Goal: Task Accomplishment & Management: Manage account settings

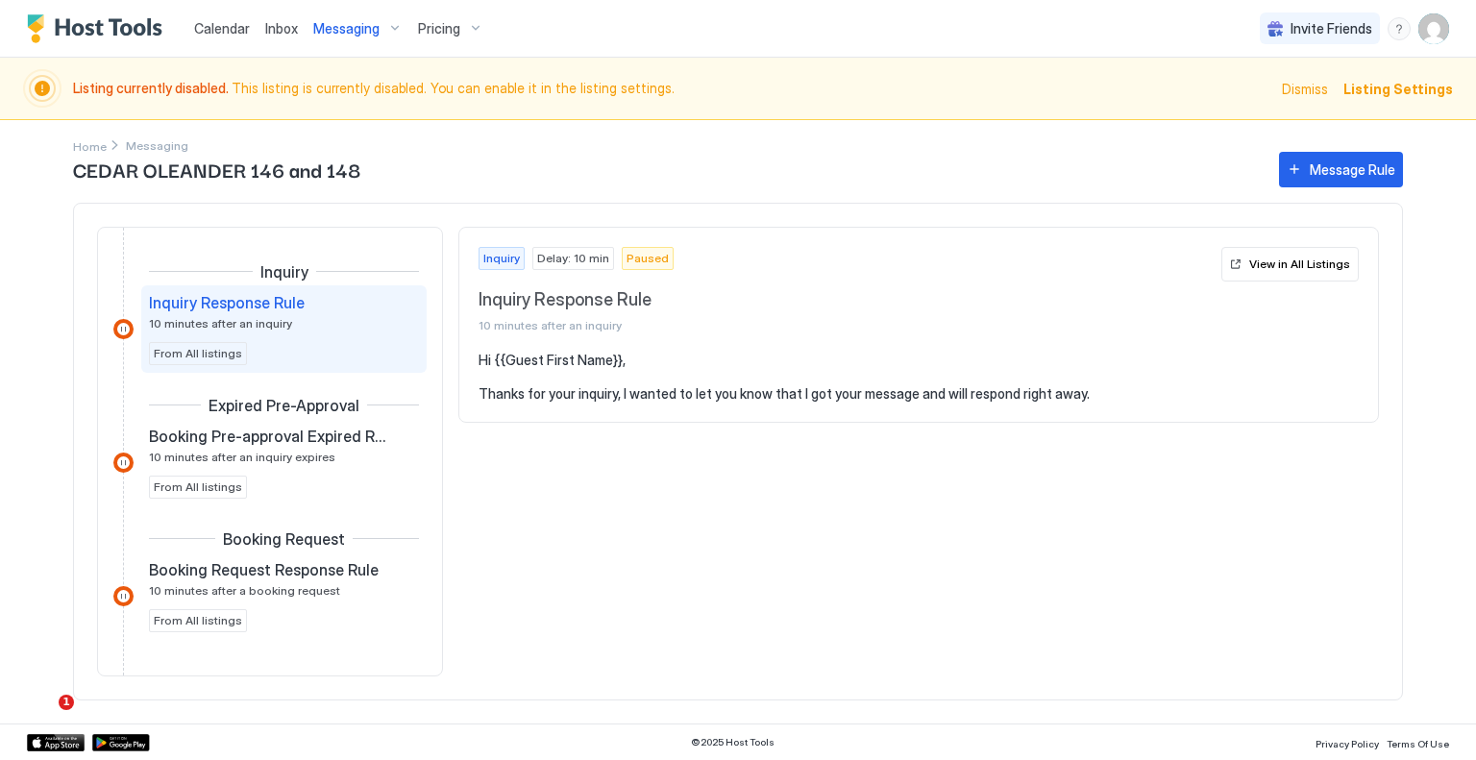
scroll to position [365, 0]
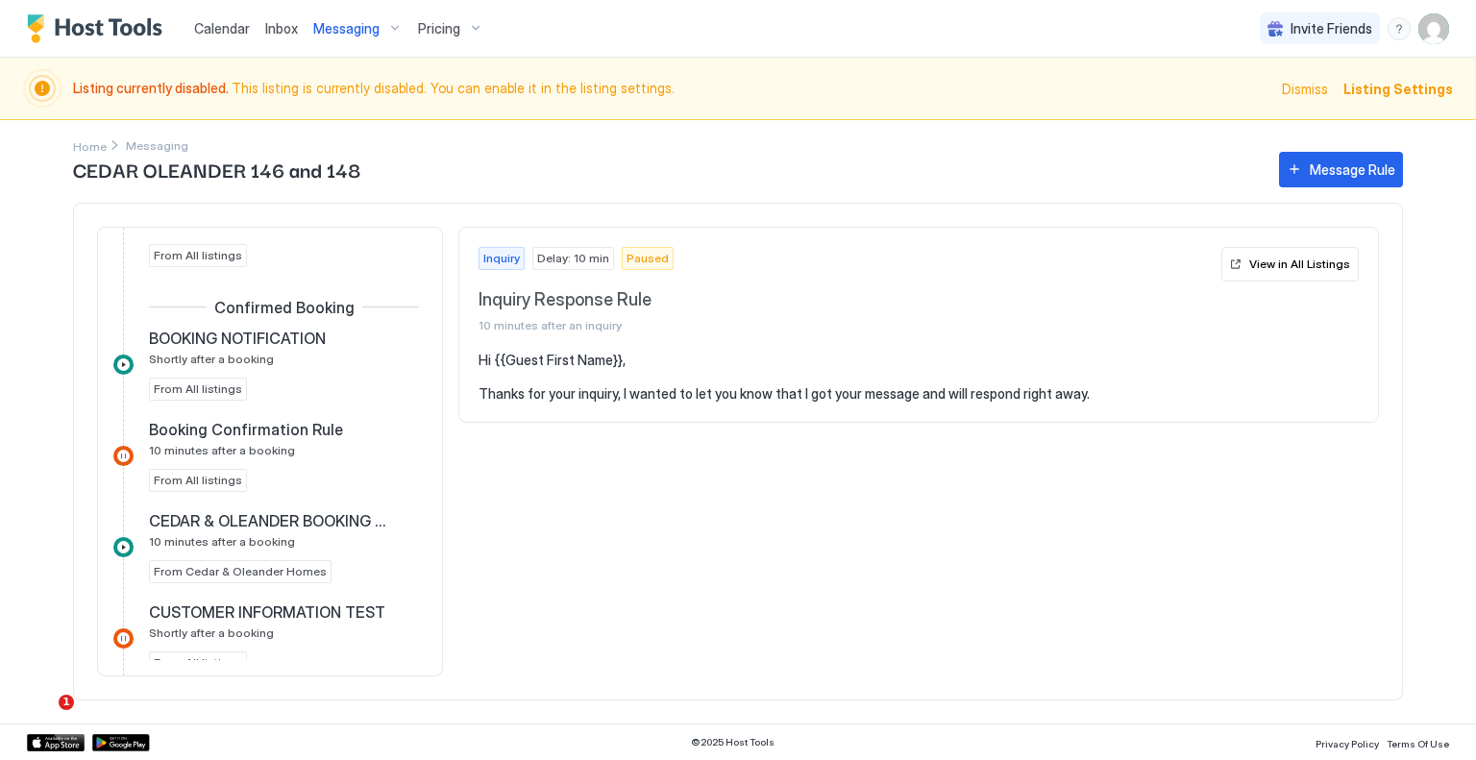
click at [1436, 29] on img "User profile" at bounding box center [1434, 28] width 31 height 31
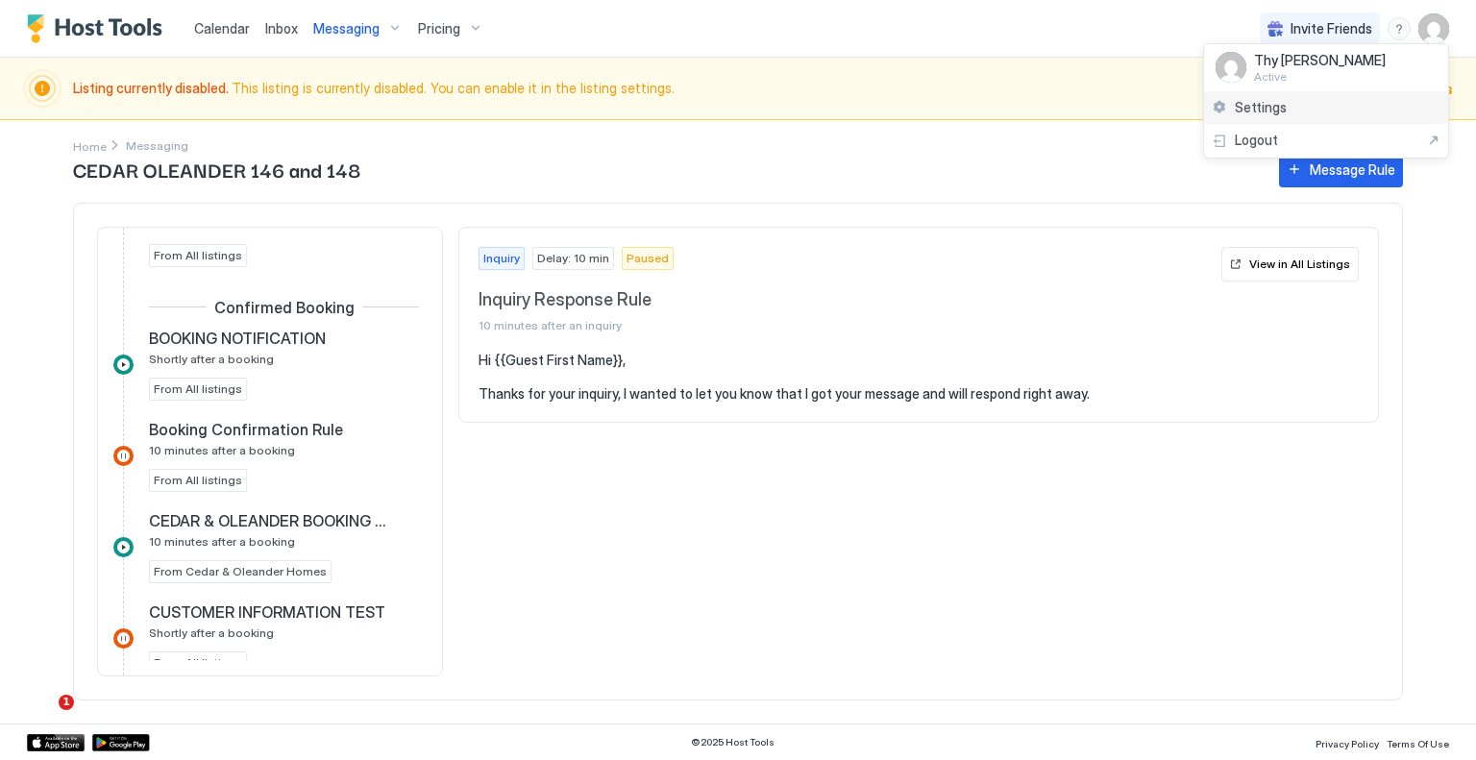
click at [1312, 104] on div "Settings" at bounding box center [1326, 108] width 244 height 34
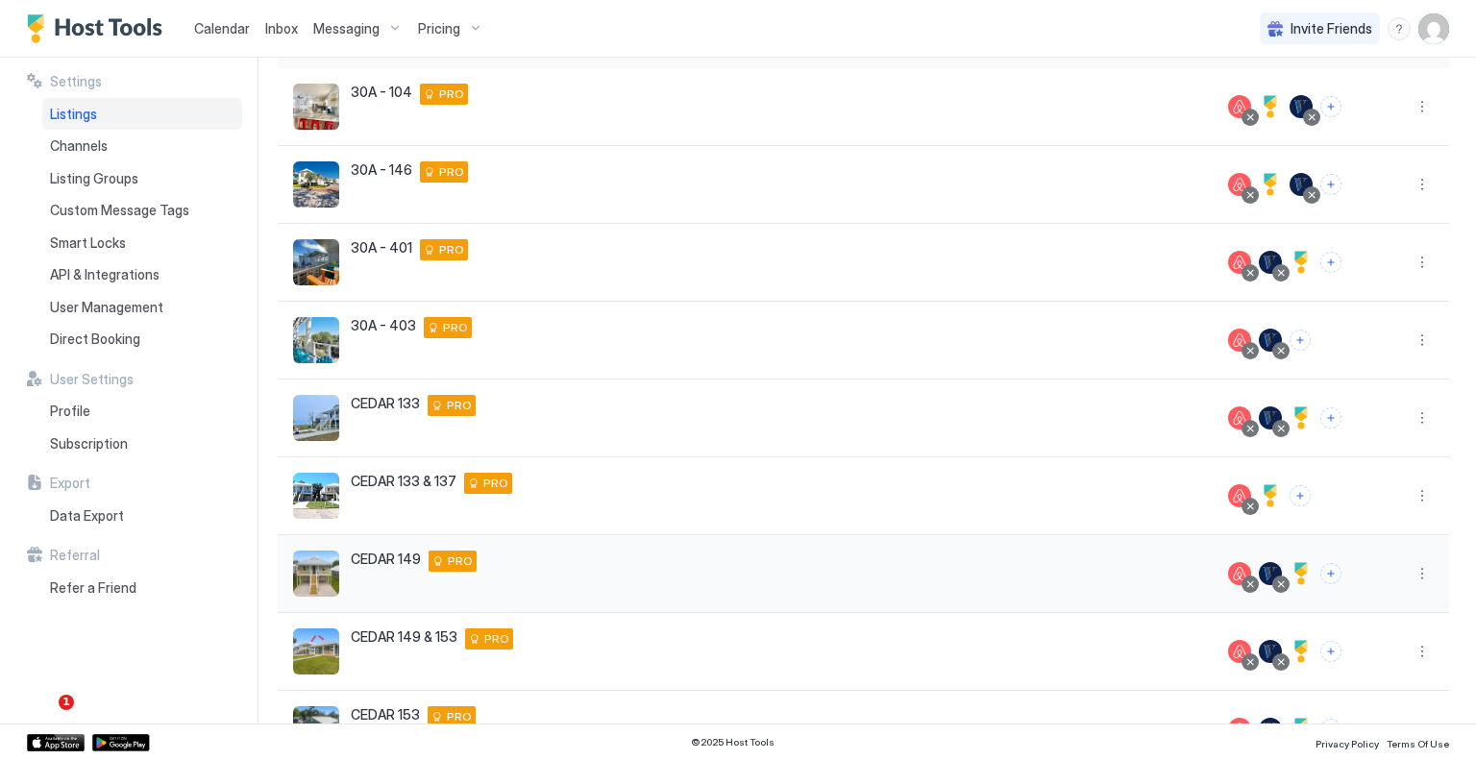
scroll to position [360, 0]
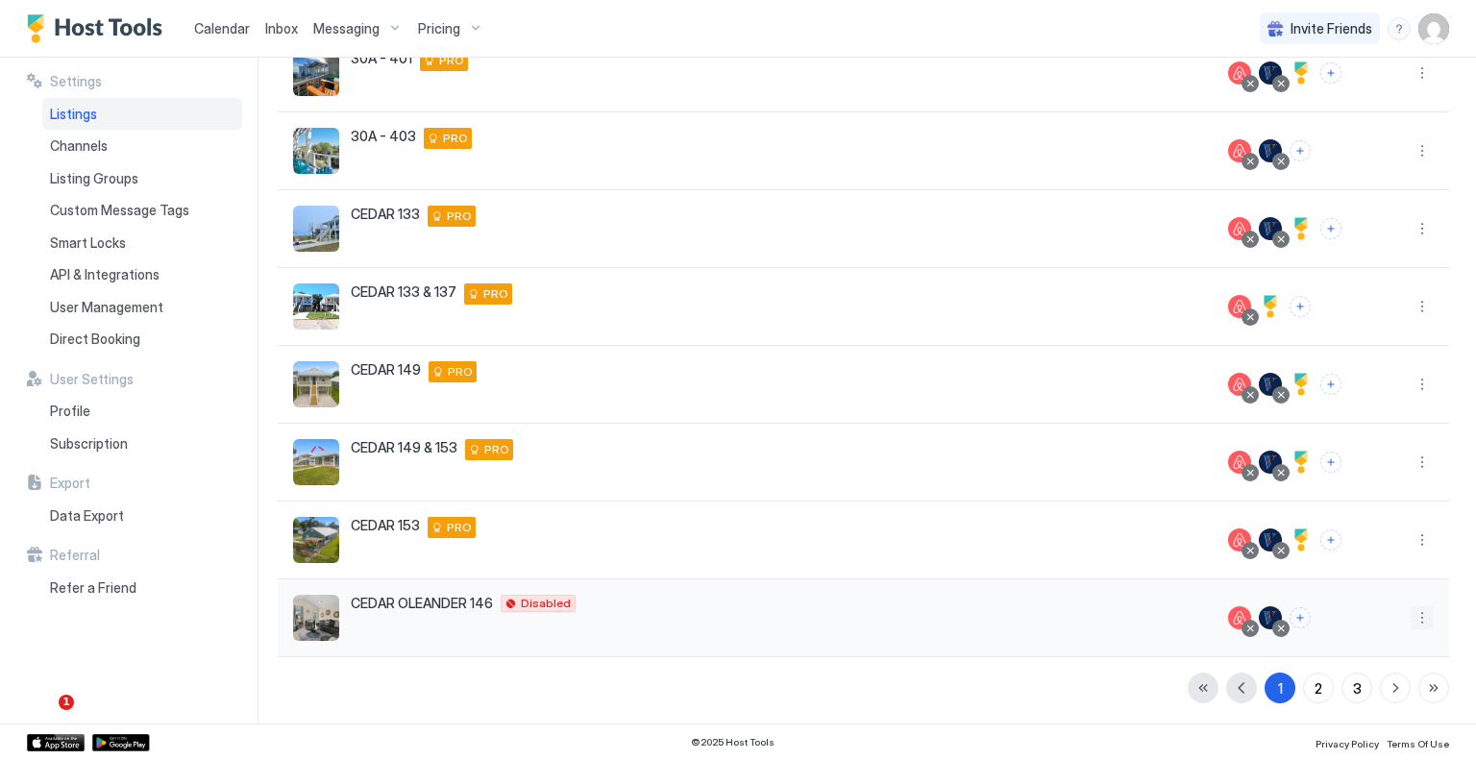
click at [1411, 619] on button "More options" at bounding box center [1422, 617] width 23 height 23
click at [1360, 473] on div "Pricing" at bounding box center [1359, 465] width 132 height 31
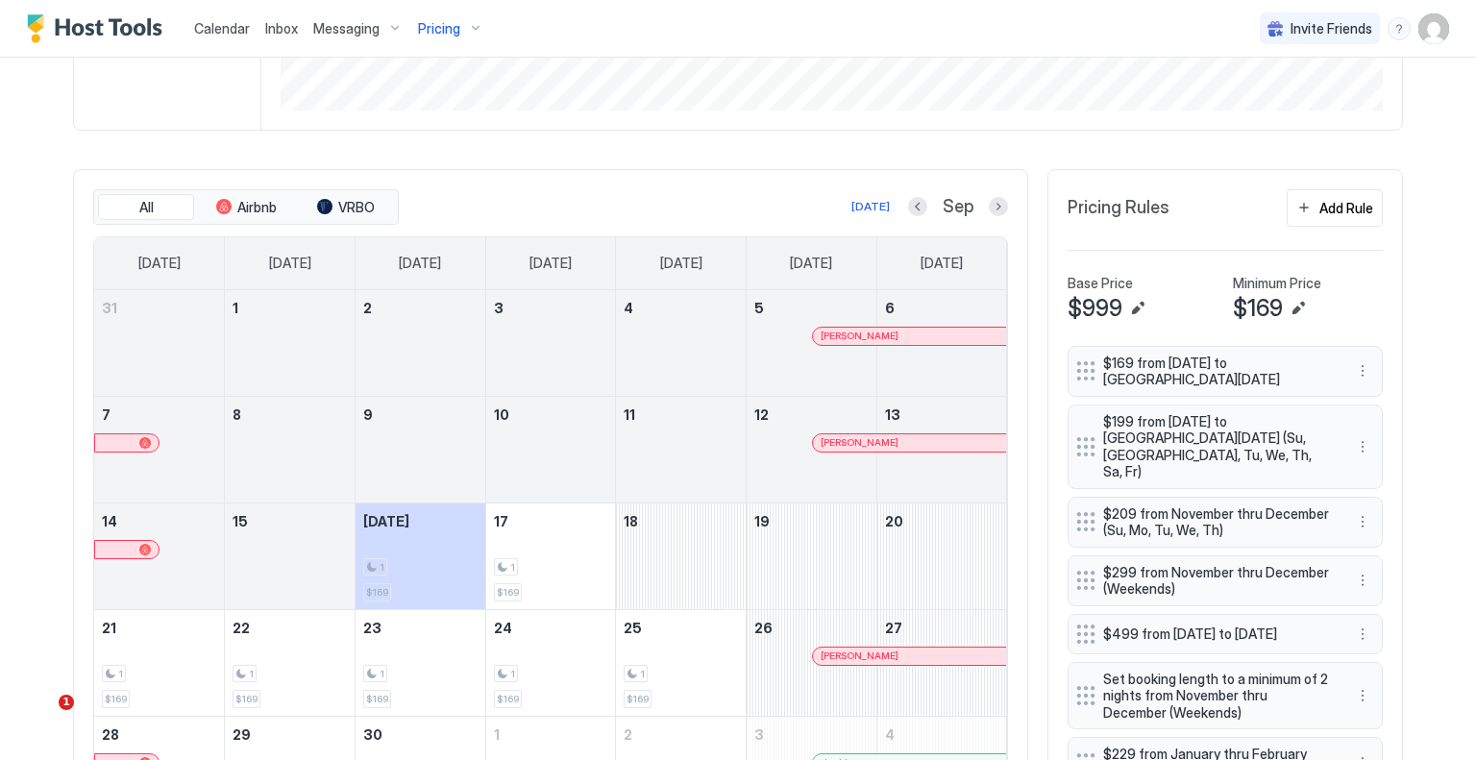
scroll to position [687, 0]
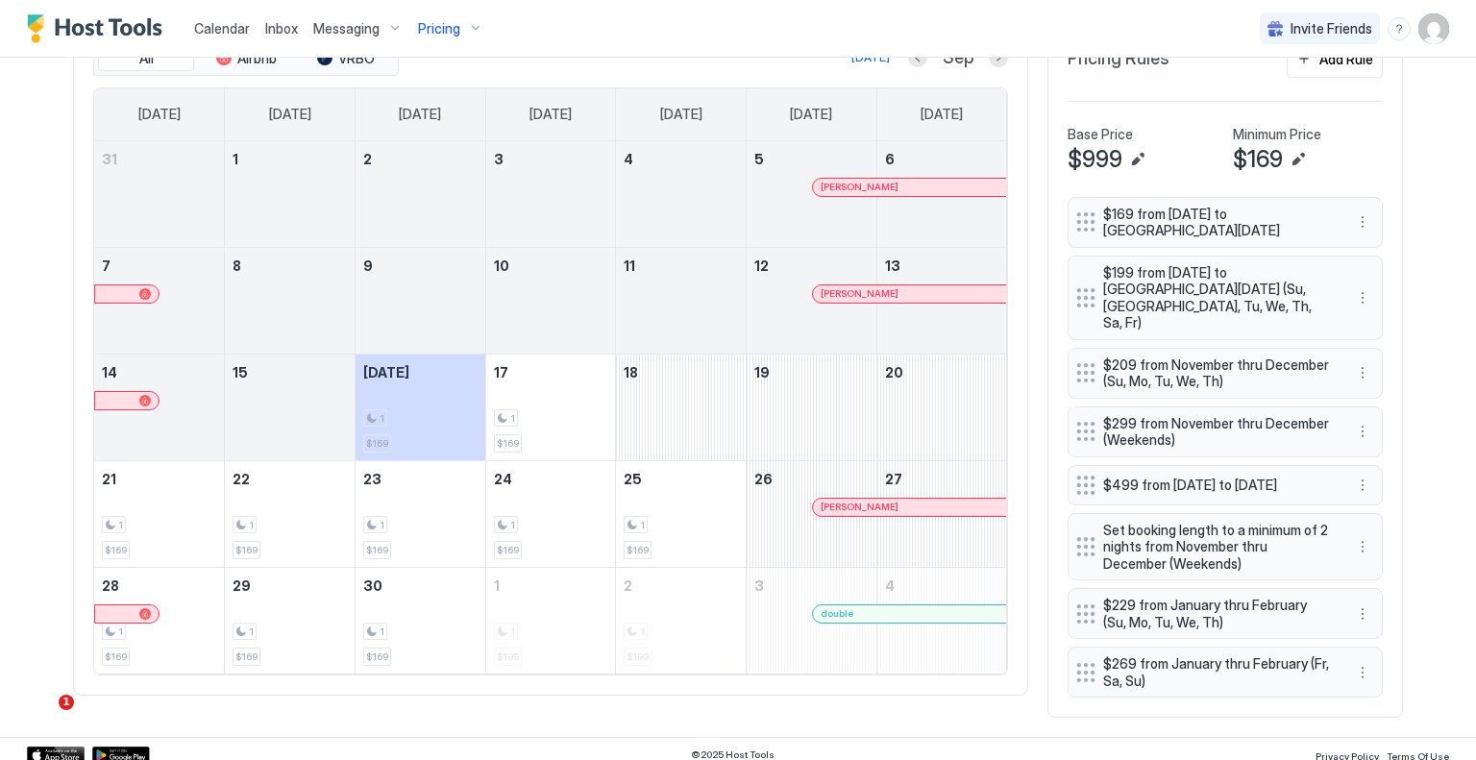
click at [868, 613] on div at bounding box center [875, 613] width 15 height 15
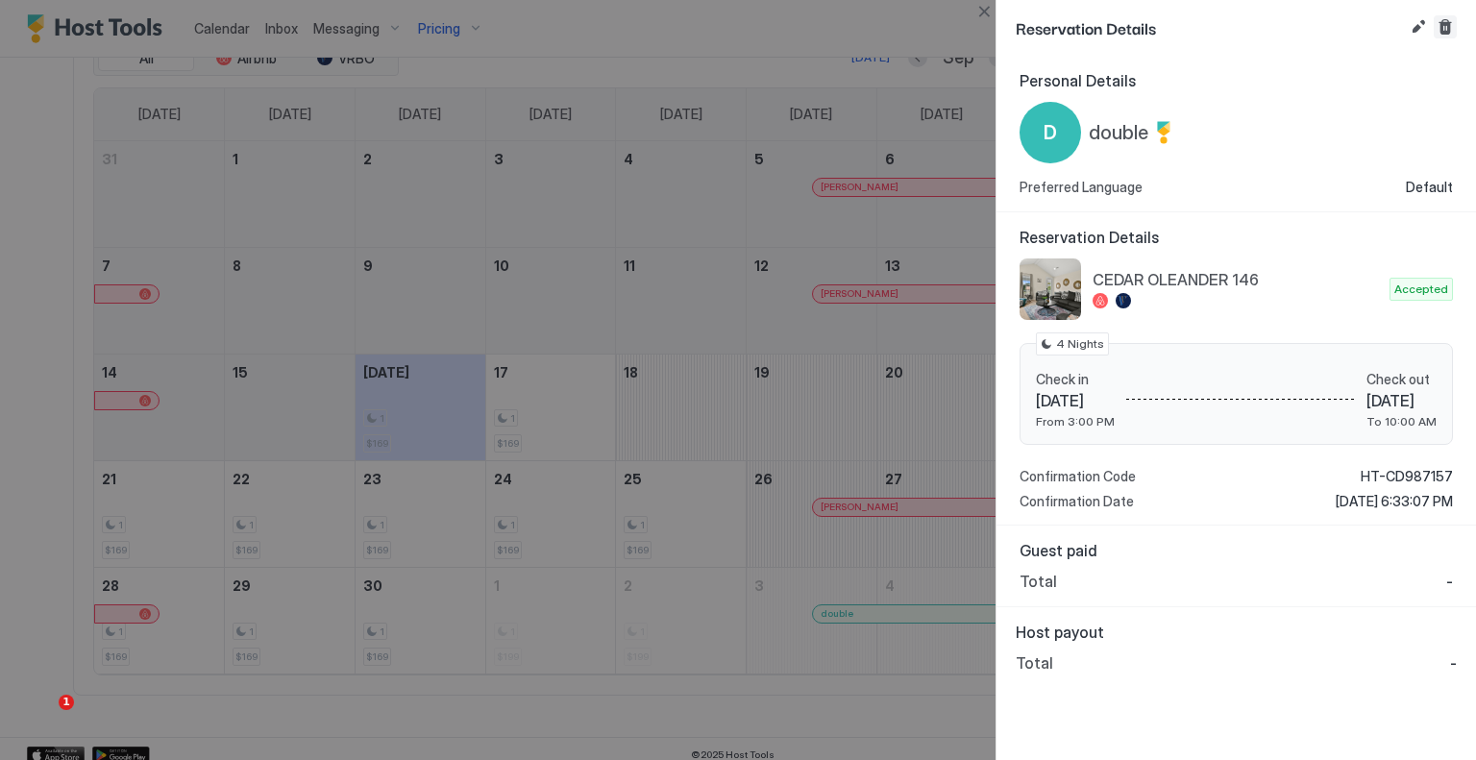
click at [1453, 26] on button "Cancel reservation" at bounding box center [1445, 26] width 23 height 23
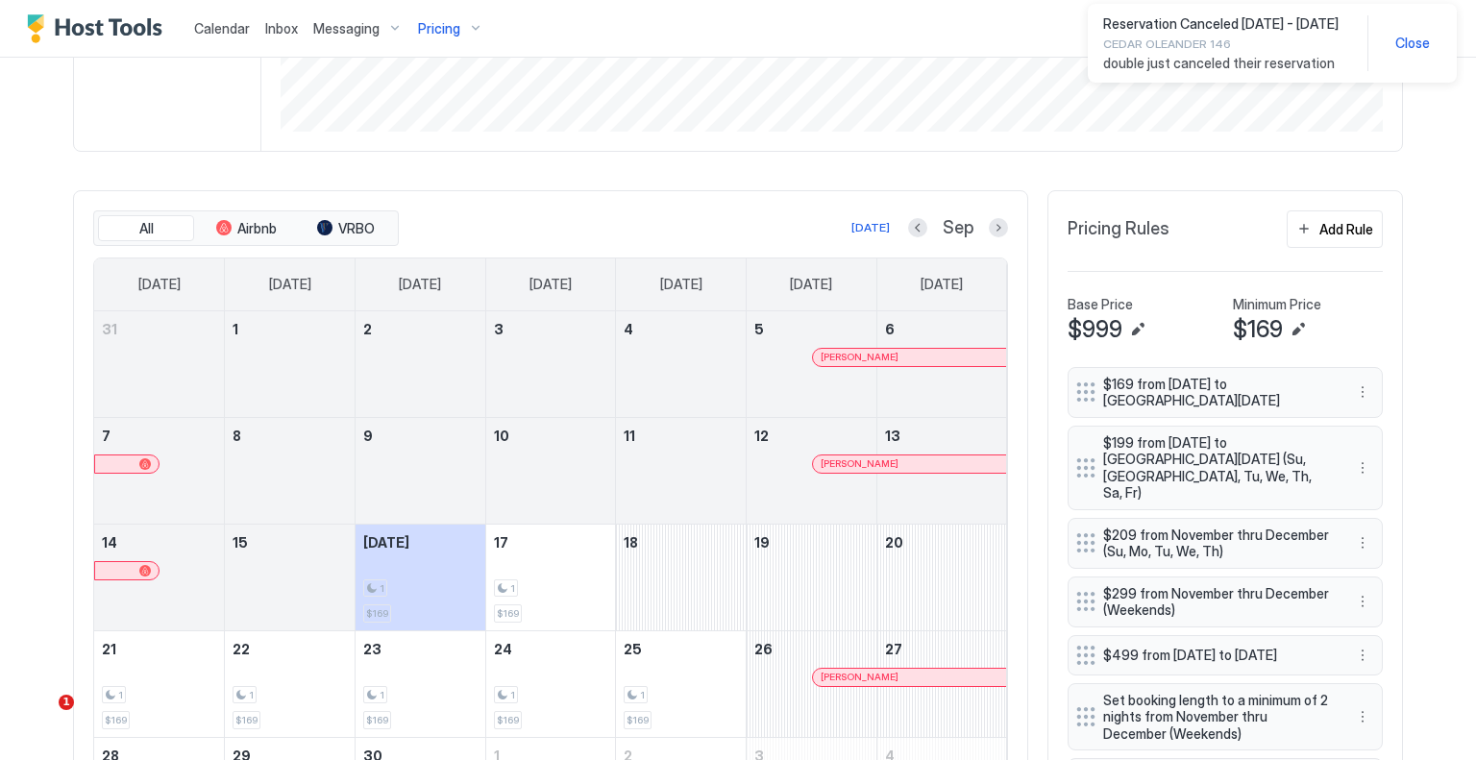
scroll to position [399, 0]
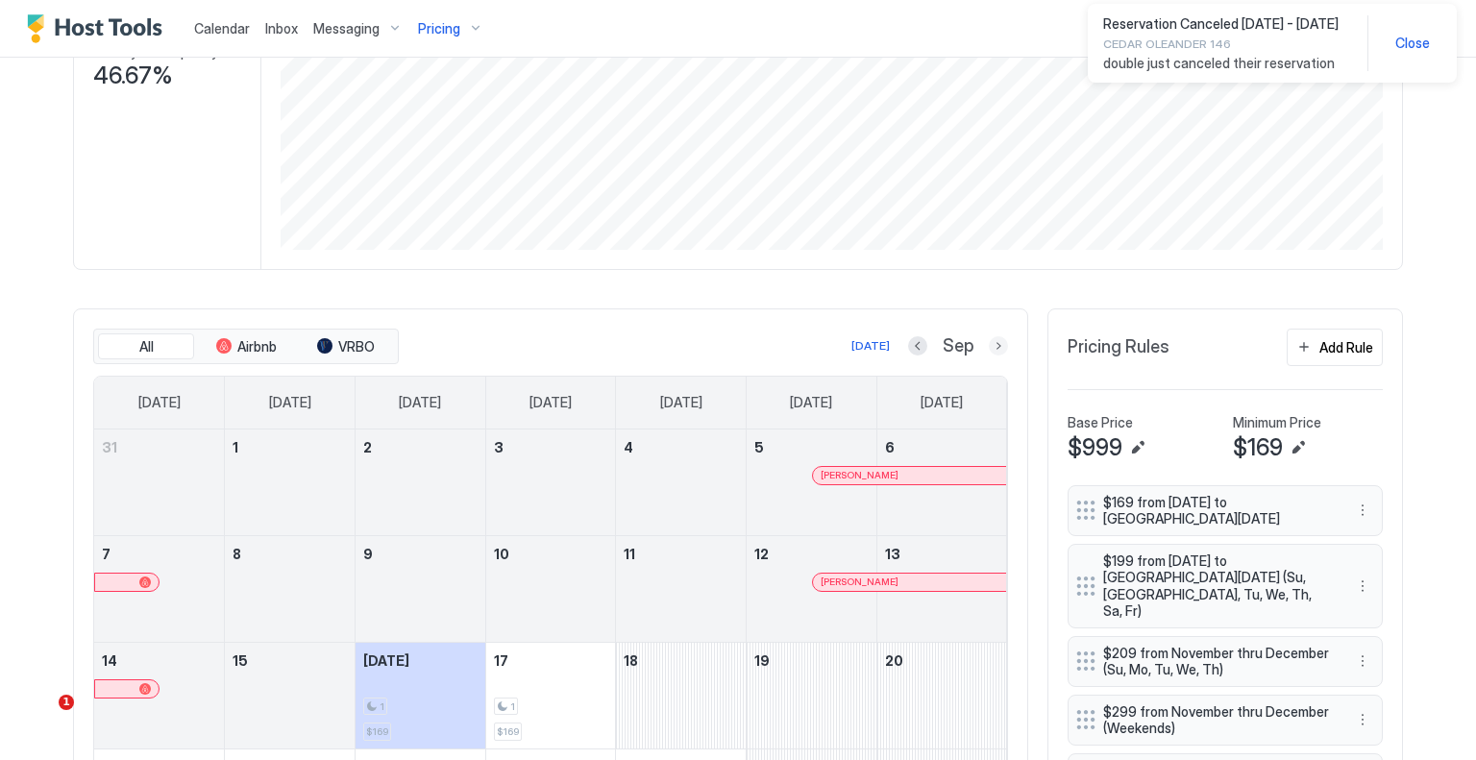
click at [994, 341] on button "Next month" at bounding box center [998, 345] width 19 height 19
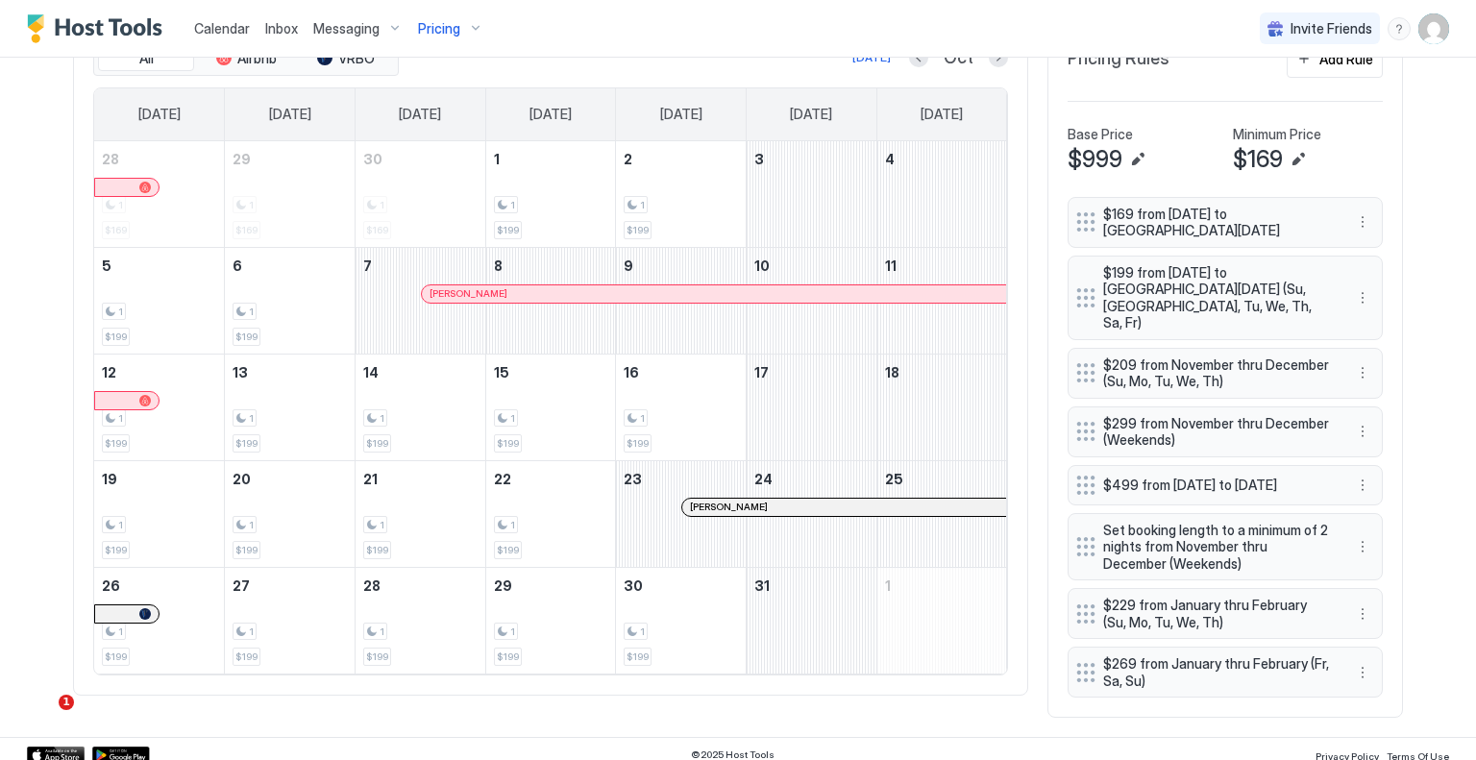
scroll to position [591, 0]
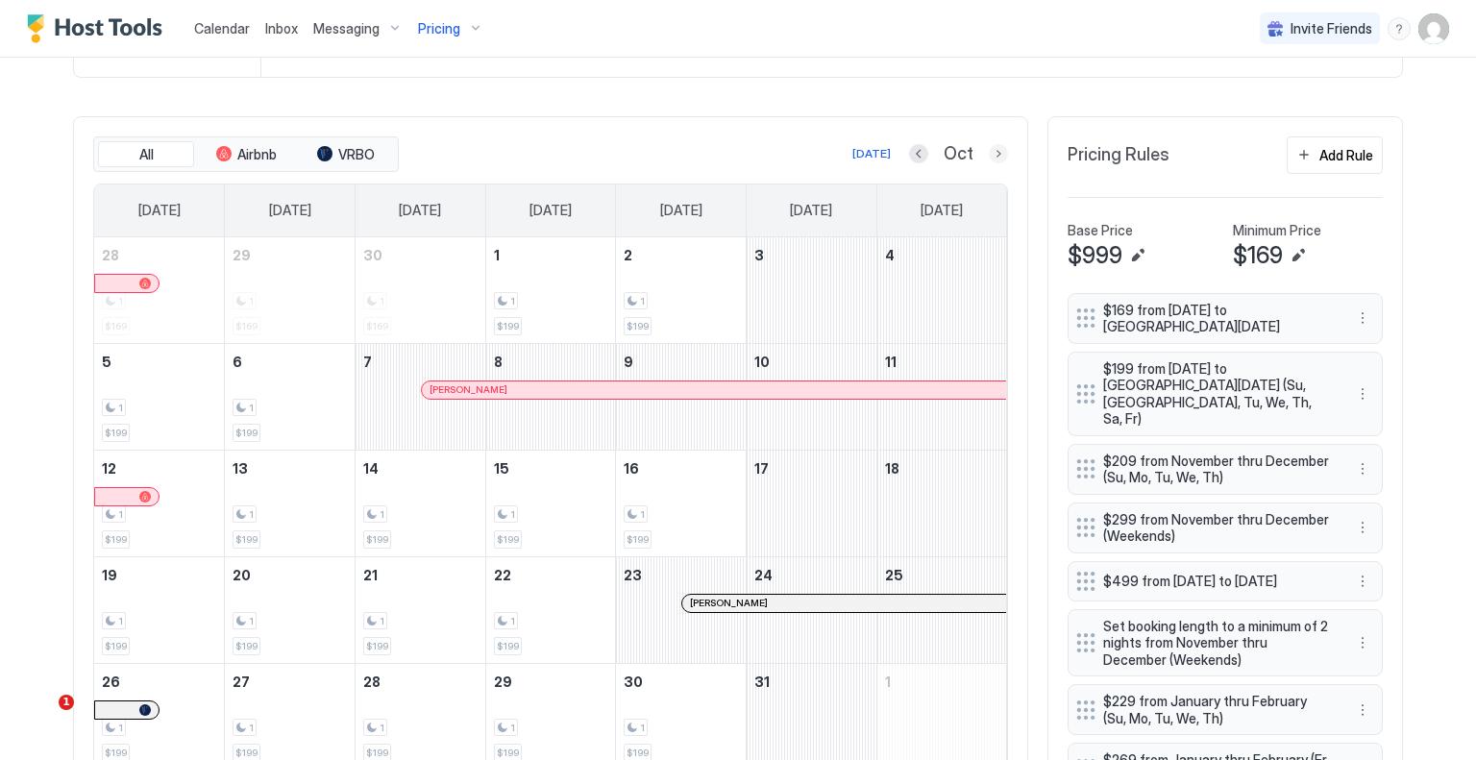
click at [1000, 152] on button "Next month" at bounding box center [998, 153] width 19 height 19
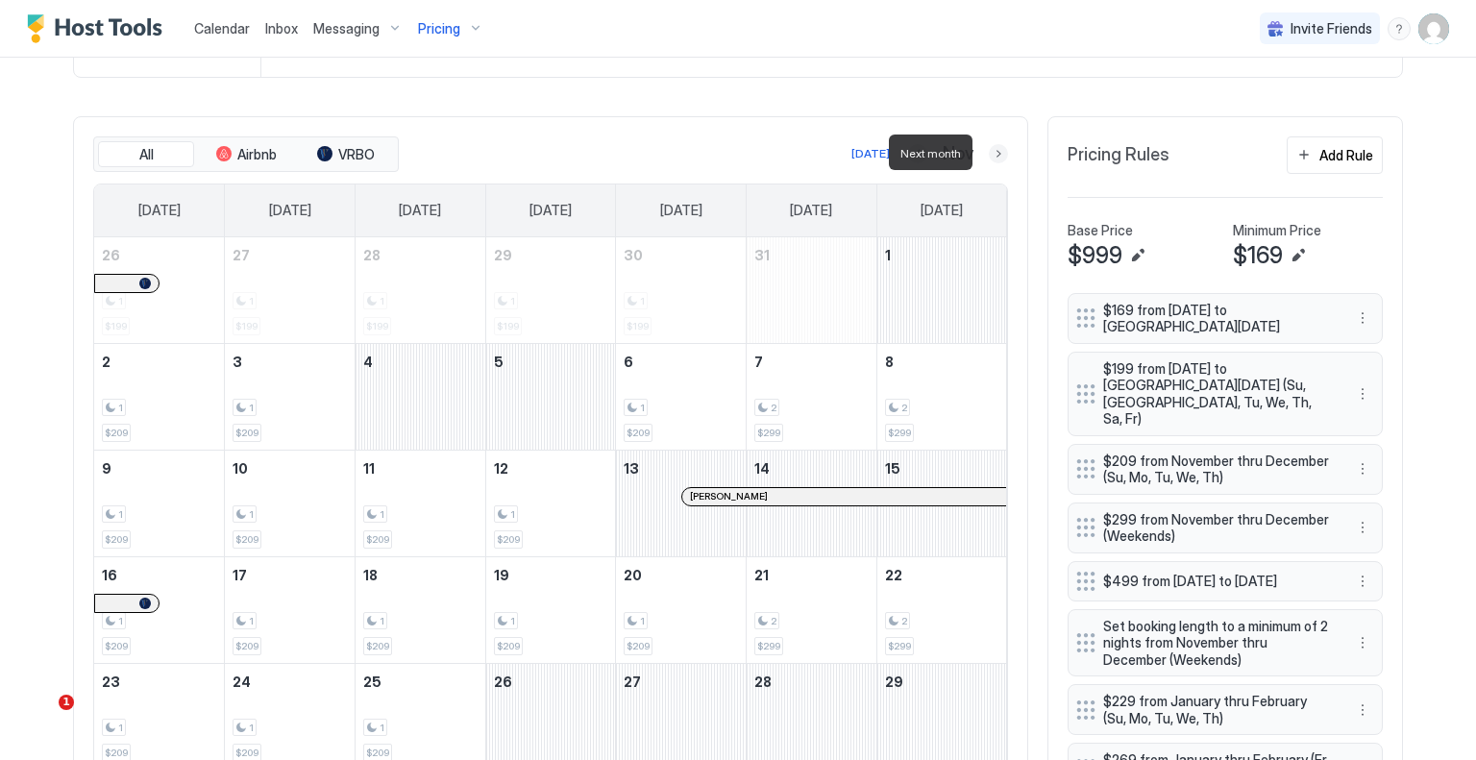
click at [1000, 152] on button "Next month" at bounding box center [998, 153] width 19 height 19
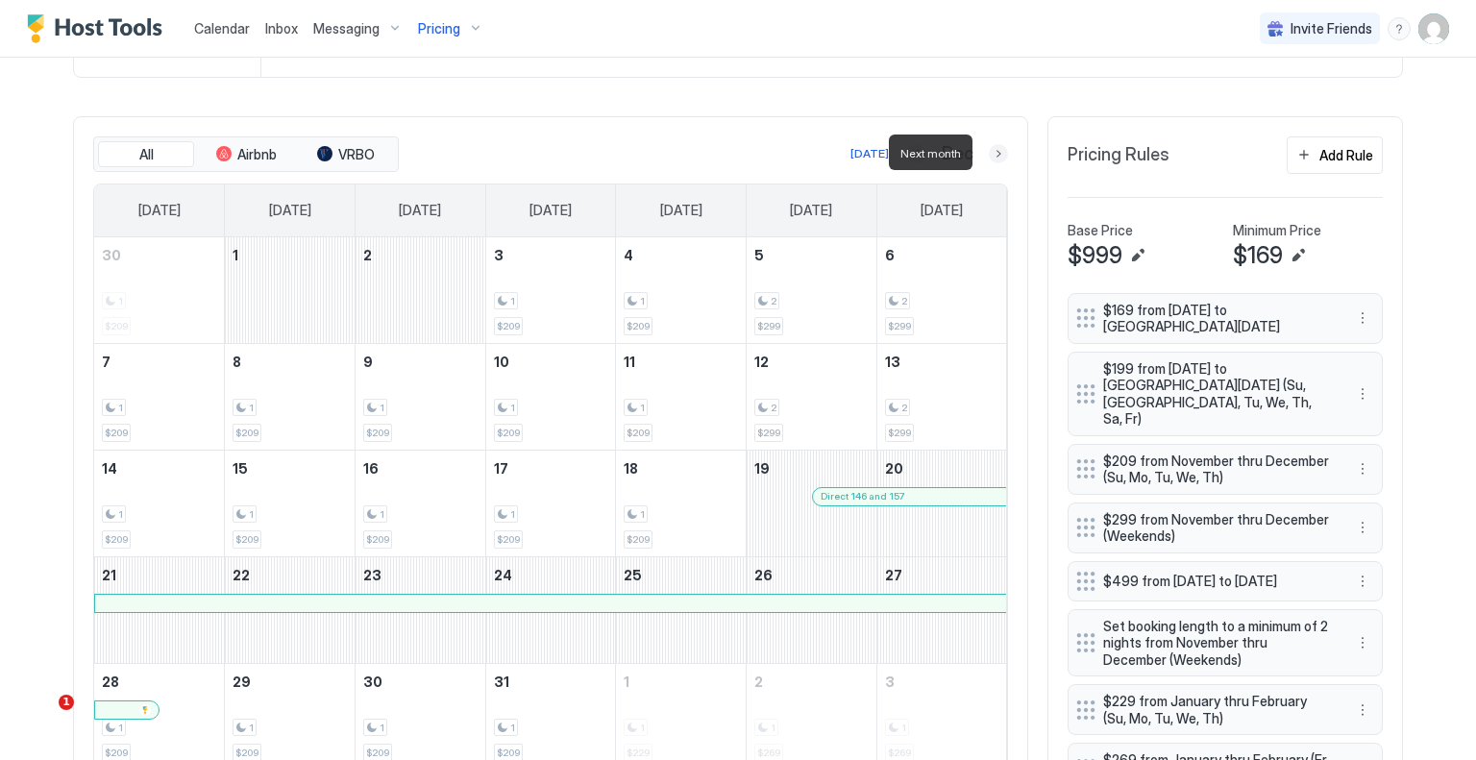
click at [1000, 152] on button "Next month" at bounding box center [998, 153] width 19 height 19
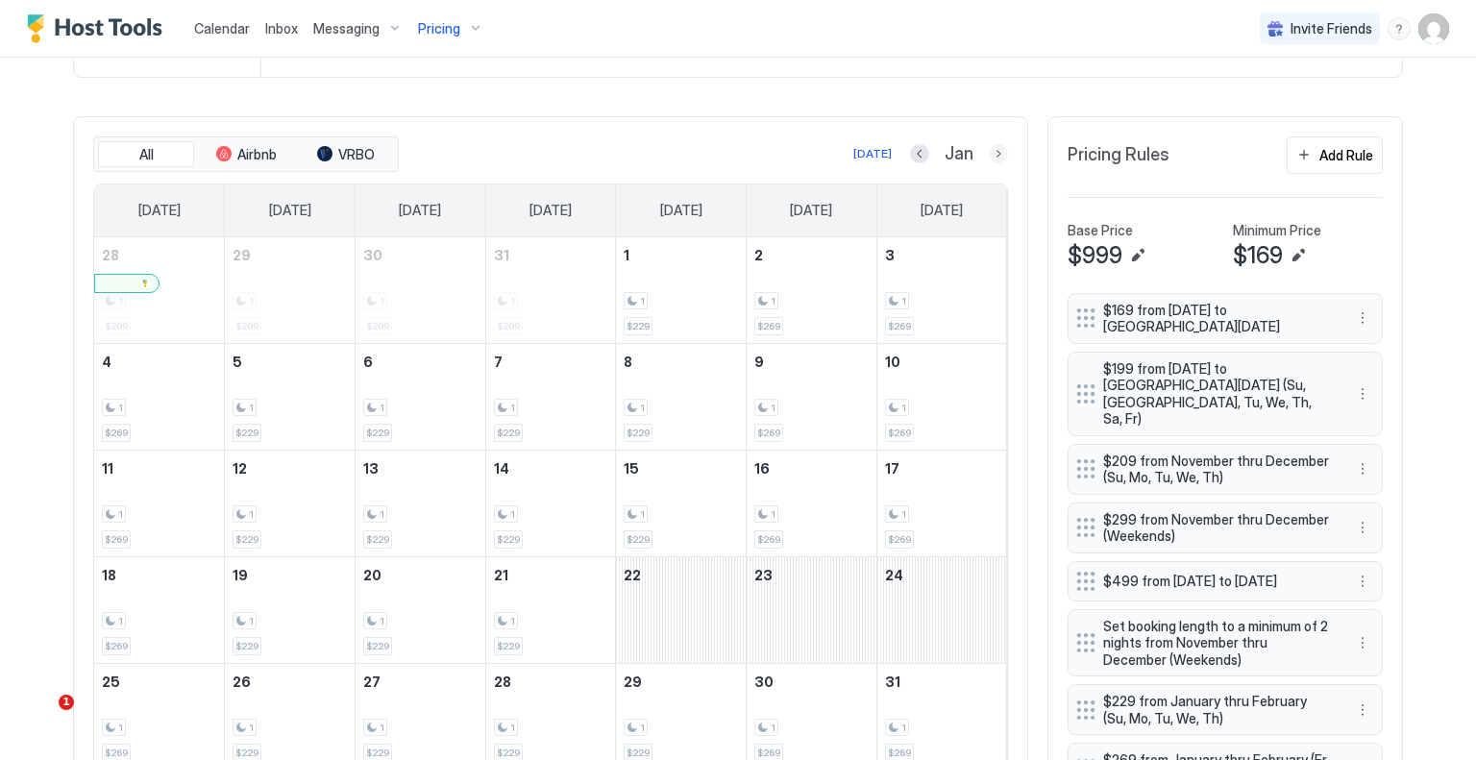
click at [996, 147] on button "Next month" at bounding box center [998, 153] width 19 height 19
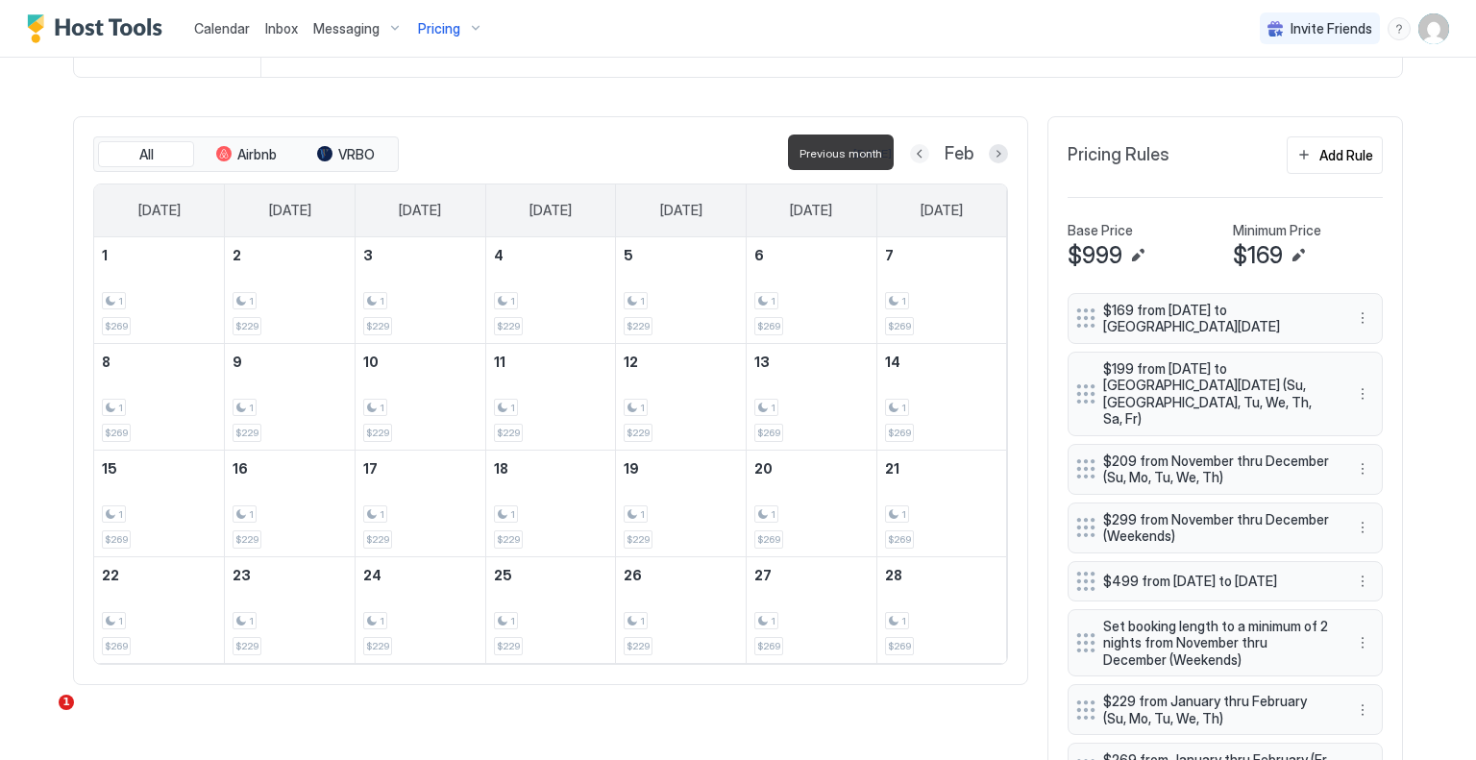
click at [910, 151] on button "Previous month" at bounding box center [919, 153] width 19 height 19
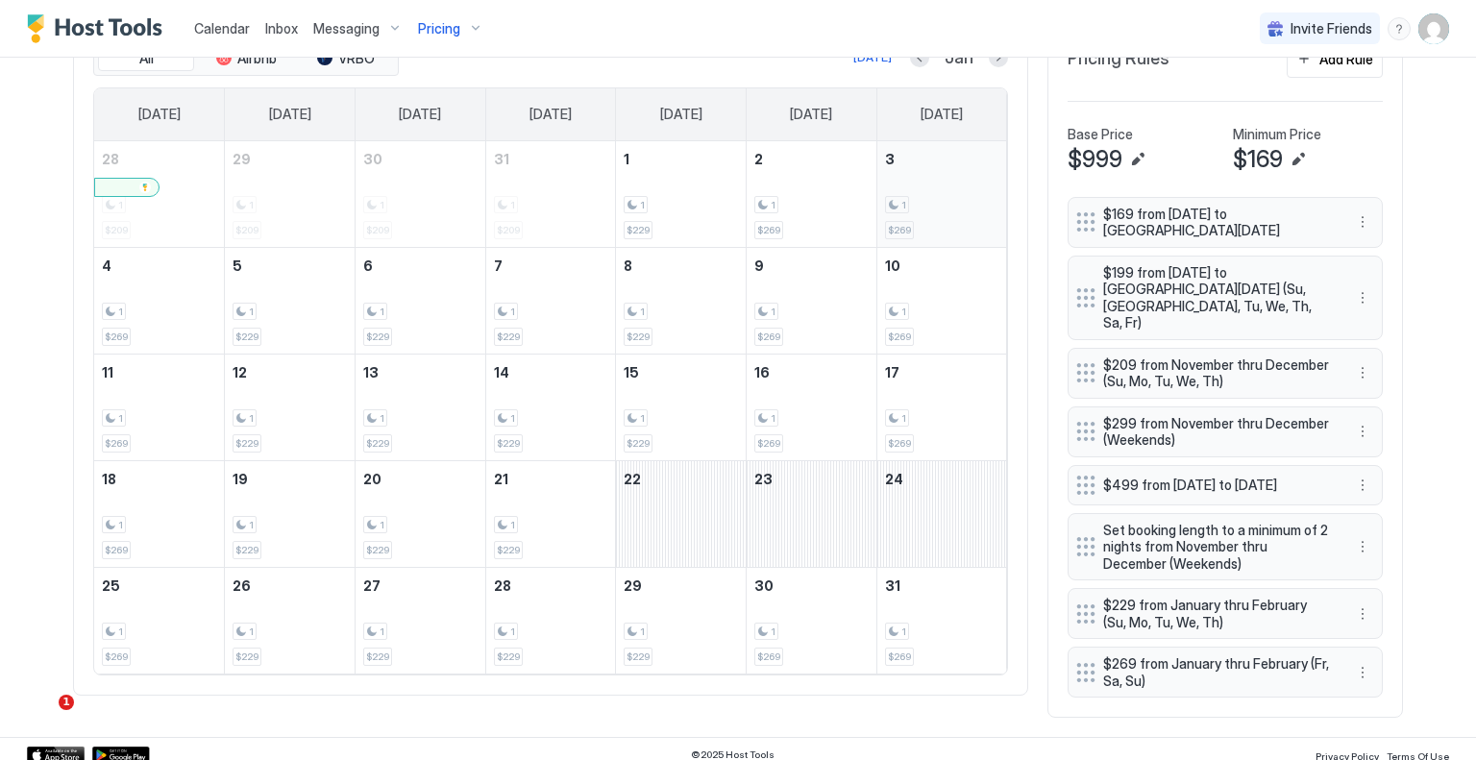
scroll to position [495, 0]
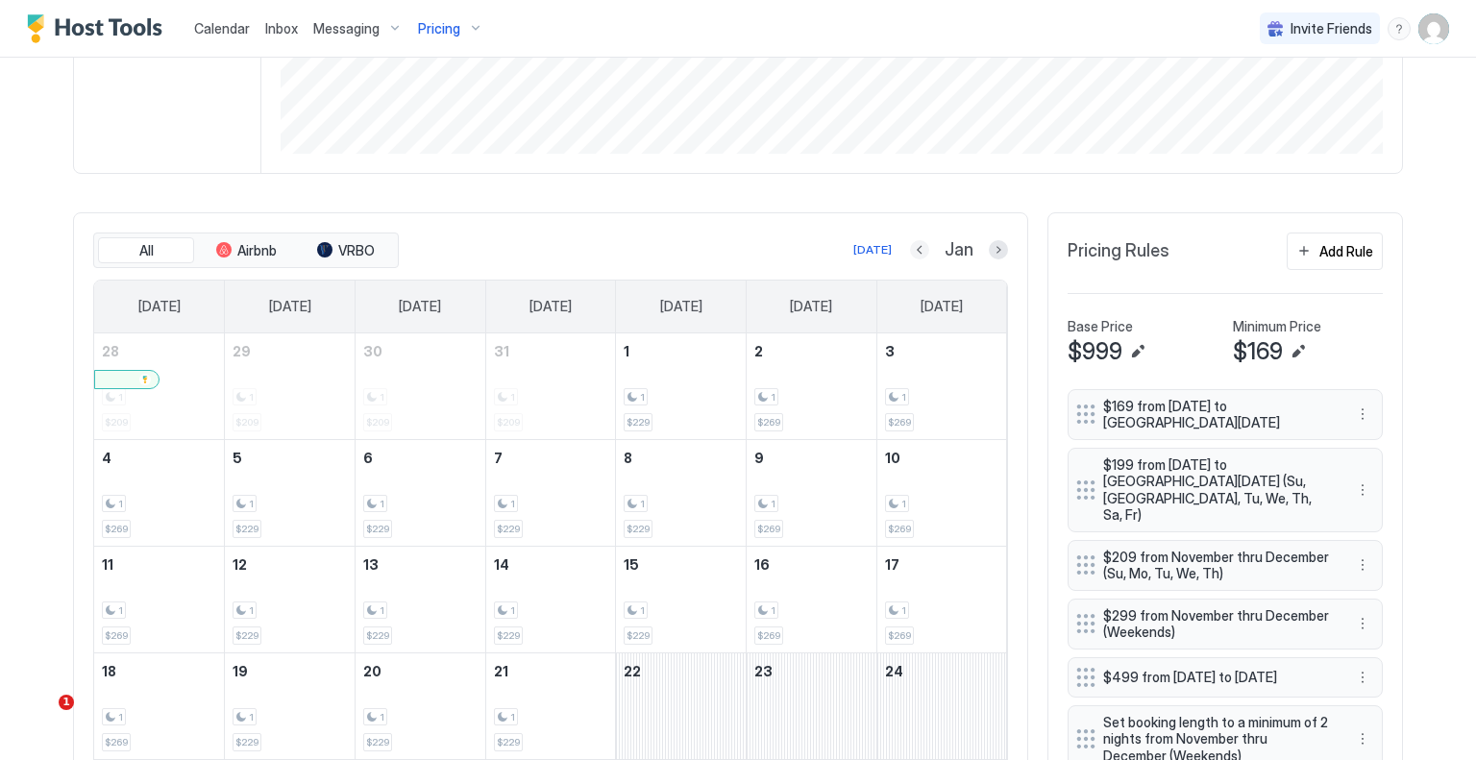
click at [910, 245] on button "Previous month" at bounding box center [919, 249] width 19 height 19
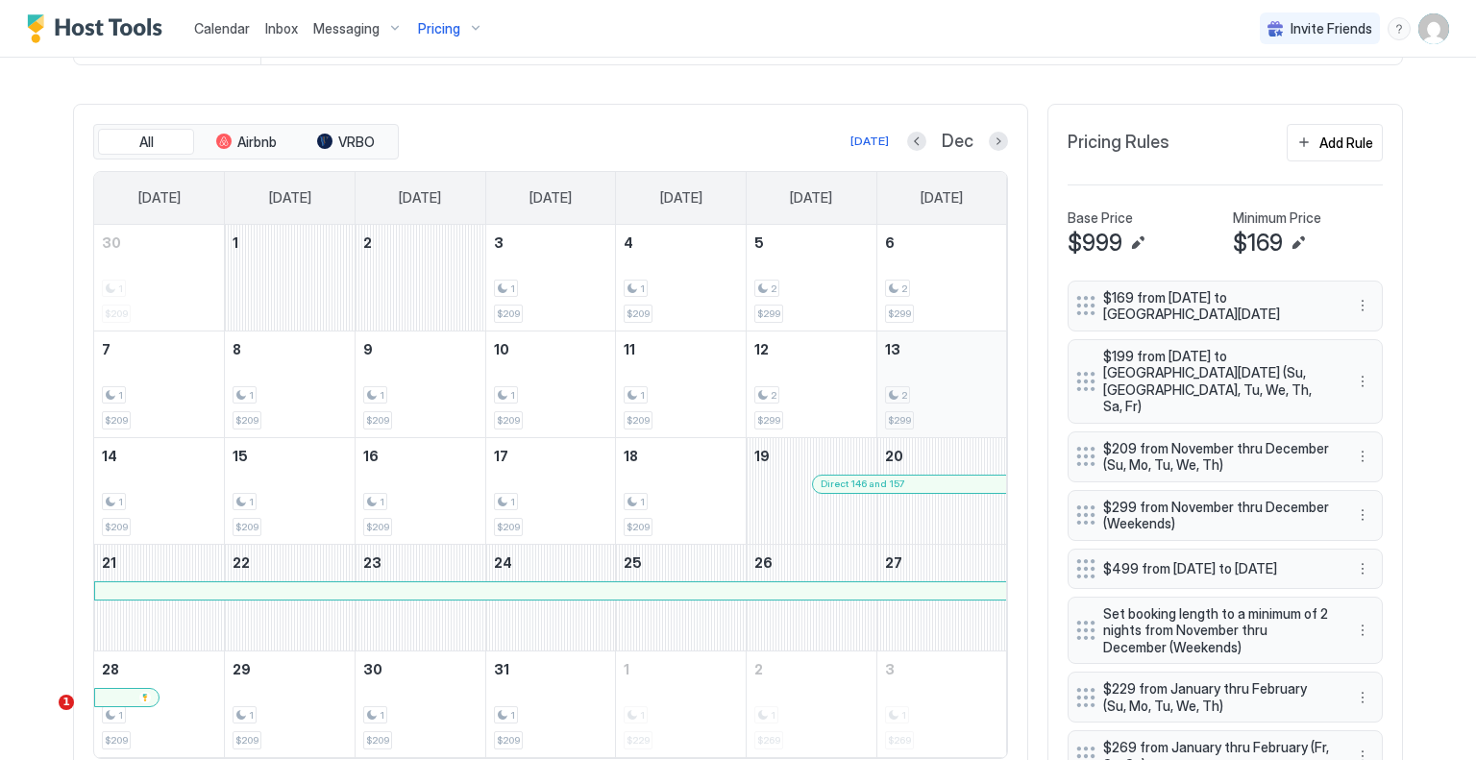
scroll to position [687, 0]
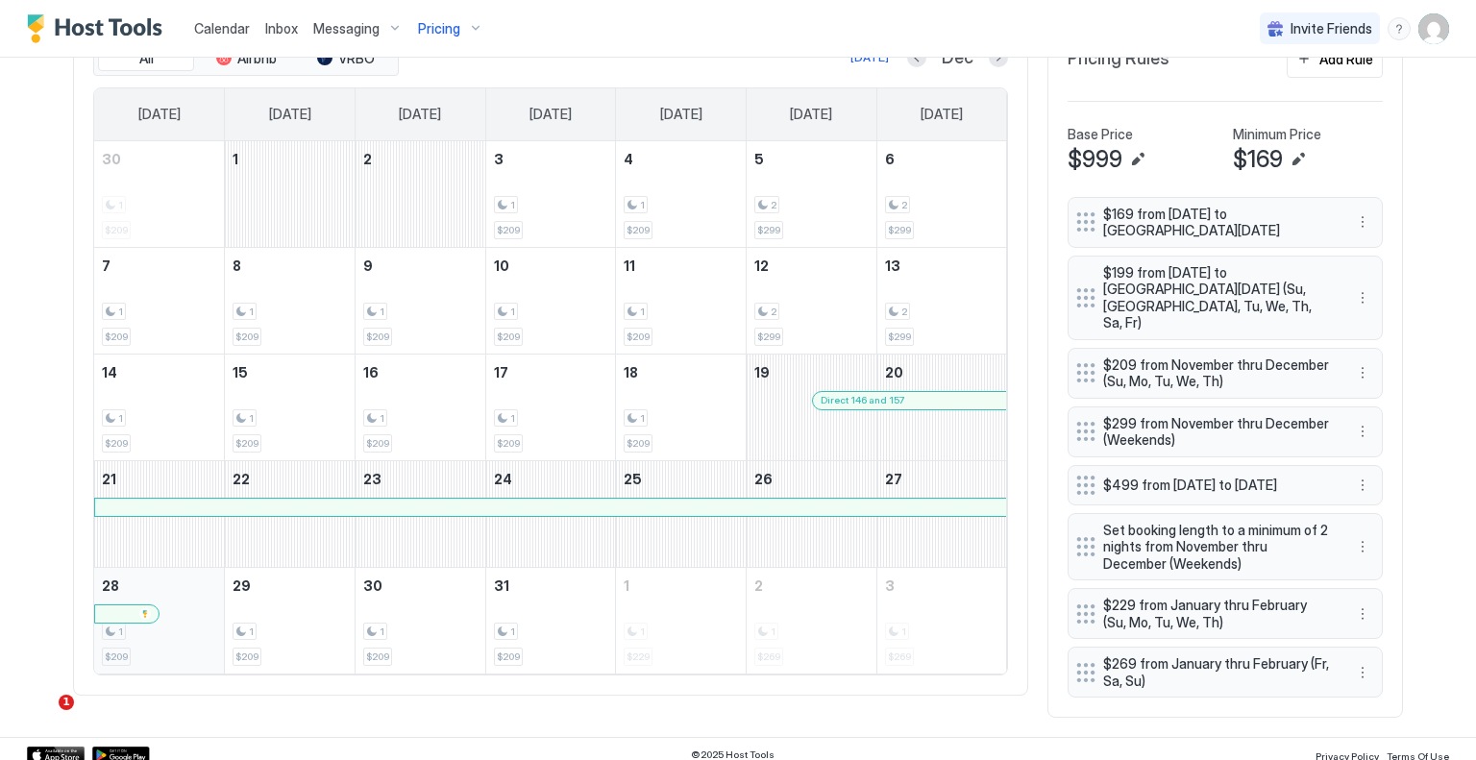
click at [202, 637] on div "1 $209" at bounding box center [159, 621] width 114 height 90
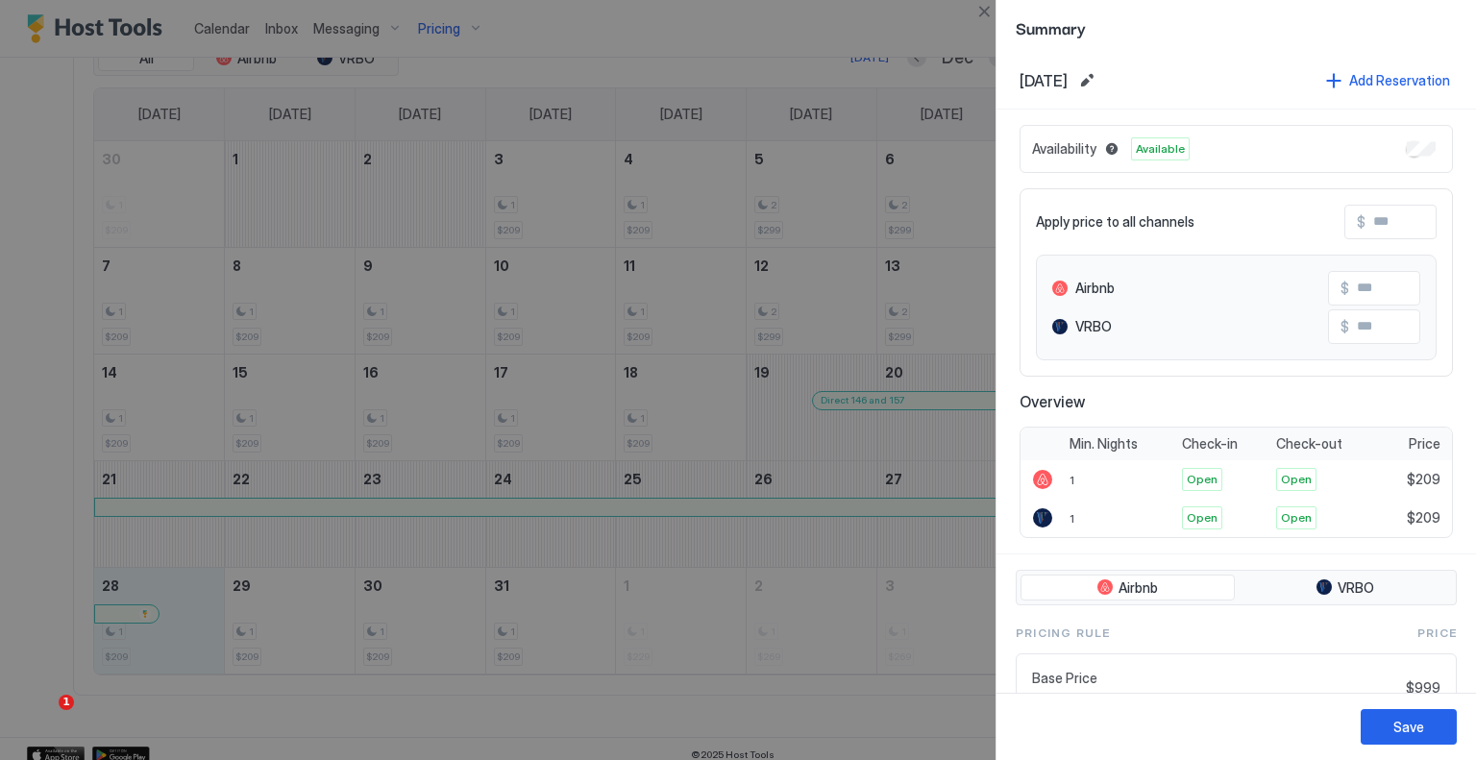
scroll to position [0, 0]
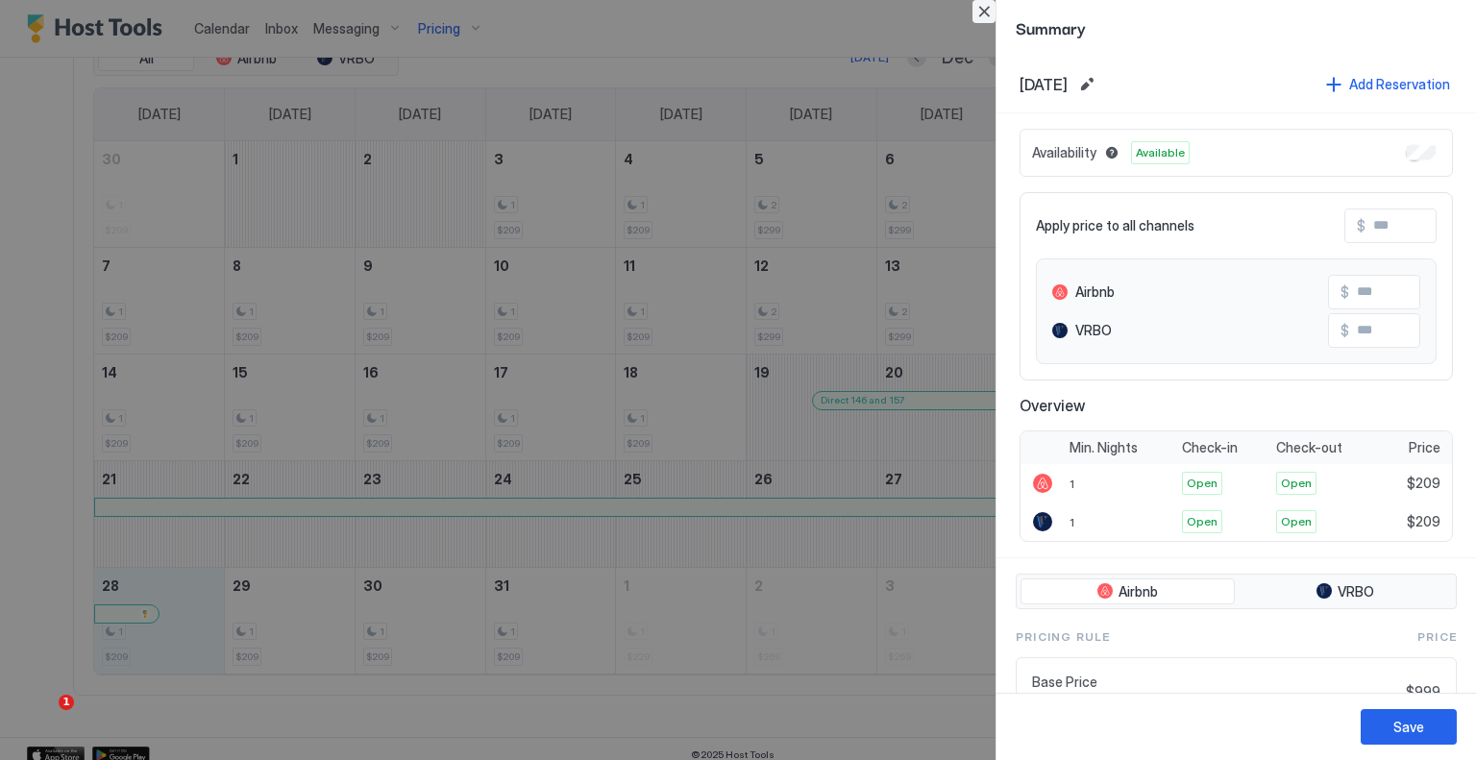
click at [980, 15] on button "Close" at bounding box center [984, 11] width 23 height 23
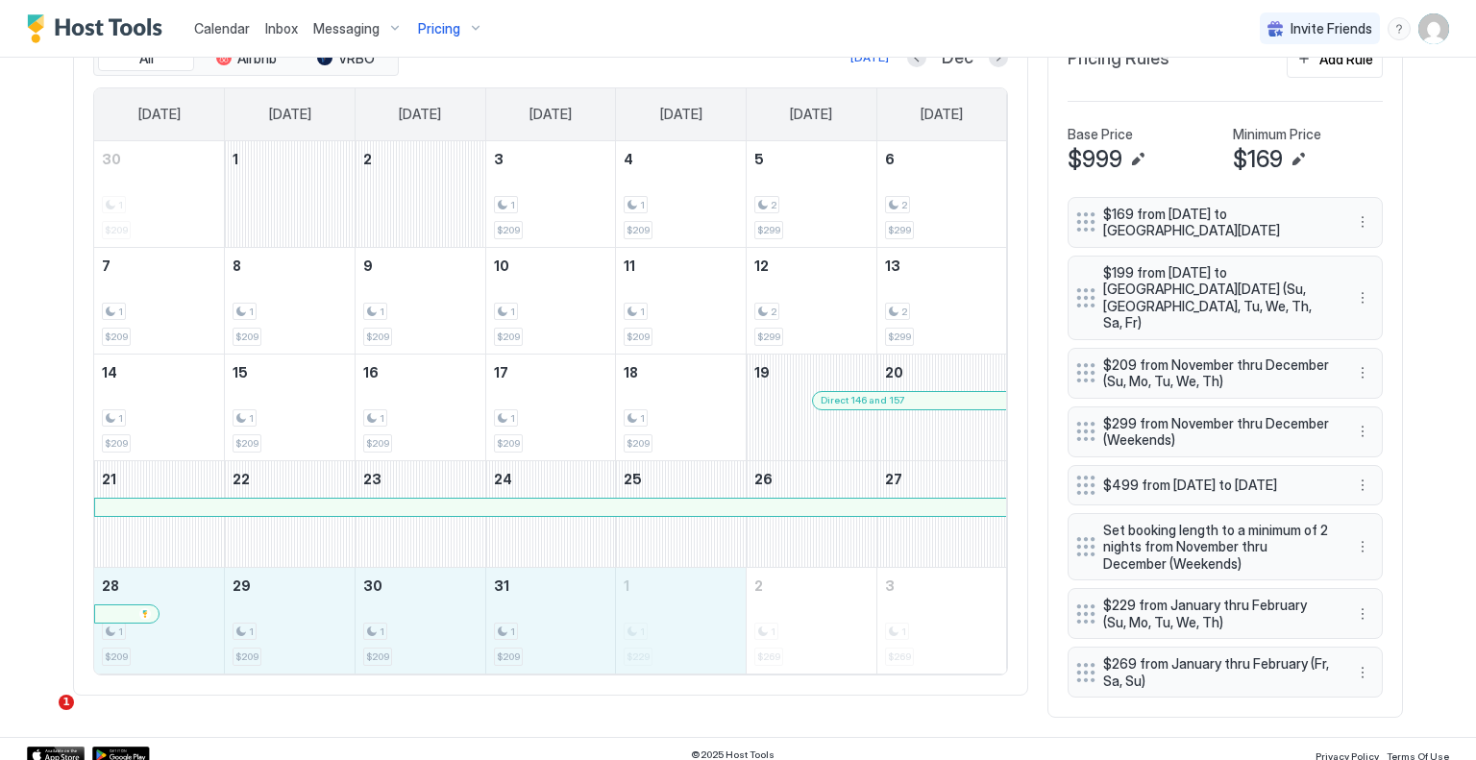
drag, startPoint x: 192, startPoint y: 645, endPoint x: 614, endPoint y: 645, distance: 421.9
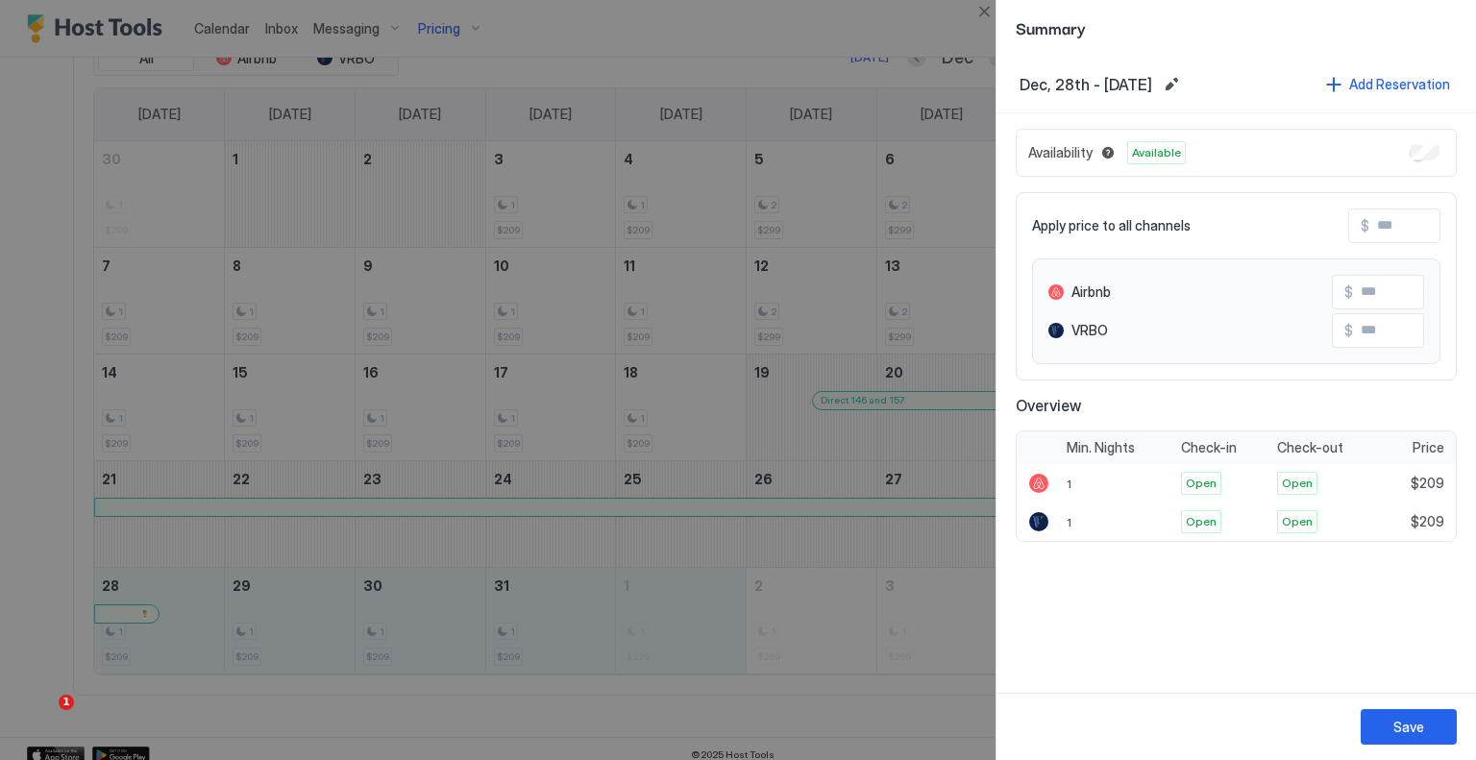
click at [1380, 227] on input "Input Field" at bounding box center [1447, 226] width 154 height 33
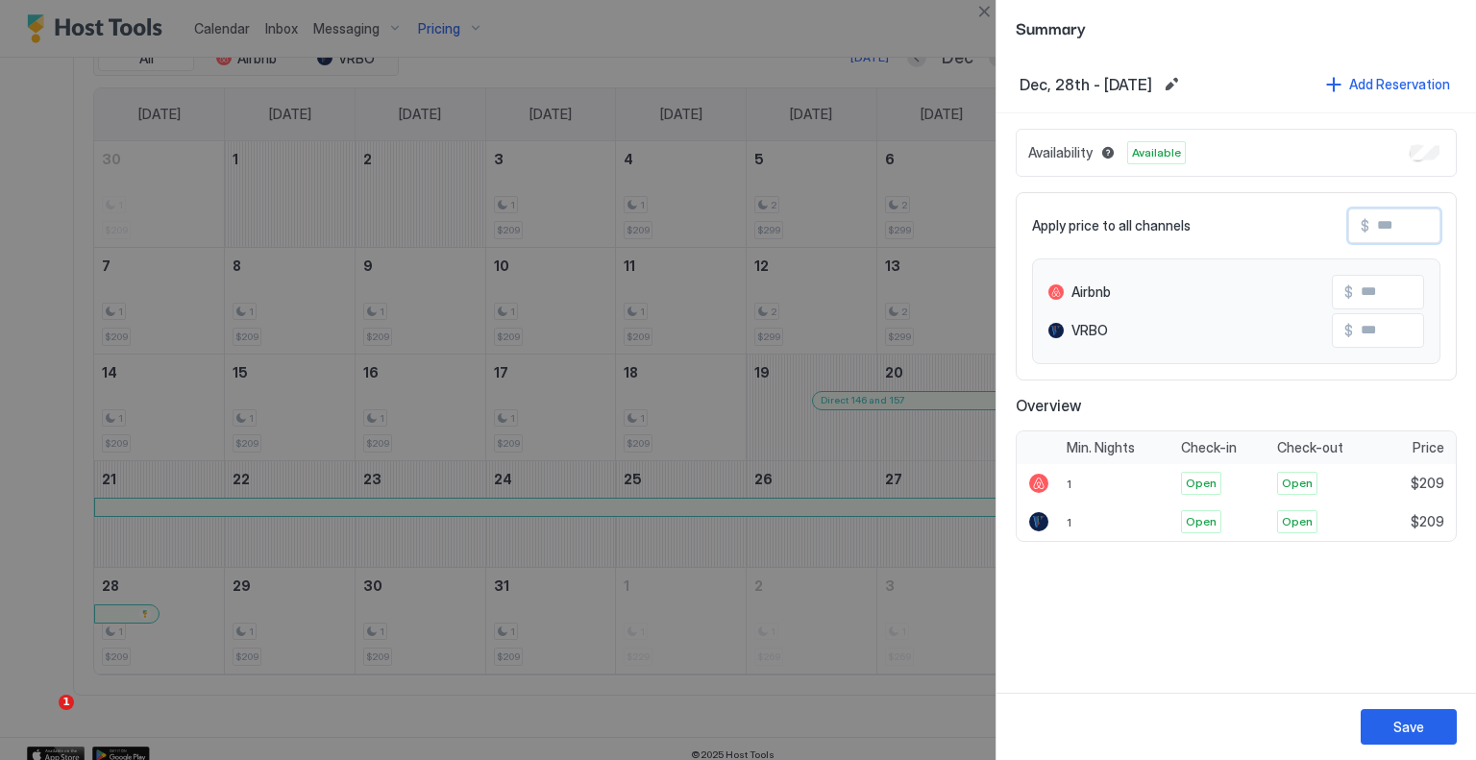
click at [1380, 227] on input "Input Field" at bounding box center [1447, 226] width 154 height 33
click at [1390, 226] on input "Input Field" at bounding box center [1447, 226] width 154 height 33
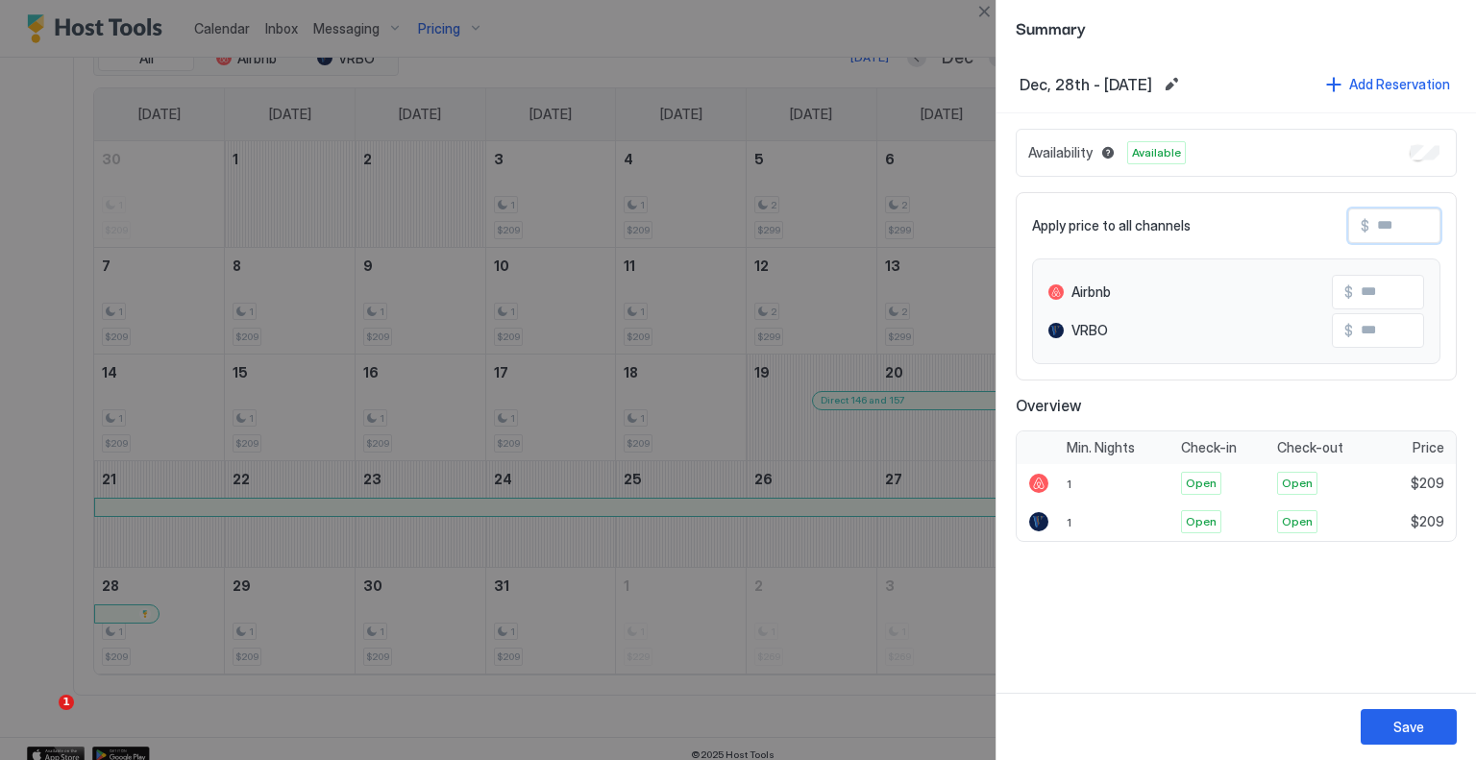
click at [1390, 226] on input "Input Field" at bounding box center [1447, 226] width 154 height 33
type input "*"
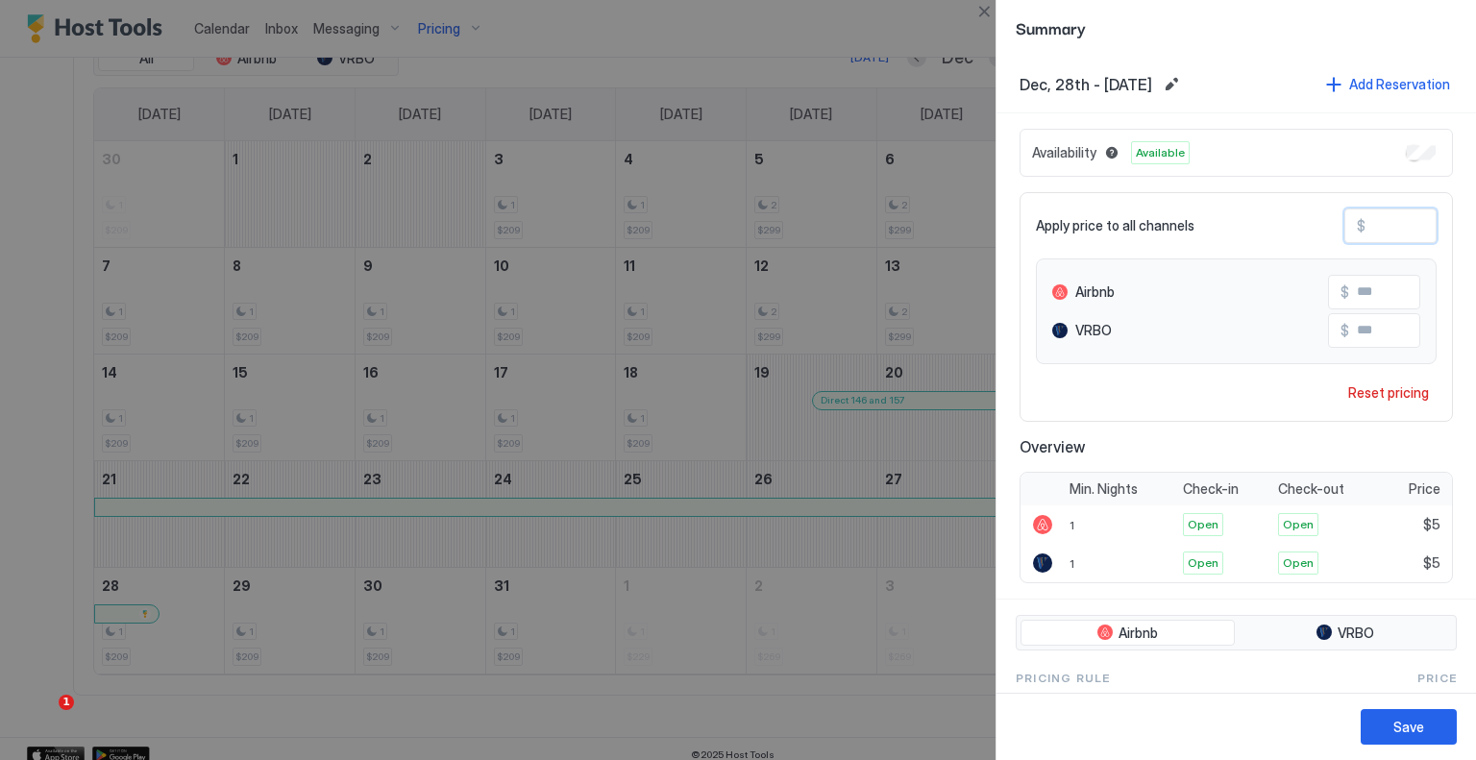
type input "**"
type input "***"
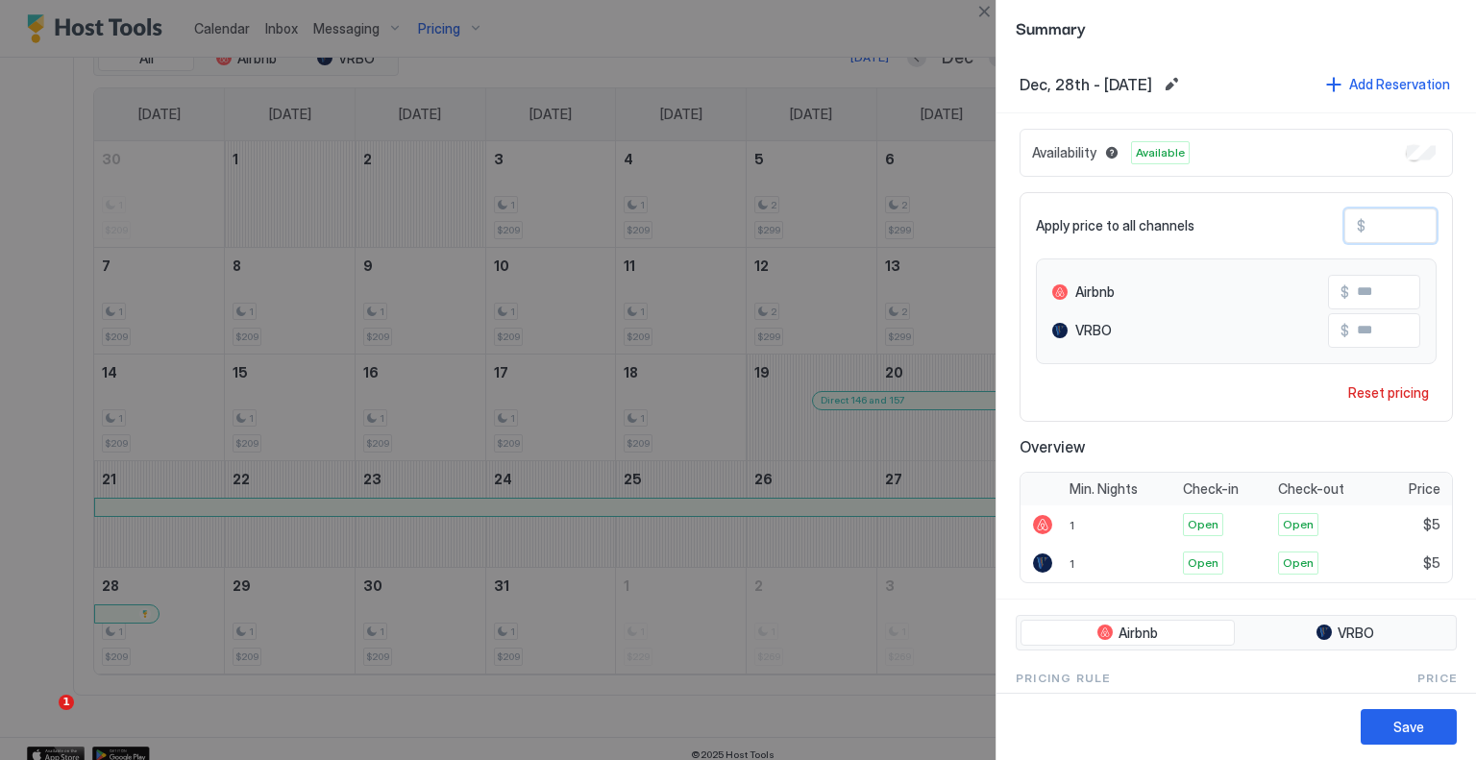
type input "***"
click at [1413, 727] on div "Save" at bounding box center [1409, 727] width 31 height 20
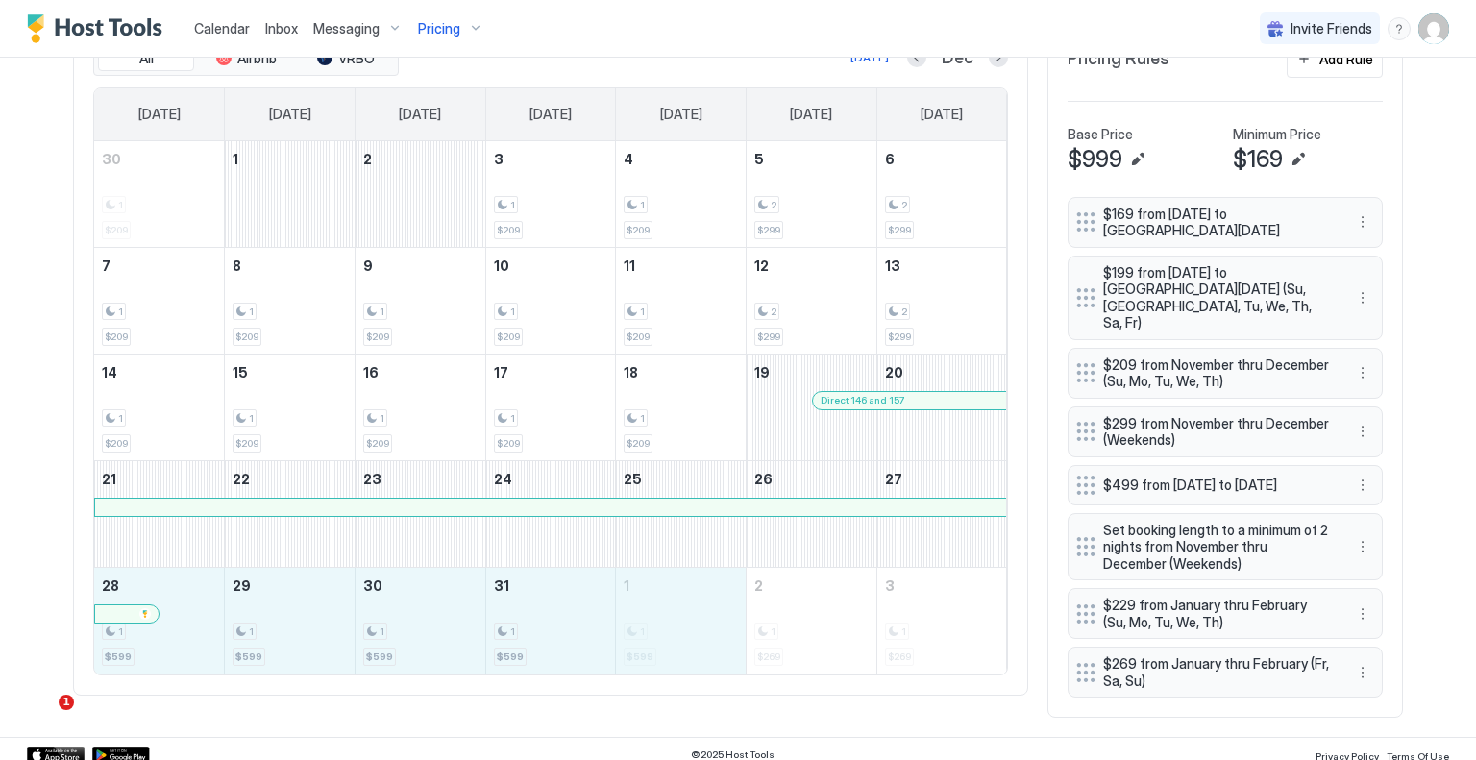
drag, startPoint x: 181, startPoint y: 647, endPoint x: 611, endPoint y: 629, distance: 431.0
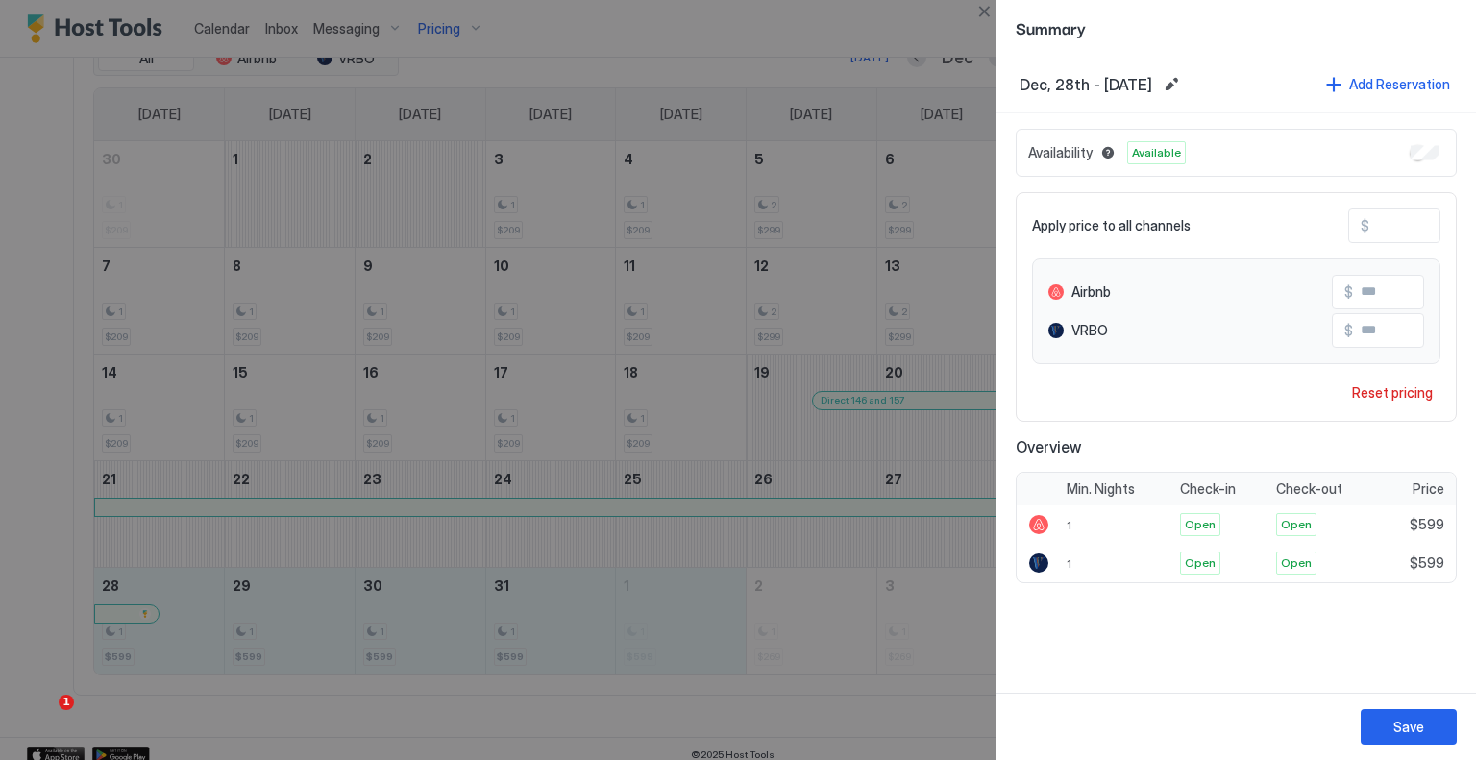
click at [1414, 225] on input "***" at bounding box center [1447, 226] width 154 height 33
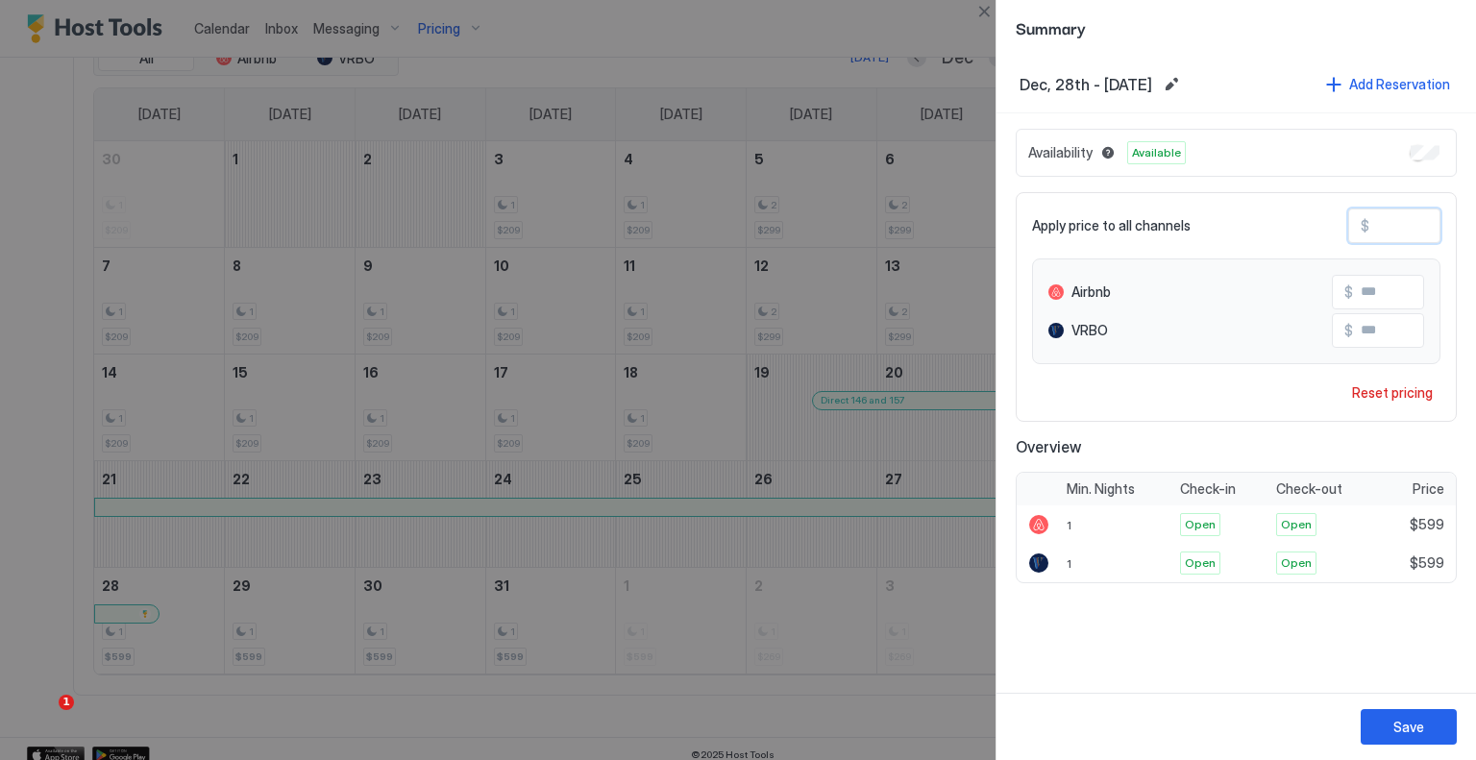
type input "**"
type input "*"
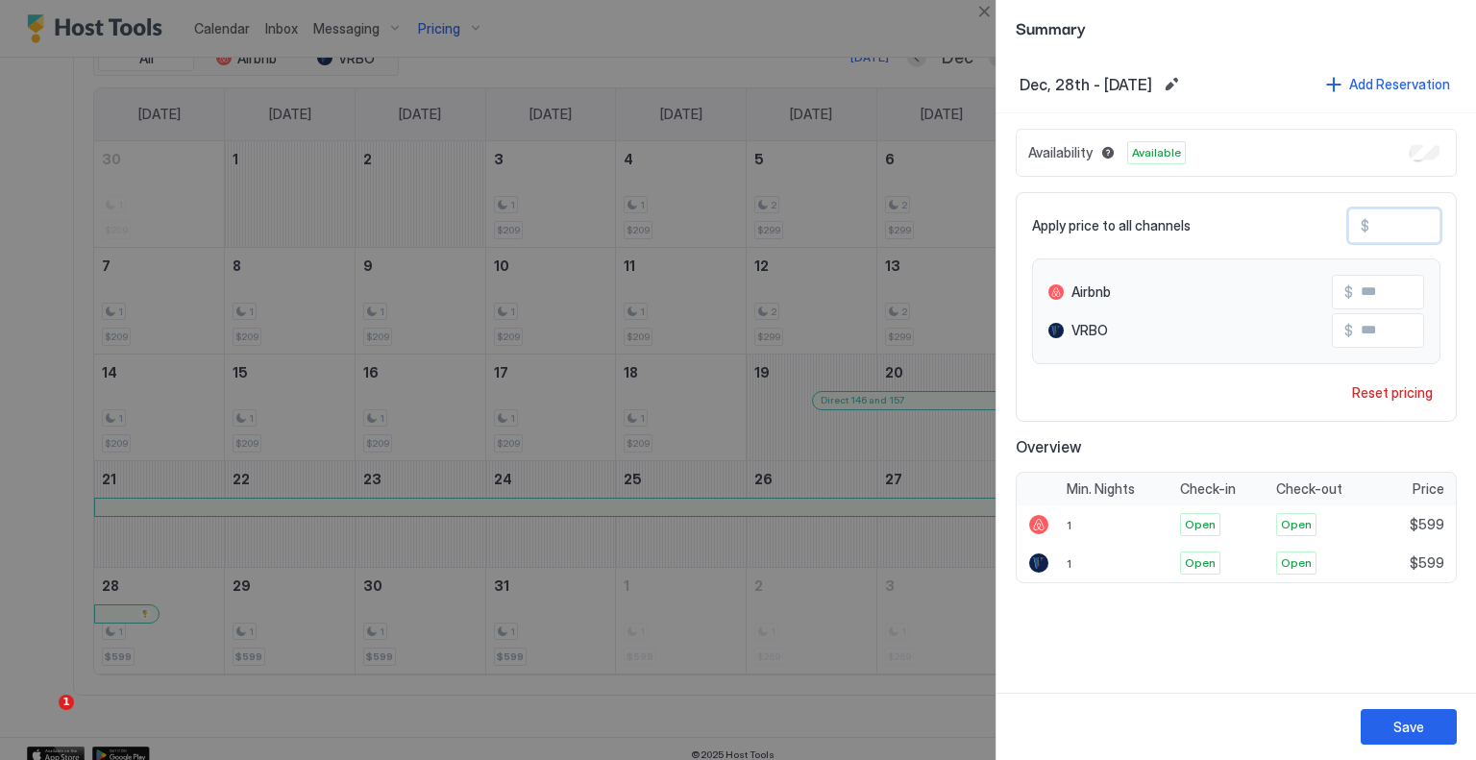
type input "*"
type input "**"
type input "***"
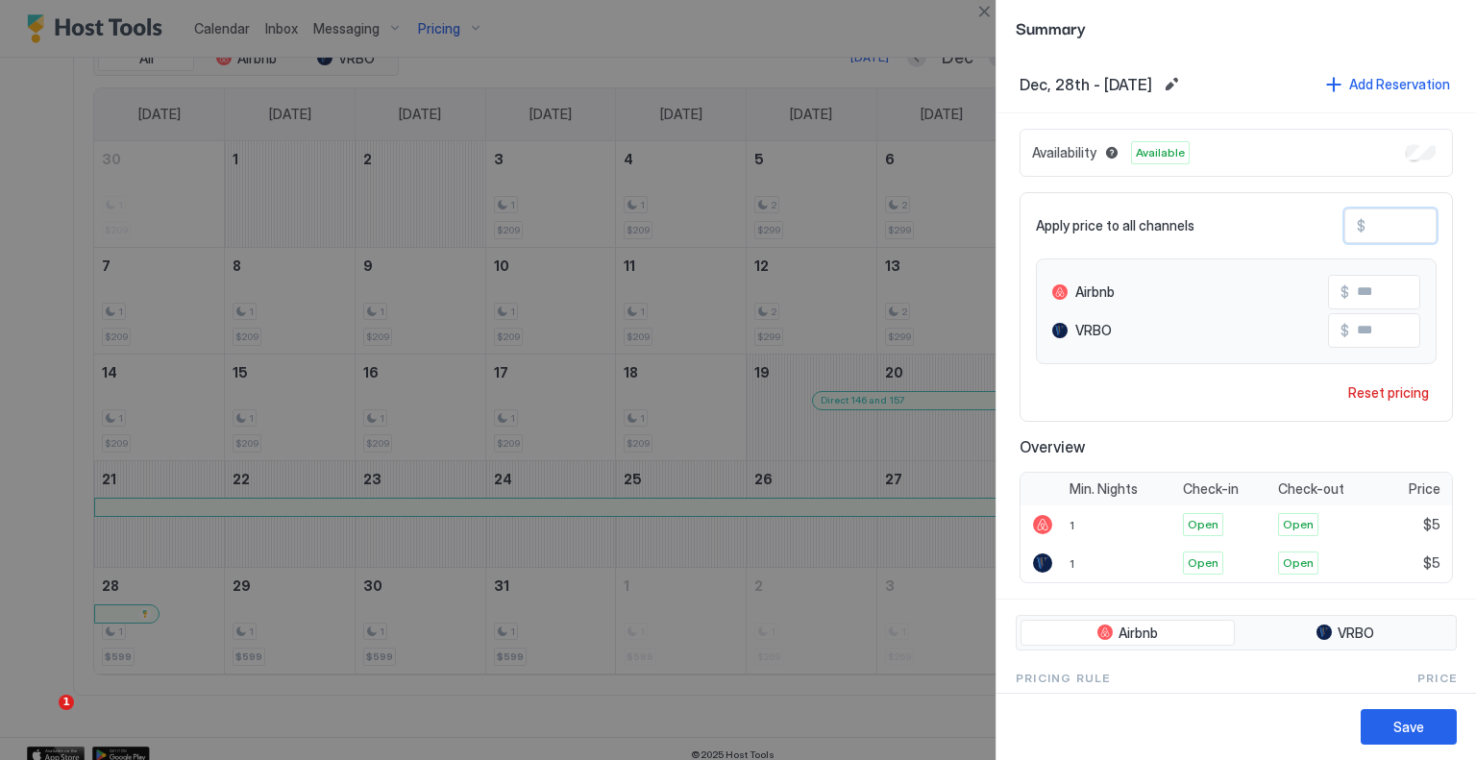
type input "***"
click at [1436, 725] on button "Save" at bounding box center [1409, 727] width 96 height 36
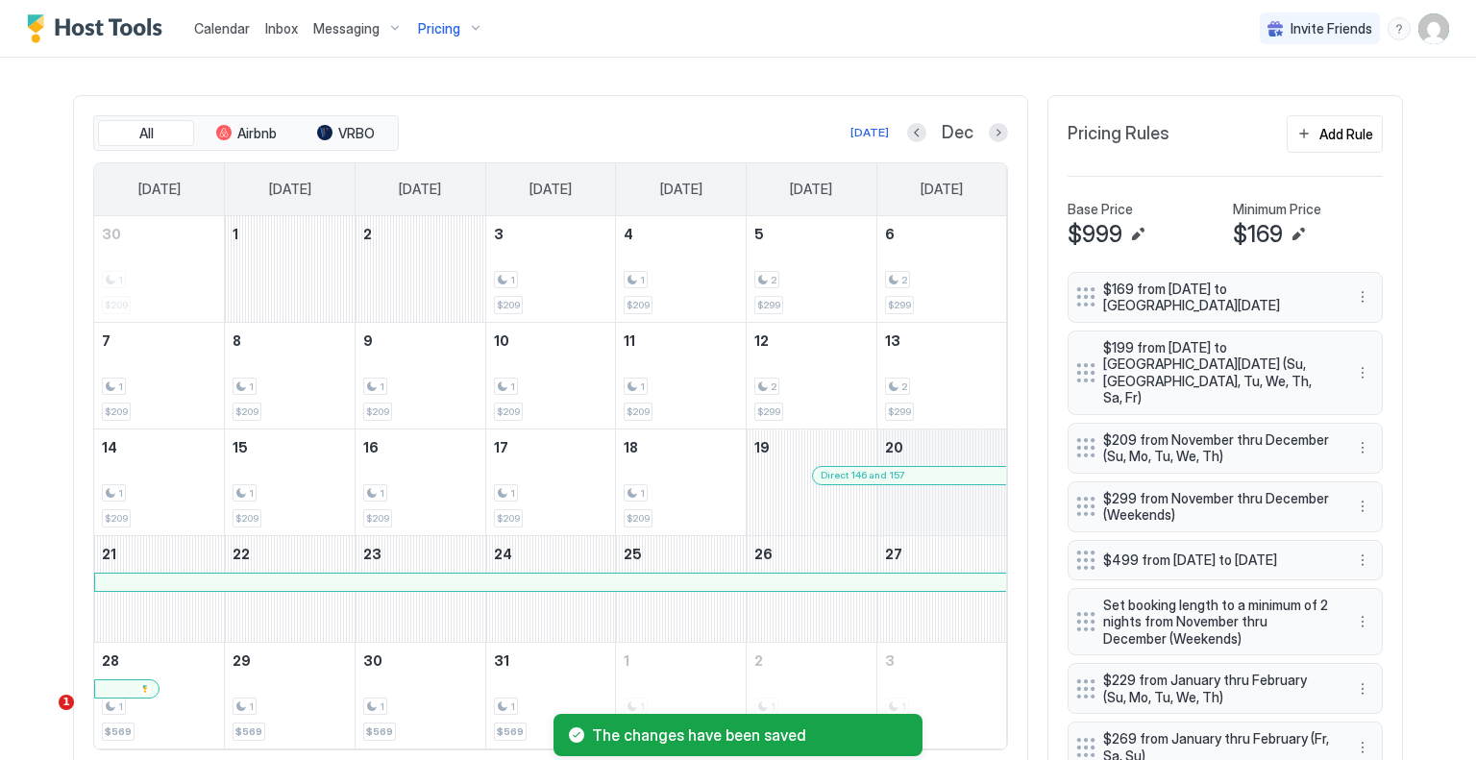
scroll to position [591, 0]
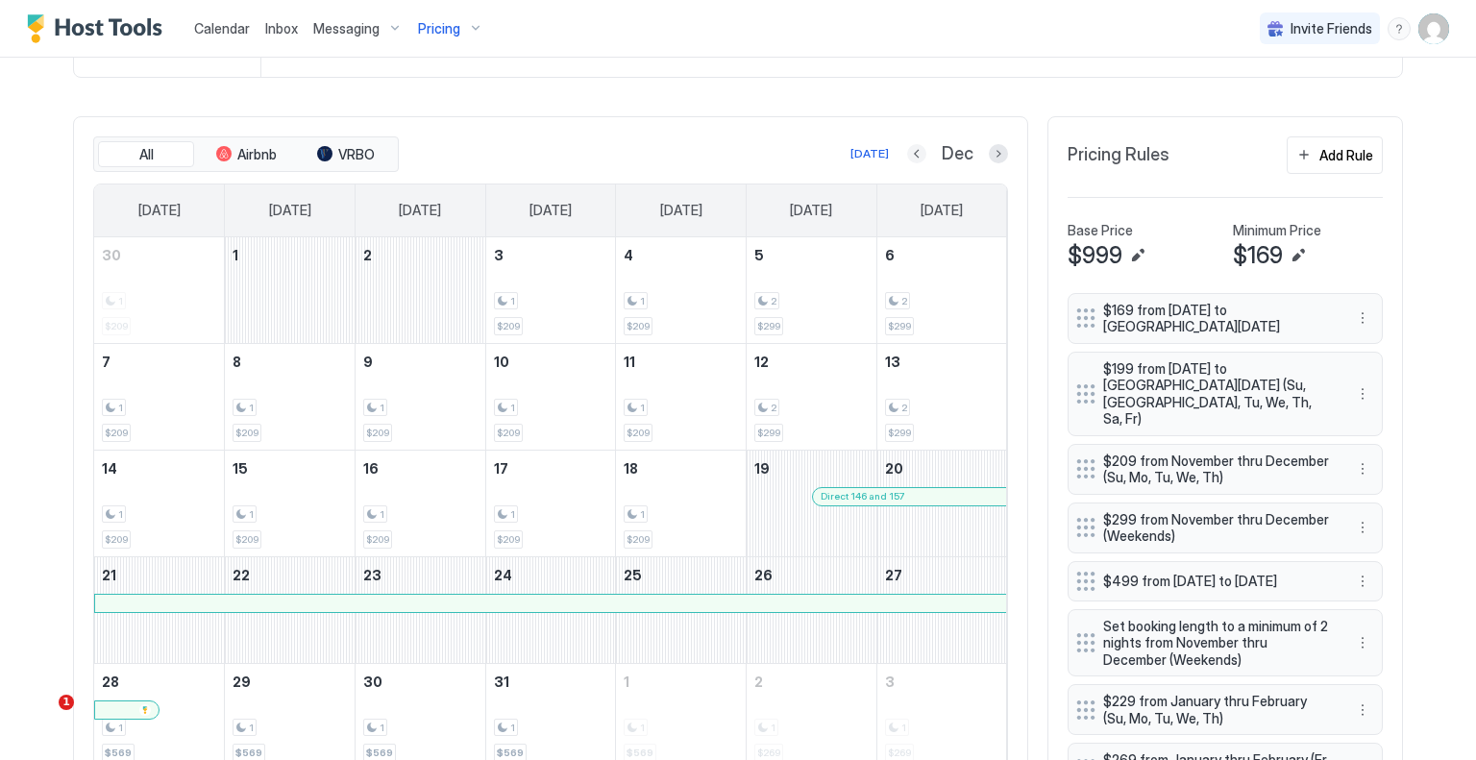
click at [919, 147] on button "Previous month" at bounding box center [916, 153] width 19 height 19
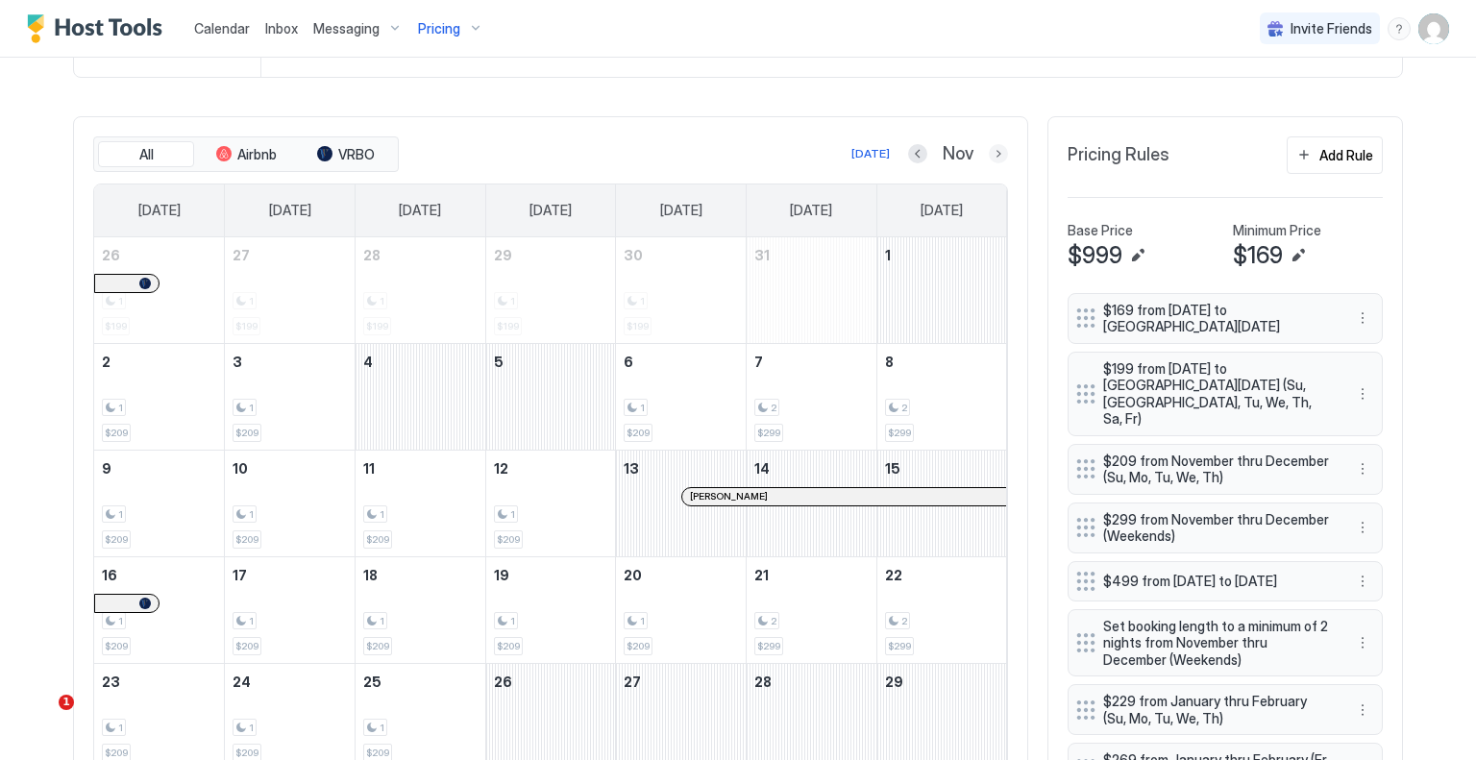
click at [999, 153] on button "Next month" at bounding box center [998, 153] width 19 height 19
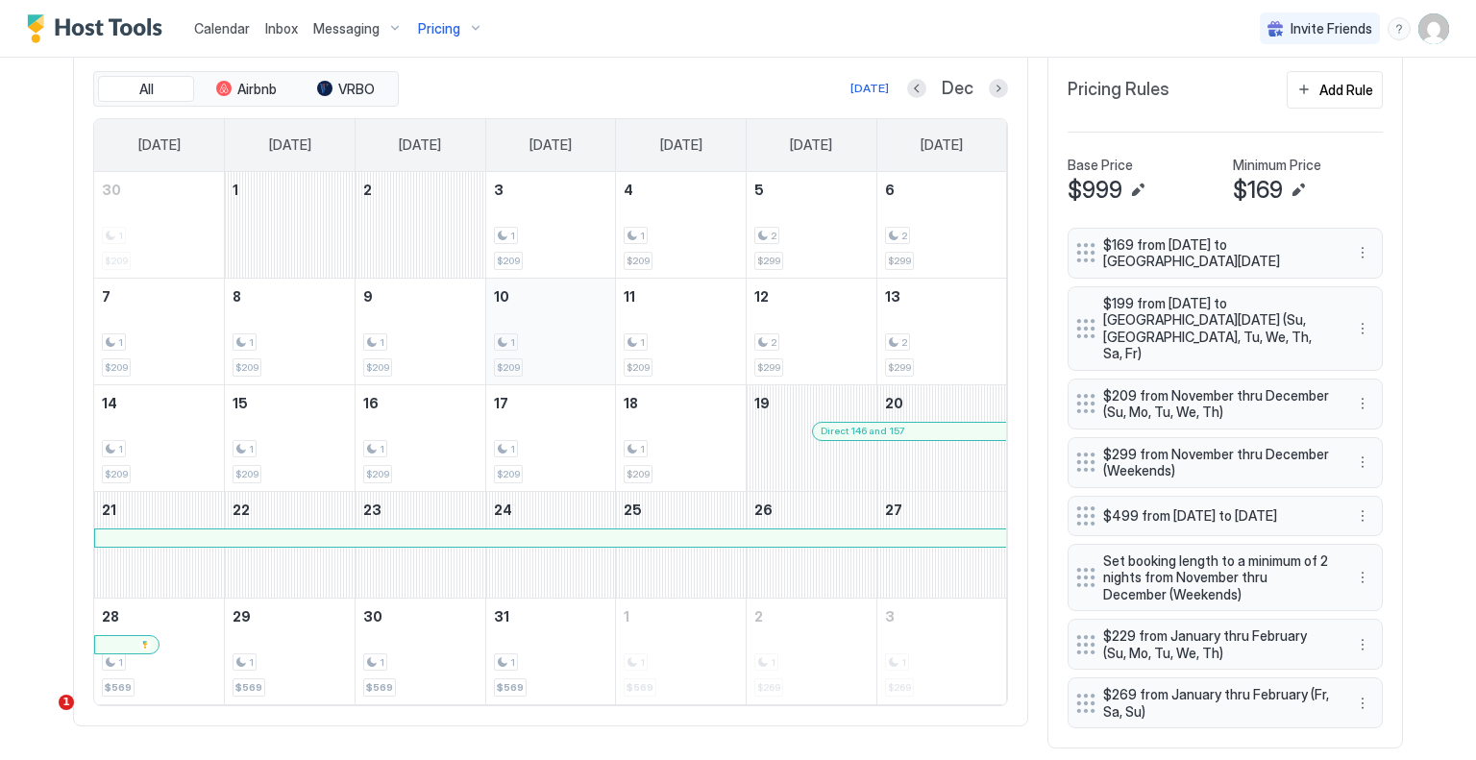
scroll to position [687, 0]
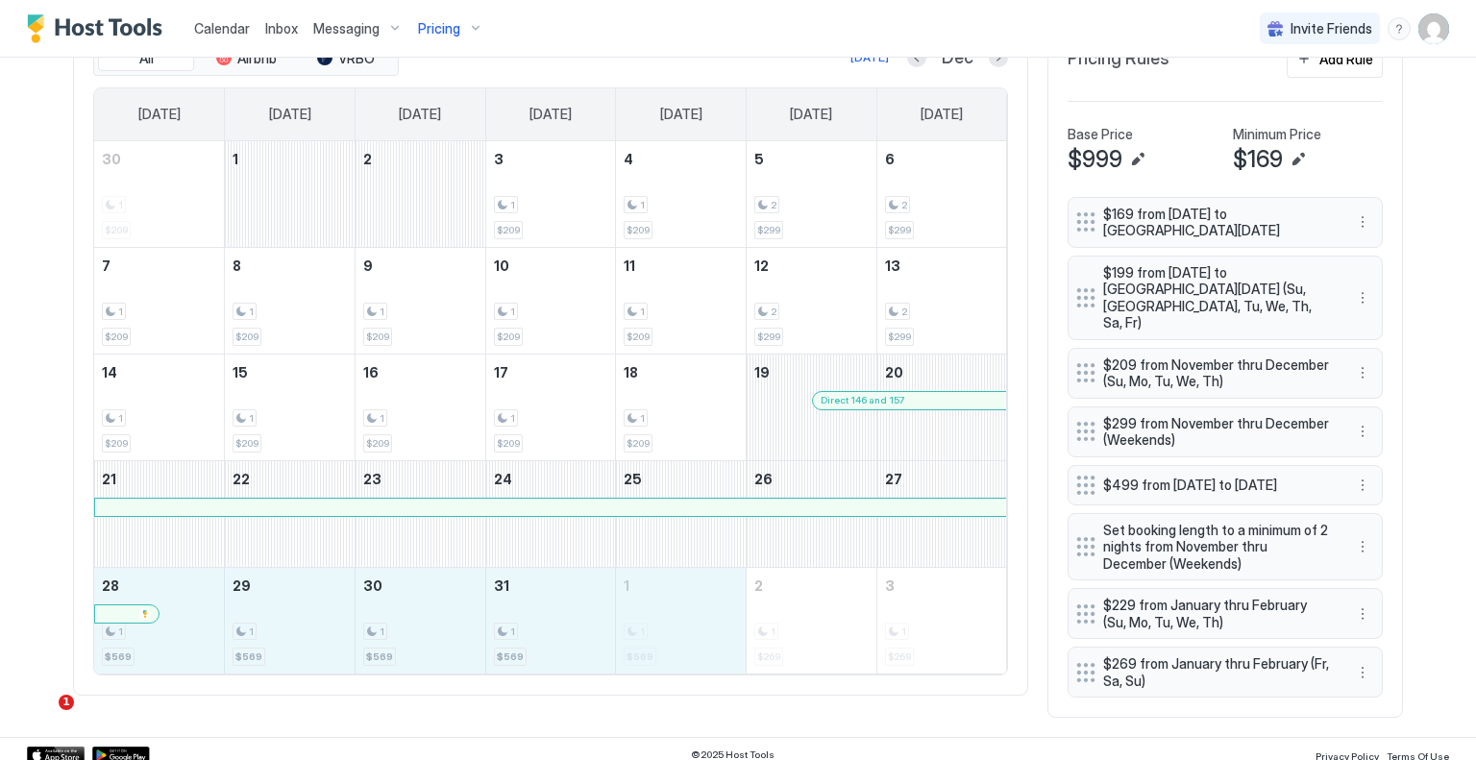
drag, startPoint x: 208, startPoint y: 655, endPoint x: 631, endPoint y: 645, distance: 424.0
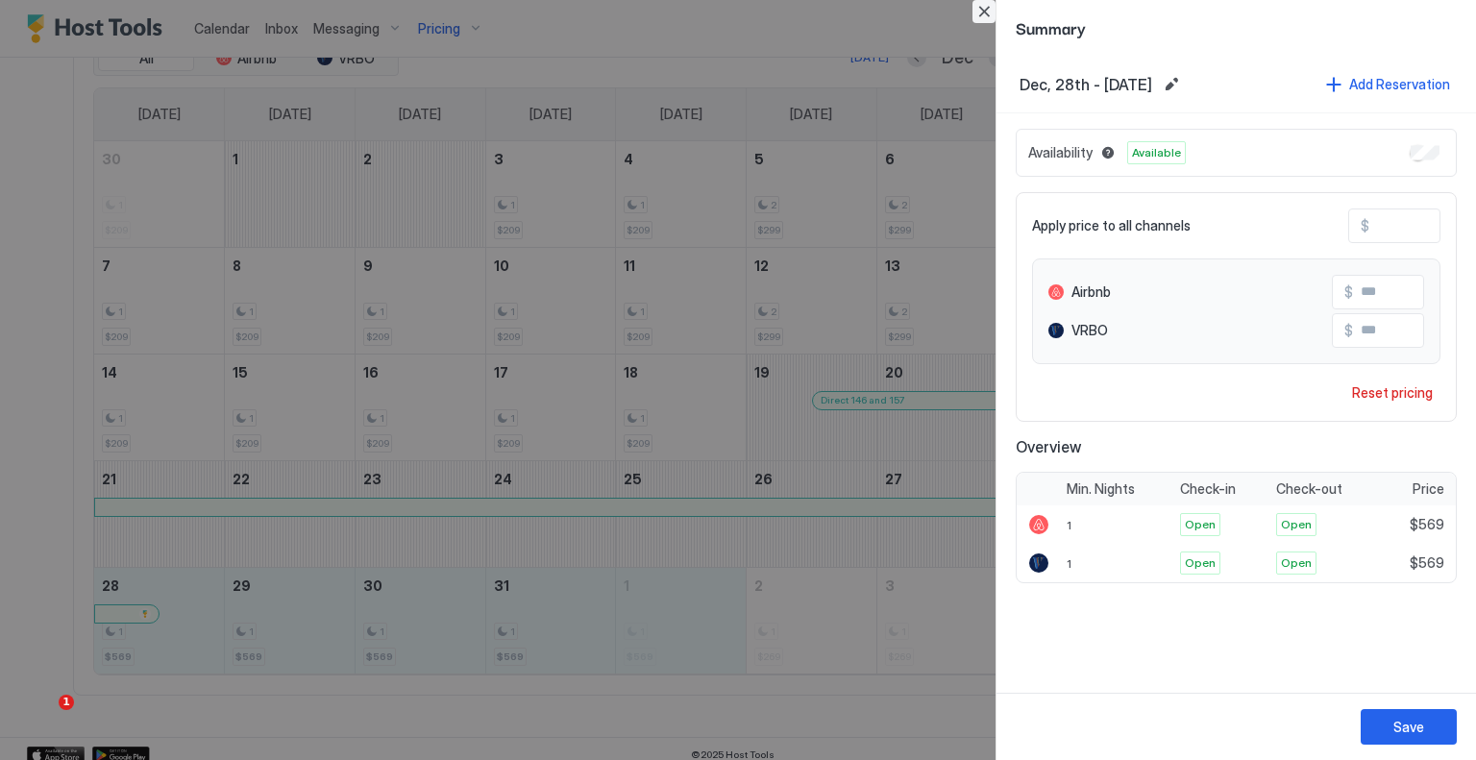
click at [978, 12] on button "Close" at bounding box center [984, 11] width 23 height 23
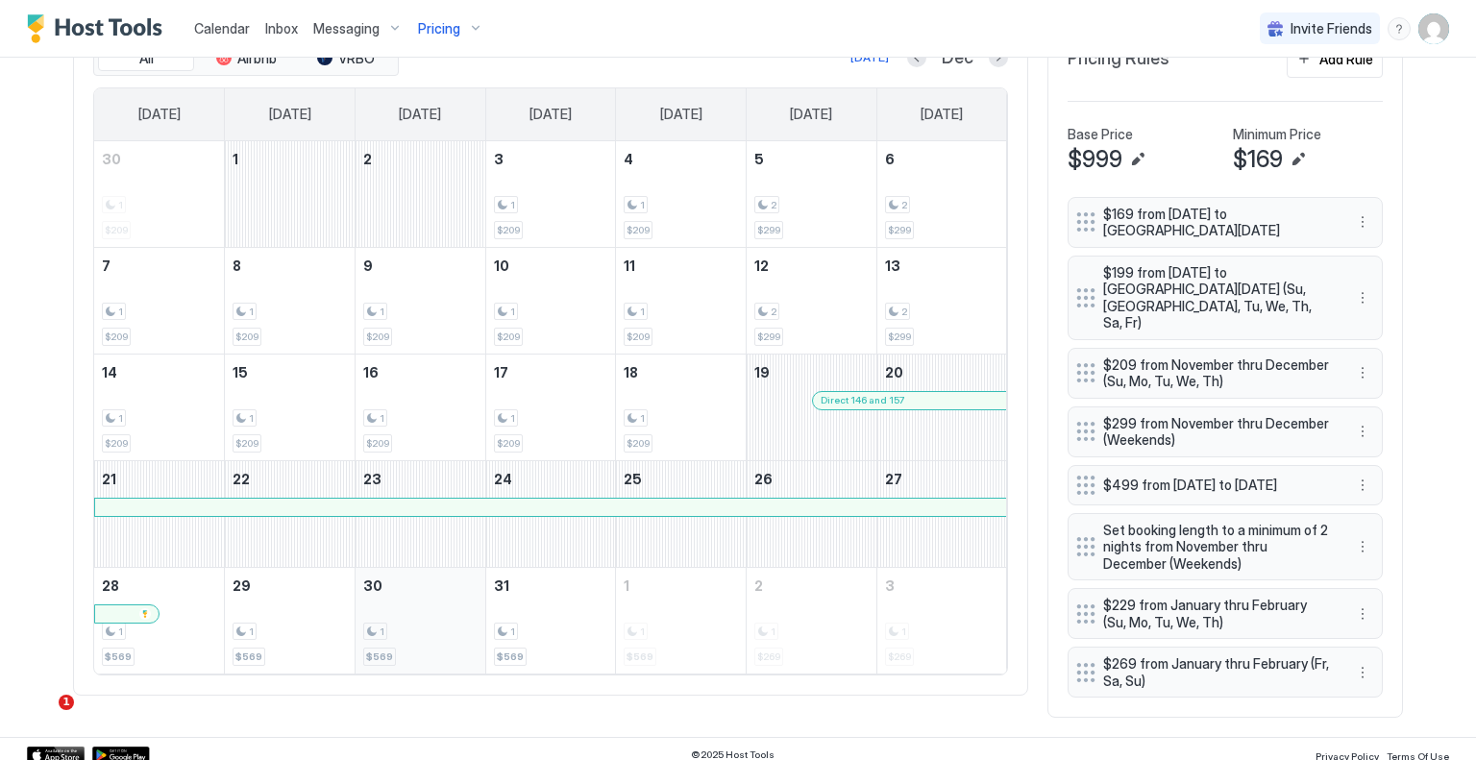
click at [411, 614] on div "1 $569" at bounding box center [420, 621] width 114 height 90
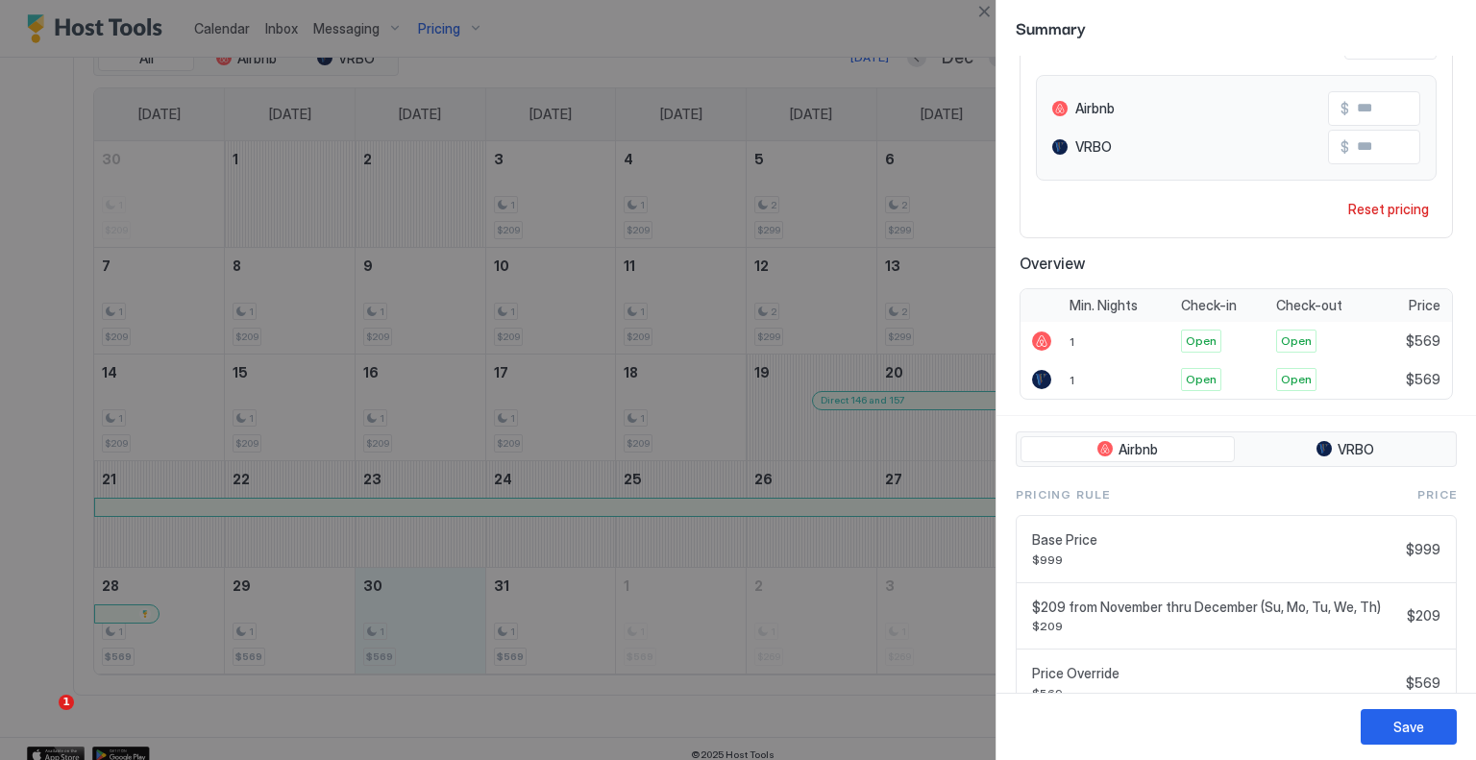
scroll to position [320, 0]
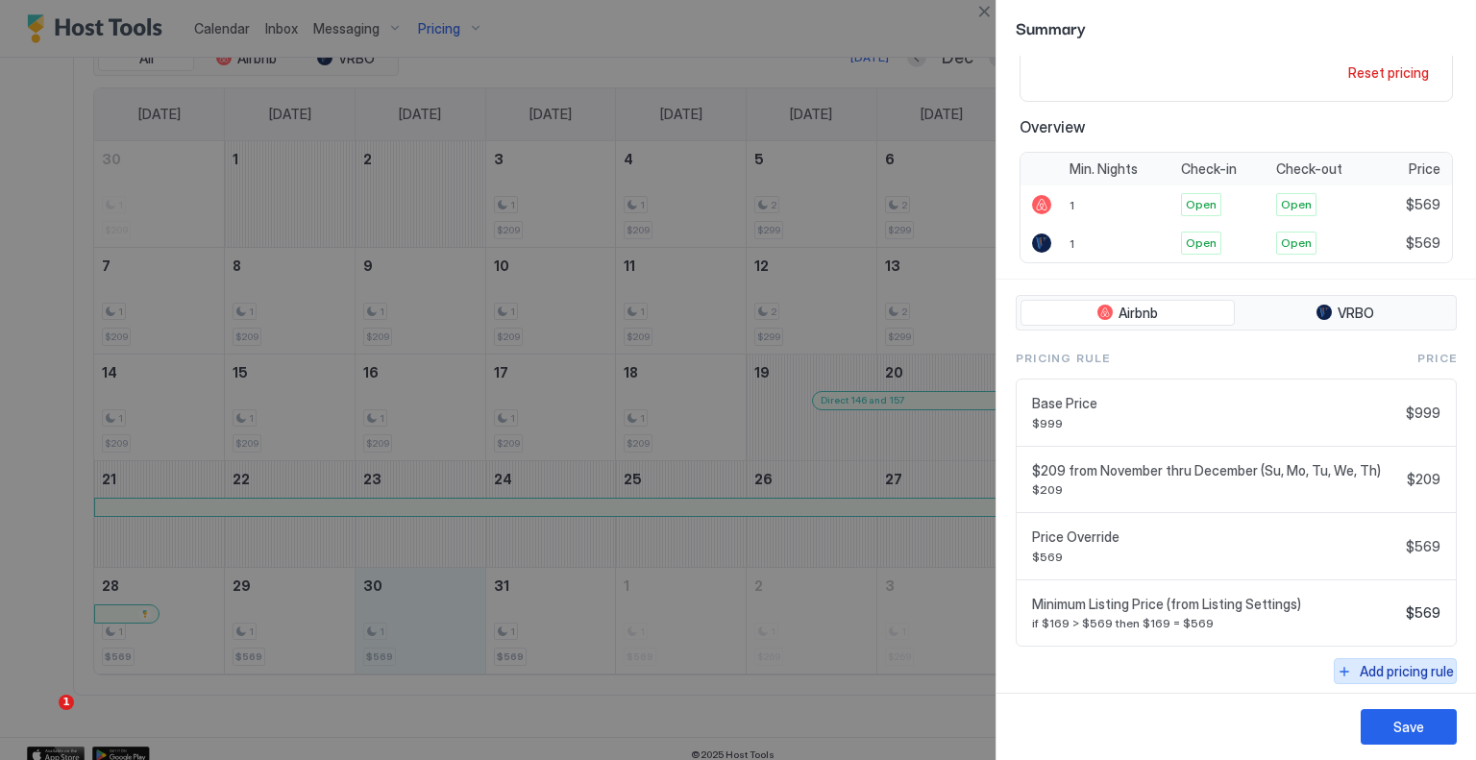
click at [1396, 661] on div "Add pricing rule" at bounding box center [1407, 671] width 94 height 20
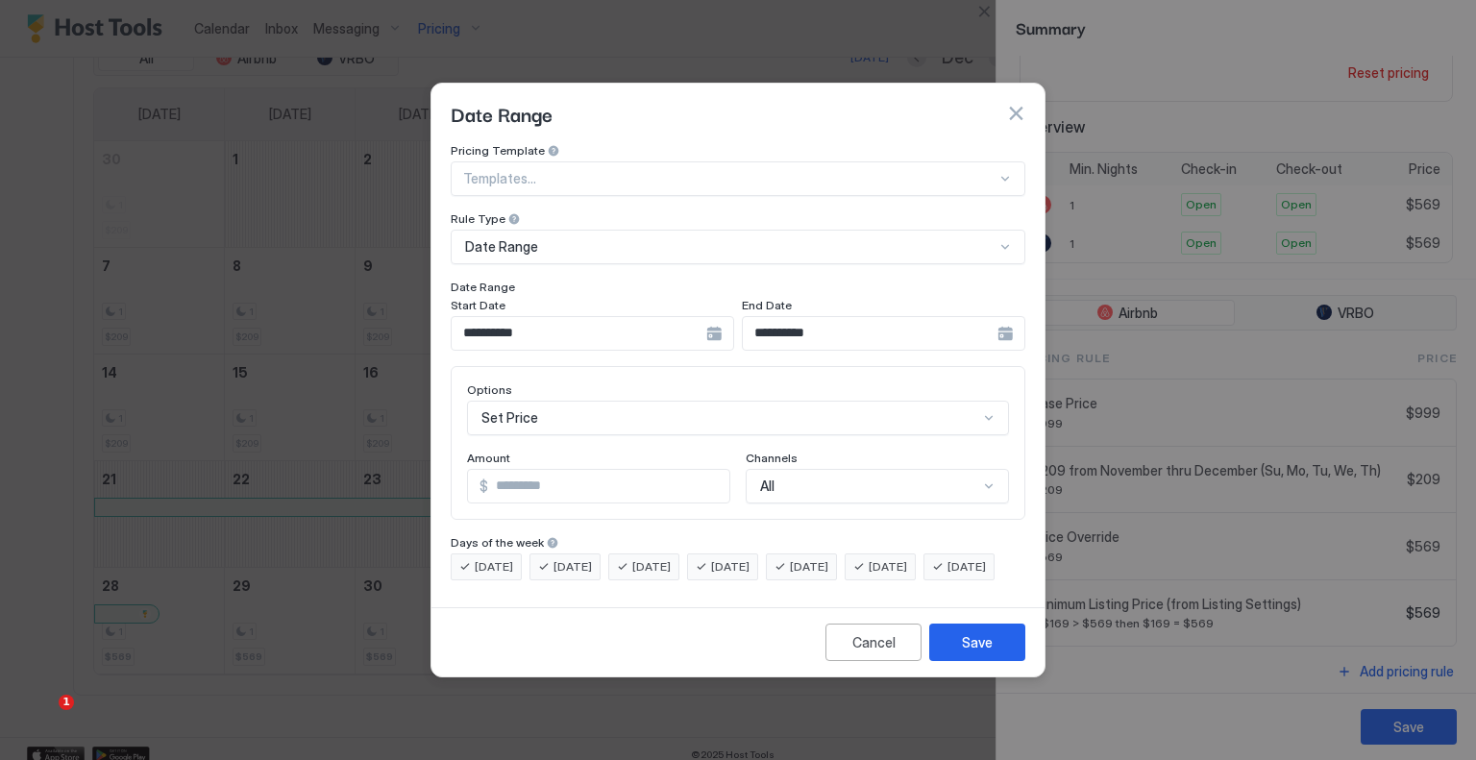
click at [647, 318] on input "**********" at bounding box center [579, 333] width 255 height 33
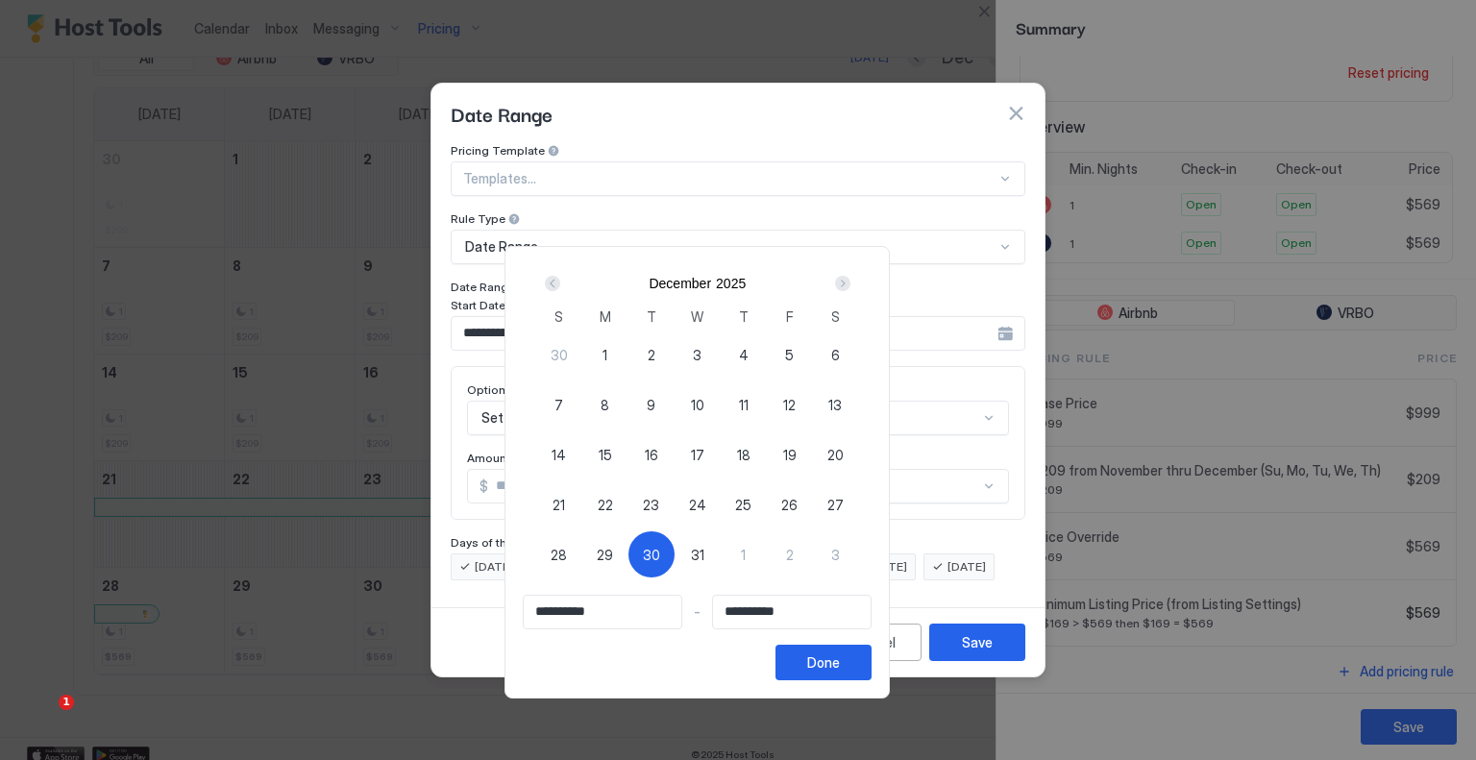
click at [660, 551] on span "30" at bounding box center [651, 555] width 17 height 20
type input "**********"
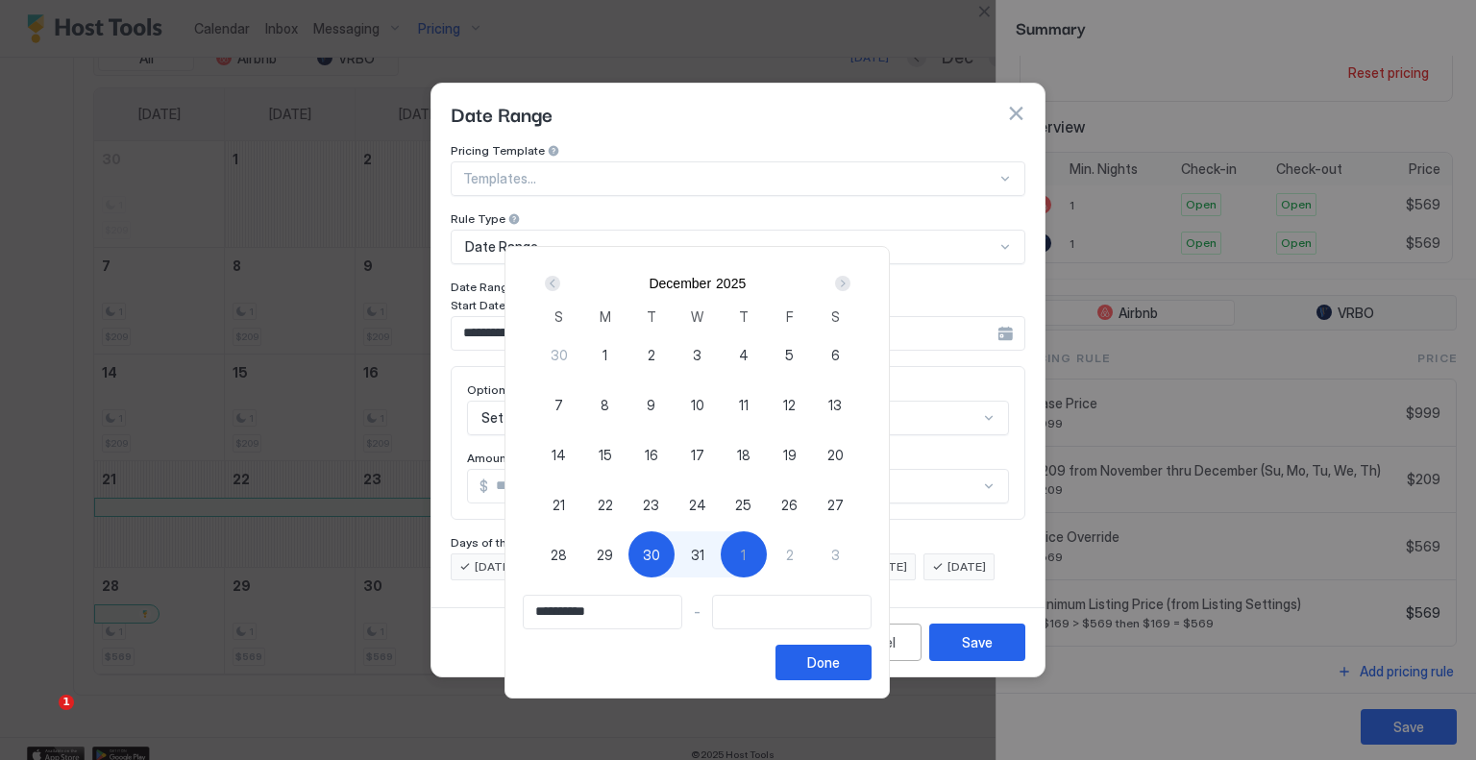
click at [767, 567] on div "1" at bounding box center [744, 555] width 46 height 46
type input "**********"
click at [840, 655] on div "Done" at bounding box center [823, 663] width 33 height 20
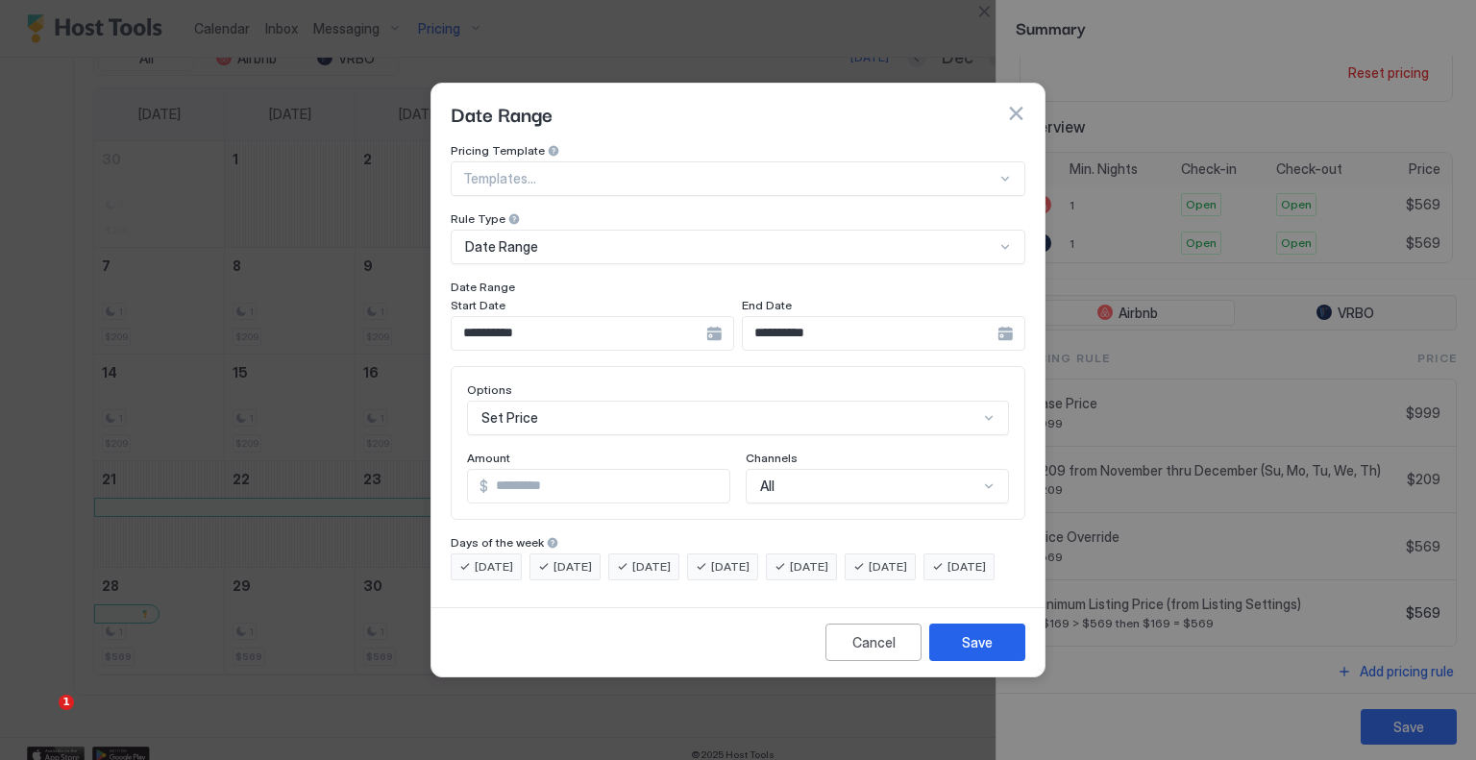
click at [554, 402] on div "Set Price" at bounding box center [738, 418] width 542 height 35
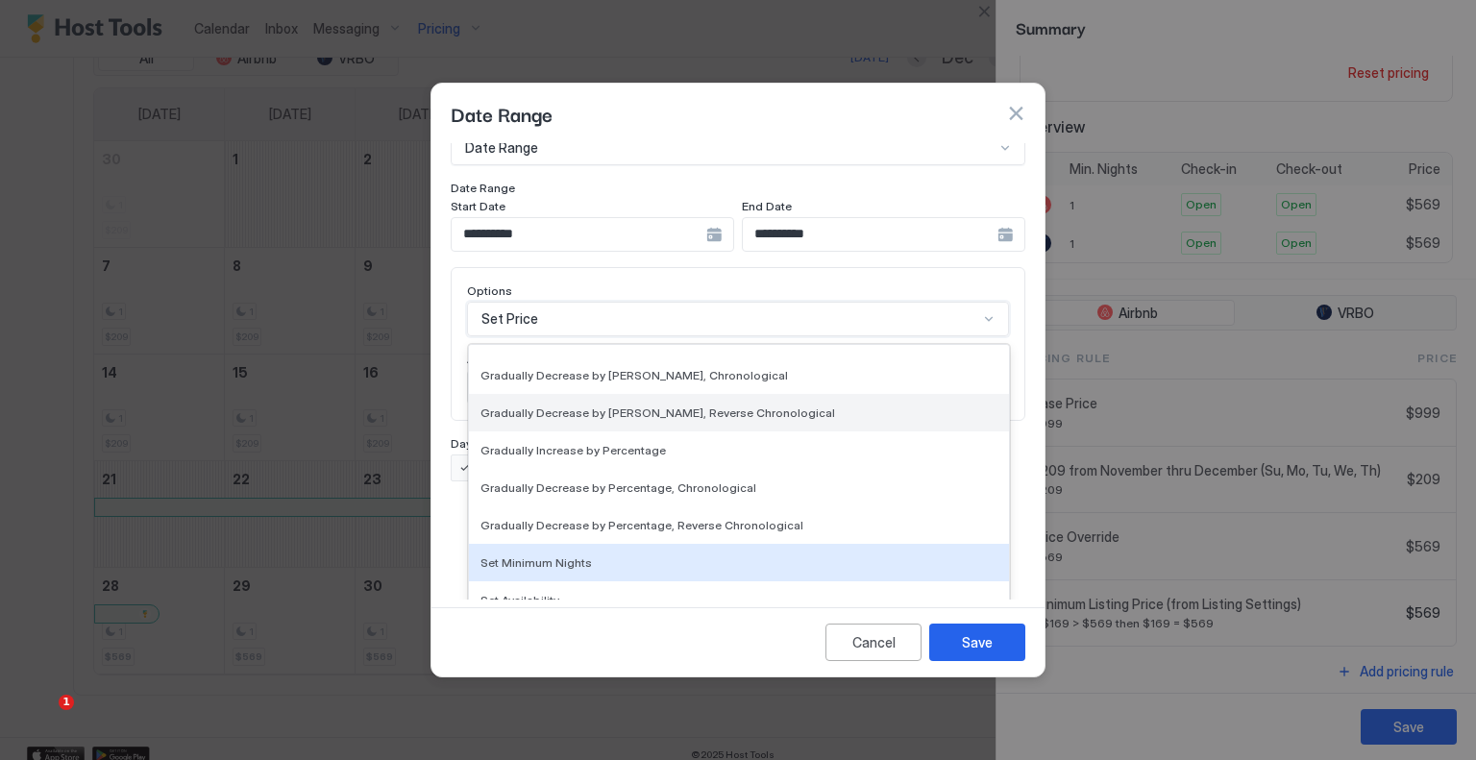
scroll to position [349, 0]
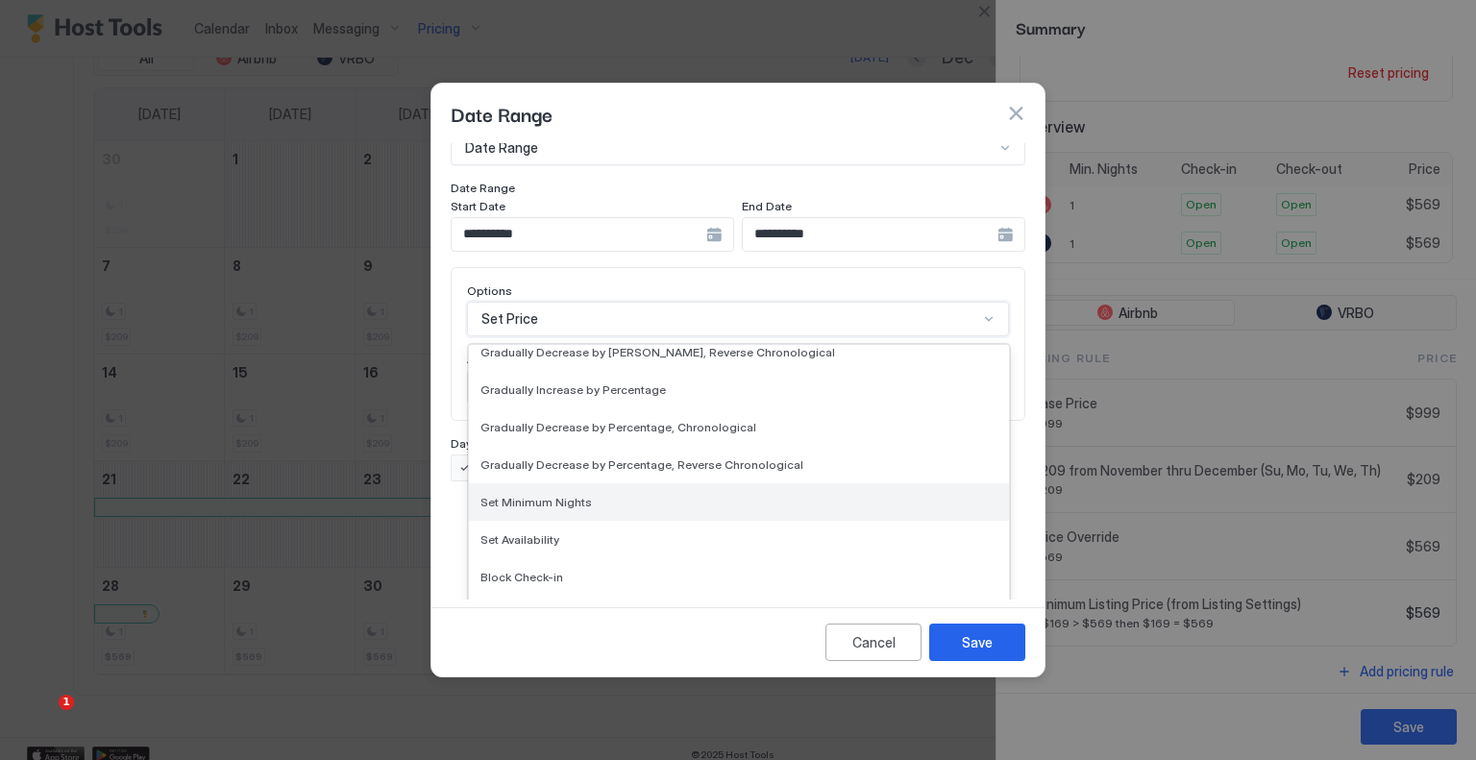
click at [584, 495] on div "Set Minimum Nights" at bounding box center [739, 502] width 517 height 14
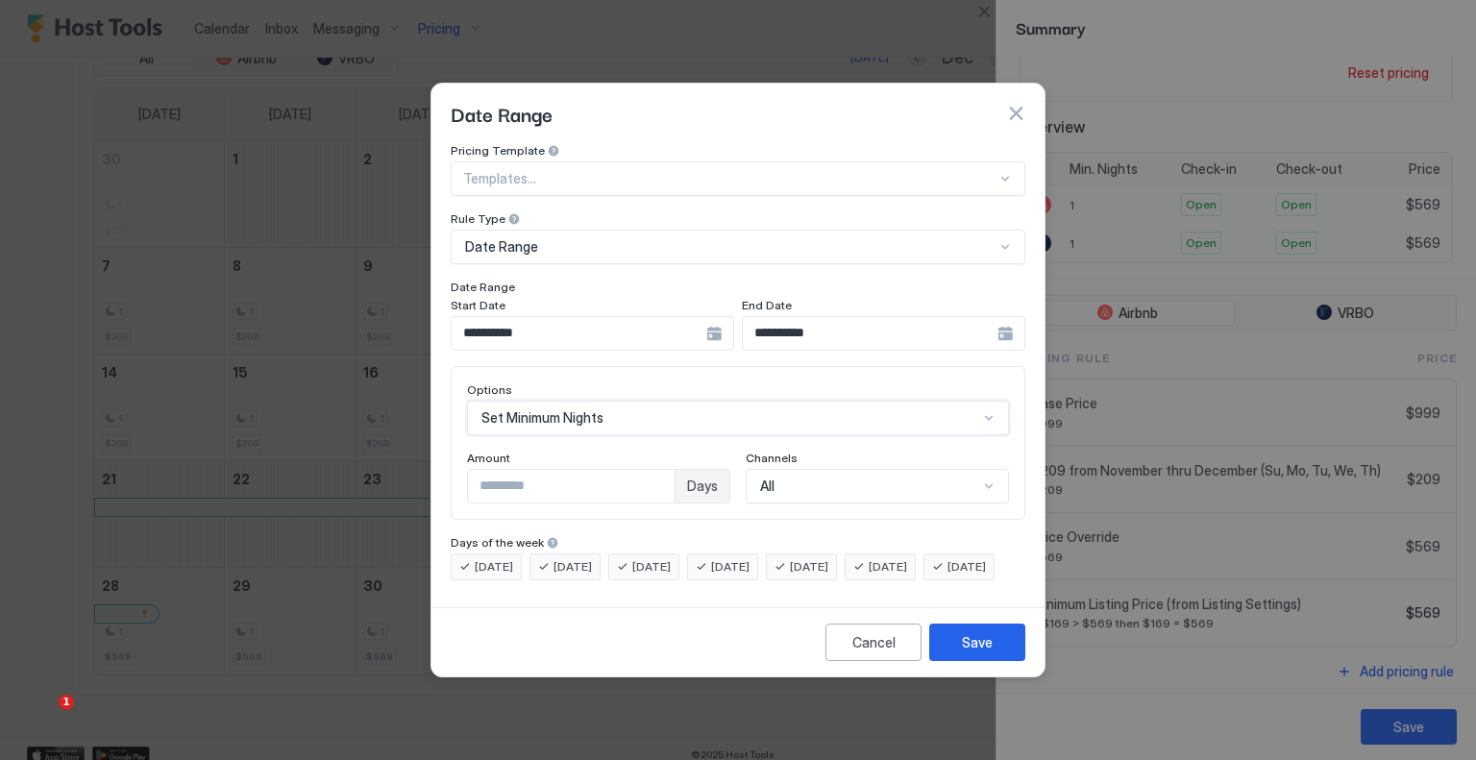
click at [544, 476] on input "*" at bounding box center [571, 486] width 207 height 33
type input "*"
click at [964, 653] on div "Save" at bounding box center [977, 642] width 31 height 20
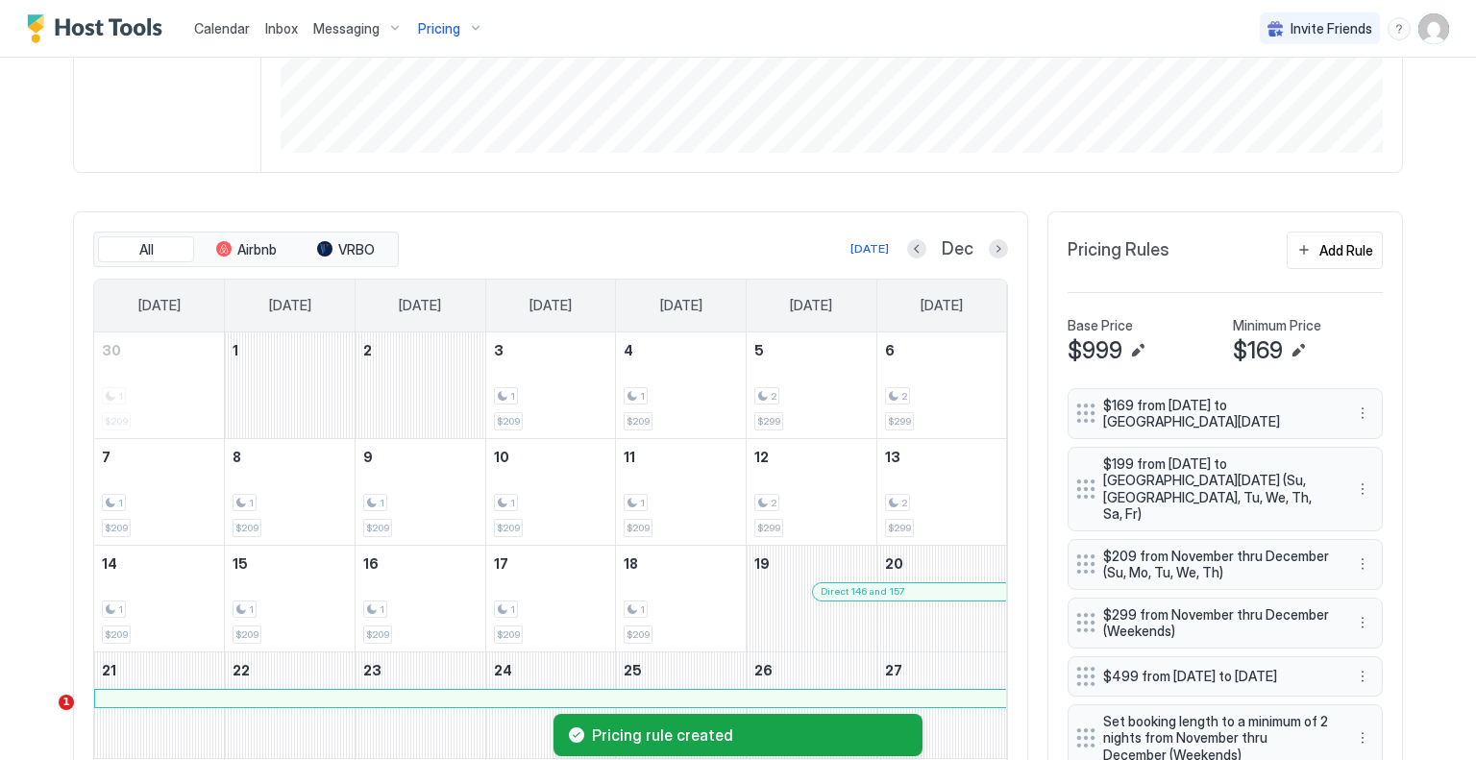
scroll to position [495, 0]
click at [994, 249] on button "Next month" at bounding box center [998, 249] width 19 height 19
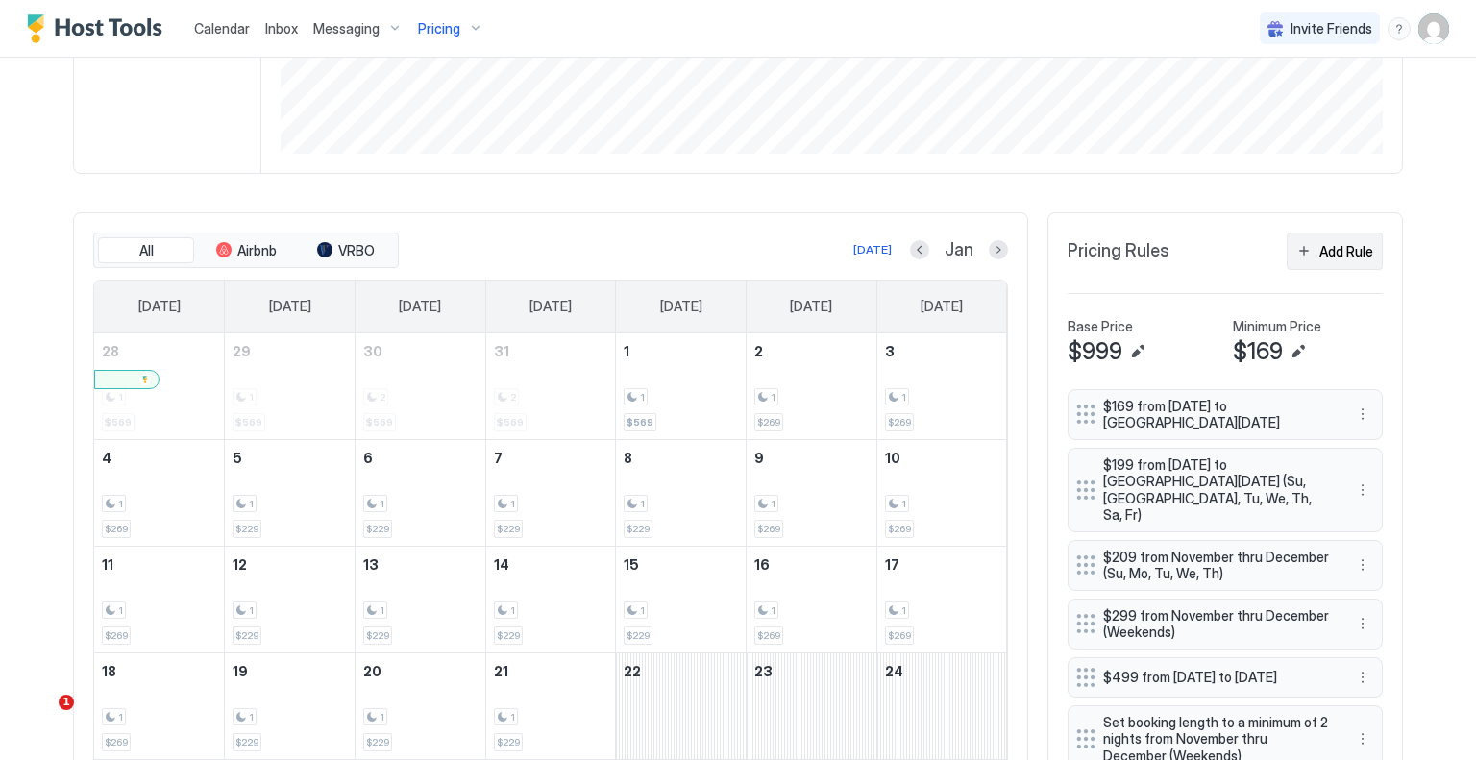
click at [1342, 249] on div "Add Rule" at bounding box center [1347, 251] width 54 height 20
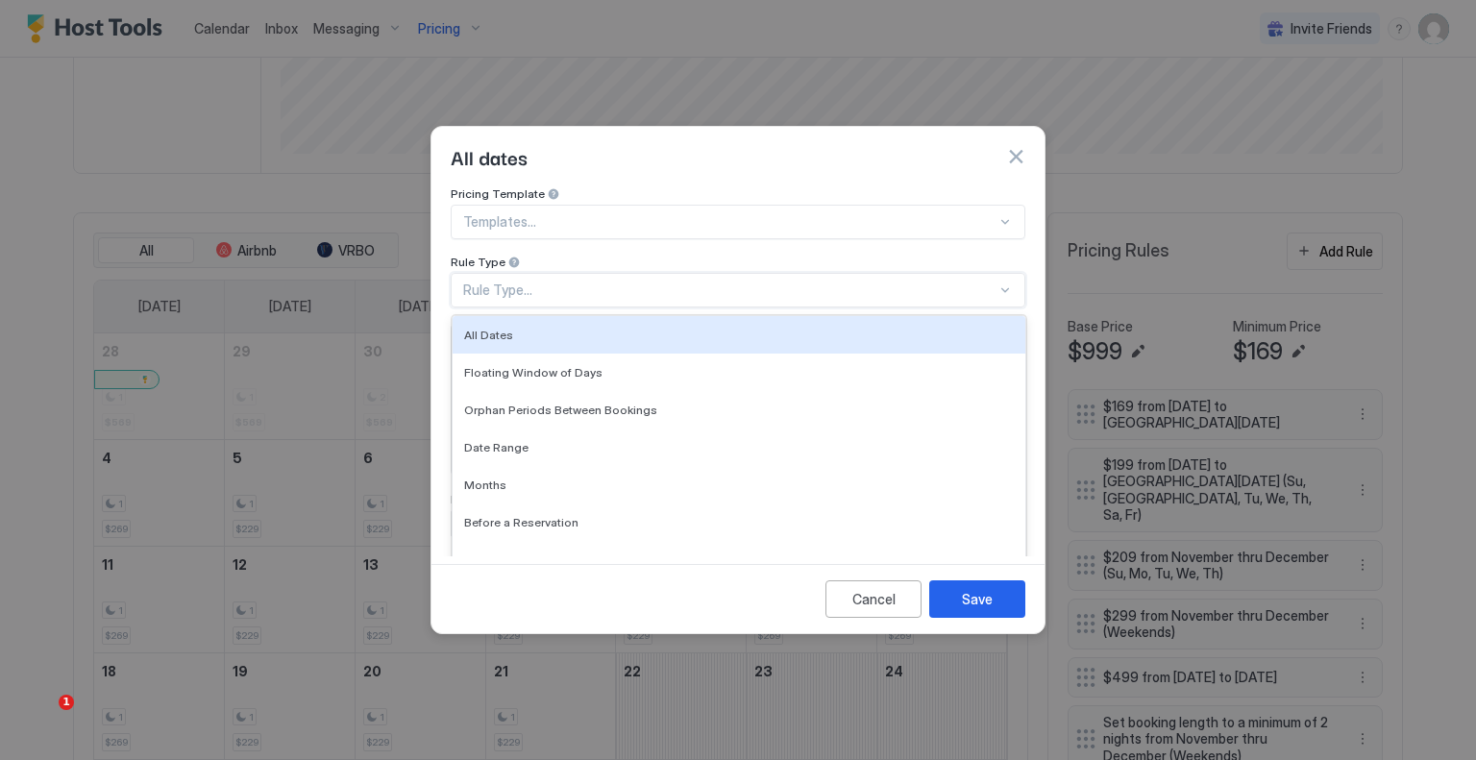
click at [615, 282] on div "Rule Type..." at bounding box center [729, 290] width 533 height 17
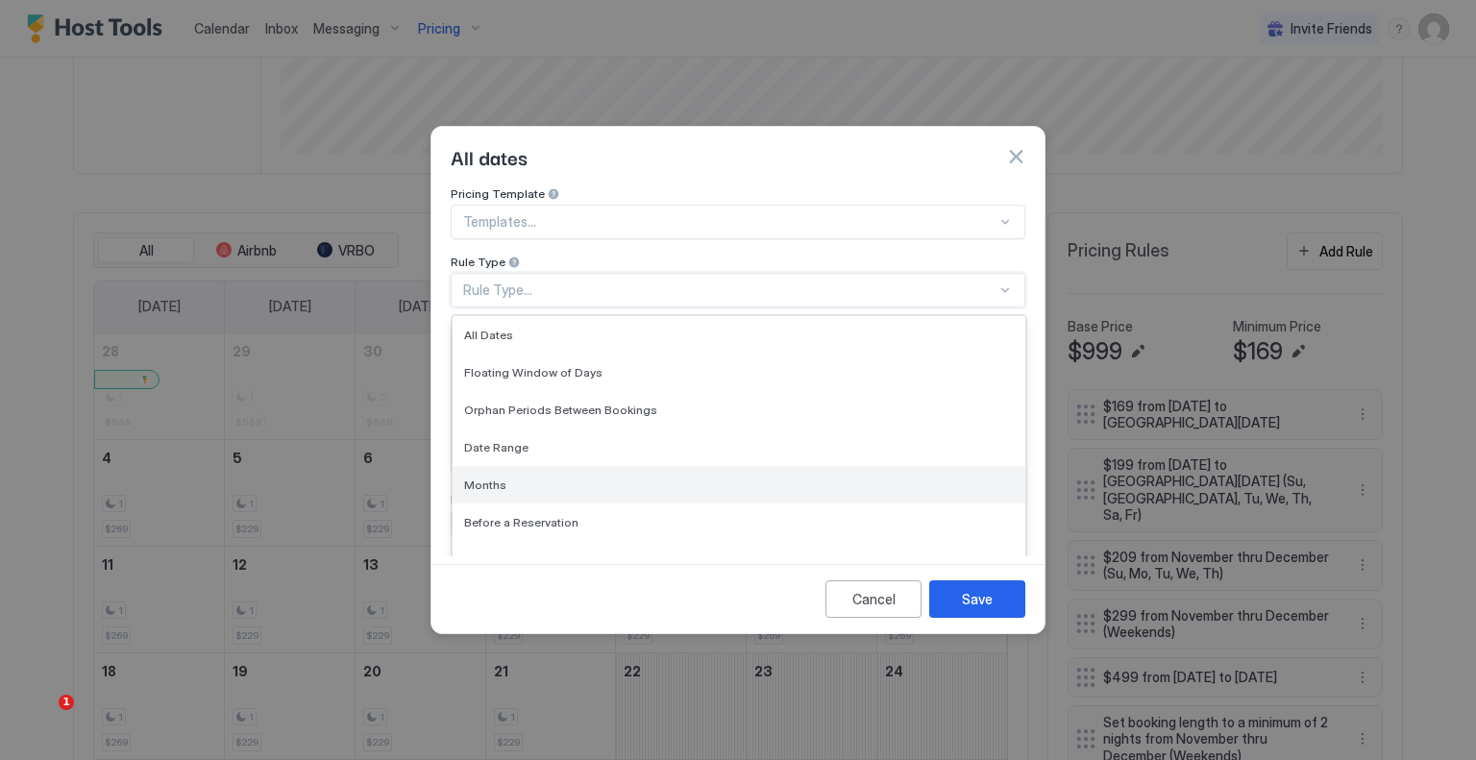
click at [566, 466] on div "Months" at bounding box center [739, 484] width 573 height 37
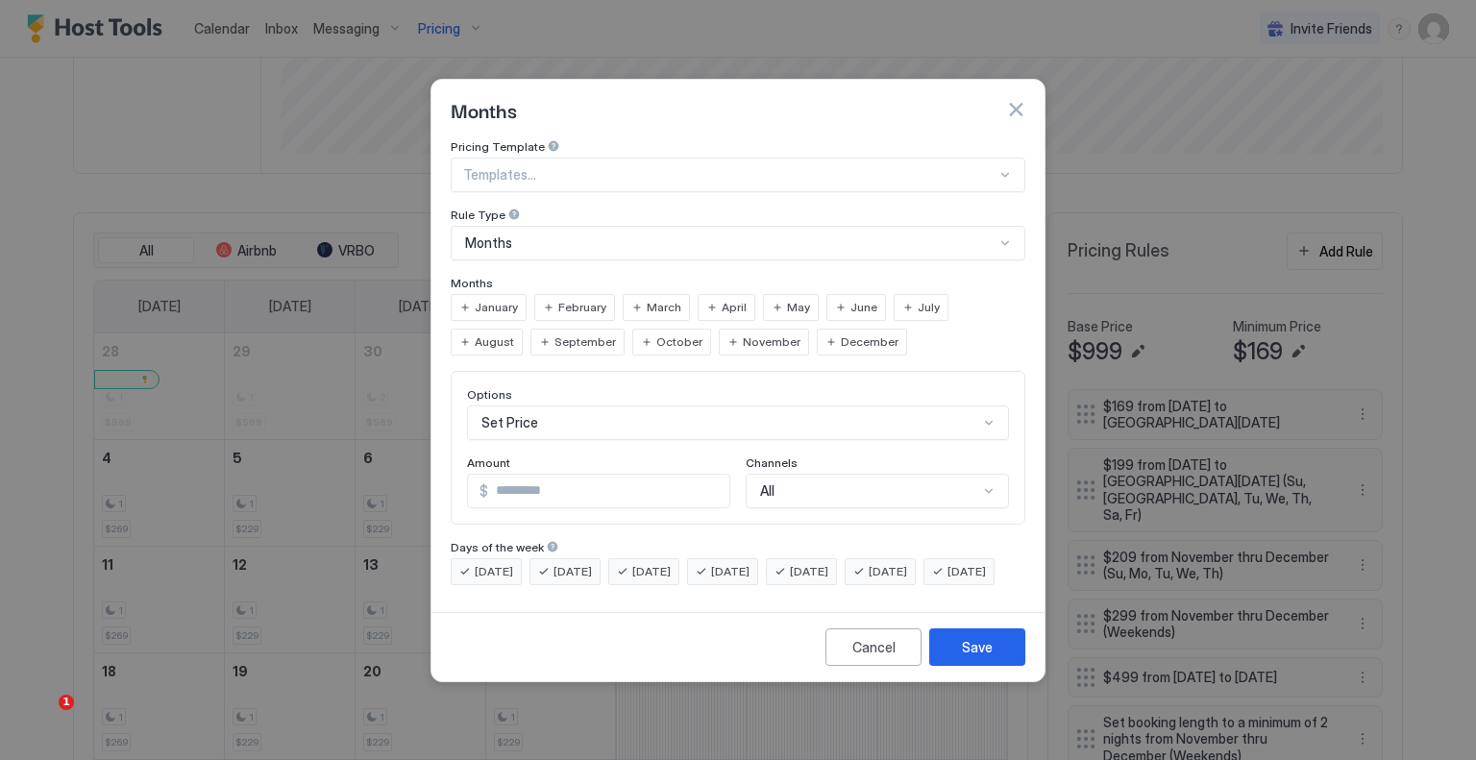
click at [524, 294] on div "January February March April May June July August September October November De…" at bounding box center [738, 325] width 575 height 62
click at [492, 299] on span "January" at bounding box center [496, 307] width 43 height 17
click at [565, 299] on span "February" at bounding box center [582, 307] width 48 height 17
click at [546, 475] on input "*" at bounding box center [608, 491] width 241 height 33
click at [551, 408] on div "Set Price" at bounding box center [738, 423] width 542 height 35
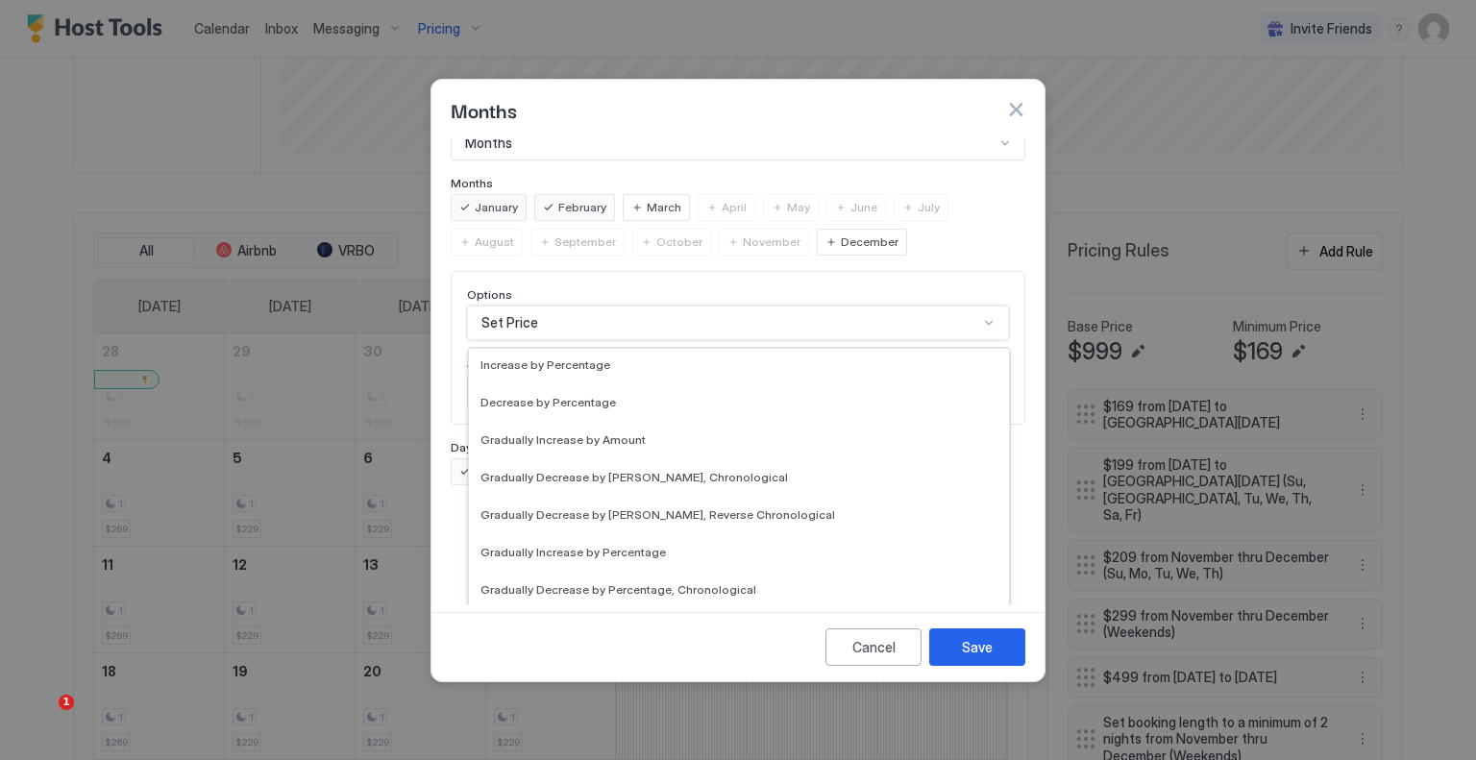
scroll to position [288, 0]
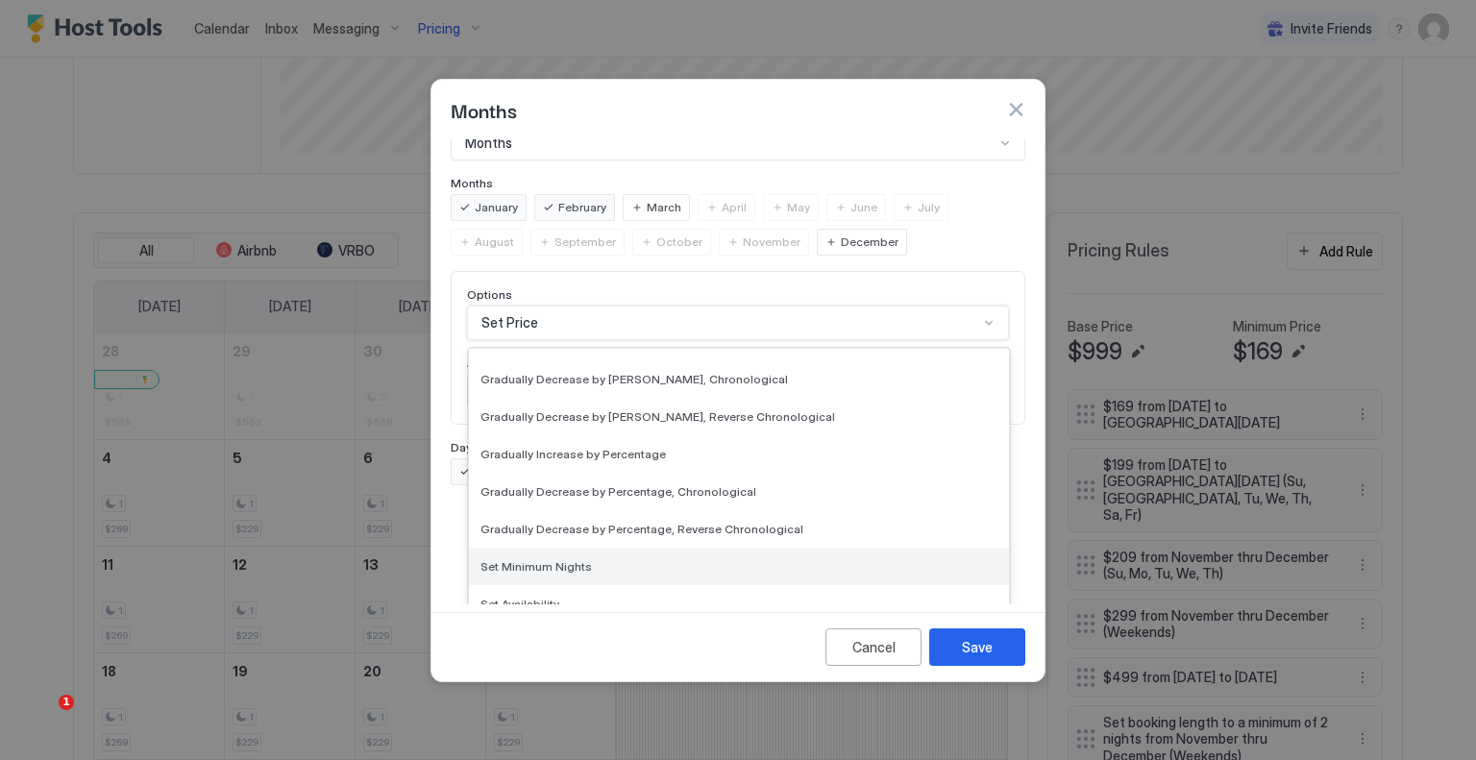
click at [587, 548] on div "Set Minimum Nights" at bounding box center [739, 566] width 540 height 37
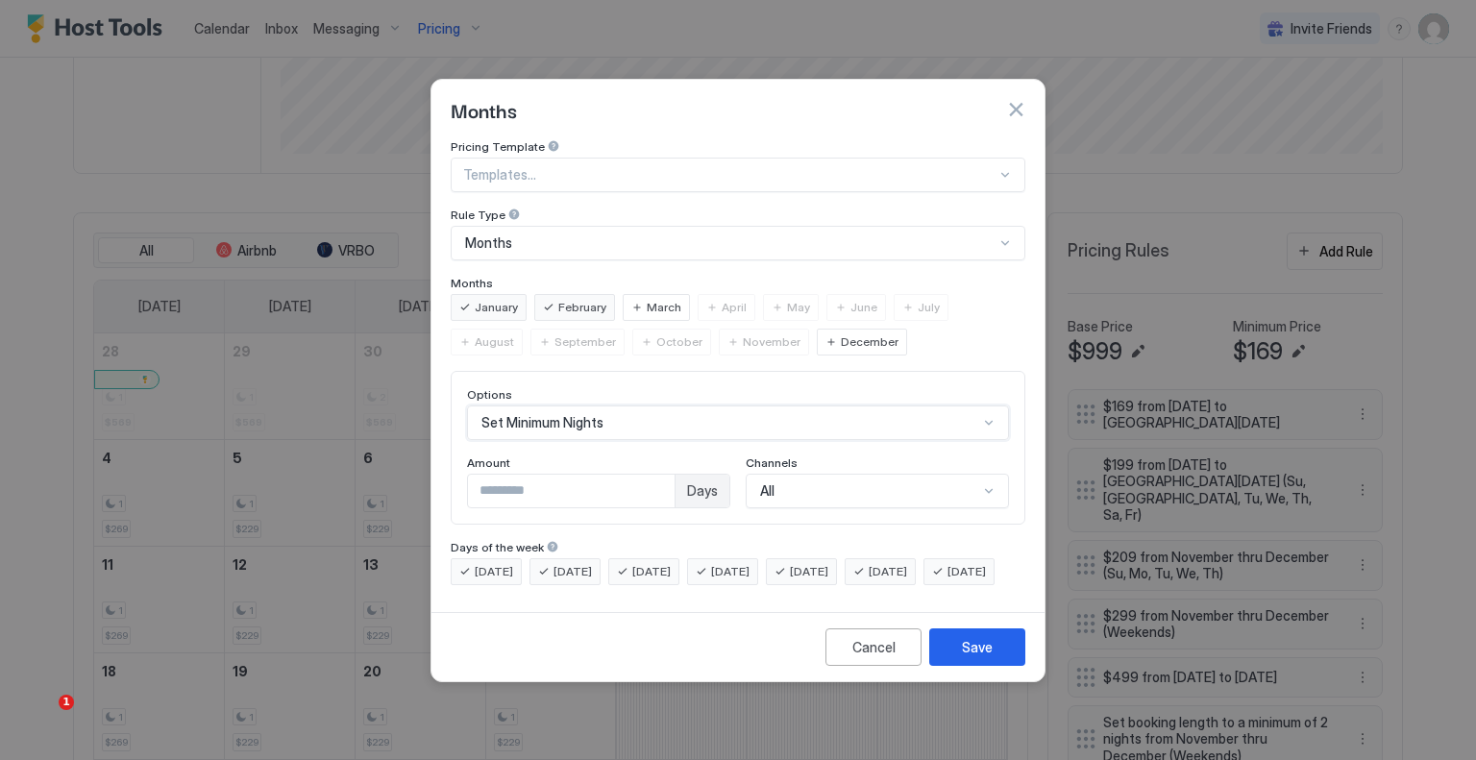
scroll to position [0, 0]
click at [522, 480] on input "*" at bounding box center [571, 491] width 207 height 33
type input "*"
click at [987, 657] on div "Save" at bounding box center [977, 647] width 31 height 20
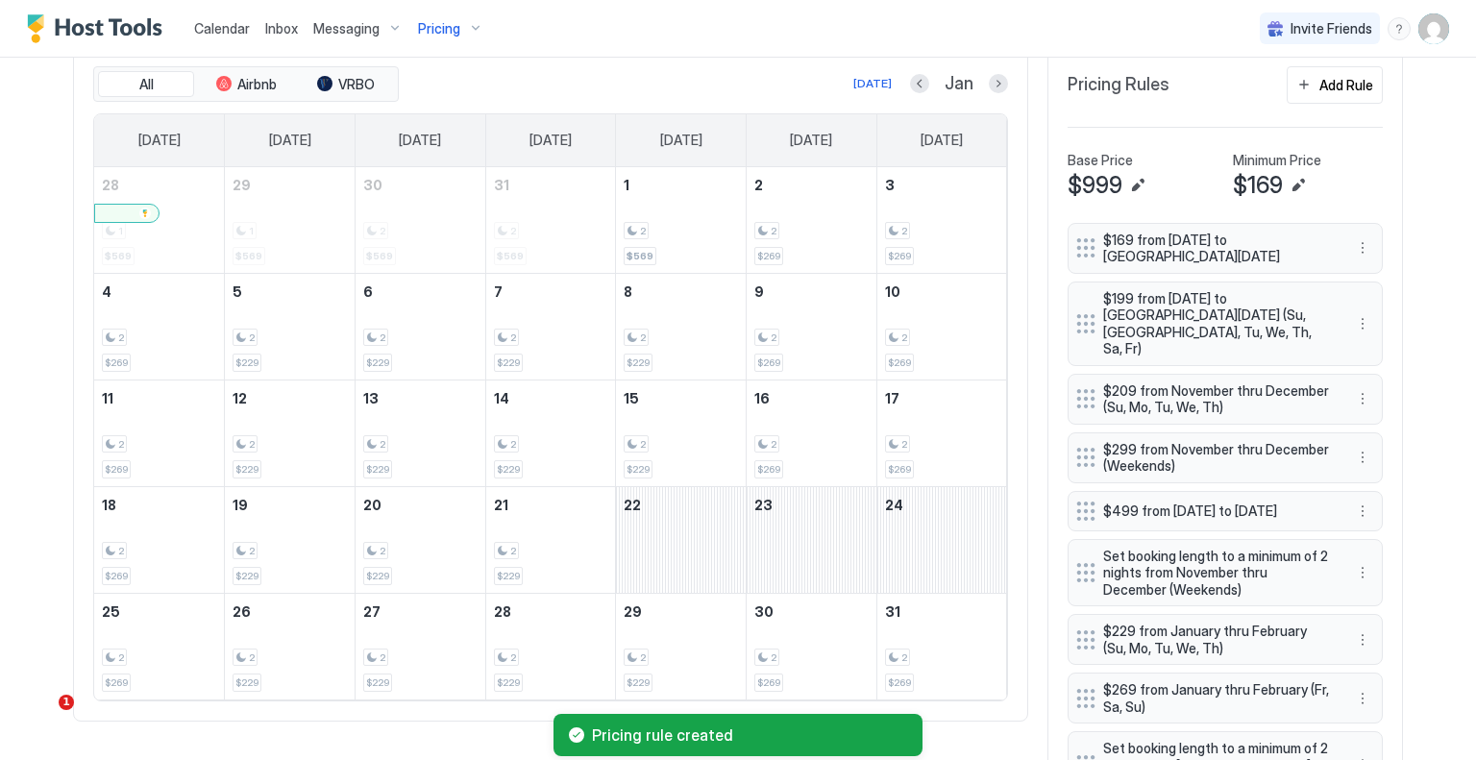
scroll to position [820, 0]
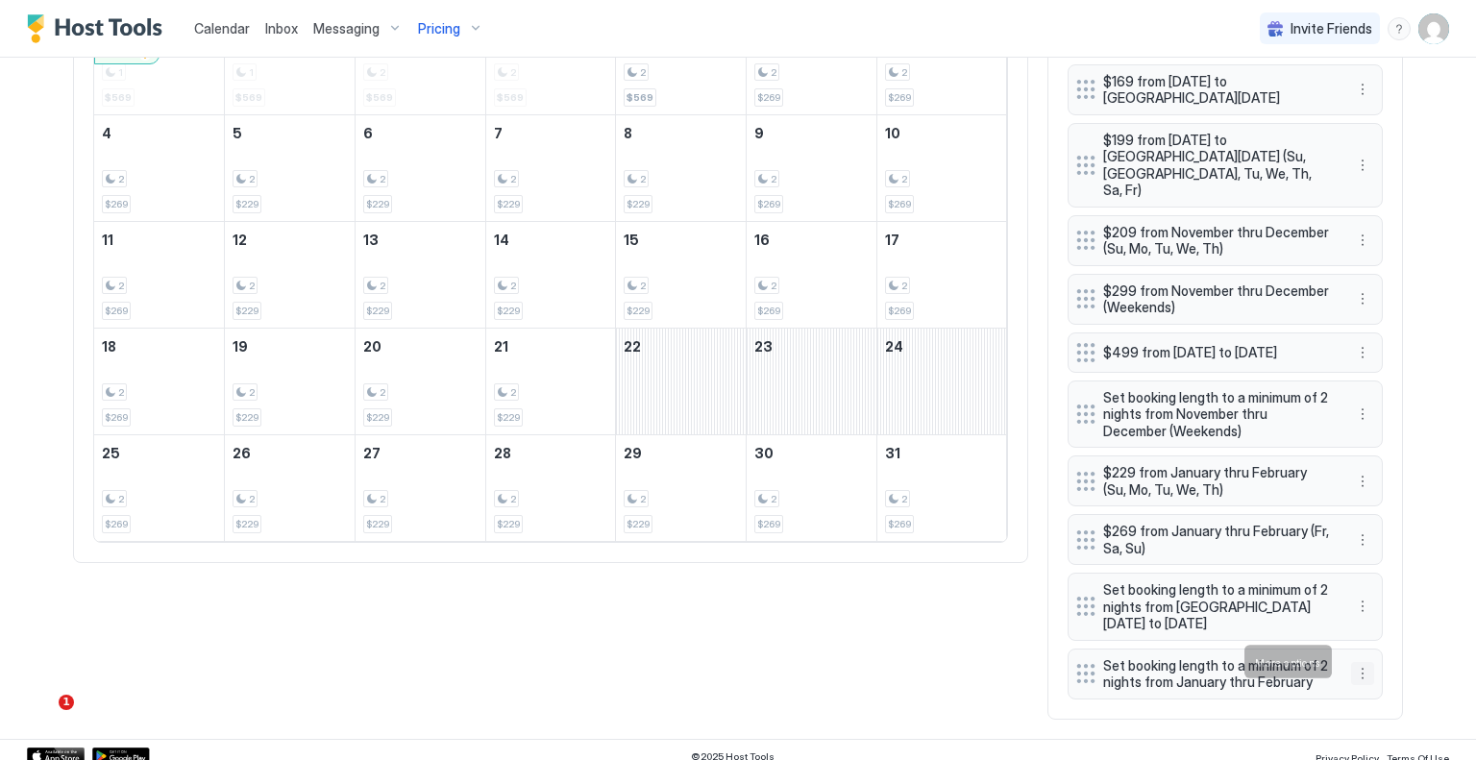
click at [1353, 662] on button "More options" at bounding box center [1362, 673] width 23 height 23
click at [1374, 569] on span "Edit" at bounding box center [1384, 572] width 21 height 14
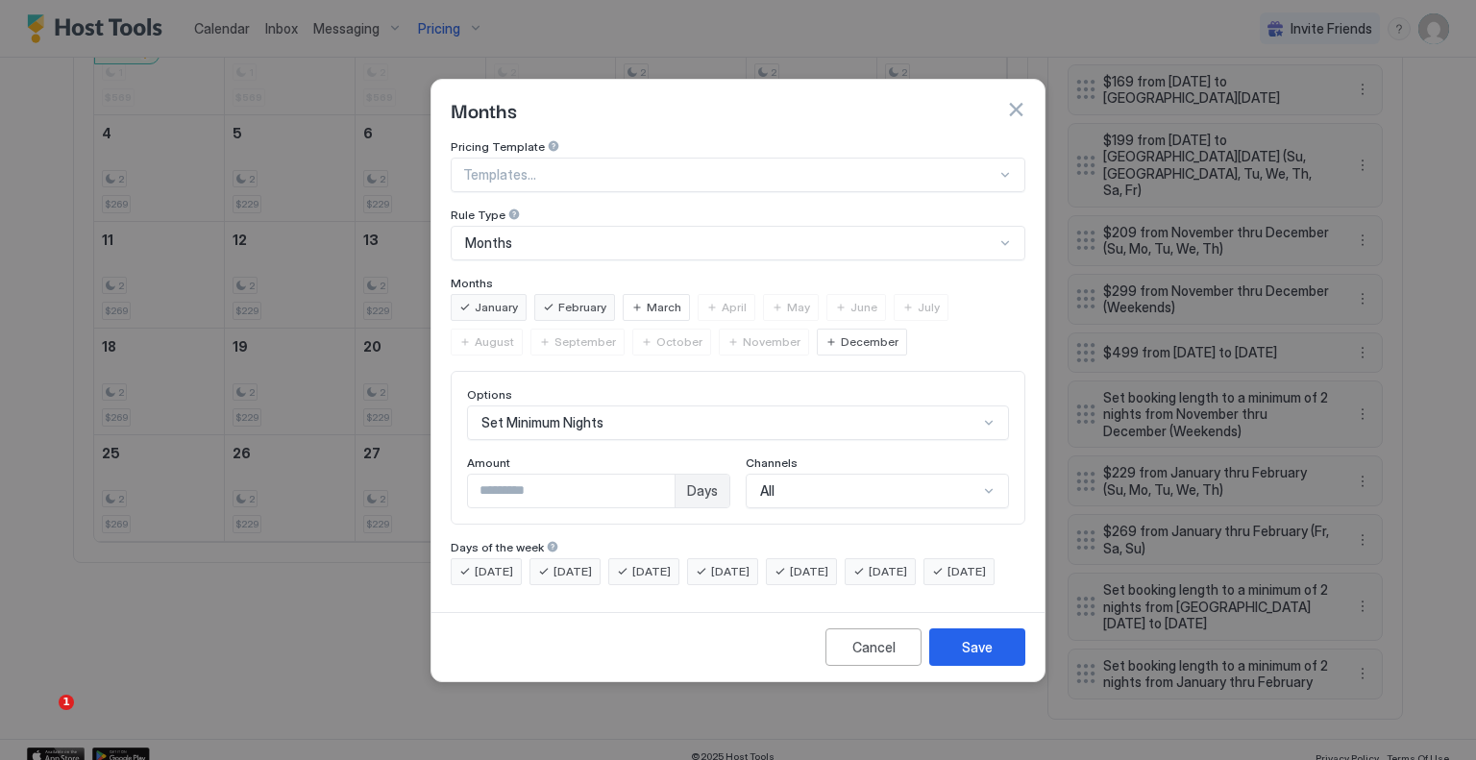
click at [509, 563] on span "[DATE]" at bounding box center [494, 571] width 38 height 17
click at [552, 558] on div "[DATE]" at bounding box center [565, 571] width 71 height 27
click at [668, 563] on span "[DATE]" at bounding box center [651, 571] width 38 height 17
click at [750, 563] on span "[DATE]" at bounding box center [730, 571] width 38 height 17
click at [948, 581] on span "[DATE]" at bounding box center [967, 571] width 38 height 17
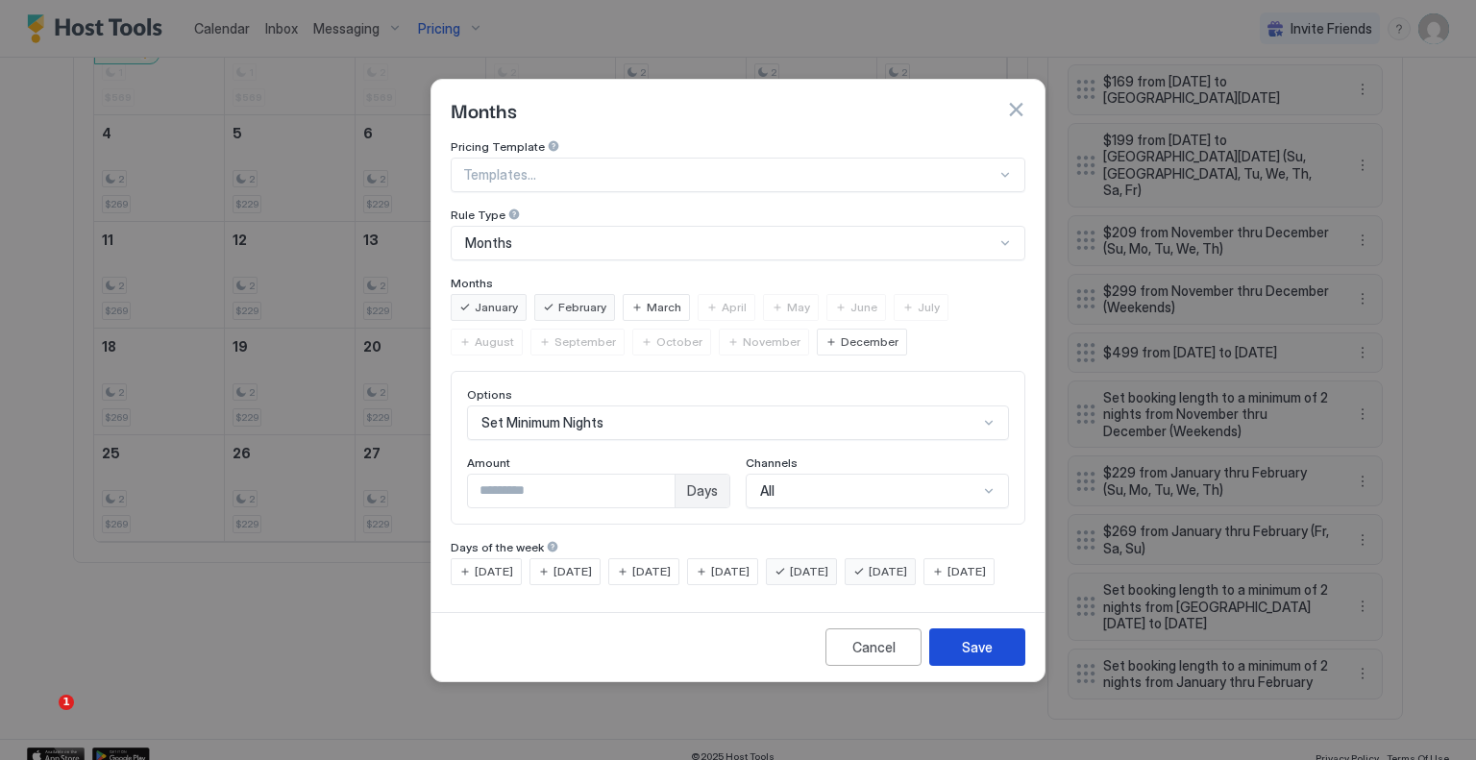
click at [973, 657] on div "Save" at bounding box center [977, 647] width 31 height 20
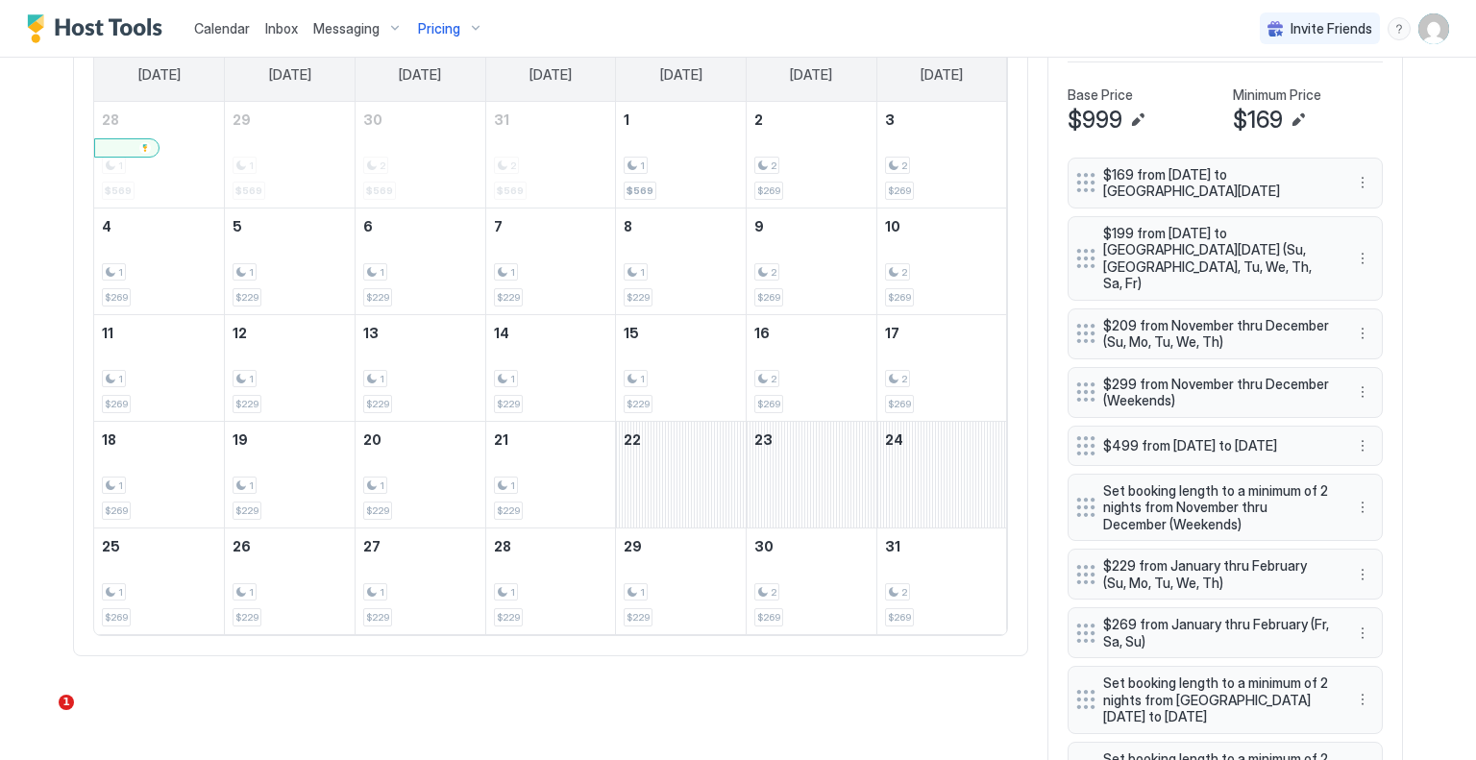
scroll to position [645, 0]
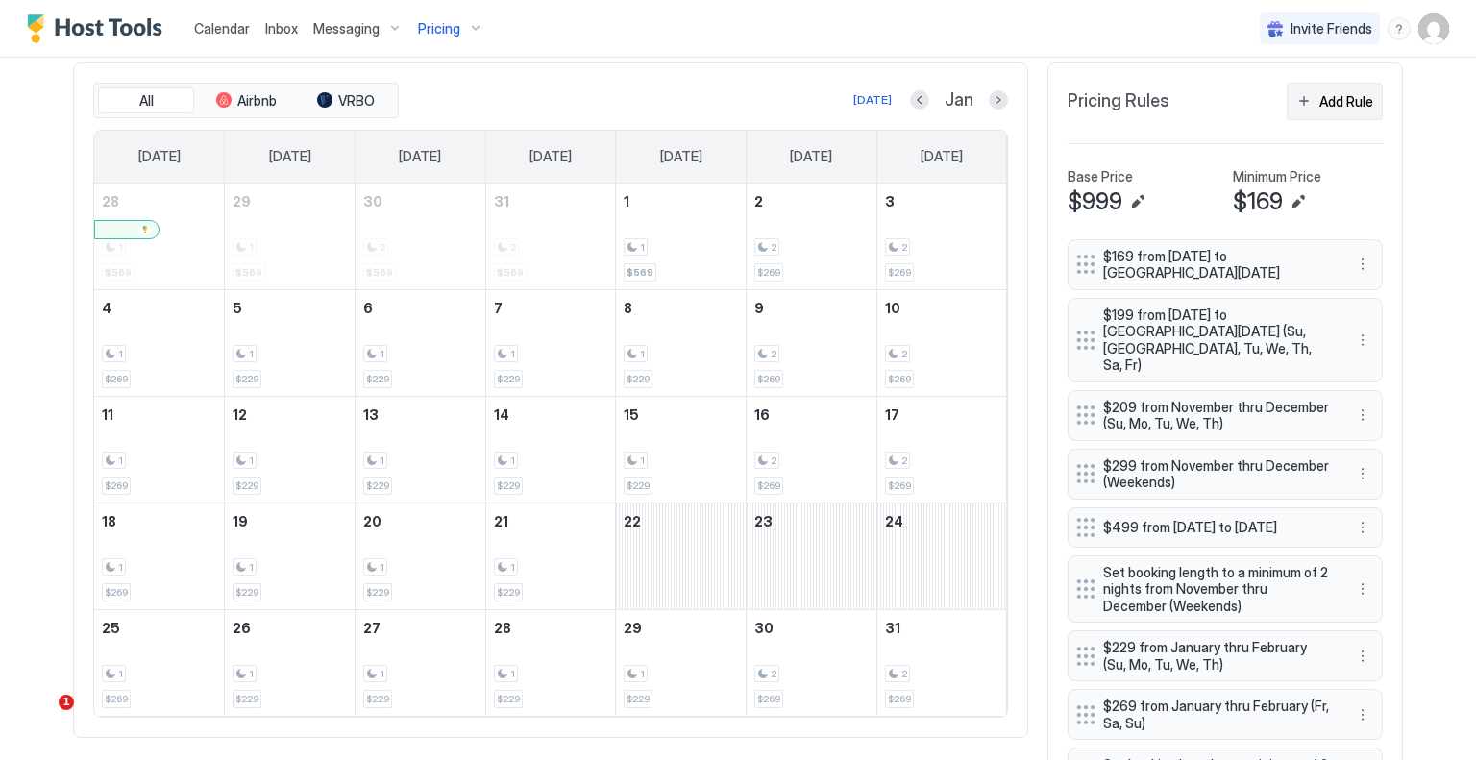
click at [1326, 91] on div "Add Rule" at bounding box center [1347, 101] width 54 height 20
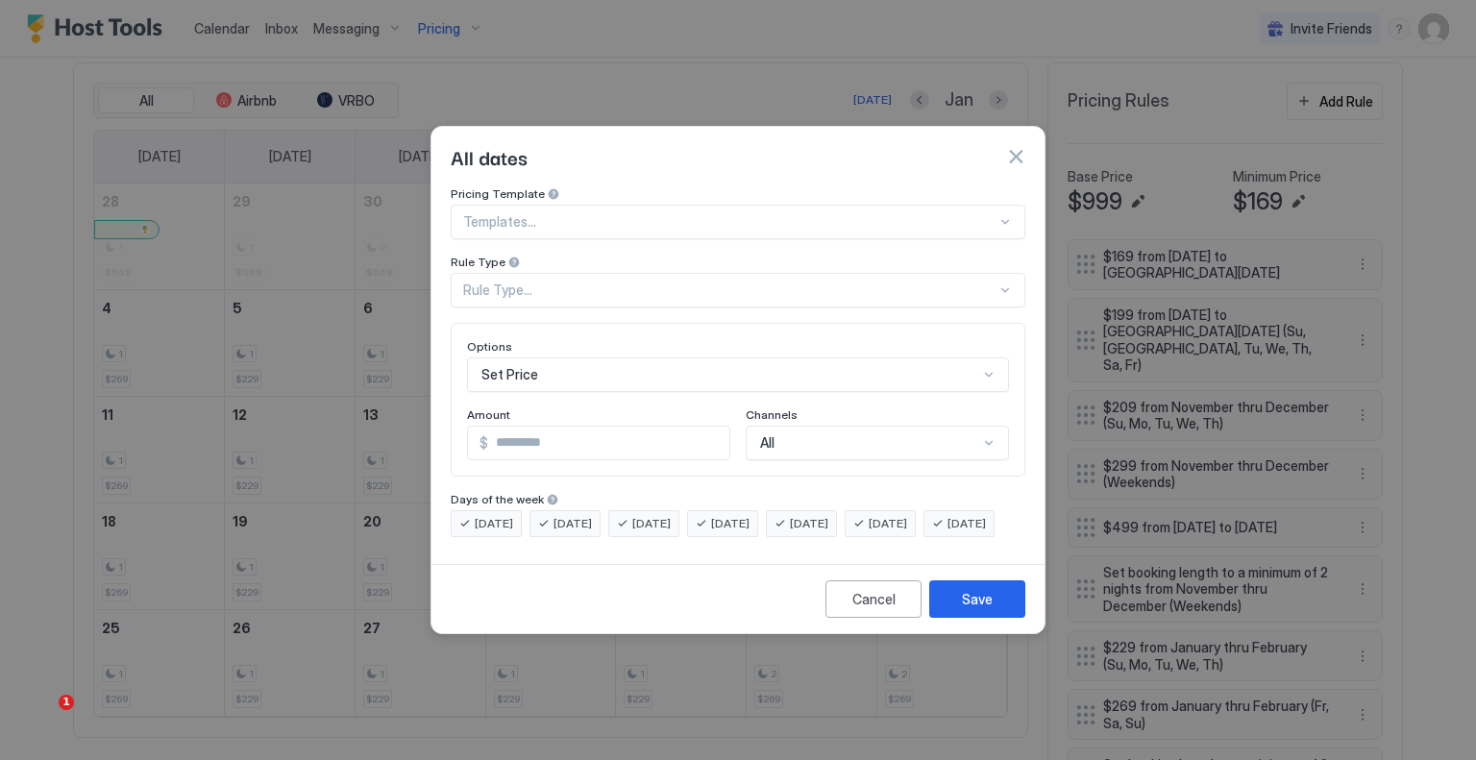
click at [588, 282] on div "Rule Type..." at bounding box center [729, 290] width 533 height 17
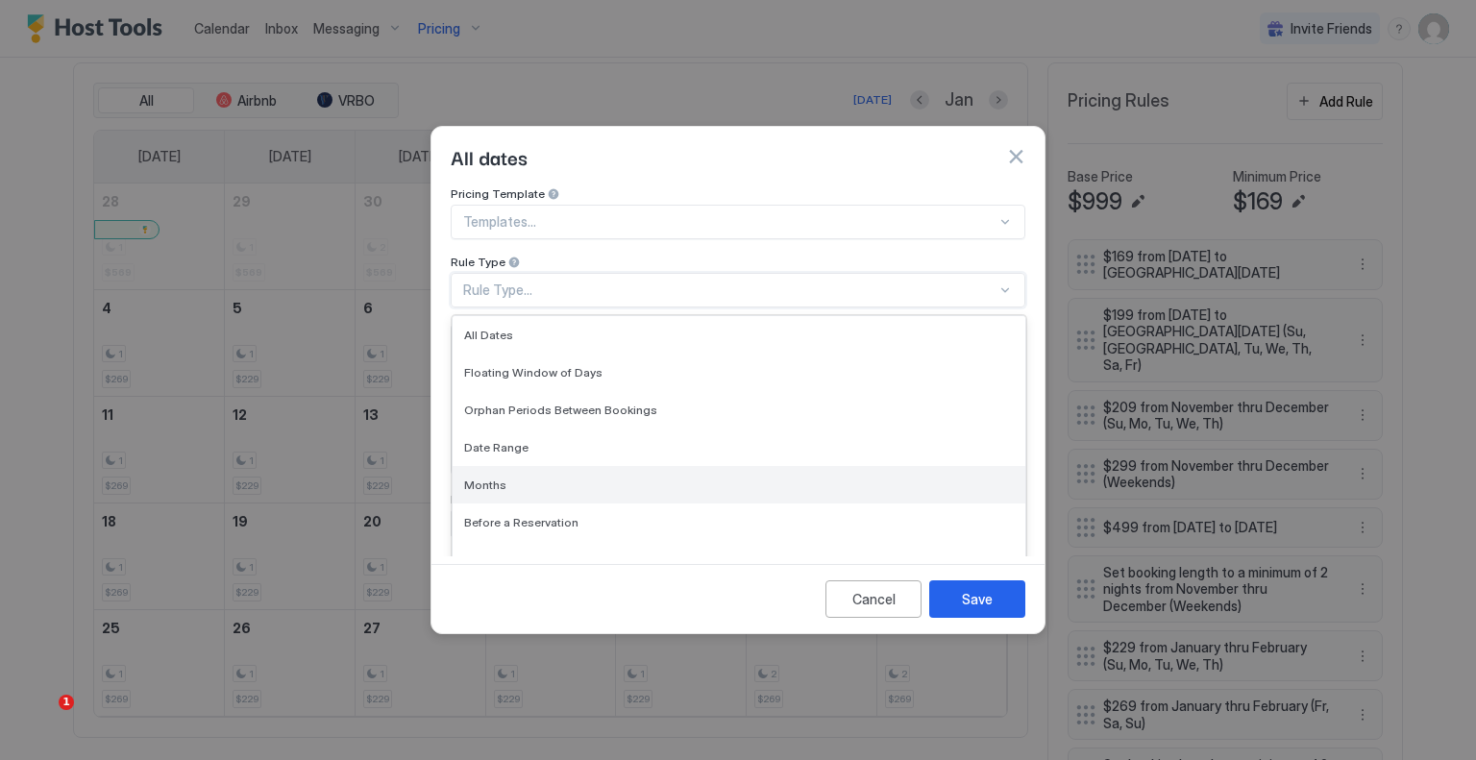
click at [527, 478] on div "Months" at bounding box center [739, 485] width 550 height 14
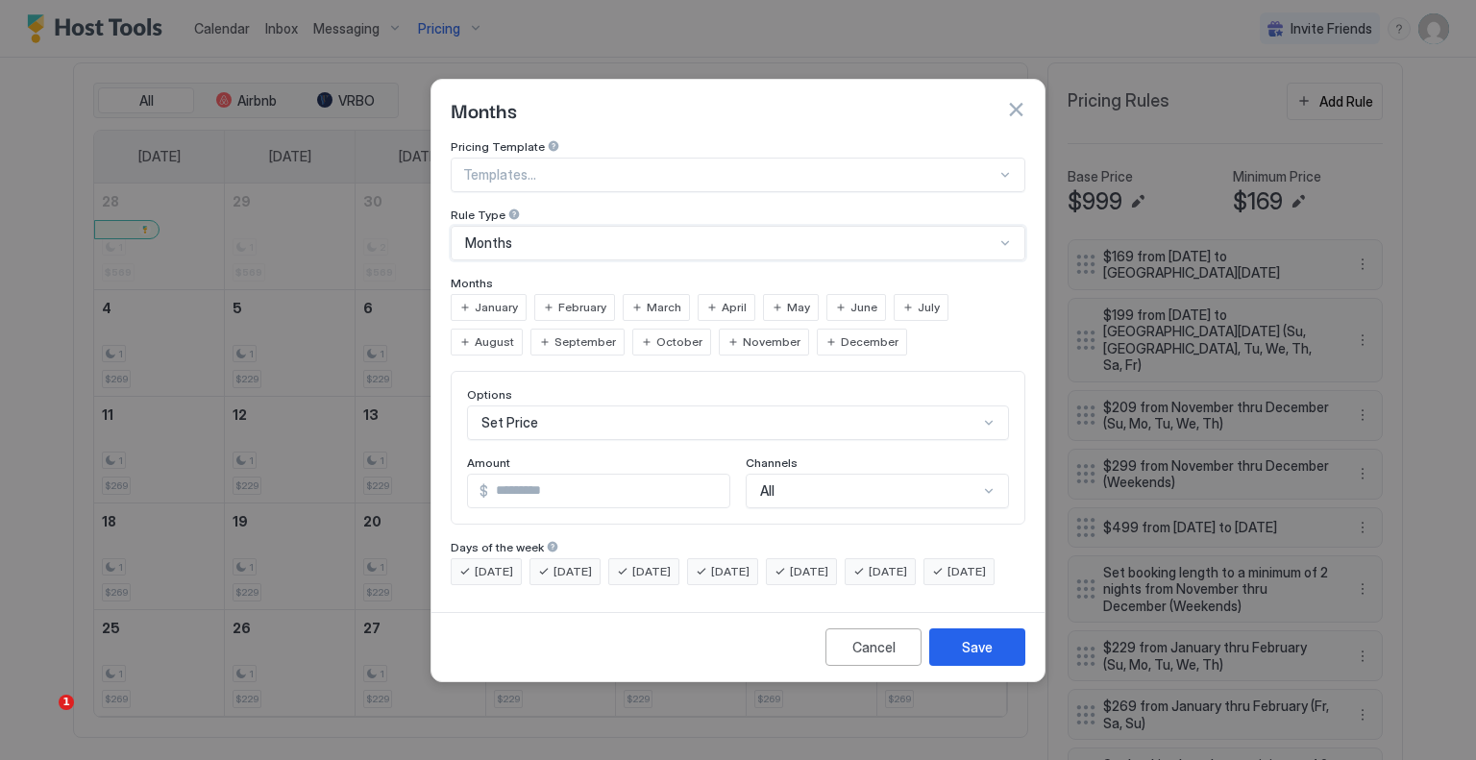
click at [523, 294] on div "January" at bounding box center [489, 307] width 76 height 27
click at [551, 294] on div "February" at bounding box center [574, 307] width 81 height 27
click at [828, 563] on span "[DATE]" at bounding box center [809, 571] width 38 height 17
click at [897, 558] on div "[DATE]" at bounding box center [880, 571] width 71 height 27
click at [525, 475] on input "*" at bounding box center [608, 491] width 241 height 33
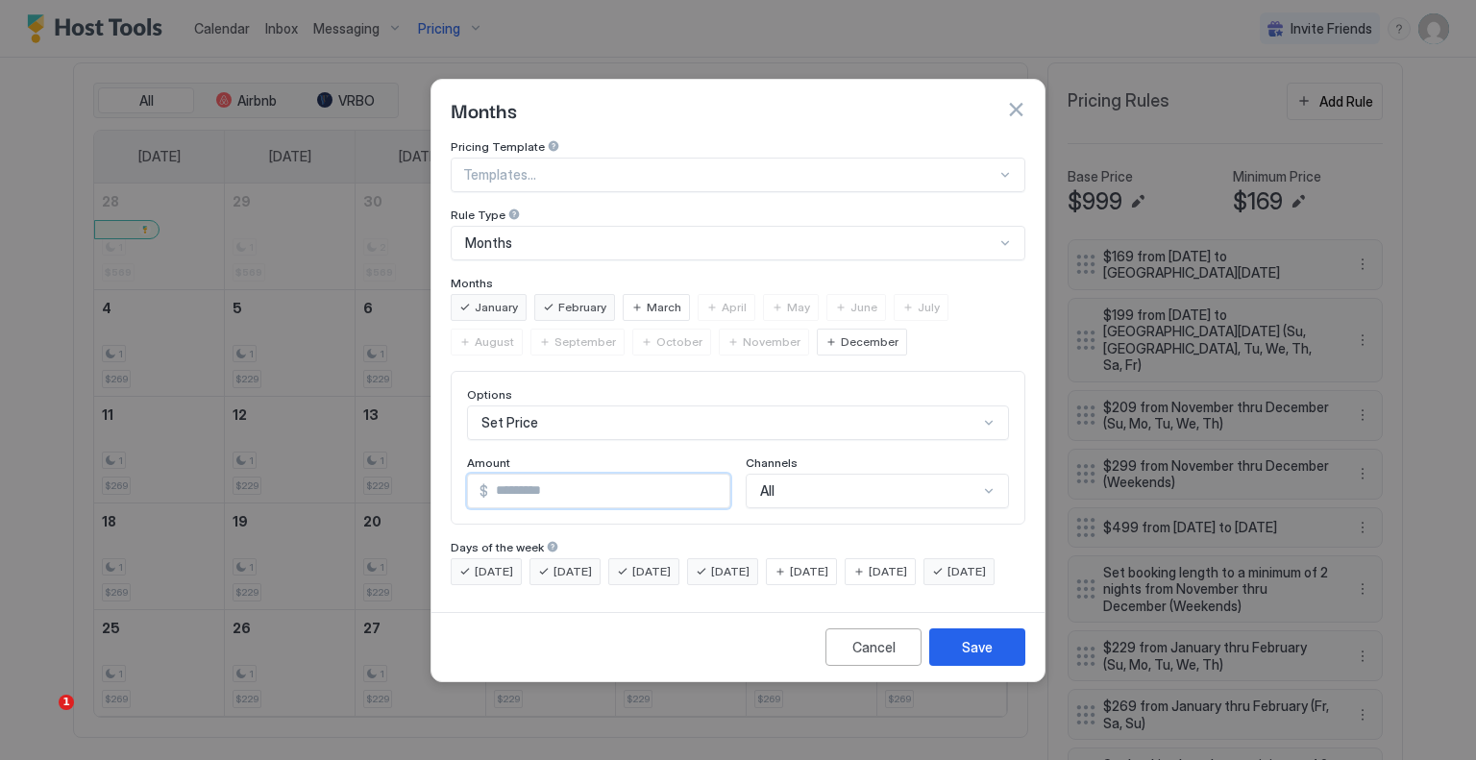
scroll to position [100, 0]
click at [541, 406] on div "Set Price" at bounding box center [738, 423] width 542 height 35
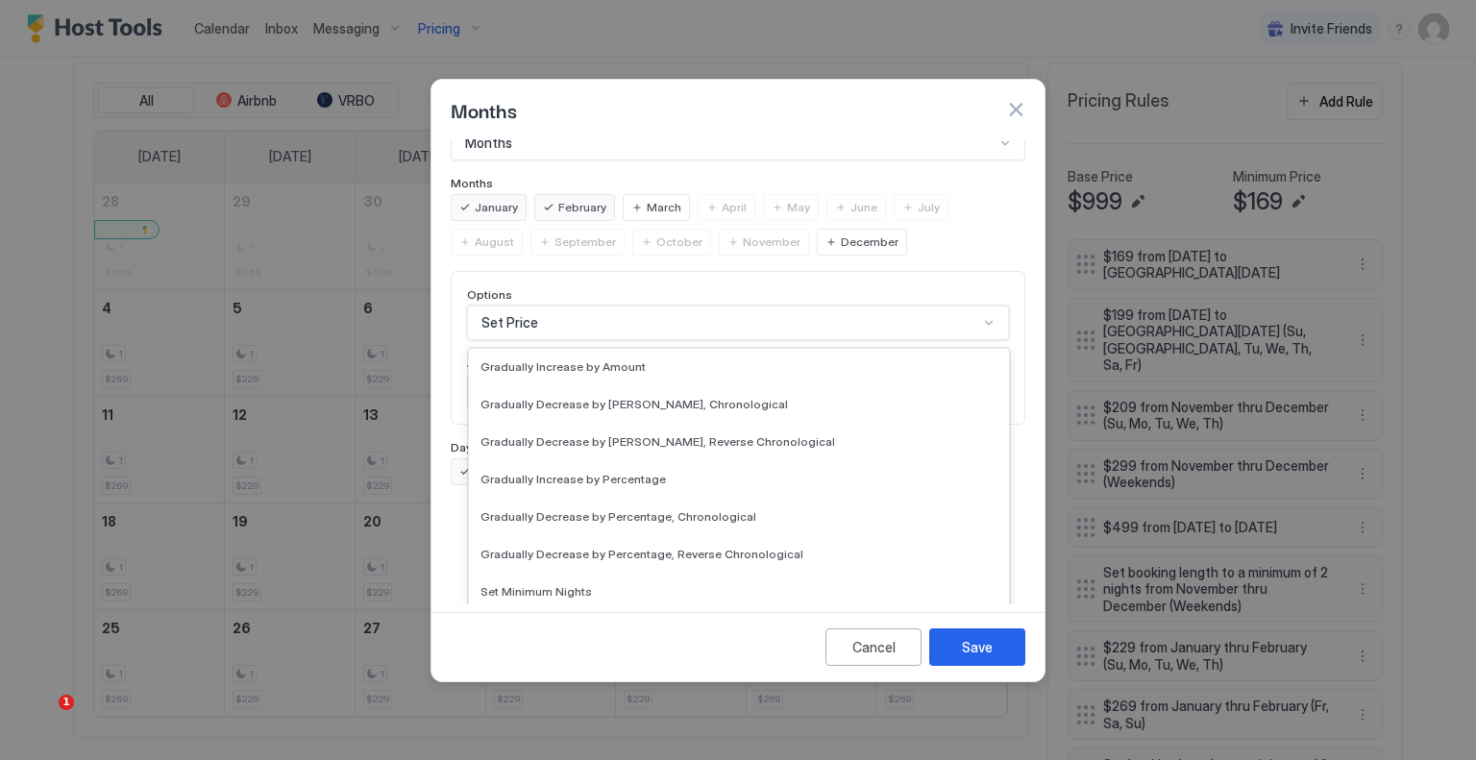
scroll to position [349, 0]
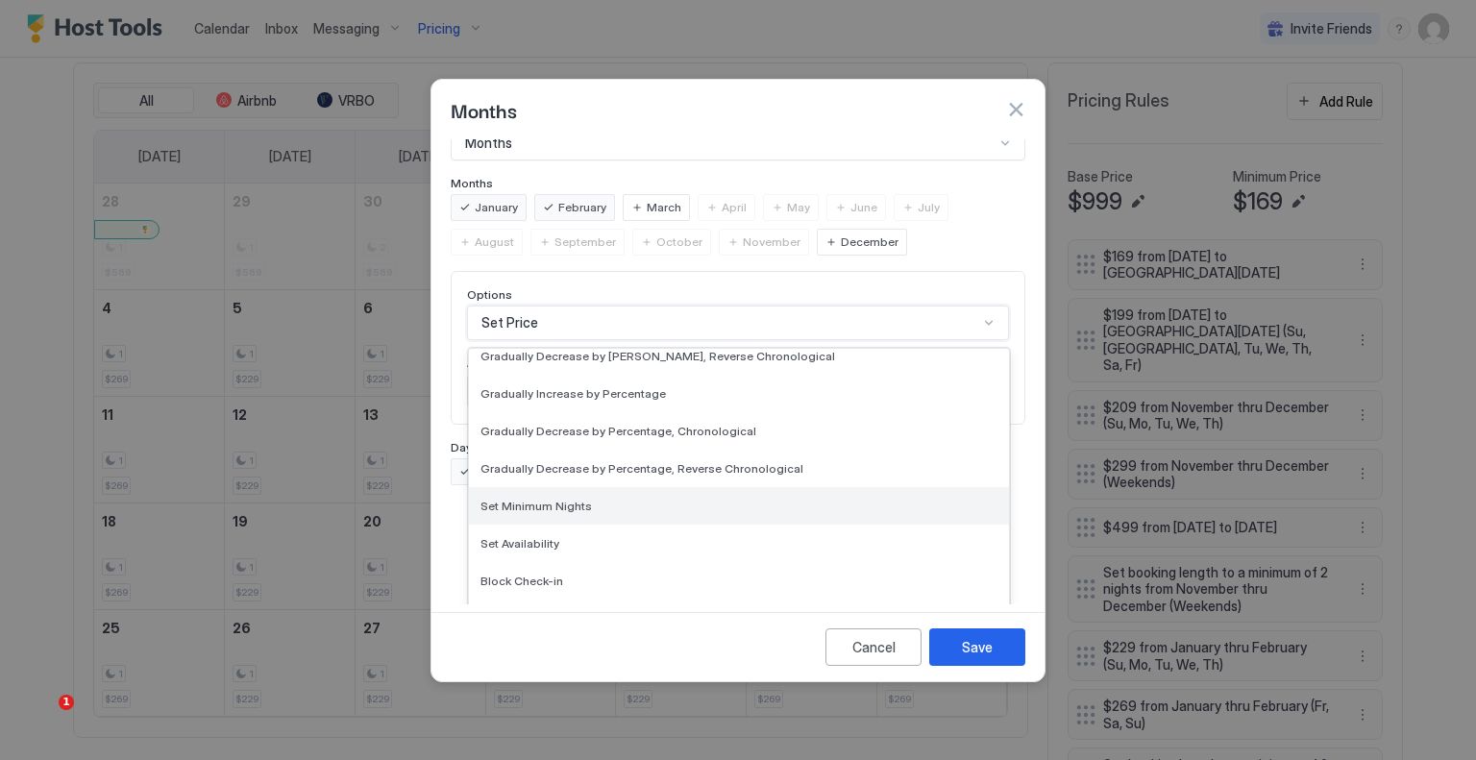
click at [561, 499] on span "Set Minimum Nights" at bounding box center [536, 506] width 111 height 14
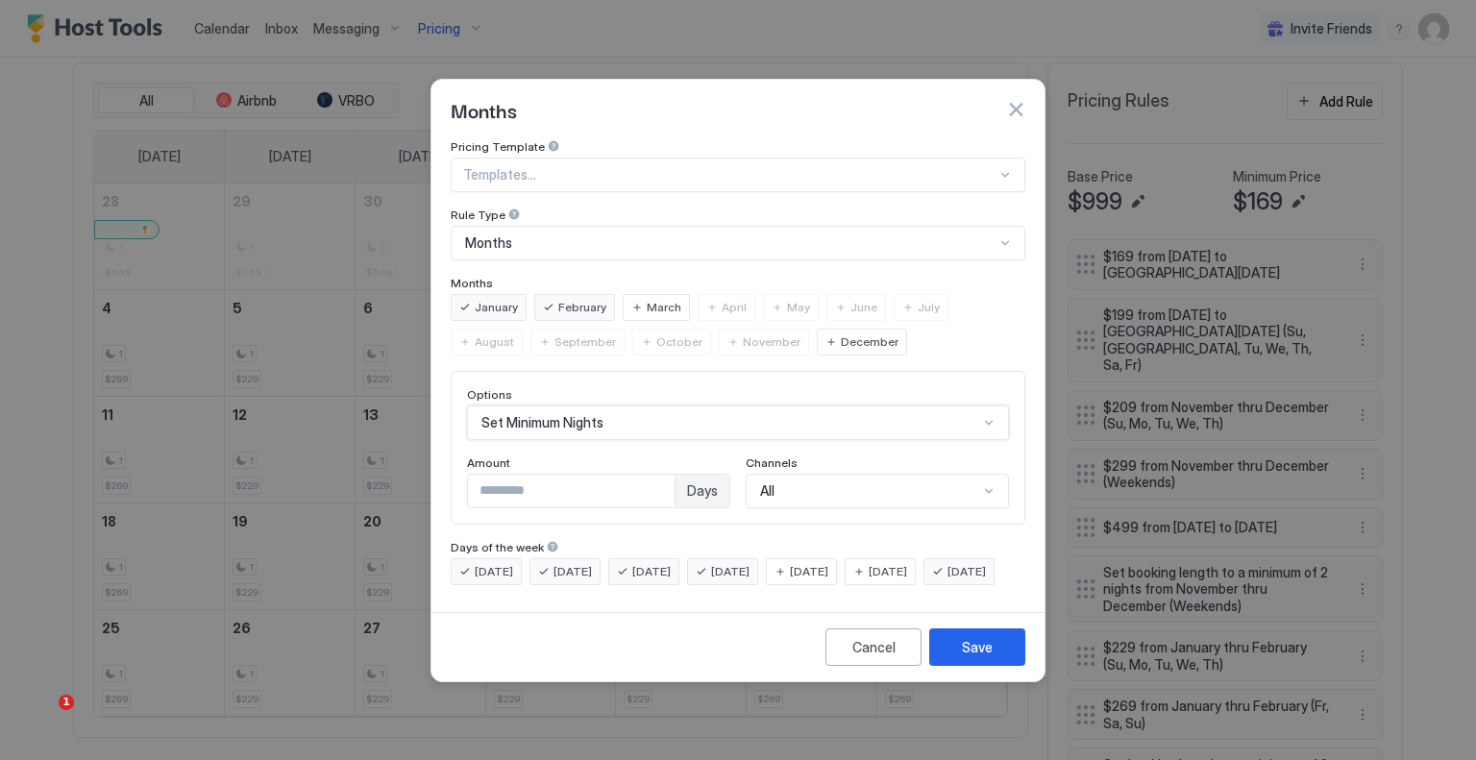
click at [546, 480] on input "*" at bounding box center [571, 491] width 207 height 33
type input "*"
click at [948, 648] on button "Save" at bounding box center [977, 647] width 96 height 37
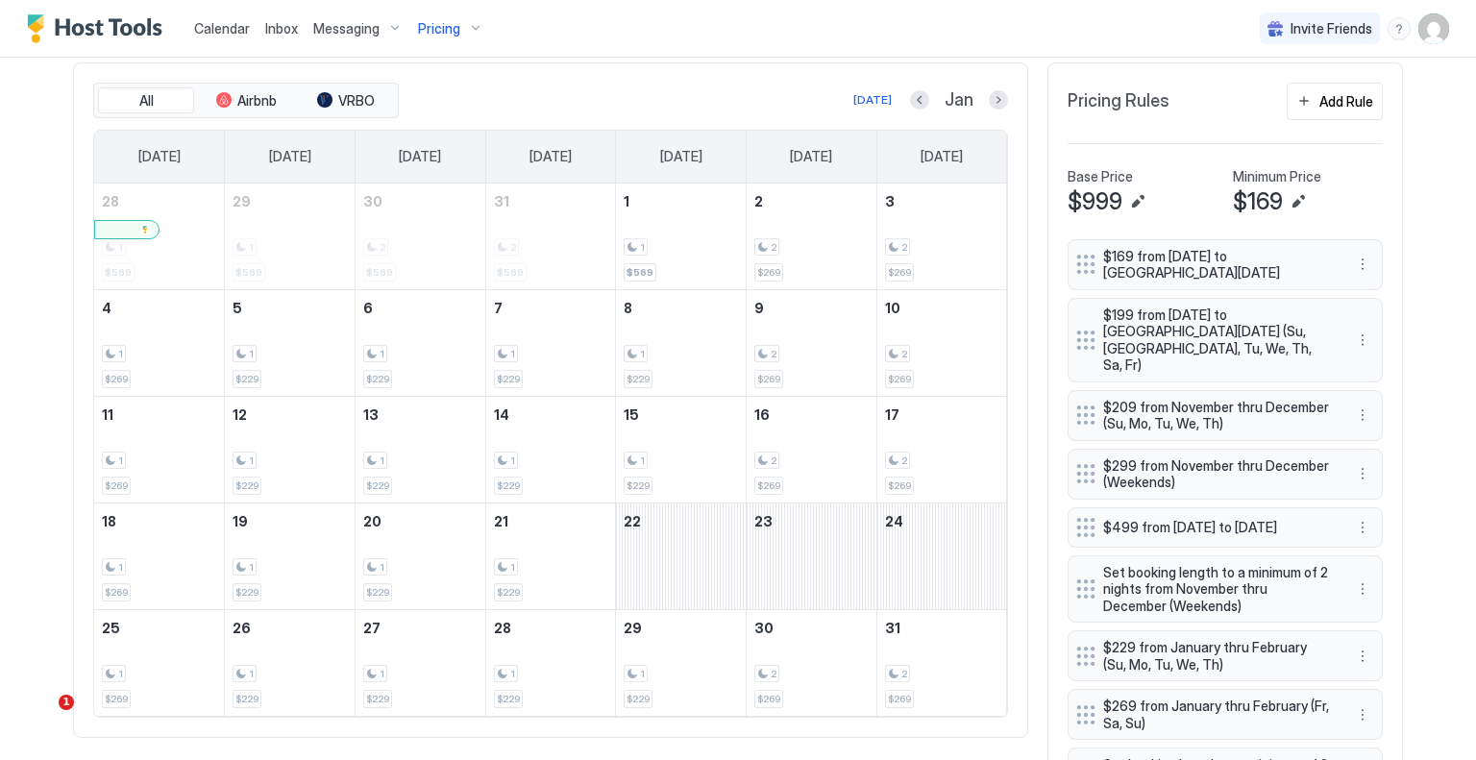
click at [988, 111] on div "All Airbnb VRBO Today Jan" at bounding box center [550, 101] width 915 height 37
click at [992, 104] on button "Next month" at bounding box center [998, 99] width 19 height 19
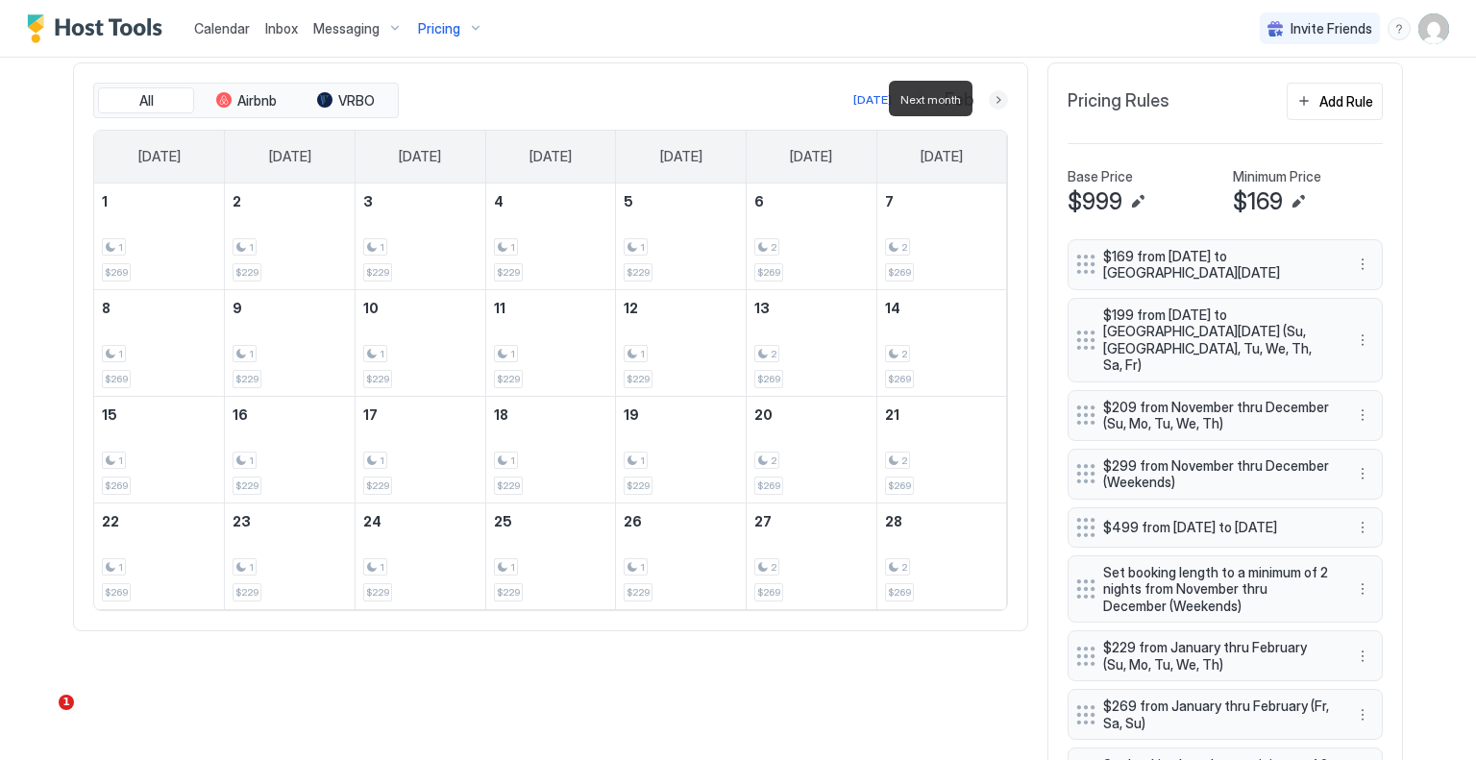
click at [992, 104] on button "Next month" at bounding box center [998, 99] width 19 height 19
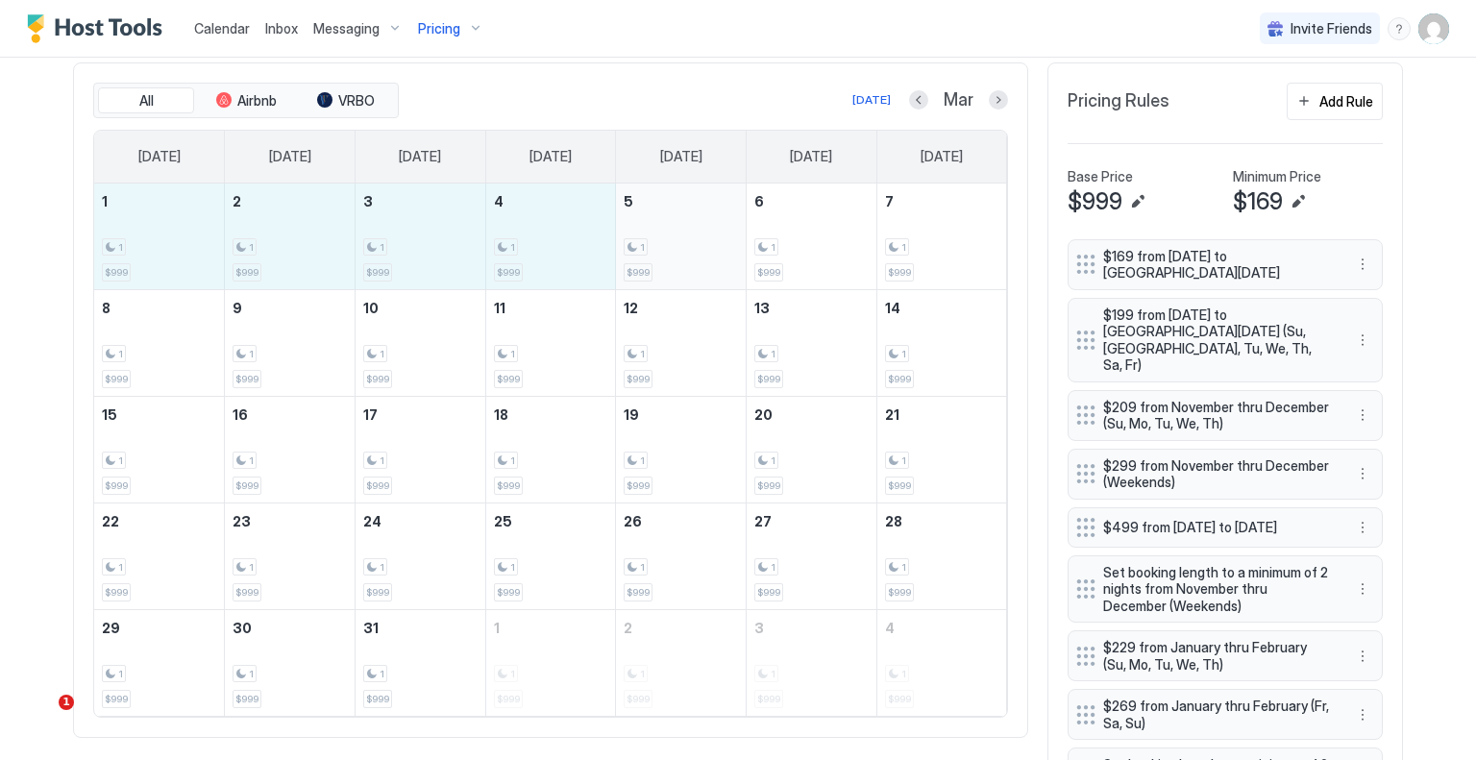
drag, startPoint x: 154, startPoint y: 272, endPoint x: 638, endPoint y: 255, distance: 484.7
click at [638, 255] on tr "1 1 $999 2 1 $999 3 1 $999 4 1 $999 5 1 $999 6 1 $999 7 1 $999" at bounding box center [550, 237] width 913 height 107
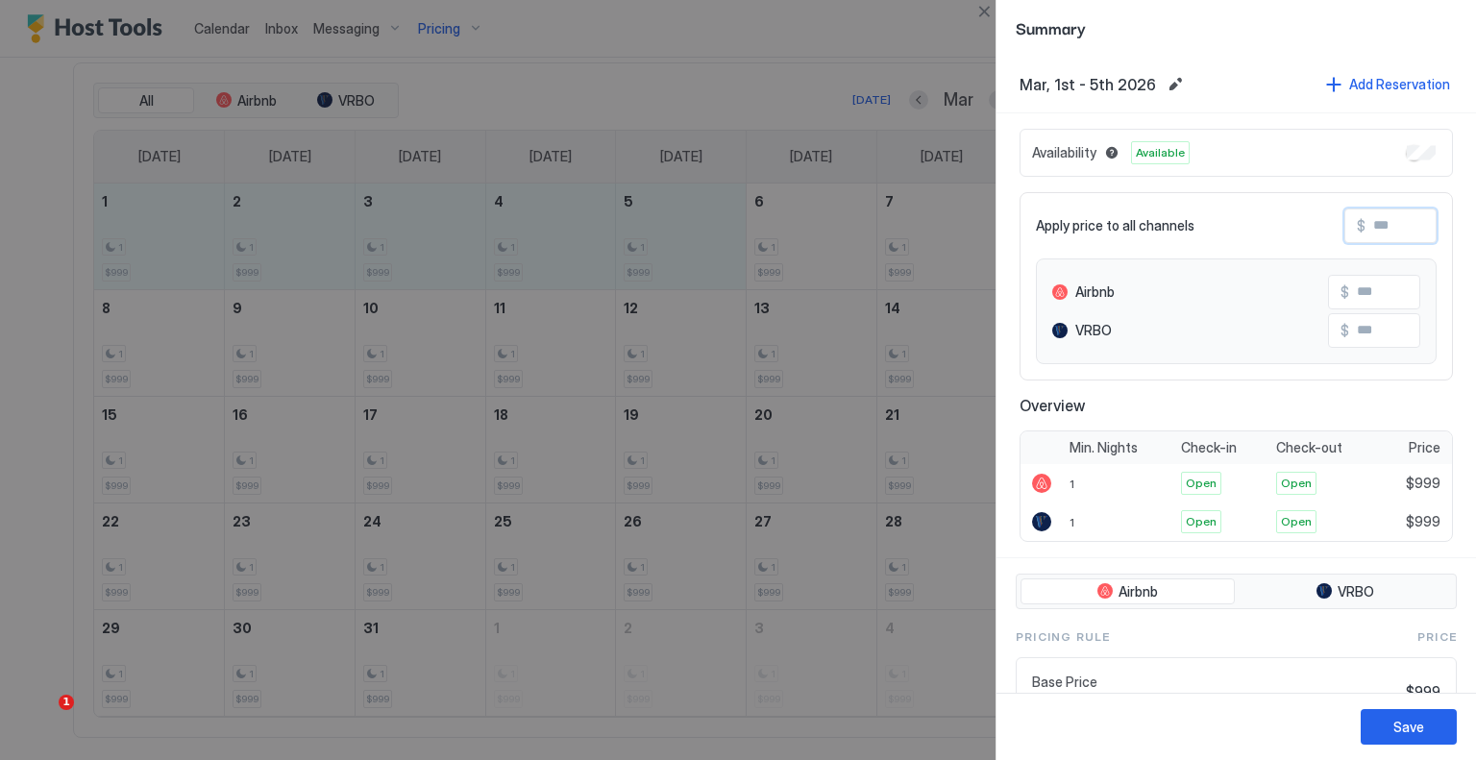
click at [1405, 221] on input "Input Field" at bounding box center [1443, 226] width 154 height 33
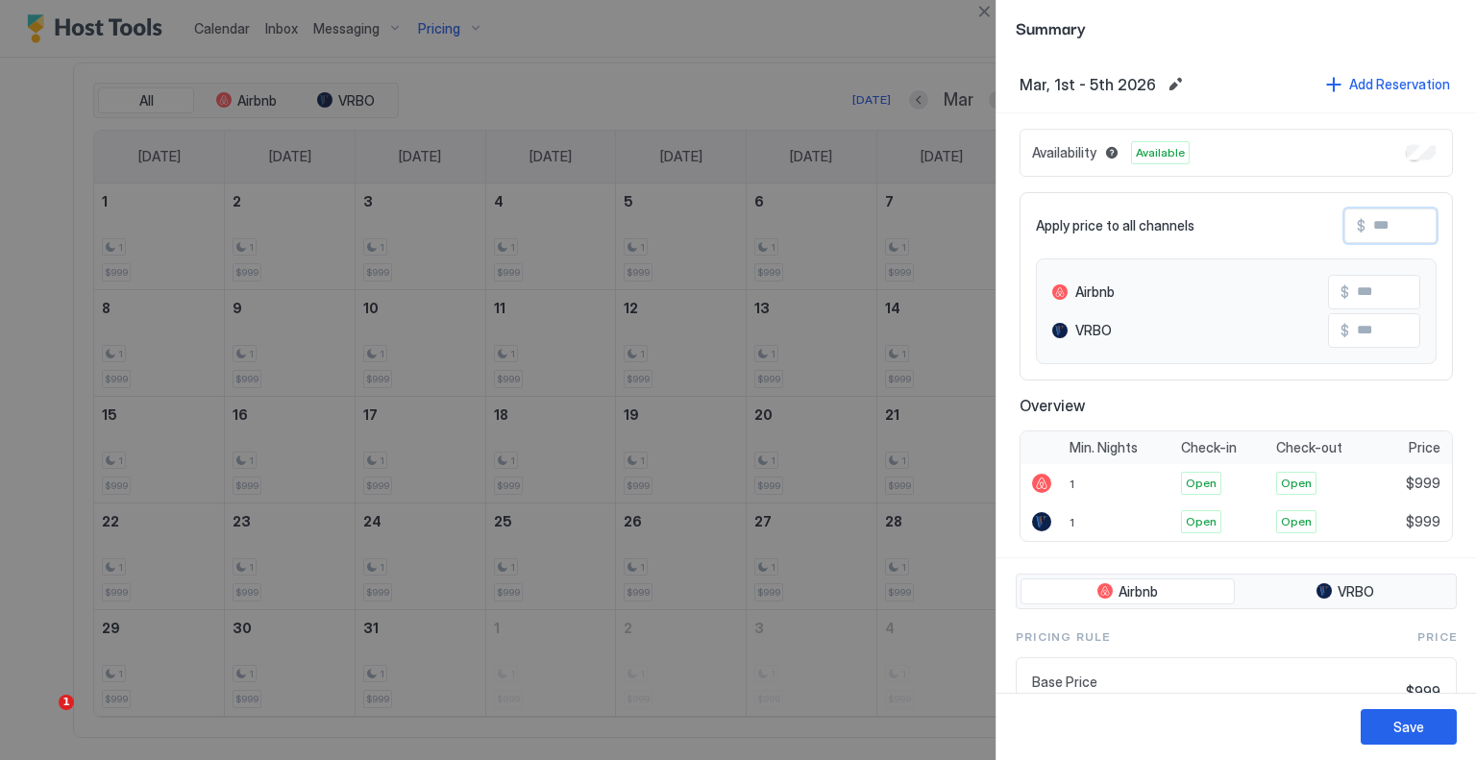
type input "*"
type input "**"
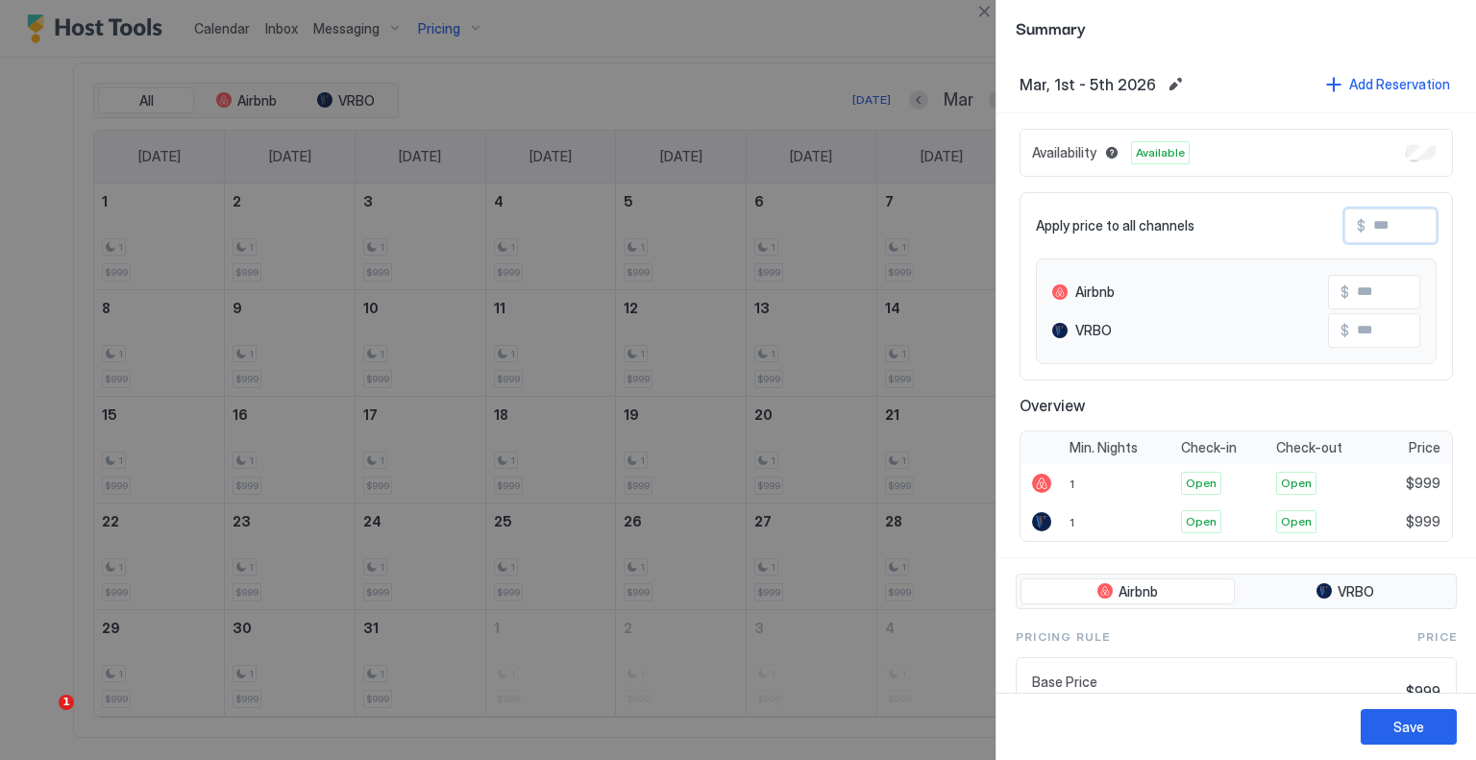
type input "**"
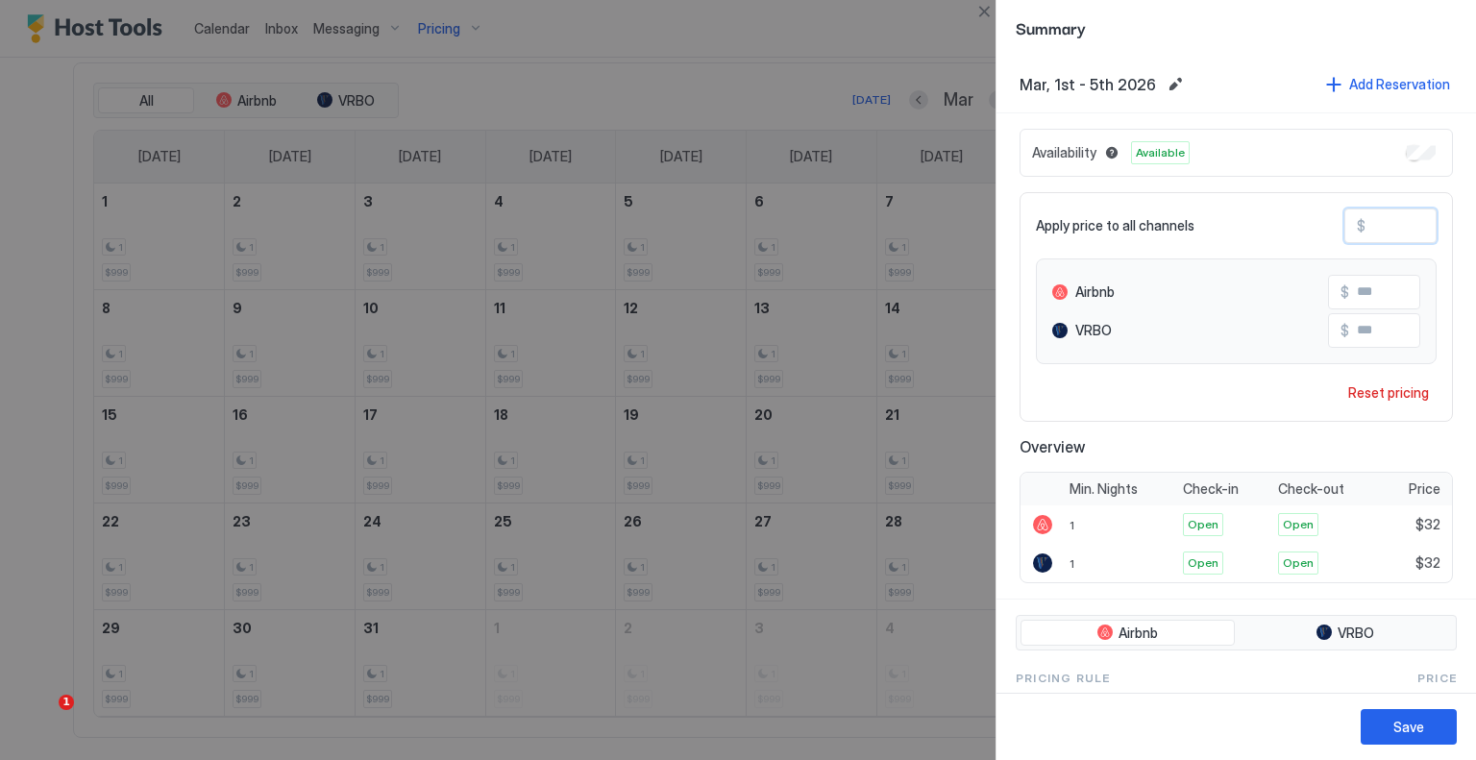
type input "***"
click at [1426, 717] on button "Save" at bounding box center [1409, 727] width 96 height 36
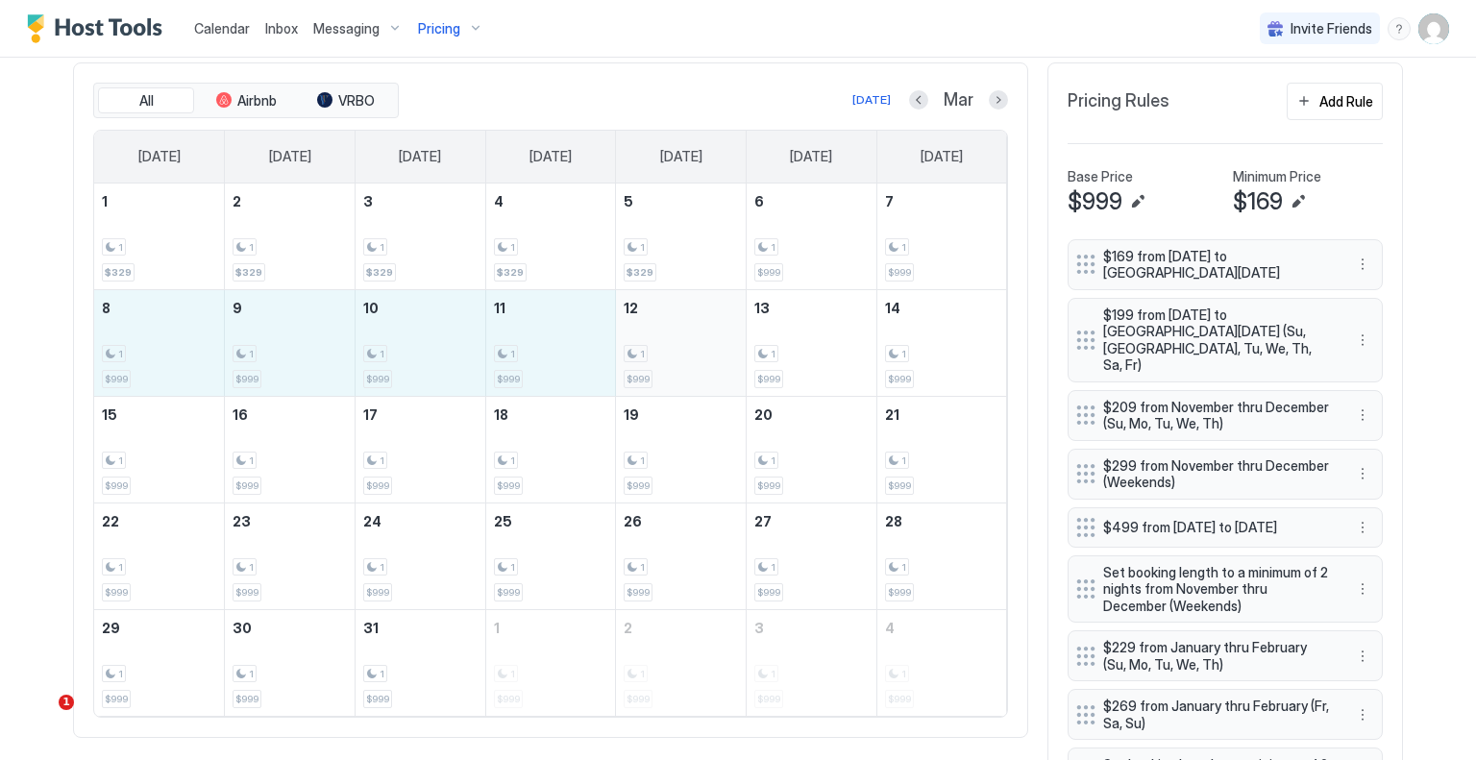
drag, startPoint x: 144, startPoint y: 368, endPoint x: 634, endPoint y: 360, distance: 490.2
click at [634, 360] on tr "8 1 $999 9 1 $999 10 1 $999 11 1 $999 12 1 $999 13 1 $999 14 1 $999" at bounding box center [550, 342] width 913 height 107
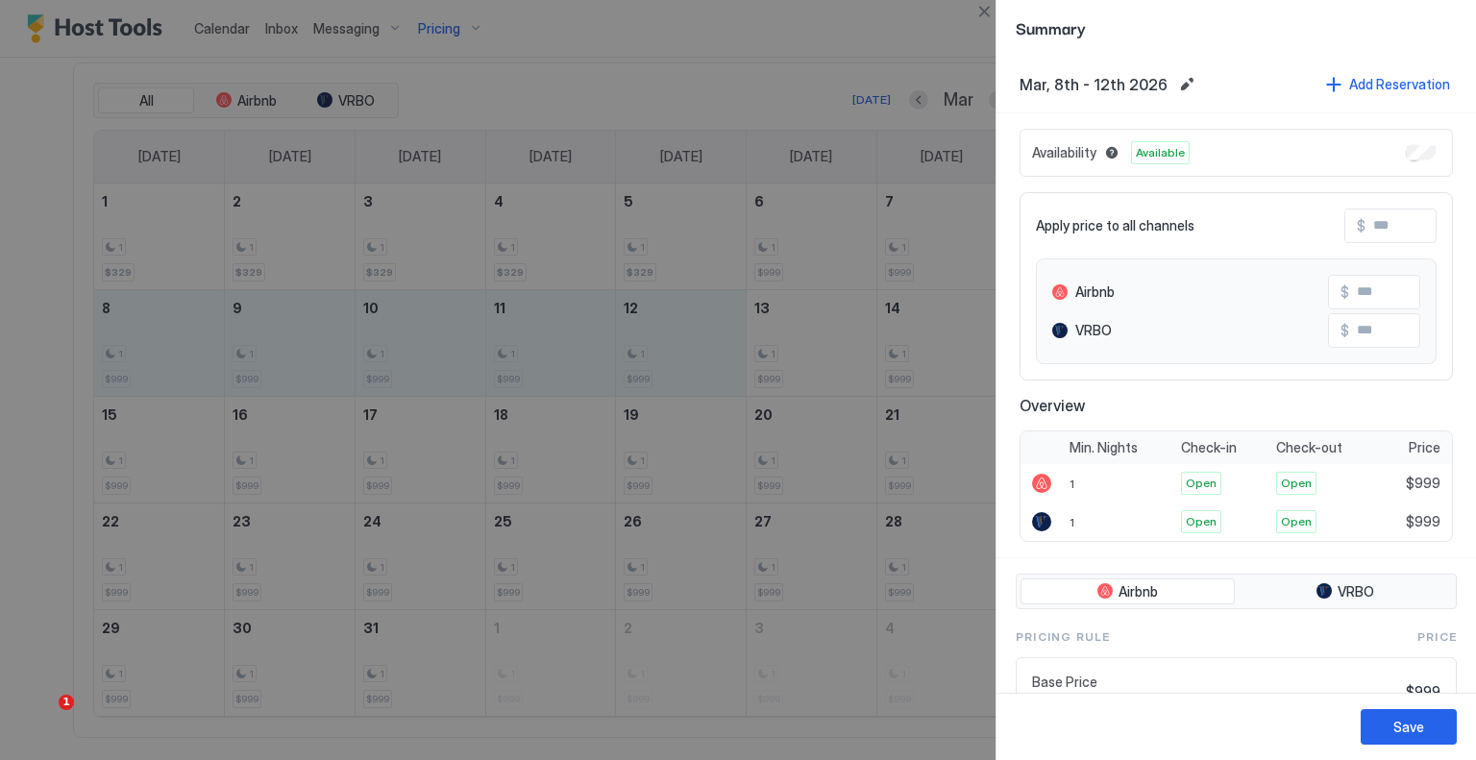
click at [1387, 231] on input "Input Field" at bounding box center [1443, 226] width 154 height 33
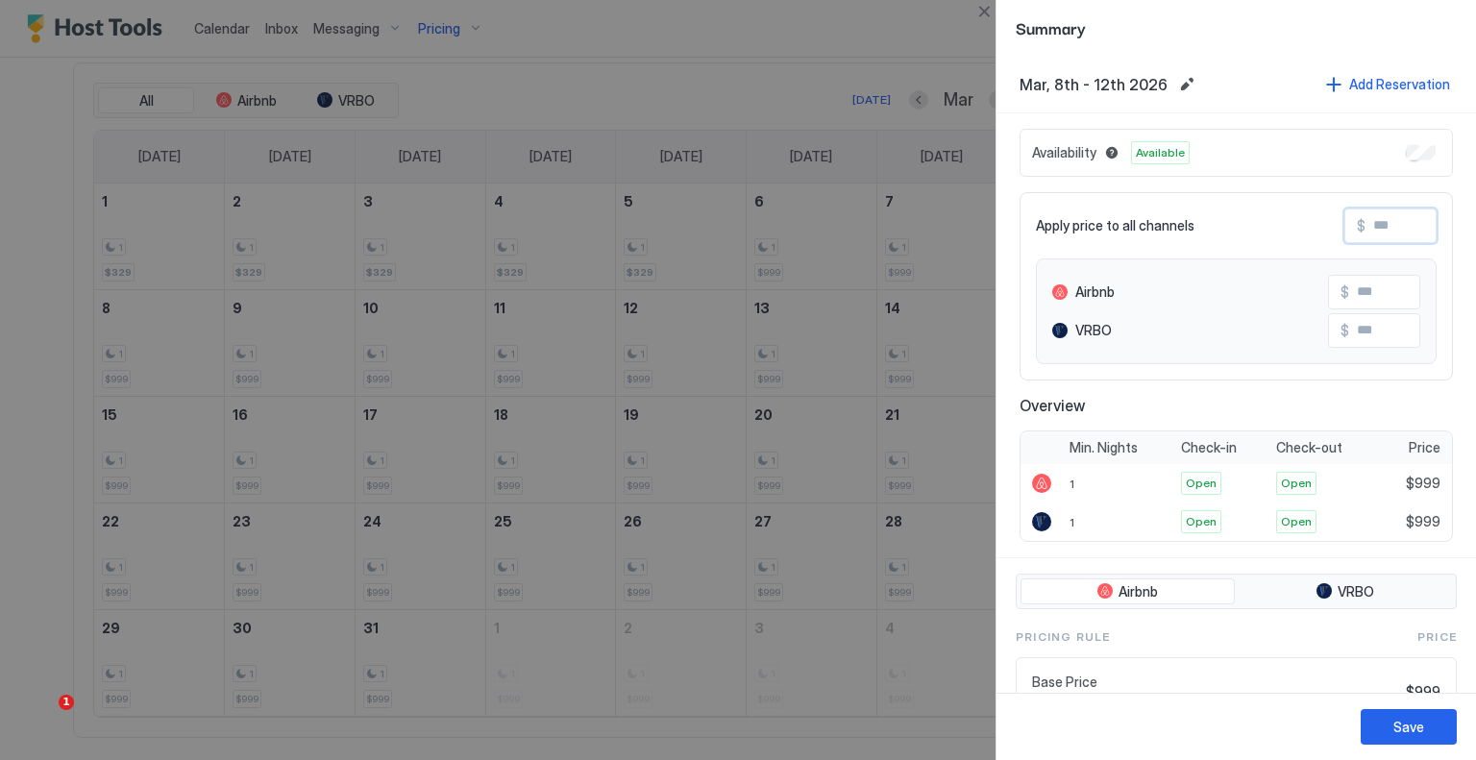
type input "*"
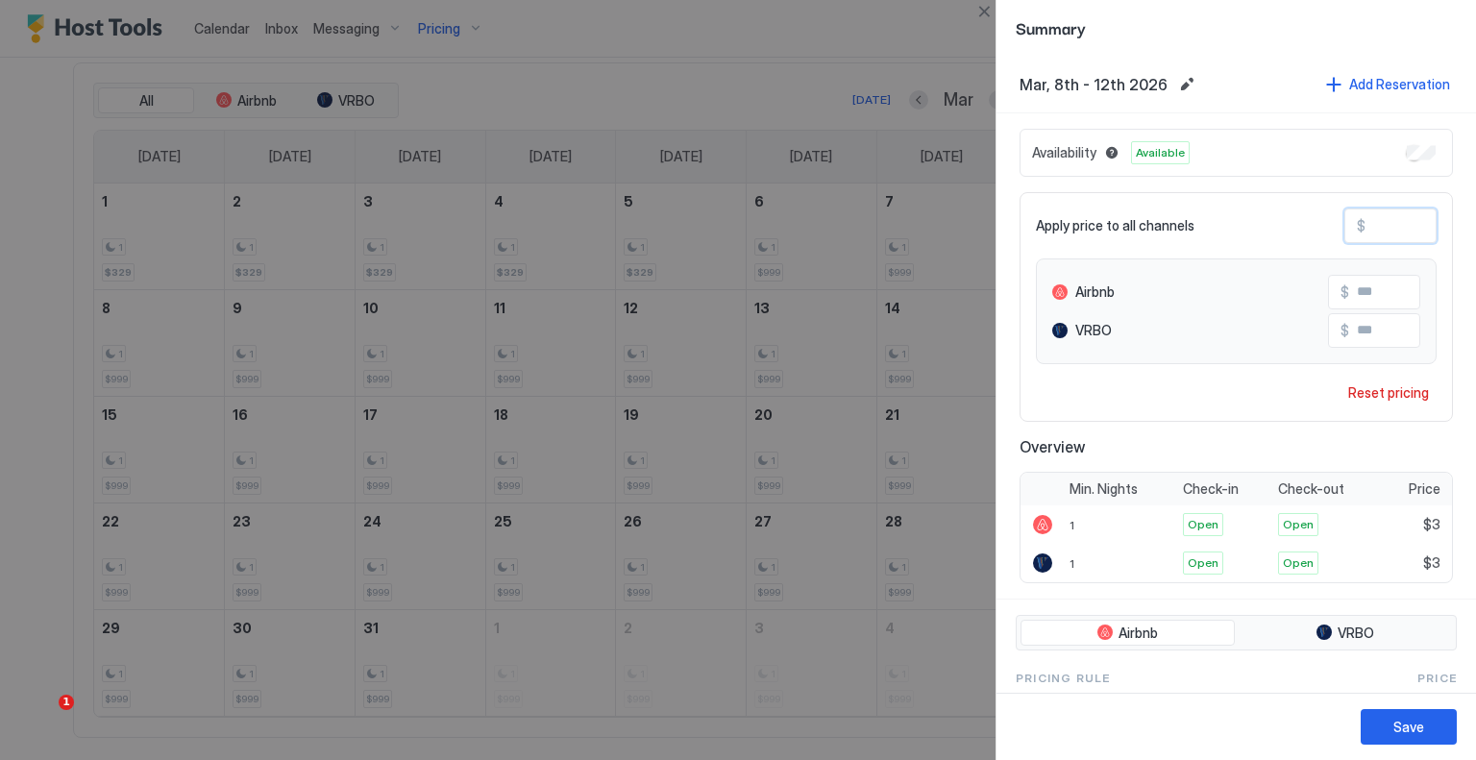
type input "**"
type input "***"
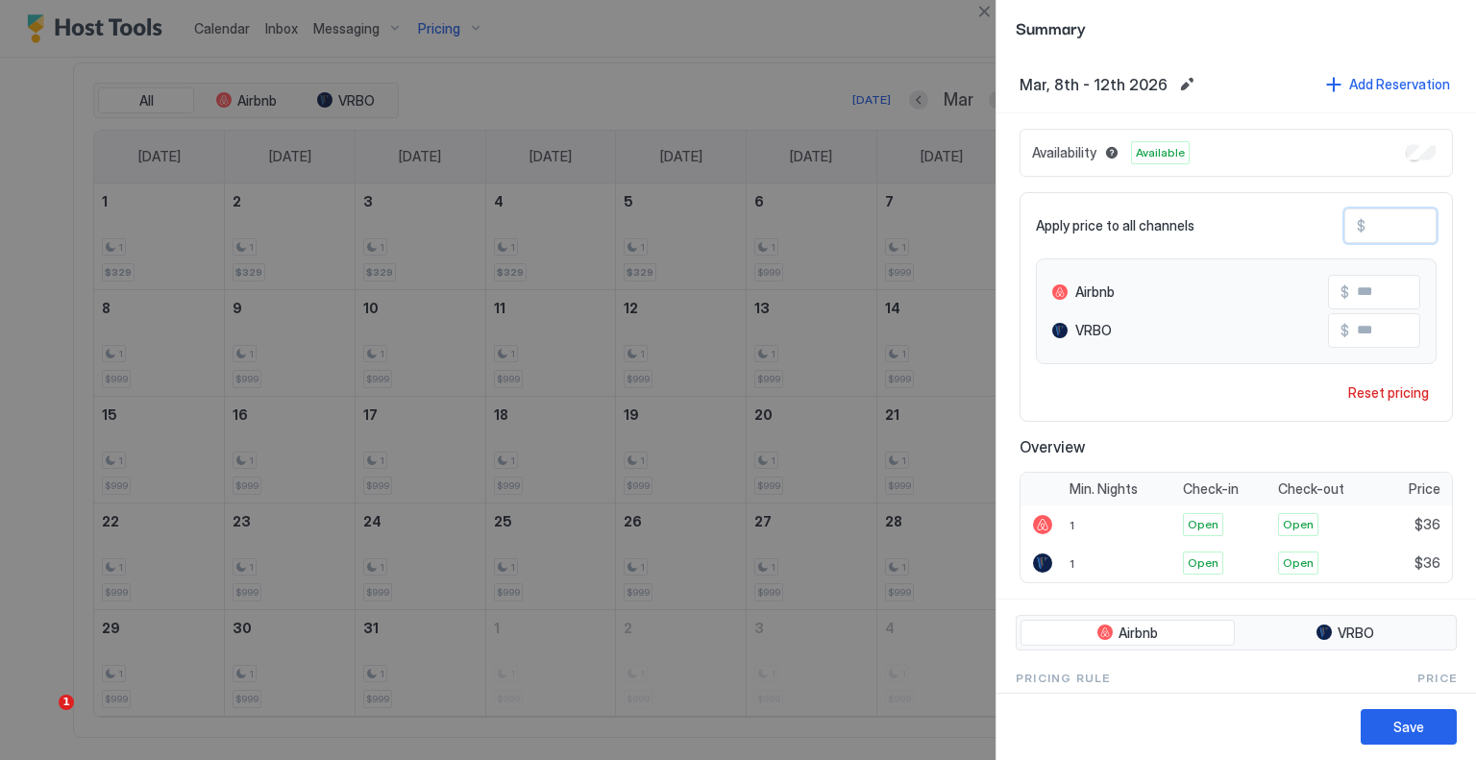
type input "***"
click at [1446, 736] on button "Save" at bounding box center [1409, 727] width 96 height 36
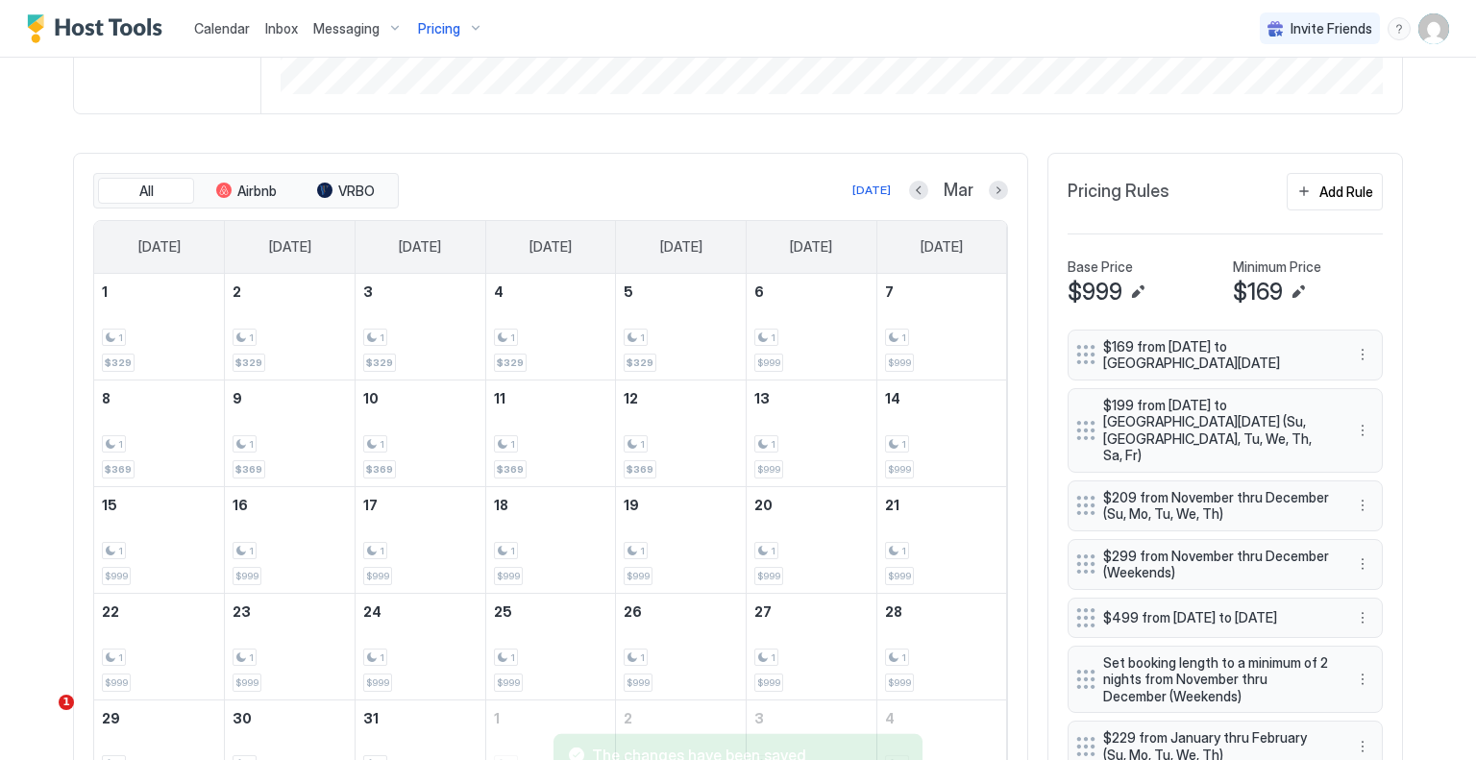
scroll to position [528, 0]
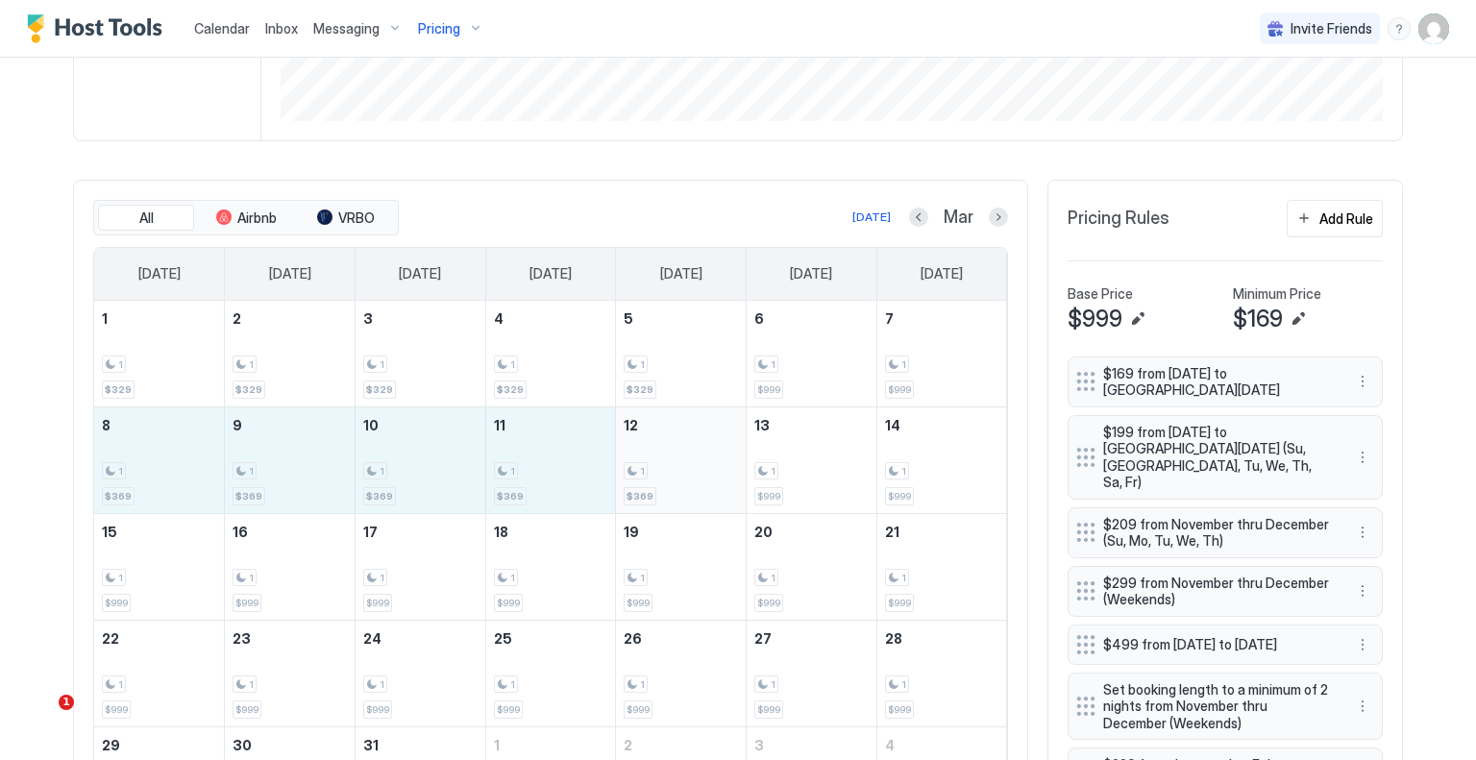
drag, startPoint x: 165, startPoint y: 471, endPoint x: 696, endPoint y: 466, distance: 530.6
click at [696, 466] on tr "8 1 $369 9 1 $369 10 1 $369 11 1 $369 12 1 $369 13 1 $999 14 1 $999" at bounding box center [550, 460] width 913 height 107
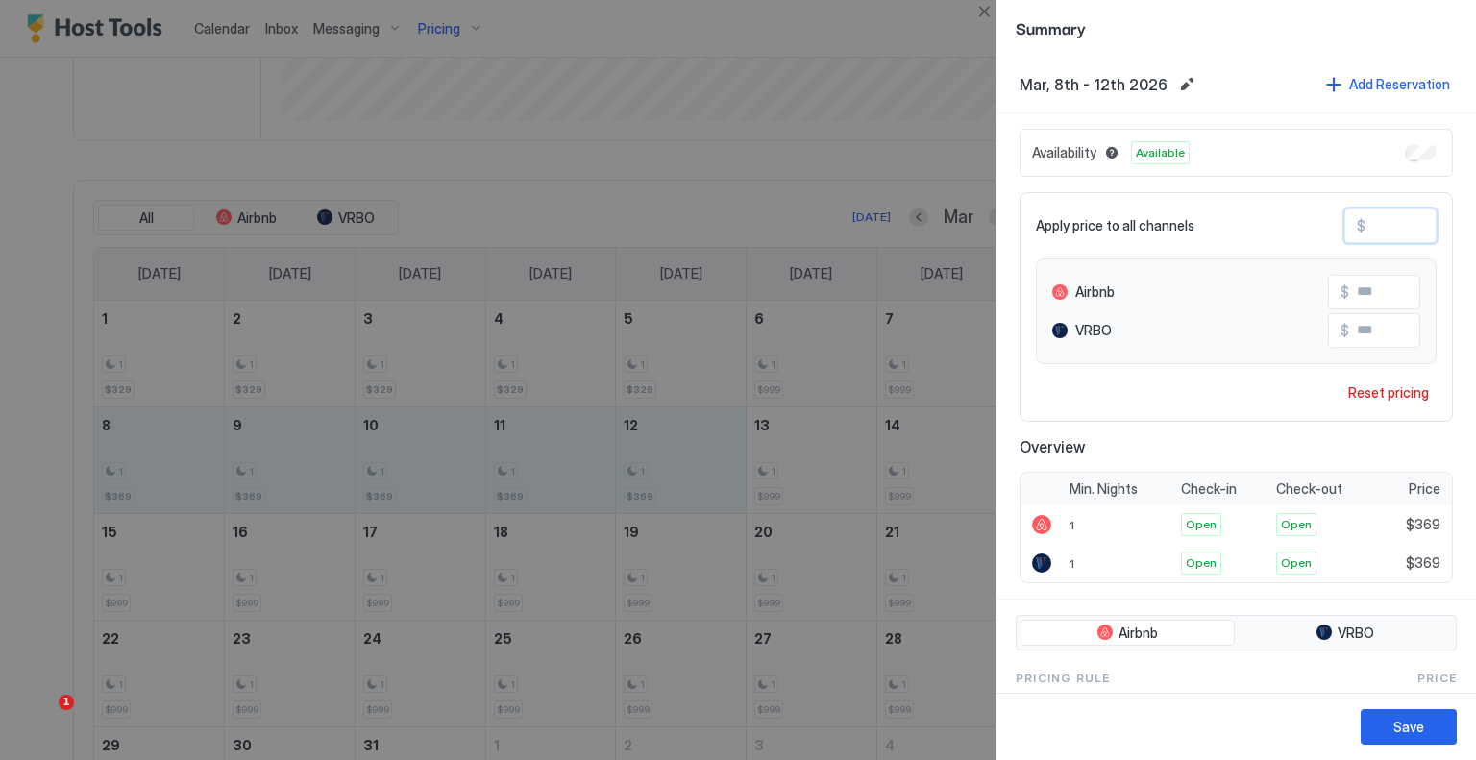
click at [1384, 229] on input "***" at bounding box center [1443, 226] width 154 height 33
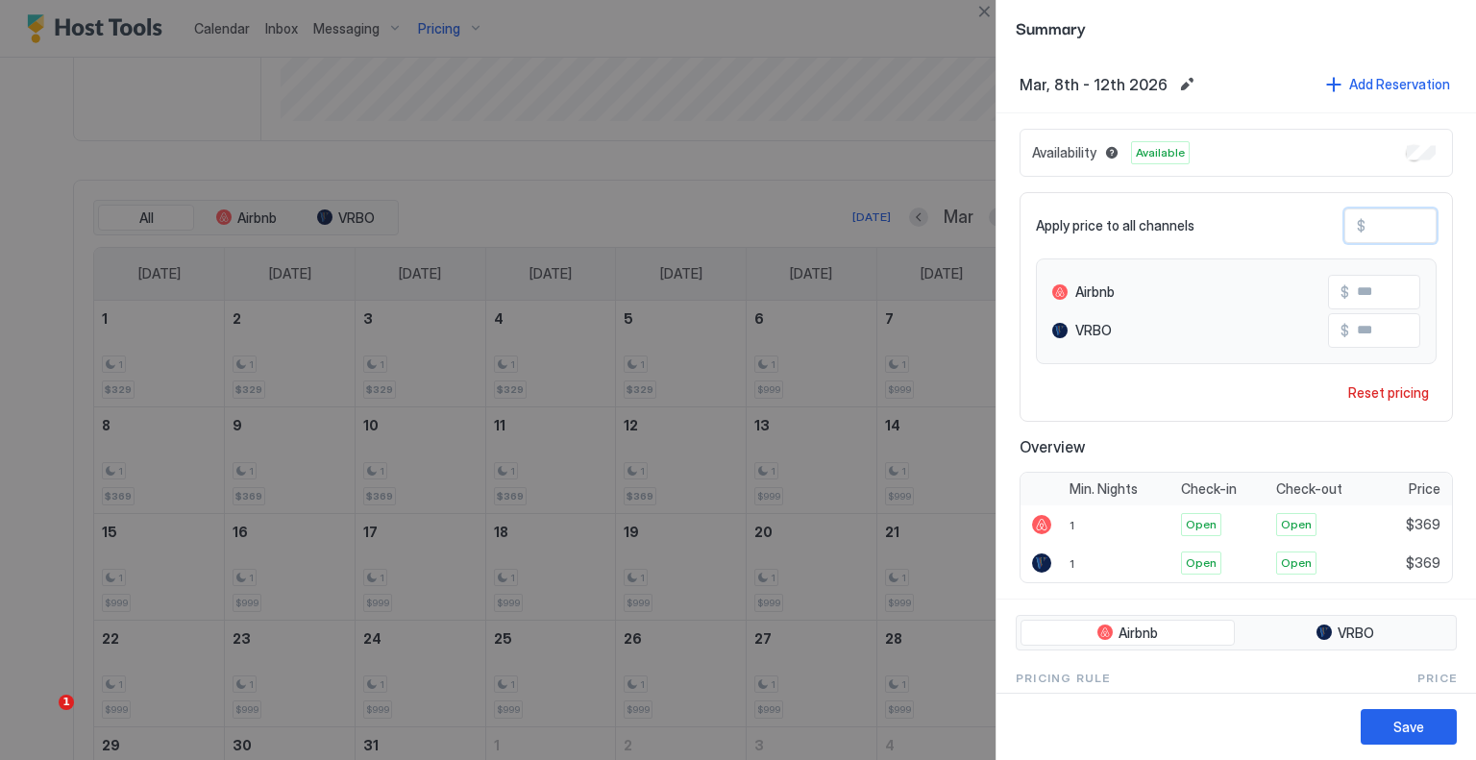
type input "**"
type input "*"
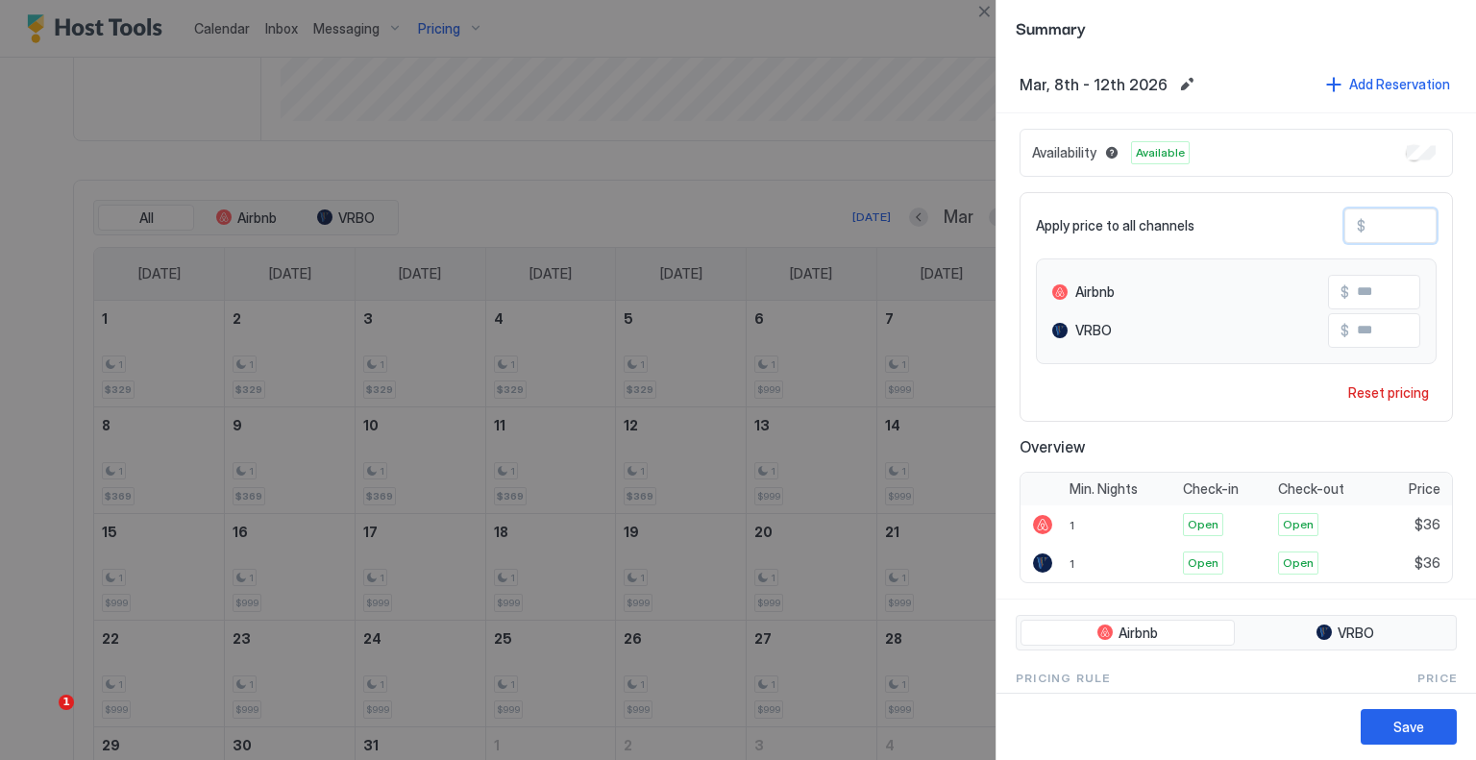
type input "*"
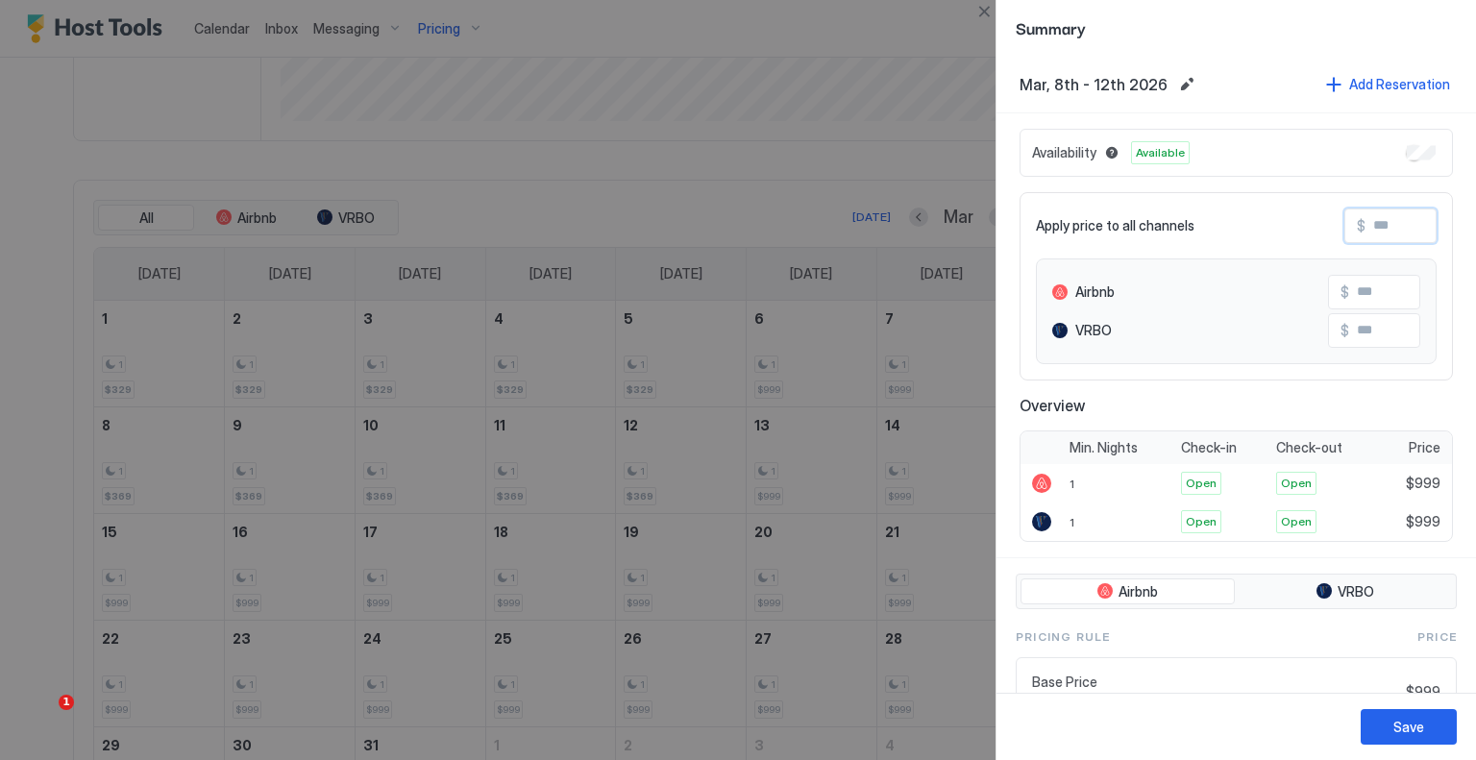
type input "*"
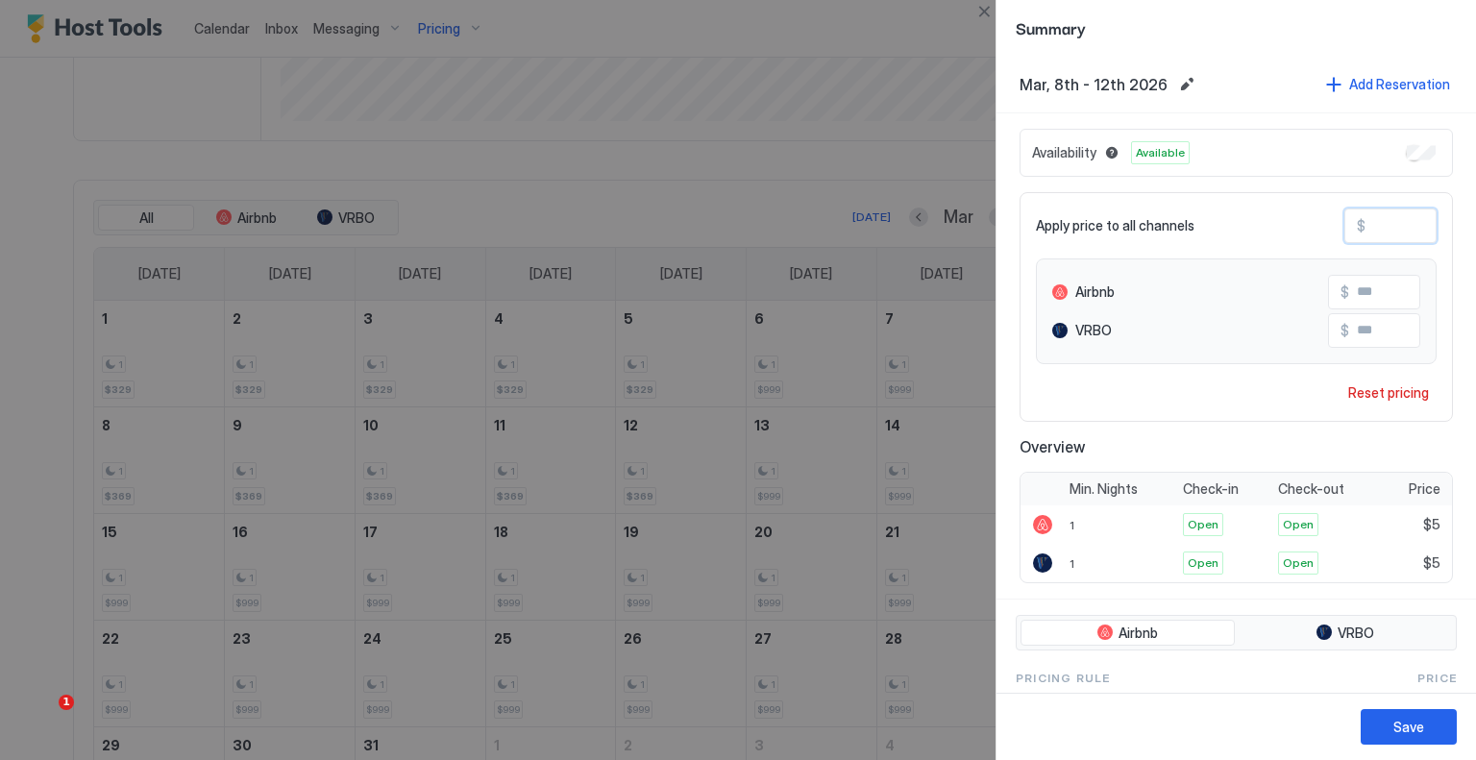
type input "**"
type input "***"
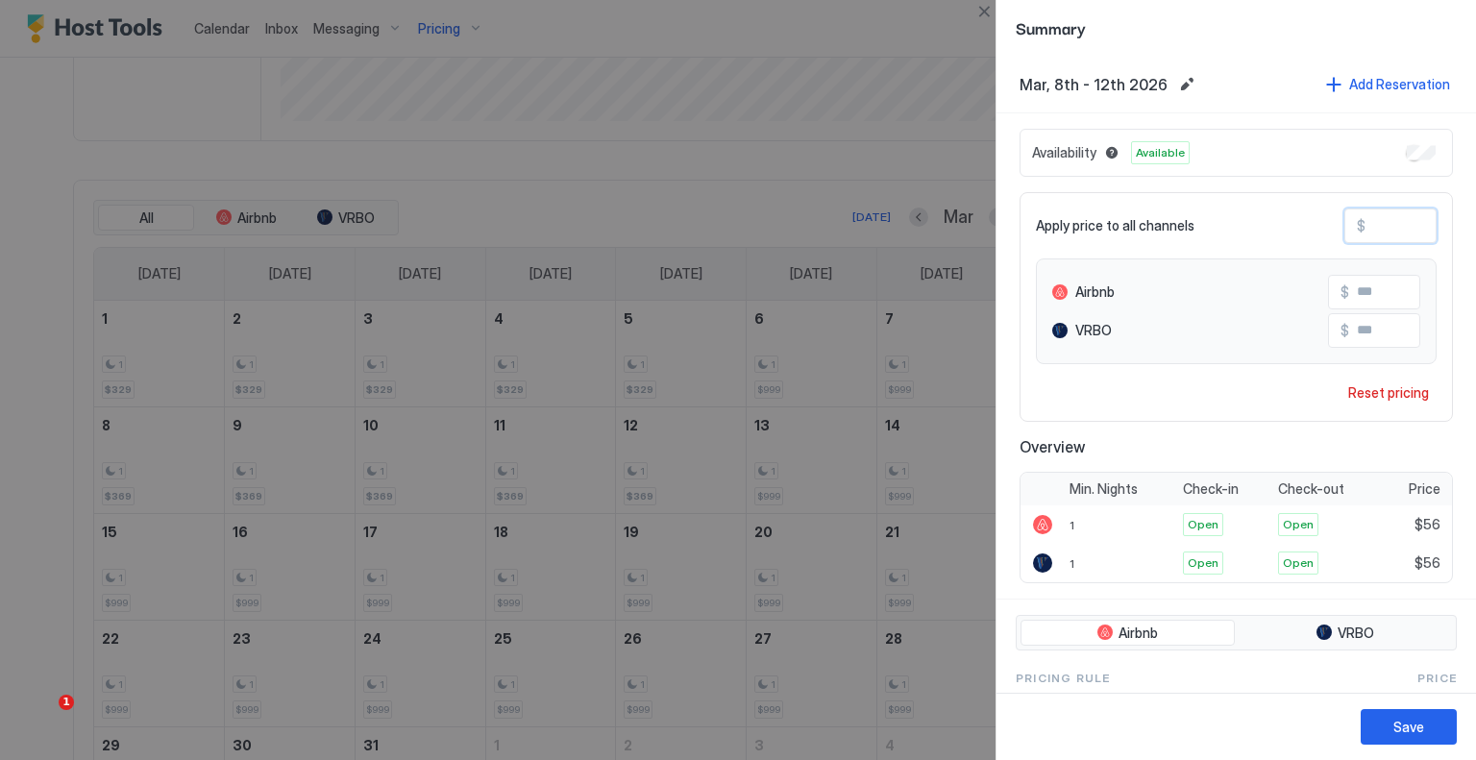
type input "***"
click at [1421, 718] on div "Save" at bounding box center [1409, 727] width 31 height 20
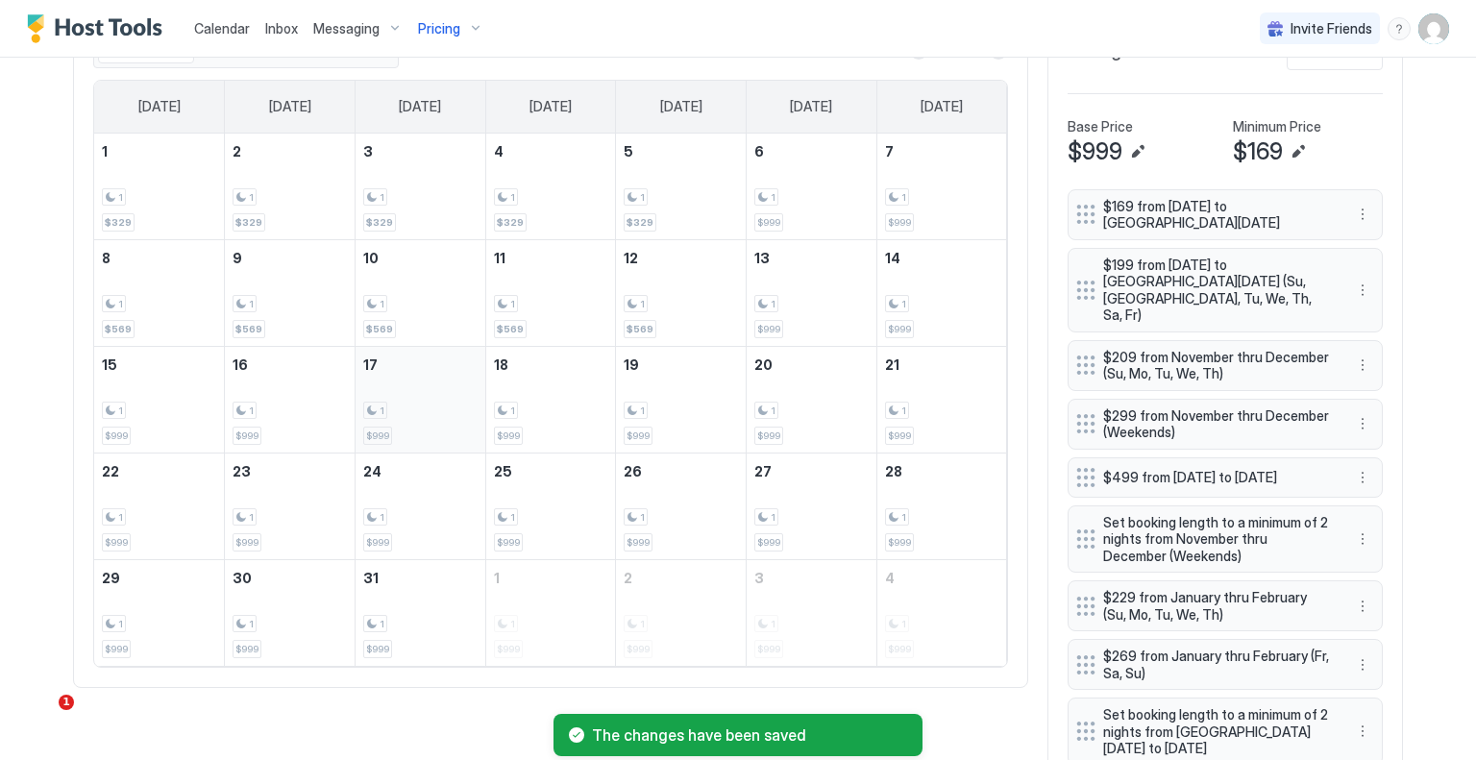
scroll to position [720, 0]
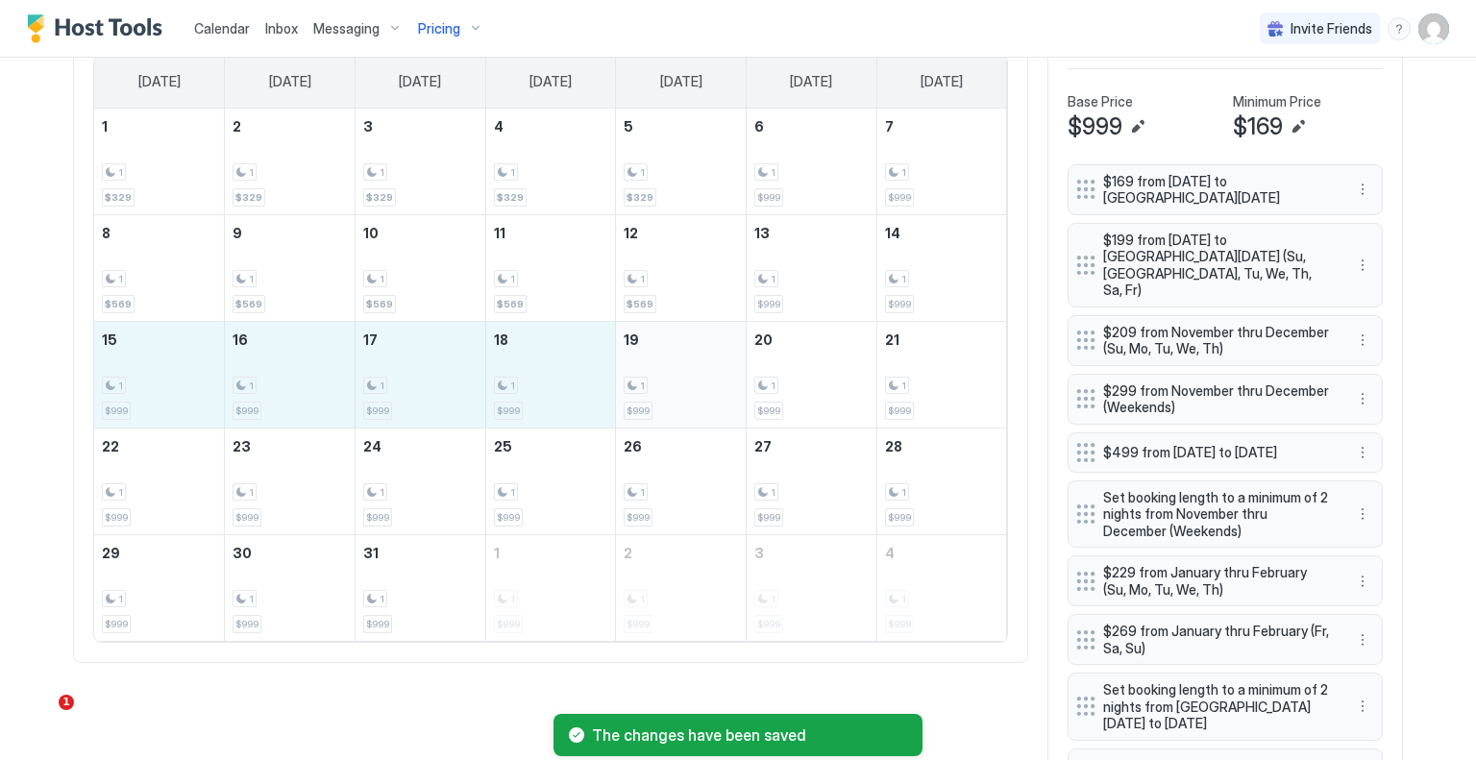
drag, startPoint x: 184, startPoint y: 387, endPoint x: 662, endPoint y: 380, distance: 478.7
click at [662, 380] on tr "15 1 $999 16 1 $999 17 1 $999 18 1 $999 19 1 $999 20 1 $999 21 1 $999" at bounding box center [550, 374] width 913 height 107
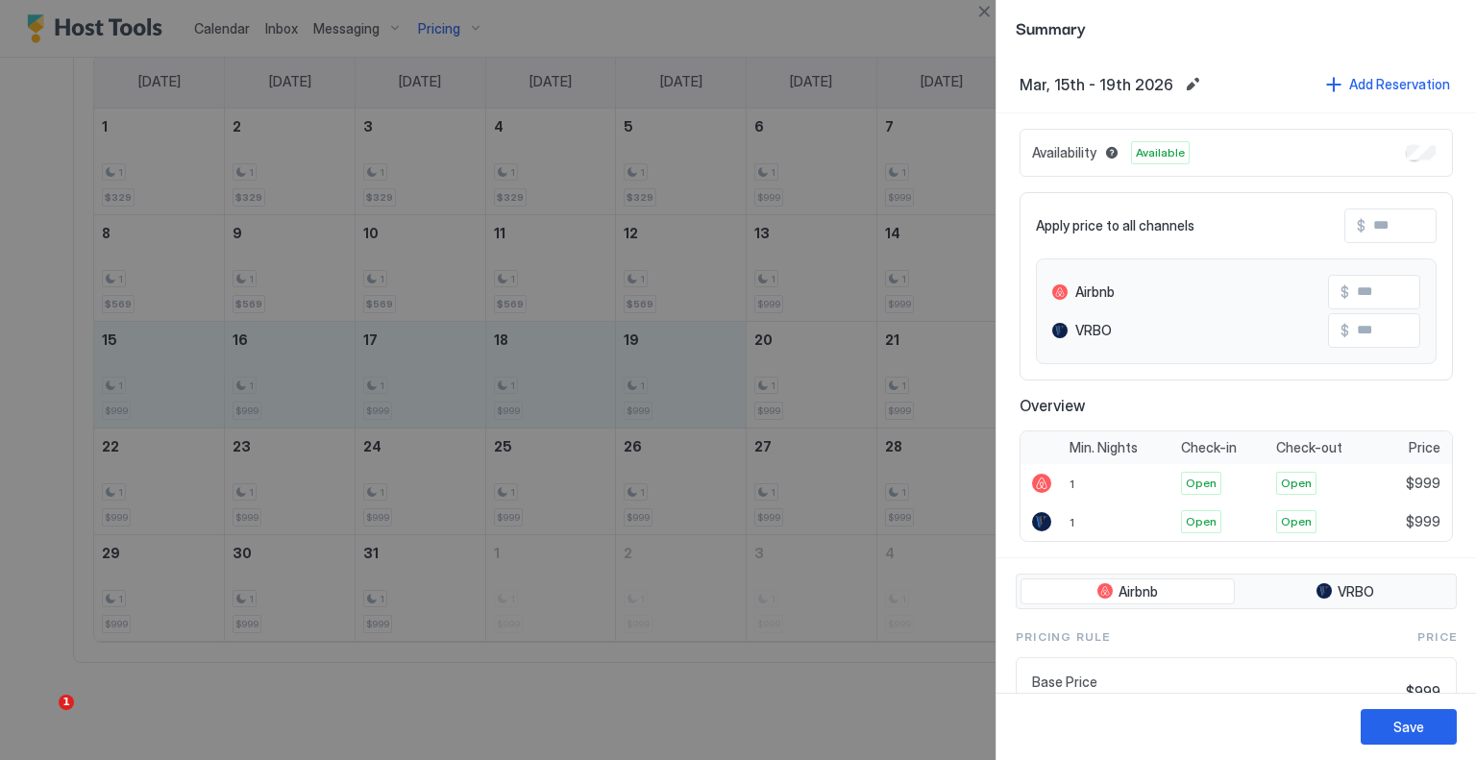
click at [1389, 233] on input "Input Field" at bounding box center [1443, 226] width 154 height 33
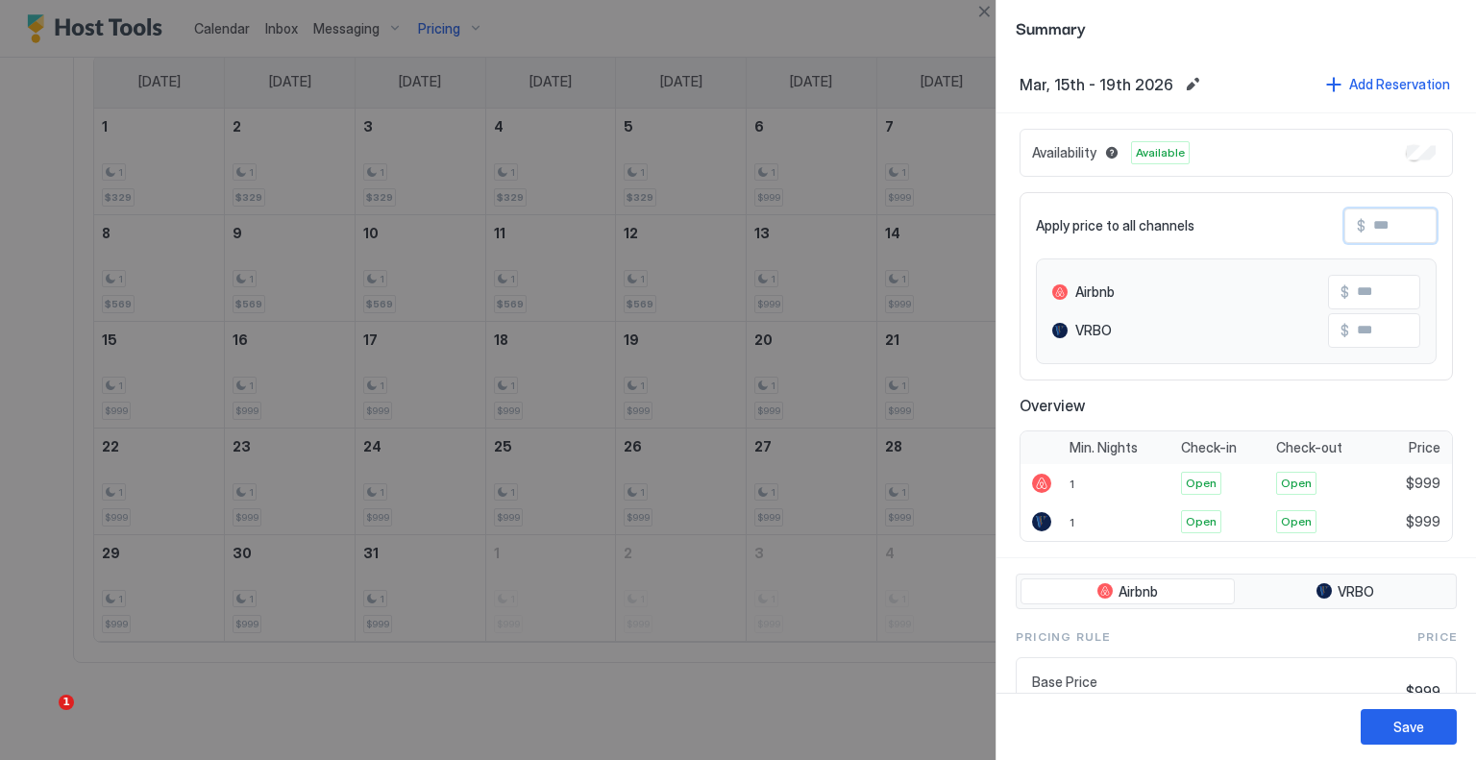
type input "*"
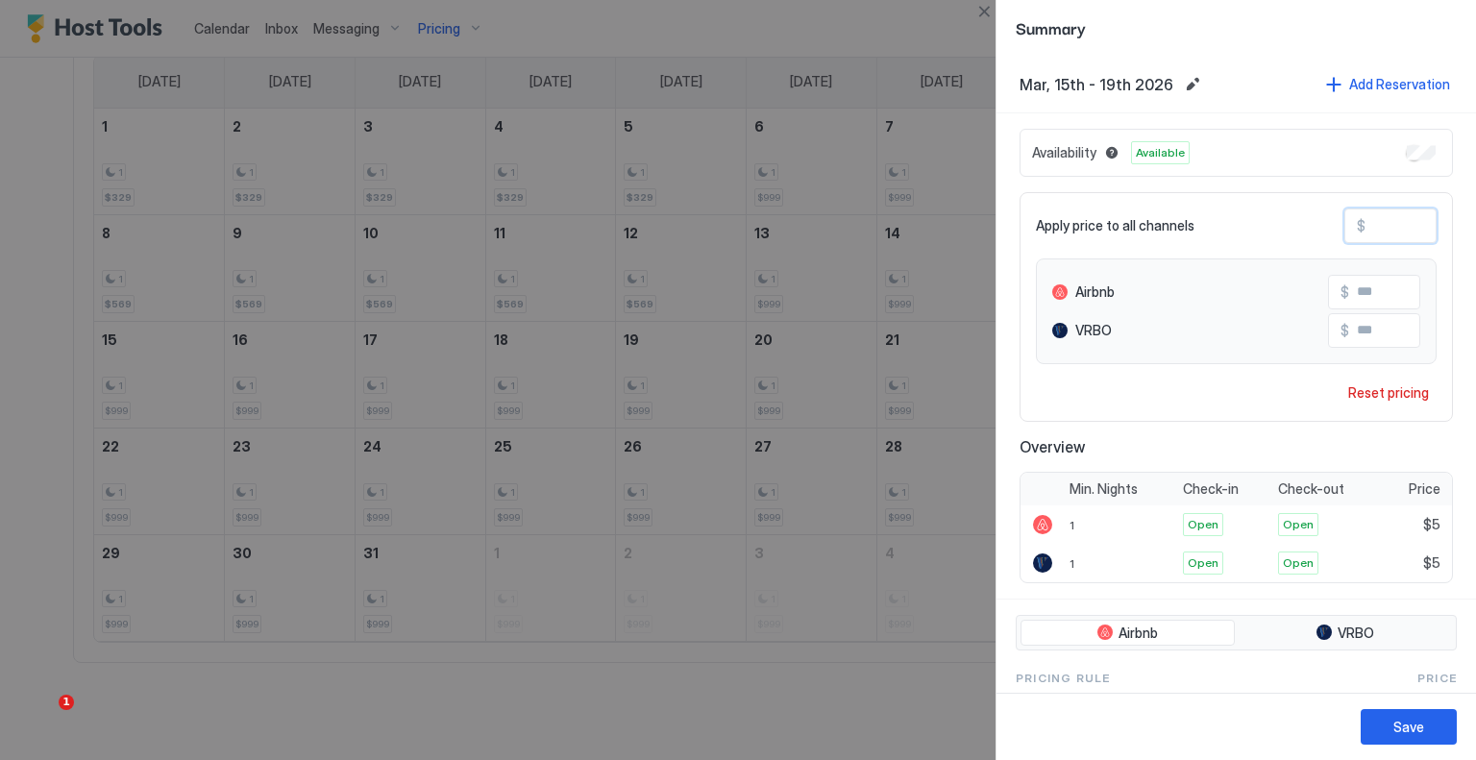
type input "**"
type input "***"
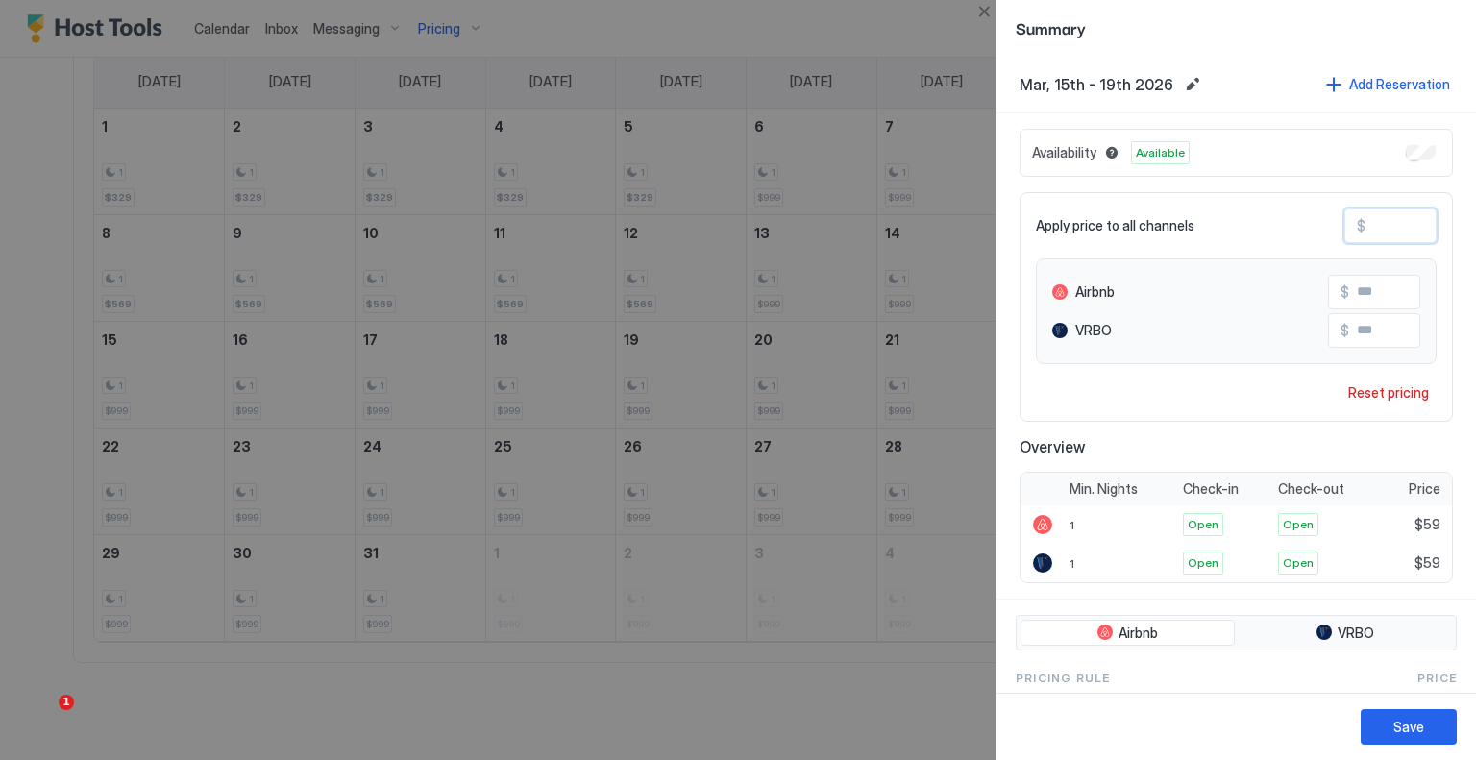
type input "***"
click at [1426, 733] on button "Save" at bounding box center [1409, 727] width 96 height 36
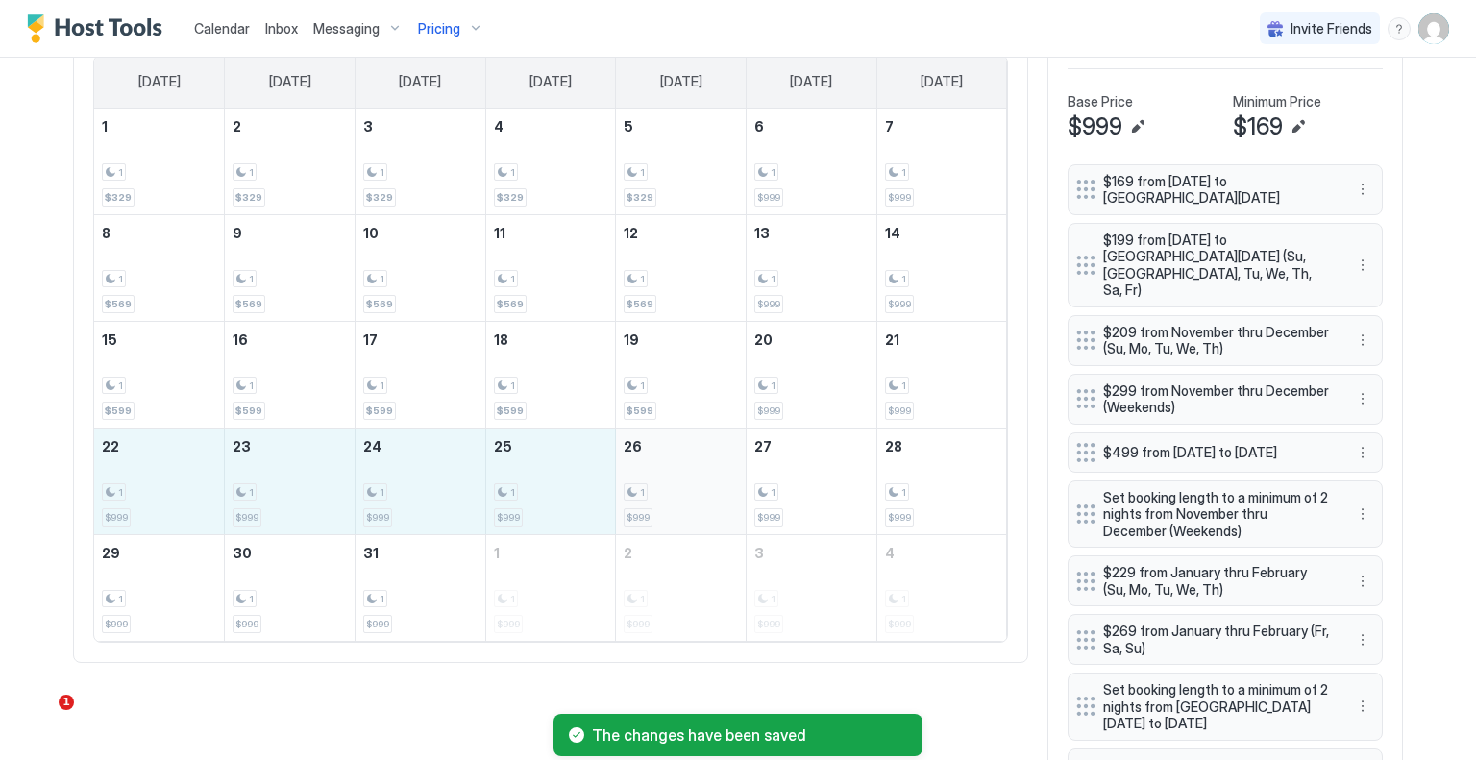
drag, startPoint x: 158, startPoint y: 512, endPoint x: 637, endPoint y: 502, distance: 479.7
click at [637, 502] on tr "22 1 $999 23 1 $999 24 1 $999 25 1 $999 26 1 $999 27 1 $999 28 1 $999" at bounding box center [550, 481] width 913 height 107
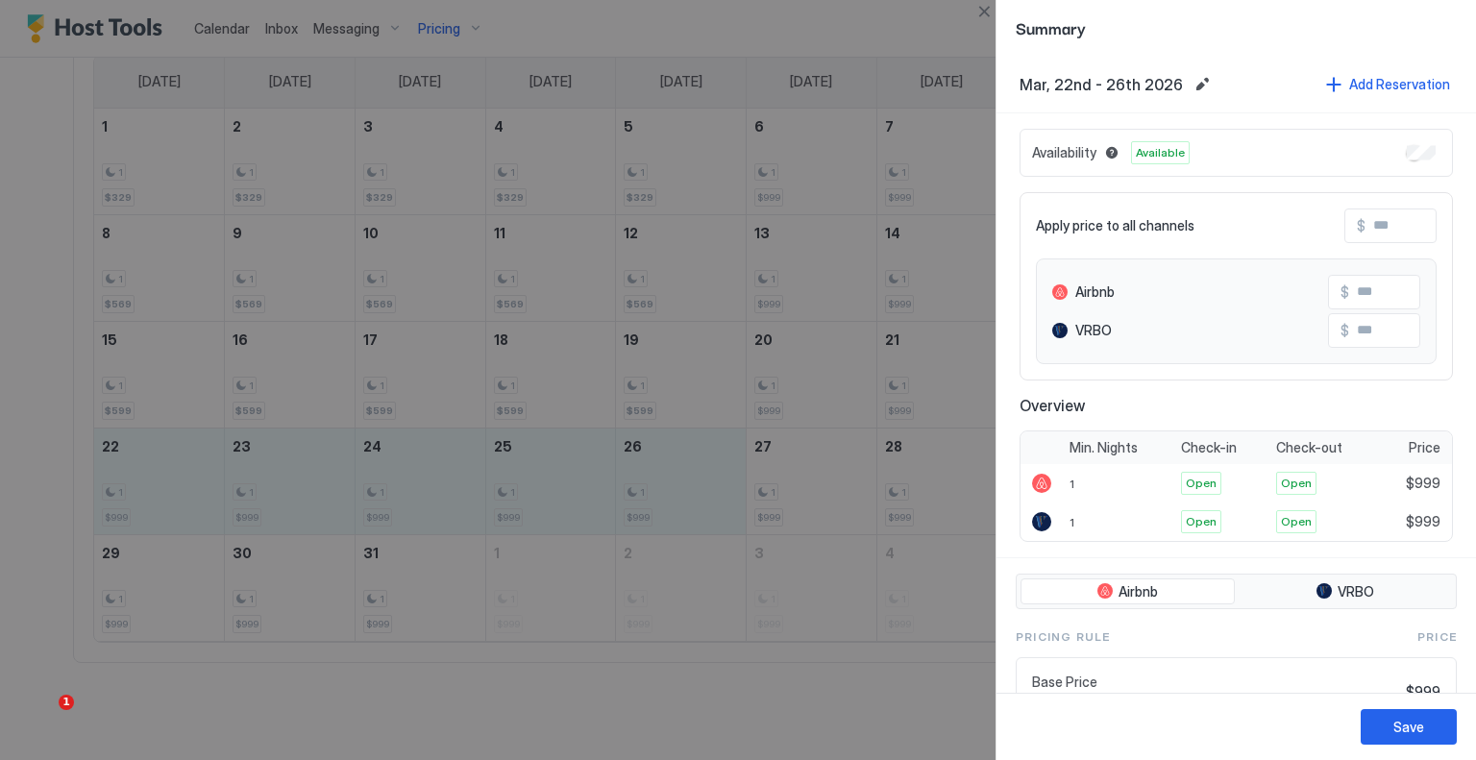
click at [1376, 227] on input "Input Field" at bounding box center [1443, 226] width 154 height 33
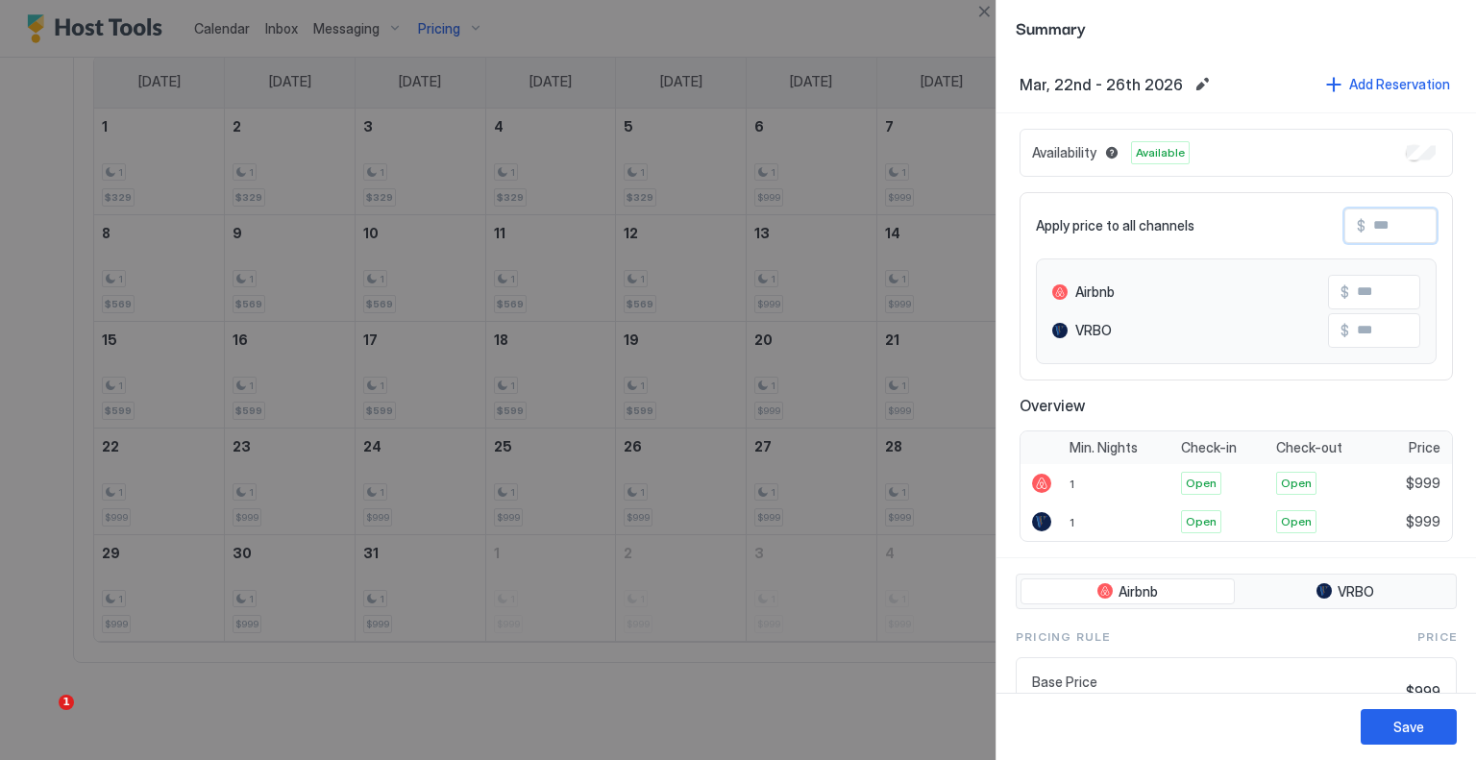
type input "*"
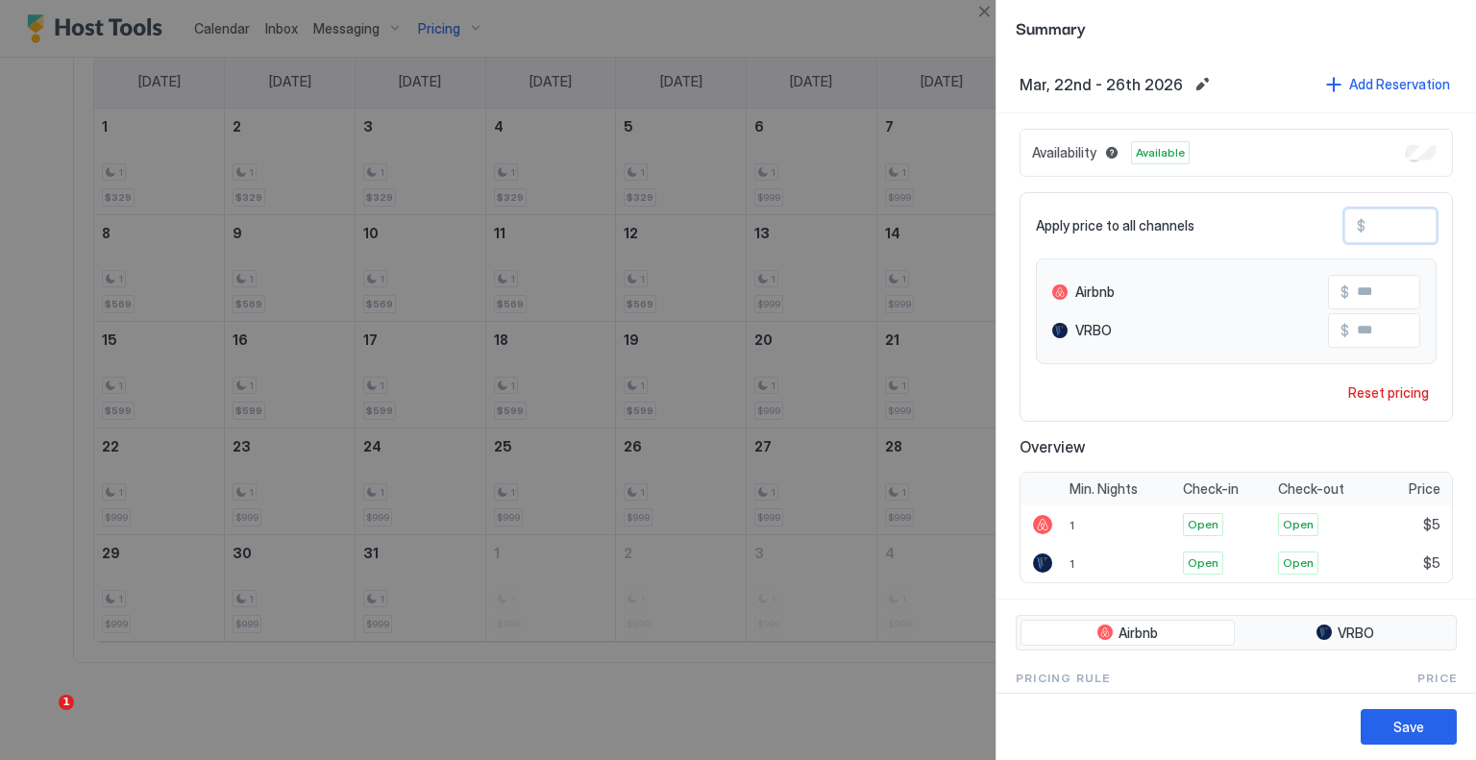
type input "**"
type input "***"
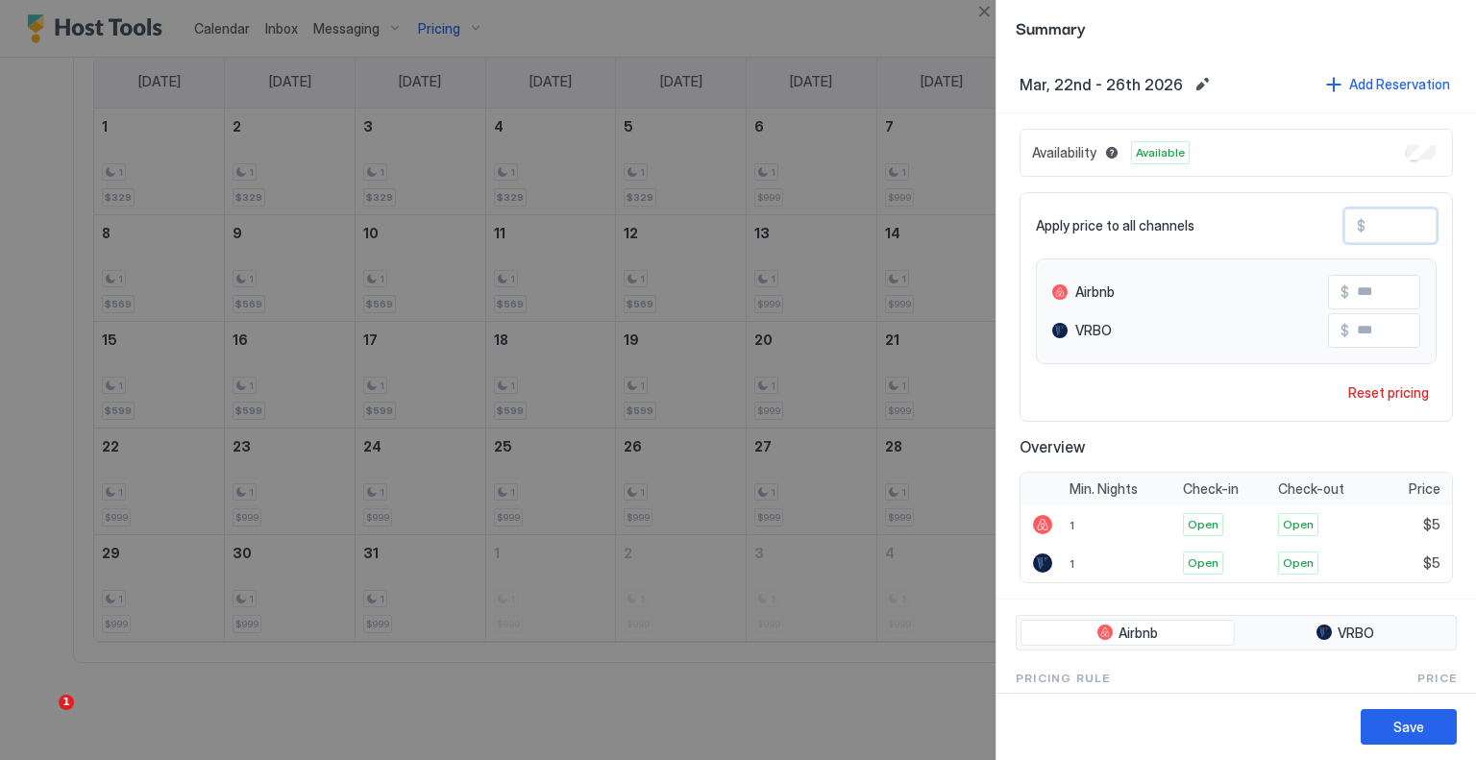
type input "***"
click at [1413, 713] on button "Save" at bounding box center [1409, 727] width 96 height 36
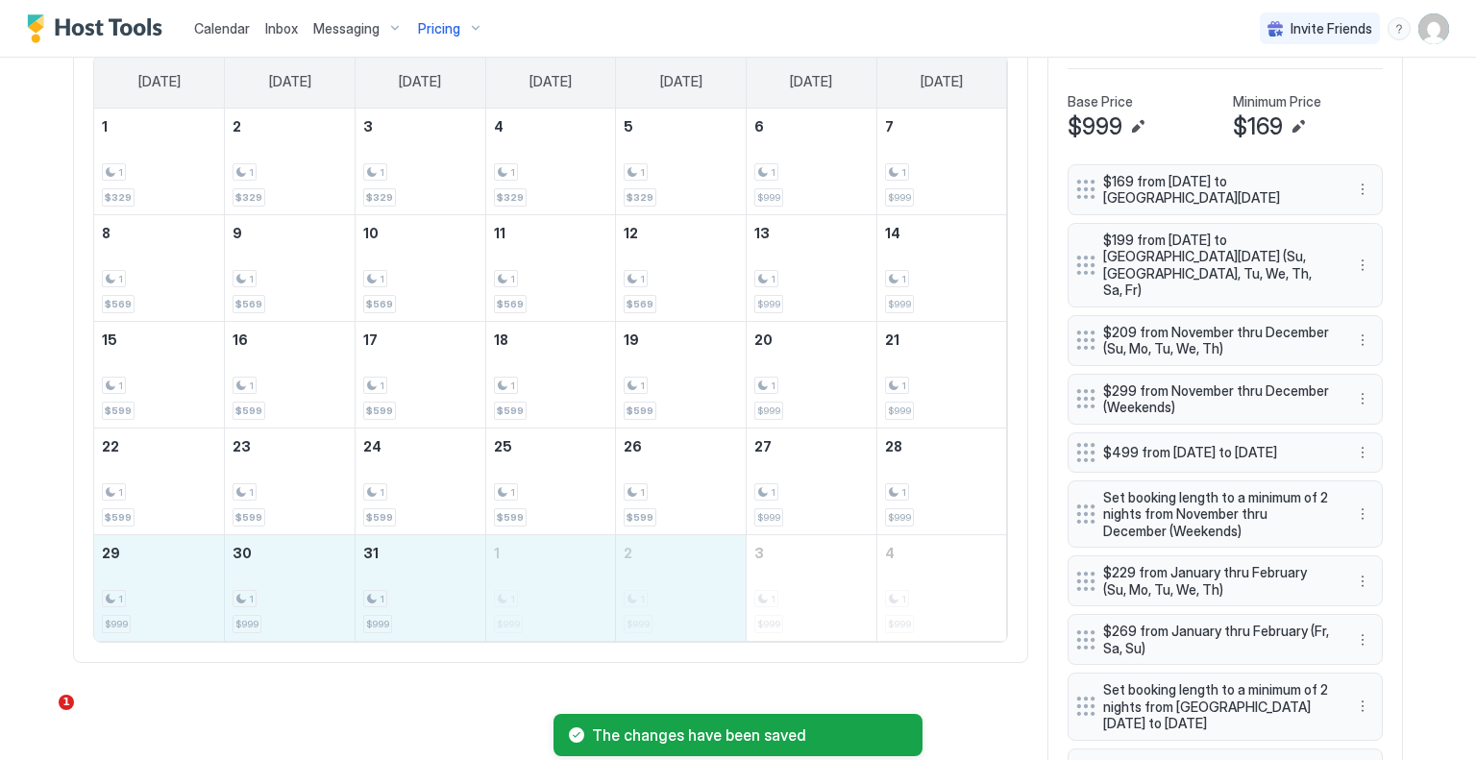
drag, startPoint x: 188, startPoint y: 586, endPoint x: 627, endPoint y: 586, distance: 438.3
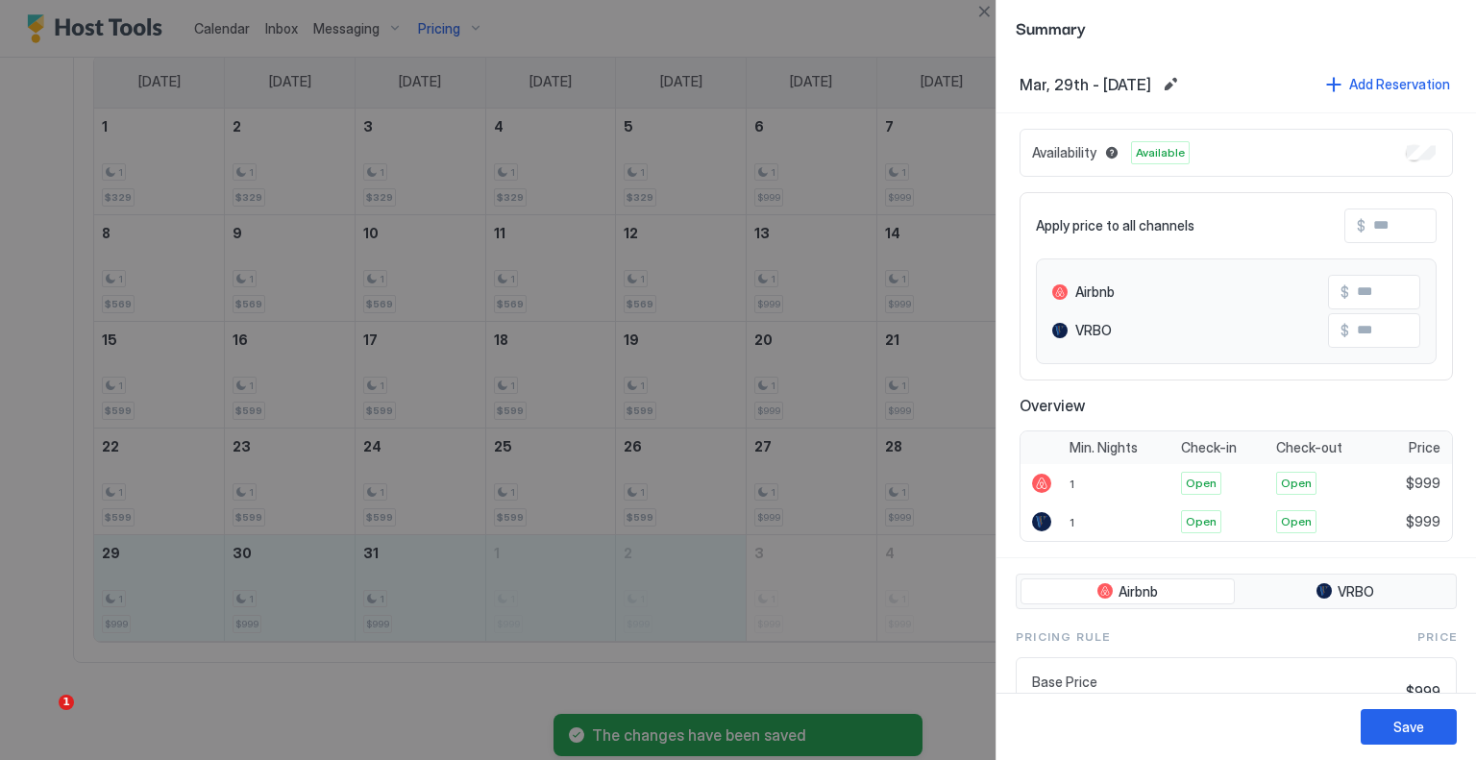
click at [1376, 224] on input "Input Field" at bounding box center [1443, 226] width 154 height 33
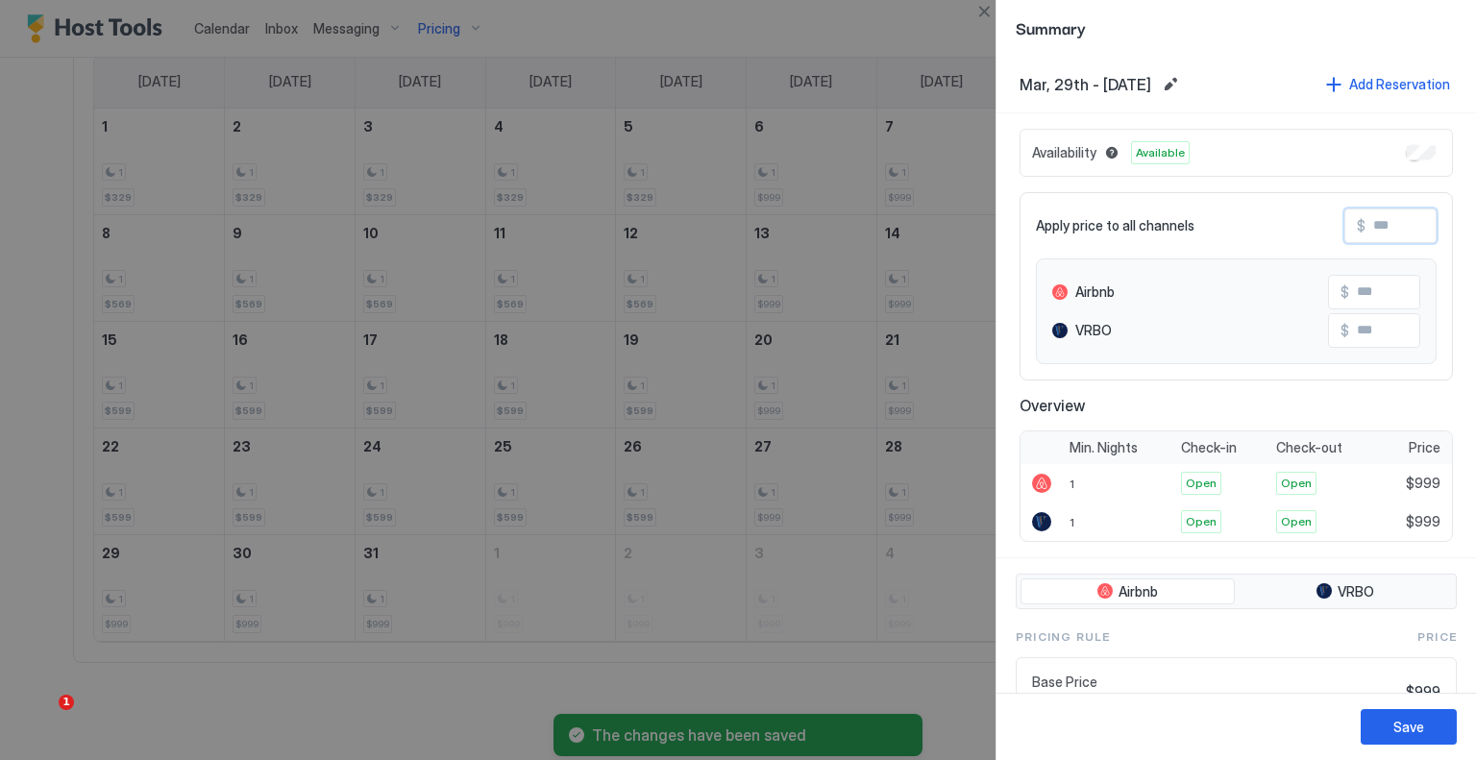
type input "*"
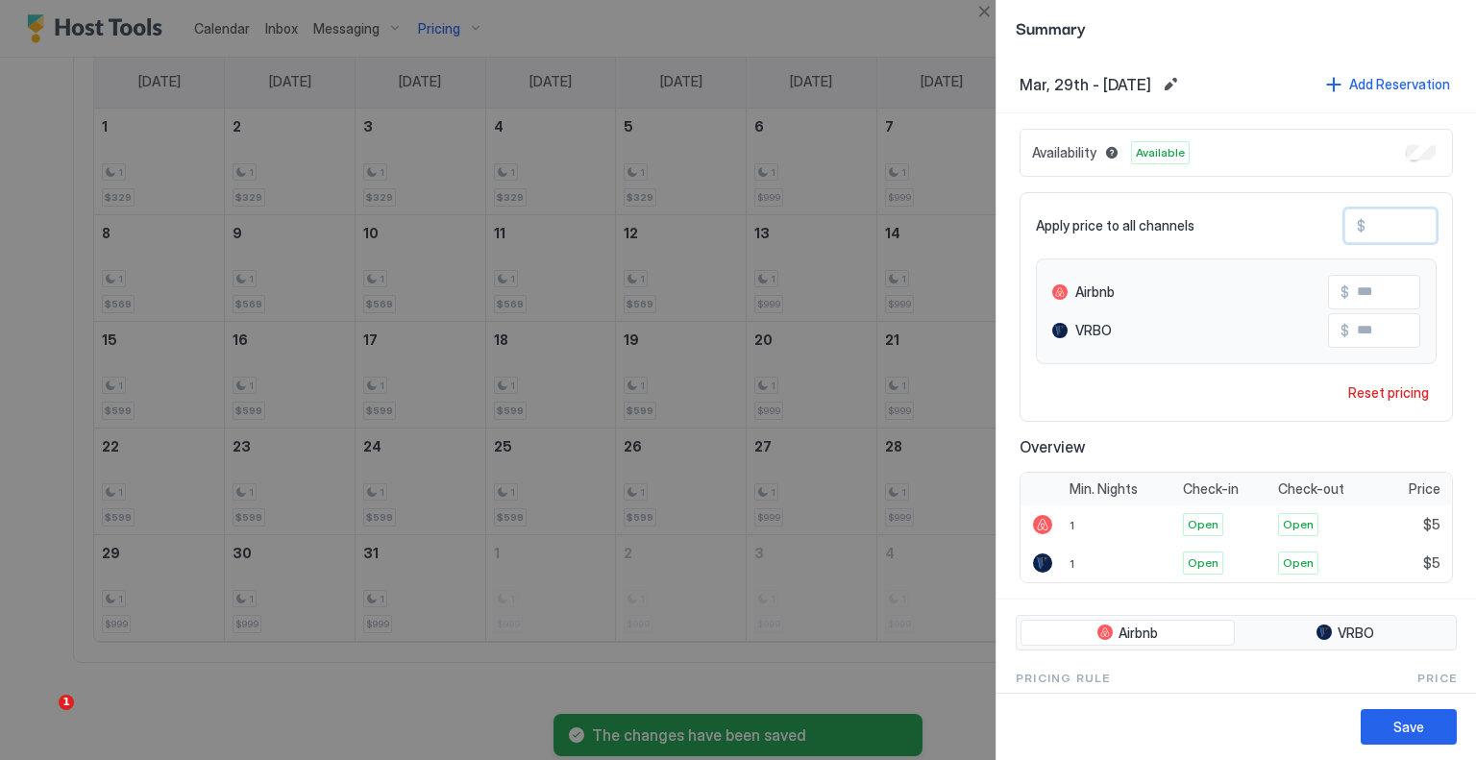
type input "**"
type input "***"
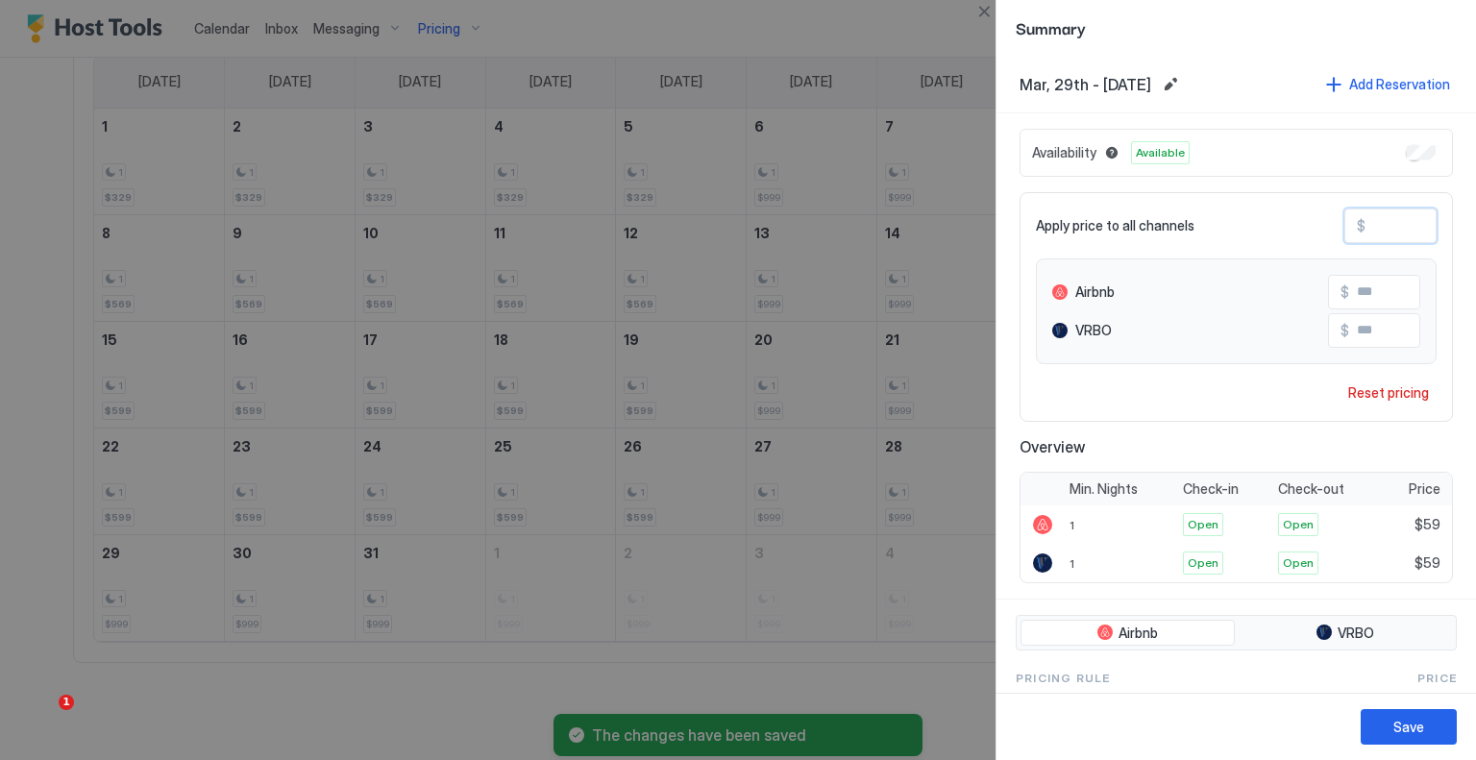
type input "***"
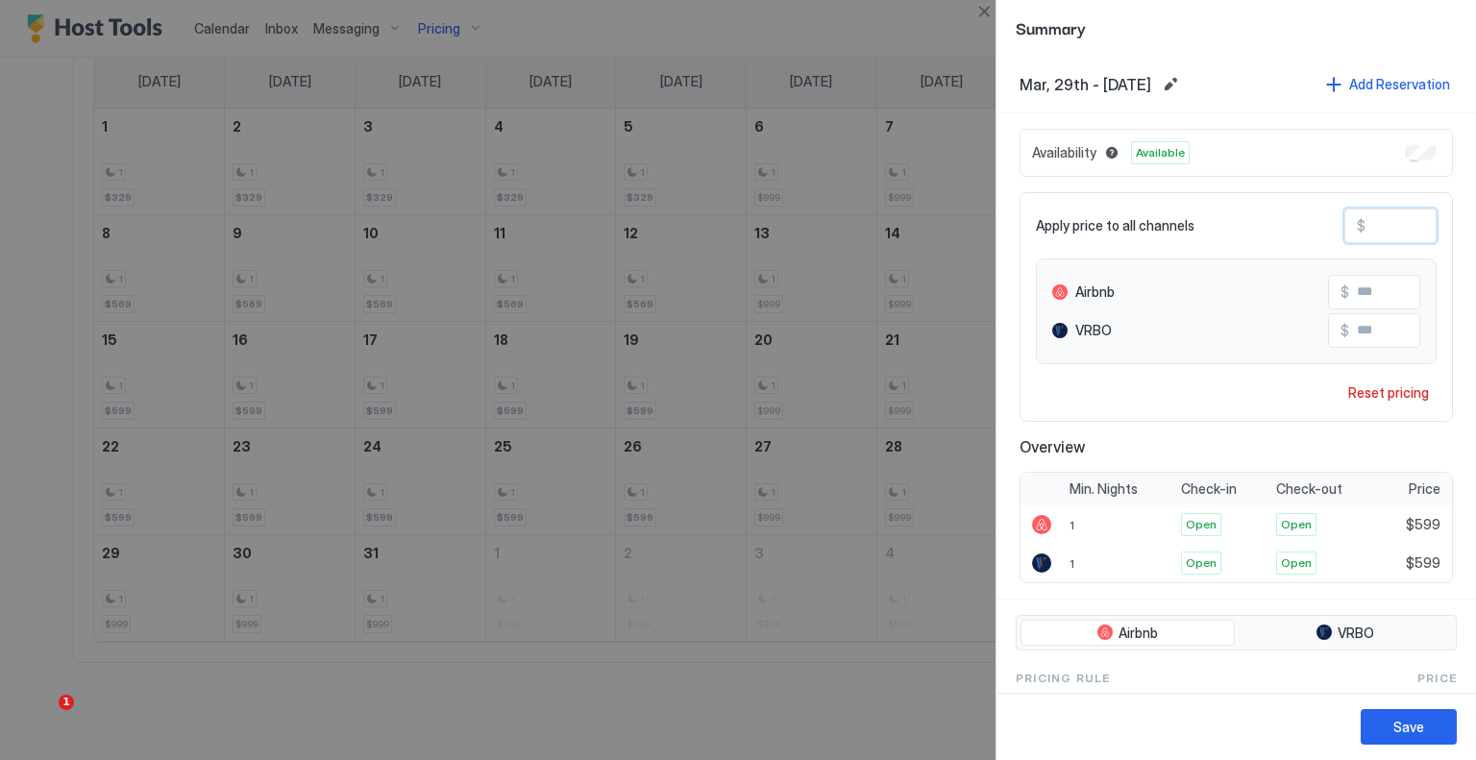
type input "***"
click at [1401, 720] on div "Save" at bounding box center [1409, 727] width 31 height 20
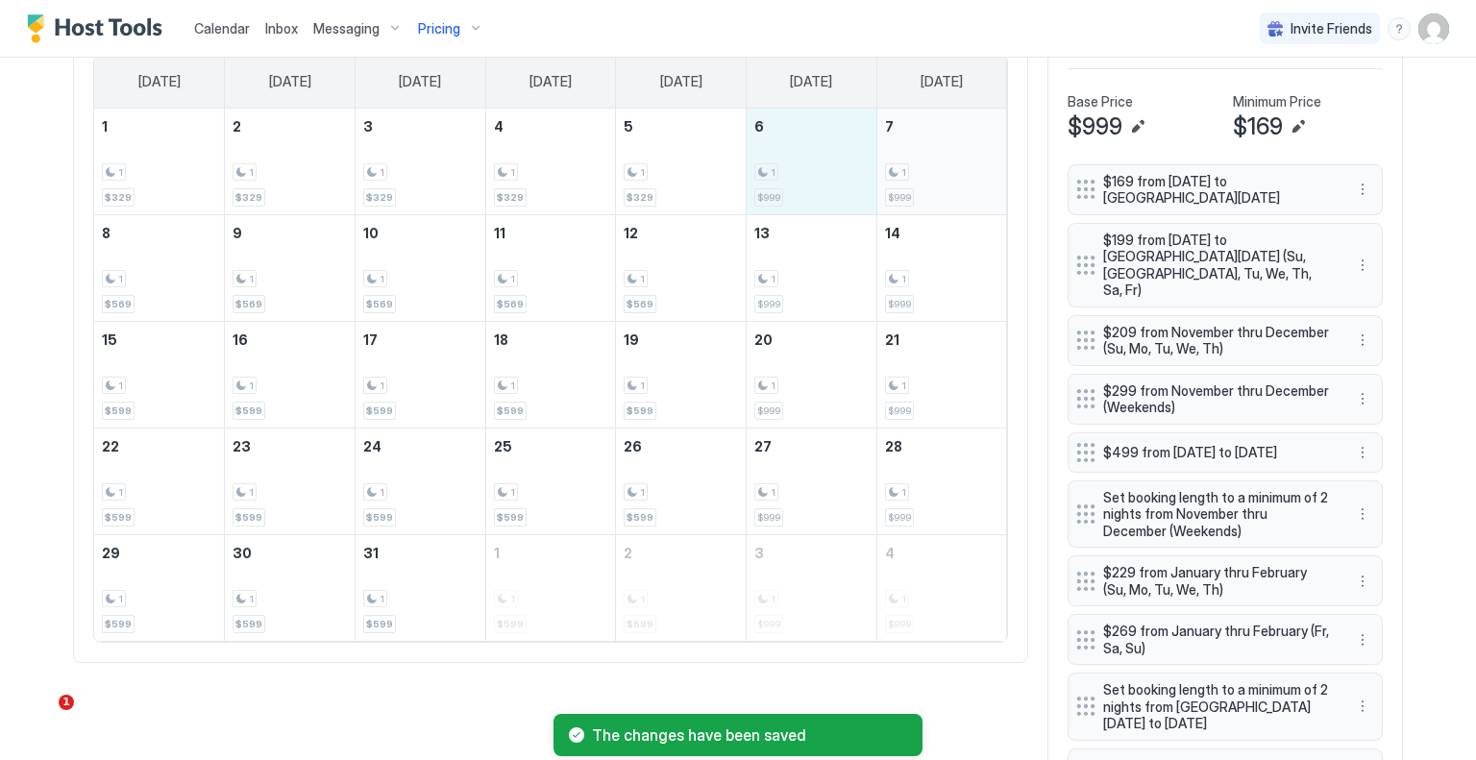
drag, startPoint x: 805, startPoint y: 172, endPoint x: 896, endPoint y: 172, distance: 90.3
click at [896, 172] on tr "1 1 $329 2 1 $329 3 1 $329 4 1 $329 5 1 $329 6 1 $999 7 1 $999" at bounding box center [550, 162] width 913 height 107
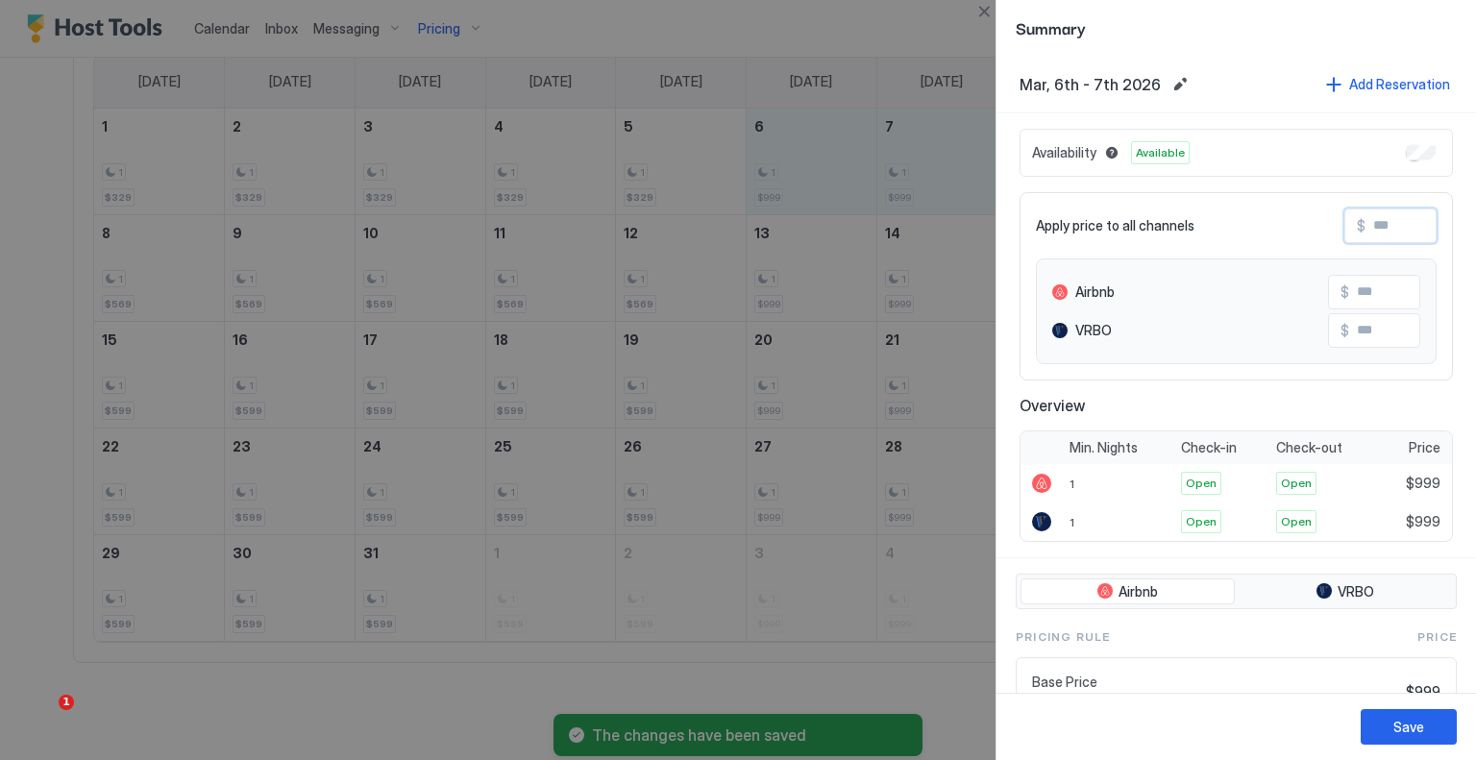
click at [1386, 229] on input "Input Field" at bounding box center [1443, 226] width 154 height 33
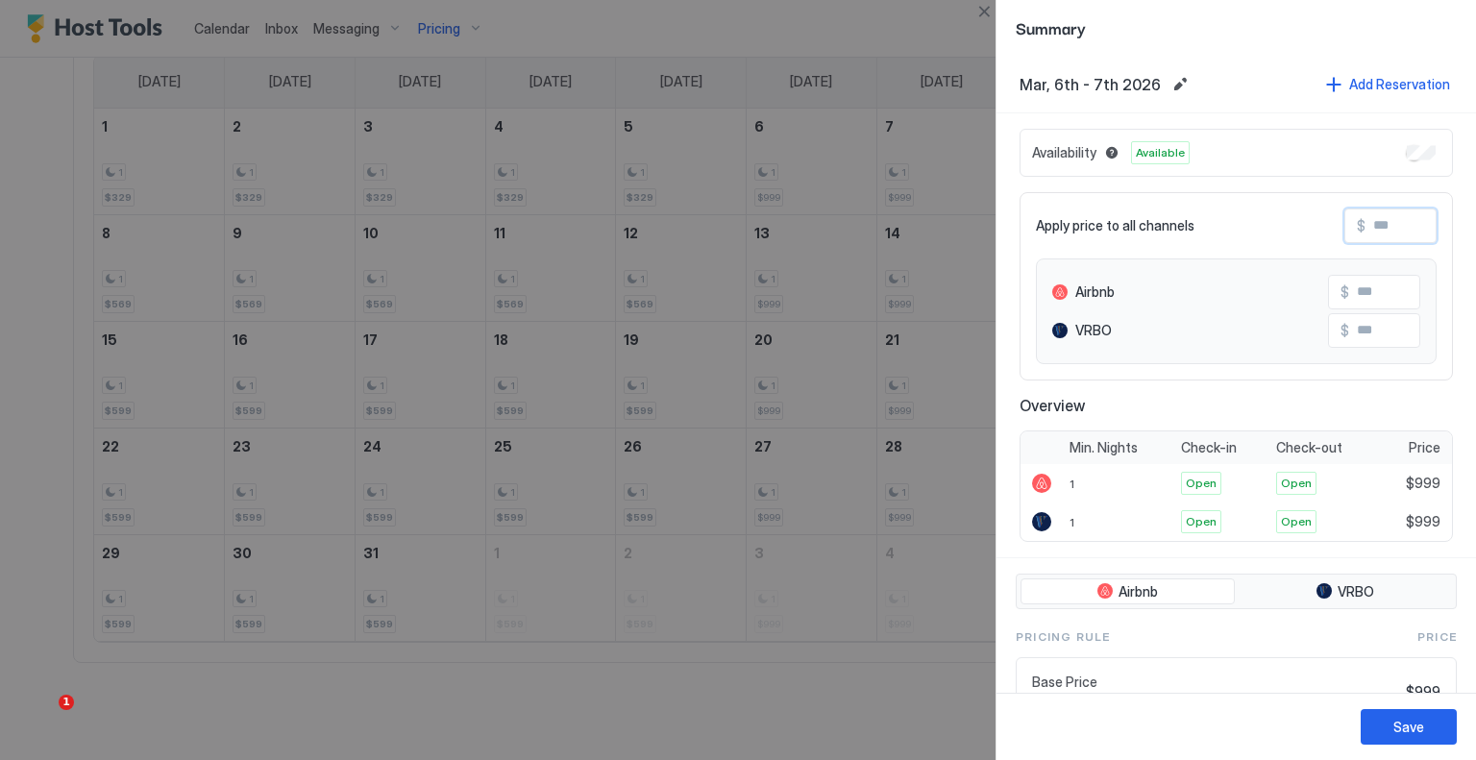
type input "*"
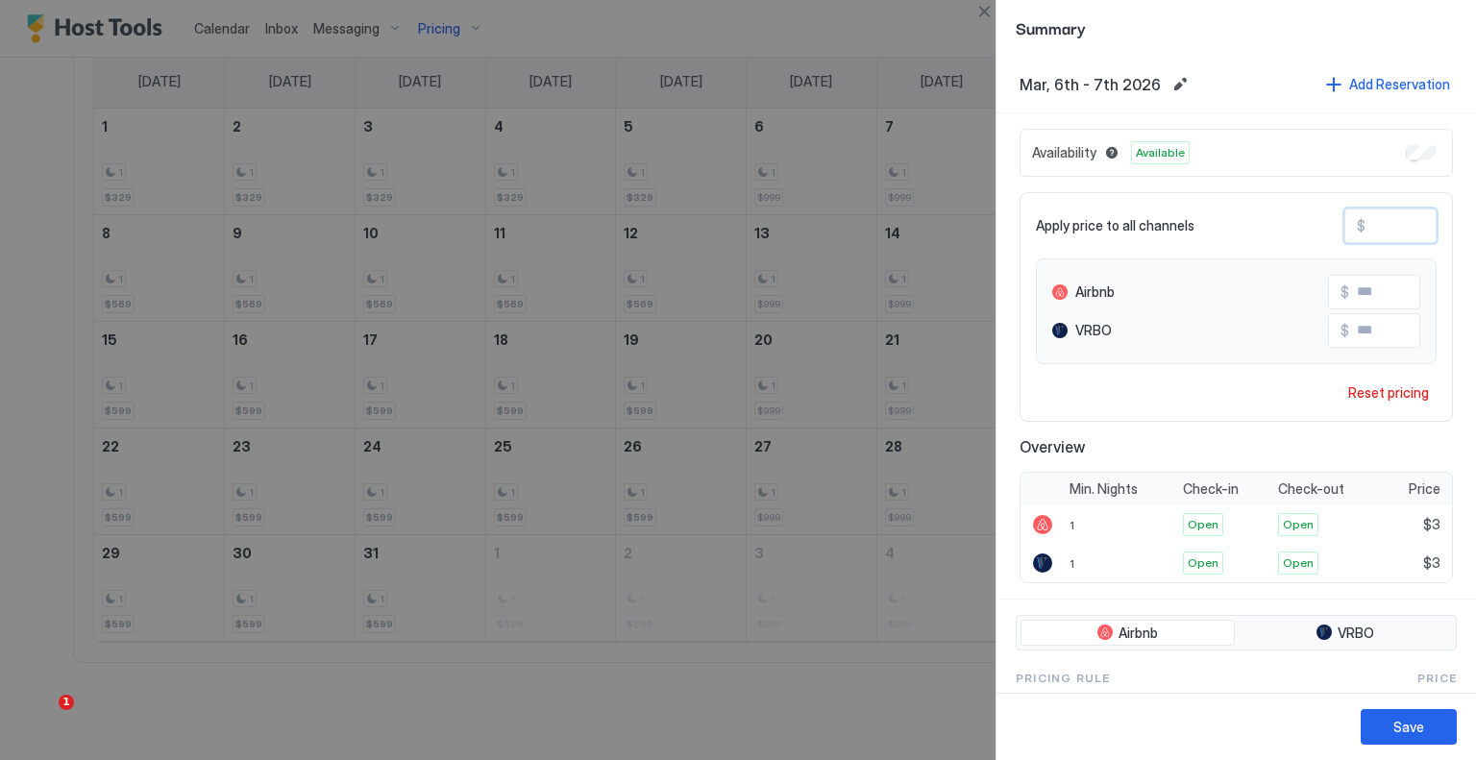
type input "**"
type input "***"
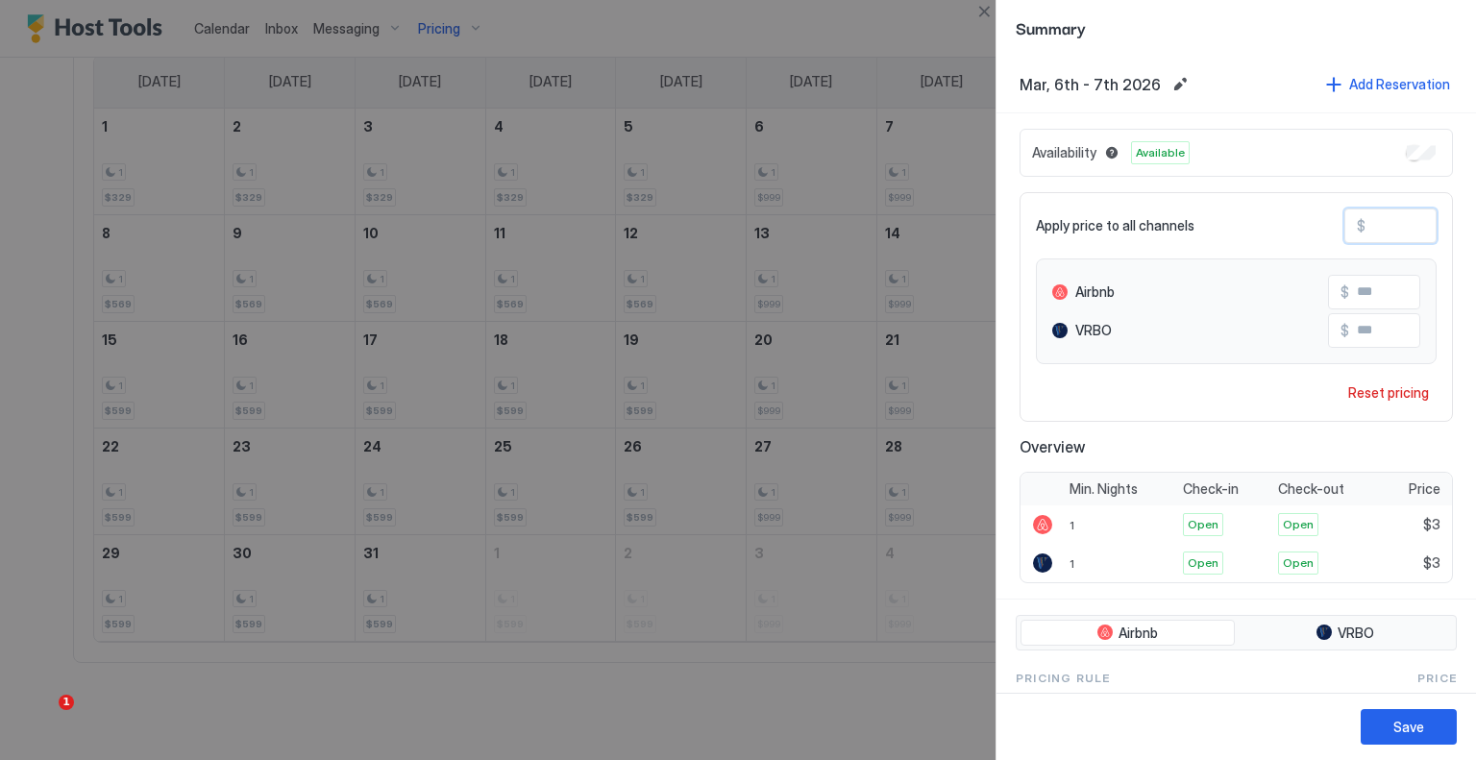
type input "***"
click at [1403, 711] on button "Save" at bounding box center [1409, 727] width 96 height 36
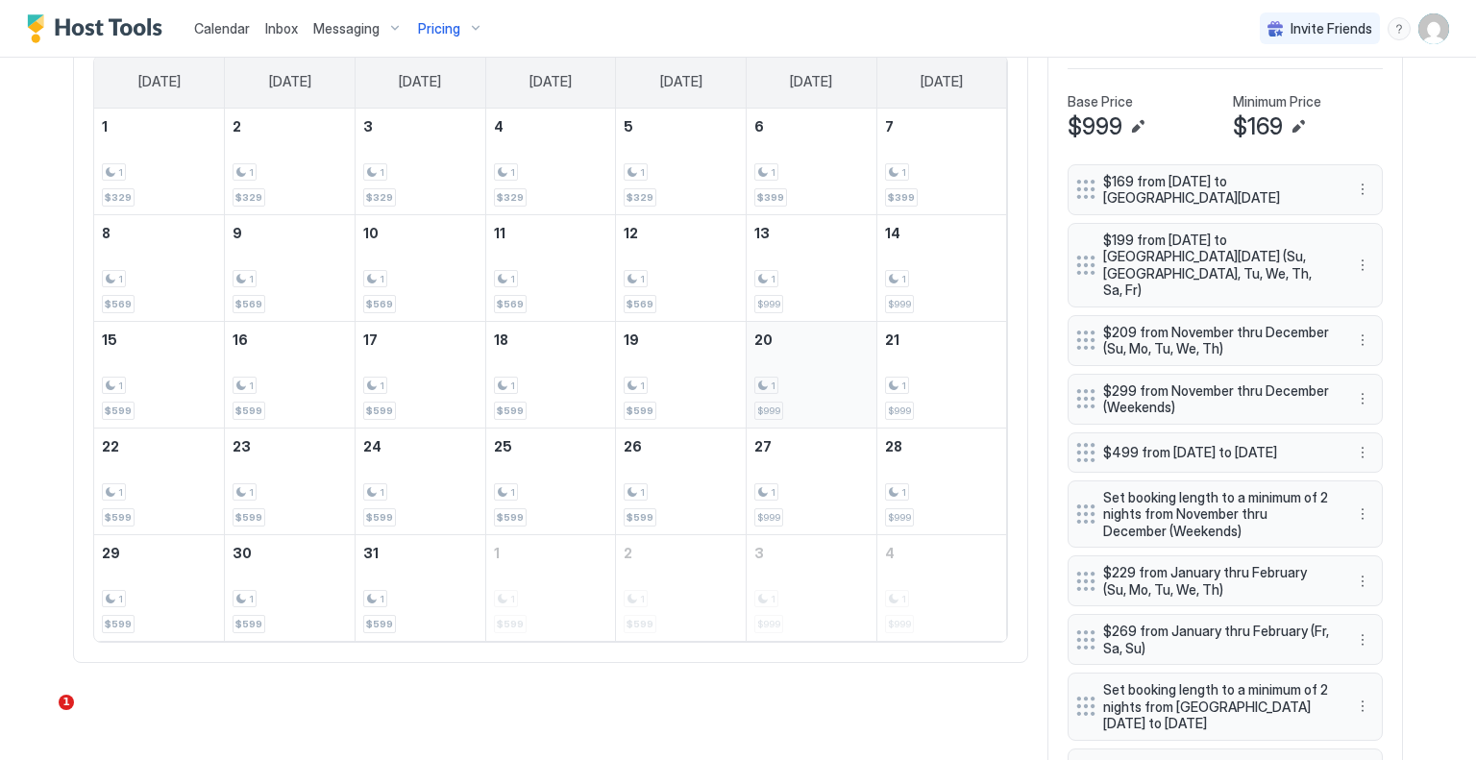
drag, startPoint x: 850, startPoint y: 385, endPoint x: 808, endPoint y: 376, distance: 42.4
click at [808, 377] on div "1" at bounding box center [811, 386] width 114 height 18
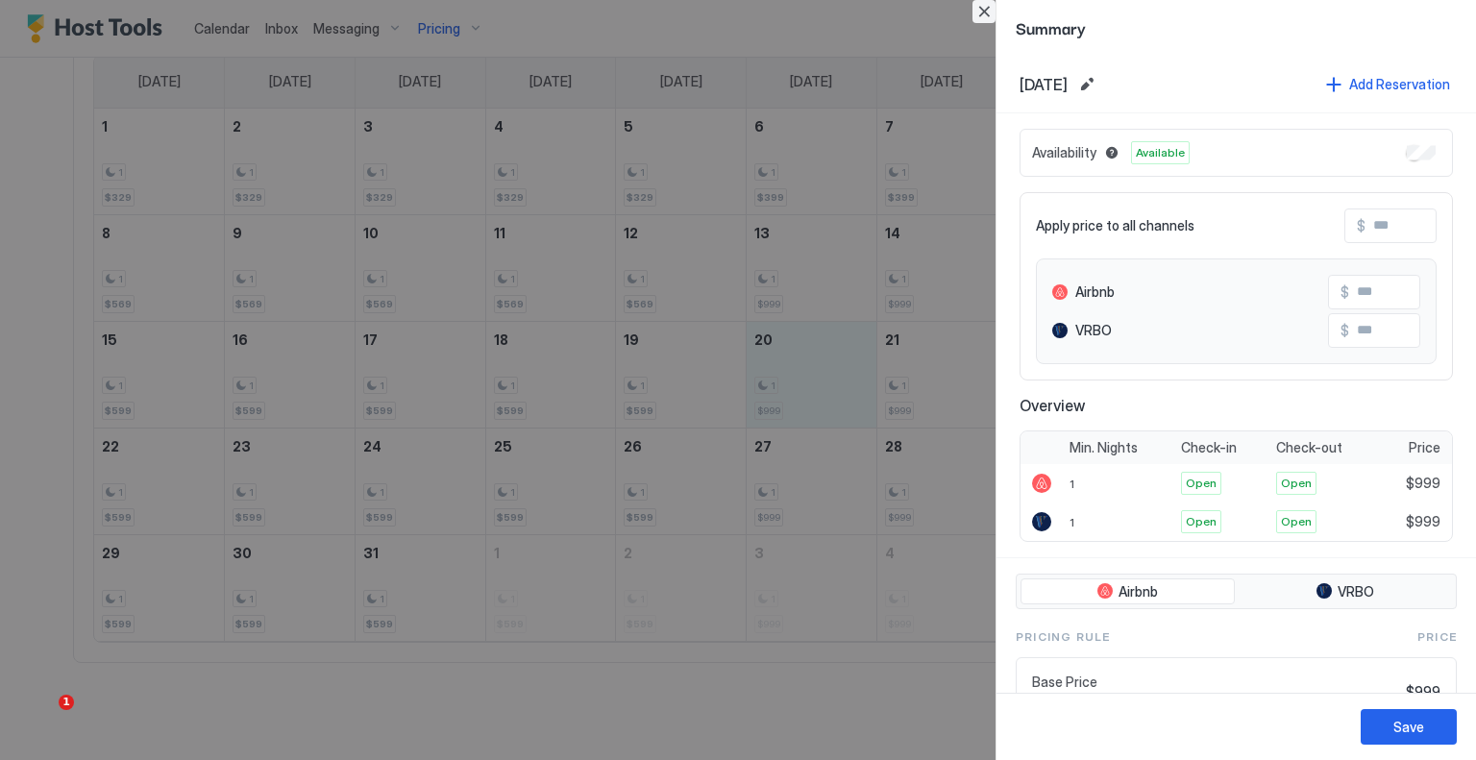
click at [976, 20] on button "Close" at bounding box center [984, 11] width 23 height 23
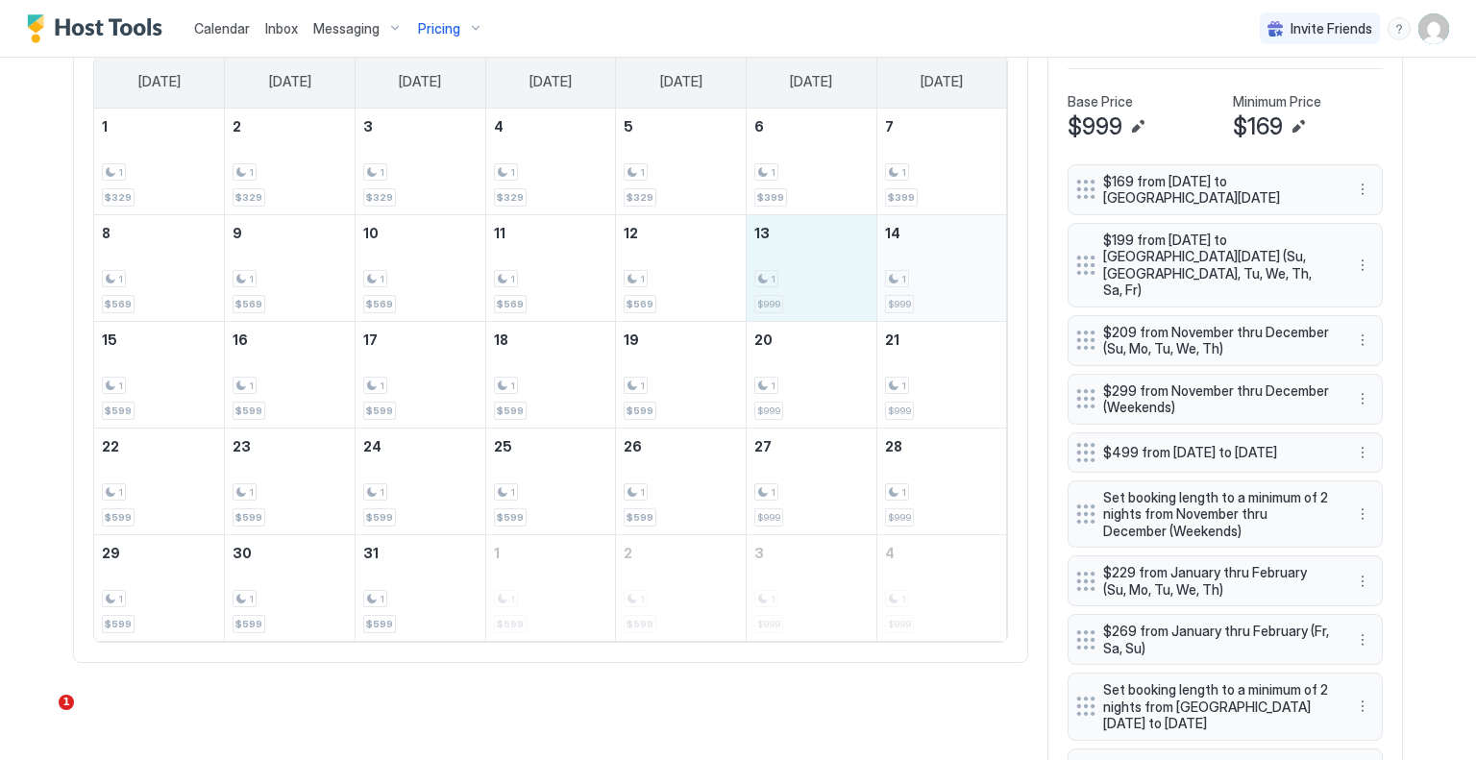
drag, startPoint x: 811, startPoint y: 267, endPoint x: 924, endPoint y: 267, distance: 112.5
click at [924, 267] on tr "8 1 $569 9 1 $569 10 1 $569 11 1 $569 12 1 $569 13 1 $999 14 1 $999" at bounding box center [550, 267] width 913 height 107
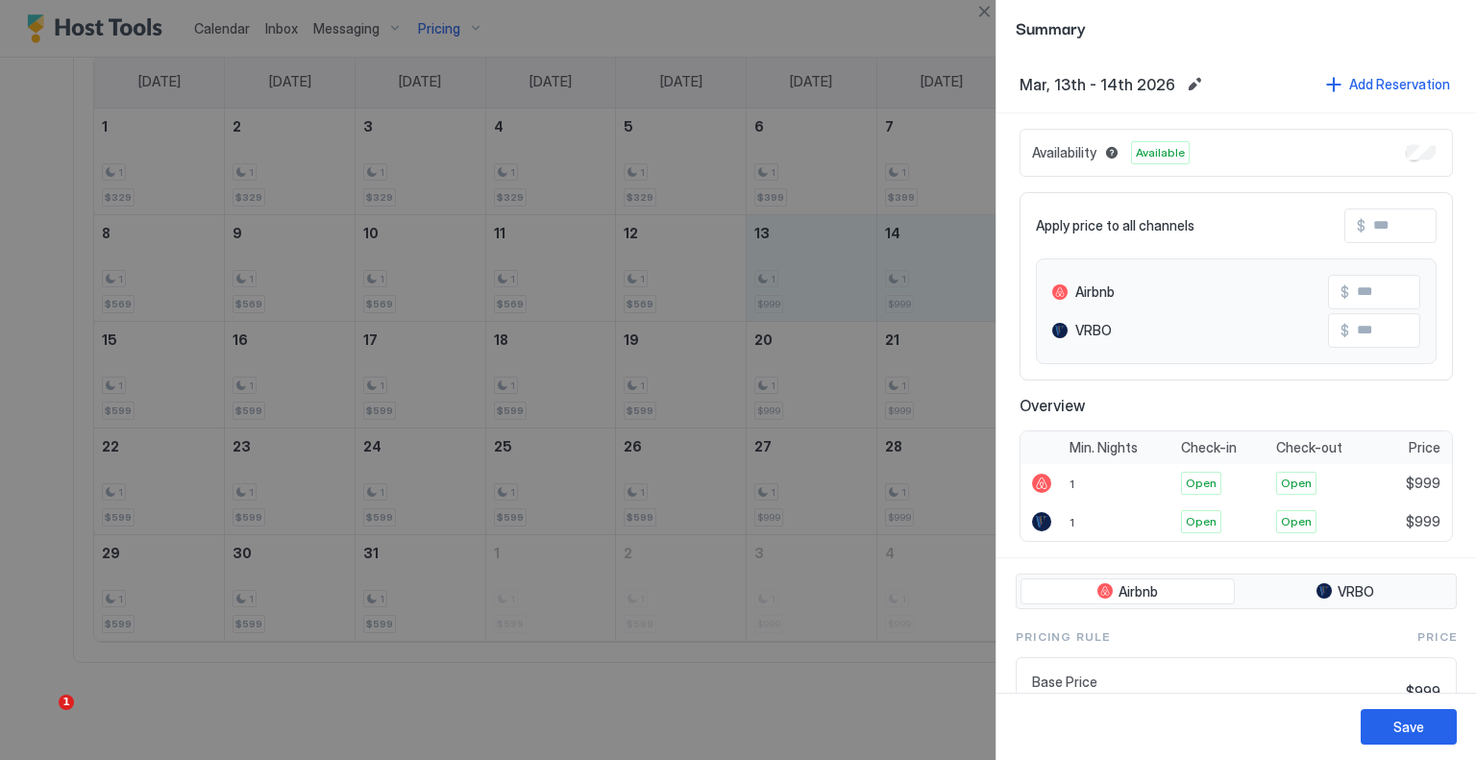
click at [1373, 218] on input "Input Field" at bounding box center [1443, 226] width 154 height 33
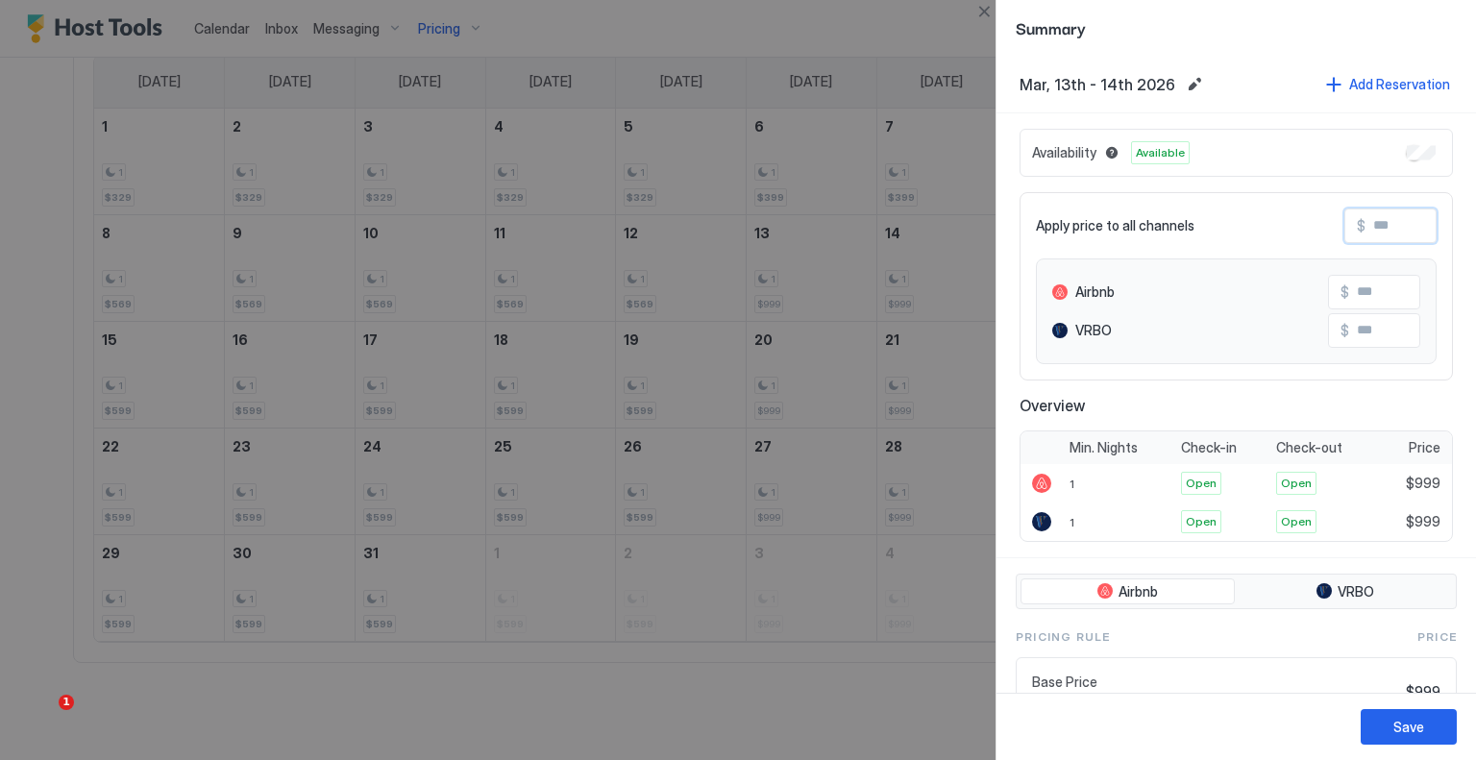
type input "*"
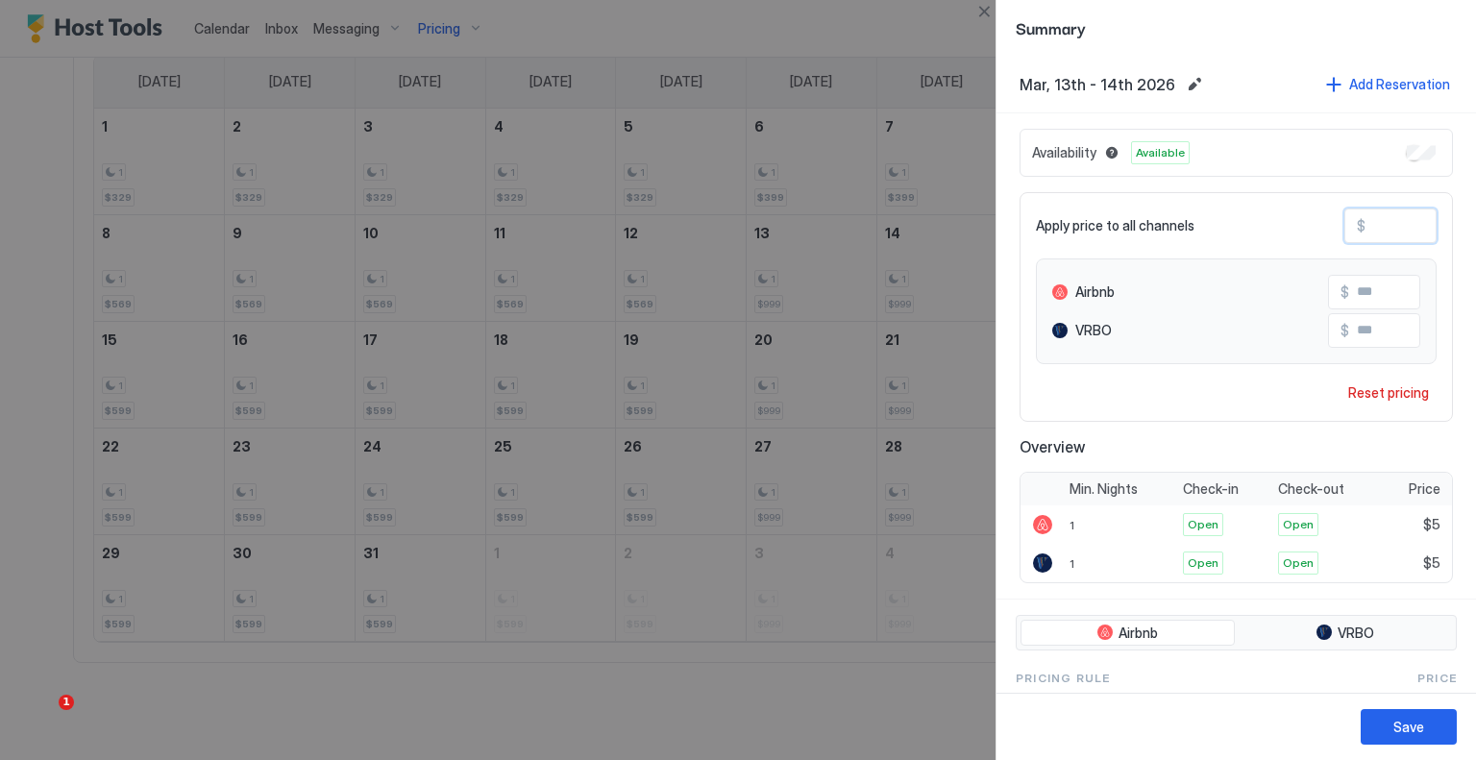
type input "**"
type input "***"
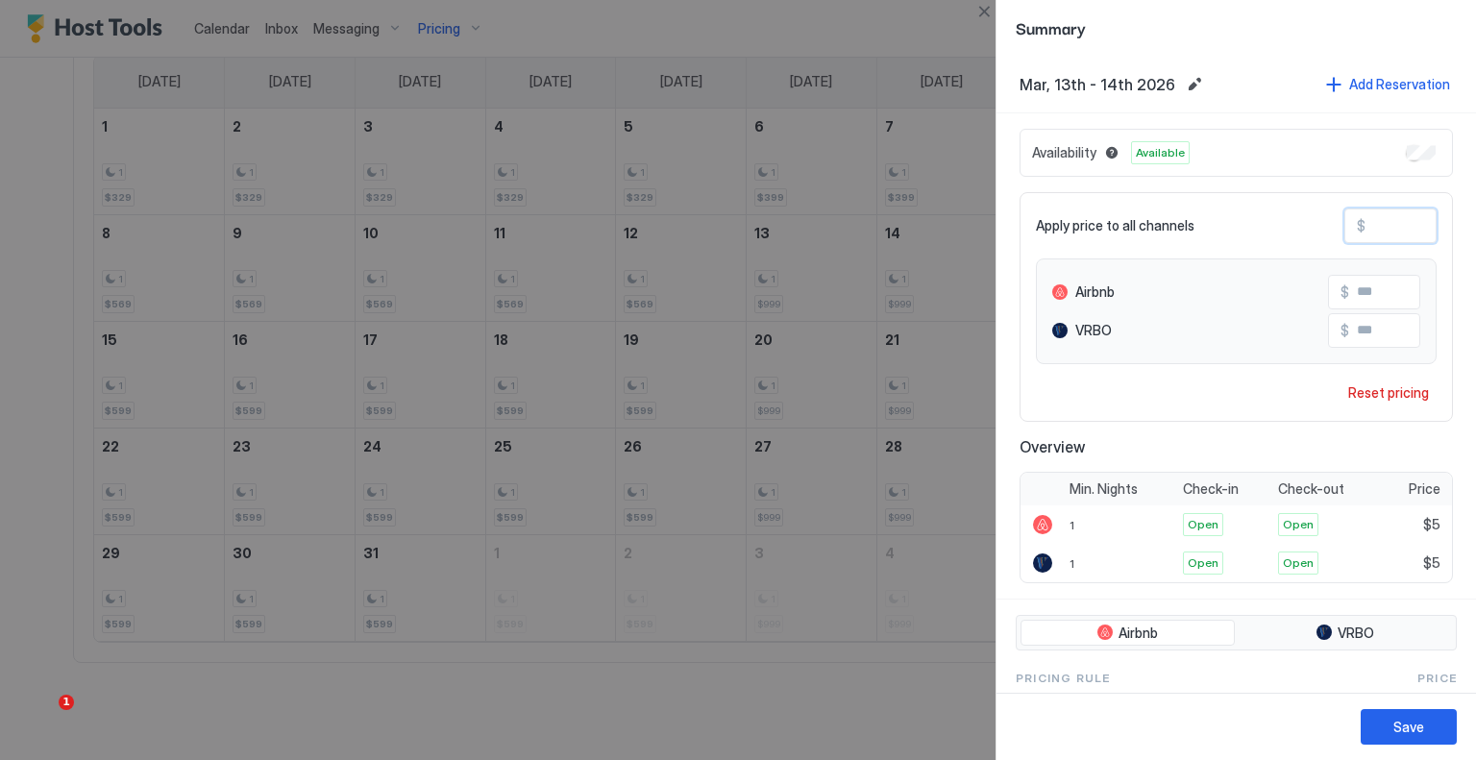
type input "***"
click at [1398, 714] on button "Save" at bounding box center [1409, 727] width 96 height 36
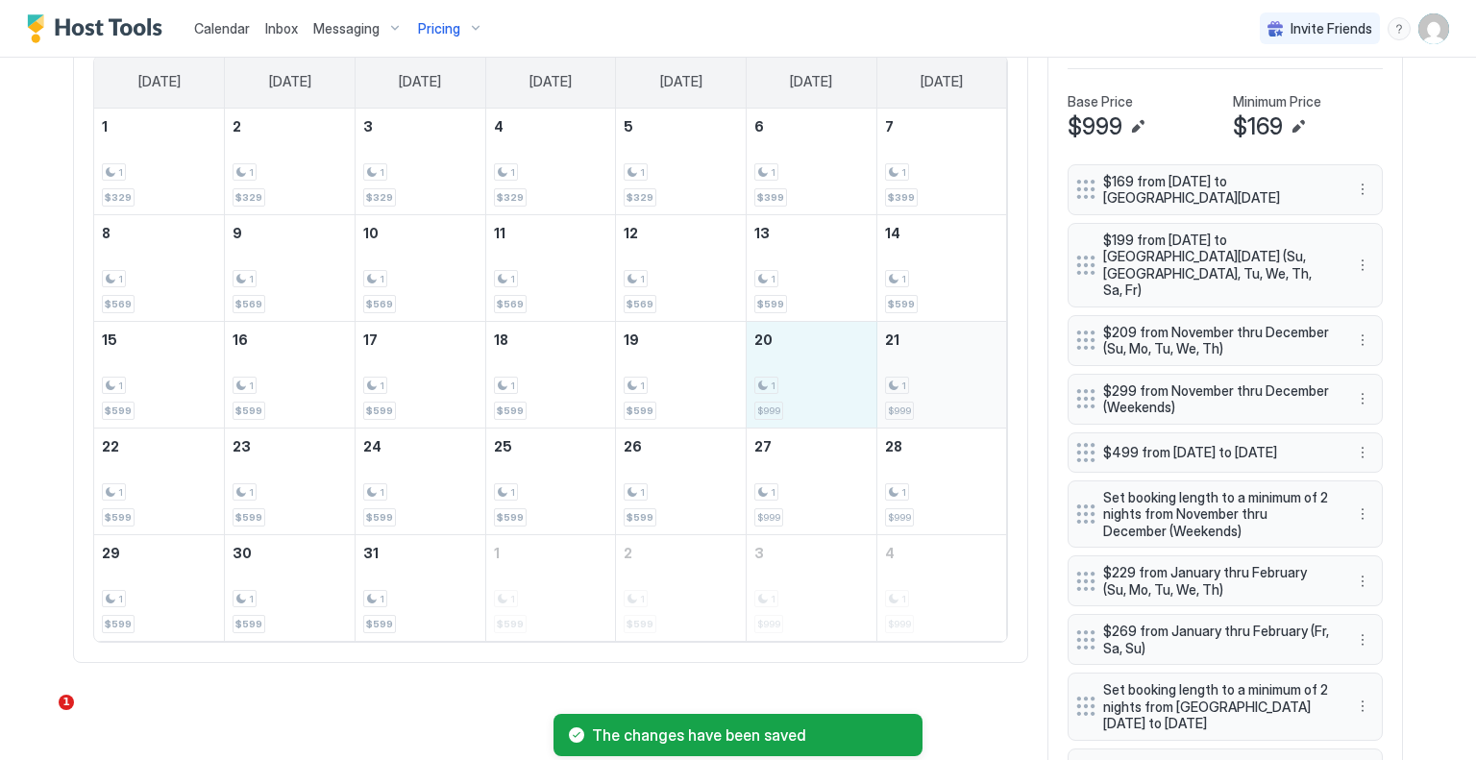
drag, startPoint x: 831, startPoint y: 391, endPoint x: 938, endPoint y: 385, distance: 106.8
click at [938, 385] on tr "15 1 $599 16 1 $599 17 1 $599 18 1 $599 19 1 $599 20 1 $999 21 1 $999" at bounding box center [550, 374] width 913 height 107
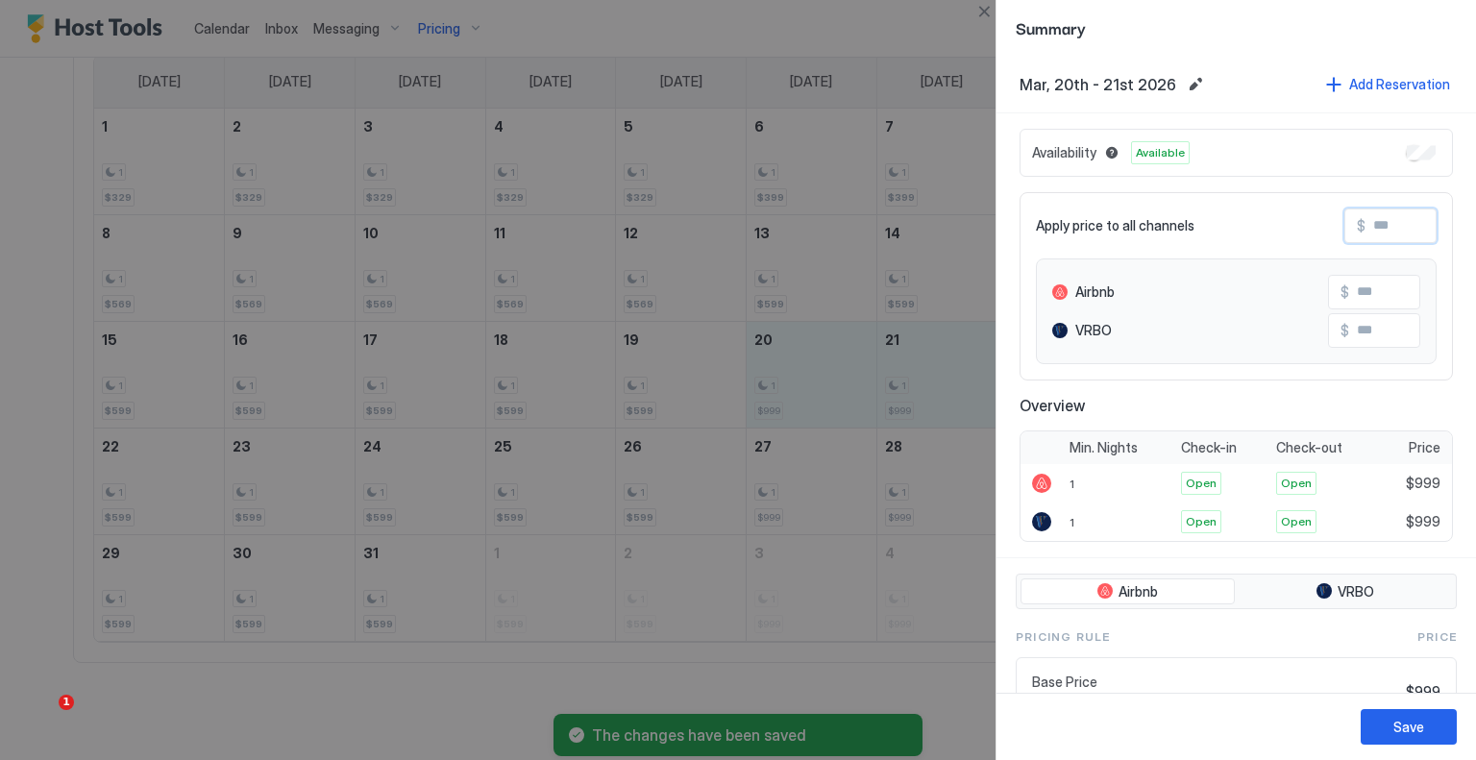
click at [1382, 218] on input "Input Field" at bounding box center [1443, 226] width 154 height 33
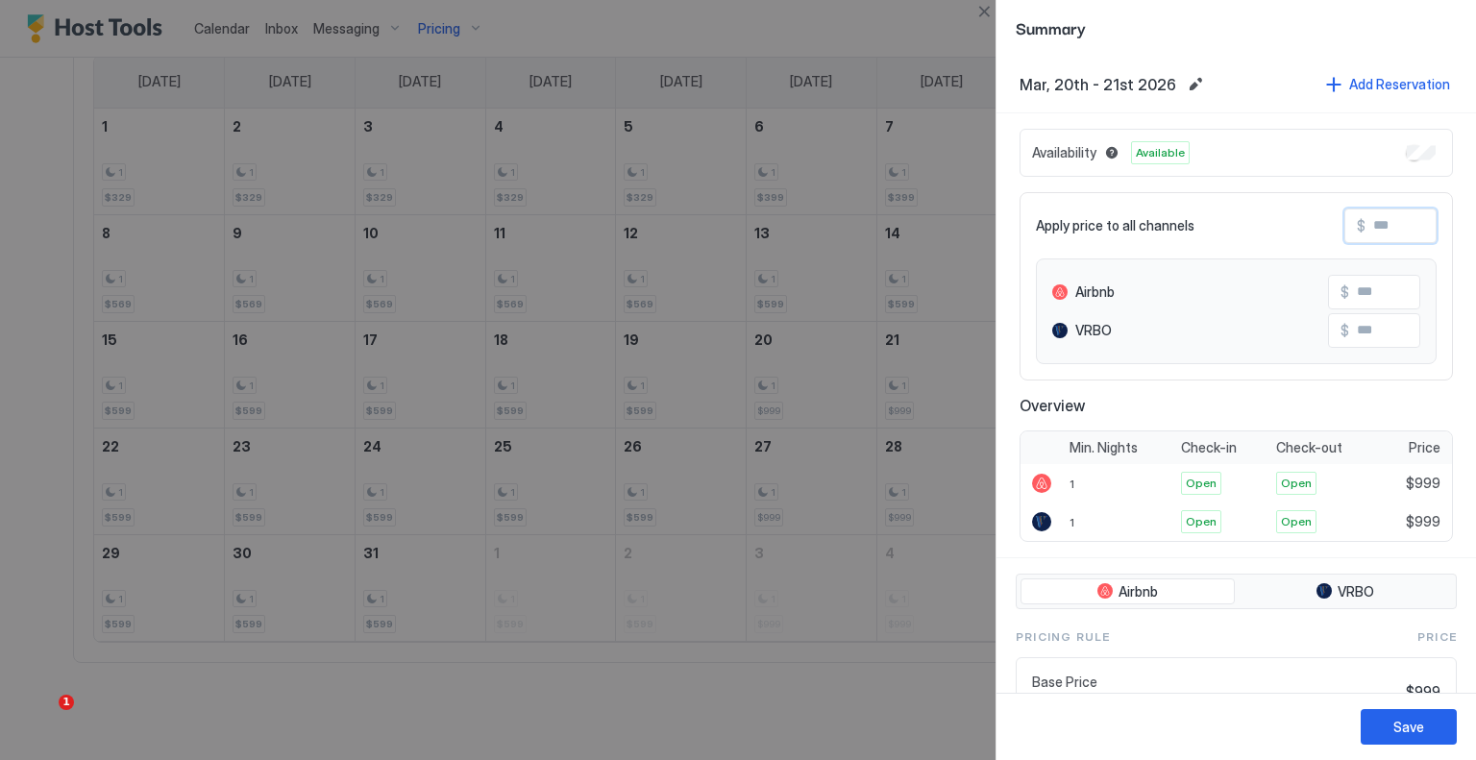
type input "*"
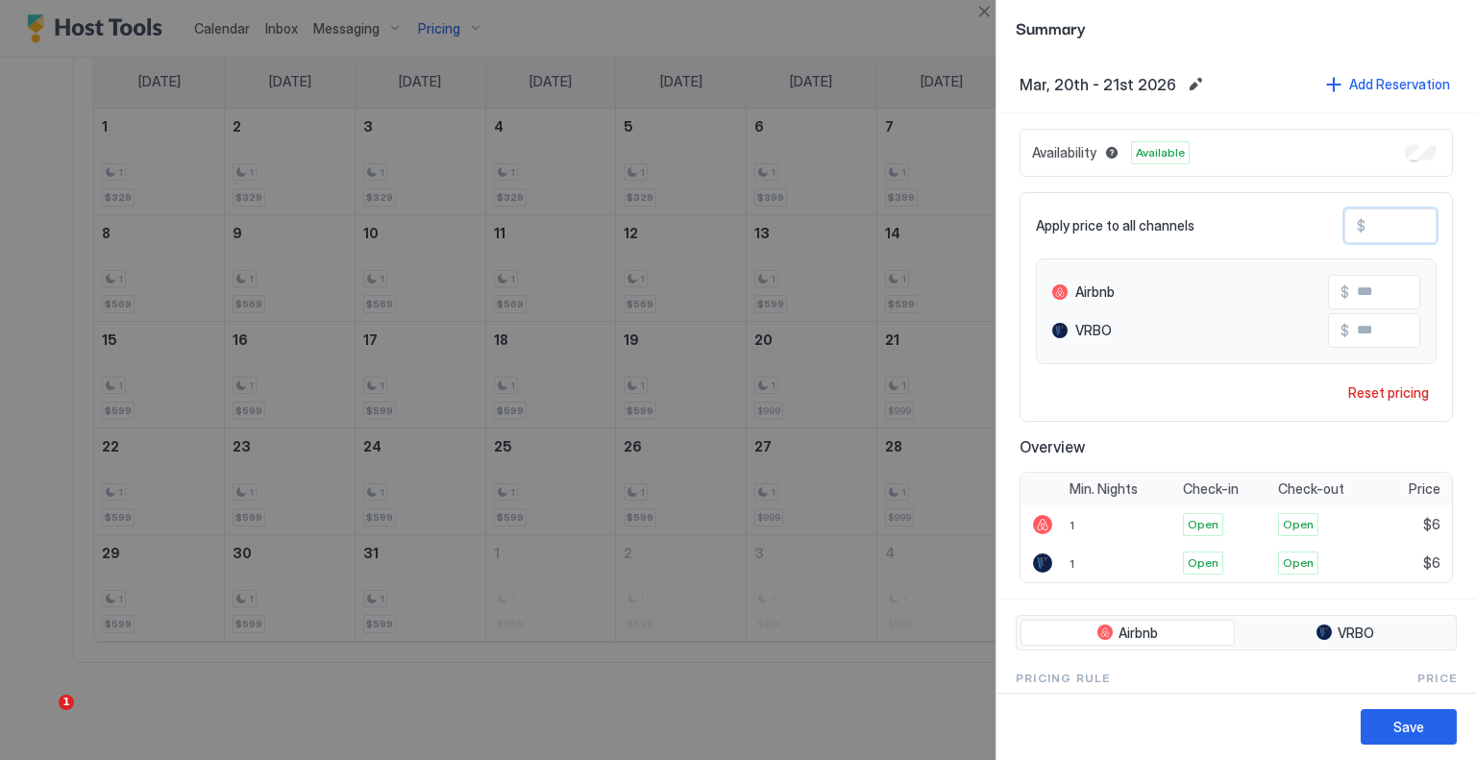
type input "**"
type input "***"
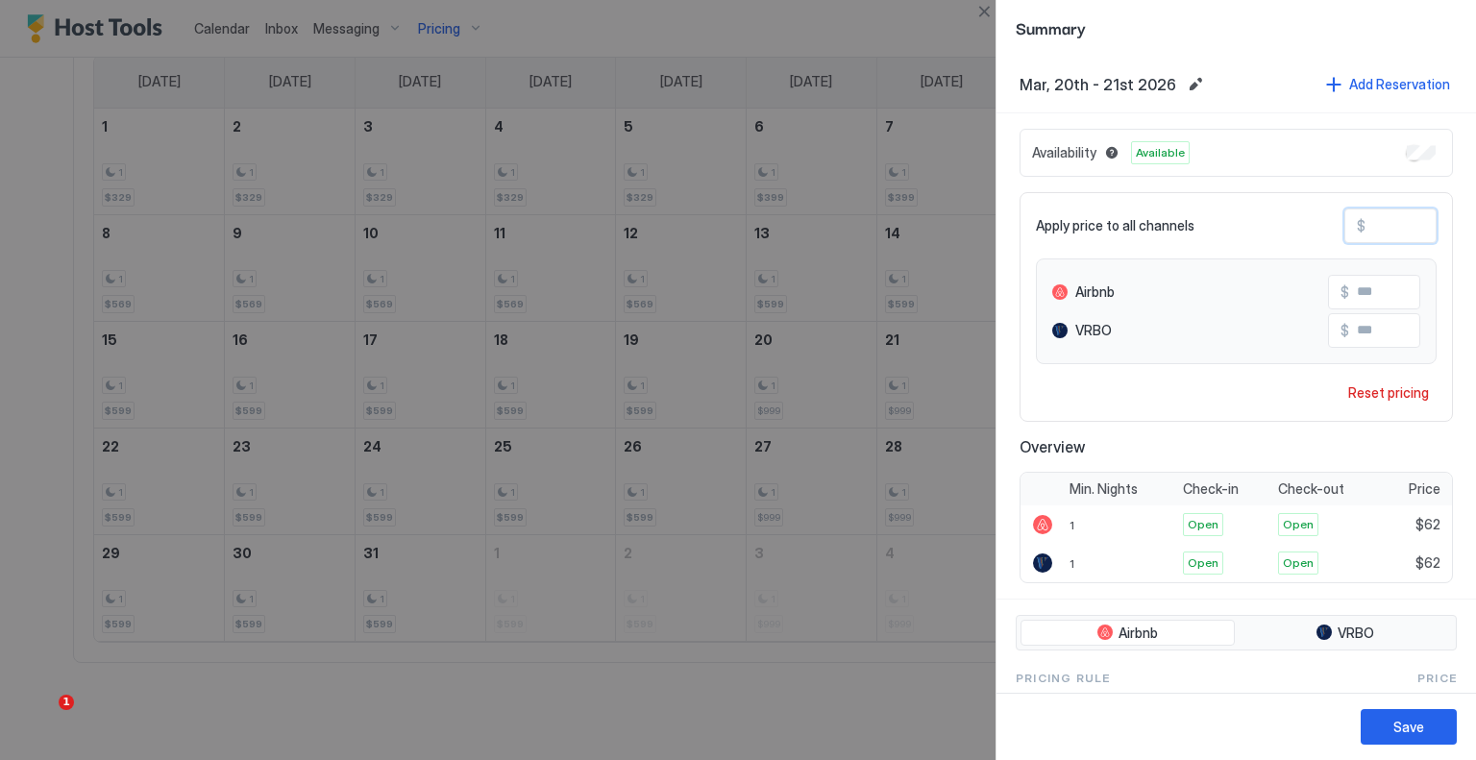
type input "***"
click at [1410, 733] on div "Save" at bounding box center [1409, 727] width 31 height 20
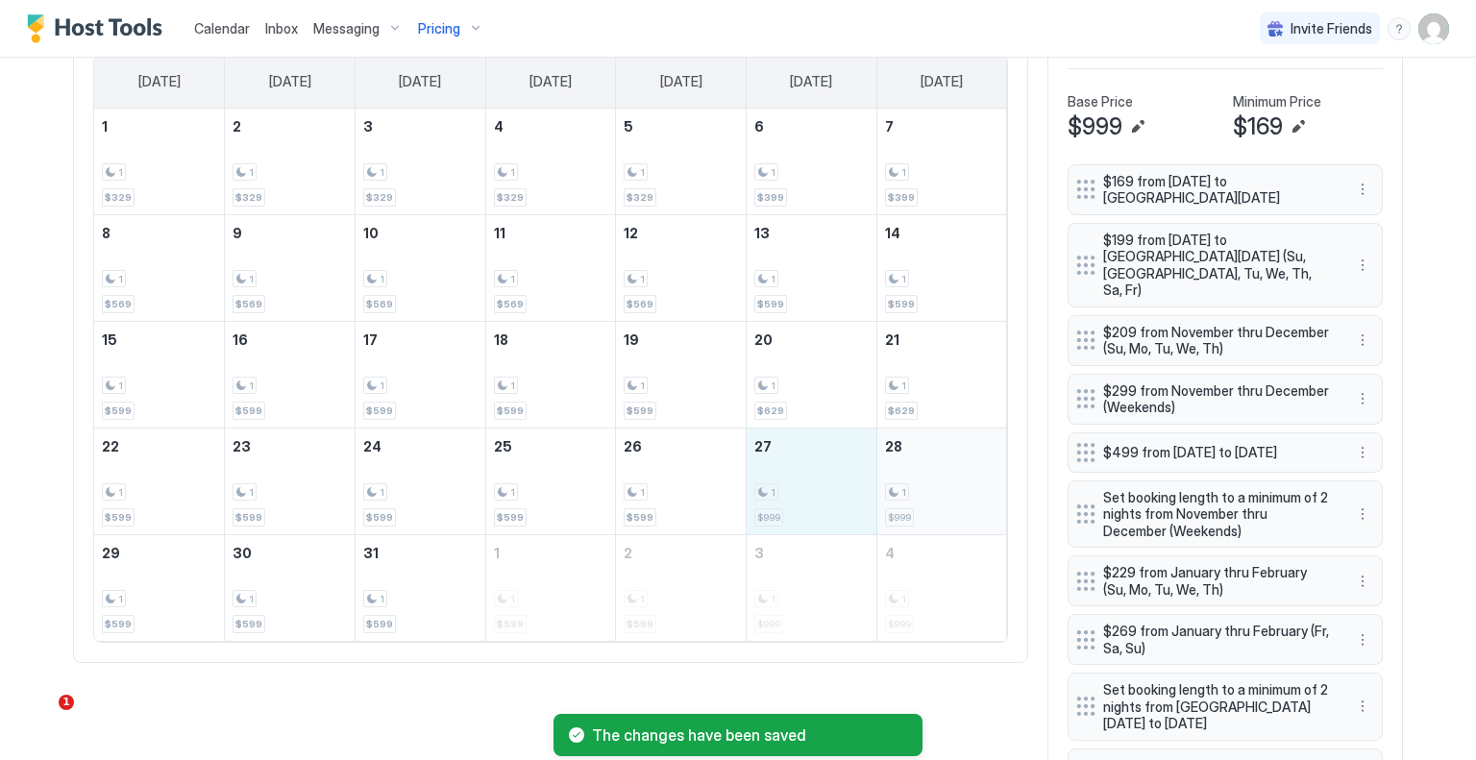
drag, startPoint x: 803, startPoint y: 462, endPoint x: 909, endPoint y: 461, distance: 106.7
click at [909, 461] on tr "22 1 $599 23 1 $599 24 1 $599 25 1 $599 26 1 $599 27 1 $999 28 1 $999" at bounding box center [550, 481] width 913 height 107
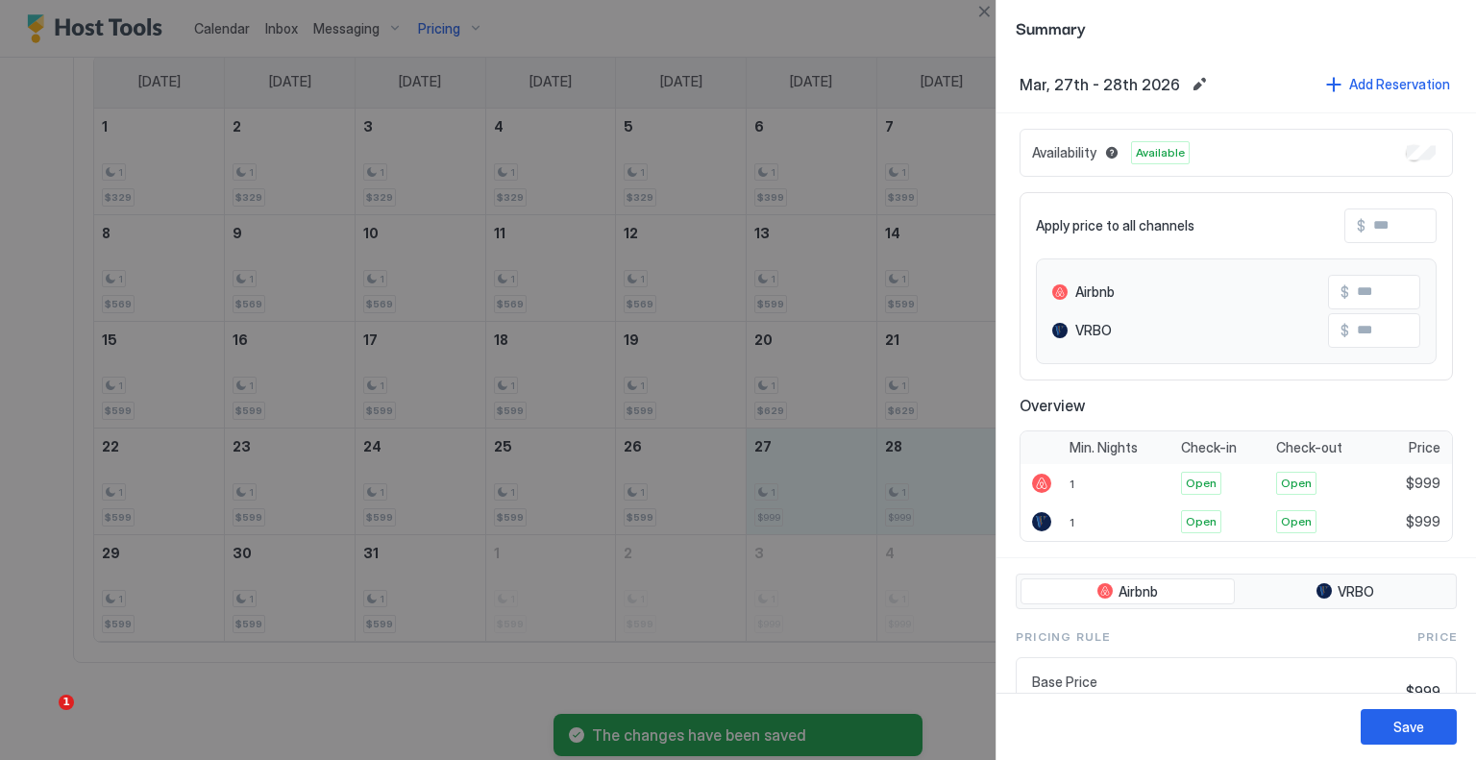
click at [1399, 220] on input "Input Field" at bounding box center [1443, 226] width 154 height 33
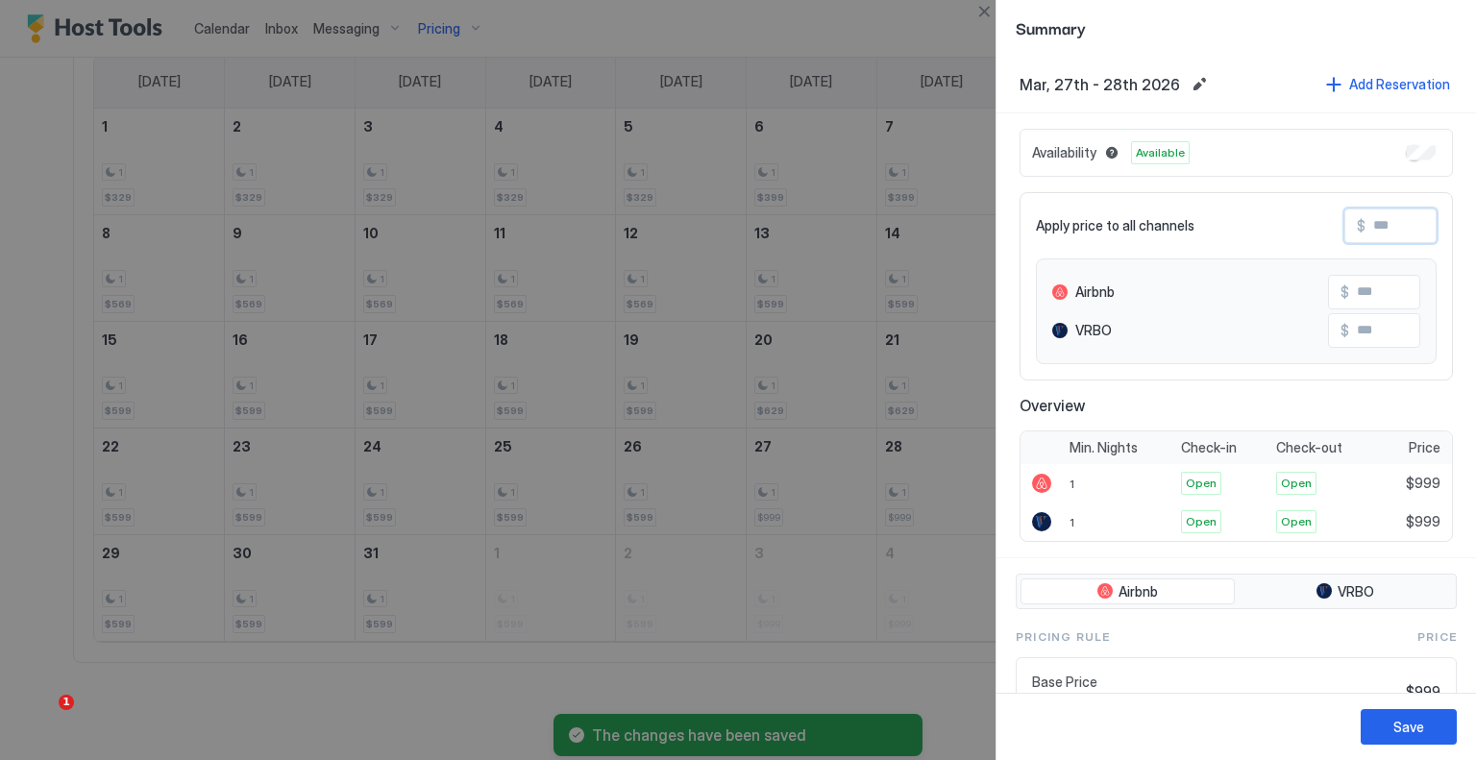
type input "*"
type input "**"
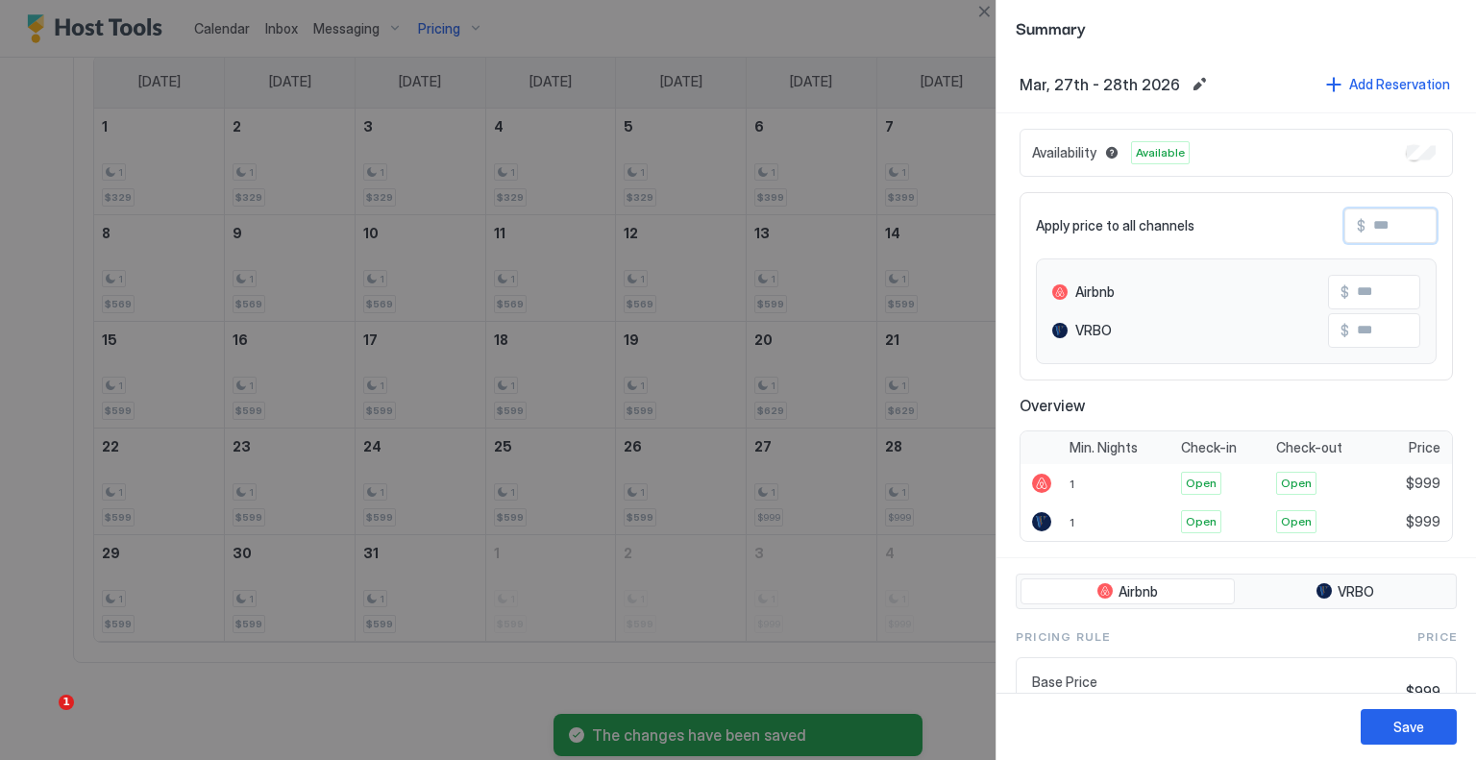
type input "**"
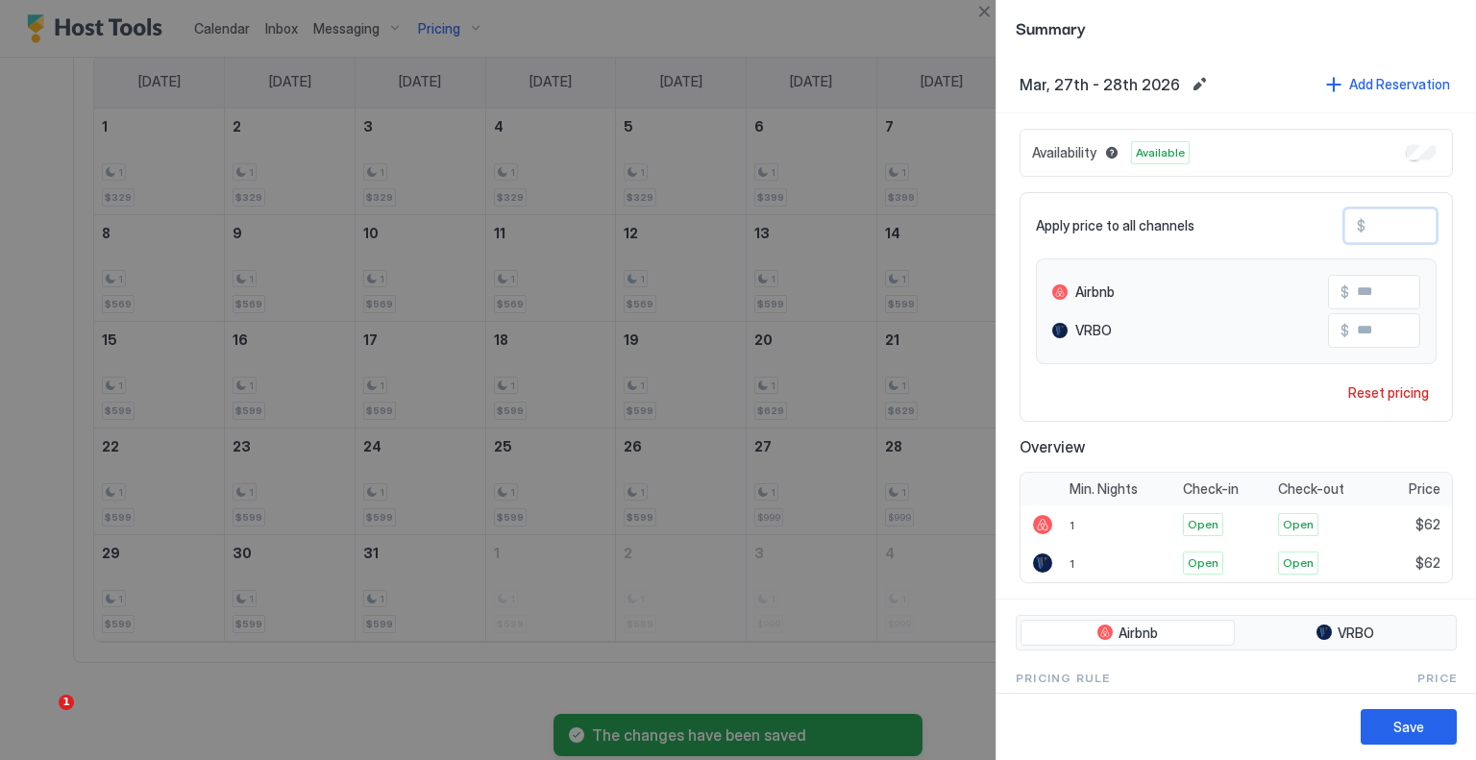
type input "***"
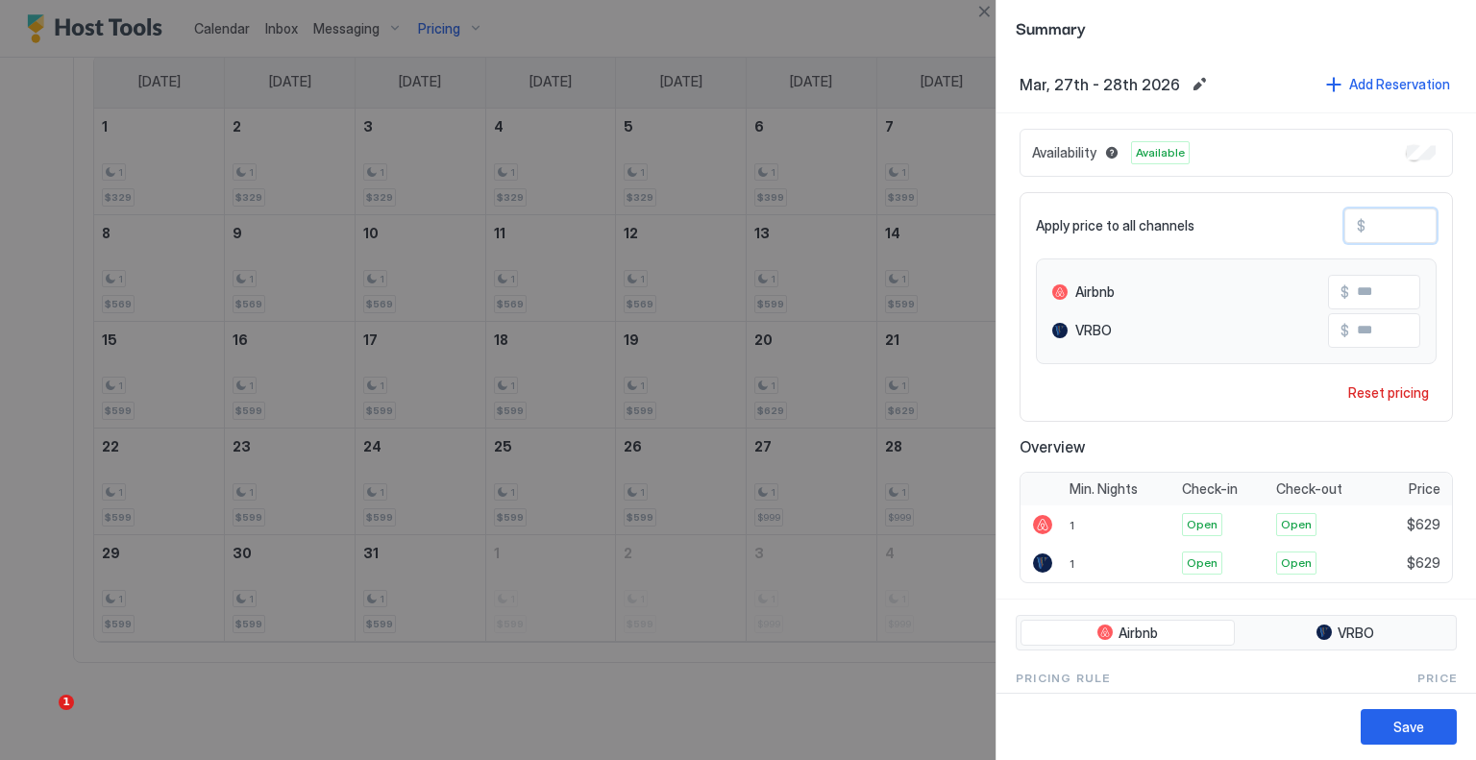
type input "***"
click at [1408, 722] on div "Save" at bounding box center [1409, 727] width 31 height 20
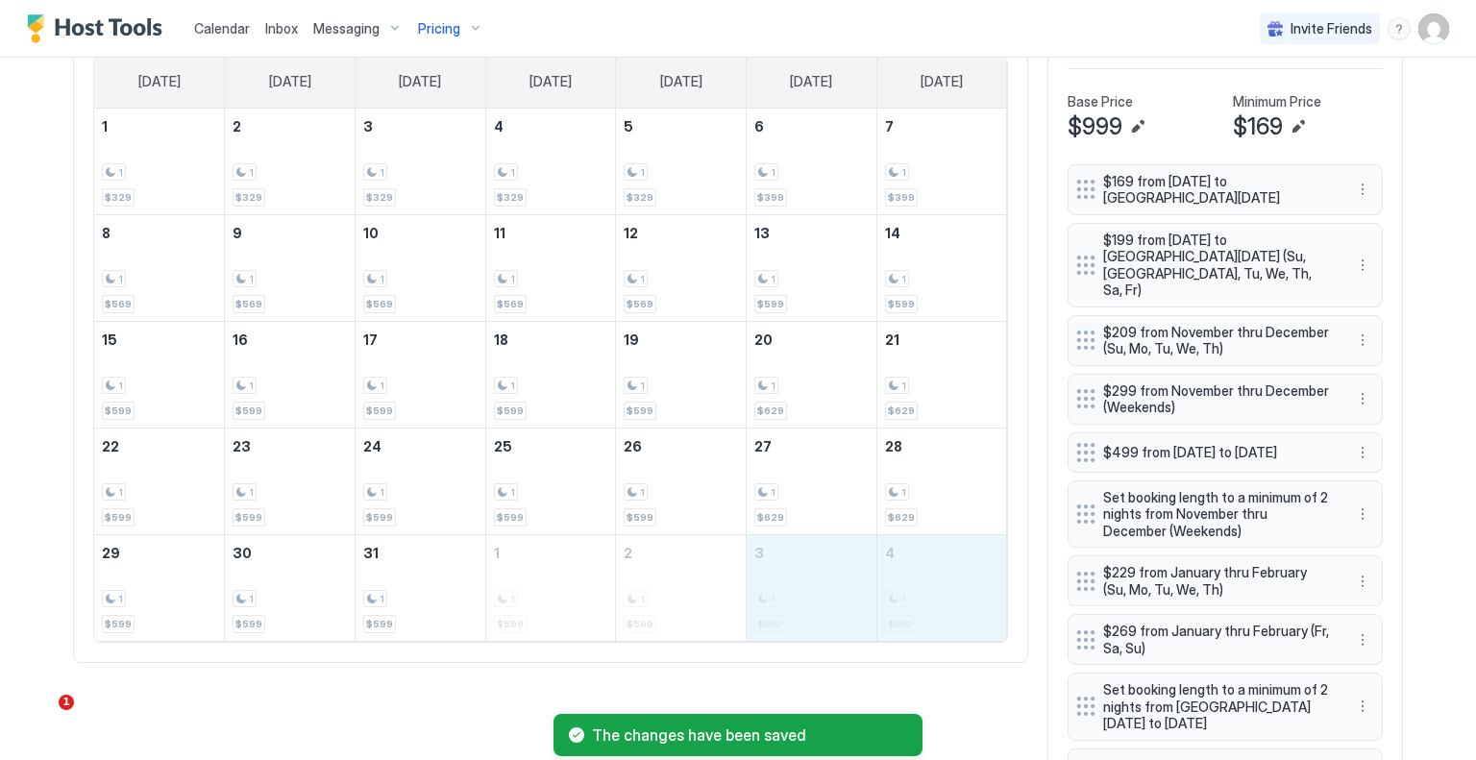
drag, startPoint x: 796, startPoint y: 581, endPoint x: 887, endPoint y: 581, distance: 91.3
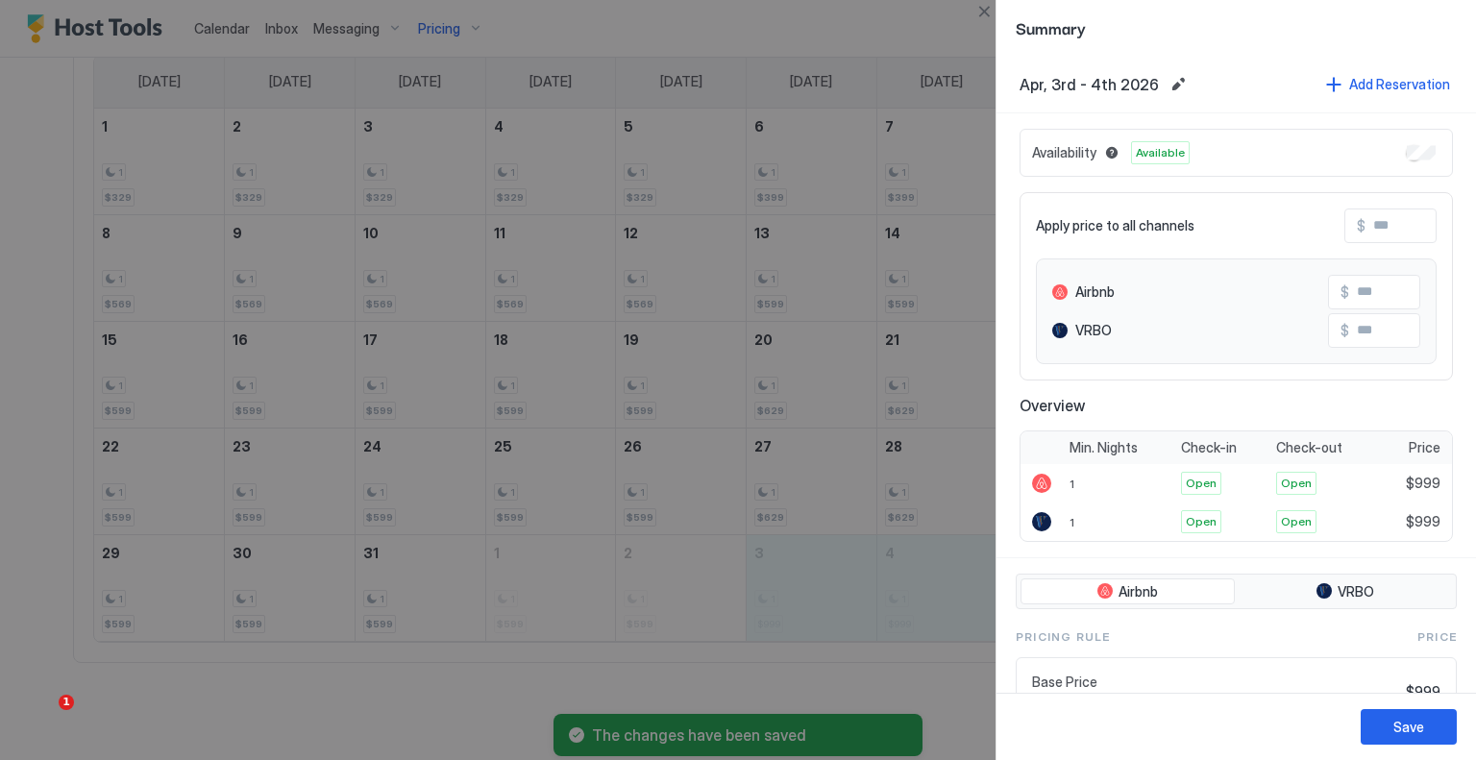
click at [1377, 220] on input "Input Field" at bounding box center [1443, 226] width 154 height 33
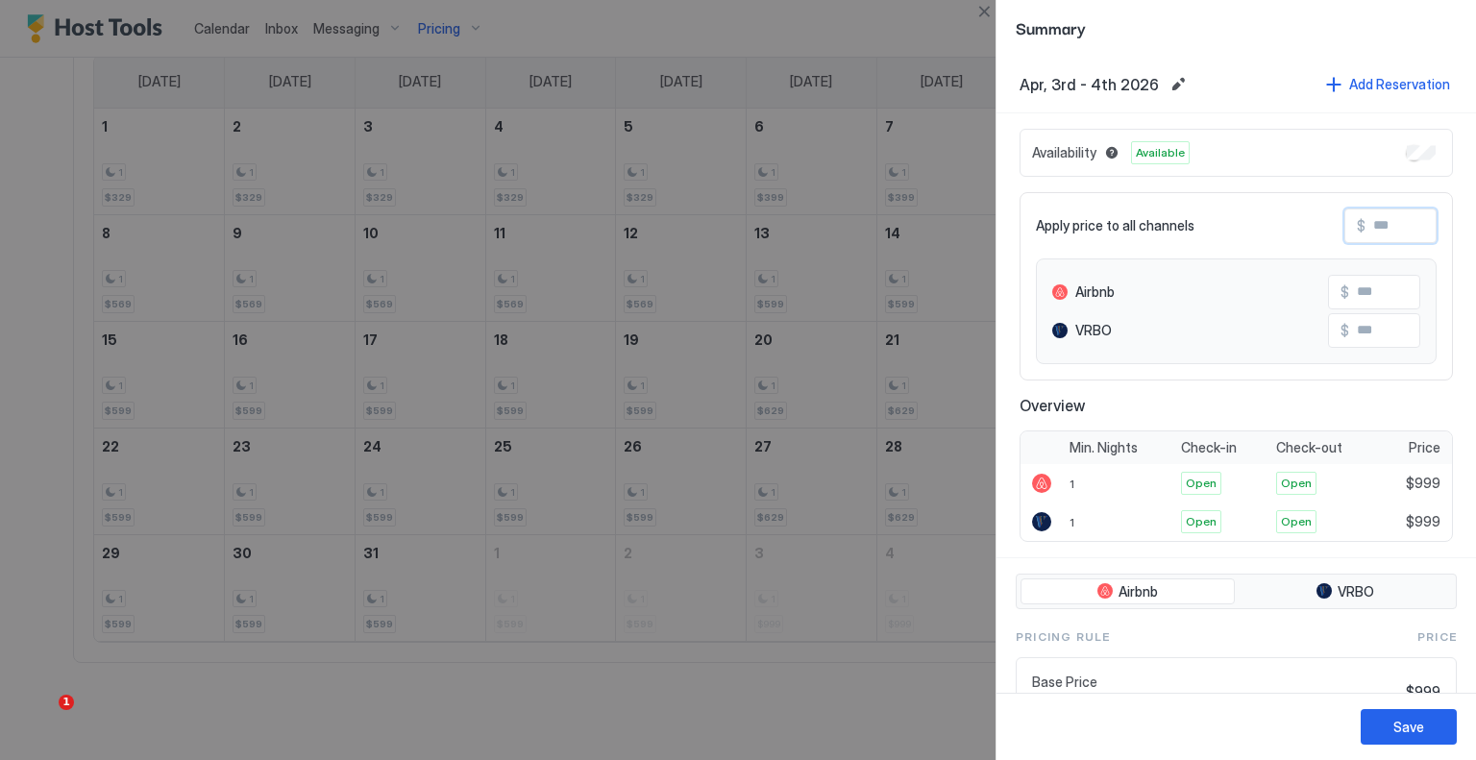
type input "*"
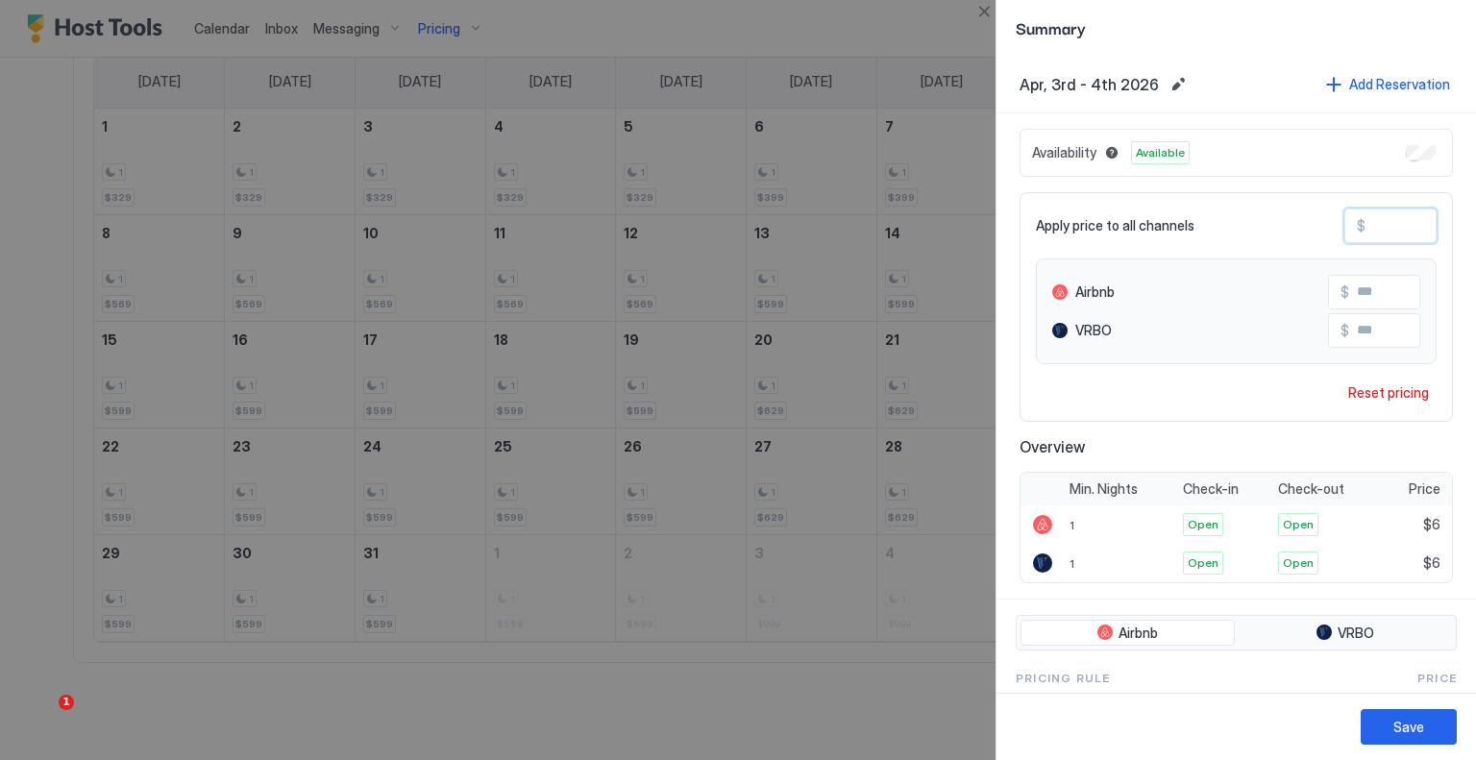
type input "**"
type input "***"
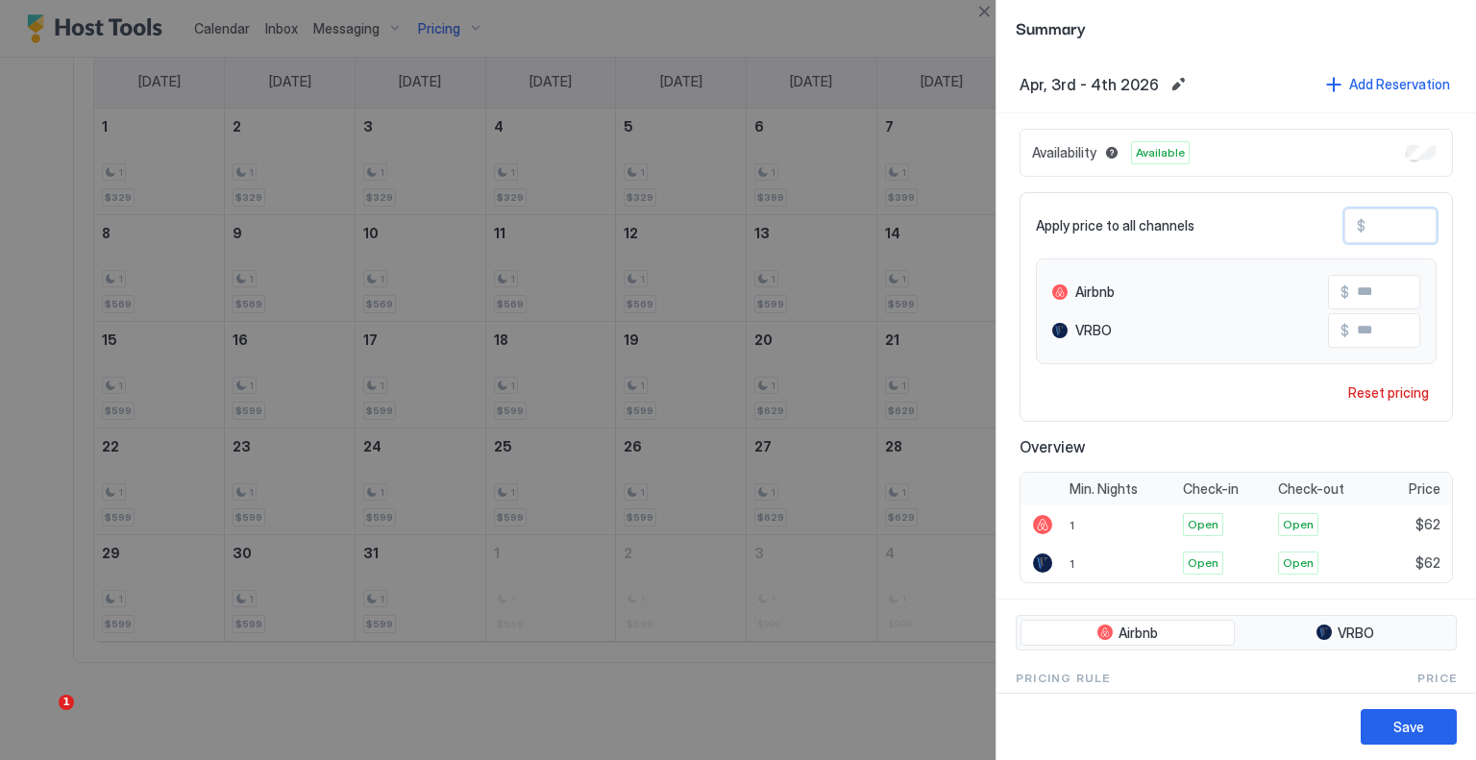
type input "***"
click at [1414, 733] on div "Save" at bounding box center [1409, 727] width 31 height 20
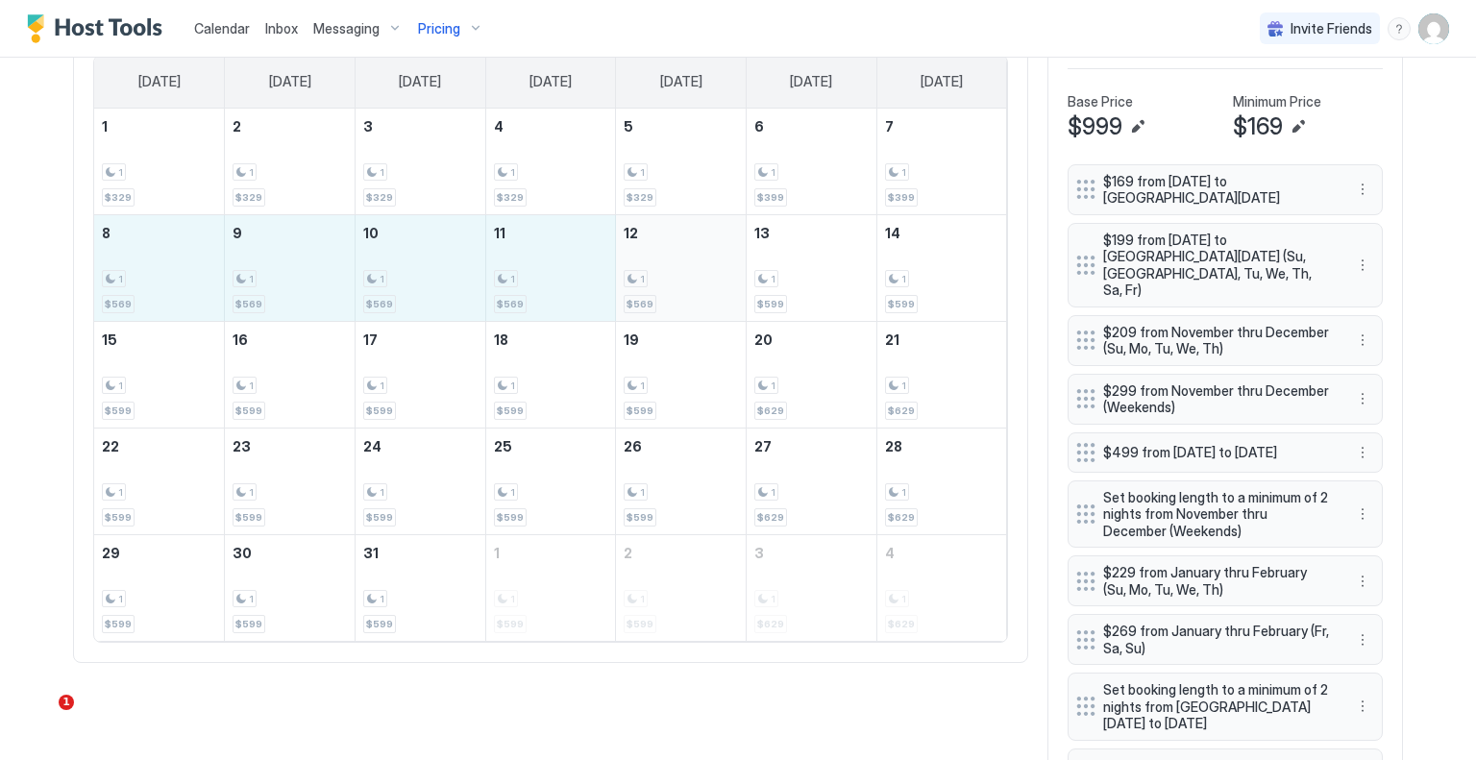
drag, startPoint x: 180, startPoint y: 280, endPoint x: 661, endPoint y: 267, distance: 481.7
click at [661, 267] on tr "8 1 $569 9 1 $569 10 1 $569 11 1 $569 12 1 $569 13 1 $599 14 1 $599" at bounding box center [550, 267] width 913 height 107
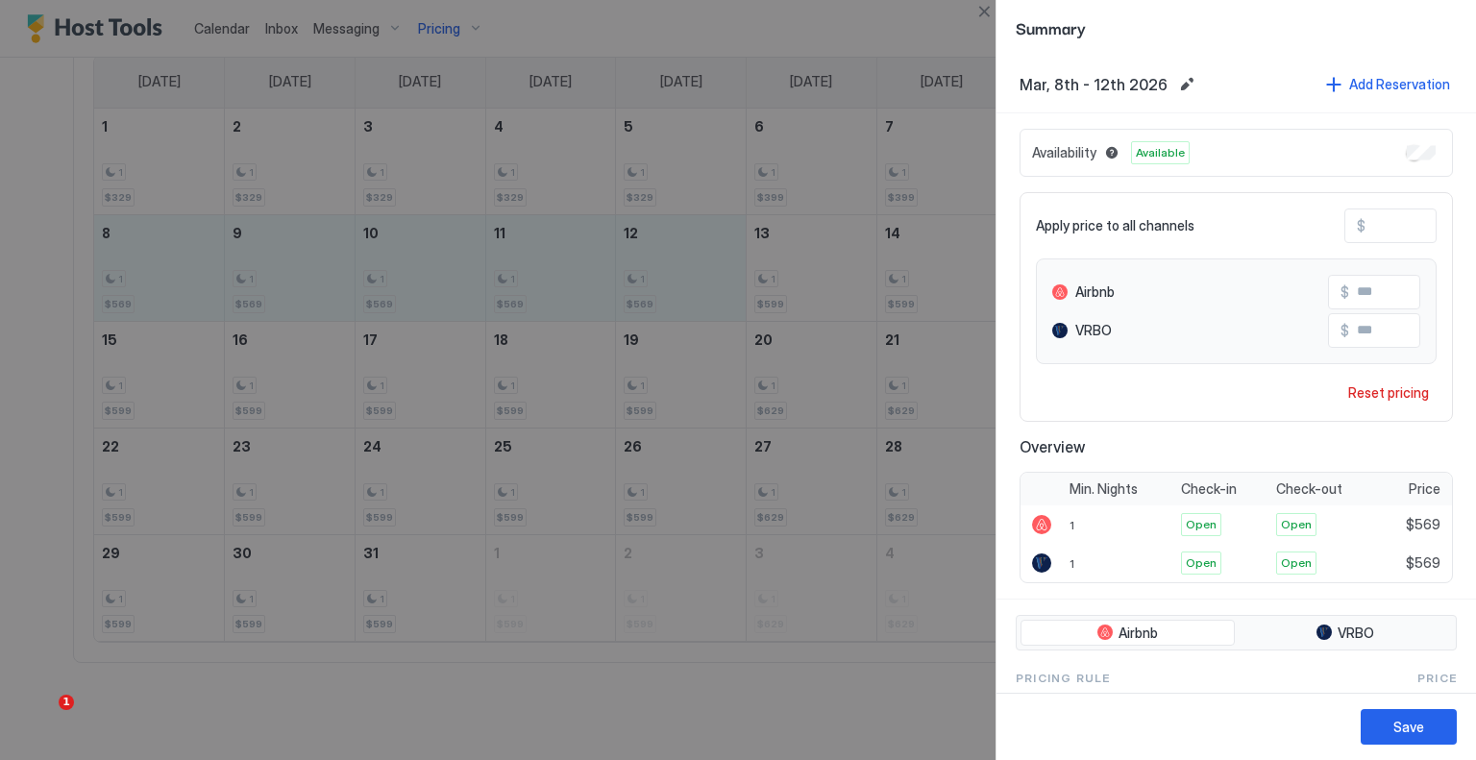
click at [1407, 232] on input "***" at bounding box center [1443, 226] width 154 height 33
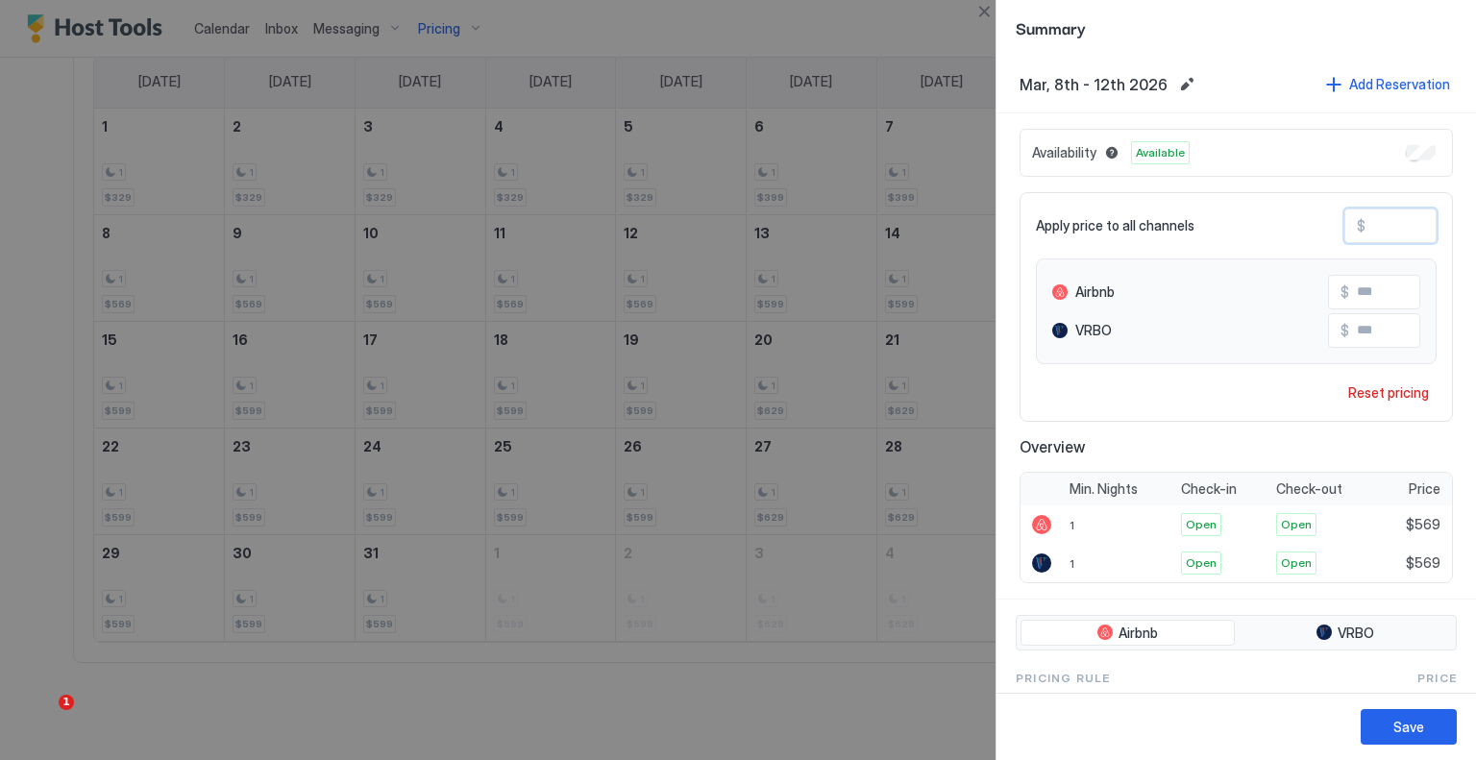
click at [1407, 232] on input "***" at bounding box center [1443, 226] width 154 height 33
type input "*"
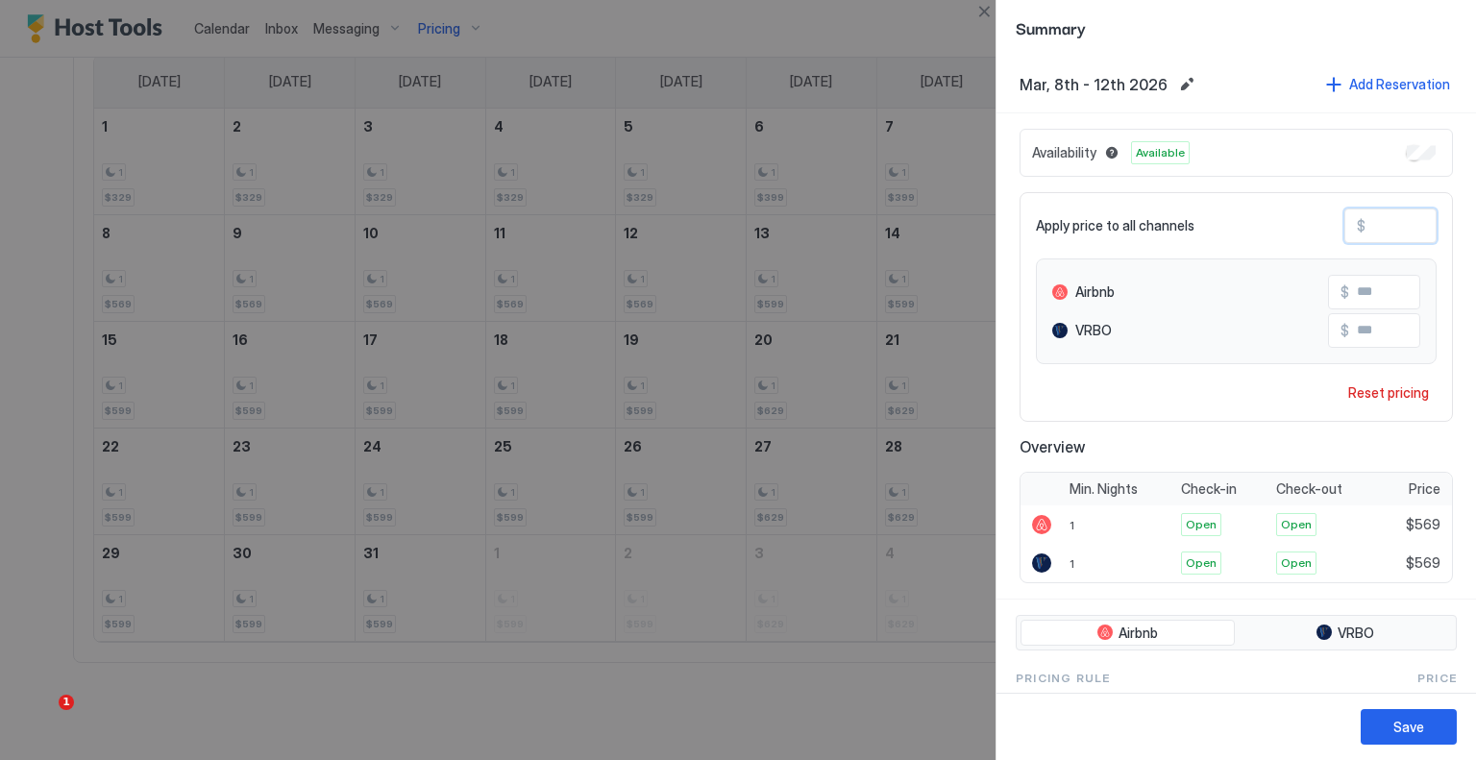
type input "*"
type input "**"
type input "***"
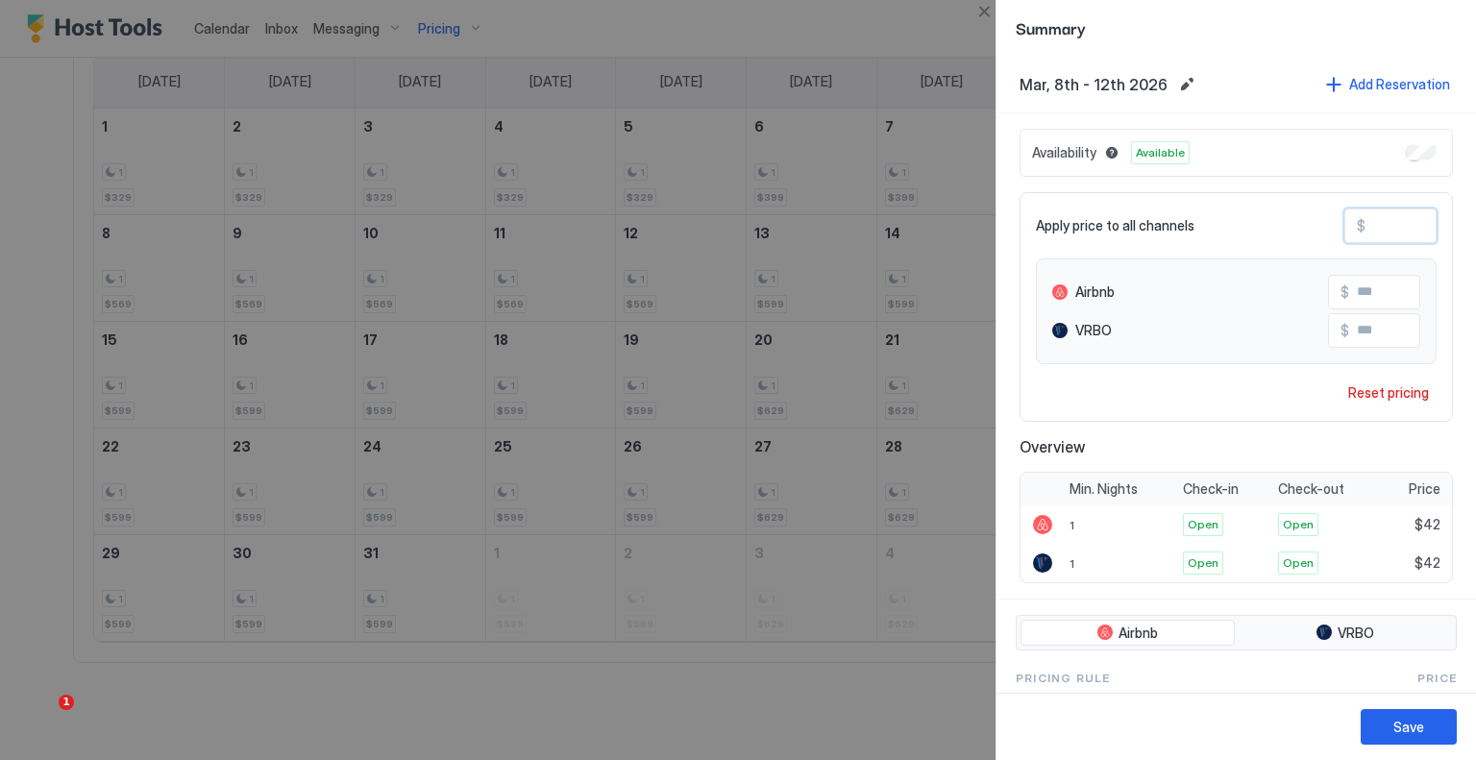
type input "***"
click at [1427, 717] on button "Save" at bounding box center [1409, 727] width 96 height 36
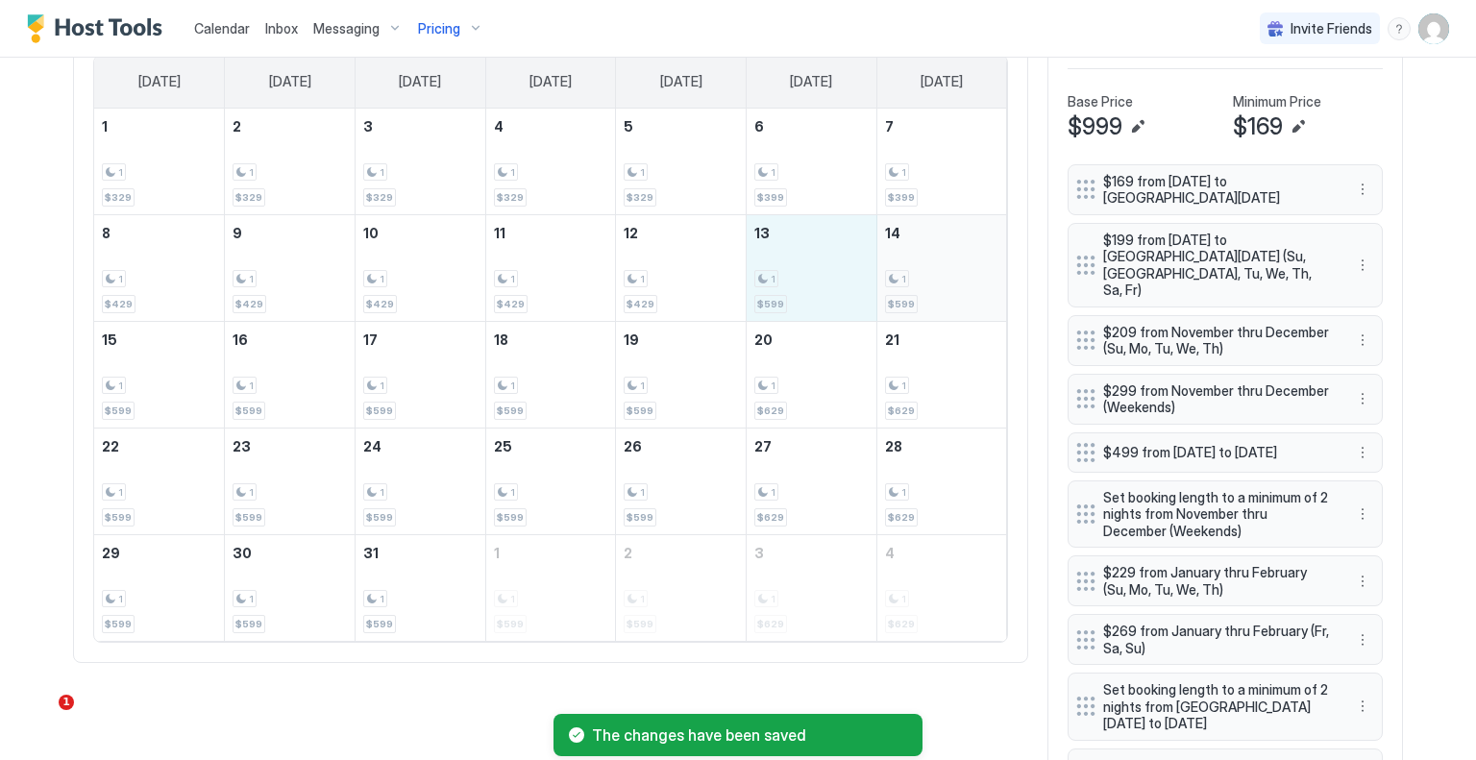
drag, startPoint x: 802, startPoint y: 286, endPoint x: 892, endPoint y: 284, distance: 90.4
click at [892, 284] on tr "8 1 $429 9 1 $429 10 1 $429 11 1 $429 12 1 $429 13 1 $599 14 1 $599" at bounding box center [550, 267] width 913 height 107
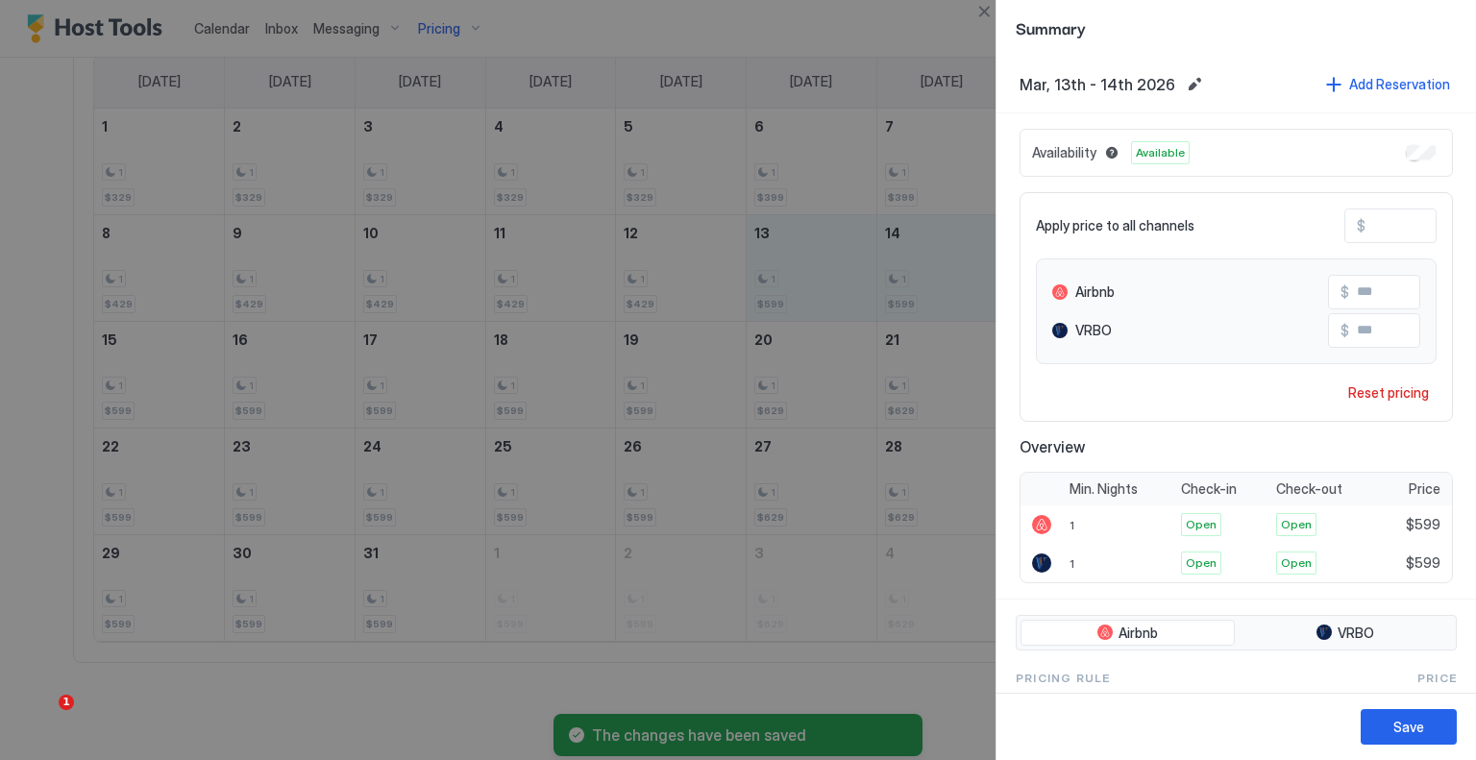
click at [1372, 213] on input "***" at bounding box center [1443, 226] width 154 height 33
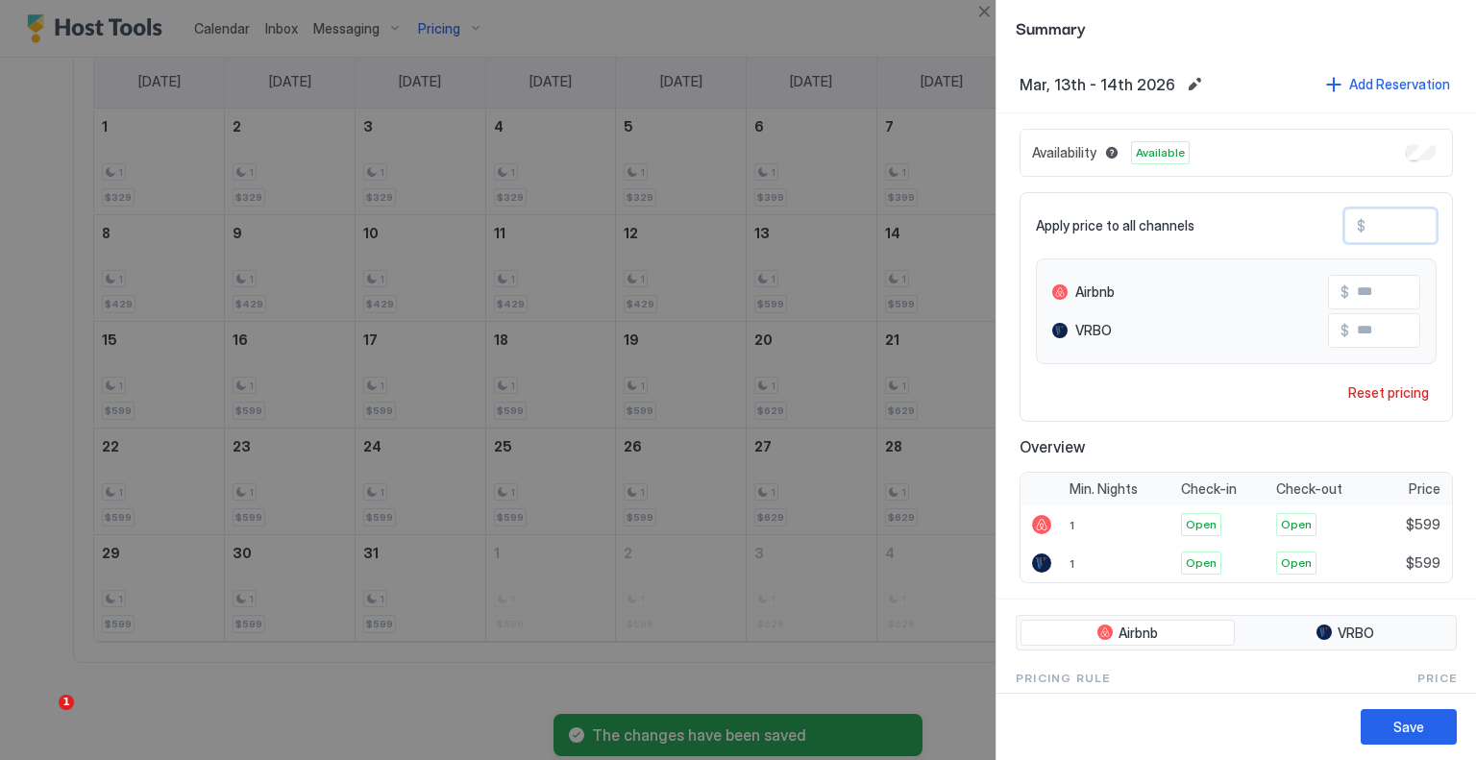
click at [1372, 213] on input "***" at bounding box center [1443, 226] width 154 height 33
type input "*"
type input "**"
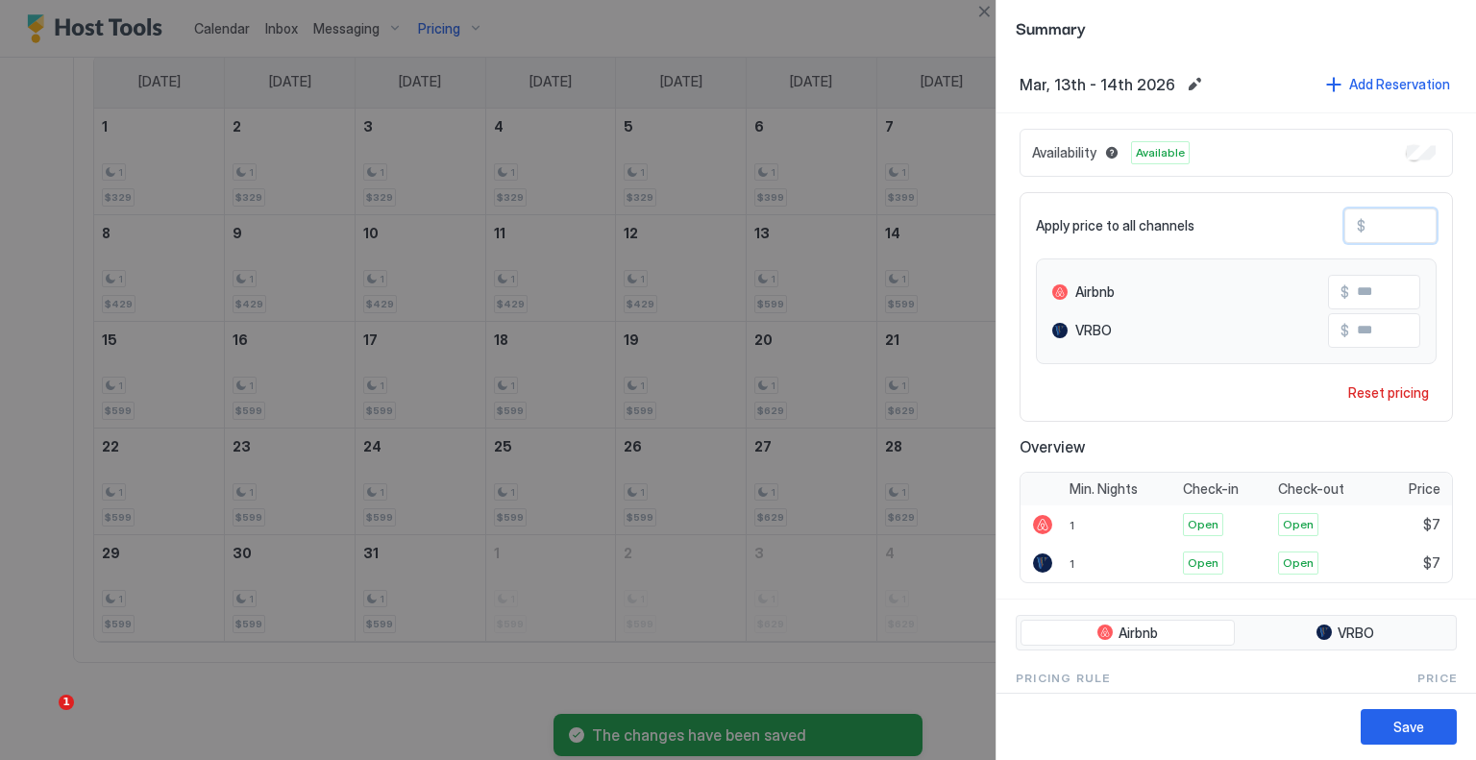
type input "**"
type input "***"
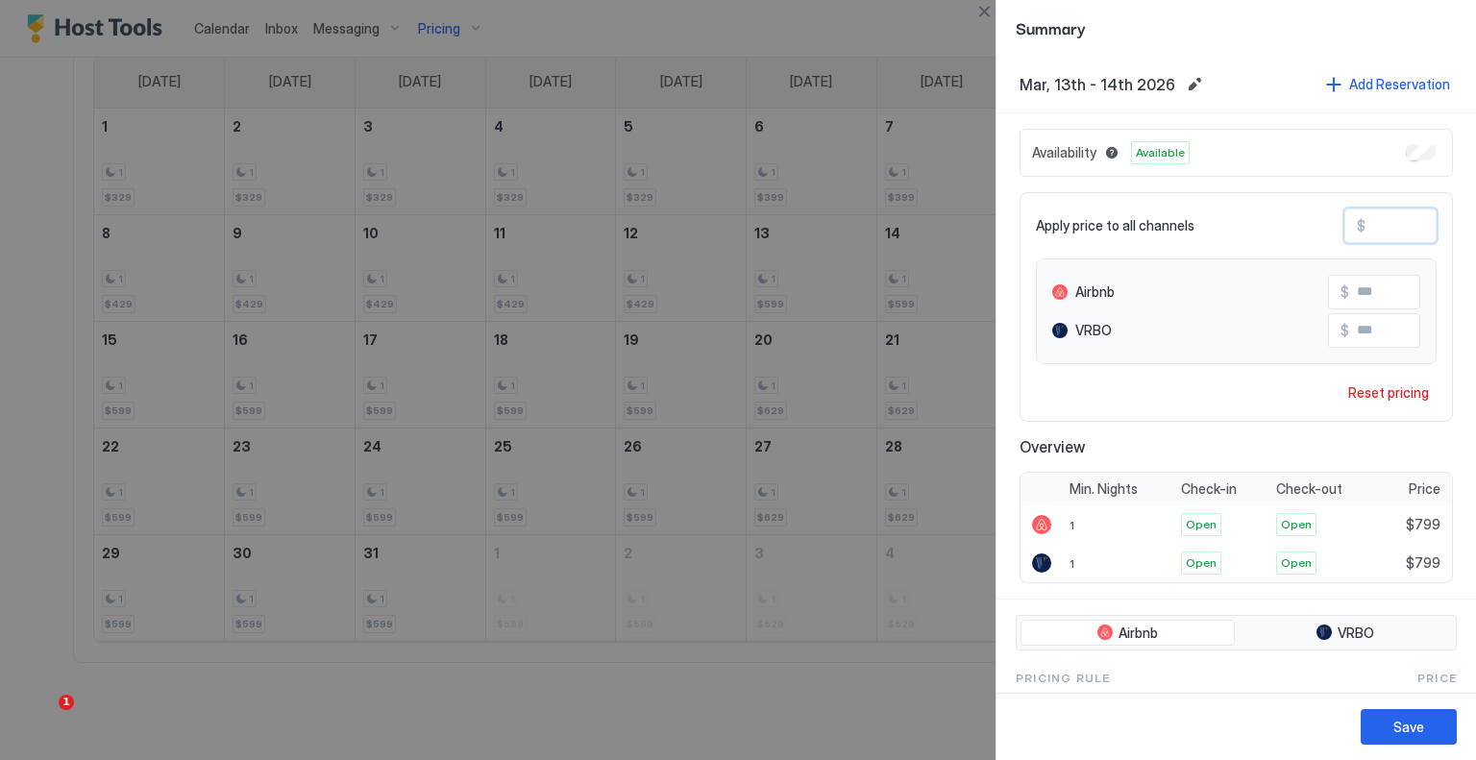
type input "***"
click at [1415, 715] on button "Save" at bounding box center [1409, 727] width 96 height 36
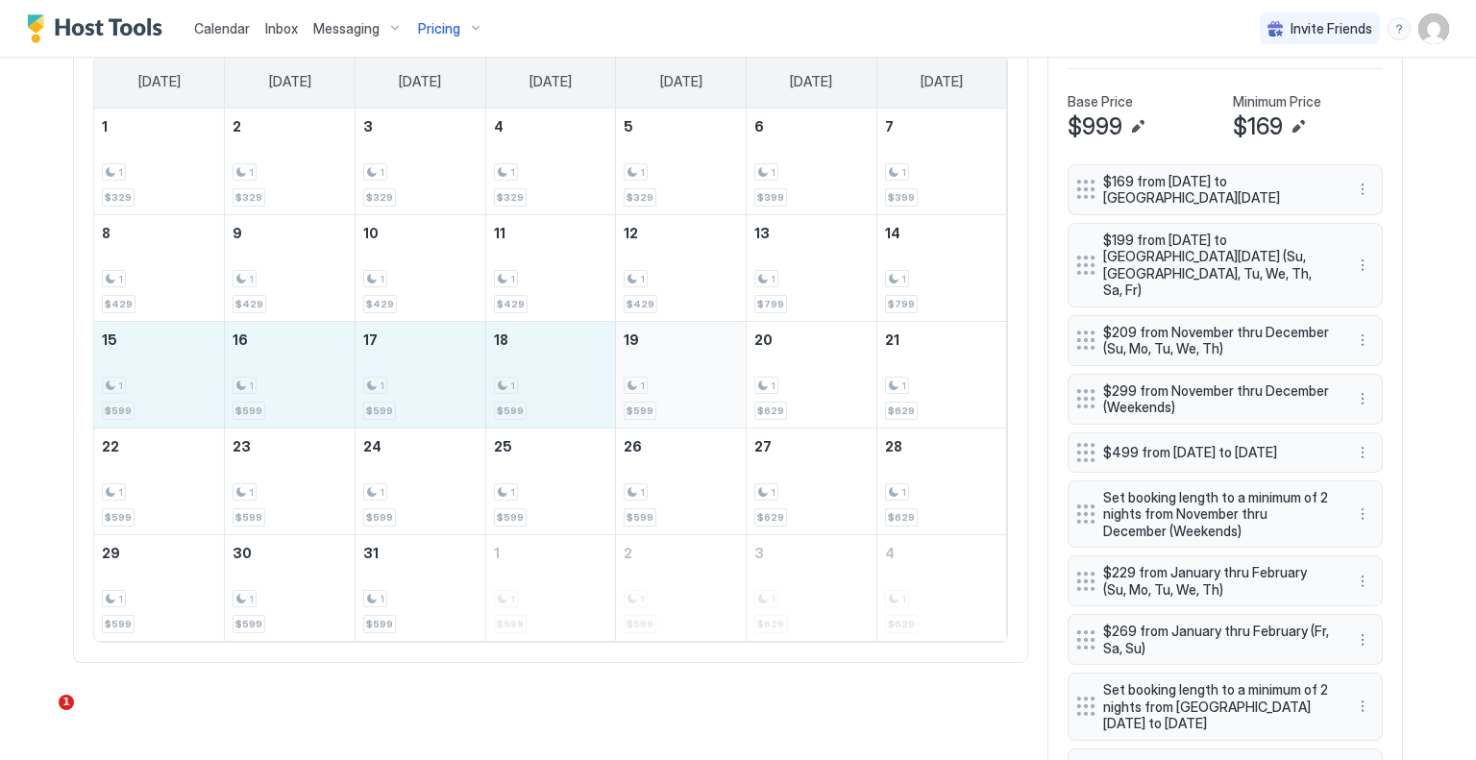
drag, startPoint x: 194, startPoint y: 383, endPoint x: 652, endPoint y: 384, distance: 457.5
click at [652, 384] on tr "15 1 $599 16 1 $599 17 1 $599 18 1 $599 19 1 $599 20 1 $629 21 1 $629" at bounding box center [550, 374] width 913 height 107
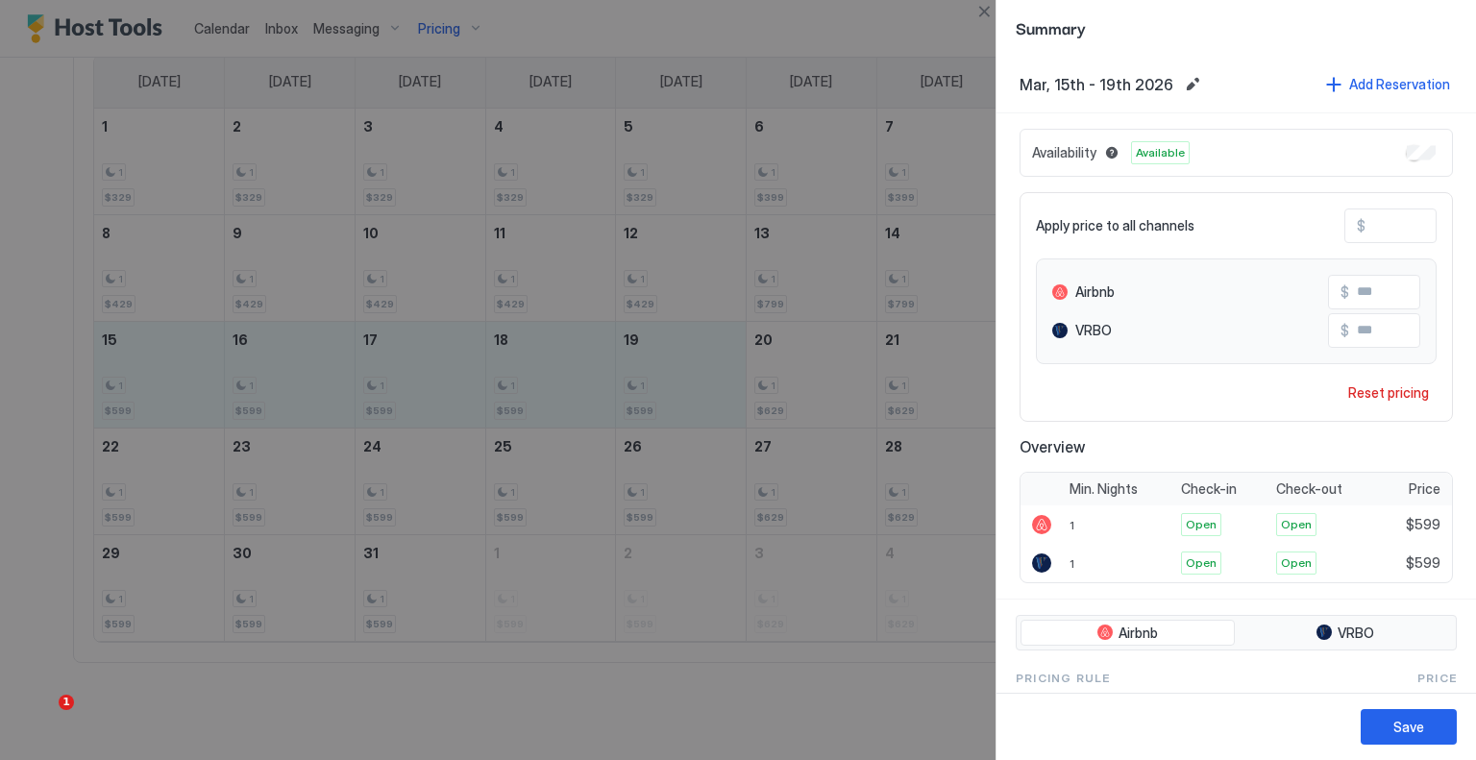
click at [1375, 233] on input "***" at bounding box center [1443, 226] width 154 height 33
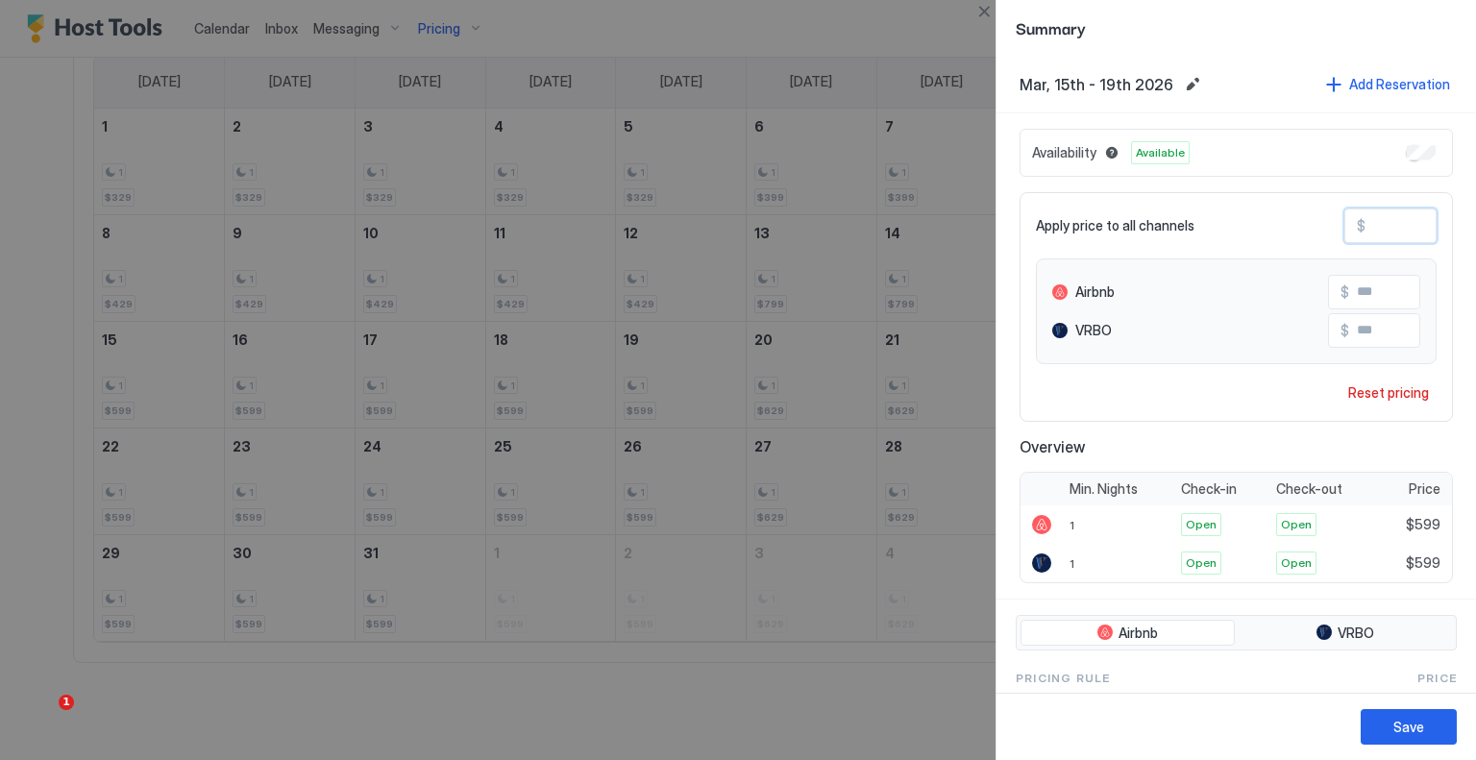
click at [1375, 233] on input "***" at bounding box center [1443, 226] width 154 height 33
type input "*"
type input "**"
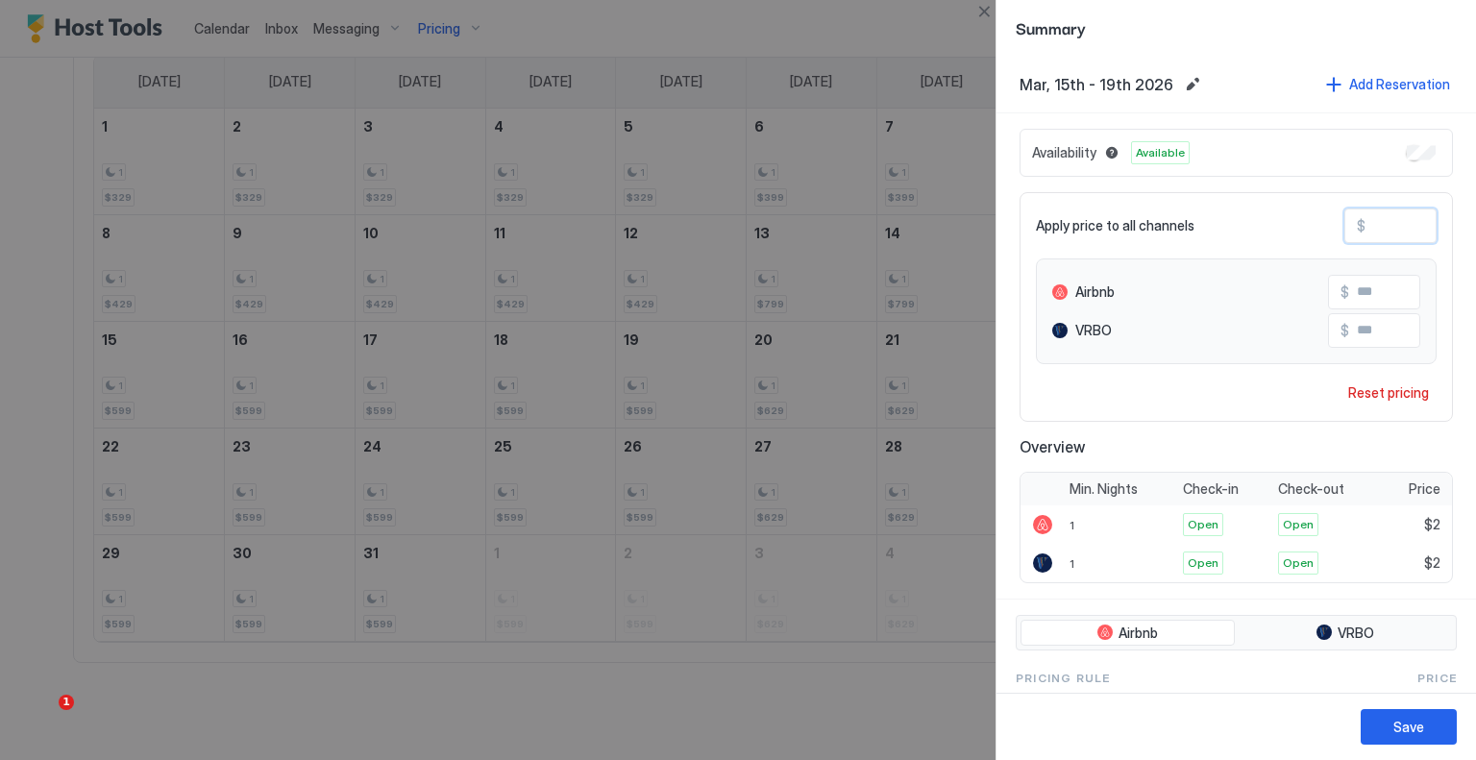
type input "**"
type input "***"
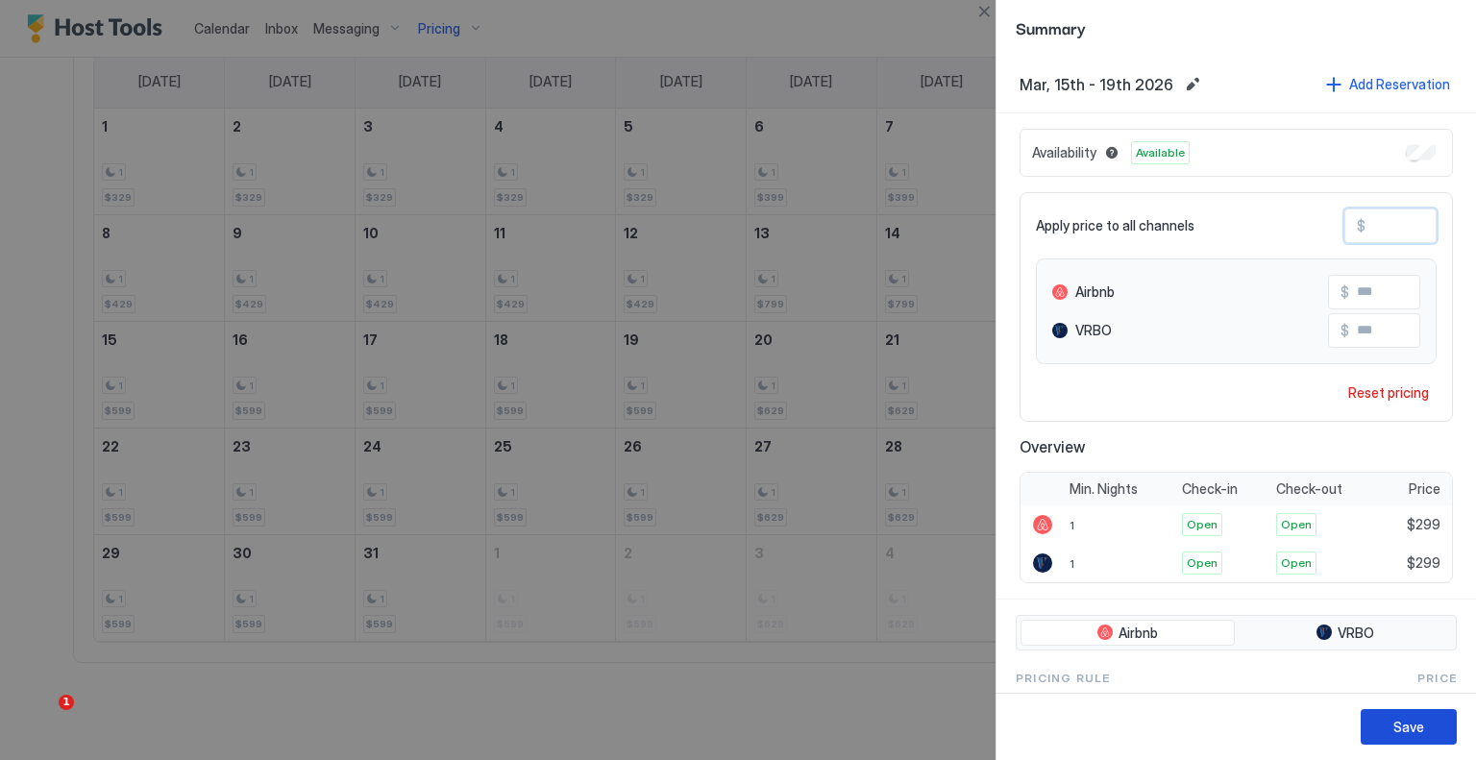
type input "***"
click at [1418, 728] on div "Save" at bounding box center [1409, 727] width 31 height 20
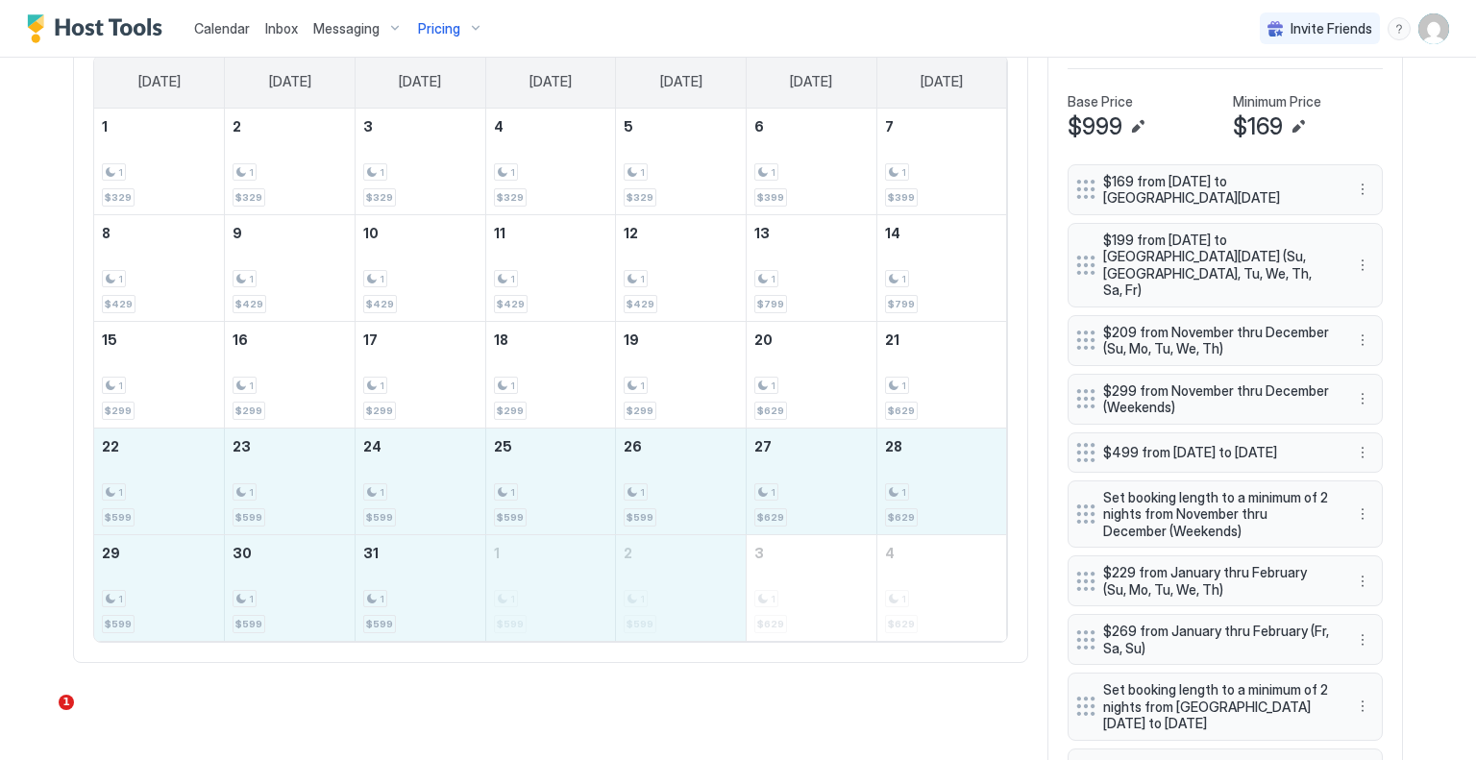
drag, startPoint x: 150, startPoint y: 483, endPoint x: 660, endPoint y: 609, distance: 525.7
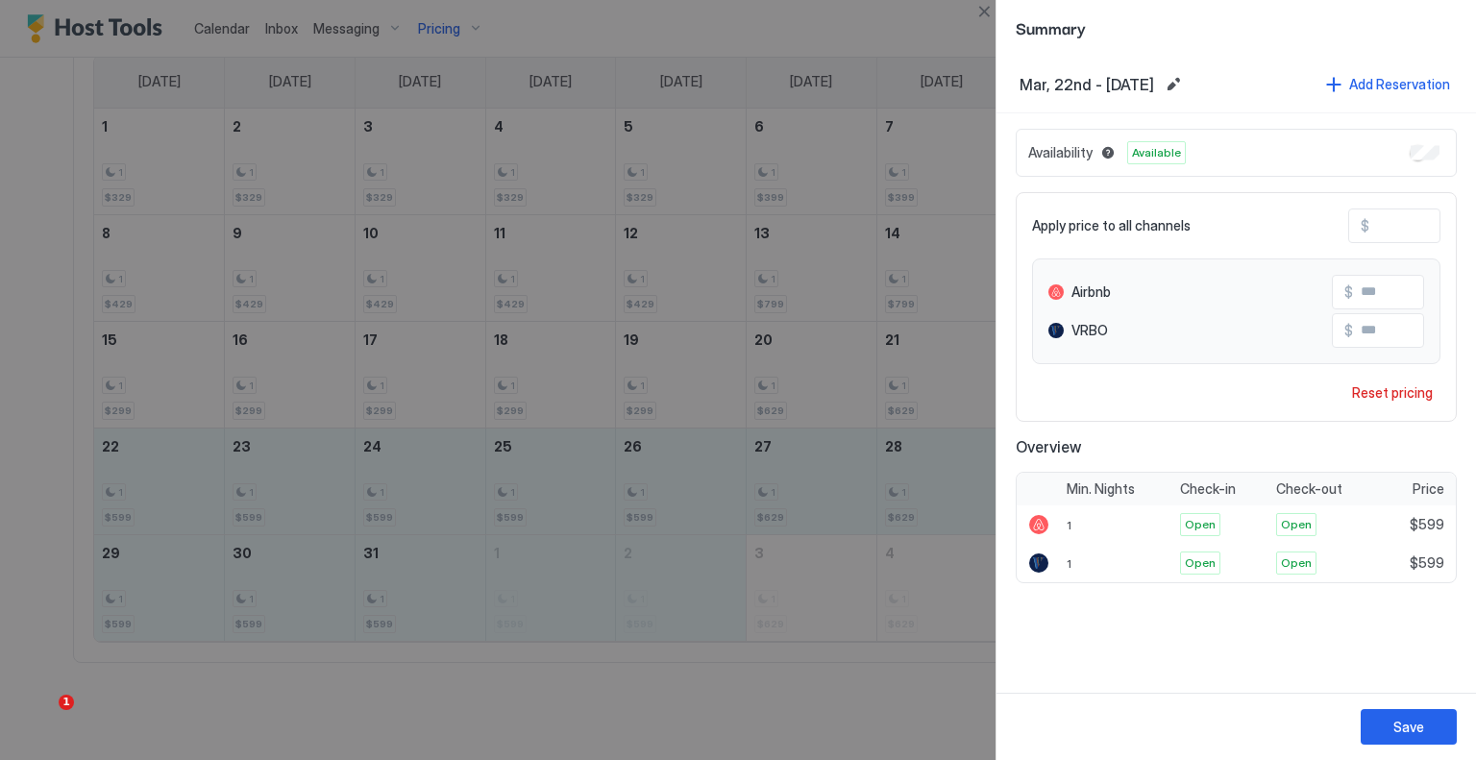
click at [1397, 234] on input "***" at bounding box center [1447, 226] width 154 height 33
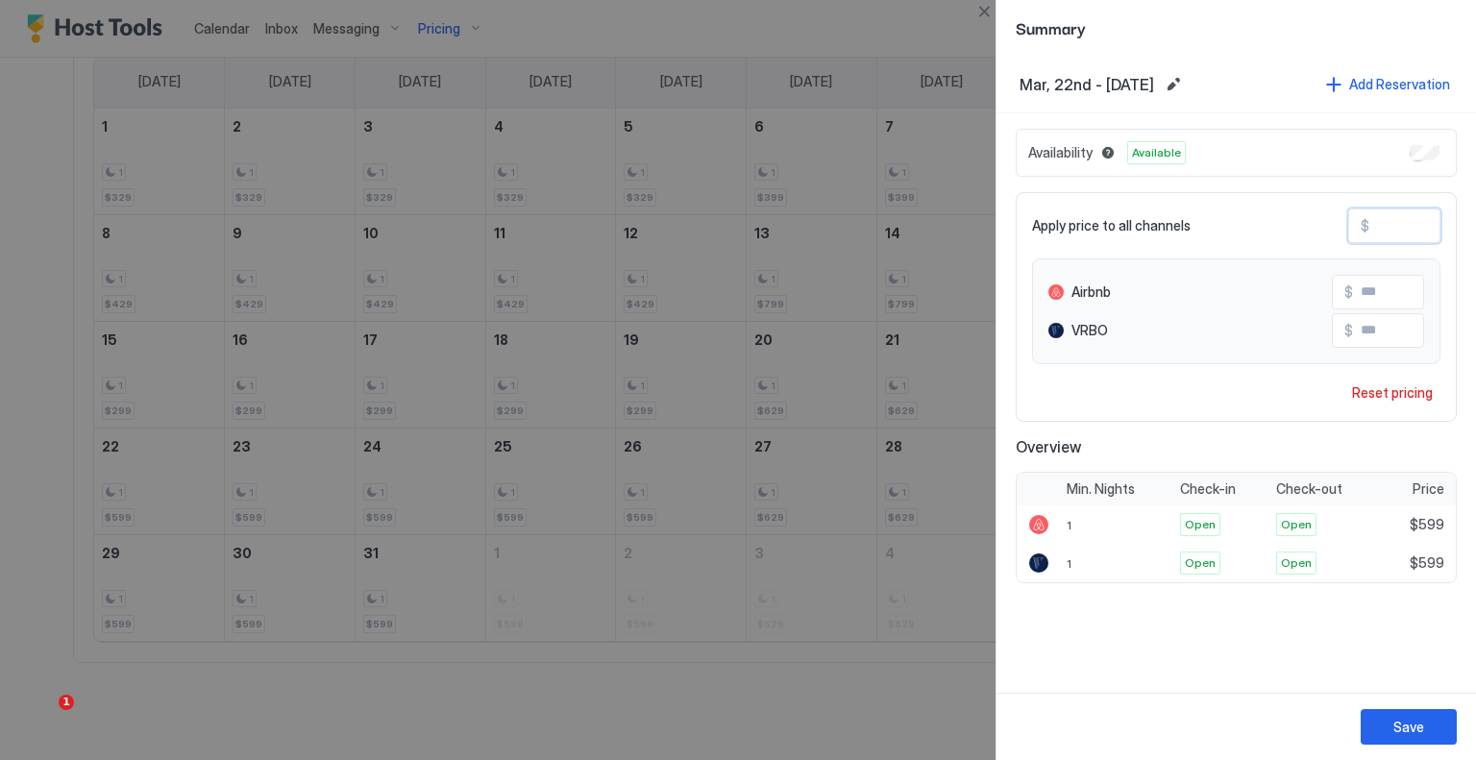
click at [1397, 234] on input "***" at bounding box center [1447, 226] width 154 height 33
type input "*"
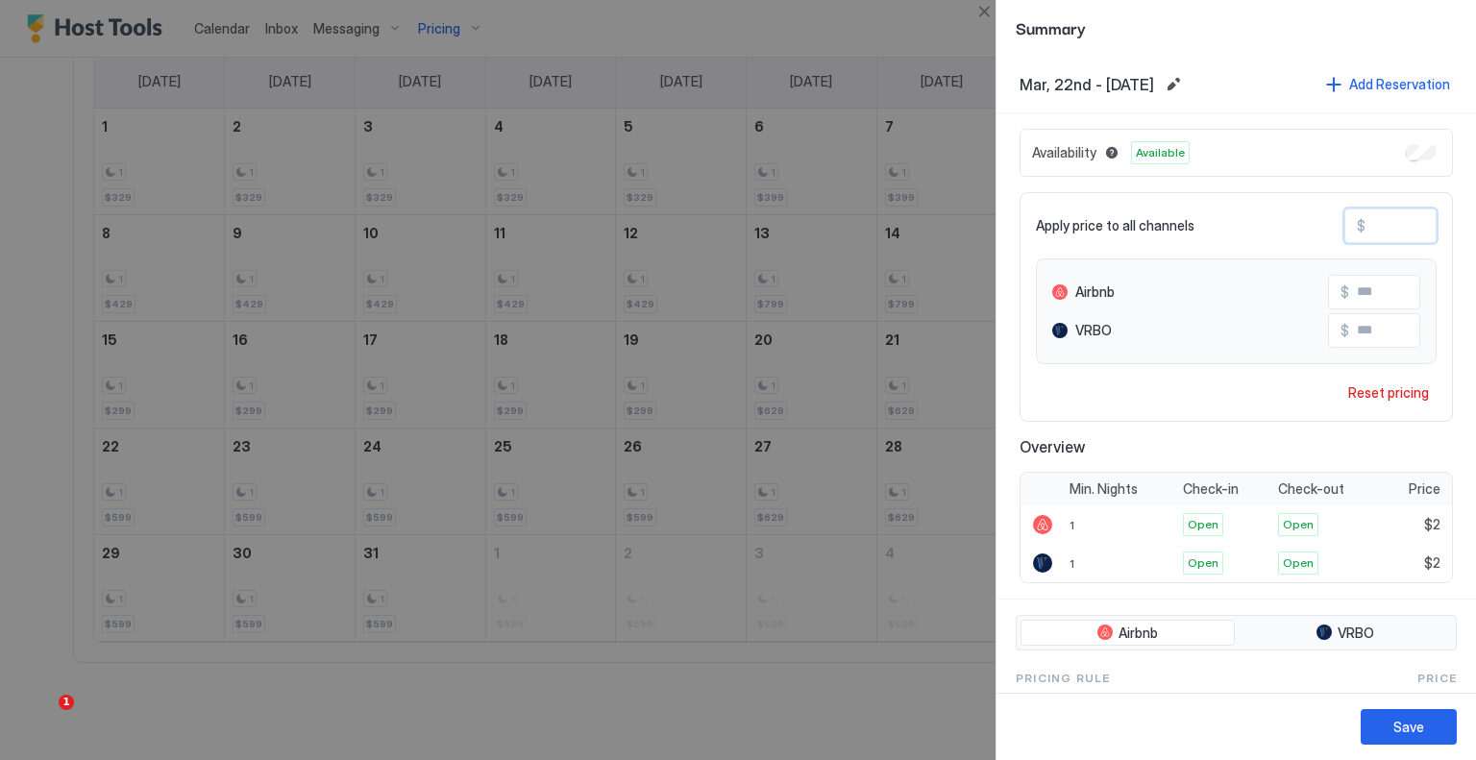
type input "**"
type input "***"
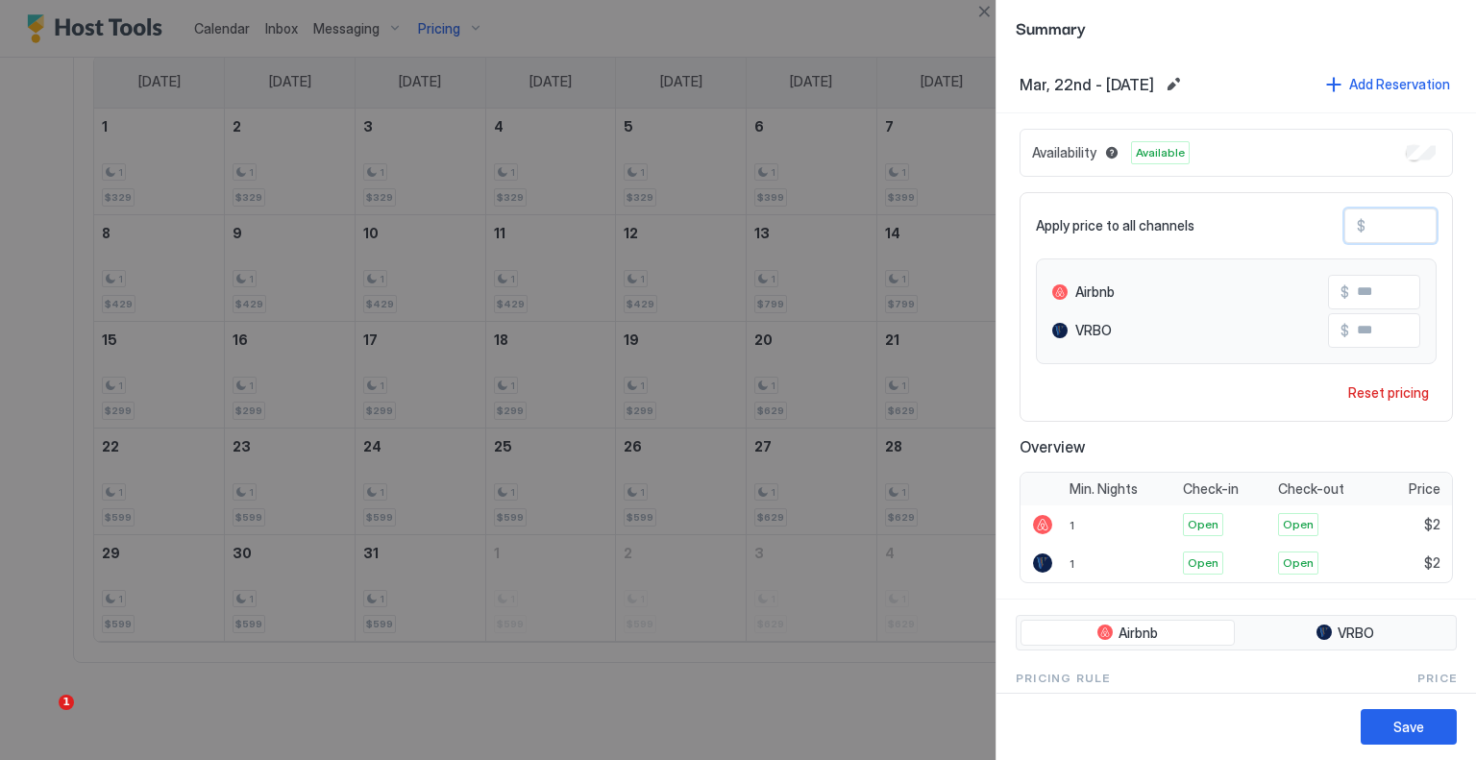
type input "***"
click at [1419, 737] on button "Save" at bounding box center [1409, 727] width 96 height 36
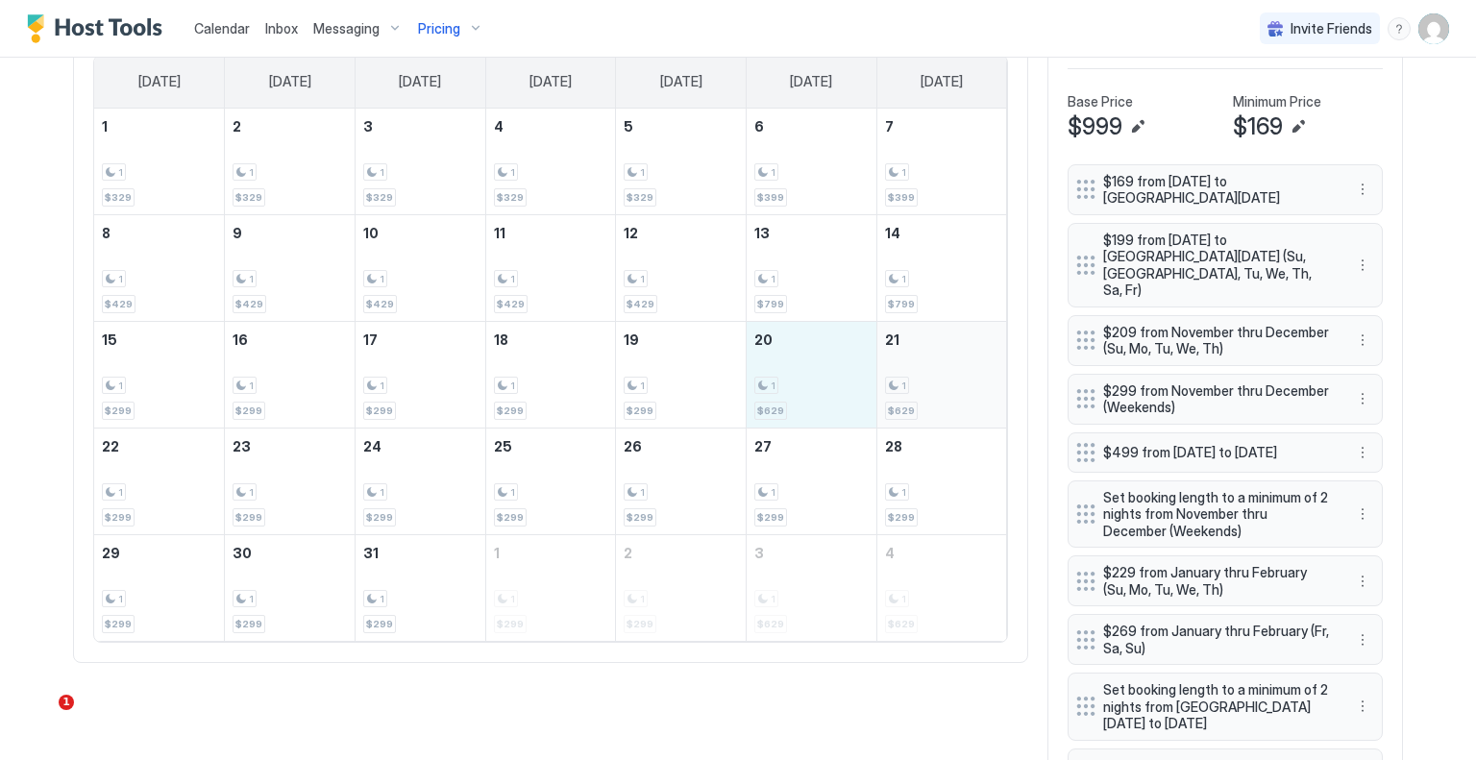
drag, startPoint x: 838, startPoint y: 363, endPoint x: 927, endPoint y: 363, distance: 88.4
click at [927, 363] on tr "15 1 $299 16 1 $299 17 1 $299 18 1 $299 19 1 $299 20 1 $629 21 1 $629" at bounding box center [550, 374] width 913 height 107
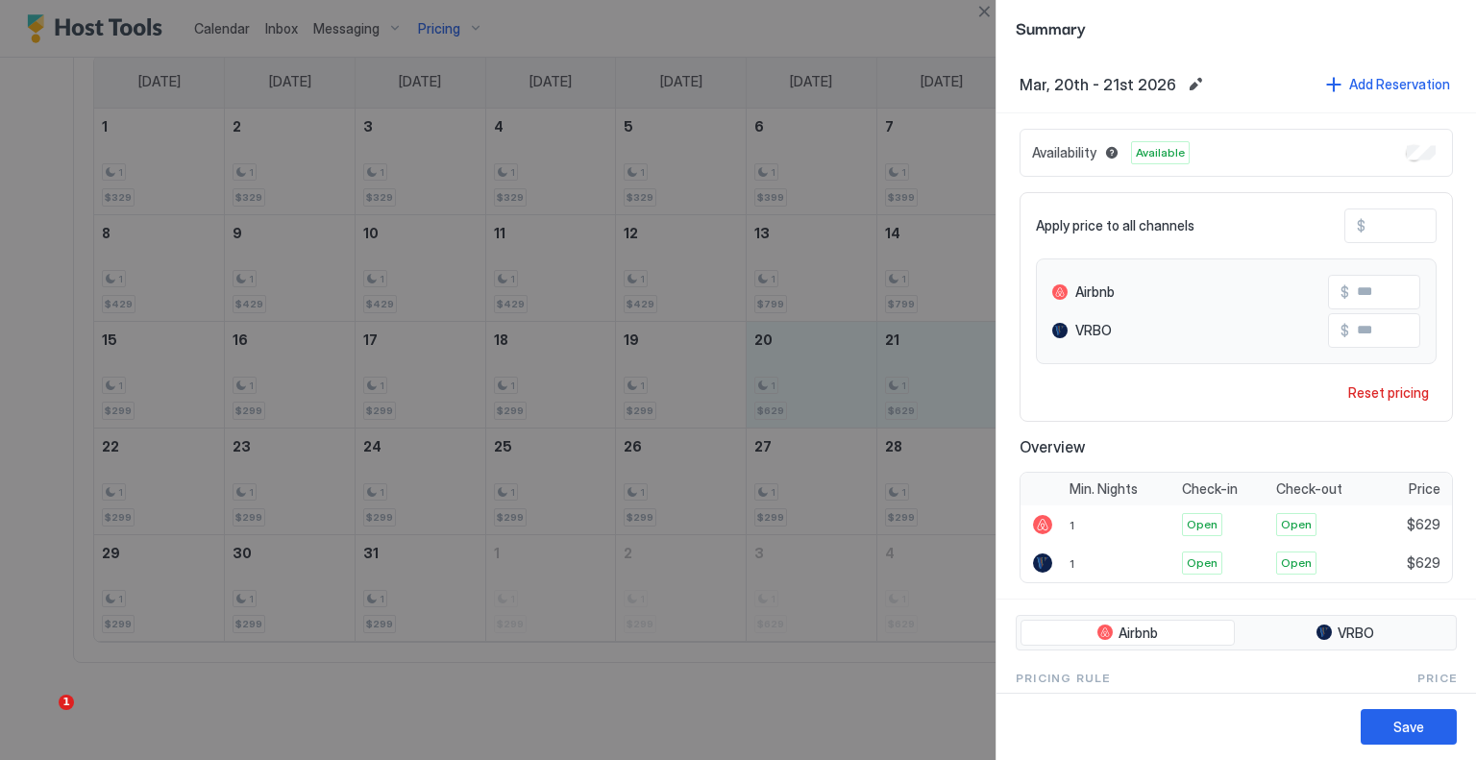
click at [1372, 225] on input "***" at bounding box center [1443, 226] width 154 height 33
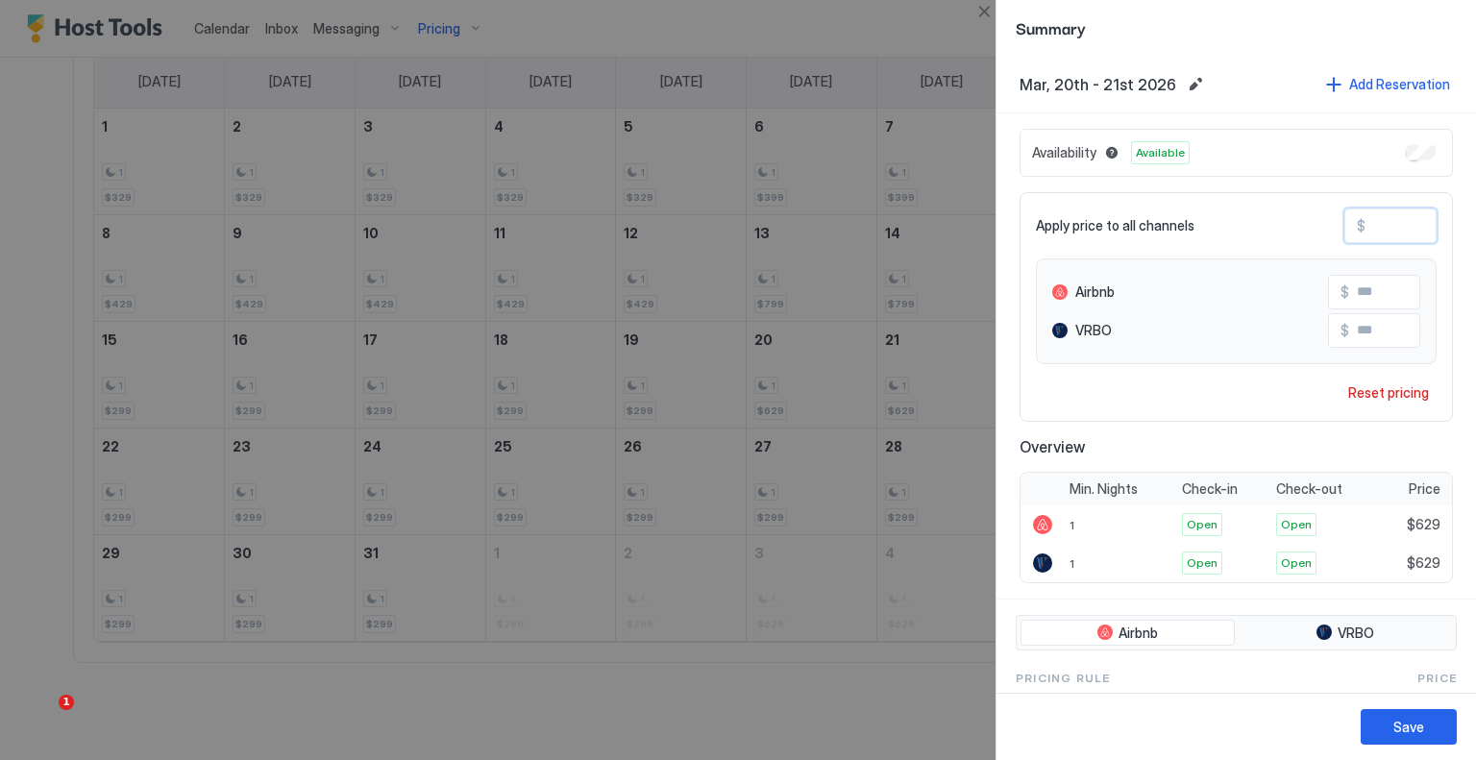
click at [1372, 225] on input "***" at bounding box center [1443, 226] width 154 height 33
type input "*"
type input "**"
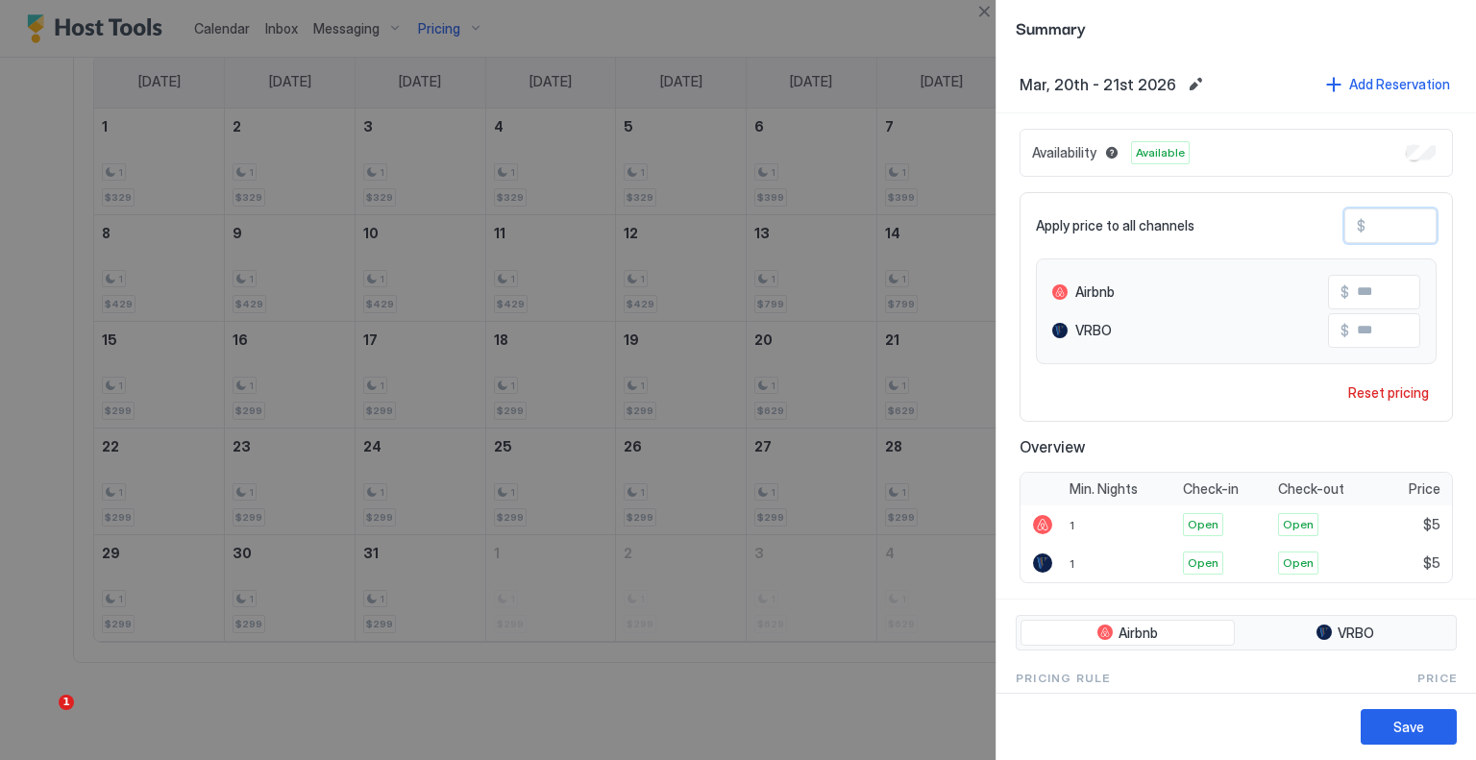
type input "**"
click at [1446, 712] on button "Save" at bounding box center [1409, 727] width 96 height 36
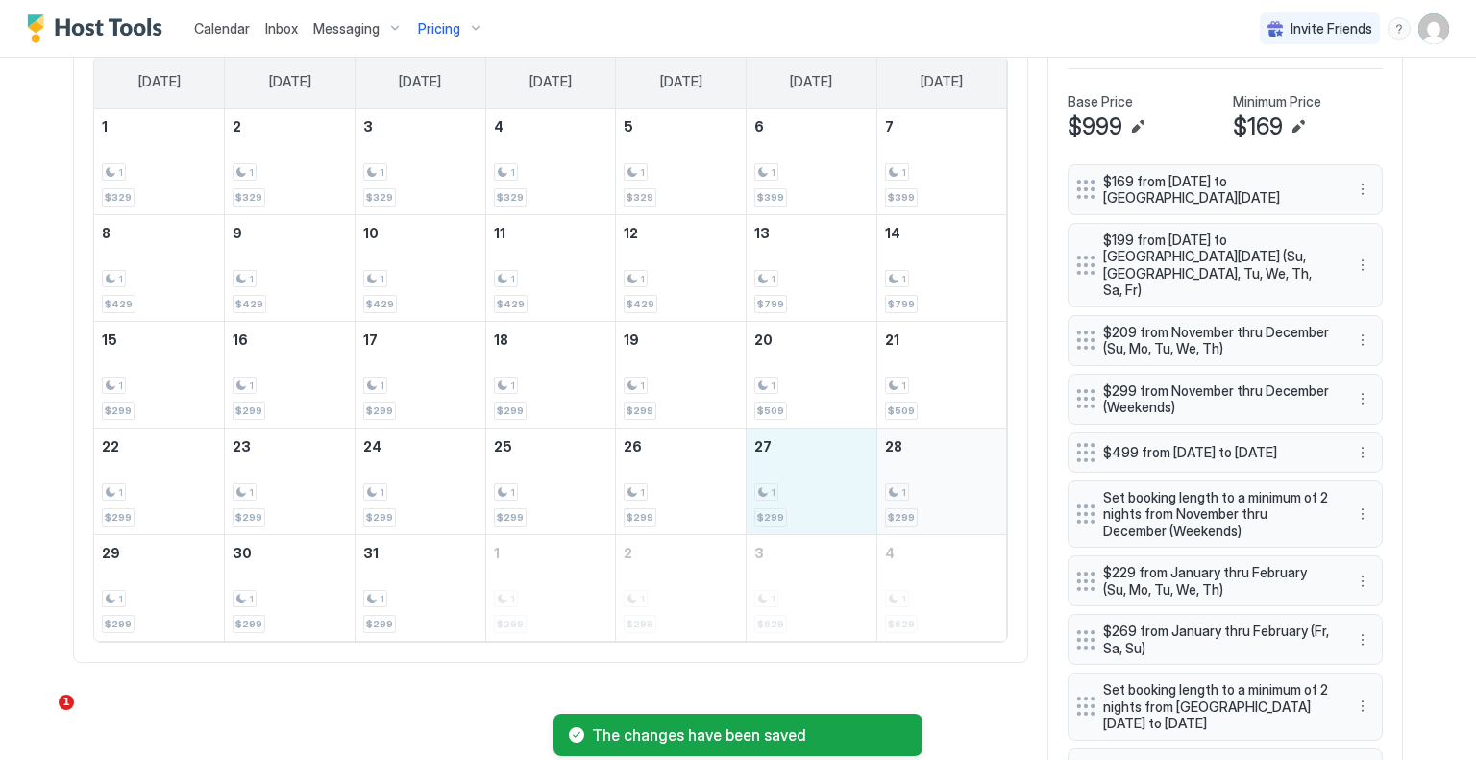
drag, startPoint x: 828, startPoint y: 488, endPoint x: 905, endPoint y: 488, distance: 77.9
click at [905, 488] on tr "22 1 $299 23 1 $299 24 1 $299 25 1 $299 26 1 $299 27 1 $299 28 1 $299" at bounding box center [550, 481] width 913 height 107
click at [905, 488] on div at bounding box center [738, 380] width 1476 height 760
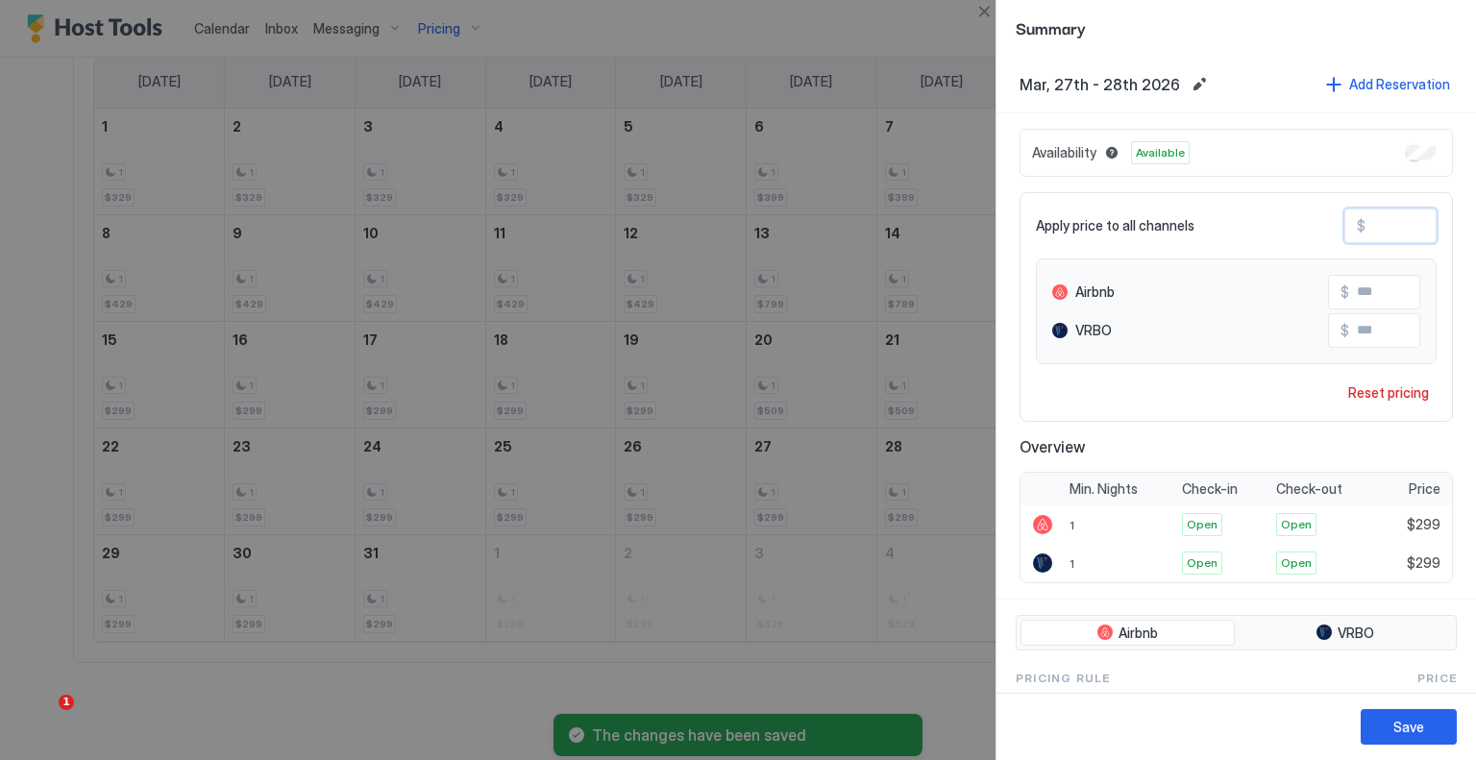
click at [1407, 221] on input "***" at bounding box center [1443, 226] width 154 height 33
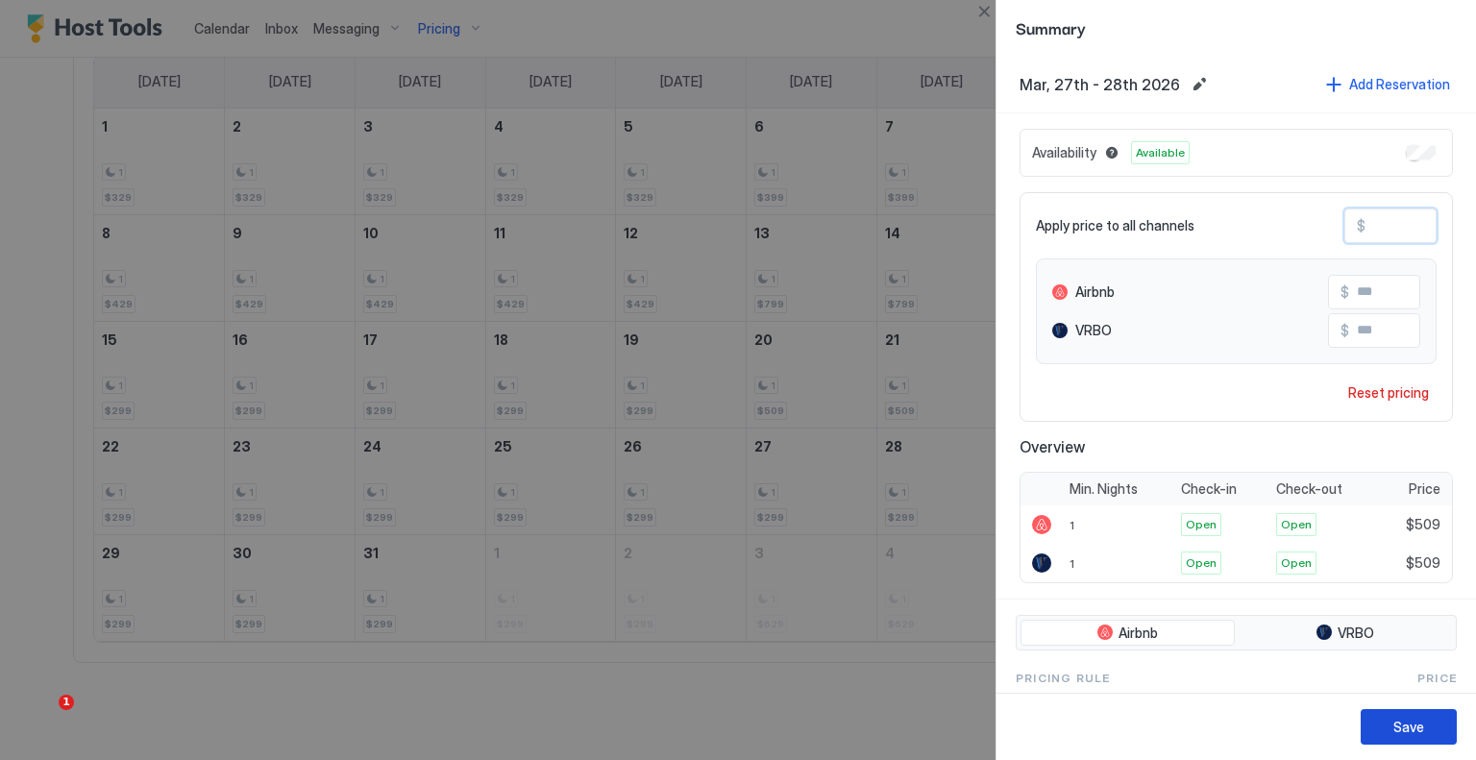
click at [1431, 718] on button "Save" at bounding box center [1409, 727] width 96 height 36
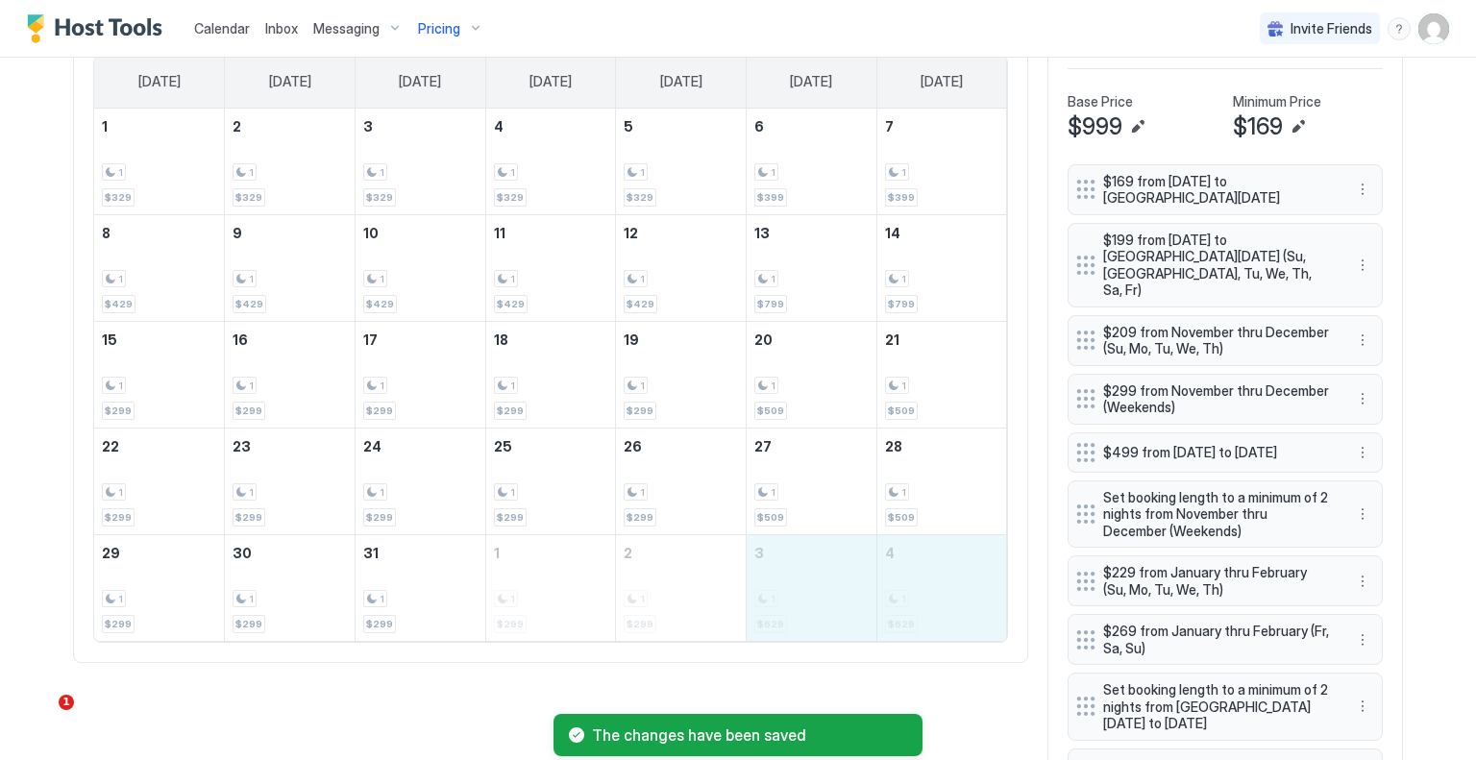
drag, startPoint x: 814, startPoint y: 586, endPoint x: 918, endPoint y: 586, distance: 103.8
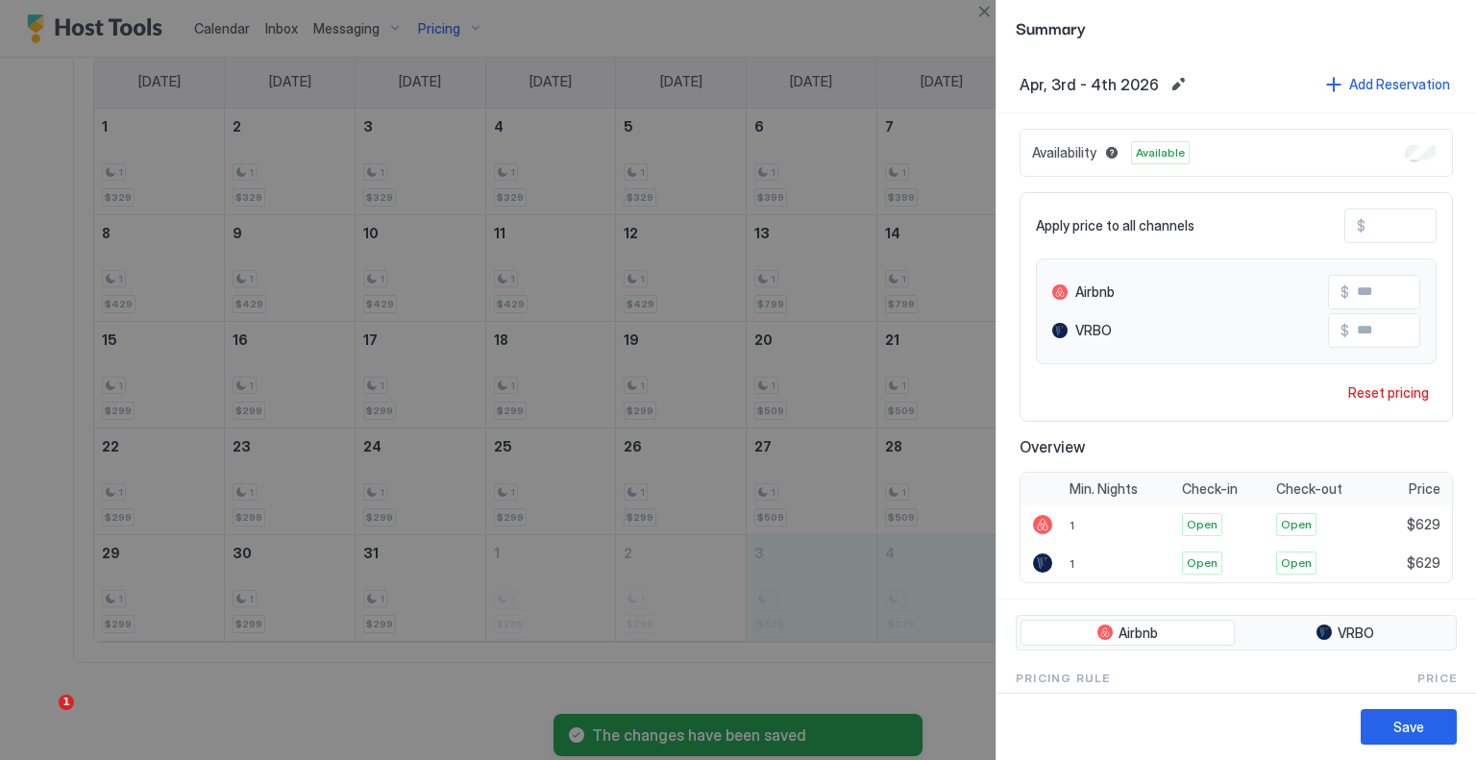
click at [1368, 221] on input "***" at bounding box center [1443, 226] width 154 height 33
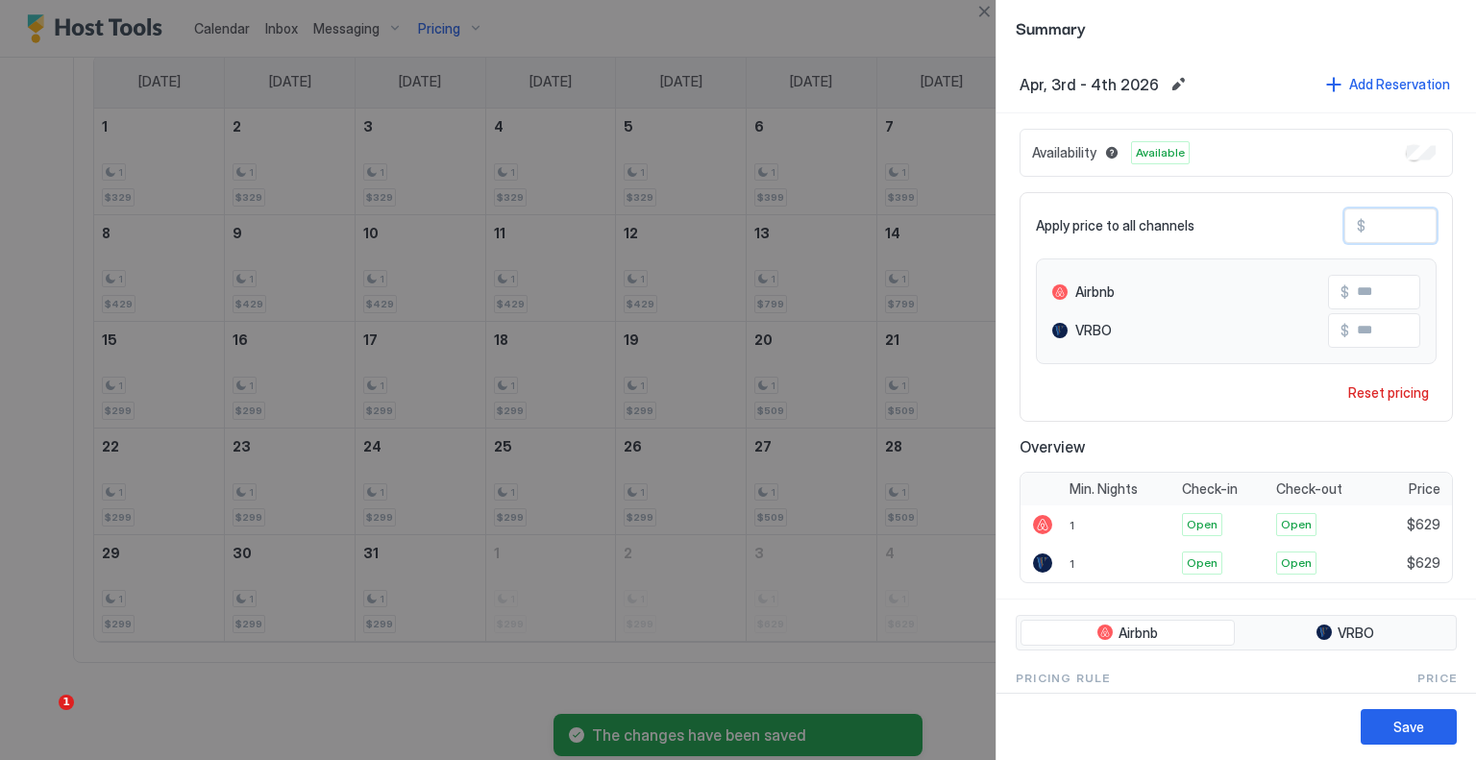
click at [1368, 221] on input "***" at bounding box center [1443, 226] width 154 height 33
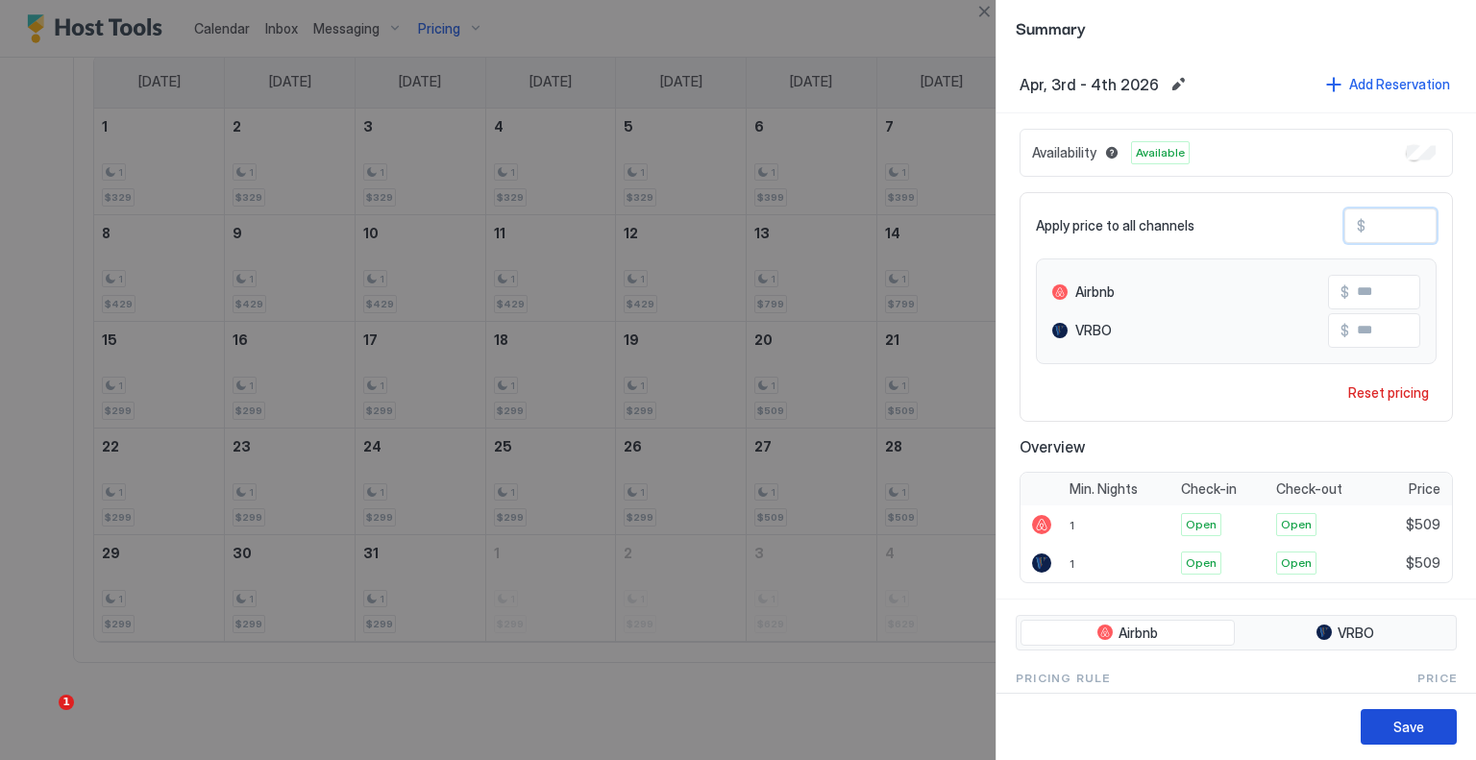
click at [1405, 730] on div "Save" at bounding box center [1409, 727] width 31 height 20
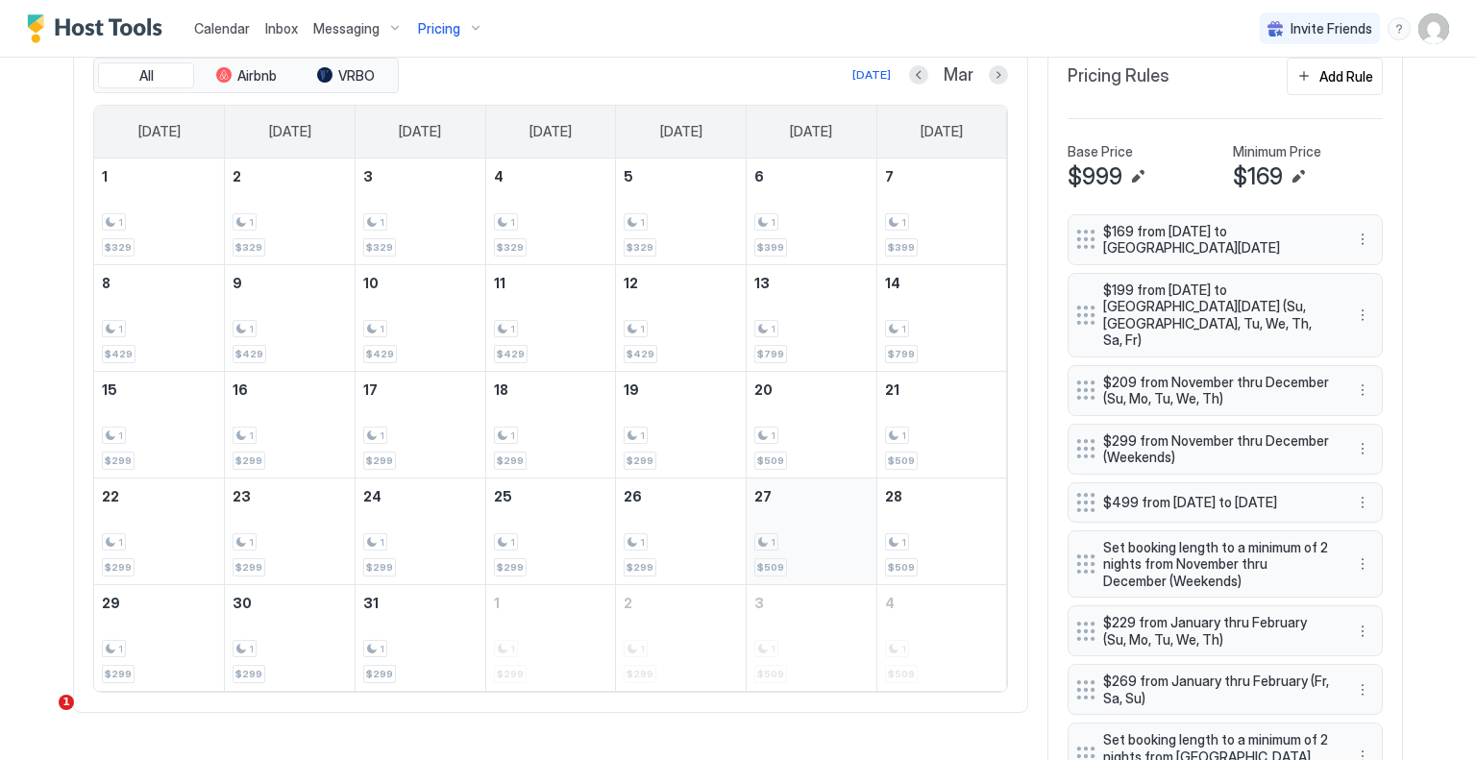
scroll to position [624, 0]
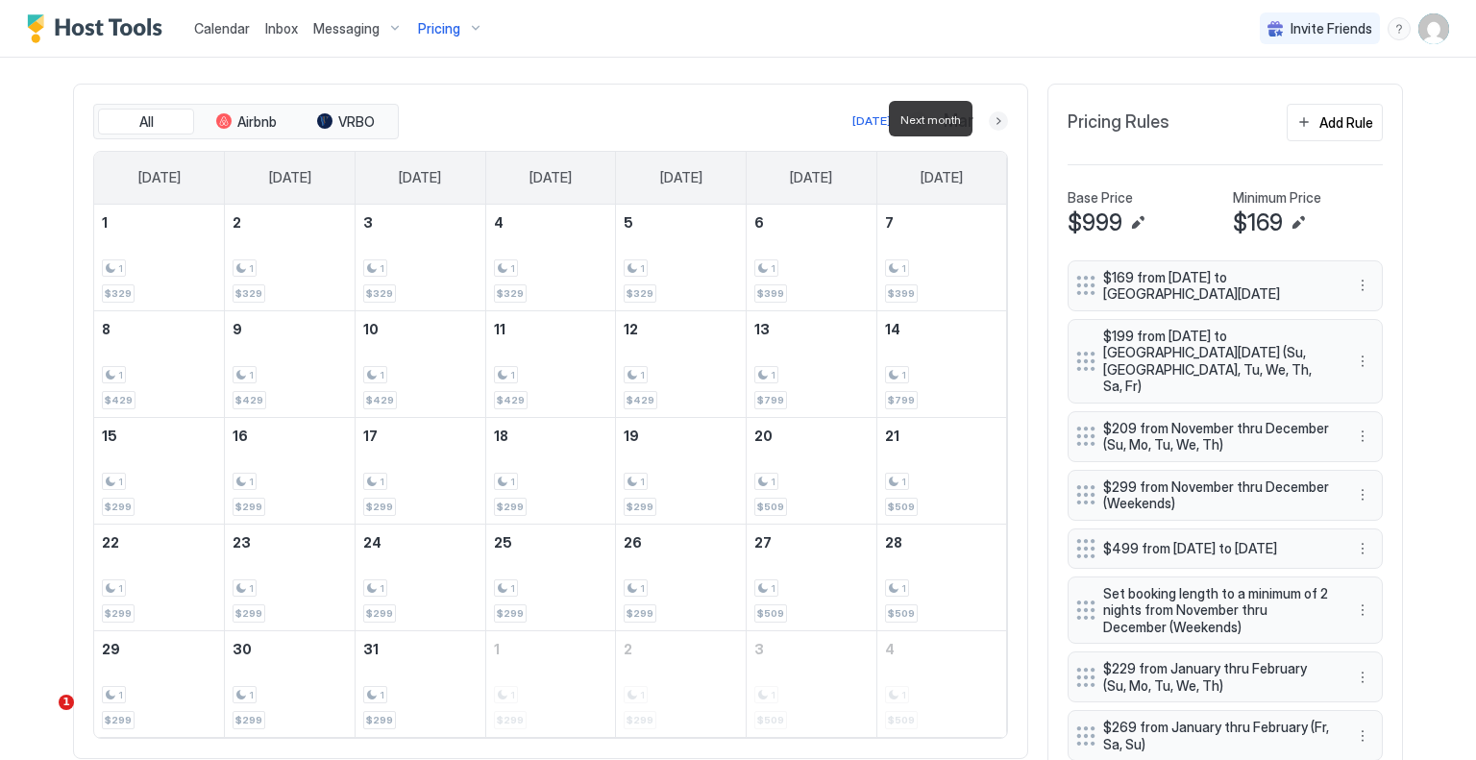
click at [995, 119] on button "Next month" at bounding box center [998, 120] width 19 height 19
click at [913, 117] on button "Previous month" at bounding box center [921, 120] width 19 height 19
click at [913, 117] on button "Previous month" at bounding box center [918, 120] width 19 height 19
click at [989, 118] on button "Next month" at bounding box center [998, 120] width 19 height 19
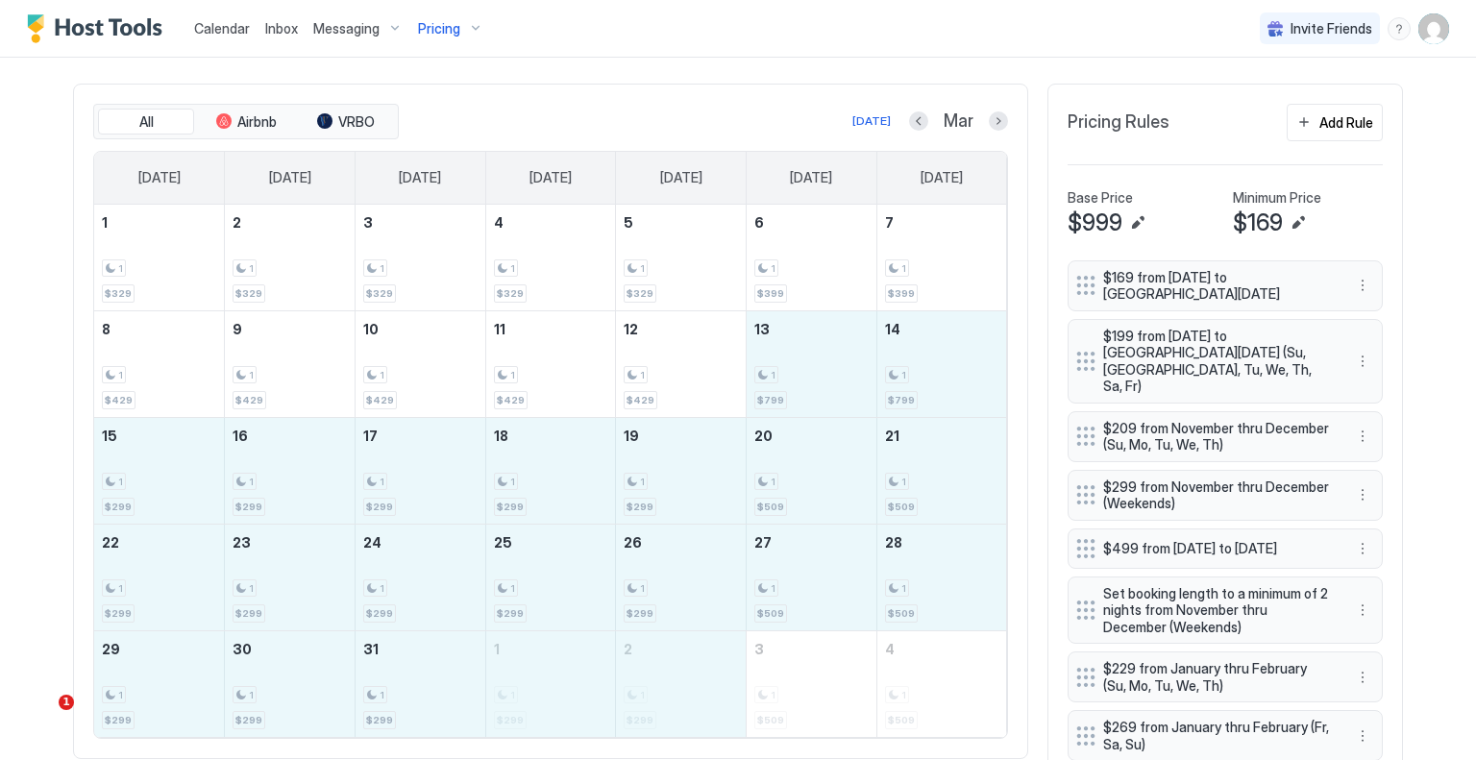
drag, startPoint x: 815, startPoint y: 373, endPoint x: 680, endPoint y: 703, distance: 356.4
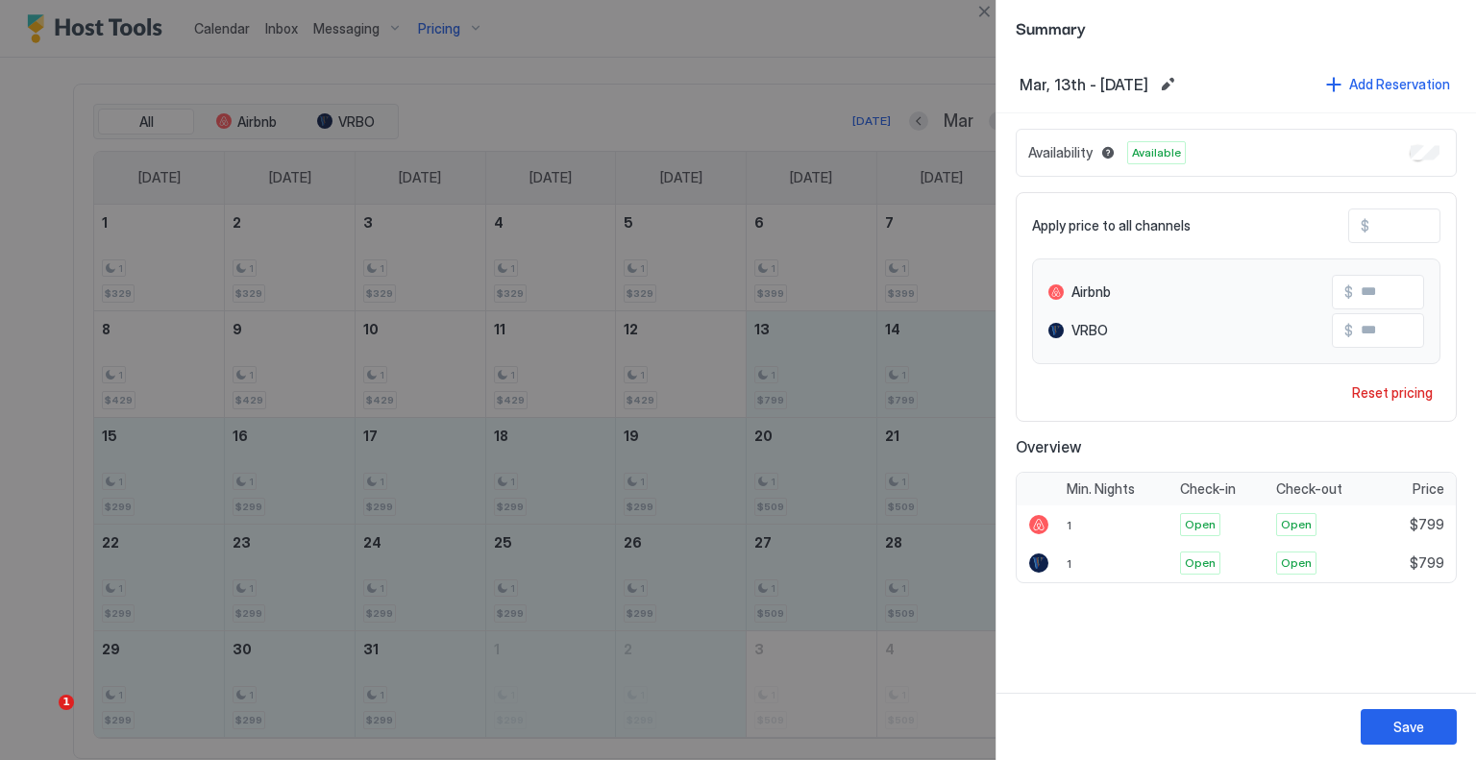
click at [1403, 211] on input "***" at bounding box center [1447, 226] width 154 height 33
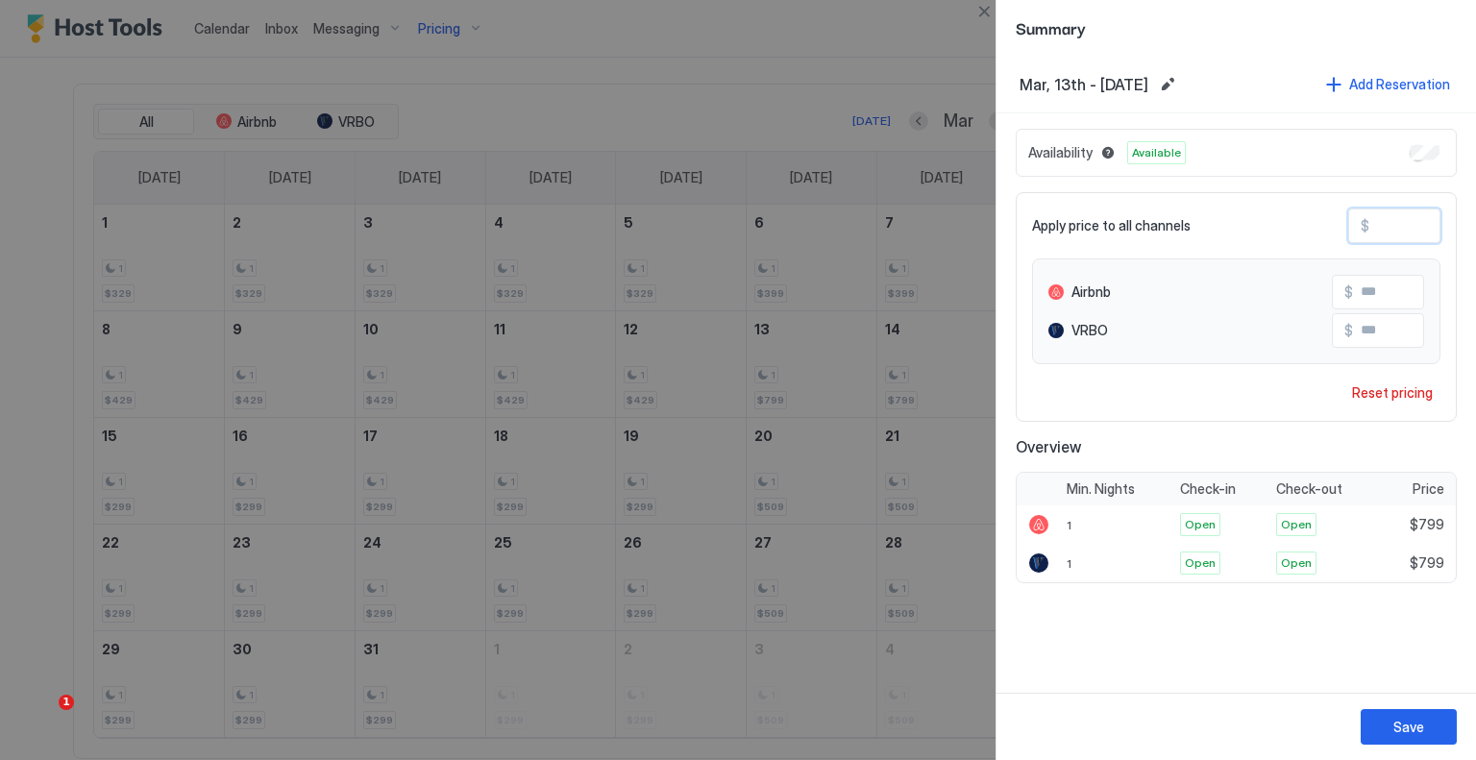
click at [1403, 211] on input "***" at bounding box center [1447, 226] width 154 height 33
click at [1412, 720] on div "Save" at bounding box center [1409, 727] width 31 height 20
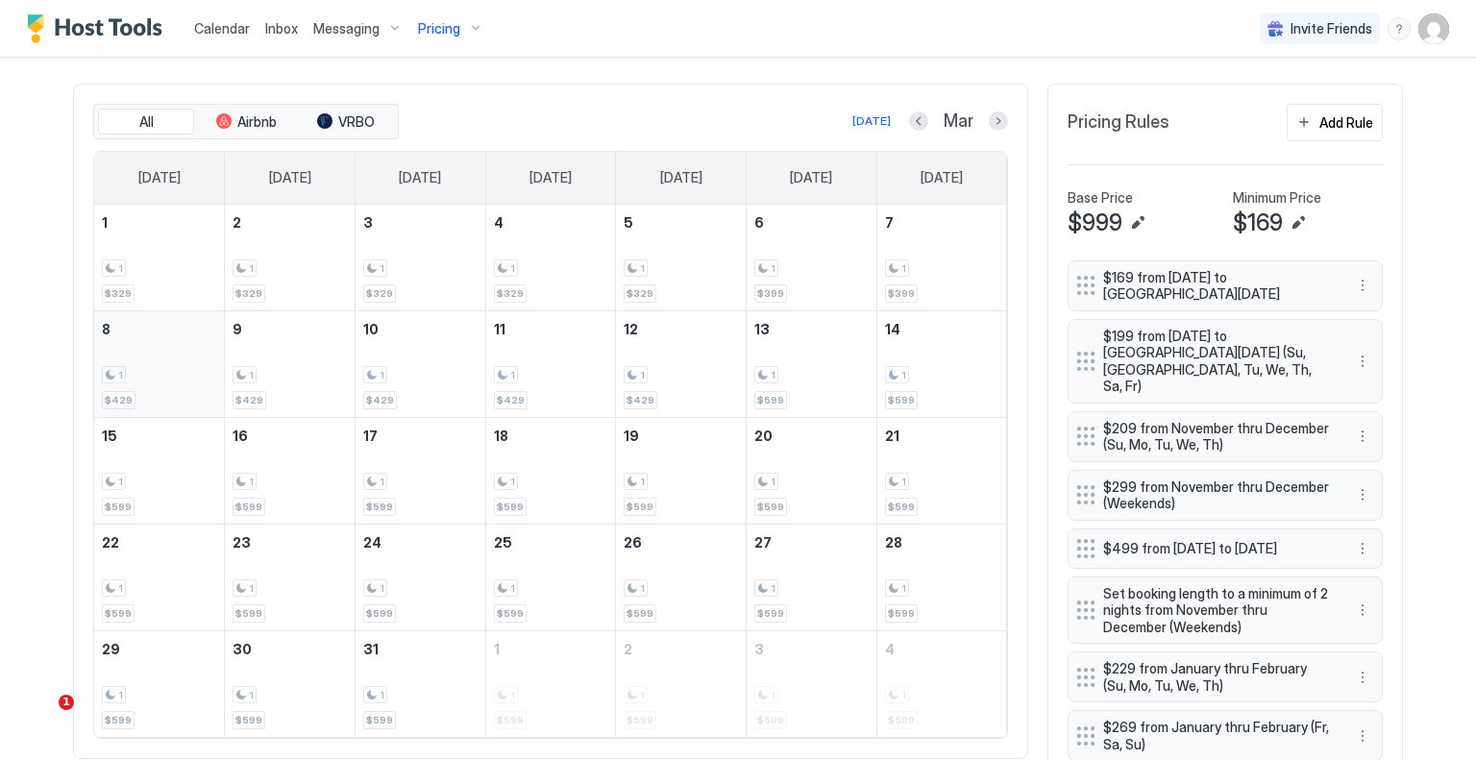
drag, startPoint x: 197, startPoint y: 384, endPoint x: 180, endPoint y: 380, distance: 18.0
click at [180, 380] on div "1 $429" at bounding box center [159, 364] width 114 height 90
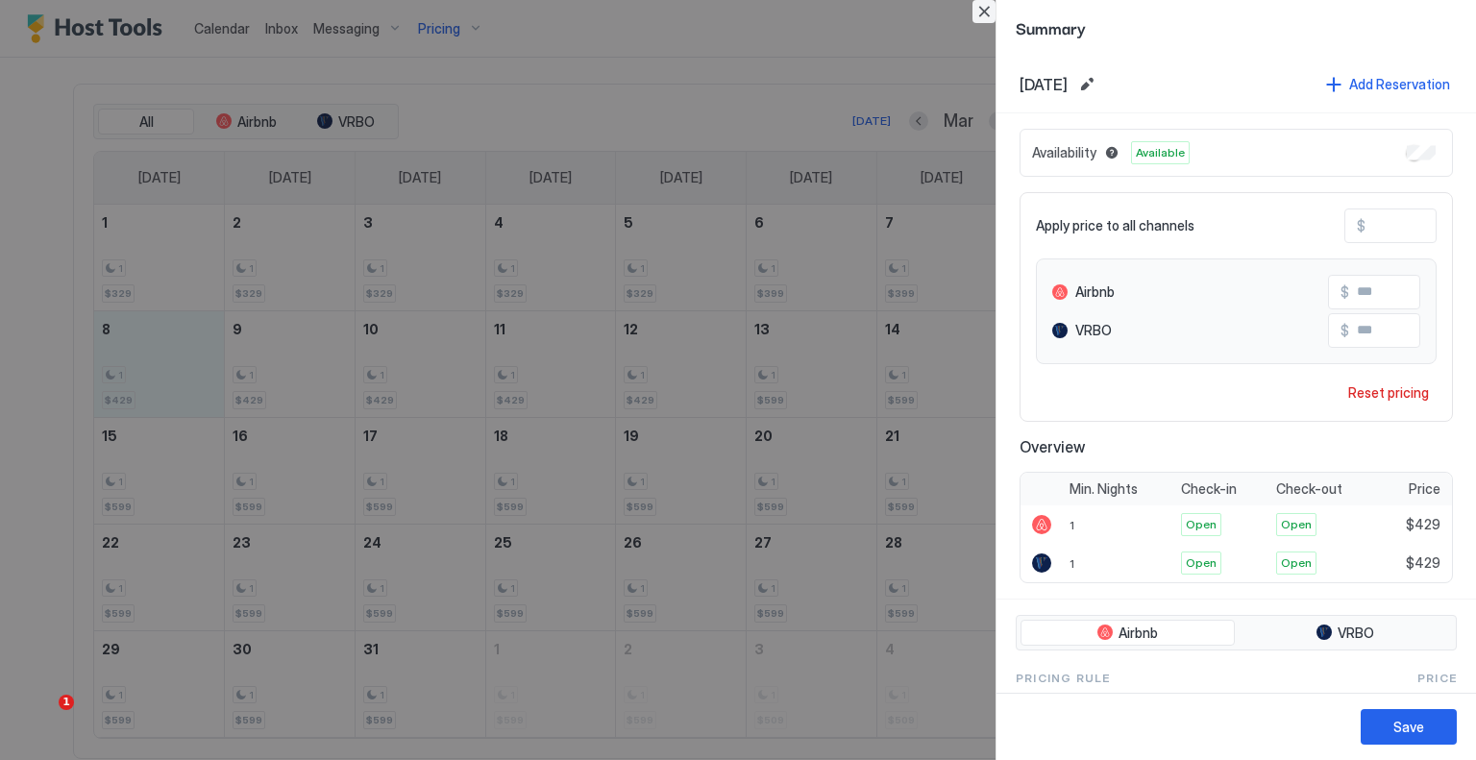
click at [993, 11] on button "Close" at bounding box center [984, 11] width 23 height 23
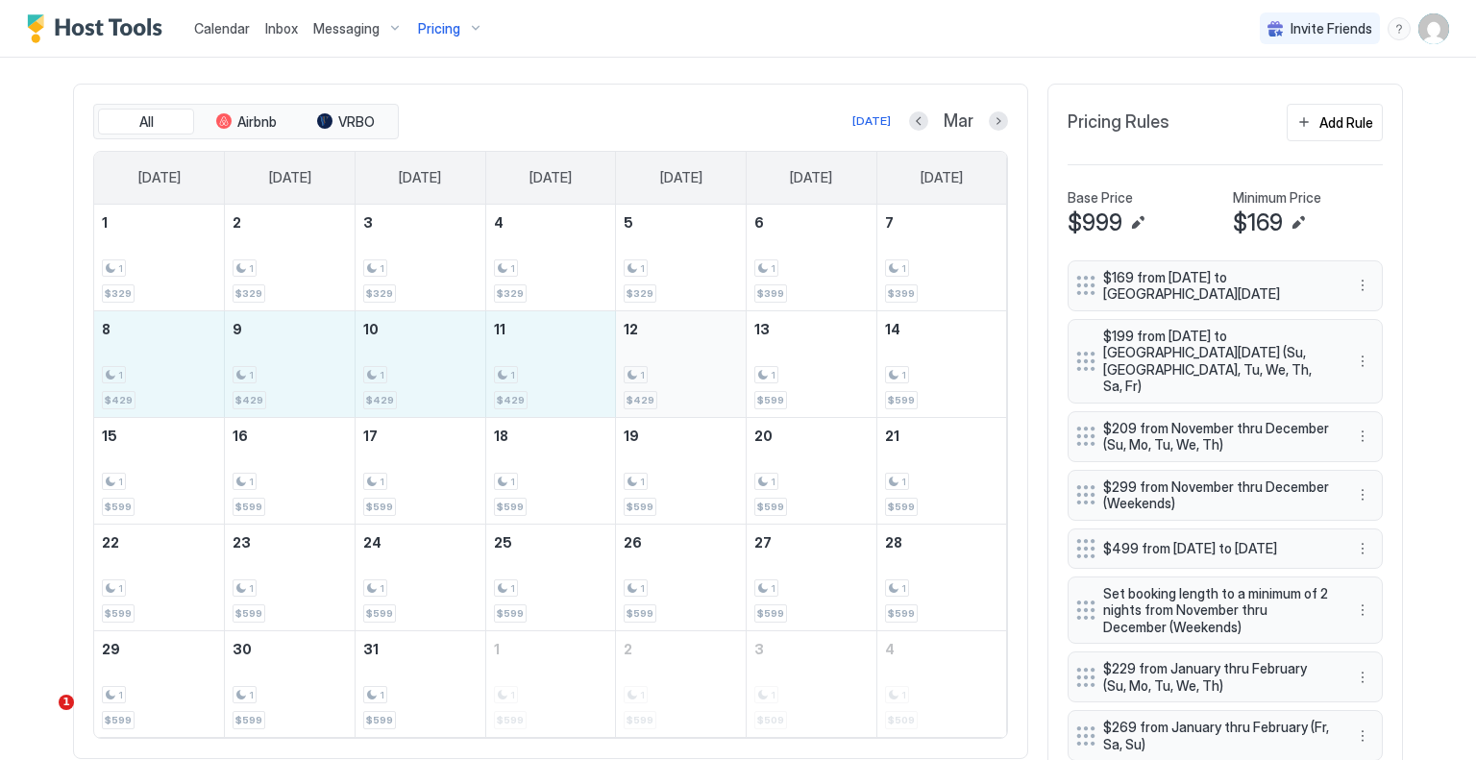
drag, startPoint x: 146, startPoint y: 357, endPoint x: 619, endPoint y: 361, distance: 472.9
click at [619, 361] on tr "8 1 $429 9 1 $429 10 1 $429 11 1 $429 12 1 $429 13 1 $599 14 1 $599" at bounding box center [550, 363] width 913 height 107
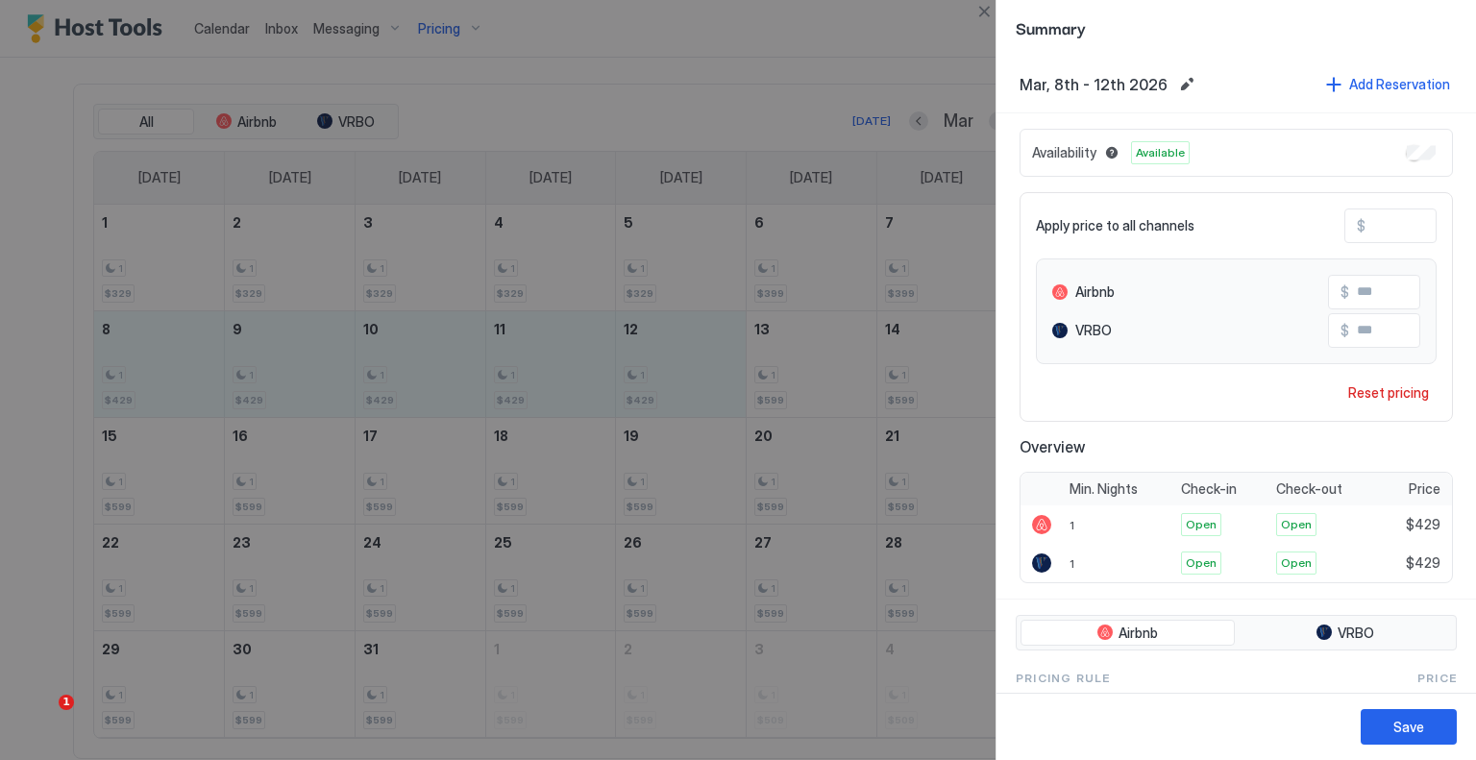
click at [1369, 223] on input "***" at bounding box center [1443, 226] width 154 height 33
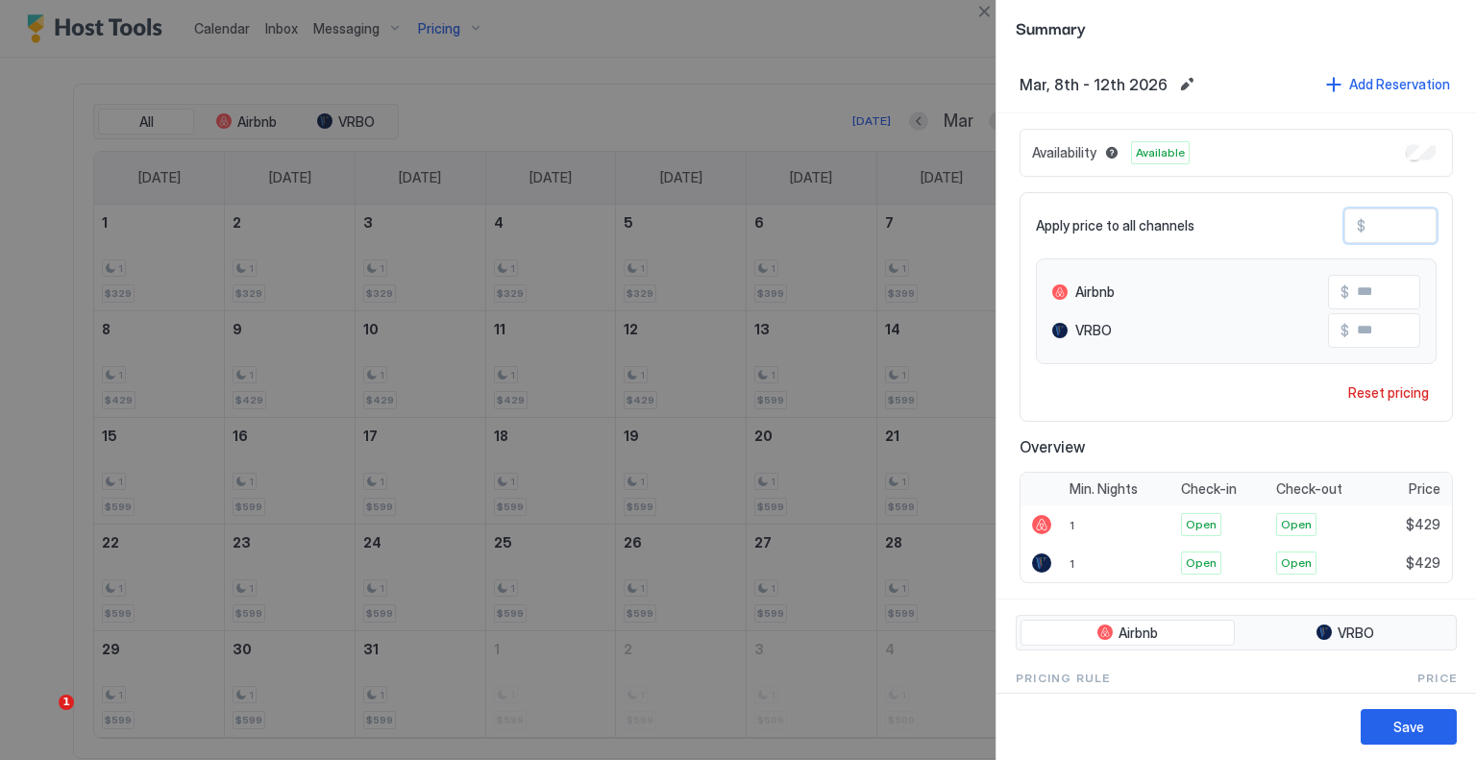
click at [1369, 223] on input "***" at bounding box center [1443, 226] width 154 height 33
click at [1422, 714] on button "Save" at bounding box center [1409, 727] width 96 height 36
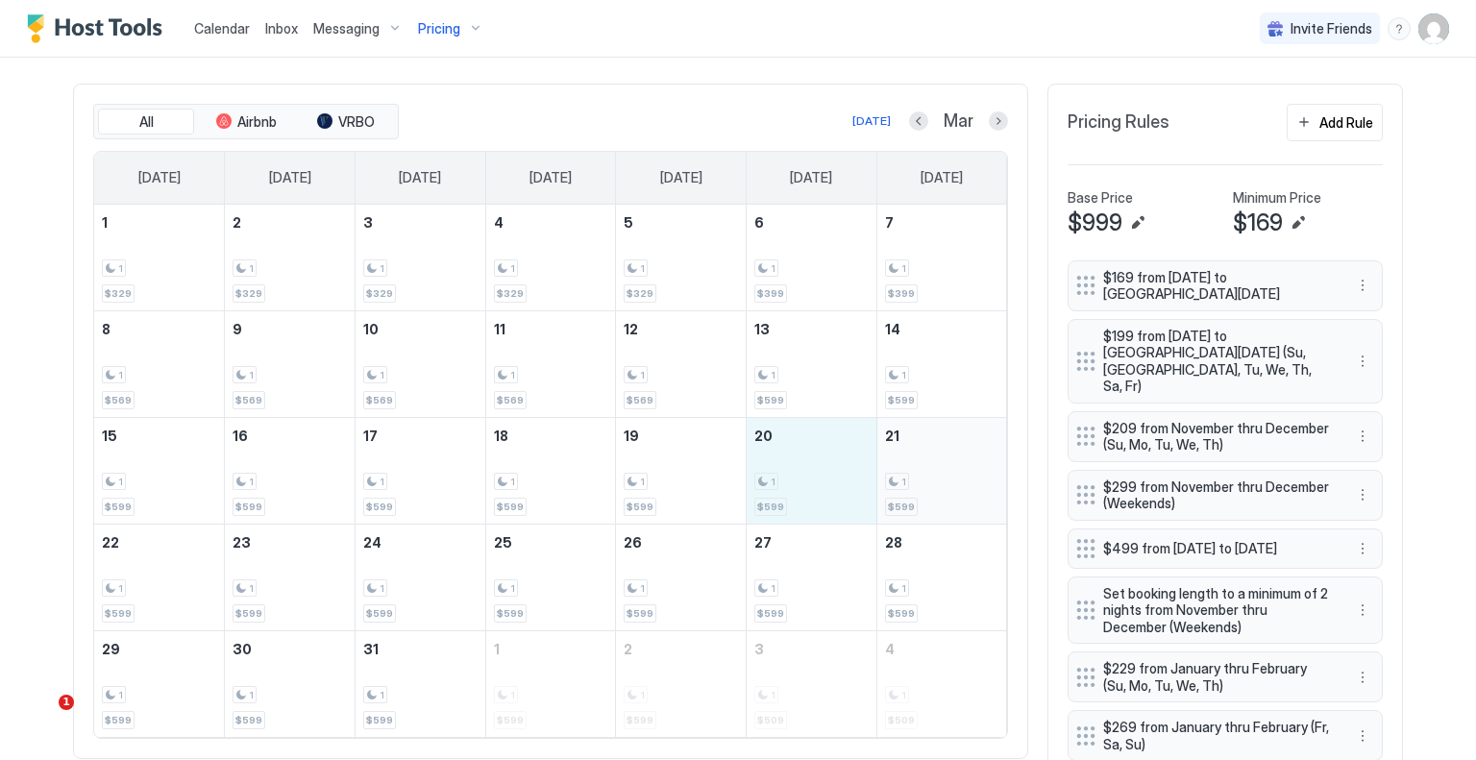
drag, startPoint x: 821, startPoint y: 482, endPoint x: 915, endPoint y: 482, distance: 94.2
click at [915, 482] on tr "15 1 $599 16 1 $599 17 1 $599 18 1 $599 19 1 $599 20 1 $599 21 1 $599" at bounding box center [550, 470] width 913 height 107
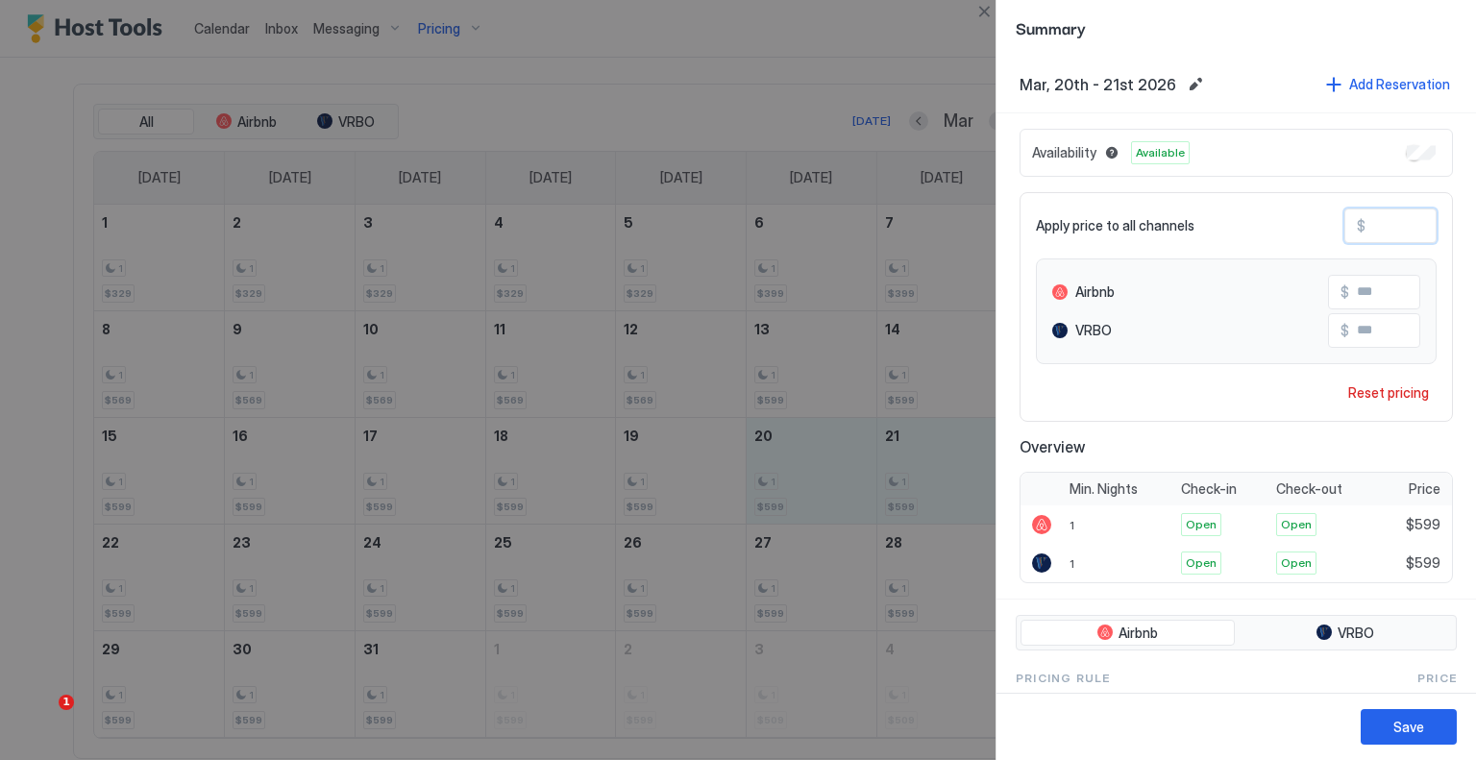
click at [1392, 228] on input "***" at bounding box center [1443, 226] width 154 height 33
click at [1415, 718] on div "Save" at bounding box center [1409, 727] width 31 height 20
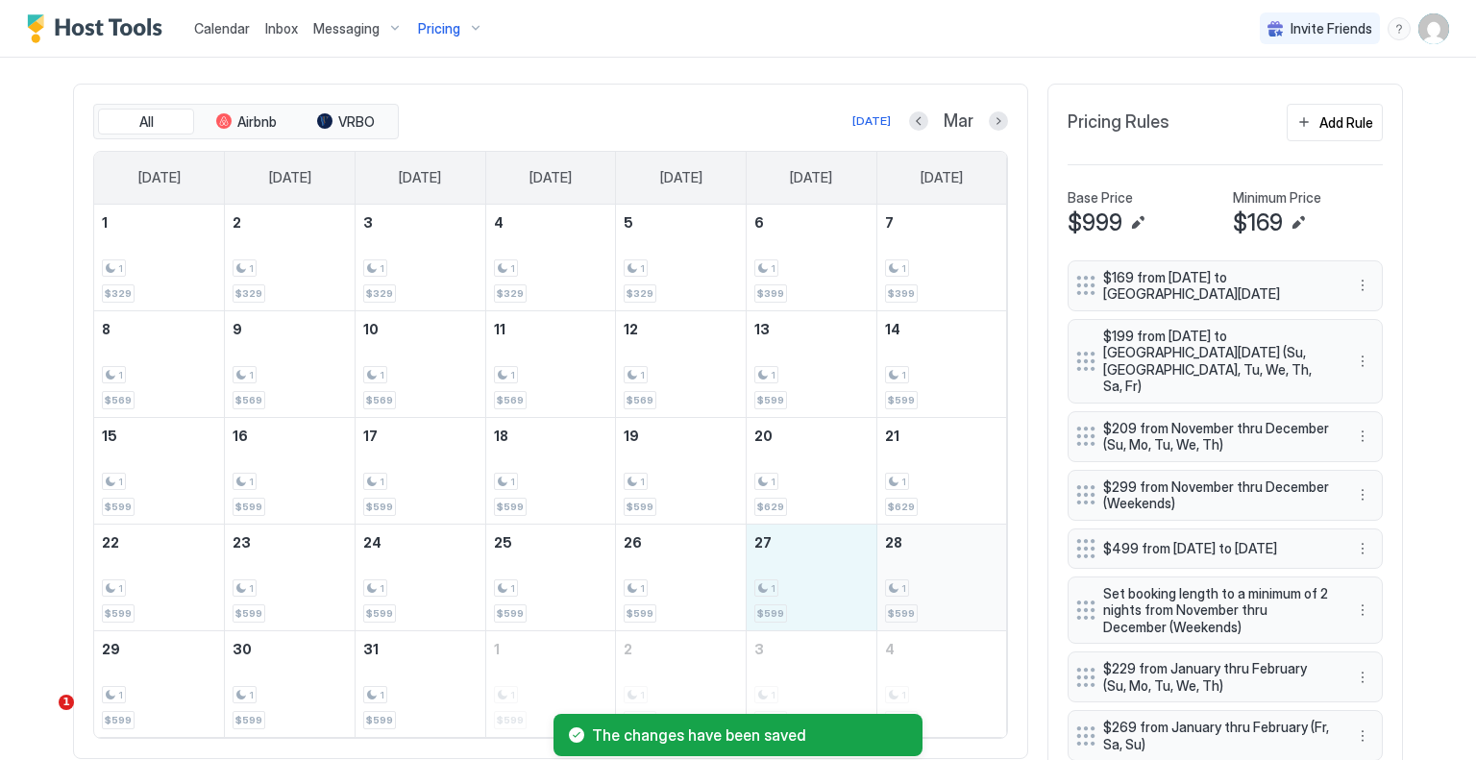
drag, startPoint x: 808, startPoint y: 575, endPoint x: 907, endPoint y: 575, distance: 99.0
click at [907, 575] on tr "22 1 $599 23 1 $599 24 1 $599 25 1 $599 26 1 $599 27 1 $599 28 1 $599" at bounding box center [550, 577] width 913 height 107
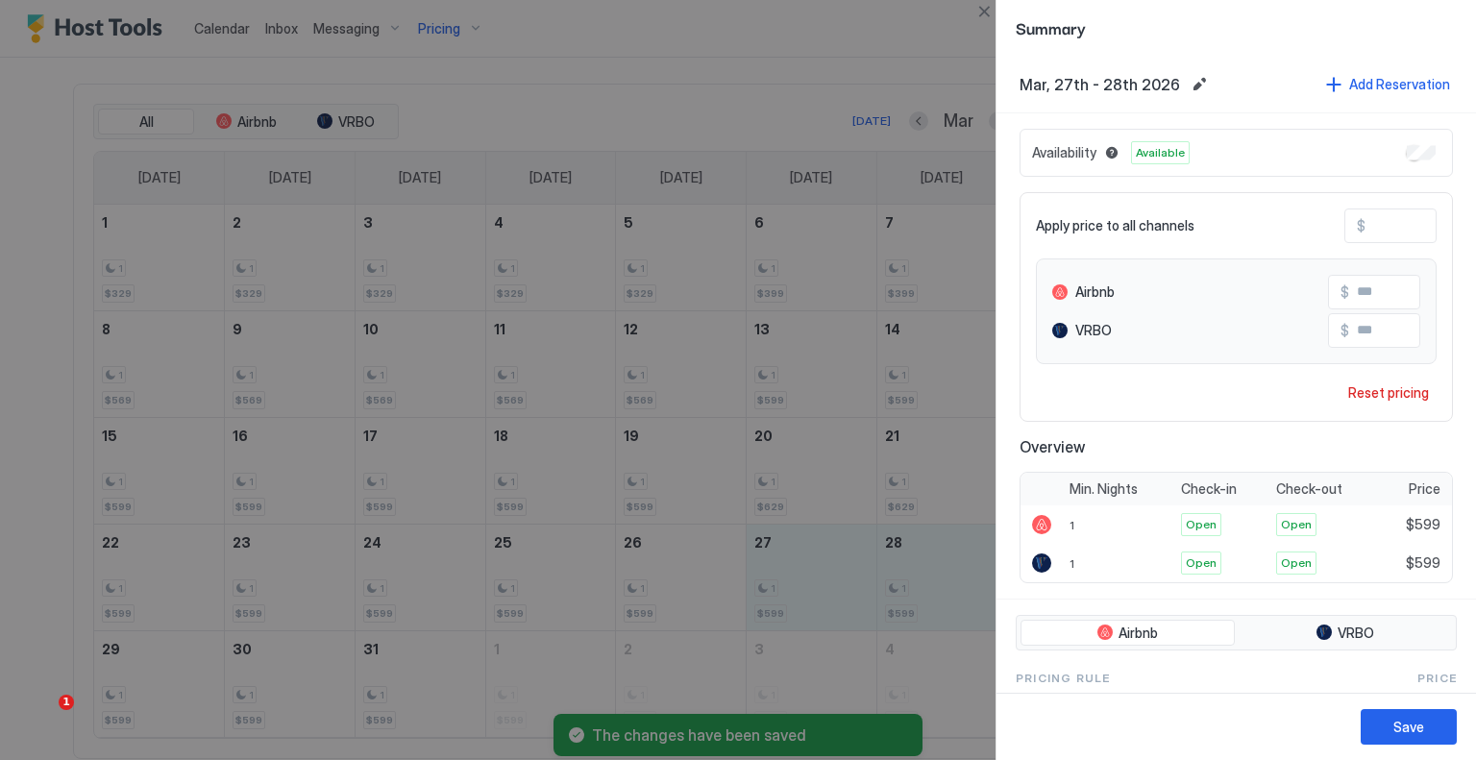
click at [1408, 222] on input "***" at bounding box center [1443, 226] width 154 height 33
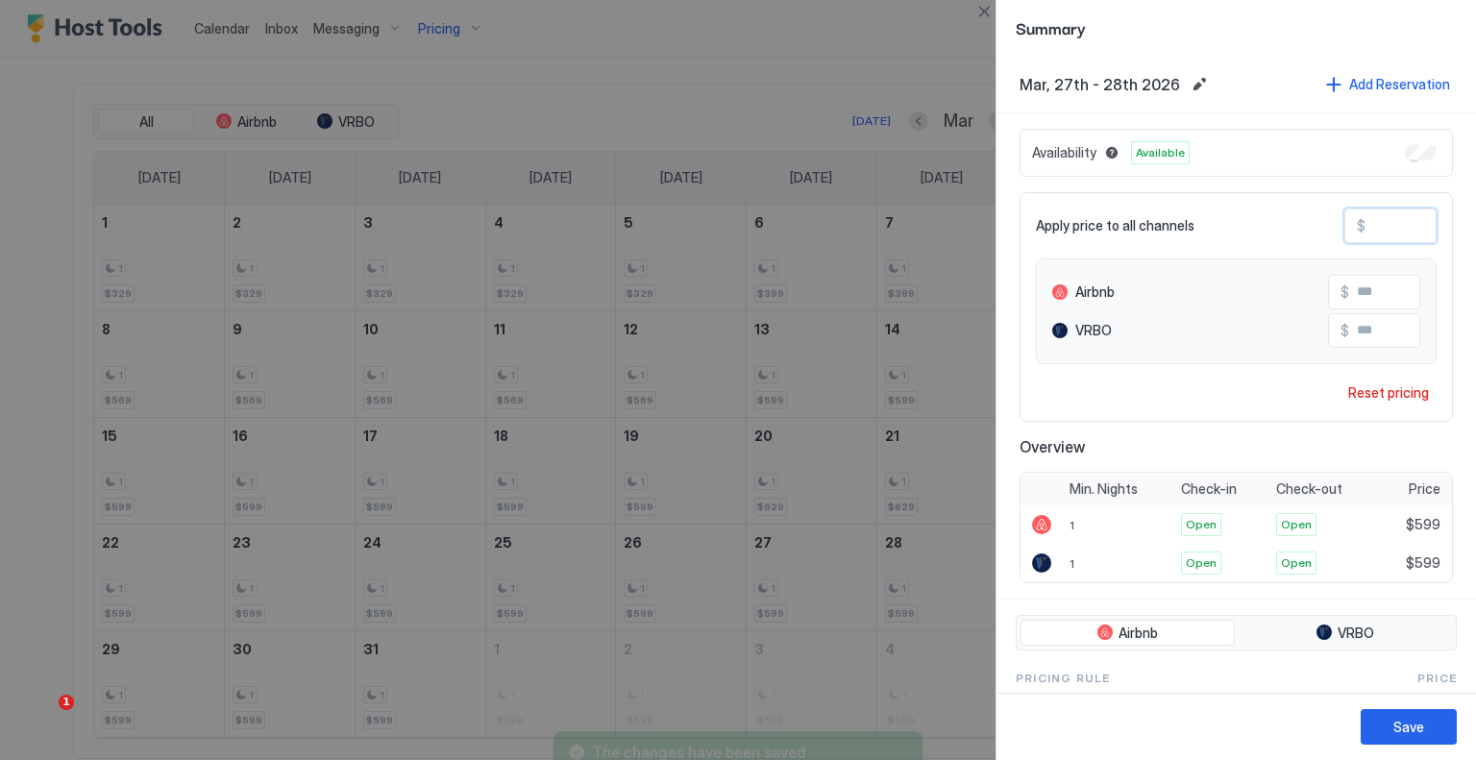
click at [1408, 222] on input "***" at bounding box center [1443, 226] width 154 height 33
click at [1411, 716] on button "Save" at bounding box center [1409, 727] width 96 height 36
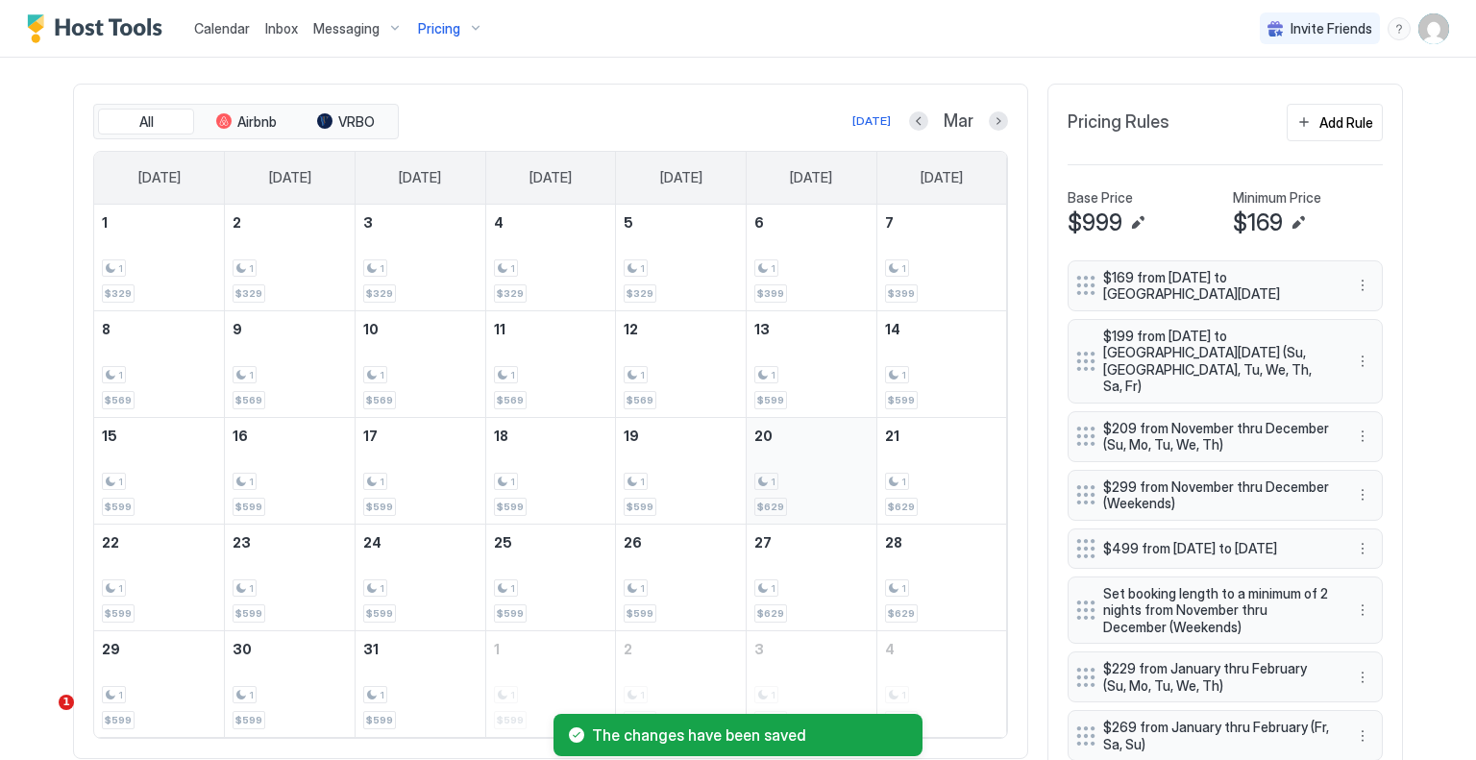
scroll to position [720, 0]
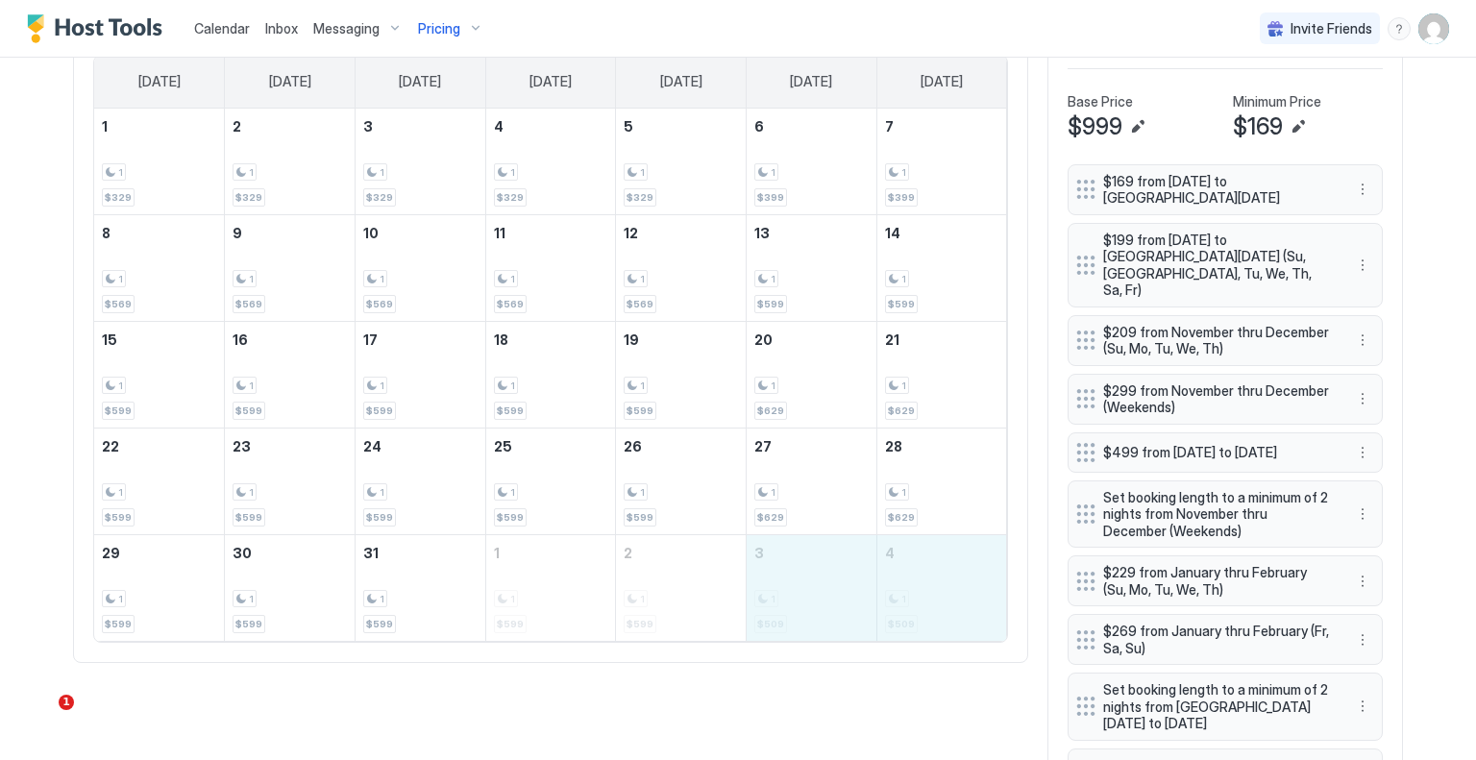
drag, startPoint x: 816, startPoint y: 571, endPoint x: 892, endPoint y: 571, distance: 75.9
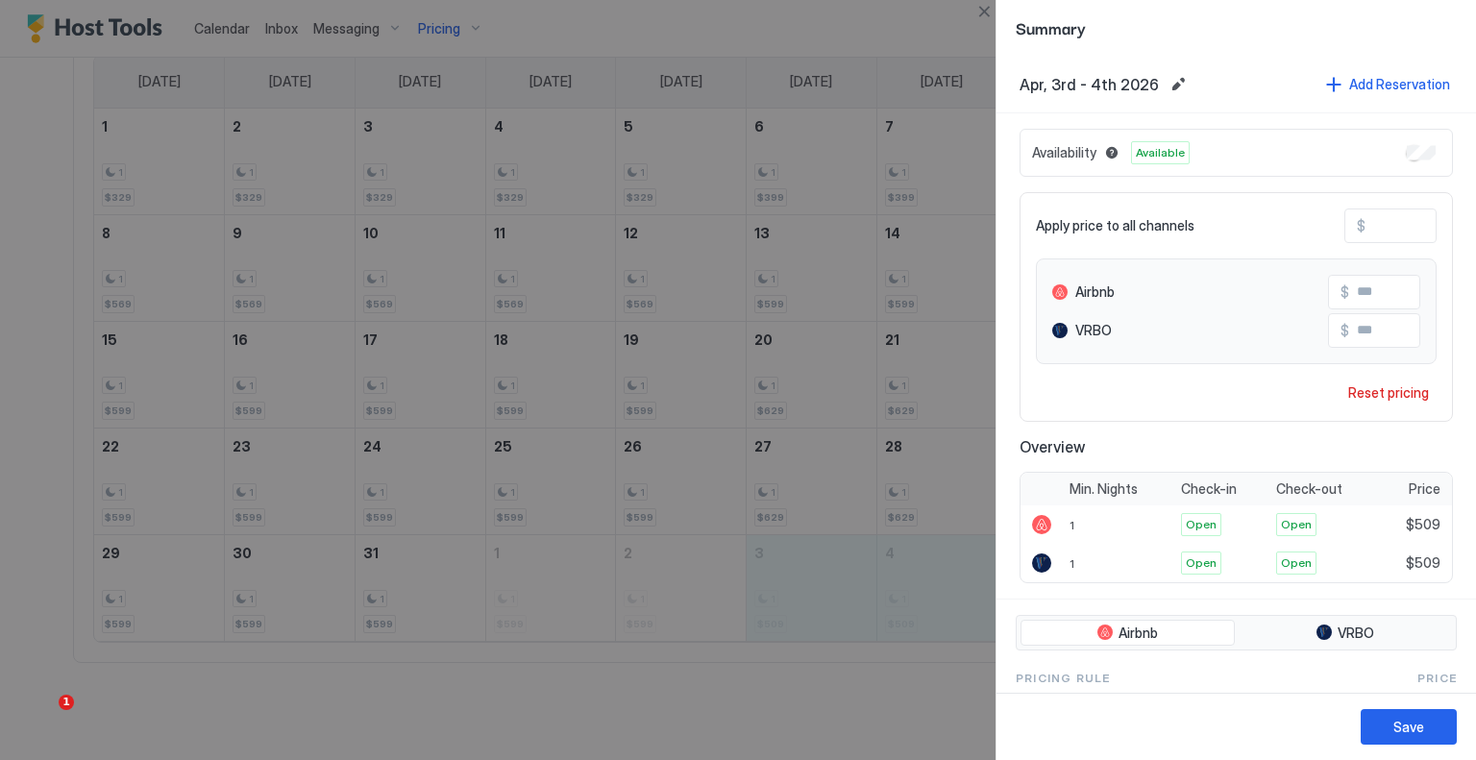
click at [1372, 214] on input "***" at bounding box center [1443, 226] width 154 height 33
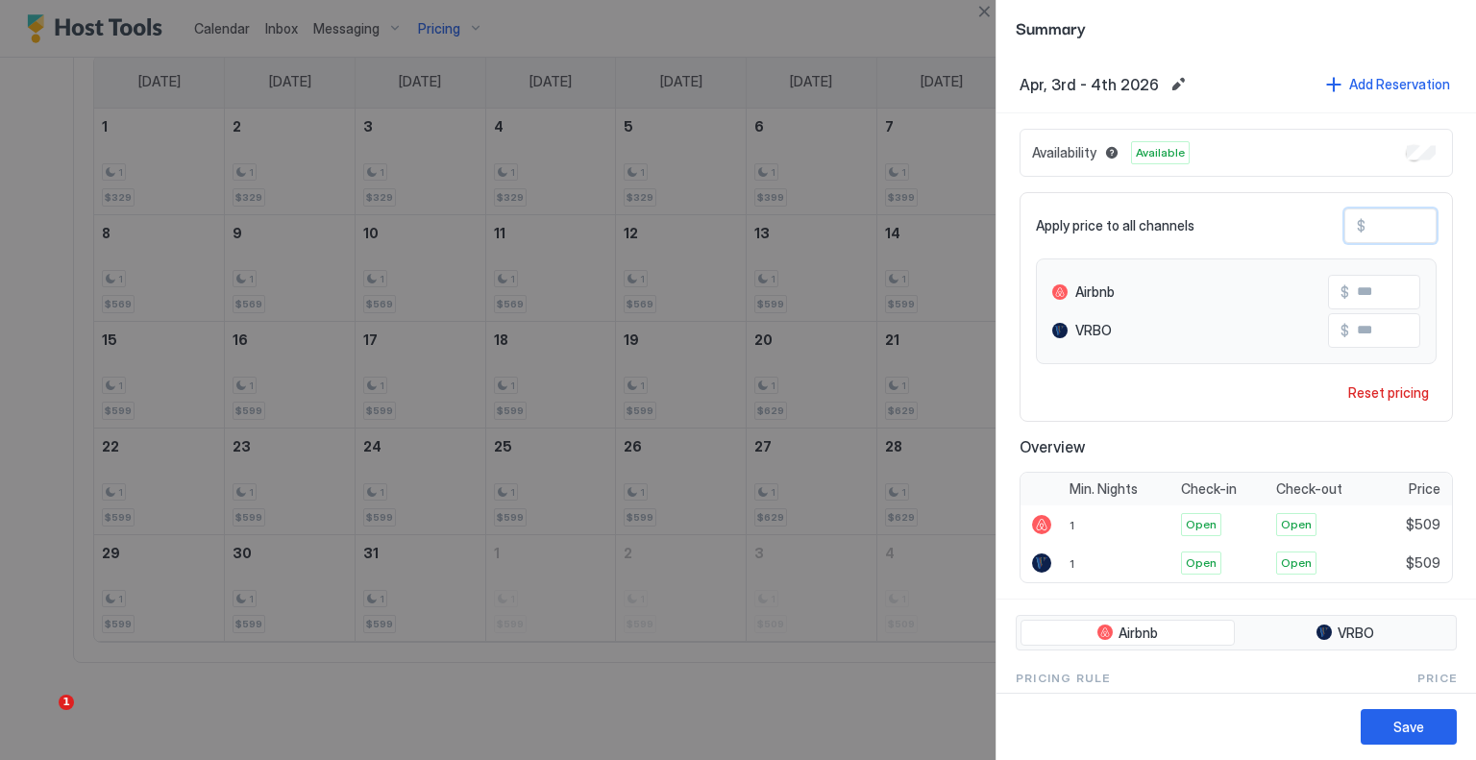
click at [1372, 214] on input "***" at bounding box center [1443, 226] width 154 height 33
click at [1411, 719] on div "Save" at bounding box center [1409, 727] width 31 height 20
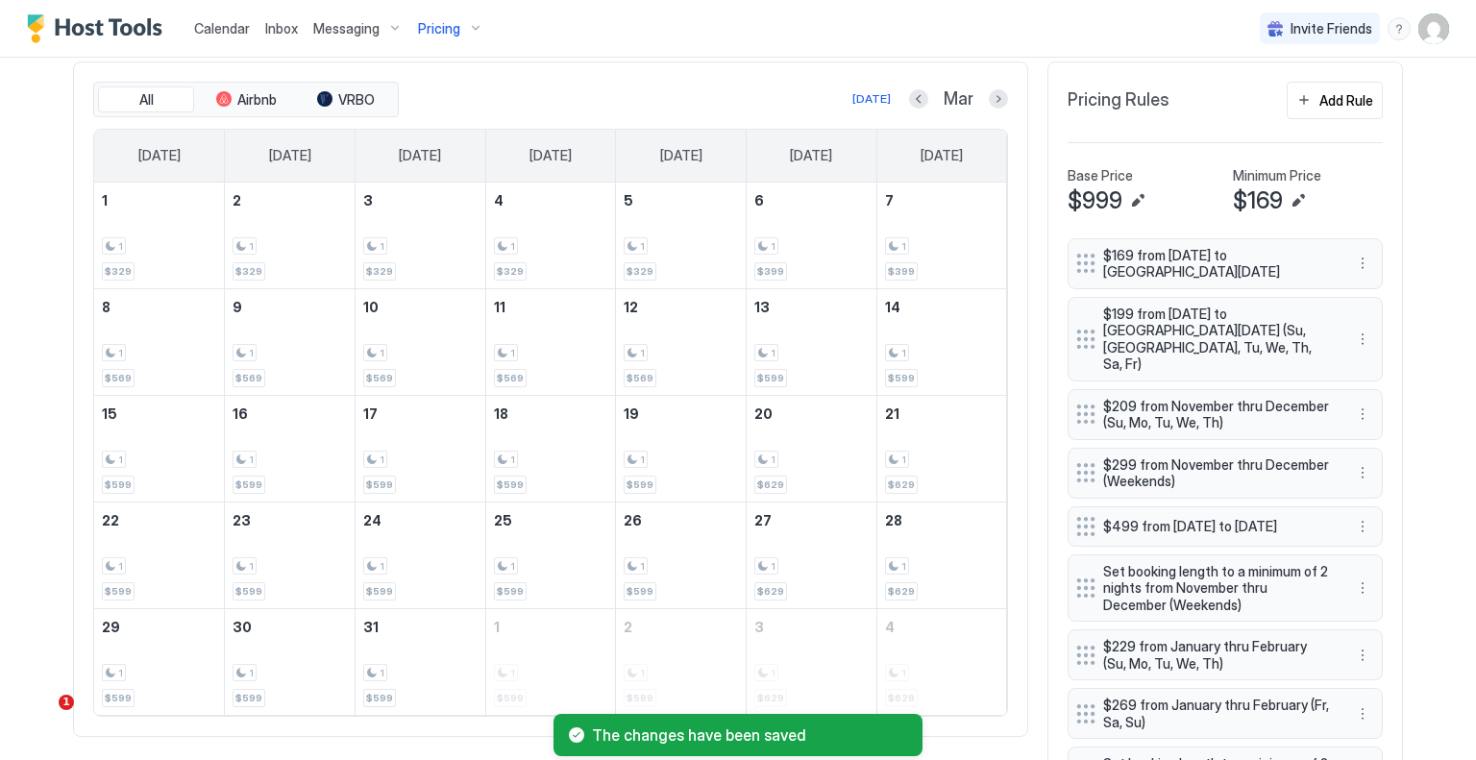
scroll to position [528, 0]
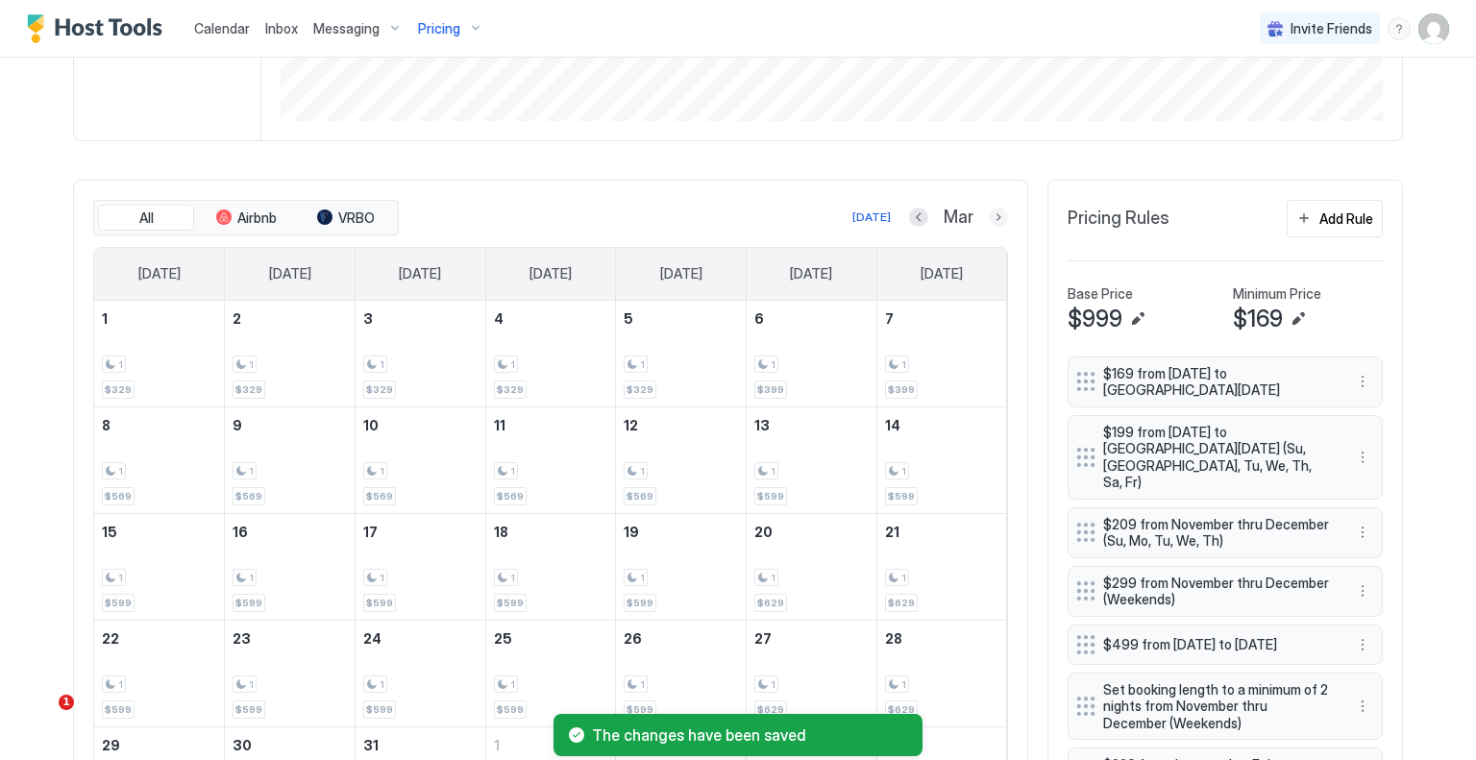
click at [992, 208] on button "Next month" at bounding box center [998, 217] width 19 height 19
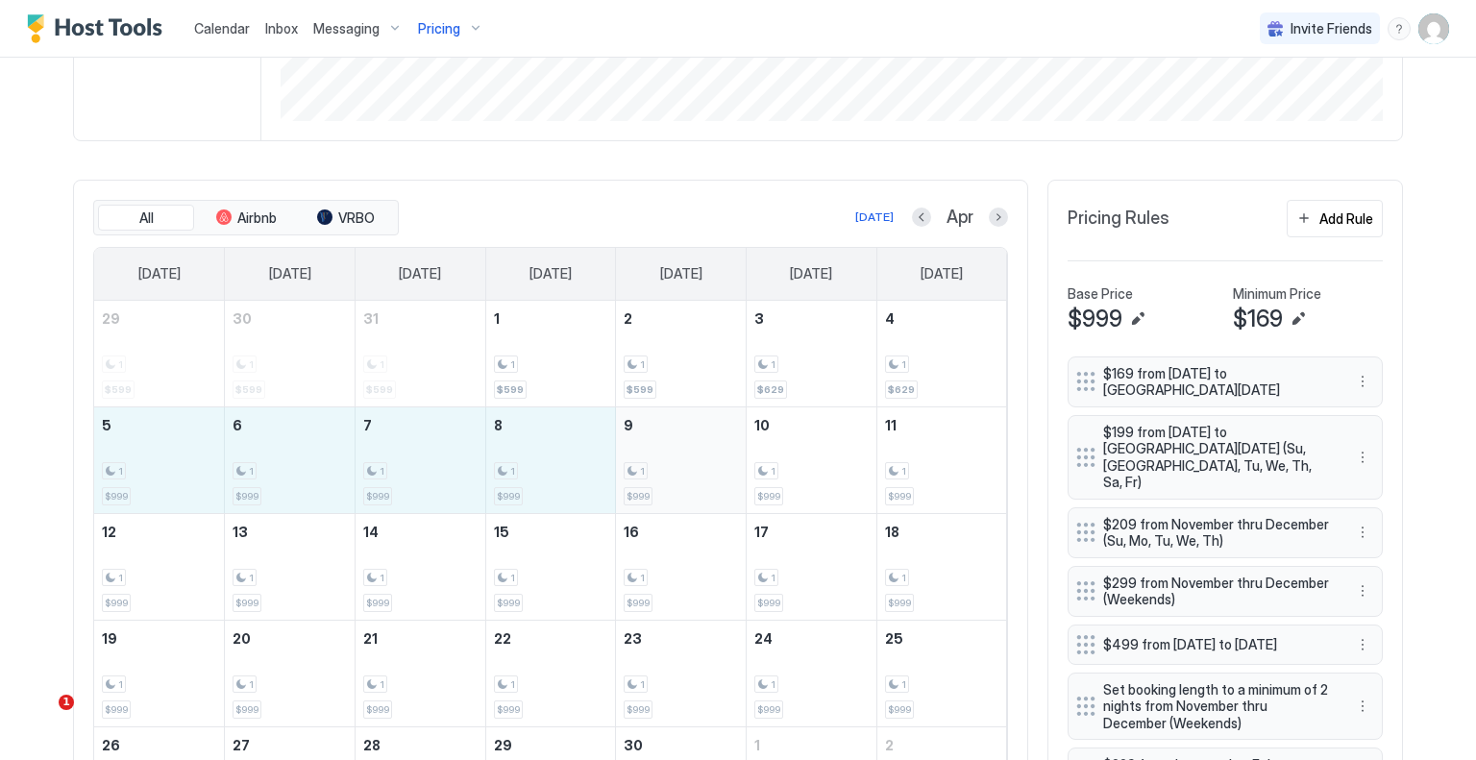
drag, startPoint x: 159, startPoint y: 471, endPoint x: 642, endPoint y: 471, distance: 483.5
click at [642, 471] on tr "5 1 $999 6 1 $999 7 1 $999 8 1 $999 9 1 $999 10 1 $999 11 1 $999" at bounding box center [550, 460] width 913 height 107
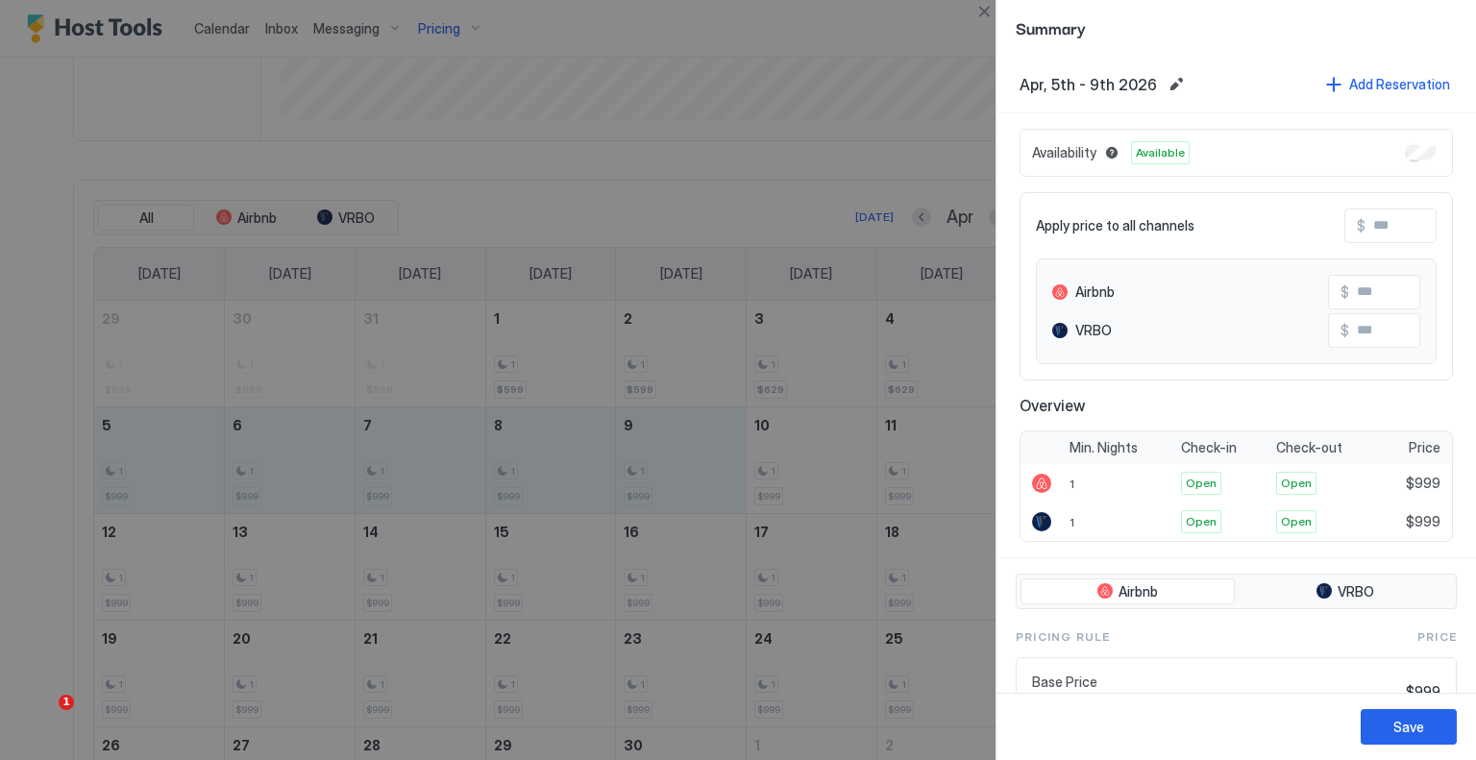
click at [1384, 224] on input "Input Field" at bounding box center [1443, 226] width 154 height 33
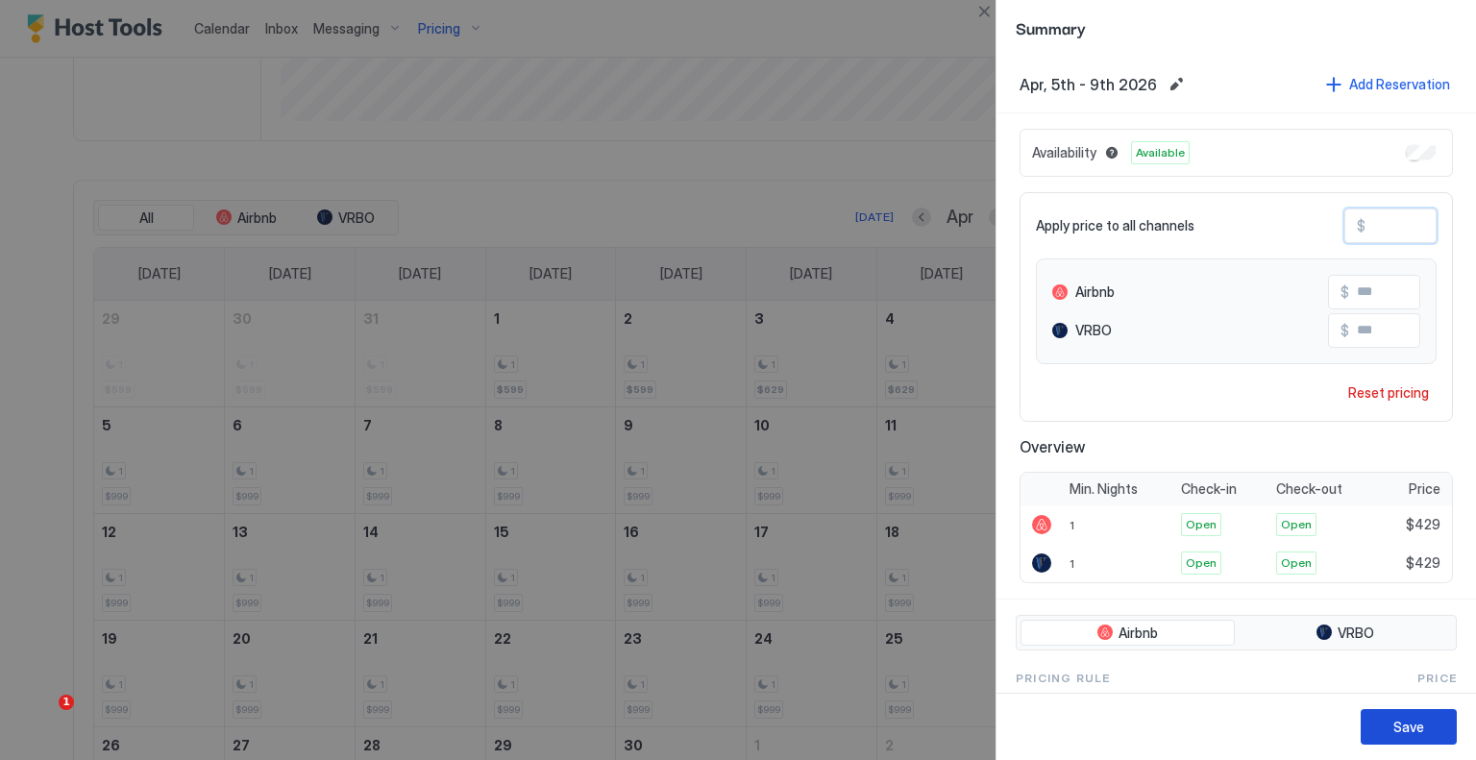
click at [1438, 718] on button "Save" at bounding box center [1409, 727] width 96 height 36
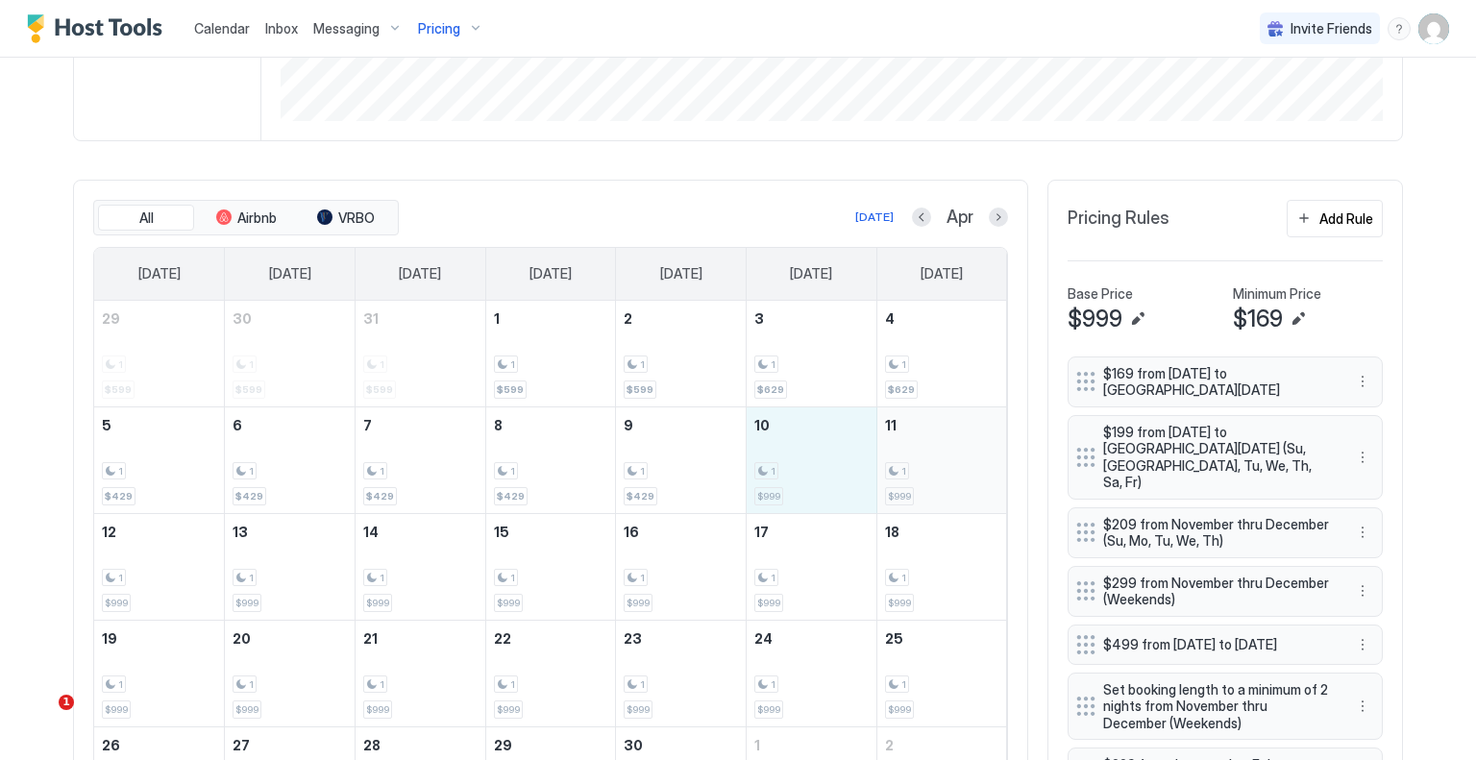
drag, startPoint x: 831, startPoint y: 472, endPoint x: 917, endPoint y: 472, distance: 85.5
click at [917, 472] on tr "5 1 $429 6 1 $429 7 1 $429 8 1 $429 9 1 $429 10 1 $999 11 1 $999" at bounding box center [550, 460] width 913 height 107
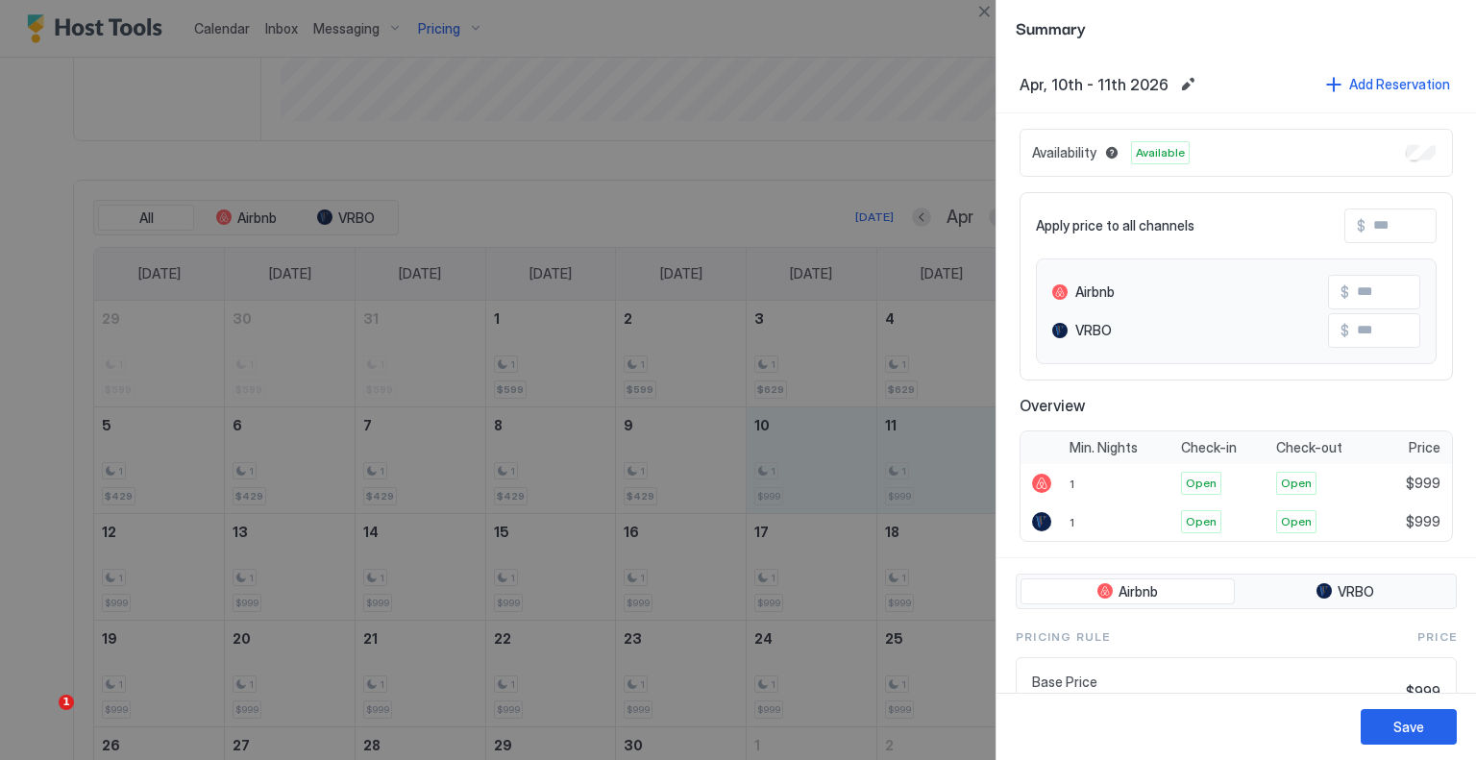
click at [1385, 237] on input "Input Field" at bounding box center [1443, 226] width 154 height 33
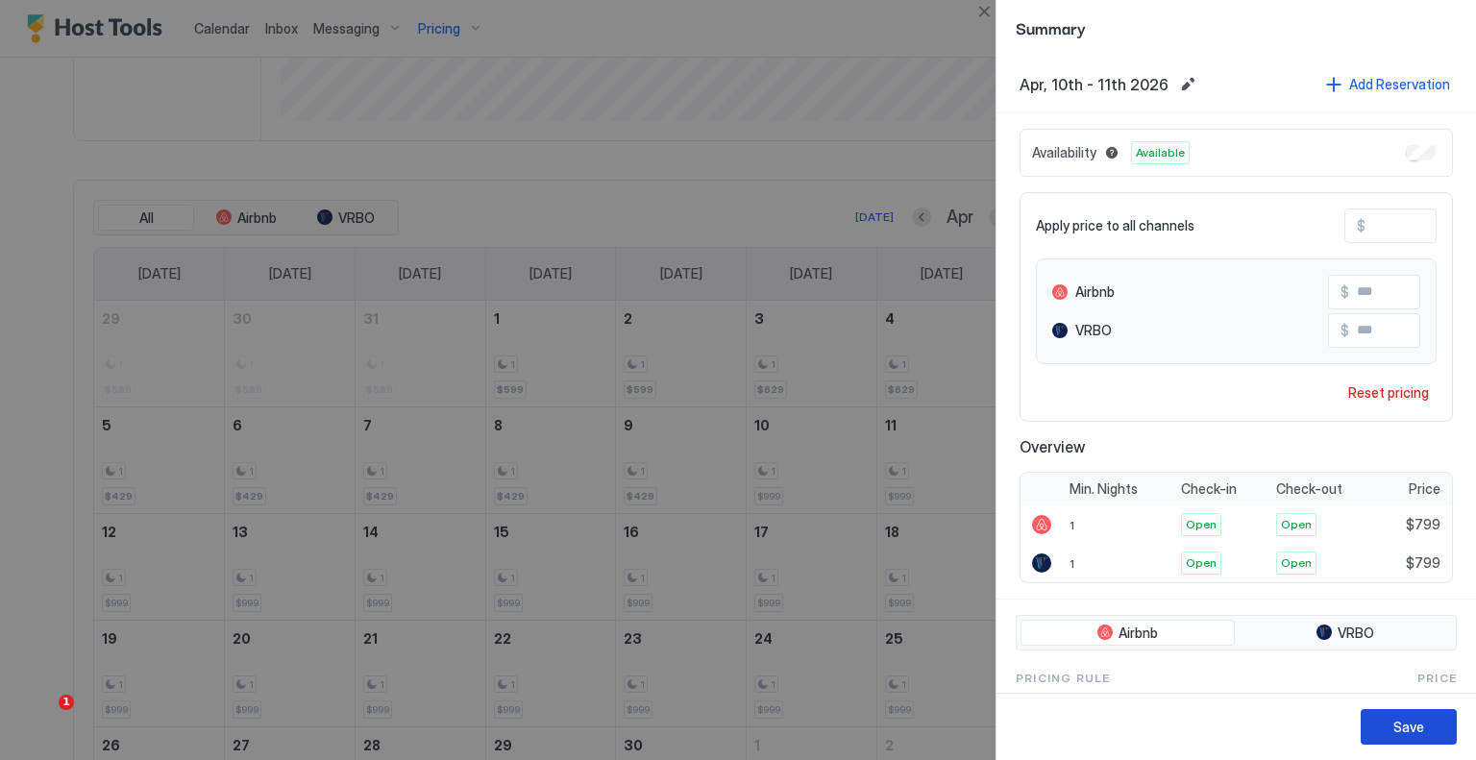
click at [1435, 714] on button "Save" at bounding box center [1409, 727] width 96 height 36
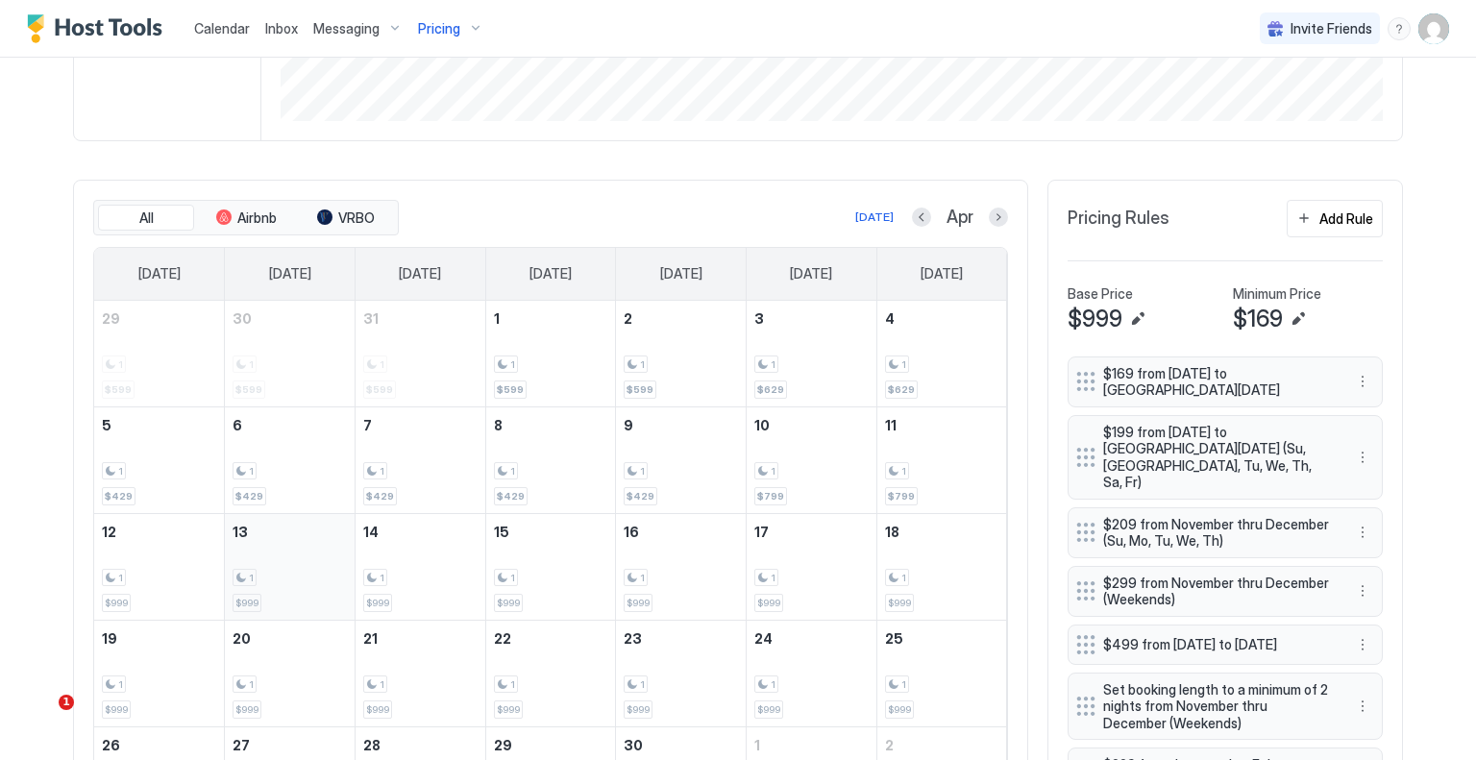
scroll to position [624, 0]
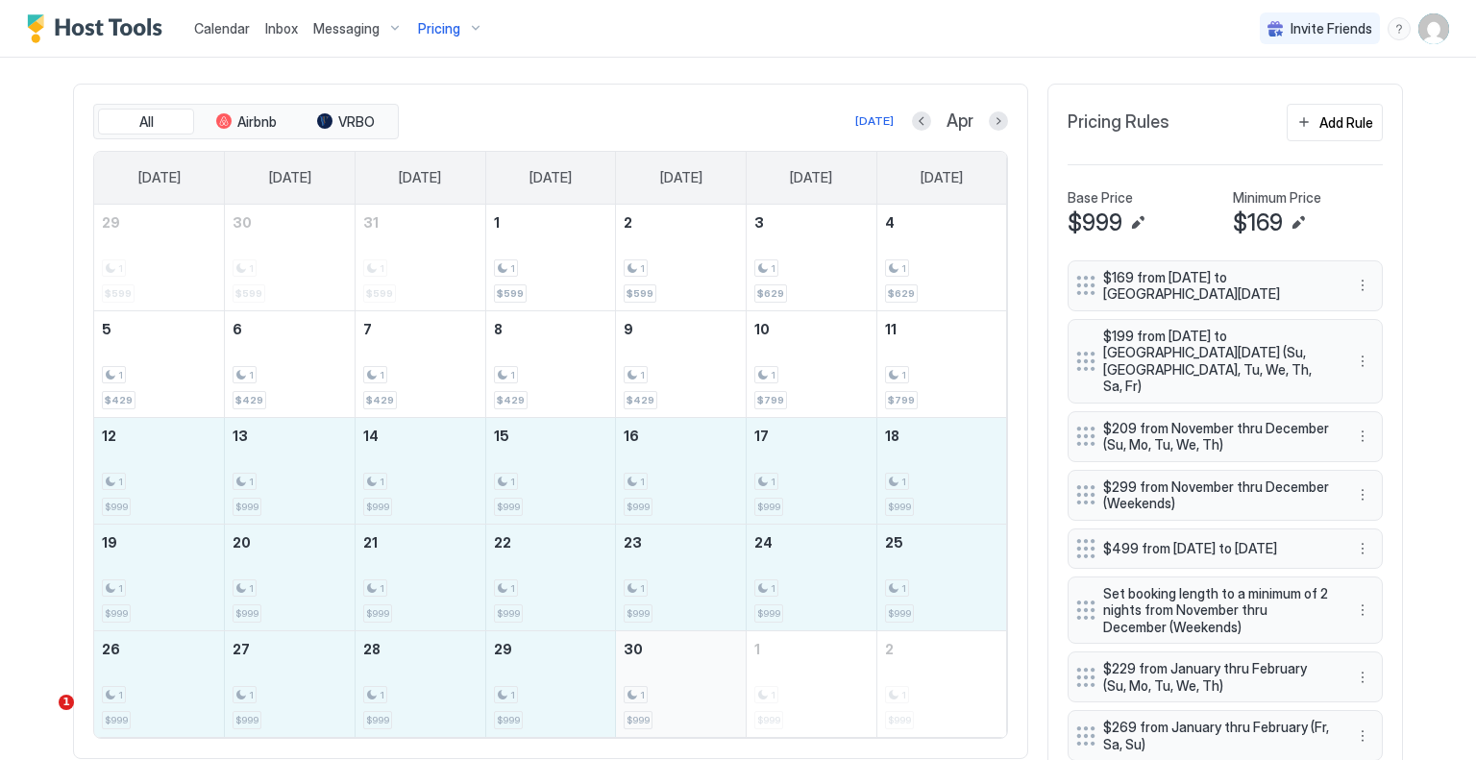
drag, startPoint x: 175, startPoint y: 483, endPoint x: 656, endPoint y: 656, distance: 511.7
click at [656, 656] on tbody "29 1 $599 30 1 $599 31 1 $599 1 1 $599 2 1 $599 3 1 $629 4 1 $629 5 1 $429 6 1 …" at bounding box center [550, 471] width 913 height 532
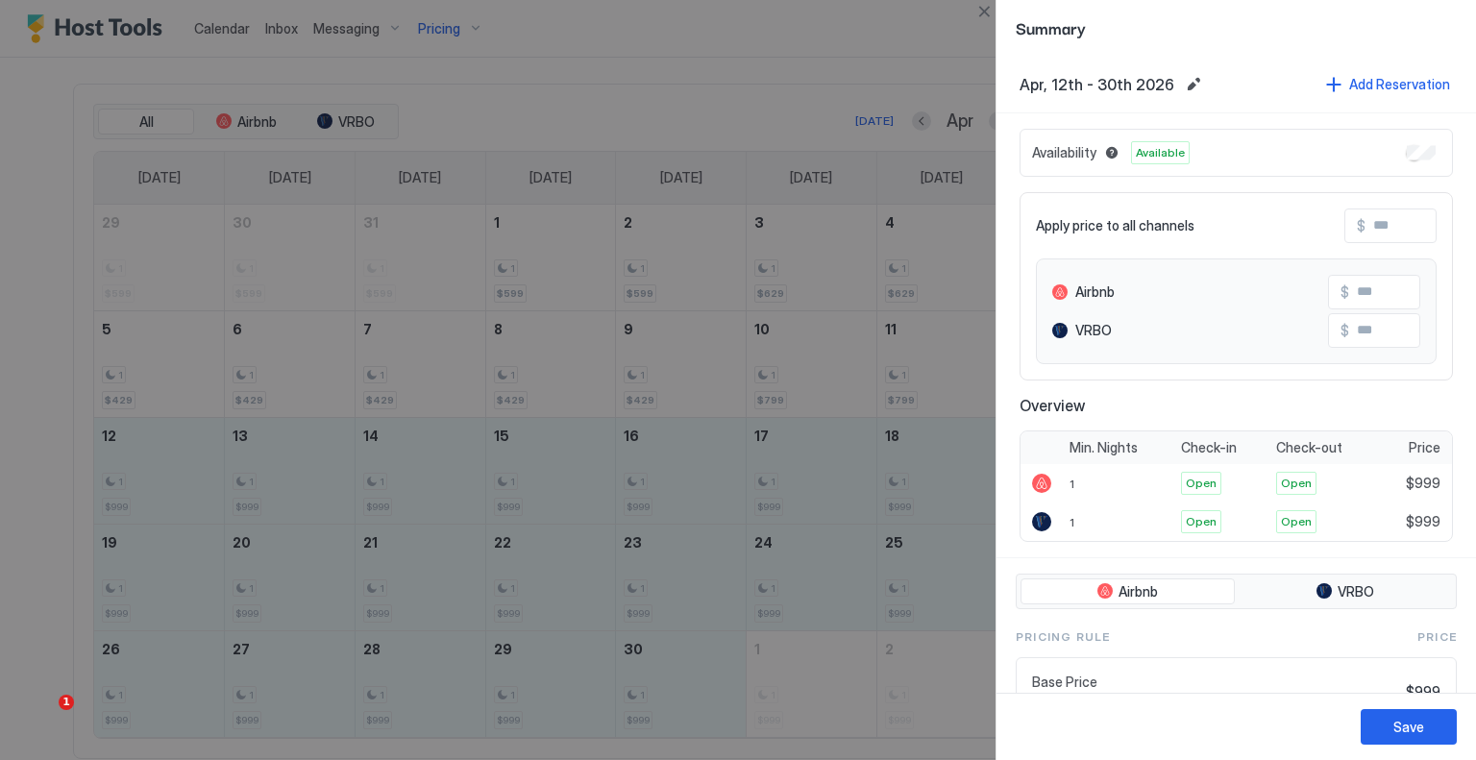
click at [1402, 230] on input "Input Field" at bounding box center [1443, 226] width 154 height 33
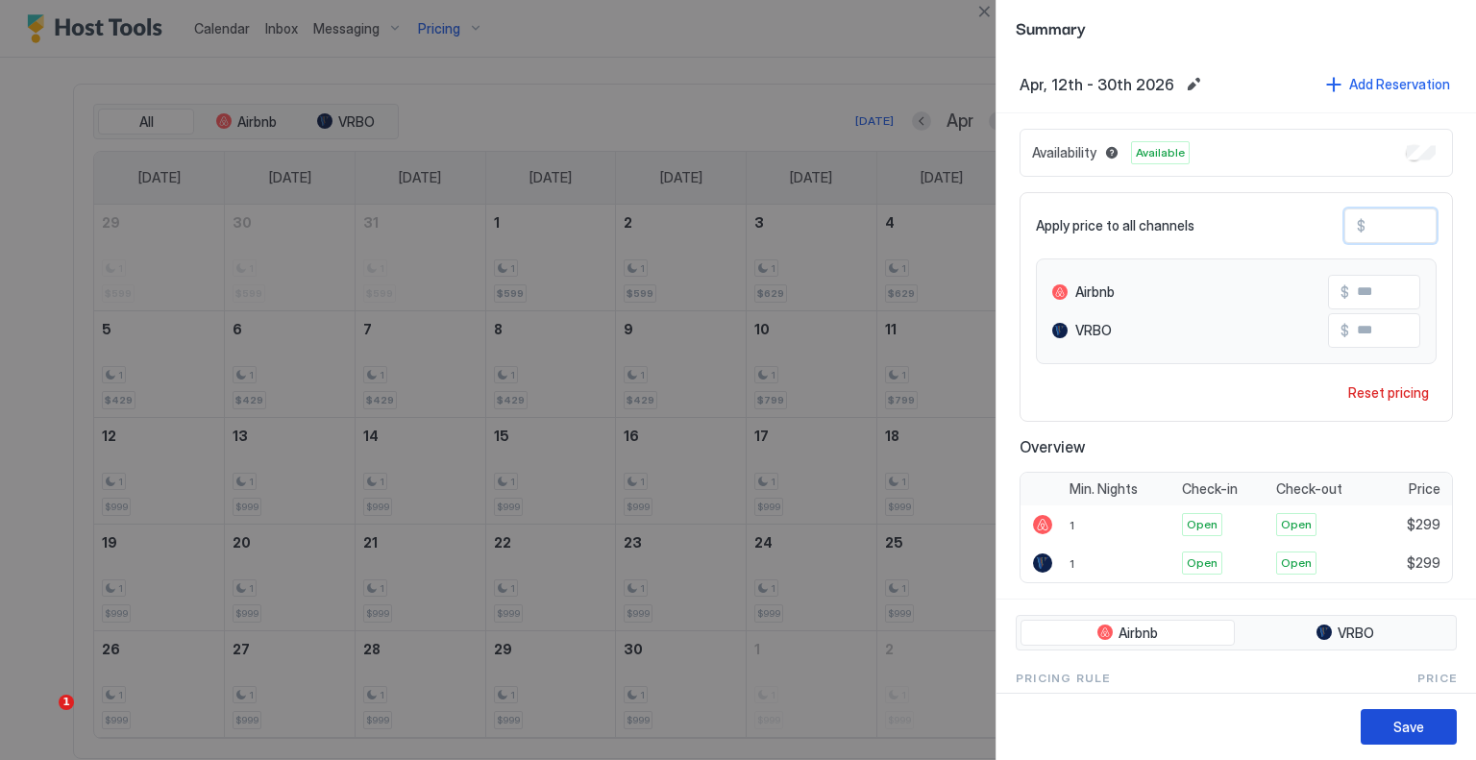
click at [1400, 718] on div "Save" at bounding box center [1409, 727] width 31 height 20
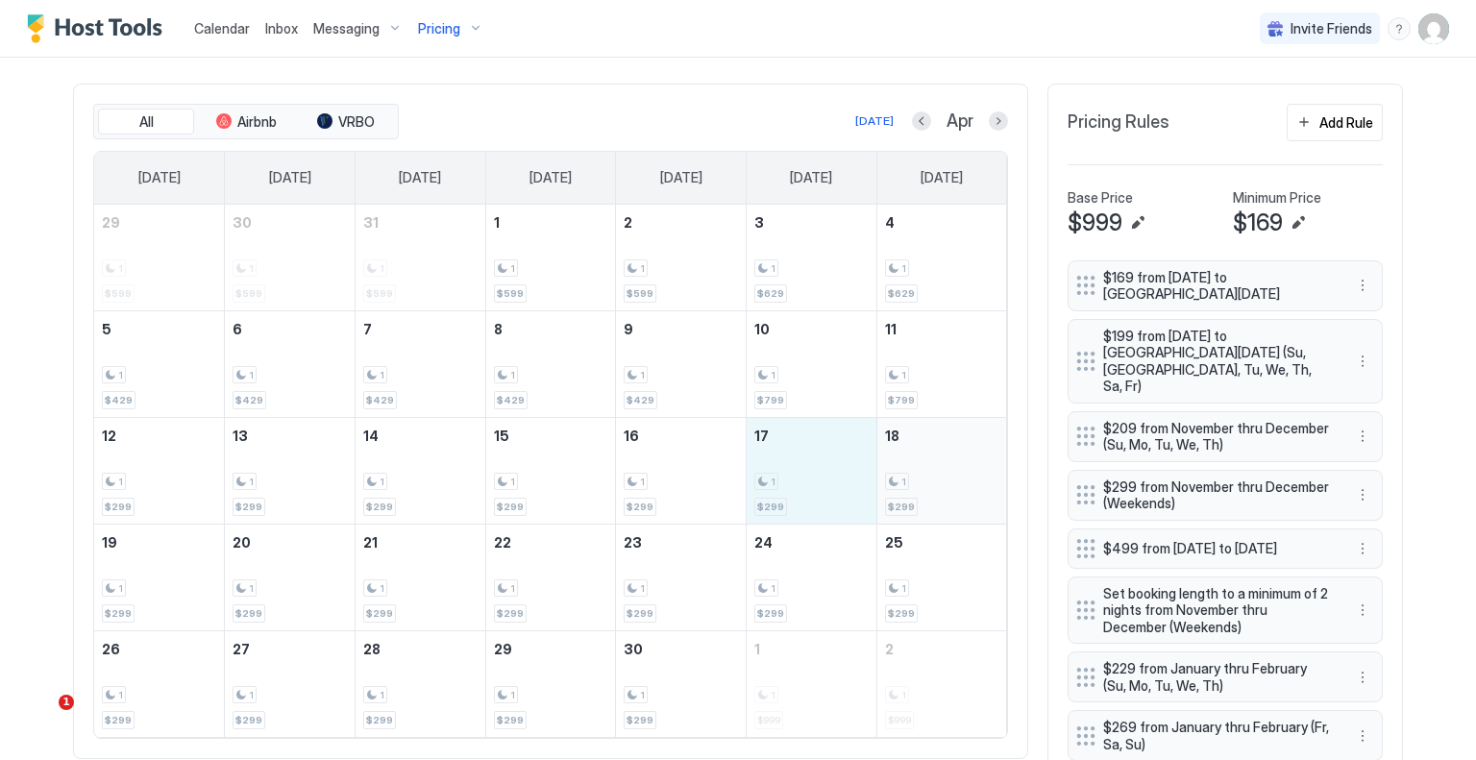
drag, startPoint x: 847, startPoint y: 482, endPoint x: 899, endPoint y: 497, distance: 53.9
click at [899, 497] on tr "12 1 $299 13 1 $299 14 1 $299 15 1 $299 16 1 $299 17 1 $299 18 1 $299" at bounding box center [550, 470] width 913 height 107
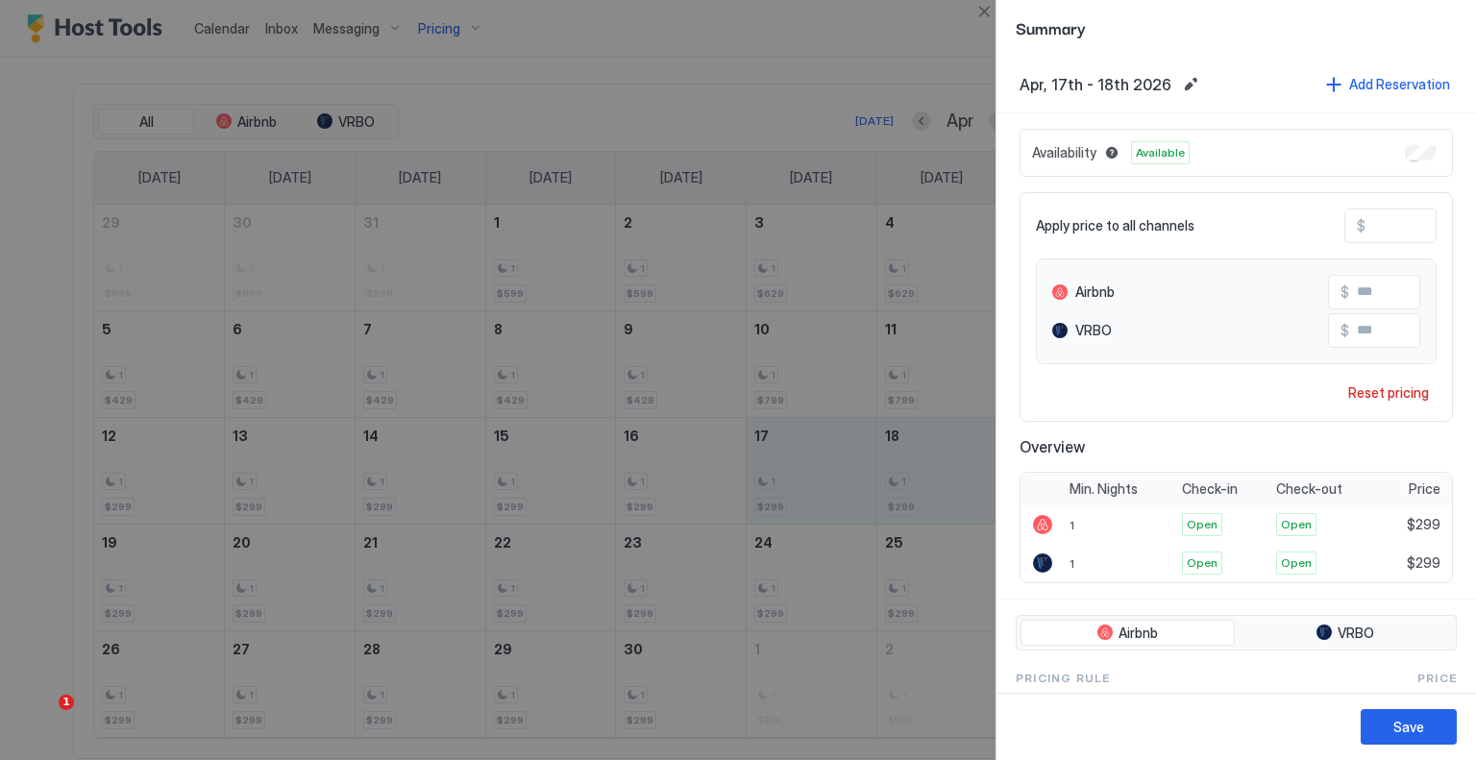
click at [1366, 230] on input "***" at bounding box center [1443, 226] width 154 height 33
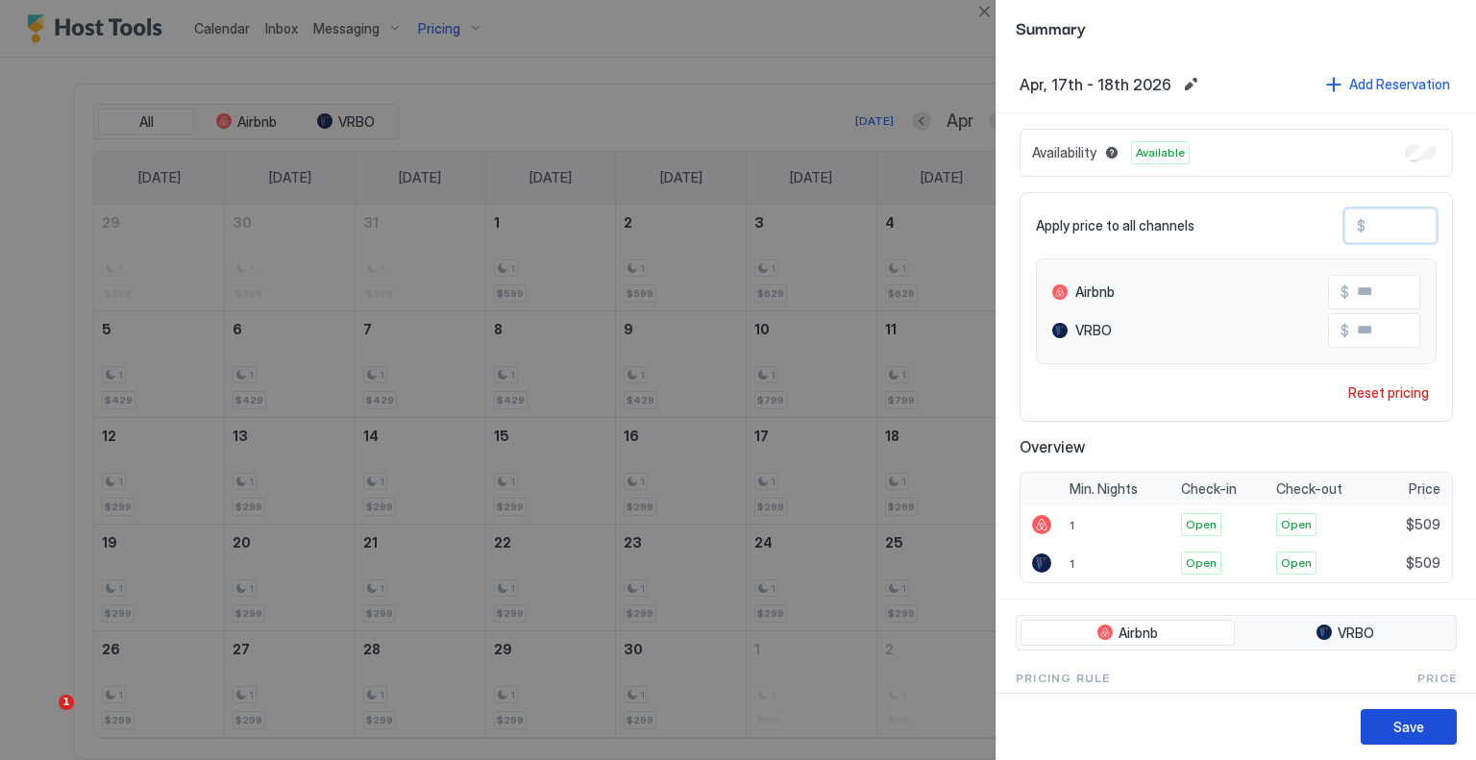
click at [1426, 724] on button "Save" at bounding box center [1409, 727] width 96 height 36
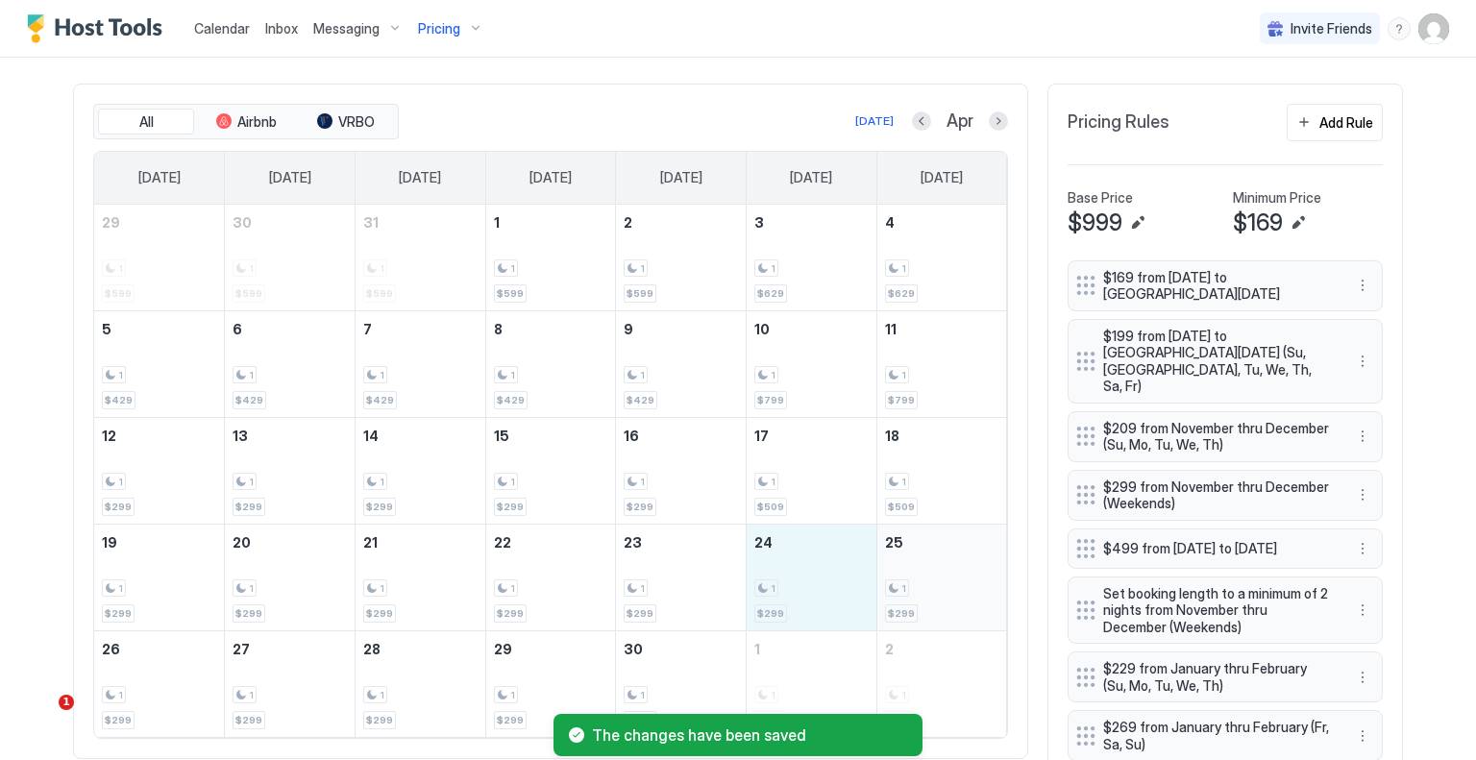
drag, startPoint x: 806, startPoint y: 581, endPoint x: 903, endPoint y: 584, distance: 96.2
click at [903, 584] on tr "19 1 $299 20 1 $299 21 1 $299 22 1 $299 23 1 $299 24 1 $299 25 1 $299" at bounding box center [550, 577] width 913 height 107
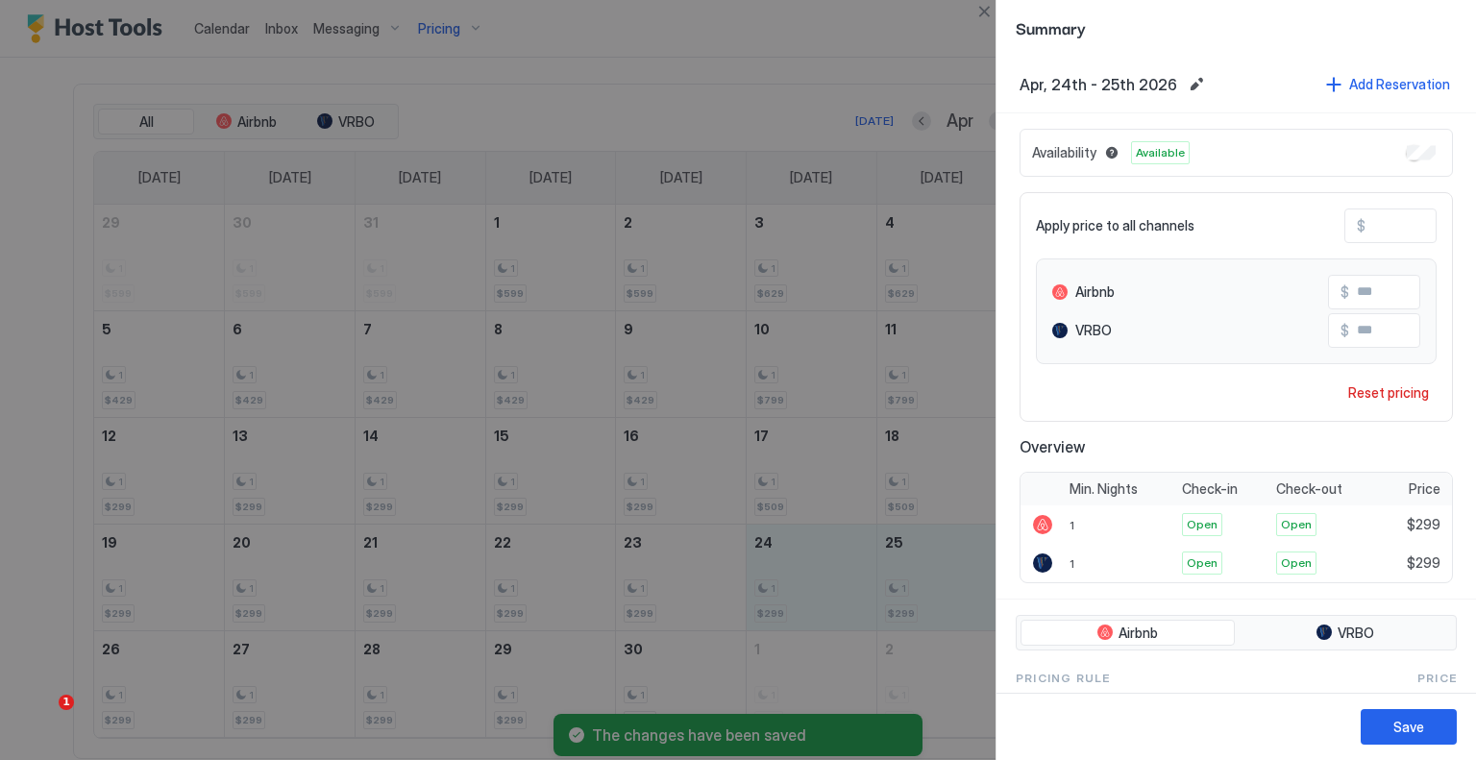
click at [1391, 236] on input "***" at bounding box center [1443, 226] width 154 height 33
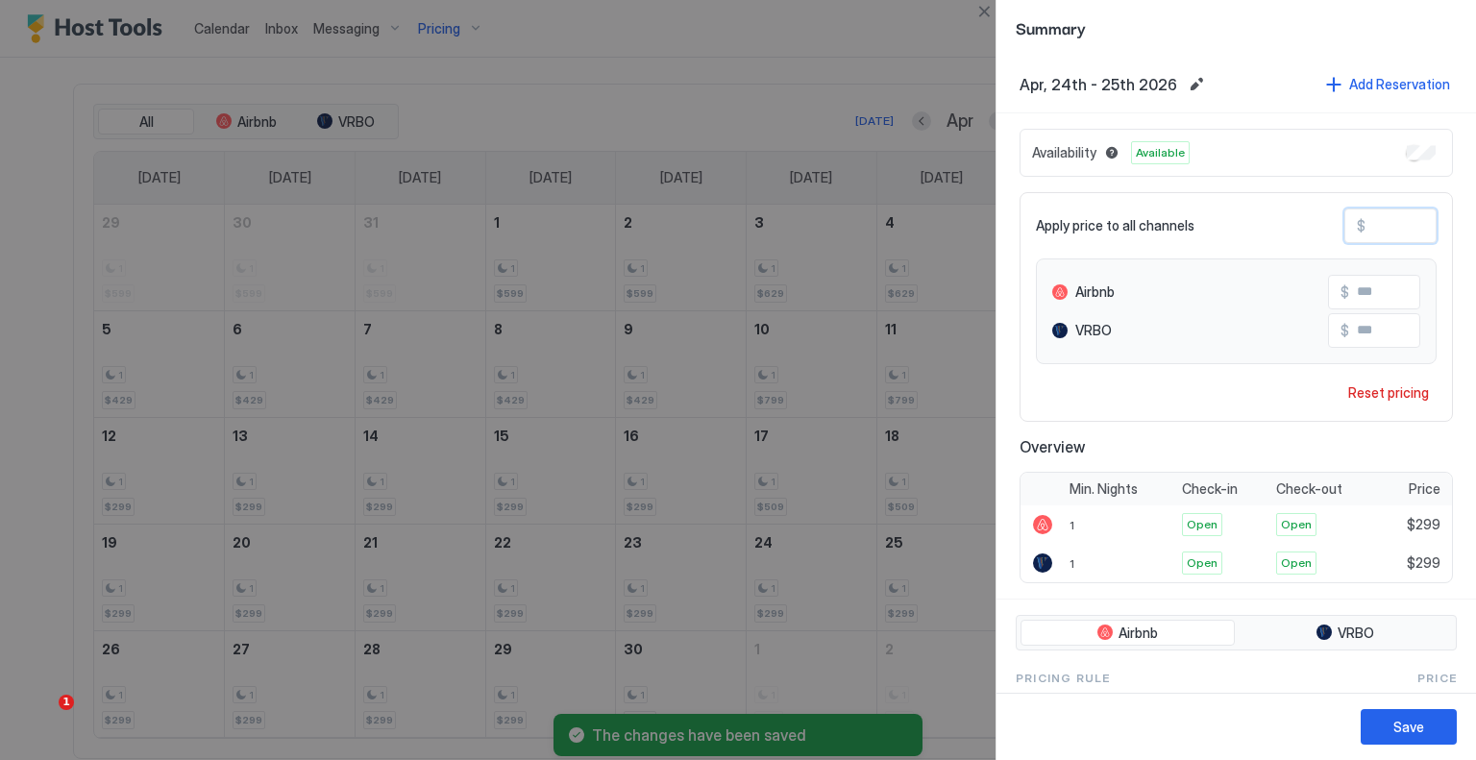
click at [1391, 236] on input "***" at bounding box center [1443, 226] width 154 height 33
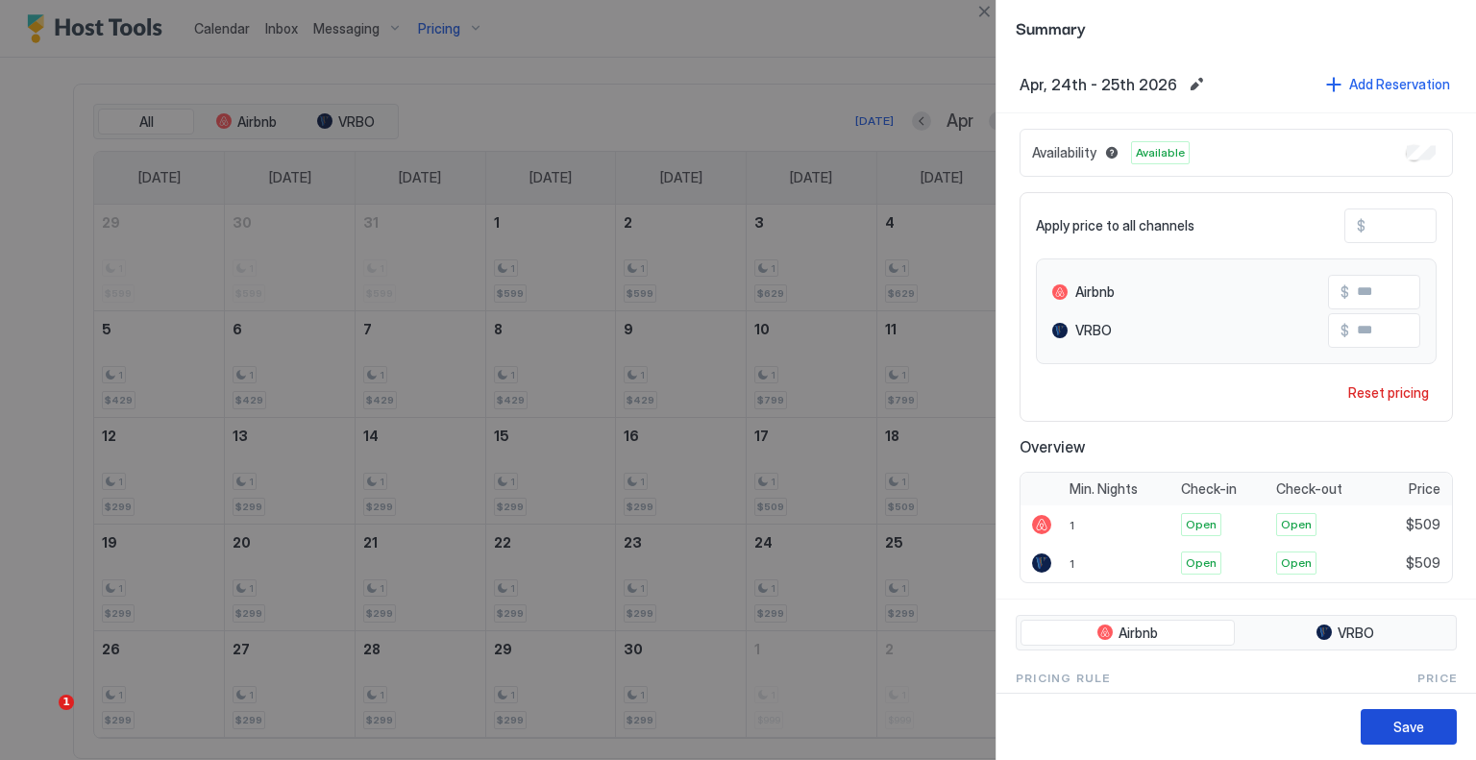
click at [1426, 711] on button "Save" at bounding box center [1409, 727] width 96 height 36
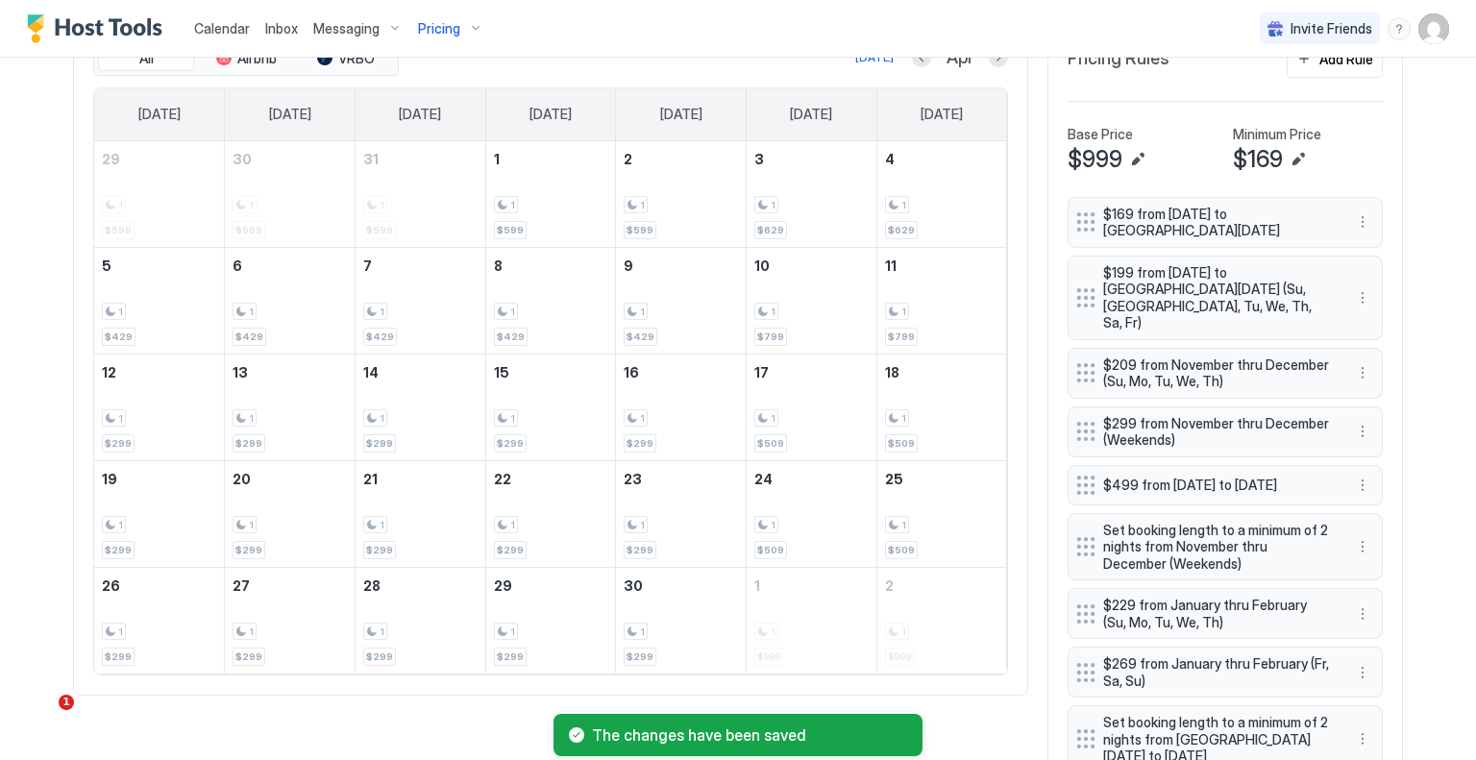
scroll to position [720, 0]
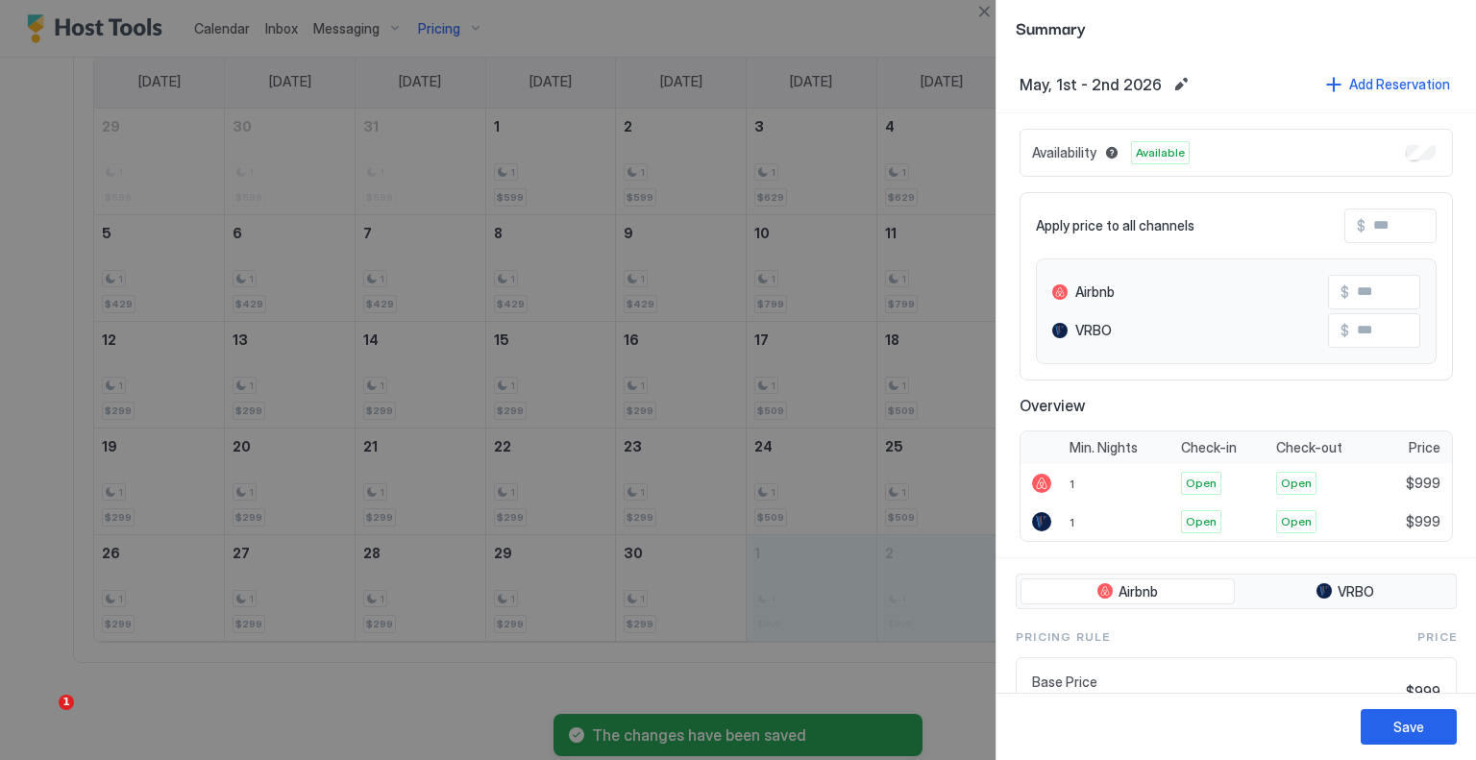
click at [1366, 227] on input "Input Field" at bounding box center [1443, 226] width 154 height 33
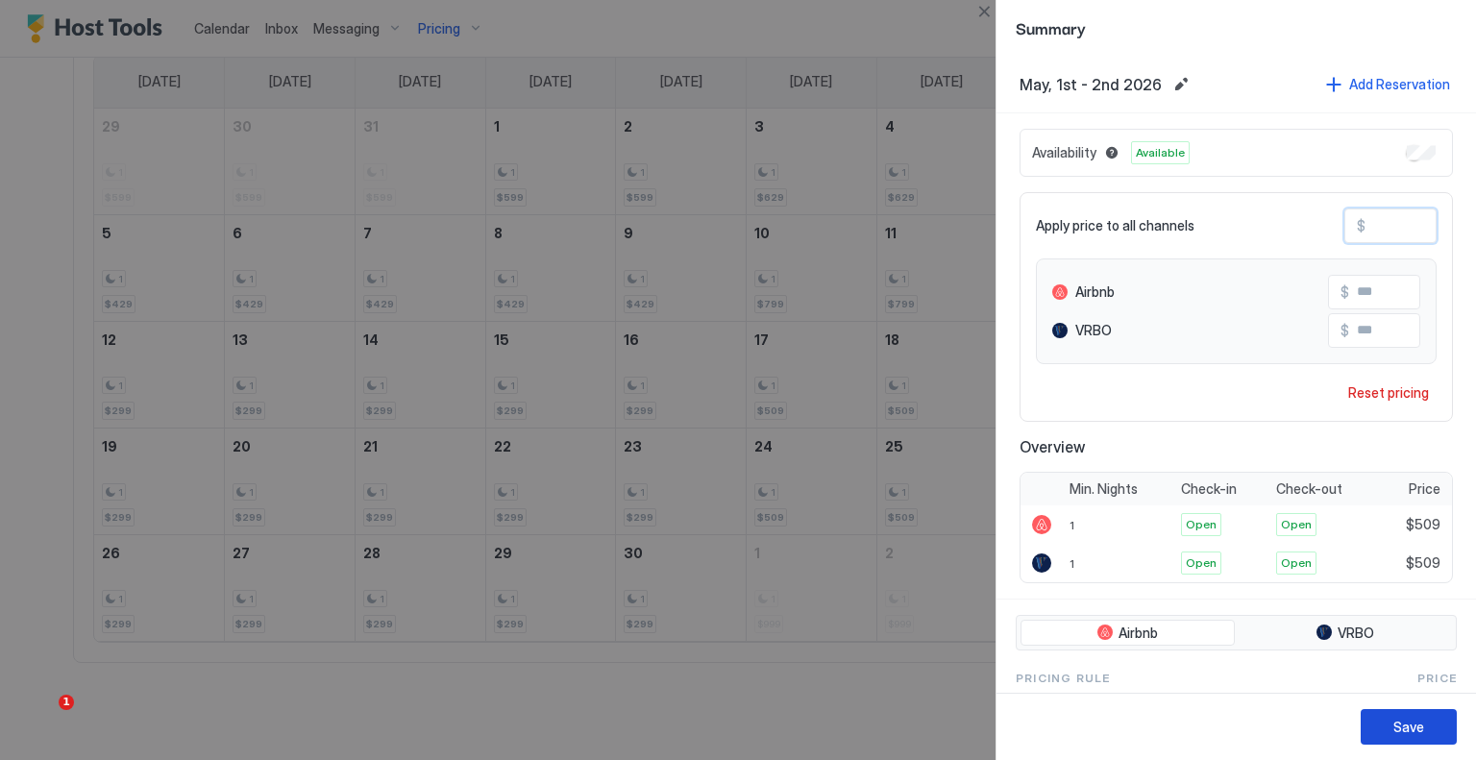
click at [1407, 726] on div "Save" at bounding box center [1409, 727] width 31 height 20
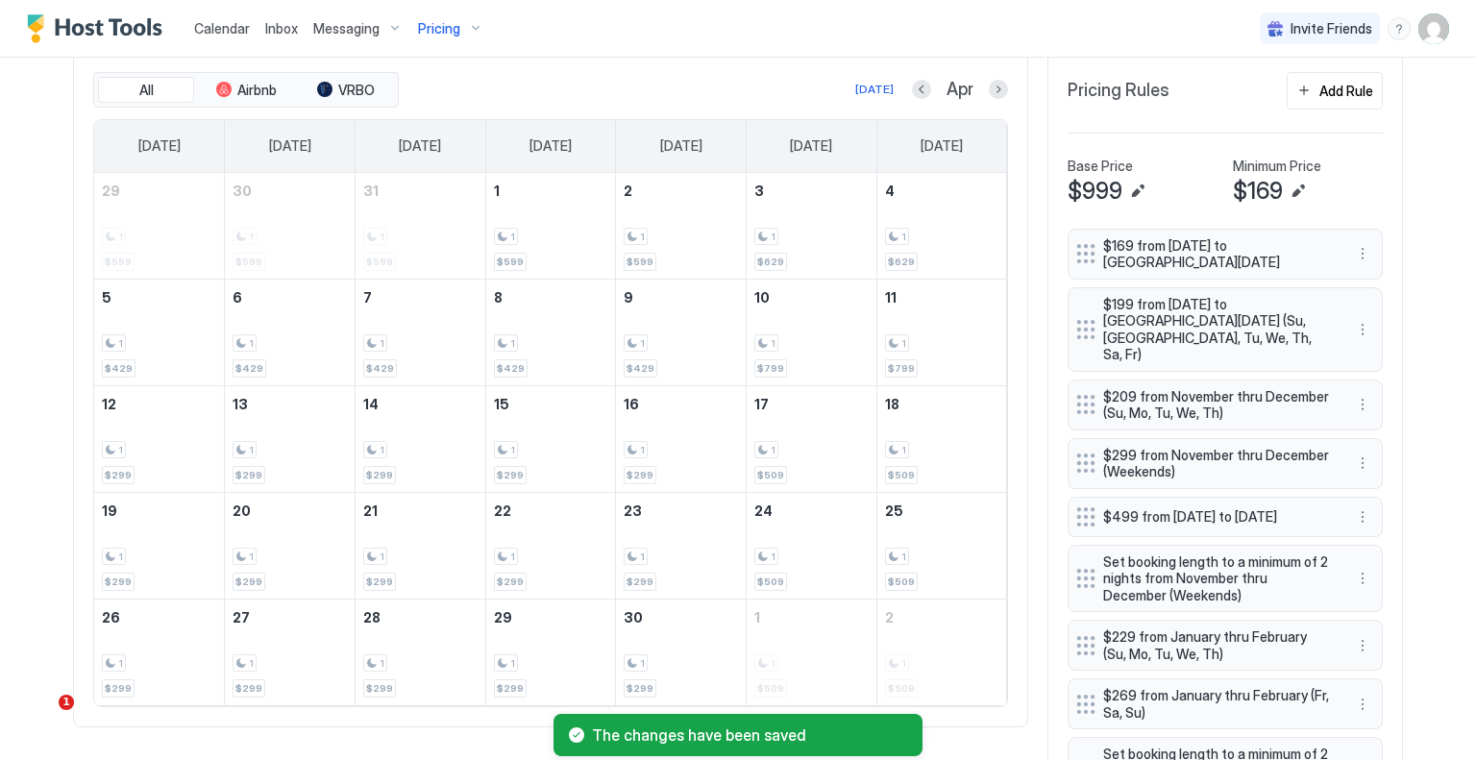
scroll to position [528, 0]
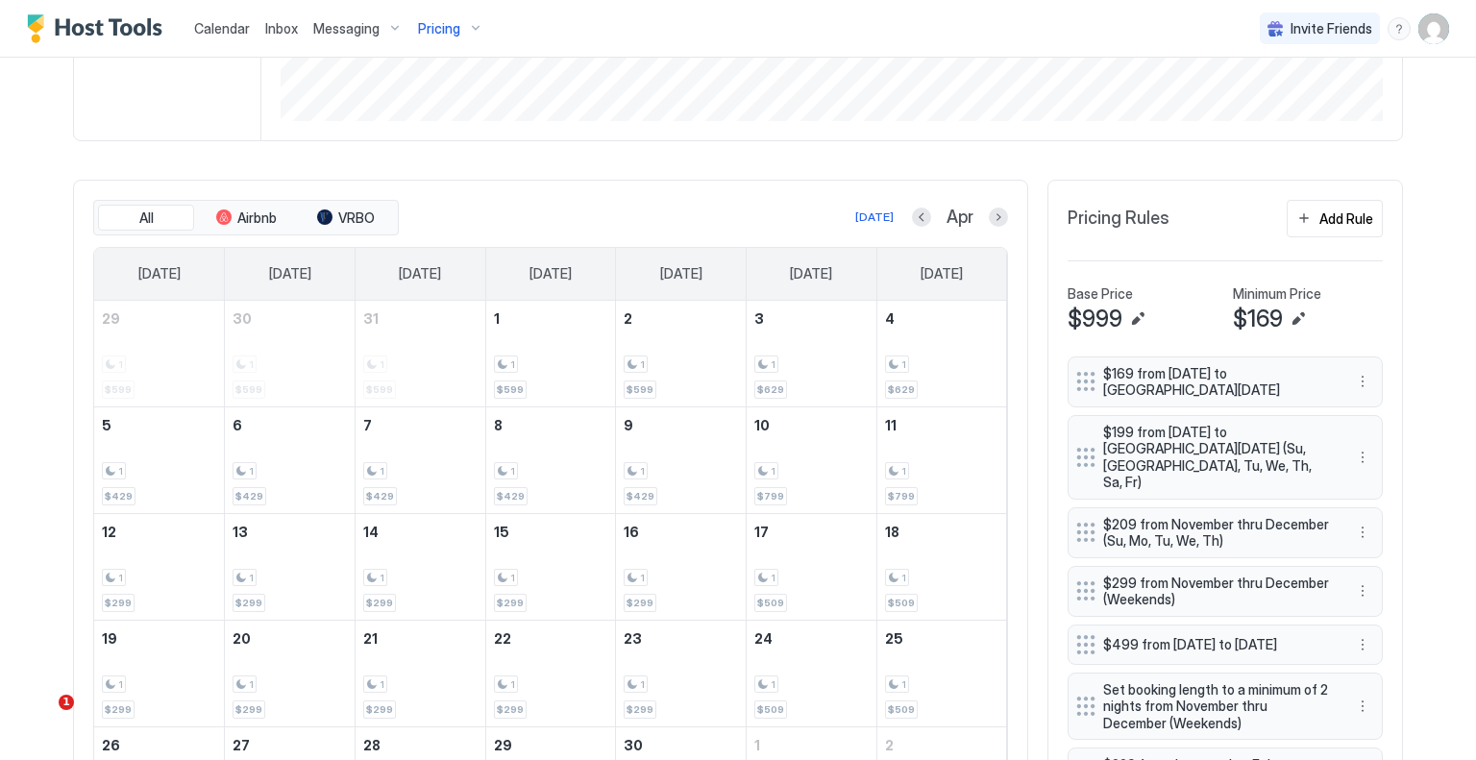
click at [989, 216] on button "Next month" at bounding box center [998, 217] width 19 height 19
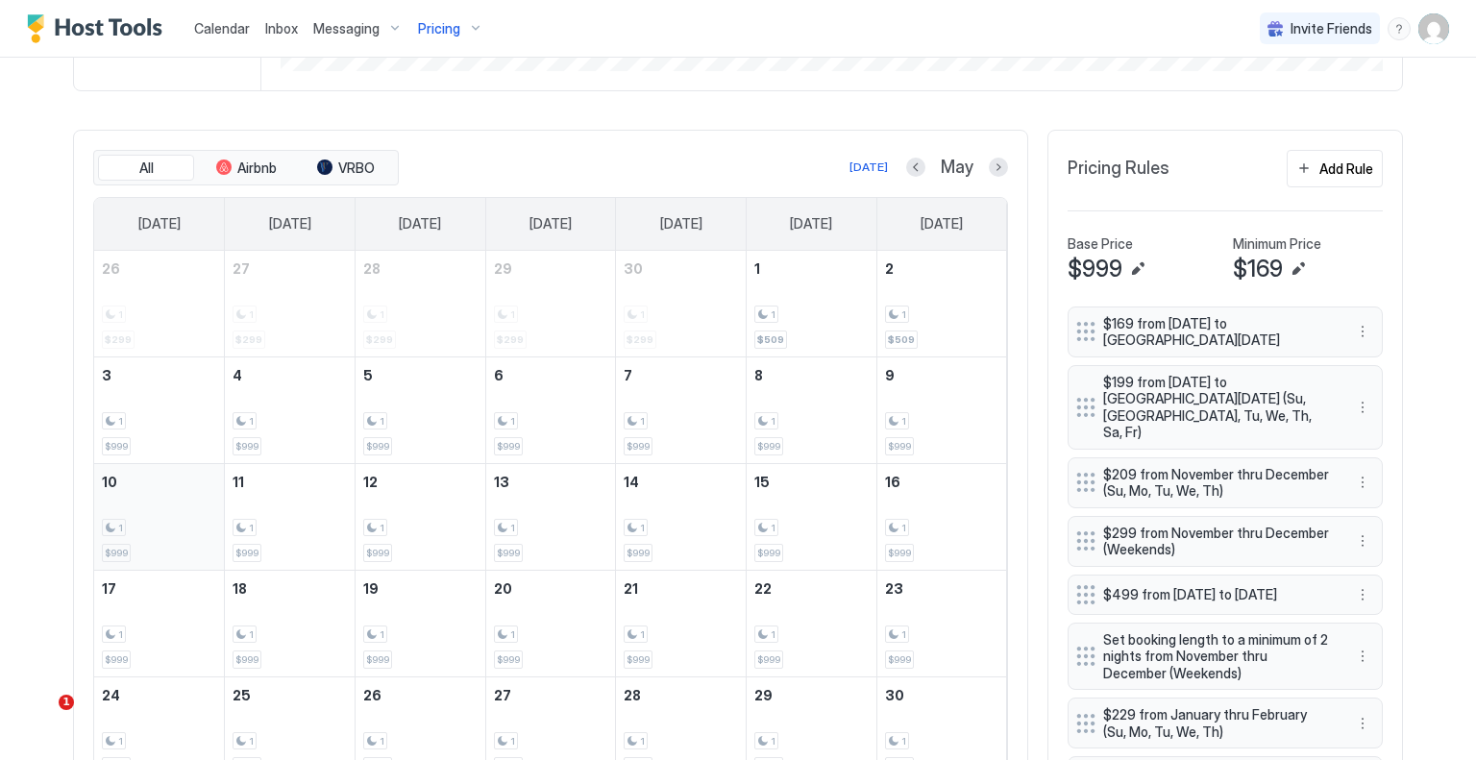
scroll to position [624, 0]
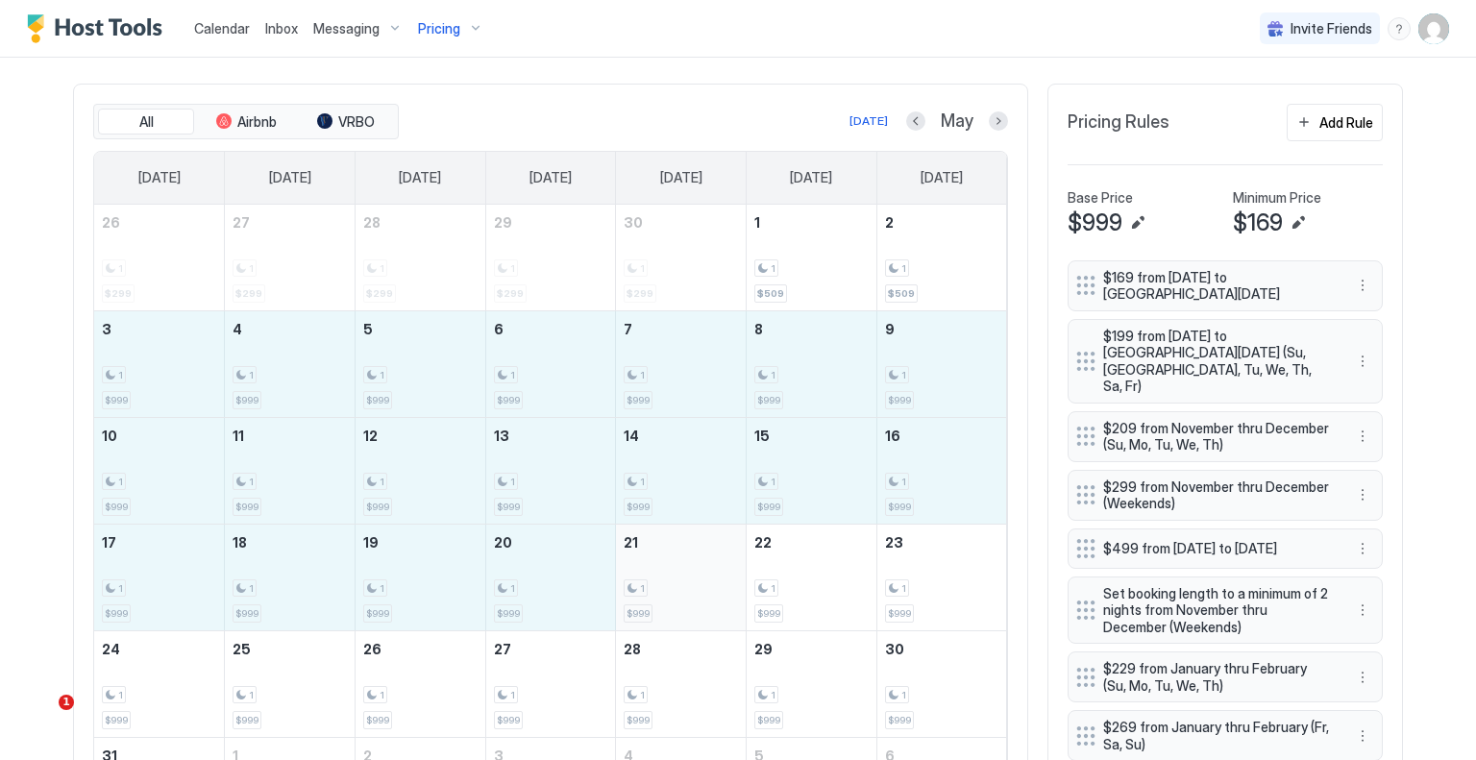
drag, startPoint x: 155, startPoint y: 361, endPoint x: 688, endPoint y: 559, distance: 569.0
click at [688, 559] on tbody "26 1 $299 27 1 $299 28 1 $299 29 1 $299 30 1 $299 1 1 $509 2 1 $509 3 1 $999 4 …" at bounding box center [550, 524] width 913 height 639
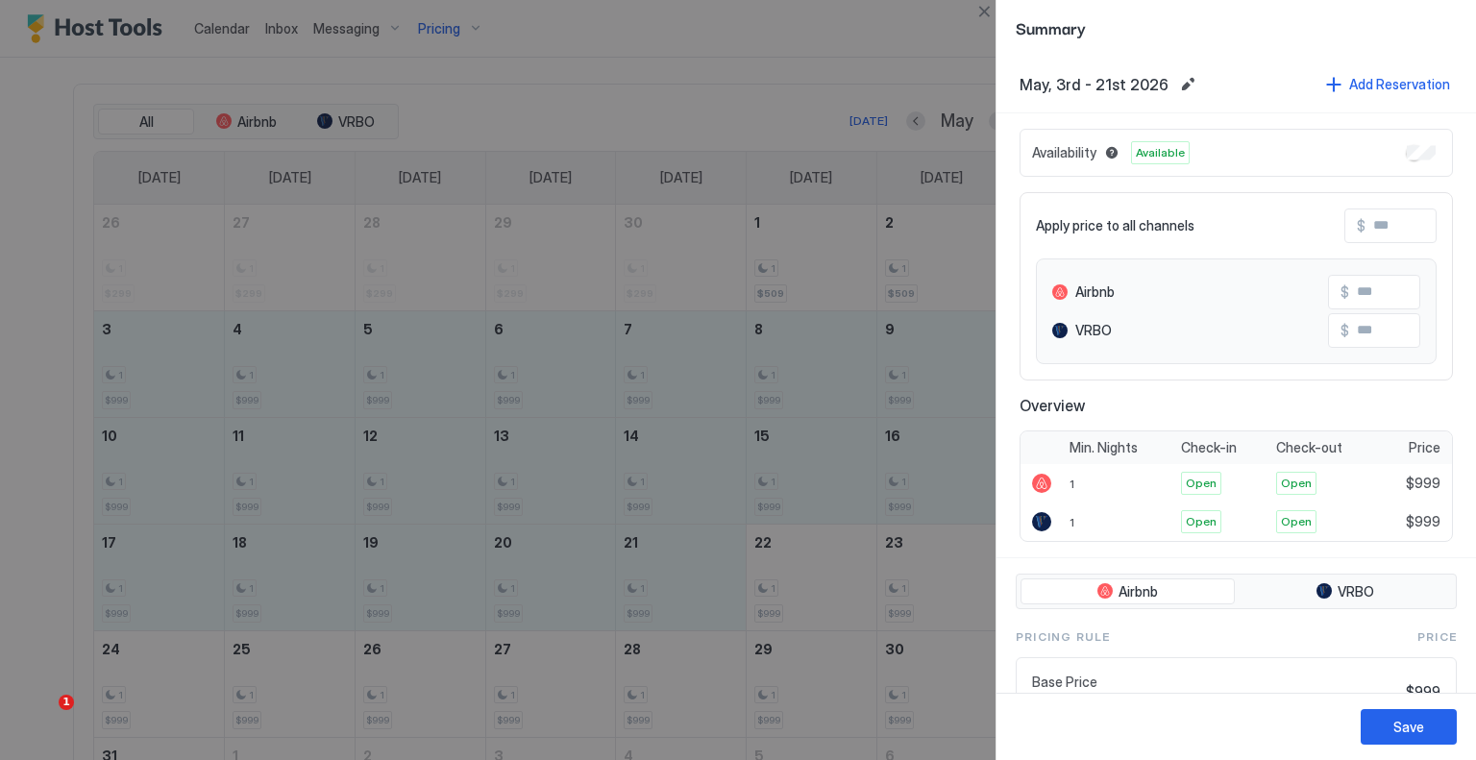
click at [1393, 228] on input "Input Field" at bounding box center [1443, 226] width 154 height 33
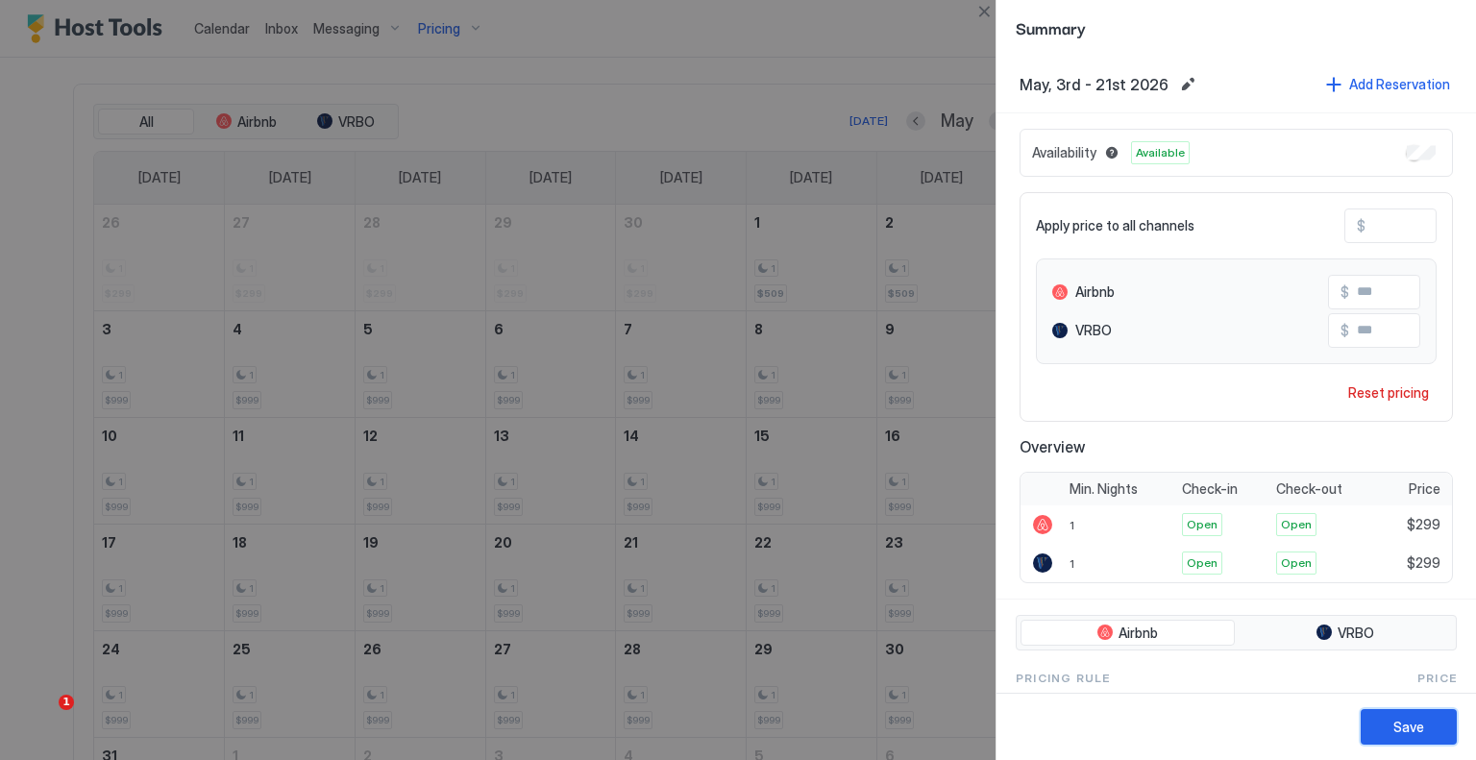
click at [1415, 720] on div "Save" at bounding box center [1409, 727] width 31 height 20
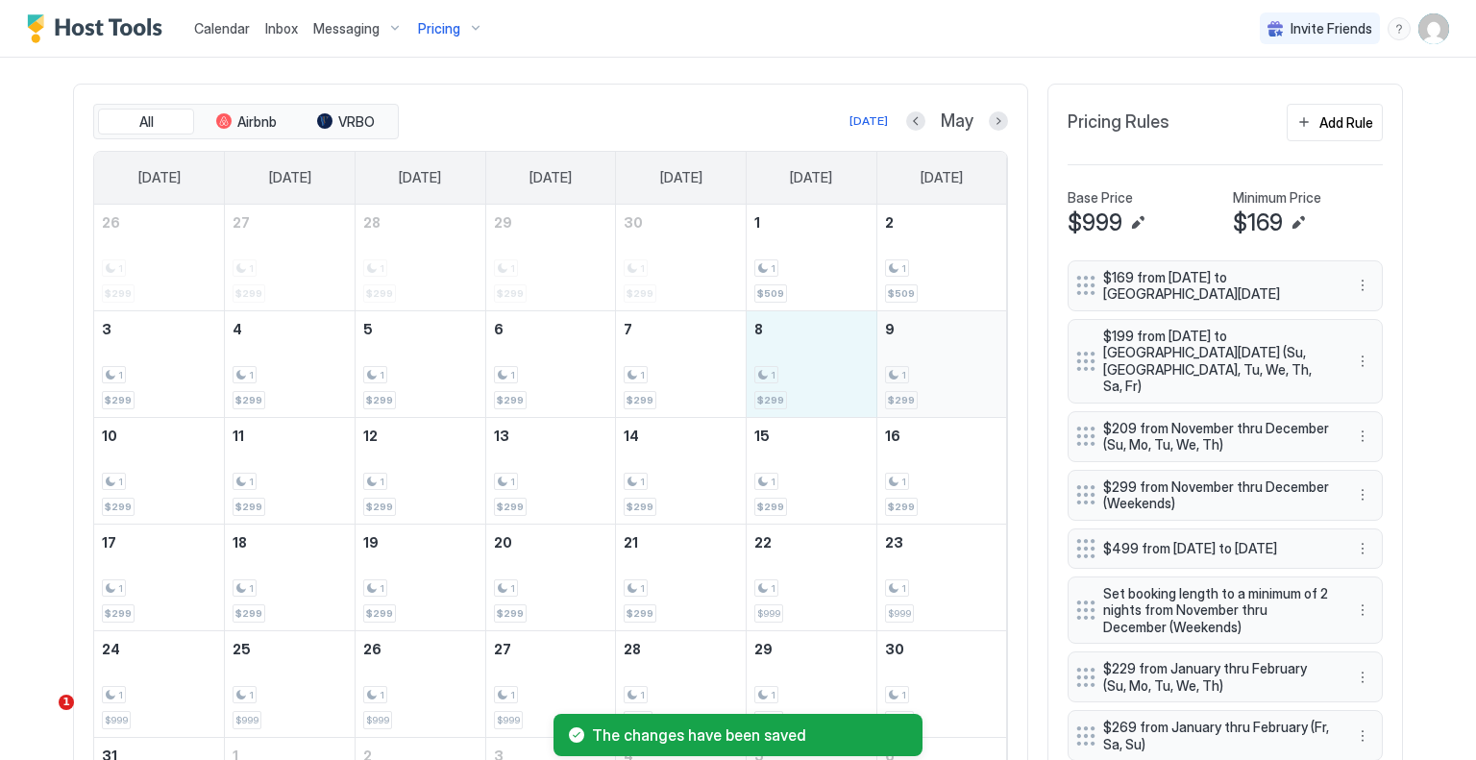
drag, startPoint x: 806, startPoint y: 367, endPoint x: 917, endPoint y: 369, distance: 110.5
click at [917, 369] on tr "3 1 $299 4 1 $299 5 1 $299 6 1 $299 7 1 $299 8 1 $299 9 1 $299" at bounding box center [550, 363] width 913 height 107
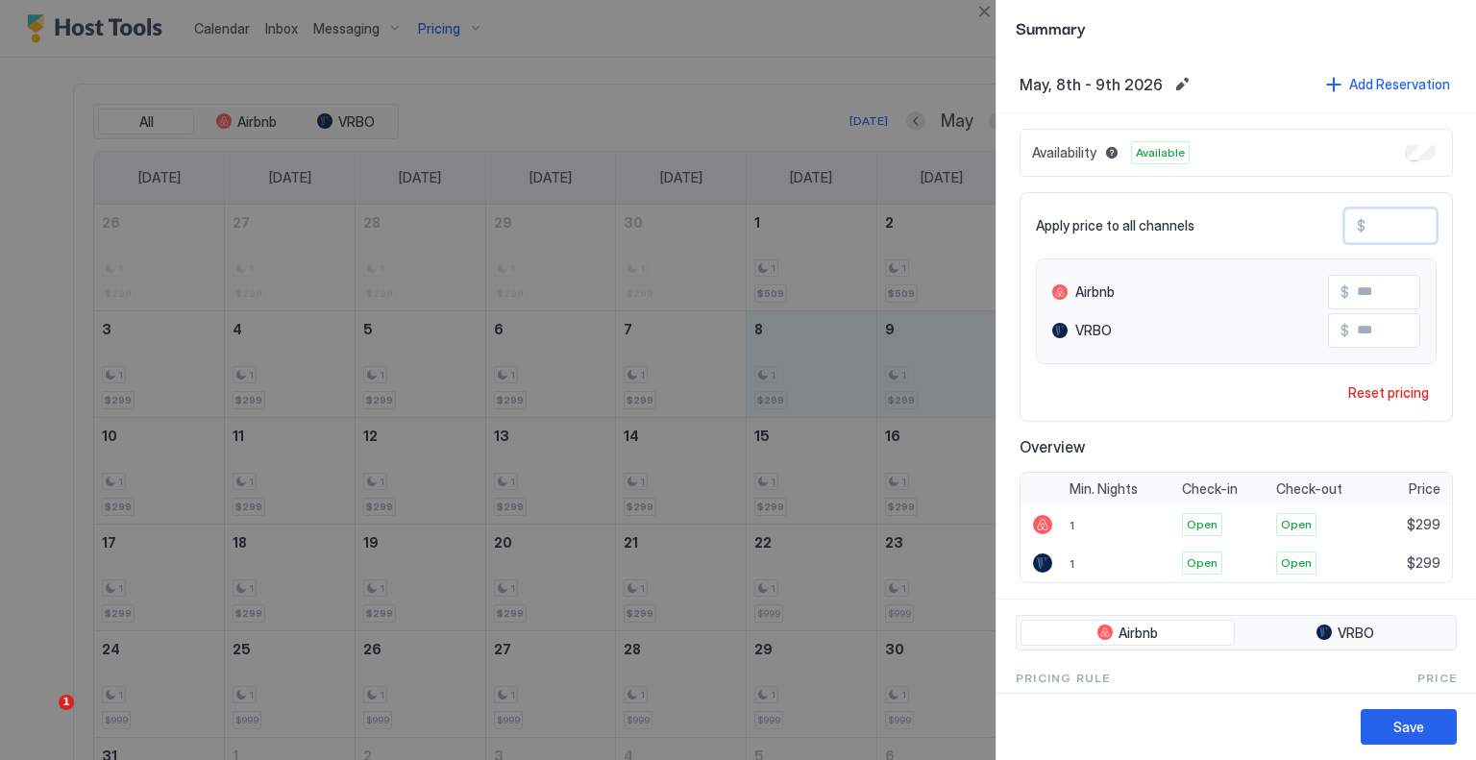
click at [1383, 220] on input "***" at bounding box center [1443, 226] width 154 height 33
click at [1382, 221] on input "***" at bounding box center [1443, 226] width 154 height 33
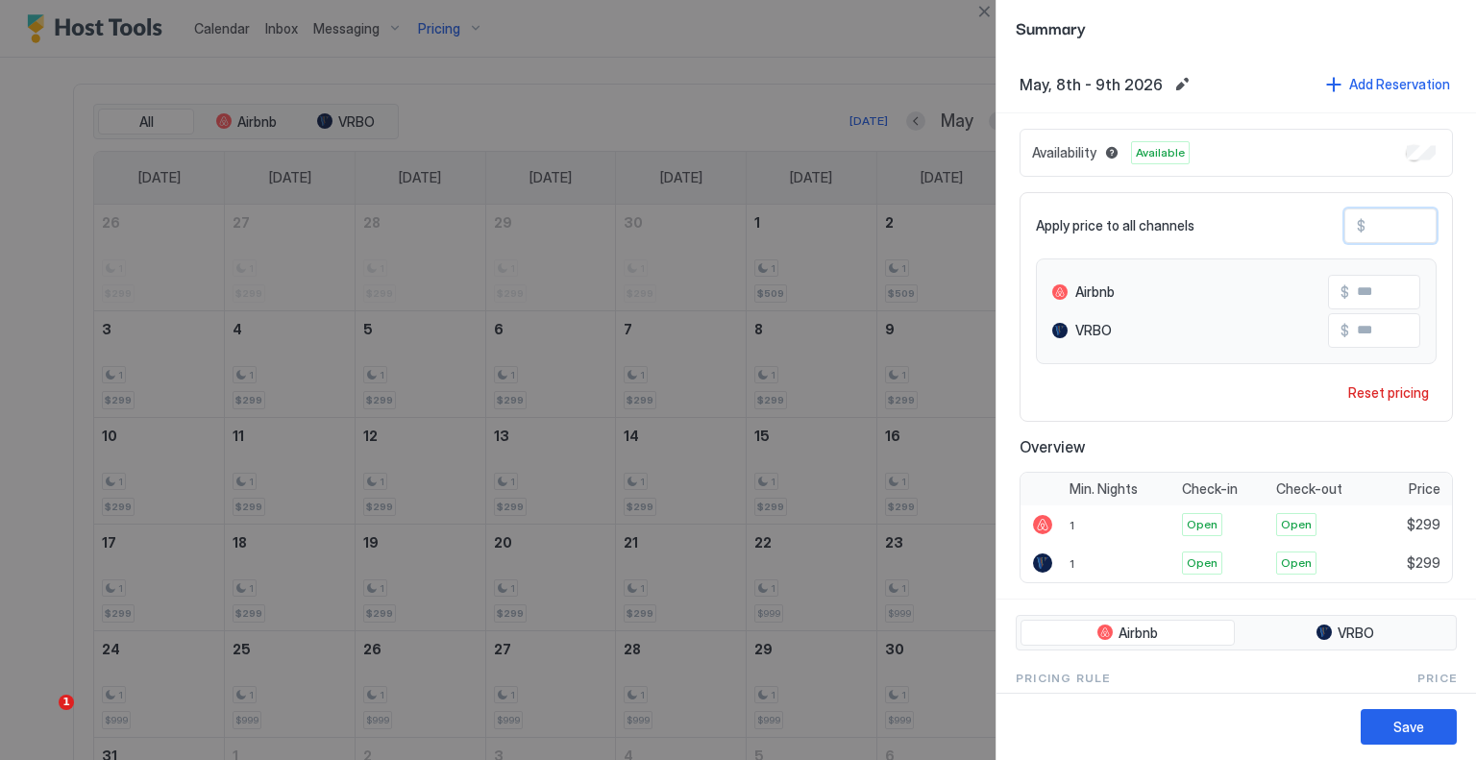
click at [1382, 221] on input "***" at bounding box center [1443, 226] width 154 height 33
click at [1438, 710] on button "Save" at bounding box center [1409, 727] width 96 height 36
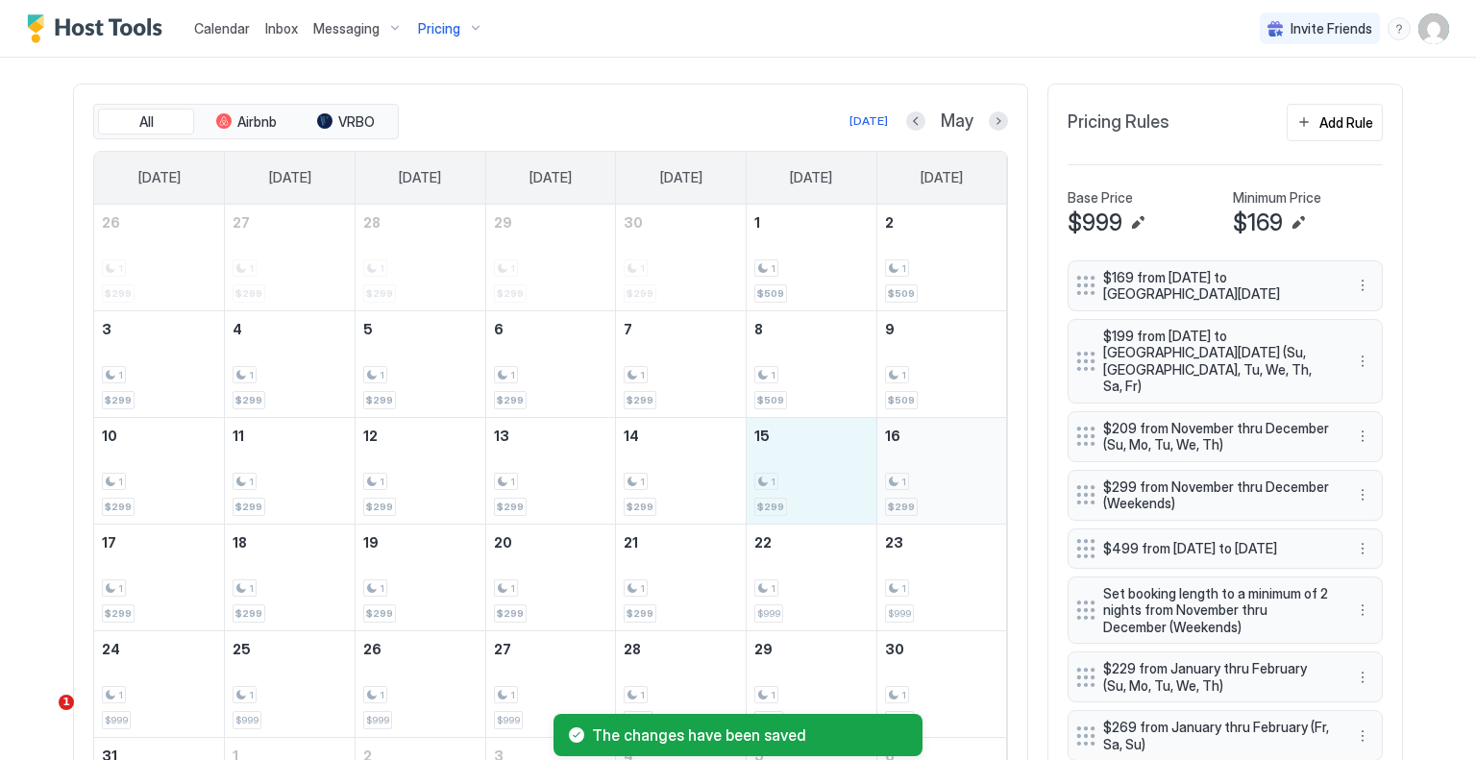
drag, startPoint x: 853, startPoint y: 481, endPoint x: 924, endPoint y: 481, distance: 70.2
click at [924, 481] on tr "10 1 $299 11 1 $299 12 1 $299 13 1 $299 14 1 $299 15 1 $299 16 1 $299" at bounding box center [550, 470] width 913 height 107
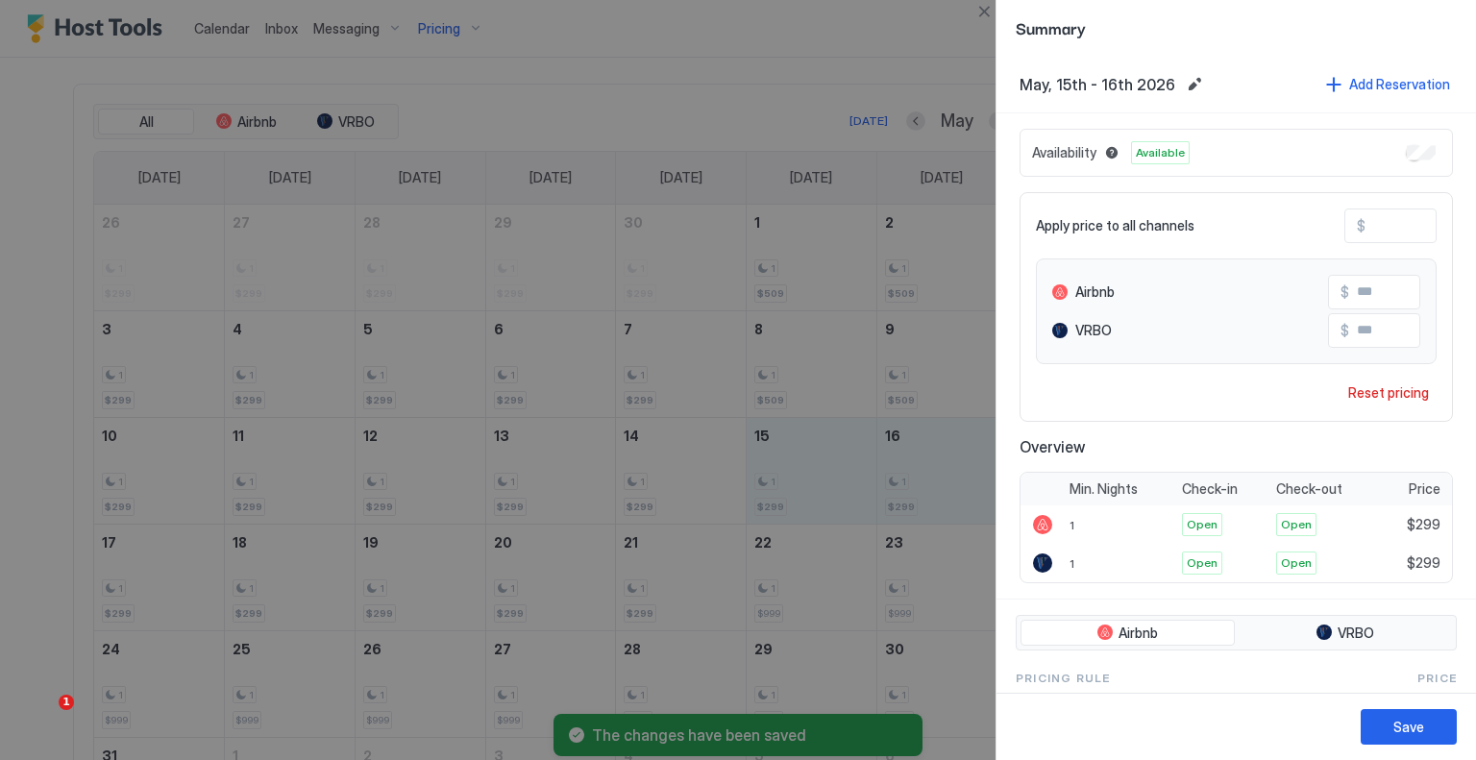
click at [1372, 214] on input "***" at bounding box center [1443, 226] width 154 height 33
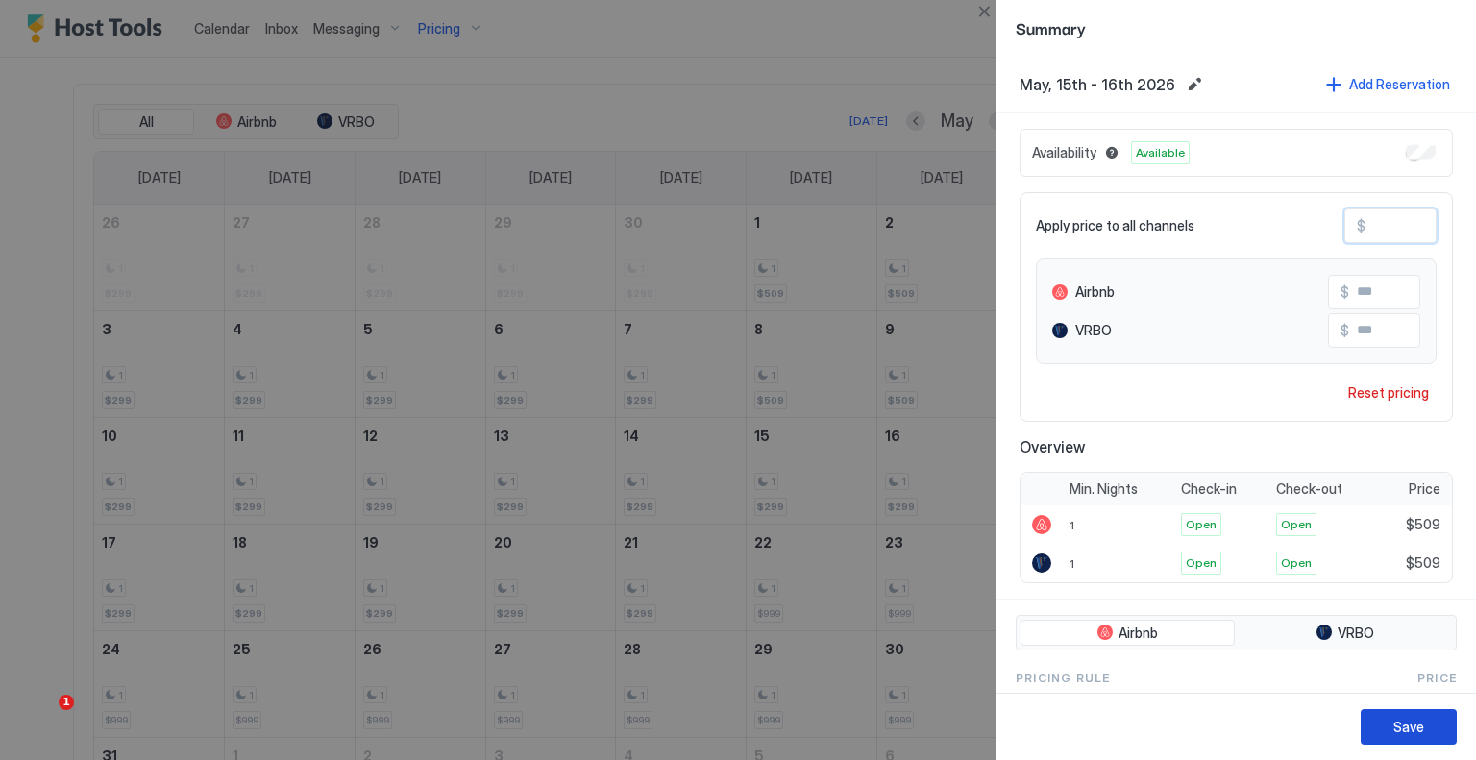
click at [1430, 737] on button "Save" at bounding box center [1409, 727] width 96 height 36
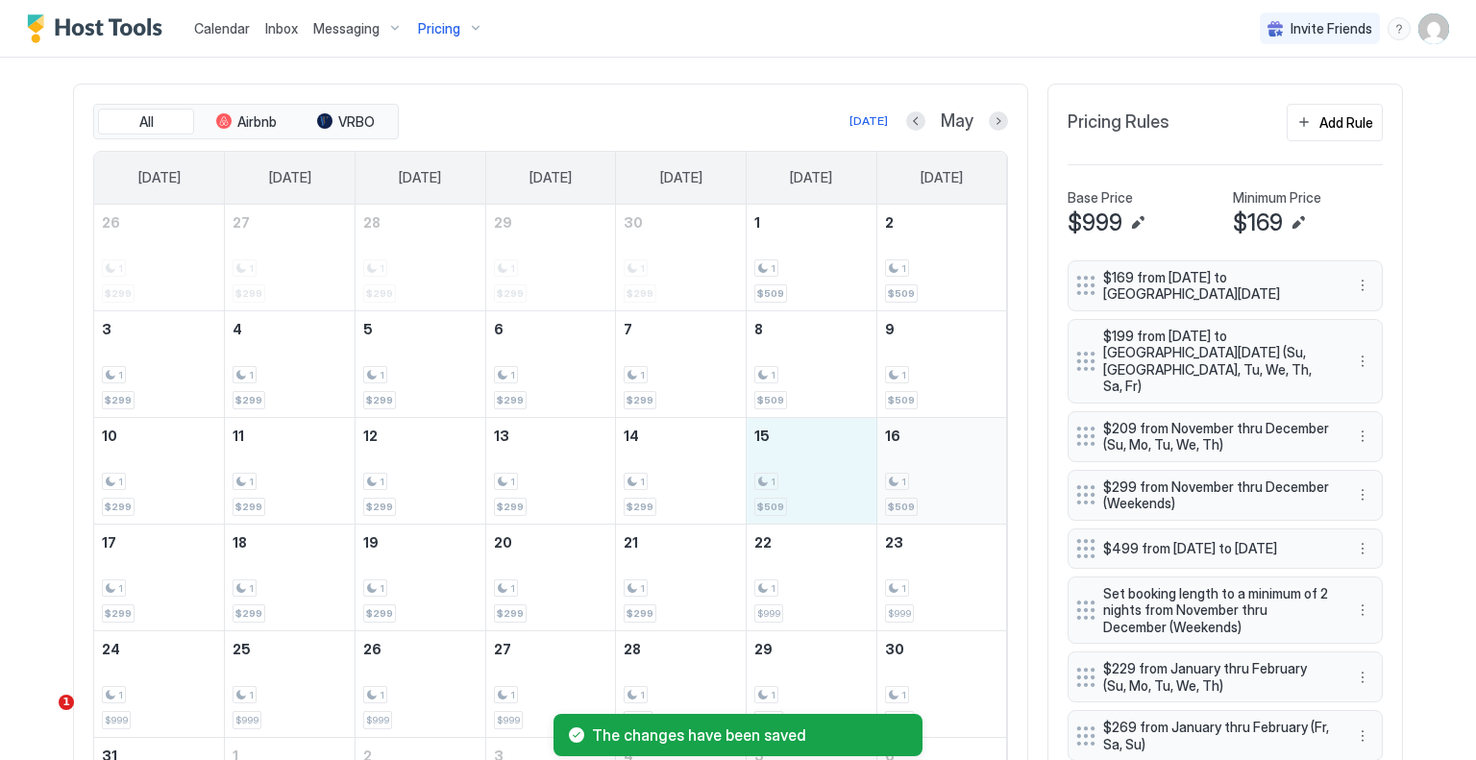
drag, startPoint x: 822, startPoint y: 493, endPoint x: 916, endPoint y: 493, distance: 94.2
click at [916, 493] on tr "10 1 $299 11 1 $299 12 1 $299 13 1 $299 14 1 $299 15 1 $509 16 1 $509" at bounding box center [550, 470] width 913 height 107
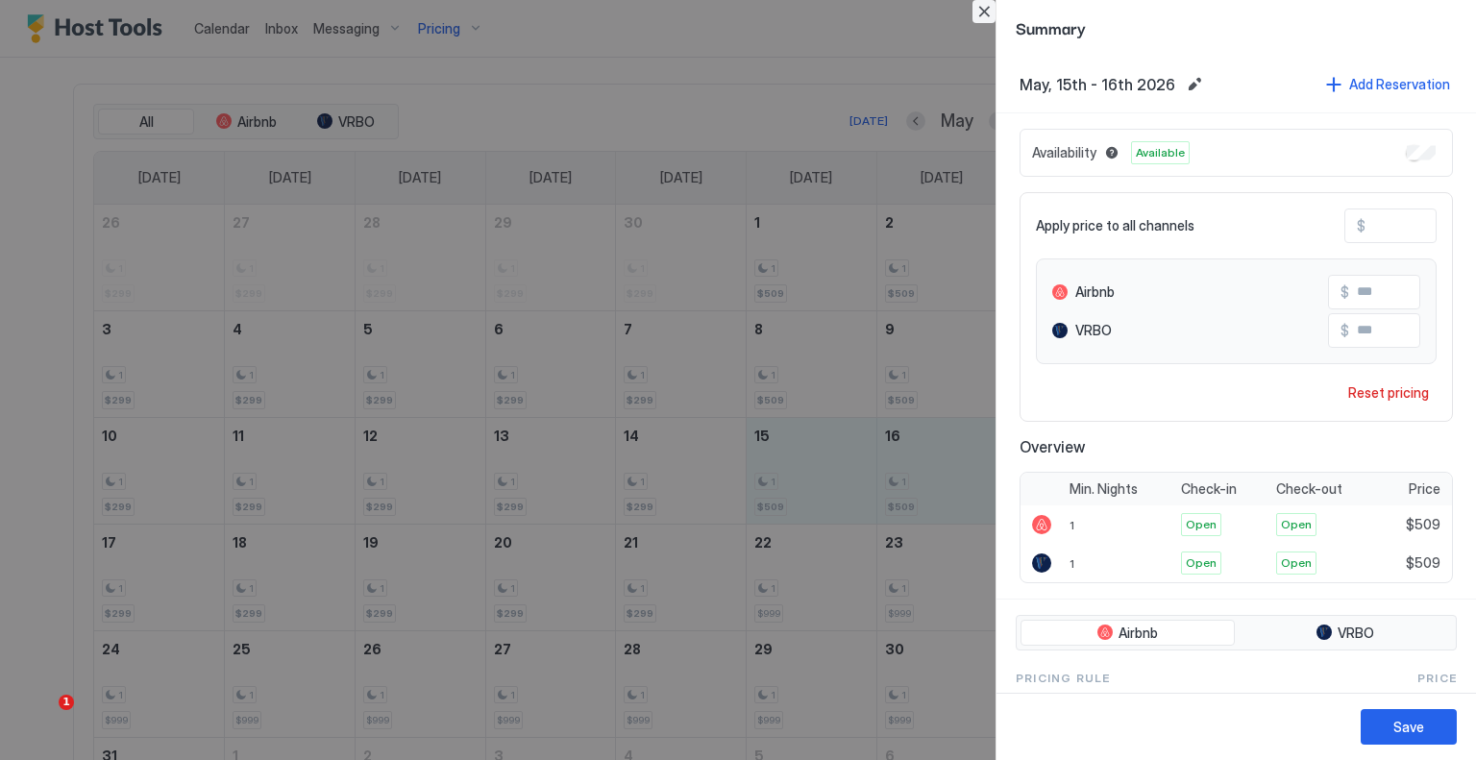
click at [988, 12] on button "Close" at bounding box center [984, 11] width 23 height 23
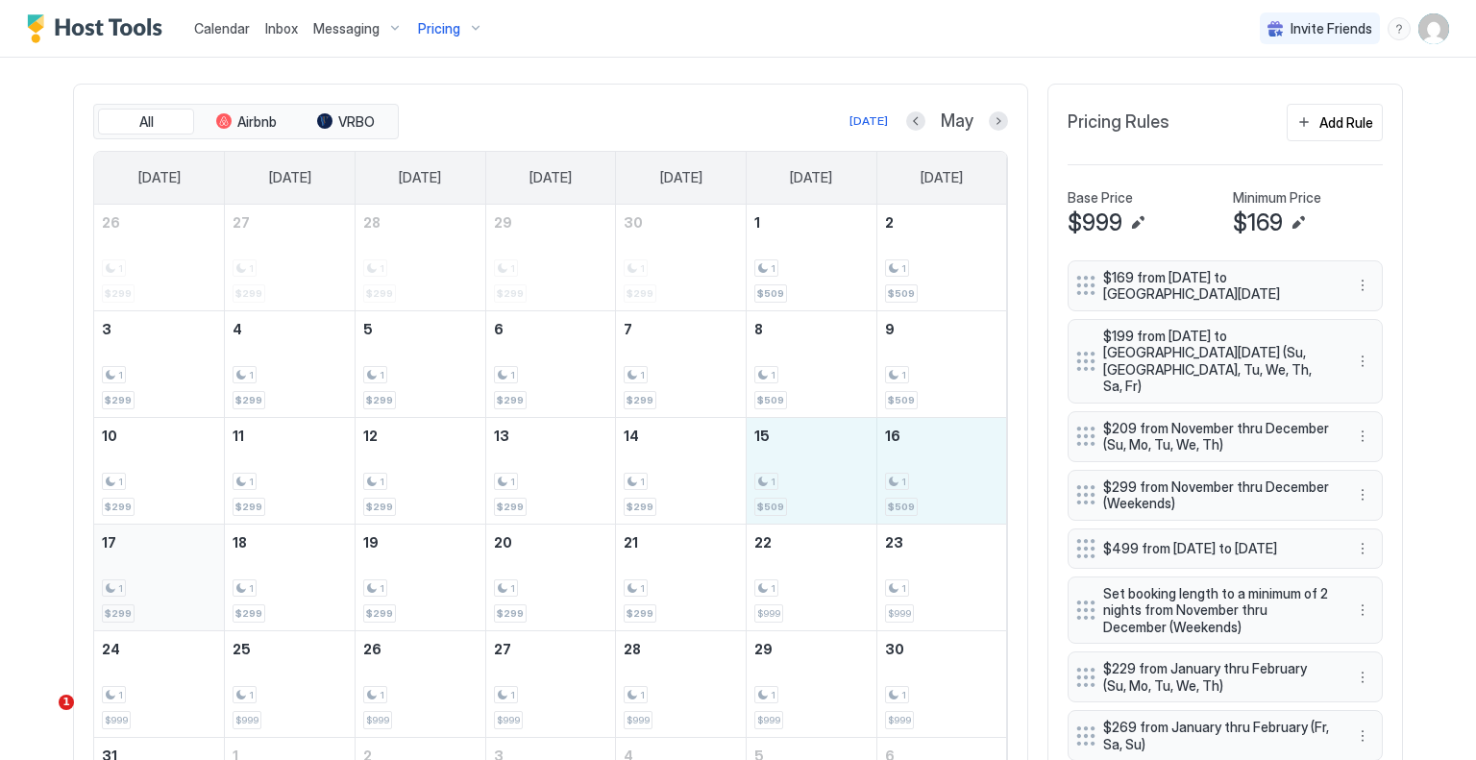
drag, startPoint x: 792, startPoint y: 457, endPoint x: 170, endPoint y: 598, distance: 637.7
click at [170, 598] on tbody "26 1 $299 27 1 $299 28 1 $299 29 1 $299 30 1 $299 1 1 $509 2 1 $509 3 1 $299 4 …" at bounding box center [550, 524] width 913 height 639
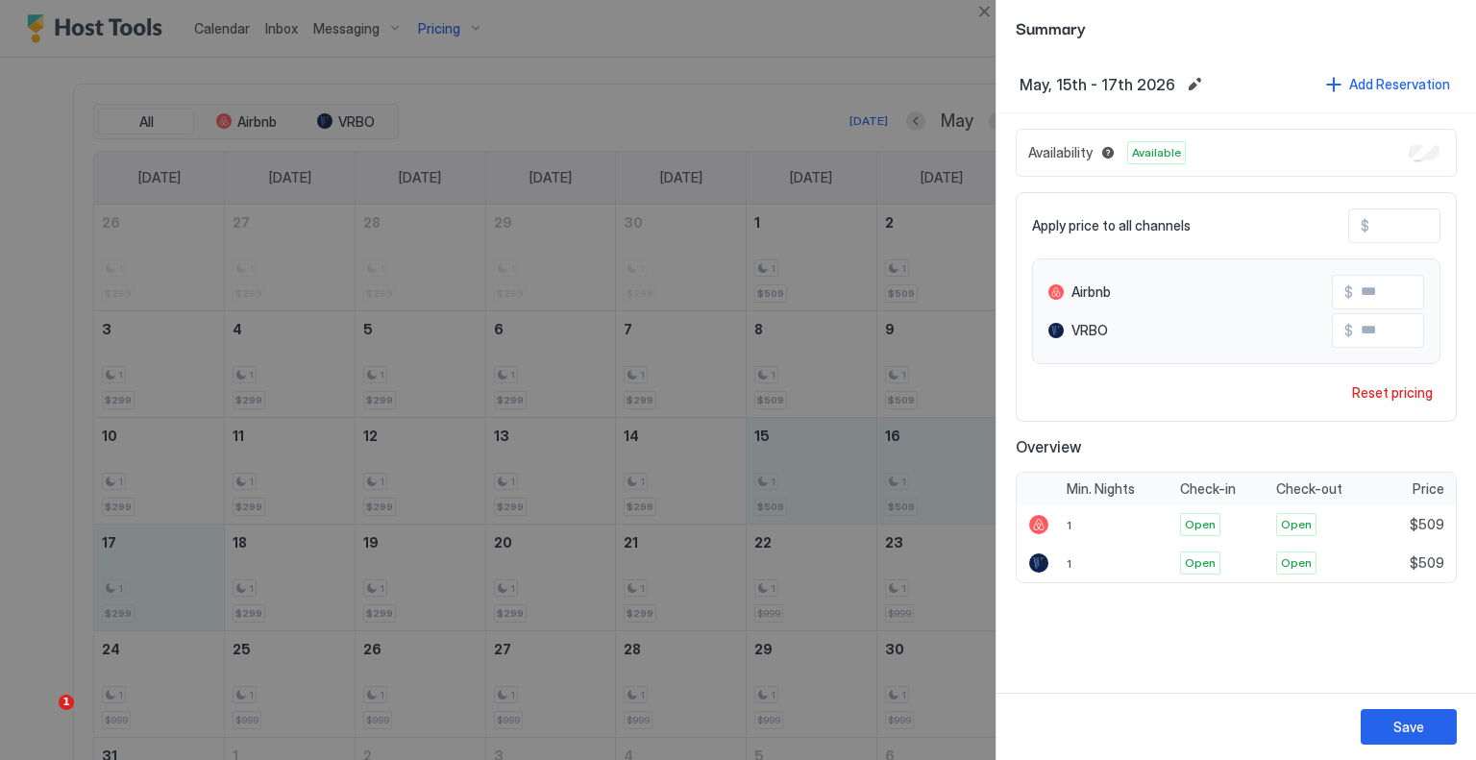
click at [1391, 222] on input "***" at bounding box center [1447, 226] width 154 height 33
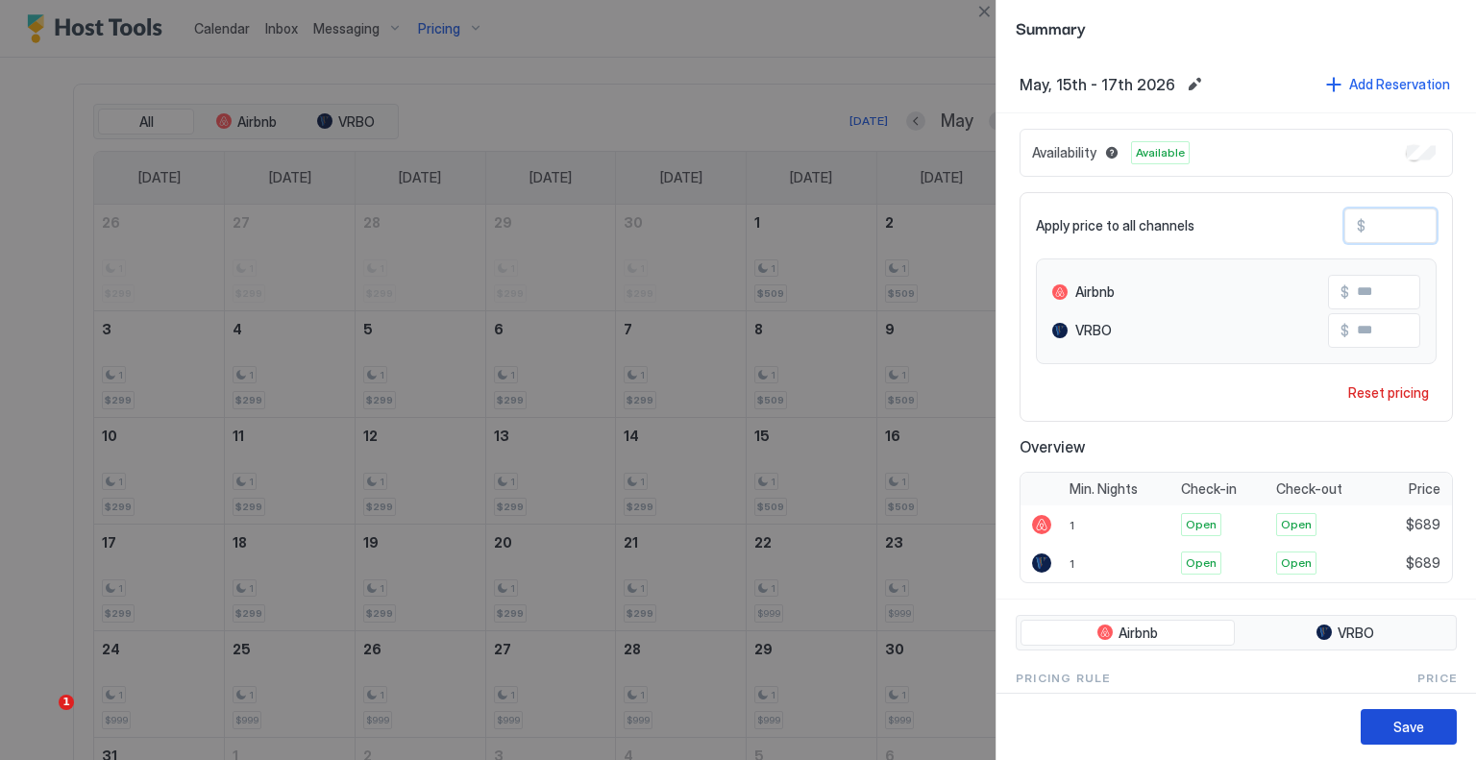
click at [1409, 711] on button "Save" at bounding box center [1409, 727] width 96 height 36
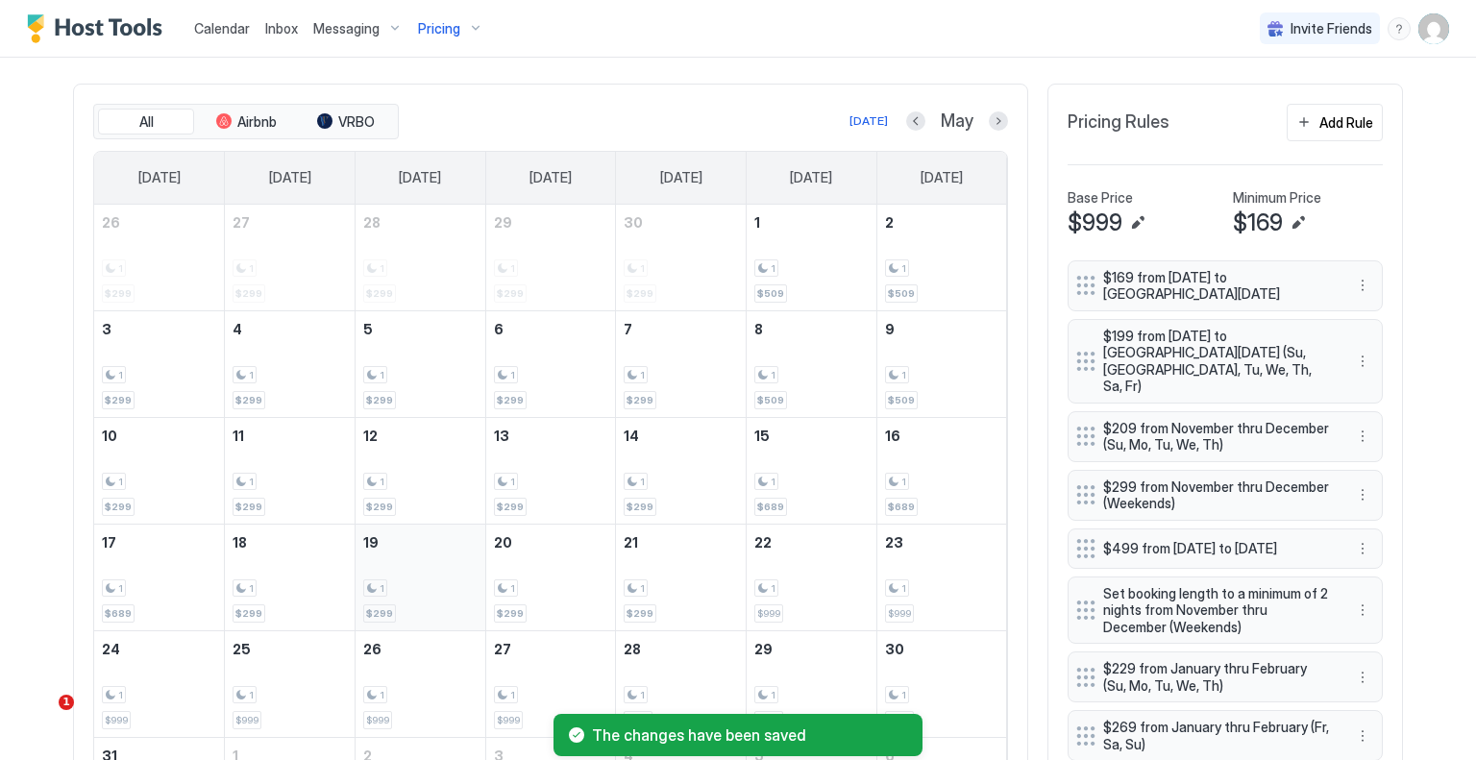
scroll to position [720, 0]
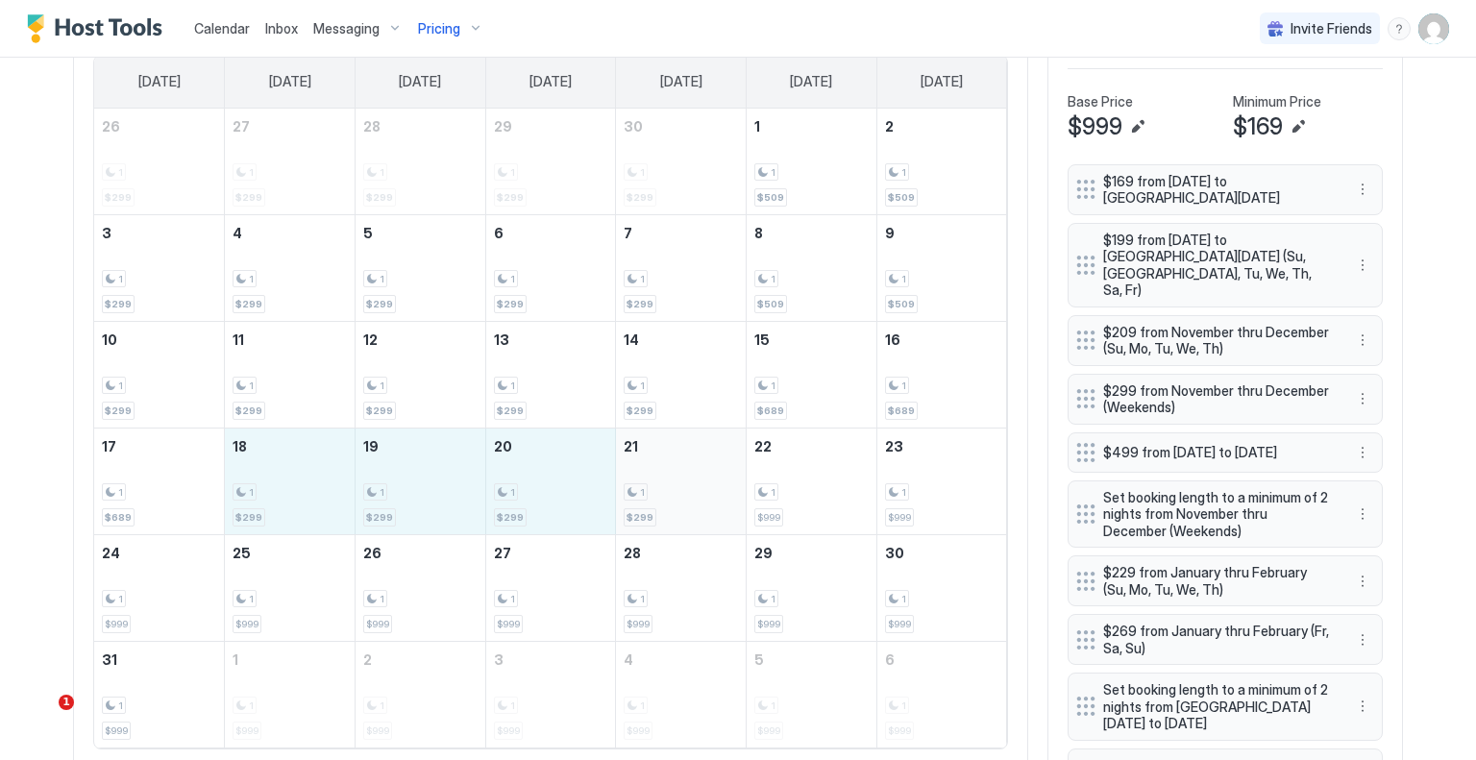
drag, startPoint x: 280, startPoint y: 505, endPoint x: 689, endPoint y: 505, distance: 409.4
click at [689, 505] on tr "17 1 $689 18 1 $299 19 1 $299 20 1 $299 21 1 $299 22 1 $999 23 1 $999" at bounding box center [550, 481] width 913 height 107
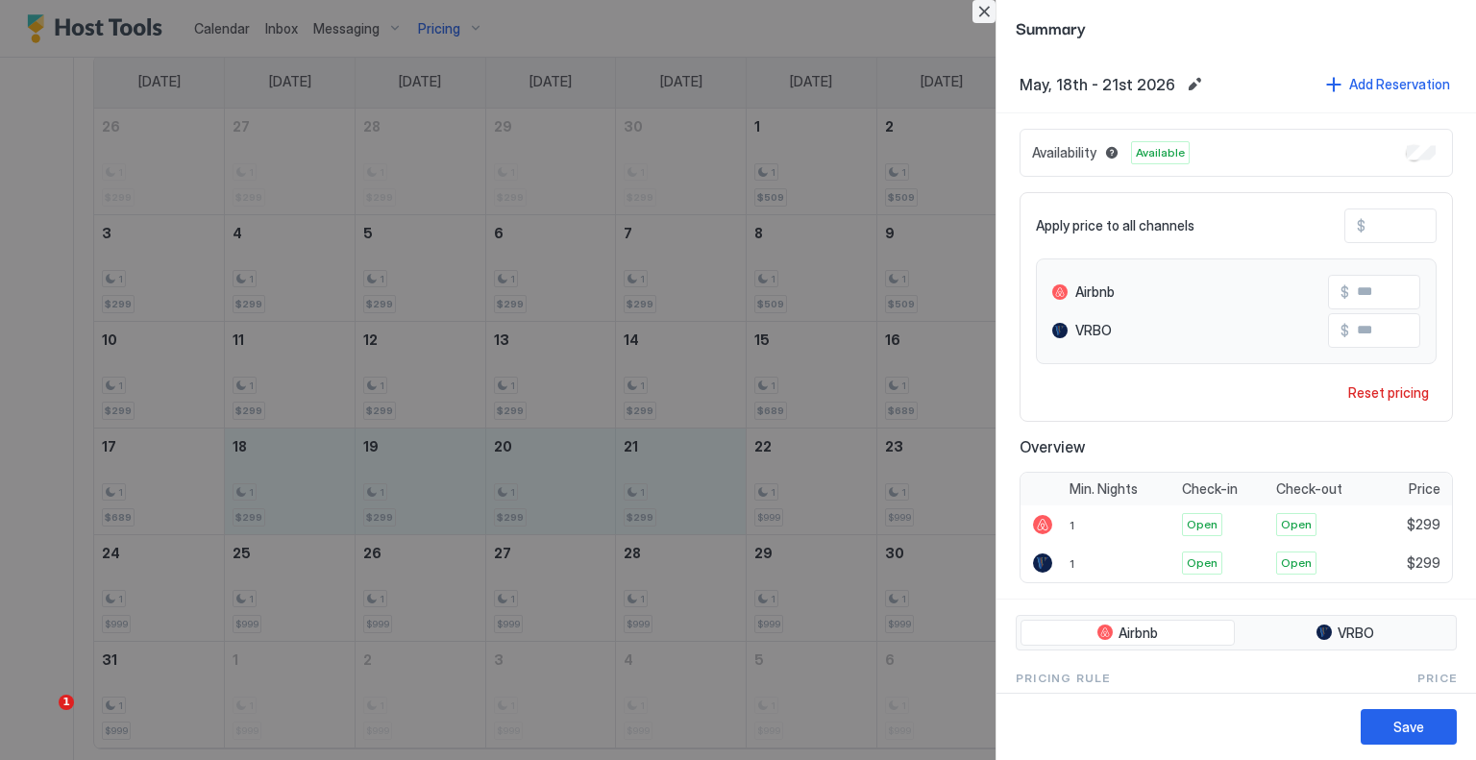
click at [982, 14] on button "Close" at bounding box center [984, 11] width 23 height 23
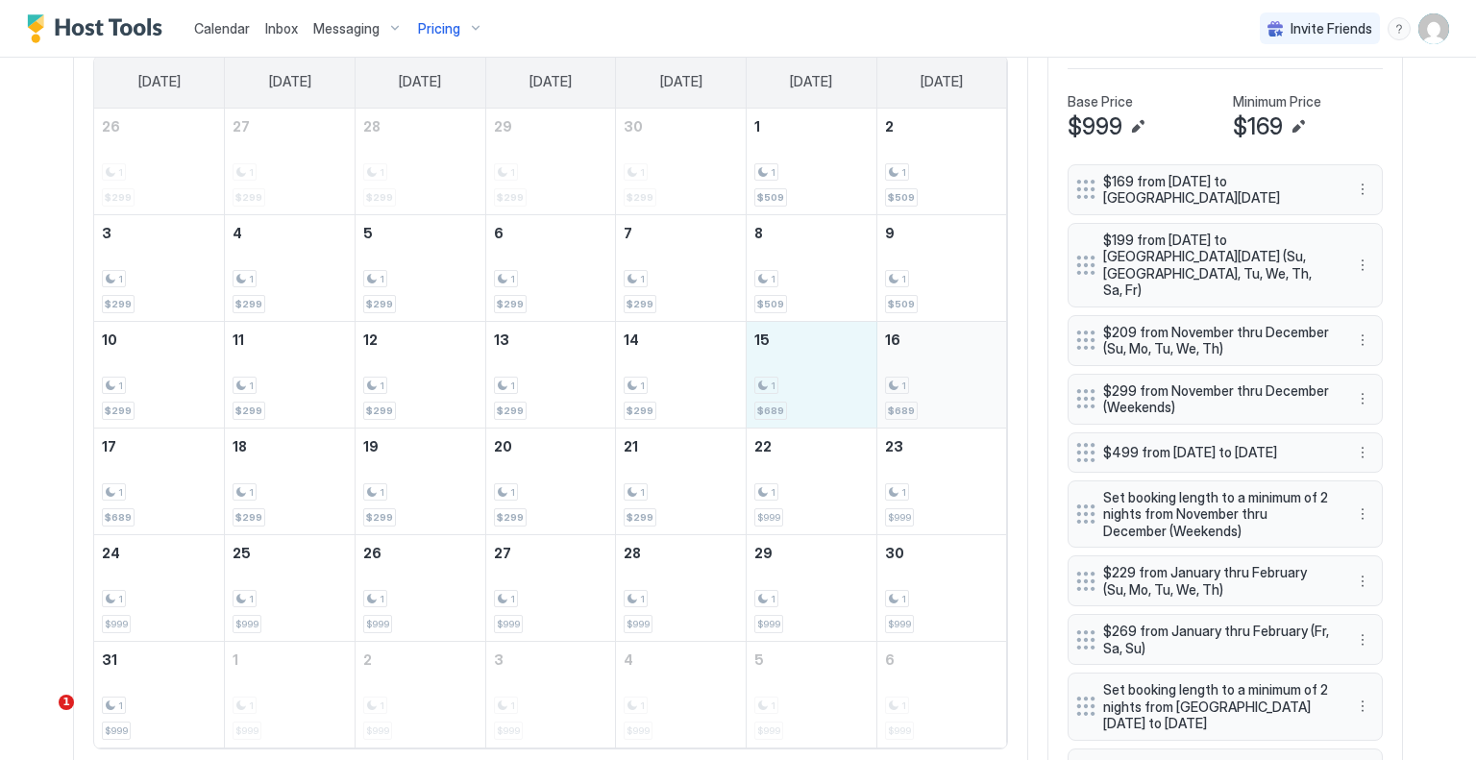
drag, startPoint x: 838, startPoint y: 382, endPoint x: 904, endPoint y: 380, distance: 66.3
click at [904, 380] on tr "10 1 $299 11 1 $299 12 1 $299 13 1 $299 14 1 $299 15 1 $689 16 1 $689" at bounding box center [550, 374] width 913 height 107
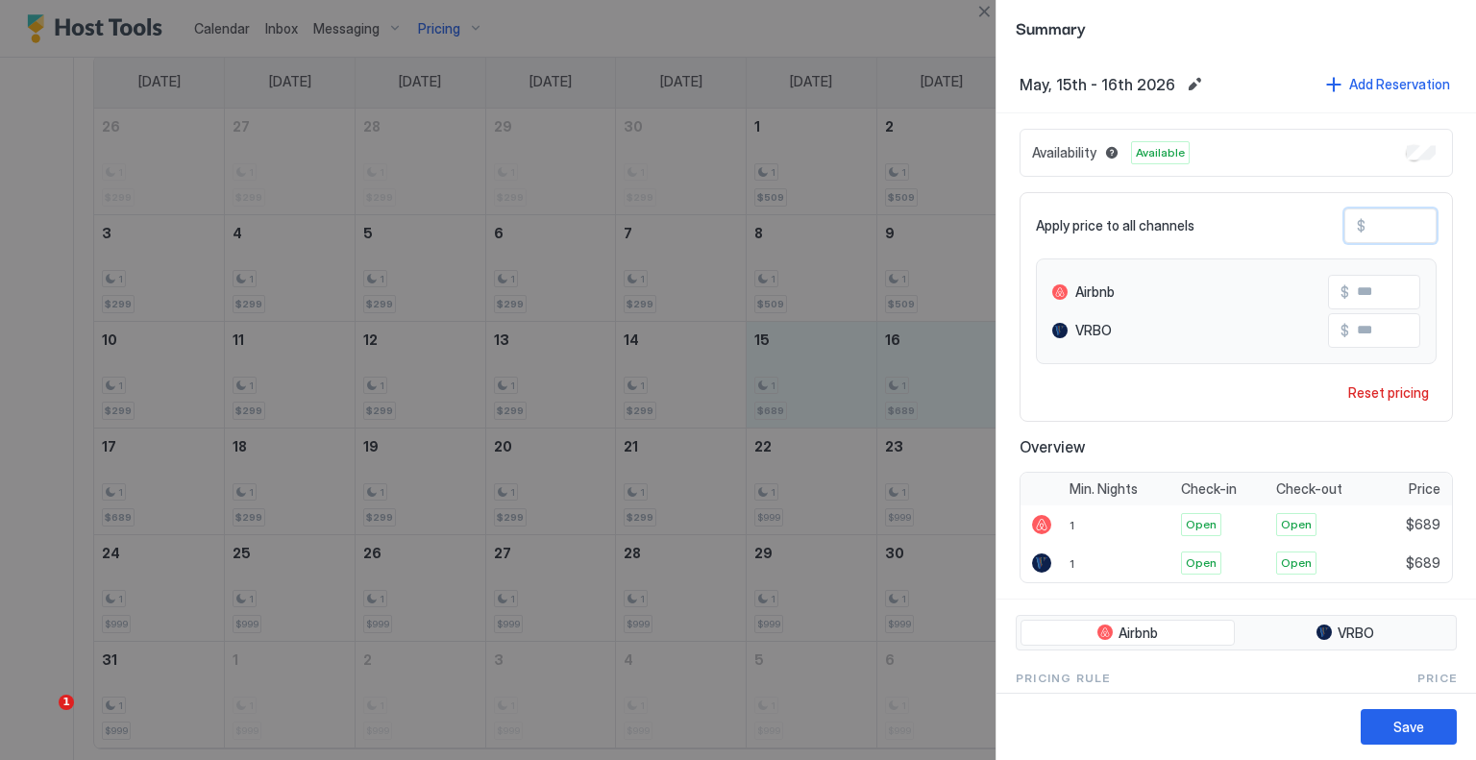
click at [1388, 219] on input "***" at bounding box center [1443, 226] width 154 height 33
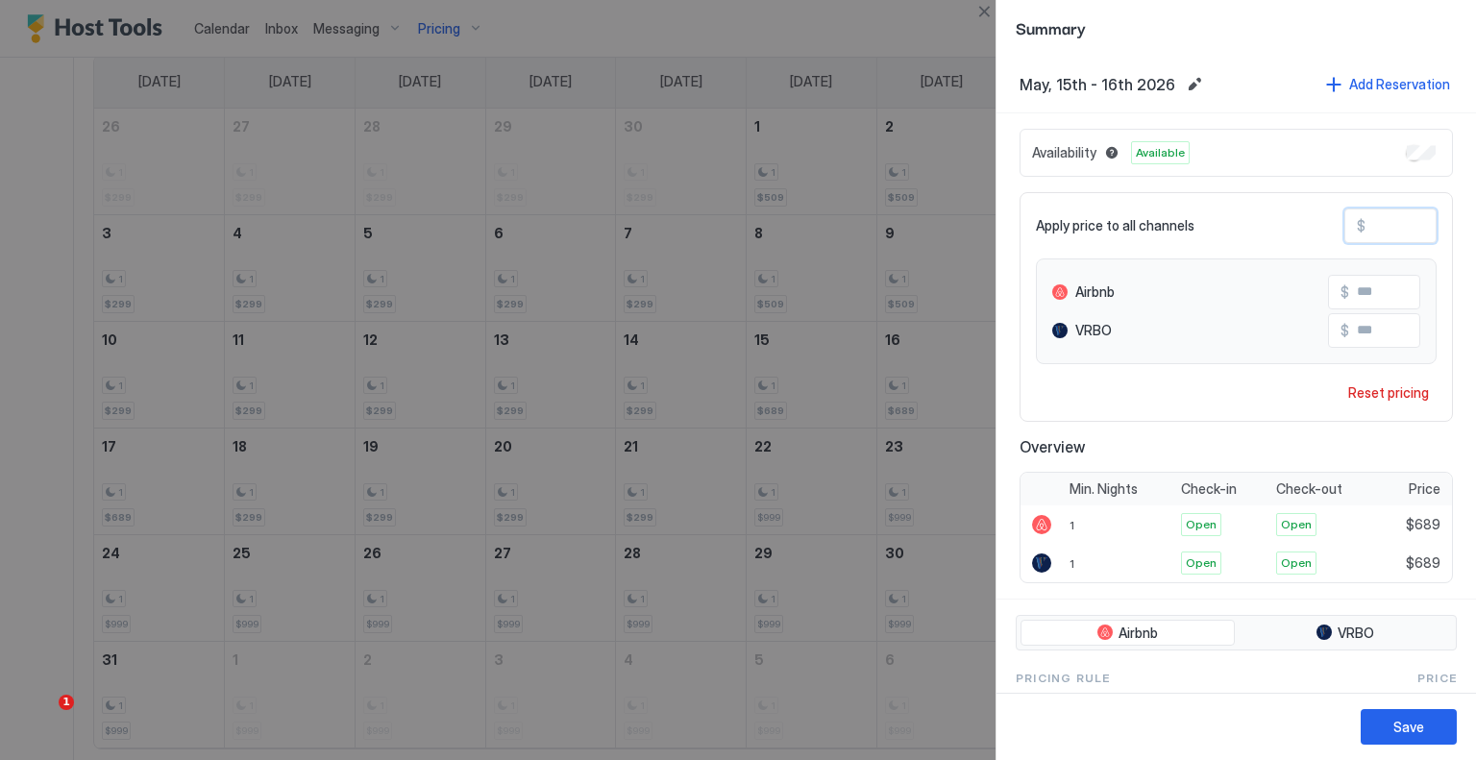
click at [1388, 219] on input "***" at bounding box center [1443, 226] width 154 height 33
click at [1436, 719] on button "Save" at bounding box center [1409, 727] width 96 height 36
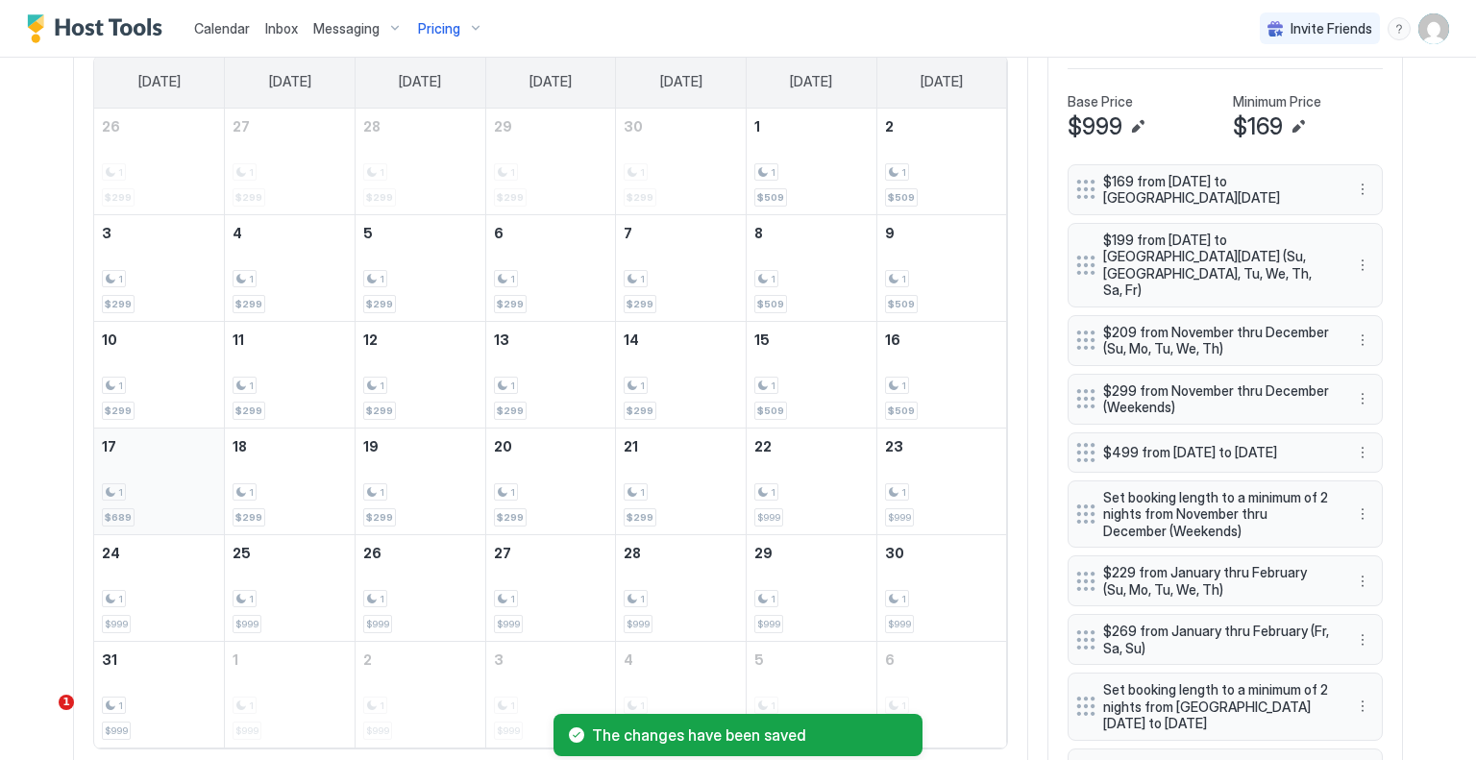
click at [124, 501] on div "1 $689" at bounding box center [159, 481] width 114 height 90
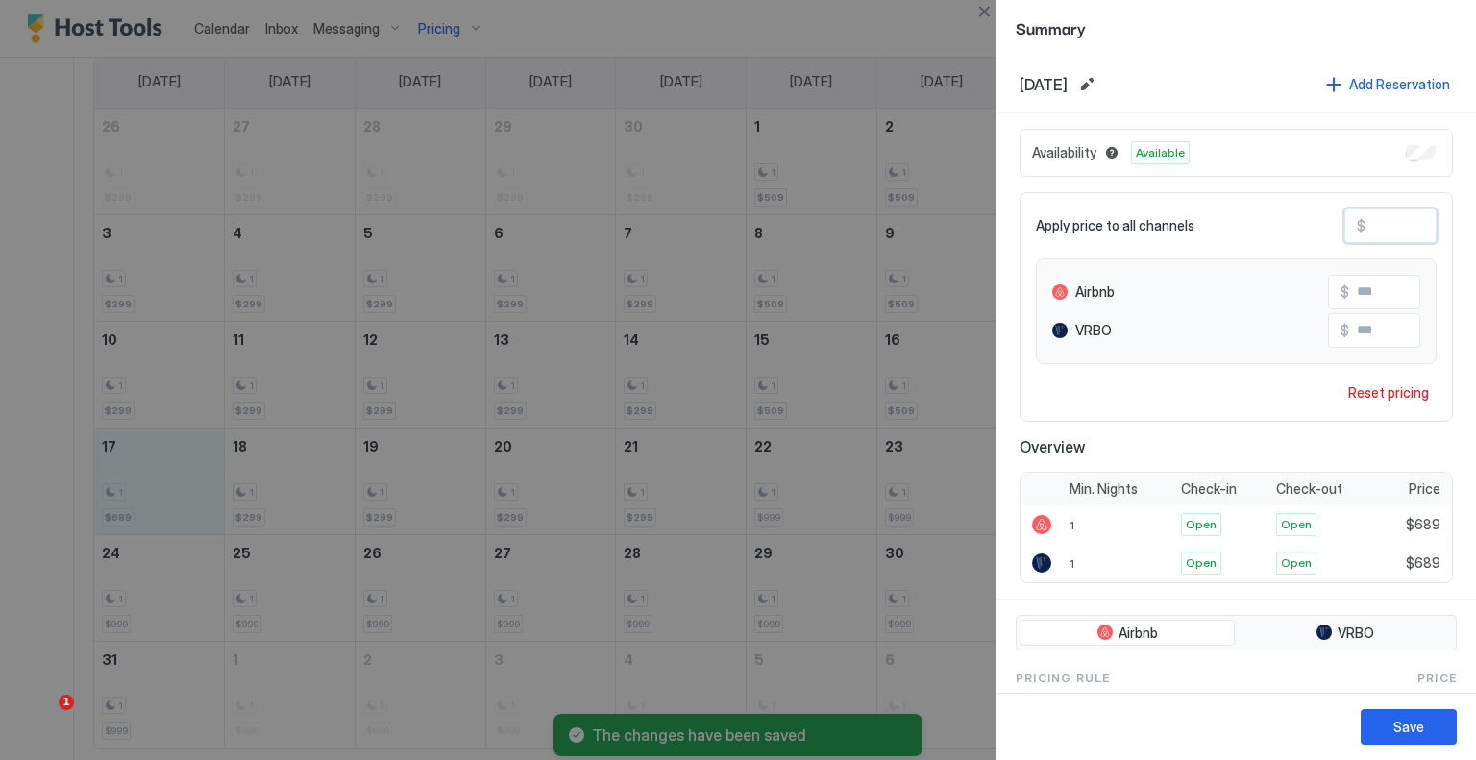
click at [1379, 220] on input "***" at bounding box center [1443, 226] width 154 height 33
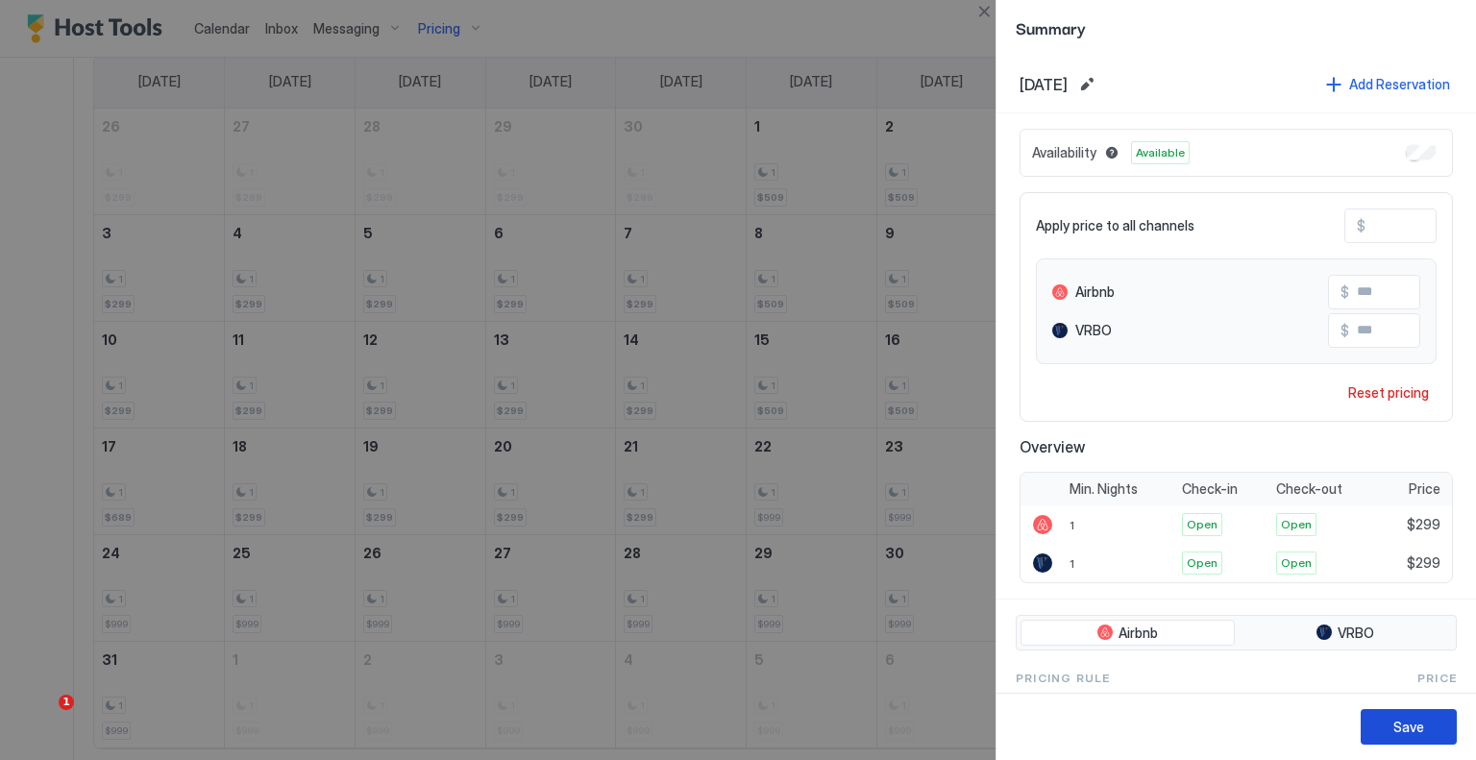
click at [1411, 724] on div "Save" at bounding box center [1409, 727] width 31 height 20
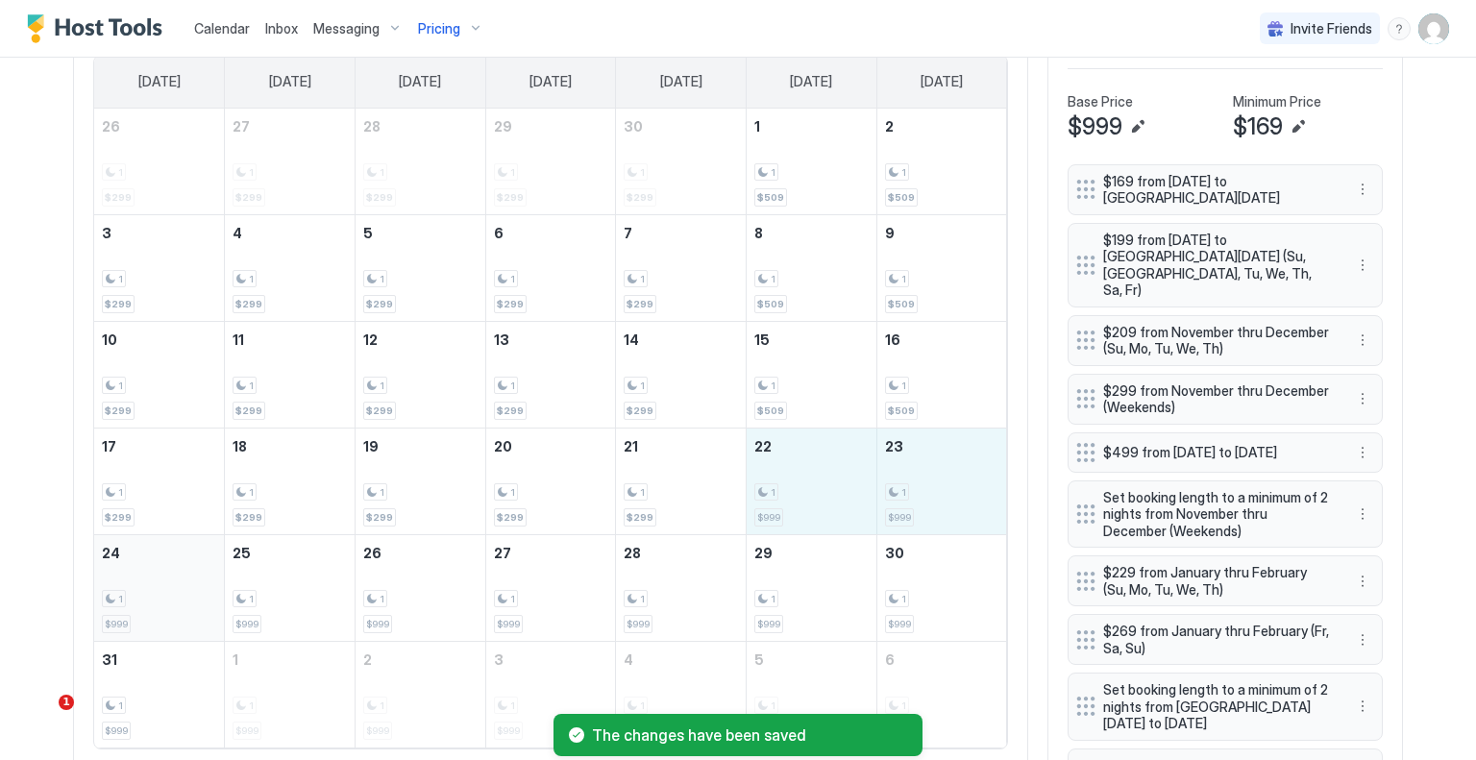
drag, startPoint x: 795, startPoint y: 500, endPoint x: 165, endPoint y: 600, distance: 637.4
click at [165, 600] on tbody "26 1 $299 27 1 $299 28 1 $299 29 1 $299 30 1 $299 1 1 $509 2 1 $509 3 1 $299 4 …" at bounding box center [550, 428] width 913 height 639
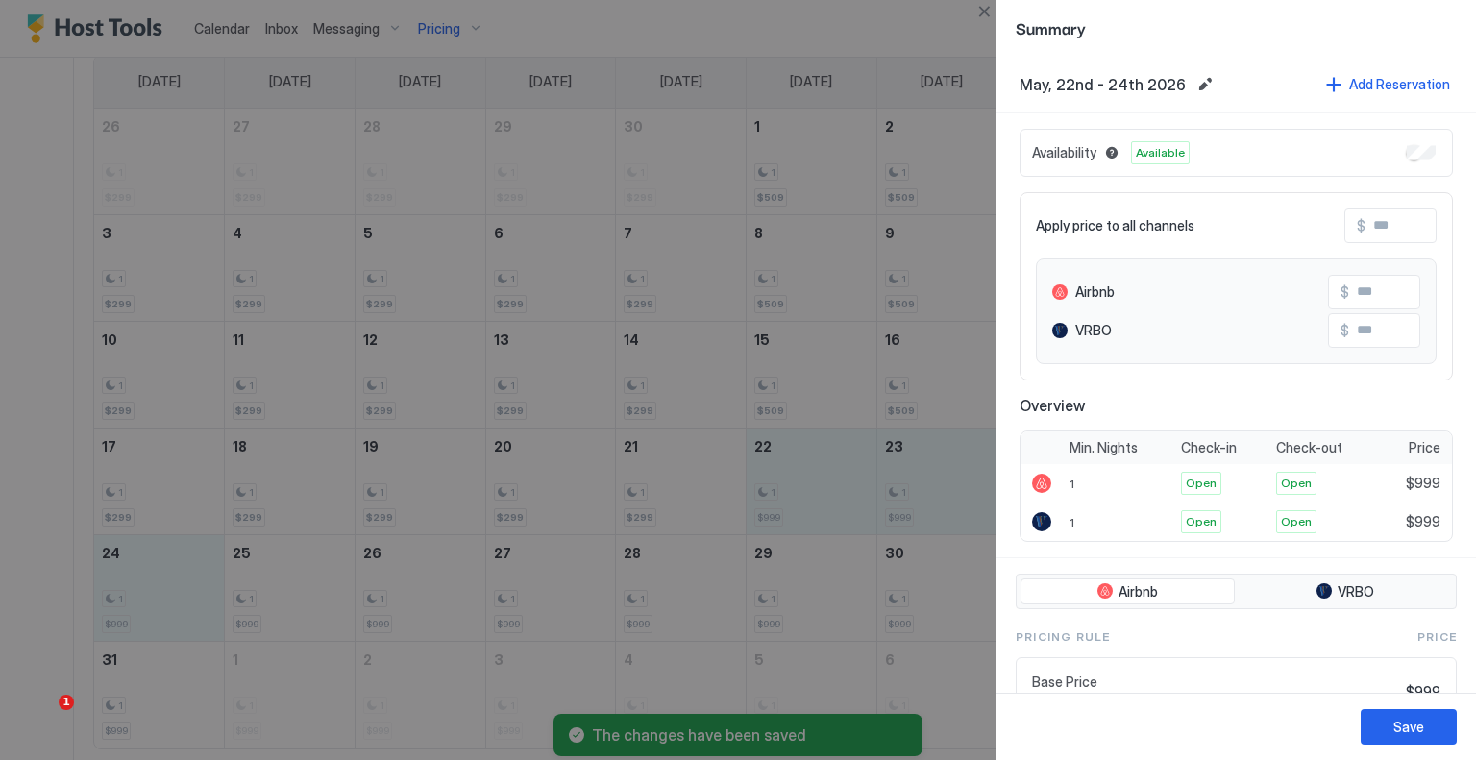
click at [1380, 235] on input "Input Field" at bounding box center [1443, 226] width 154 height 33
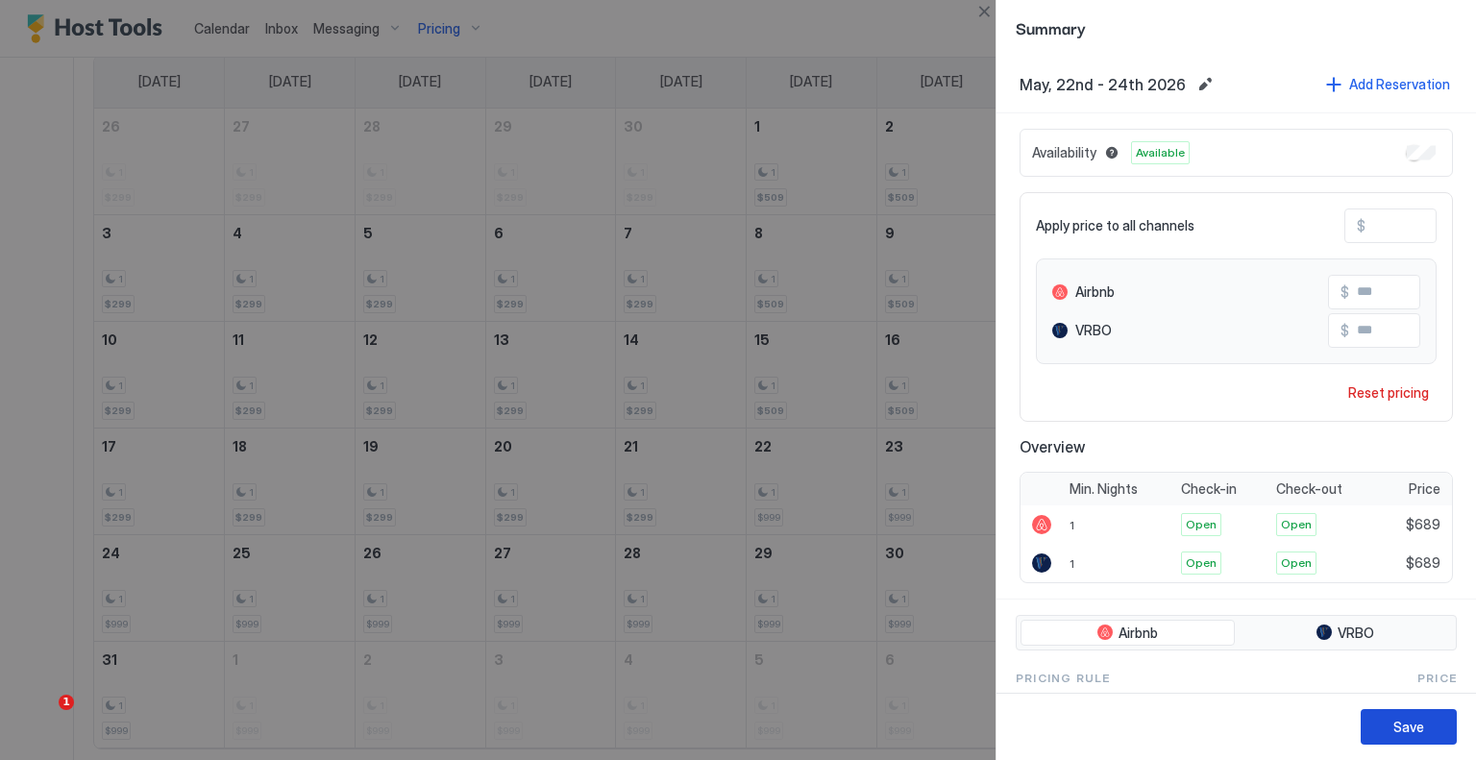
click at [1443, 709] on button "Save" at bounding box center [1409, 727] width 96 height 36
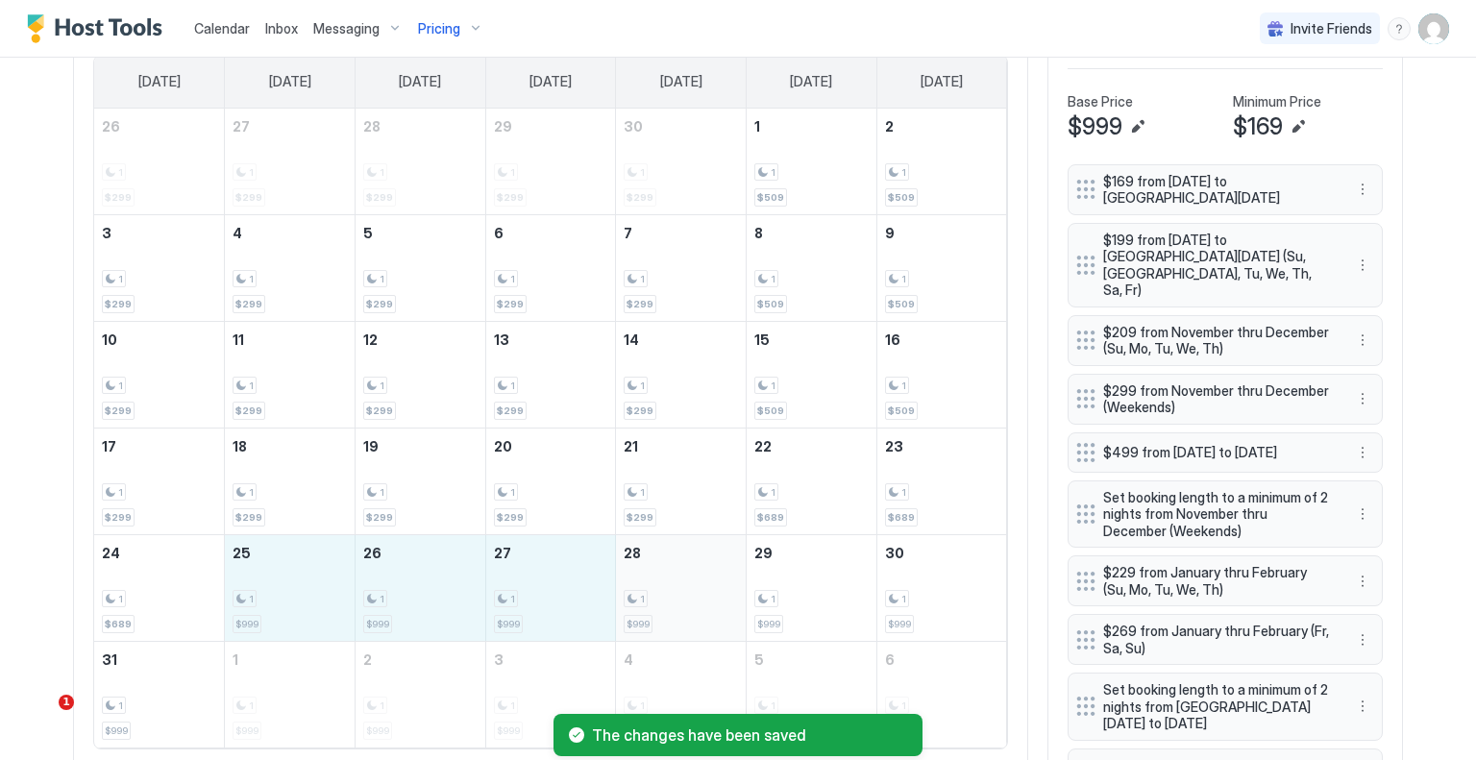
drag, startPoint x: 311, startPoint y: 596, endPoint x: 658, endPoint y: 596, distance: 347.0
click at [658, 596] on tr "24 1 $689 25 1 $999 26 1 $999 27 1 $999 28 1 $999 29 1 $999 30 1 $999" at bounding box center [550, 587] width 913 height 107
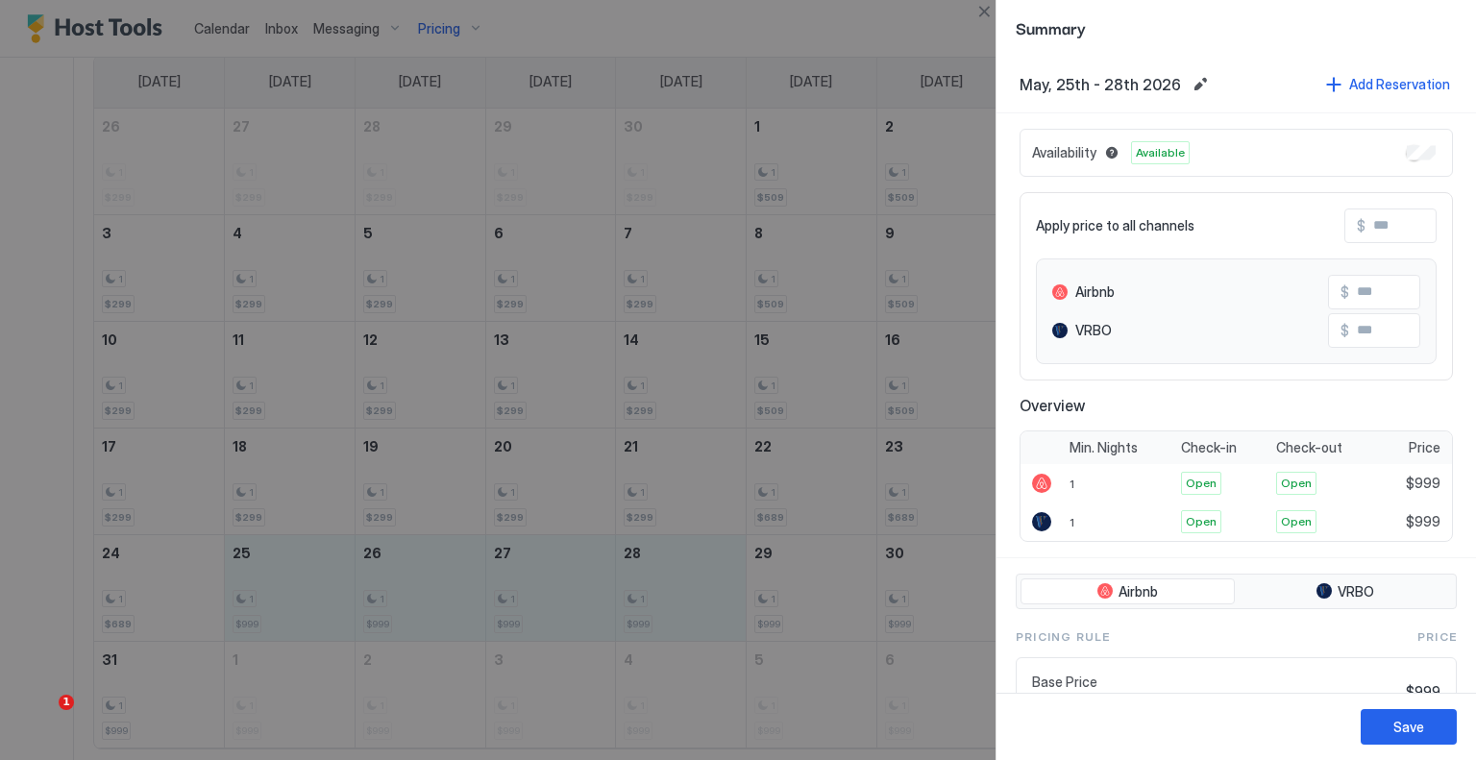
click at [1370, 220] on input "Input Field" at bounding box center [1443, 226] width 154 height 33
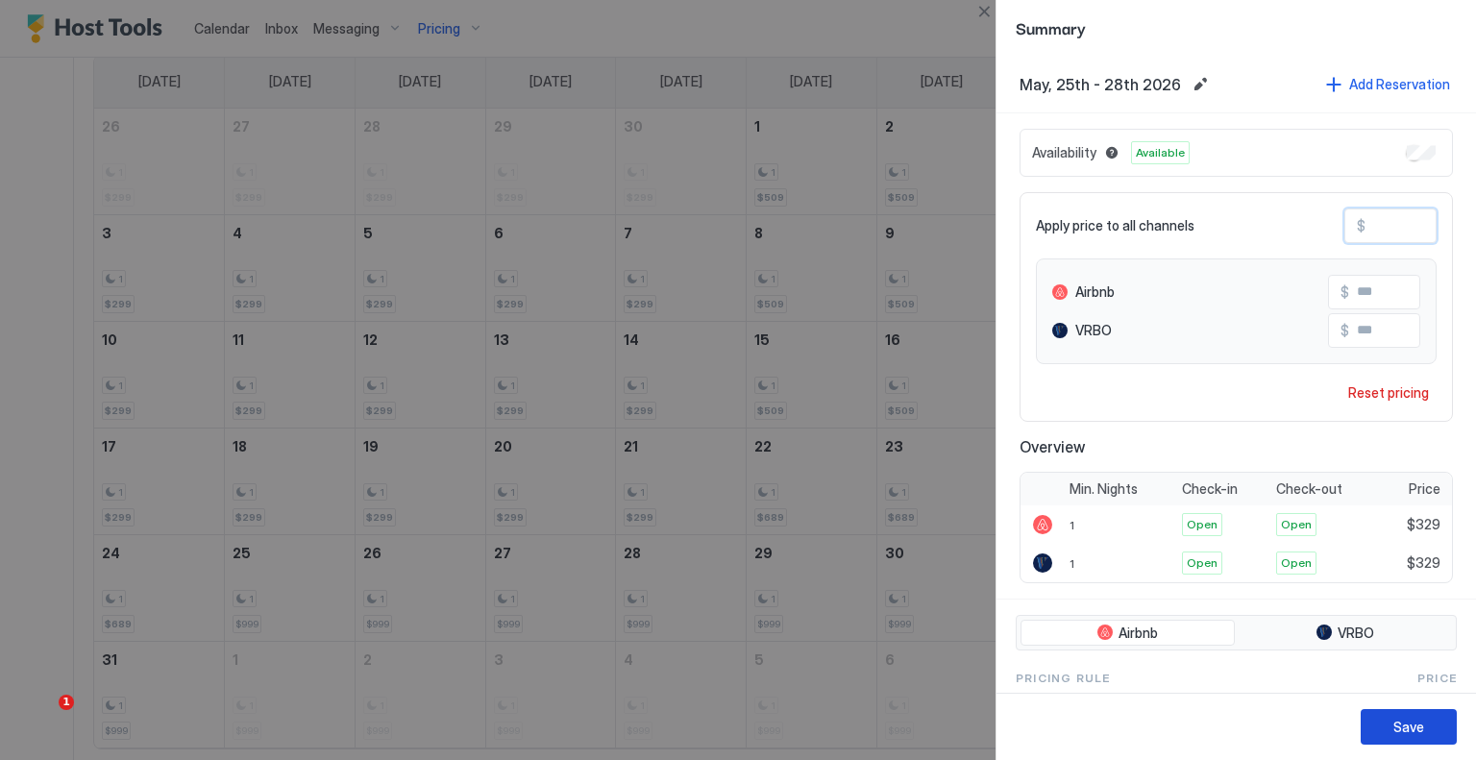
click at [1426, 739] on button "Save" at bounding box center [1409, 727] width 96 height 36
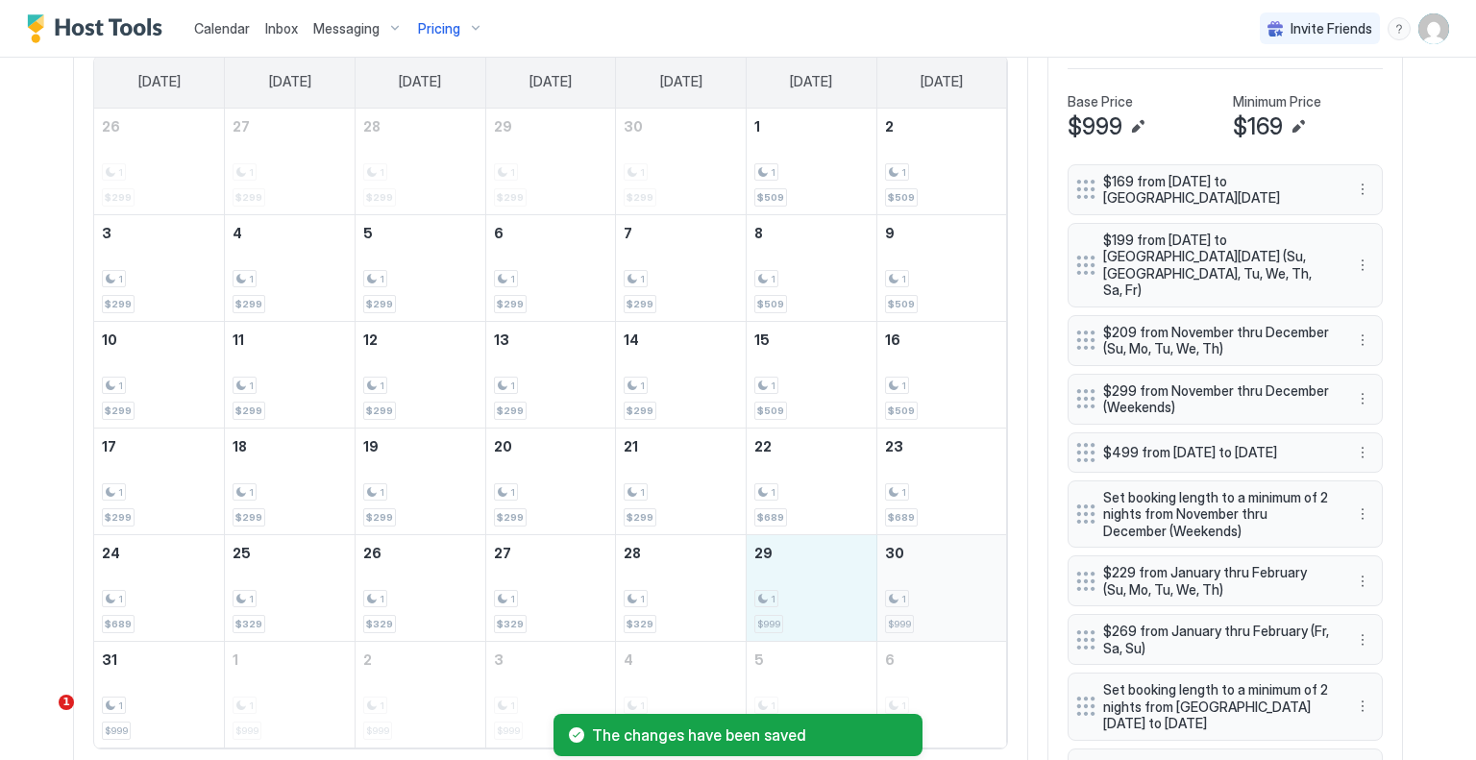
drag, startPoint x: 806, startPoint y: 591, endPoint x: 916, endPoint y: 591, distance: 109.6
click at [916, 591] on tr "24 1 $689 25 1 $329 26 1 $329 27 1 $329 28 1 $329 29 1 $999 30 1 $999" at bounding box center [550, 587] width 913 height 107
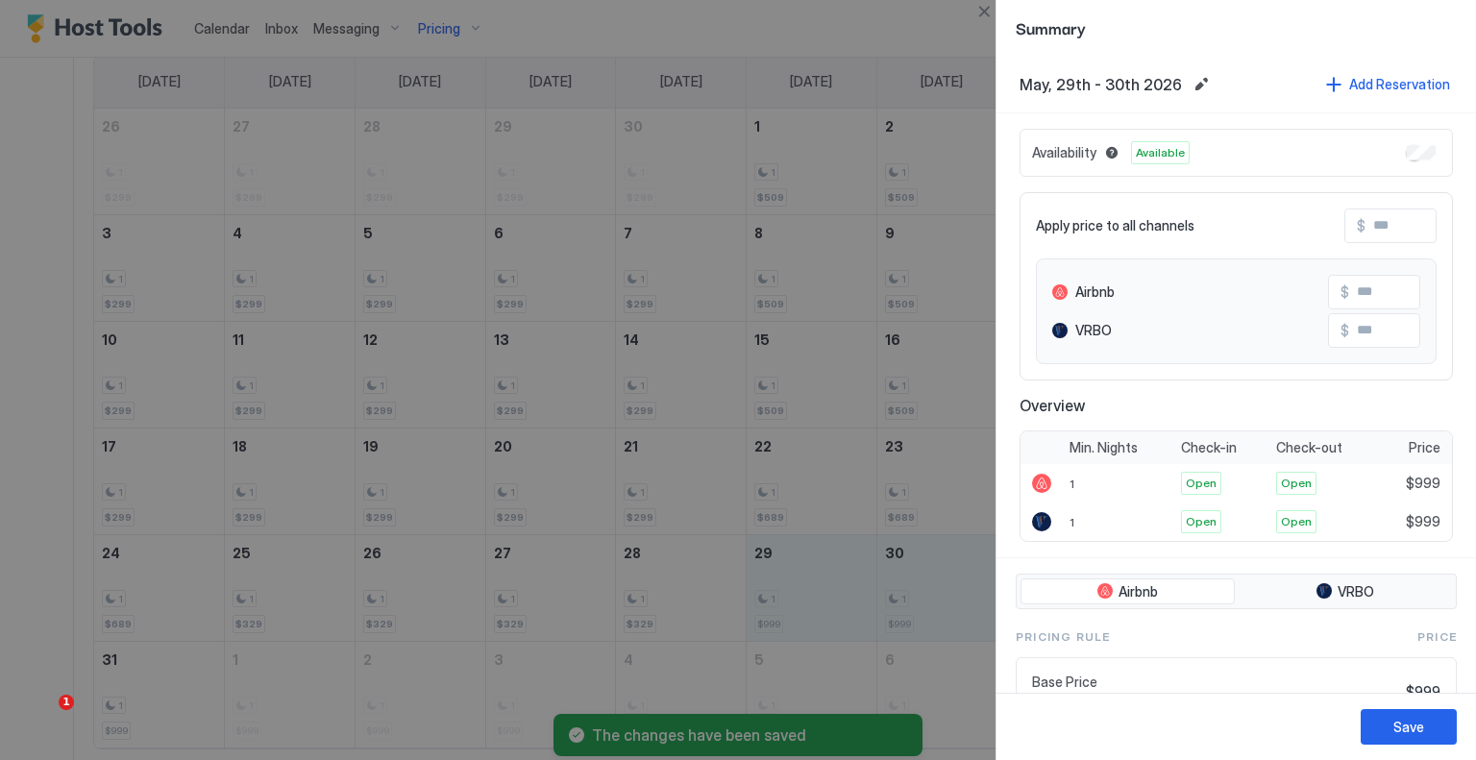
click at [1385, 228] on input "Input Field" at bounding box center [1443, 226] width 154 height 33
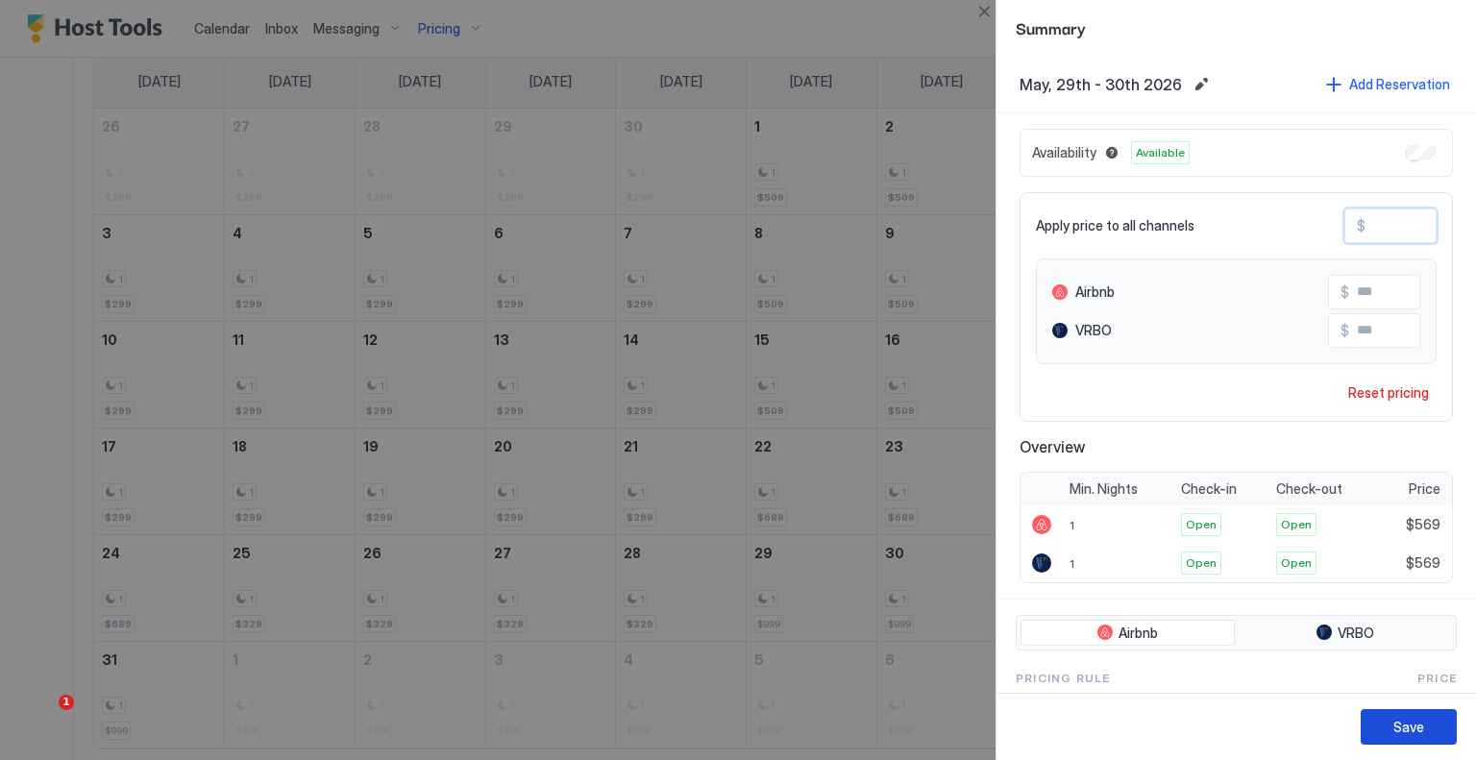
click at [1431, 722] on button "Save" at bounding box center [1409, 727] width 96 height 36
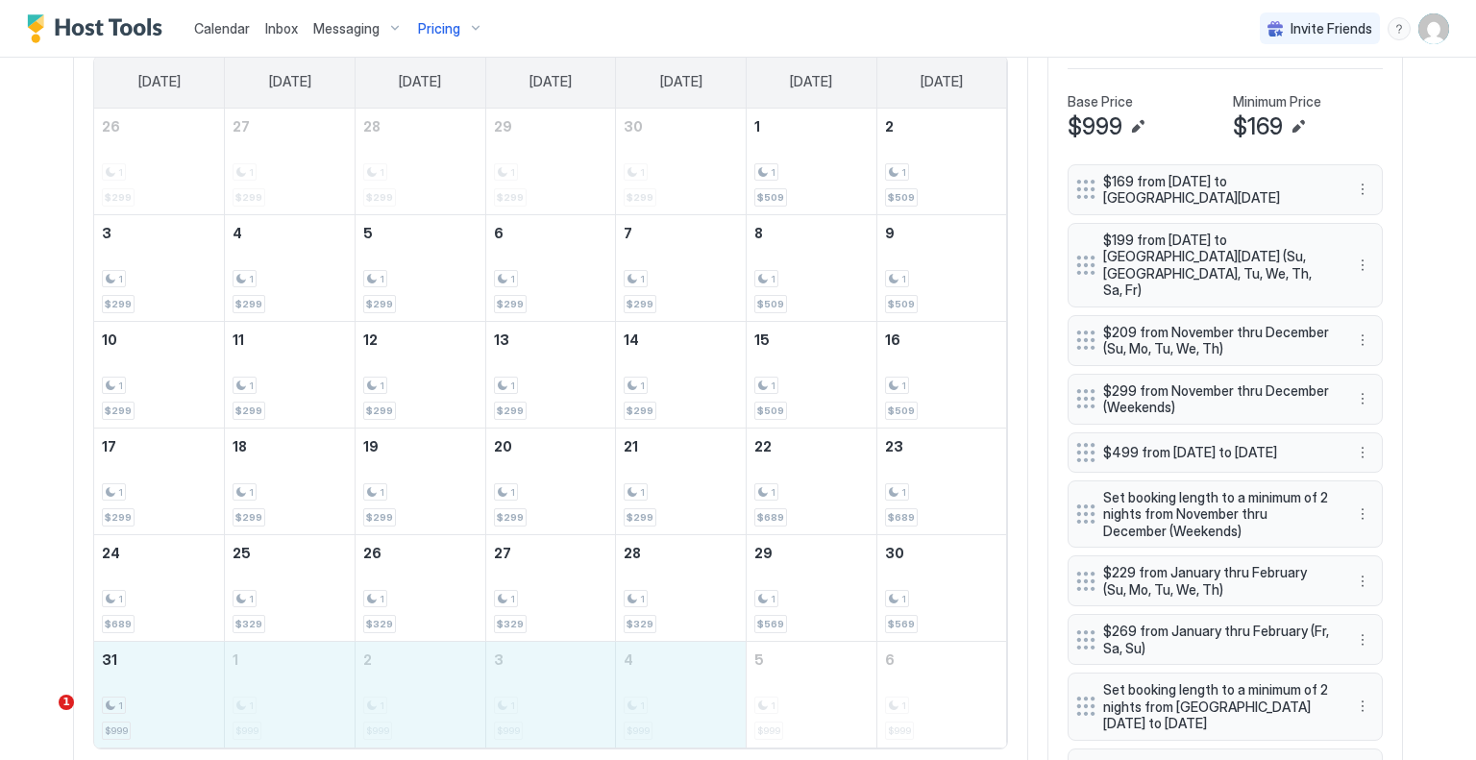
drag, startPoint x: 161, startPoint y: 697, endPoint x: 645, endPoint y: 690, distance: 483.5
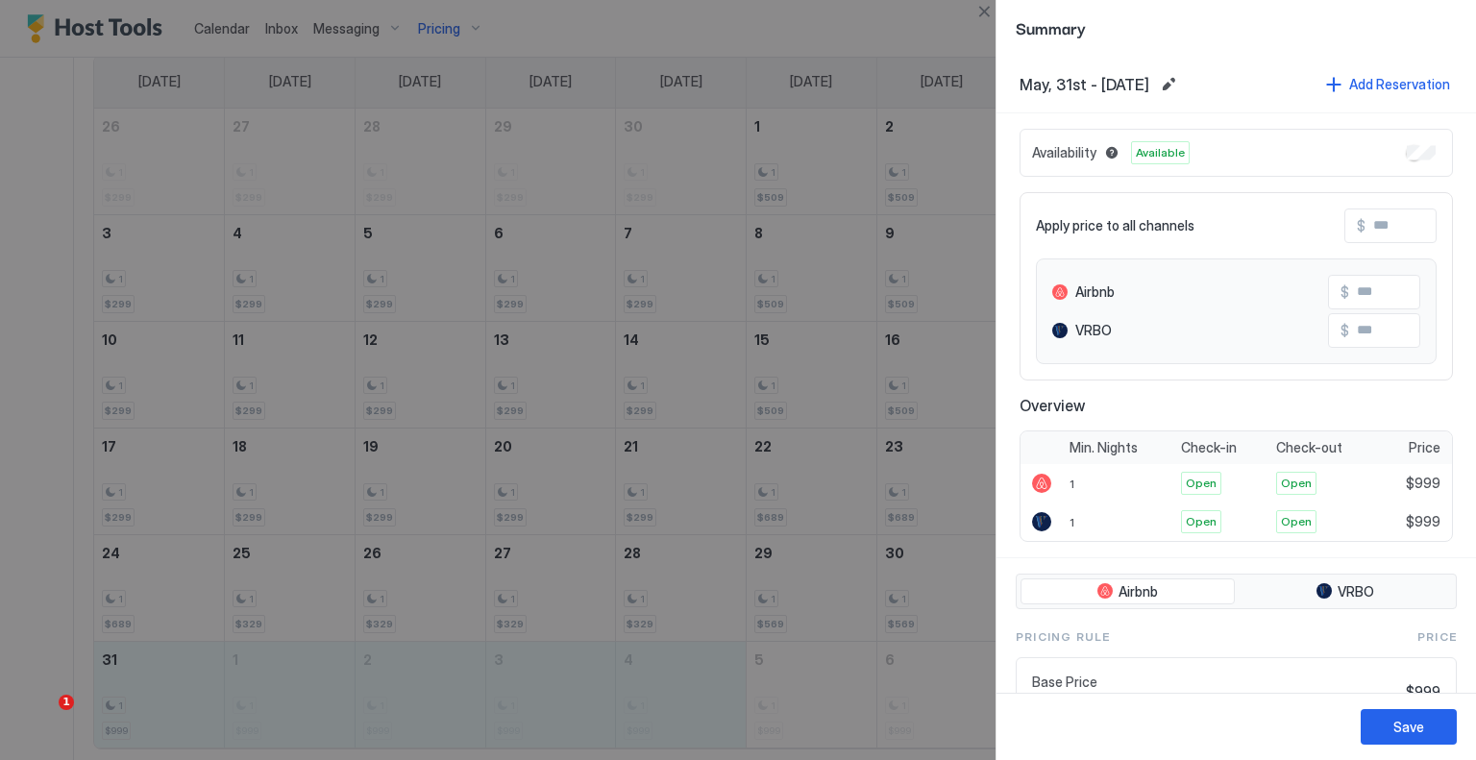
click at [1376, 215] on input "Input Field" at bounding box center [1443, 226] width 154 height 33
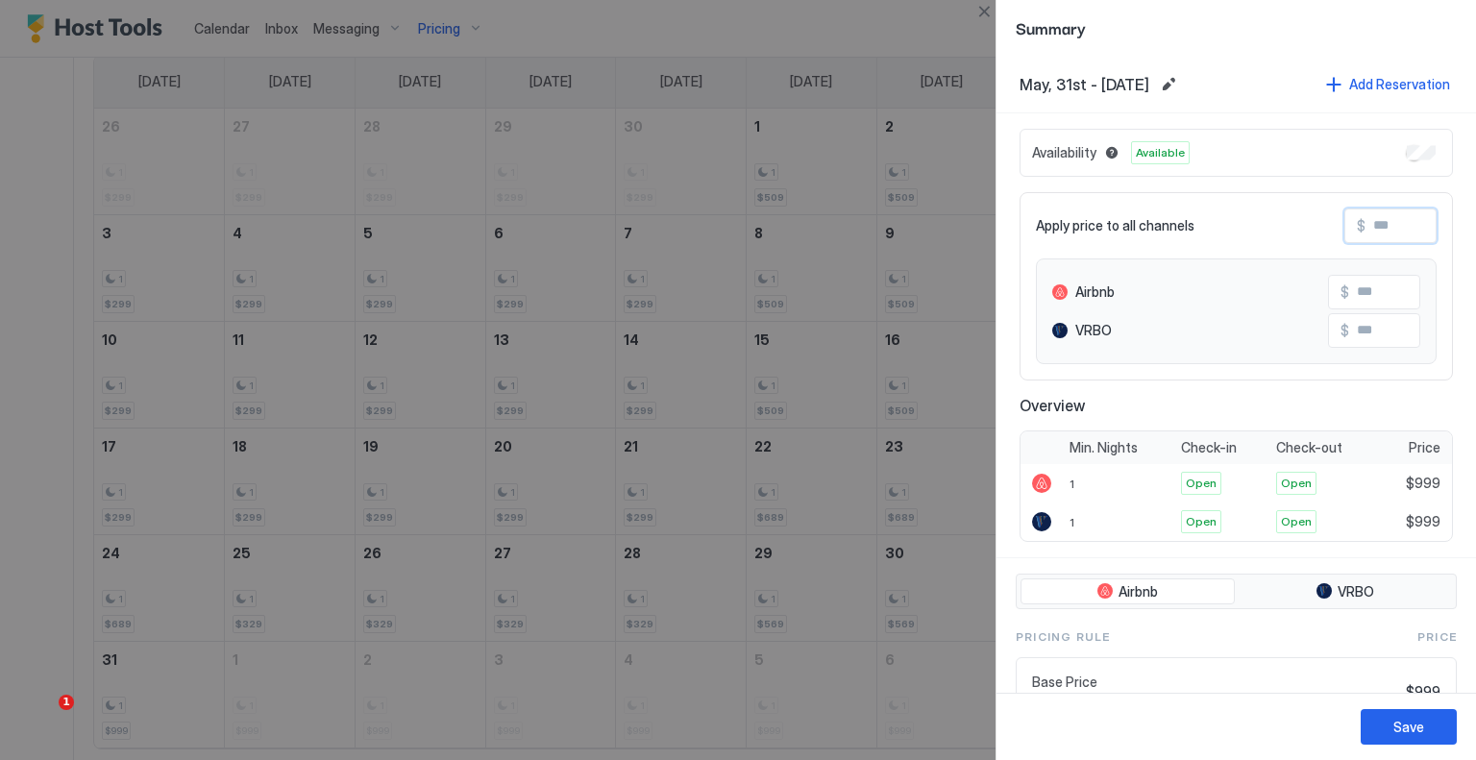
click at [1376, 215] on input "Input Field" at bounding box center [1443, 226] width 154 height 33
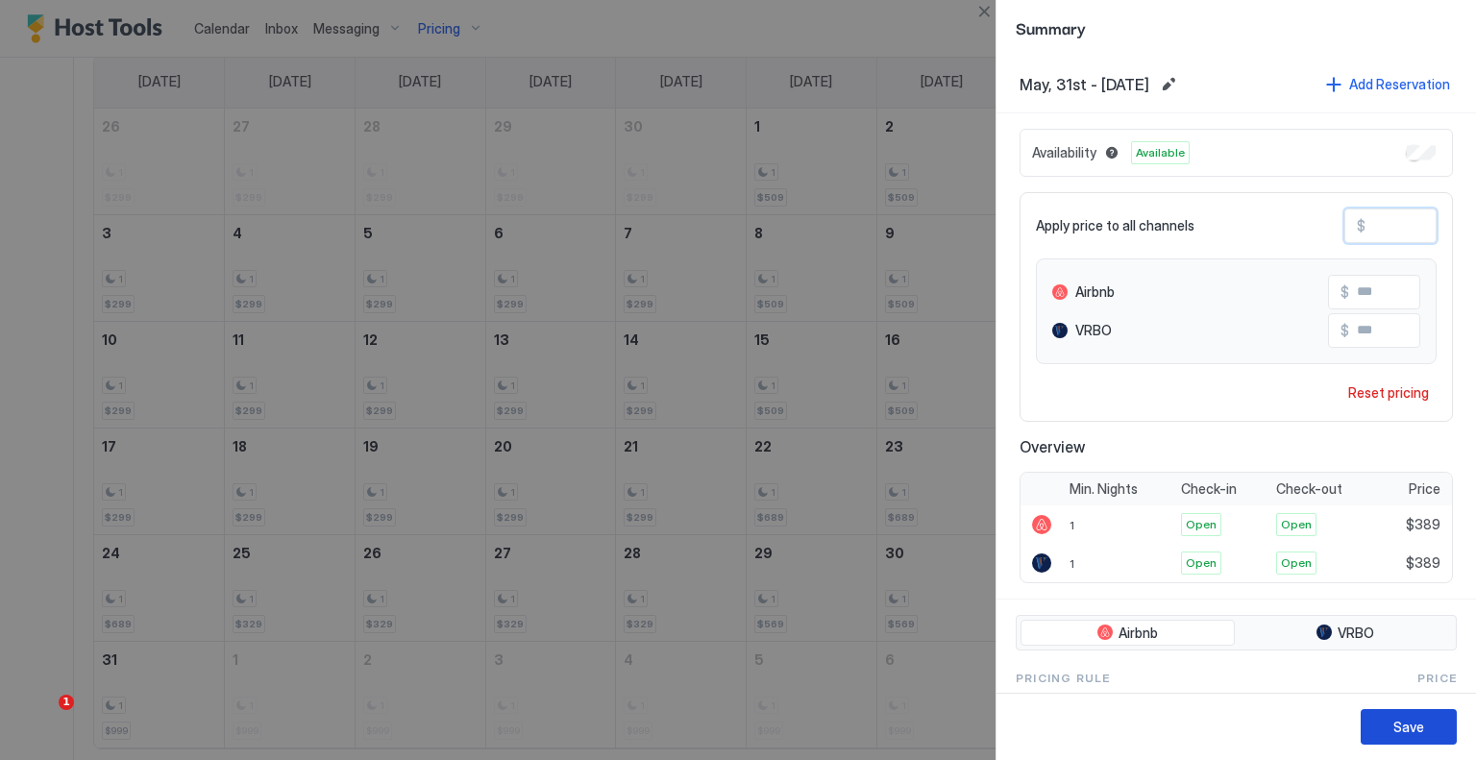
click at [1407, 722] on div "Save" at bounding box center [1409, 727] width 31 height 20
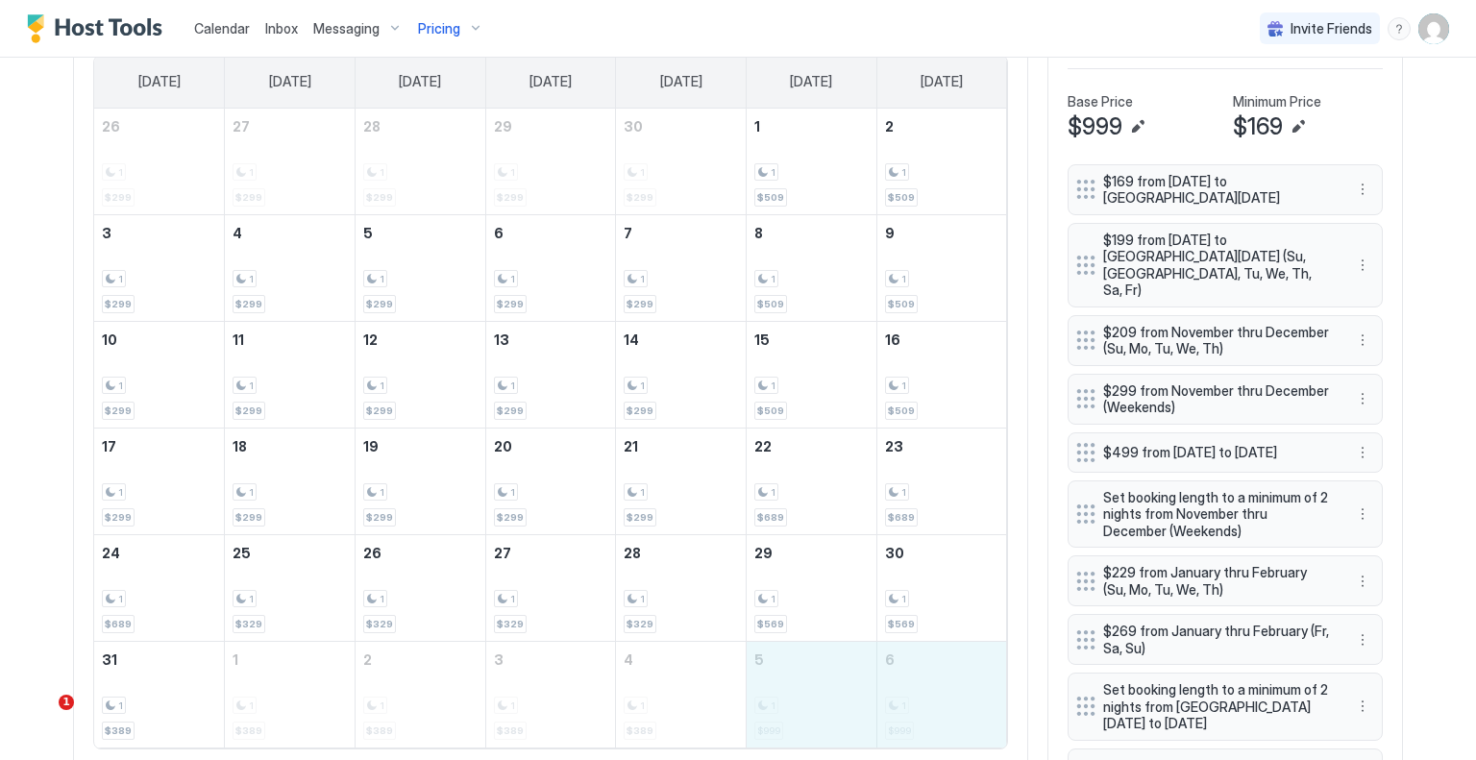
drag, startPoint x: 844, startPoint y: 683, endPoint x: 881, endPoint y: 682, distance: 37.5
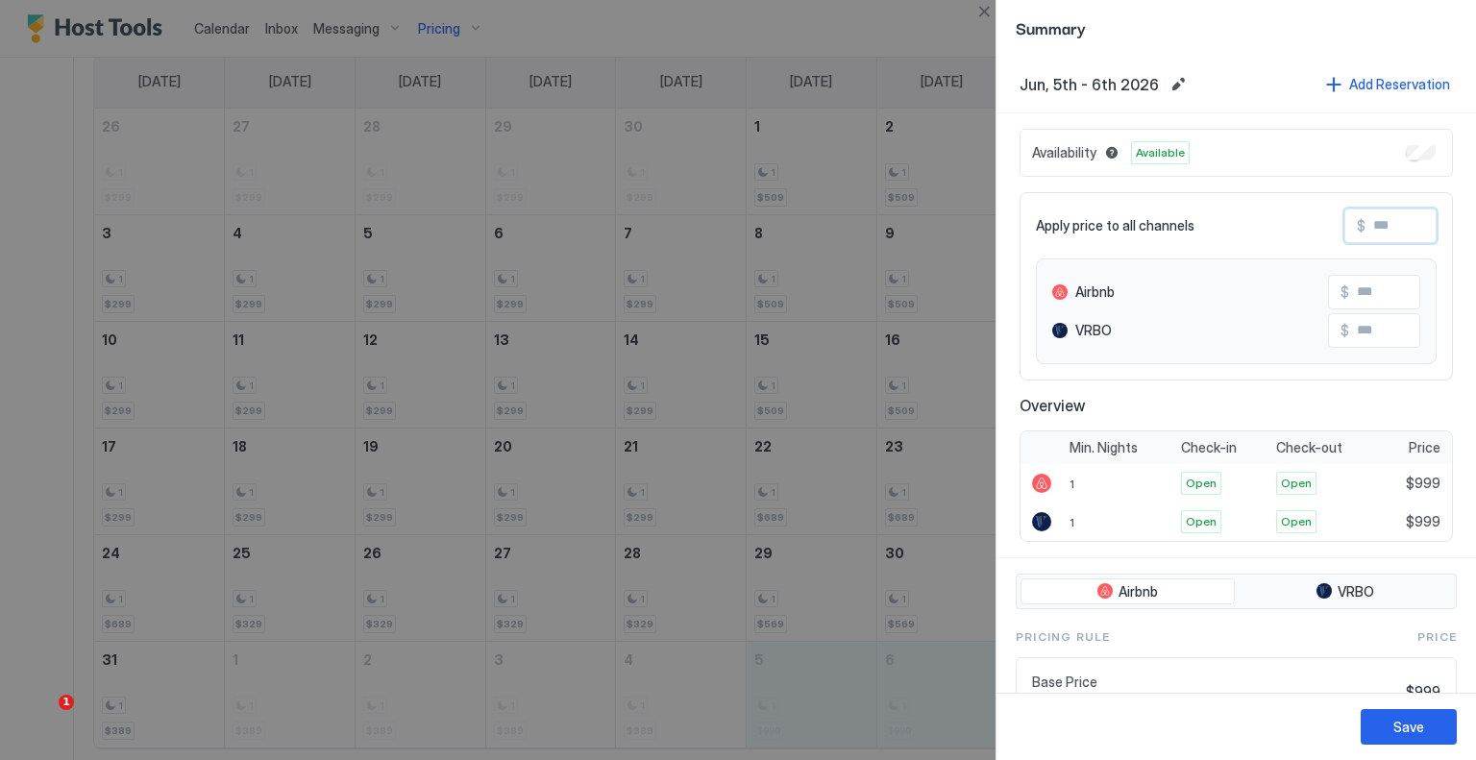
click at [1375, 222] on input "Input Field" at bounding box center [1443, 226] width 154 height 33
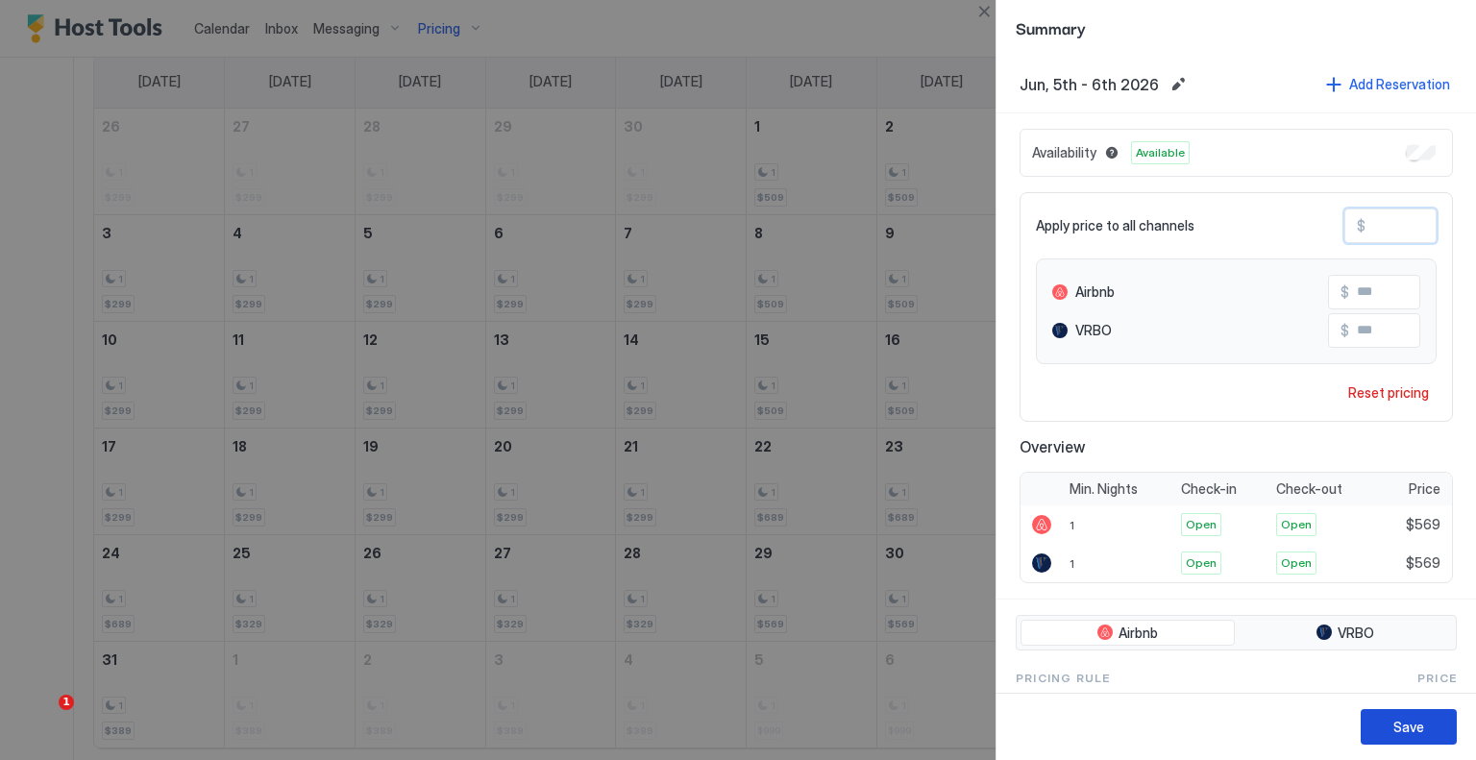
click at [1380, 717] on button "Save" at bounding box center [1409, 727] width 96 height 36
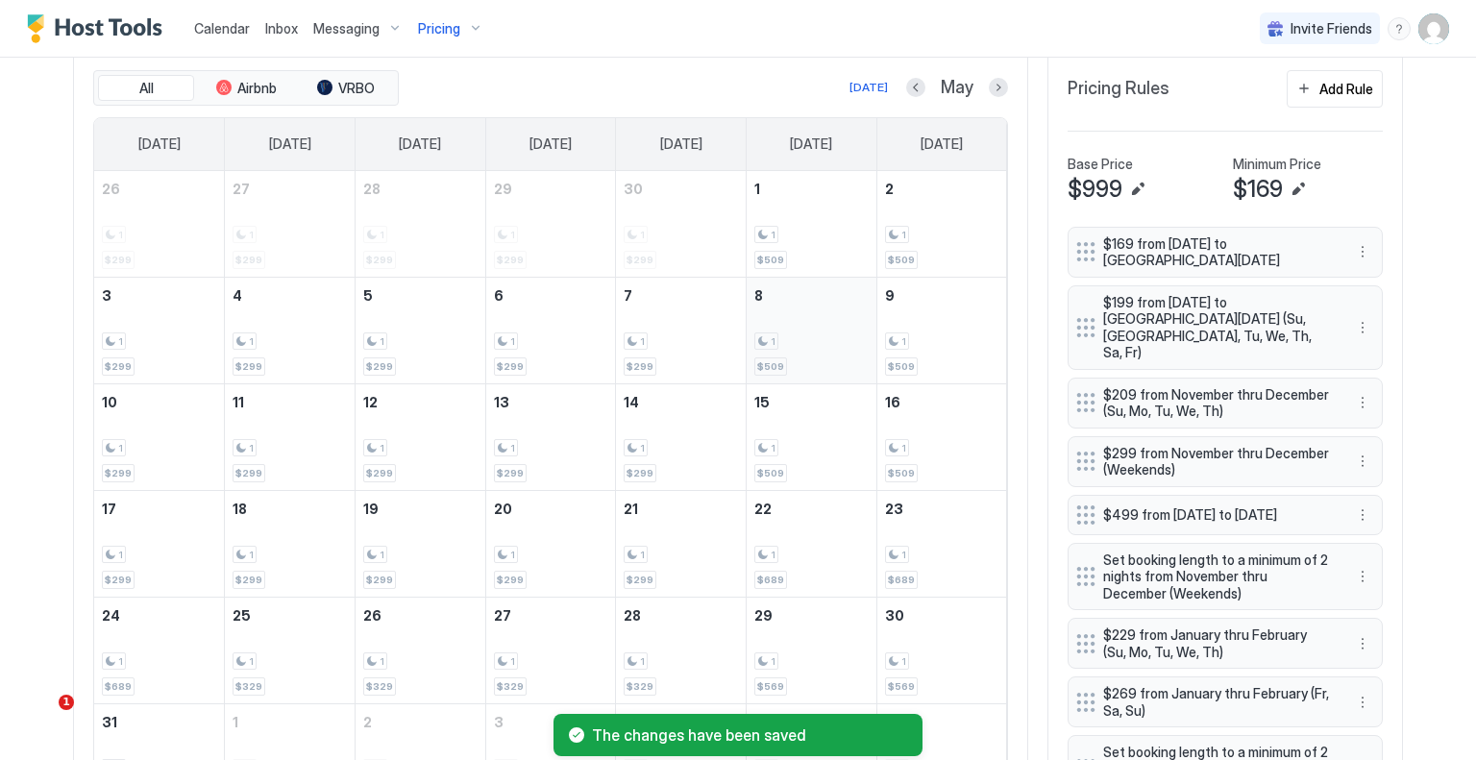
scroll to position [624, 0]
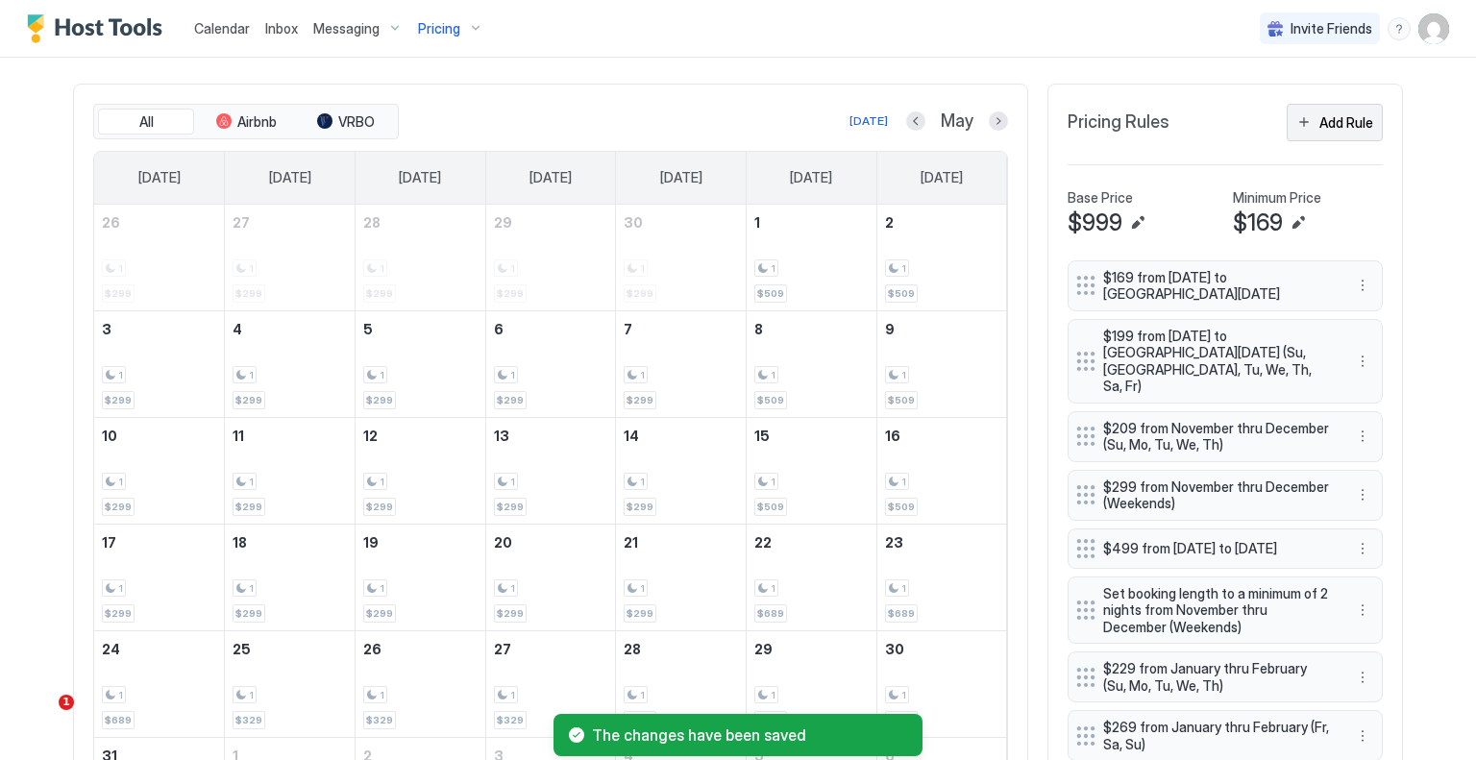
click at [1338, 120] on div "Add Rule" at bounding box center [1347, 122] width 54 height 20
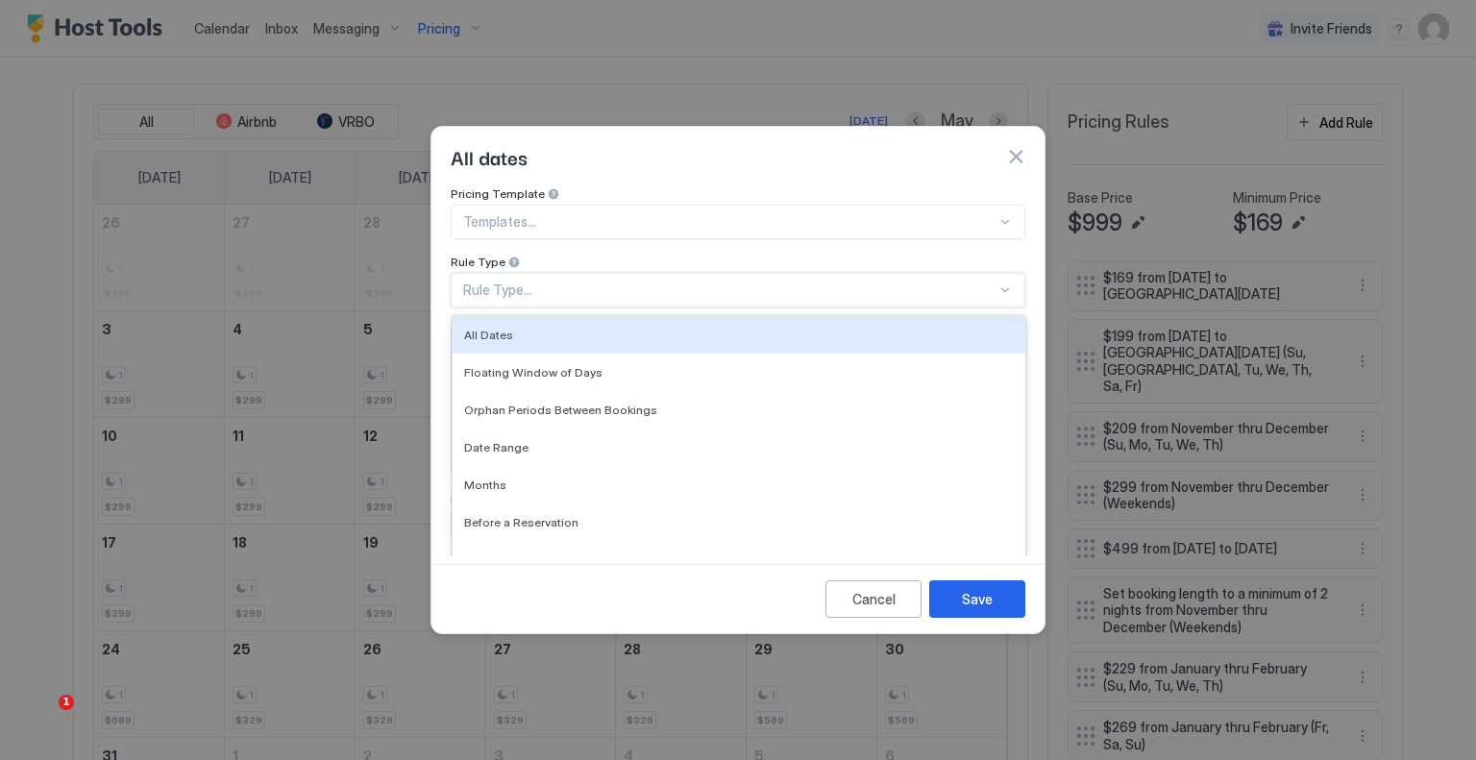
click at [619, 290] on div "Rule Type..." at bounding box center [738, 290] width 575 height 35
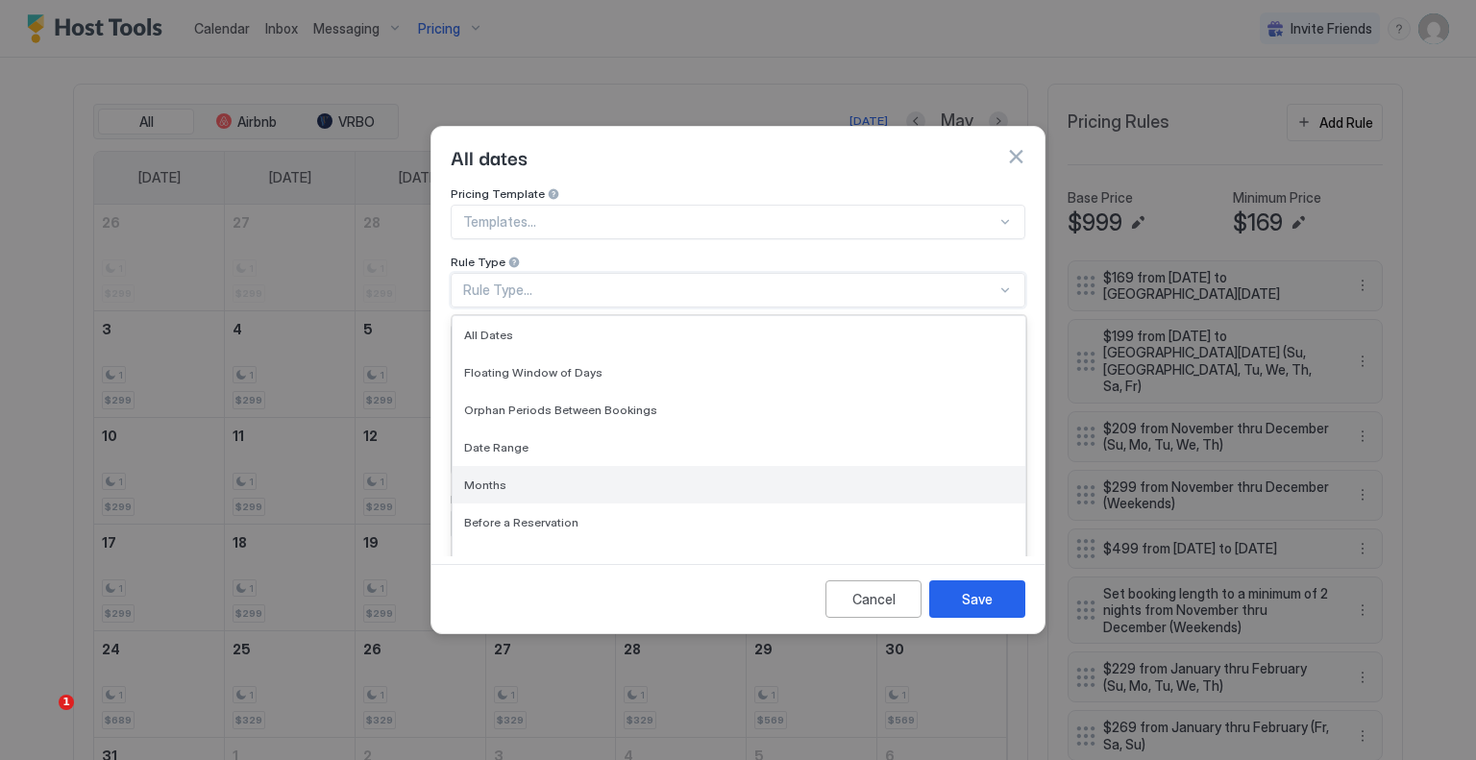
click at [627, 478] on div "Months" at bounding box center [739, 485] width 550 height 14
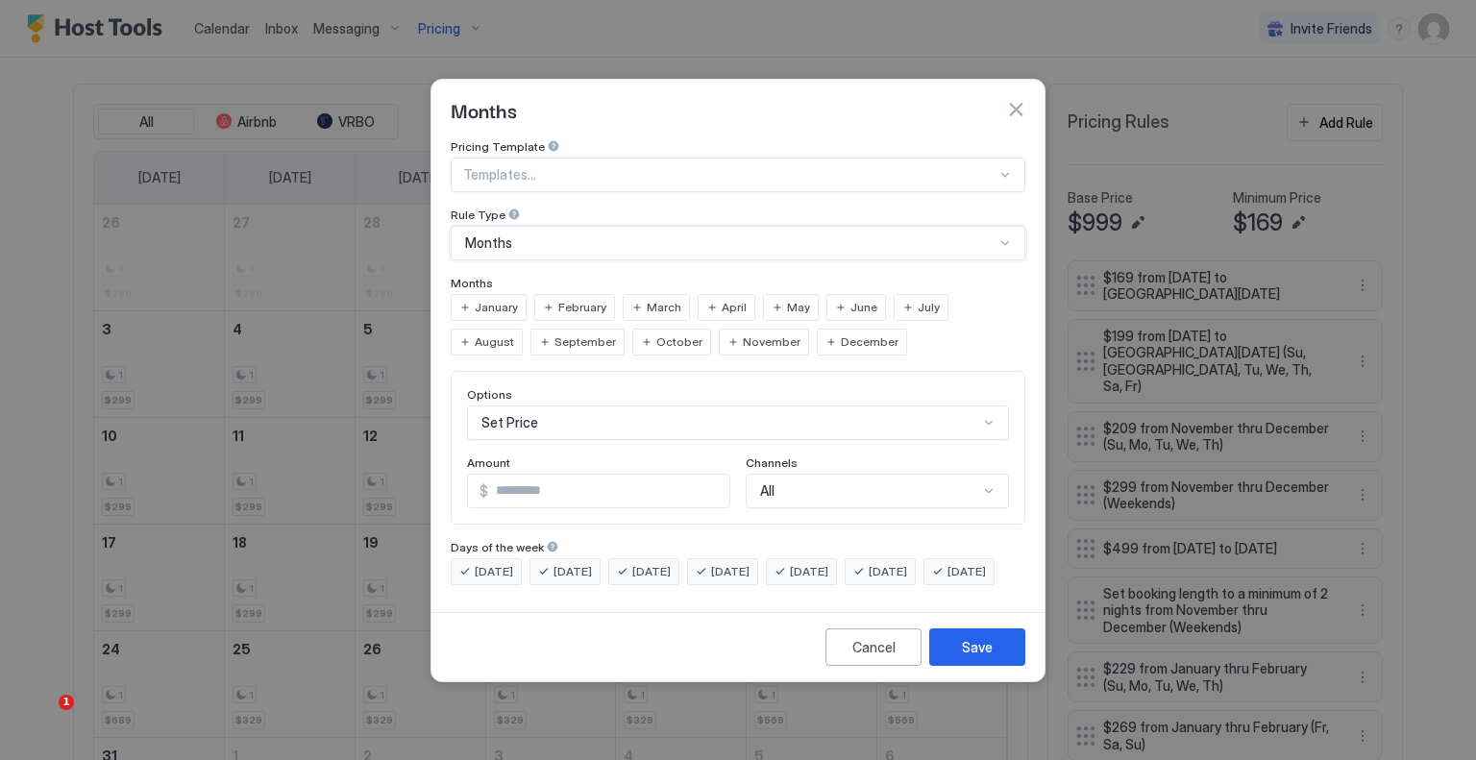
click at [665, 299] on span "March" at bounding box center [664, 307] width 35 height 17
click at [729, 299] on span "April" at bounding box center [734, 307] width 25 height 17
click at [787, 299] on span "May" at bounding box center [798, 307] width 23 height 17
click at [638, 406] on div "Set Price" at bounding box center [738, 423] width 542 height 35
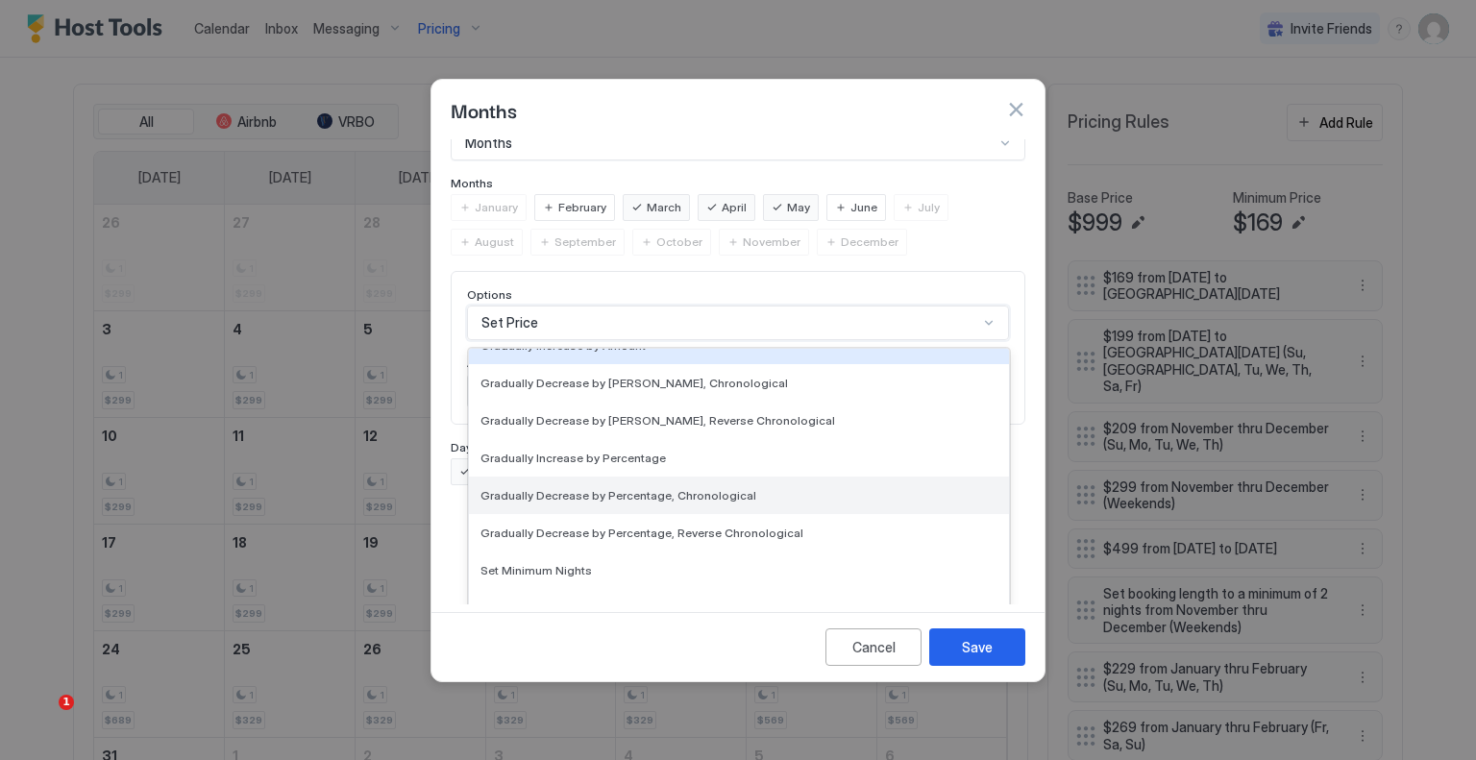
scroll to position [288, 0]
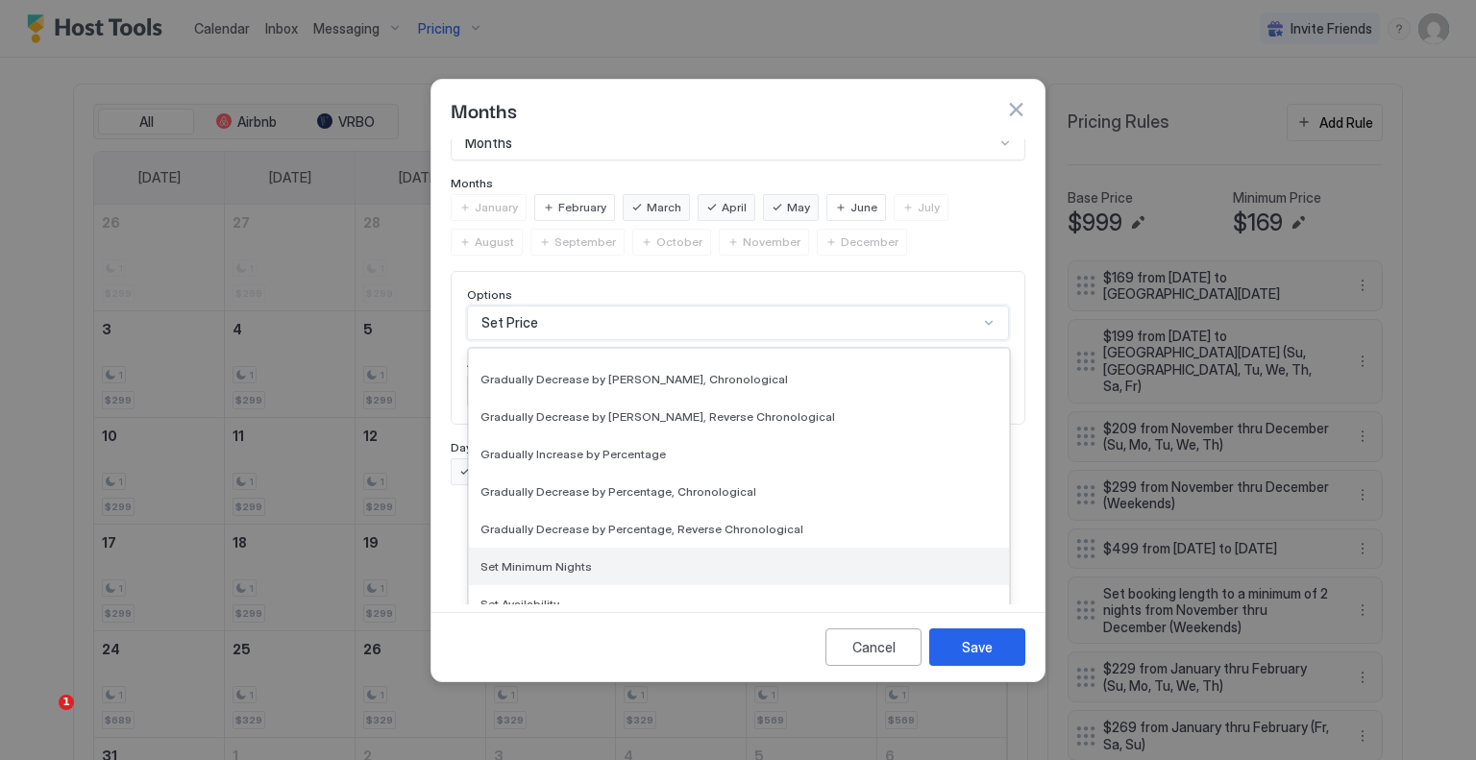
click at [585, 559] on div "Set Minimum Nights" at bounding box center [739, 566] width 517 height 14
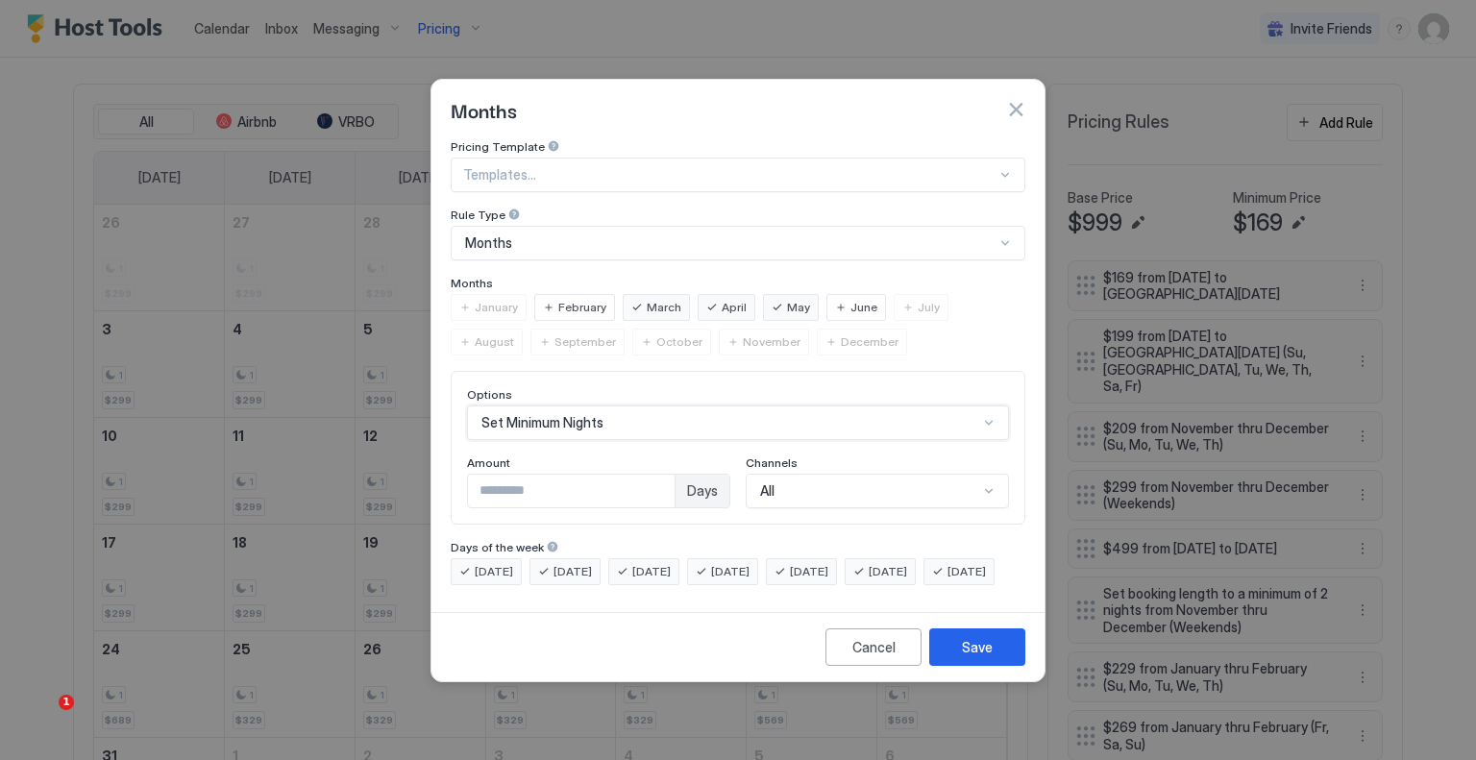
scroll to position [0, 0]
click at [539, 476] on input "*" at bounding box center [571, 491] width 207 height 33
click at [980, 657] on div "Save" at bounding box center [977, 647] width 31 height 20
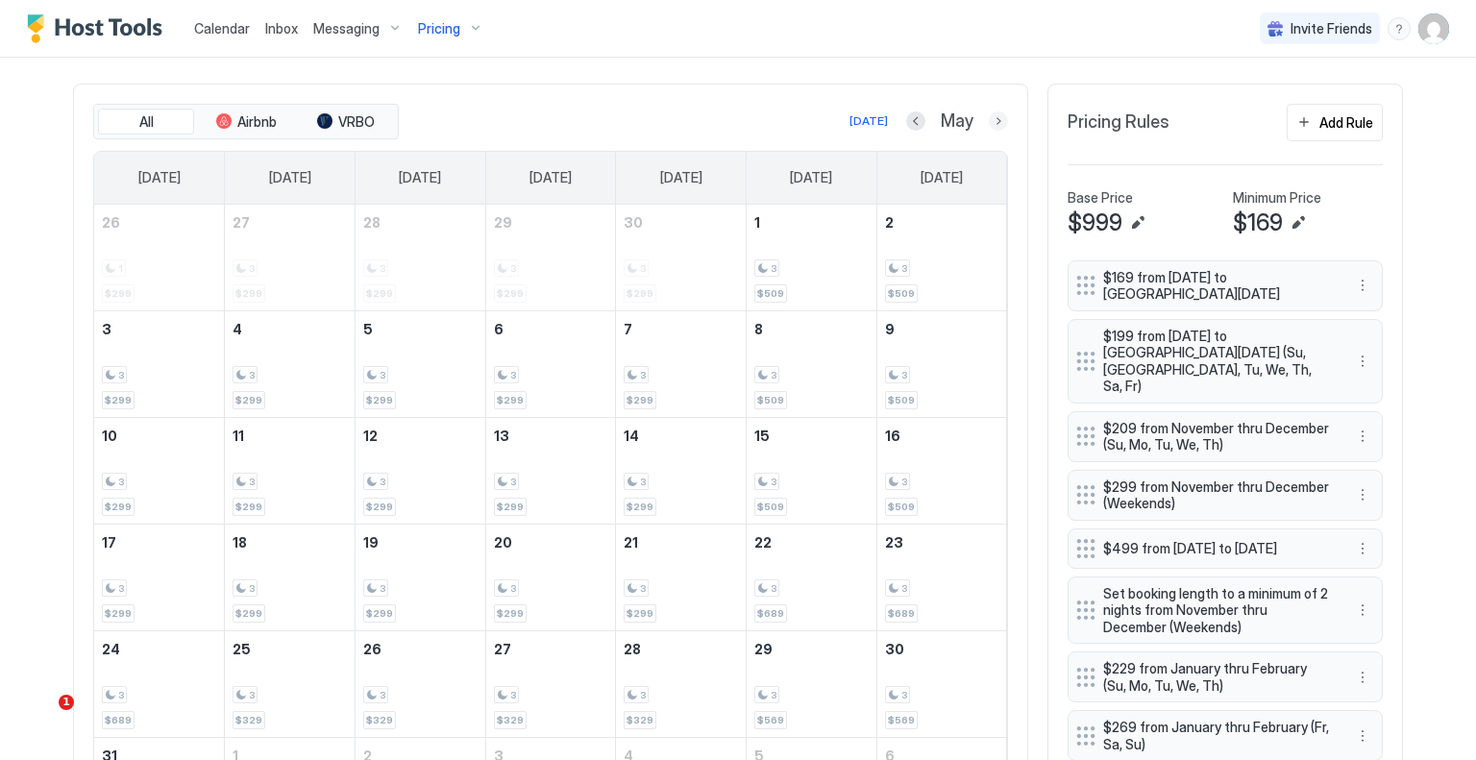
click at [992, 126] on button "Next month" at bounding box center [998, 120] width 19 height 19
click at [989, 122] on button "Next month" at bounding box center [998, 120] width 19 height 19
click at [905, 115] on button "Previous month" at bounding box center [895, 120] width 19 height 19
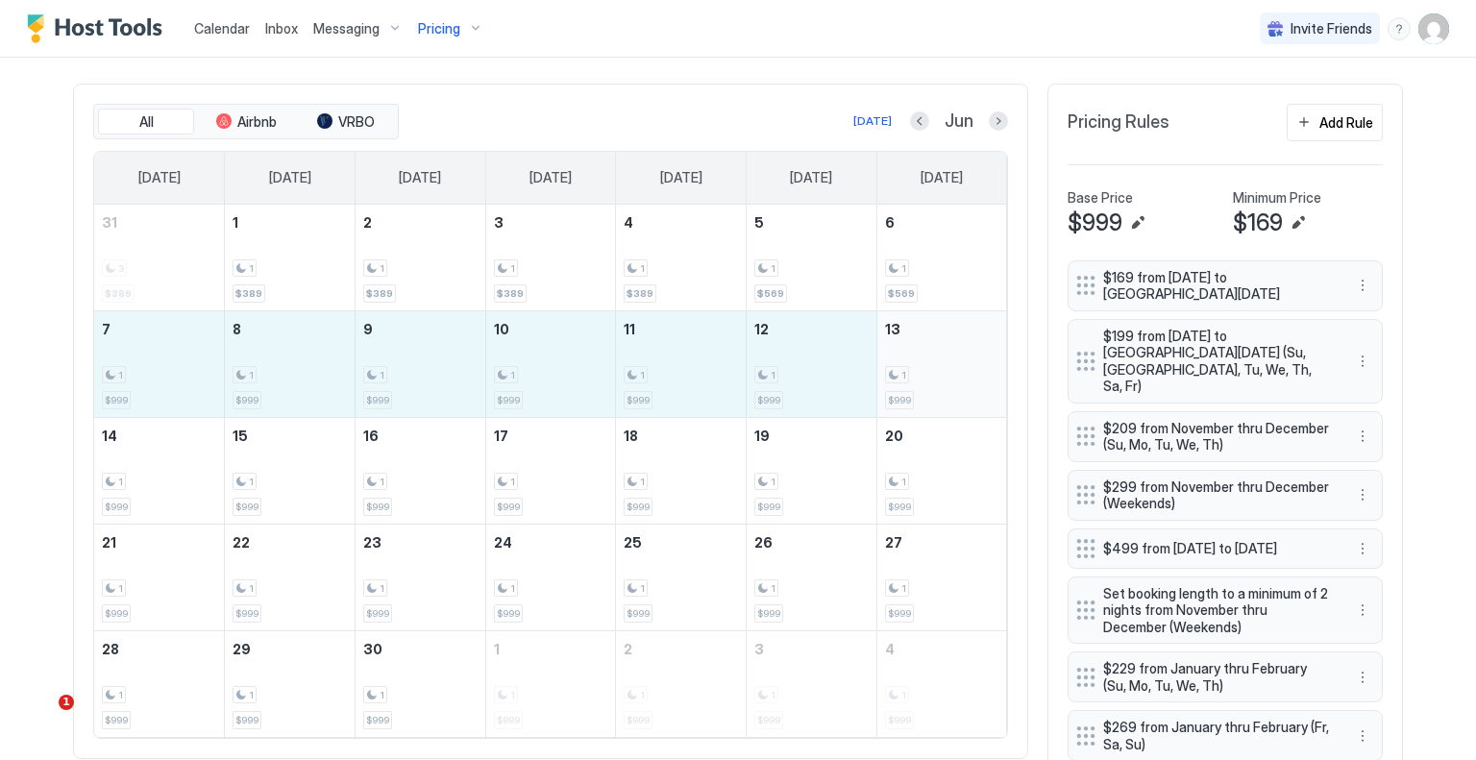
drag, startPoint x: 170, startPoint y: 387, endPoint x: 896, endPoint y: 387, distance: 725.7
click at [896, 387] on tr "7 1 $999 8 1 $999 9 1 $999 10 1 $999 11 1 $999 12 1 $999 13 1 $999" at bounding box center [550, 363] width 913 height 107
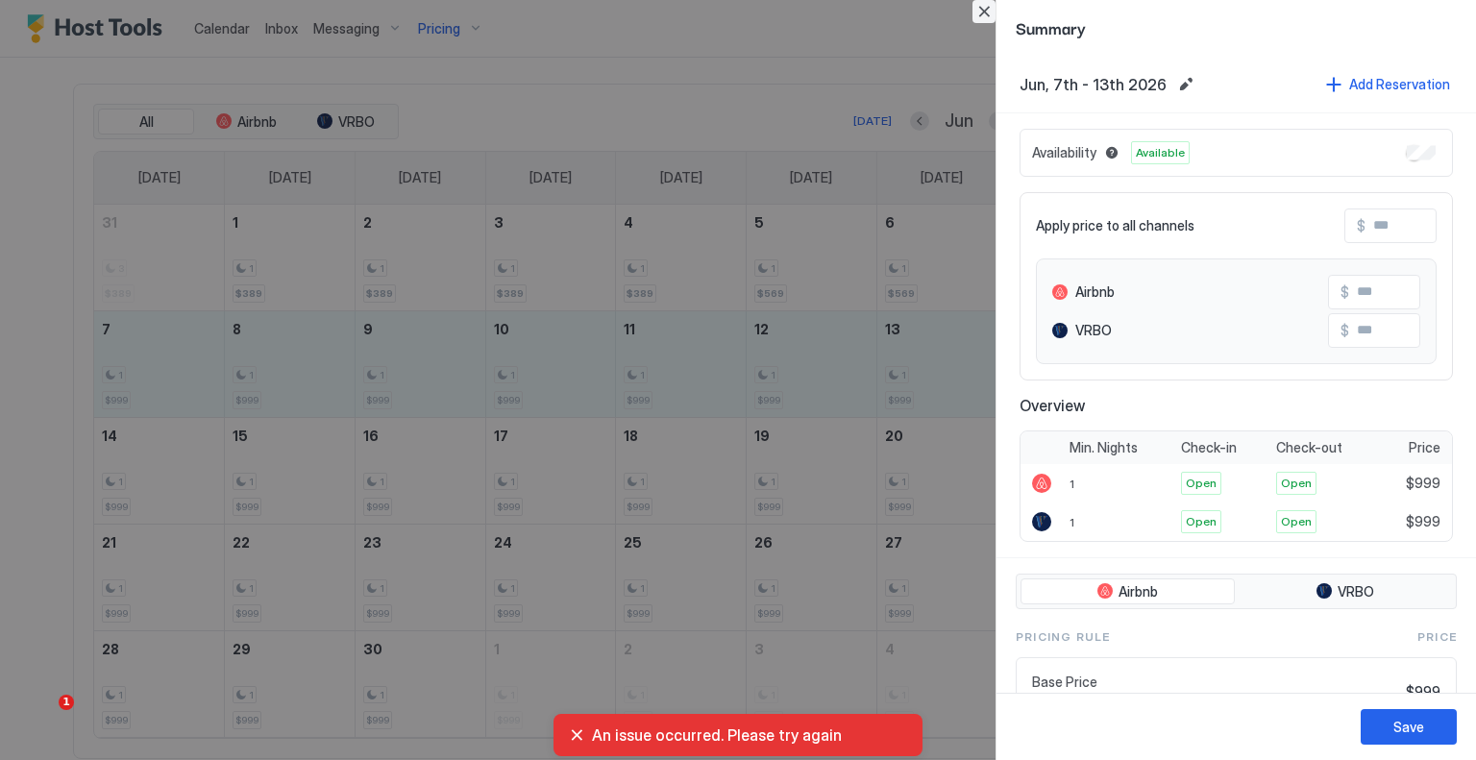
click at [984, 14] on button "Close" at bounding box center [984, 11] width 23 height 23
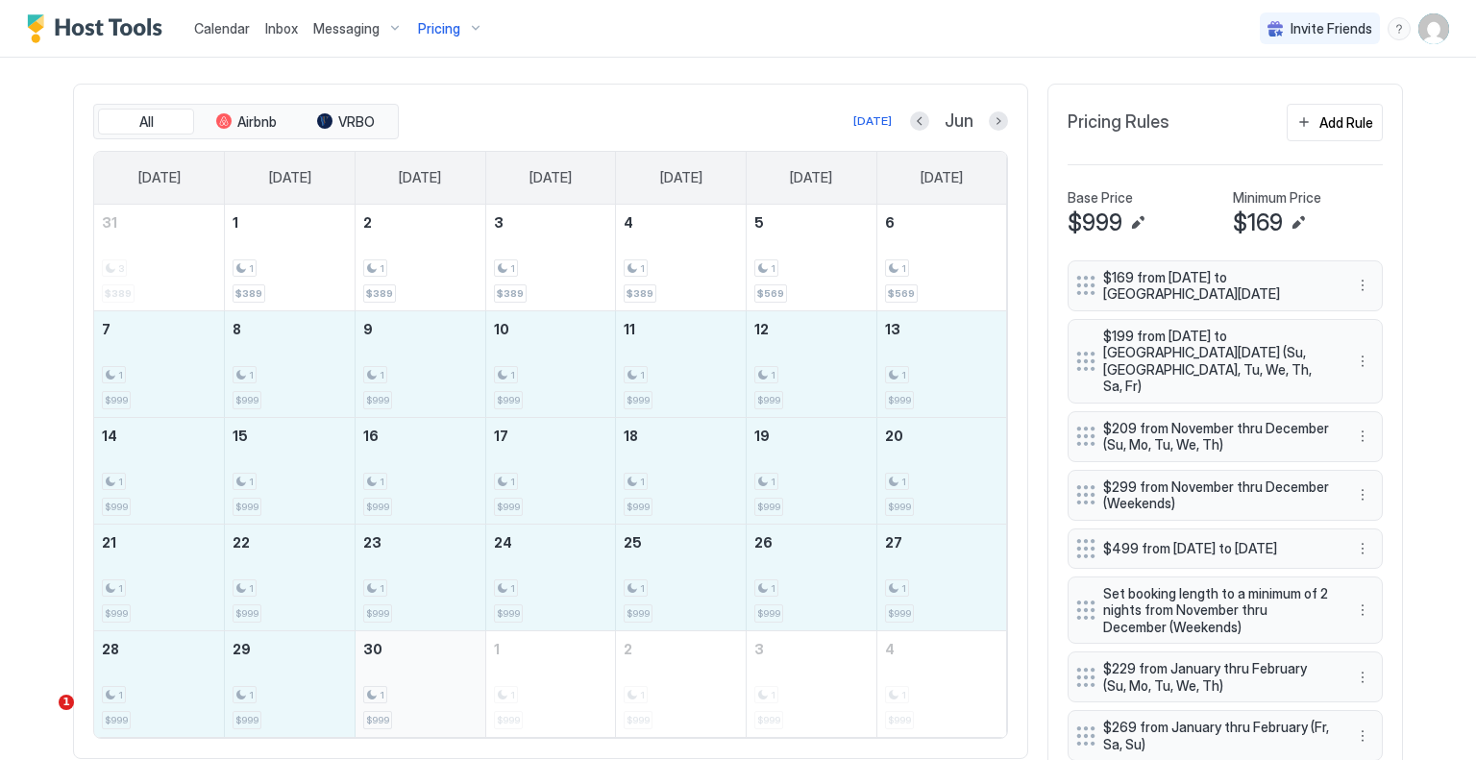
drag, startPoint x: 176, startPoint y: 365, endPoint x: 436, endPoint y: 694, distance: 419.4
click at [436, 694] on tbody "31 3 $389 1 1 $389 2 1 $389 3 1 $389 4 1 $389 5 1 $569 6 1 $569 7 1 $999 8 1 $9…" at bounding box center [550, 471] width 913 height 532
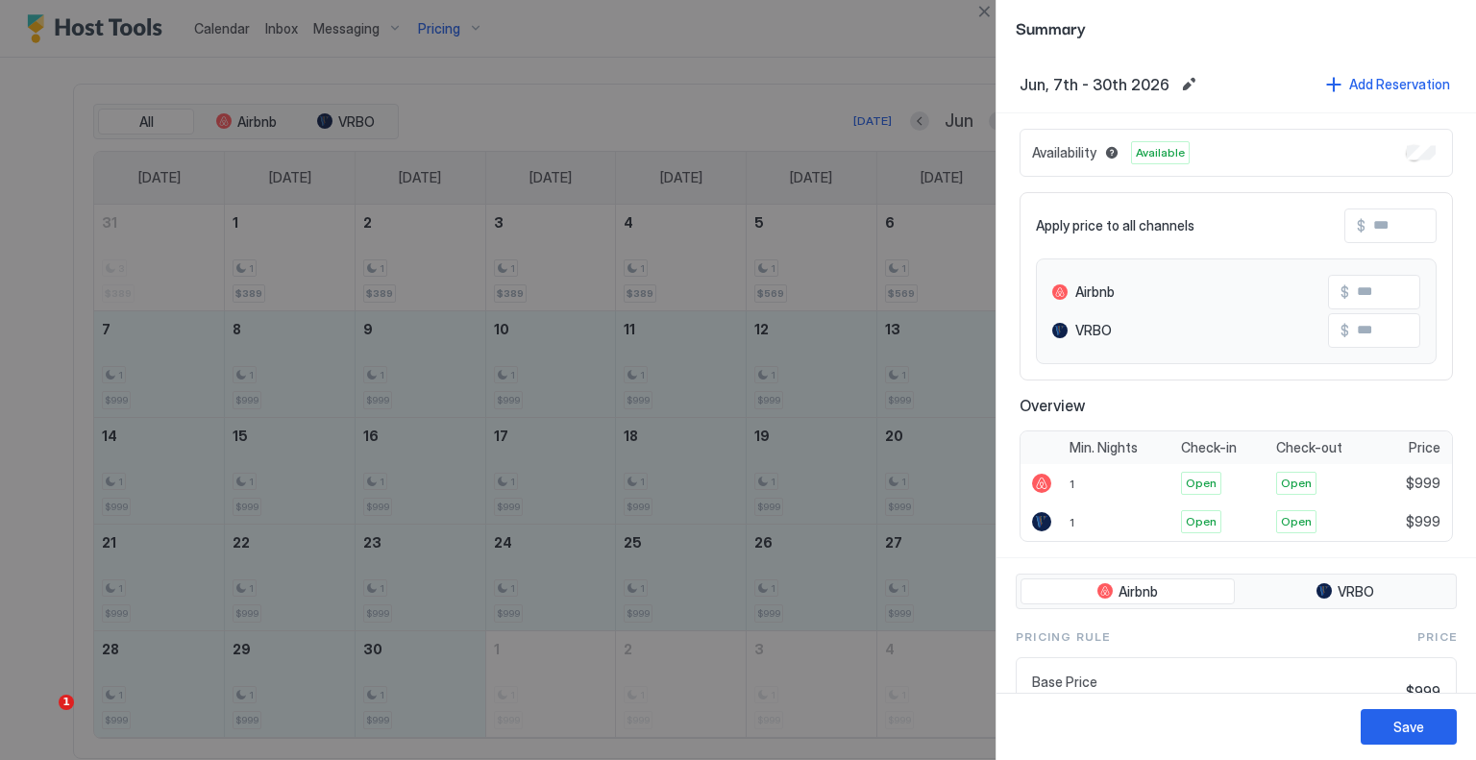
click at [1384, 230] on input "Input Field" at bounding box center [1443, 226] width 154 height 33
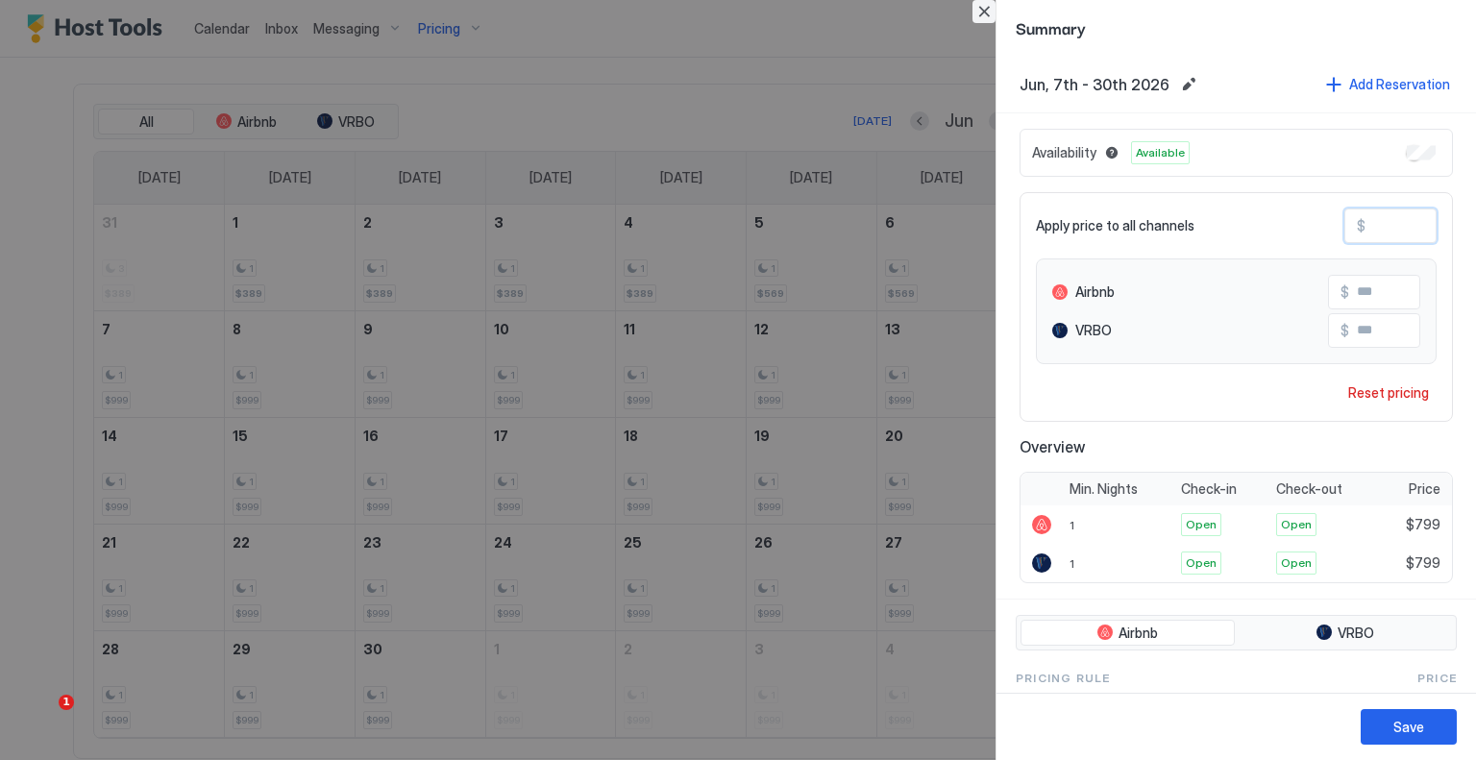
click at [986, 13] on button "Close" at bounding box center [984, 11] width 23 height 23
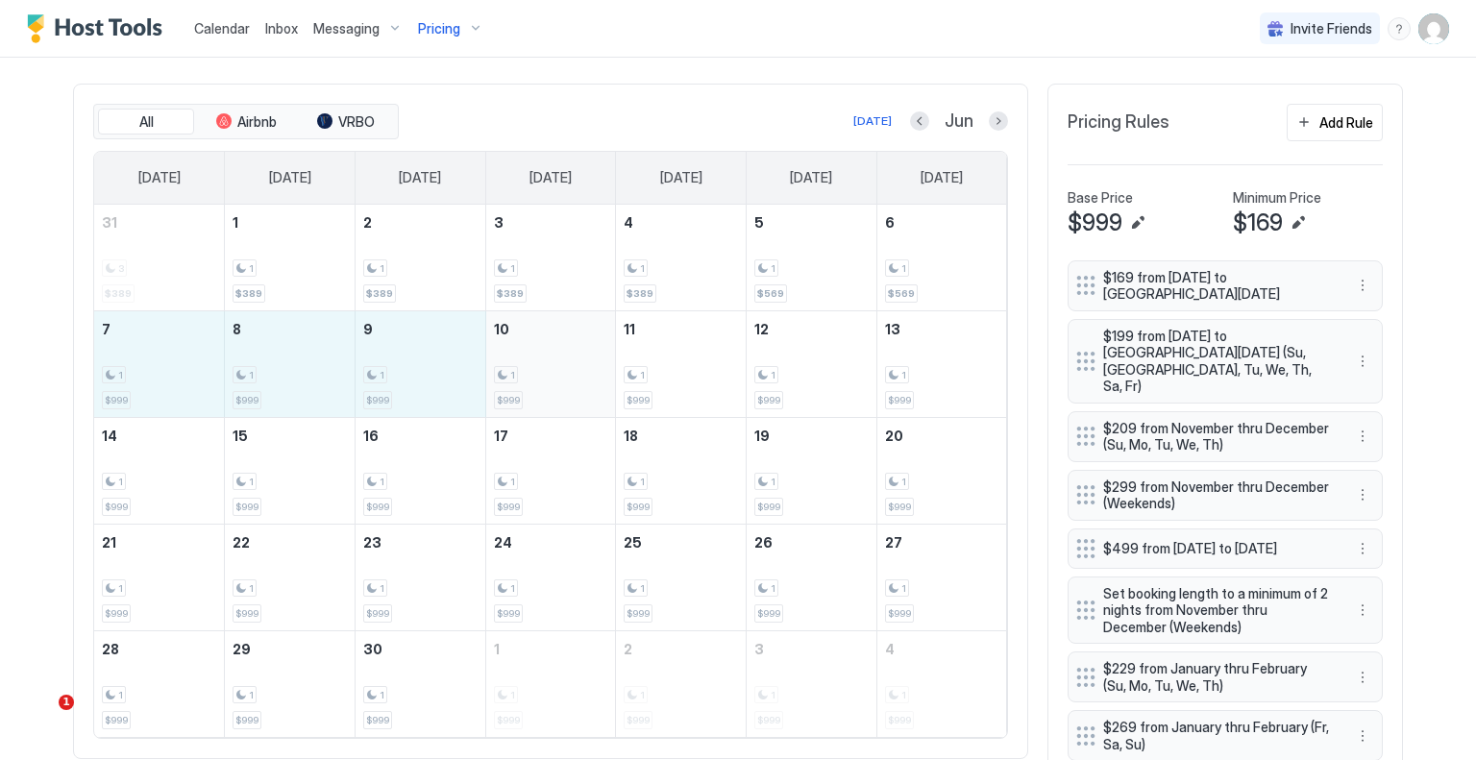
drag, startPoint x: 121, startPoint y: 387, endPoint x: 516, endPoint y: 387, distance: 395.0
click at [516, 387] on tr "7 1 $999 8 1 $999 9 1 $999 10 1 $999 11 1 $999 12 1 $999 13 1 $999" at bounding box center [550, 363] width 913 height 107
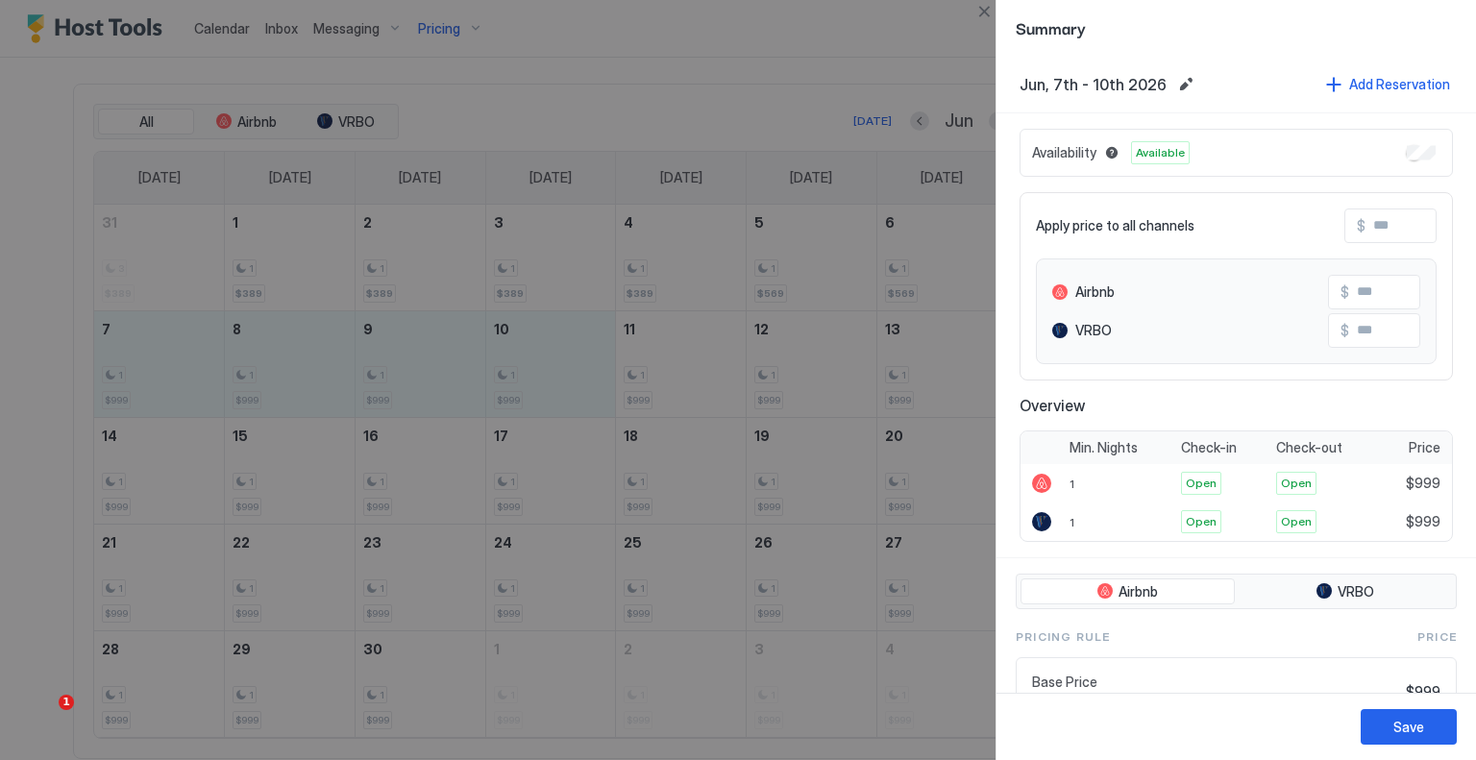
click at [1372, 222] on input "Input Field" at bounding box center [1443, 226] width 154 height 33
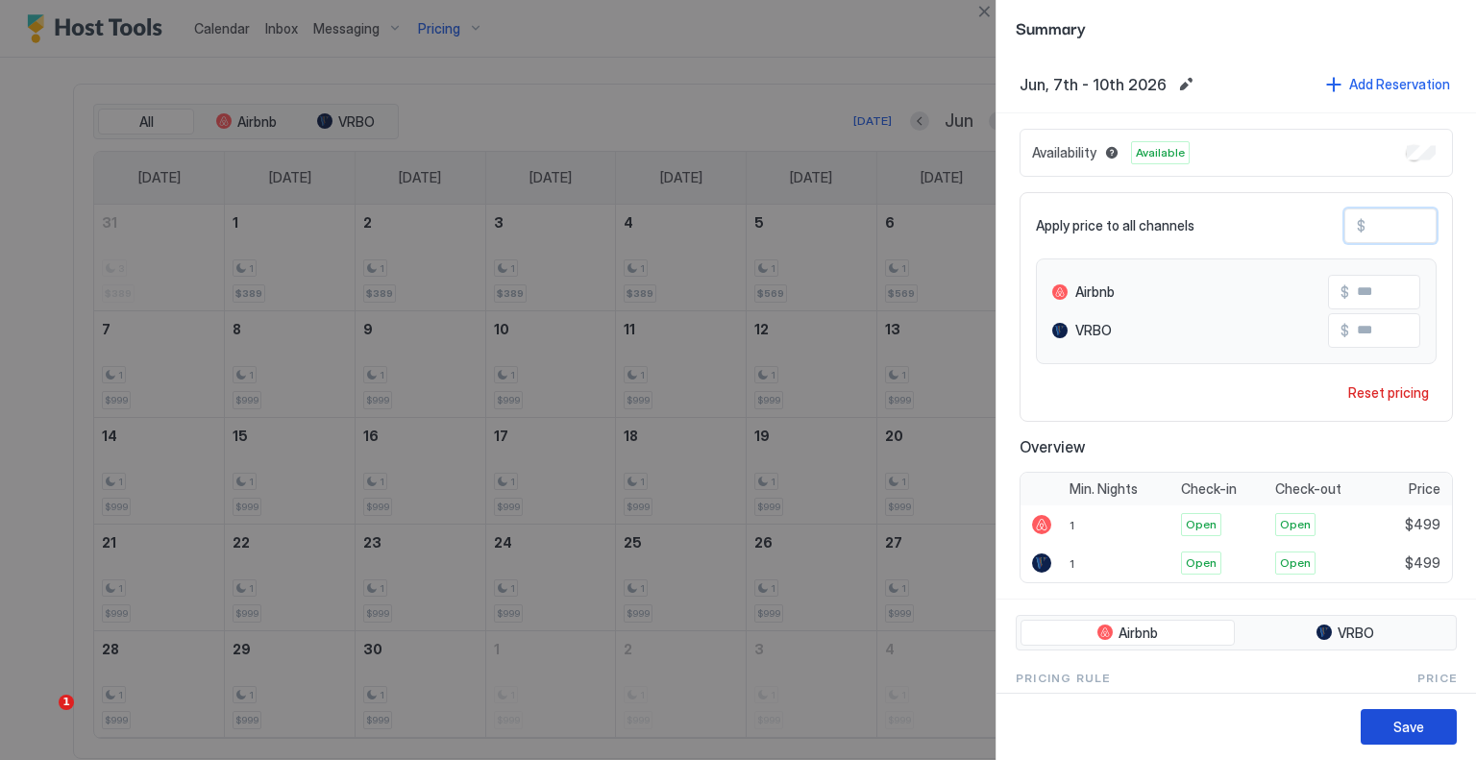
click at [1416, 724] on div "Save" at bounding box center [1409, 727] width 31 height 20
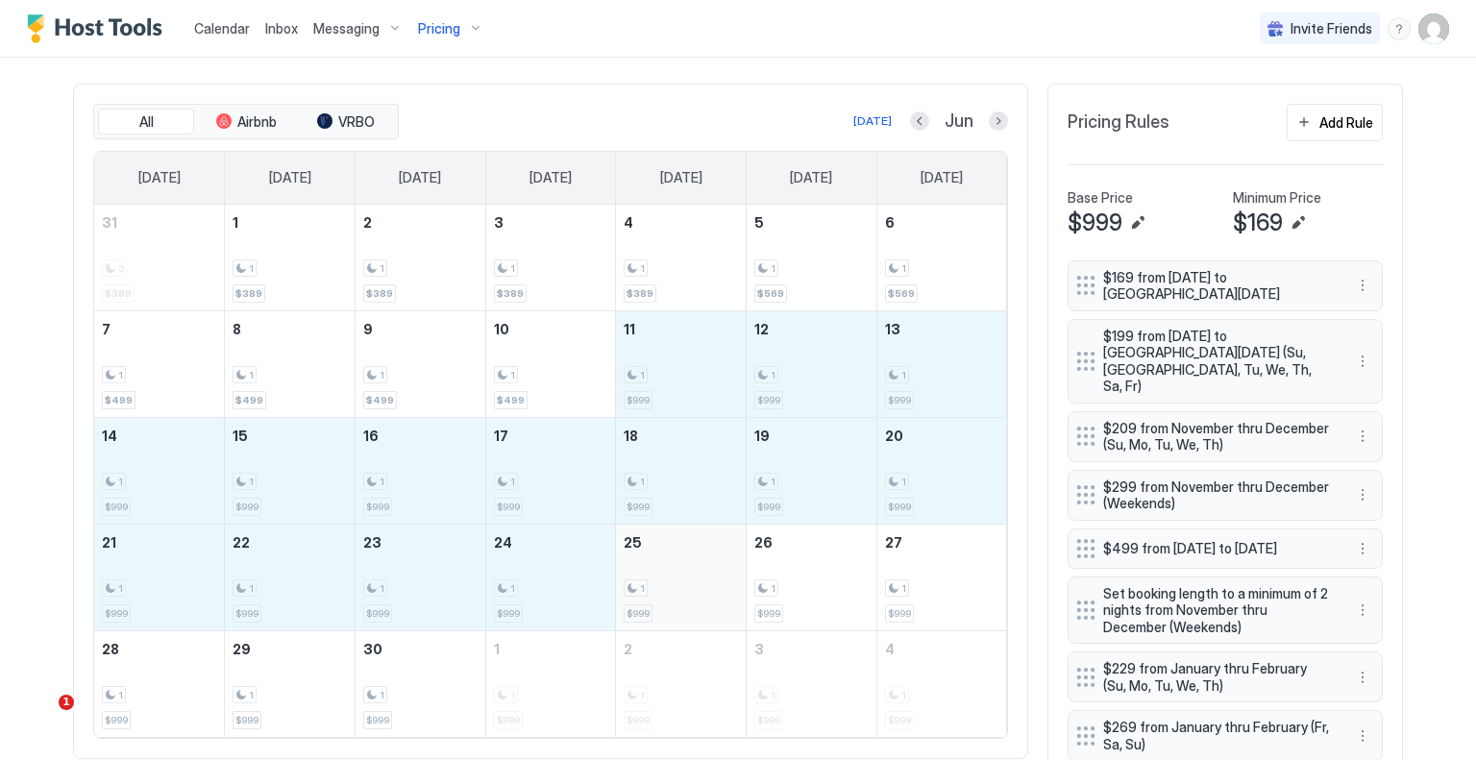
drag, startPoint x: 661, startPoint y: 364, endPoint x: 671, endPoint y: 569, distance: 204.9
click at [671, 569] on tbody "31 3 $389 1 1 $389 2 1 $389 3 1 $389 4 1 $389 5 1 $569 6 1 $569 7 1 $499 8 1 $4…" at bounding box center [550, 471] width 913 height 532
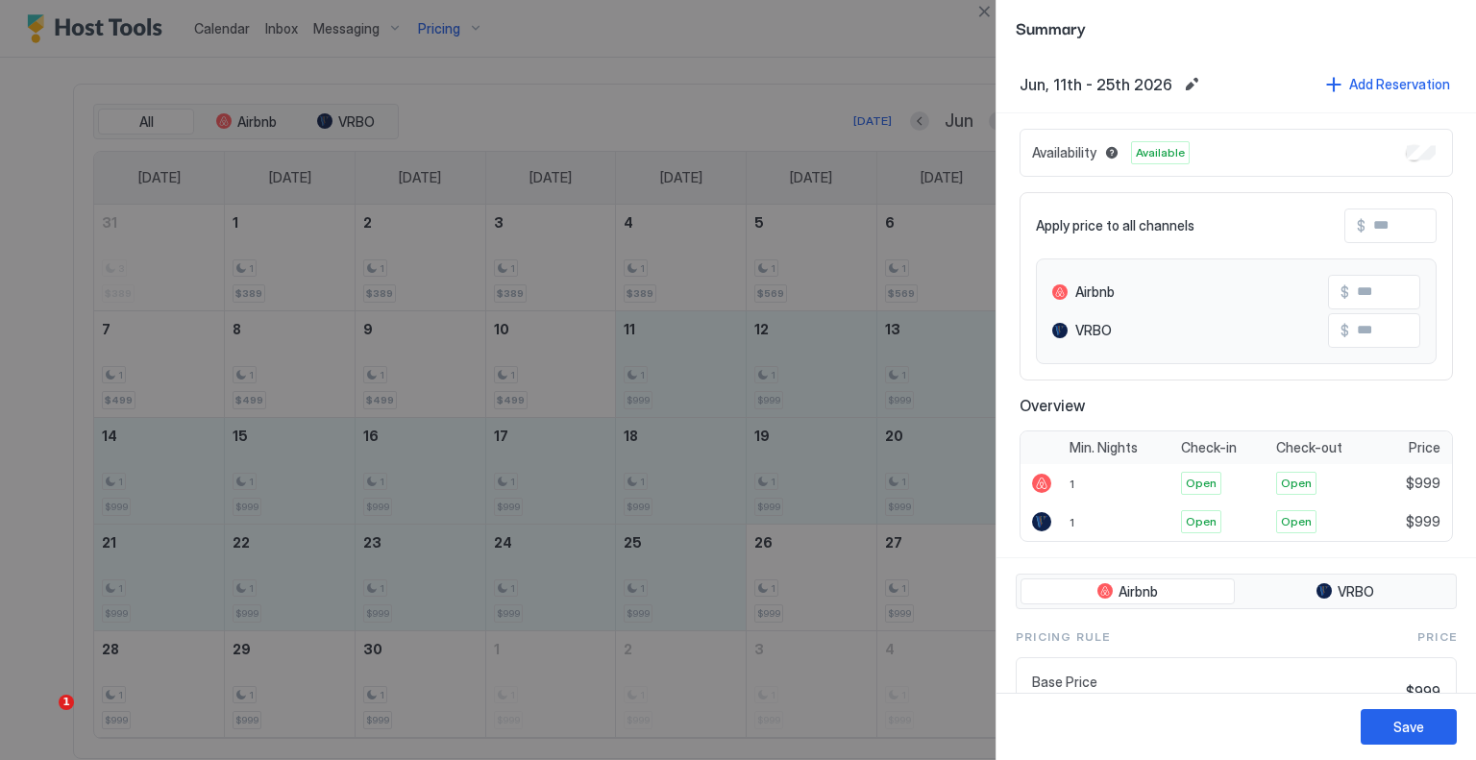
click at [1387, 229] on input "Input Field" at bounding box center [1443, 226] width 154 height 33
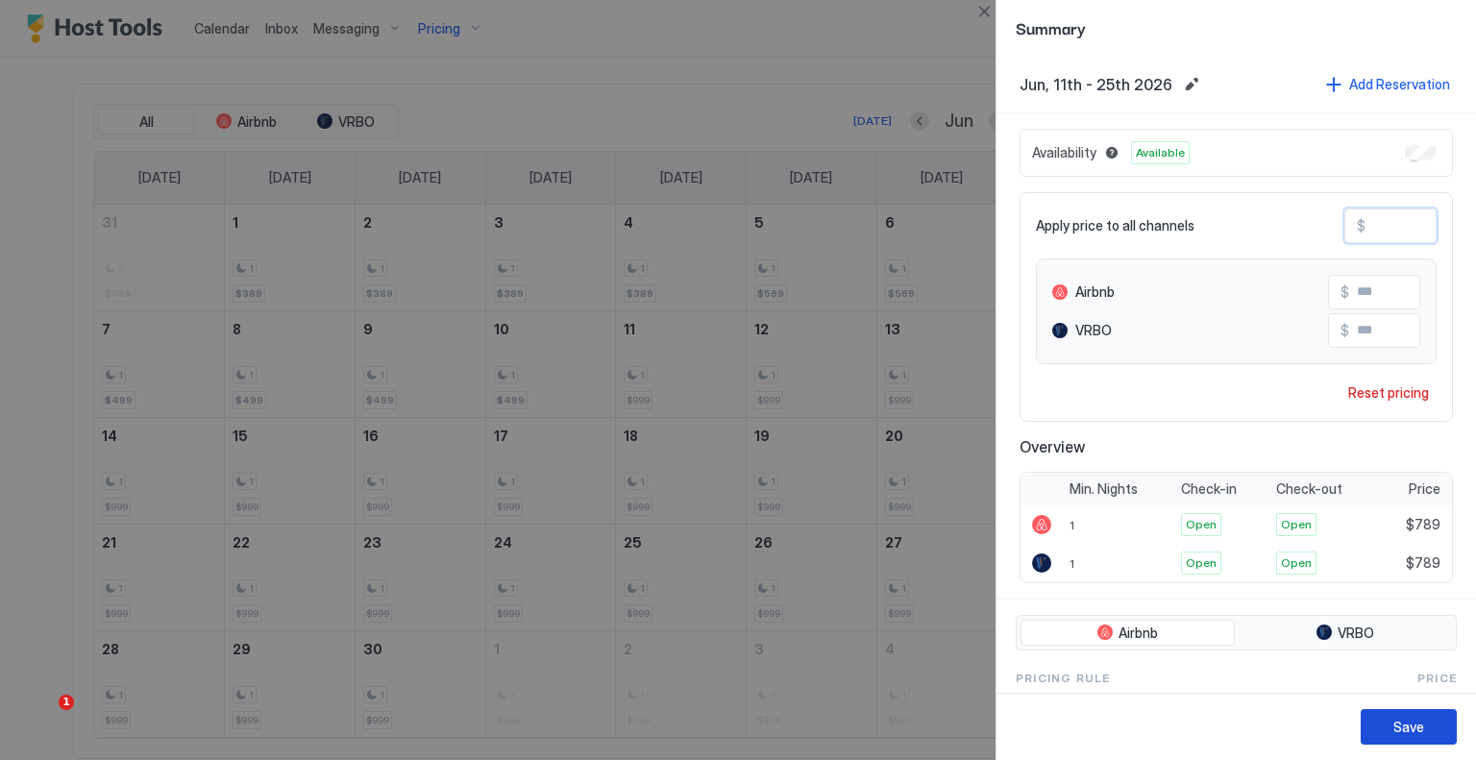
click at [1402, 724] on div "Save" at bounding box center [1409, 727] width 31 height 20
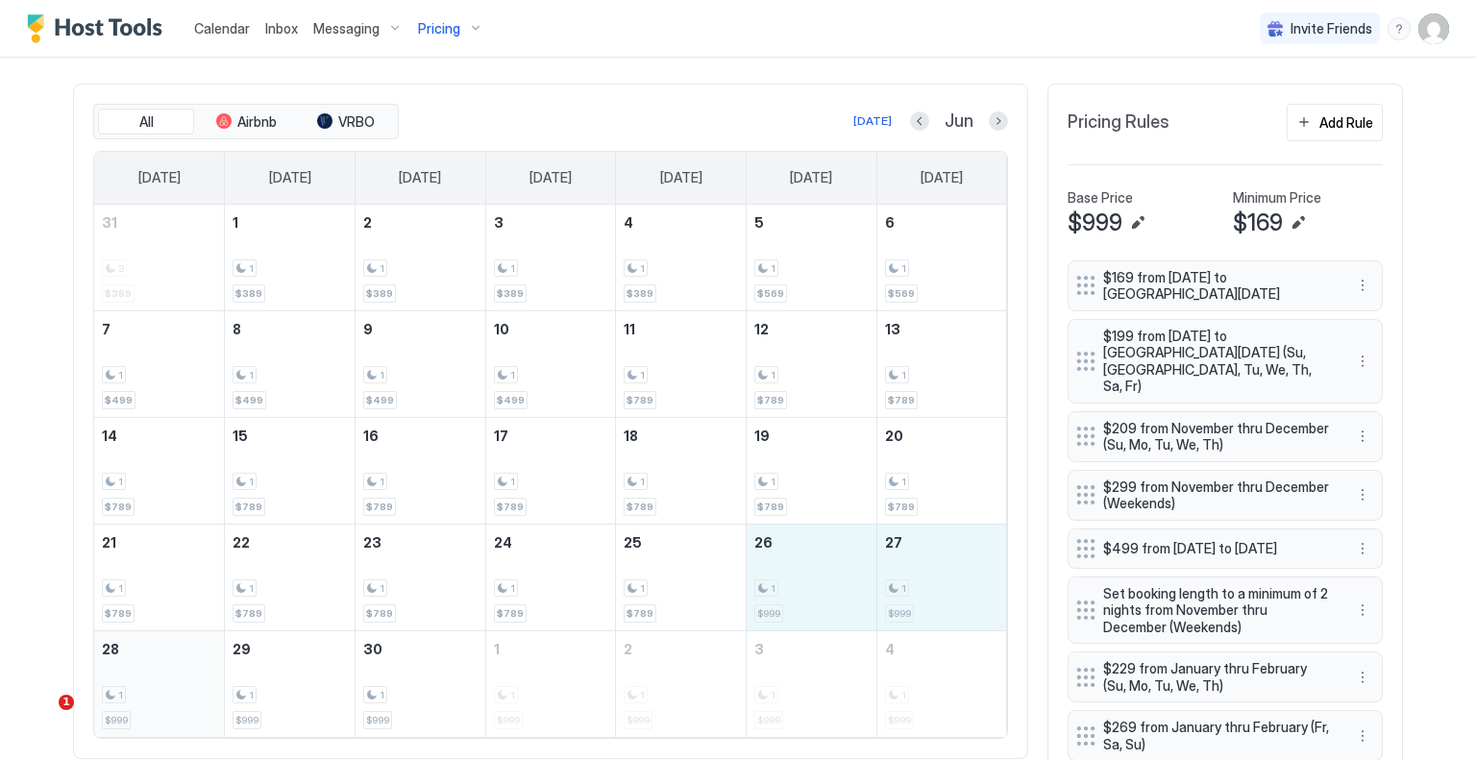
drag, startPoint x: 762, startPoint y: 569, endPoint x: 185, endPoint y: 706, distance: 592.8
click at [185, 706] on tbody "31 3 $389 1 1 $389 2 1 $389 3 1 $389 4 1 $389 5 1 $569 6 1 $569 7 1 $499 8 1 $4…" at bounding box center [550, 471] width 913 height 532
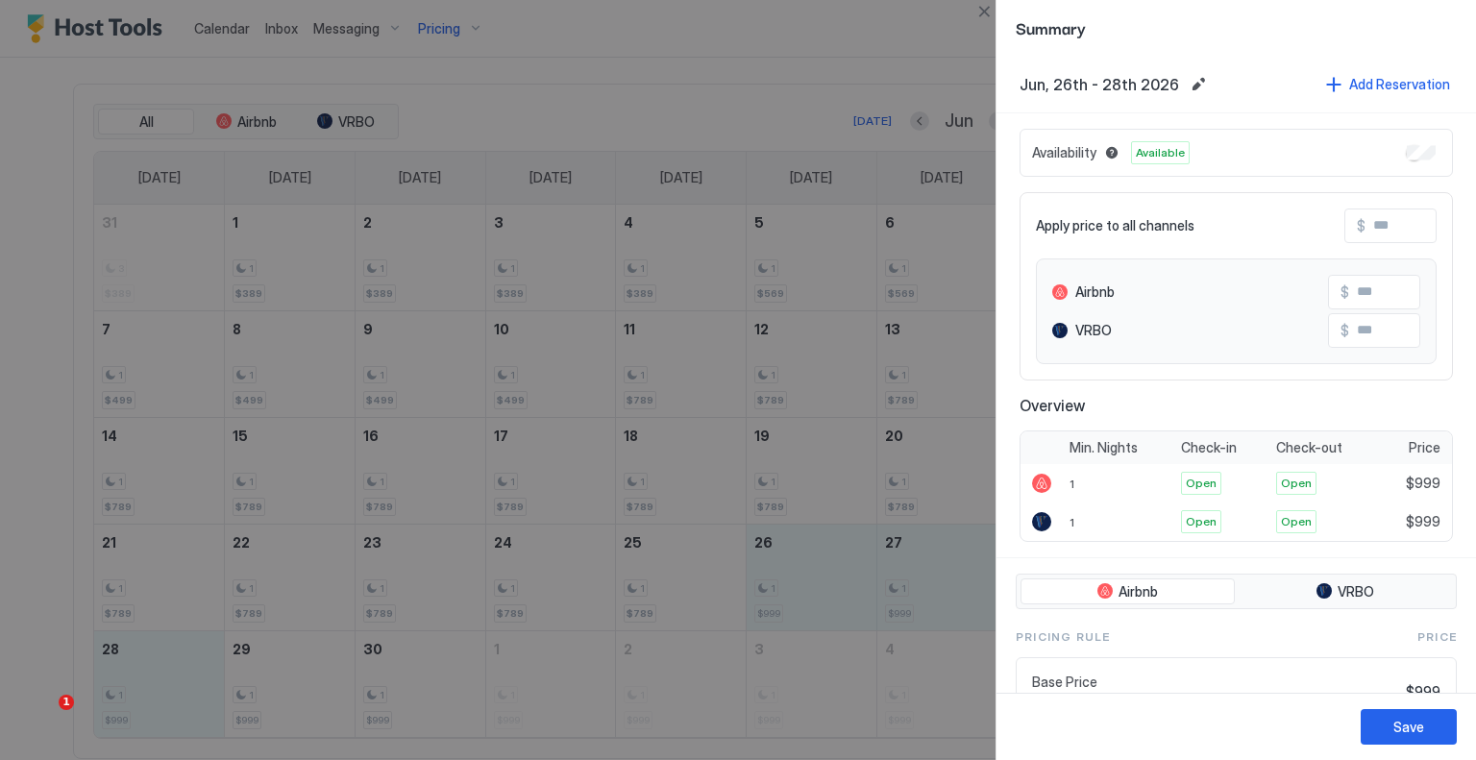
click at [1372, 218] on input "Input Field" at bounding box center [1443, 226] width 154 height 33
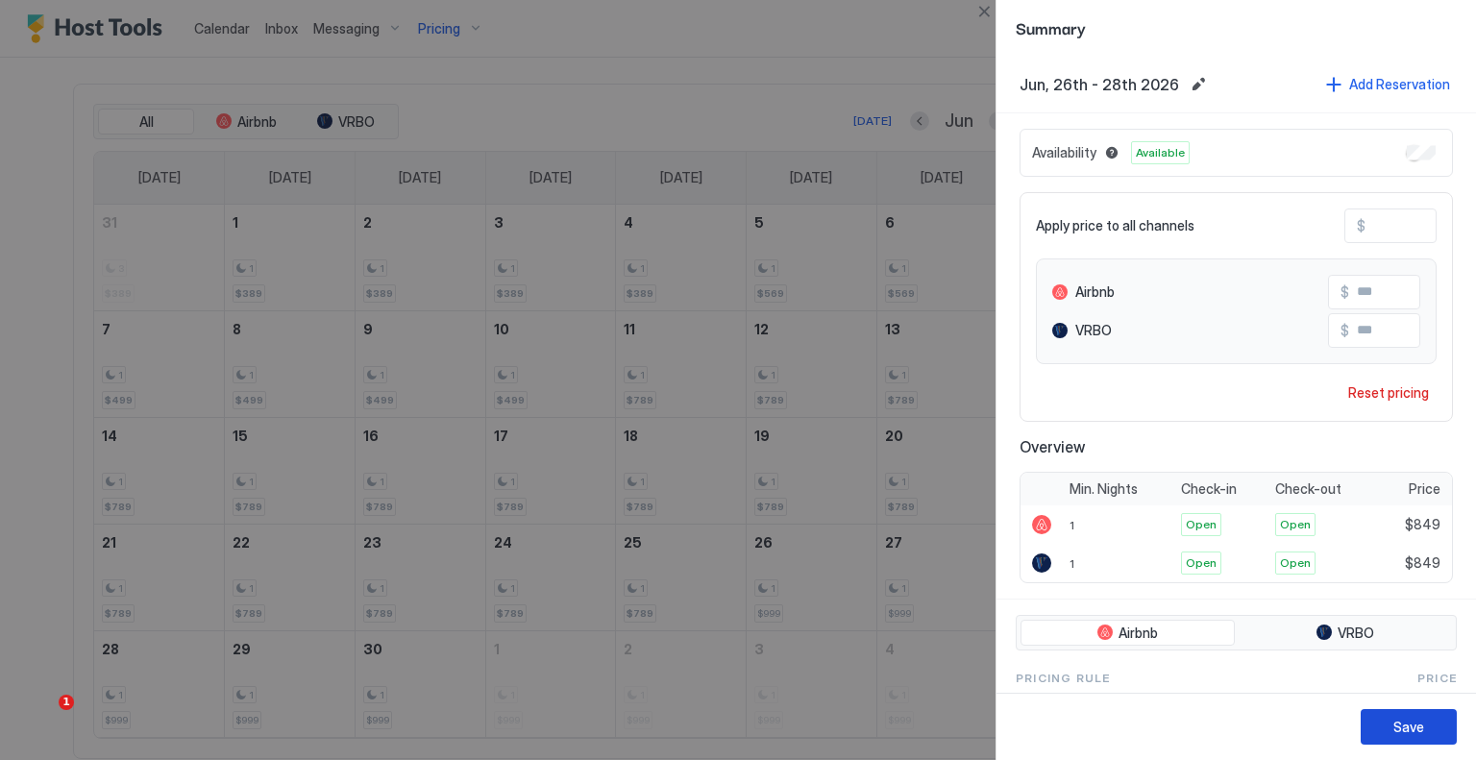
click at [1394, 723] on div "Save" at bounding box center [1409, 727] width 31 height 20
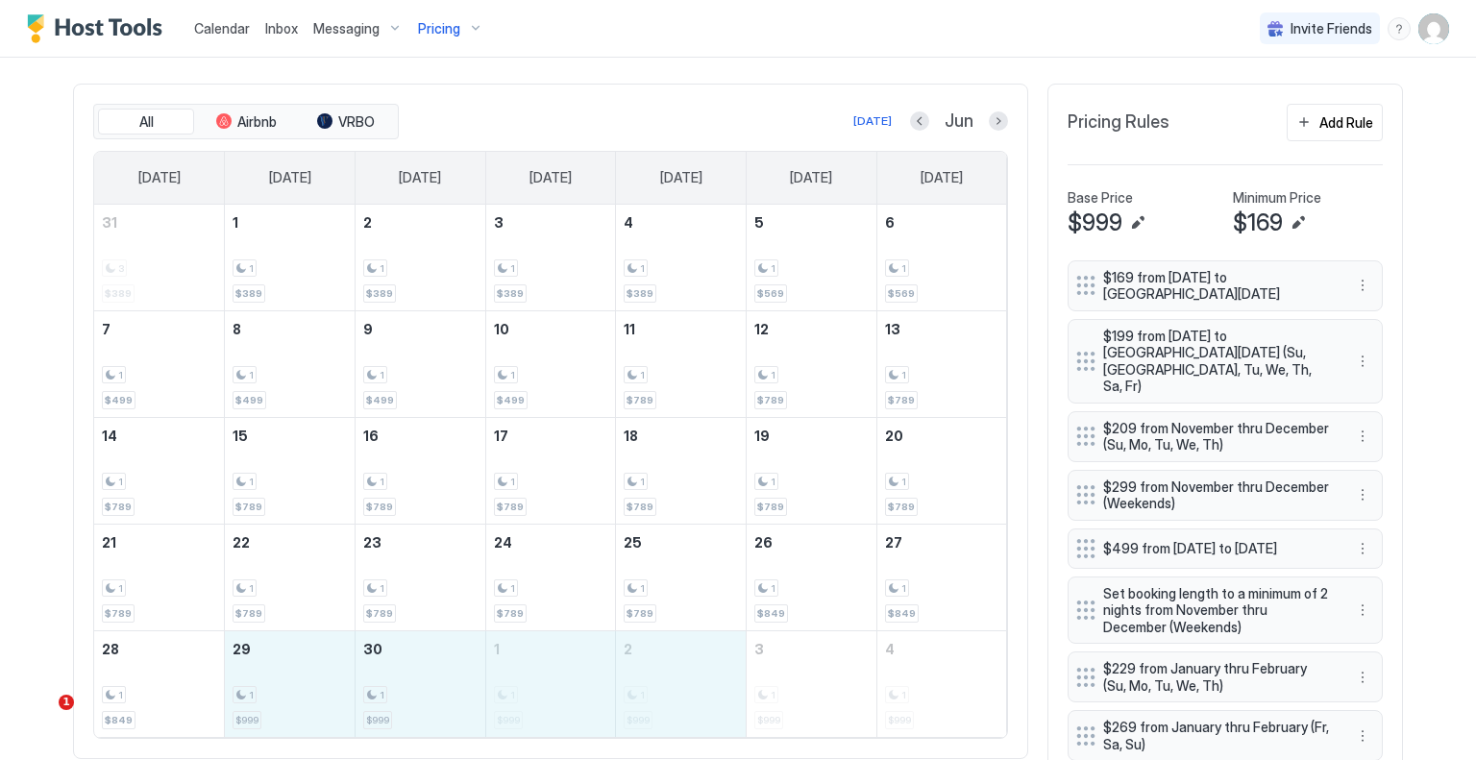
drag, startPoint x: 315, startPoint y: 663, endPoint x: 651, endPoint y: 667, distance: 335.5
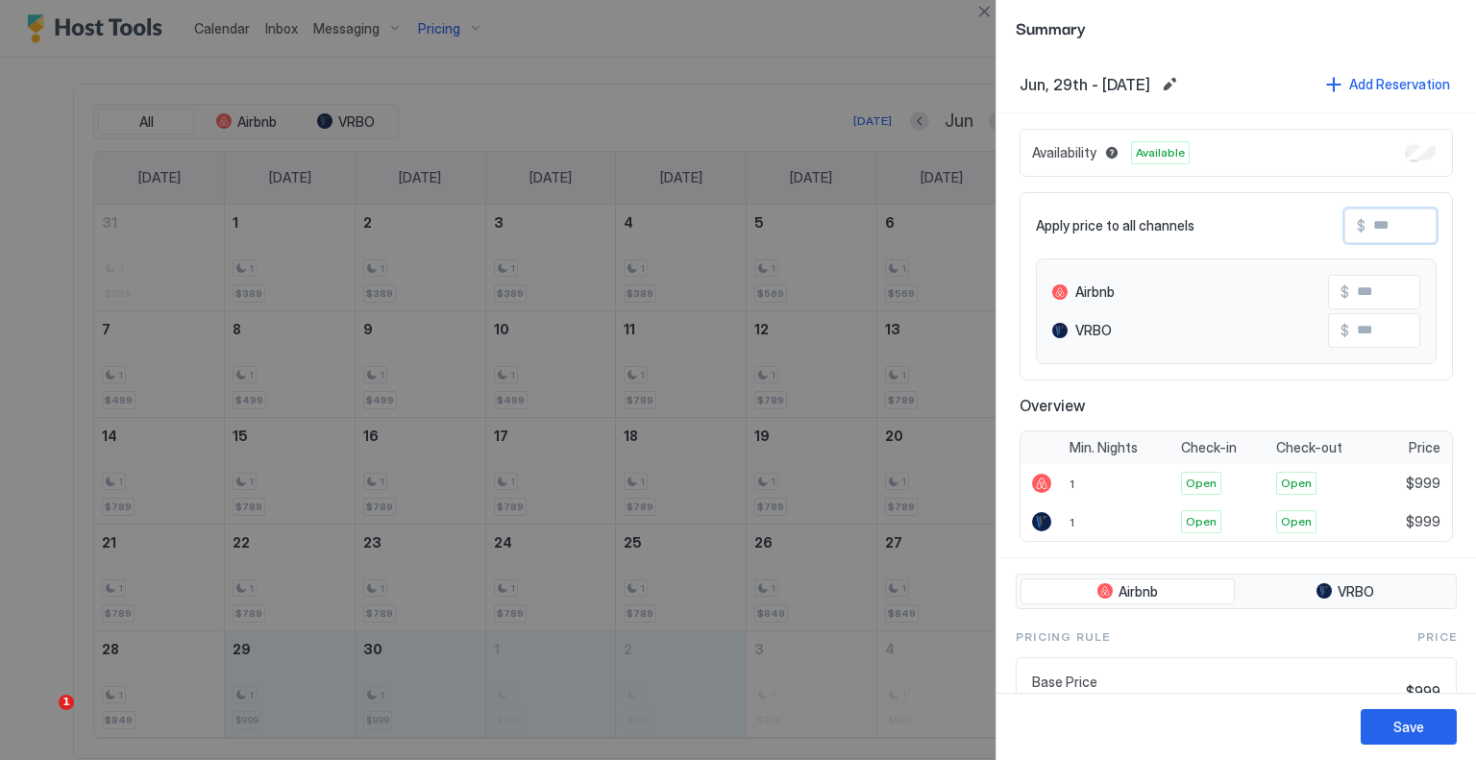
click at [1388, 226] on input "Input Field" at bounding box center [1443, 226] width 154 height 33
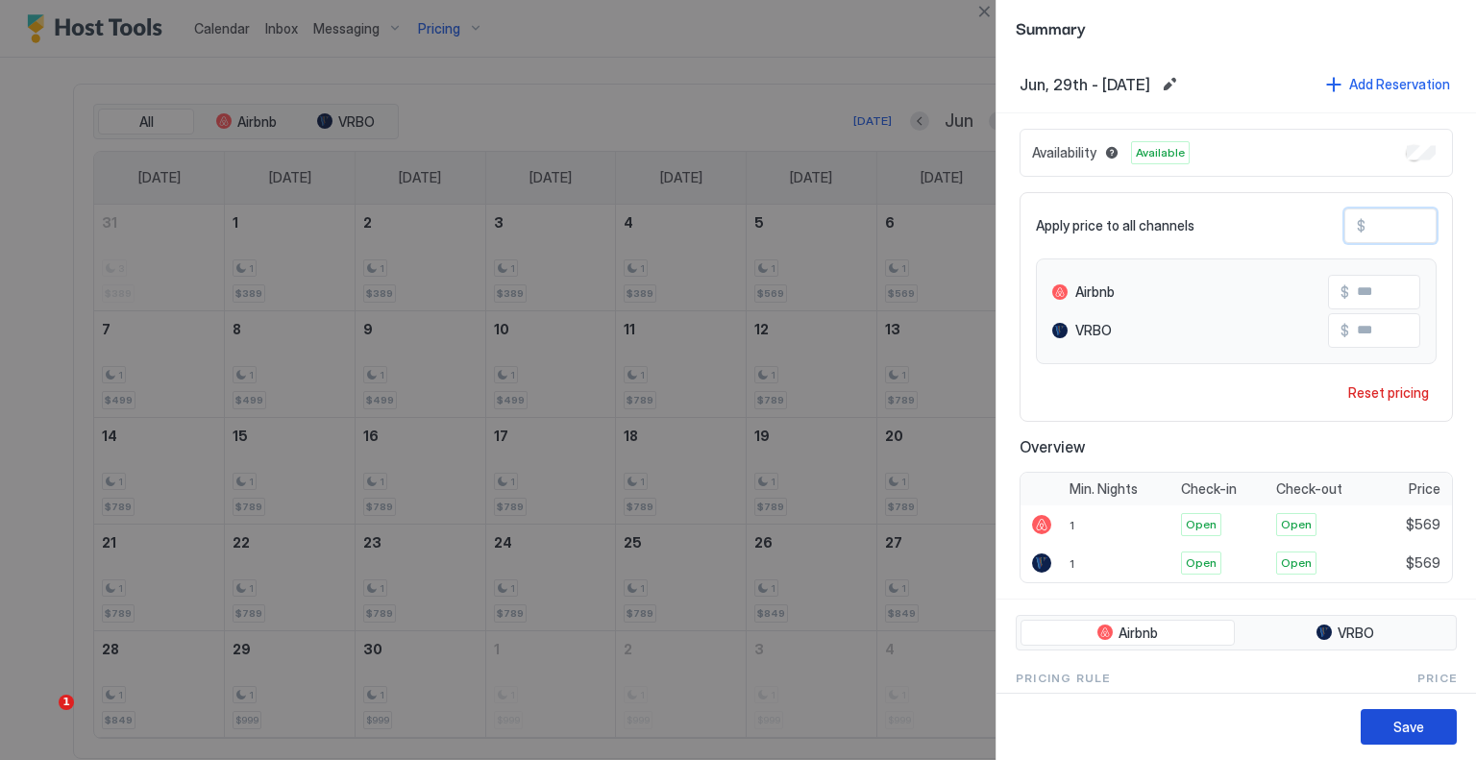
click at [1431, 719] on button "Save" at bounding box center [1409, 727] width 96 height 36
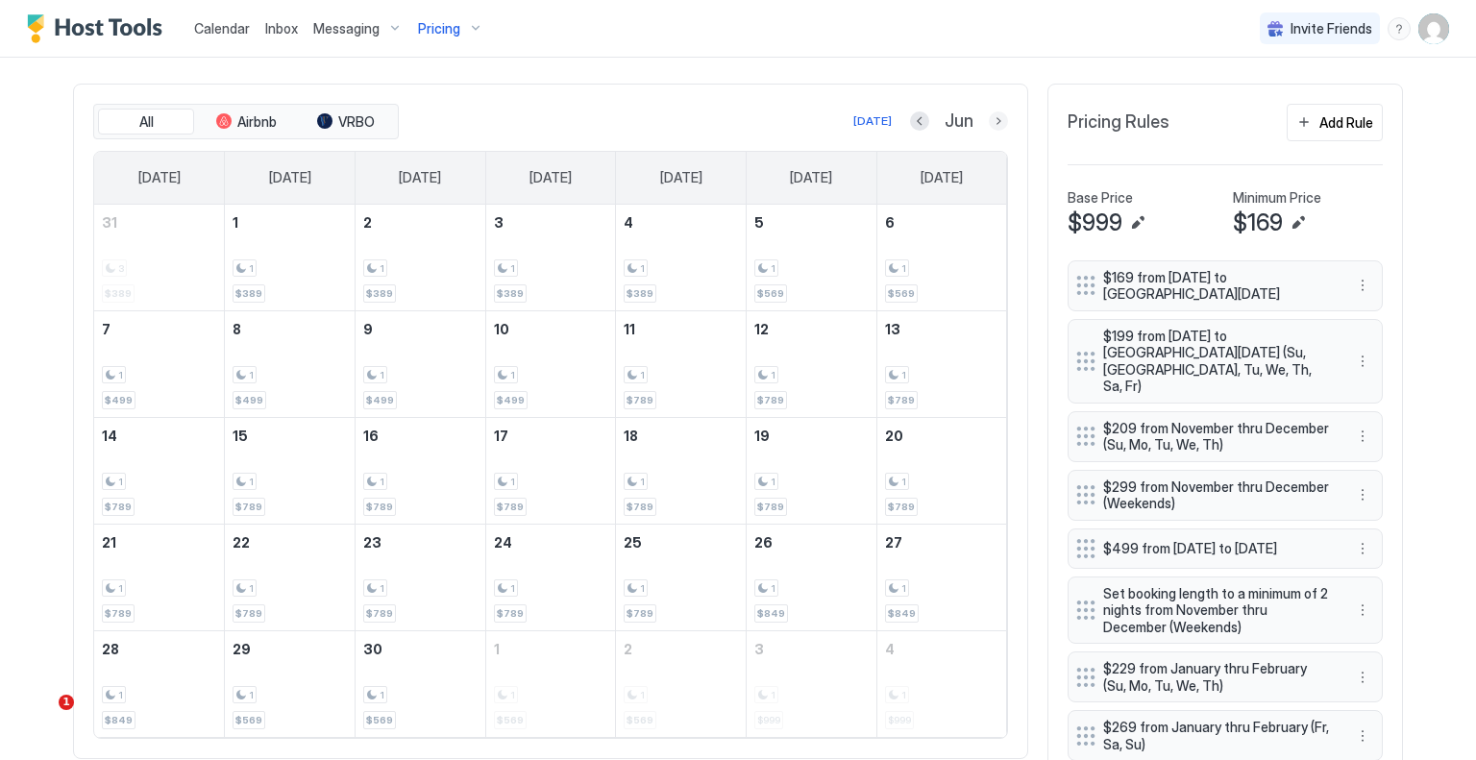
click at [997, 114] on button "Next month" at bounding box center [998, 120] width 19 height 19
click at [905, 121] on button "Previous month" at bounding box center [895, 120] width 19 height 19
drag, startPoint x: 785, startPoint y: 253, endPoint x: 914, endPoint y: 253, distance: 128.8
click at [914, 253] on tr "31 3 $389 1 1 $389 2 1 $389 3 1 $389 4 1 $389 5 1 $569 6 1 $569" at bounding box center [550, 258] width 913 height 107
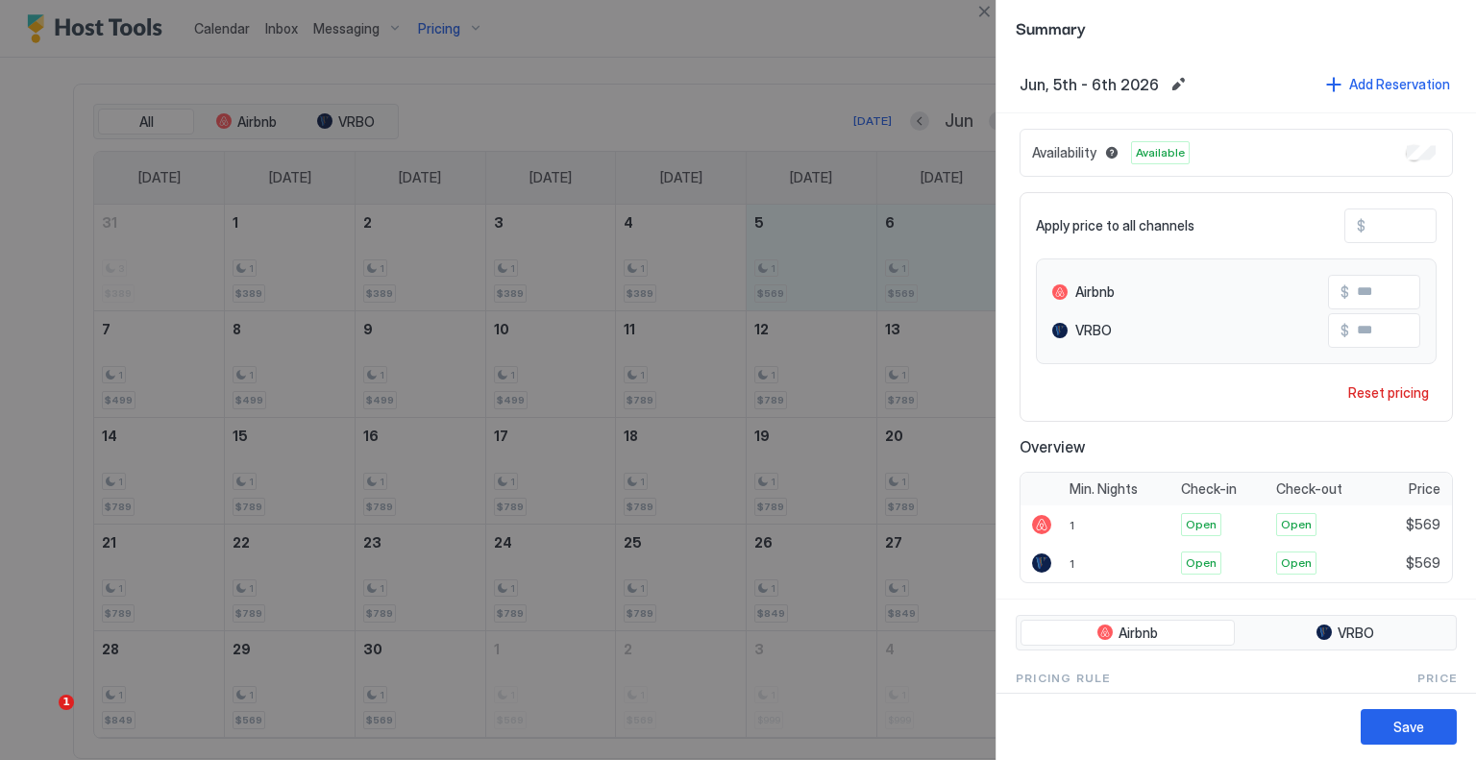
click at [1383, 226] on input "***" at bounding box center [1443, 226] width 154 height 33
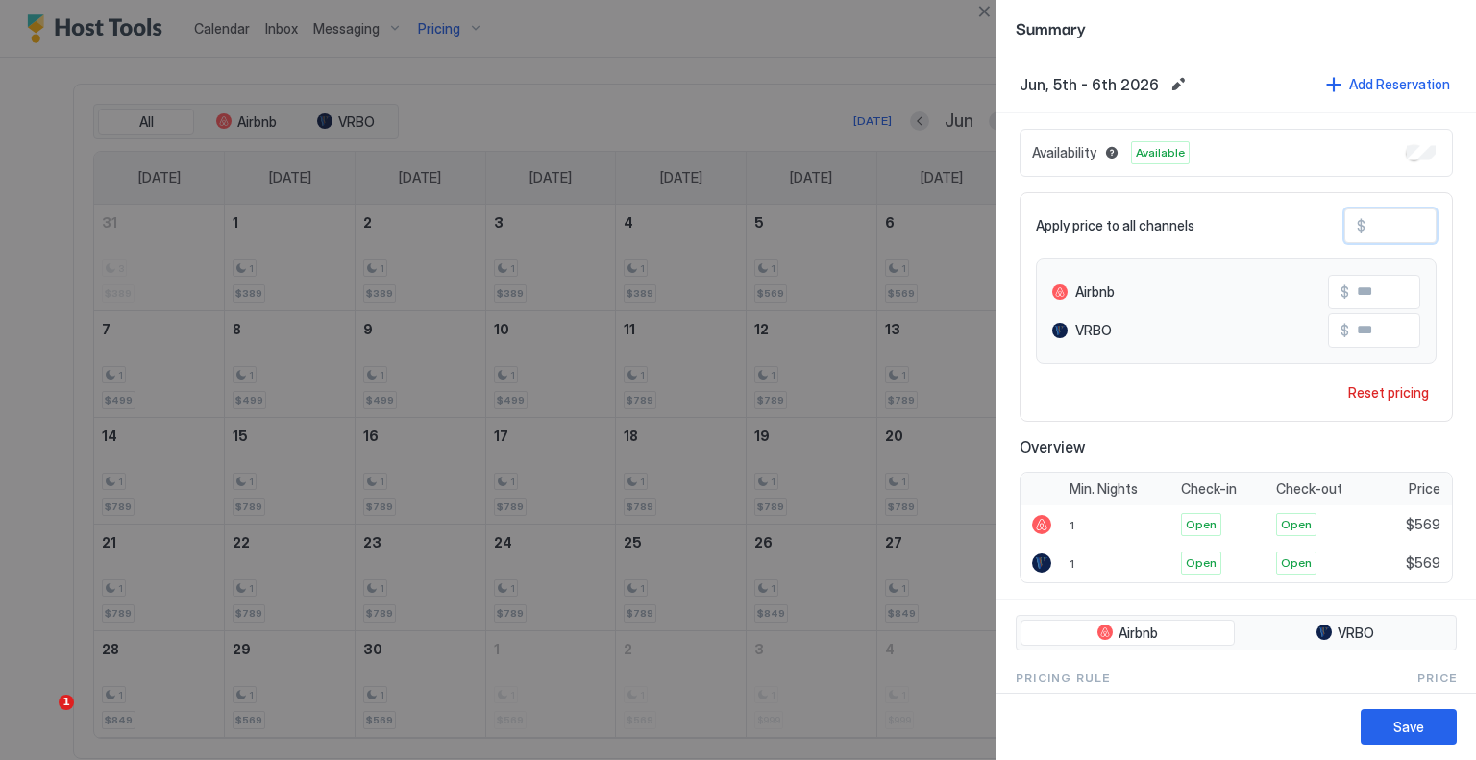
click at [1383, 226] on input "***" at bounding box center [1443, 226] width 154 height 33
click at [1419, 724] on div "Save" at bounding box center [1409, 727] width 31 height 20
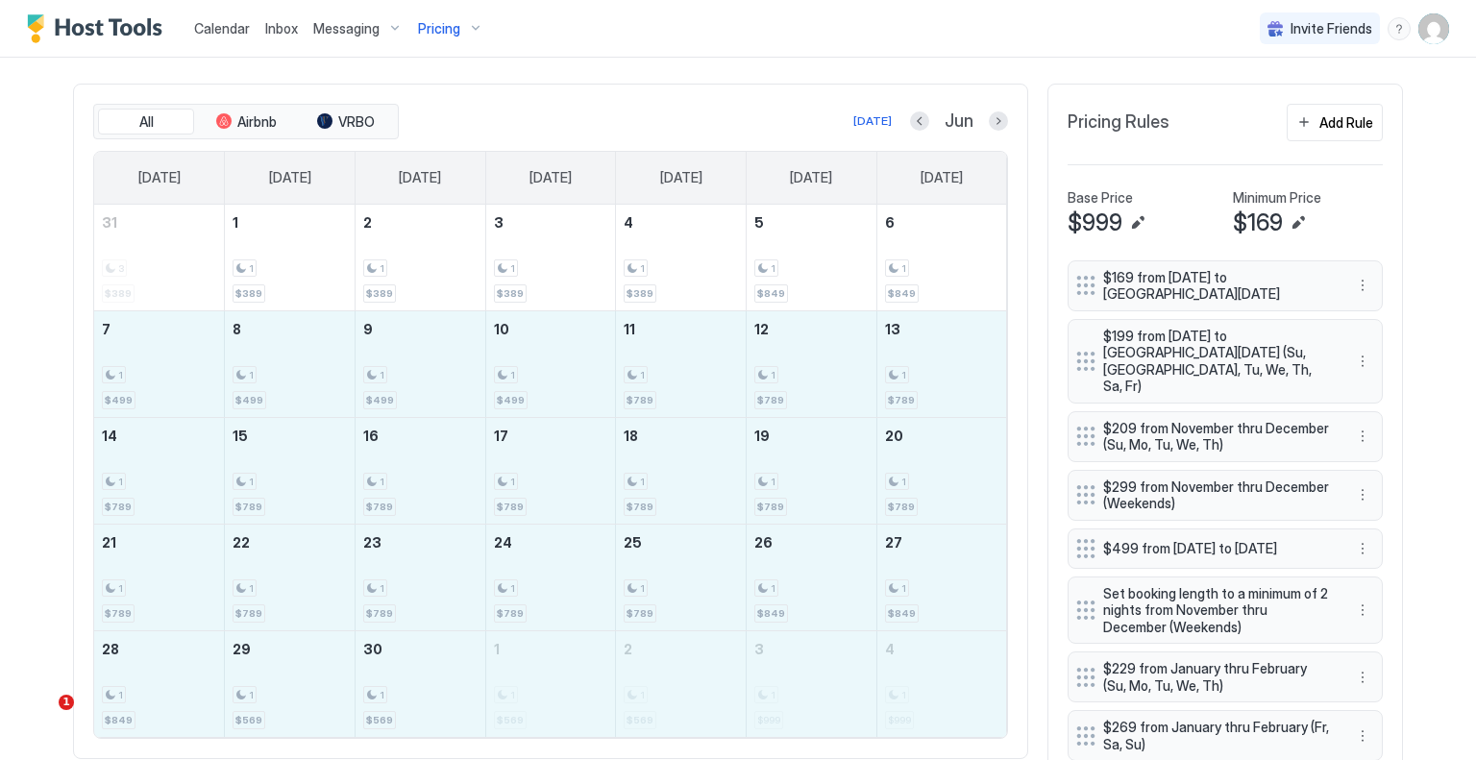
drag, startPoint x: 162, startPoint y: 375, endPoint x: 875, endPoint y: 695, distance: 780.8
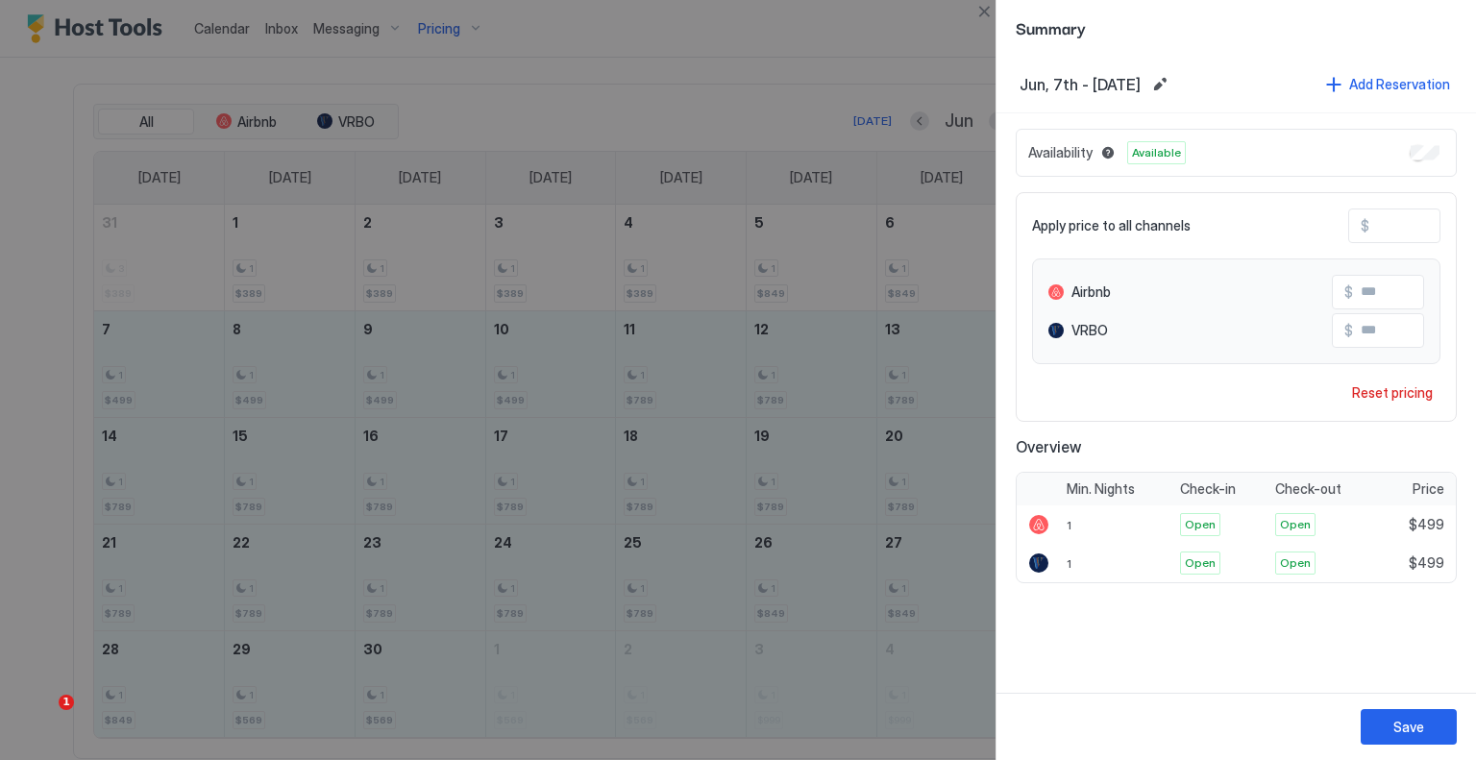
click at [1392, 225] on input "***" at bounding box center [1447, 226] width 154 height 33
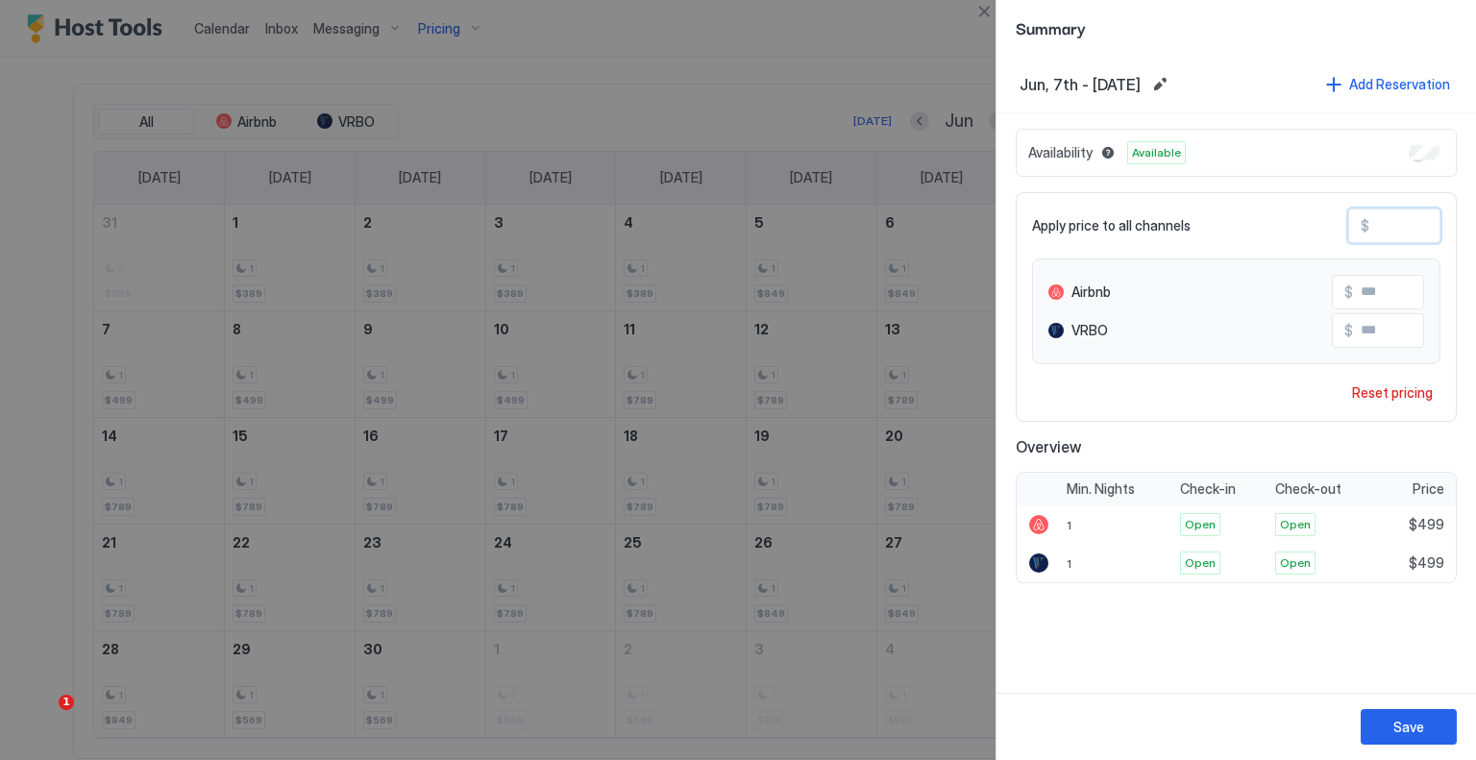
click at [1392, 225] on input "***" at bounding box center [1447, 226] width 154 height 33
click at [1404, 715] on button "Save" at bounding box center [1409, 727] width 96 height 36
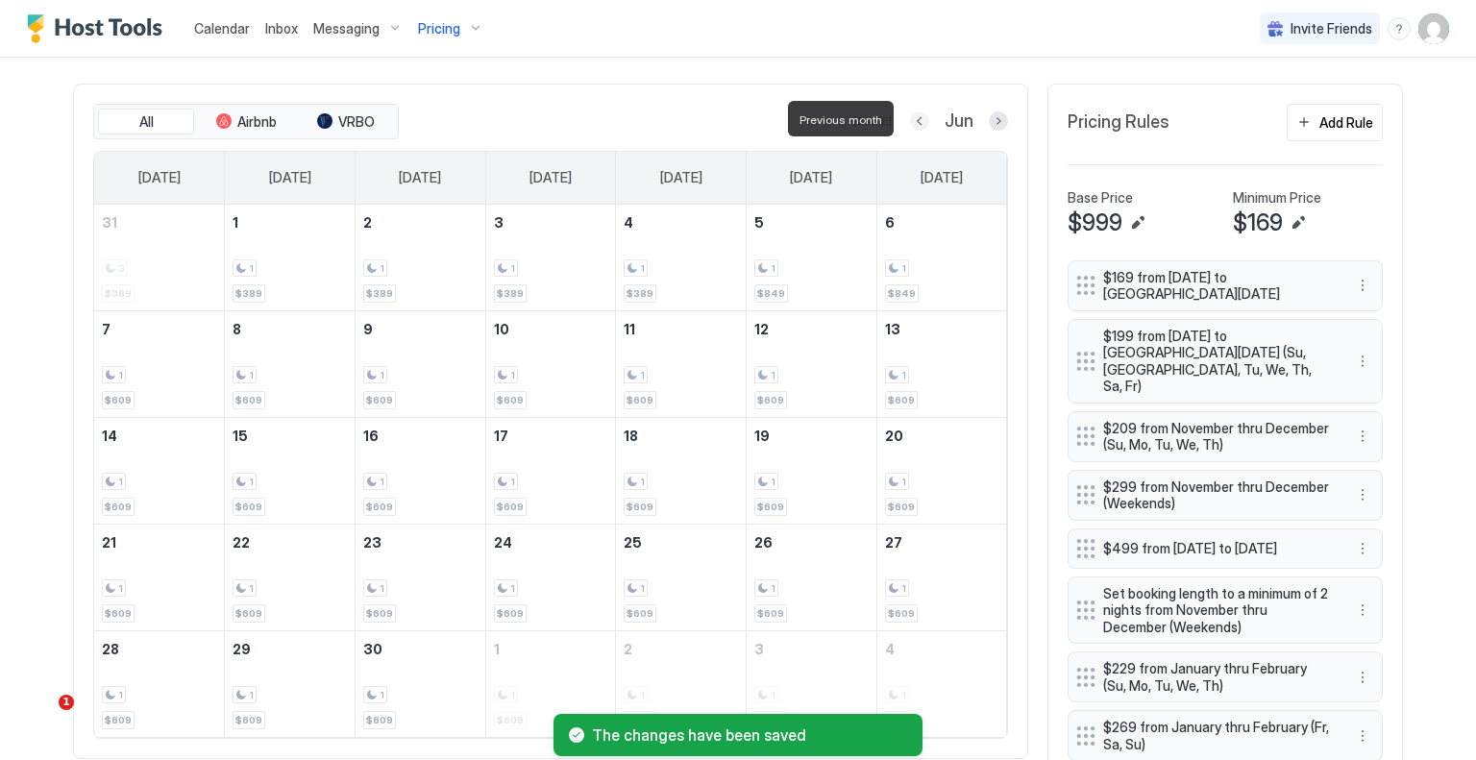
click at [911, 118] on button "Previous month" at bounding box center [919, 120] width 19 height 19
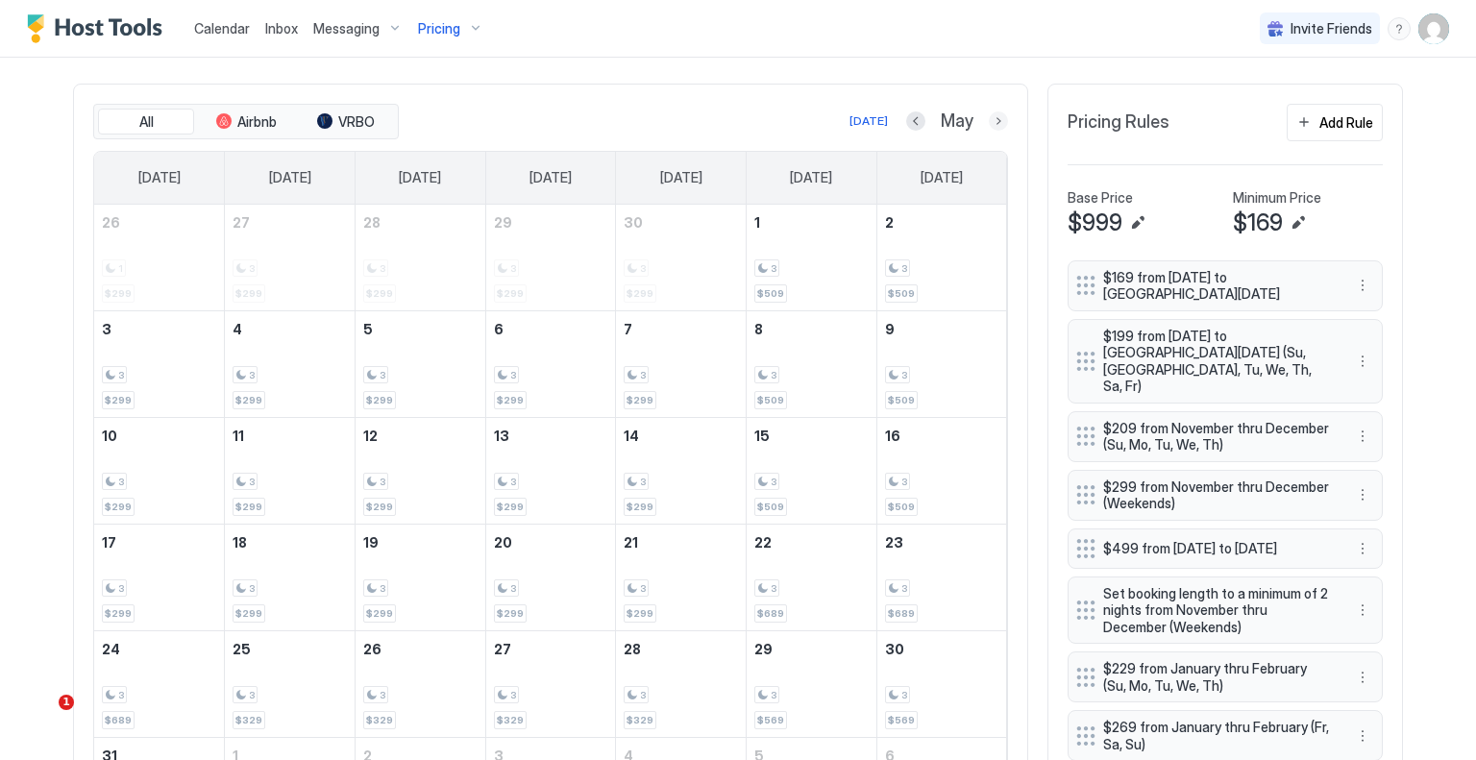
click at [989, 118] on button "Next month" at bounding box center [998, 120] width 19 height 19
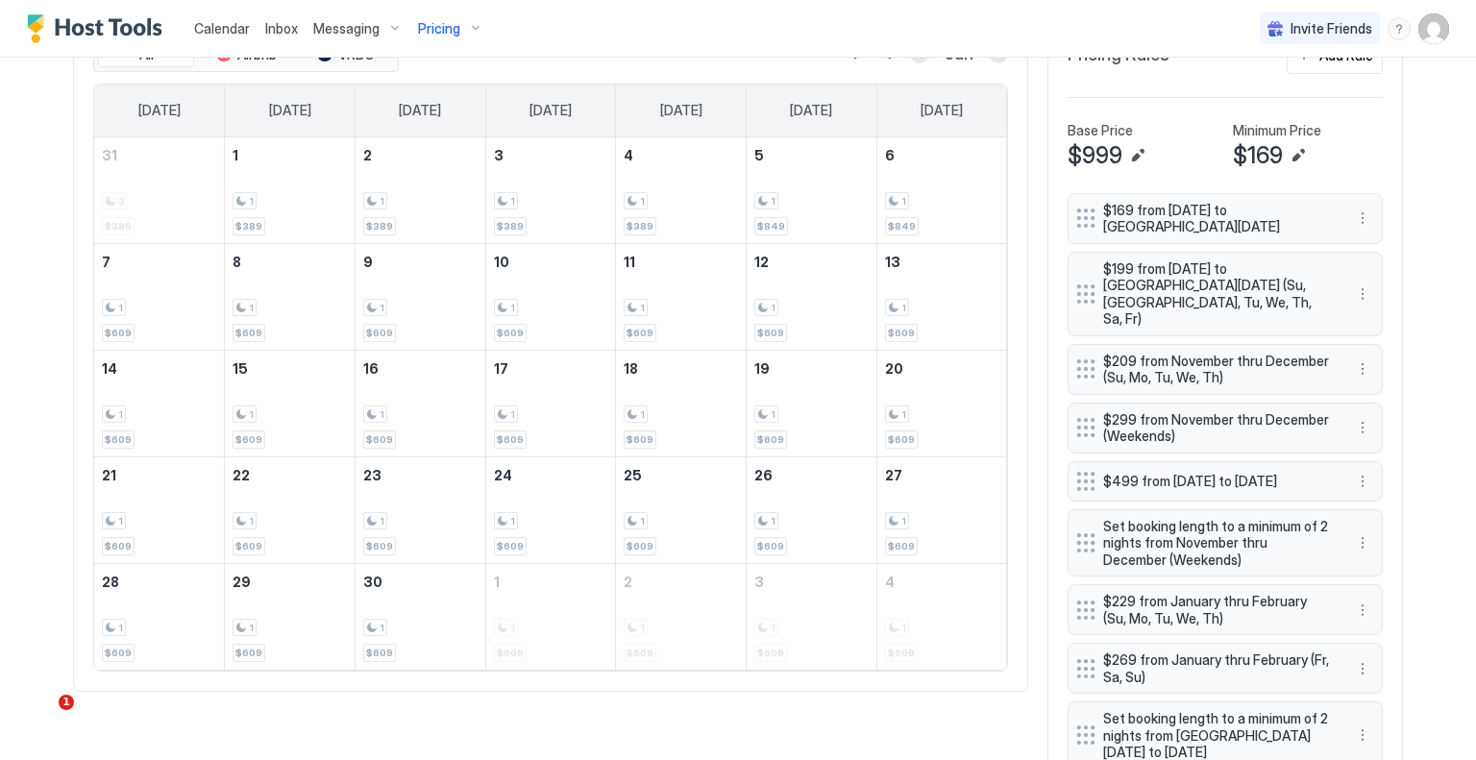
scroll to position [681, 0]
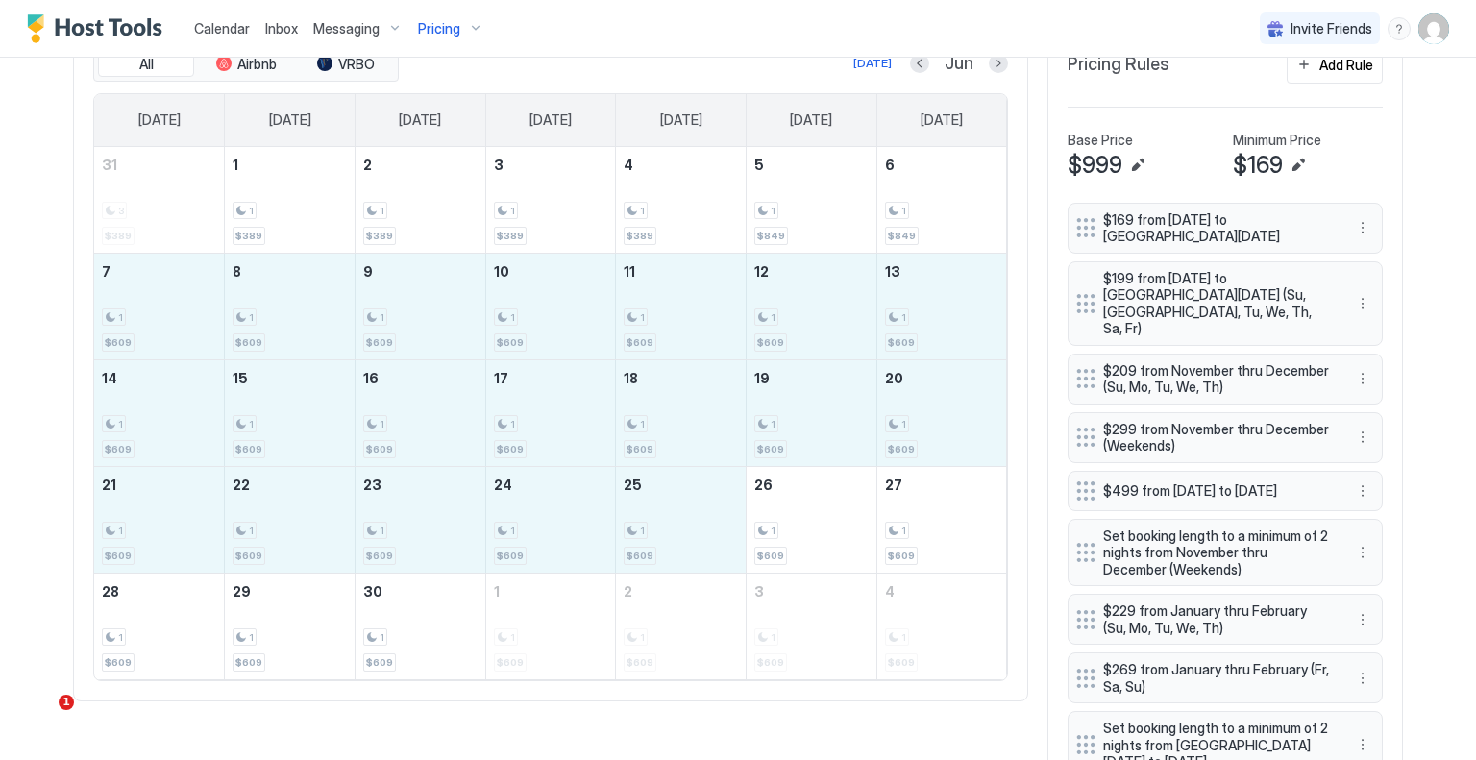
drag, startPoint x: 173, startPoint y: 307, endPoint x: 622, endPoint y: 490, distance: 484.9
click at [622, 490] on tbody "31 3 $389 1 1 $389 2 1 $389 3 1 $389 4 1 $389 5 1 $849 6 1 $849 7 1 $609 8 1 $6…" at bounding box center [550, 413] width 913 height 532
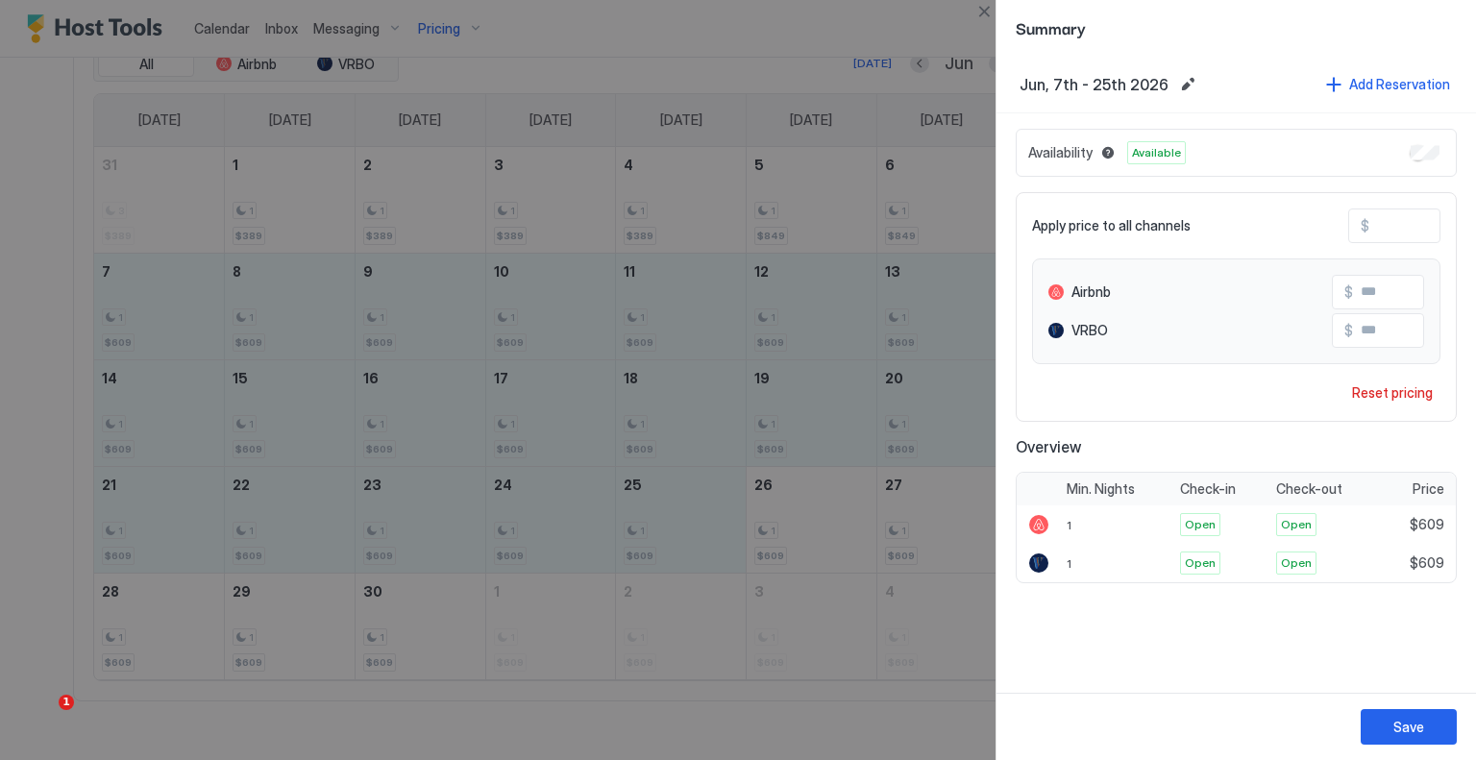
click at [1387, 231] on input "***" at bounding box center [1447, 226] width 154 height 33
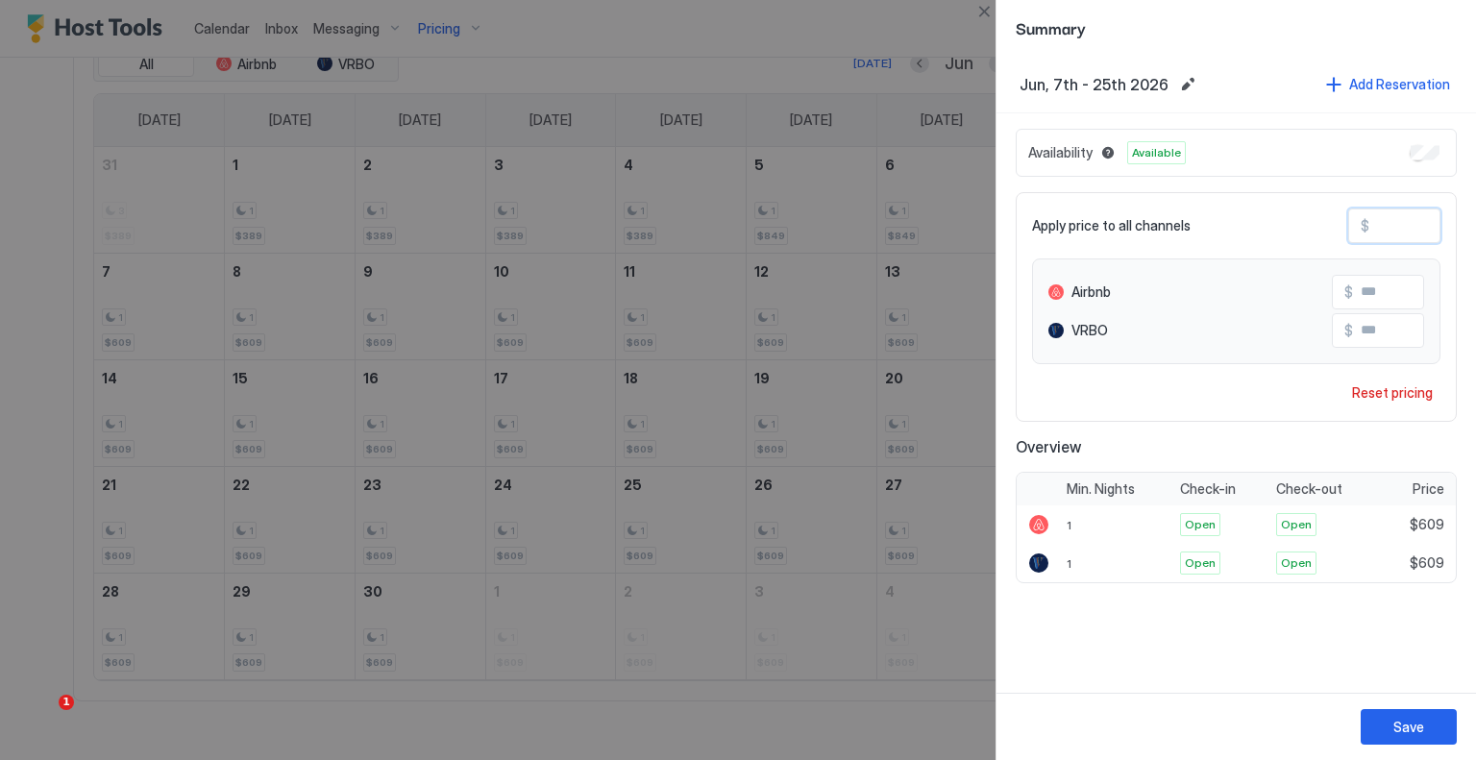
click at [1387, 231] on input "***" at bounding box center [1447, 226] width 154 height 33
click at [1426, 709] on button "Save" at bounding box center [1409, 727] width 96 height 36
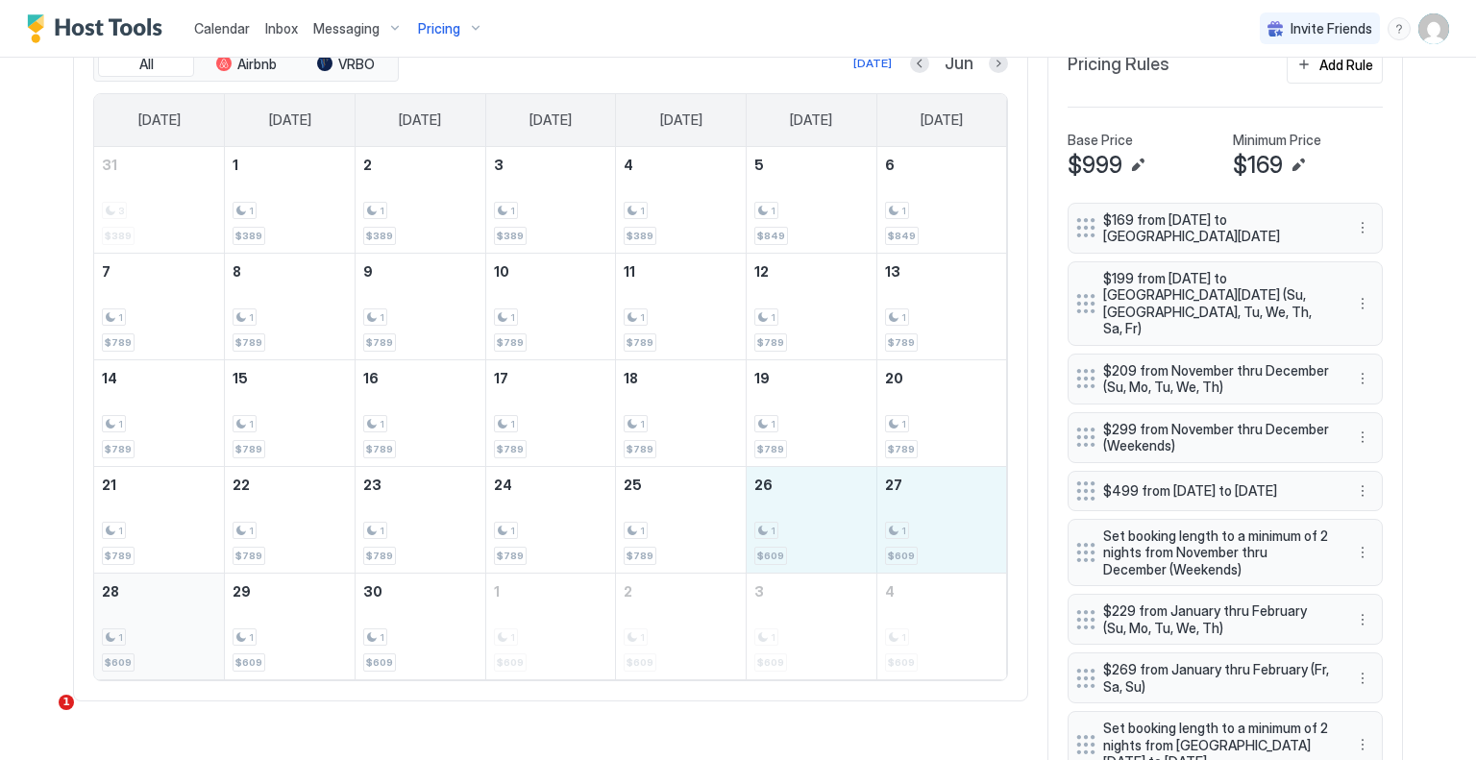
drag, startPoint x: 825, startPoint y: 536, endPoint x: 168, endPoint y: 662, distance: 668.4
click at [168, 662] on tbody "31 3 $389 1 1 $389 2 1 $389 3 1 $389 4 1 $389 5 1 $849 6 1 $849 7 1 $789 8 1 $7…" at bounding box center [550, 413] width 913 height 532
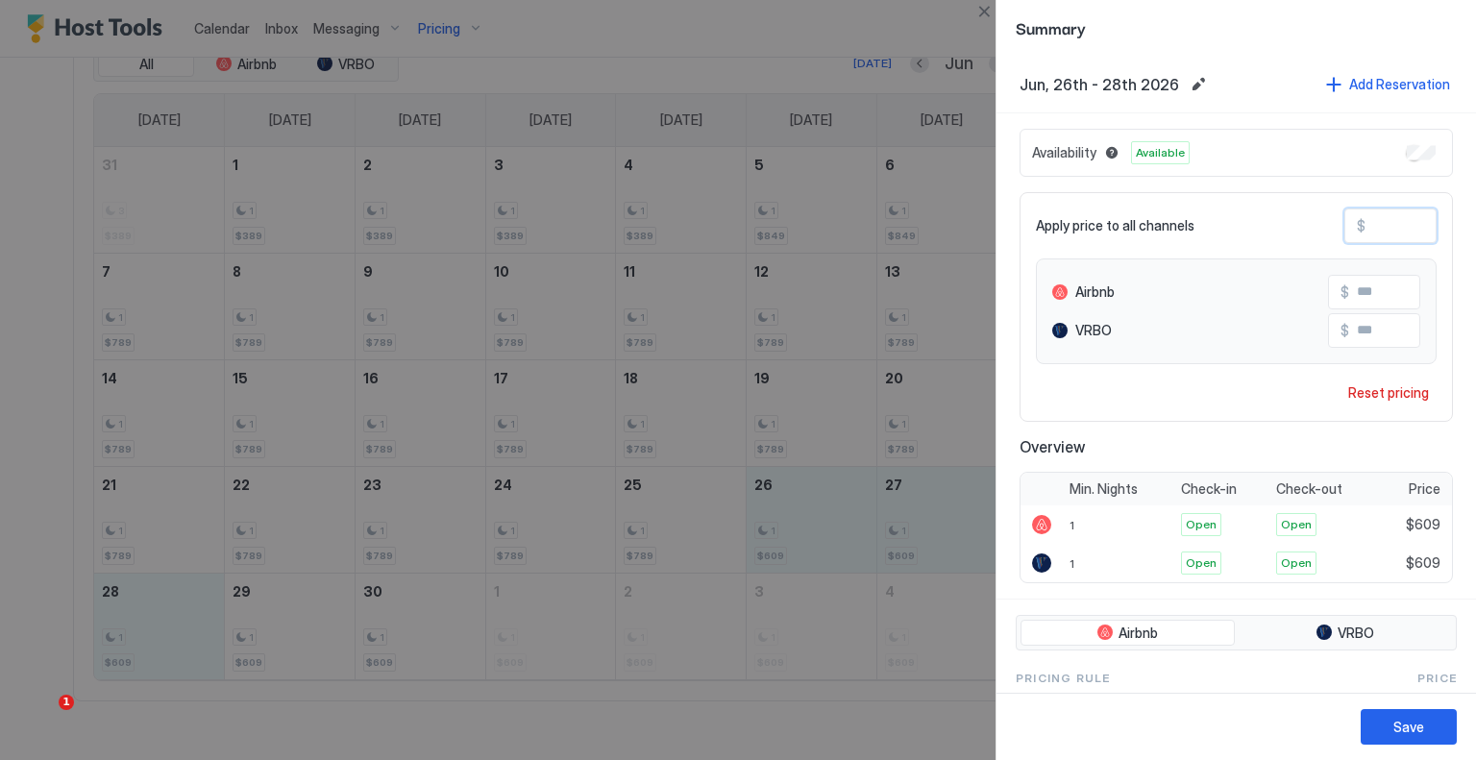
click at [1372, 214] on input "***" at bounding box center [1443, 226] width 154 height 33
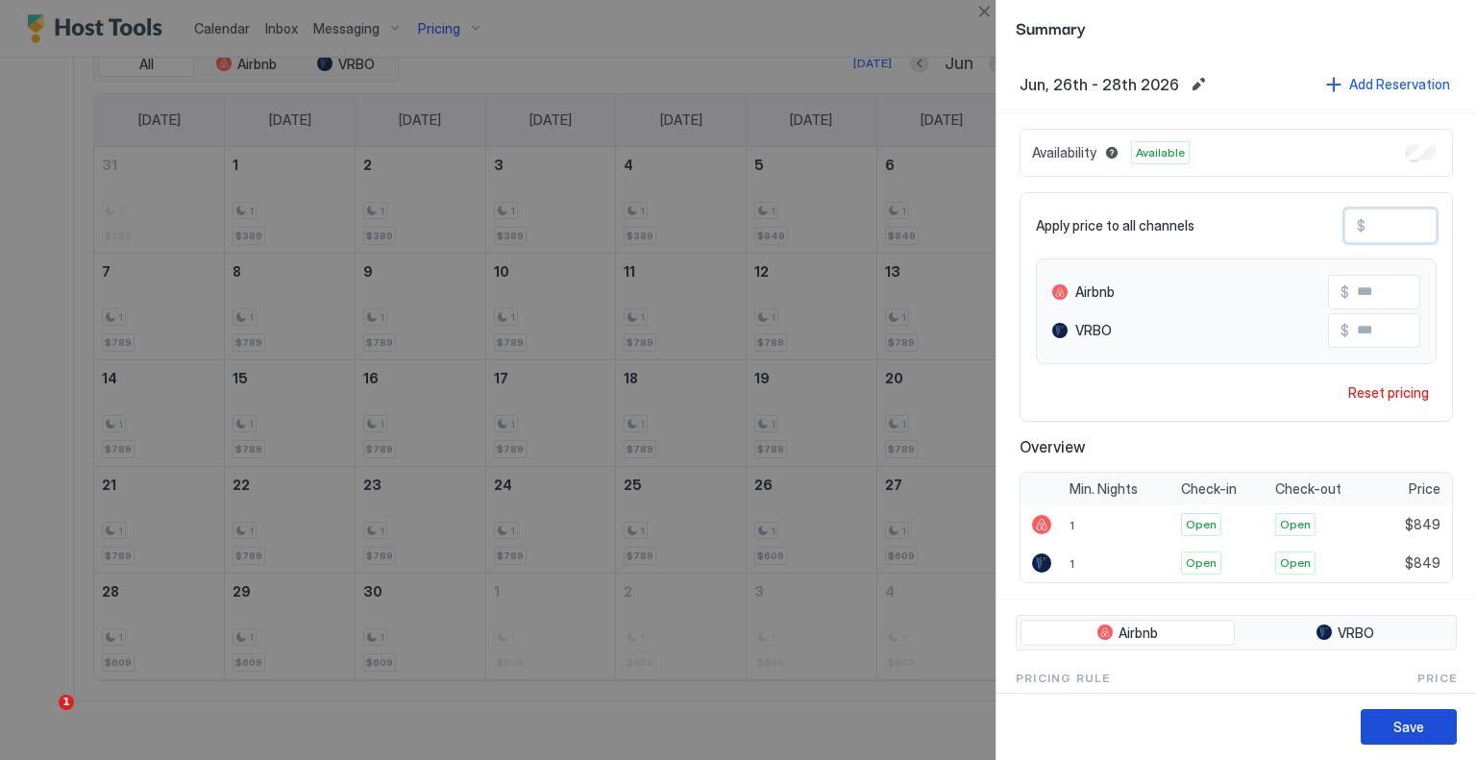
click at [1387, 728] on button "Save" at bounding box center [1409, 727] width 96 height 36
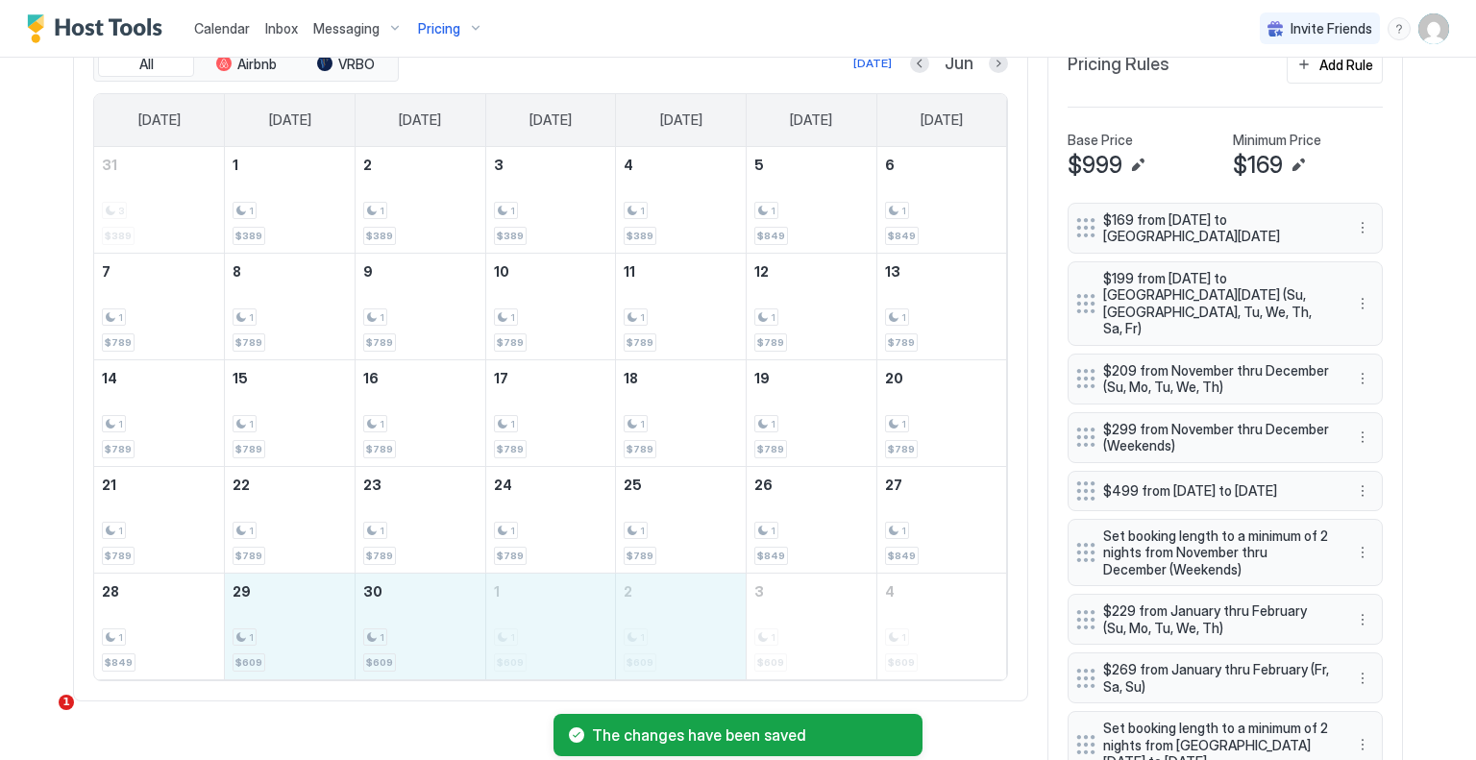
drag, startPoint x: 284, startPoint y: 637, endPoint x: 663, endPoint y: 635, distance: 379.7
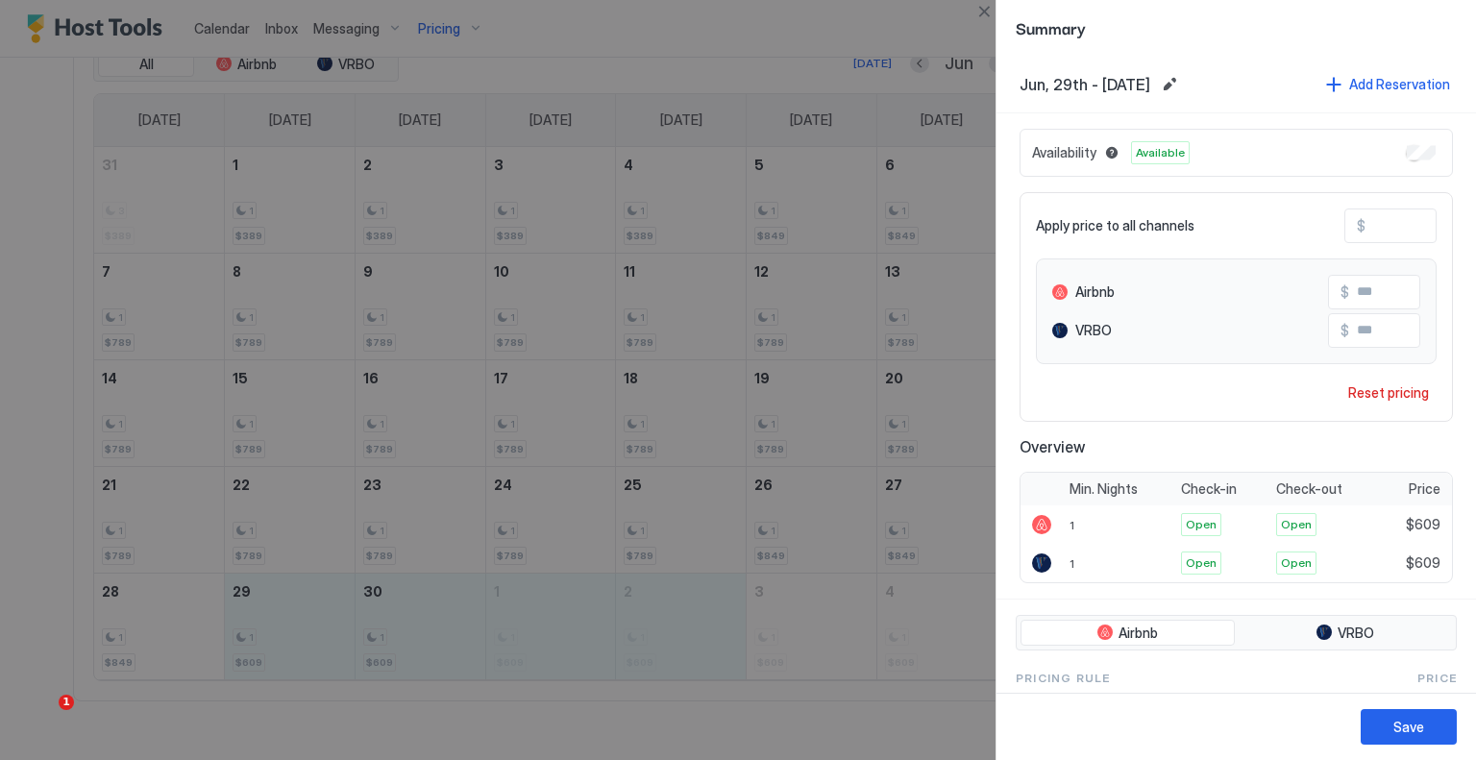
click at [1399, 235] on input "***" at bounding box center [1443, 226] width 154 height 33
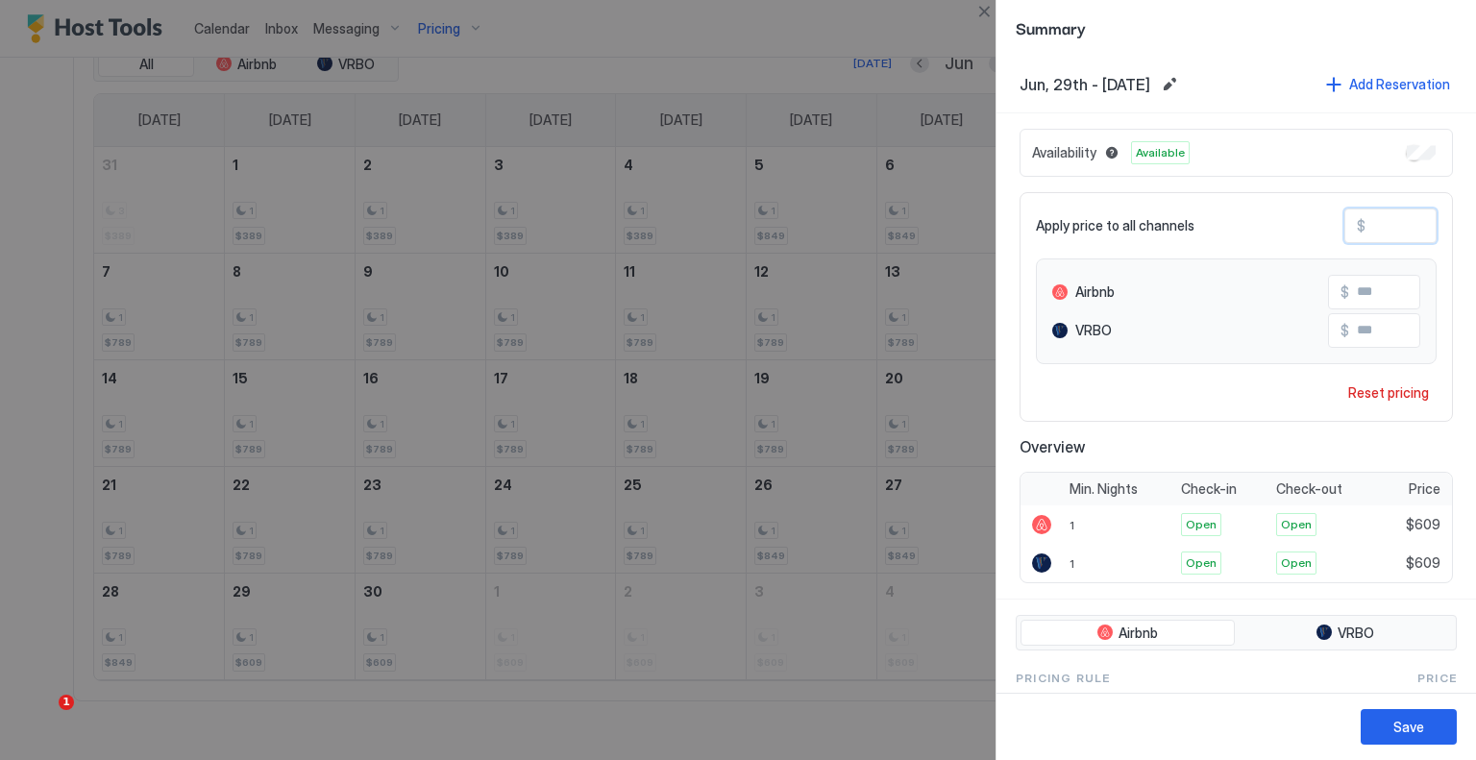
click at [1399, 235] on input "***" at bounding box center [1443, 226] width 154 height 33
click at [1439, 738] on button "Save" at bounding box center [1409, 727] width 96 height 36
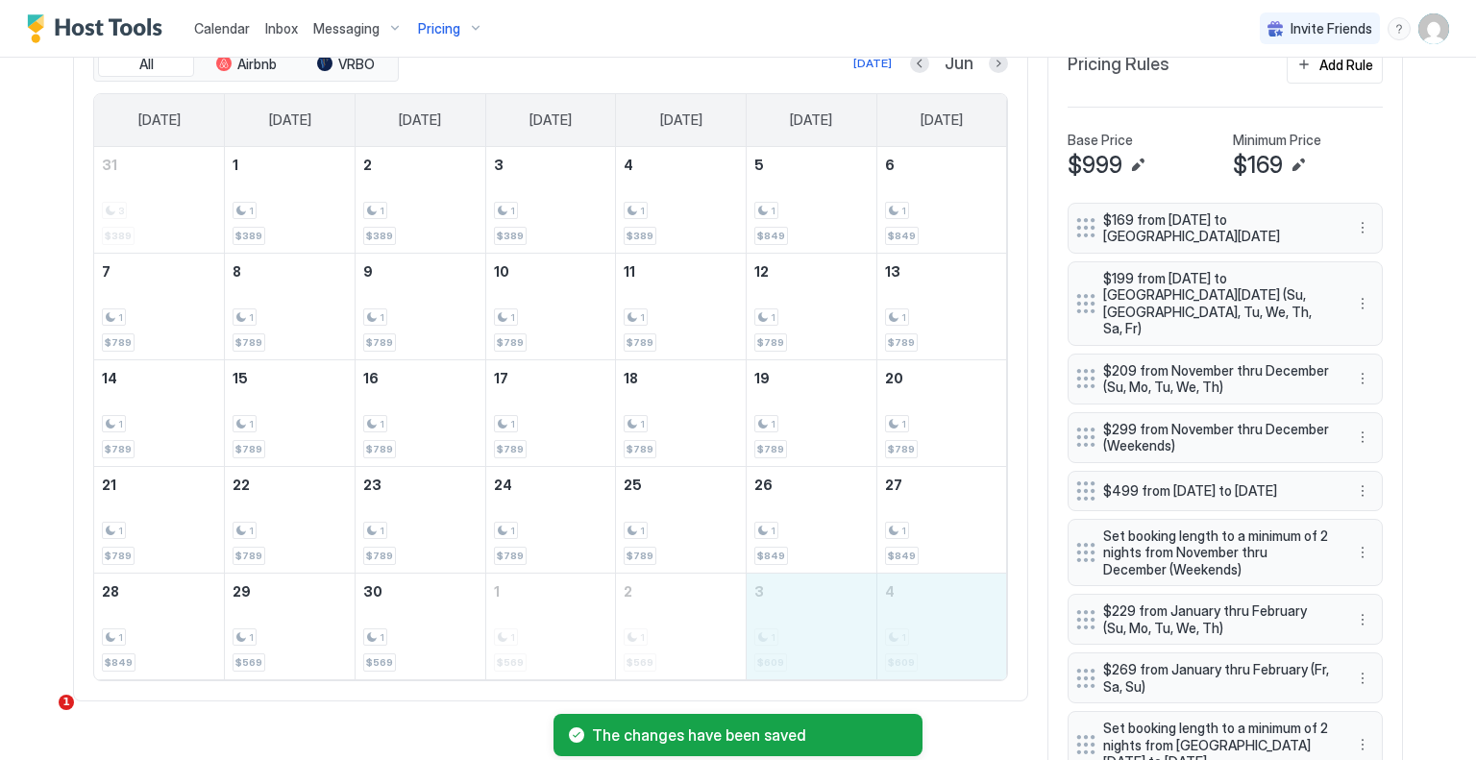
drag, startPoint x: 786, startPoint y: 628, endPoint x: 923, endPoint y: 628, distance: 136.5
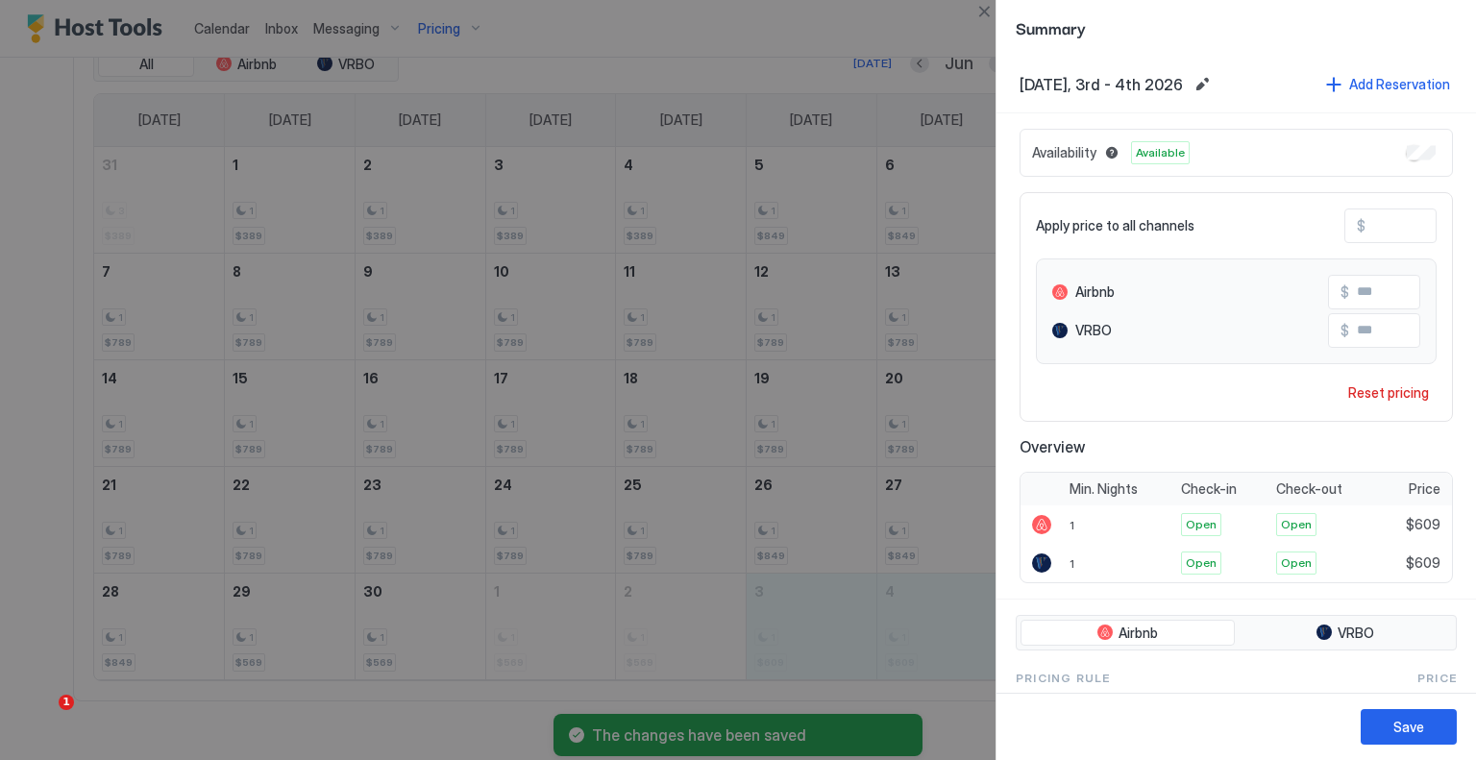
click at [1372, 212] on input "***" at bounding box center [1443, 226] width 154 height 33
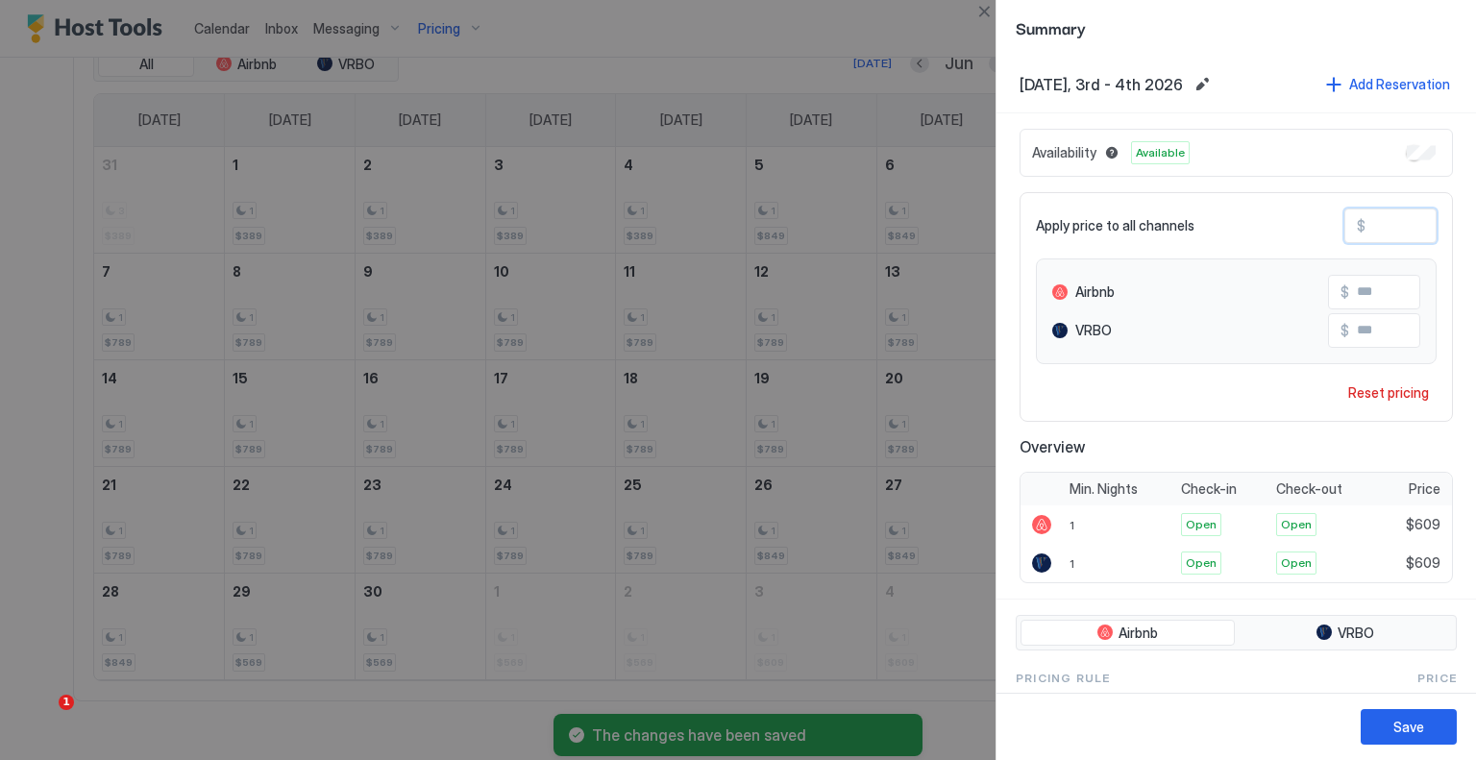
click at [1372, 212] on input "***" at bounding box center [1443, 226] width 154 height 33
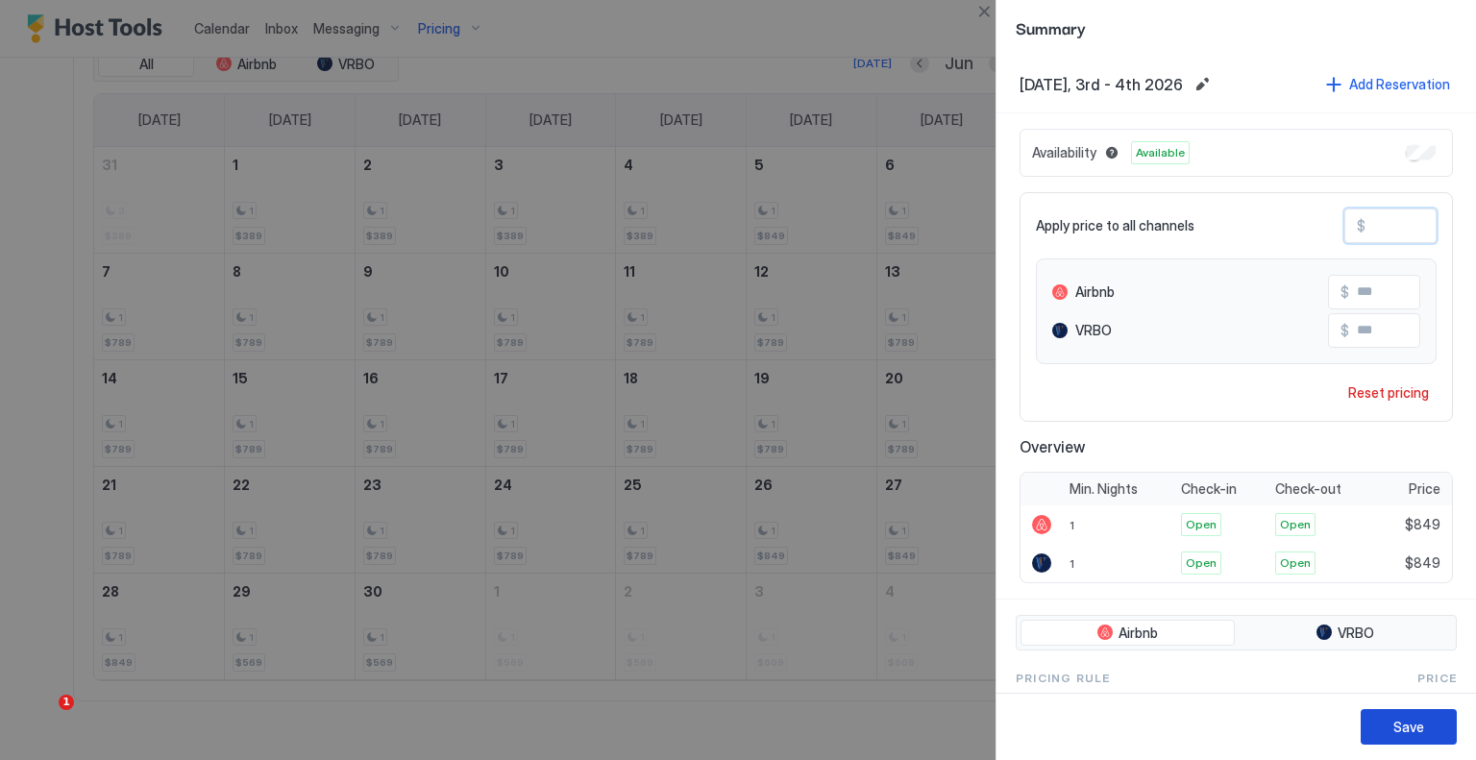
click at [1438, 730] on button "Save" at bounding box center [1409, 727] width 96 height 36
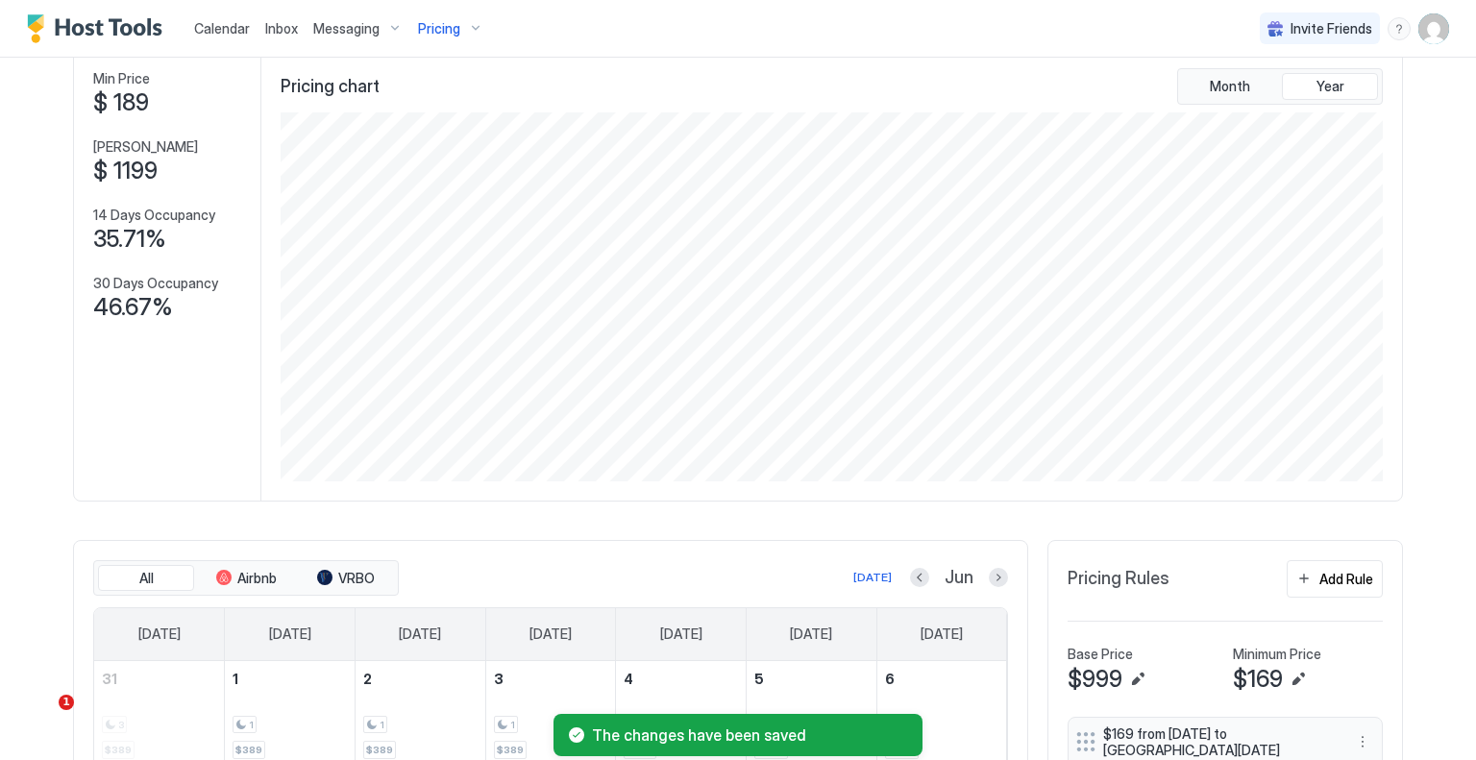
scroll to position [489, 0]
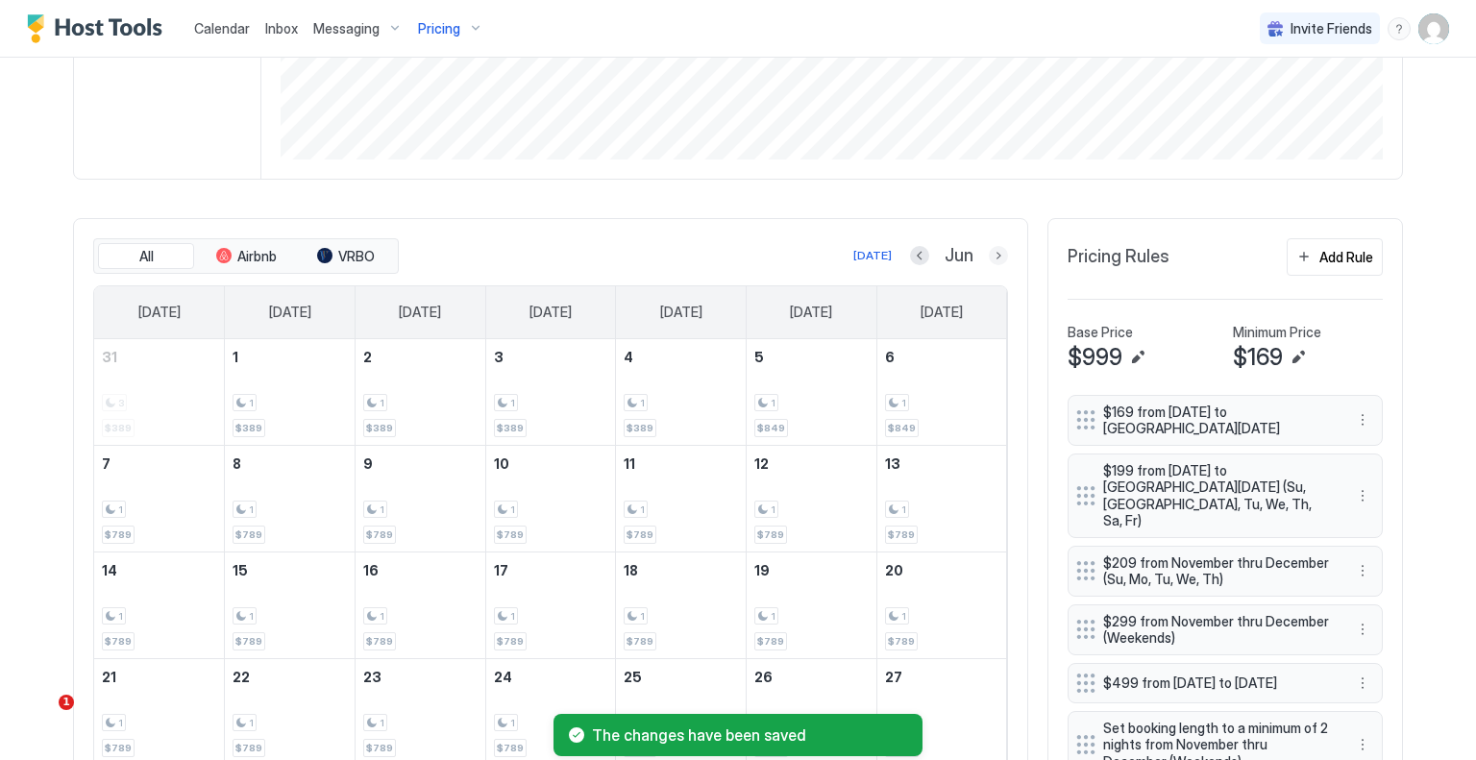
click at [989, 256] on button "Next month" at bounding box center [998, 255] width 19 height 19
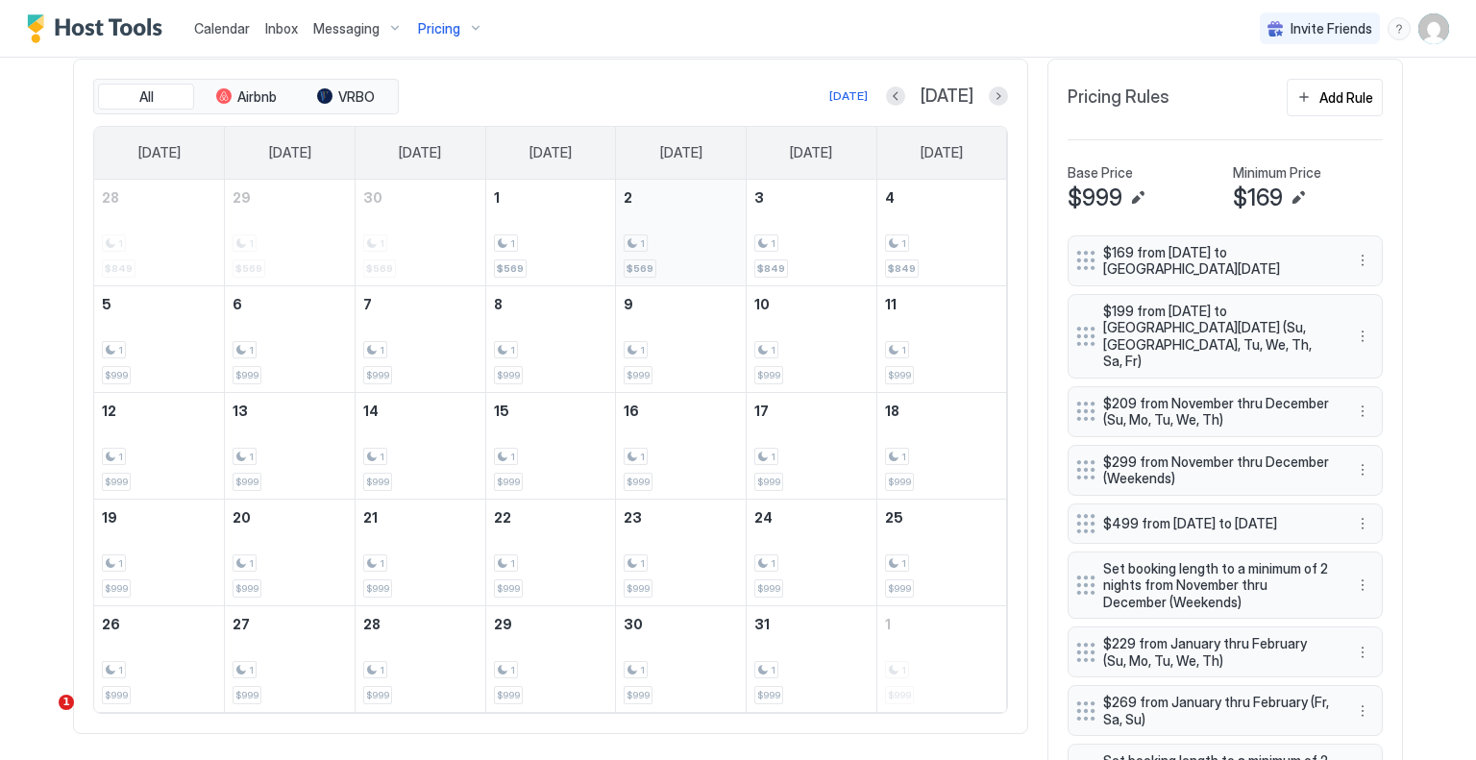
scroll to position [681, 0]
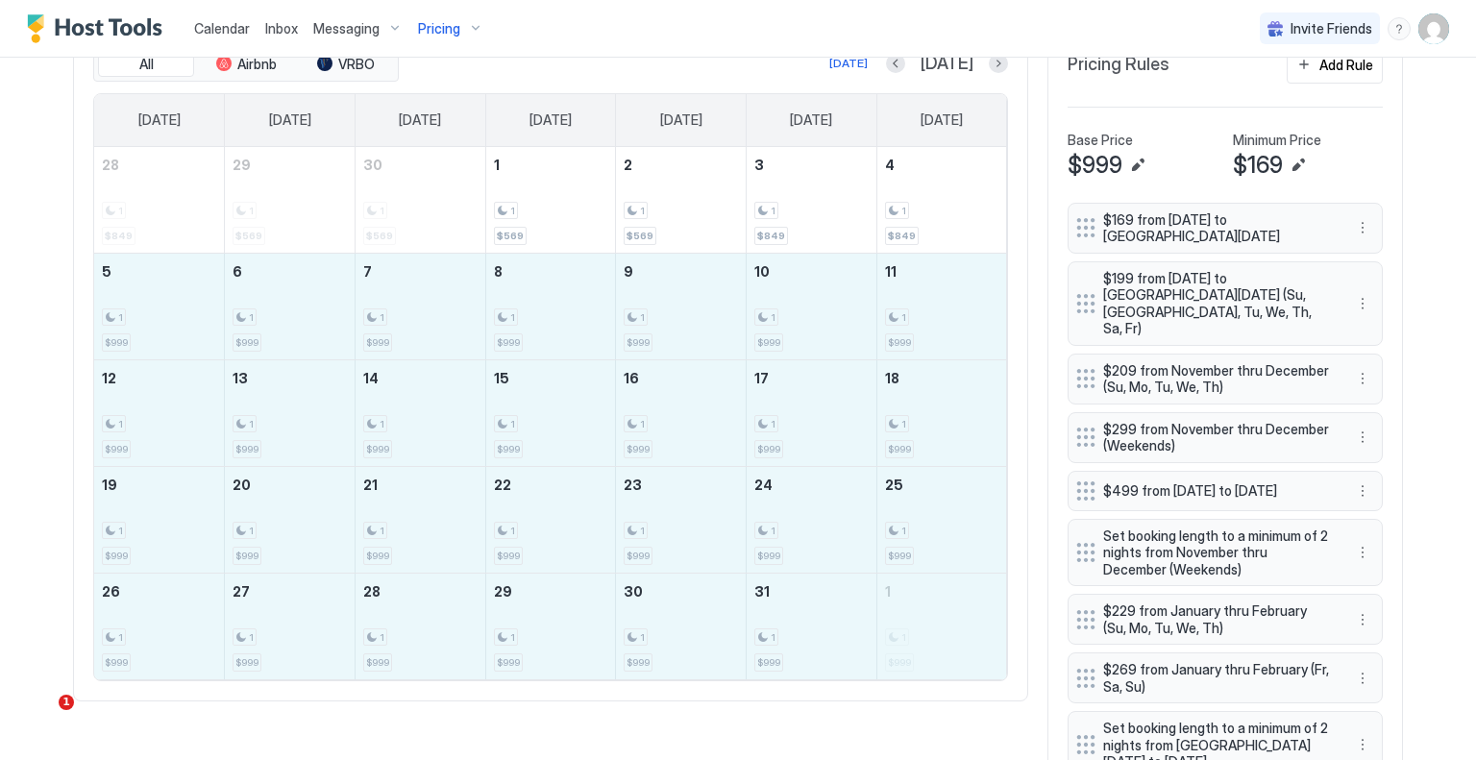
drag, startPoint x: 180, startPoint y: 331, endPoint x: 871, endPoint y: 626, distance: 751.4
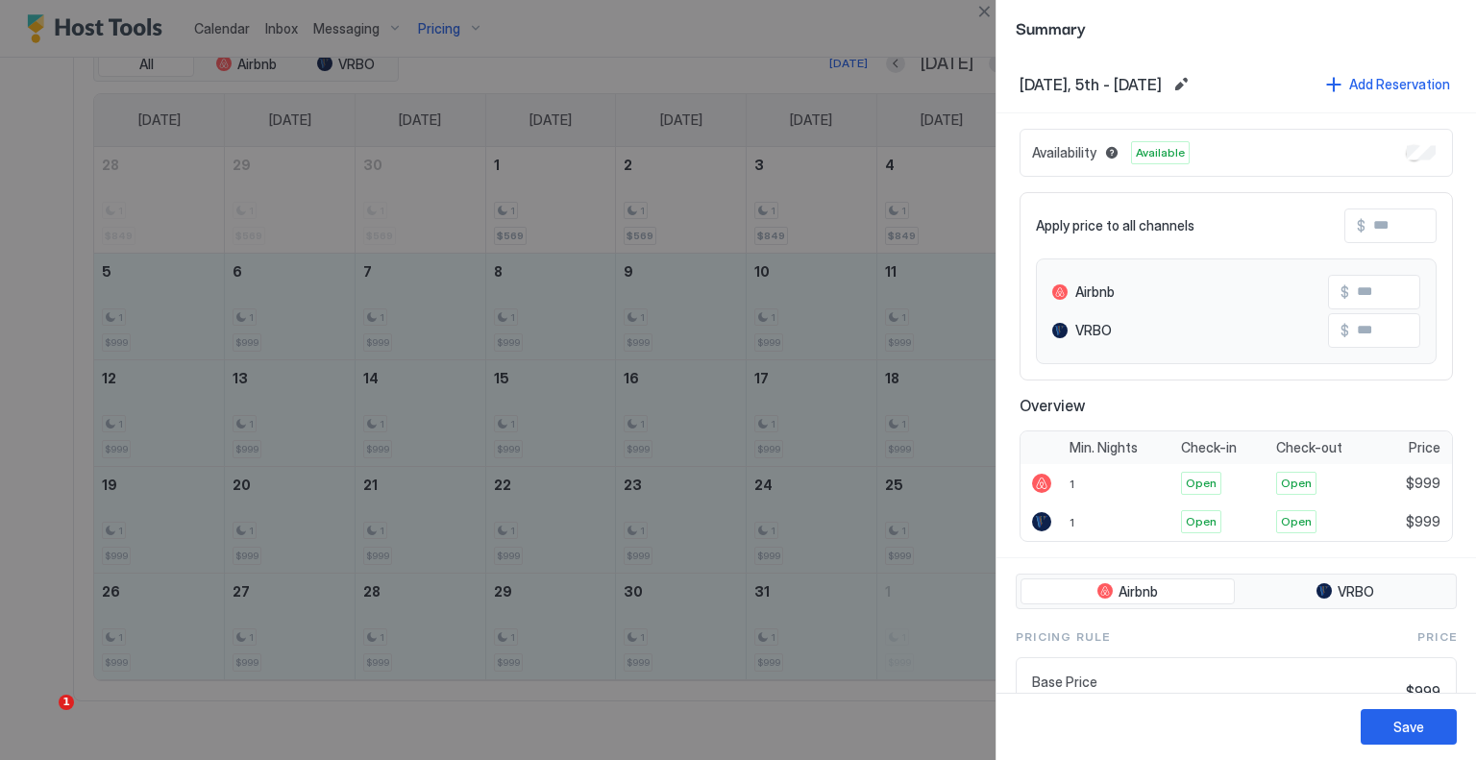
click at [1367, 224] on input "Input Field" at bounding box center [1443, 226] width 154 height 33
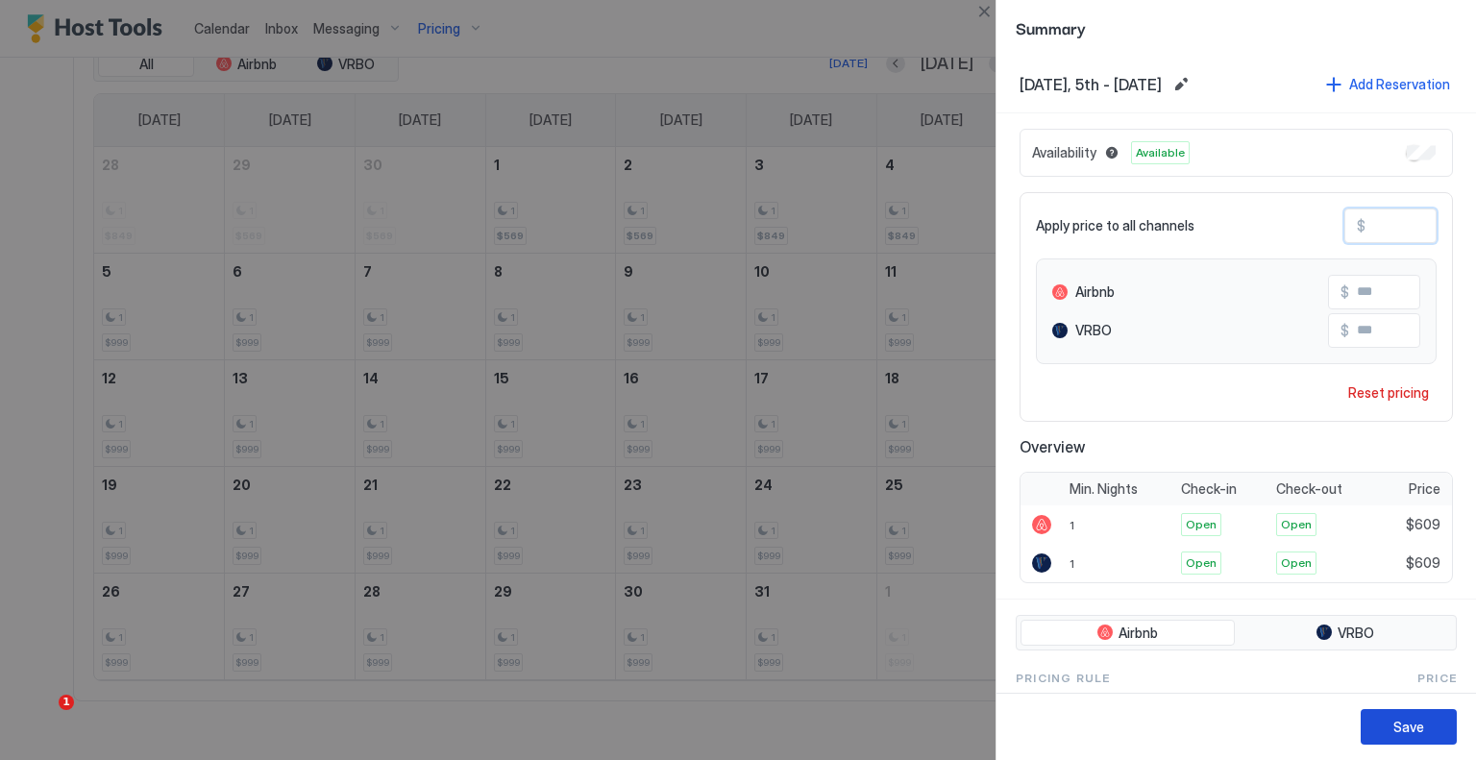
click at [1392, 721] on button "Save" at bounding box center [1409, 727] width 96 height 36
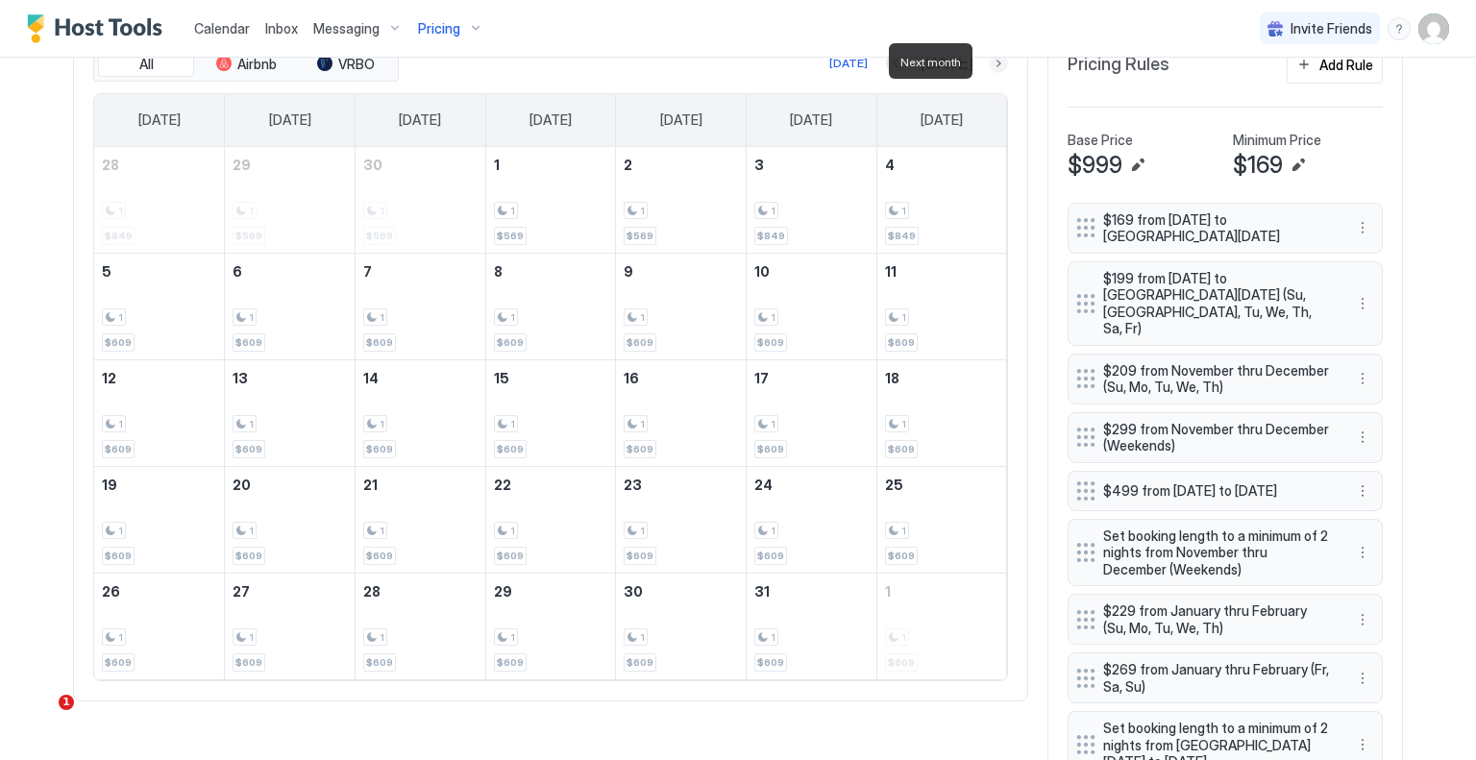
click at [992, 62] on button "Next month" at bounding box center [998, 63] width 19 height 19
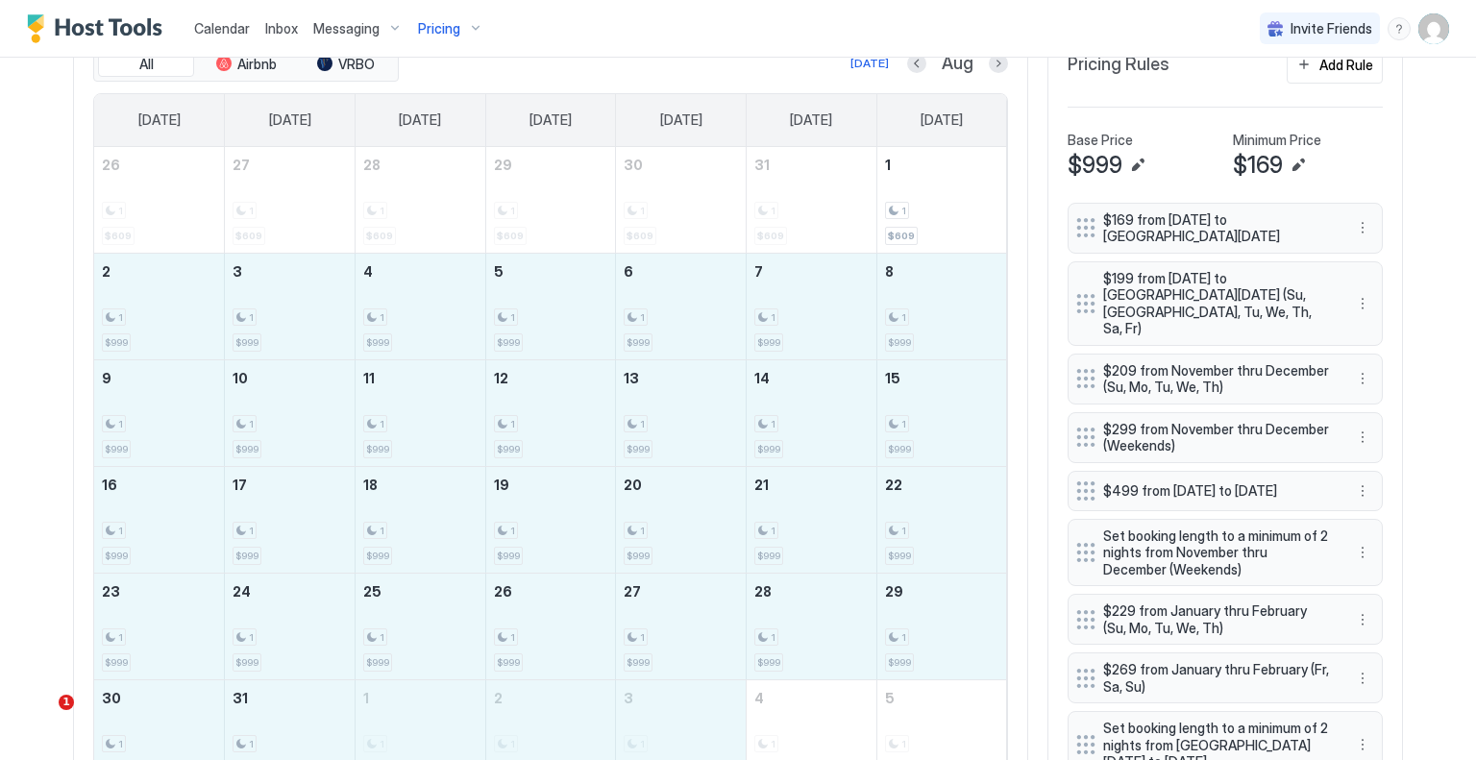
drag, startPoint x: 142, startPoint y: 303, endPoint x: 671, endPoint y: 698, distance: 659.9
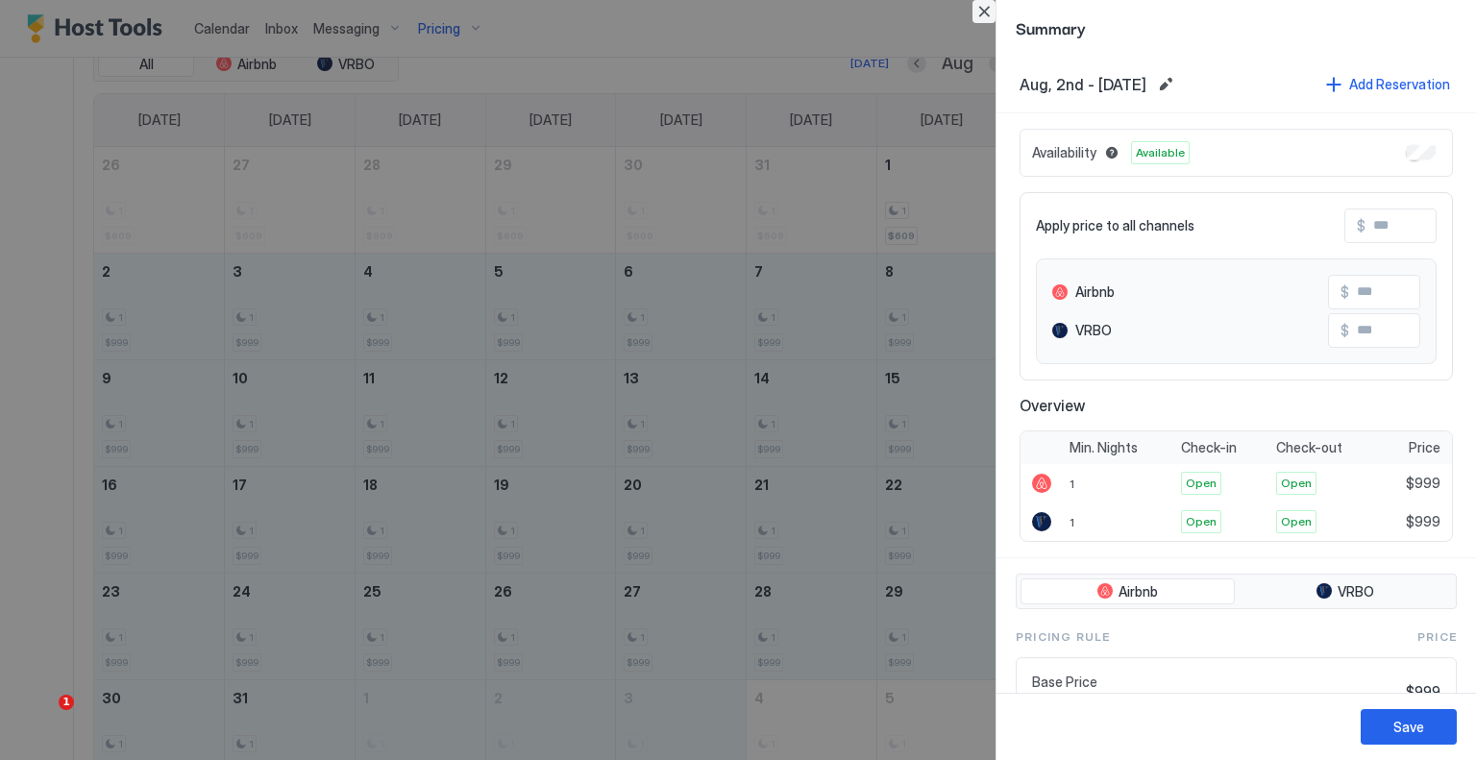
click at [979, 7] on button "Close" at bounding box center [984, 11] width 23 height 23
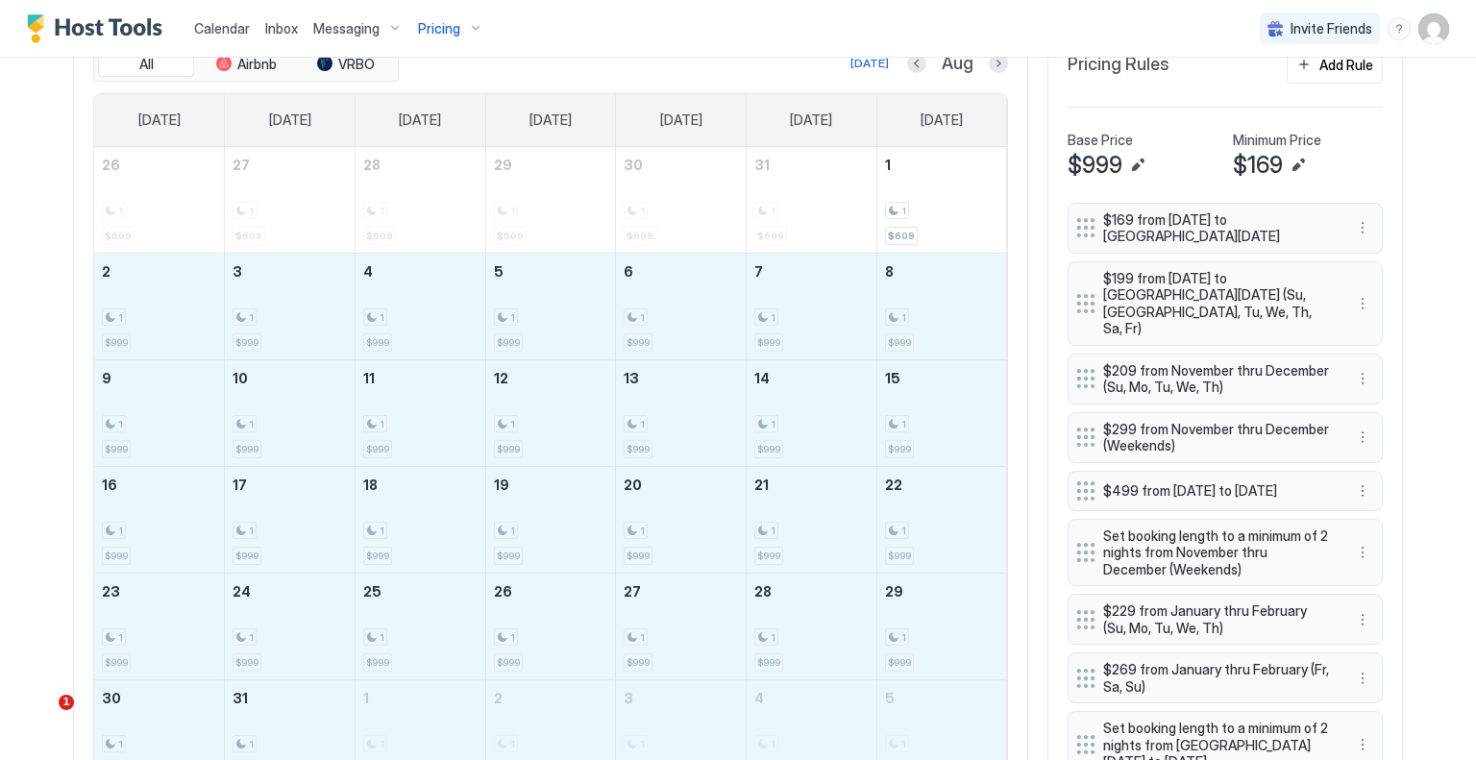
drag, startPoint x: 154, startPoint y: 312, endPoint x: 911, endPoint y: 730, distance: 864.6
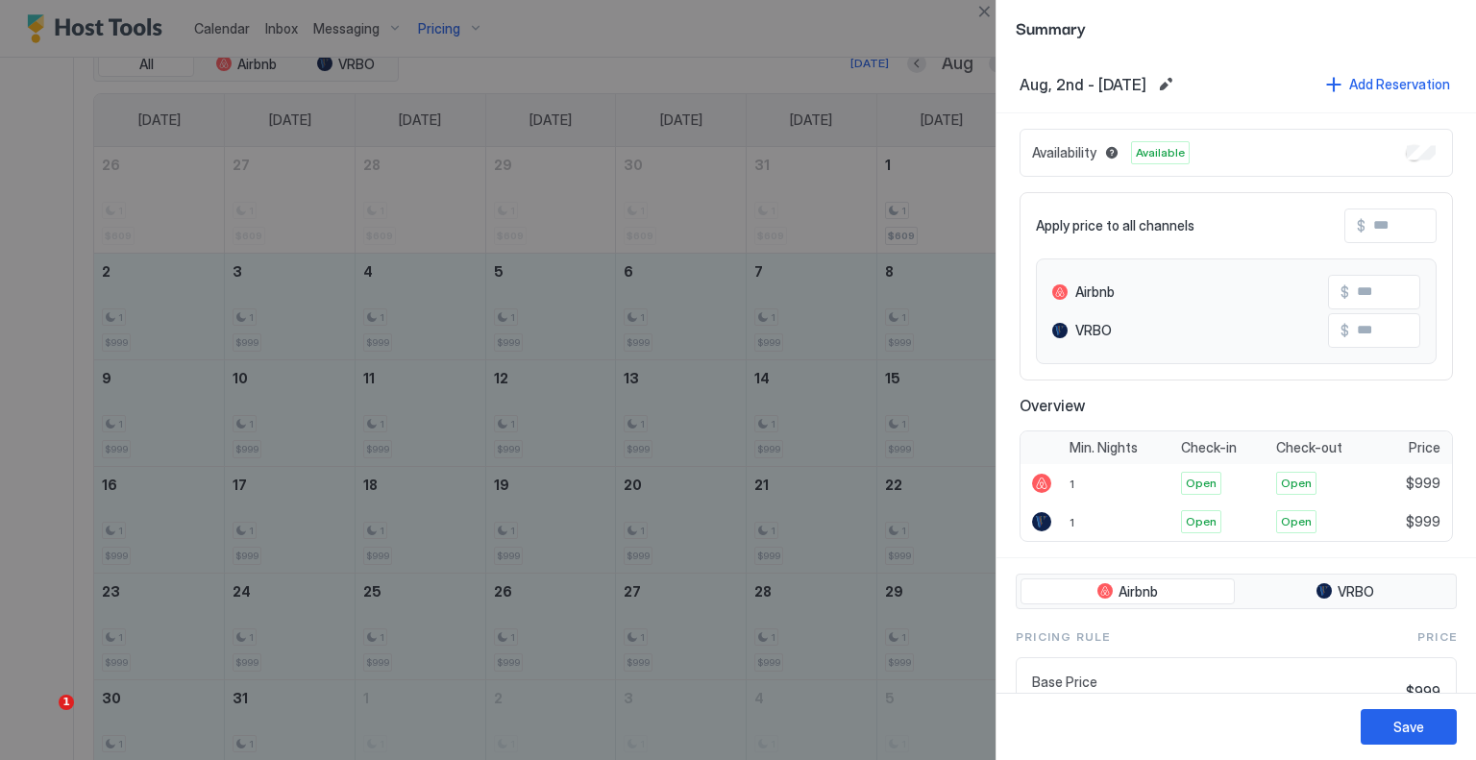
click at [1369, 235] on input "Input Field" at bounding box center [1443, 226] width 154 height 33
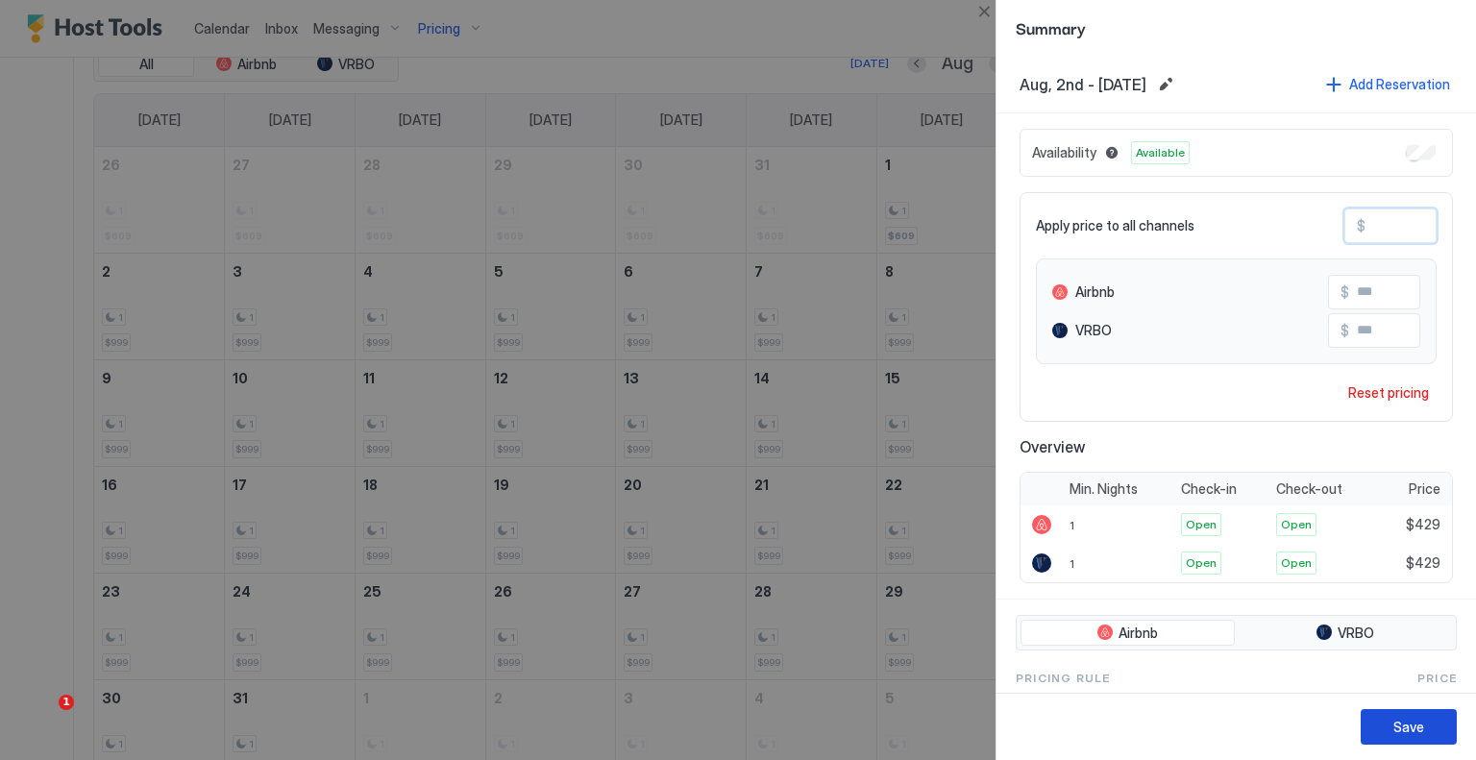
click at [1443, 714] on button "Save" at bounding box center [1409, 727] width 96 height 36
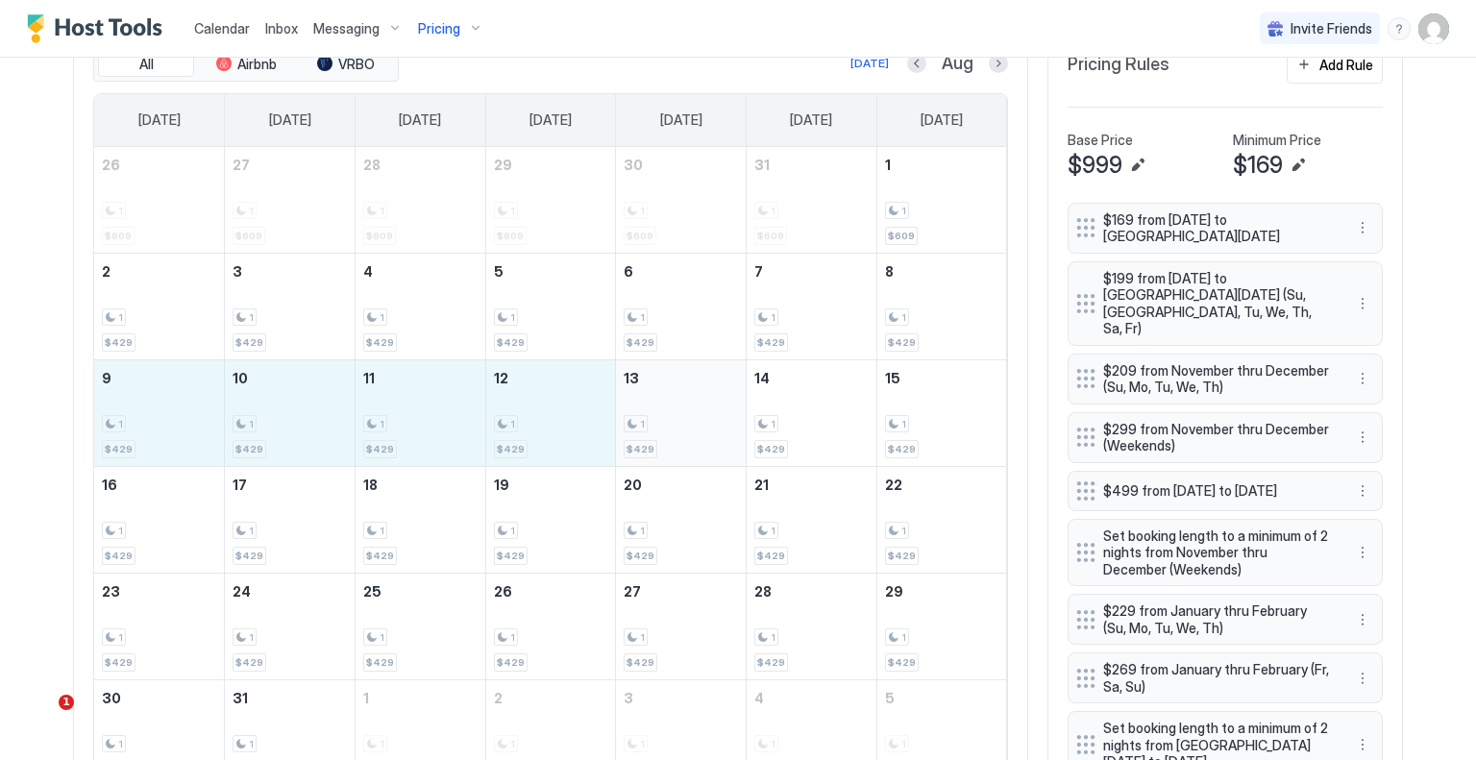
drag, startPoint x: 171, startPoint y: 416, endPoint x: 638, endPoint y: 411, distance: 467.1
click at [638, 411] on tr "9 1 $429 10 1 $429 11 1 $429 12 1 $429 13 1 $429 14 1 $429 15 1 $429" at bounding box center [550, 412] width 913 height 107
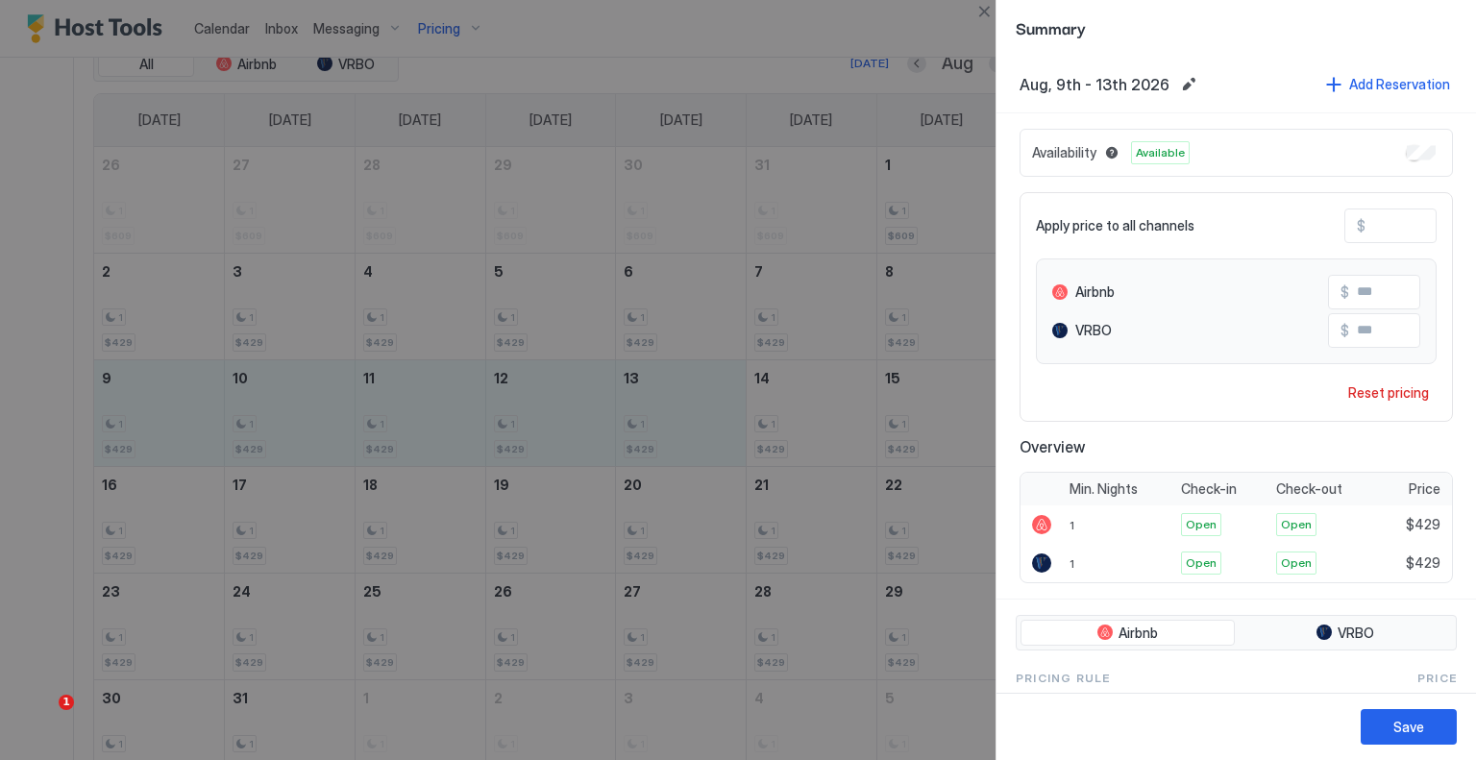
click at [1397, 213] on input "***" at bounding box center [1443, 226] width 154 height 33
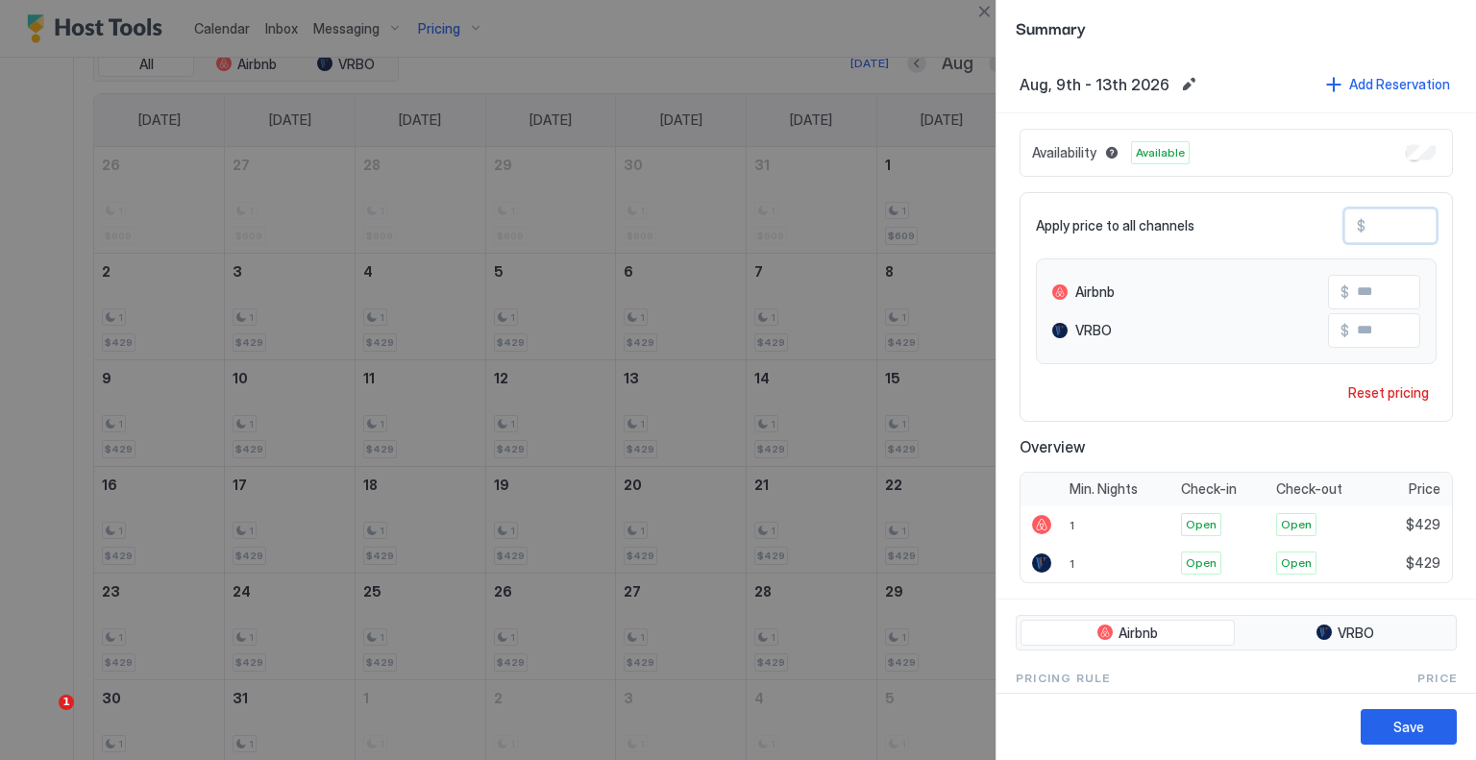
click at [1397, 213] on input "***" at bounding box center [1443, 226] width 154 height 33
click at [1453, 727] on button "Save" at bounding box center [1409, 727] width 96 height 36
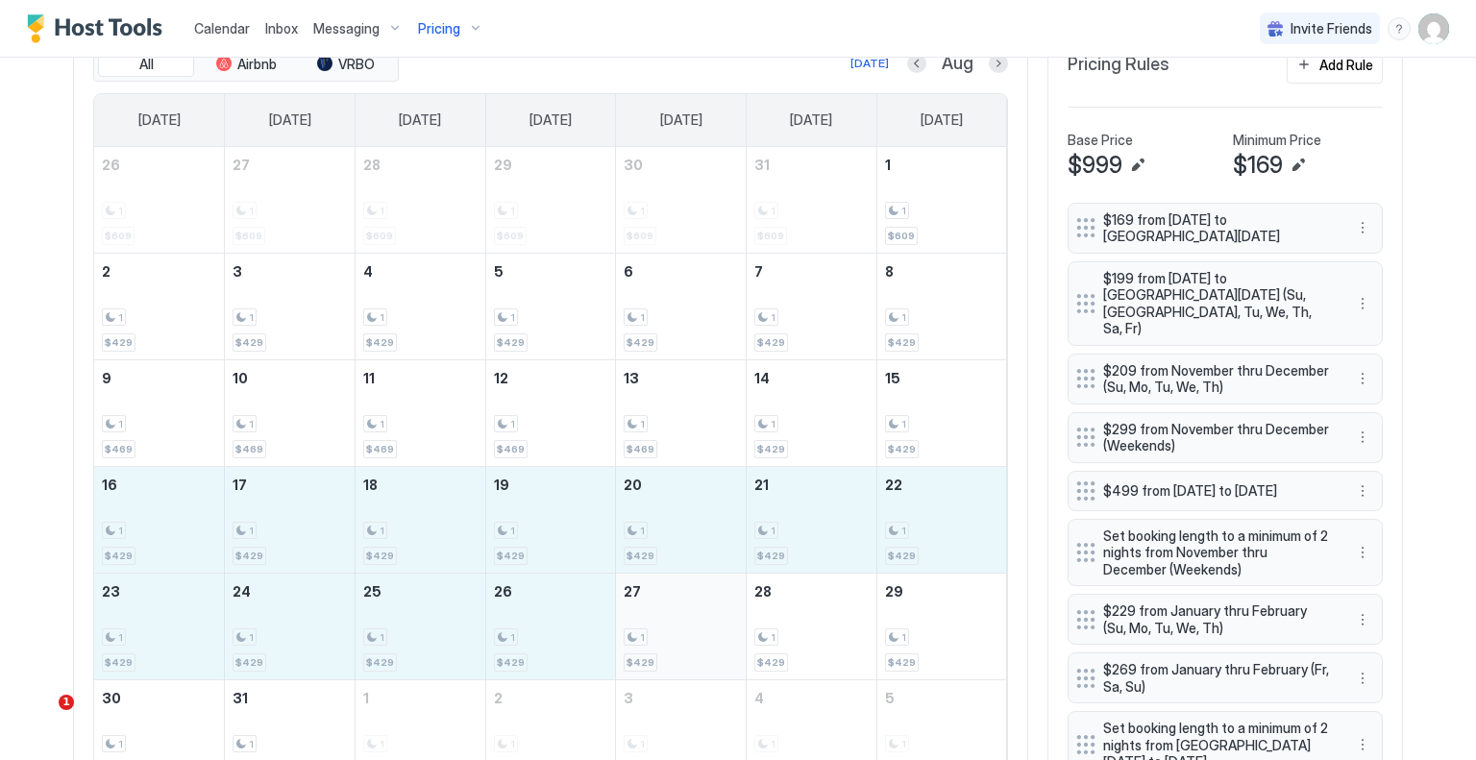
drag, startPoint x: 161, startPoint y: 528, endPoint x: 673, endPoint y: 597, distance: 516.9
click at [673, 597] on tbody "26 1 $609 27 1 $609 28 1 $609 29 1 $609 30 1 $609 31 1 $609 1 1 $609 2 1 $429 3…" at bounding box center [550, 466] width 913 height 639
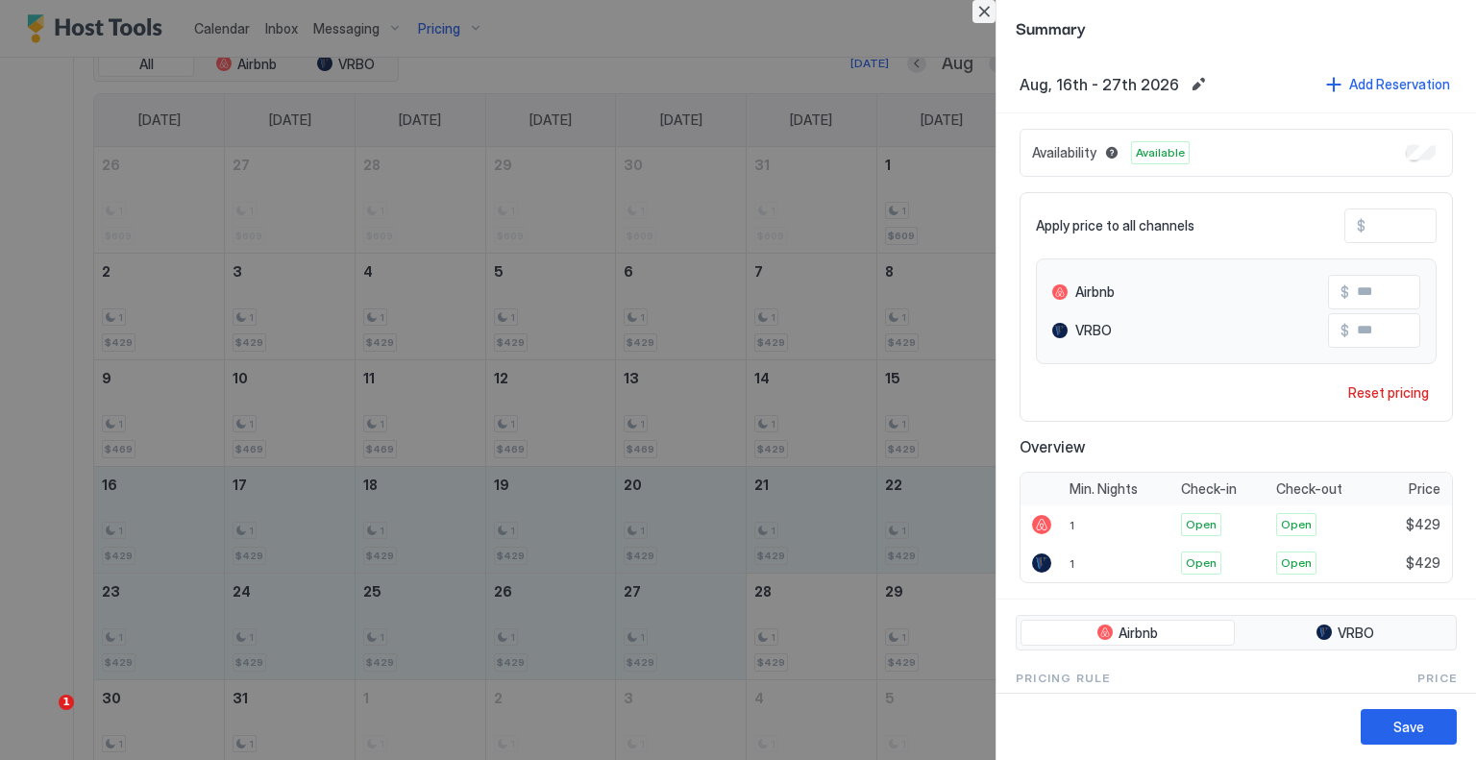
click at [988, 7] on button "Close" at bounding box center [984, 11] width 23 height 23
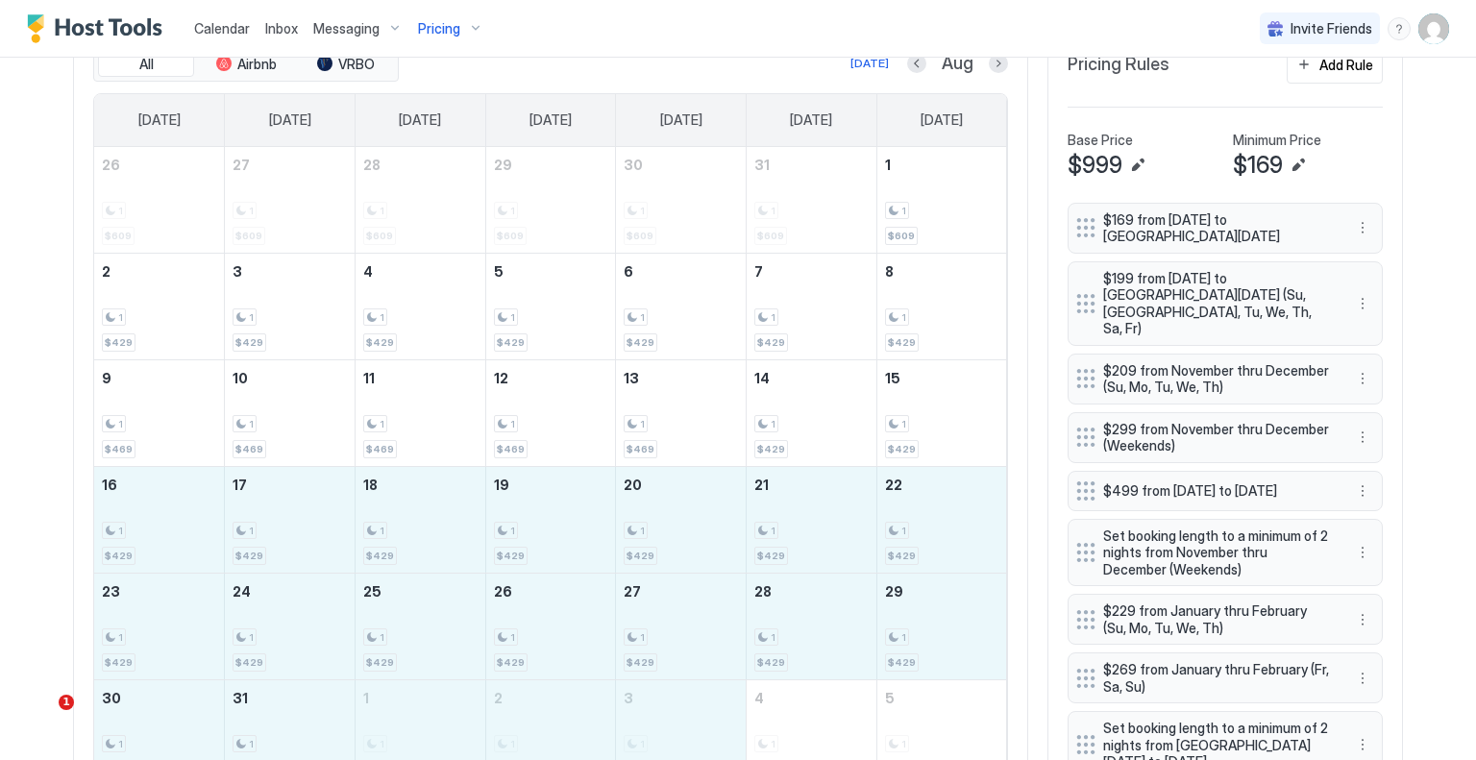
drag, startPoint x: 165, startPoint y: 524, endPoint x: 738, endPoint y: 721, distance: 605.8
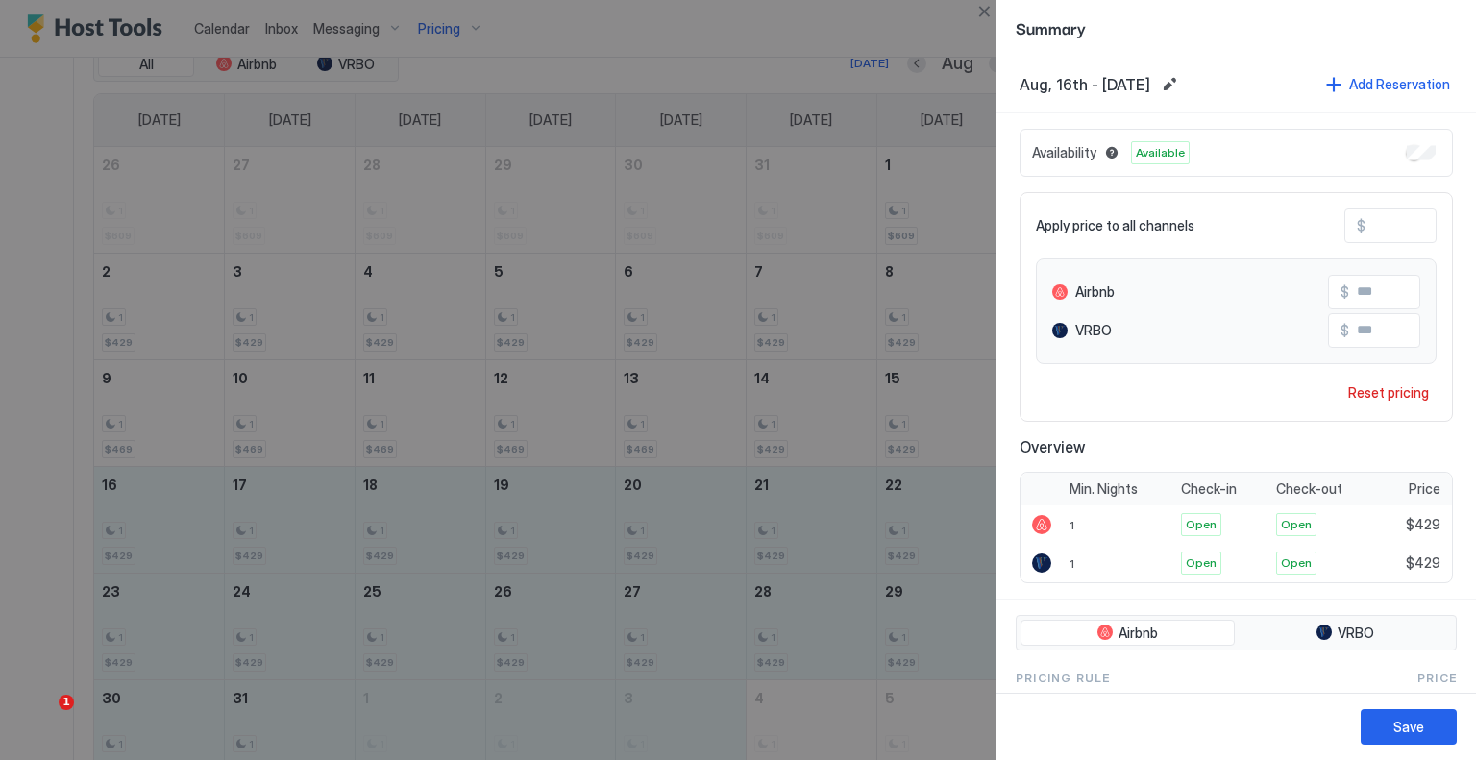
click at [1366, 226] on input "***" at bounding box center [1443, 226] width 154 height 33
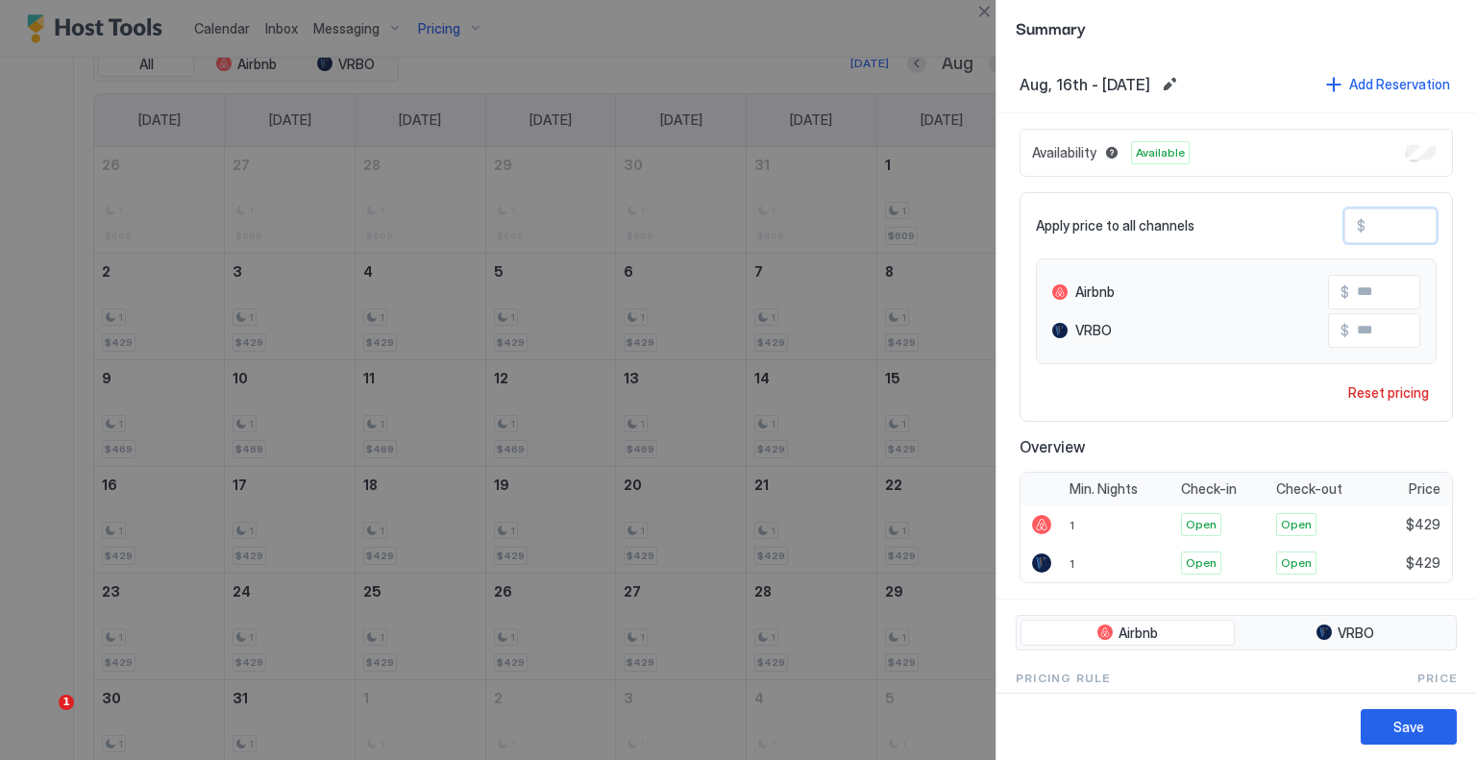
click at [1366, 226] on input "***" at bounding box center [1443, 226] width 154 height 33
click at [1370, 725] on button "Save" at bounding box center [1409, 727] width 96 height 36
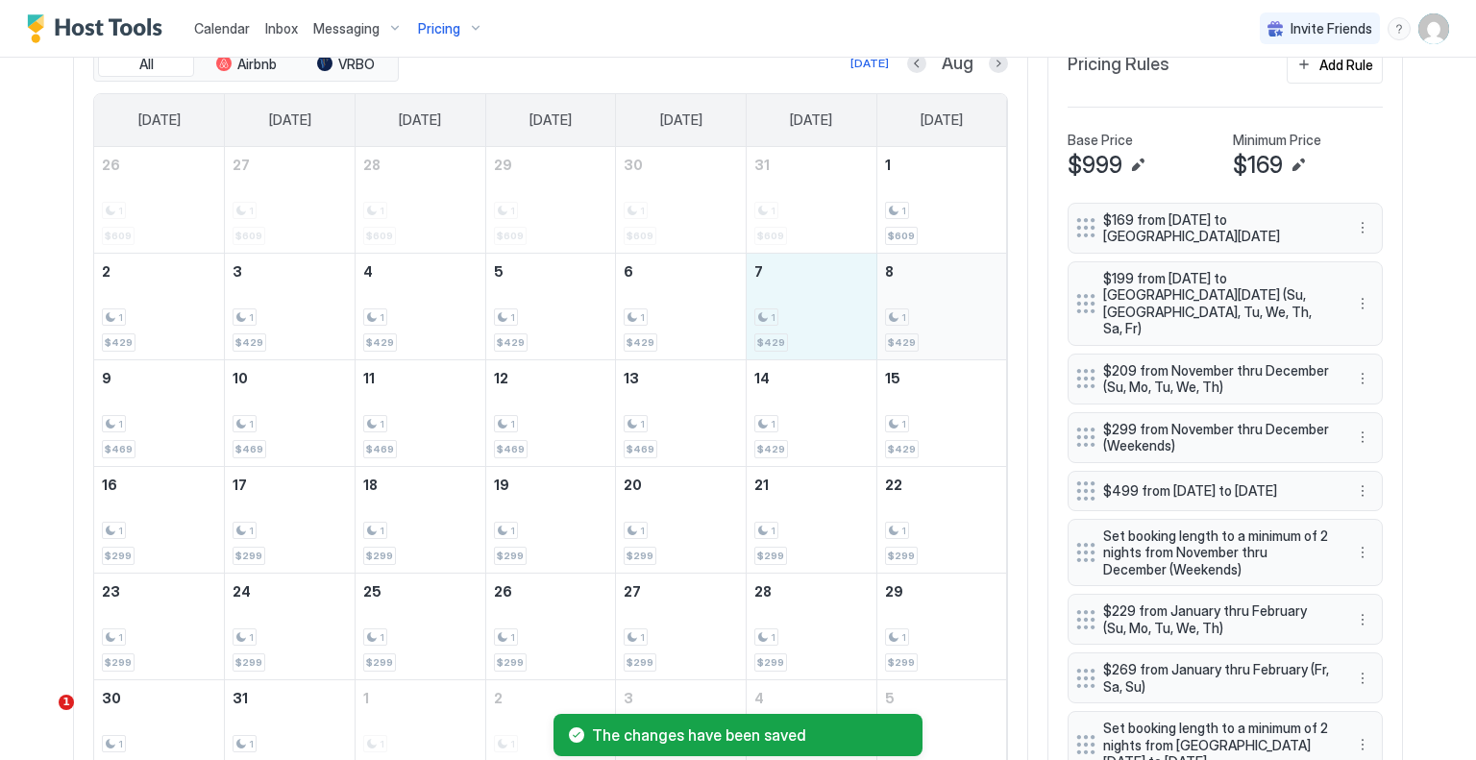
drag, startPoint x: 855, startPoint y: 318, endPoint x: 929, endPoint y: 318, distance: 74.0
click at [929, 318] on tr "2 1 $429 3 1 $429 4 1 $429 5 1 $429 6 1 $429 7 1 $429 8 1 $429" at bounding box center [550, 306] width 913 height 107
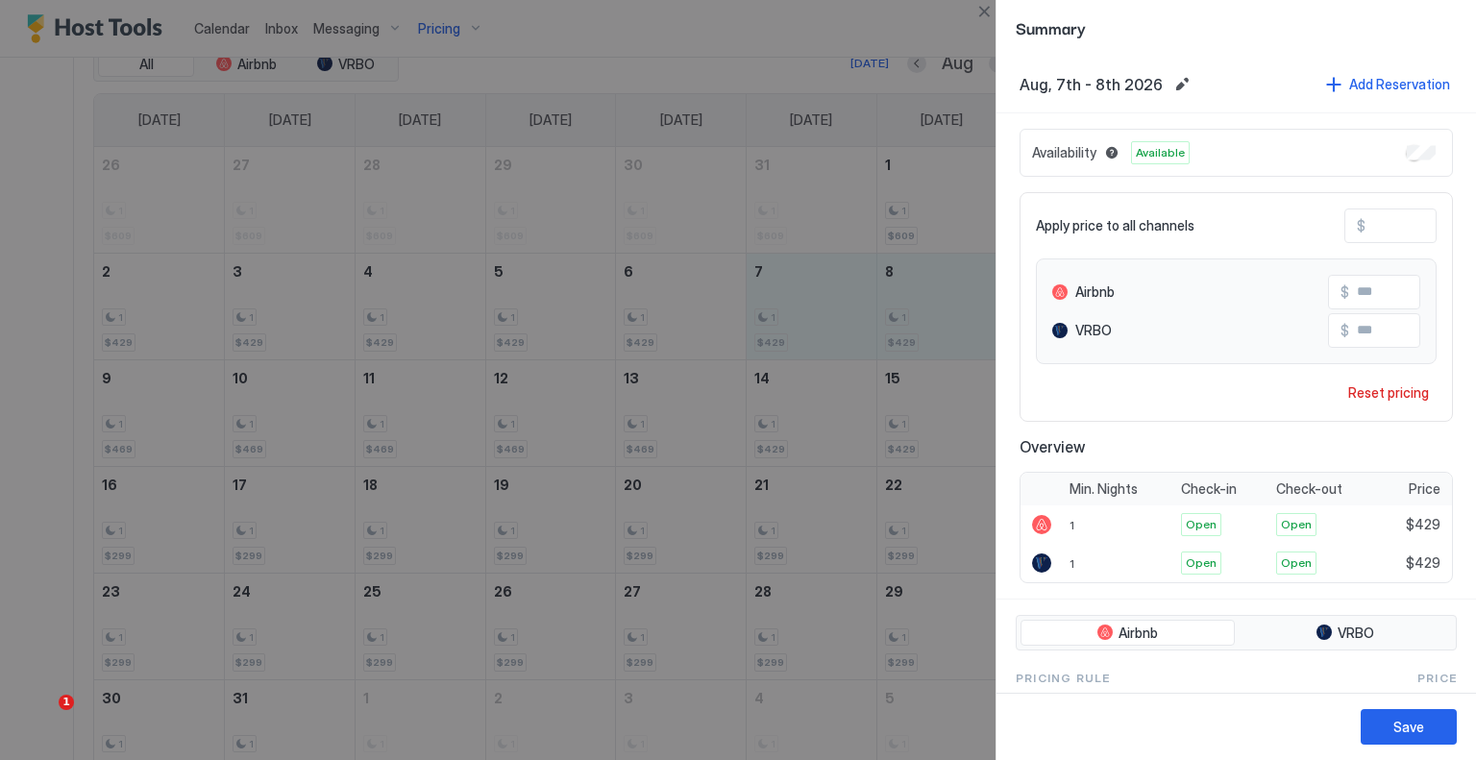
click at [1366, 226] on input "***" at bounding box center [1443, 226] width 154 height 33
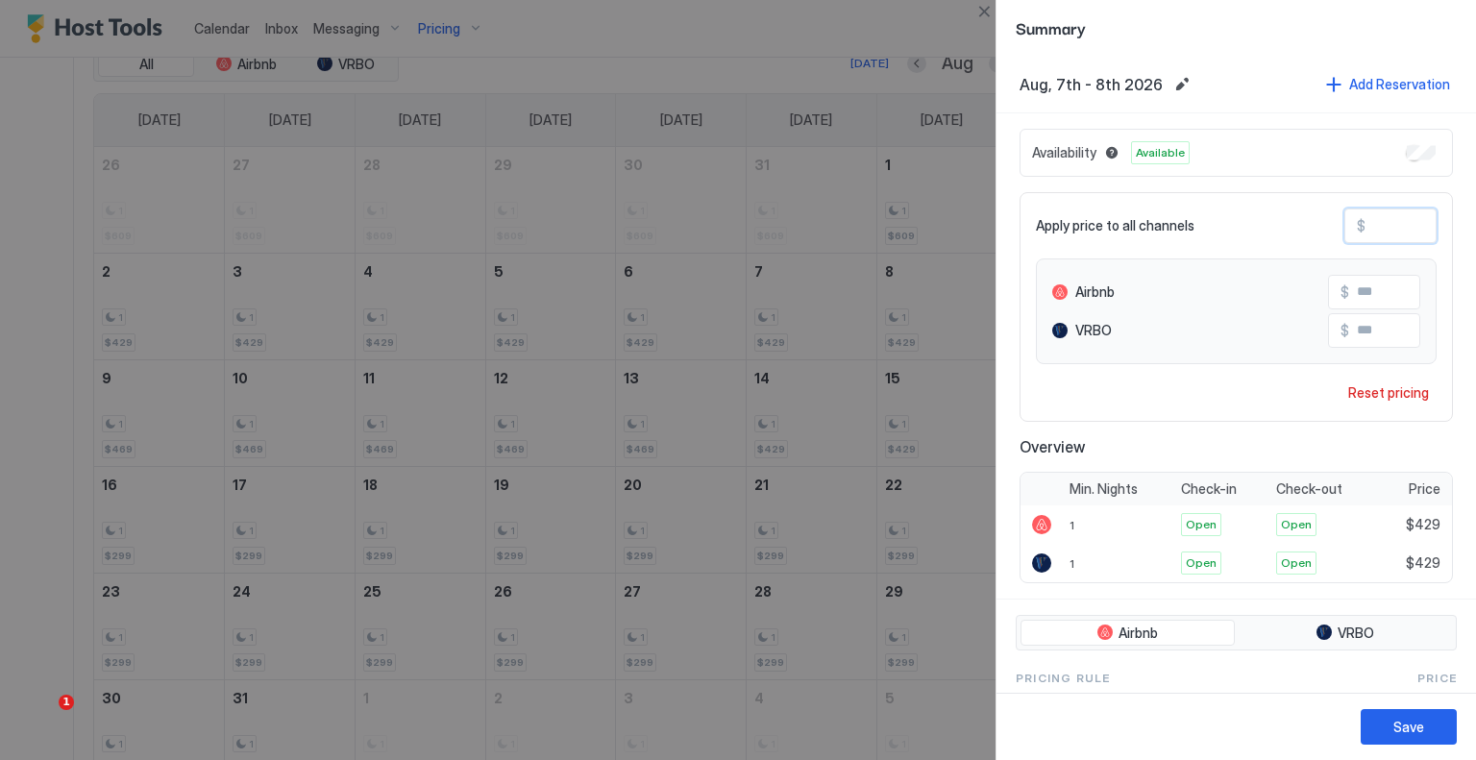
click at [1366, 226] on input "***" at bounding box center [1443, 226] width 154 height 33
click at [1431, 729] on button "Save" at bounding box center [1409, 727] width 96 height 36
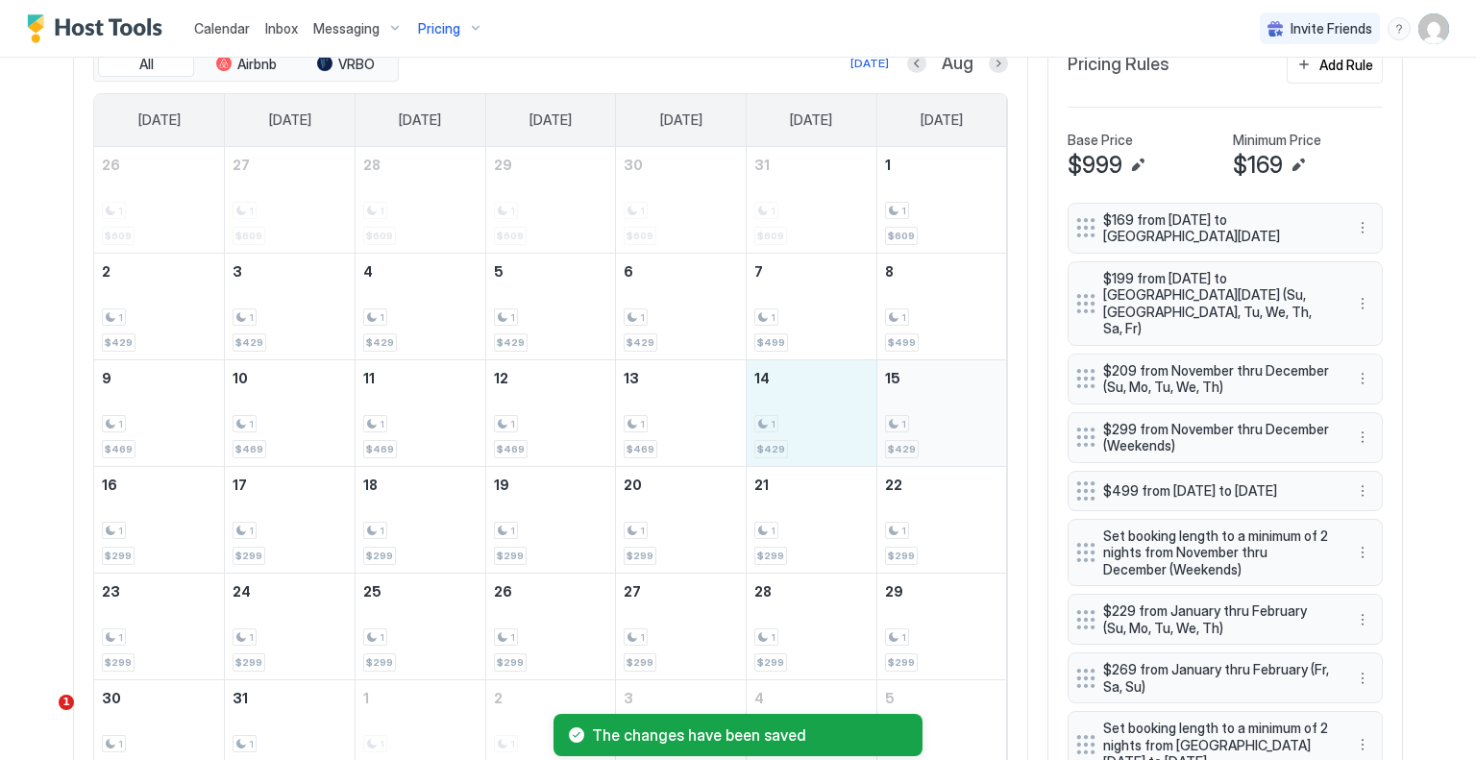
drag, startPoint x: 774, startPoint y: 404, endPoint x: 908, endPoint y: 404, distance: 134.6
click at [908, 404] on tr "9 1 $469 10 1 $469 11 1 $469 12 1 $469 13 1 $469 14 1 $429 15 1 $429" at bounding box center [550, 412] width 913 height 107
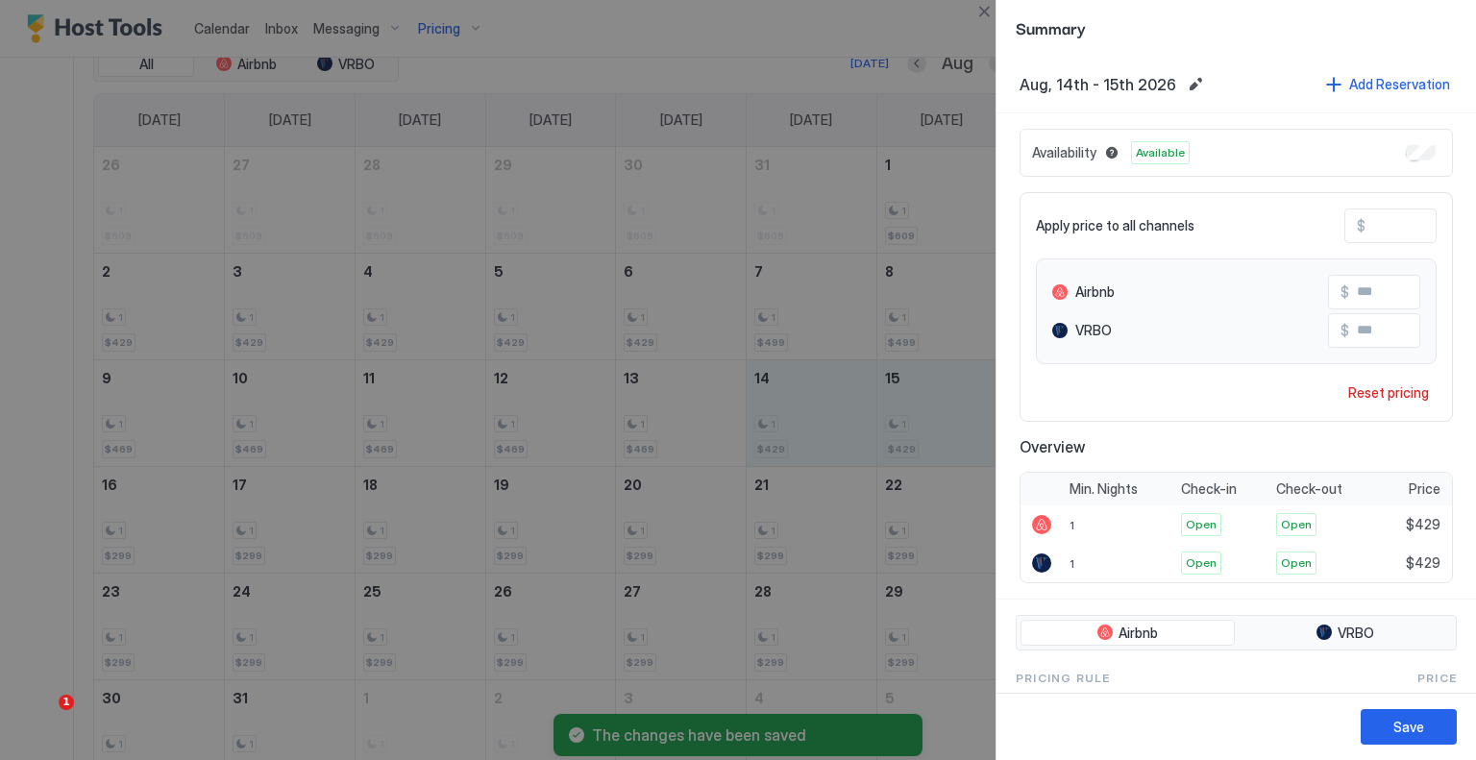
click at [1376, 222] on input "***" at bounding box center [1443, 226] width 154 height 33
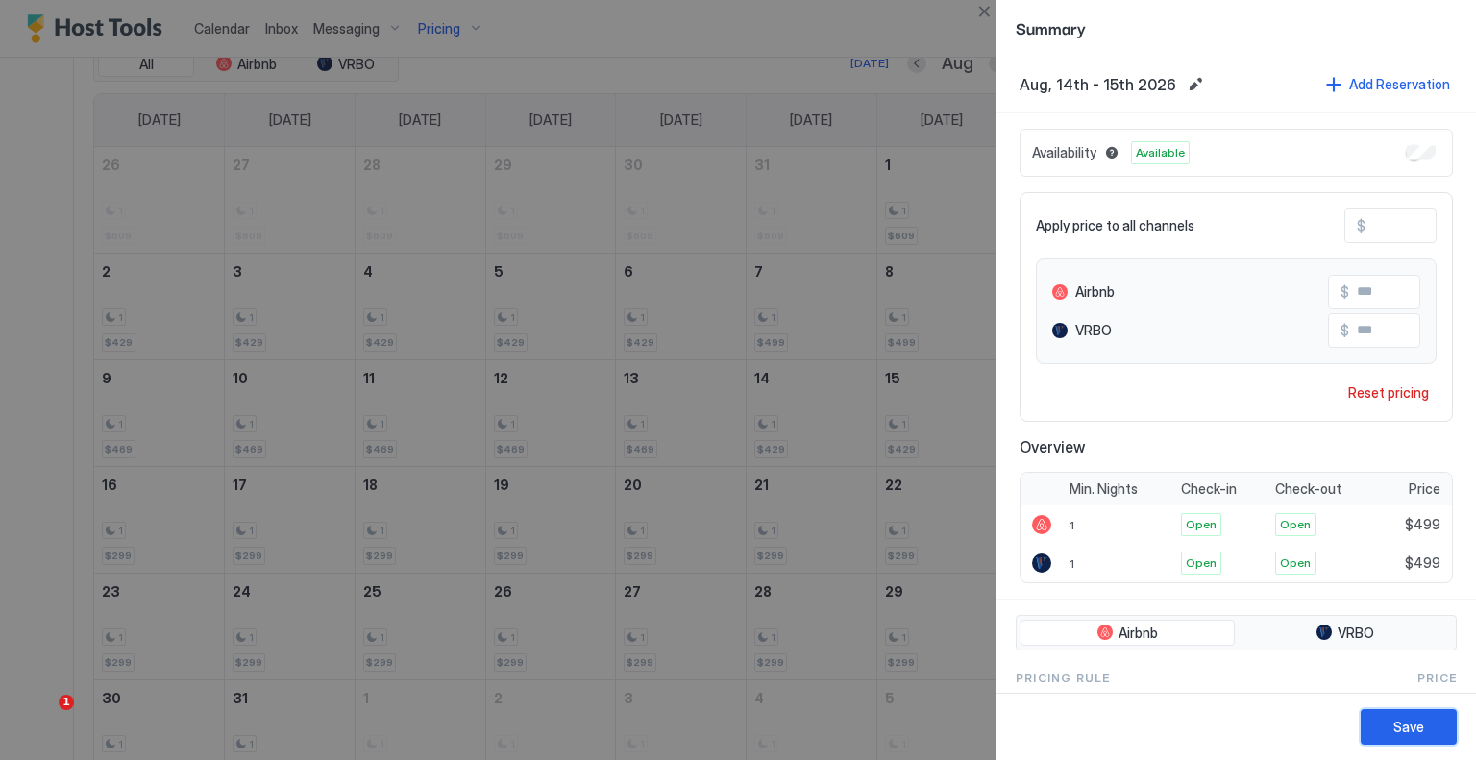
click at [1435, 721] on button "Save" at bounding box center [1409, 727] width 96 height 36
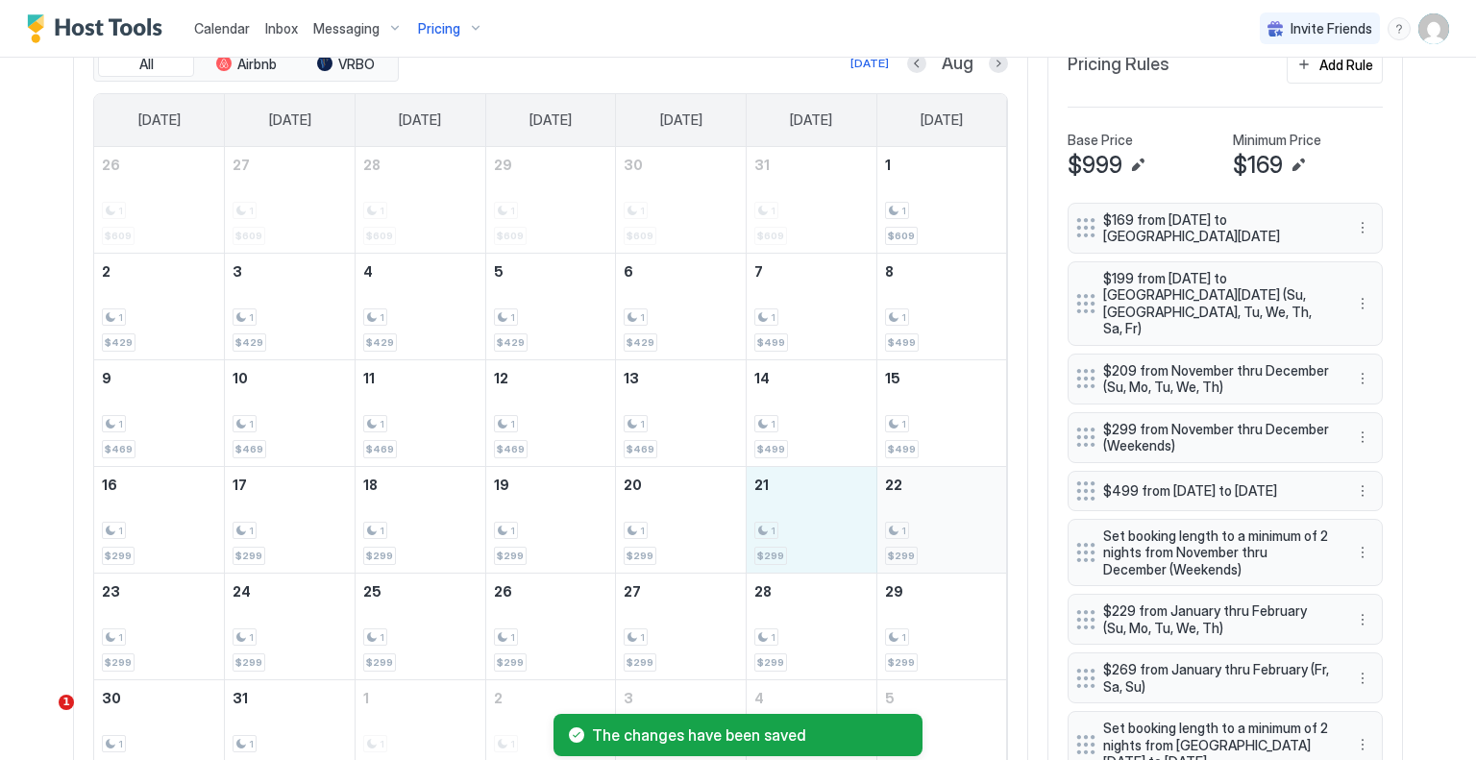
drag, startPoint x: 823, startPoint y: 525, endPoint x: 903, endPoint y: 529, distance: 79.9
click at [903, 529] on tr "16 1 $299 17 1 $299 18 1 $299 19 1 $299 20 1 $299 21 1 $299 22 1 $299" at bounding box center [550, 519] width 913 height 107
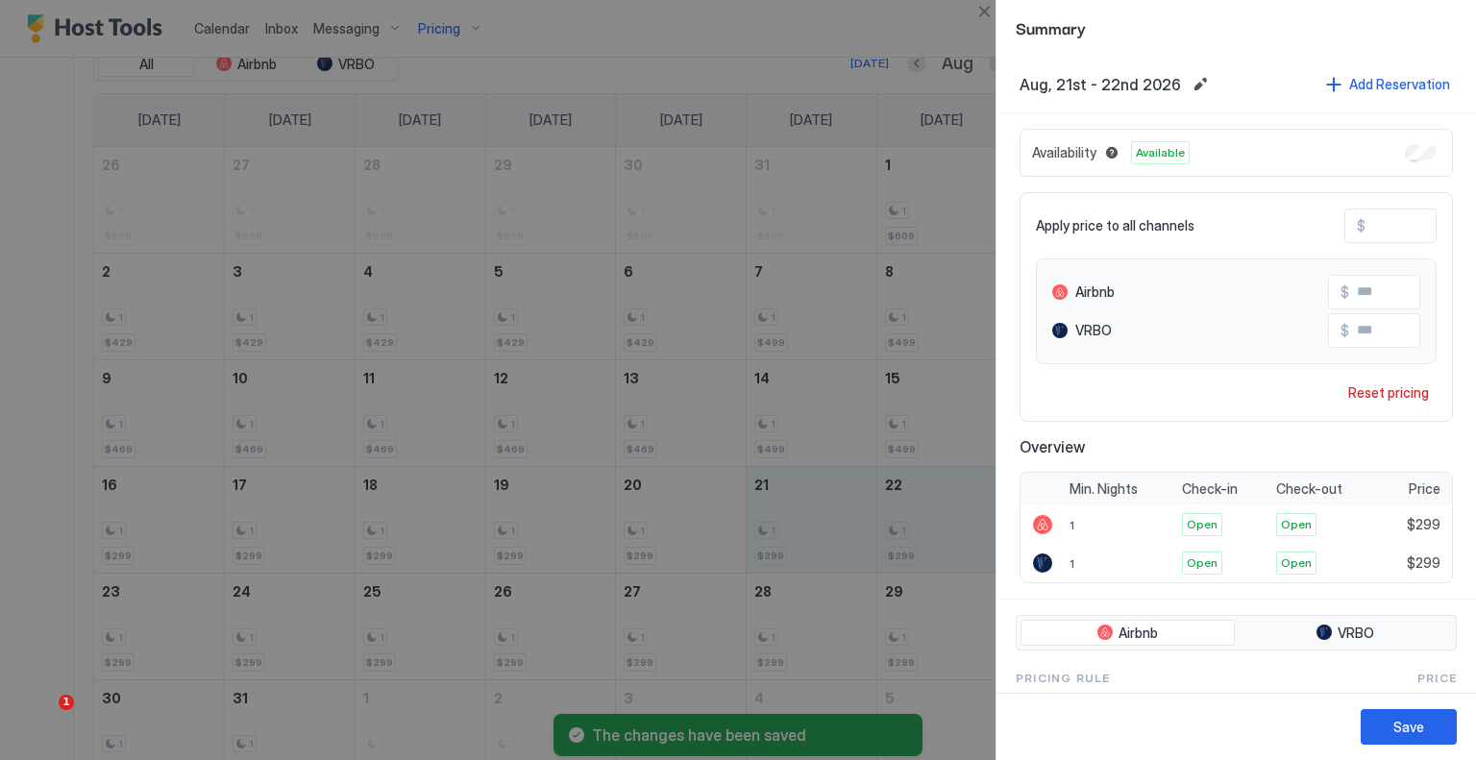
click at [1368, 222] on input "***" at bounding box center [1443, 226] width 154 height 33
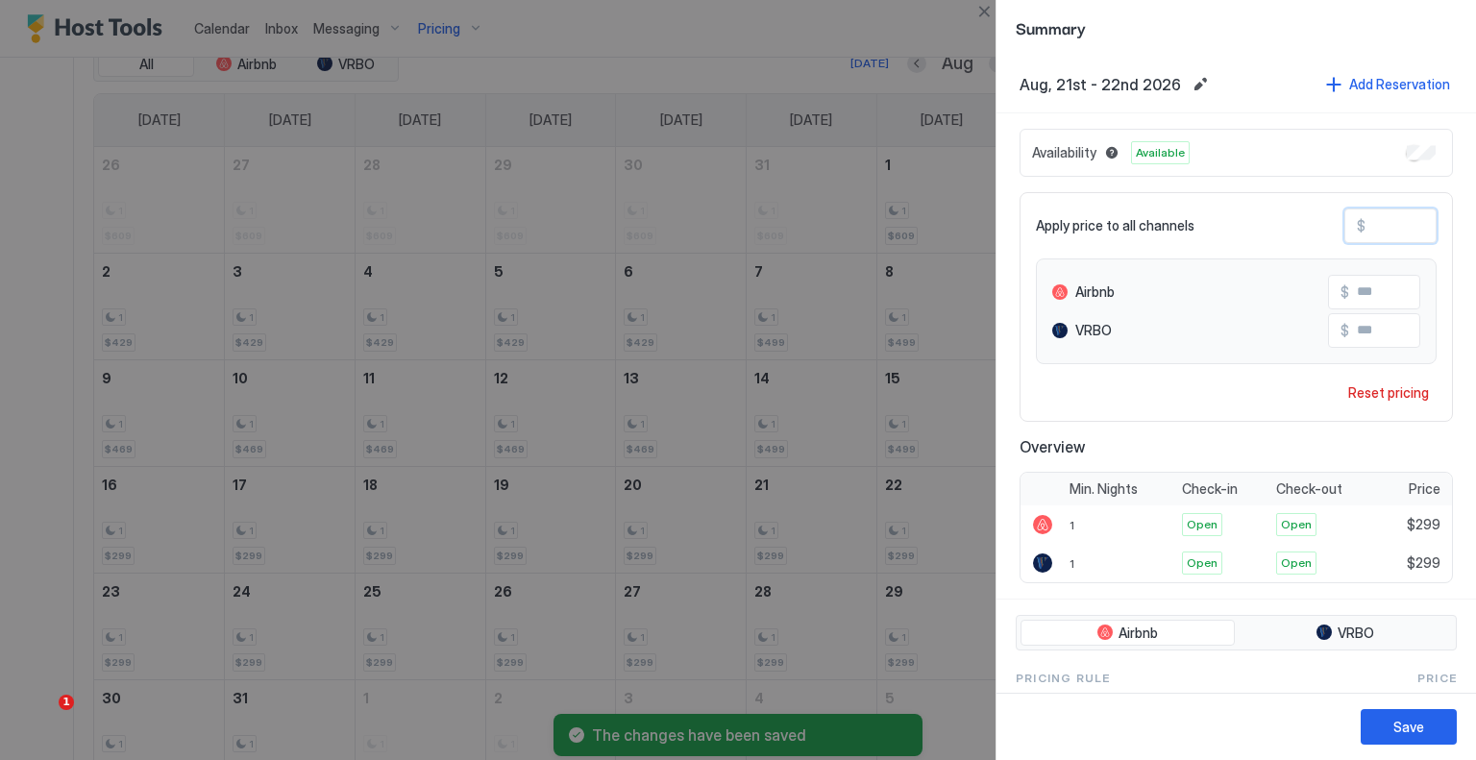
click at [1368, 222] on input "***" at bounding box center [1443, 226] width 154 height 33
click at [1397, 717] on div "Save" at bounding box center [1409, 727] width 31 height 20
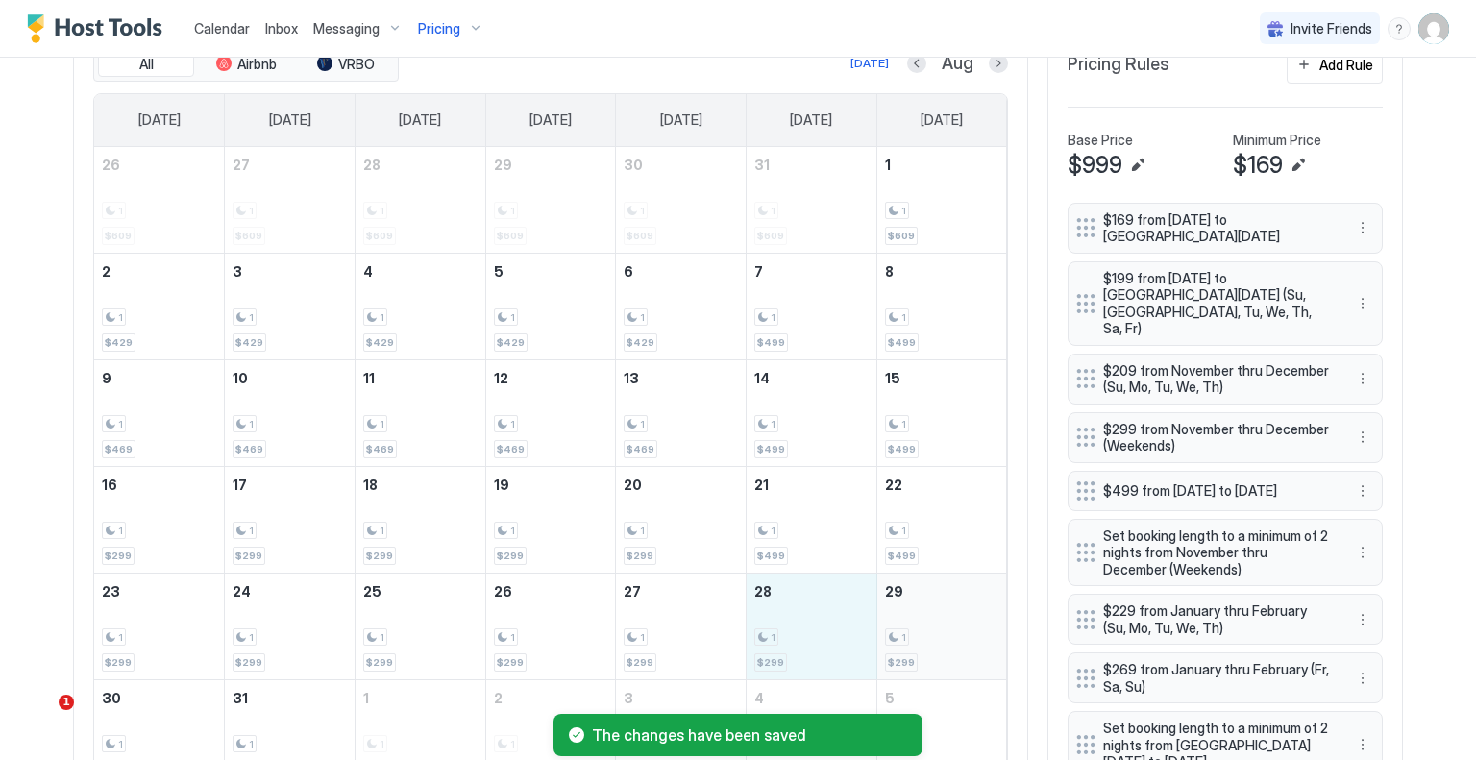
drag, startPoint x: 806, startPoint y: 610, endPoint x: 934, endPoint y: 610, distance: 127.8
click at [934, 610] on tr "23 1 $299 24 1 $299 25 1 $299 26 1 $299 27 1 $299 28 1 $299 29 1 $299" at bounding box center [550, 626] width 913 height 107
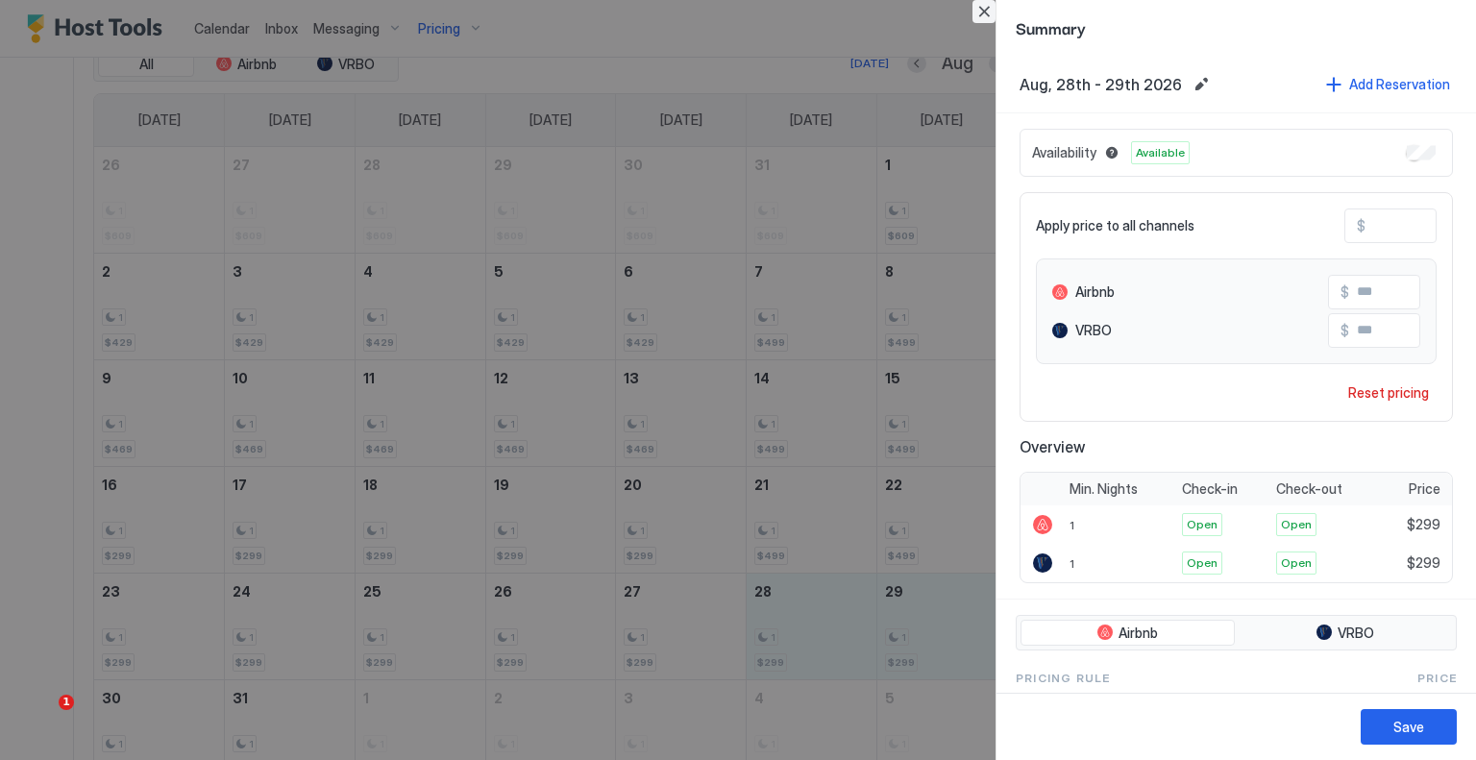
click at [982, 11] on button "Close" at bounding box center [984, 11] width 23 height 23
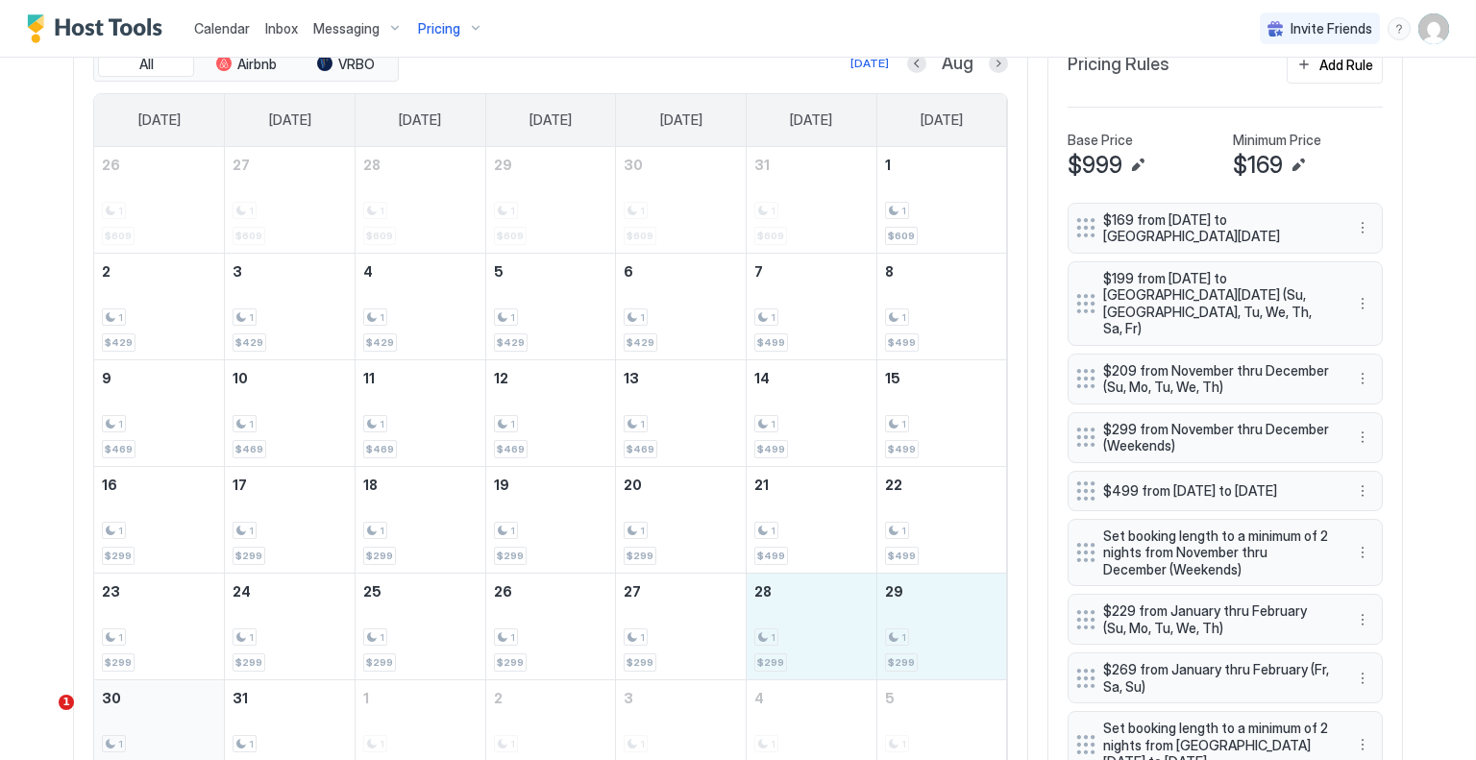
drag, startPoint x: 774, startPoint y: 614, endPoint x: 141, endPoint y: 709, distance: 639.5
click at [141, 709] on tbody "26 1 $609 27 1 $609 28 1 $609 29 1 $609 30 1 $609 31 1 $609 1 1 $609 2 1 $429 3…" at bounding box center [550, 466] width 913 height 639
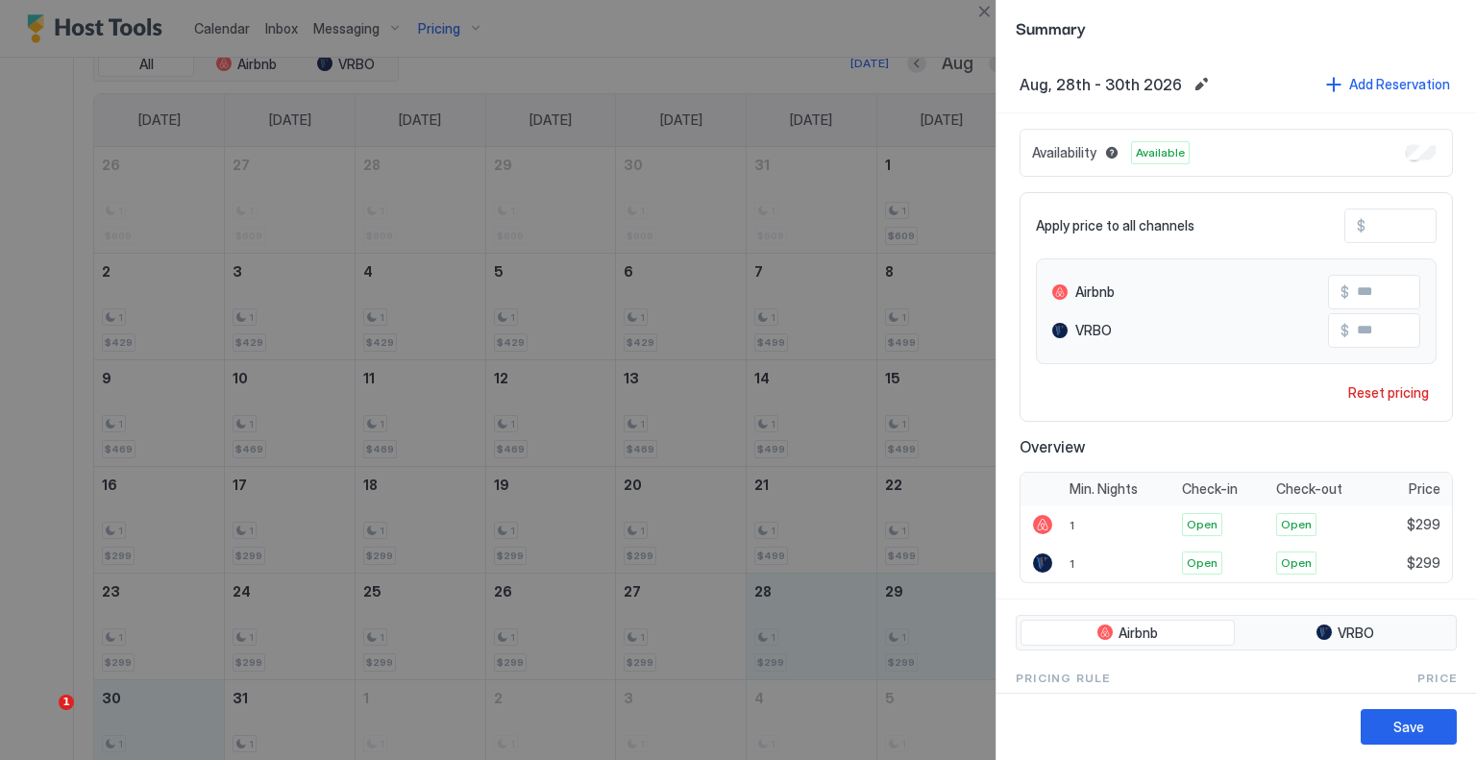
click at [1372, 227] on input "***" at bounding box center [1443, 226] width 154 height 33
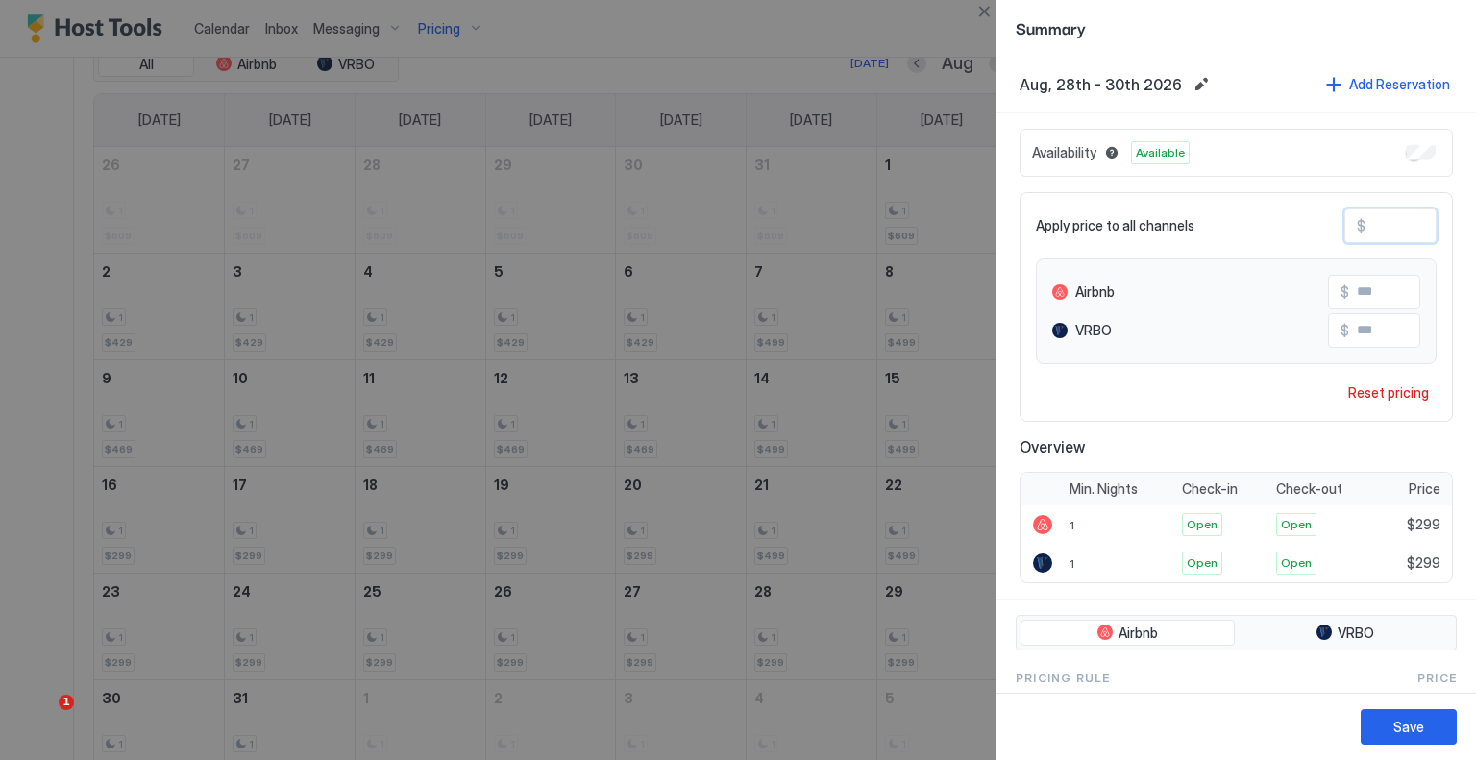
click at [1372, 227] on input "***" at bounding box center [1443, 226] width 154 height 33
click at [1388, 729] on button "Save" at bounding box center [1409, 727] width 96 height 36
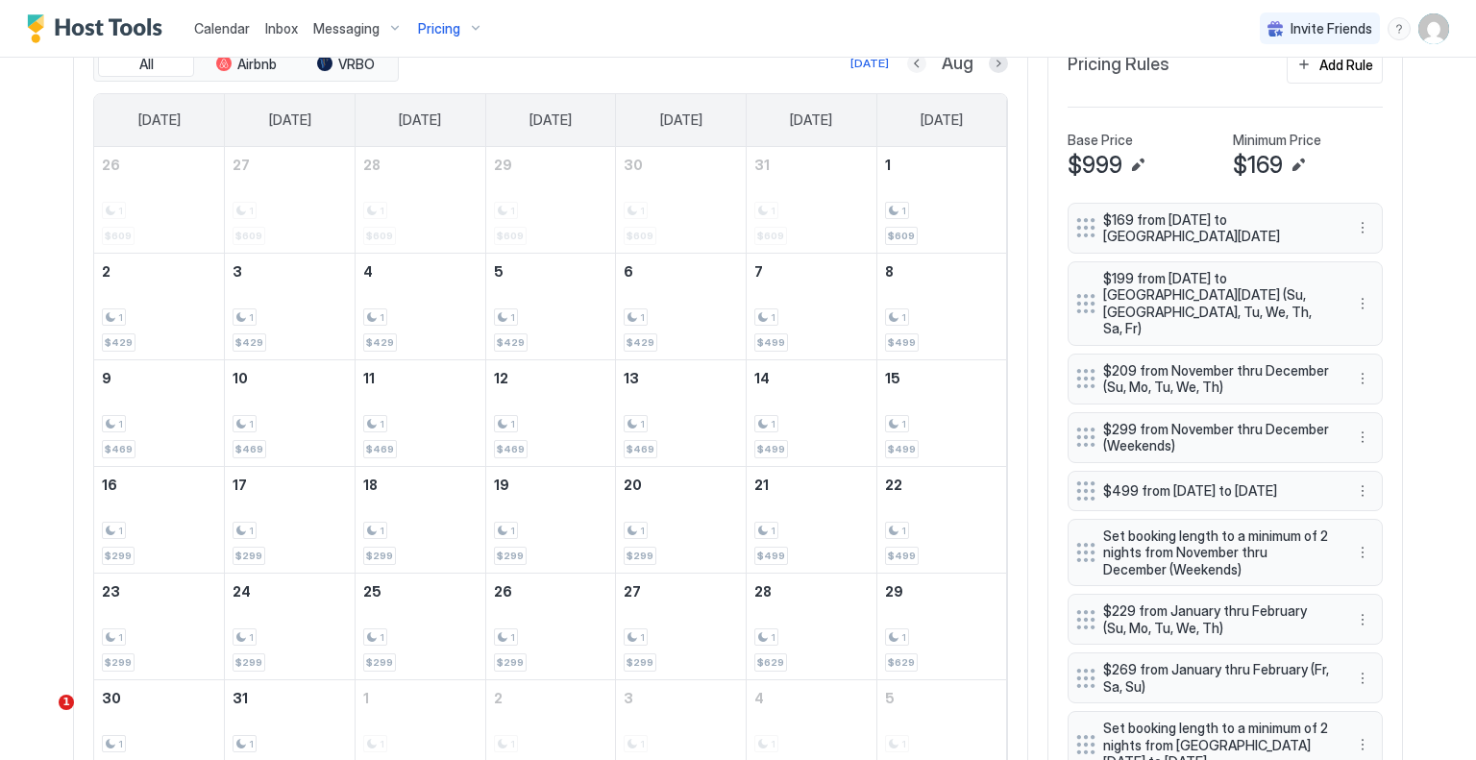
click at [919, 62] on button "Previous month" at bounding box center [916, 63] width 19 height 19
click at [1353, 71] on div "Add Rule" at bounding box center [1347, 65] width 54 height 20
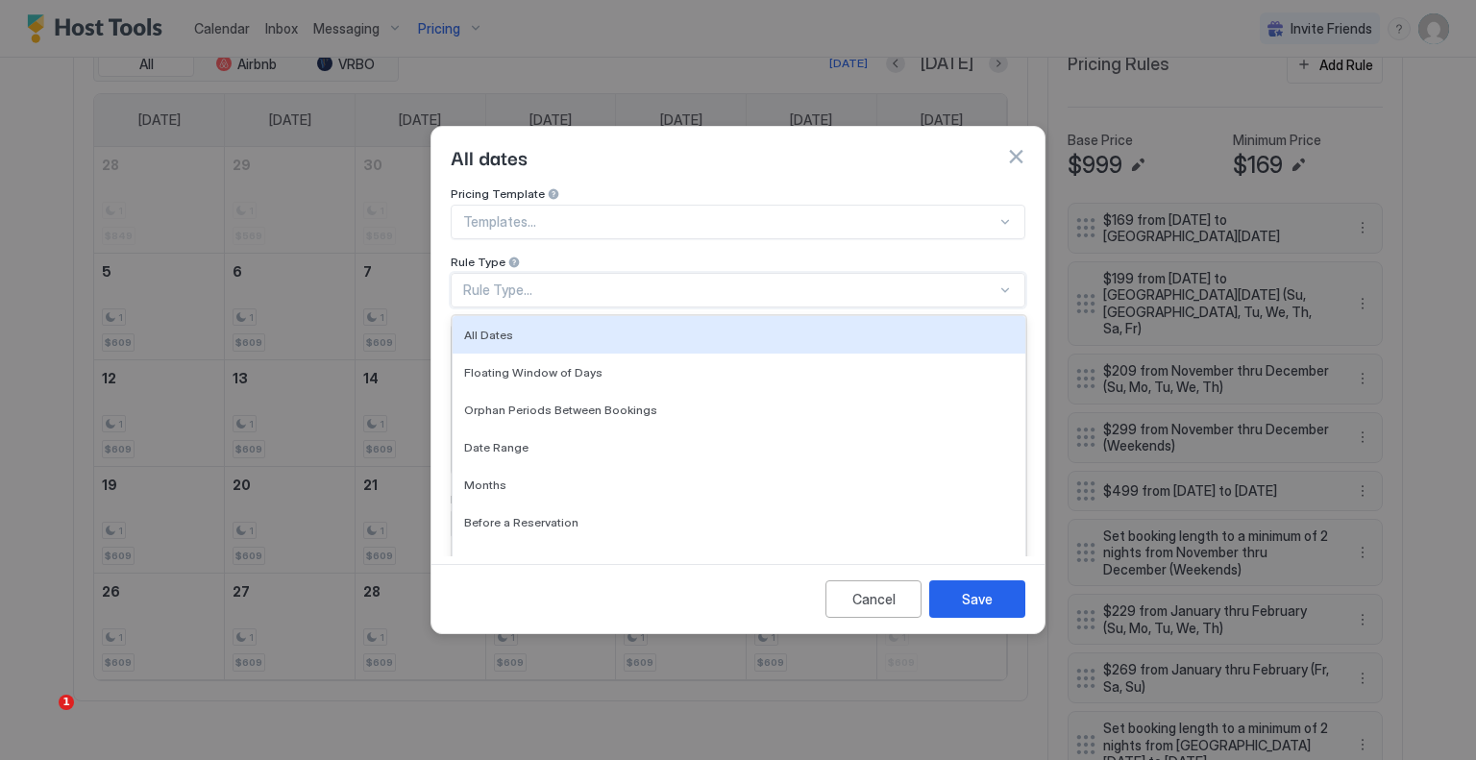
click at [600, 282] on div "Rule Type..." at bounding box center [729, 290] width 533 height 17
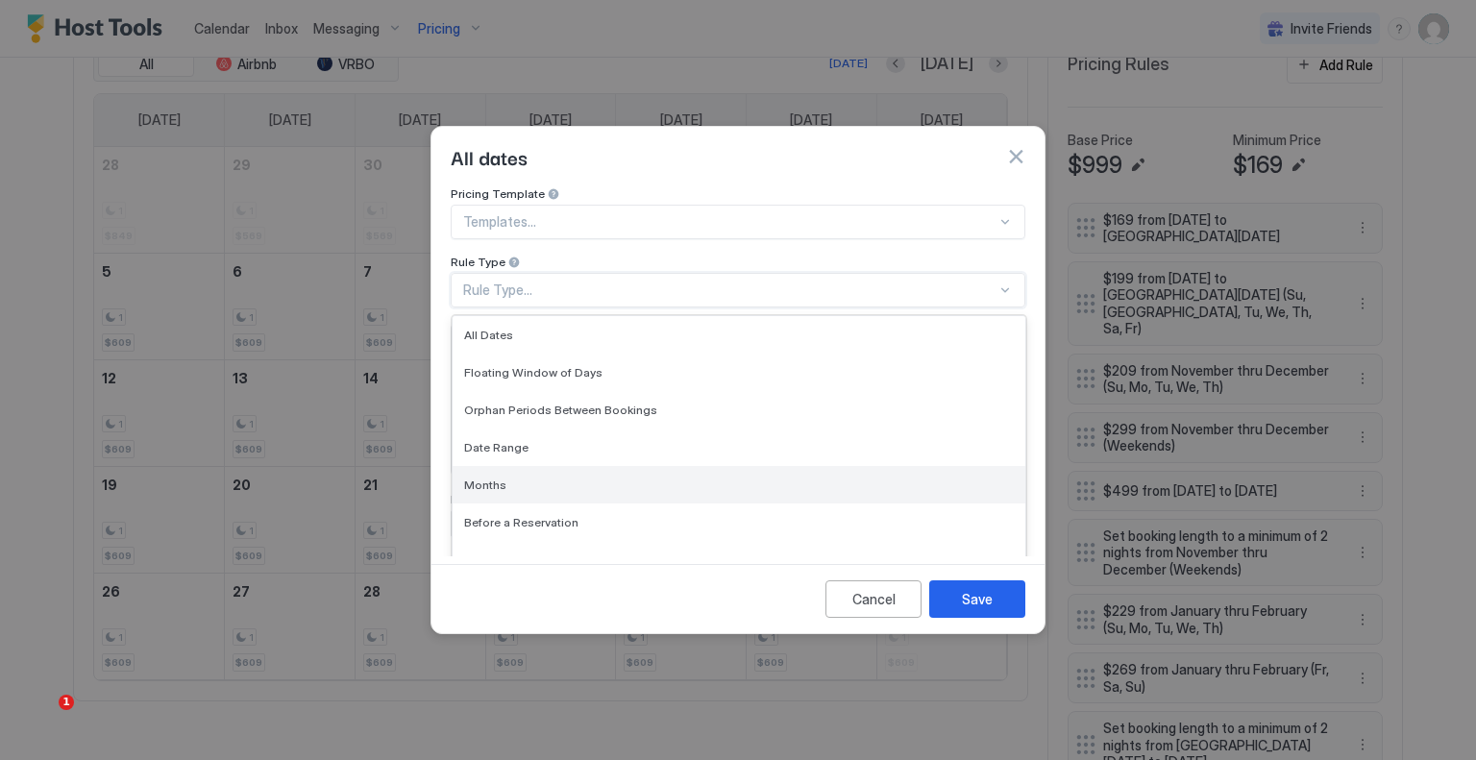
click at [481, 466] on div "Months" at bounding box center [739, 484] width 573 height 37
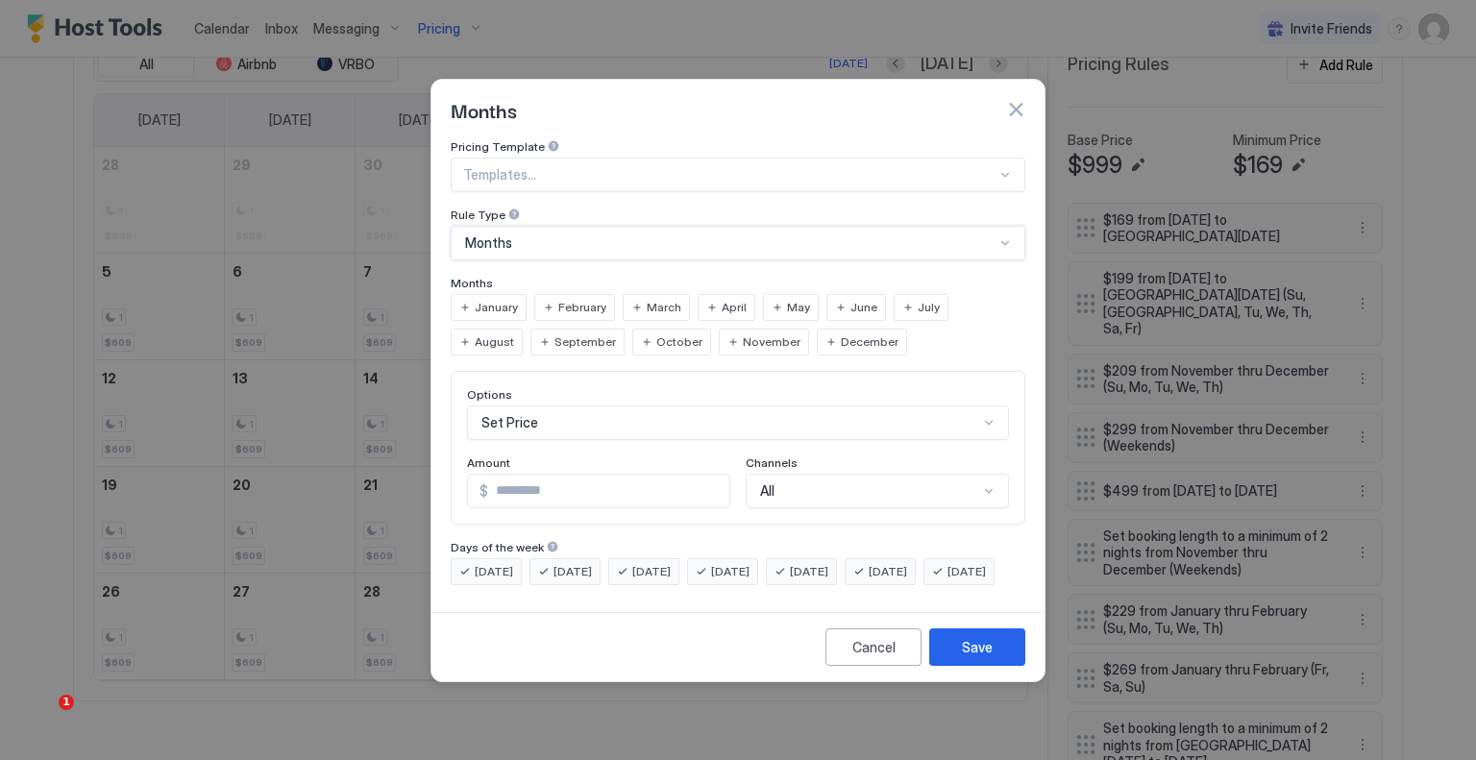
click at [866, 294] on div "June" at bounding box center [857, 307] width 60 height 27
click at [622, 410] on div "Set Price" at bounding box center [738, 423] width 542 height 35
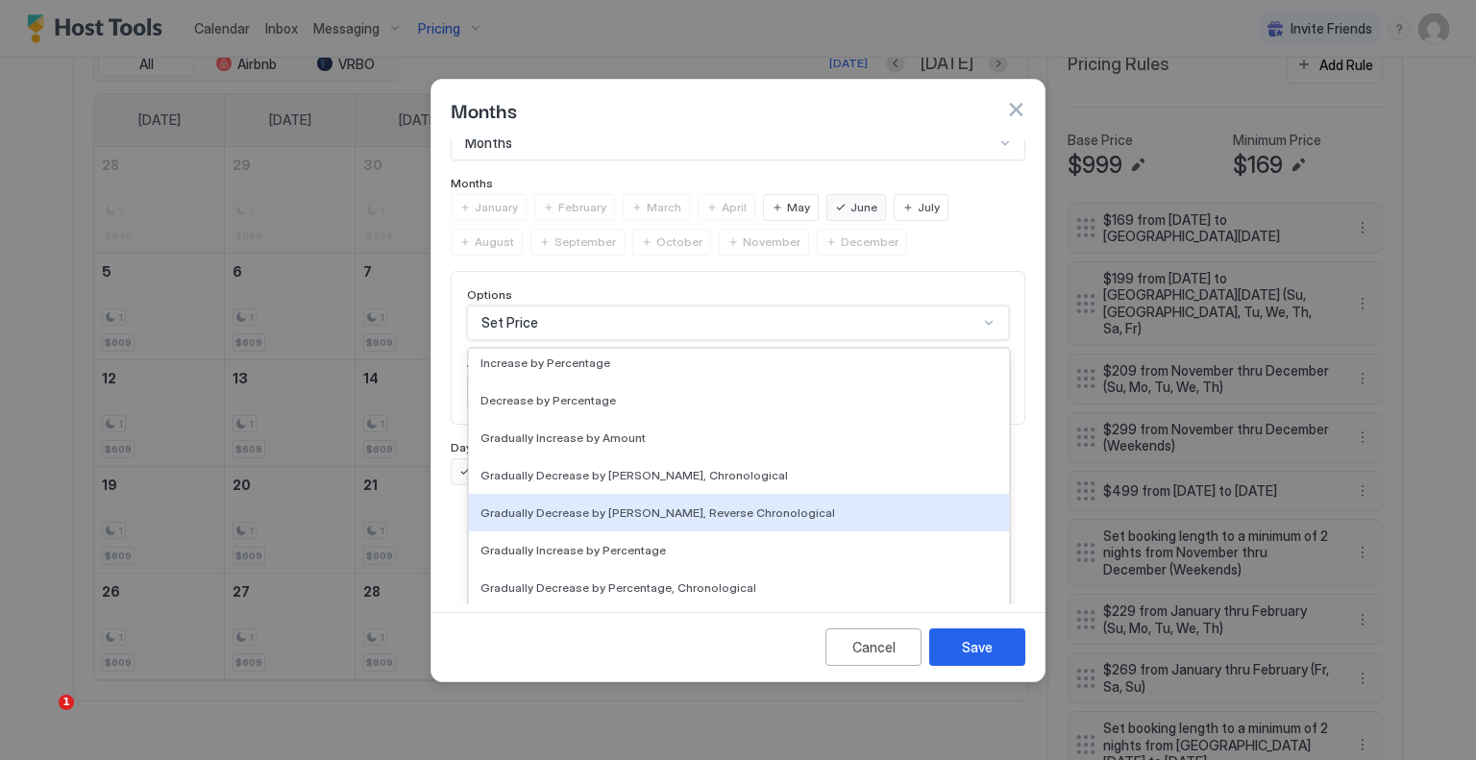
scroll to position [349, 0]
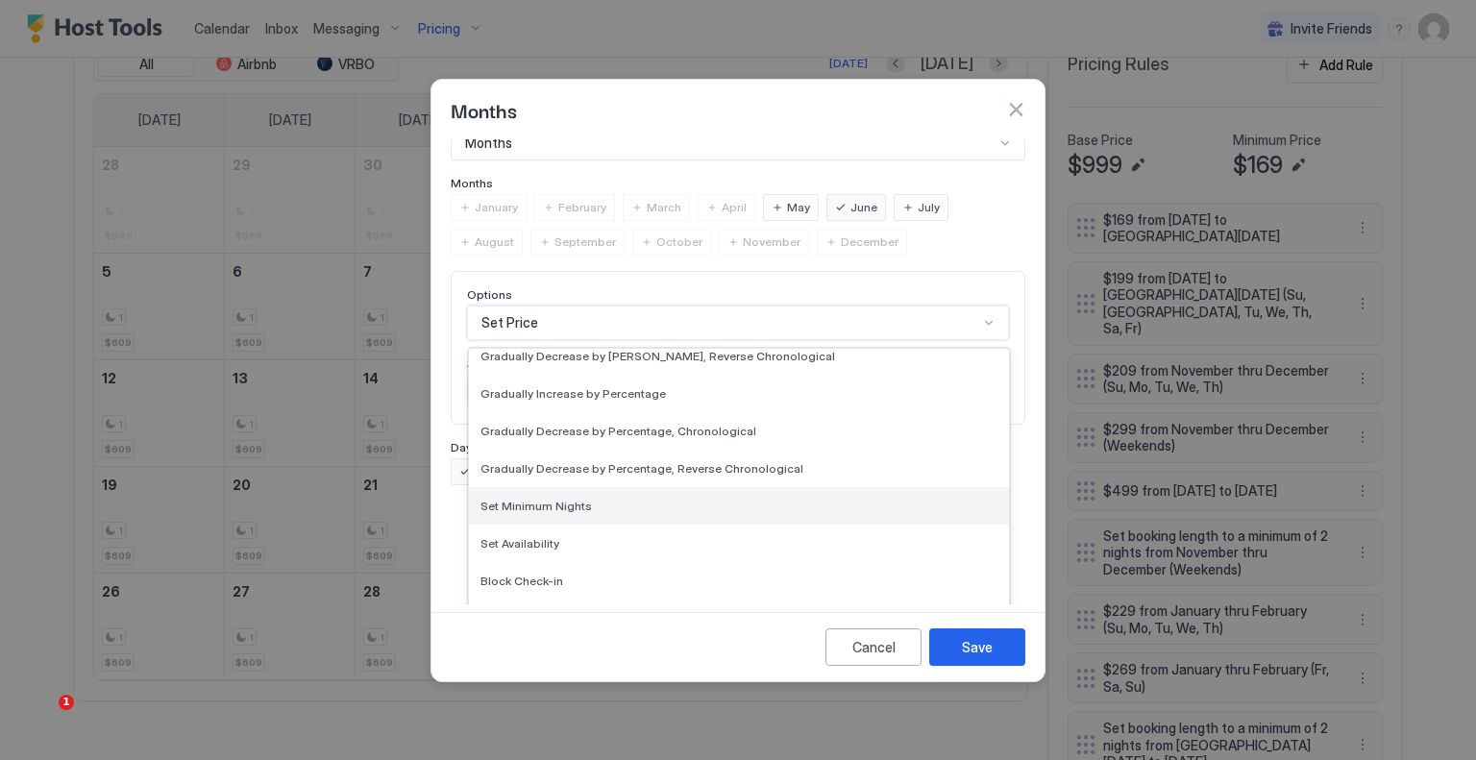
click at [592, 499] on div "Set Minimum Nights" at bounding box center [739, 506] width 517 height 14
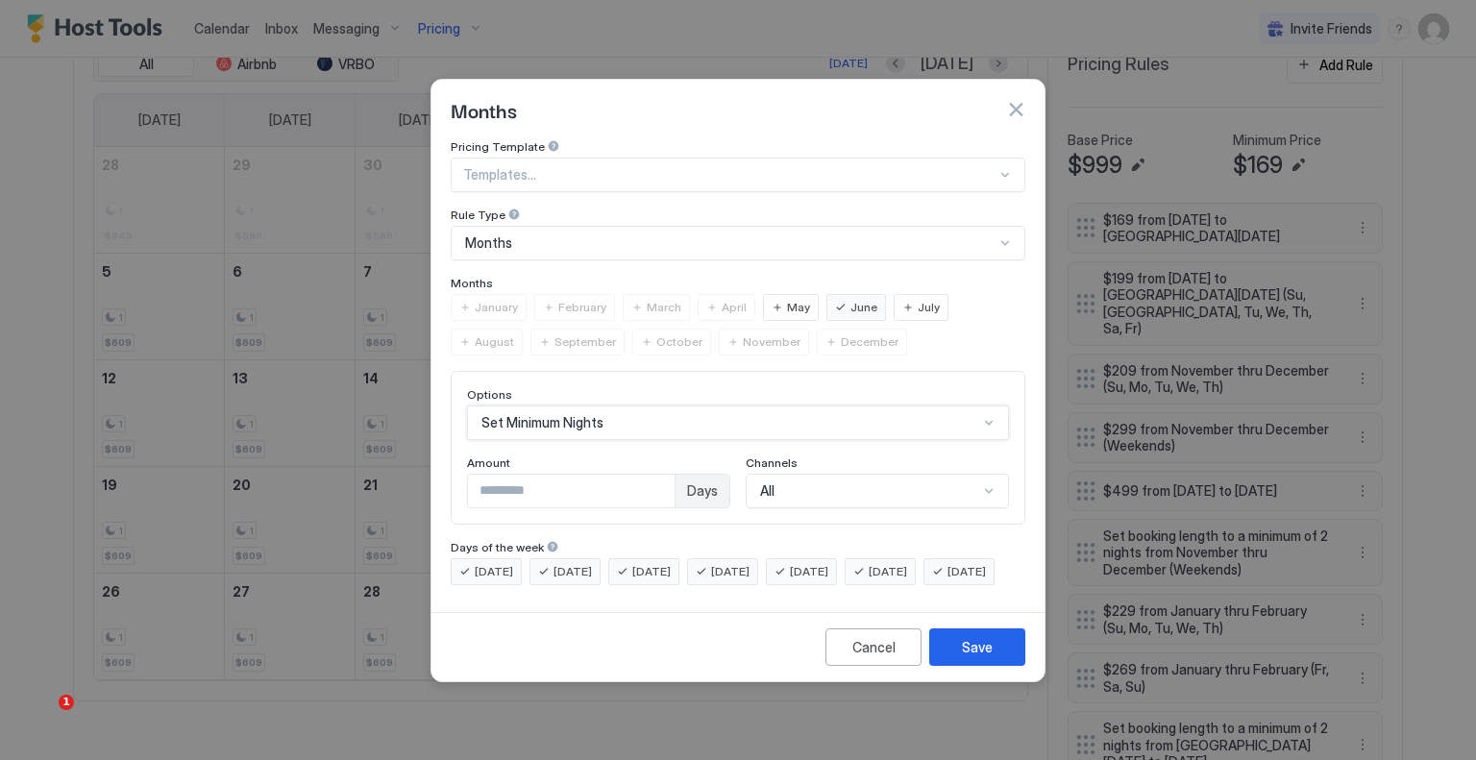
click at [570, 475] on input "*" at bounding box center [571, 491] width 207 height 33
click at [967, 654] on div "Save" at bounding box center [977, 647] width 31 height 20
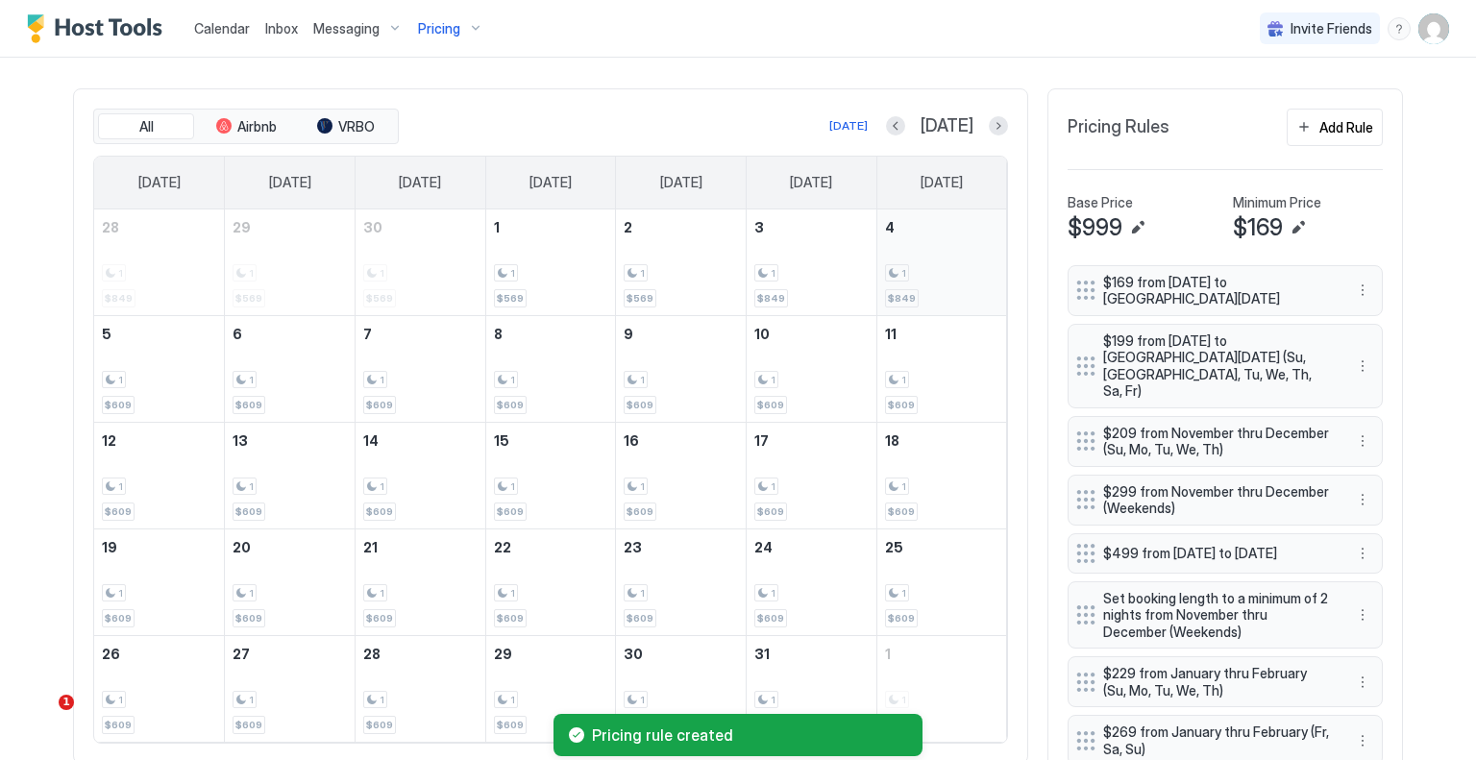
scroll to position [585, 0]
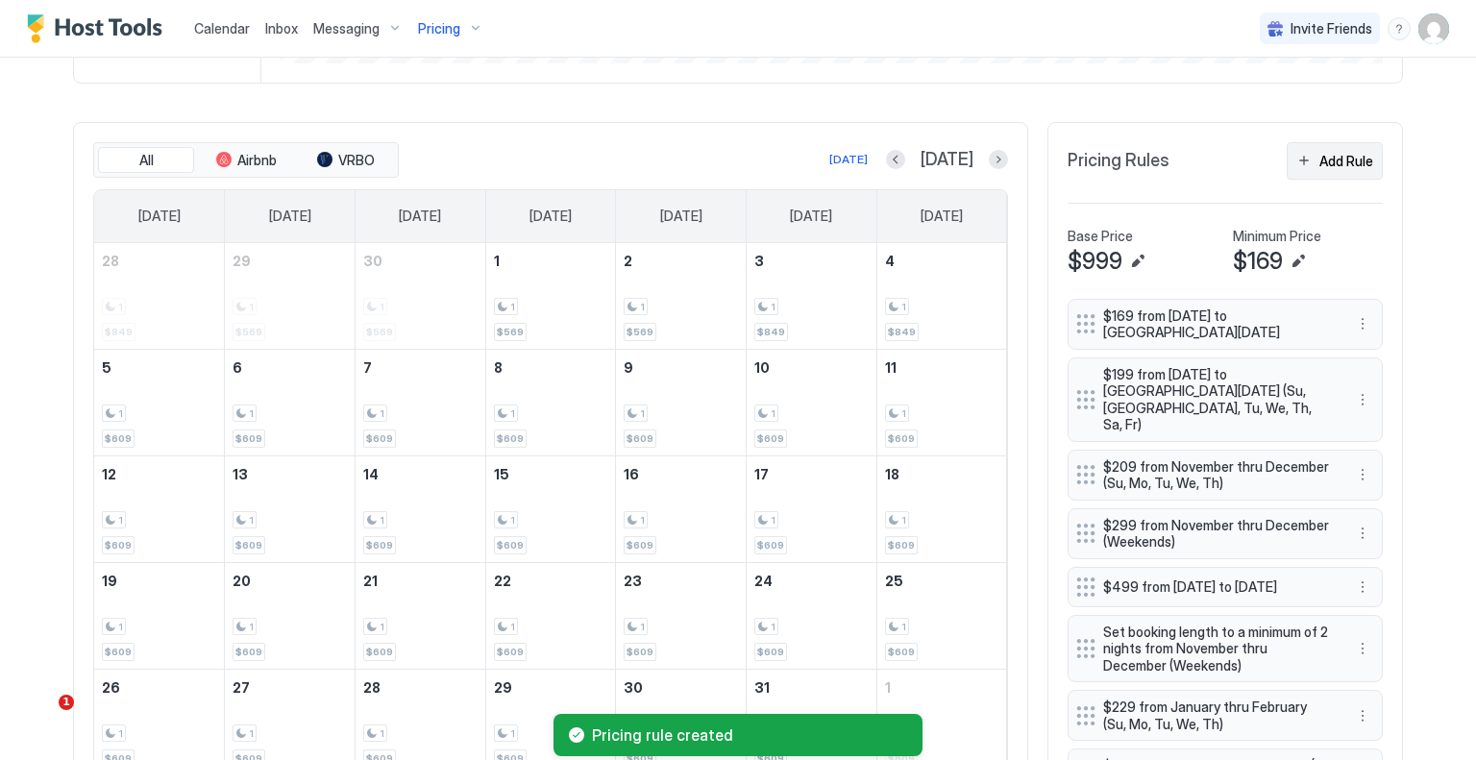
click at [1346, 168] on button "Add Rule" at bounding box center [1335, 160] width 96 height 37
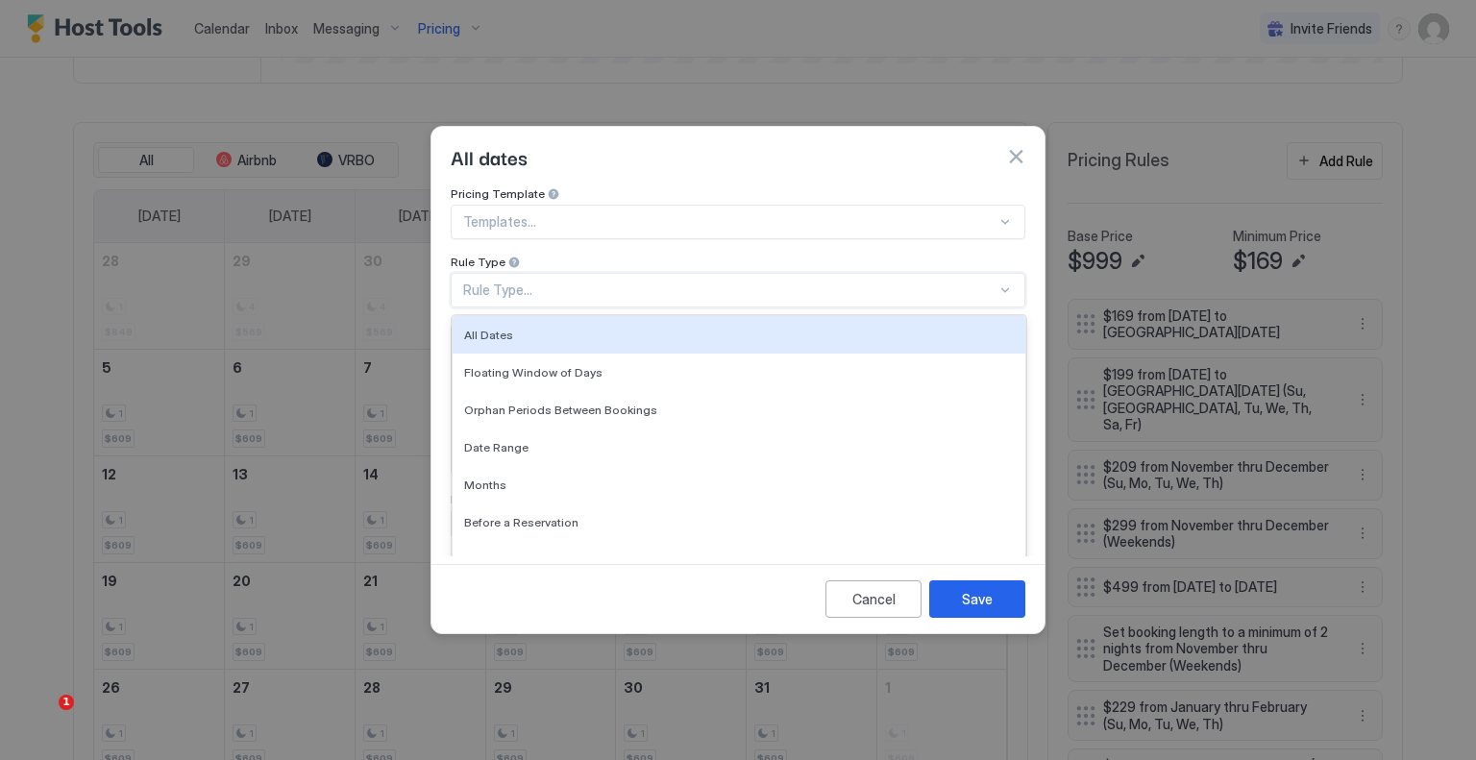
click at [611, 287] on div "Rule Type..." at bounding box center [738, 290] width 575 height 35
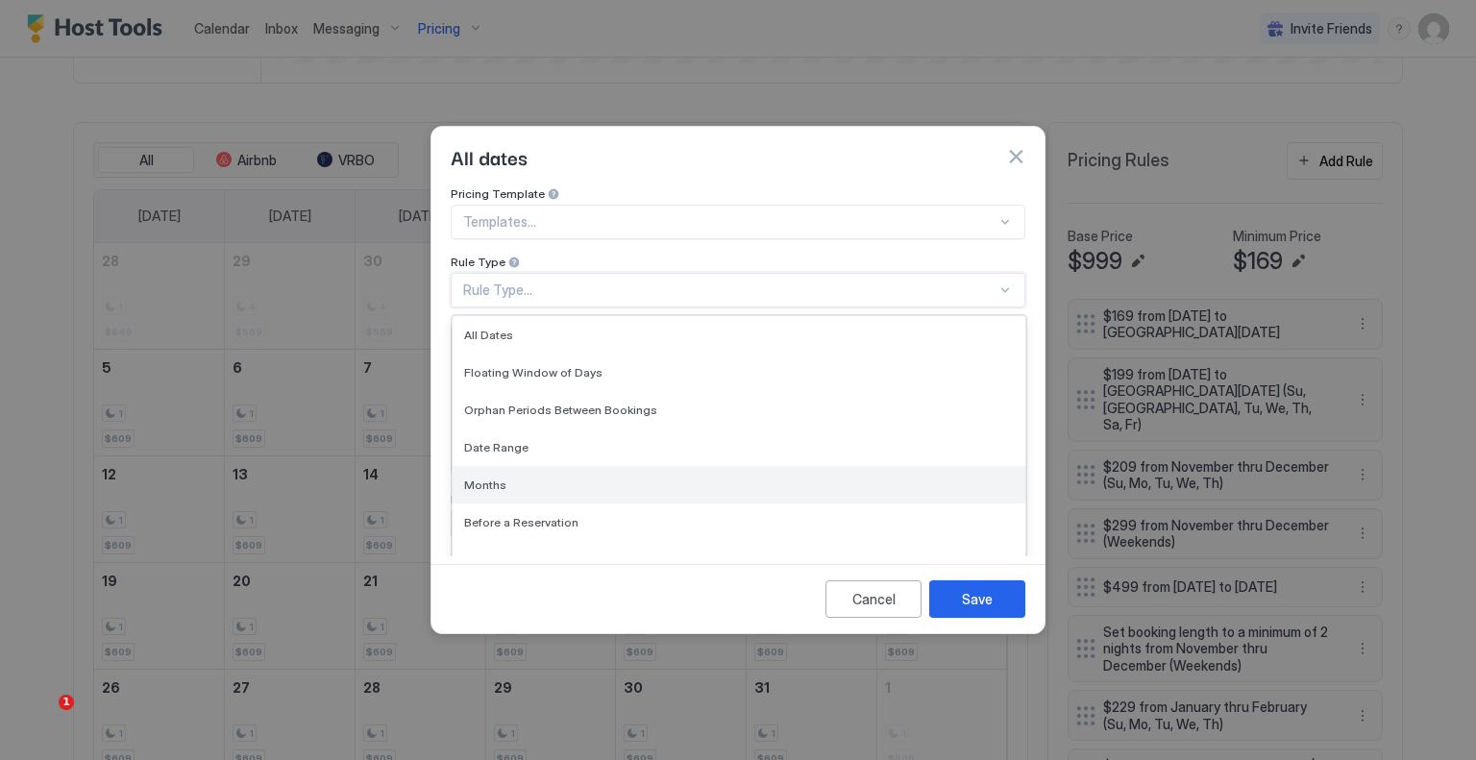
click at [573, 466] on div "Months" at bounding box center [739, 484] width 573 height 37
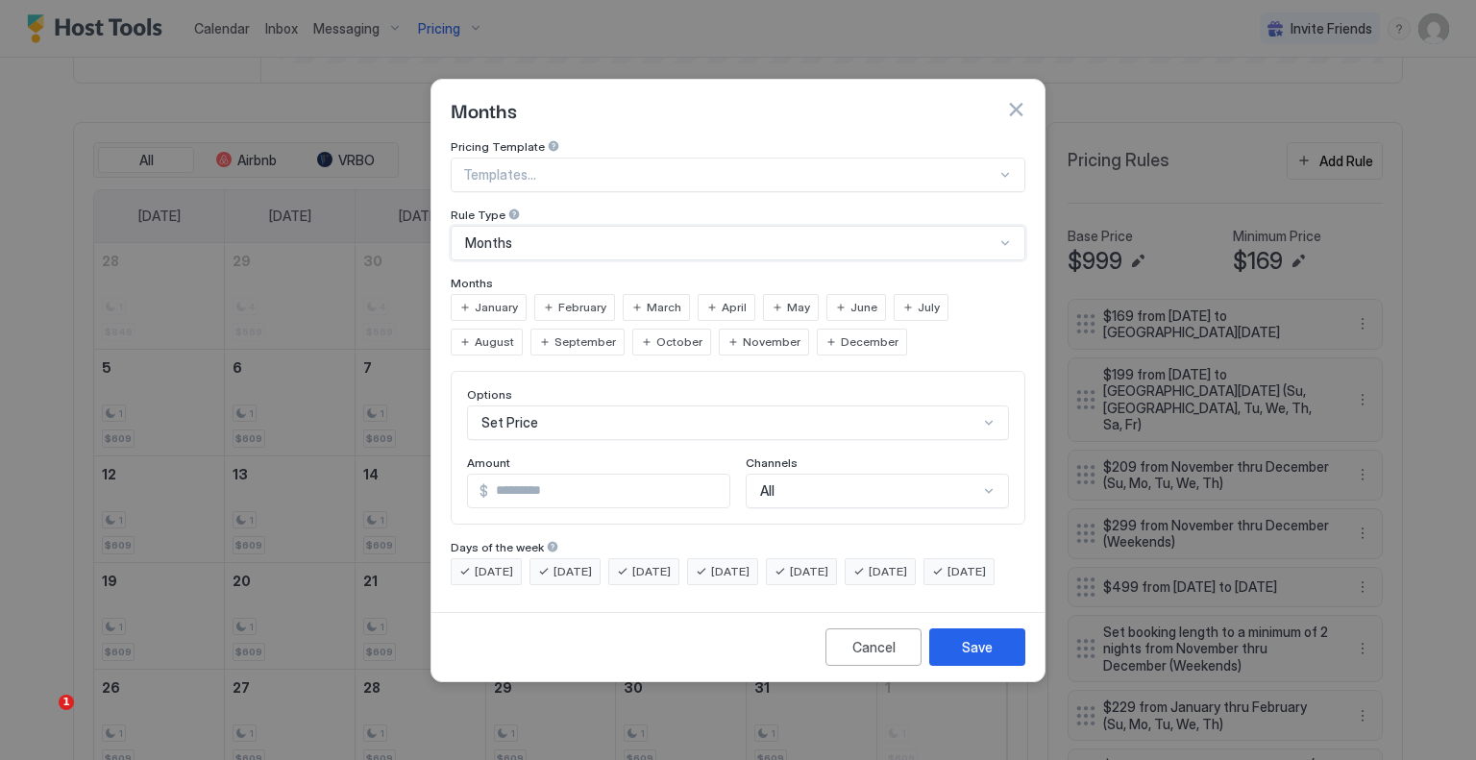
click at [927, 294] on div "July" at bounding box center [921, 307] width 55 height 27
click at [606, 475] on input "*" at bounding box center [608, 491] width 241 height 33
click at [596, 406] on div "Set Price" at bounding box center [738, 423] width 542 height 35
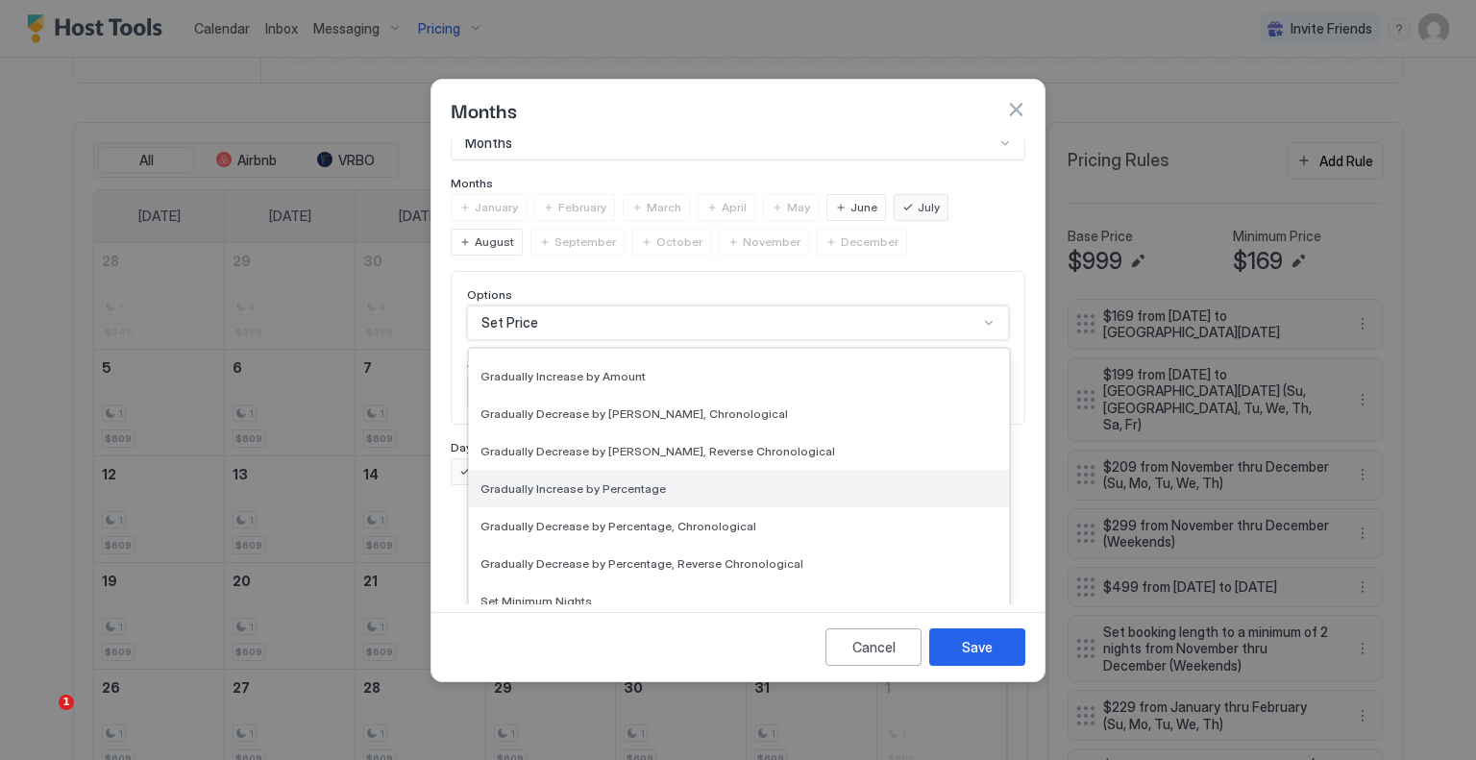
scroll to position [288, 0]
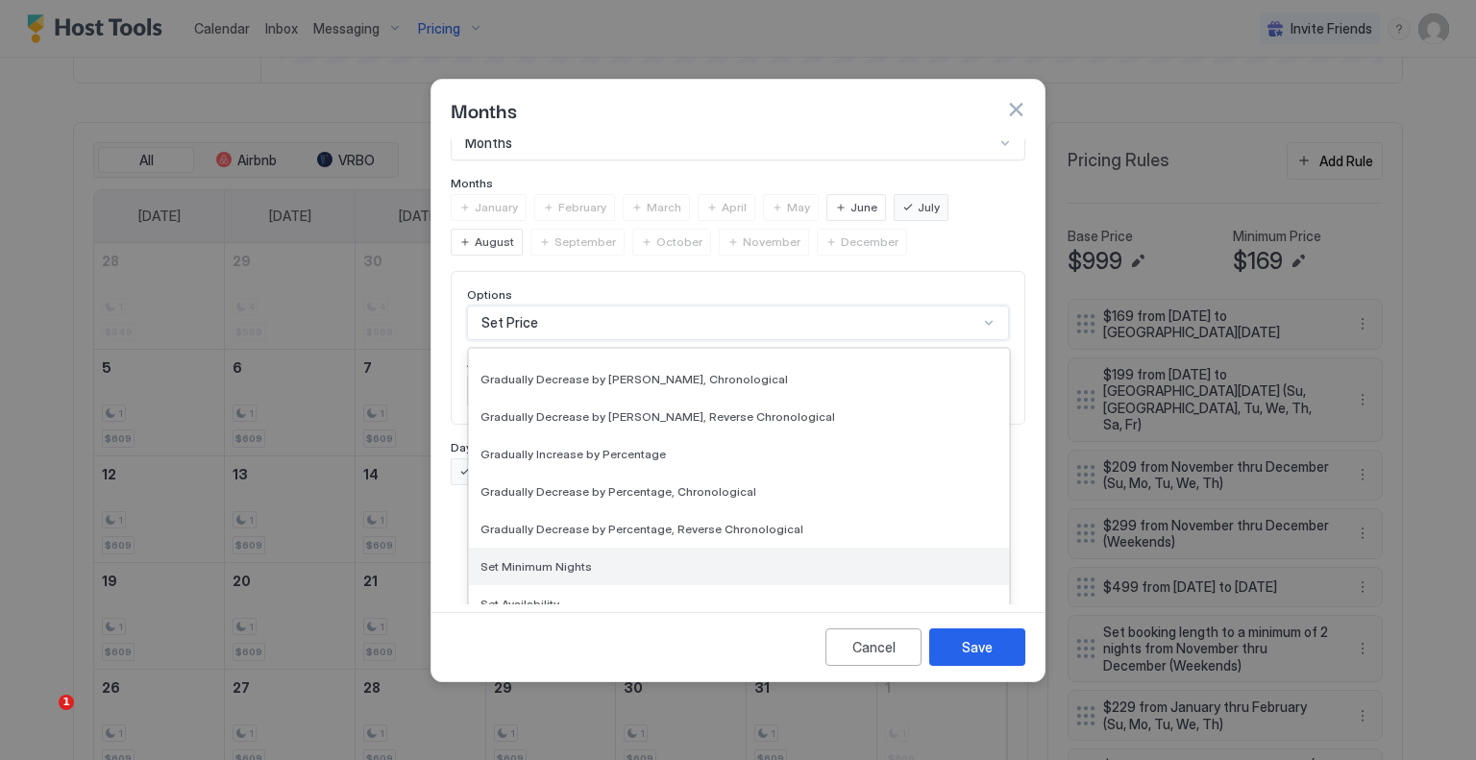
click at [601, 548] on div "Set Minimum Nights" at bounding box center [739, 566] width 540 height 37
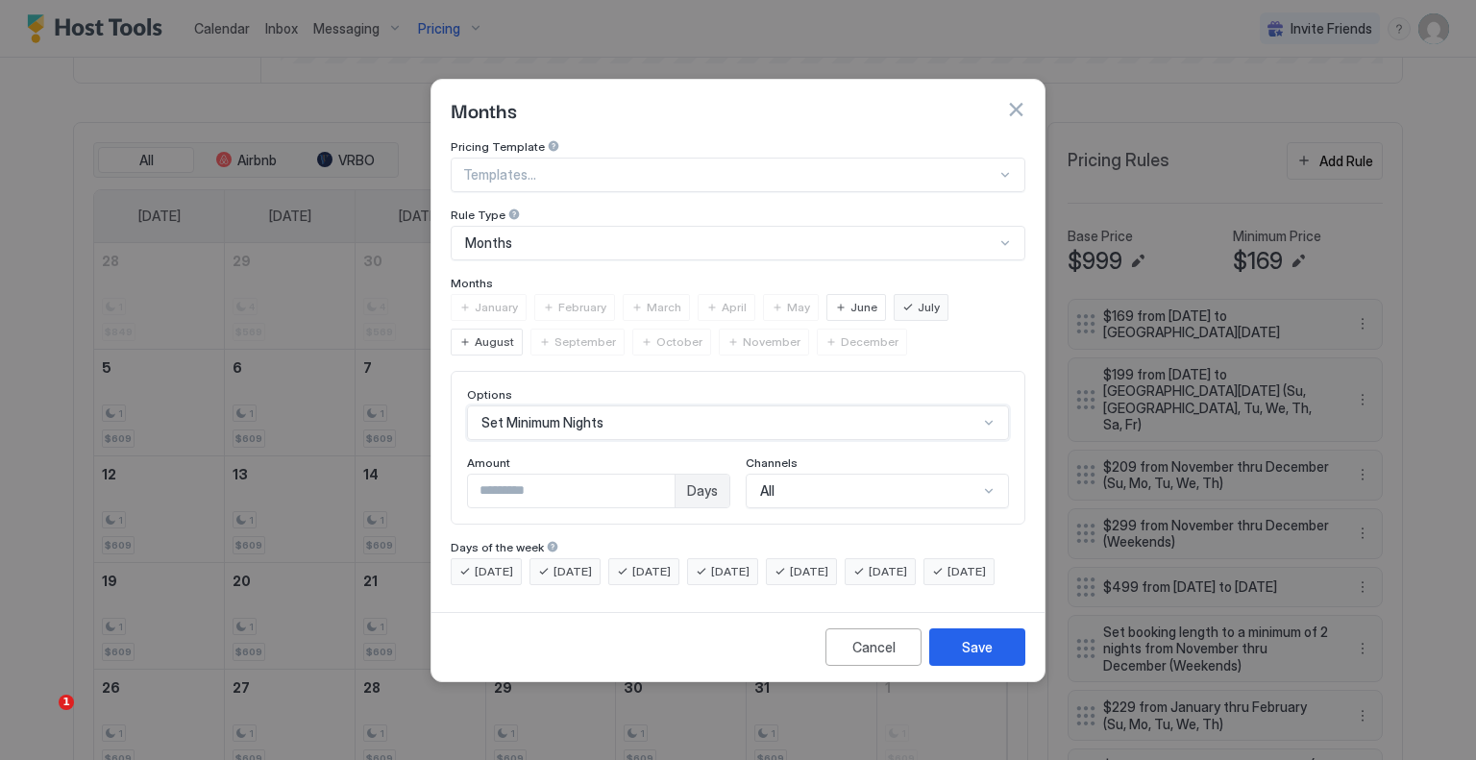
click at [1002, 662] on button "Save" at bounding box center [977, 647] width 96 height 37
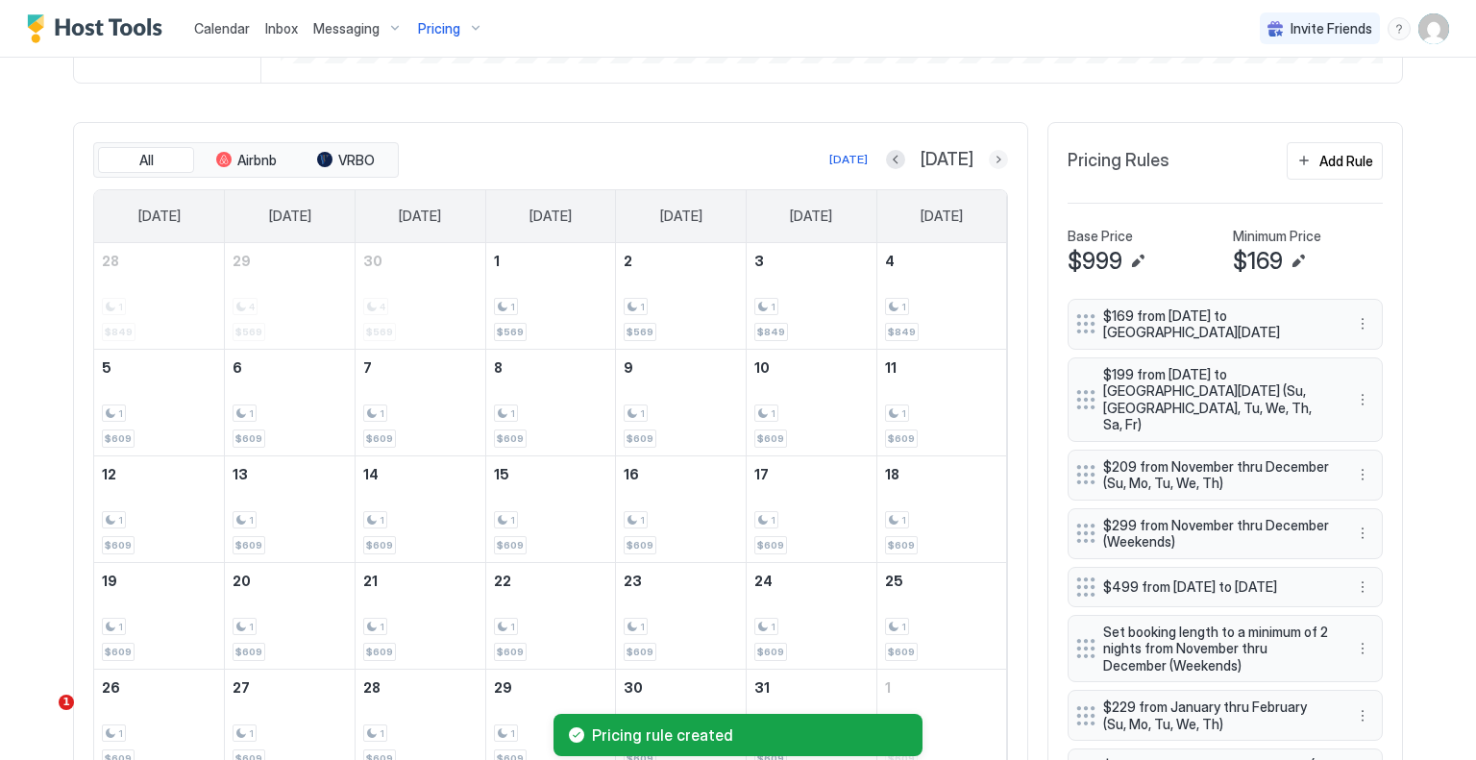
click at [993, 164] on button "Next month" at bounding box center [998, 159] width 19 height 19
click at [1328, 158] on div "Add Rule" at bounding box center [1347, 161] width 54 height 20
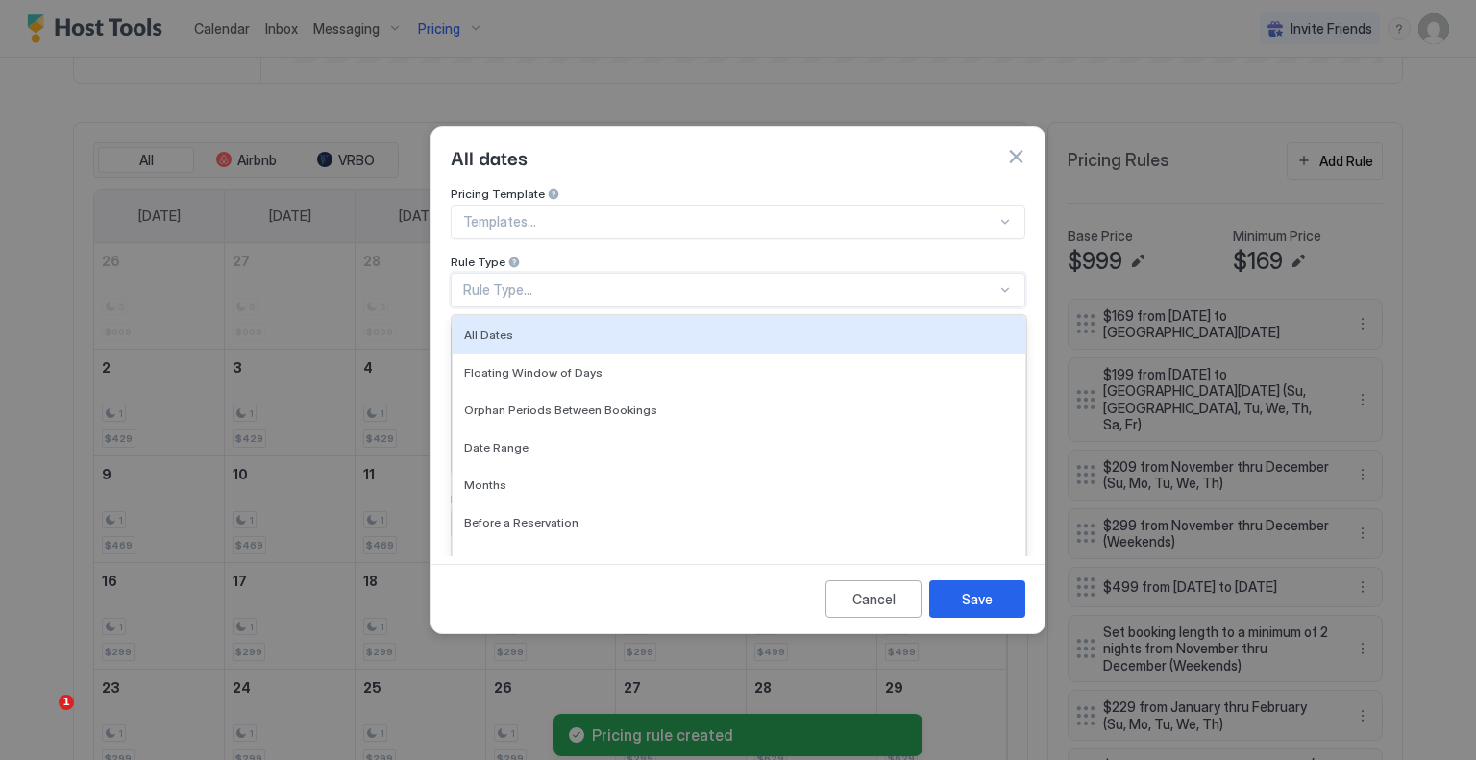
click at [580, 284] on div "Rule Type..." at bounding box center [738, 290] width 575 height 35
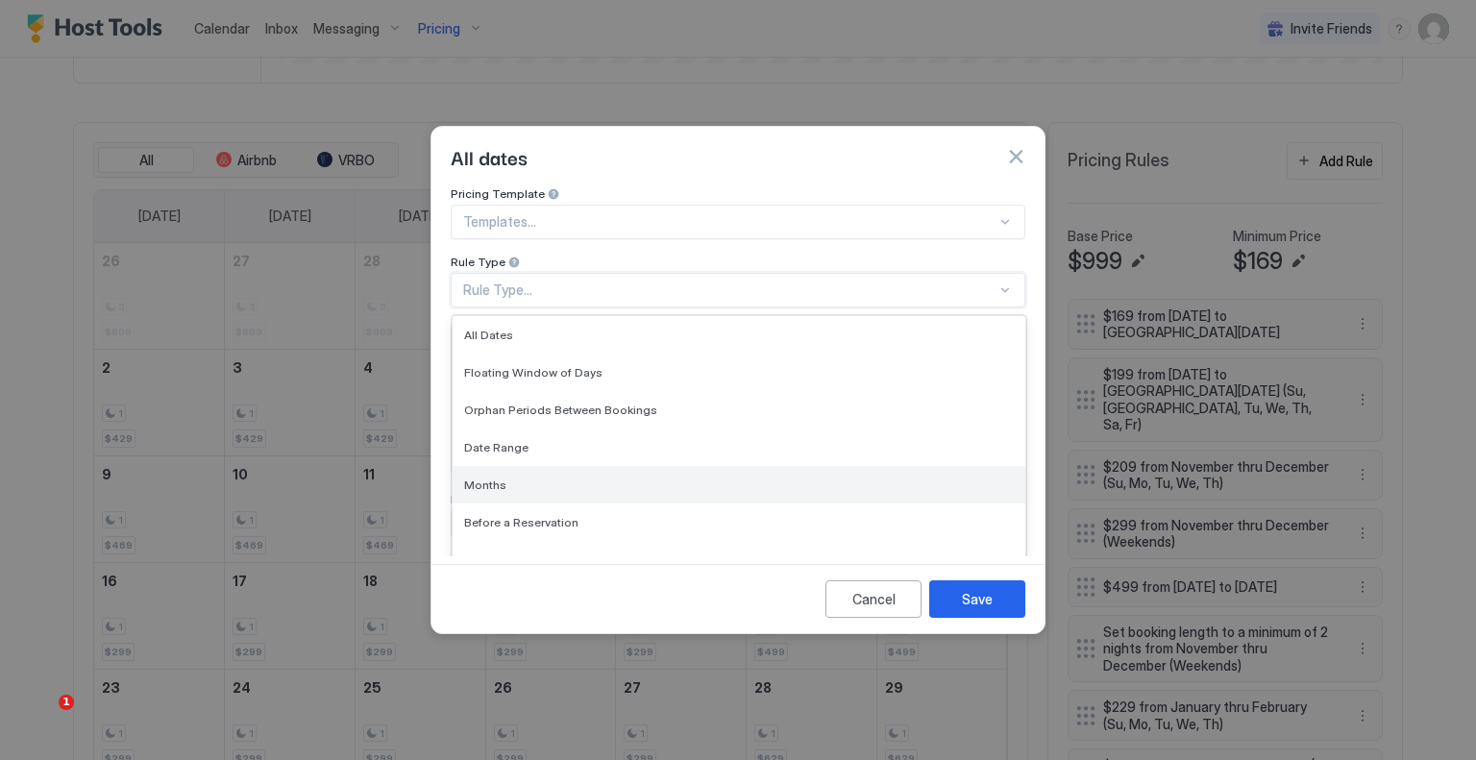
click at [555, 466] on div "Months" at bounding box center [739, 484] width 573 height 37
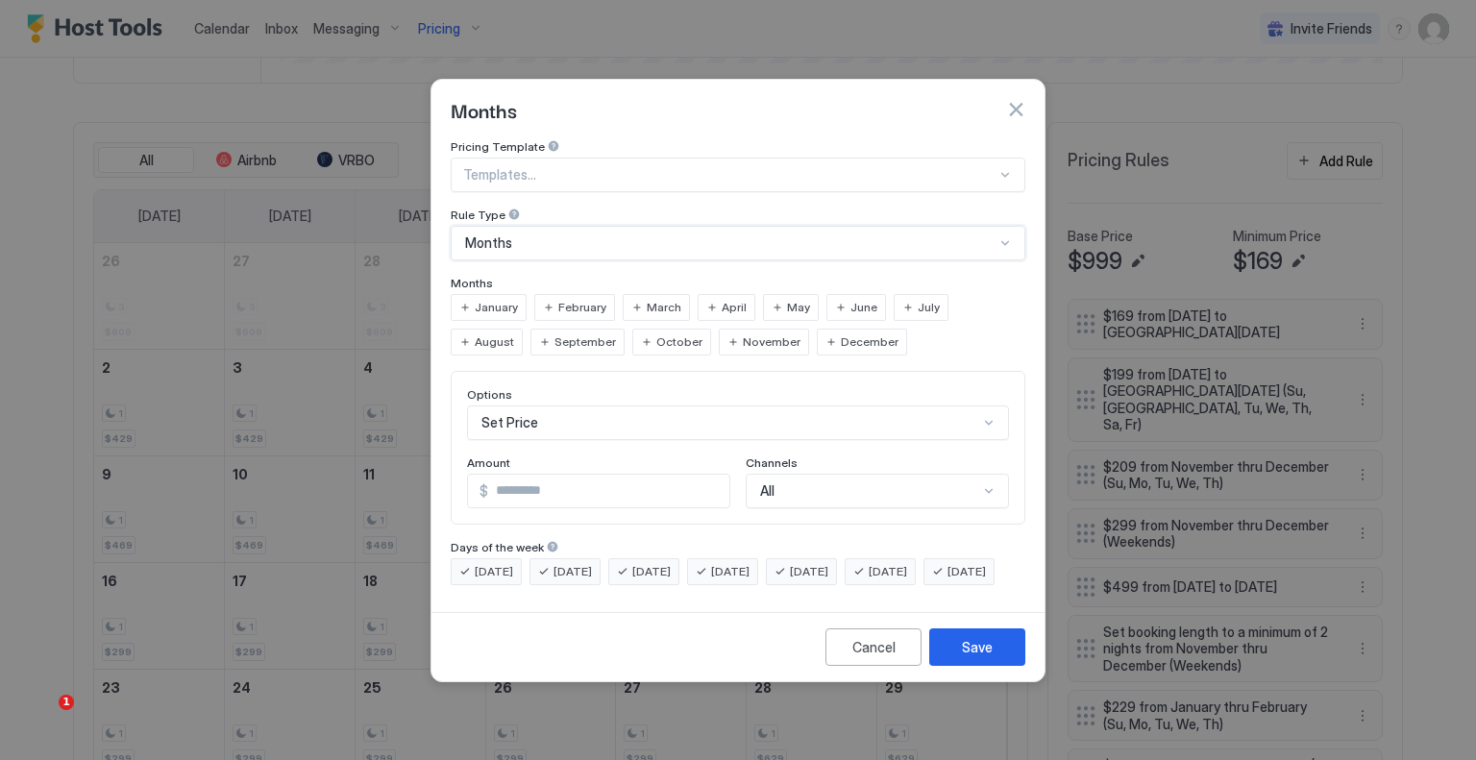
click at [514, 334] on span "August" at bounding box center [494, 342] width 39 height 17
click at [555, 334] on span "September" at bounding box center [586, 342] width 62 height 17
click at [656, 334] on span "October" at bounding box center [679, 342] width 46 height 17
click at [719, 329] on div "November" at bounding box center [764, 342] width 90 height 27
click at [841, 334] on span "December" at bounding box center [870, 342] width 58 height 17
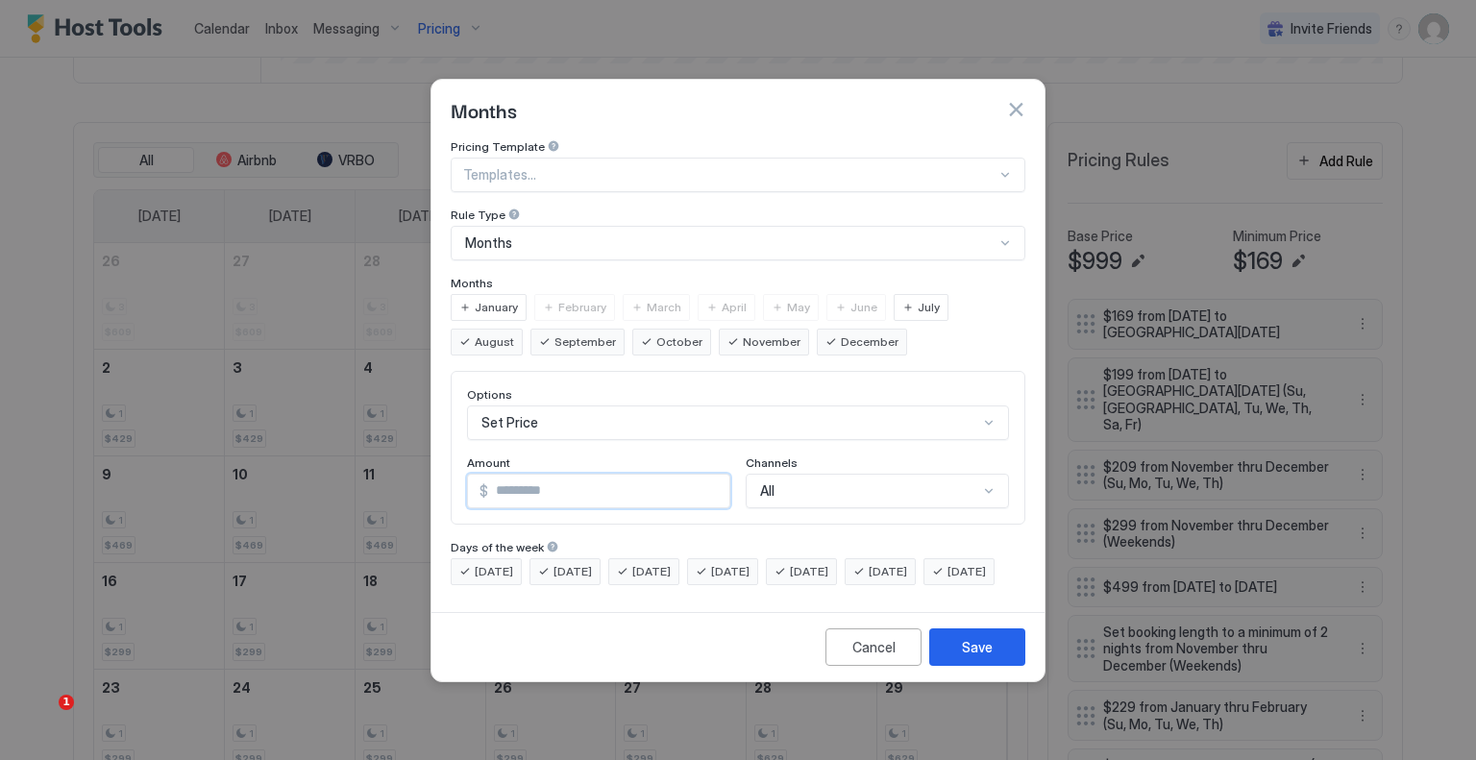
click at [564, 475] on input "*" at bounding box center [608, 491] width 241 height 33
click at [582, 410] on div "Set Price" at bounding box center [738, 423] width 542 height 35
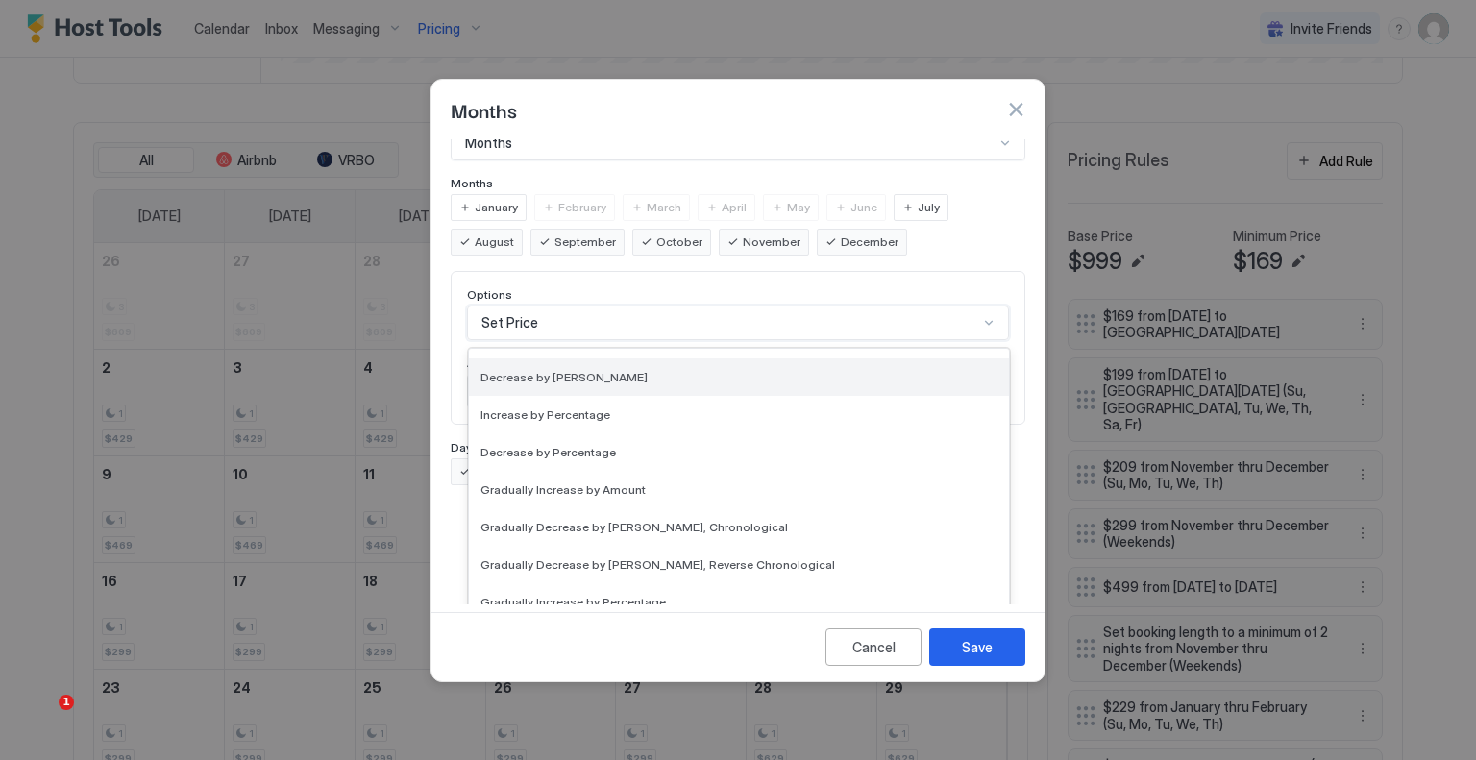
scroll to position [349, 0]
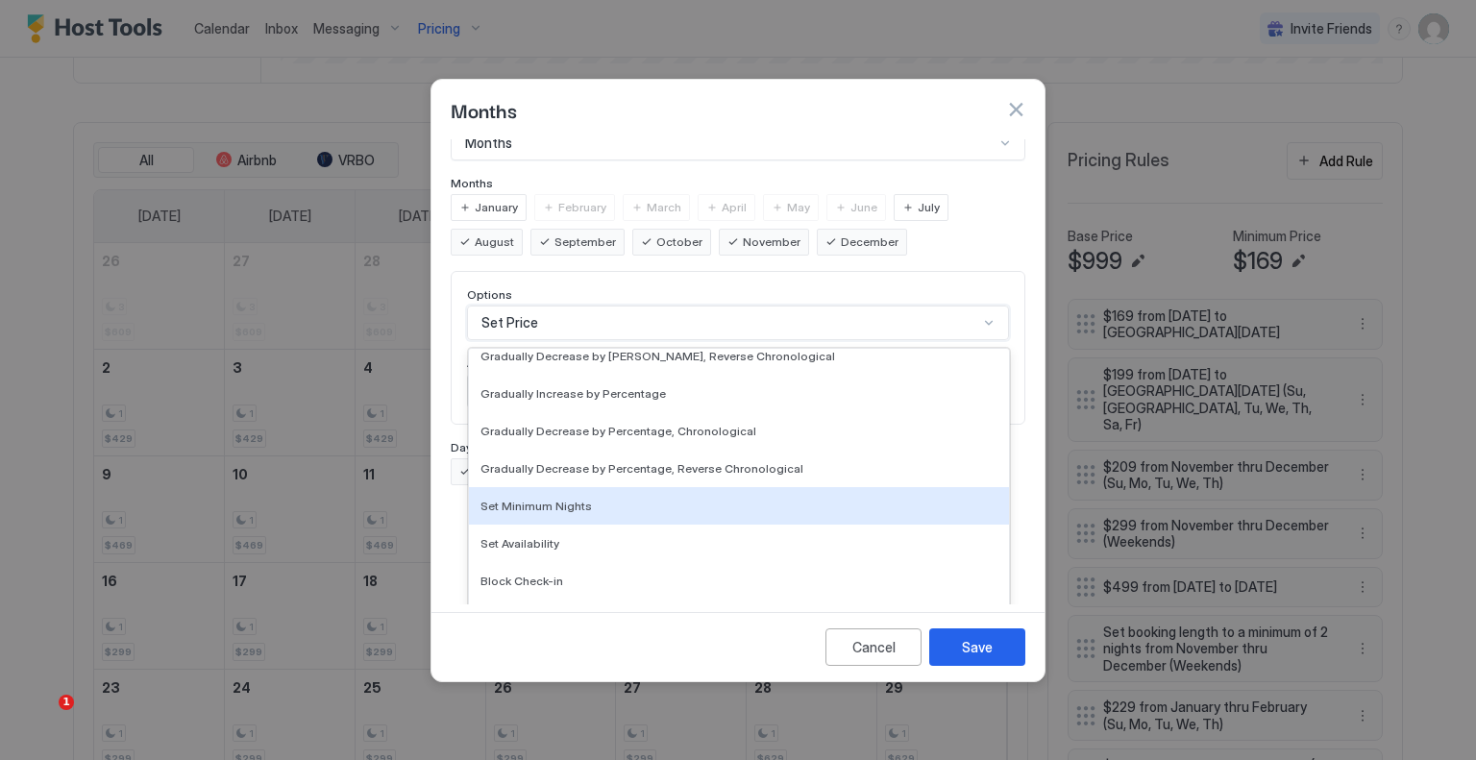
click at [590, 499] on div "Set Minimum Nights" at bounding box center [739, 506] width 517 height 14
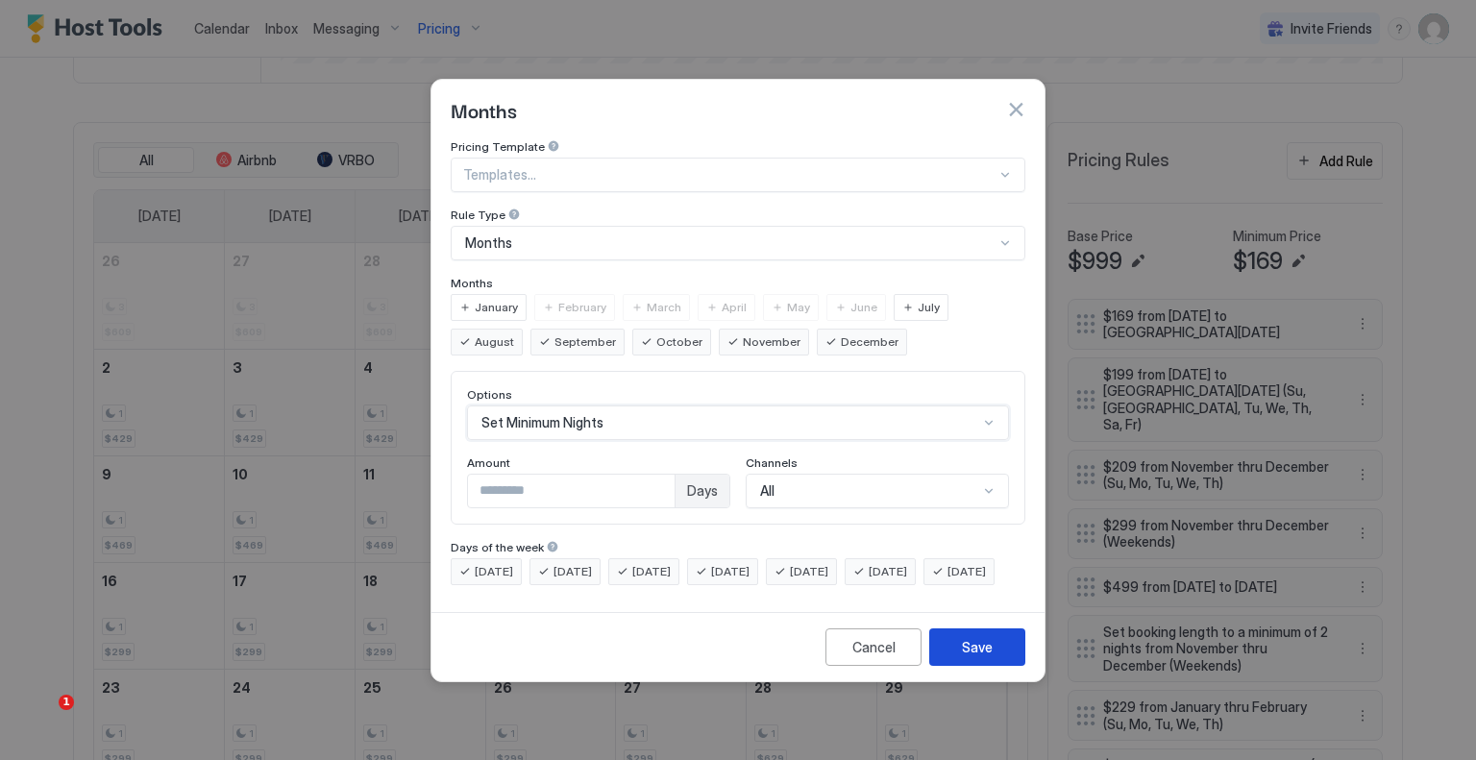
click at [977, 657] on div "Save" at bounding box center [977, 647] width 31 height 20
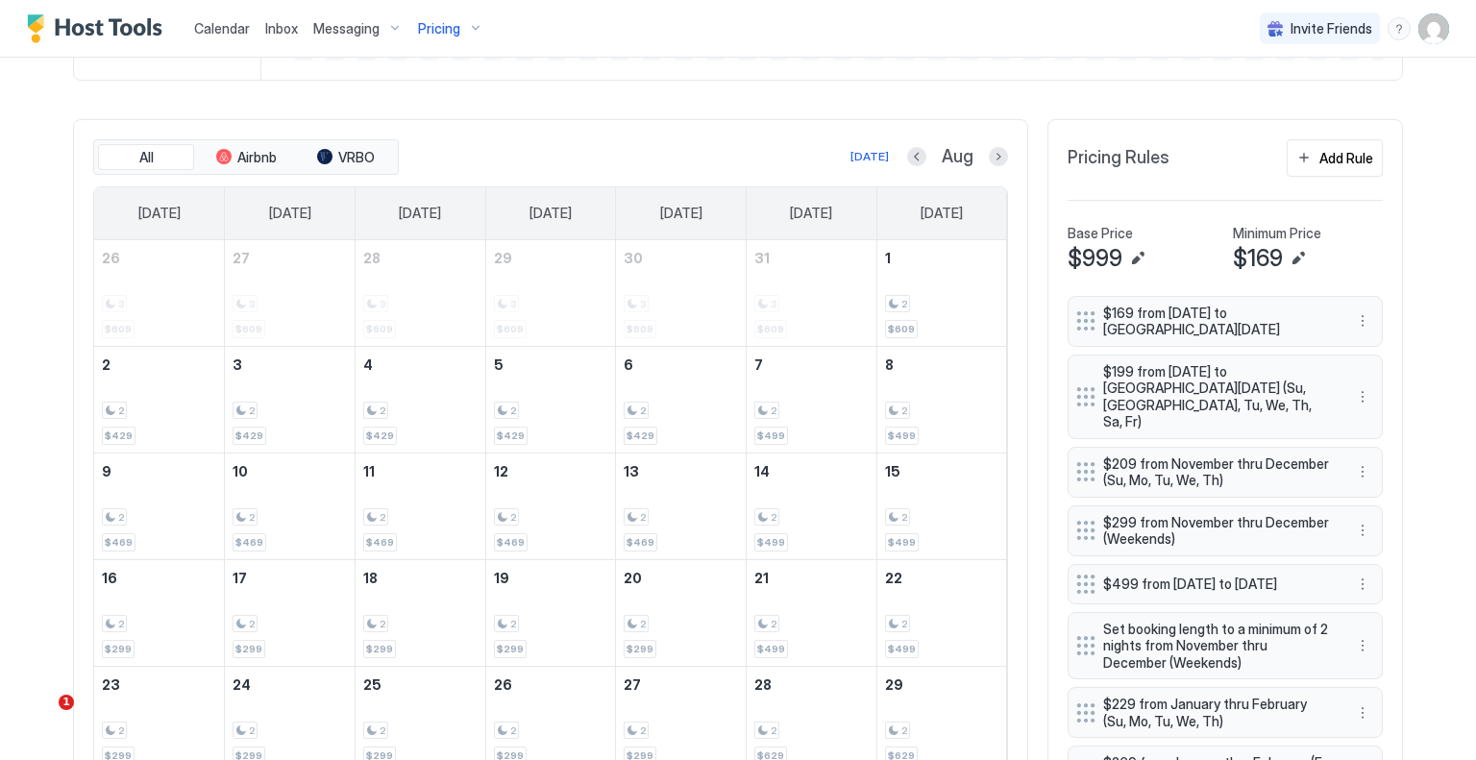
scroll to position [489, 0]
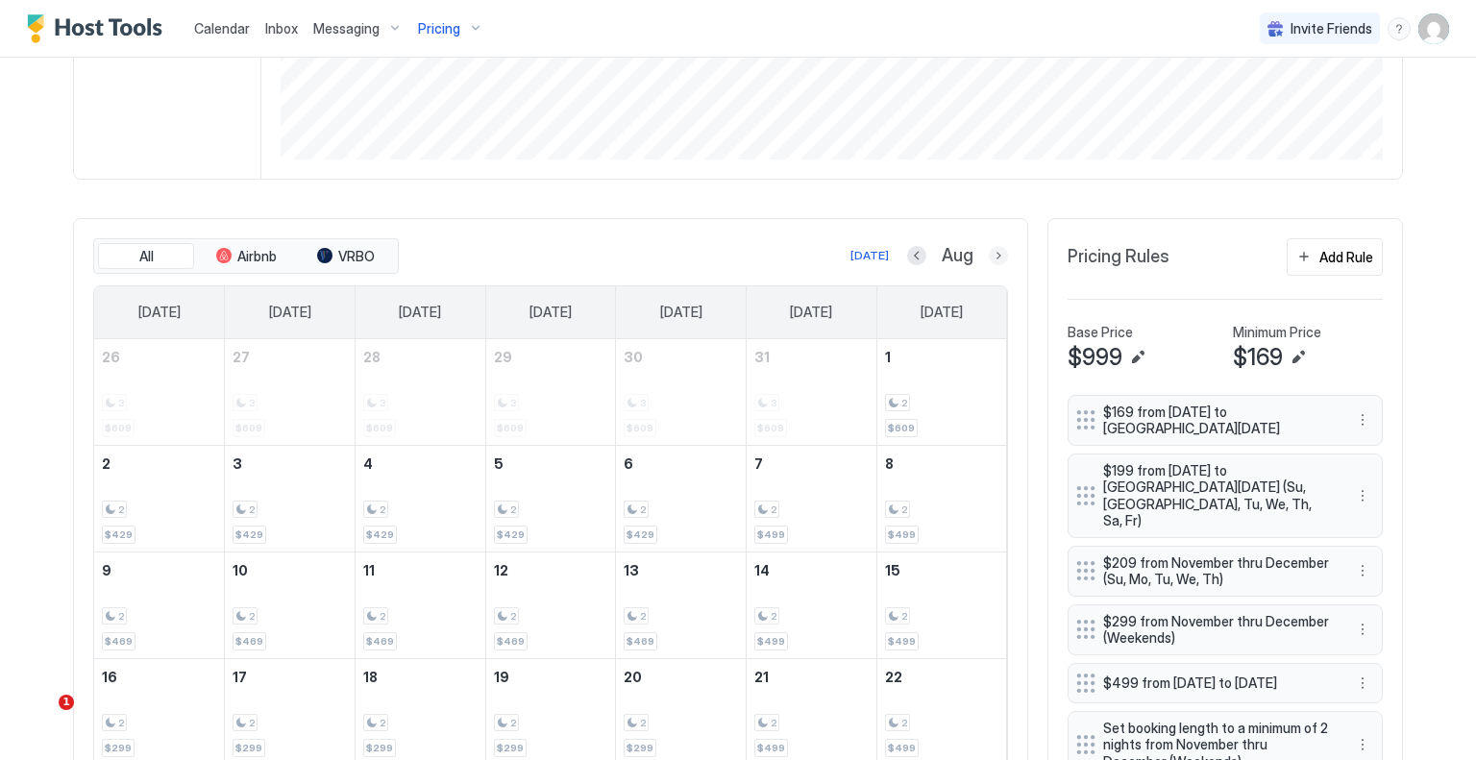
click at [993, 258] on button "Next month" at bounding box center [998, 255] width 19 height 19
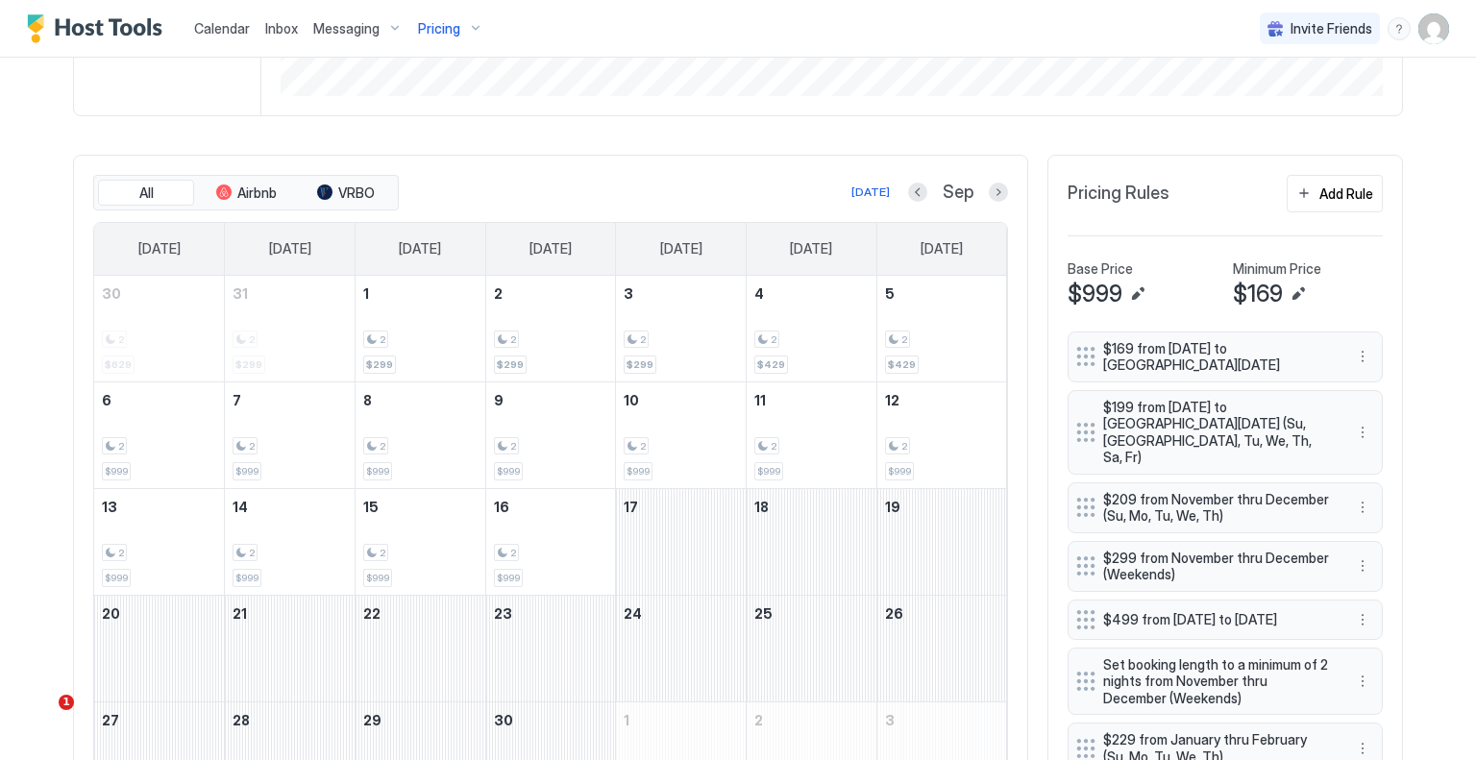
scroll to position [585, 0]
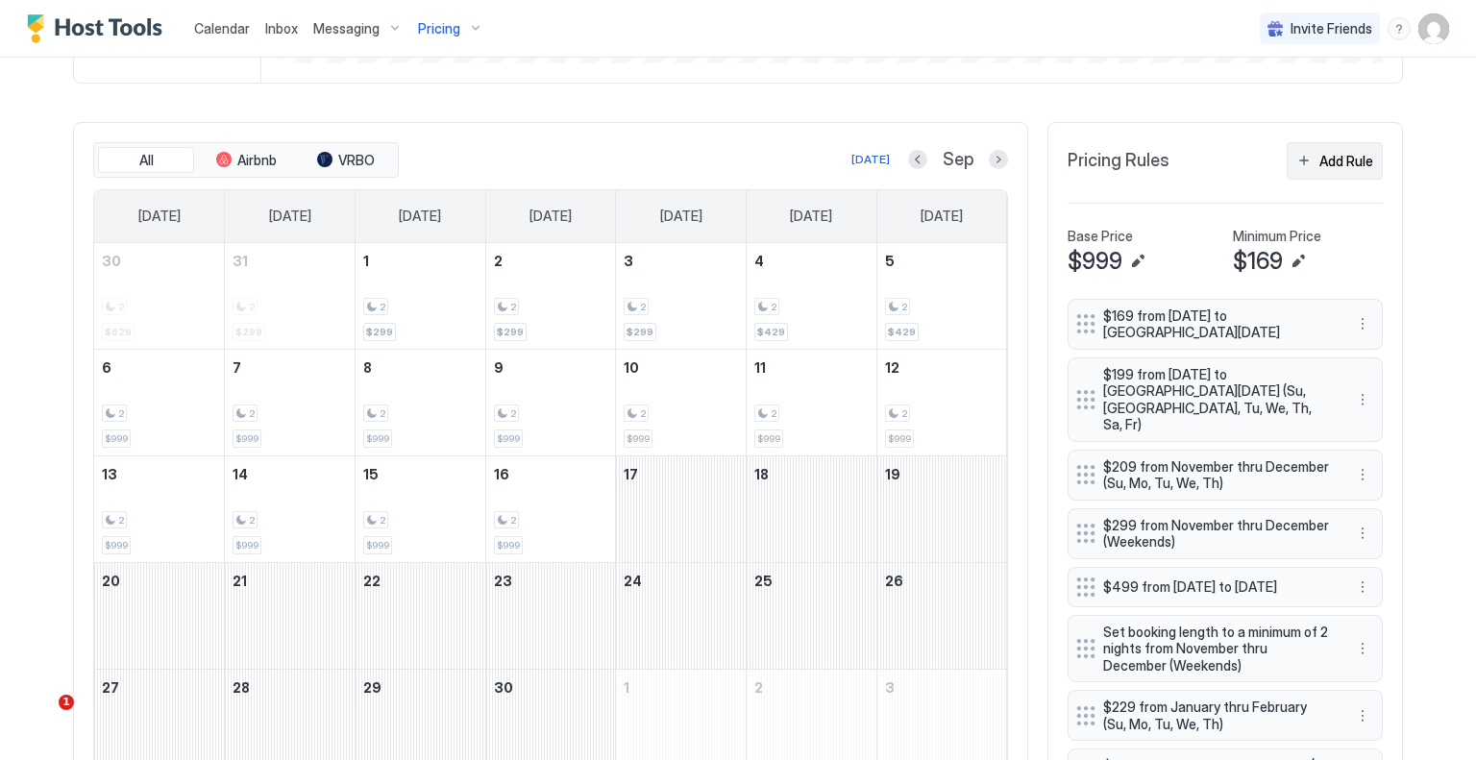
click at [1326, 165] on div "Add Rule" at bounding box center [1347, 161] width 54 height 20
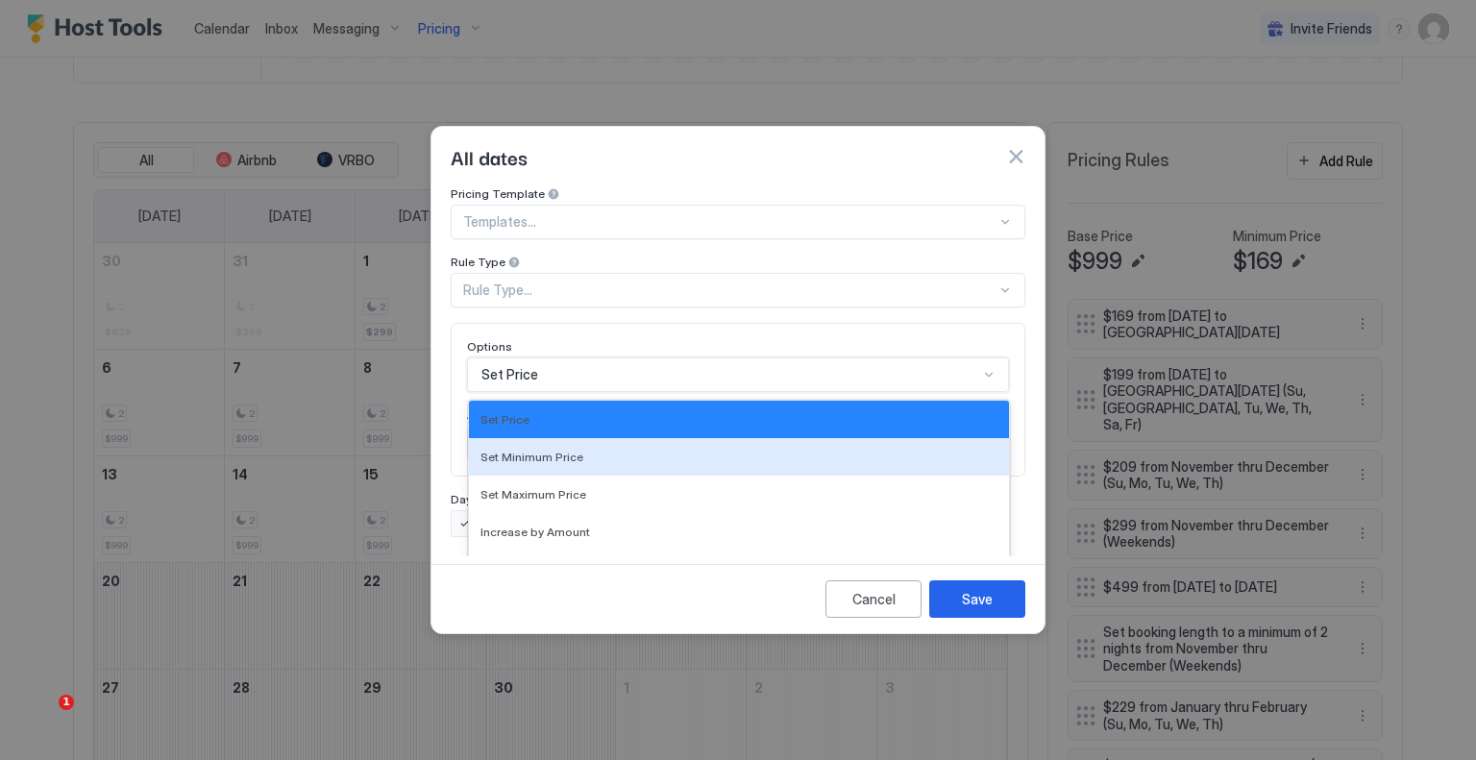
scroll to position [100, 0]
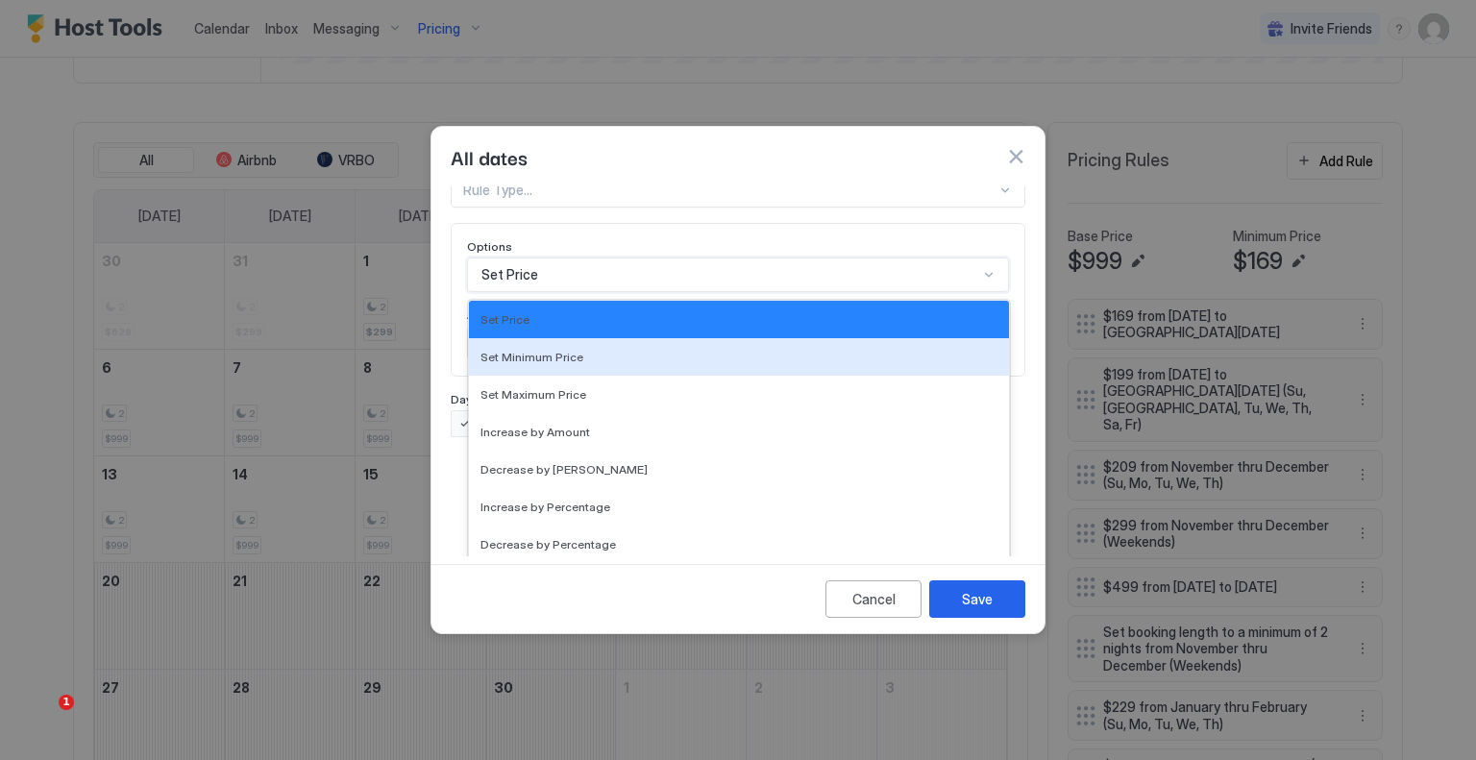
click at [564, 292] on div "17 results available. Use Up and Down to choose options, press Enter to select …" at bounding box center [738, 275] width 542 height 35
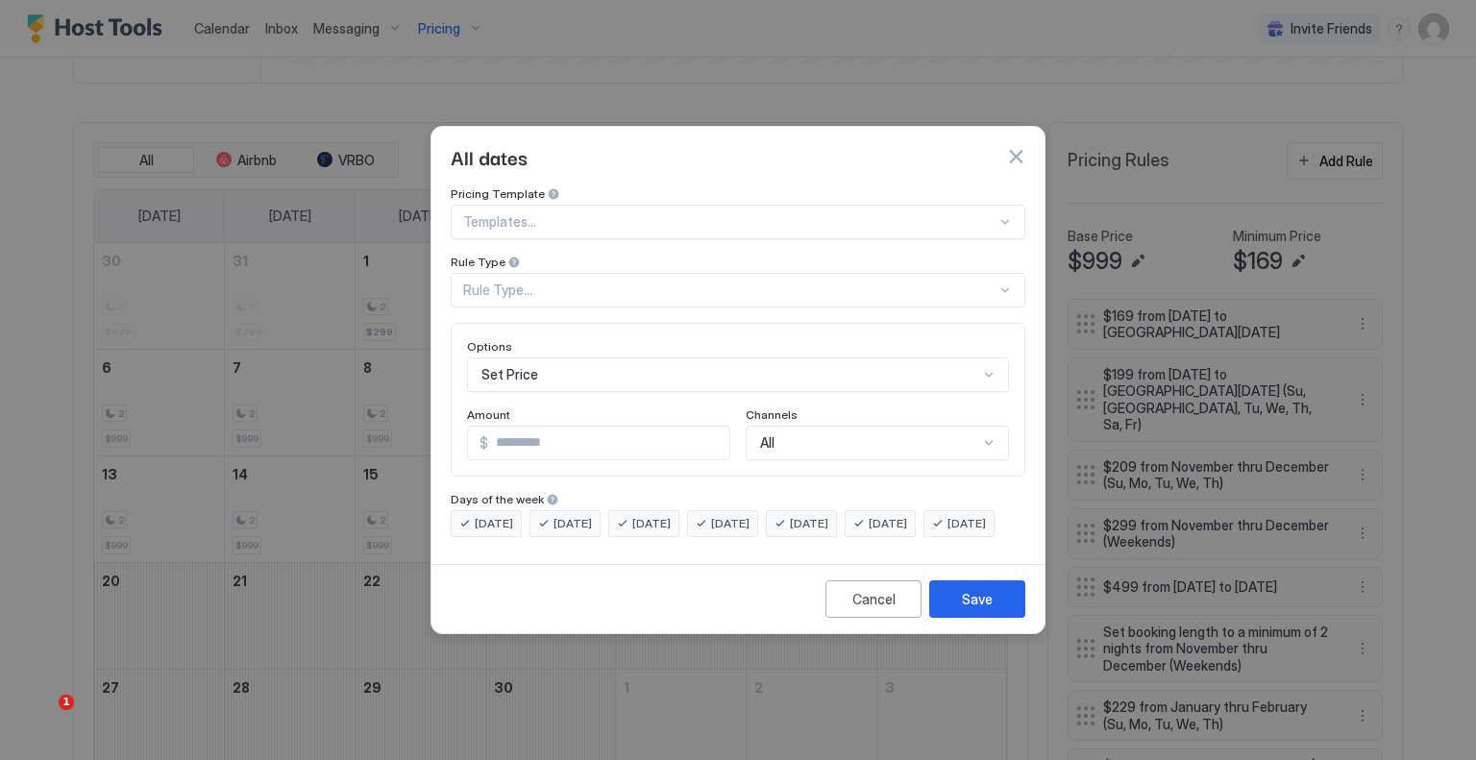
click at [594, 217] on div "Pricing Template Templates... Rule Type Rule Type... Options Set Price Amount $…" at bounding box center [738, 361] width 575 height 351
click at [583, 282] on div "Rule Type..." at bounding box center [729, 290] width 533 height 17
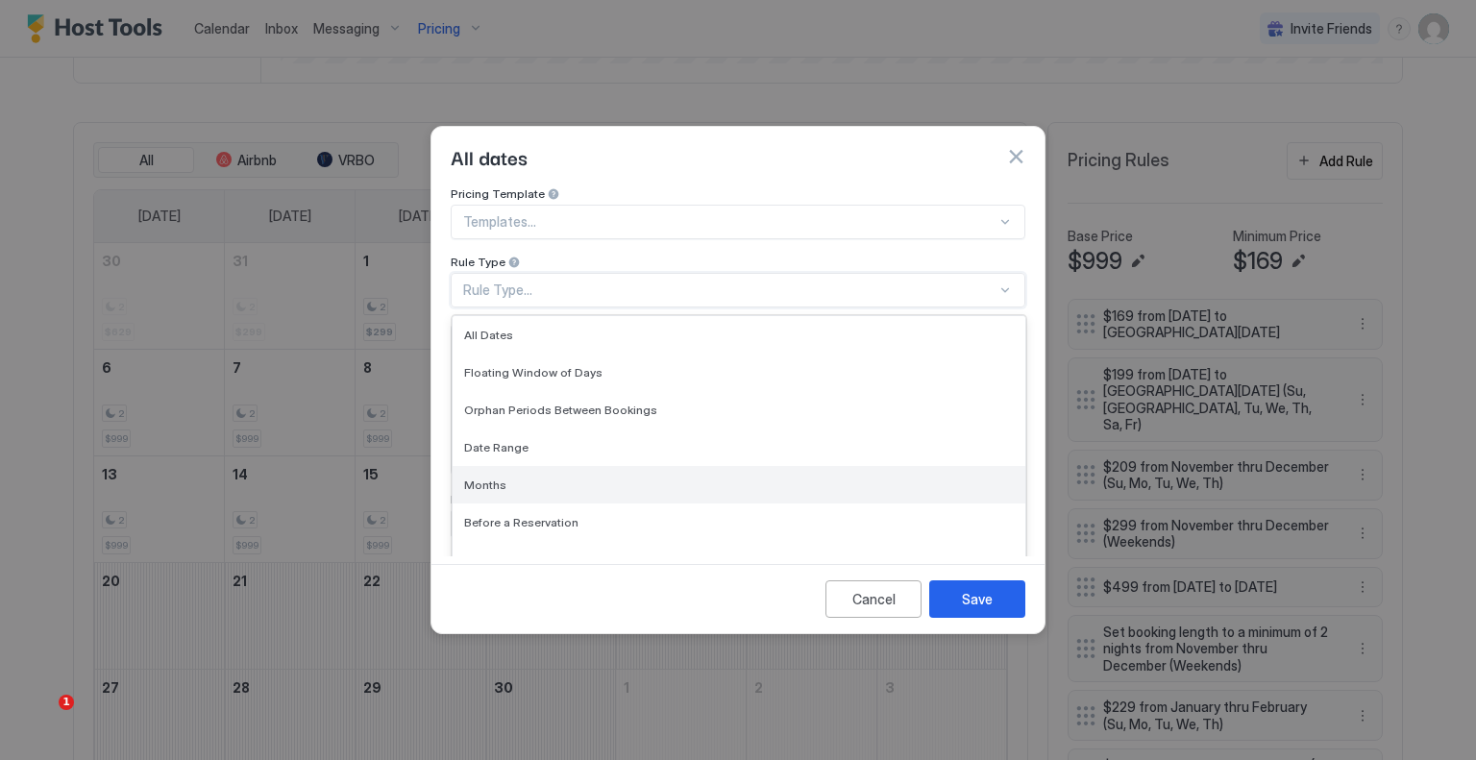
click at [577, 478] on div "Months" at bounding box center [739, 485] width 550 height 14
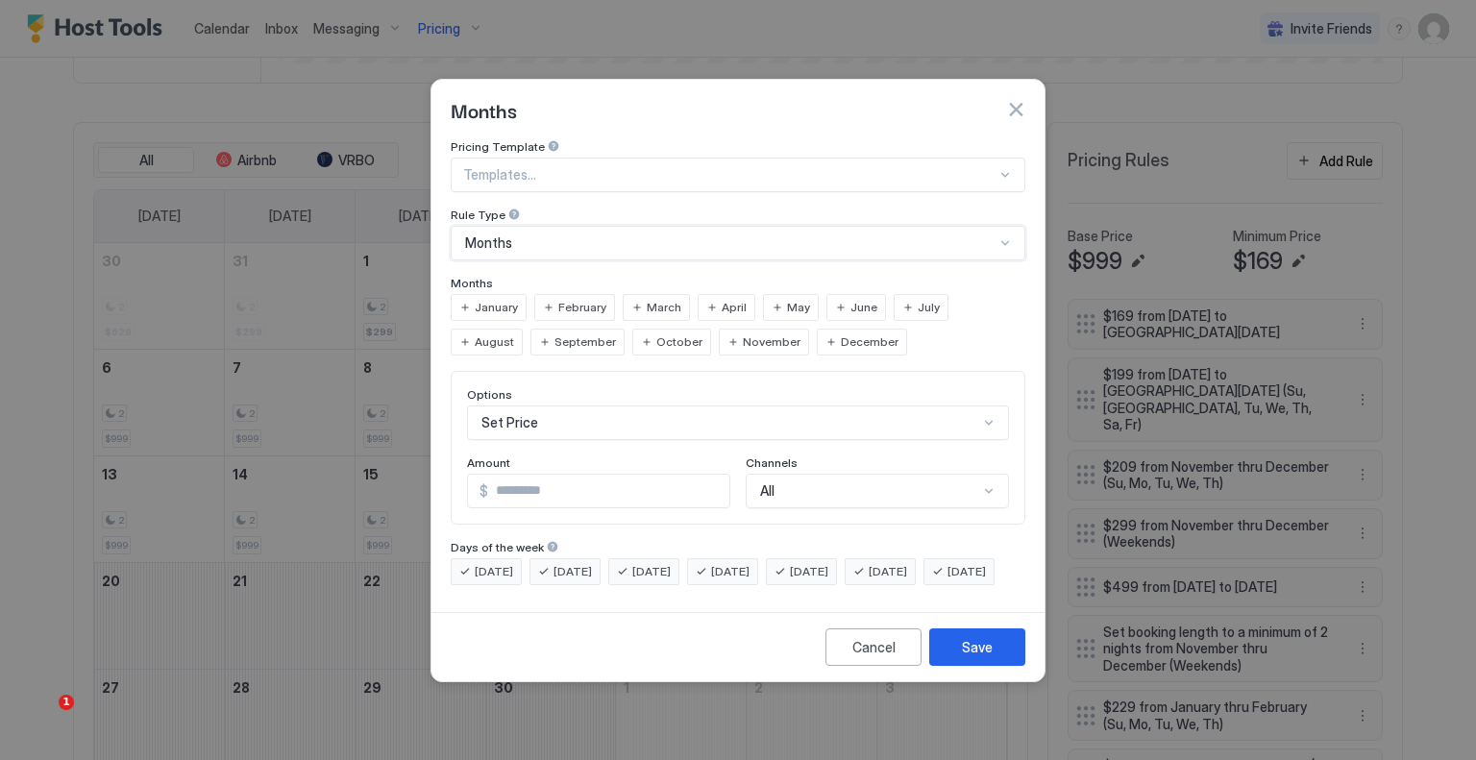
click at [555, 334] on span "September" at bounding box center [586, 342] width 62 height 17
click at [828, 563] on span "[DATE]" at bounding box center [809, 571] width 38 height 17
click at [907, 563] on span "[DATE]" at bounding box center [888, 571] width 38 height 17
click at [567, 475] on input "*" at bounding box center [608, 491] width 241 height 33
click at [974, 654] on div "Save" at bounding box center [977, 647] width 31 height 20
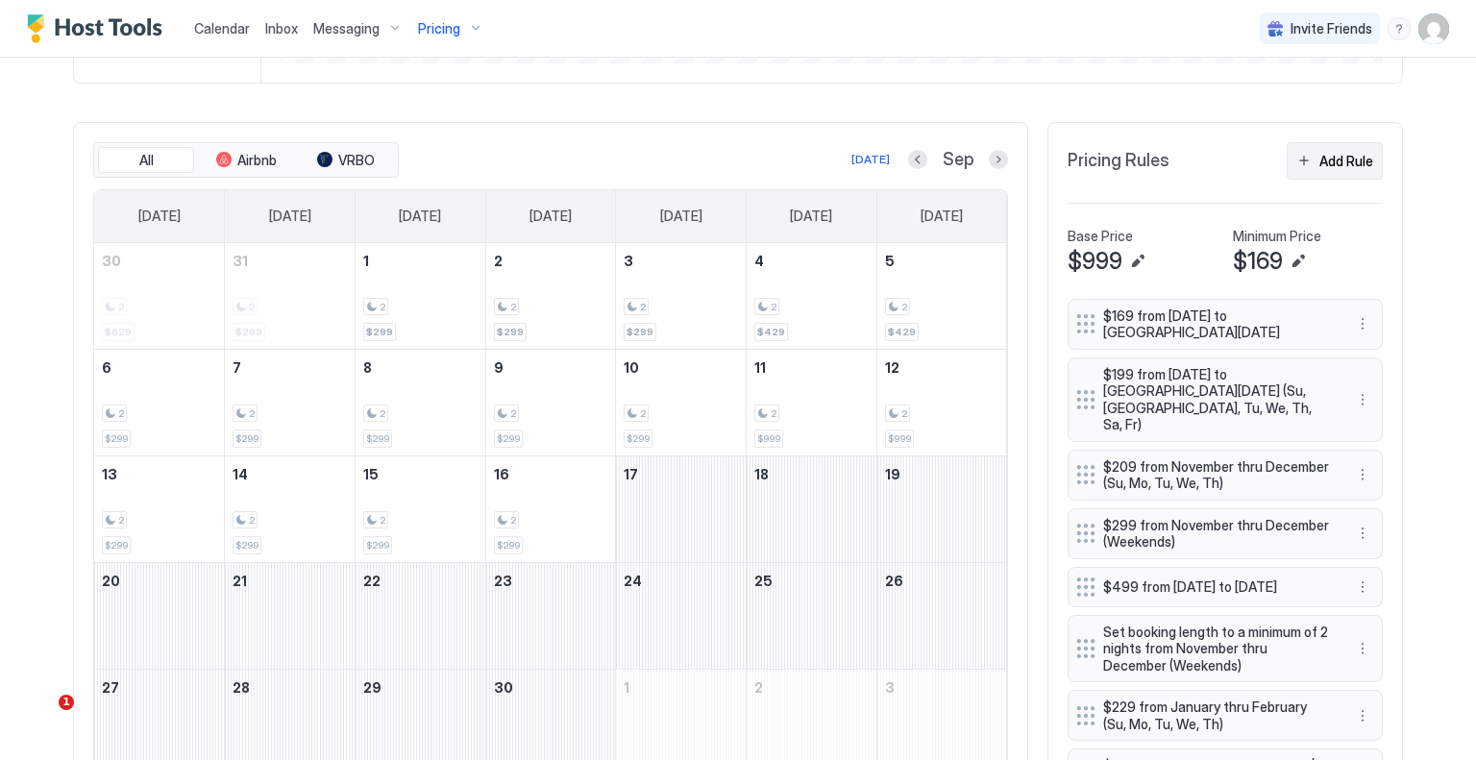
click at [1320, 158] on div "Add Rule" at bounding box center [1347, 161] width 54 height 20
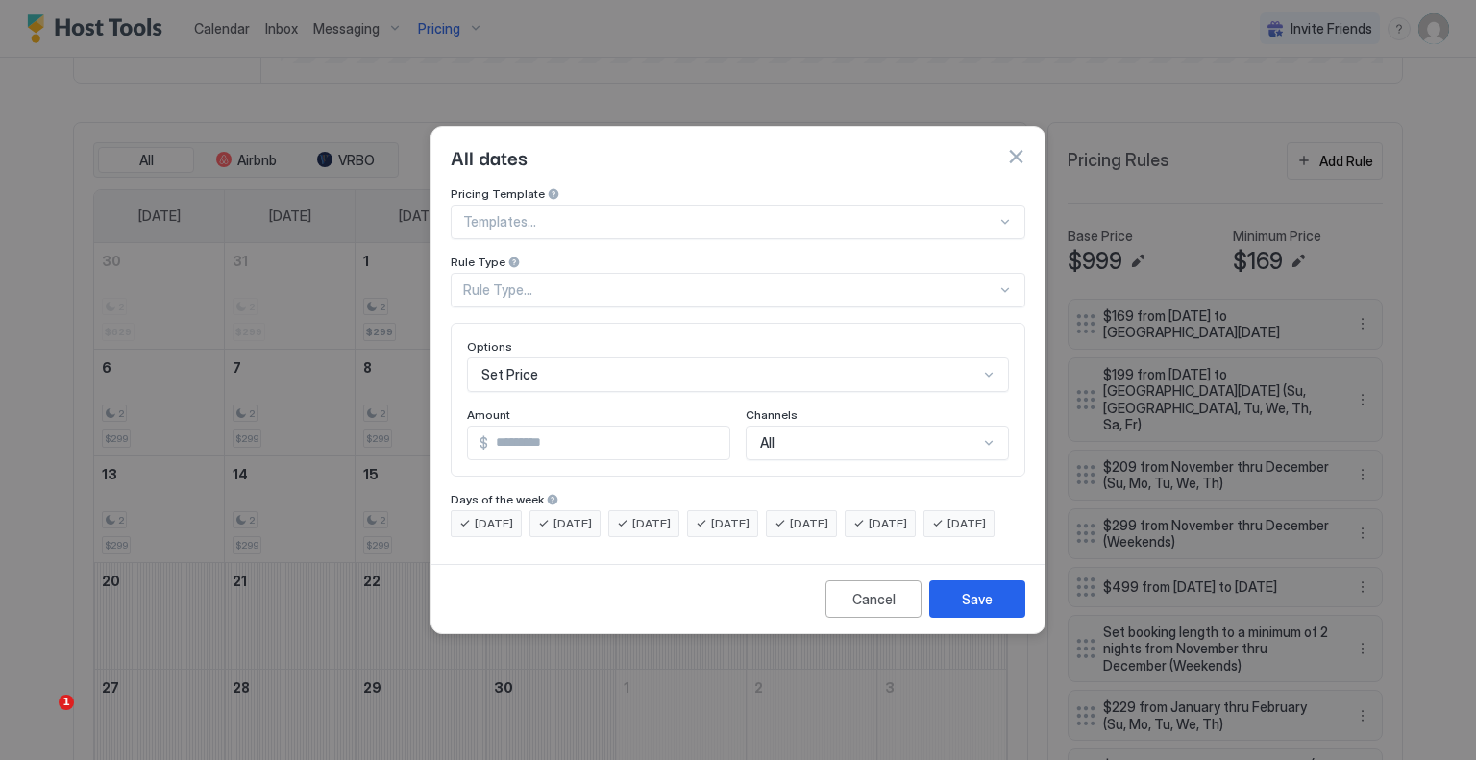
click at [654, 282] on div "Rule Type..." at bounding box center [729, 290] width 533 height 17
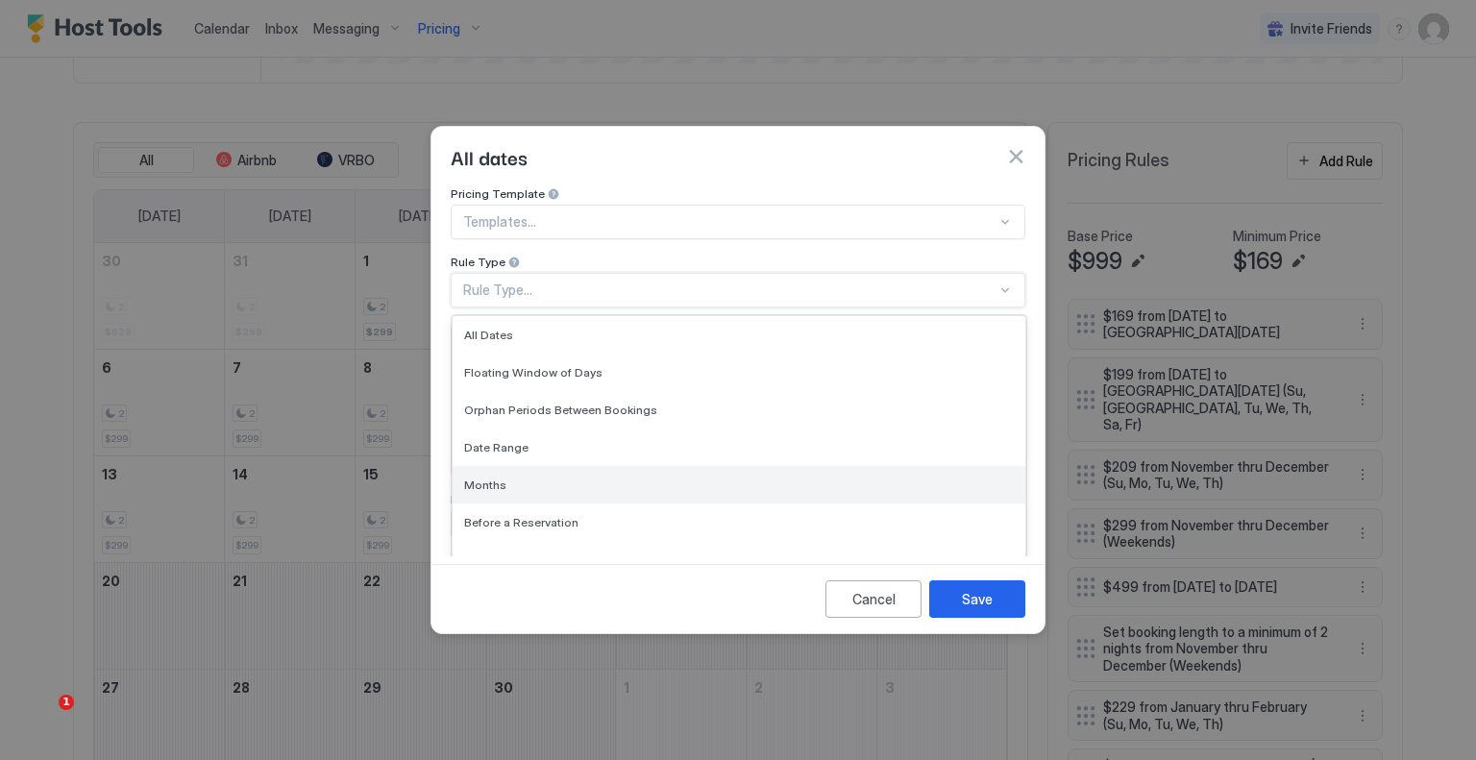
click at [549, 466] on div "Months" at bounding box center [739, 484] width 573 height 37
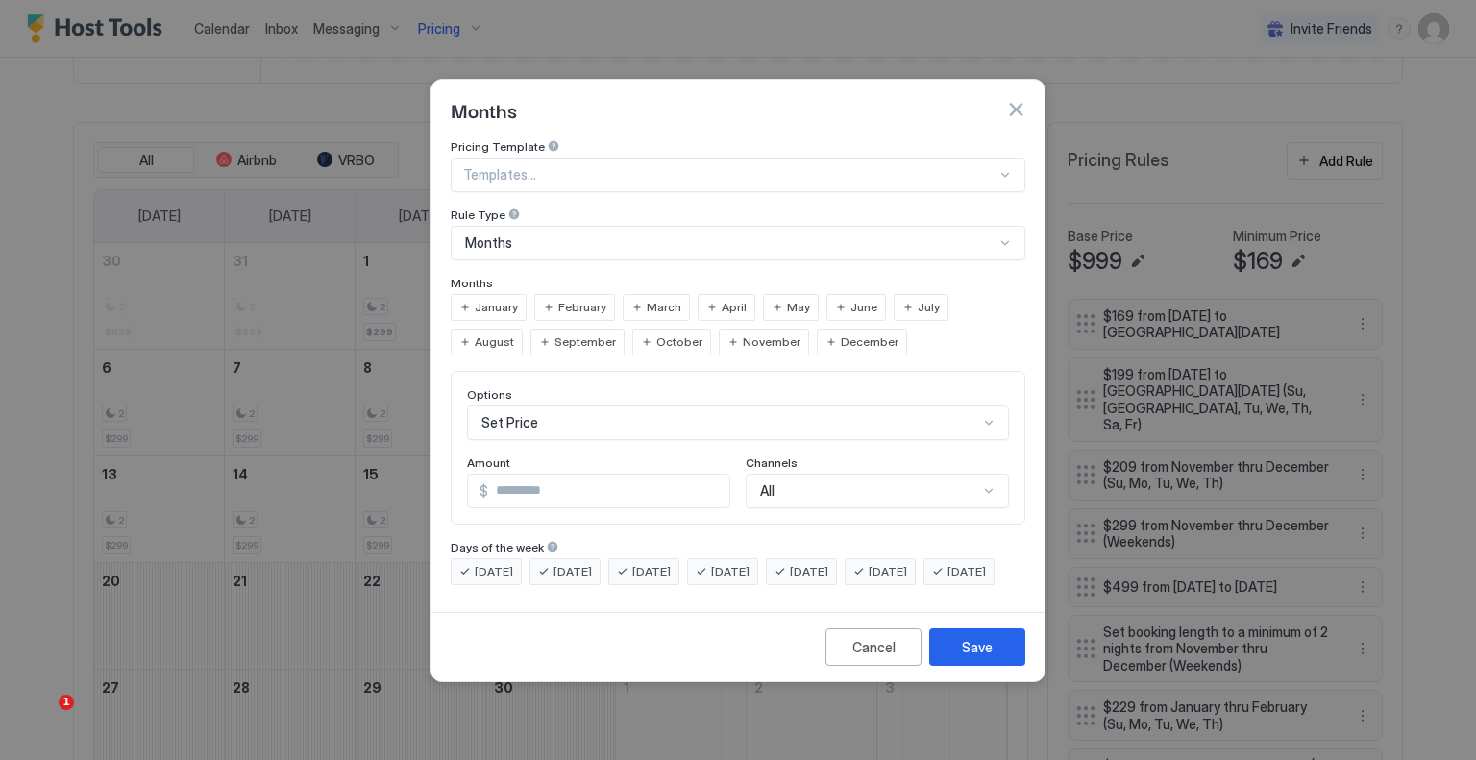
click at [555, 334] on span "September" at bounding box center [586, 342] width 62 height 17
click at [488, 563] on span "[DATE]" at bounding box center [494, 571] width 38 height 17
click at [576, 563] on span "[DATE]" at bounding box center [573, 571] width 38 height 17
click at [668, 563] on span "[DATE]" at bounding box center [651, 571] width 38 height 17
click at [750, 563] on span "[DATE]" at bounding box center [730, 571] width 38 height 17
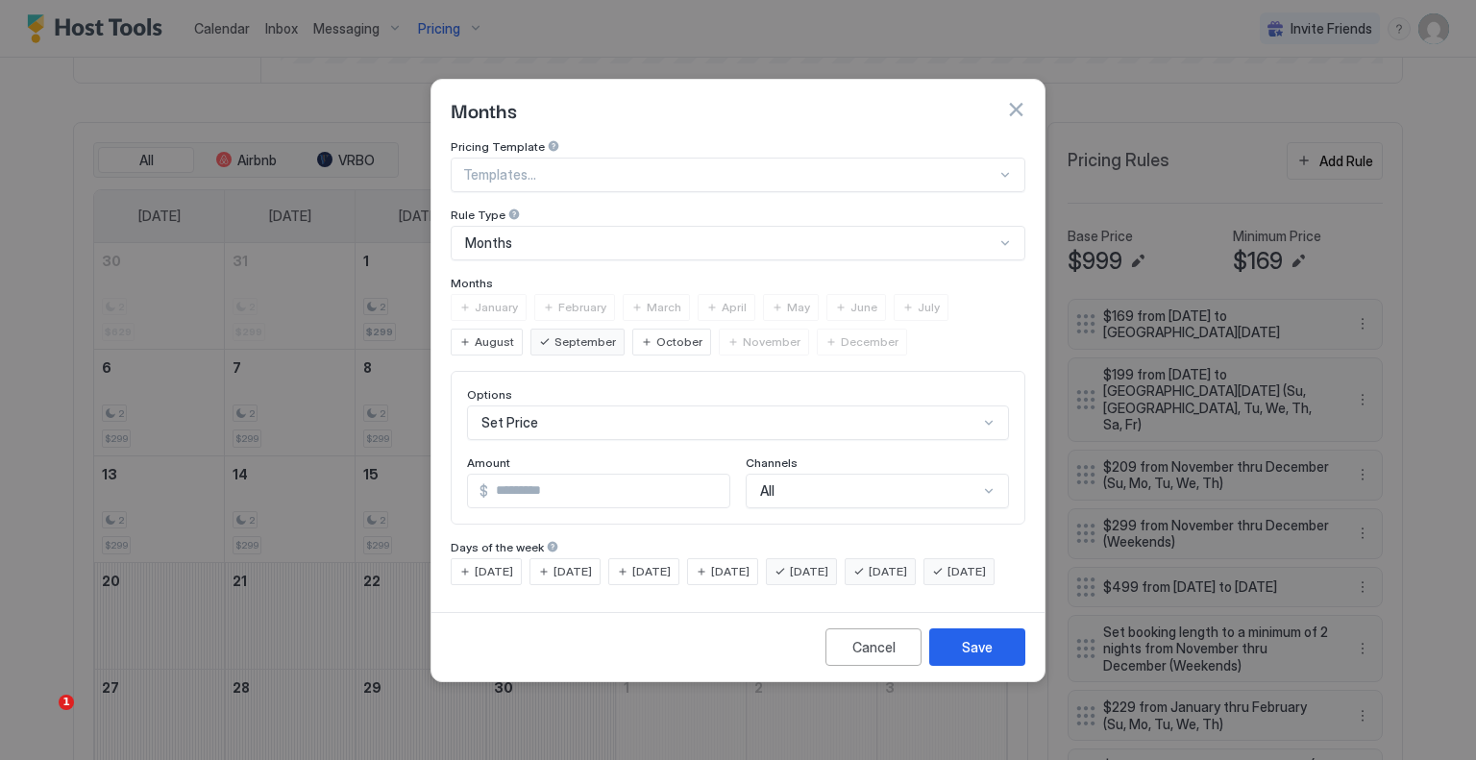
click at [948, 581] on span "[DATE]" at bounding box center [967, 571] width 38 height 17
click at [656, 334] on span "October" at bounding box center [679, 342] width 46 height 17
click at [563, 478] on input "*" at bounding box center [608, 491] width 241 height 33
click at [969, 657] on div "Save" at bounding box center [977, 647] width 31 height 20
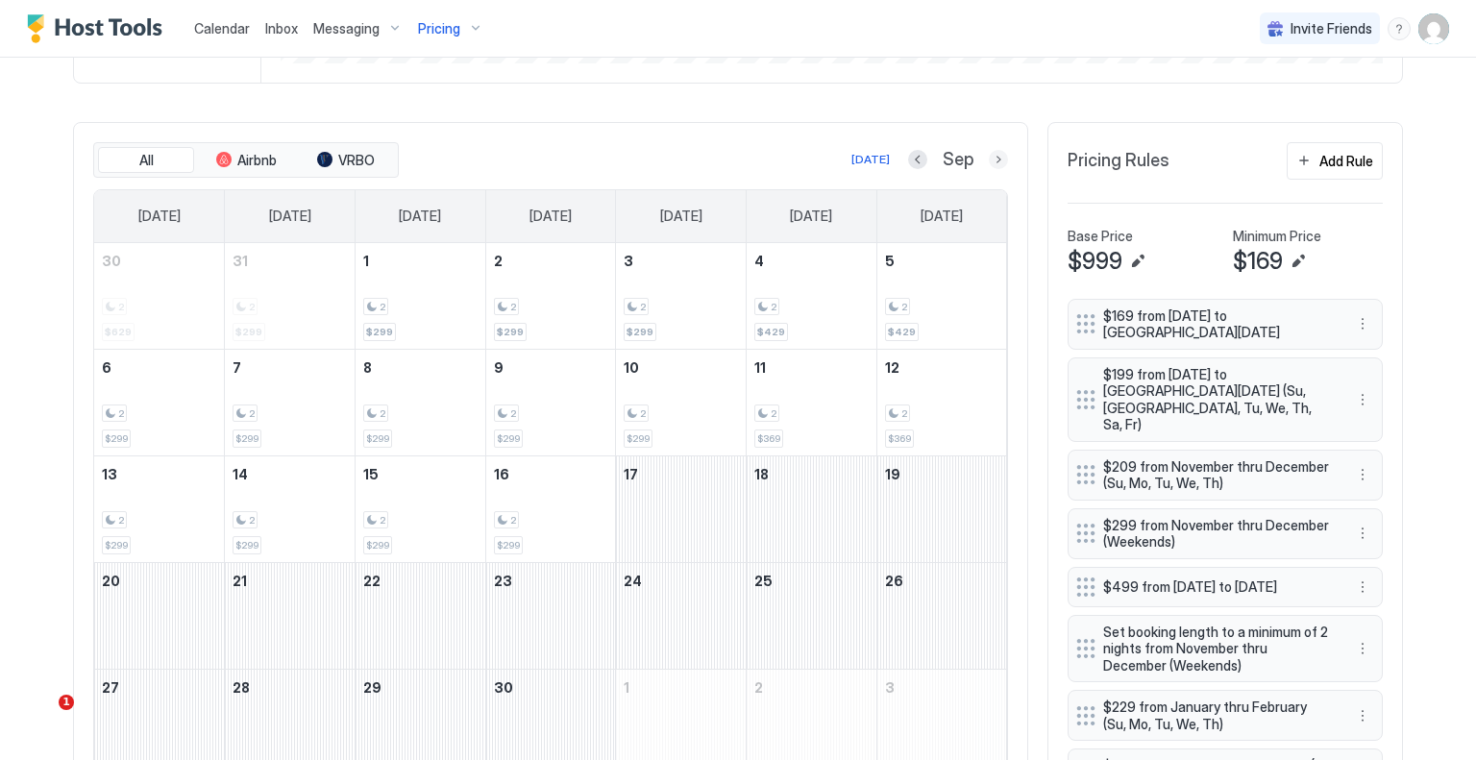
click at [989, 161] on button "Next month" at bounding box center [998, 159] width 19 height 19
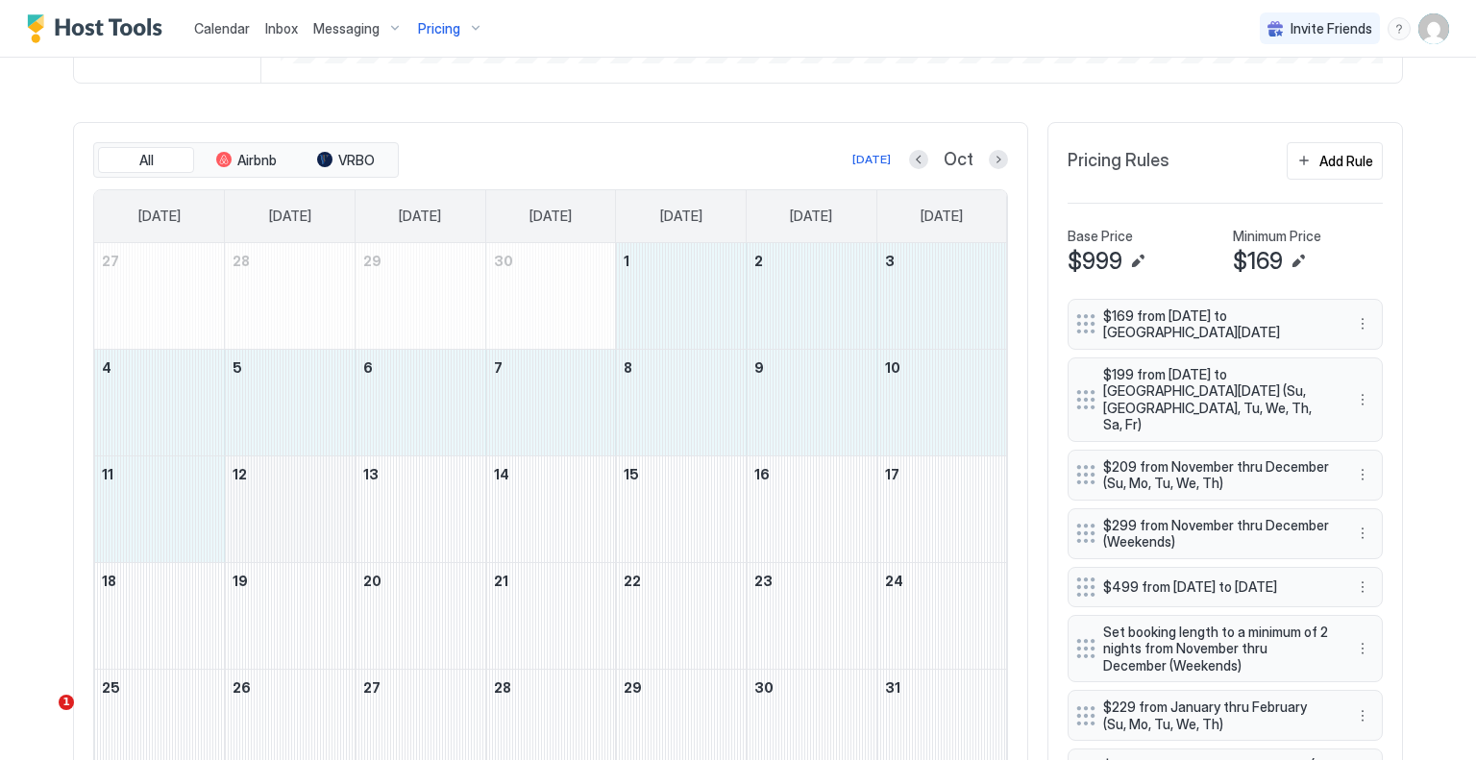
drag, startPoint x: 665, startPoint y: 287, endPoint x: 270, endPoint y: 514, distance: 455.5
click at [270, 514] on tbody "27 28 29 30 1 2 3 4 5 6 7 8 9 10 11 12 13 14 15 16 17 18 19 20 21 22 23 24 25 2…" at bounding box center [550, 509] width 913 height 532
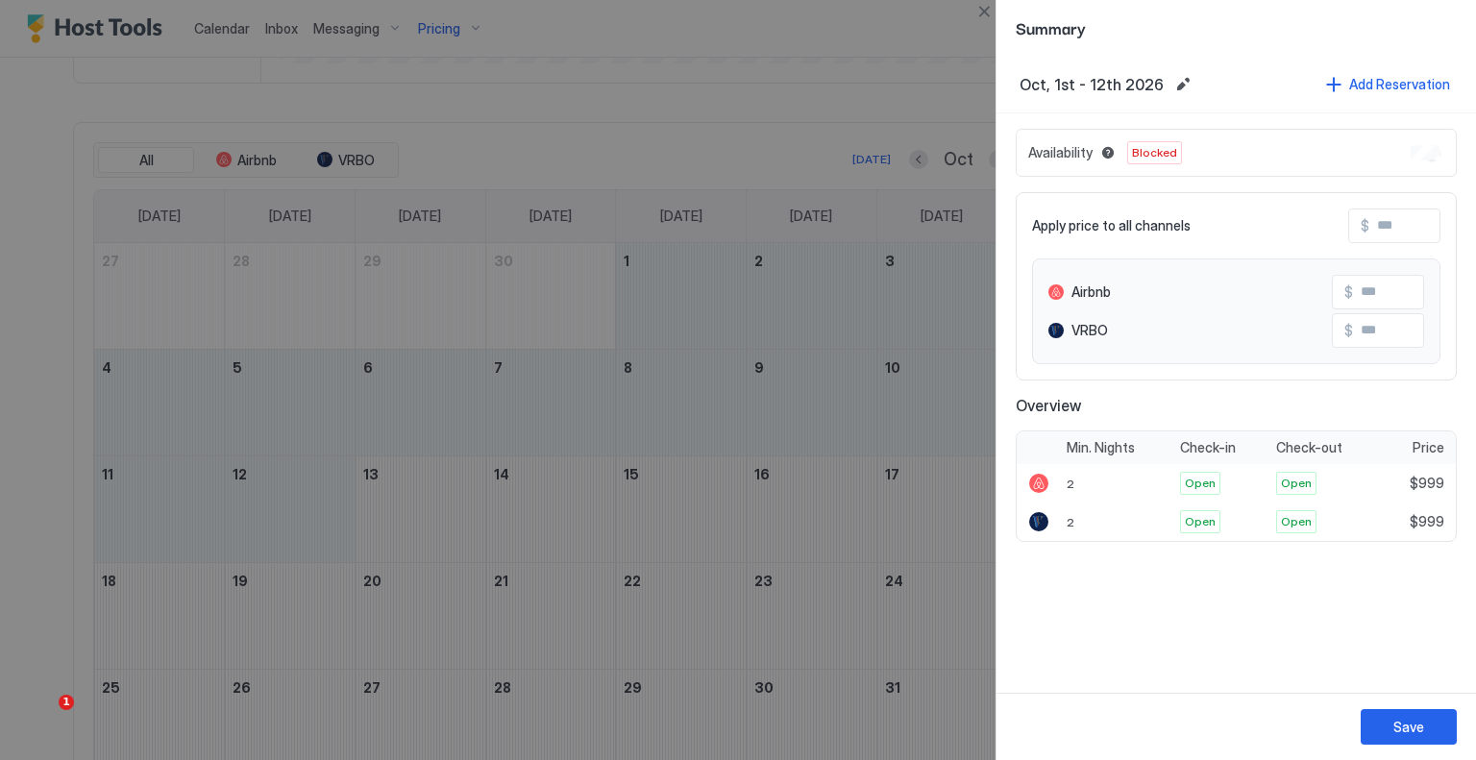
click at [1380, 234] on input "Input Field" at bounding box center [1447, 226] width 154 height 33
click at [998, 16] on div "Summary" at bounding box center [1237, 28] width 480 height 56
click at [989, 12] on button "Close" at bounding box center [984, 11] width 23 height 23
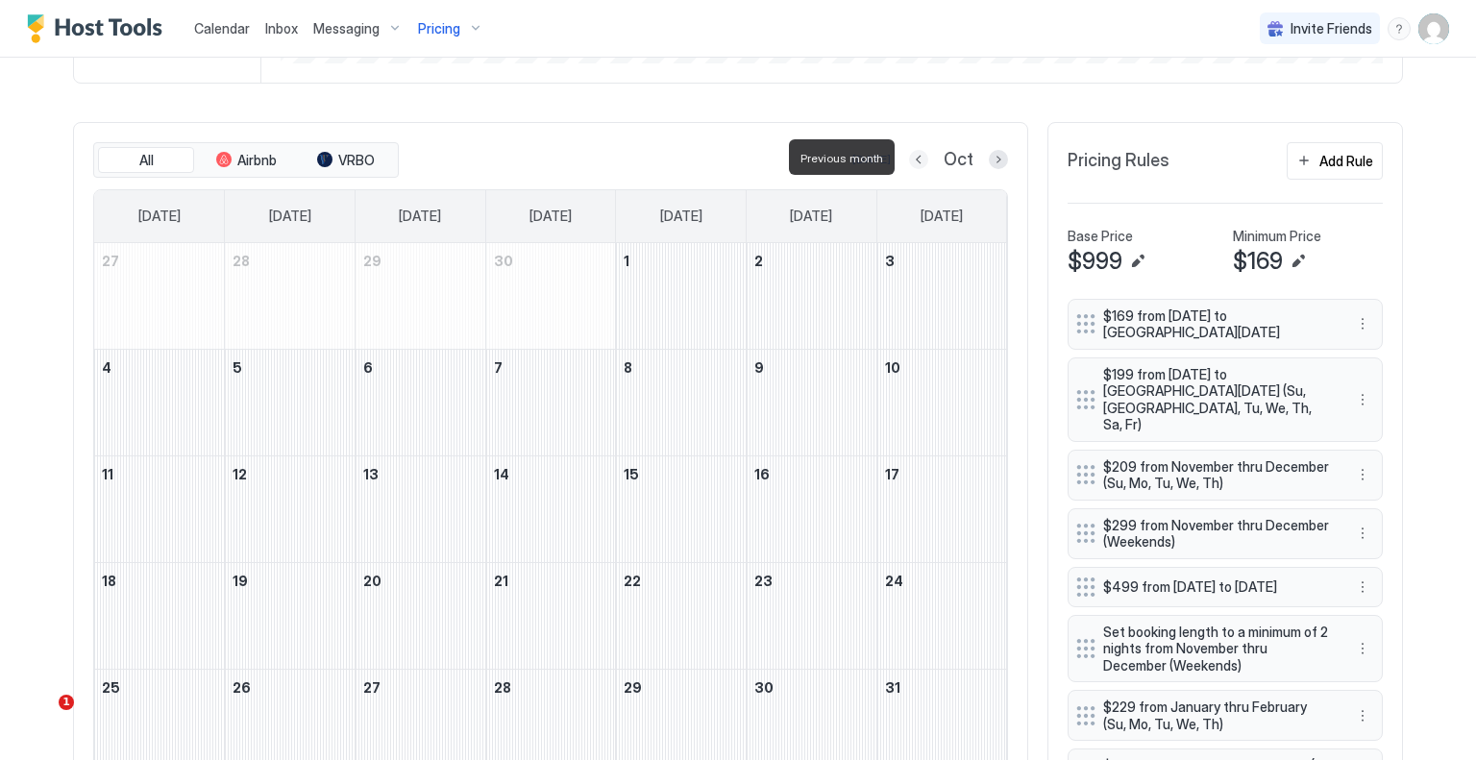
click at [918, 156] on button "Previous month" at bounding box center [918, 159] width 19 height 19
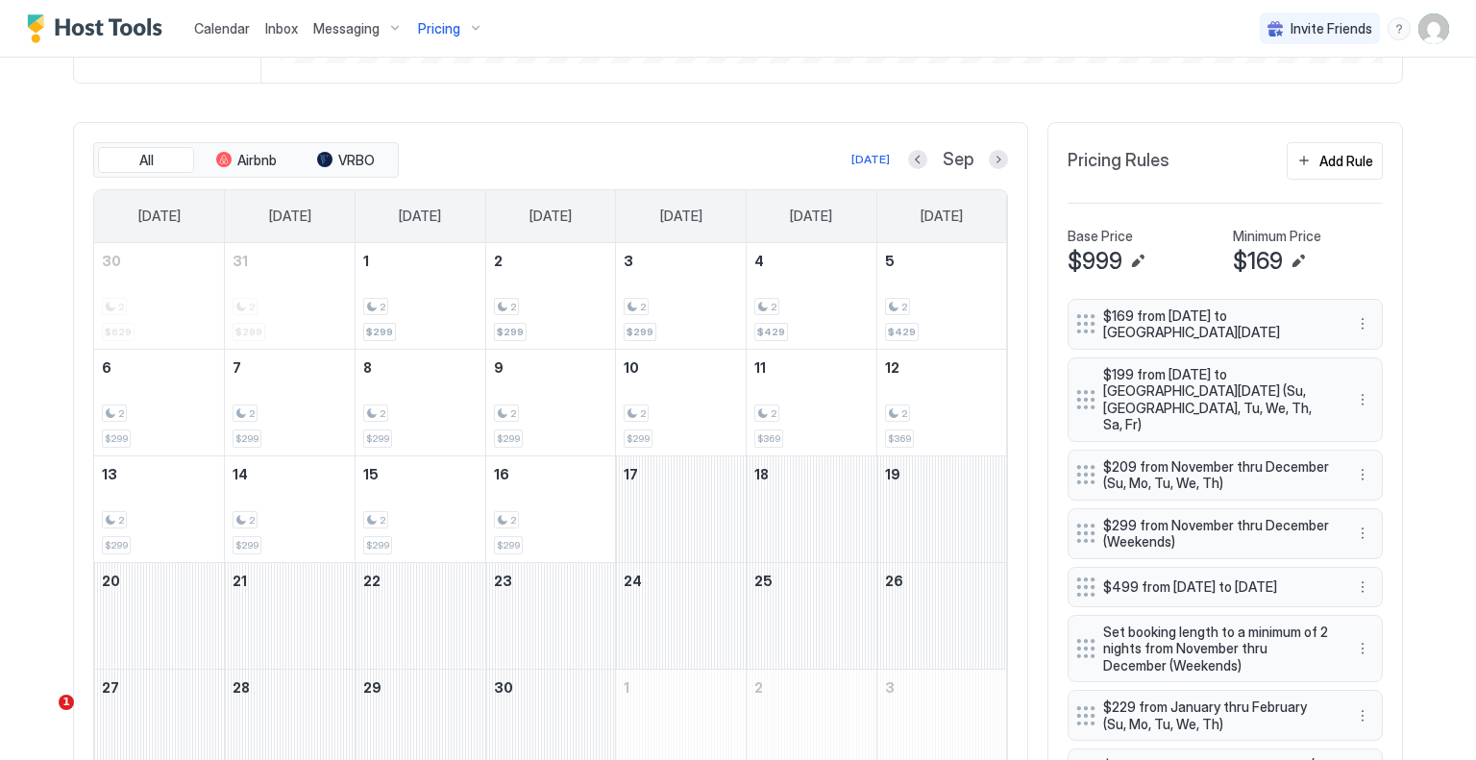
click at [980, 156] on div "Sep" at bounding box center [958, 160] width 100 height 22
click at [997, 161] on button "Next month" at bounding box center [998, 159] width 19 height 19
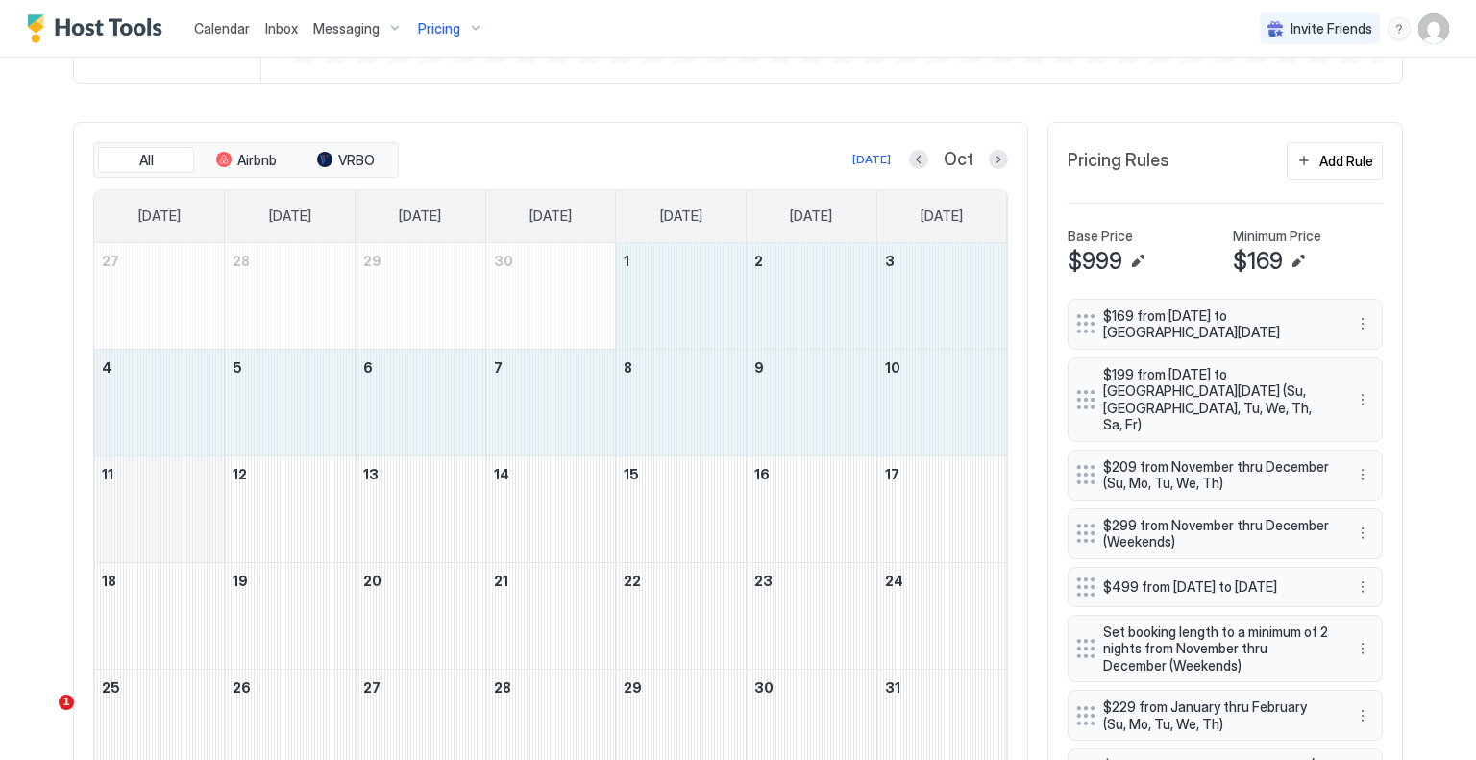
drag, startPoint x: 676, startPoint y: 296, endPoint x: 164, endPoint y: 469, distance: 539.8
click at [164, 469] on tbody "27 28 29 30 1 2 3 4 5 6 7 8 9 10 11 12 13 14 15 16 17 18 19 20 21 22 23 24 25 2…" at bounding box center [550, 509] width 913 height 532
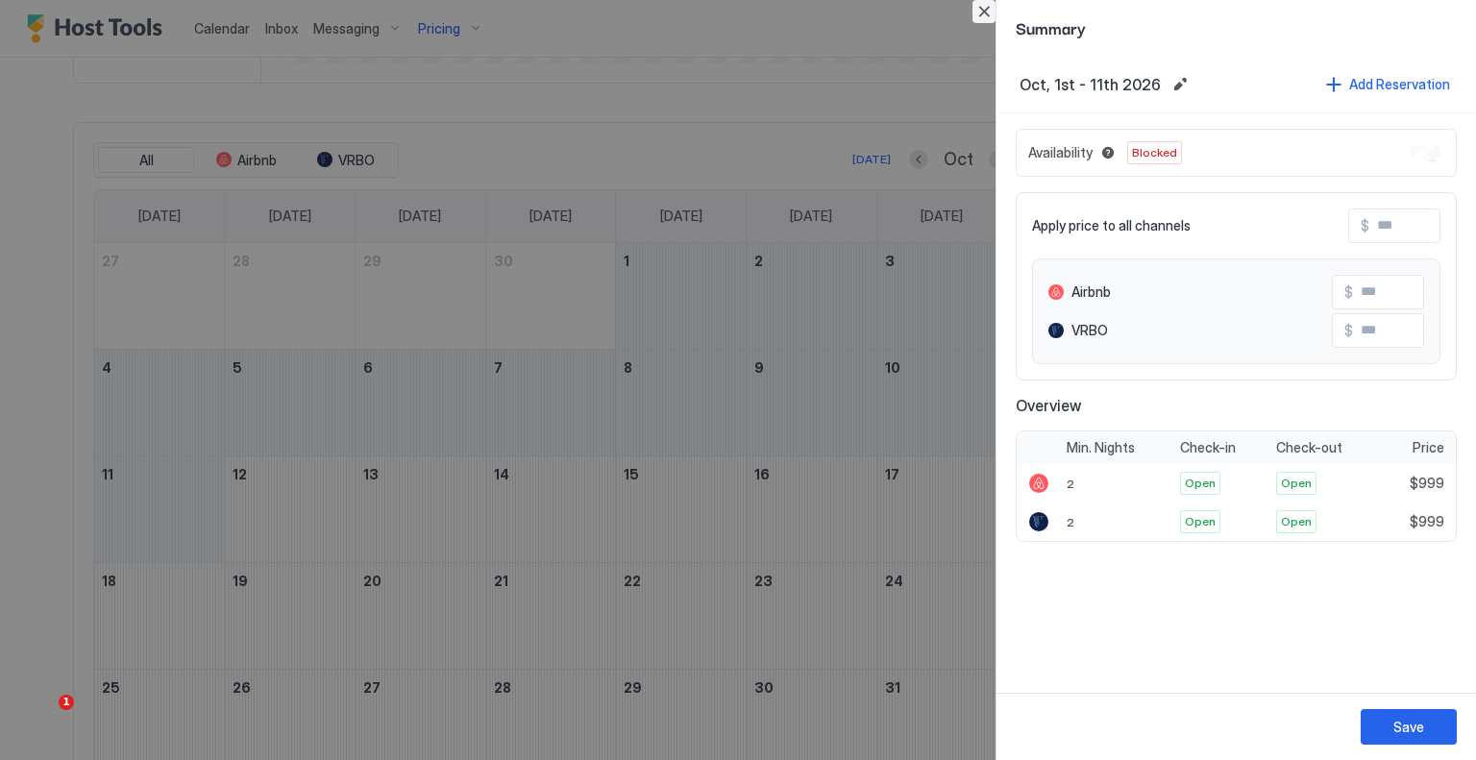
click at [987, 4] on button "Close" at bounding box center [984, 11] width 23 height 23
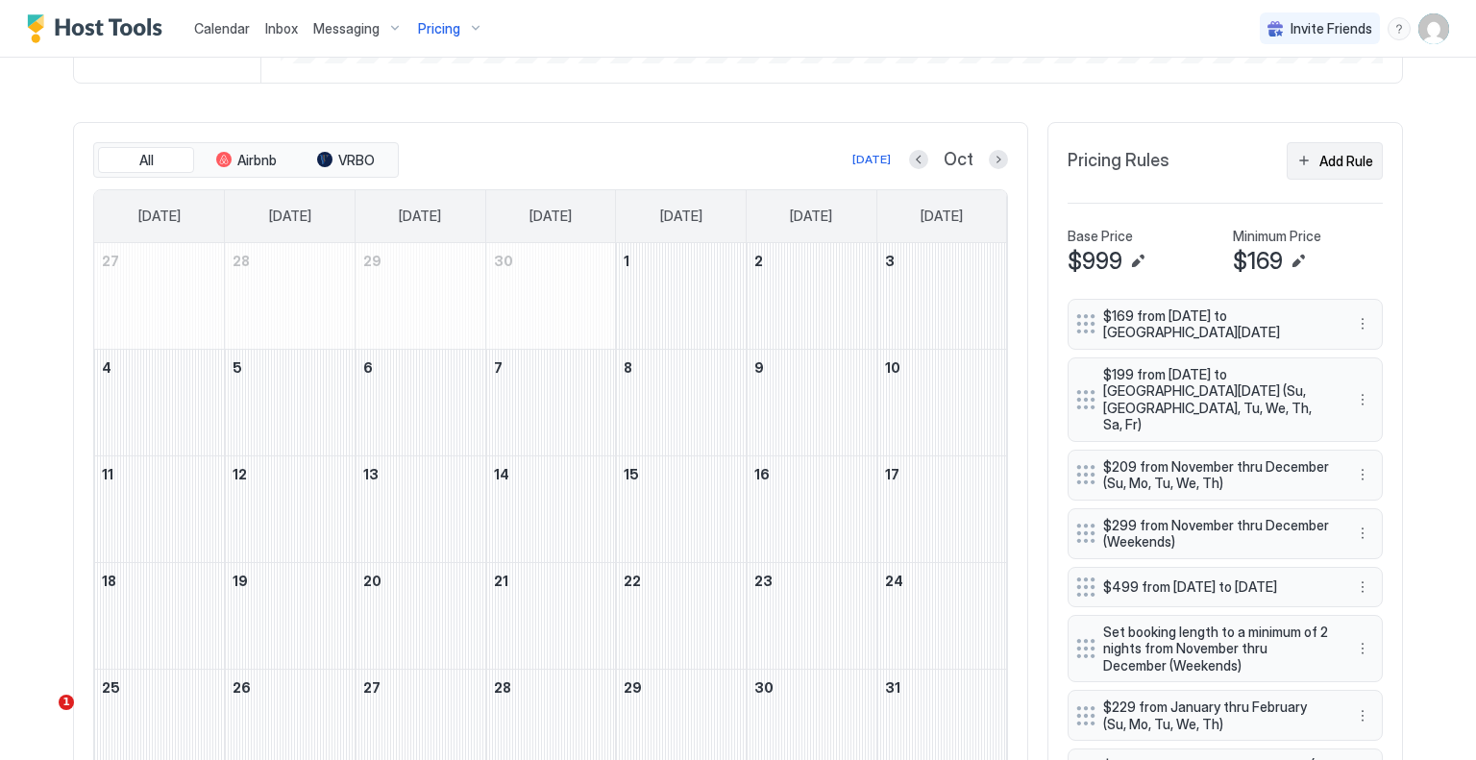
click at [1353, 151] on div "Add Rule" at bounding box center [1347, 161] width 54 height 20
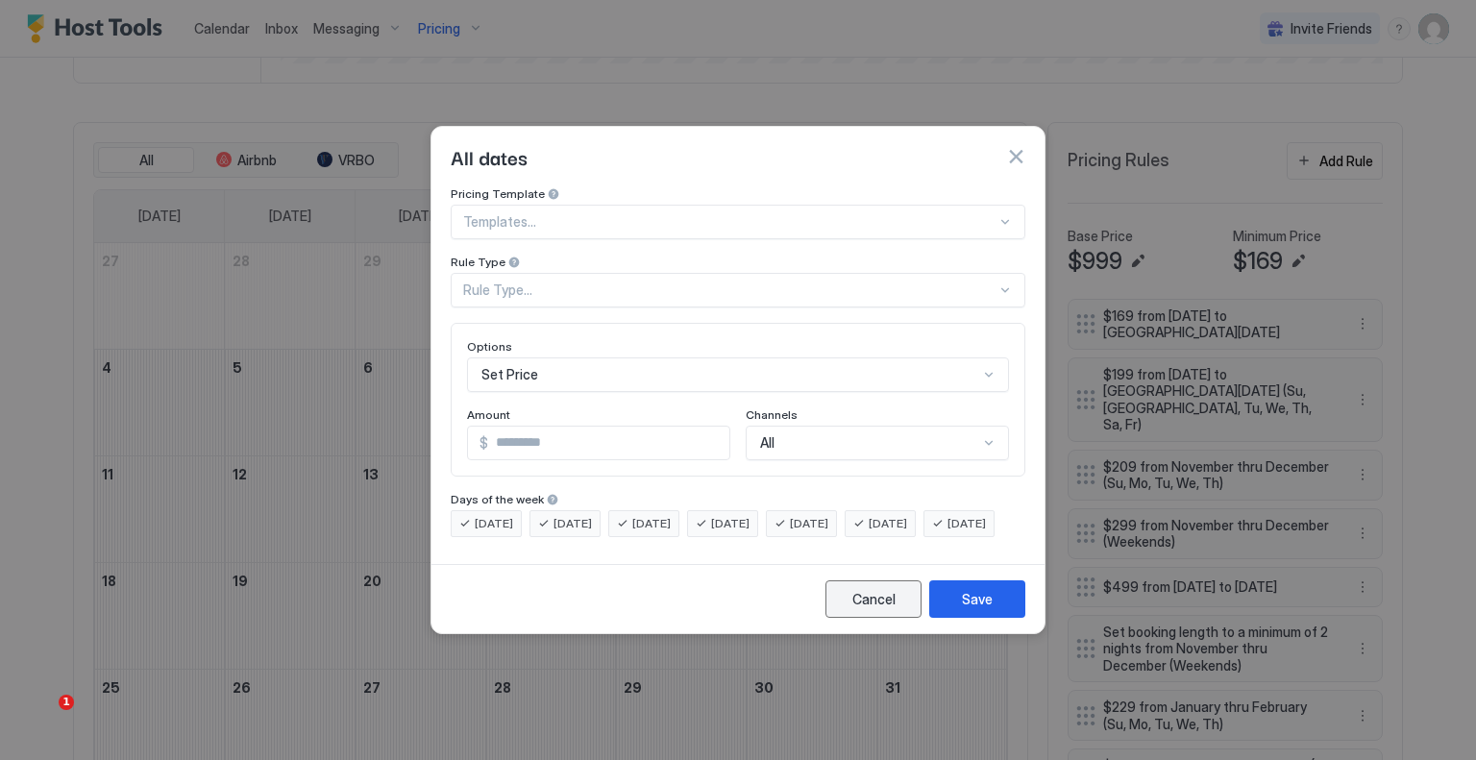
click at [884, 603] on button "Cancel" at bounding box center [874, 599] width 96 height 37
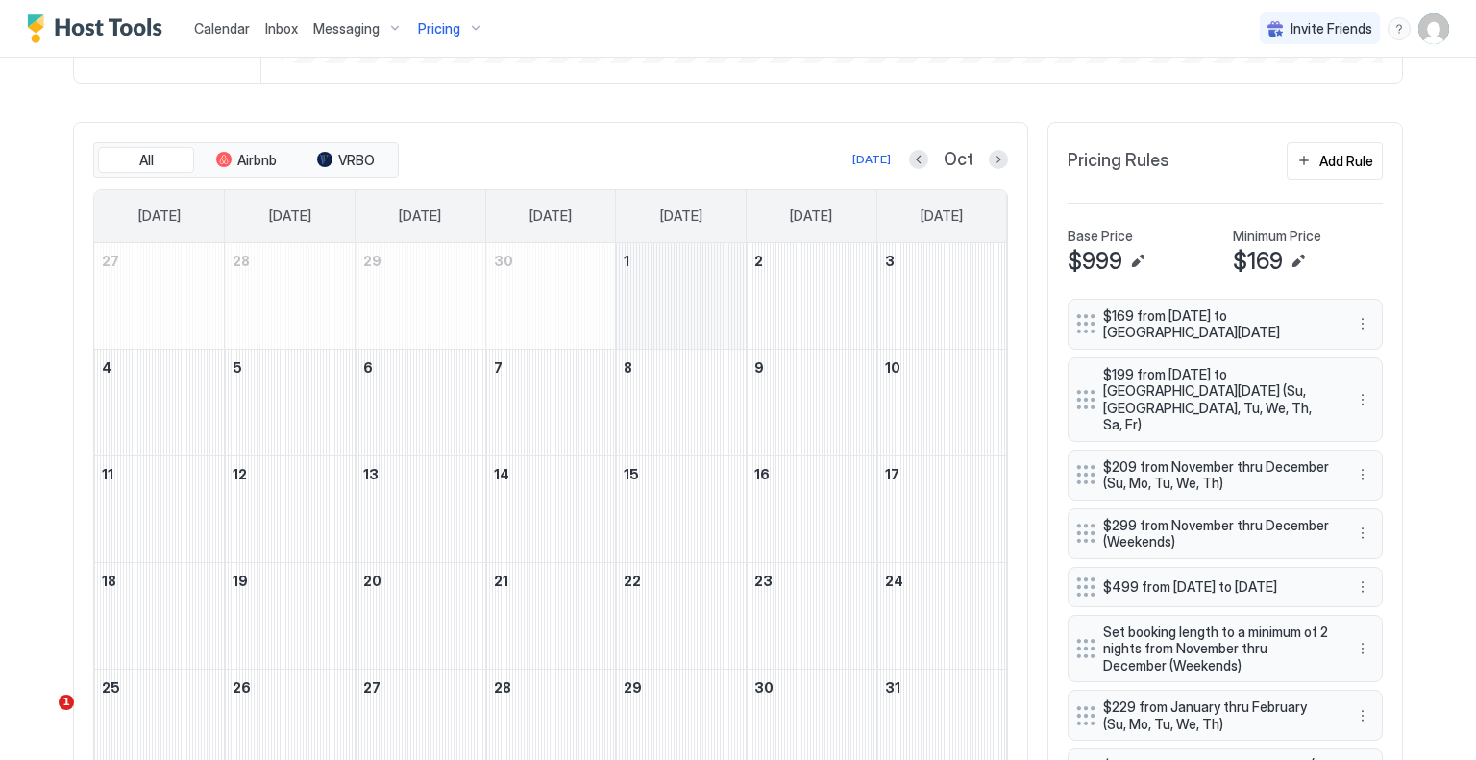
click at [681, 303] on div "October 1, 2026" at bounding box center [681, 296] width 130 height 106
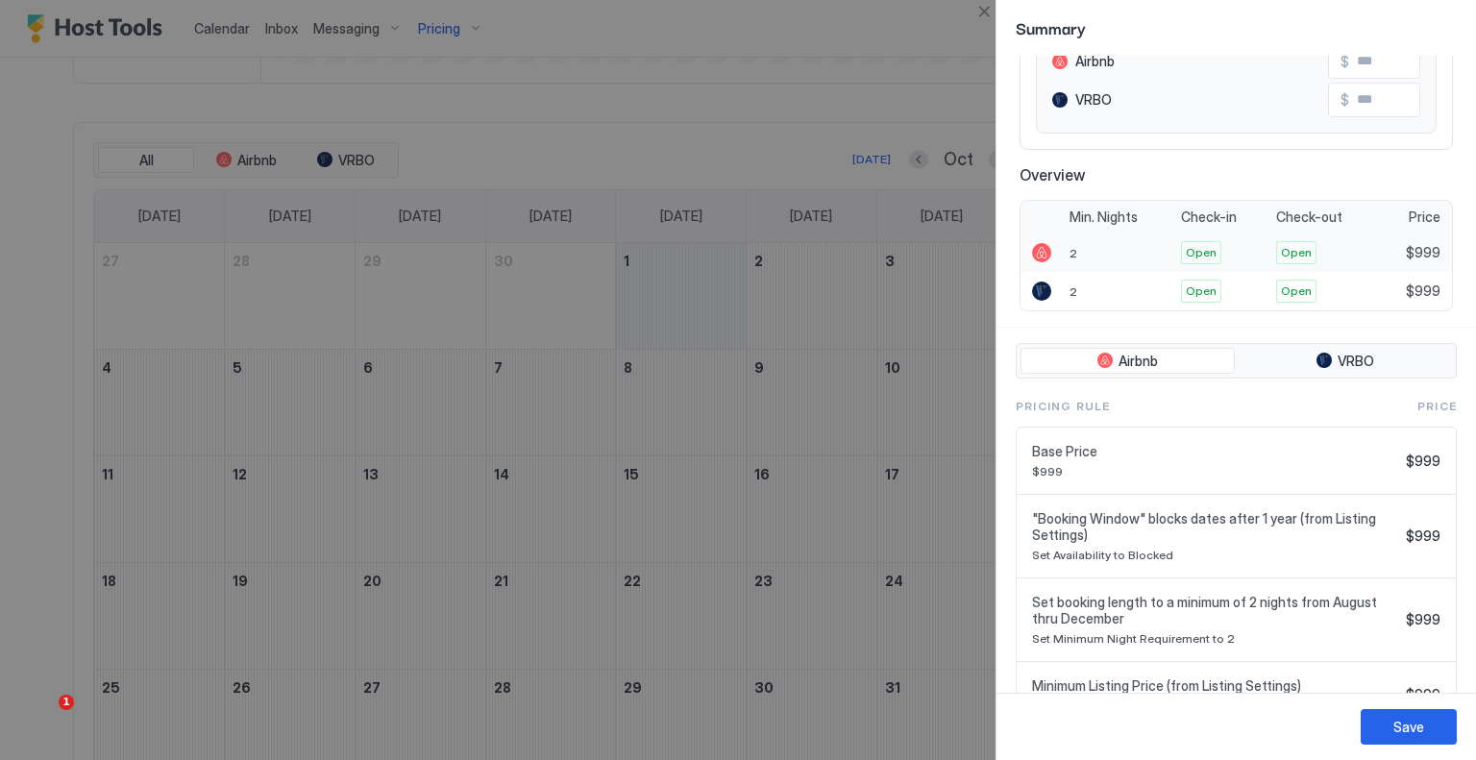
scroll to position [313, 0]
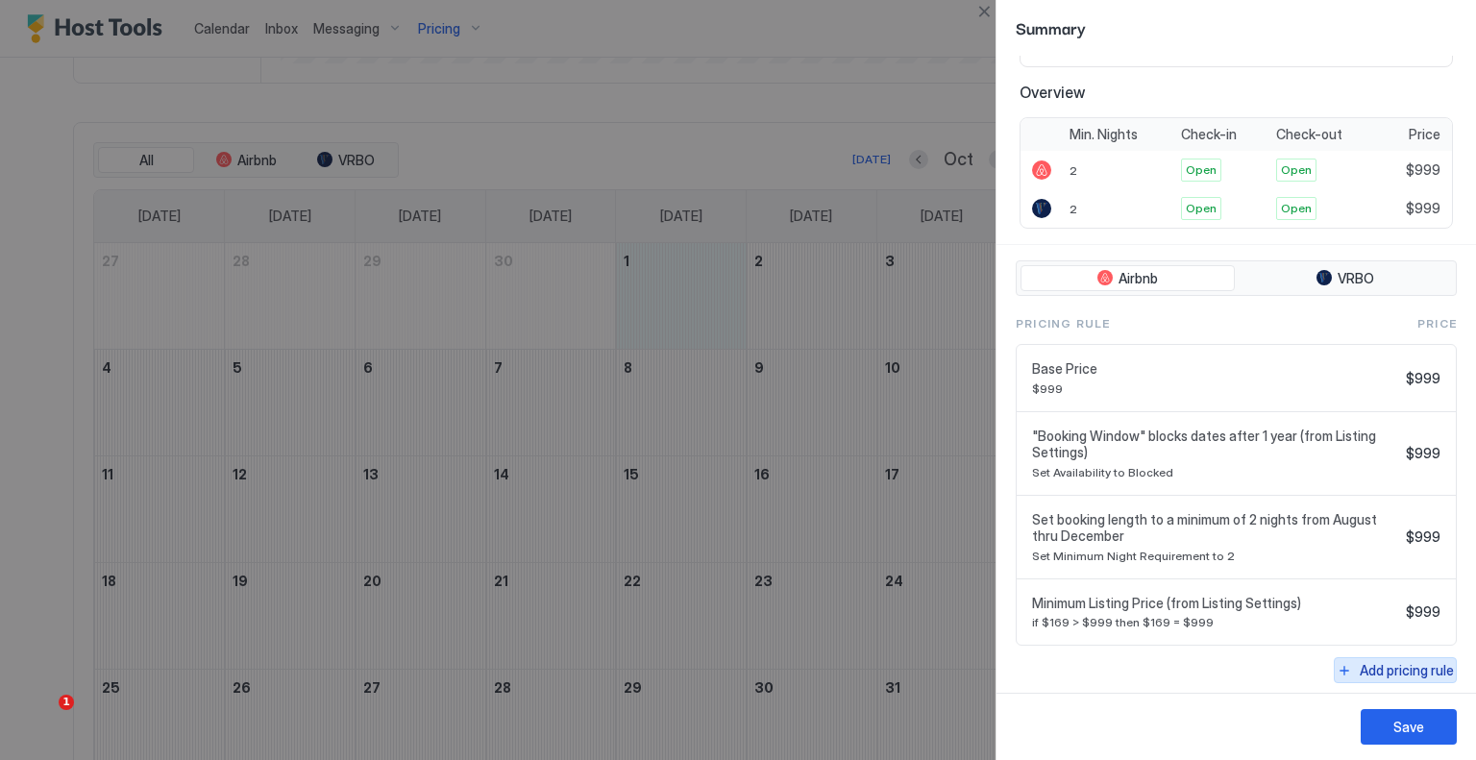
click at [1382, 662] on div "Add pricing rule" at bounding box center [1407, 670] width 94 height 20
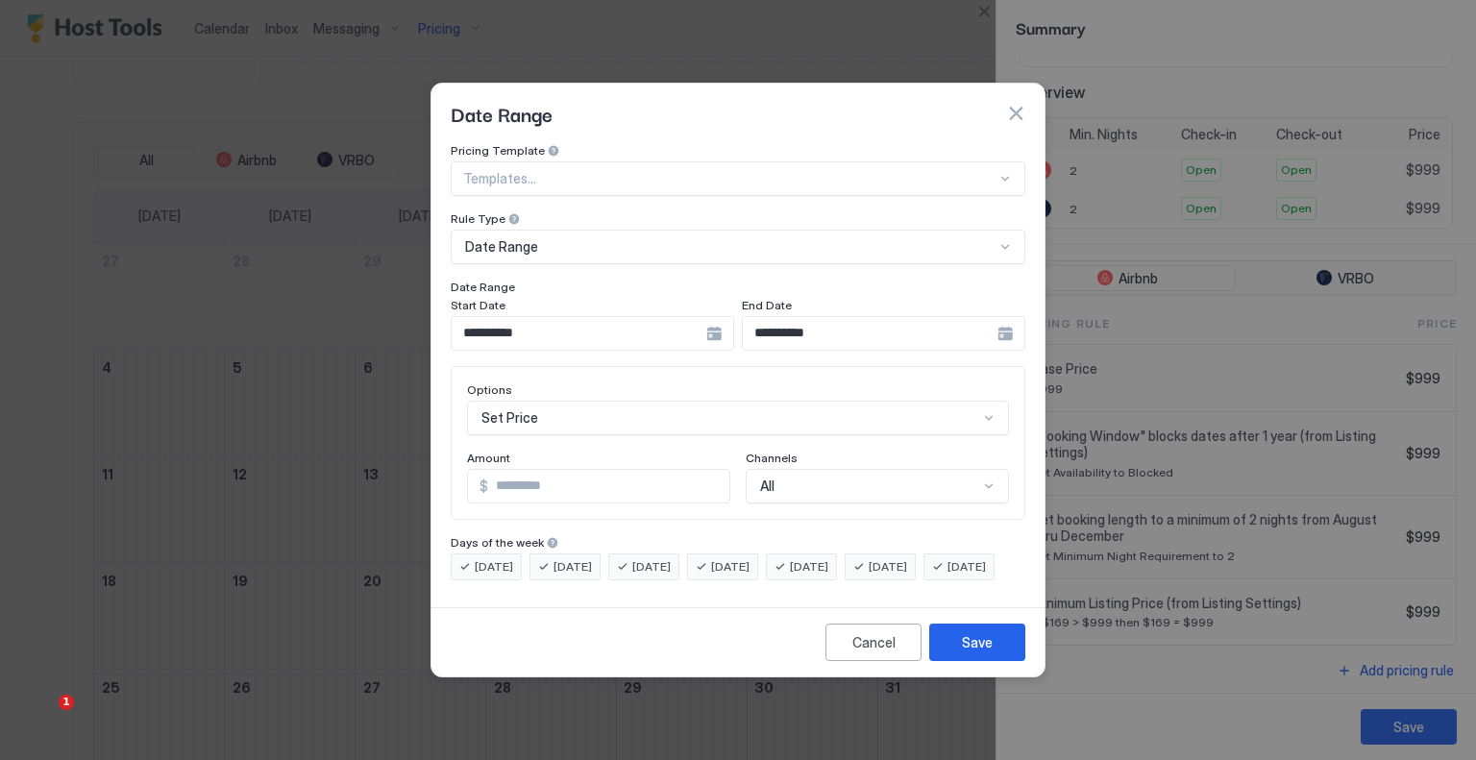
click at [1014, 320] on div "**********" at bounding box center [884, 333] width 284 height 35
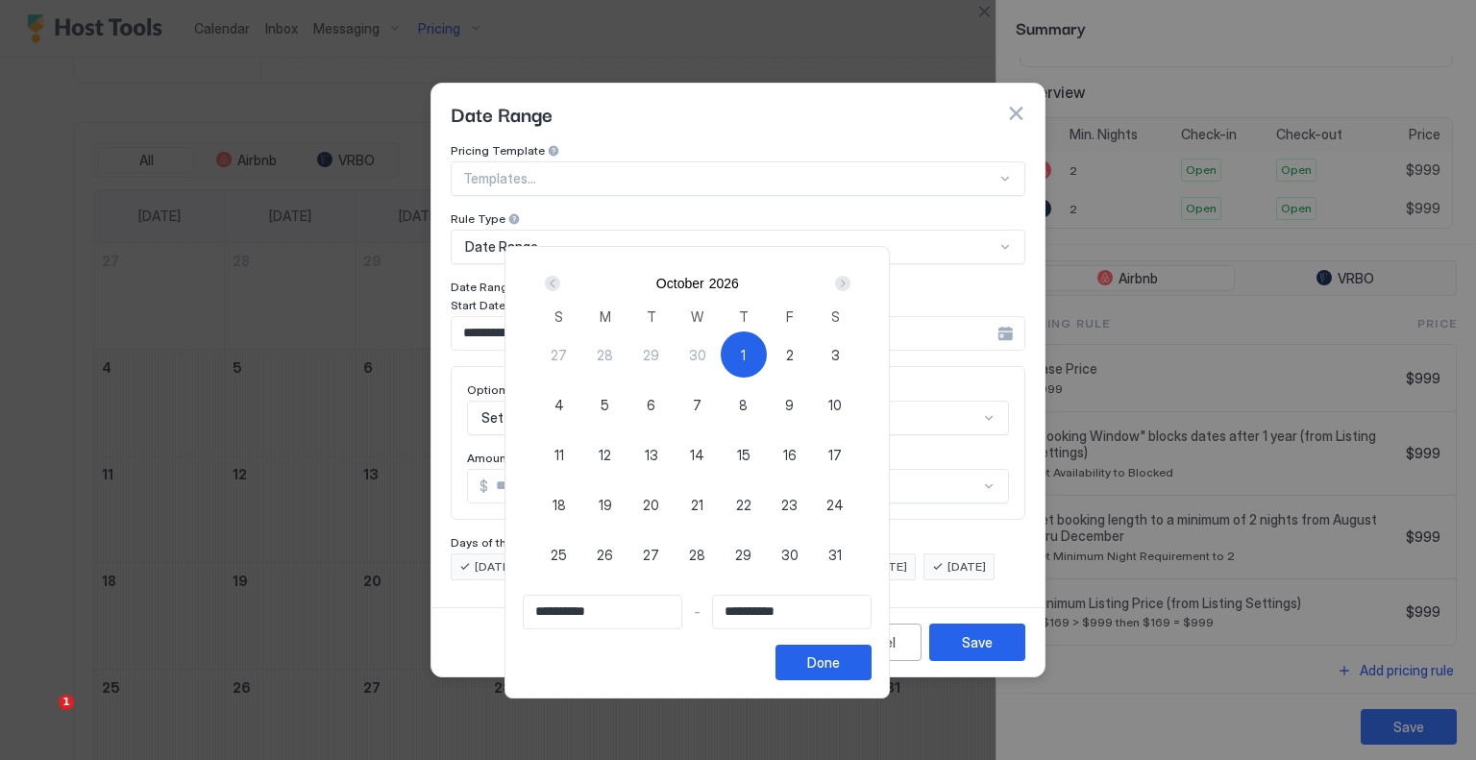
click at [582, 452] on div "11" at bounding box center [559, 455] width 46 height 46
click at [746, 351] on span "1" at bounding box center [743, 355] width 5 height 20
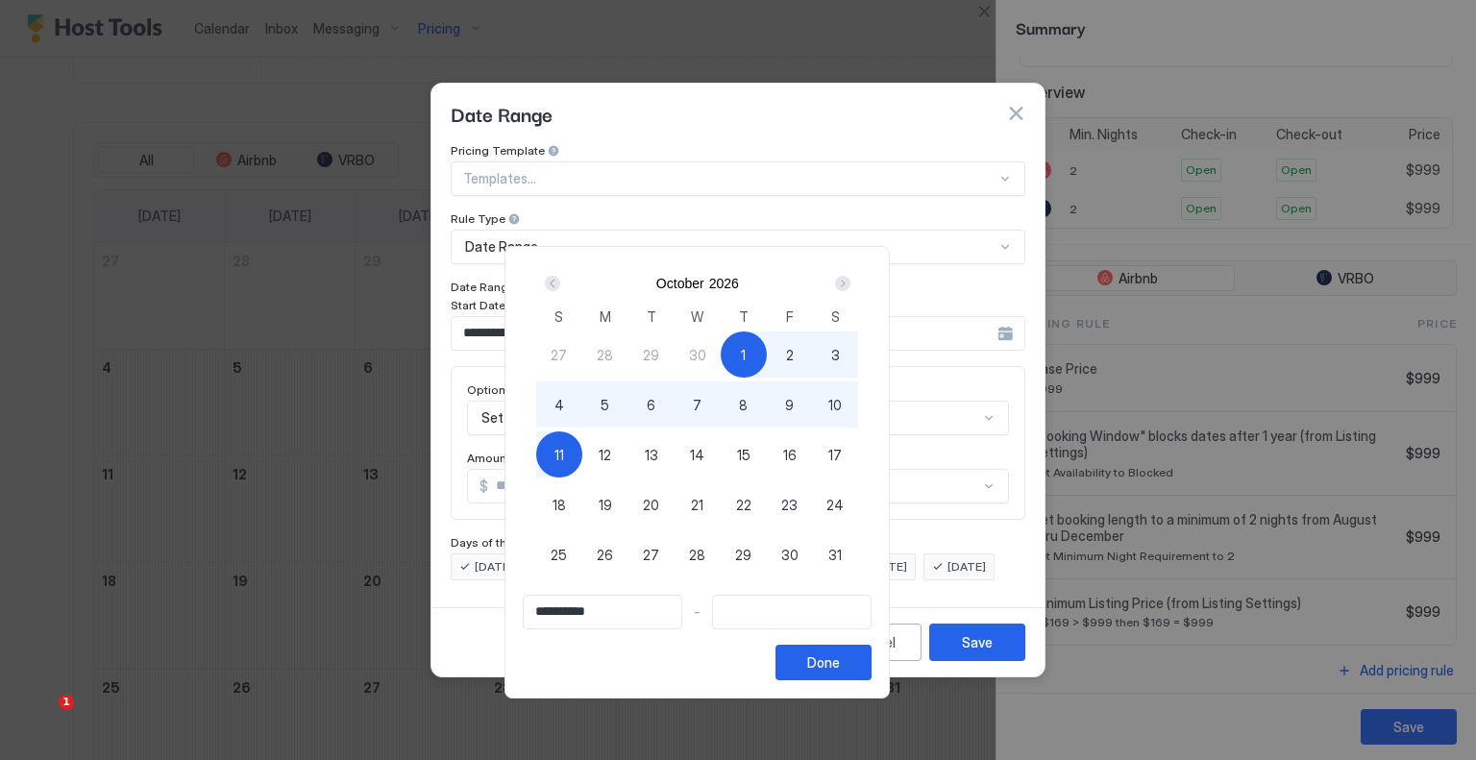
click at [582, 443] on div "11" at bounding box center [559, 455] width 46 height 46
click at [840, 654] on div "Done" at bounding box center [823, 663] width 33 height 20
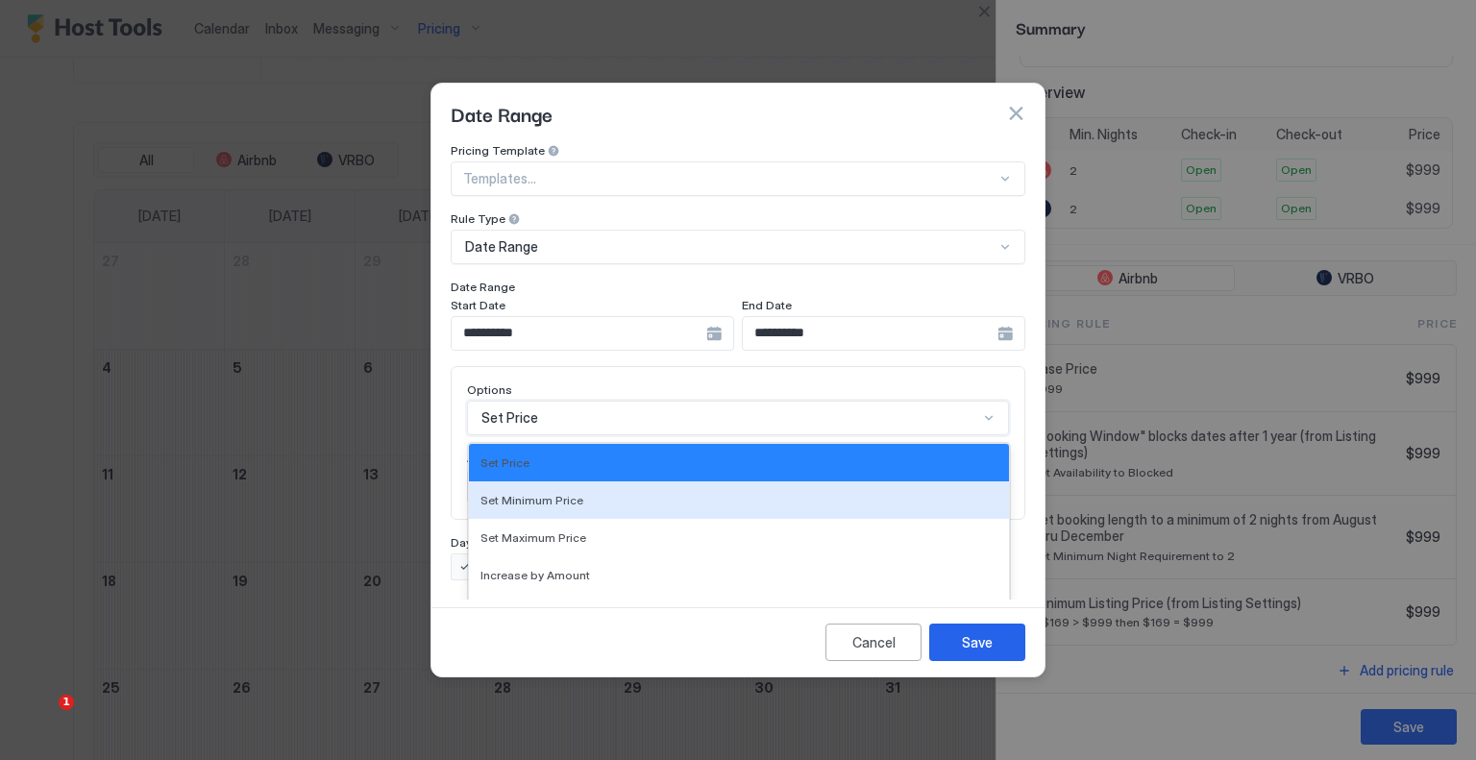
click at [550, 401] on div "17 results available. Use Up and Down to choose options, press Enter to select …" at bounding box center [738, 418] width 542 height 35
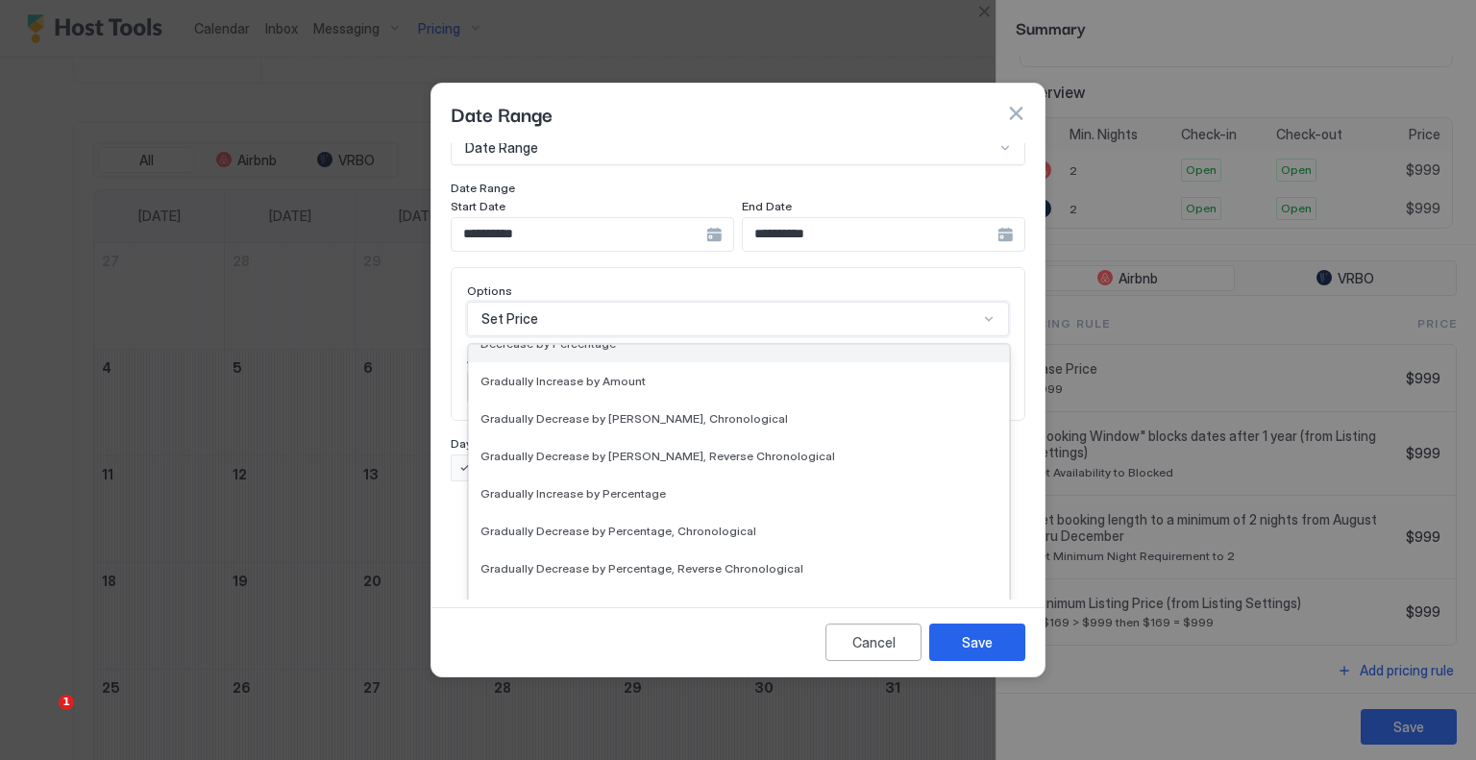
scroll to position [349, 0]
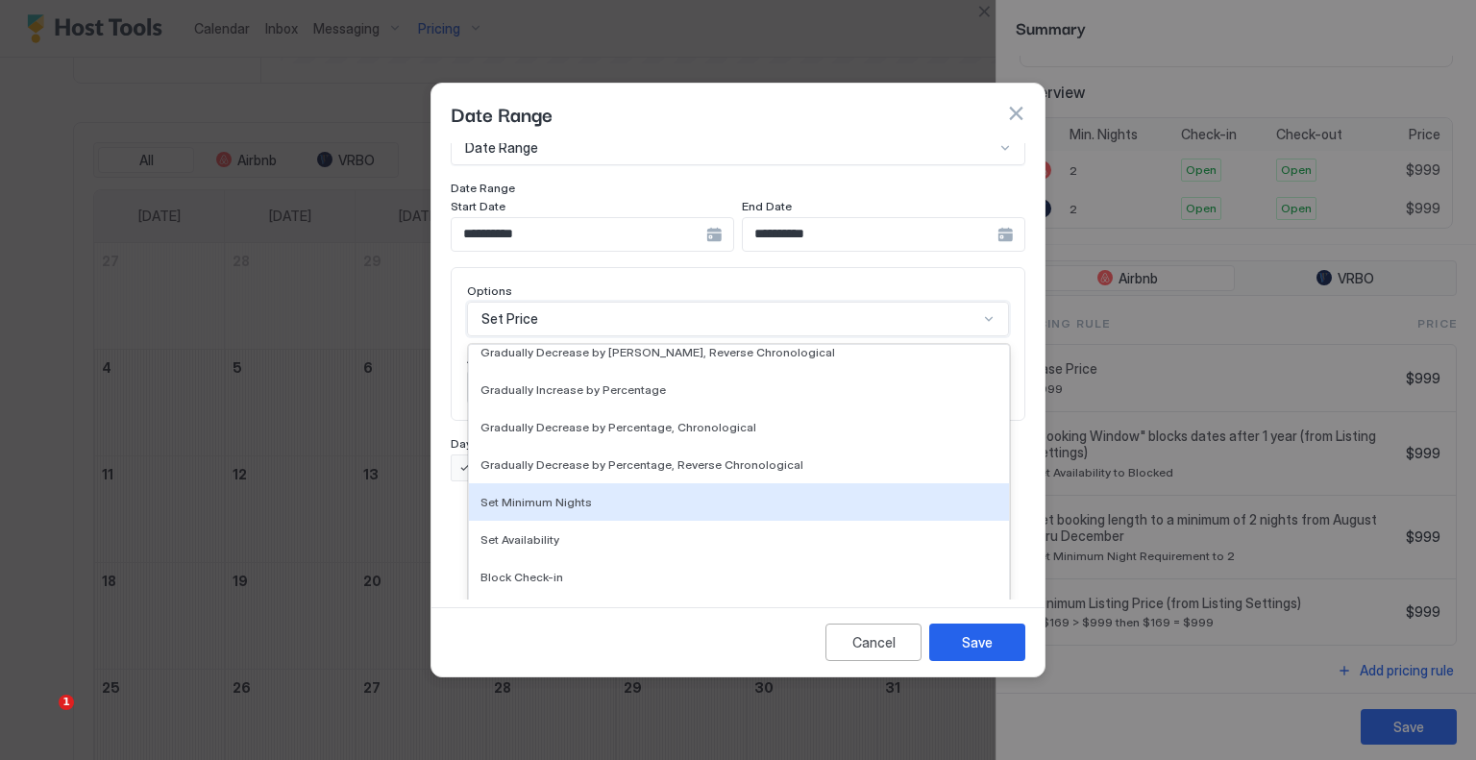
click at [606, 495] on div "Set Minimum Nights" at bounding box center [739, 502] width 517 height 14
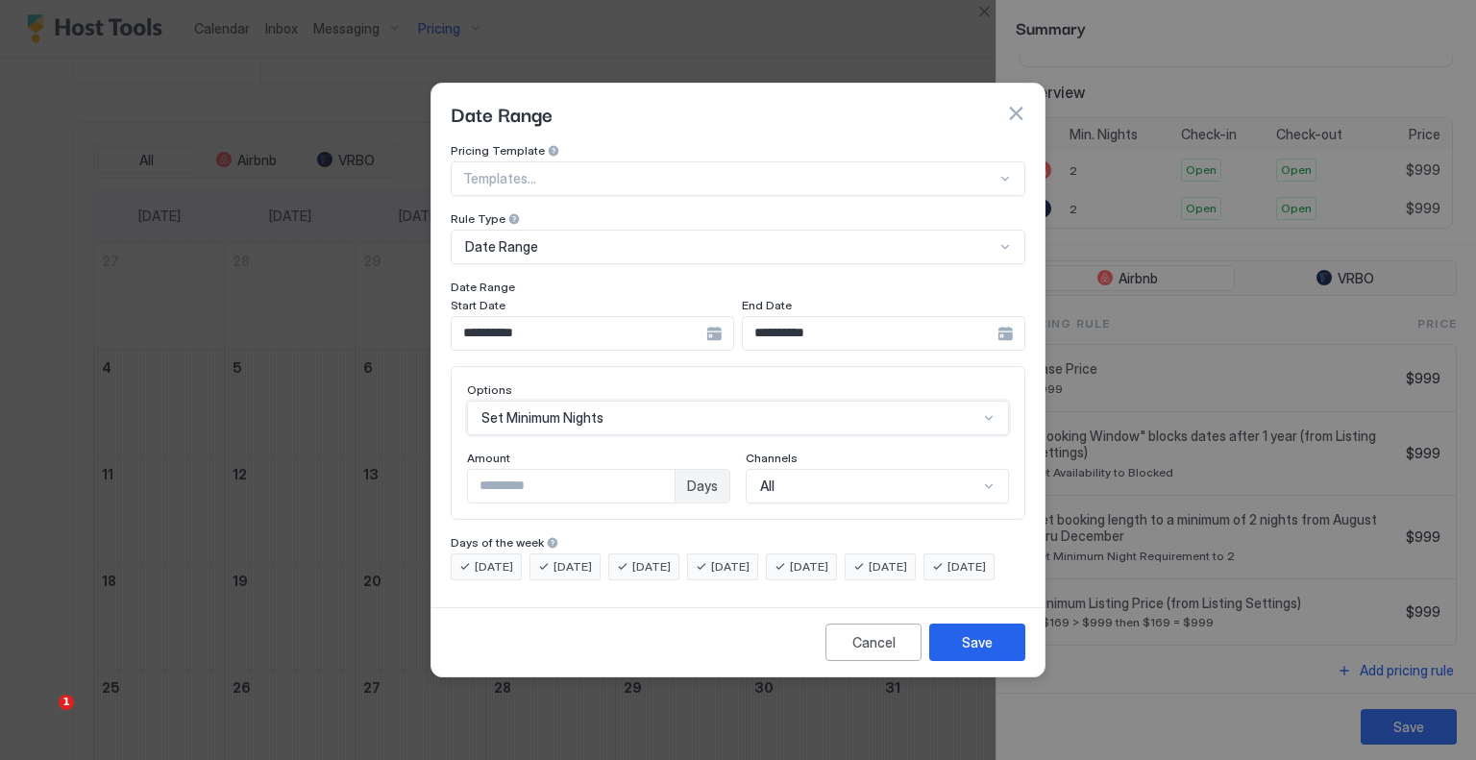
scroll to position [0, 0]
click at [575, 476] on input "*" at bounding box center [571, 486] width 207 height 33
click at [953, 653] on button "Save" at bounding box center [977, 642] width 96 height 37
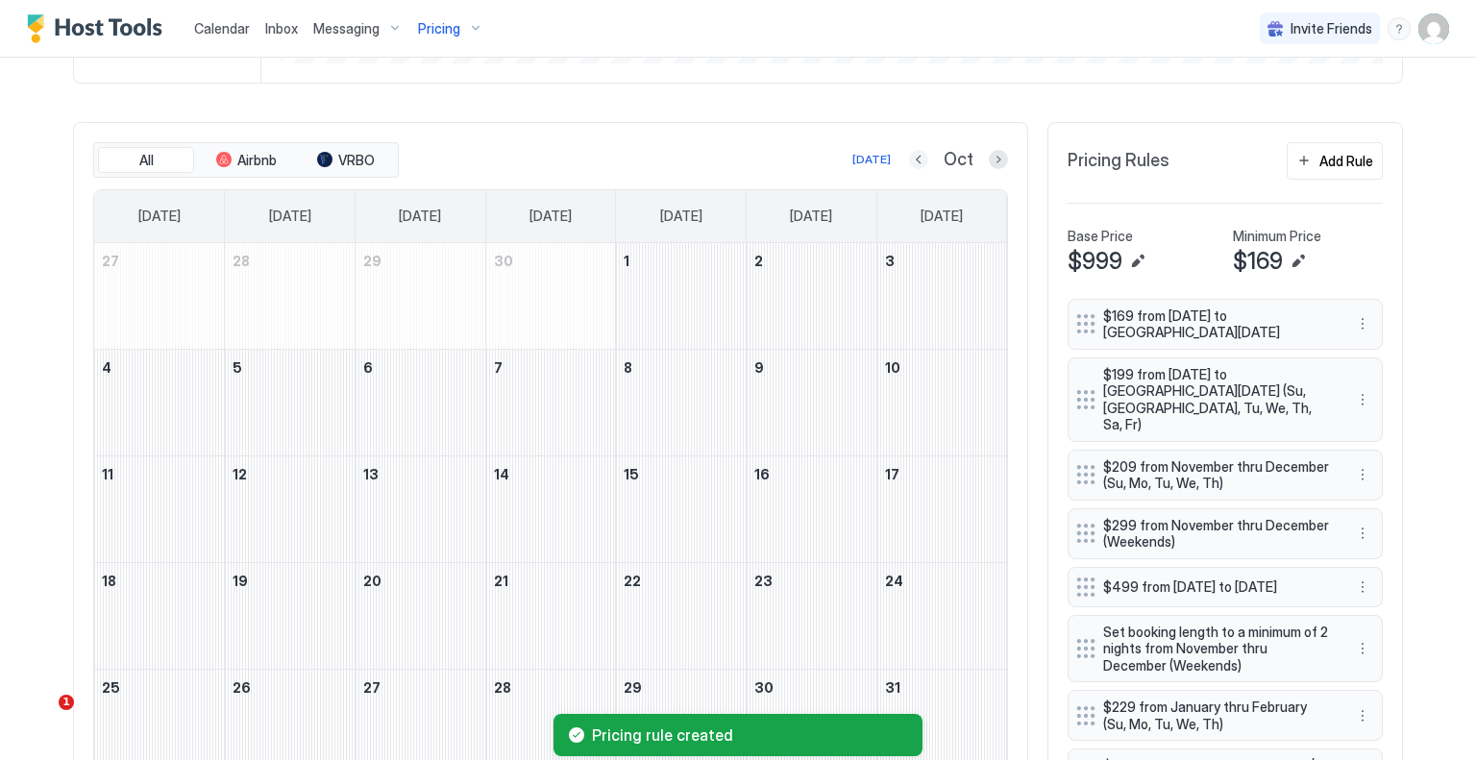
click at [909, 157] on button "Previous month" at bounding box center [918, 159] width 19 height 19
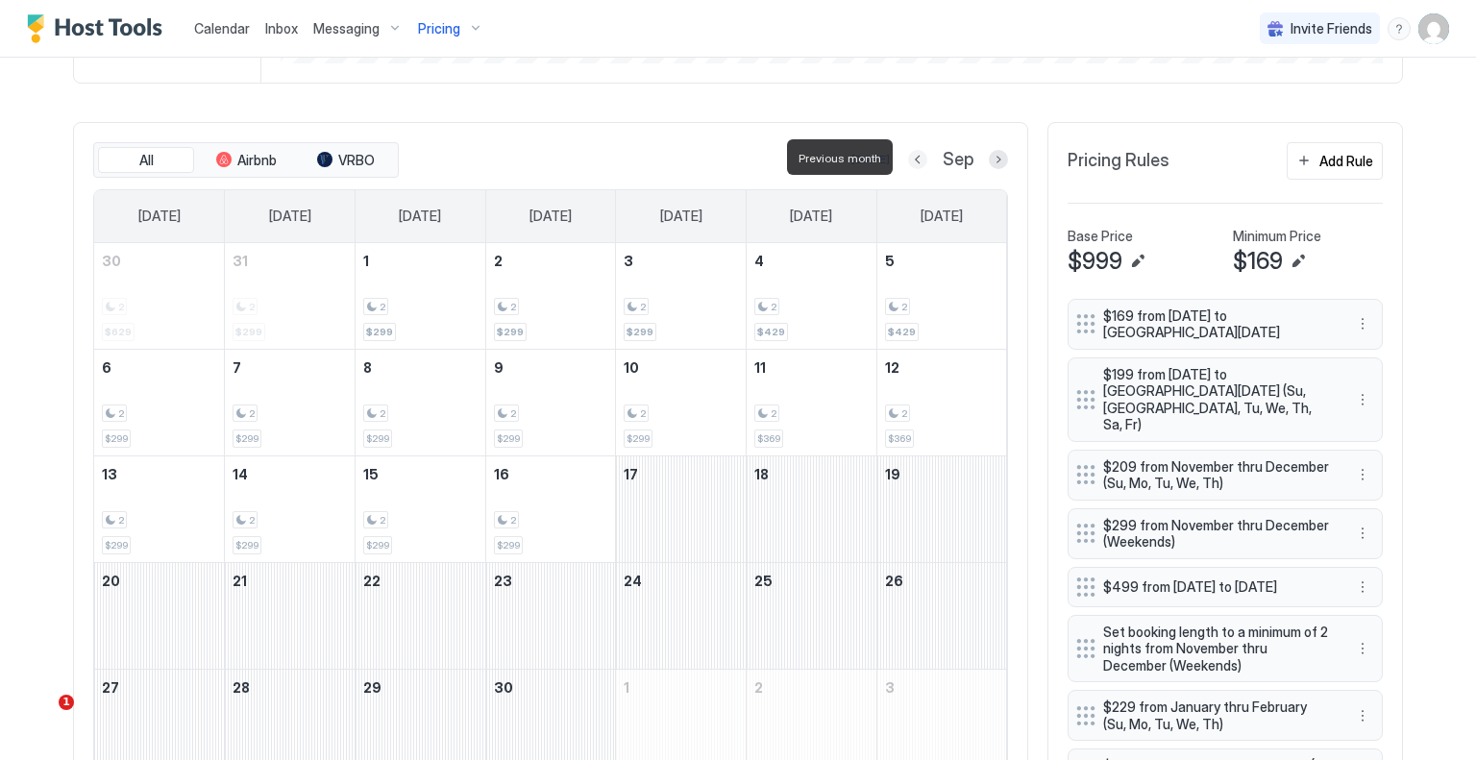
click at [912, 160] on button "Previous month" at bounding box center [917, 159] width 19 height 19
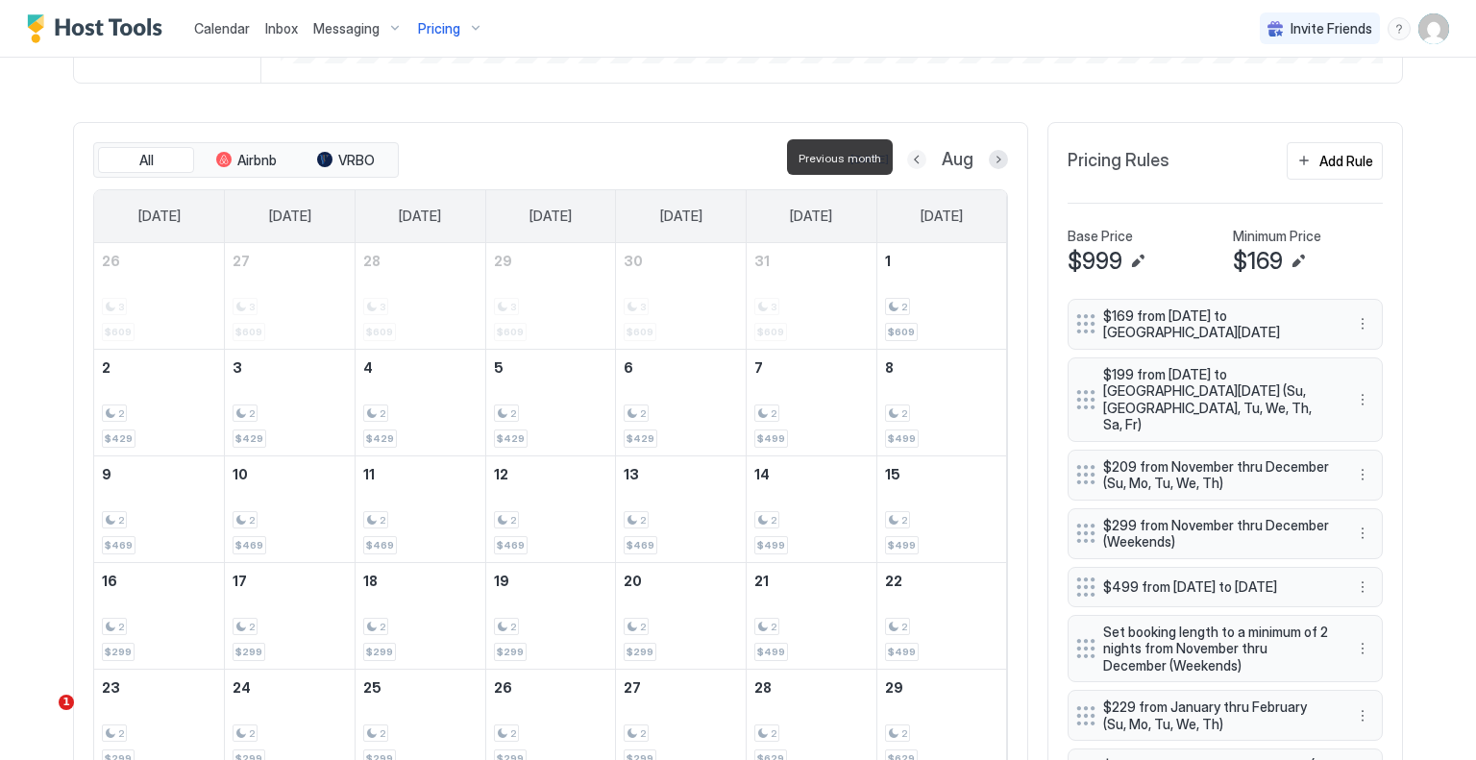
click at [912, 160] on button "Previous month" at bounding box center [916, 159] width 19 height 19
click at [905, 160] on button "Previous month" at bounding box center [895, 159] width 19 height 19
click at [912, 160] on button "Previous month" at bounding box center [919, 159] width 19 height 19
click at [912, 160] on button "Previous month" at bounding box center [915, 159] width 19 height 19
click at [912, 160] on button "Previous month" at bounding box center [921, 159] width 19 height 19
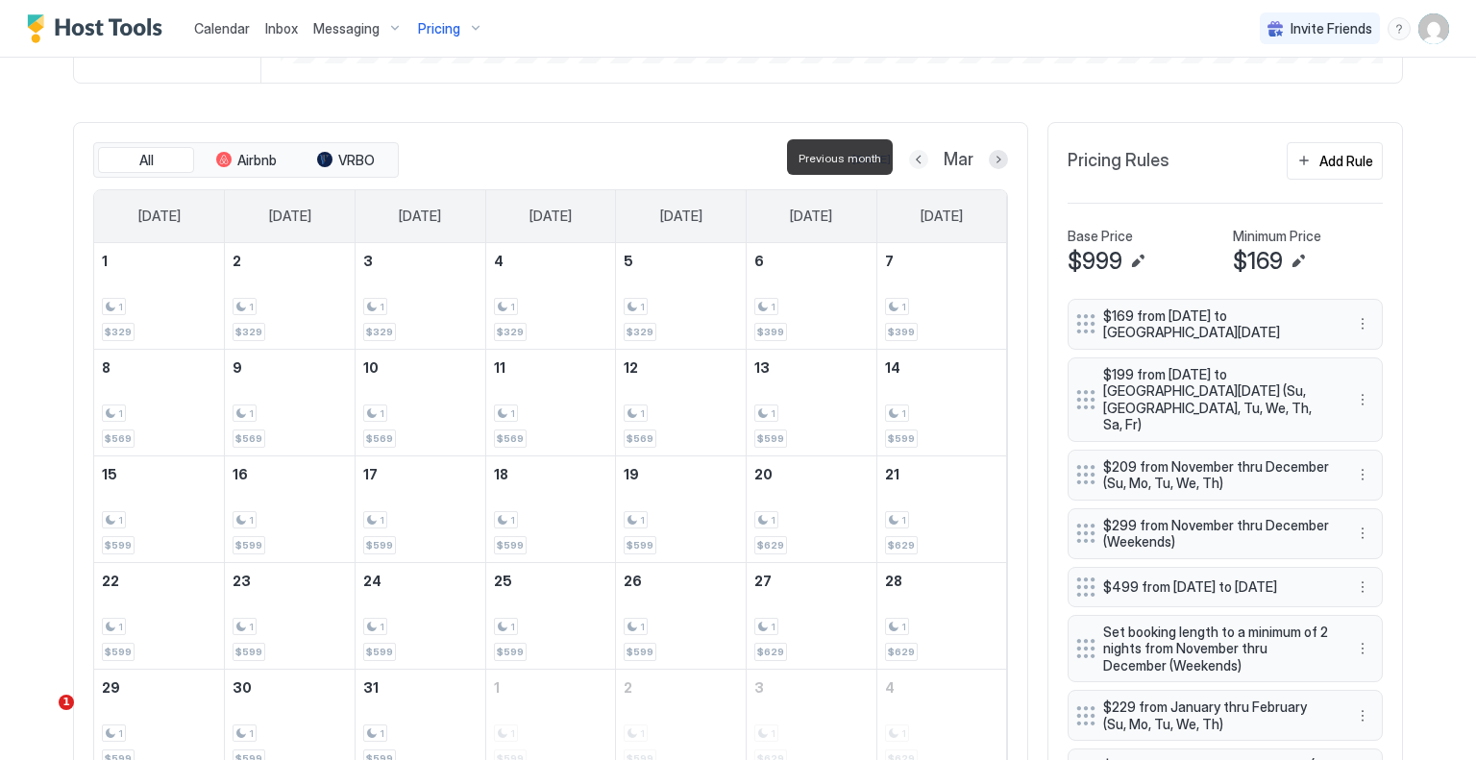
click at [912, 160] on button "Previous month" at bounding box center [918, 159] width 19 height 19
click at [912, 160] on button "Previous month" at bounding box center [919, 159] width 19 height 19
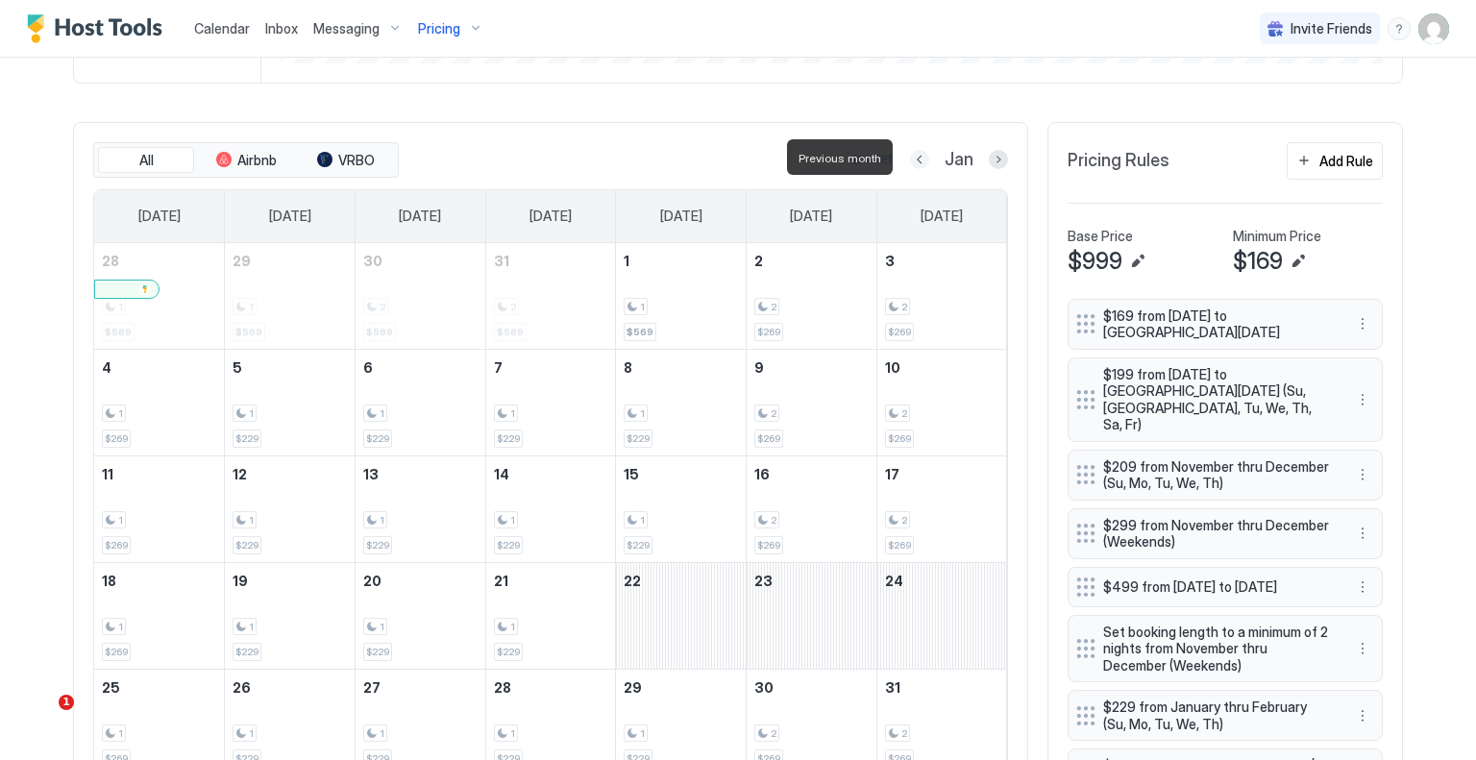
click at [912, 160] on button "Previous month" at bounding box center [919, 159] width 19 height 19
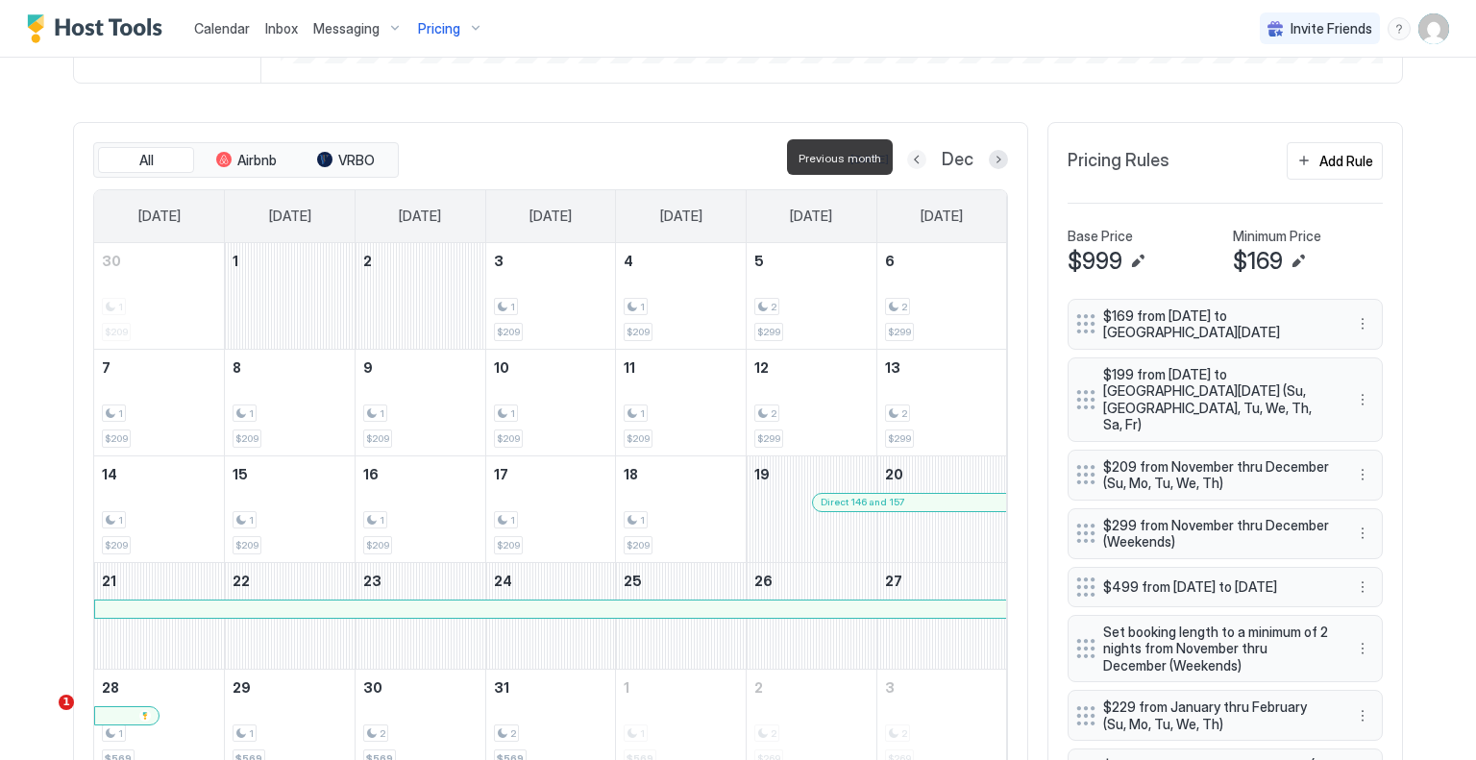
click at [912, 160] on button "Previous month" at bounding box center [916, 159] width 19 height 19
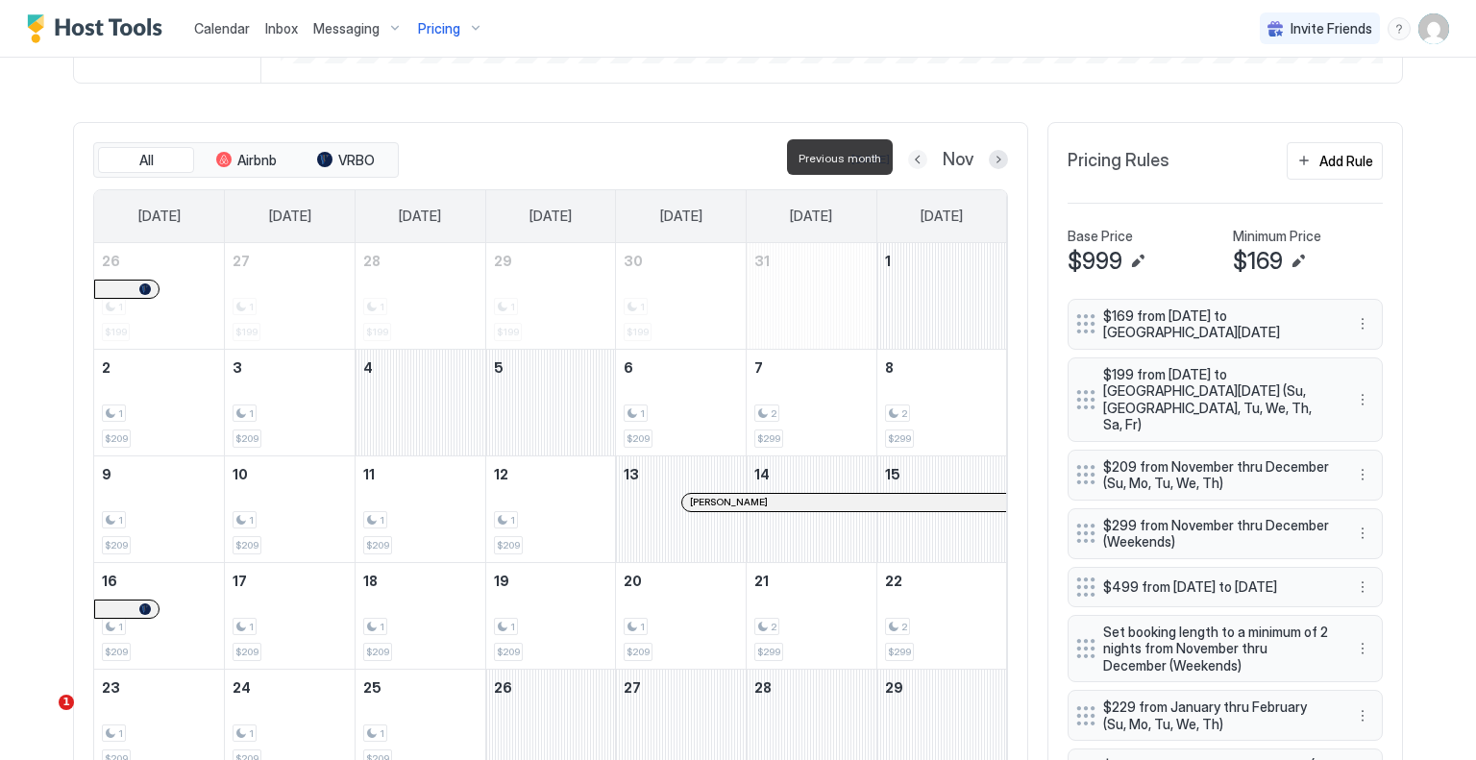
click at [912, 160] on button "Previous month" at bounding box center [917, 159] width 19 height 19
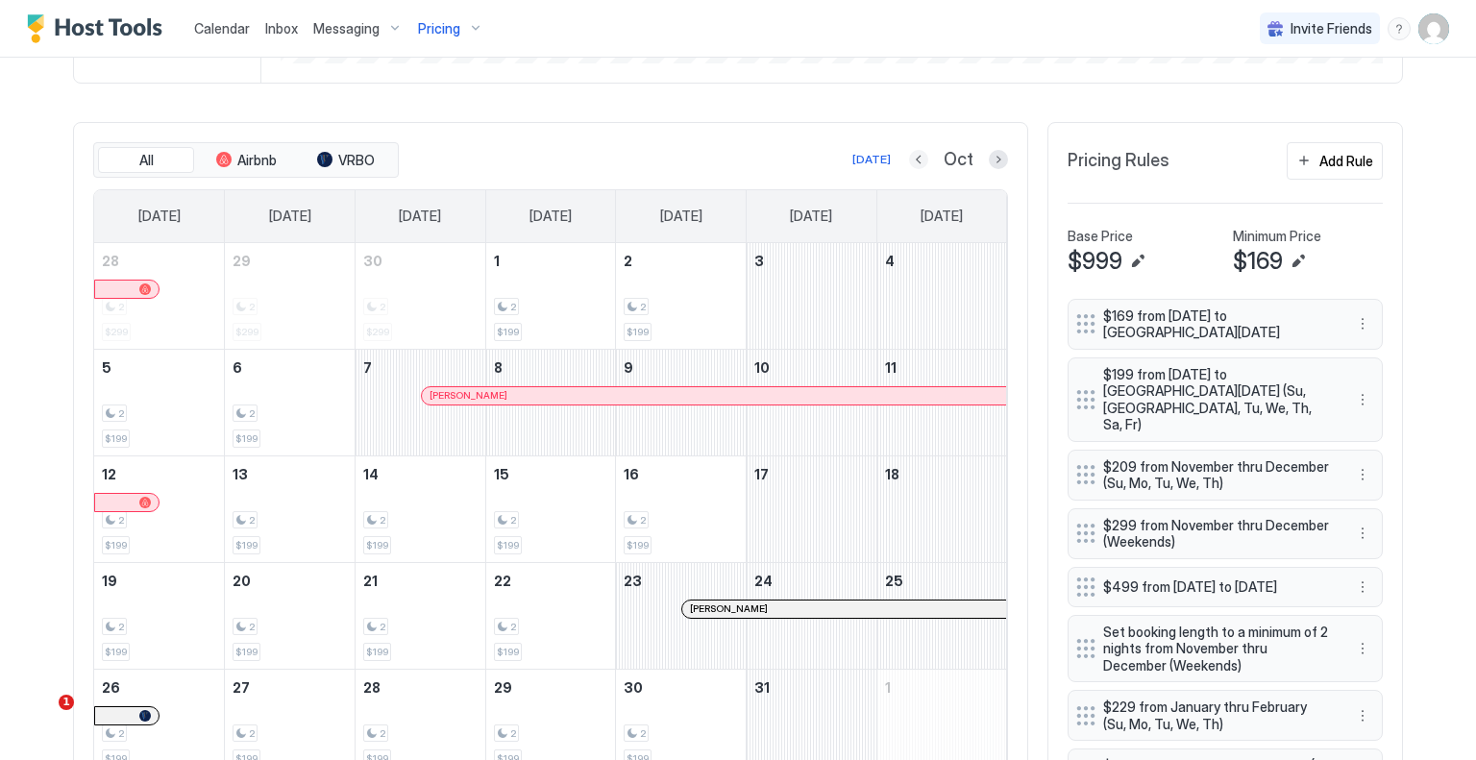
click at [915, 152] on button "Previous month" at bounding box center [918, 159] width 19 height 19
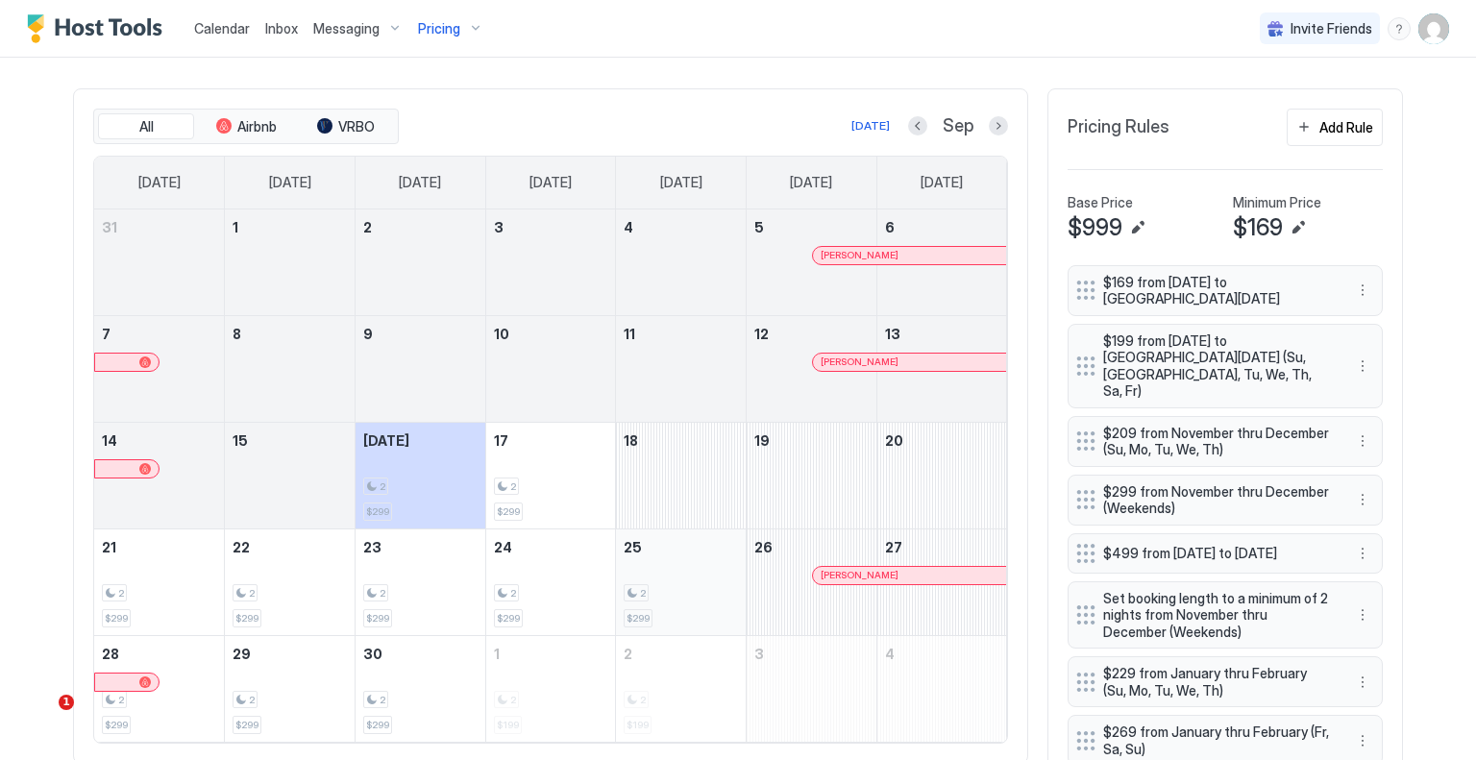
scroll to position [865, 0]
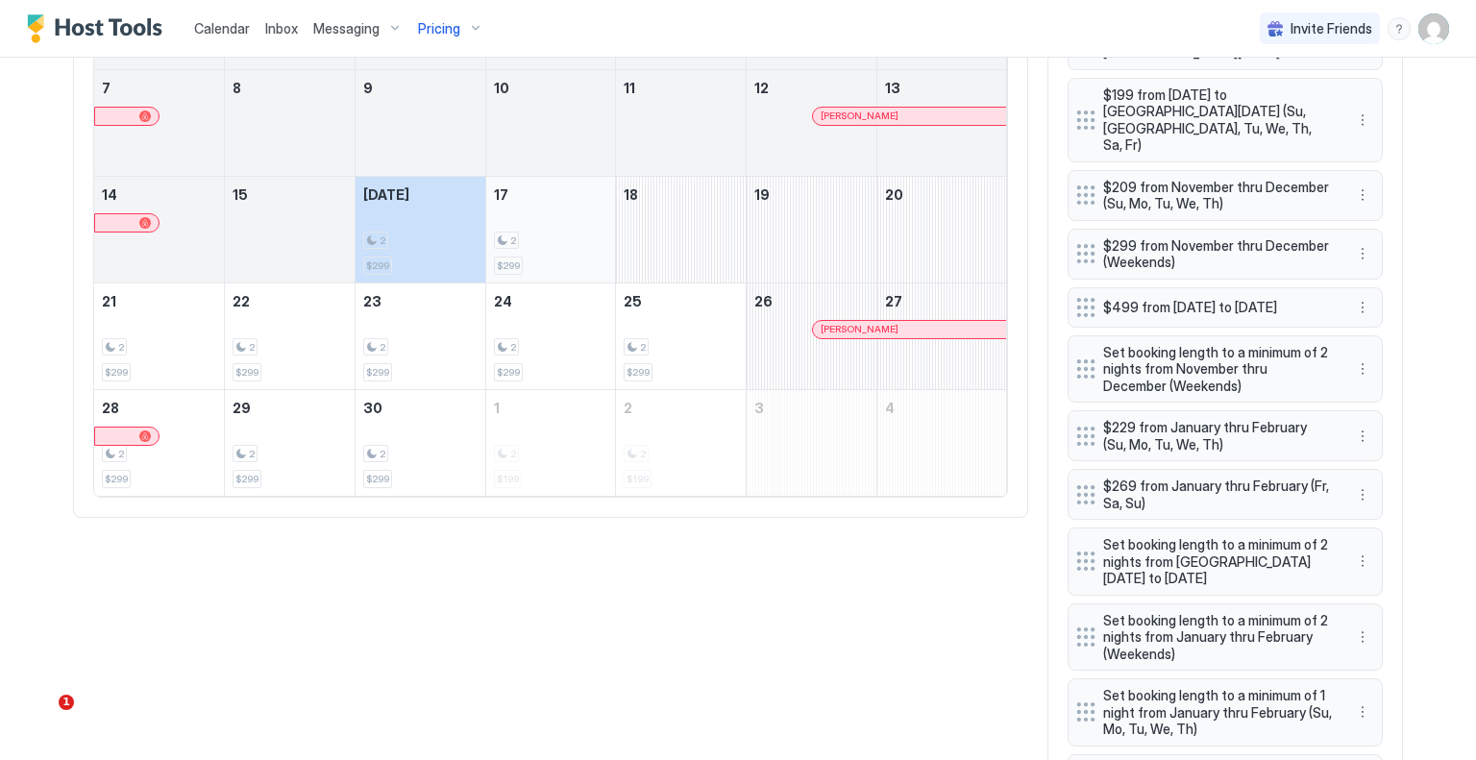
drag, startPoint x: 439, startPoint y: 242, endPoint x: 523, endPoint y: 247, distance: 83.8
click at [523, 247] on tr "14 15 Today 2 $299 17 2 $299 18 19 20" at bounding box center [550, 229] width 913 height 107
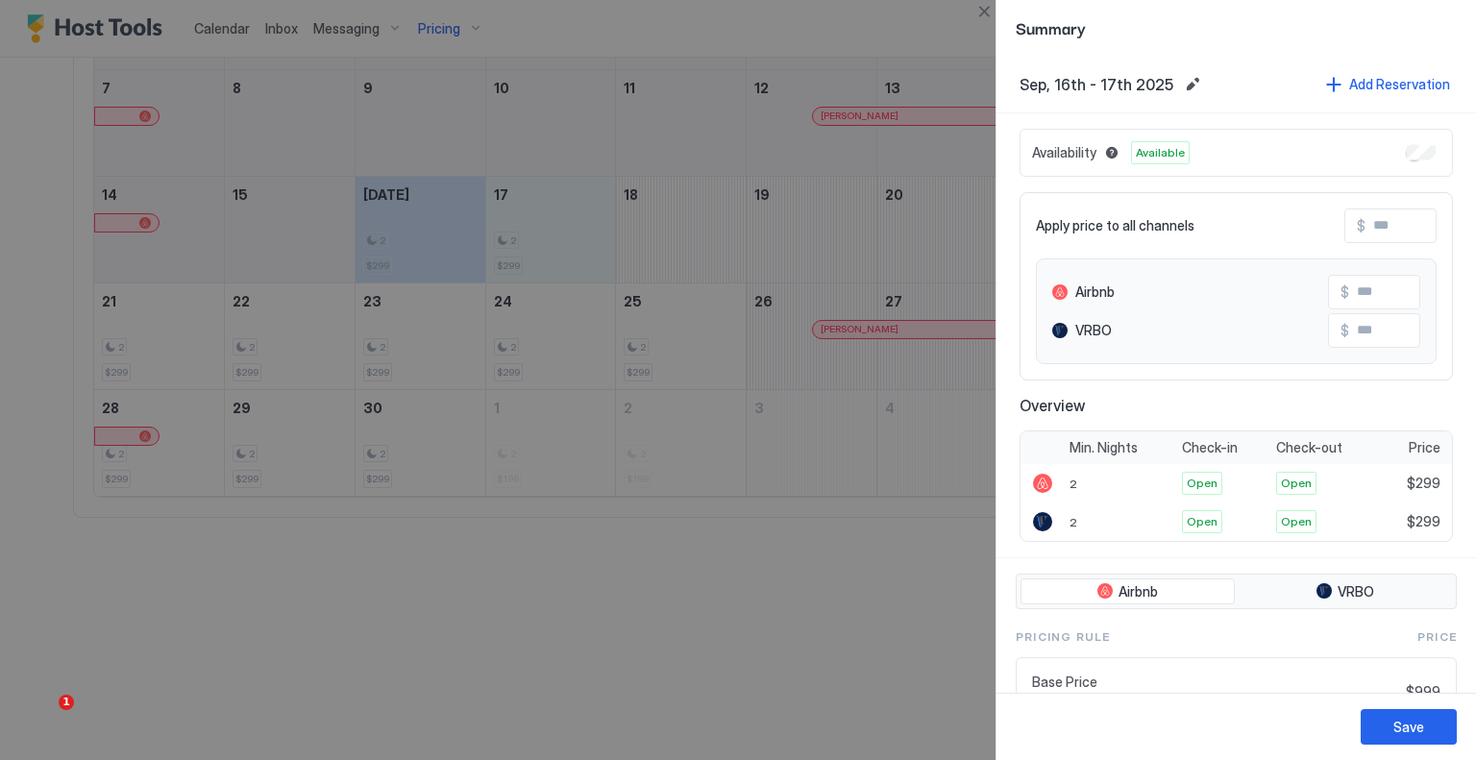
click at [1376, 233] on input "Input Field" at bounding box center [1443, 226] width 154 height 33
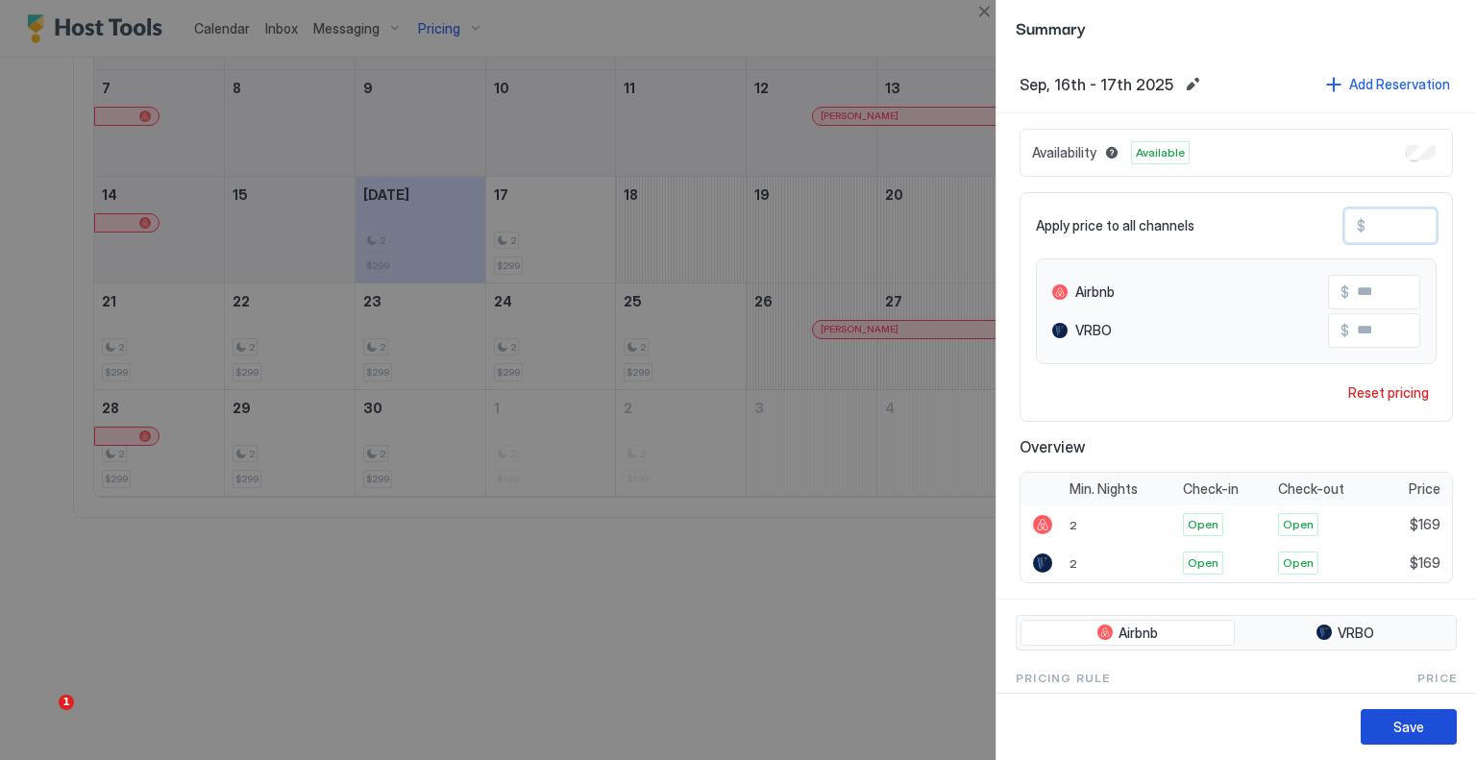
click at [1432, 710] on button "Save" at bounding box center [1409, 727] width 96 height 36
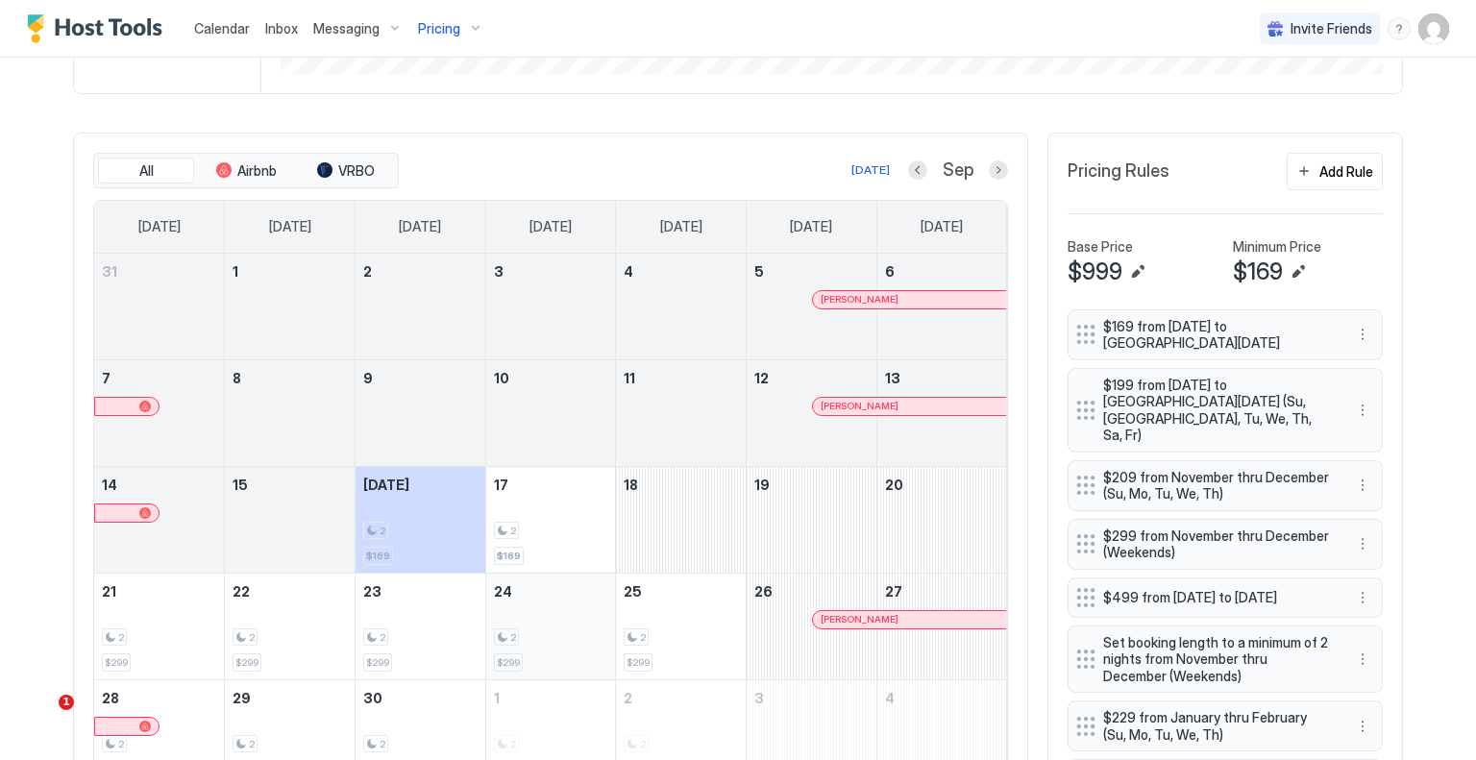
scroll to position [769, 0]
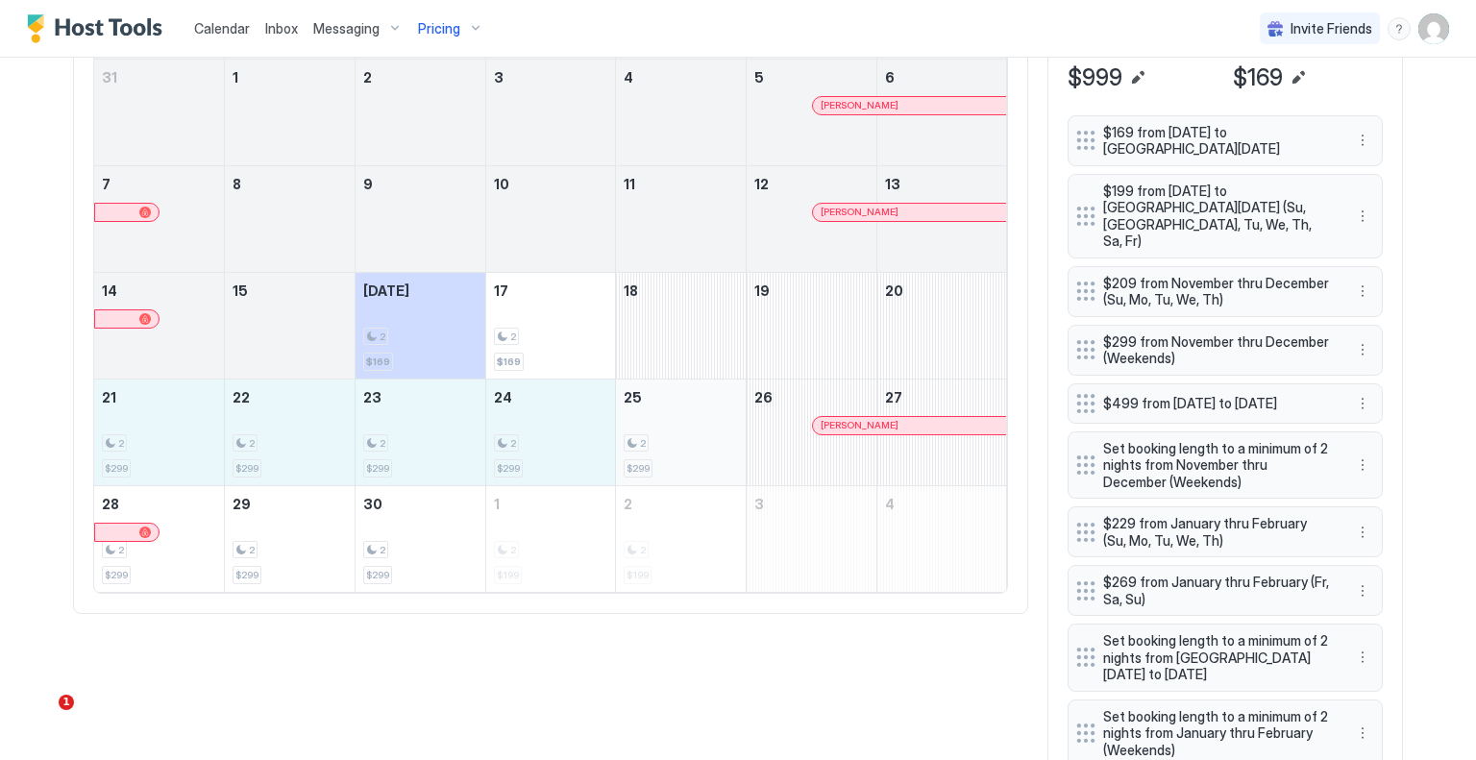
drag, startPoint x: 138, startPoint y: 436, endPoint x: 656, endPoint y: 436, distance: 518.1
click at [656, 436] on tr "21 2 $299 22 2 $299 23 2 $299 24 2 $299 25 2 $299 26 Darryl Hall 27" at bounding box center [550, 432] width 913 height 107
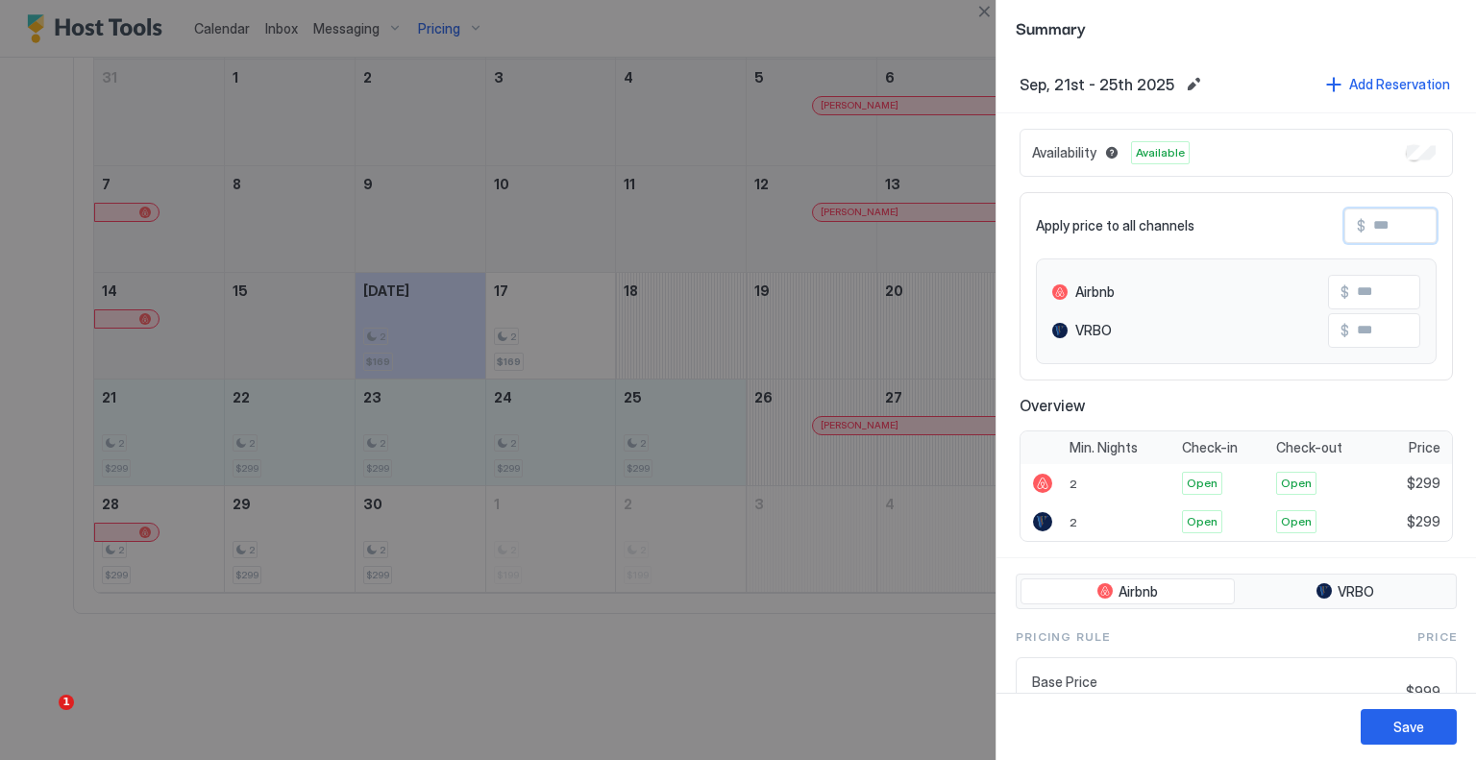
click at [1382, 231] on input "Input Field" at bounding box center [1443, 226] width 154 height 33
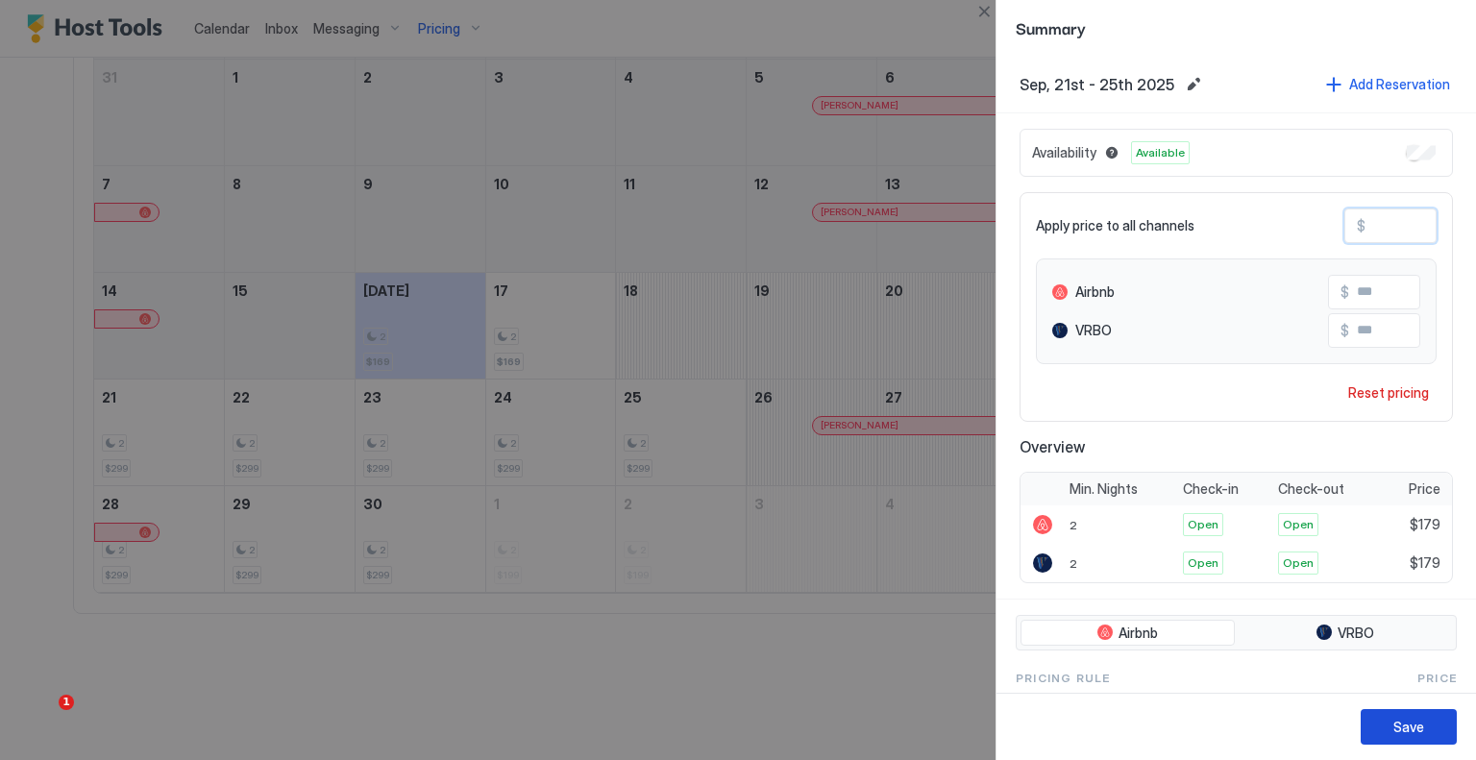
click at [1369, 724] on button "Save" at bounding box center [1409, 727] width 96 height 36
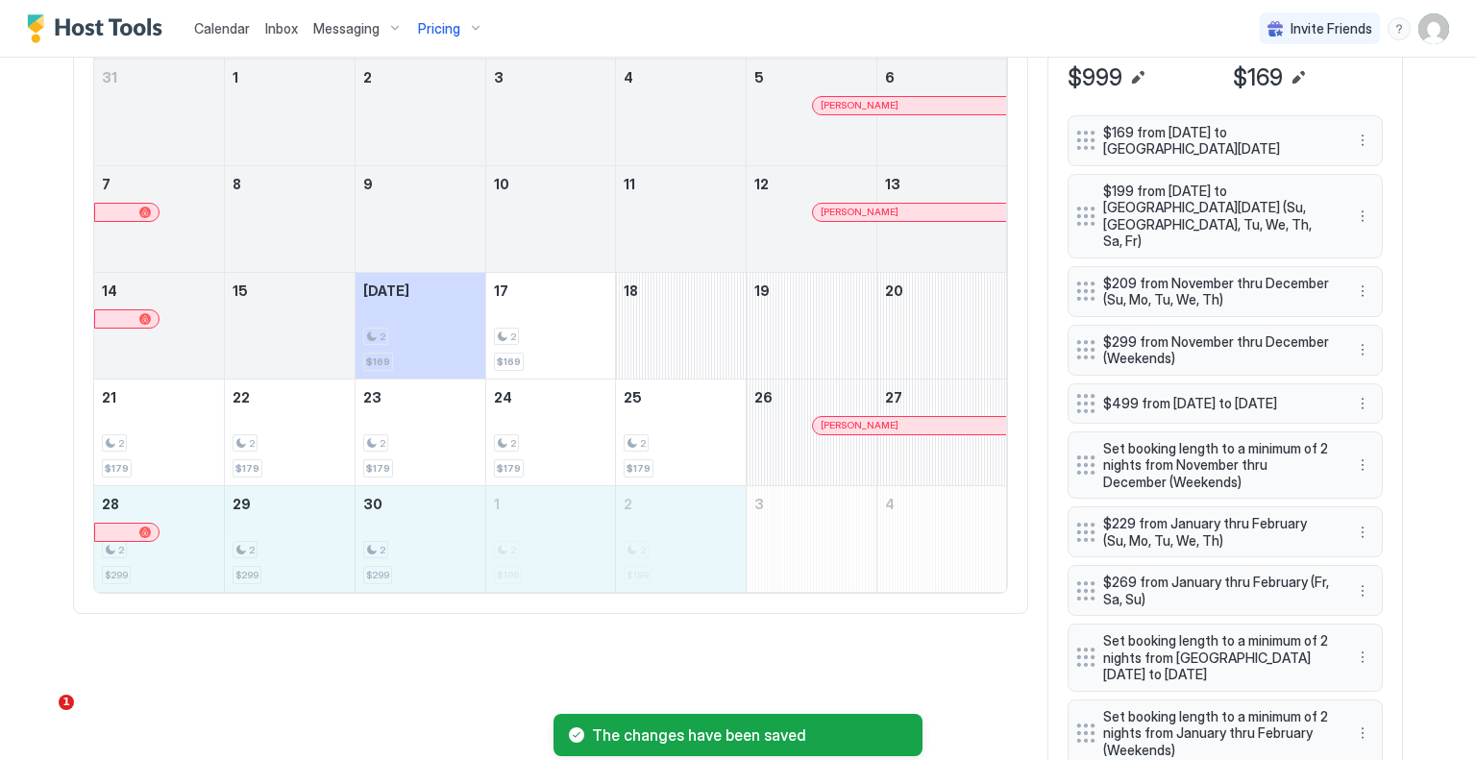
drag, startPoint x: 179, startPoint y: 549, endPoint x: 612, endPoint y: 545, distance: 433.5
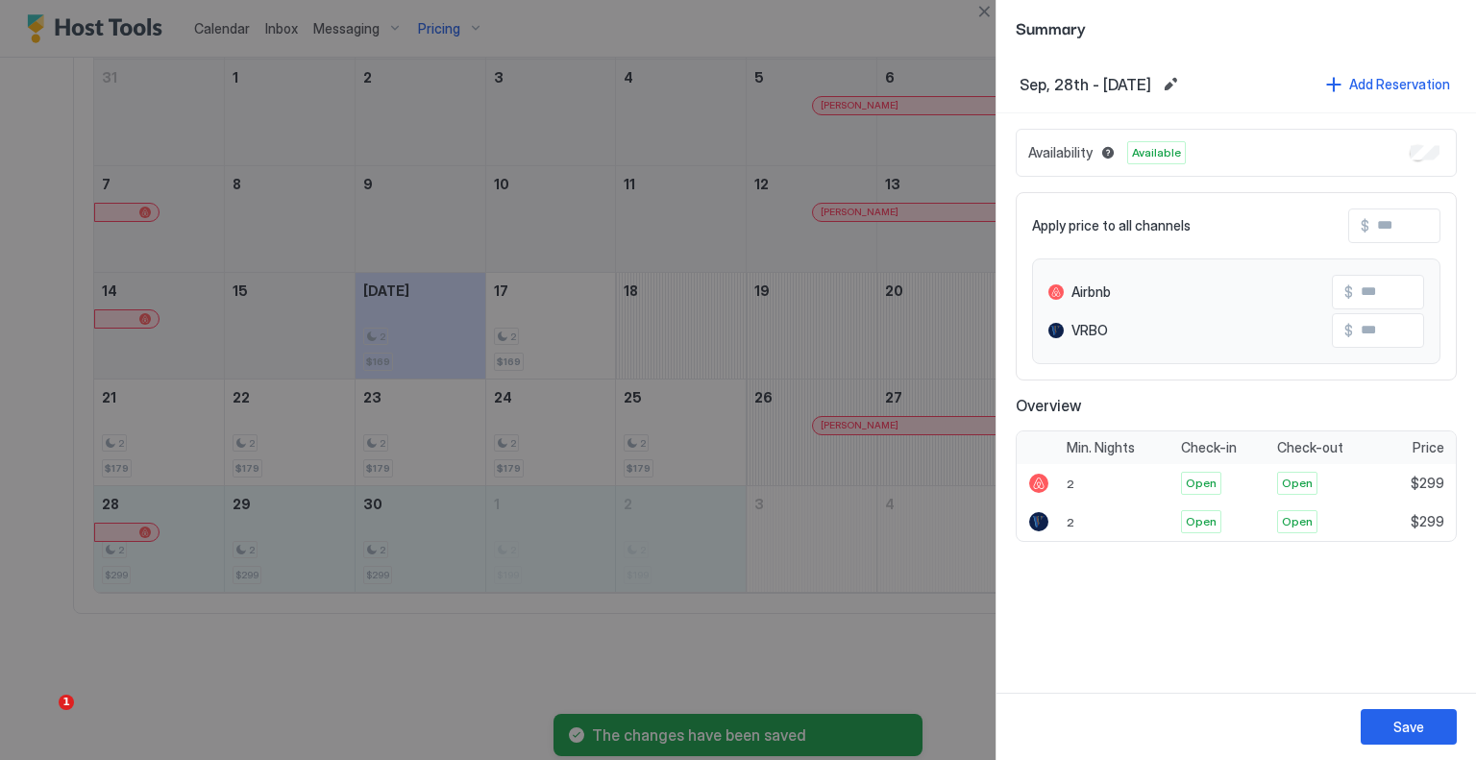
click at [1380, 222] on input "Input Field" at bounding box center [1447, 226] width 154 height 33
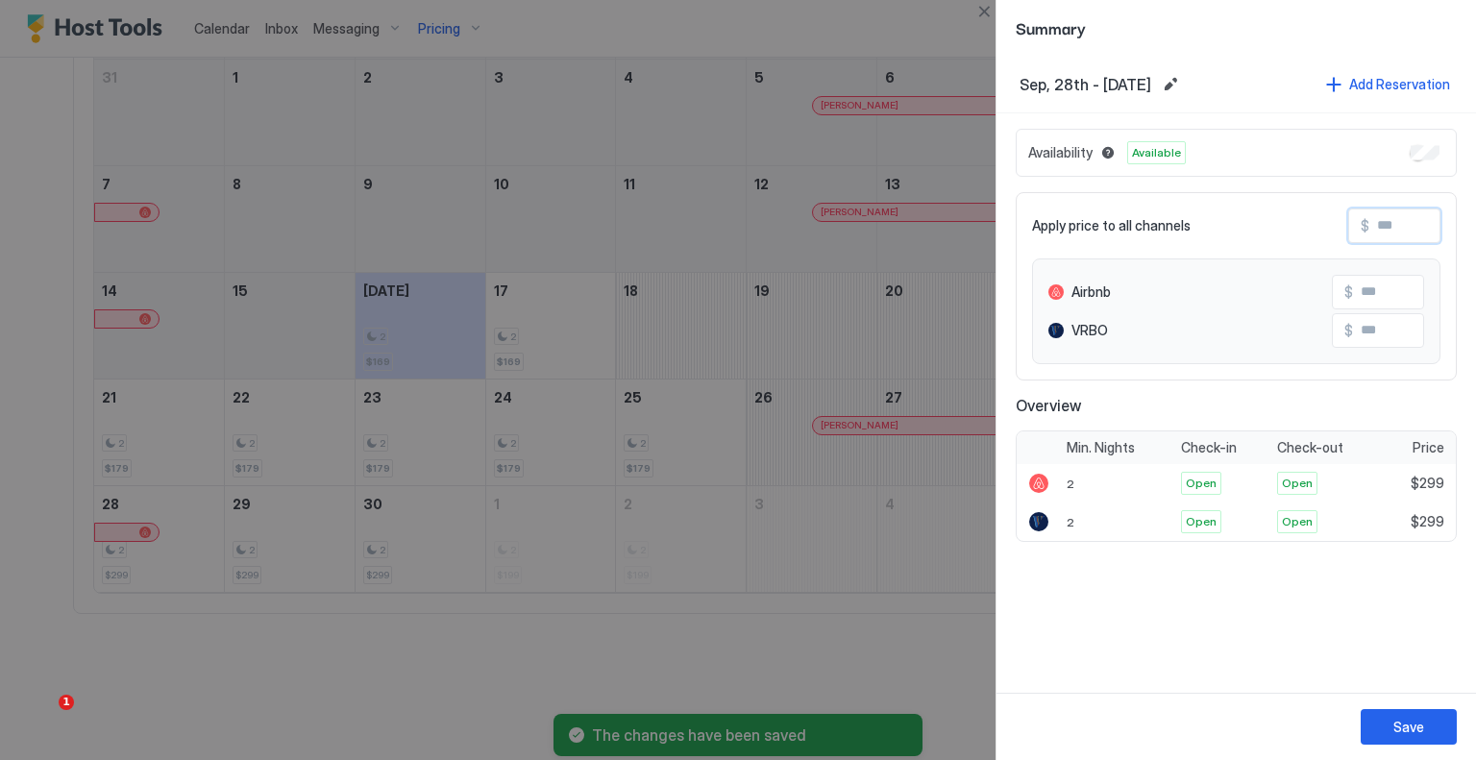
click at [1380, 222] on input "Input Field" at bounding box center [1447, 226] width 154 height 33
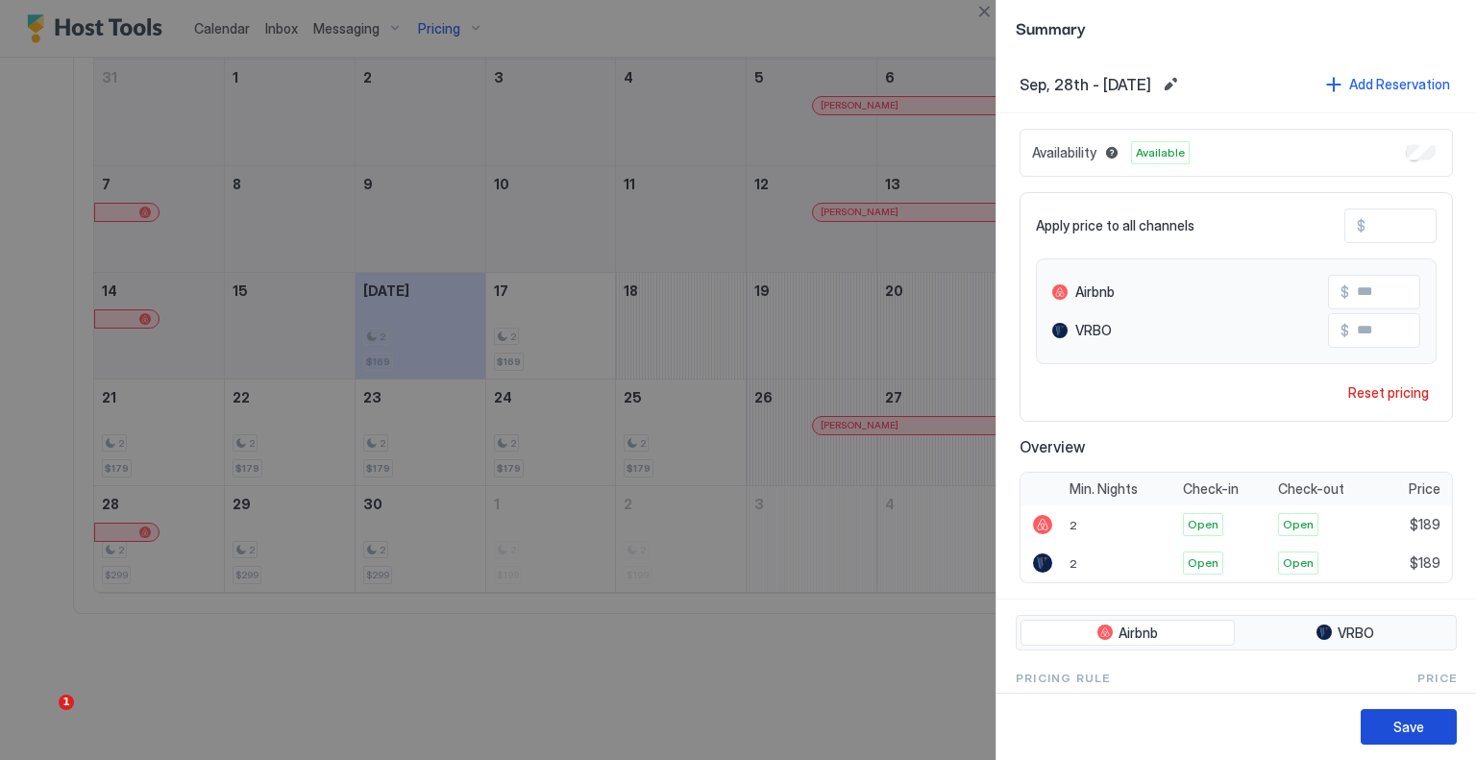
click at [1395, 718] on div "Save" at bounding box center [1409, 727] width 31 height 20
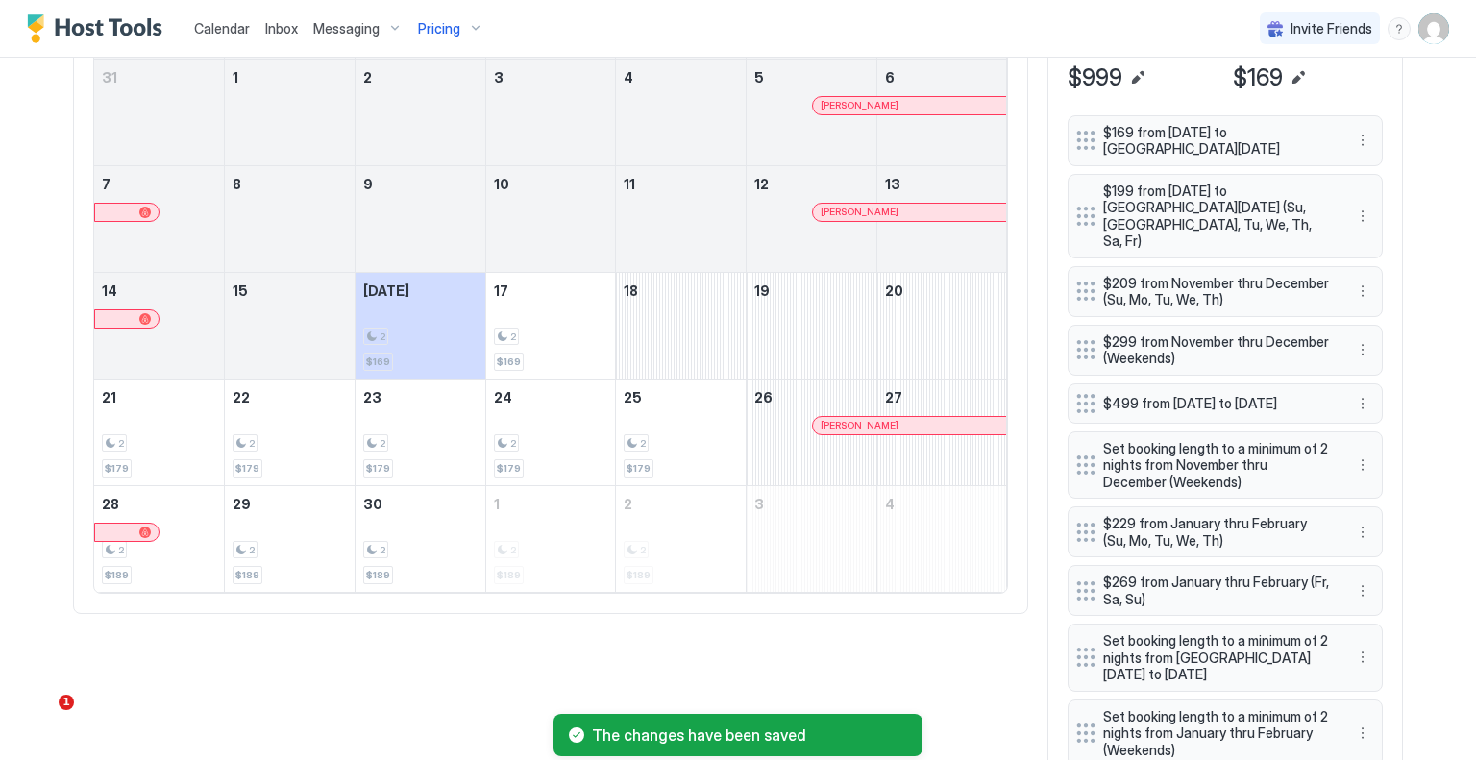
scroll to position [481, 0]
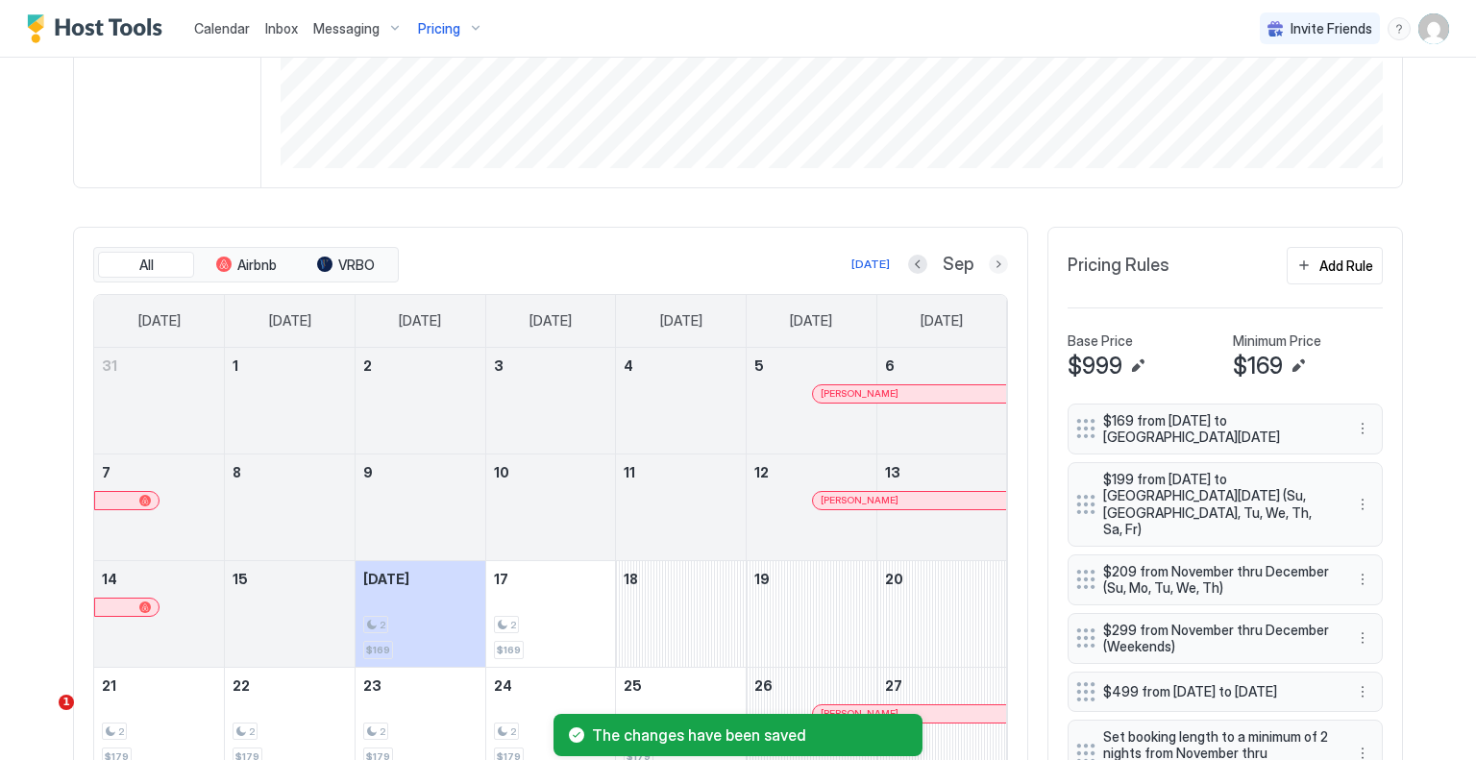
click at [989, 260] on button "Next month" at bounding box center [998, 264] width 19 height 19
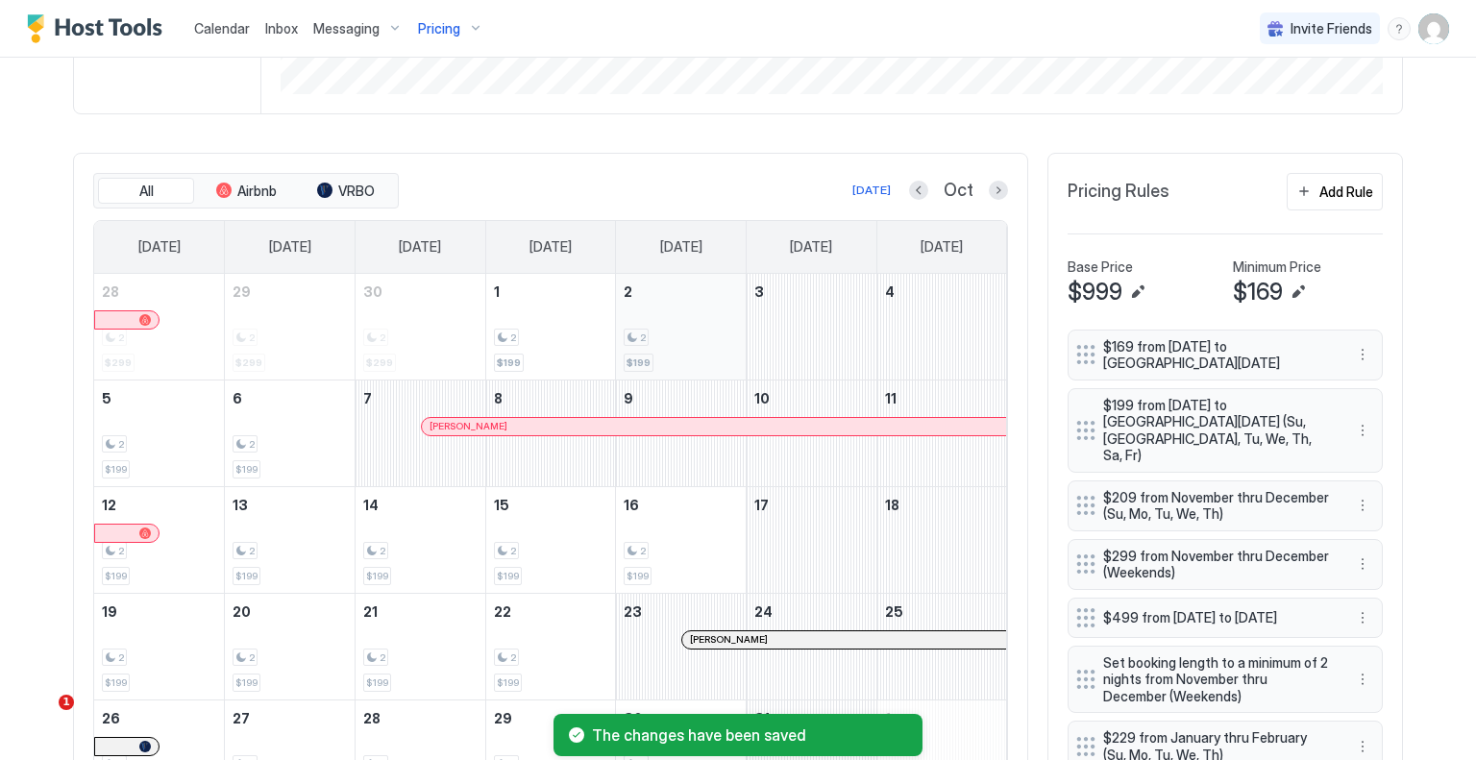
scroll to position [577, 0]
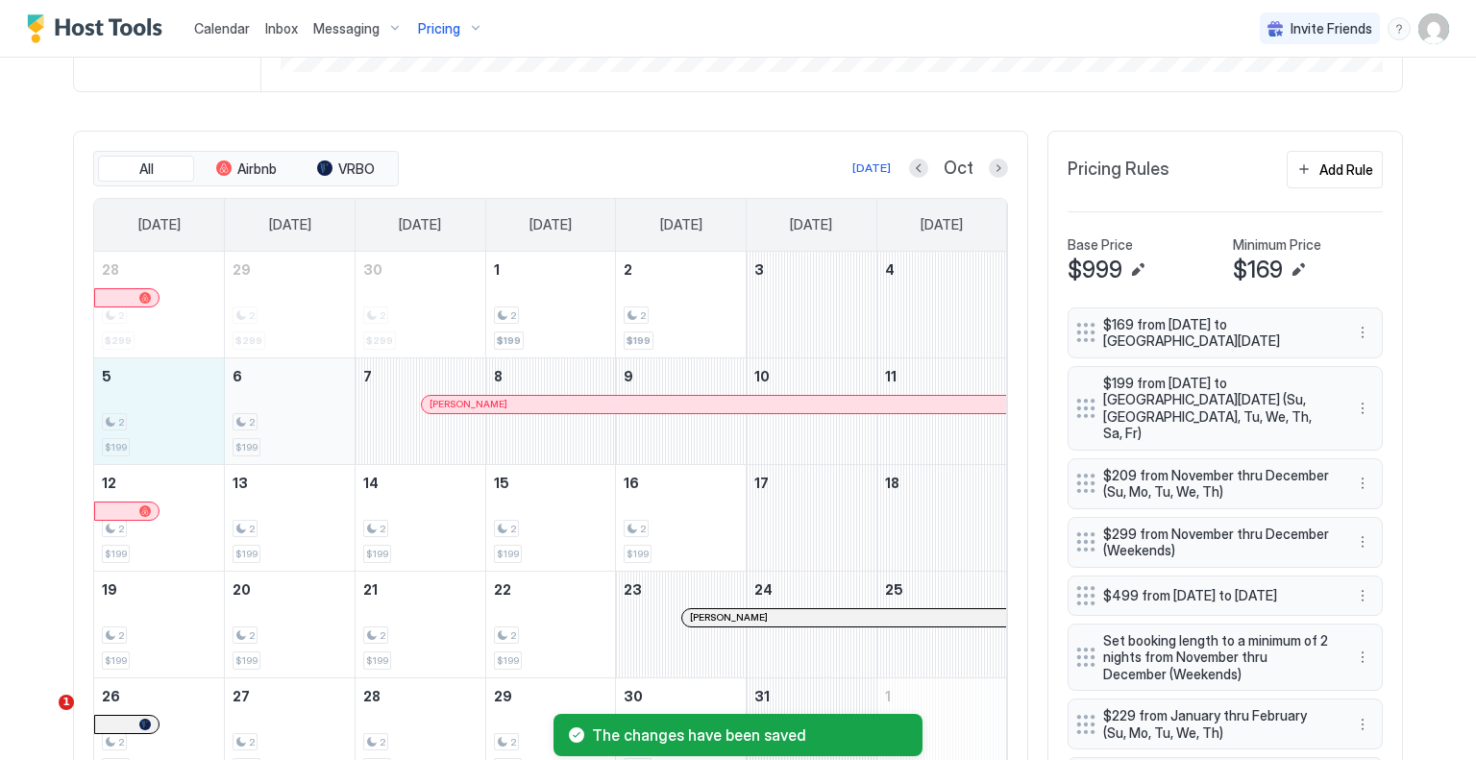
drag, startPoint x: 185, startPoint y: 407, endPoint x: 281, endPoint y: 409, distance: 96.2
click at [281, 409] on tr "5 2 $199 6 2 $199 7 Shelby Reeves 8 9 10 11" at bounding box center [550, 411] width 913 height 107
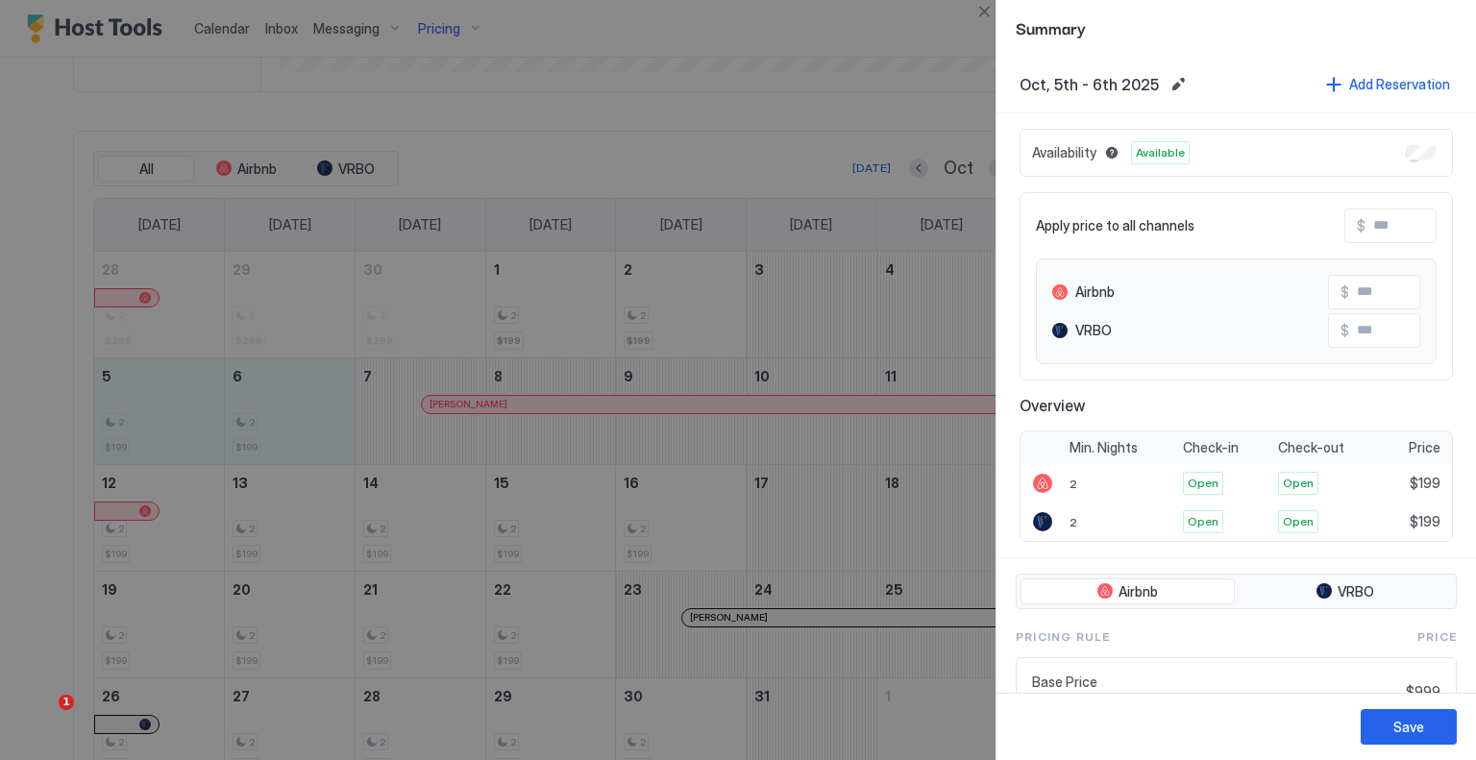
click at [1374, 228] on input "Input Field" at bounding box center [1443, 226] width 154 height 33
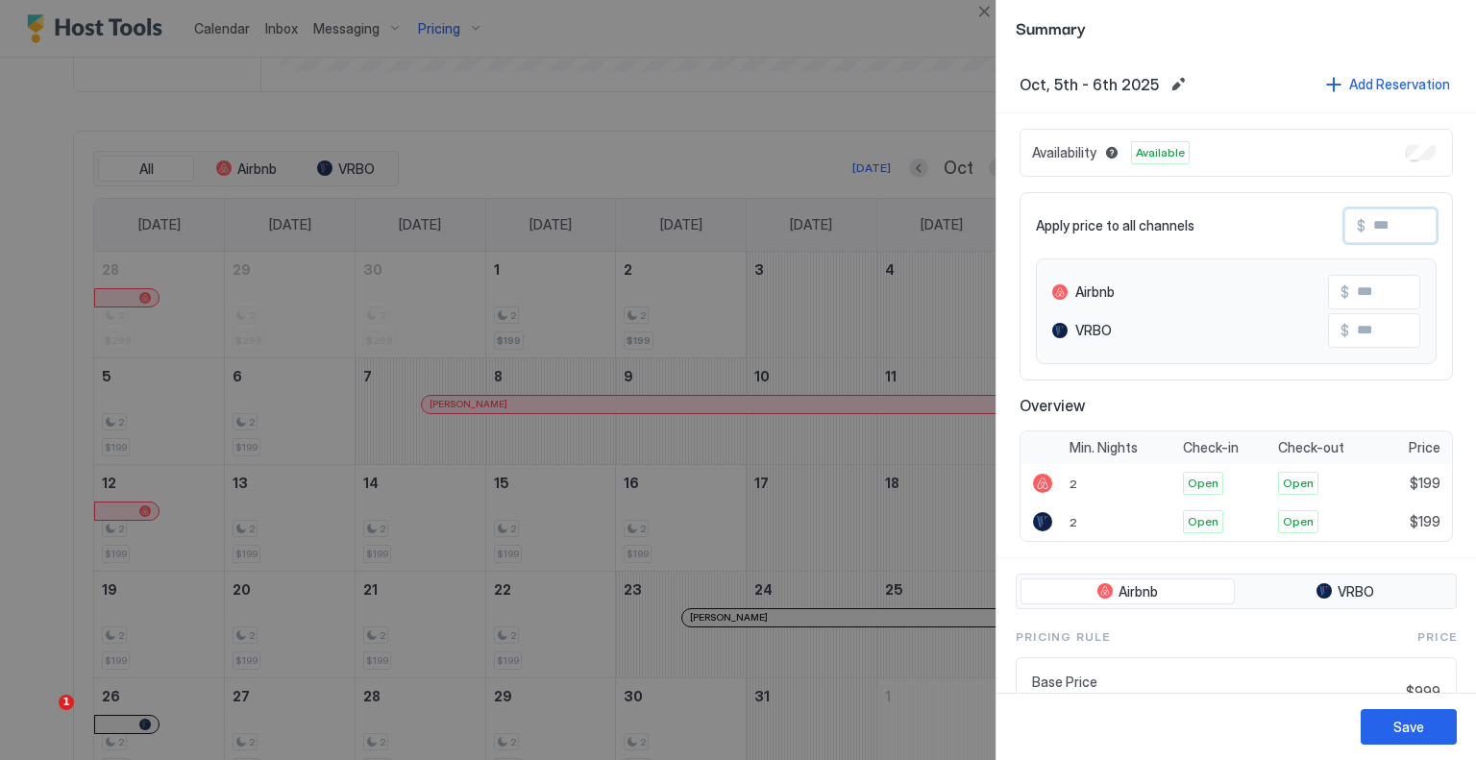
click at [1374, 228] on input "Input Field" at bounding box center [1443, 226] width 154 height 33
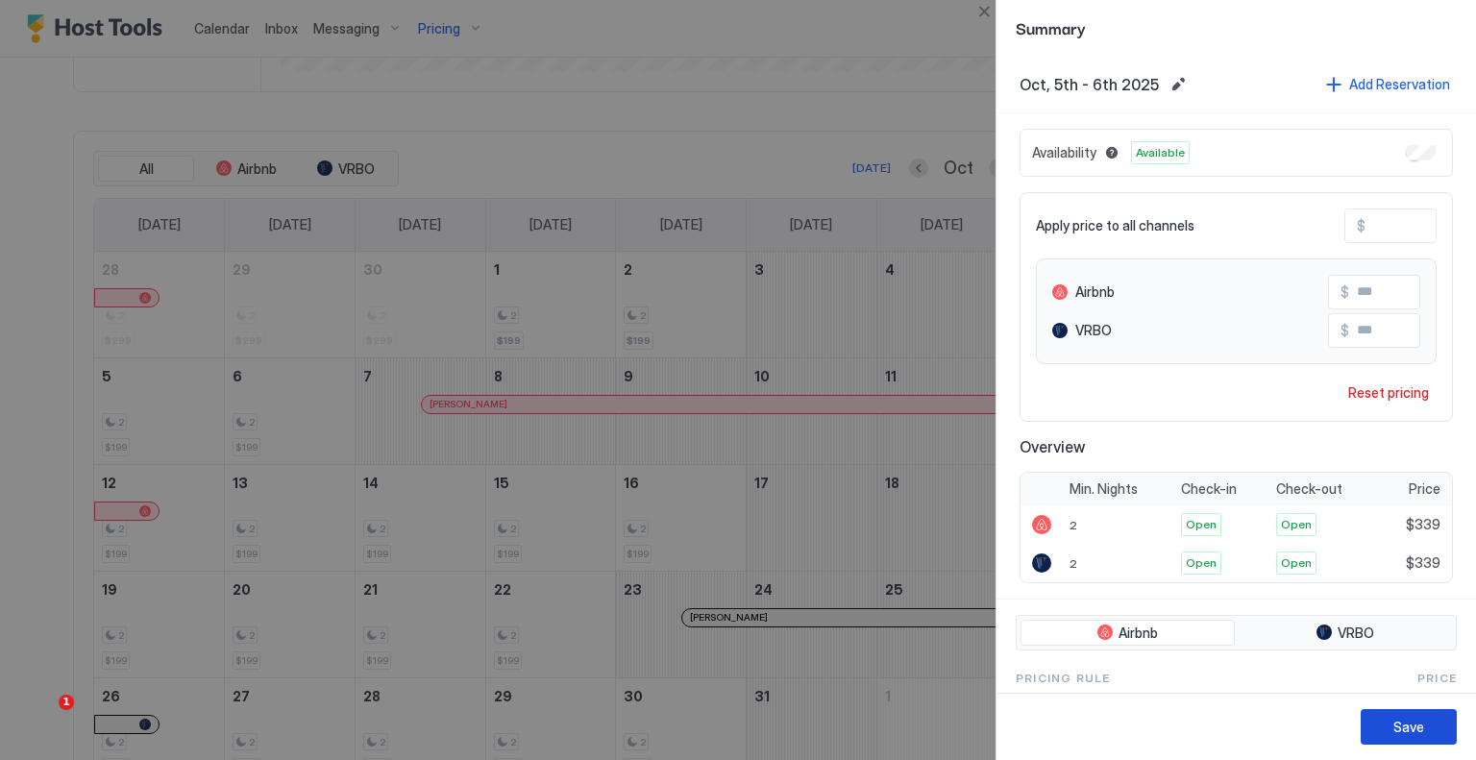
click at [1409, 713] on button "Save" at bounding box center [1409, 727] width 96 height 36
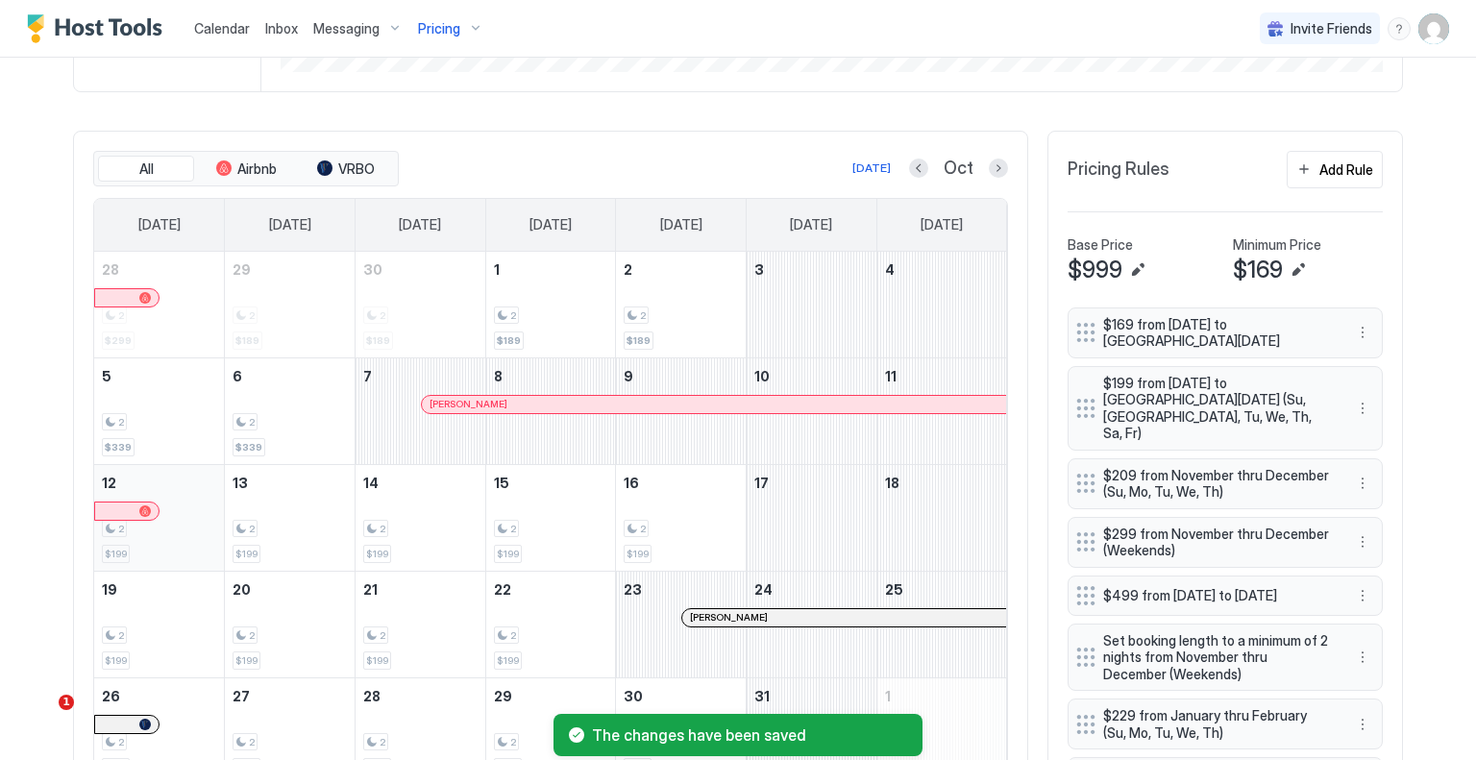
click at [181, 550] on div "2 $199" at bounding box center [159, 518] width 114 height 90
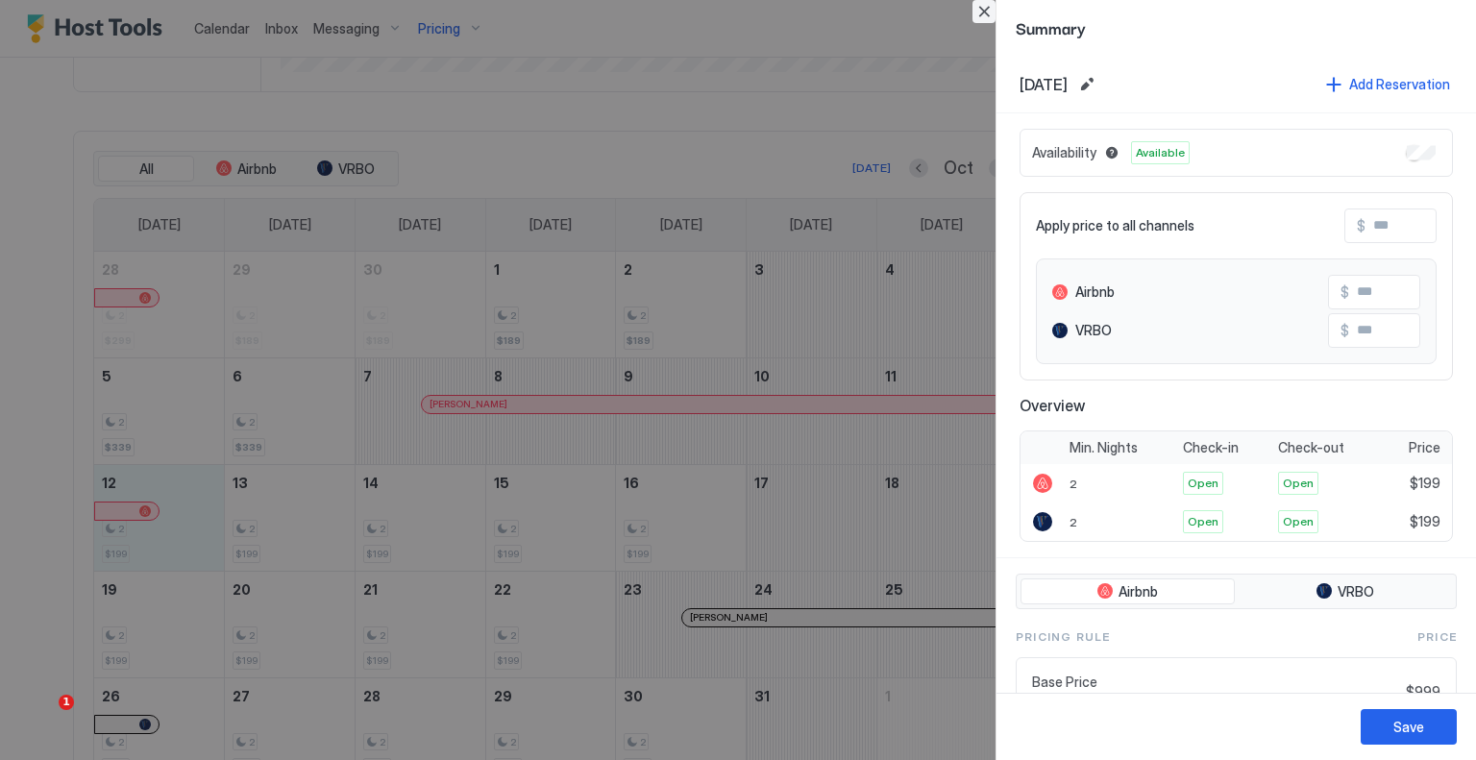
click at [991, 14] on button "Close" at bounding box center [984, 11] width 23 height 23
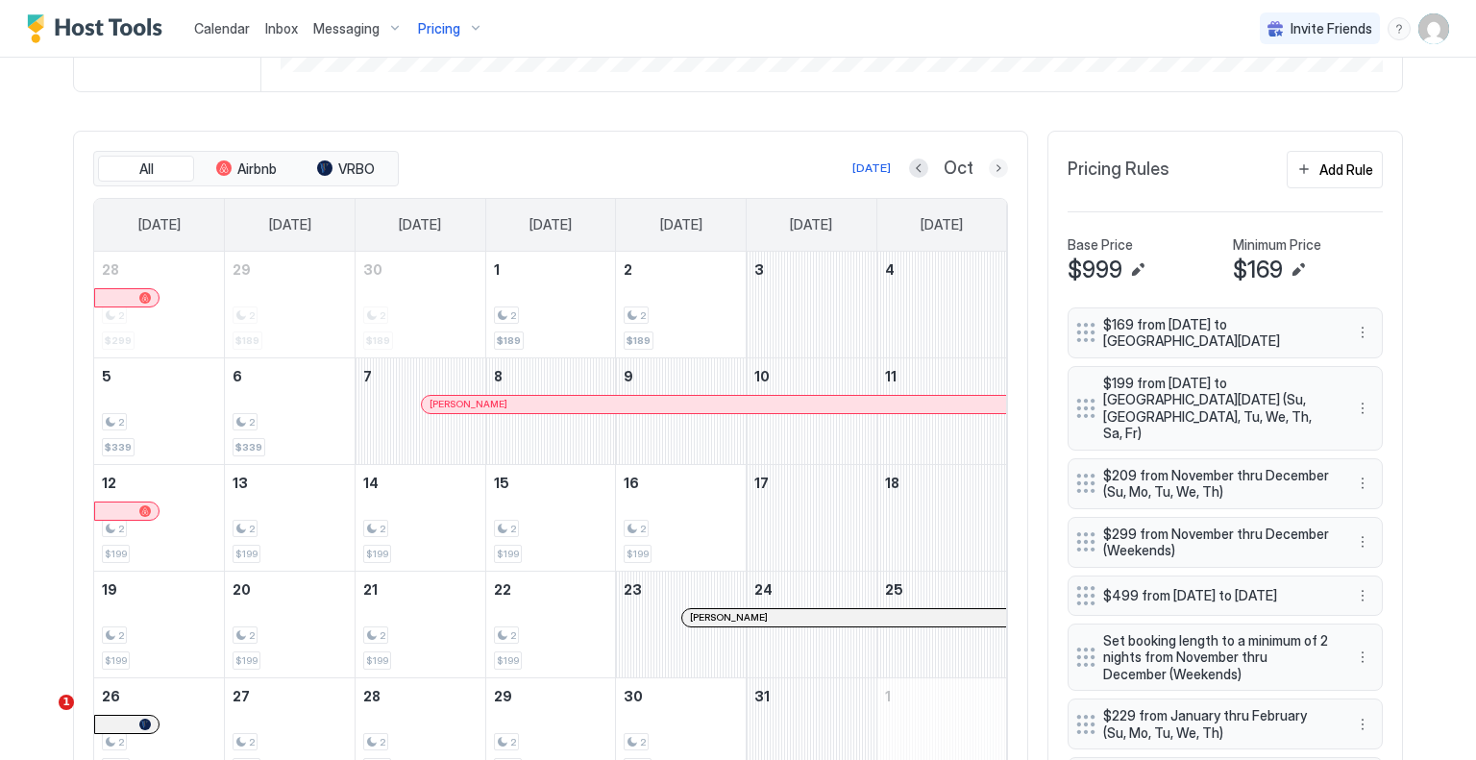
click at [994, 164] on button "Next month" at bounding box center [998, 168] width 19 height 19
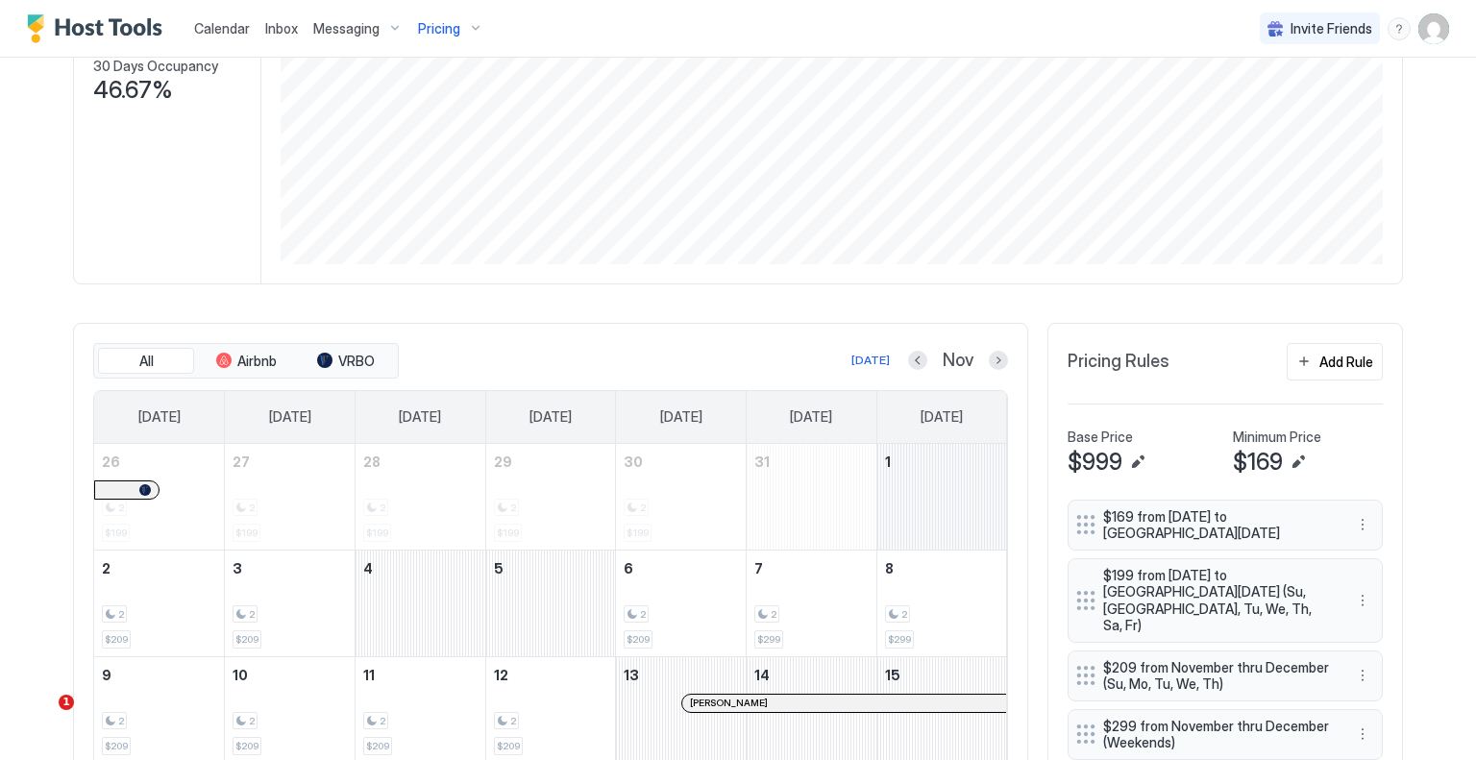
scroll to position [673, 0]
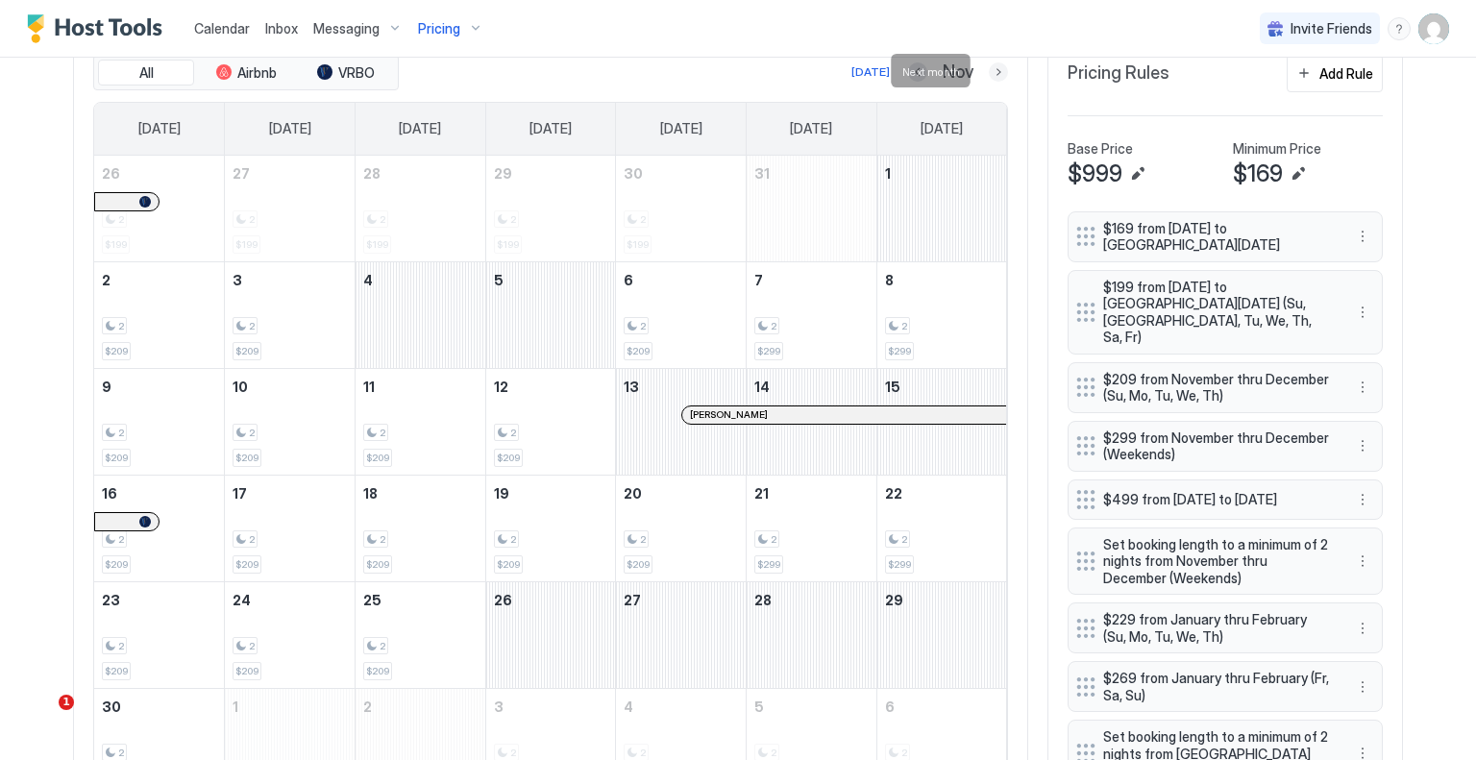
click at [989, 68] on button "Next month" at bounding box center [998, 71] width 19 height 19
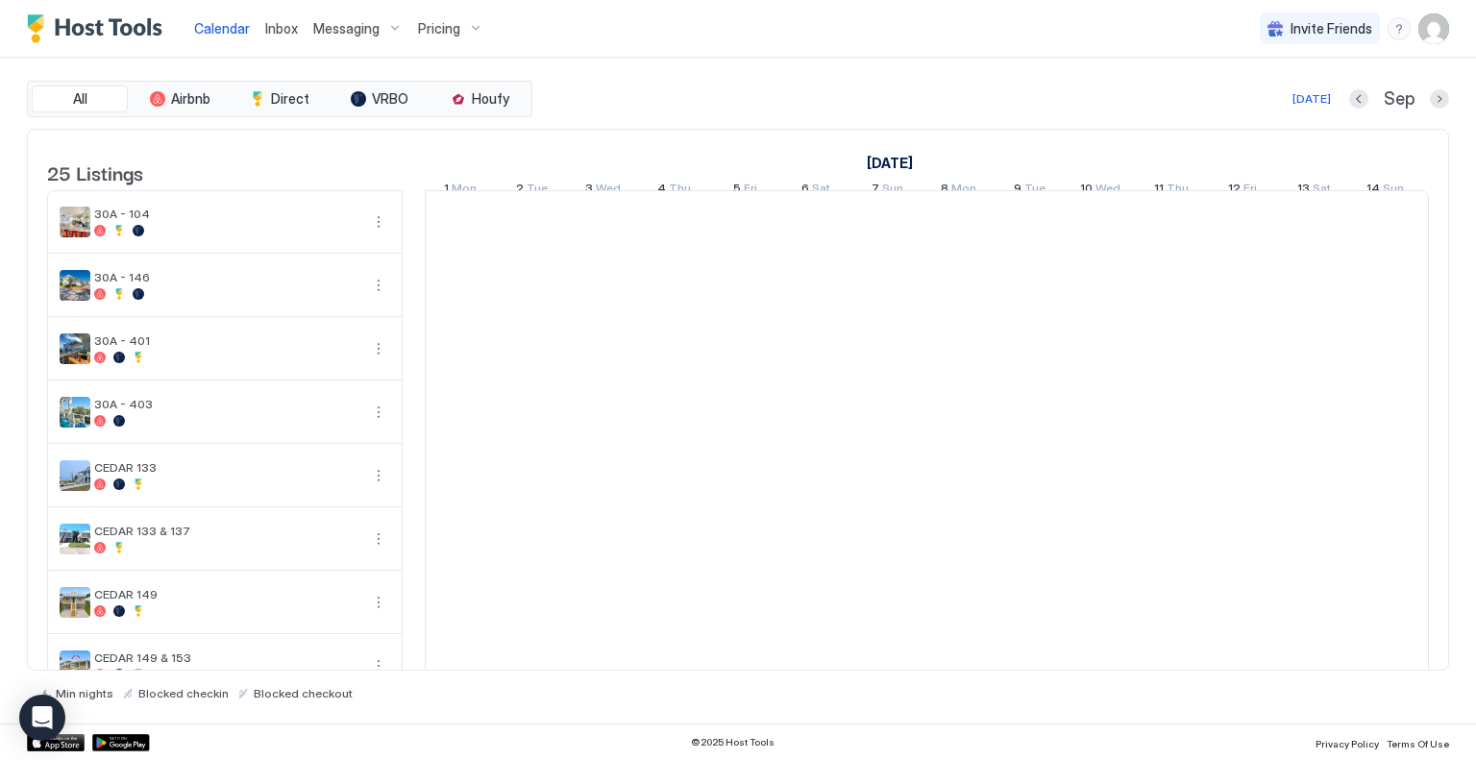
scroll to position [0, 1068]
click at [1433, 18] on img "User profile" at bounding box center [1434, 28] width 31 height 31
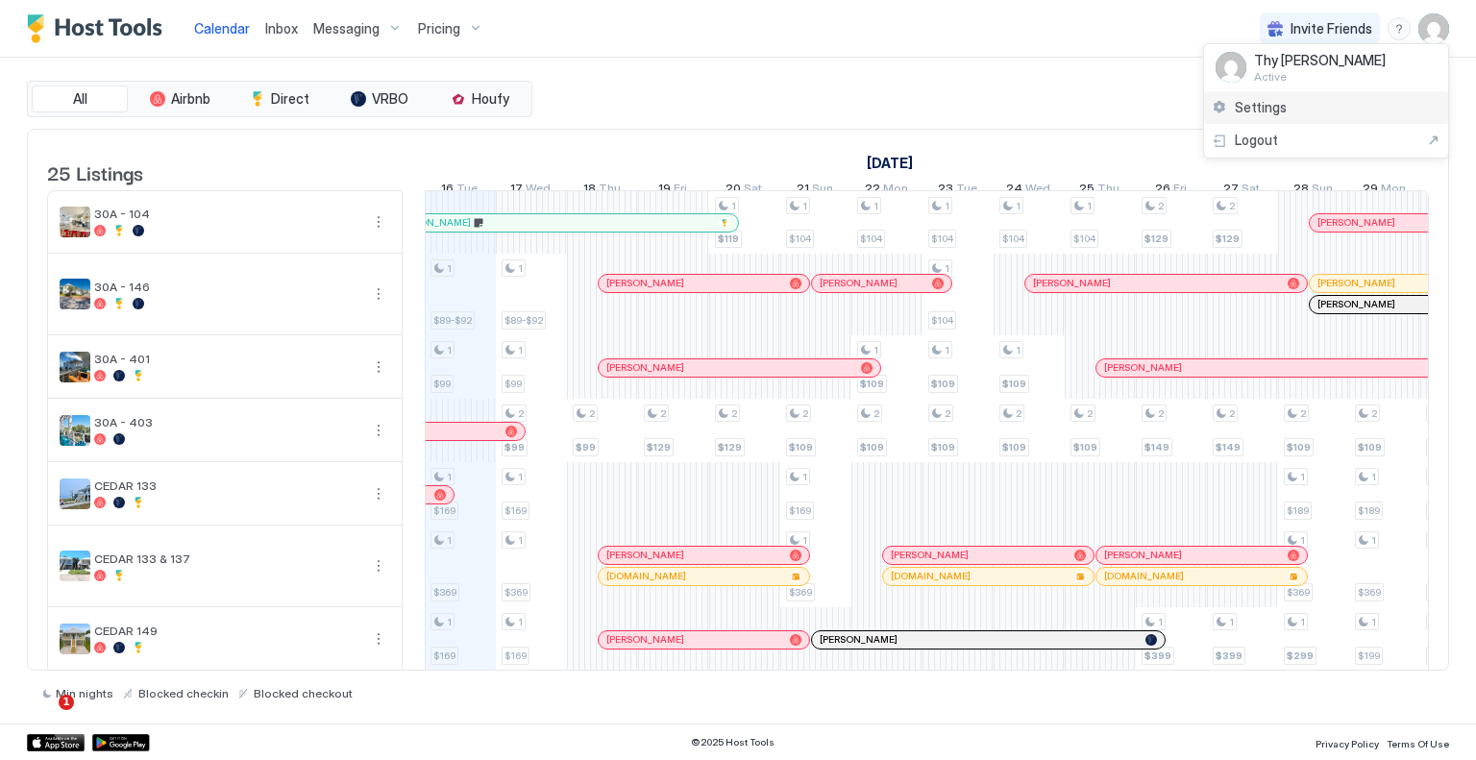
click at [1310, 106] on div "Settings" at bounding box center [1326, 108] width 244 height 34
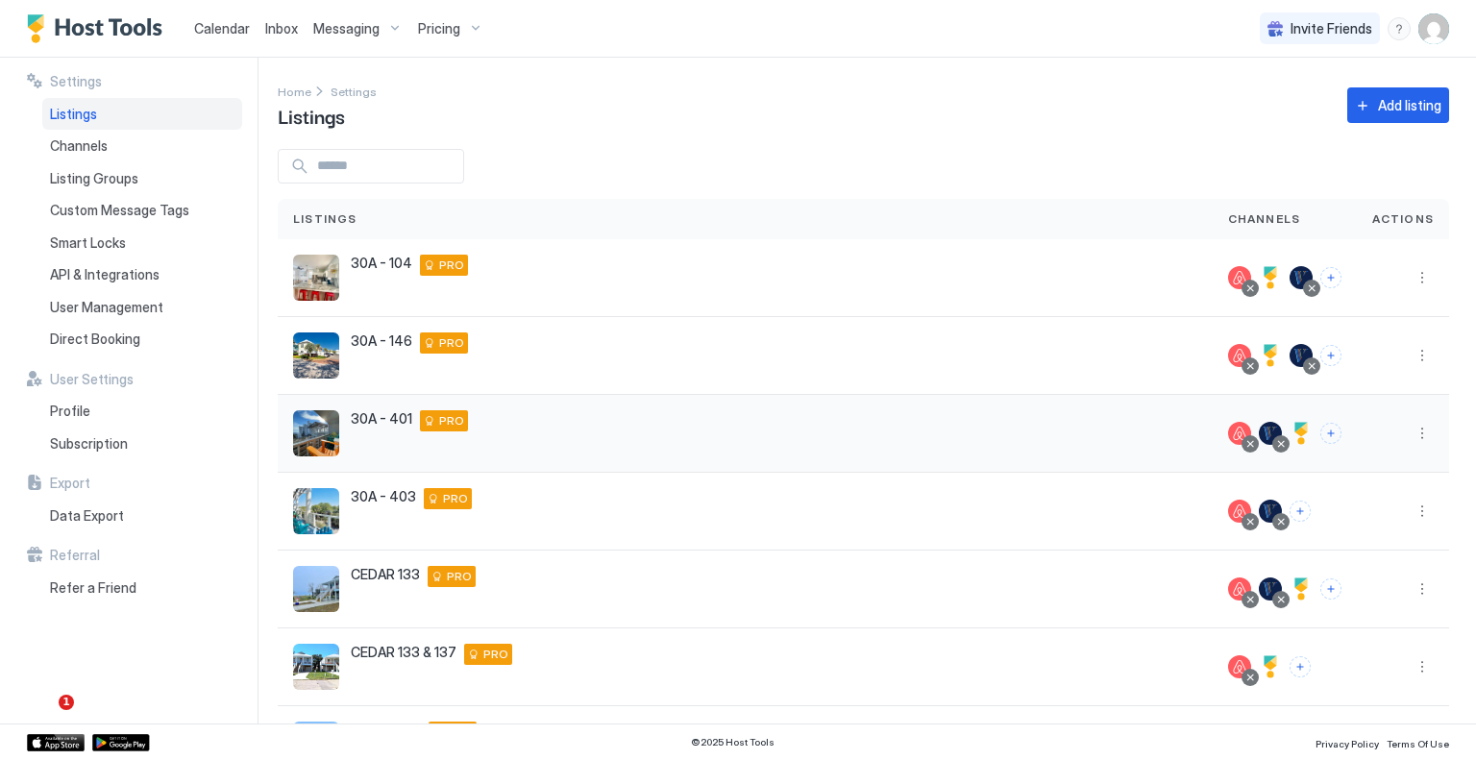
scroll to position [360, 0]
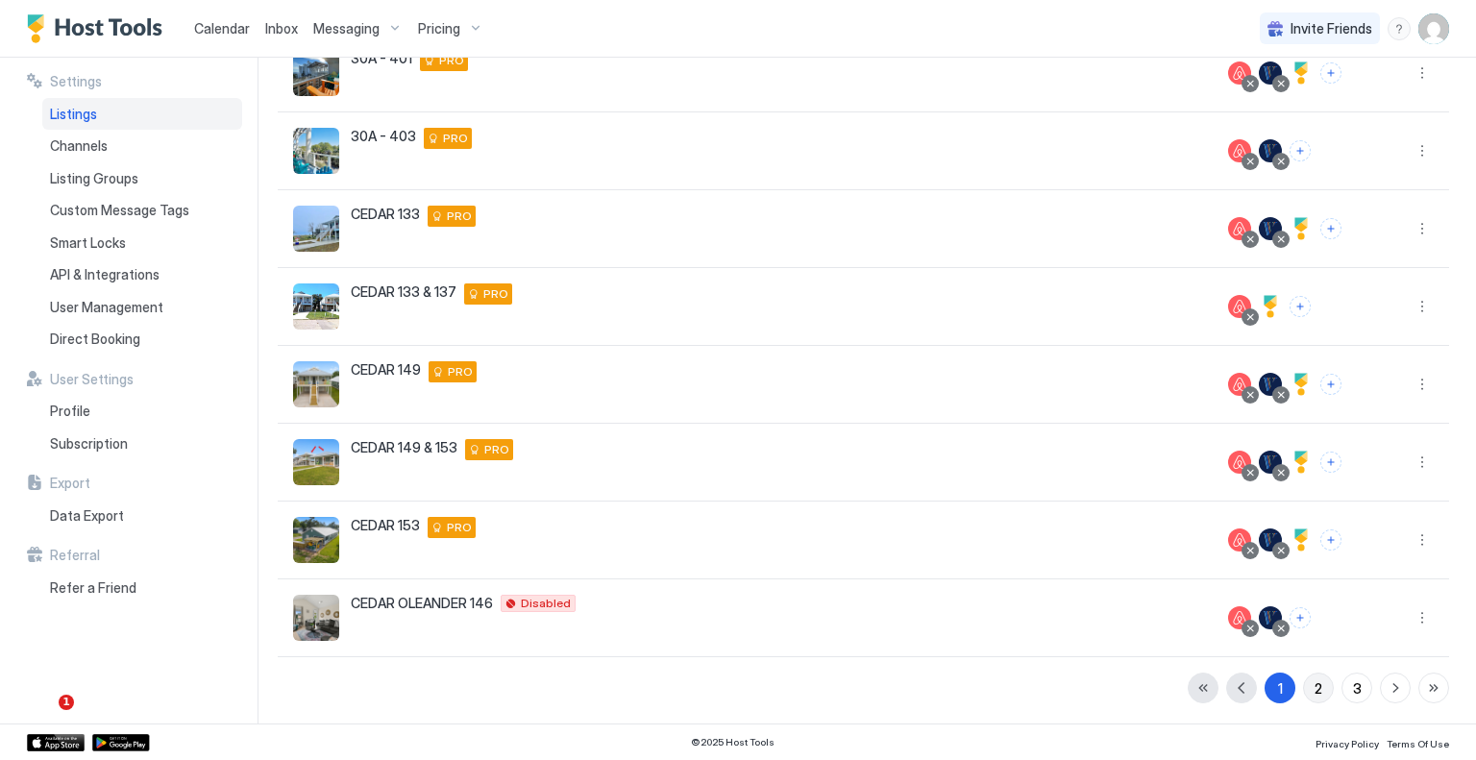
click at [1318, 683] on button "2" at bounding box center [1318, 688] width 31 height 31
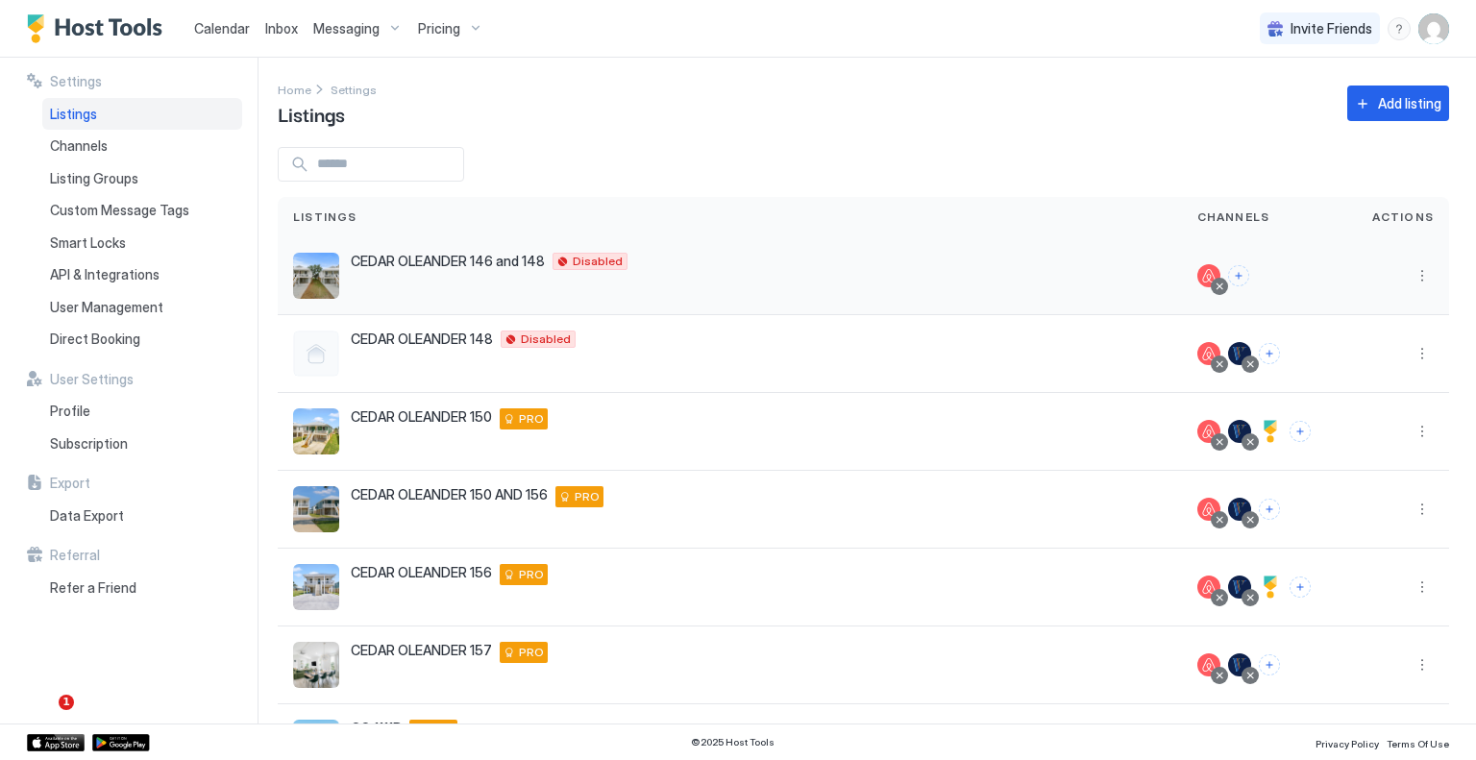
scroll to position [0, 0]
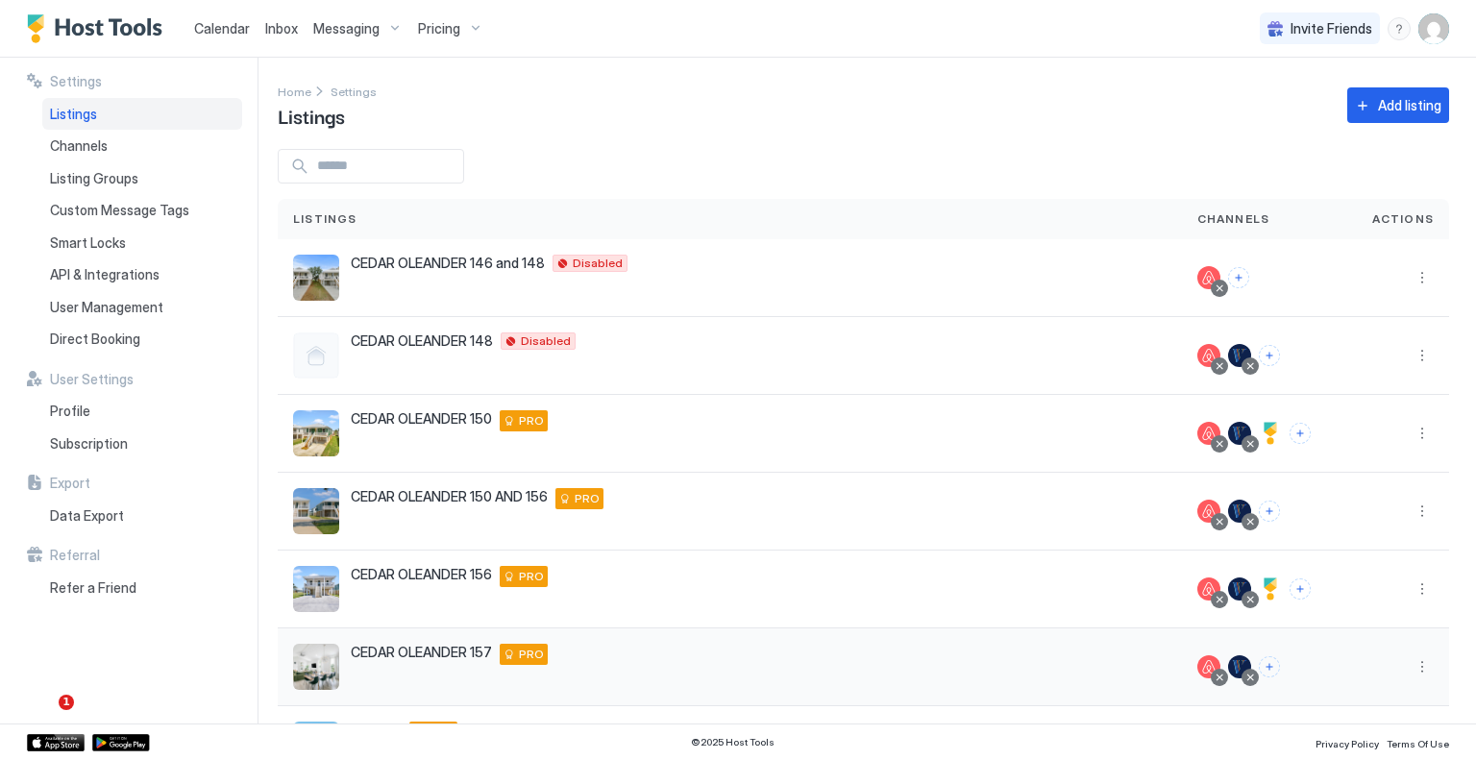
click at [647, 641] on div "CEDAR OLEANDER [STREET_ADDRESS][US_STATE] PRO" at bounding box center [730, 668] width 904 height 78
click at [1411, 662] on button "More options" at bounding box center [1422, 666] width 23 height 23
click at [1378, 514] on div "Pricing" at bounding box center [1359, 515] width 132 height 31
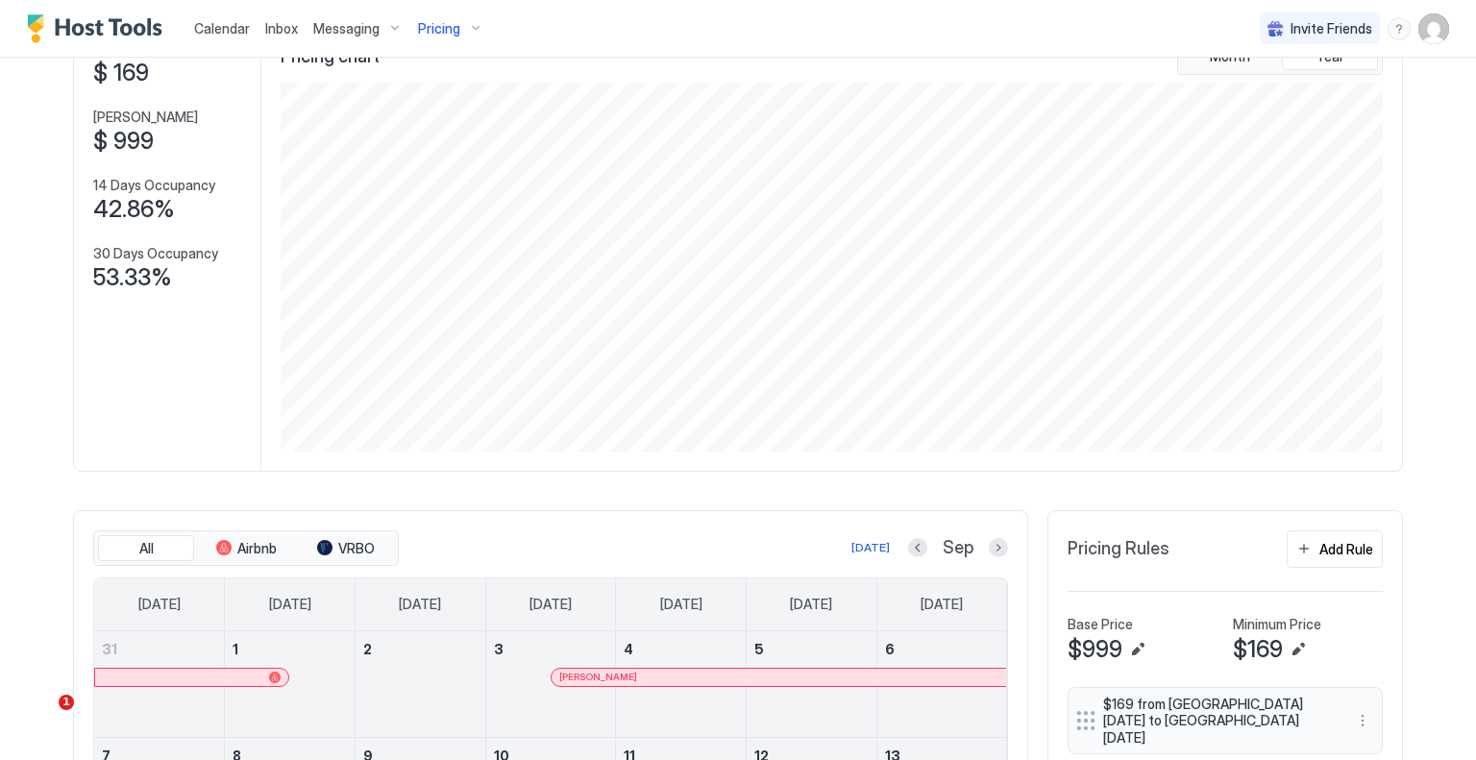
scroll to position [384, 0]
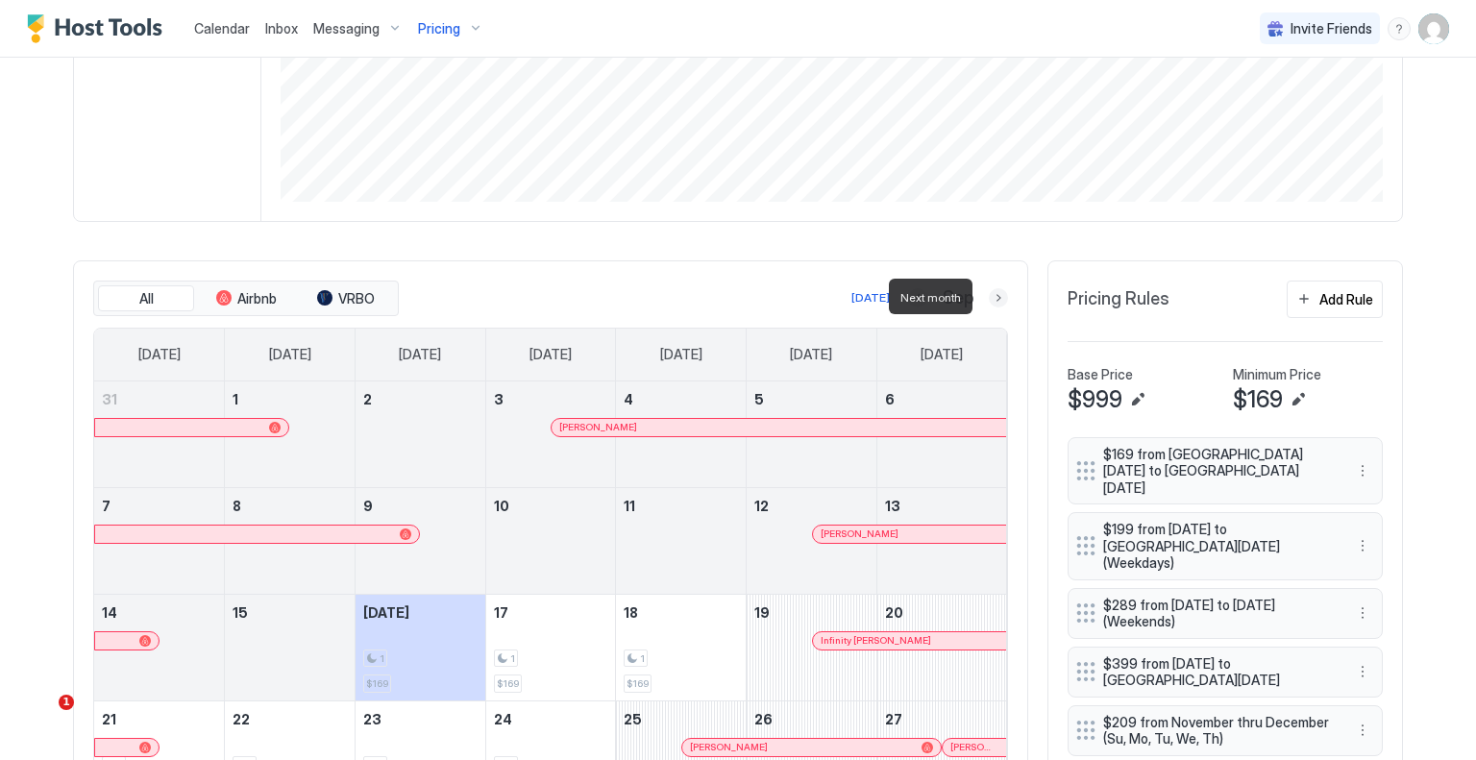
click at [989, 295] on button "Next month" at bounding box center [998, 297] width 19 height 19
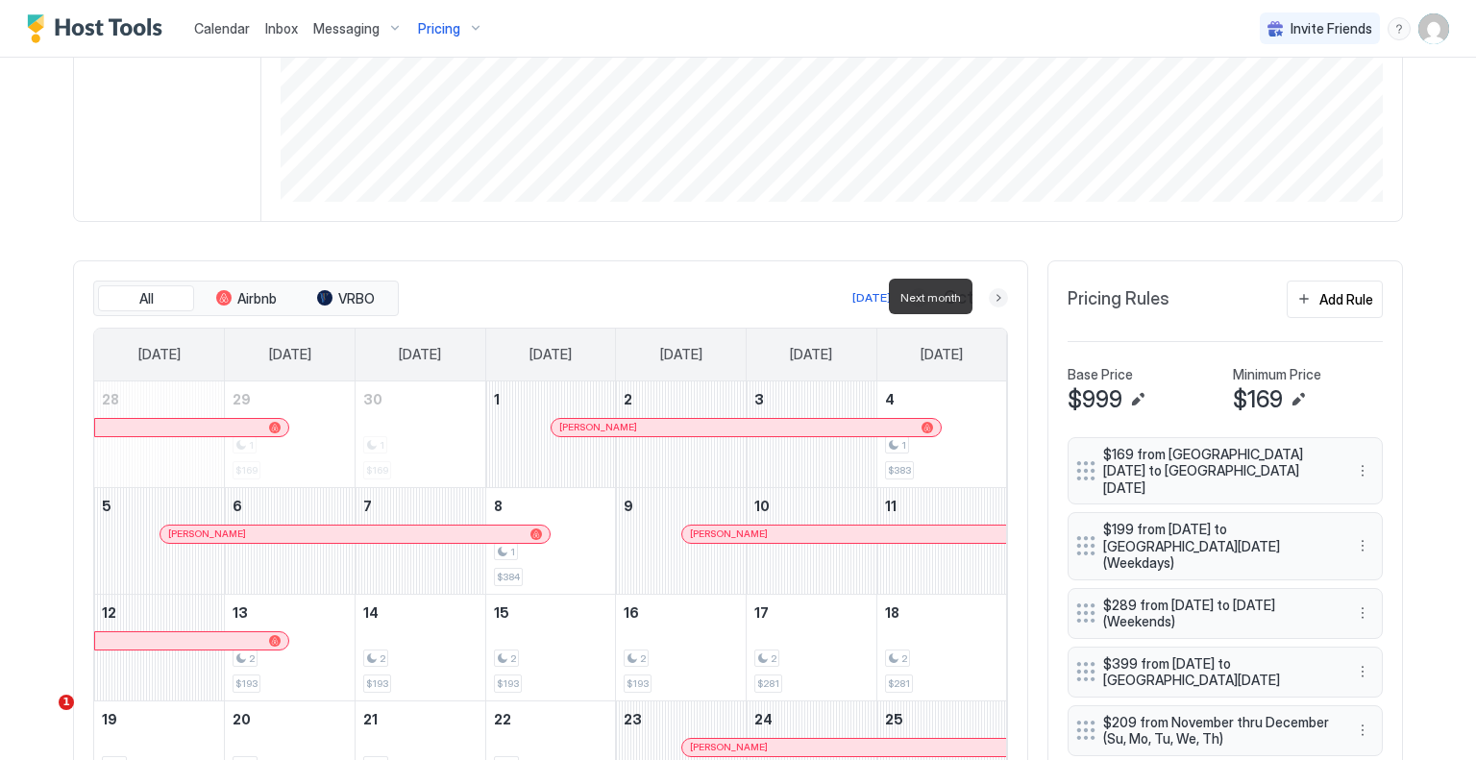
scroll to position [577, 0]
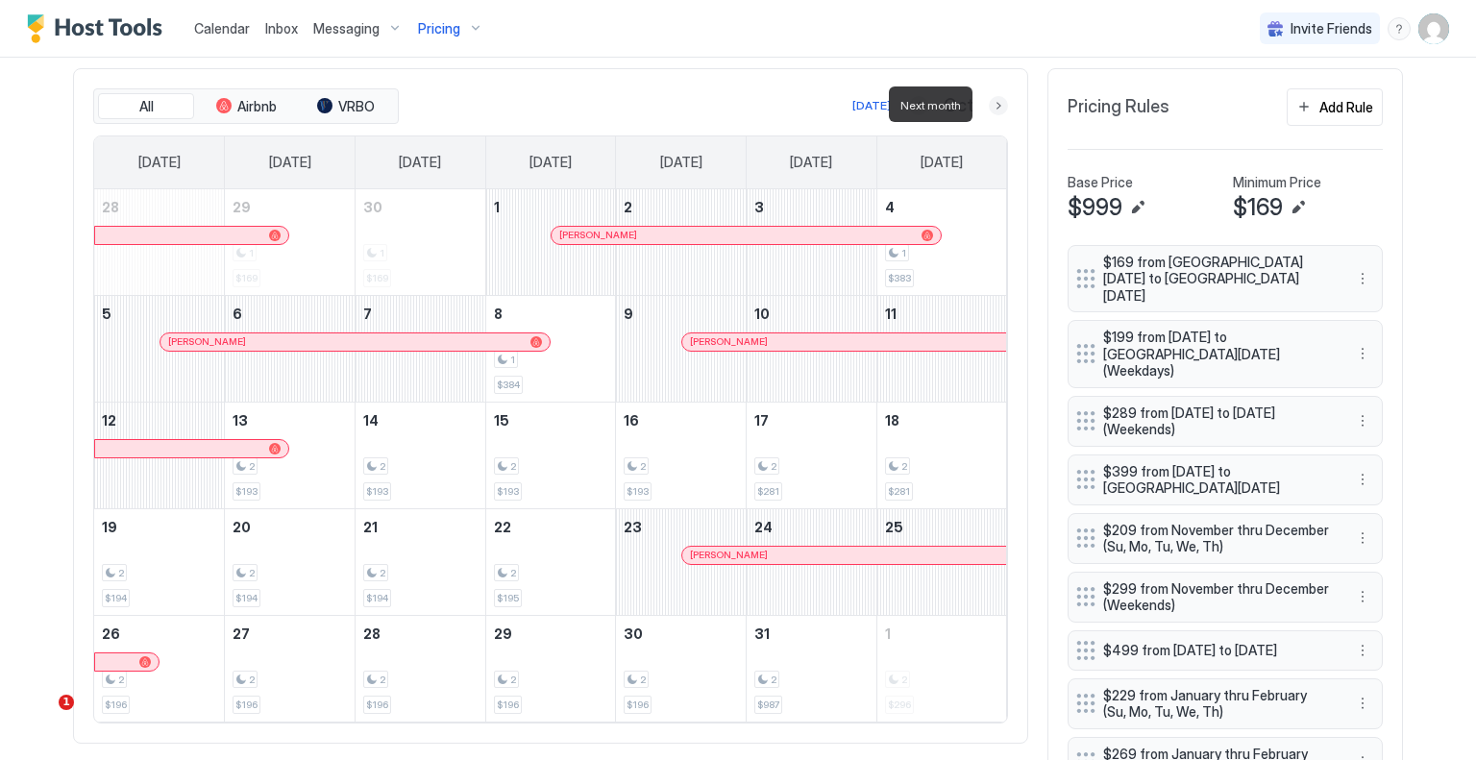
click at [995, 108] on button "Next month" at bounding box center [998, 105] width 19 height 19
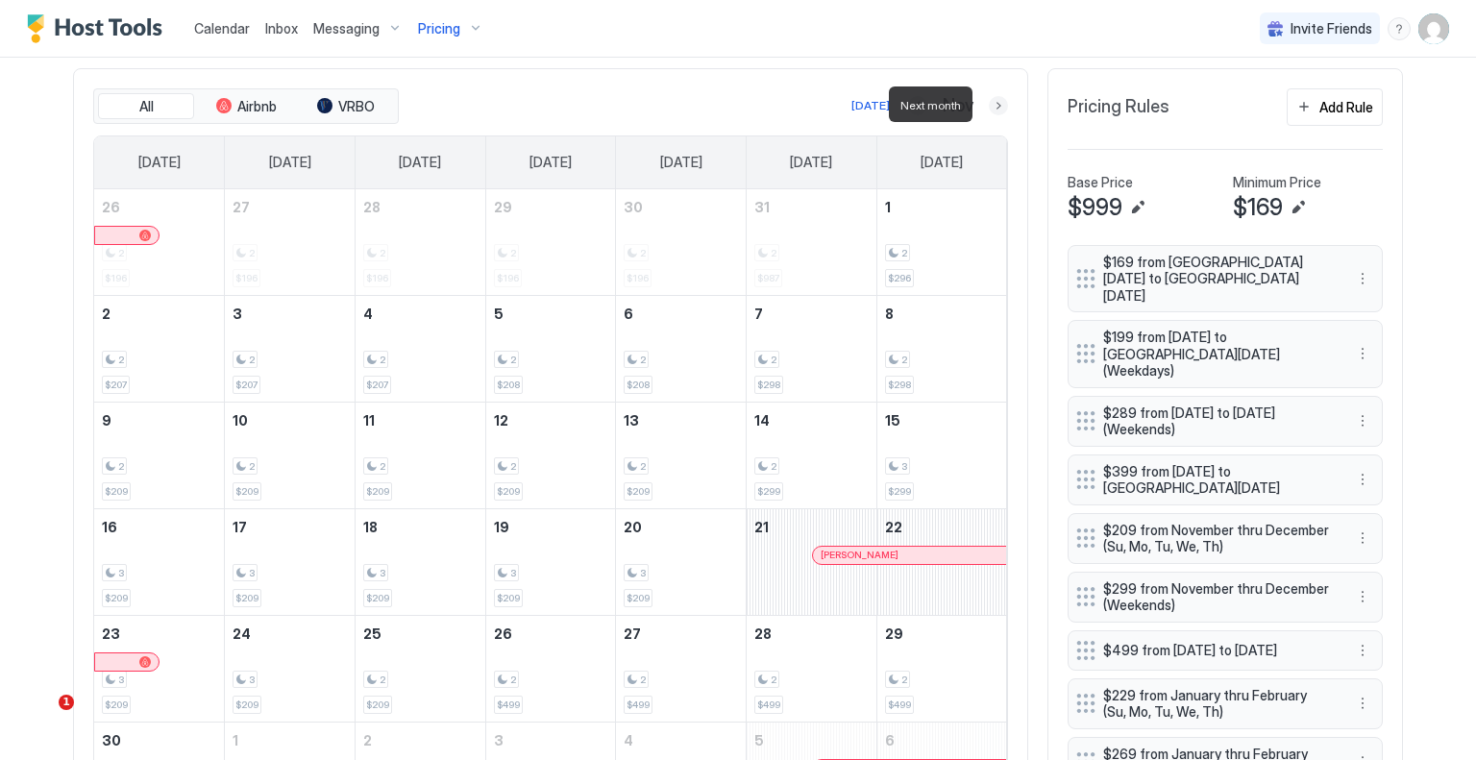
click at [995, 108] on button "Next month" at bounding box center [998, 105] width 19 height 19
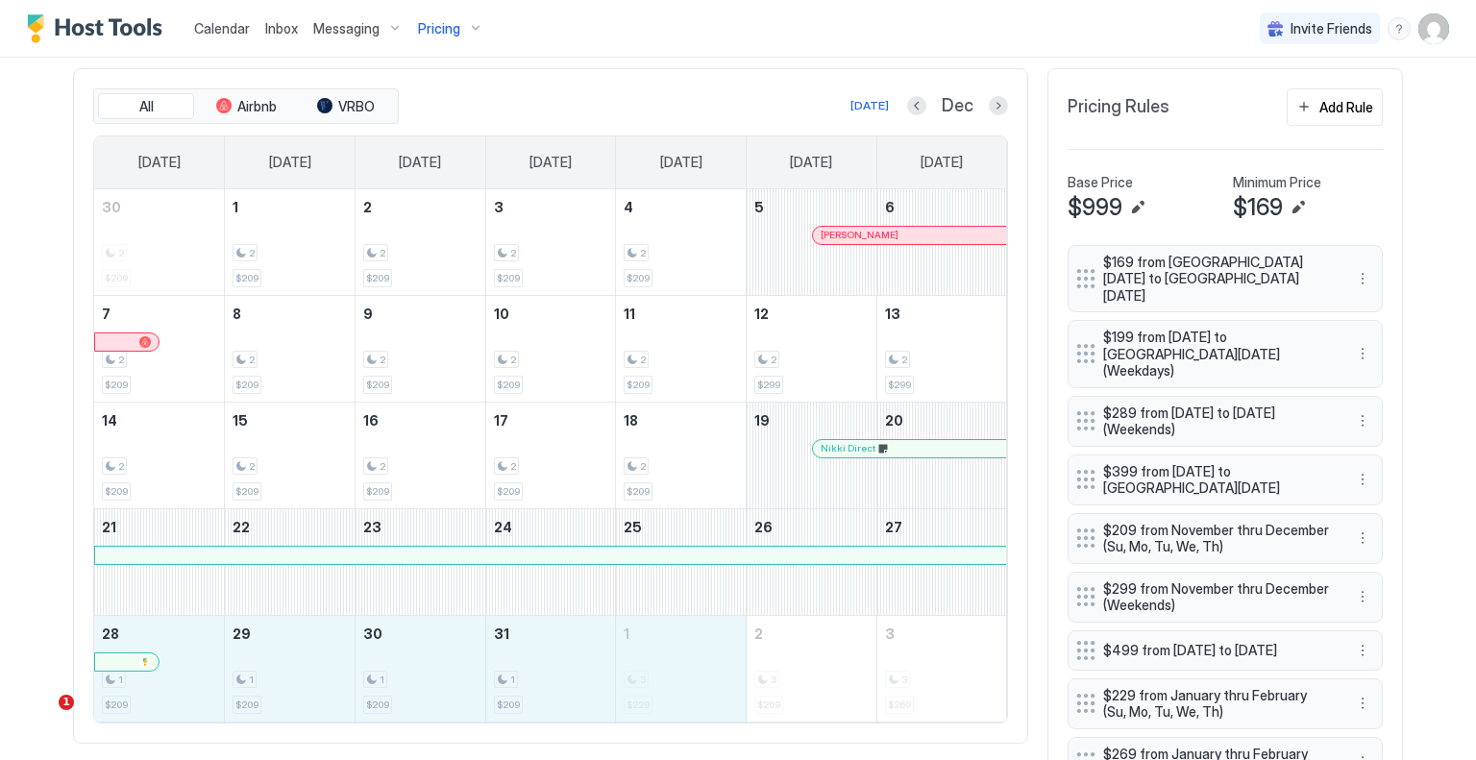
drag, startPoint x: 164, startPoint y: 699, endPoint x: 650, endPoint y: 691, distance: 485.4
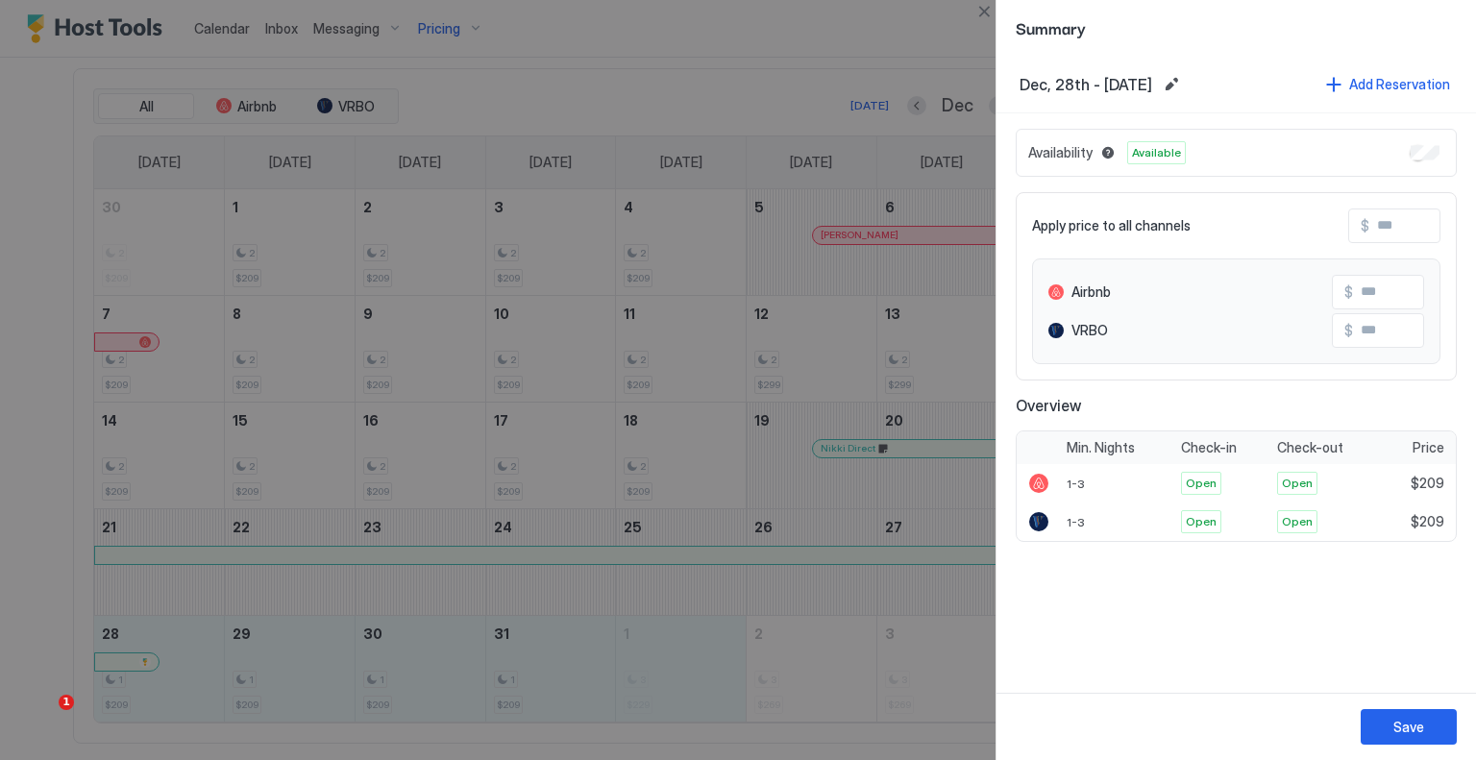
click at [1385, 221] on input "Input Field" at bounding box center [1447, 226] width 154 height 33
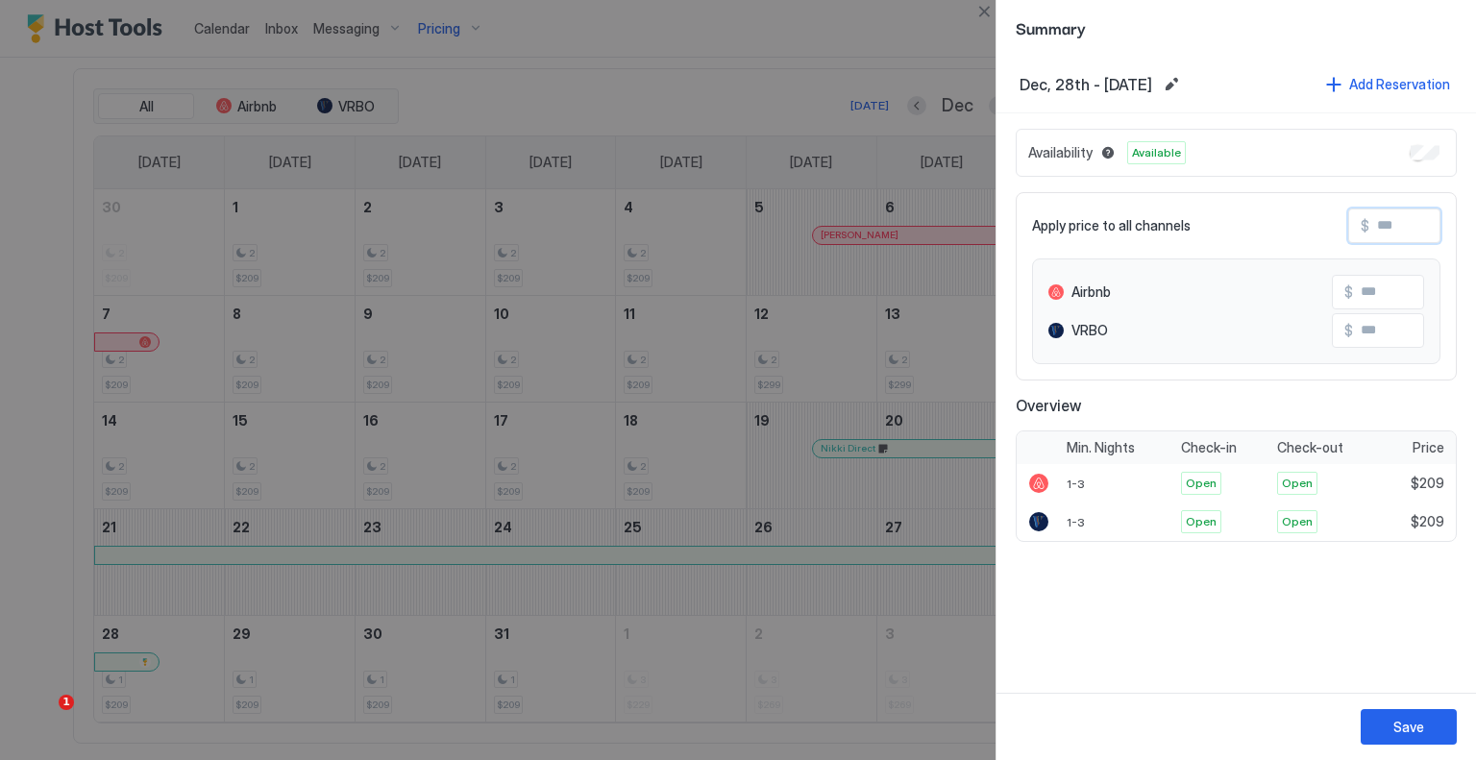
type input "*"
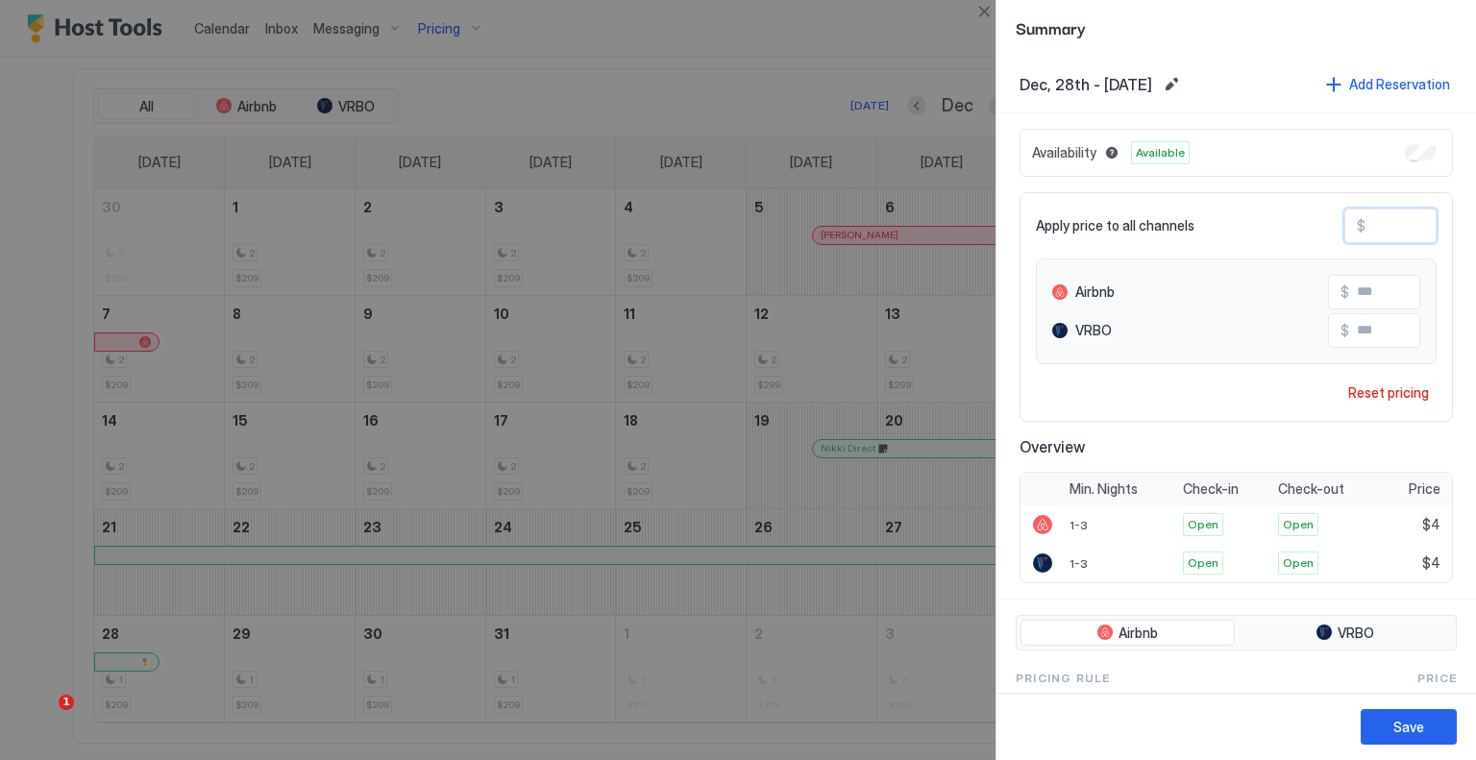
type input "**"
type input "***"
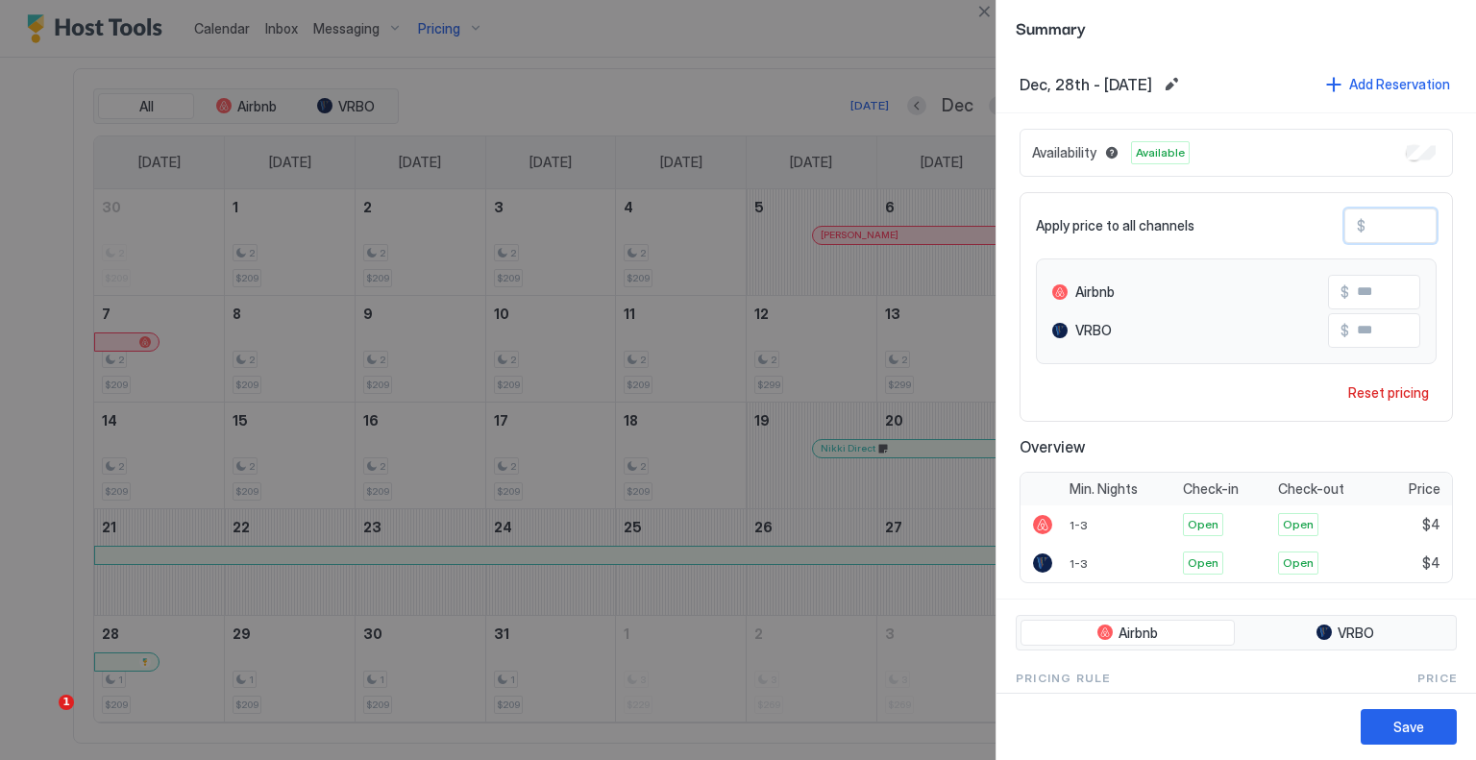
type input "***"
click at [1431, 718] on button "Save" at bounding box center [1409, 727] width 96 height 36
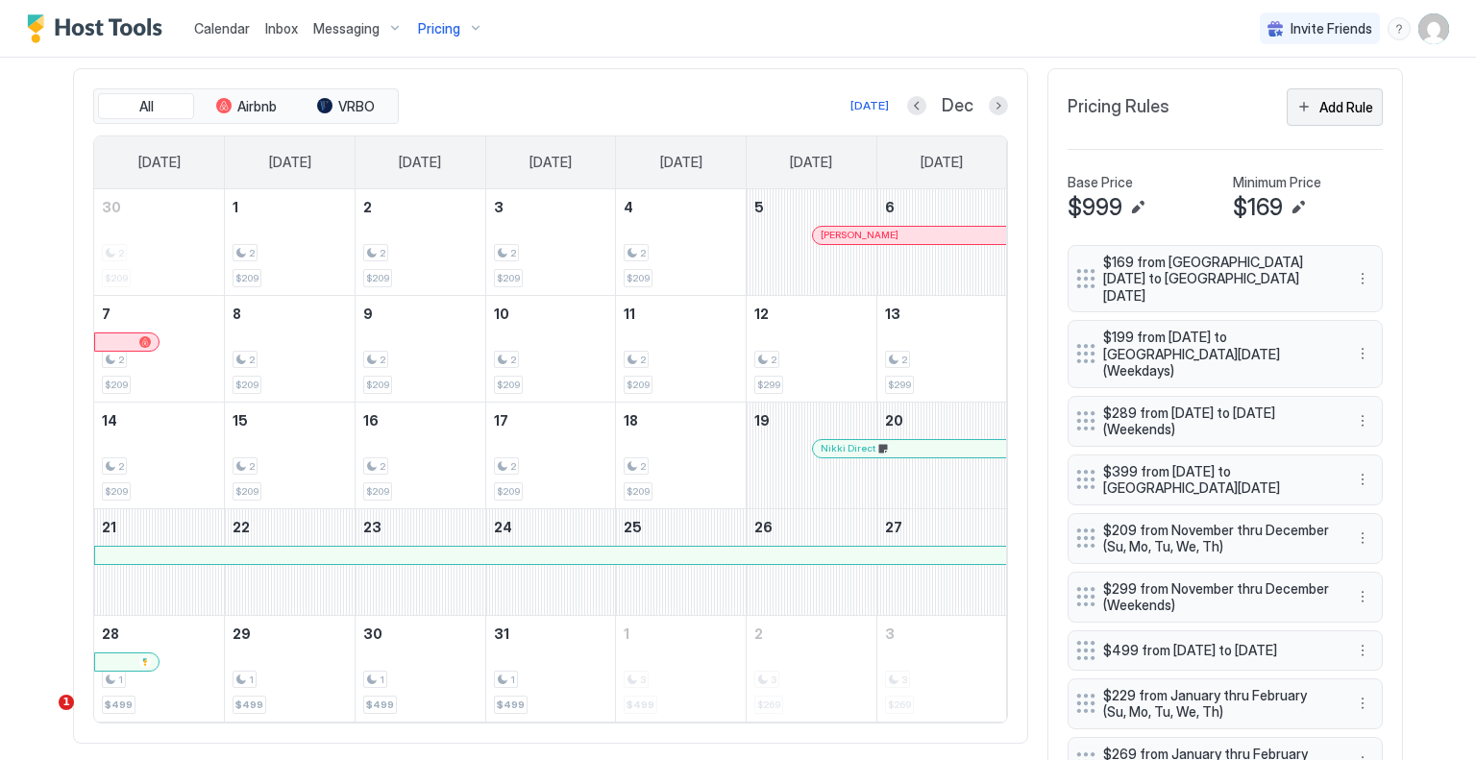
click at [1340, 118] on button "Add Rule" at bounding box center [1335, 106] width 96 height 37
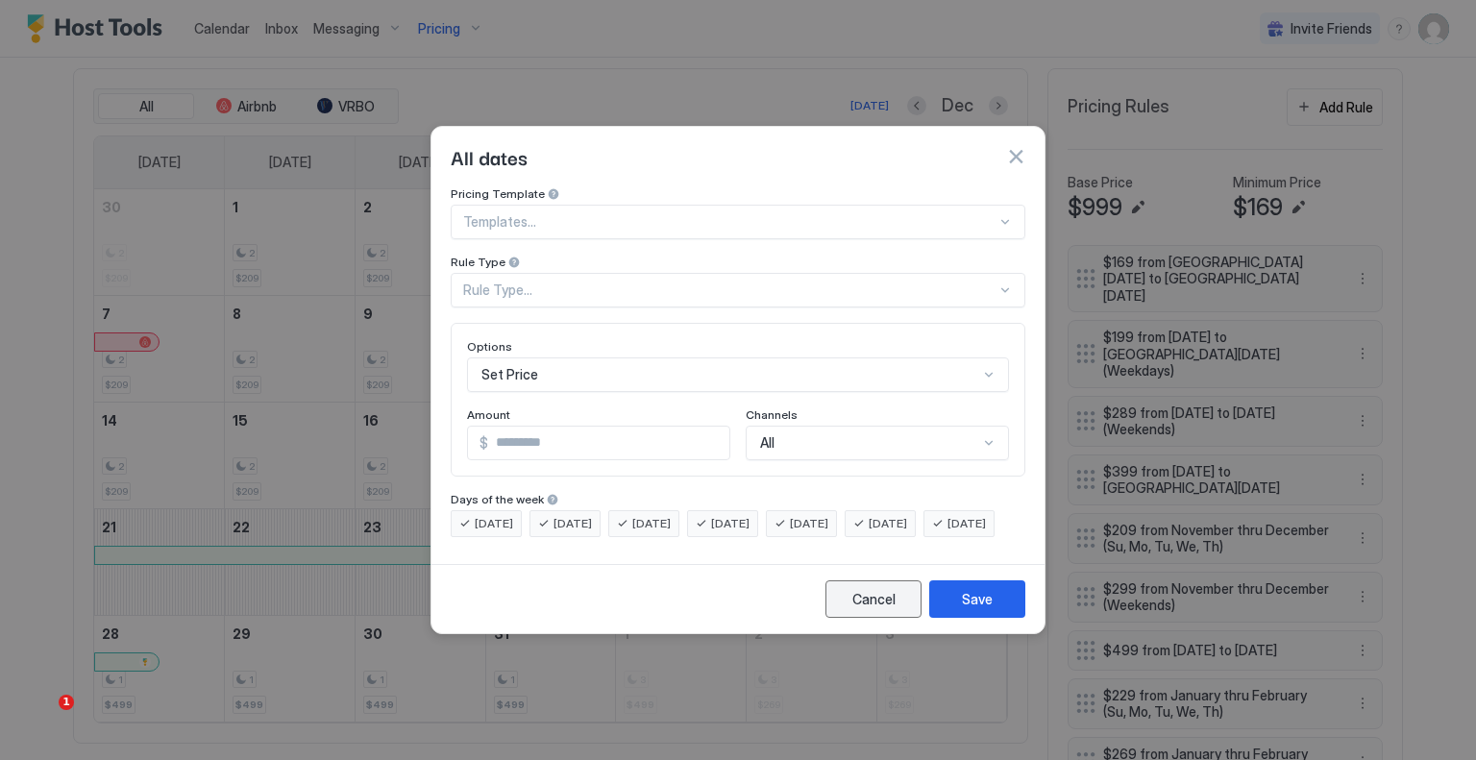
click at [884, 609] on div "Cancel" at bounding box center [874, 599] width 43 height 20
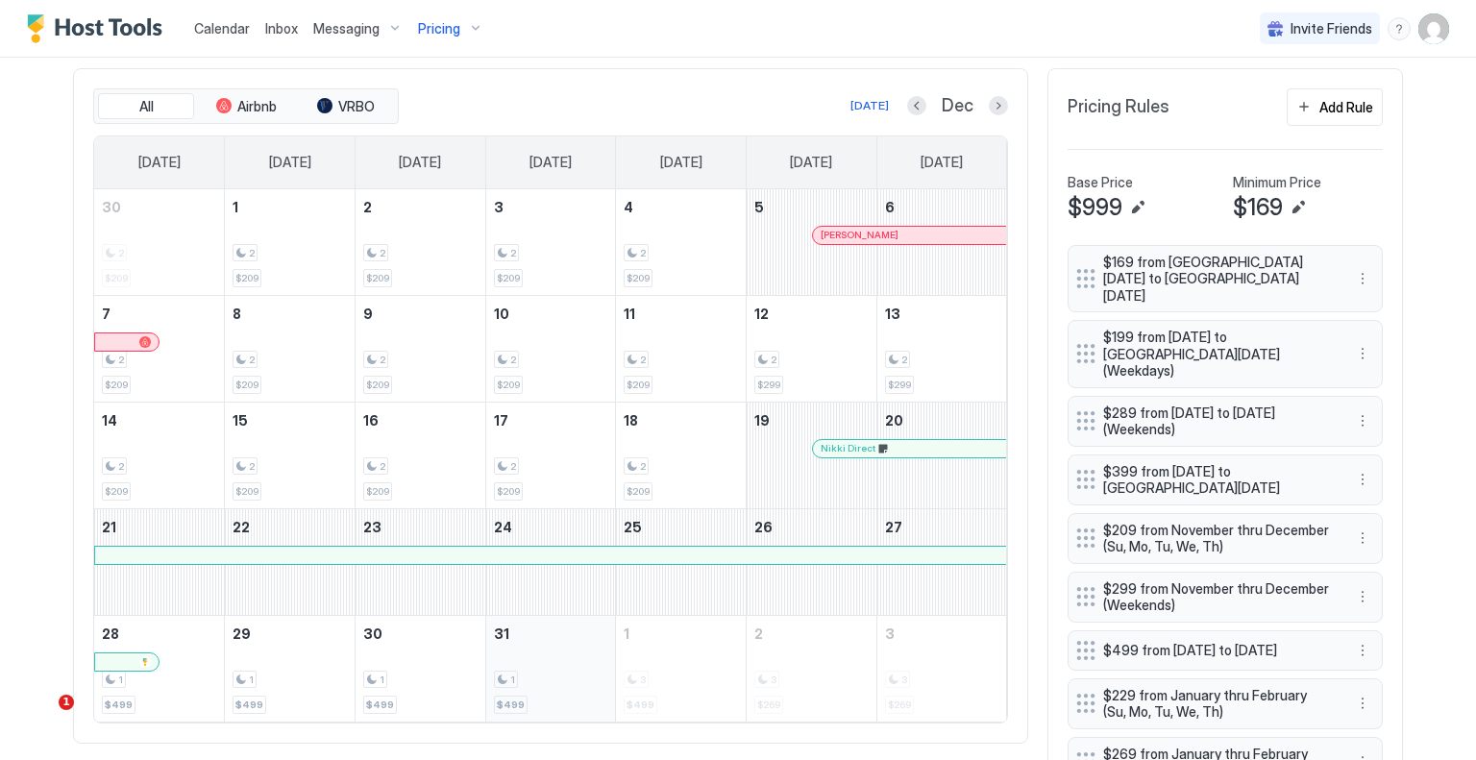
click at [534, 664] on div "1 $499" at bounding box center [551, 669] width 114 height 90
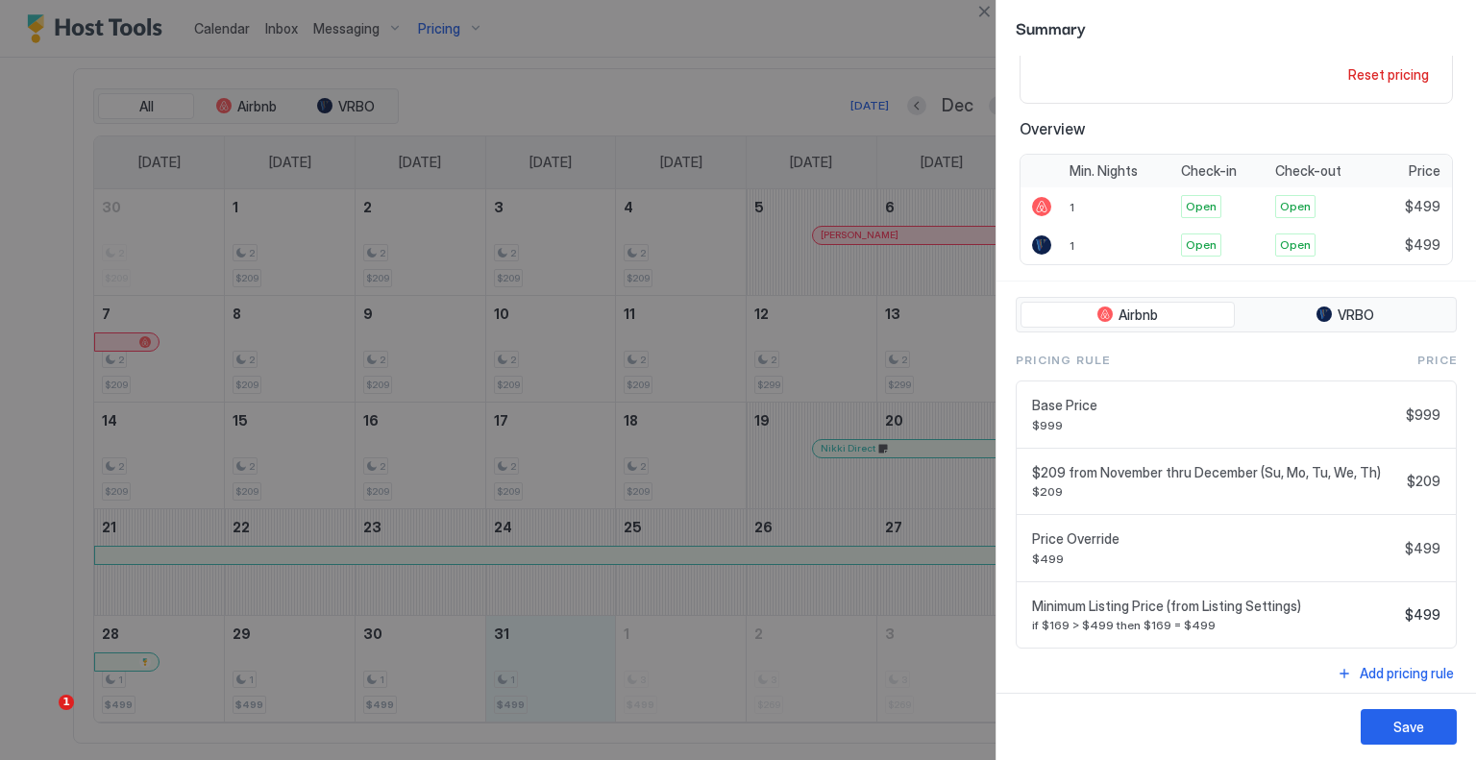
scroll to position [320, 0]
click at [1390, 668] on div "Add pricing rule" at bounding box center [1407, 671] width 94 height 20
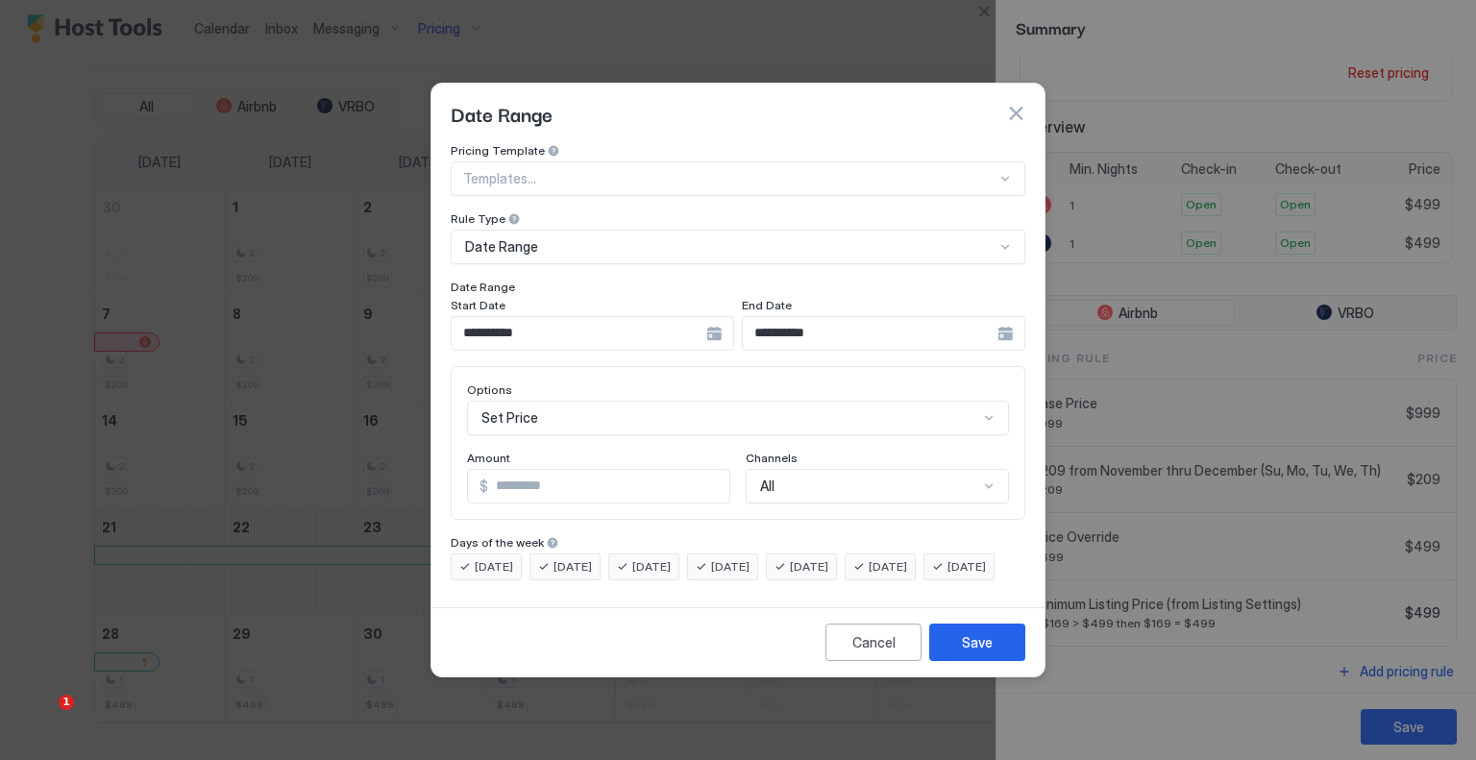
click at [640, 322] on input "**********" at bounding box center [579, 333] width 255 height 33
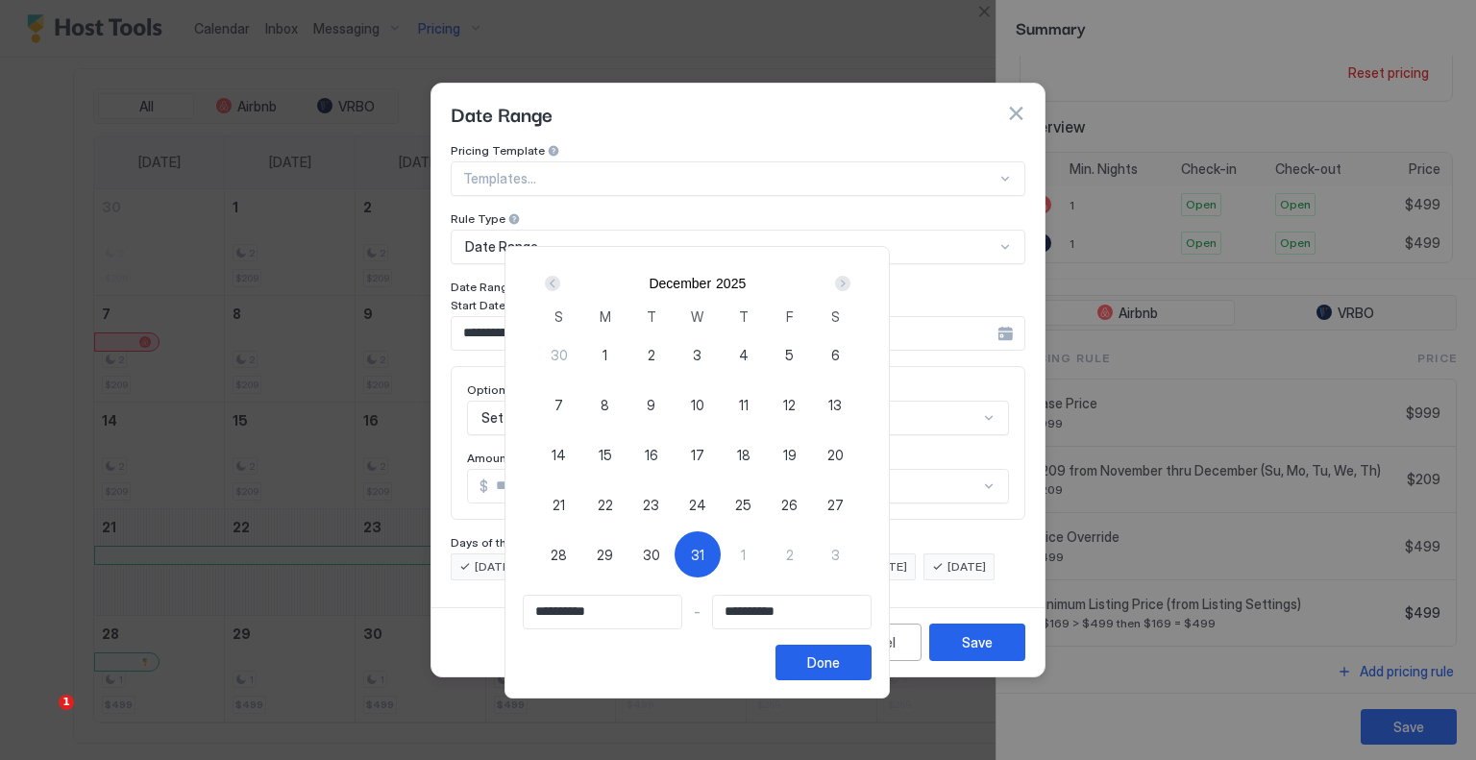
click at [660, 549] on span "30" at bounding box center [651, 555] width 17 height 20
type input "**********"
click at [660, 553] on span "30" at bounding box center [651, 555] width 17 height 20
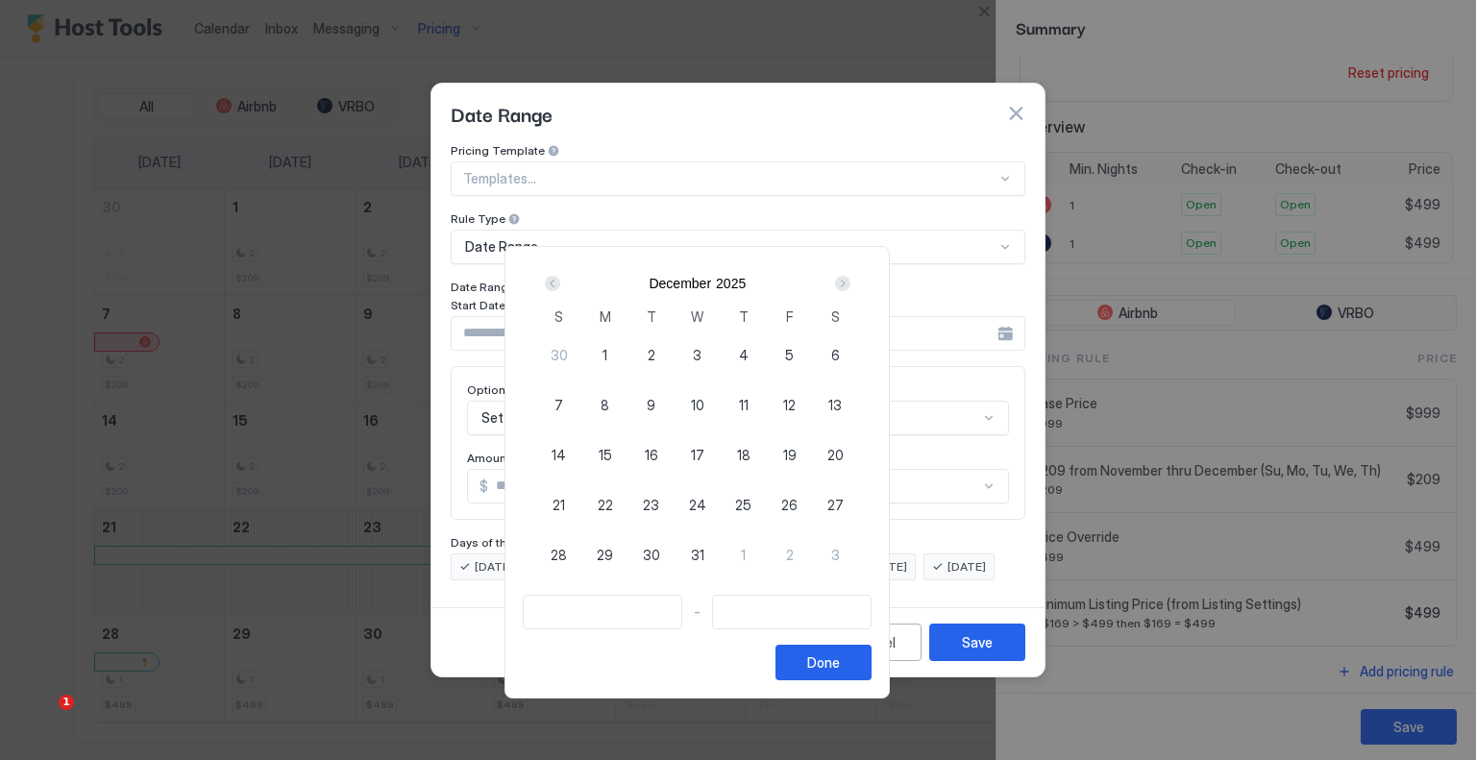
click at [660, 556] on span "30" at bounding box center [651, 555] width 17 height 20
click at [660, 552] on span "30" at bounding box center [651, 555] width 17 height 20
click at [660, 549] on span "30" at bounding box center [651, 555] width 17 height 20
click at [681, 604] on input "Input Field" at bounding box center [603, 612] width 158 height 33
click at [660, 556] on span "30" at bounding box center [651, 555] width 17 height 20
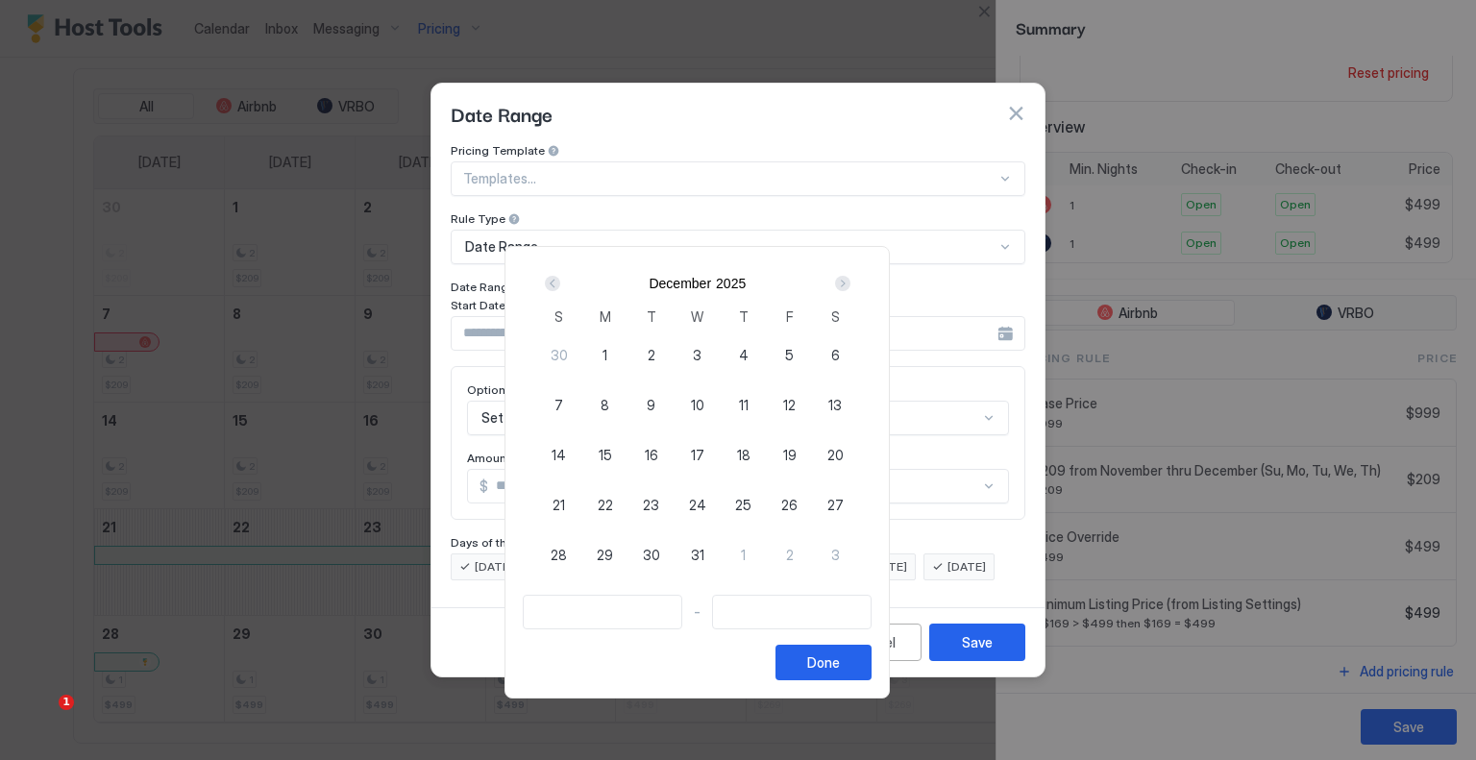
click at [660, 547] on span "30" at bounding box center [651, 555] width 17 height 20
click at [840, 664] on div "Done" at bounding box center [823, 663] width 33 height 20
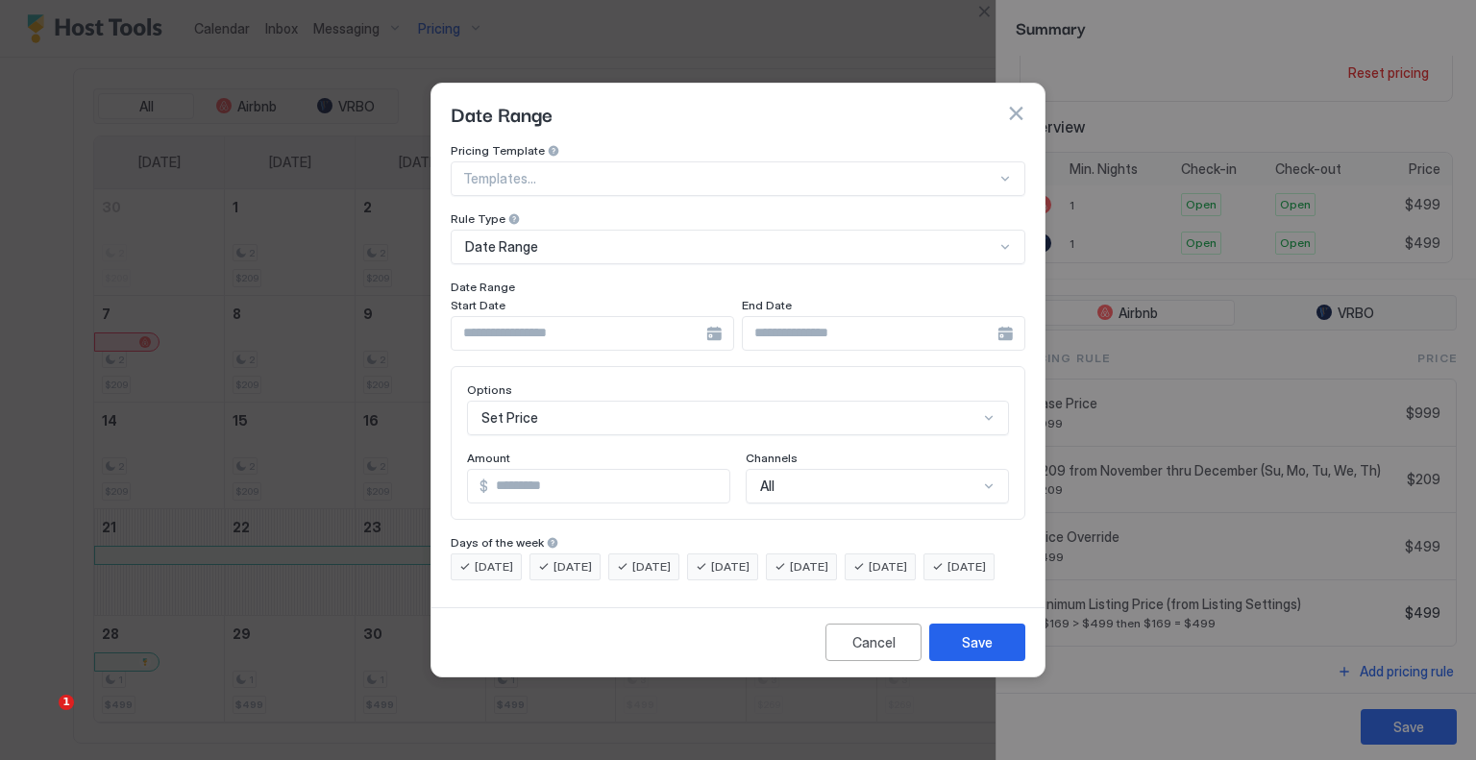
click at [603, 317] on input "Input Field" at bounding box center [579, 333] width 255 height 33
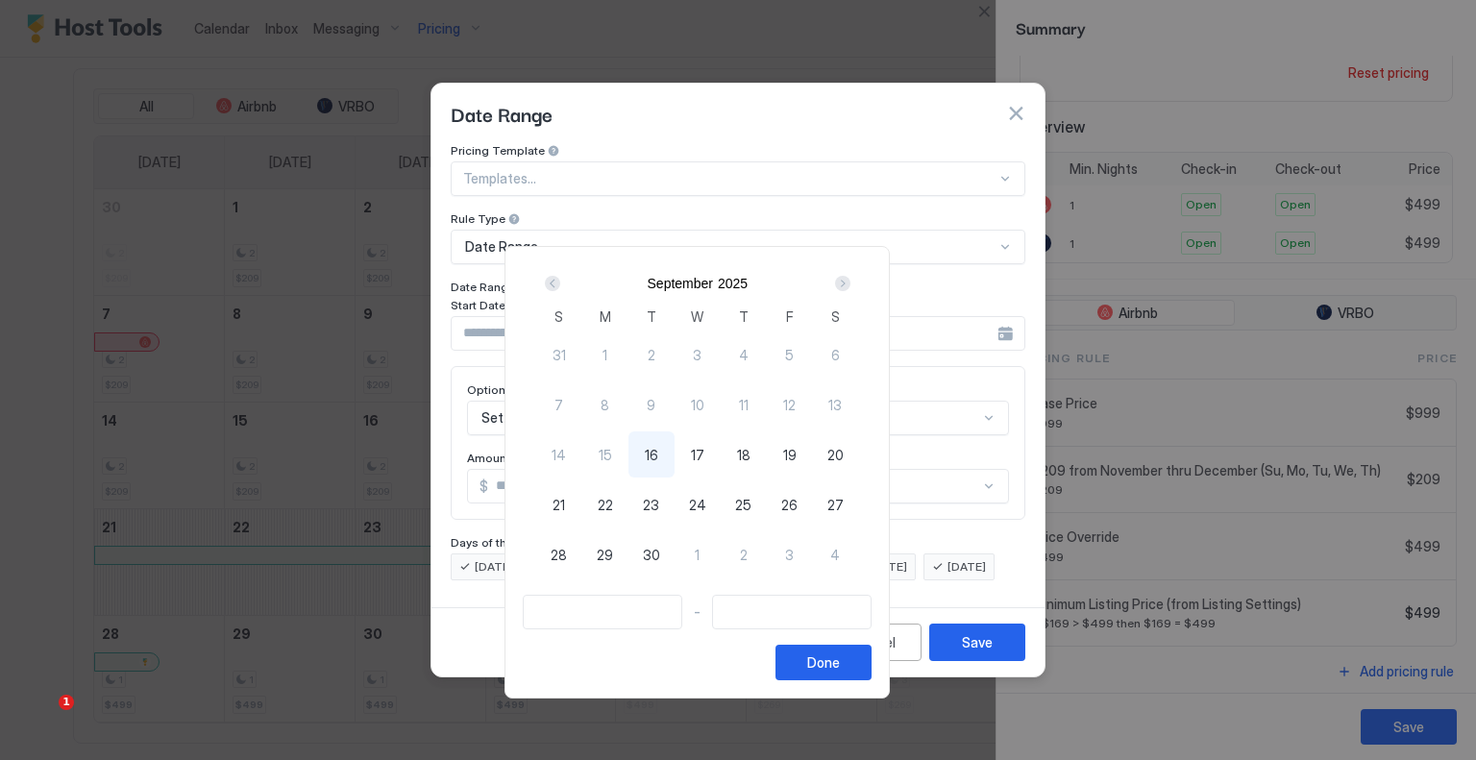
click at [854, 278] on div "Next" at bounding box center [842, 283] width 23 height 23
click at [851, 277] on div "Next" at bounding box center [842, 283] width 15 height 15
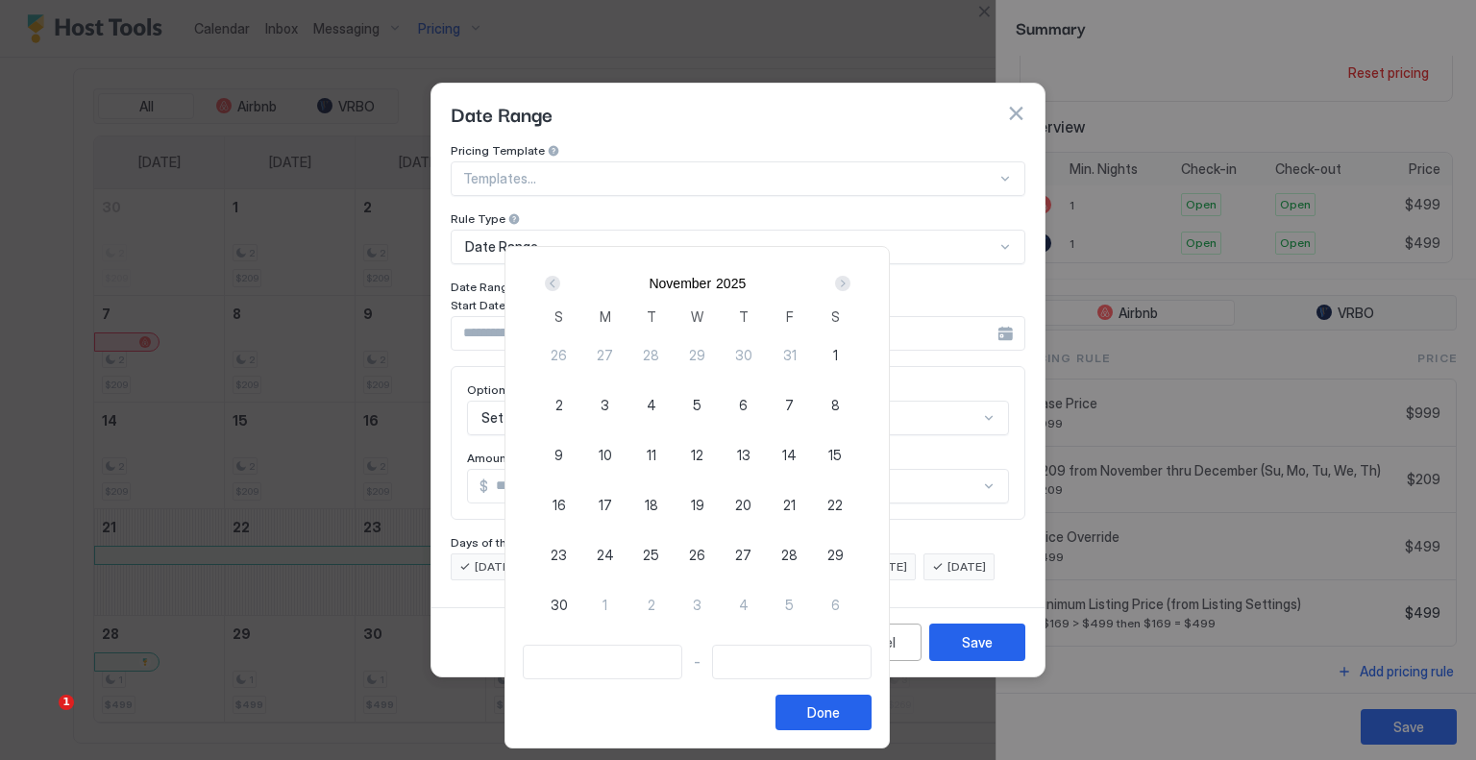
click at [851, 277] on div "Next" at bounding box center [842, 283] width 15 height 15
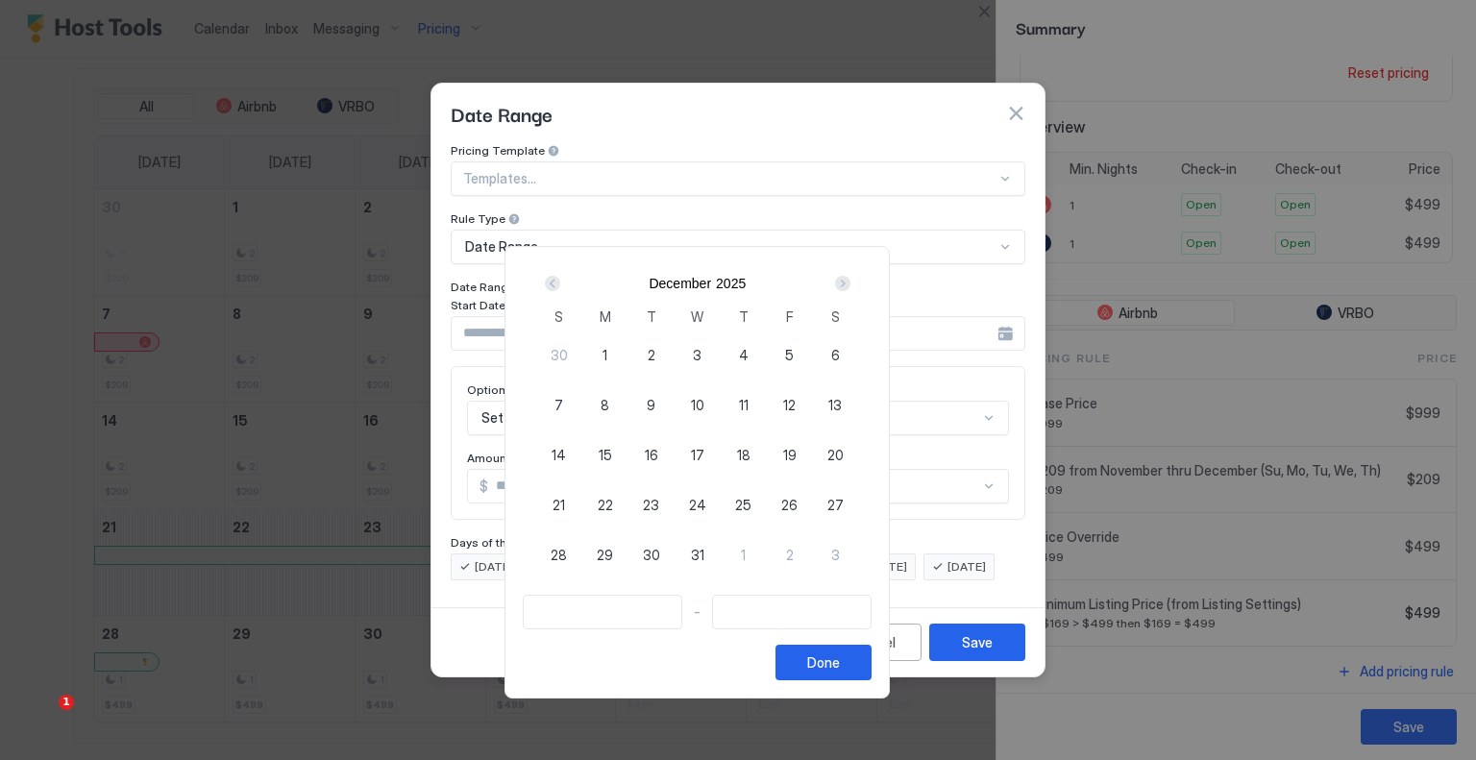
click at [660, 550] on span "30" at bounding box center [651, 555] width 17 height 20
click at [872, 657] on button "Done" at bounding box center [824, 663] width 96 height 36
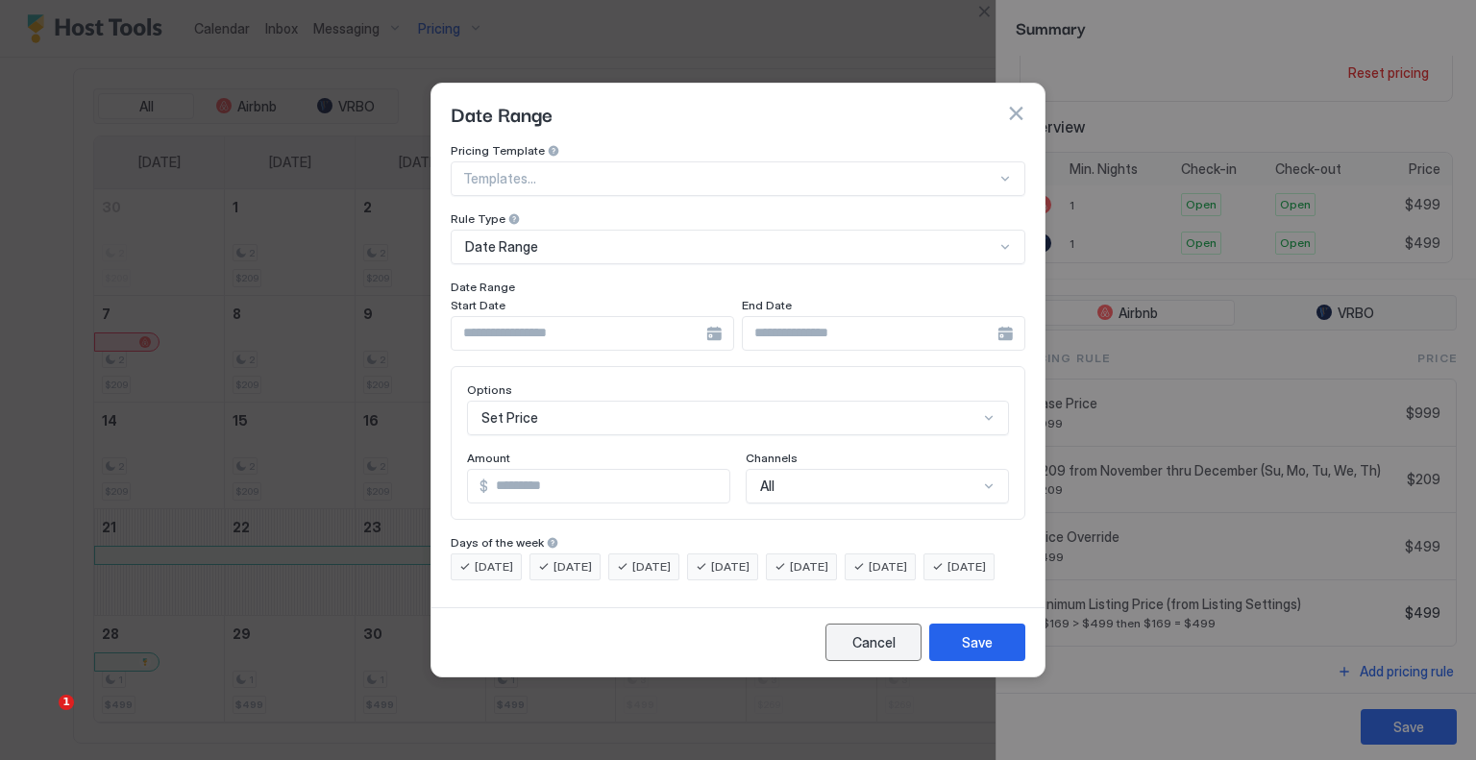
click at [871, 653] on div "Cancel" at bounding box center [874, 642] width 43 height 20
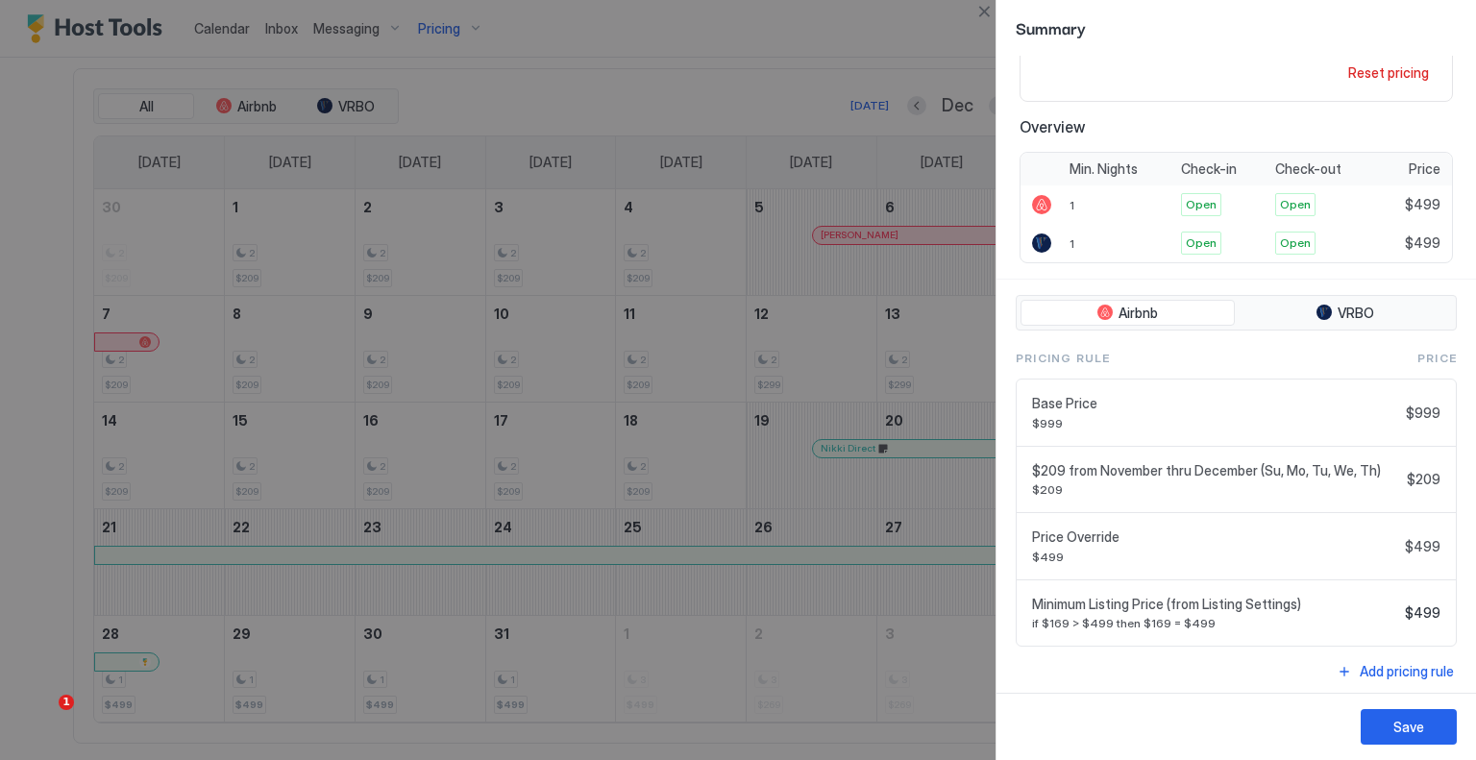
click at [427, 656] on div at bounding box center [738, 380] width 1476 height 760
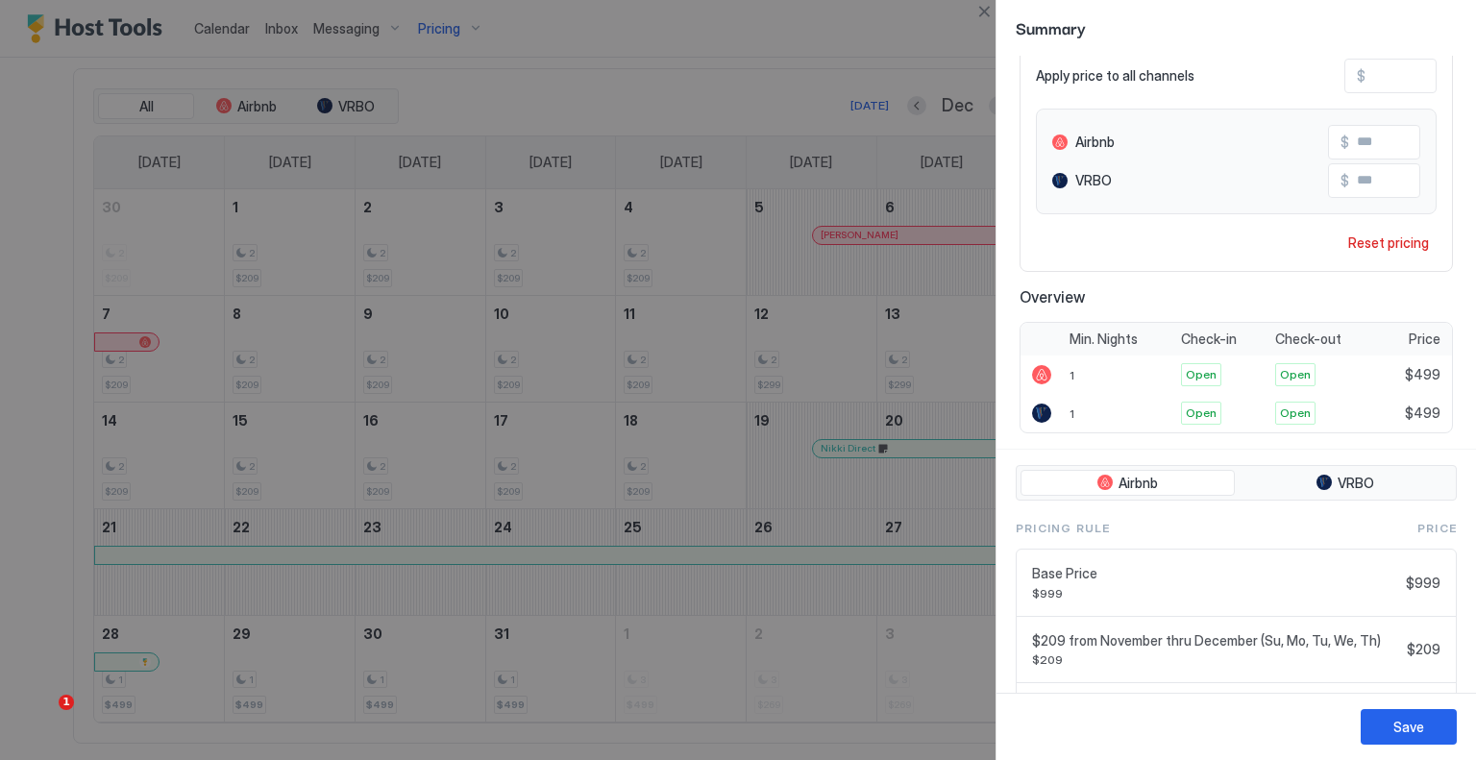
scroll to position [0, 0]
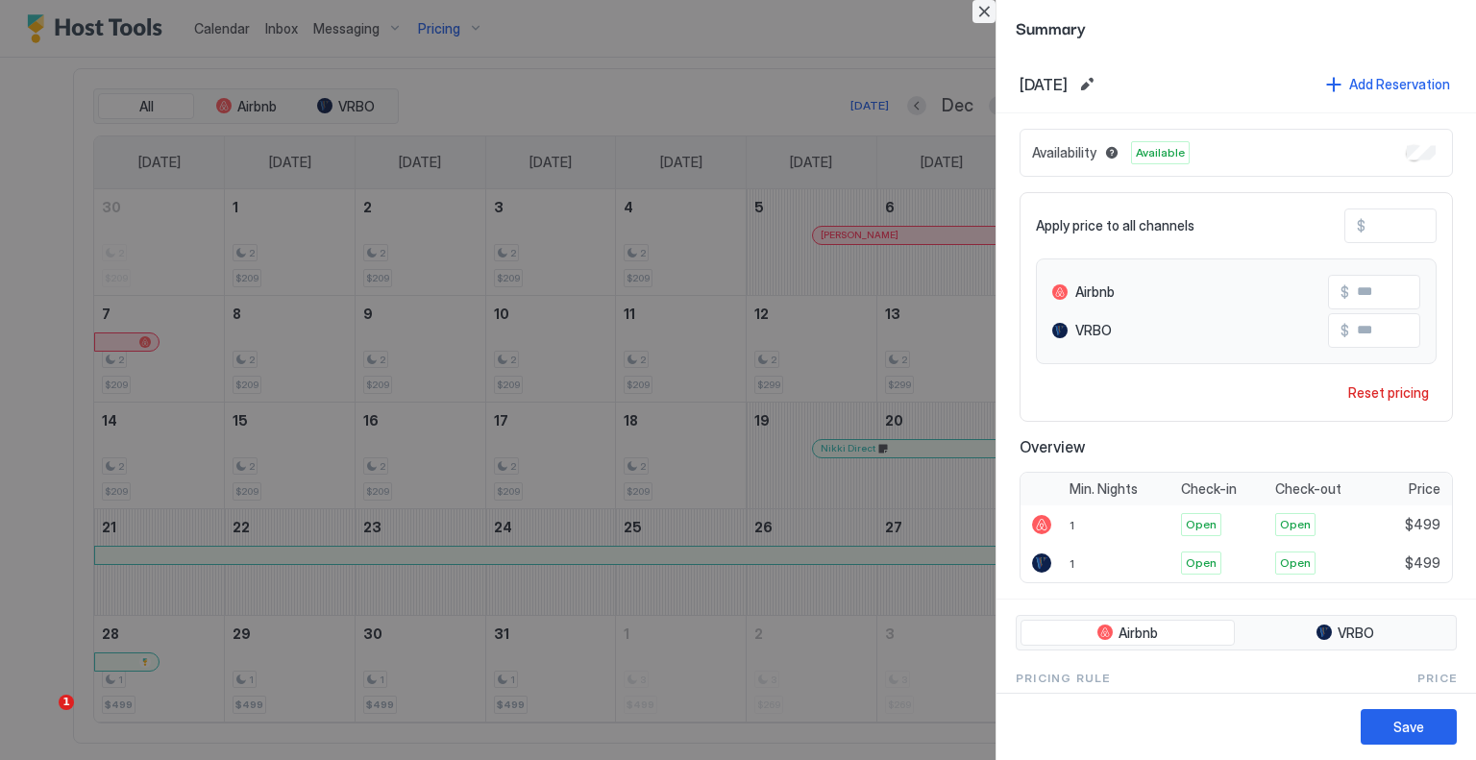
click at [983, 7] on button "Close" at bounding box center [984, 11] width 23 height 23
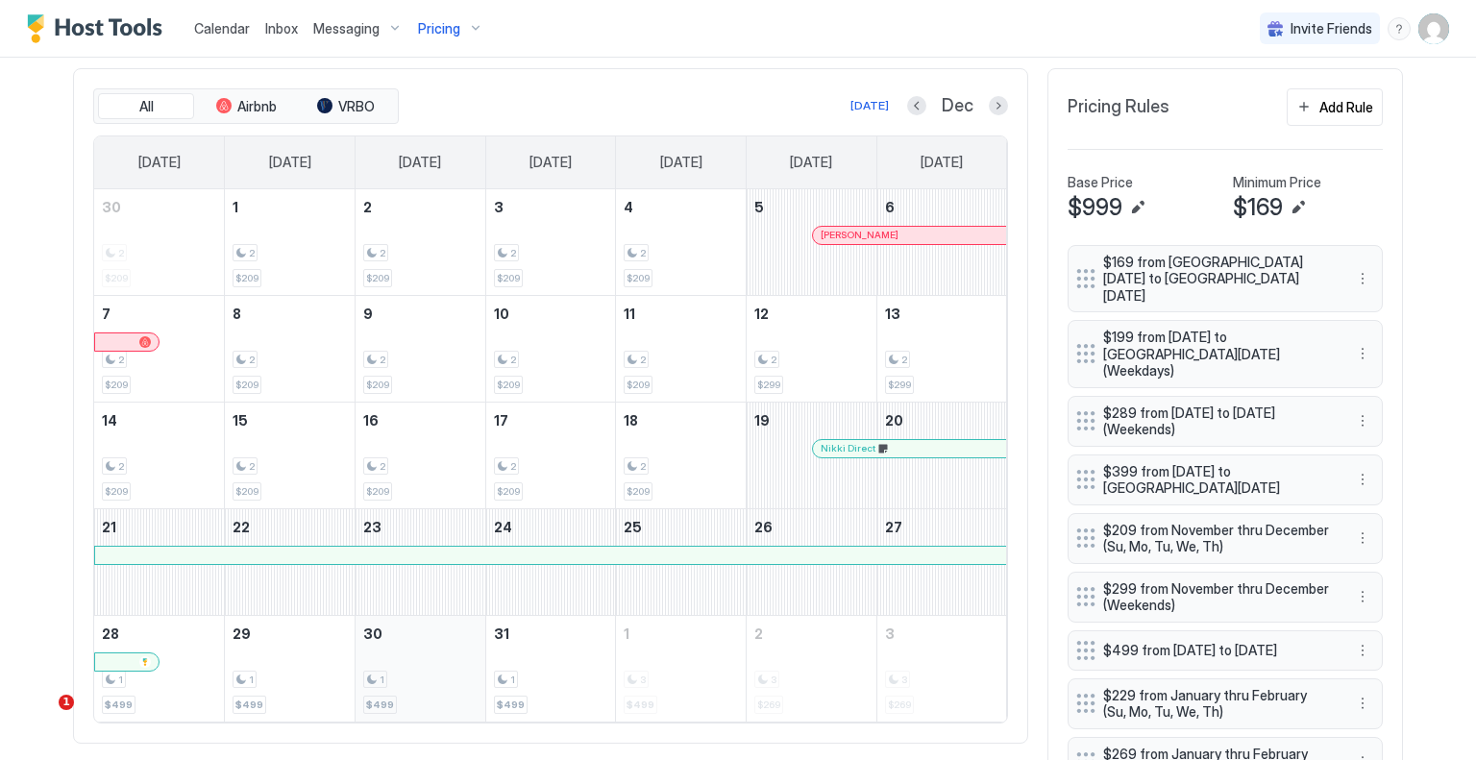
click at [419, 674] on div "1" at bounding box center [420, 680] width 114 height 18
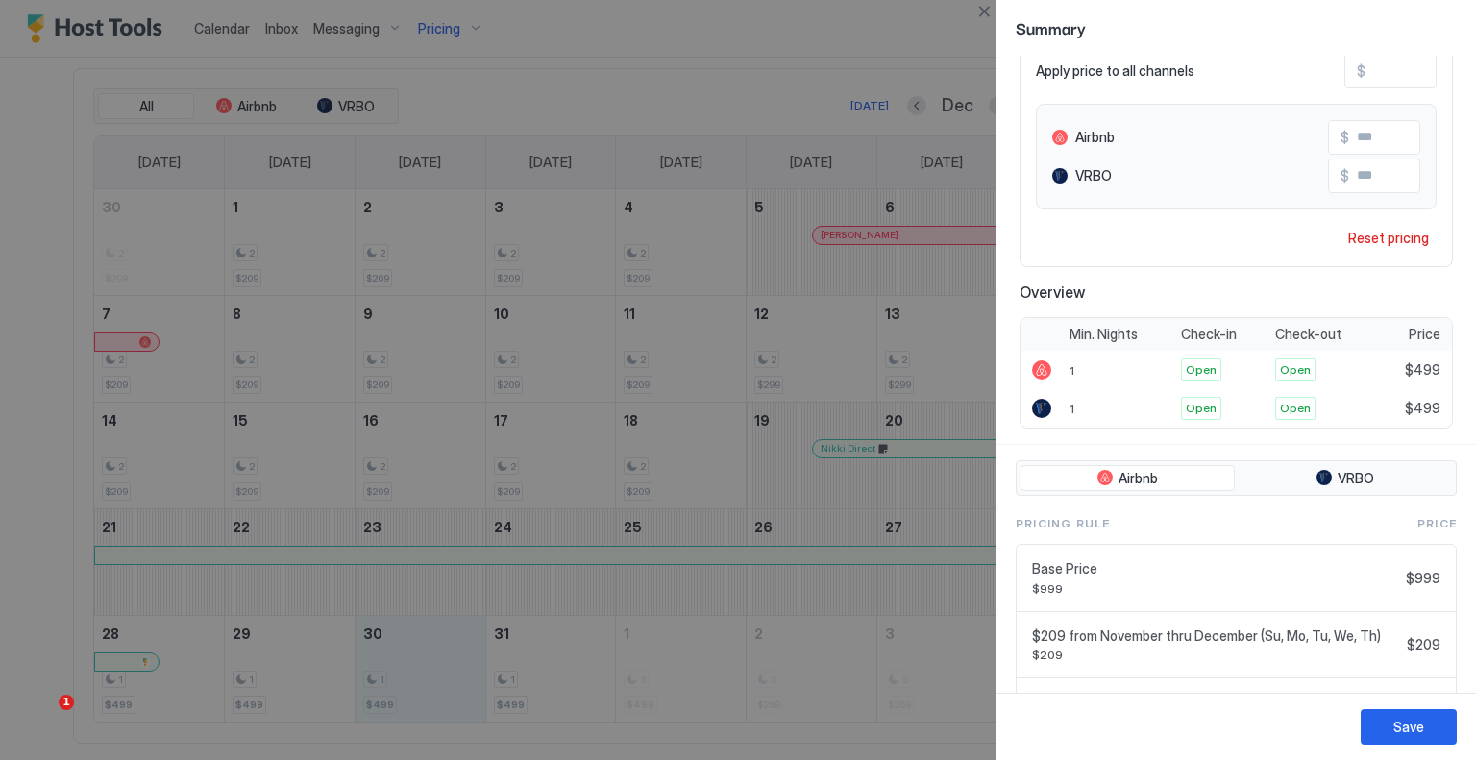
scroll to position [320, 0]
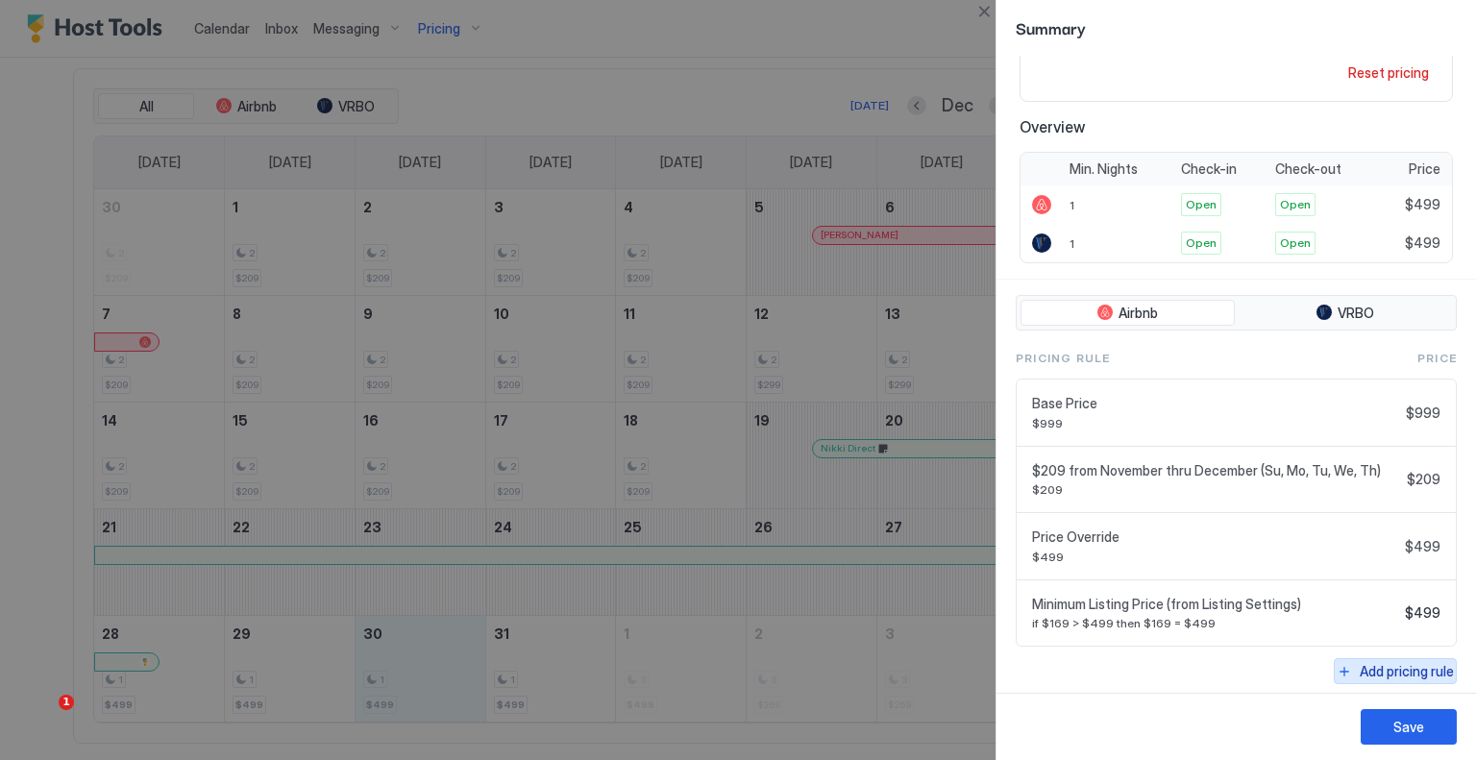
click at [1400, 665] on div "Add pricing rule" at bounding box center [1407, 671] width 94 height 20
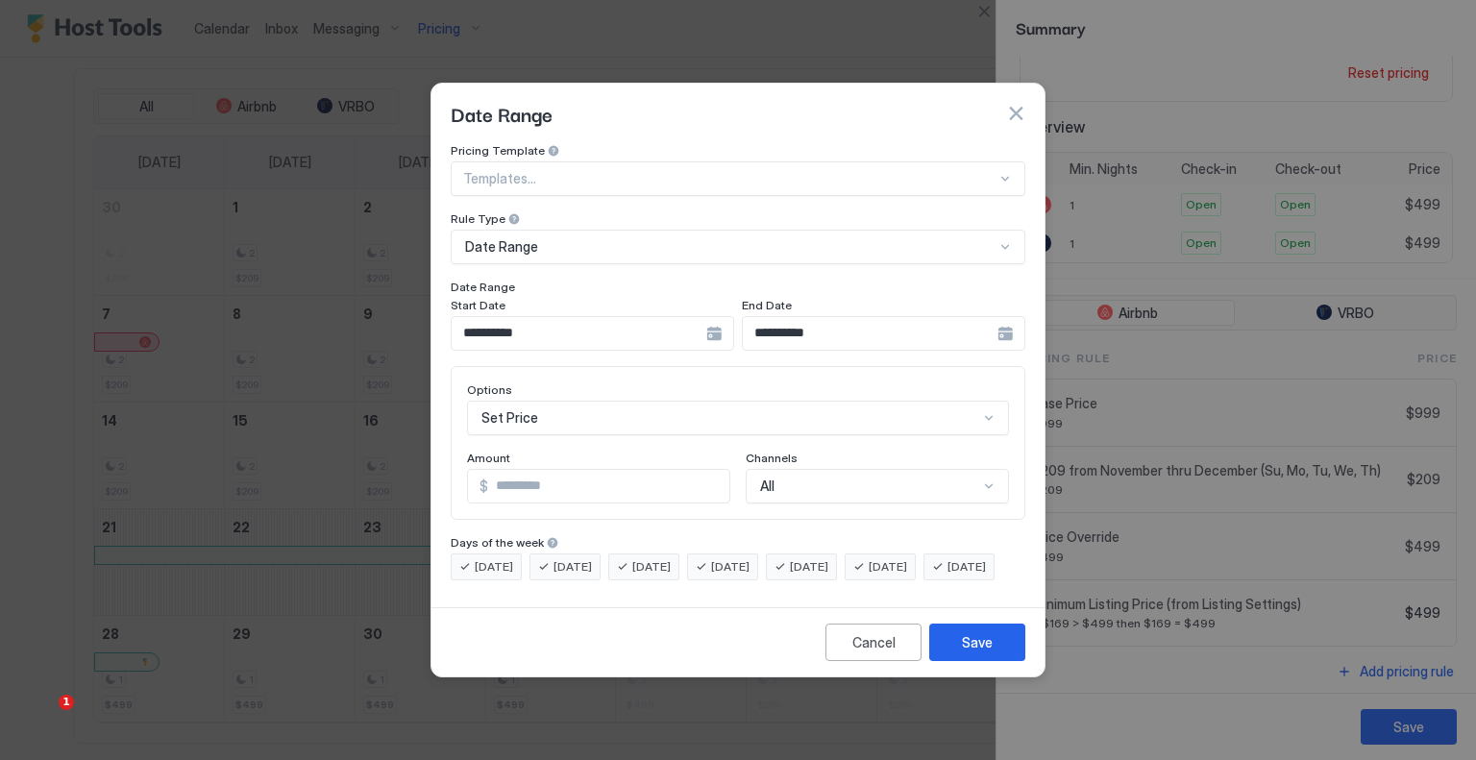
click at [1017, 316] on div "**********" at bounding box center [884, 333] width 284 height 35
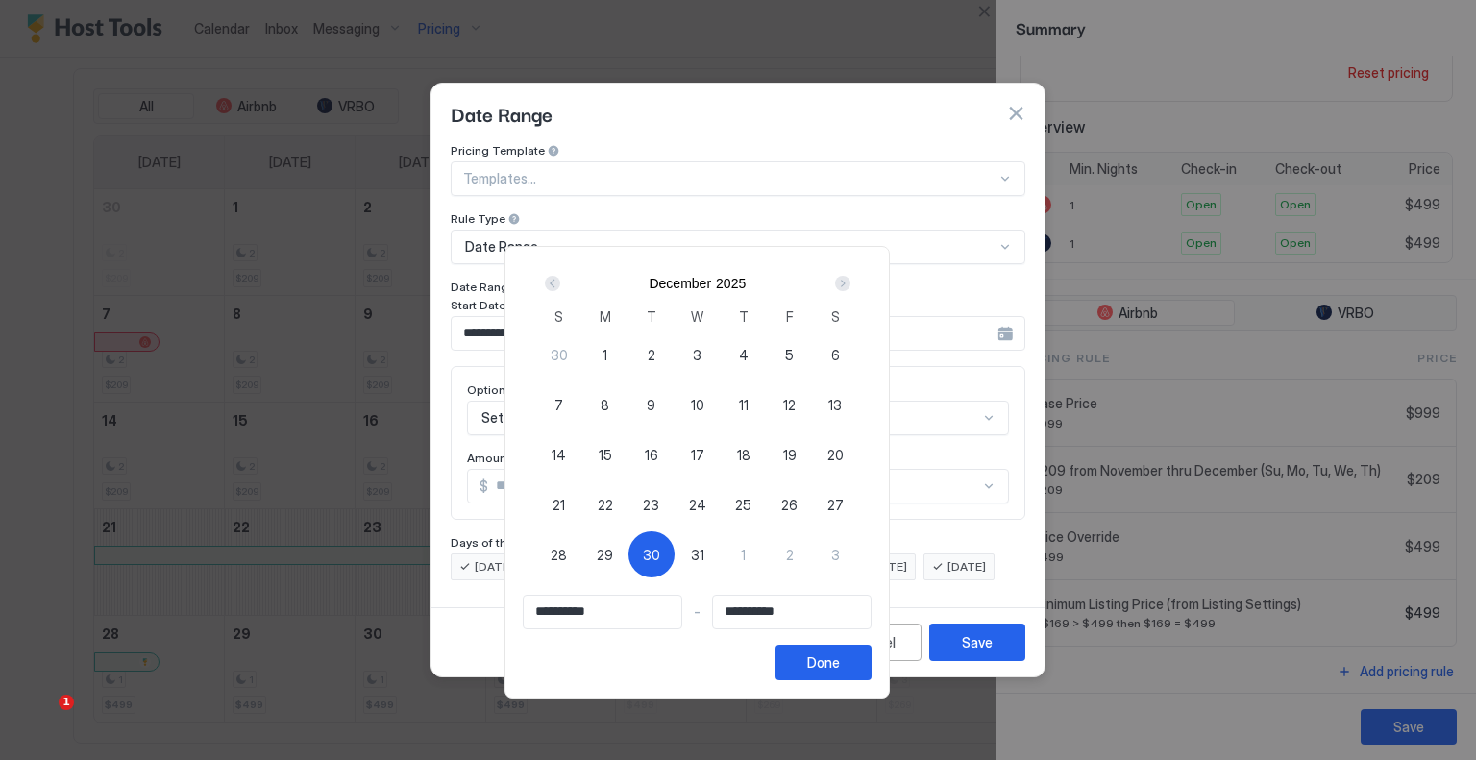
click at [767, 555] on div "1" at bounding box center [744, 555] width 46 height 46
type input "**********"
click at [660, 554] on span "30" at bounding box center [651, 555] width 17 height 20
type input "**********"
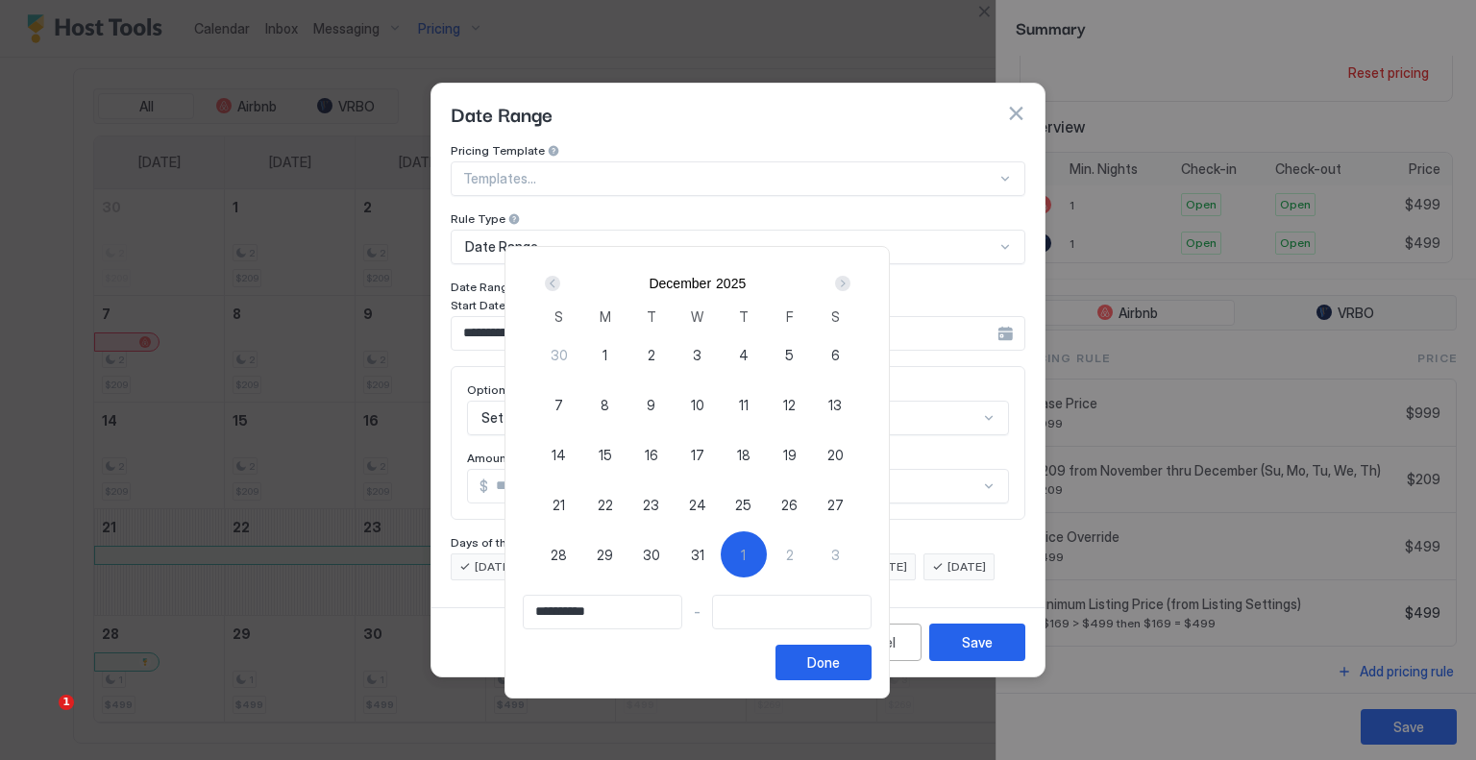
type input "**********"
click at [767, 554] on div "1" at bounding box center [744, 555] width 46 height 46
type input "**********"
click at [840, 655] on div "Done" at bounding box center [823, 663] width 33 height 20
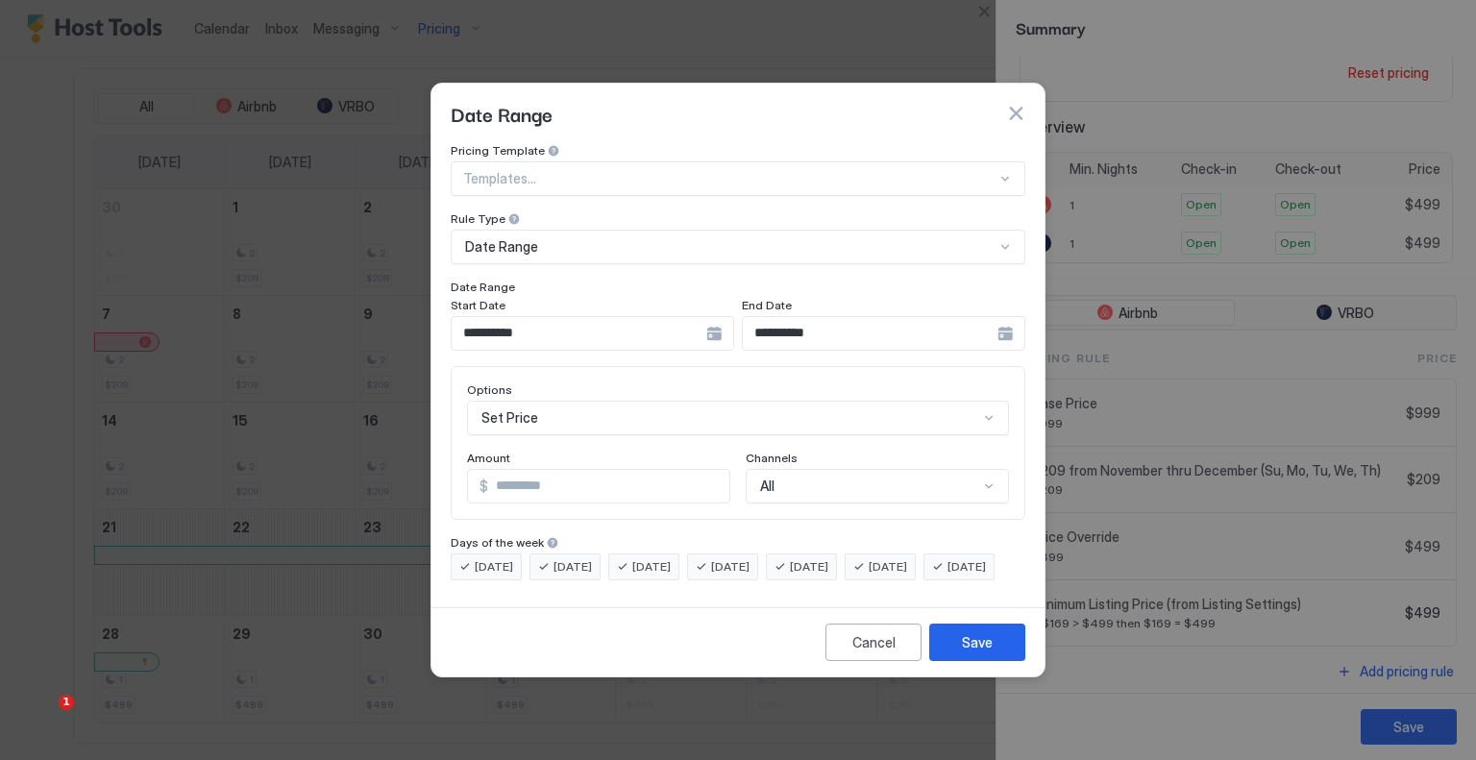
click at [620, 470] on input "*" at bounding box center [608, 486] width 241 height 33
click at [604, 476] on input "*" at bounding box center [608, 486] width 241 height 33
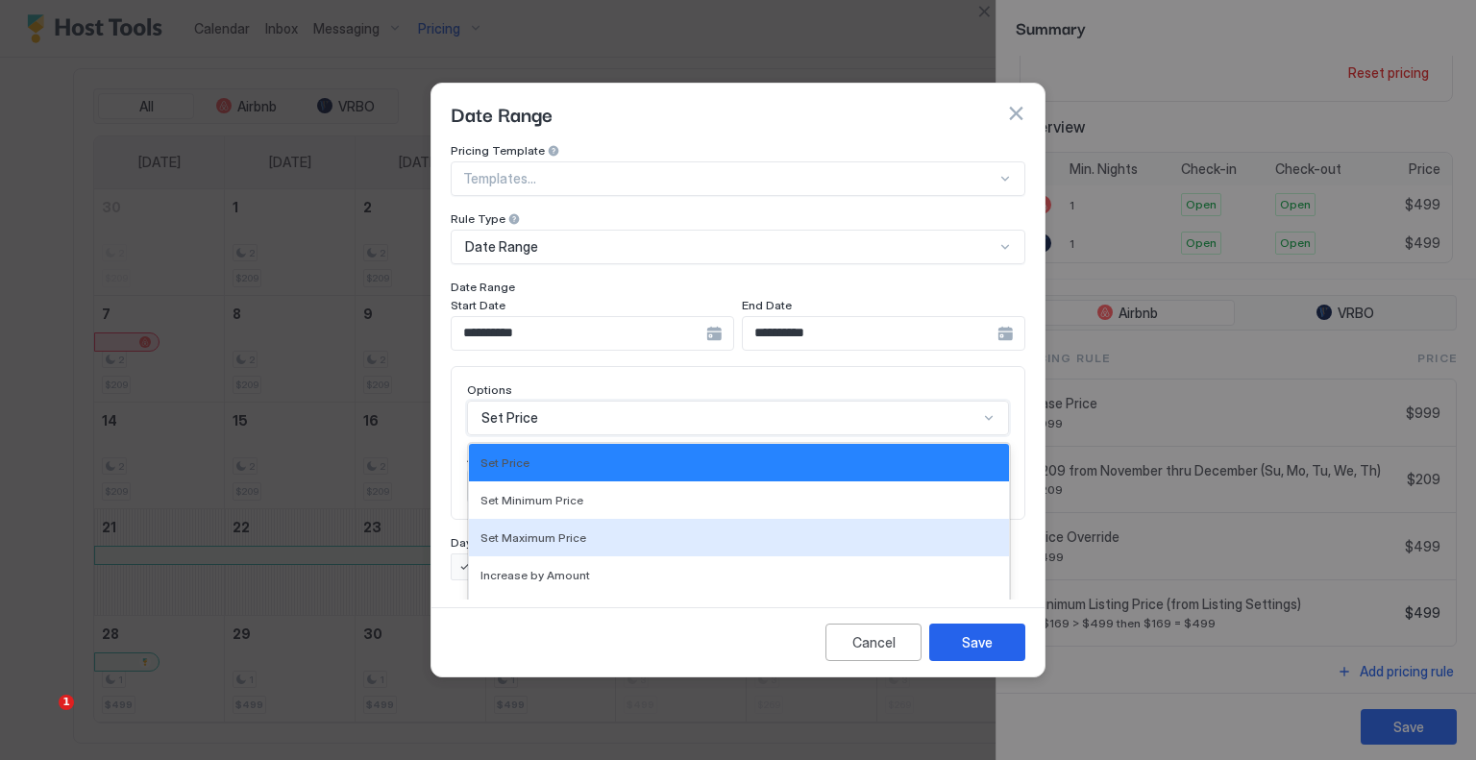
click at [598, 402] on div "17 results available. Use Up and Down to choose options, press Enter to select …" at bounding box center [738, 418] width 542 height 35
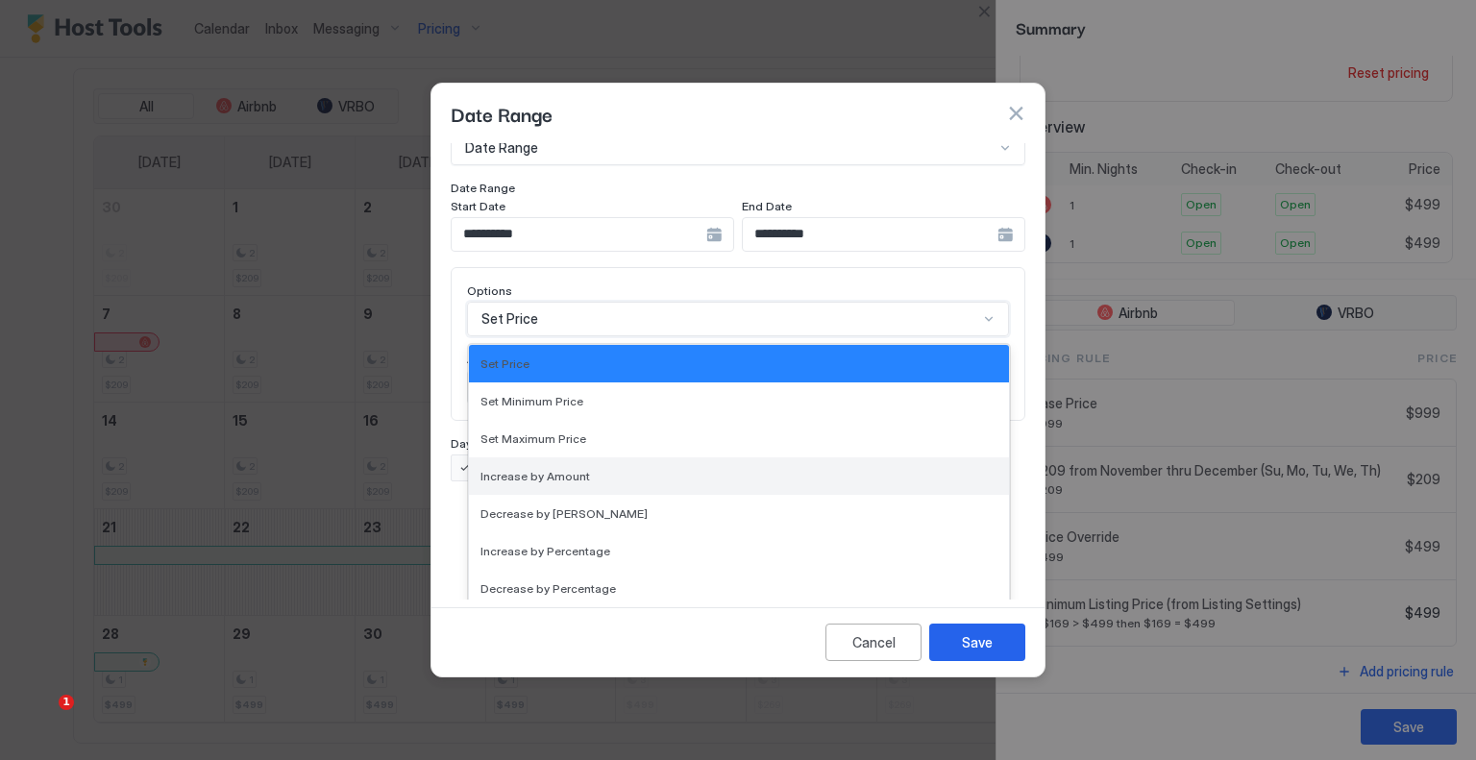
scroll to position [349, 0]
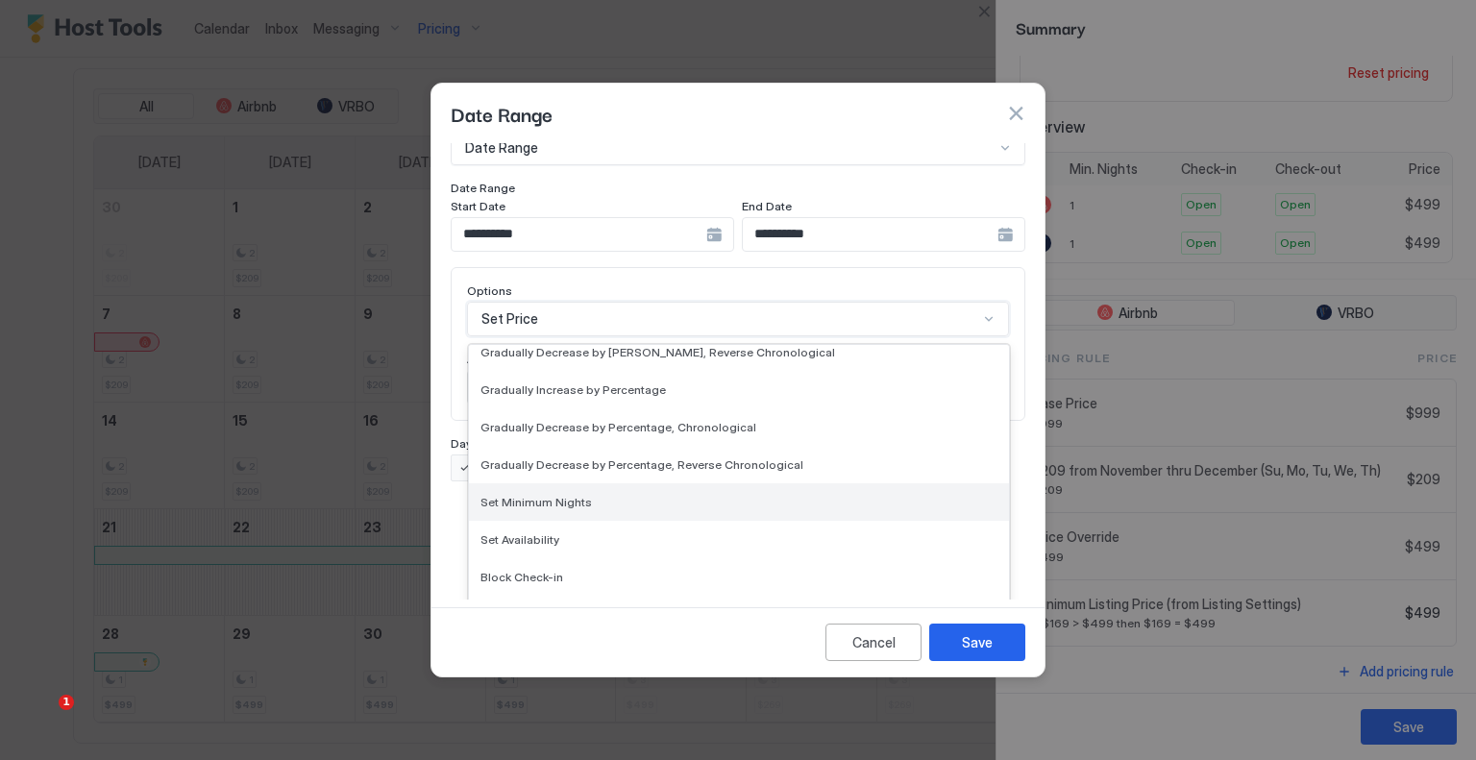
click at [602, 495] on div "Set Minimum Nights" at bounding box center [739, 502] width 517 height 14
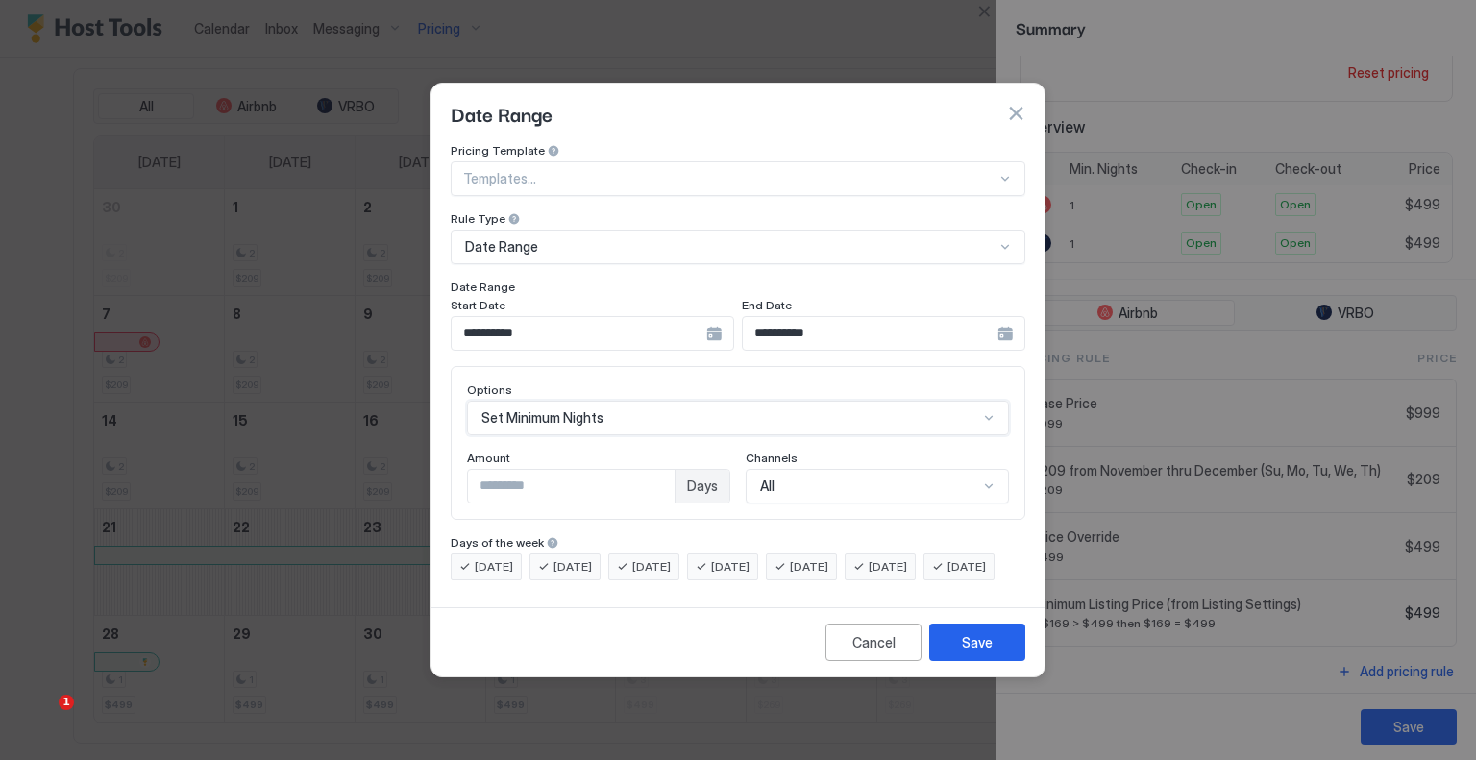
scroll to position [0, 0]
click at [531, 470] on input "*" at bounding box center [571, 486] width 207 height 33
type input "*"
click at [943, 643] on button "Save" at bounding box center [977, 642] width 96 height 37
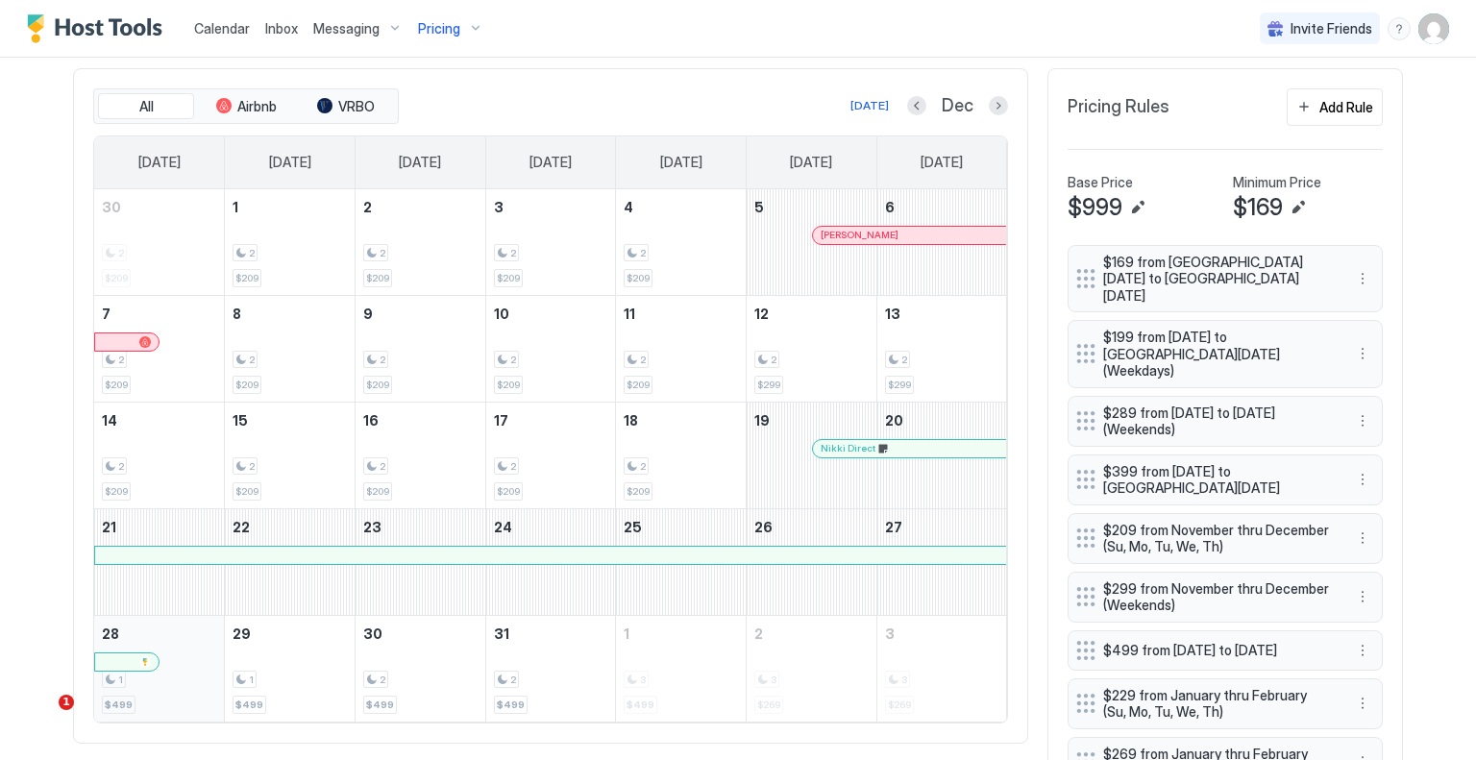
click at [204, 685] on div "1 $499" at bounding box center [159, 669] width 114 height 90
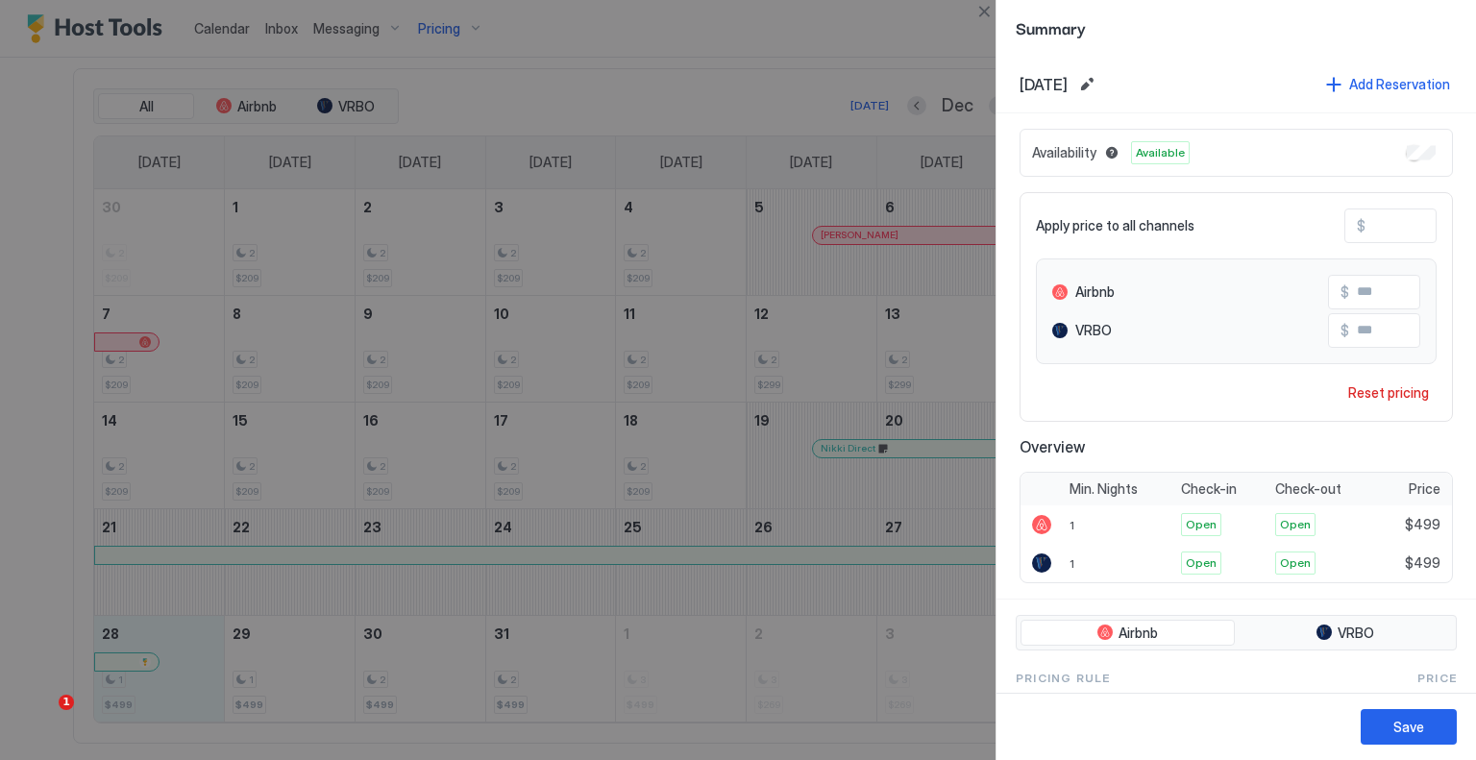
click at [276, 680] on div at bounding box center [738, 380] width 1476 height 760
click at [979, 15] on button "Close" at bounding box center [984, 11] width 23 height 23
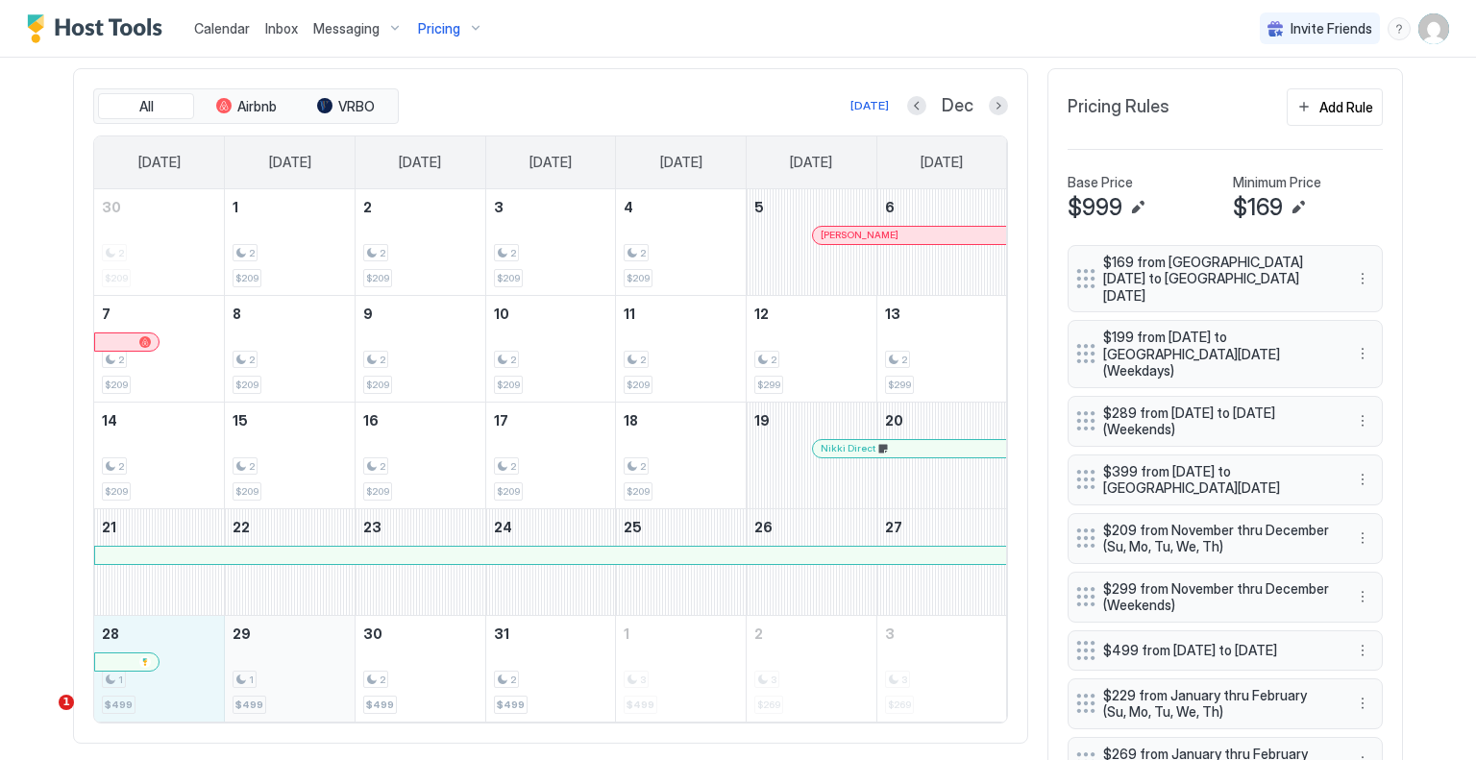
drag, startPoint x: 187, startPoint y: 705, endPoint x: 256, endPoint y: 695, distance: 68.9
click at [256, 695] on tr "28 1 $499 29 1 $499 30 2 $499 31 2 $499 1 3 $499 2 3 $269 3 3 $269" at bounding box center [550, 668] width 913 height 107
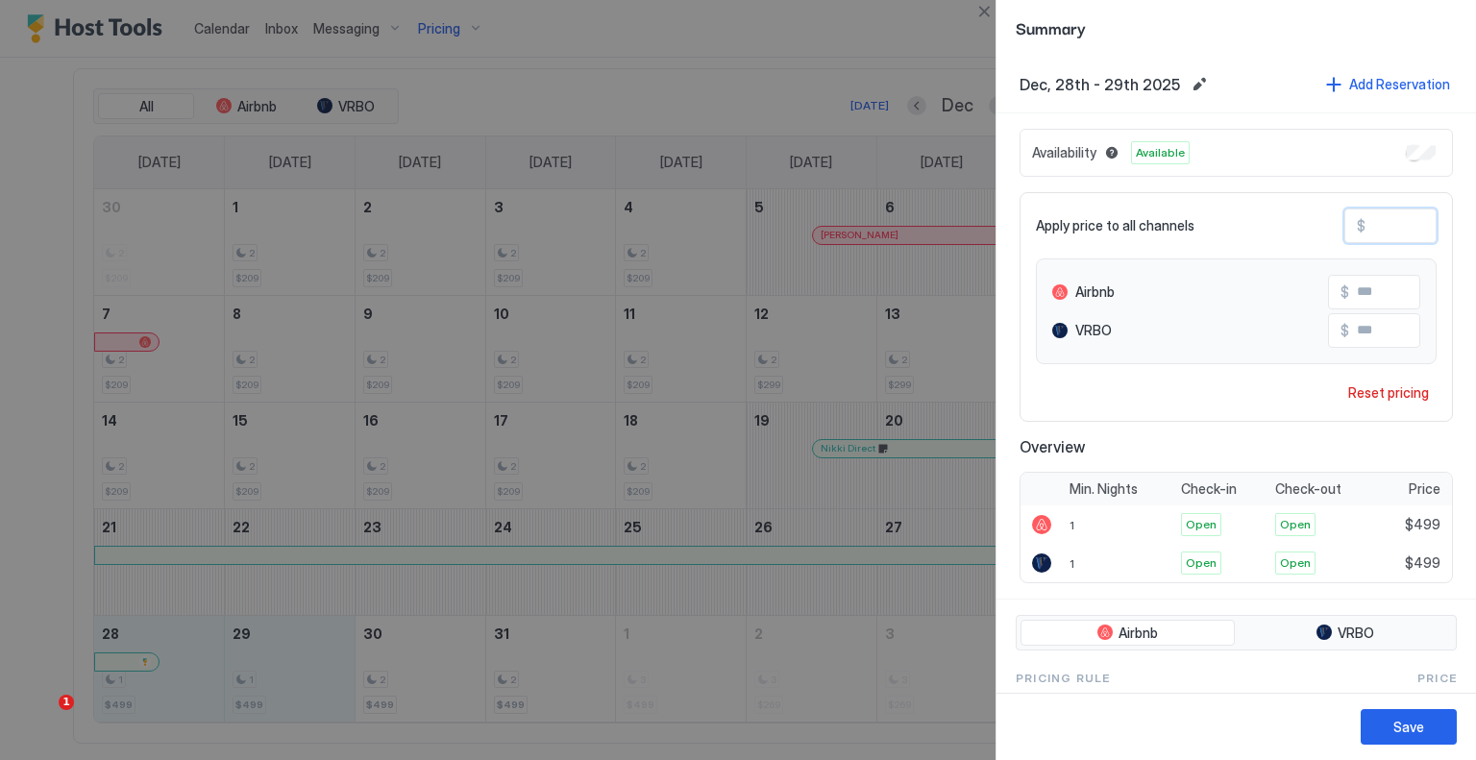
click at [1388, 221] on input "***" at bounding box center [1443, 226] width 154 height 33
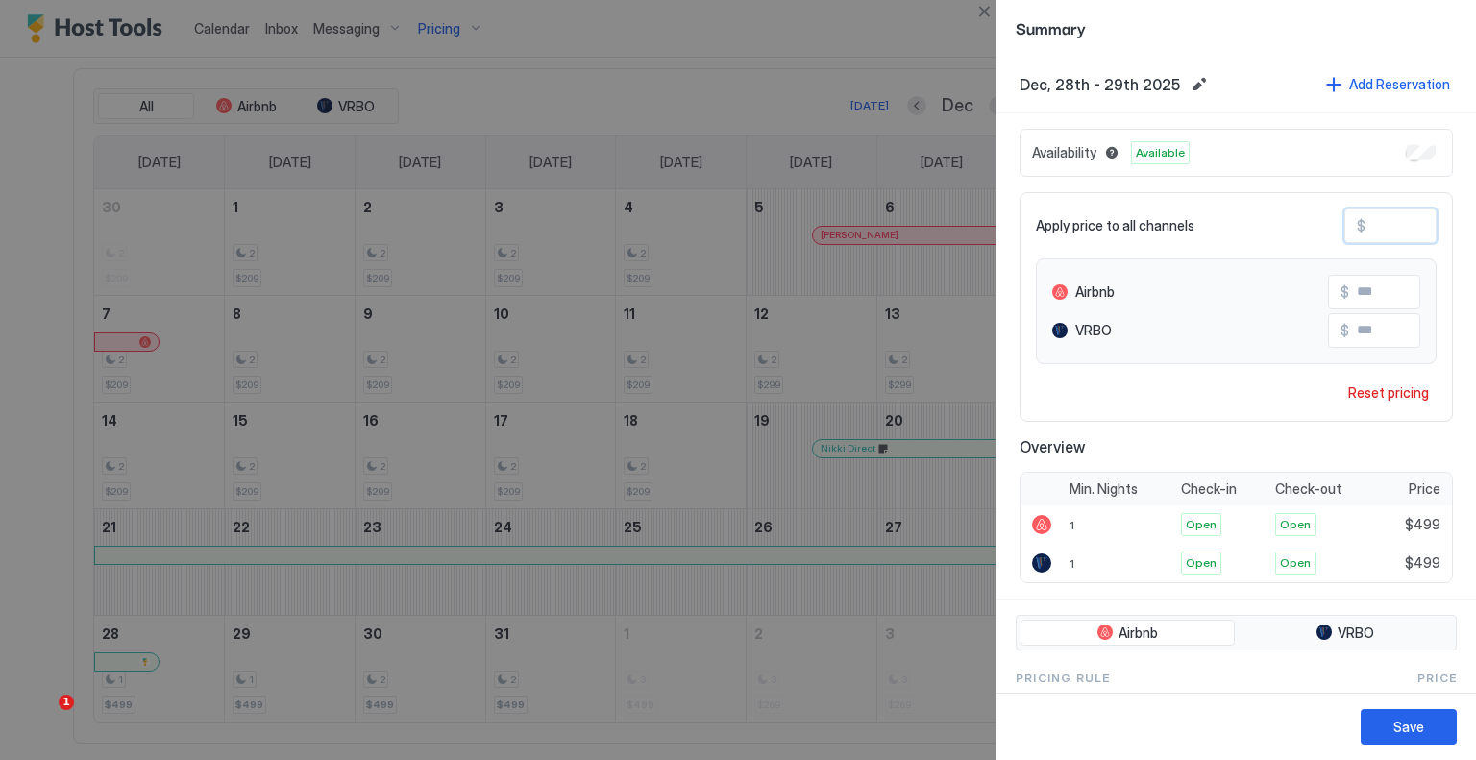
click at [1388, 221] on input "***" at bounding box center [1443, 226] width 154 height 33
type input "*"
type input "**"
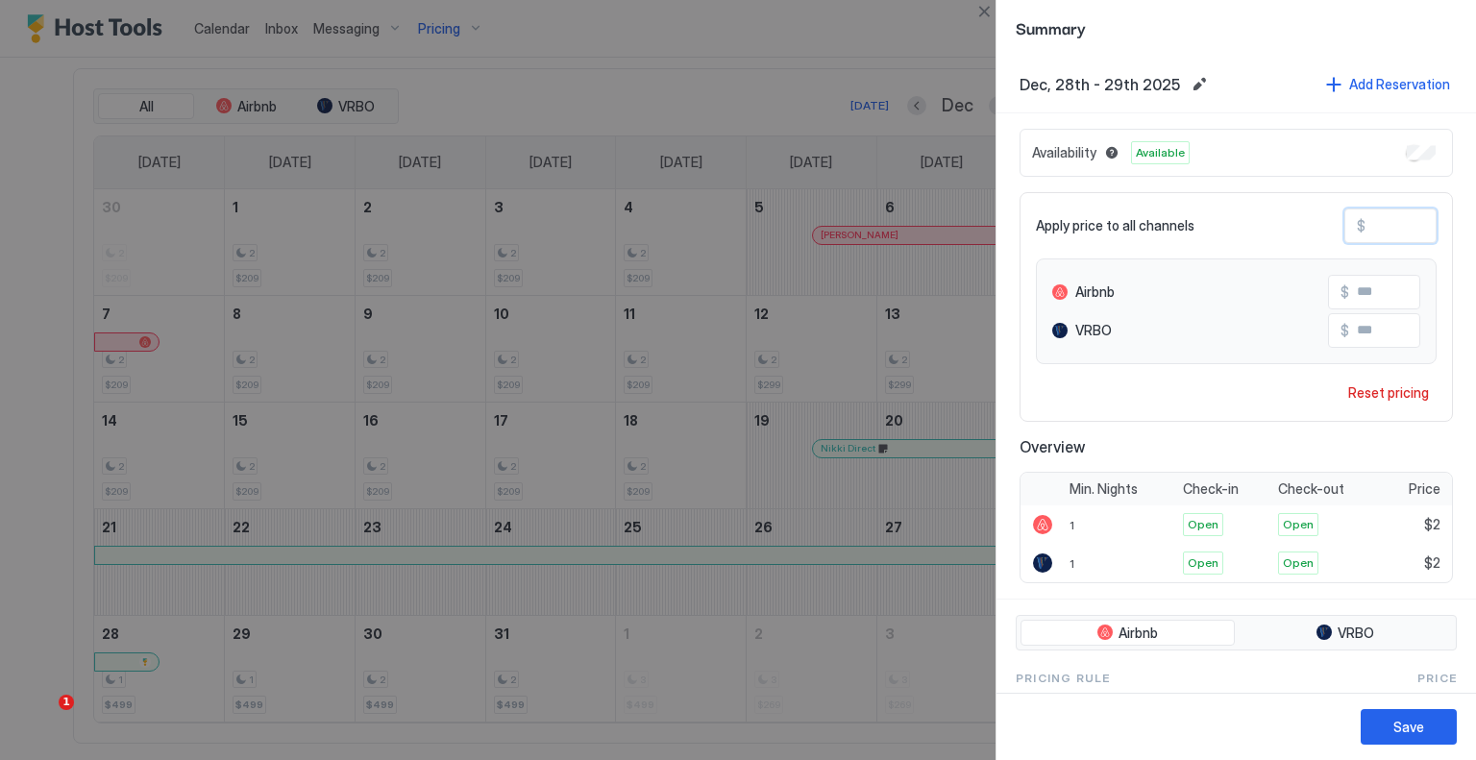
type input "**"
type input "***"
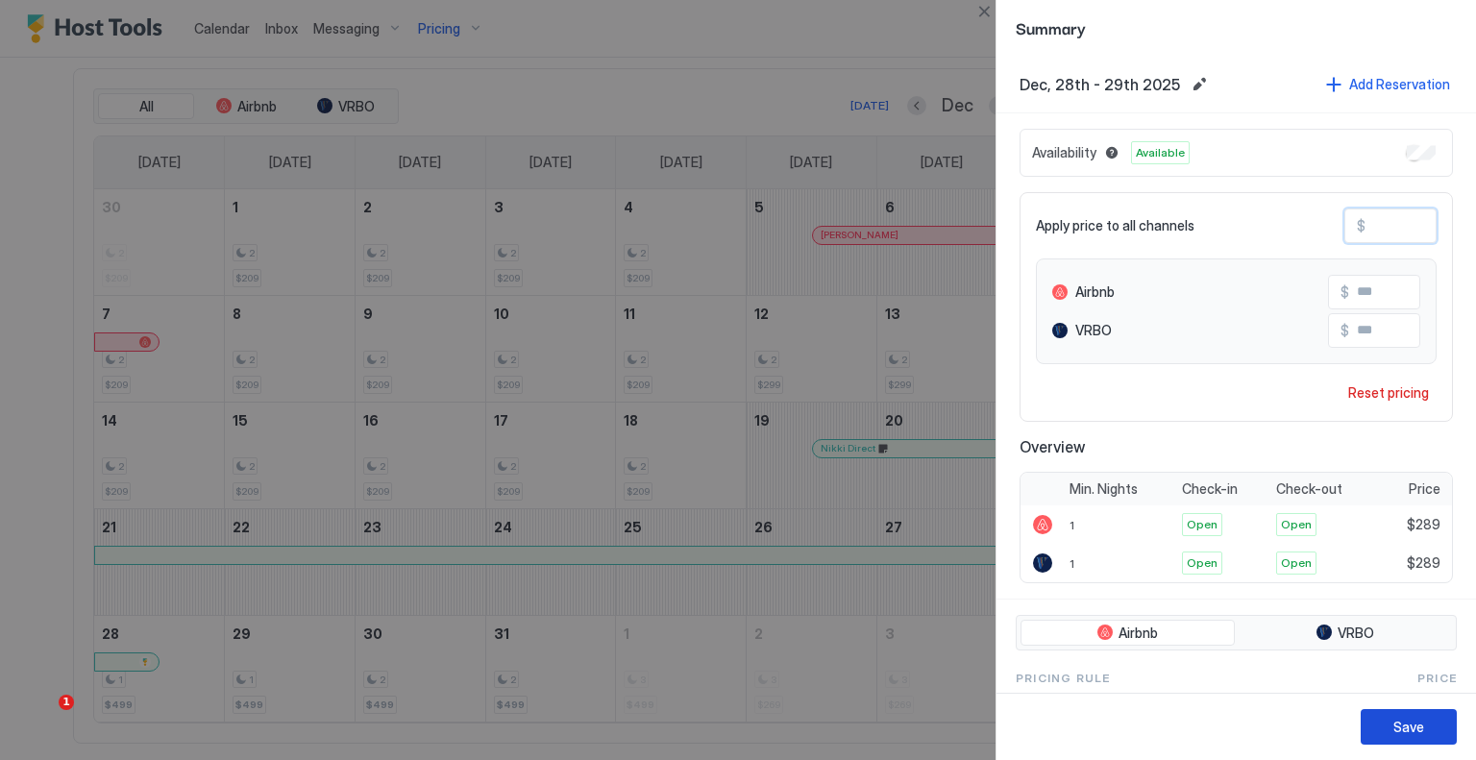
type input "***"
click at [1448, 735] on button "Save" at bounding box center [1409, 727] width 96 height 36
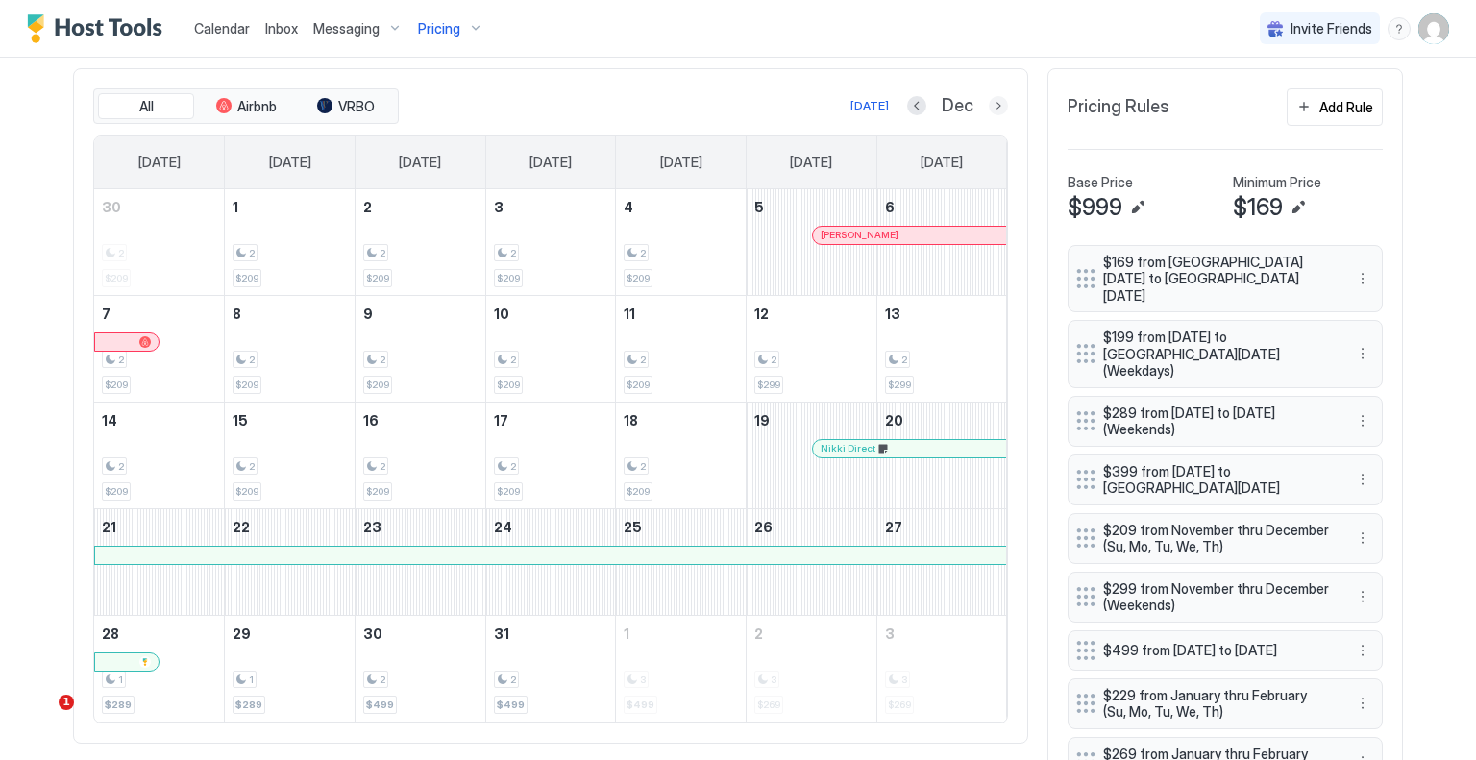
click at [989, 107] on button "Next month" at bounding box center [998, 105] width 19 height 19
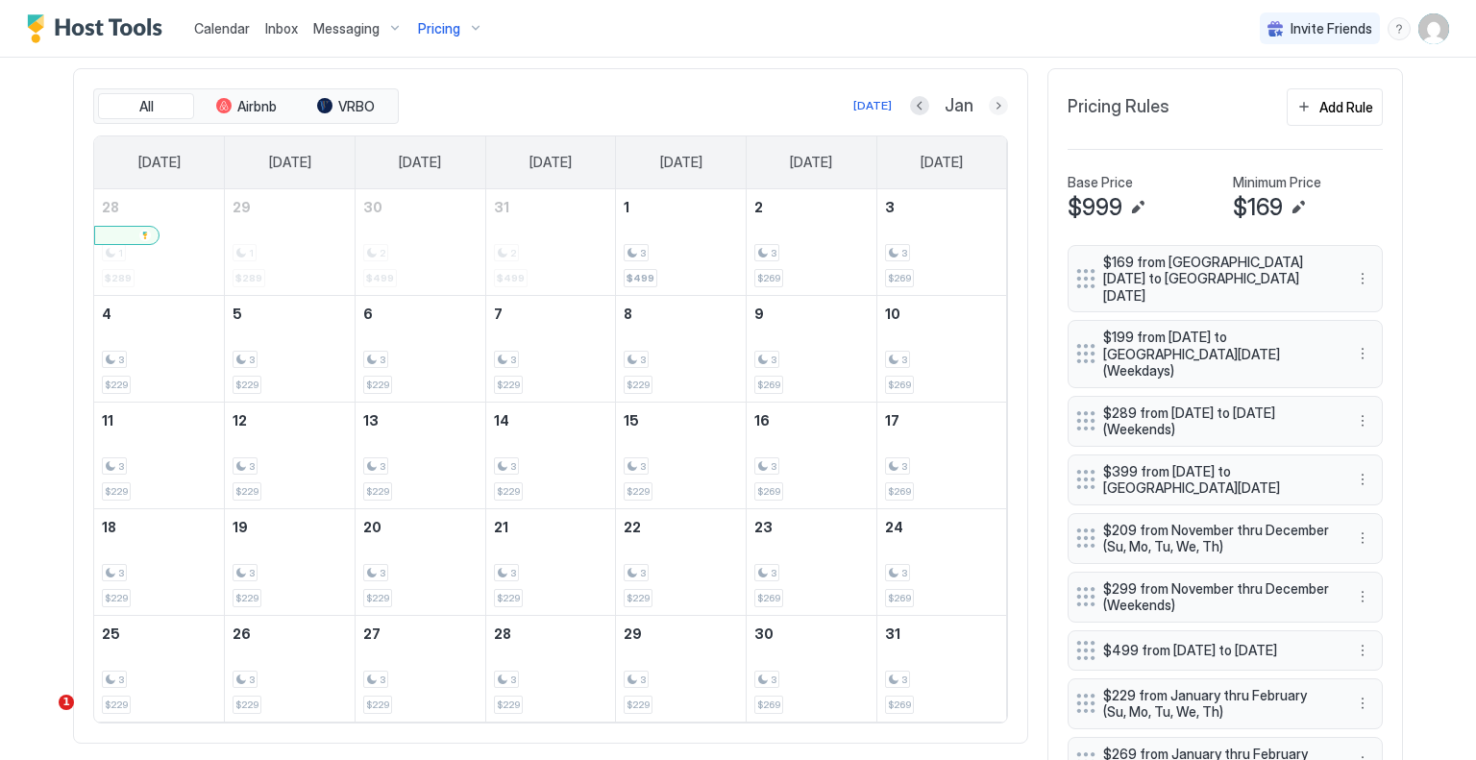
click at [996, 106] on button "Next month" at bounding box center [998, 105] width 19 height 19
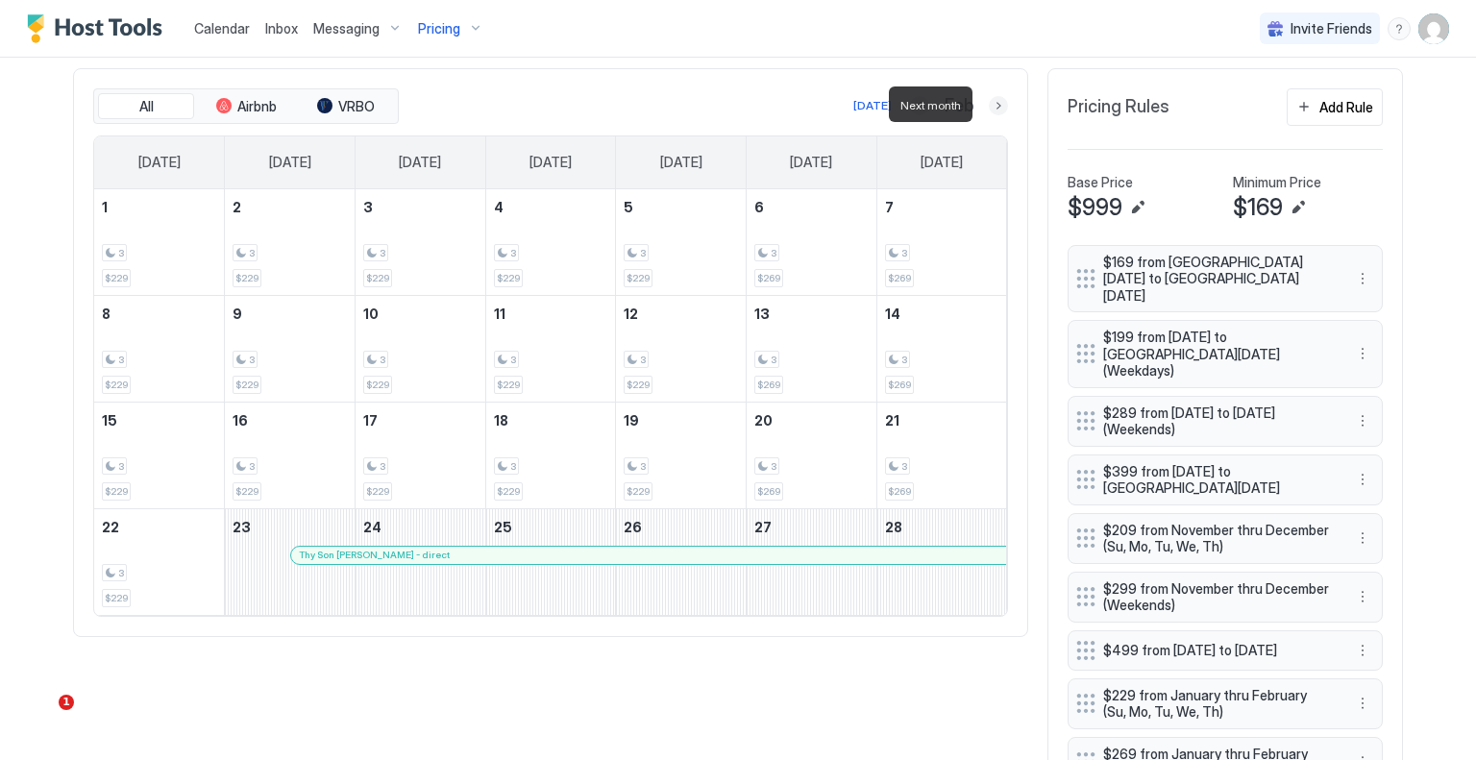
click at [996, 106] on button "Next month" at bounding box center [998, 105] width 19 height 19
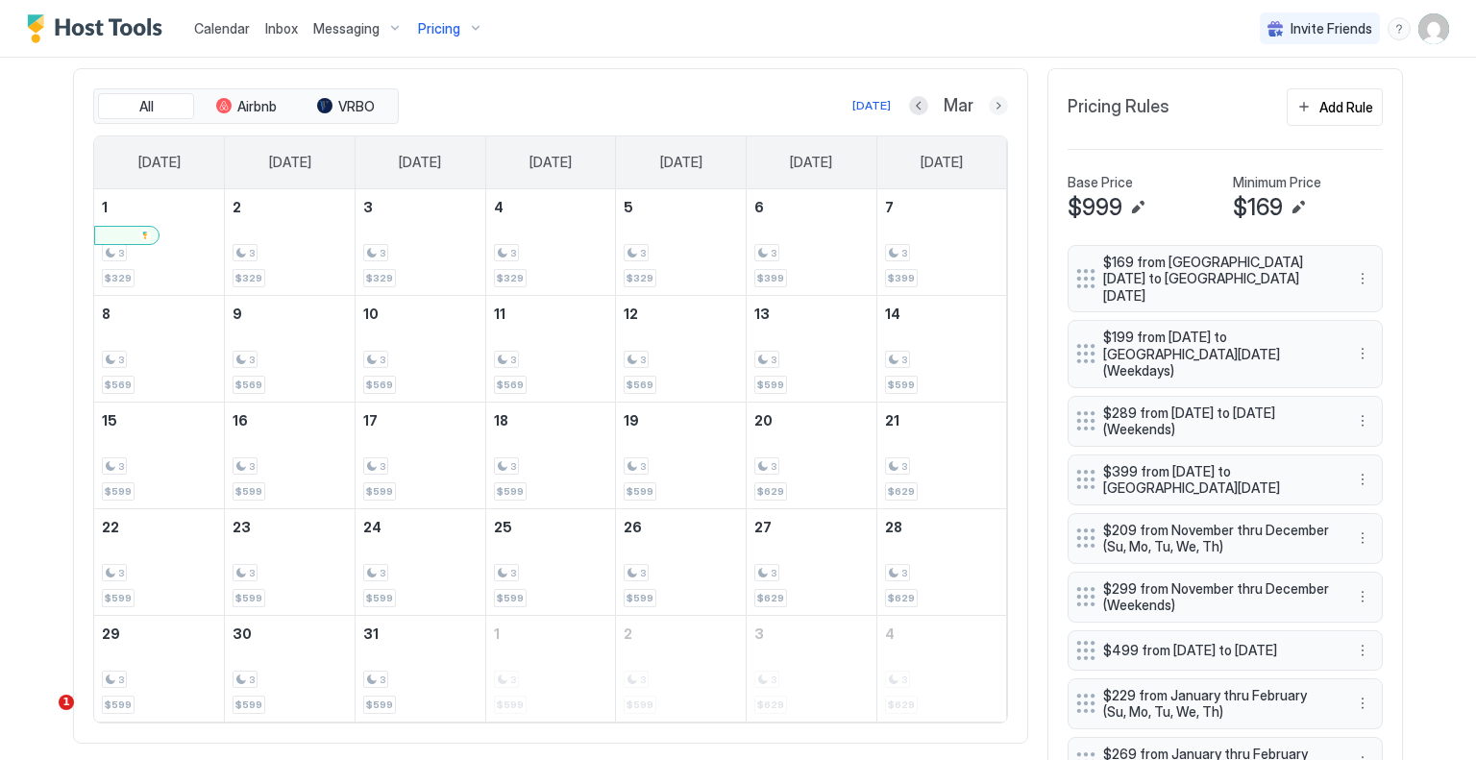
click at [990, 98] on button "Next month" at bounding box center [998, 105] width 19 height 19
click at [989, 97] on button "Next month" at bounding box center [998, 105] width 19 height 19
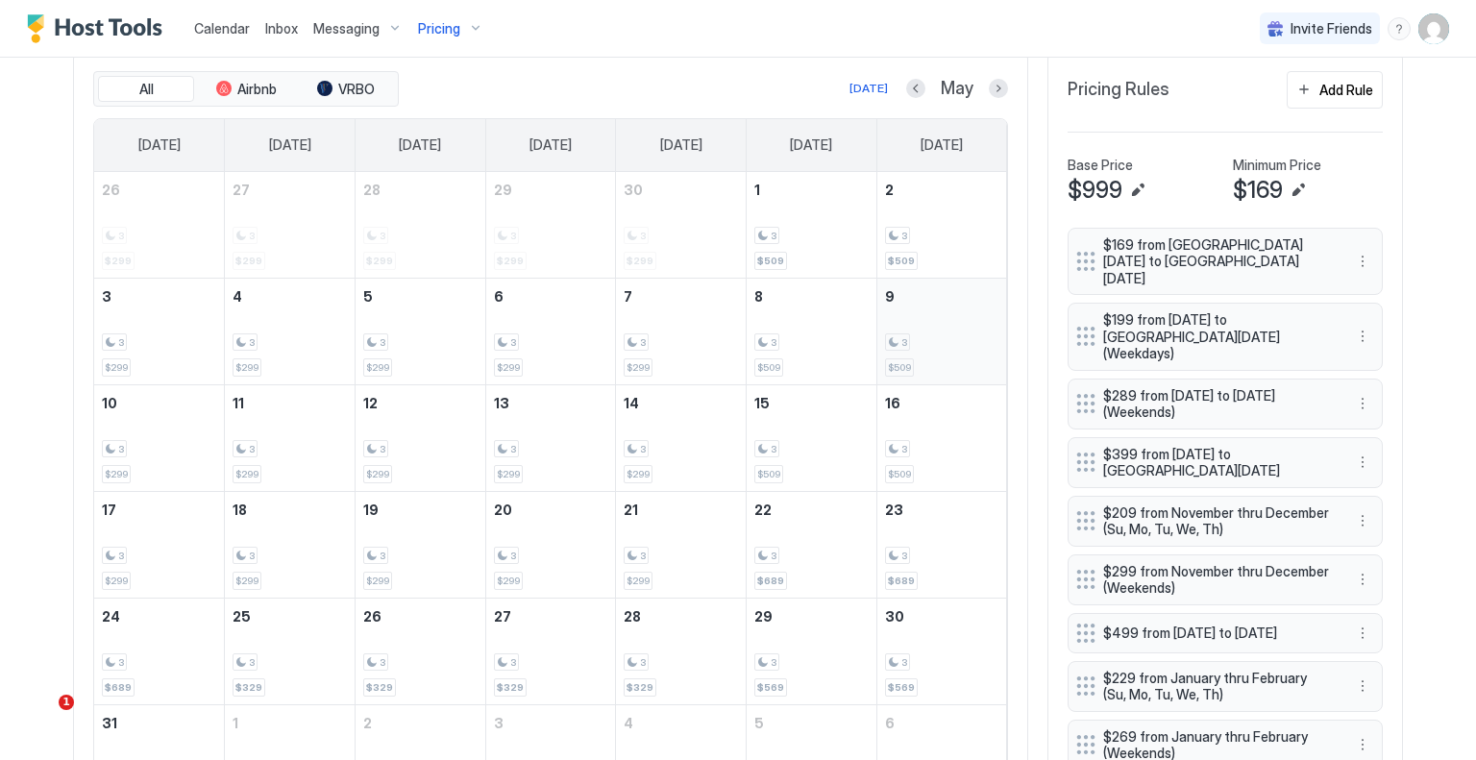
scroll to position [481, 0]
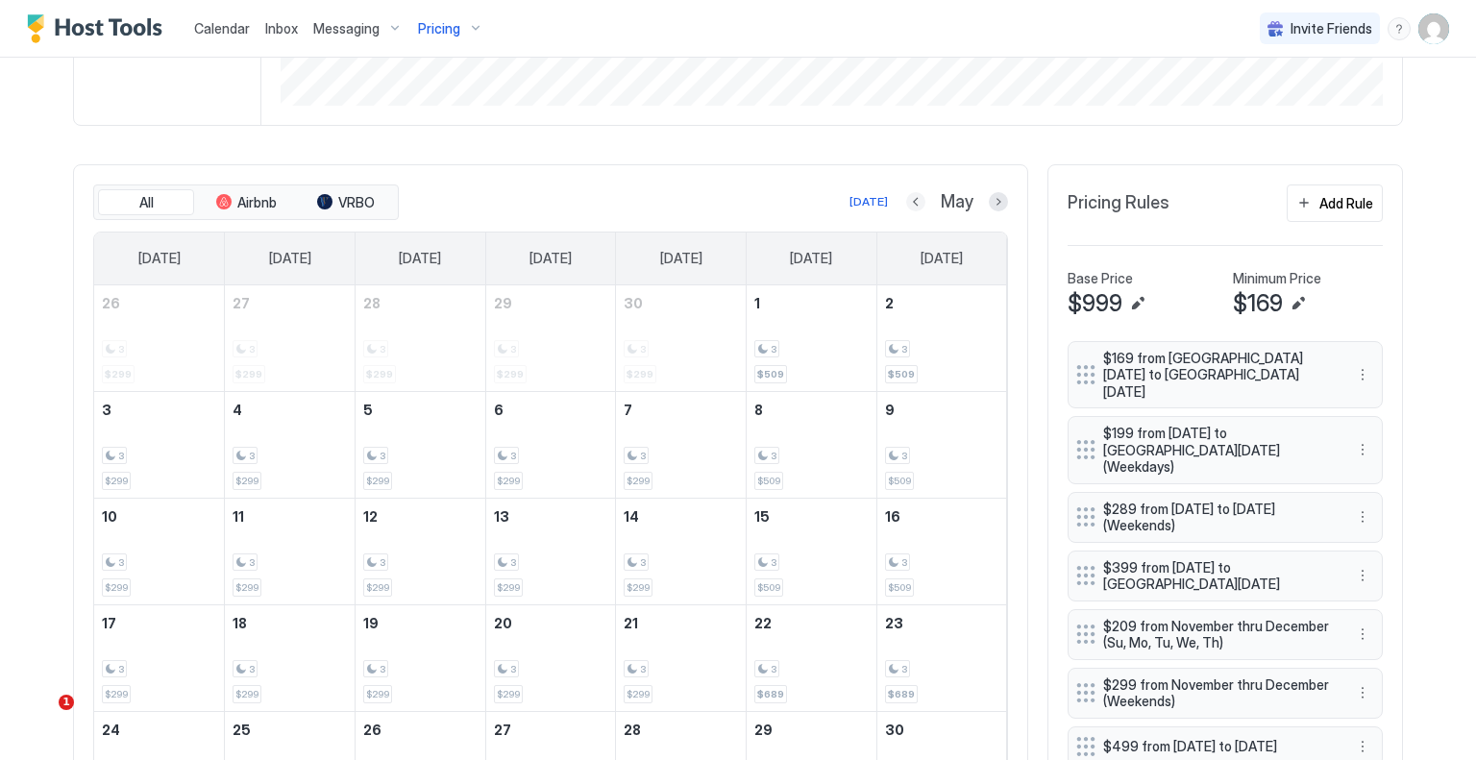
click at [911, 199] on button "Previous month" at bounding box center [915, 201] width 19 height 19
click at [912, 199] on button "Previous month" at bounding box center [921, 201] width 19 height 19
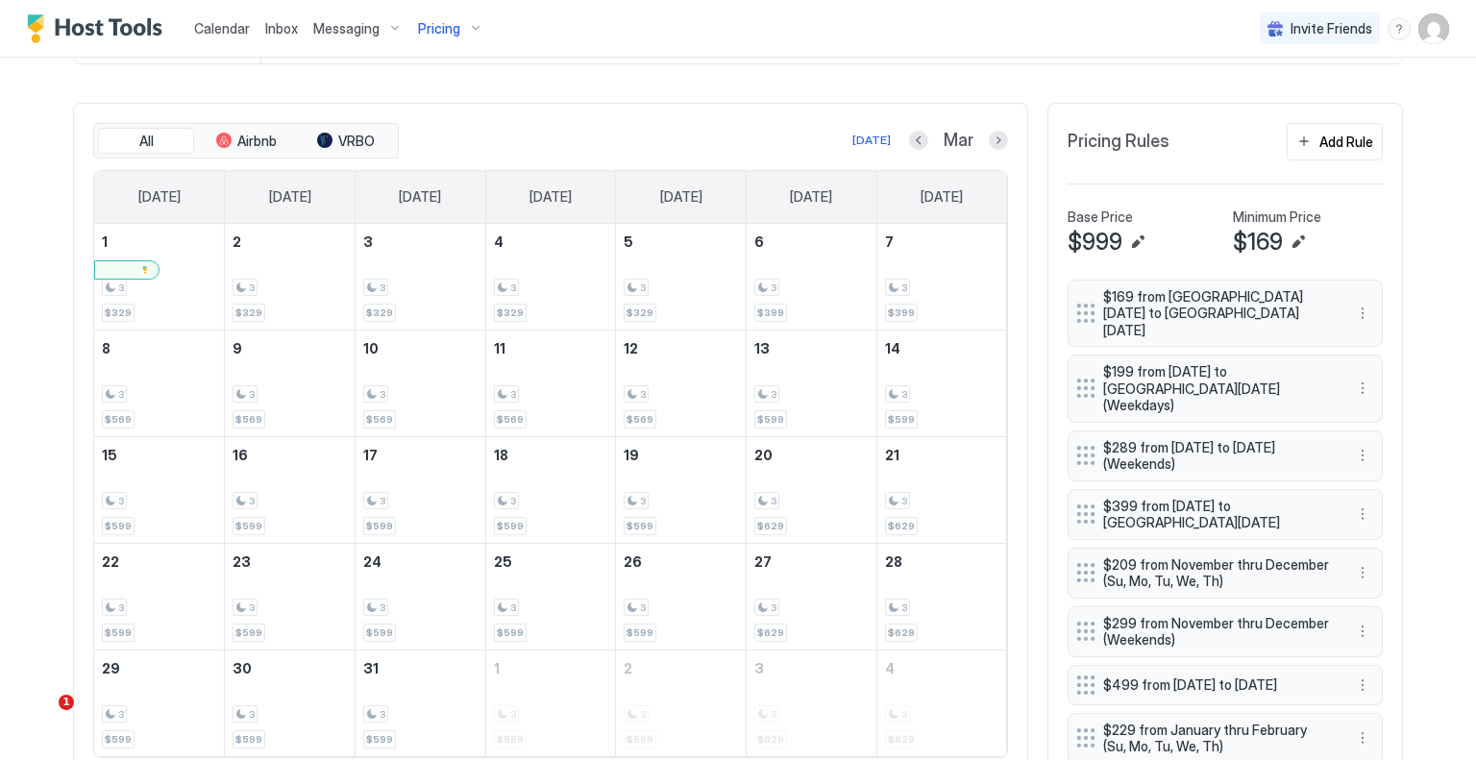
scroll to position [577, 0]
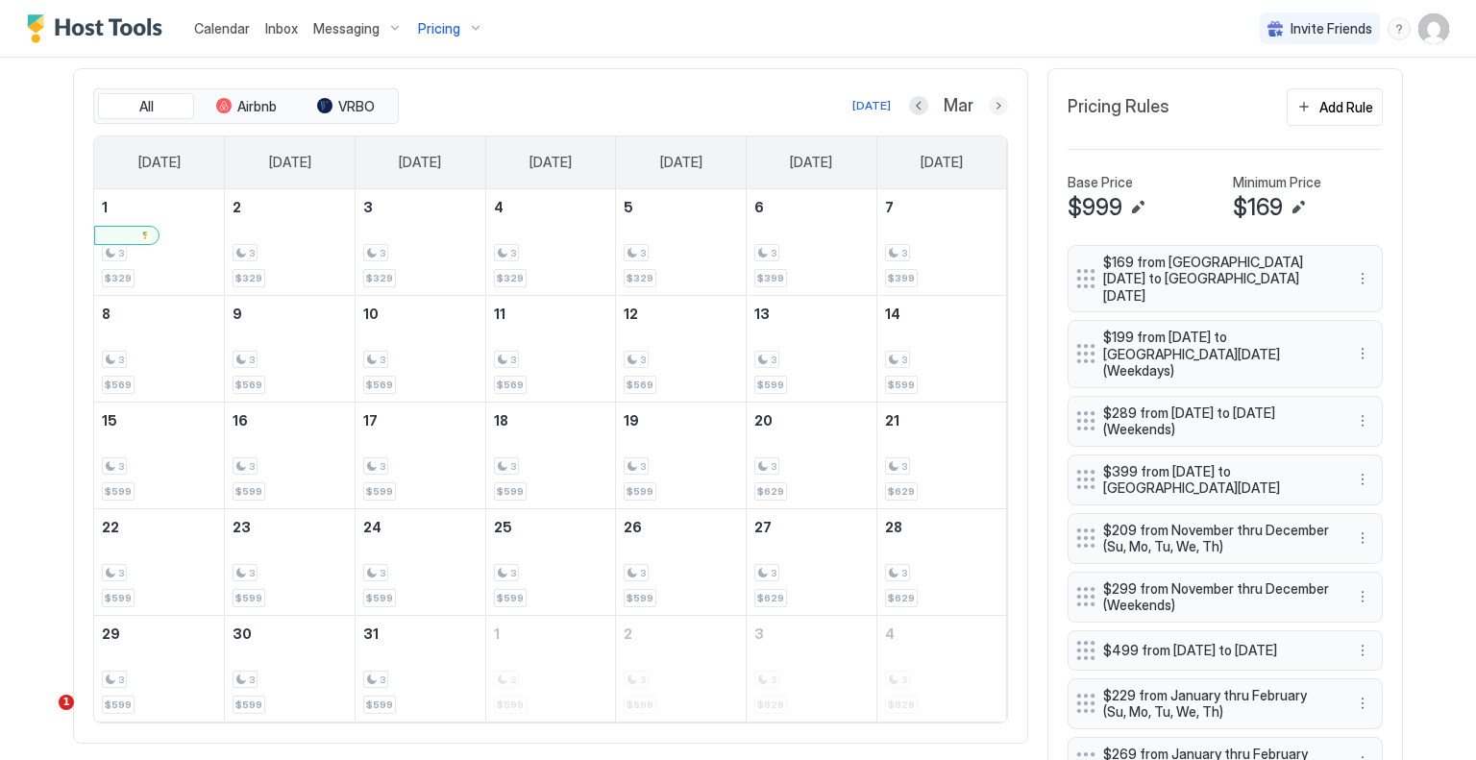
click at [1000, 105] on button "Next month" at bounding box center [998, 105] width 19 height 19
click at [992, 107] on button "Next month" at bounding box center [998, 105] width 19 height 19
click at [989, 100] on button "Next month" at bounding box center [998, 105] width 19 height 19
click at [992, 108] on button "Next month" at bounding box center [998, 105] width 19 height 19
click at [905, 107] on button "Previous month" at bounding box center [895, 105] width 19 height 19
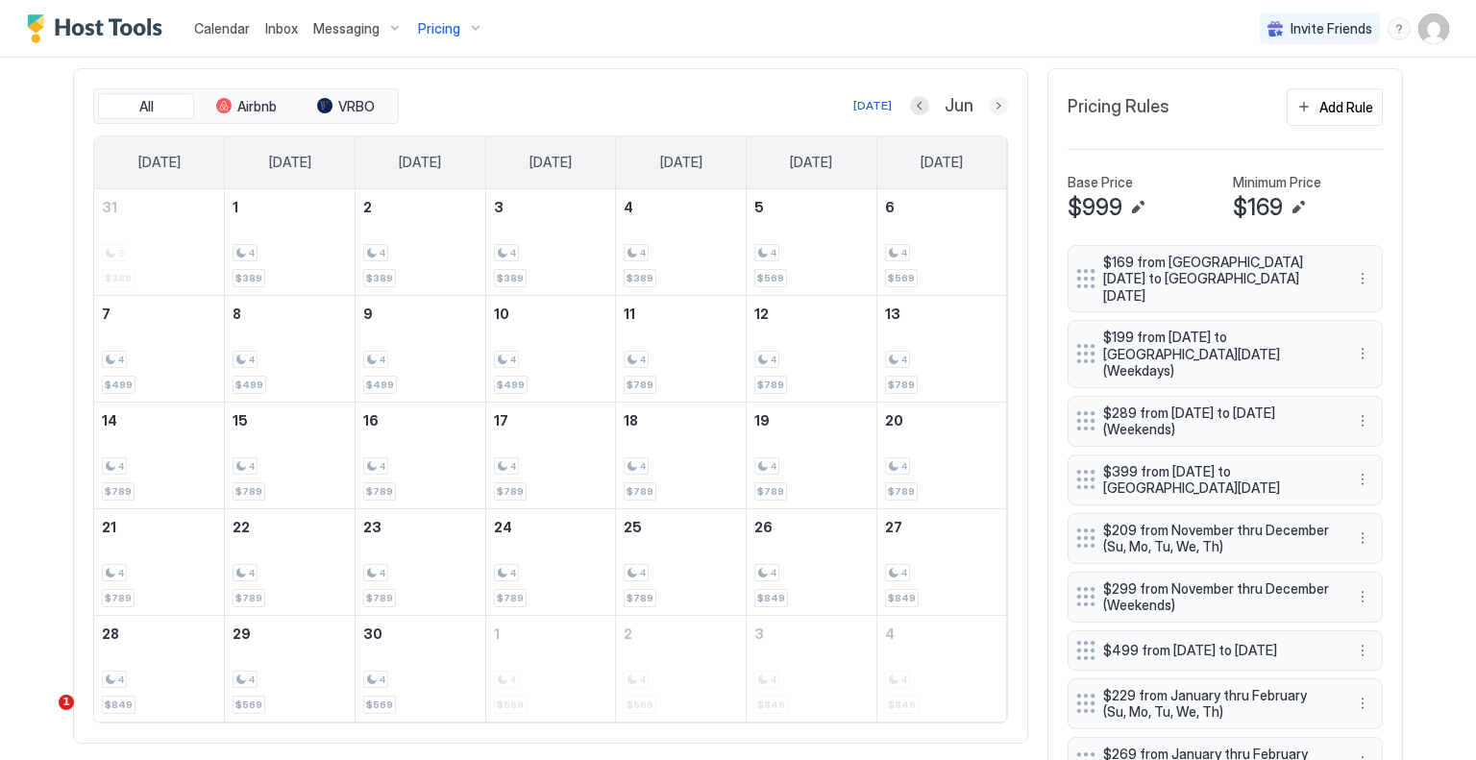
click at [992, 106] on button "Next month" at bounding box center [998, 105] width 19 height 19
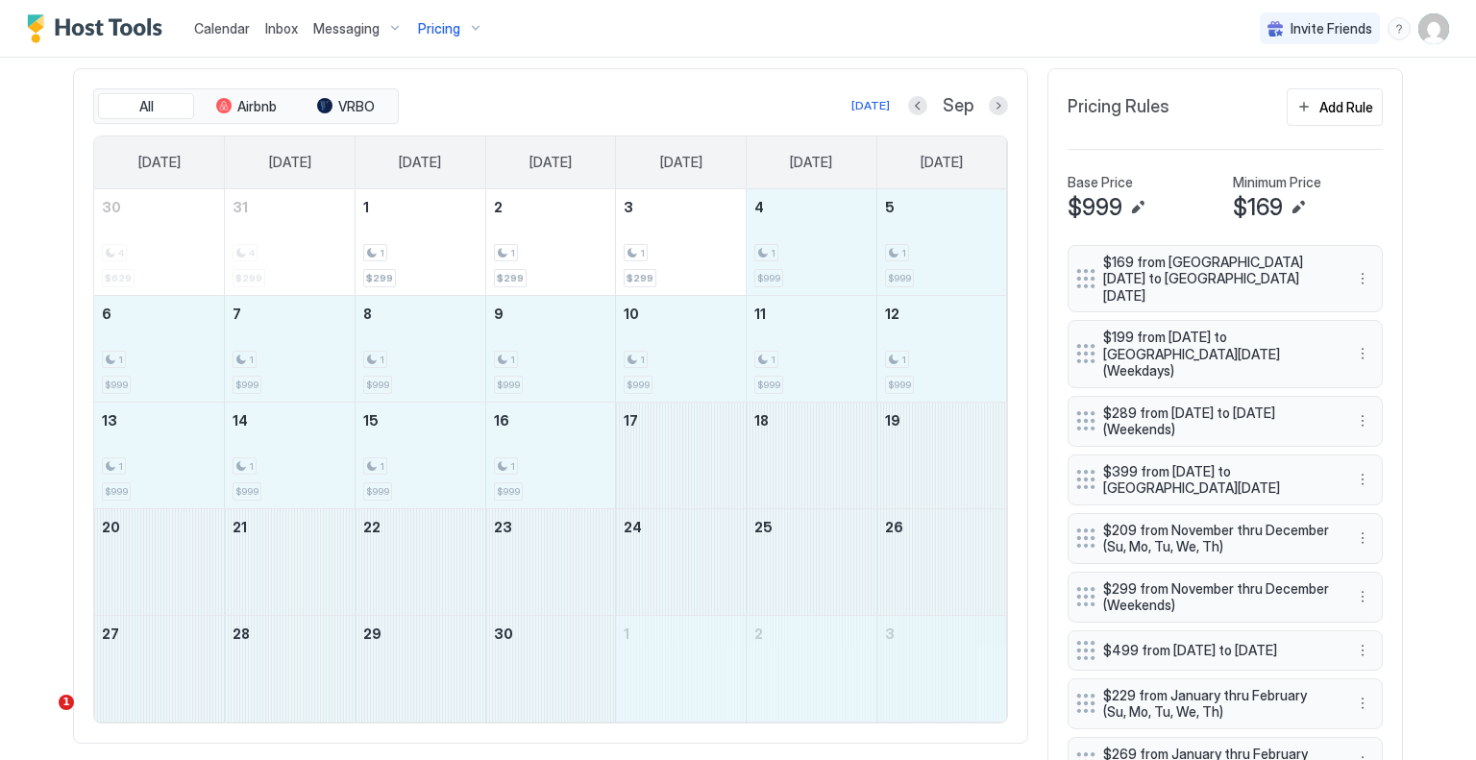
drag, startPoint x: 792, startPoint y: 232, endPoint x: 933, endPoint y: 619, distance: 412.3
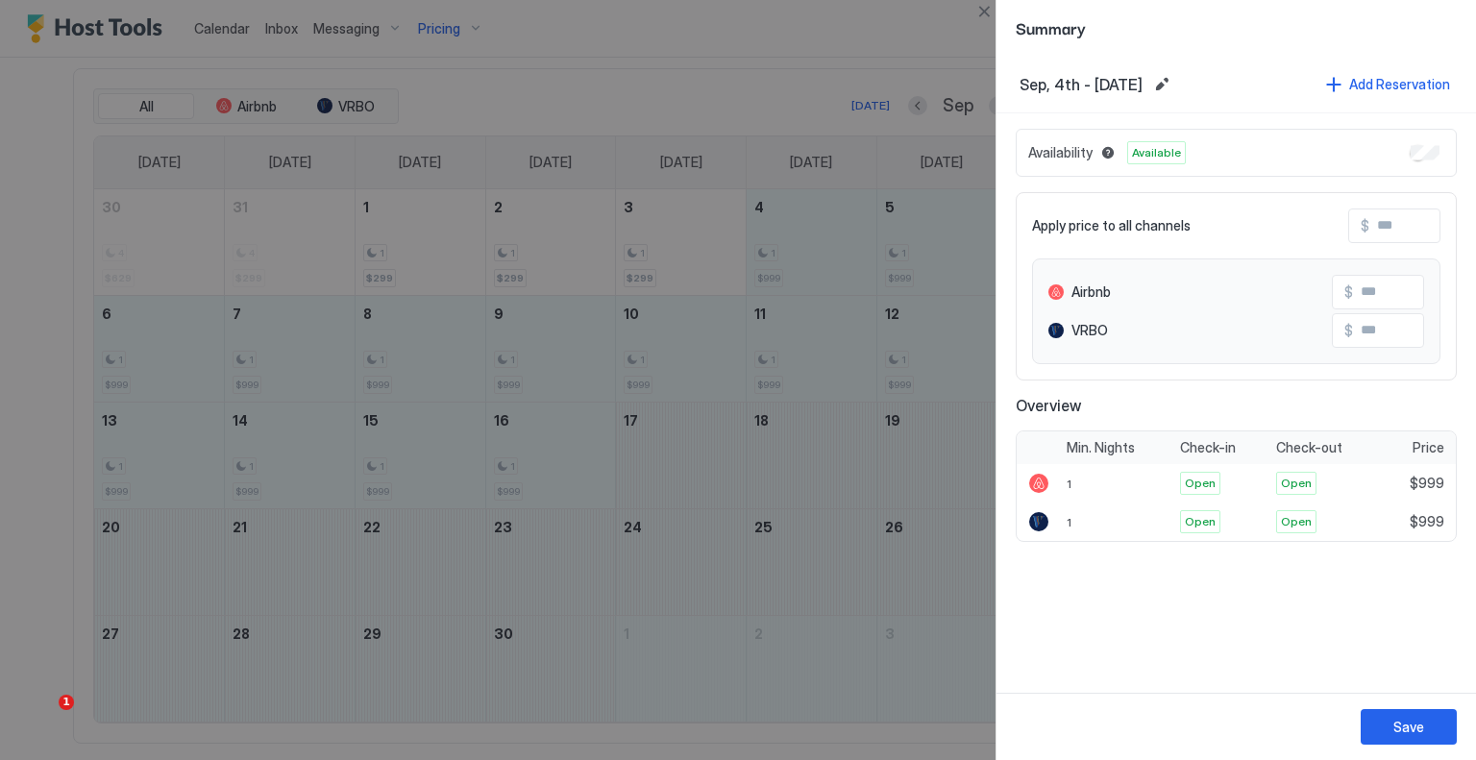
click at [1397, 226] on input "Input Field" at bounding box center [1447, 226] width 154 height 33
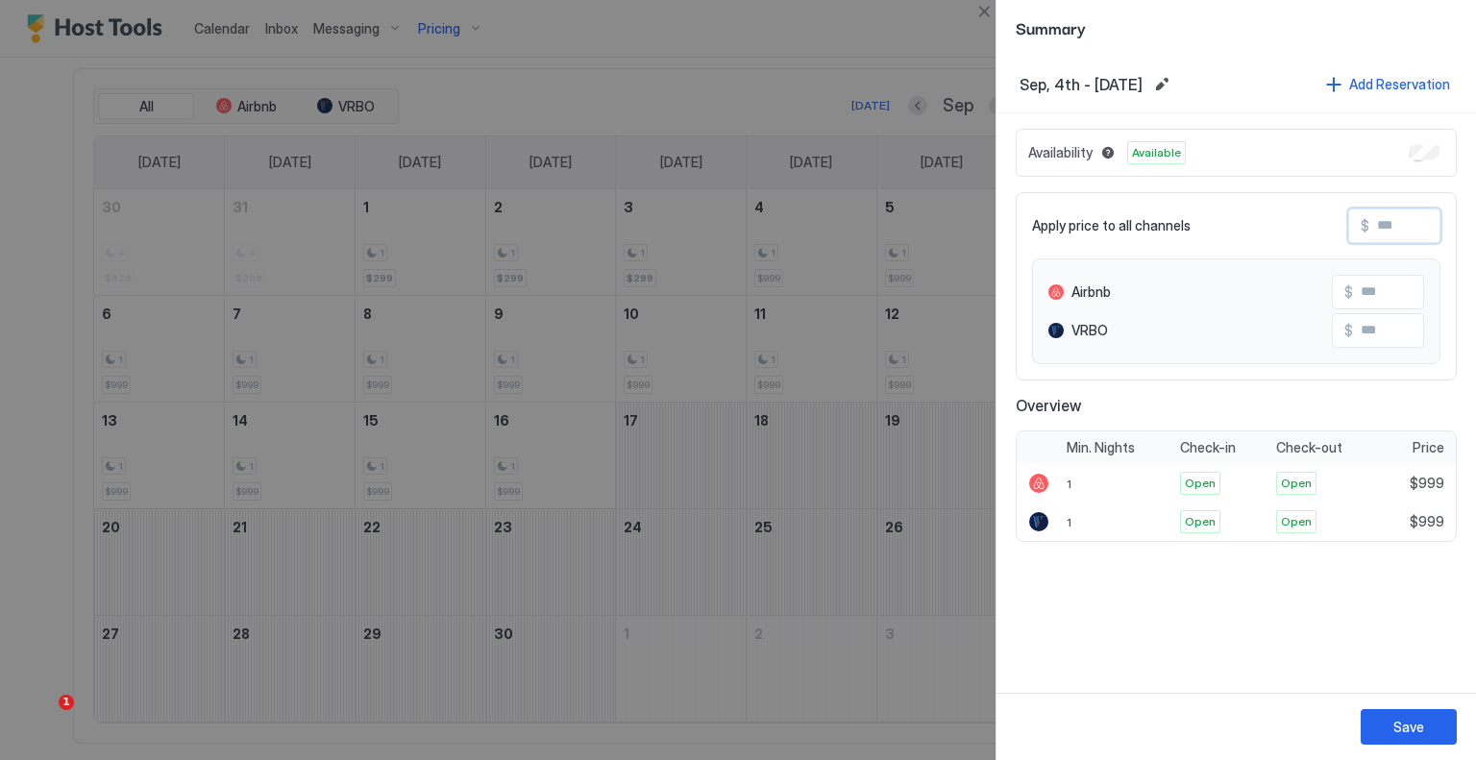
click at [1397, 226] on input "Input Field" at bounding box center [1447, 226] width 154 height 33
type input "*"
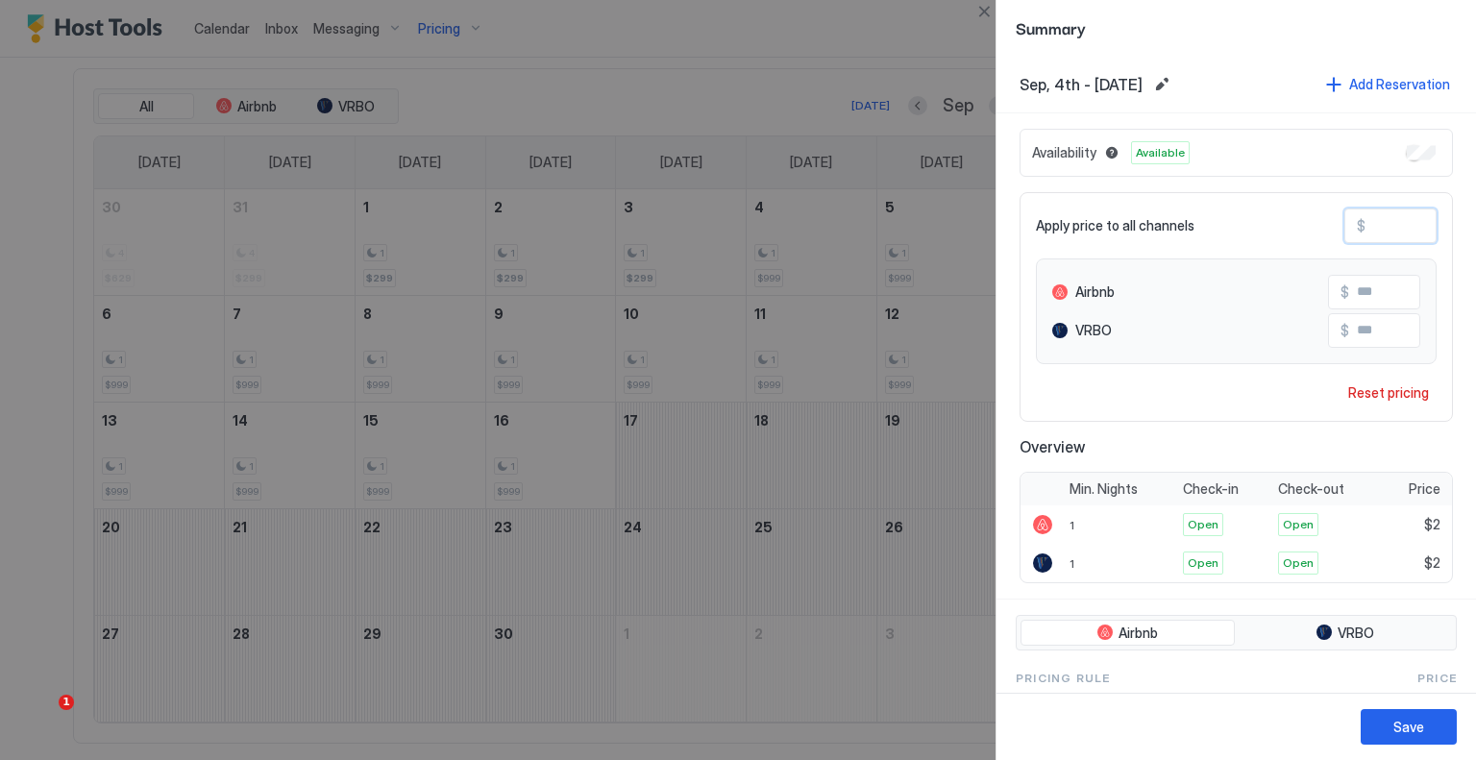
type input "**"
type input "***"
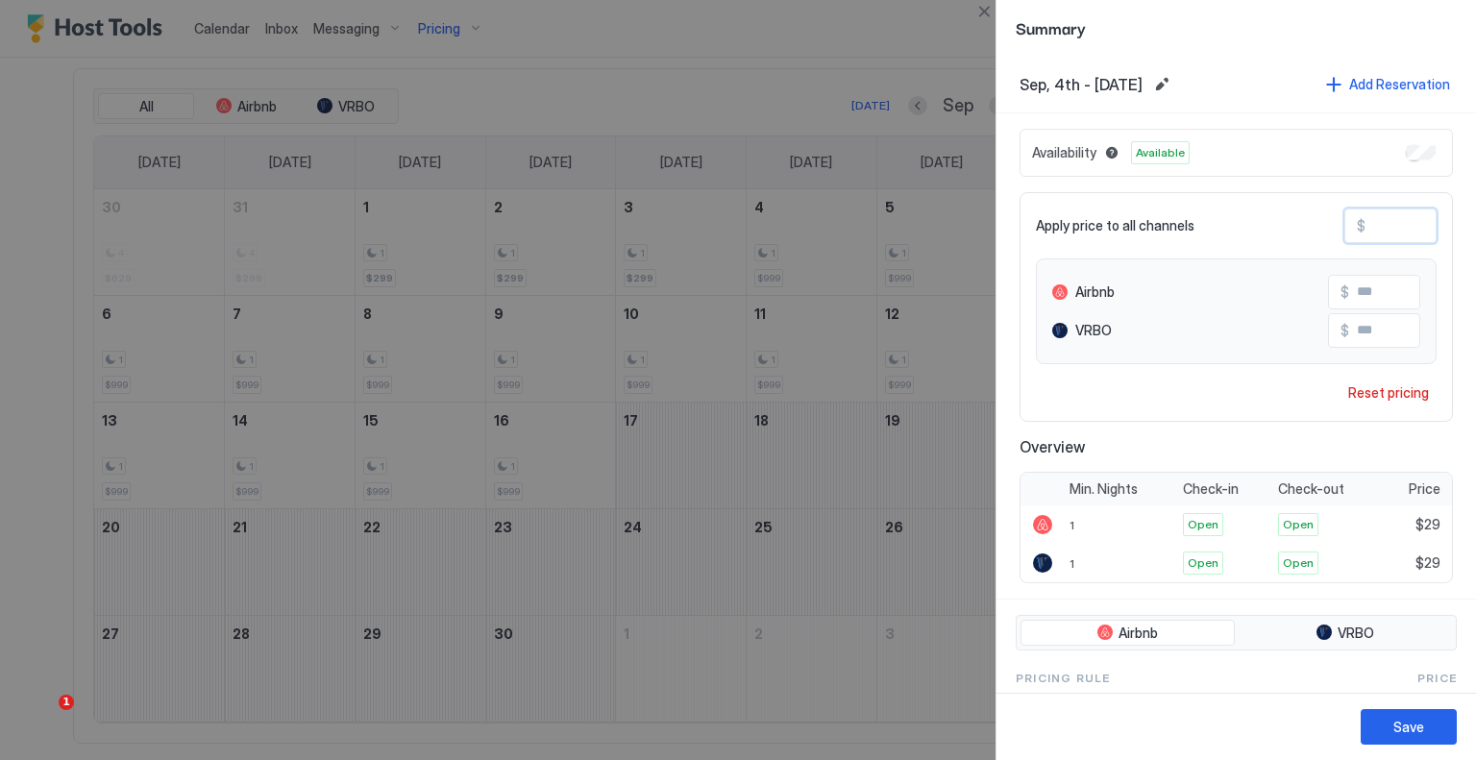
type input "***"
click at [1396, 727] on div "Save" at bounding box center [1409, 727] width 31 height 20
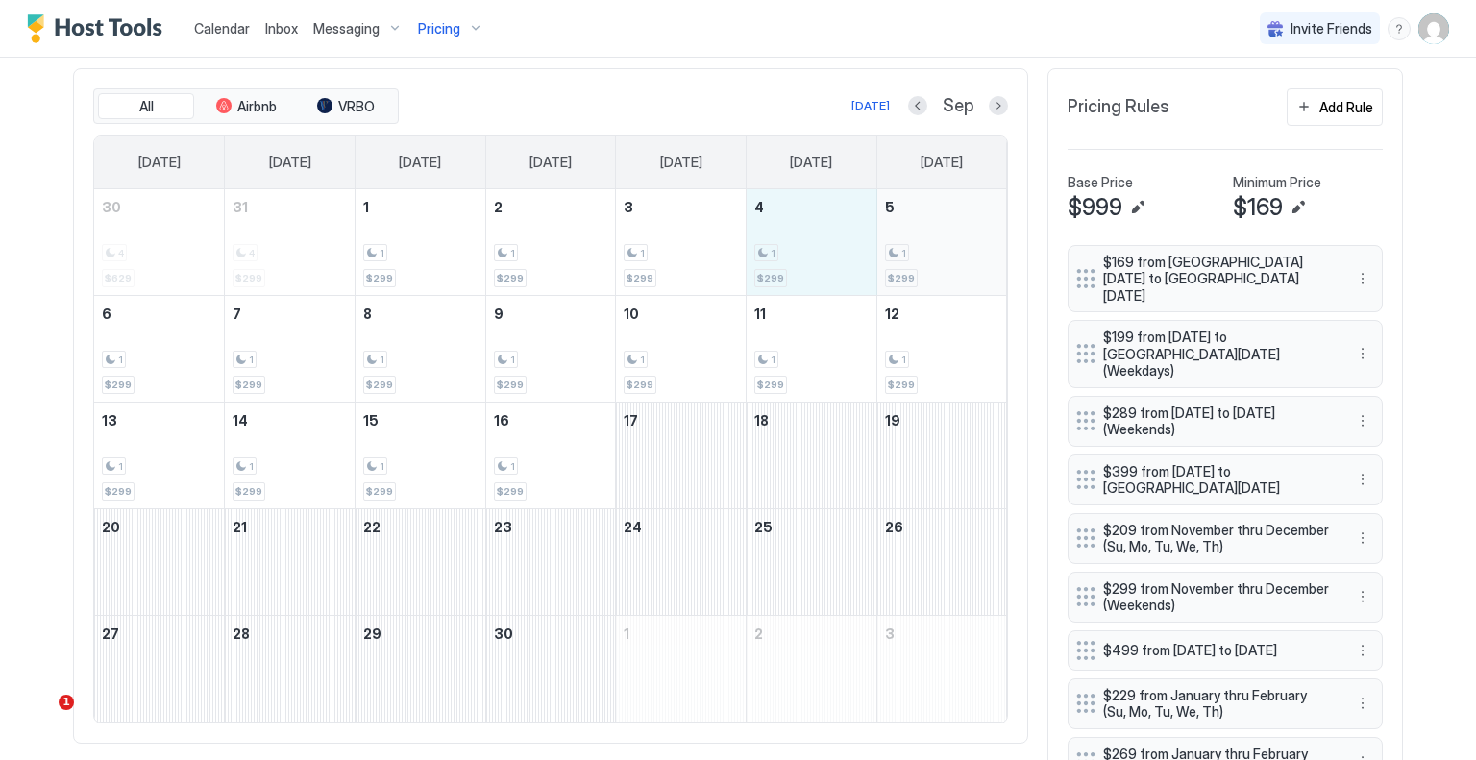
drag, startPoint x: 823, startPoint y: 264, endPoint x: 911, endPoint y: 265, distance: 88.4
click at [911, 265] on tr "30 4 $629 31 4 $299 1 1 $299 2 1 $299 3 1 $299 4 1 $299 5 1 $299" at bounding box center [550, 242] width 913 height 107
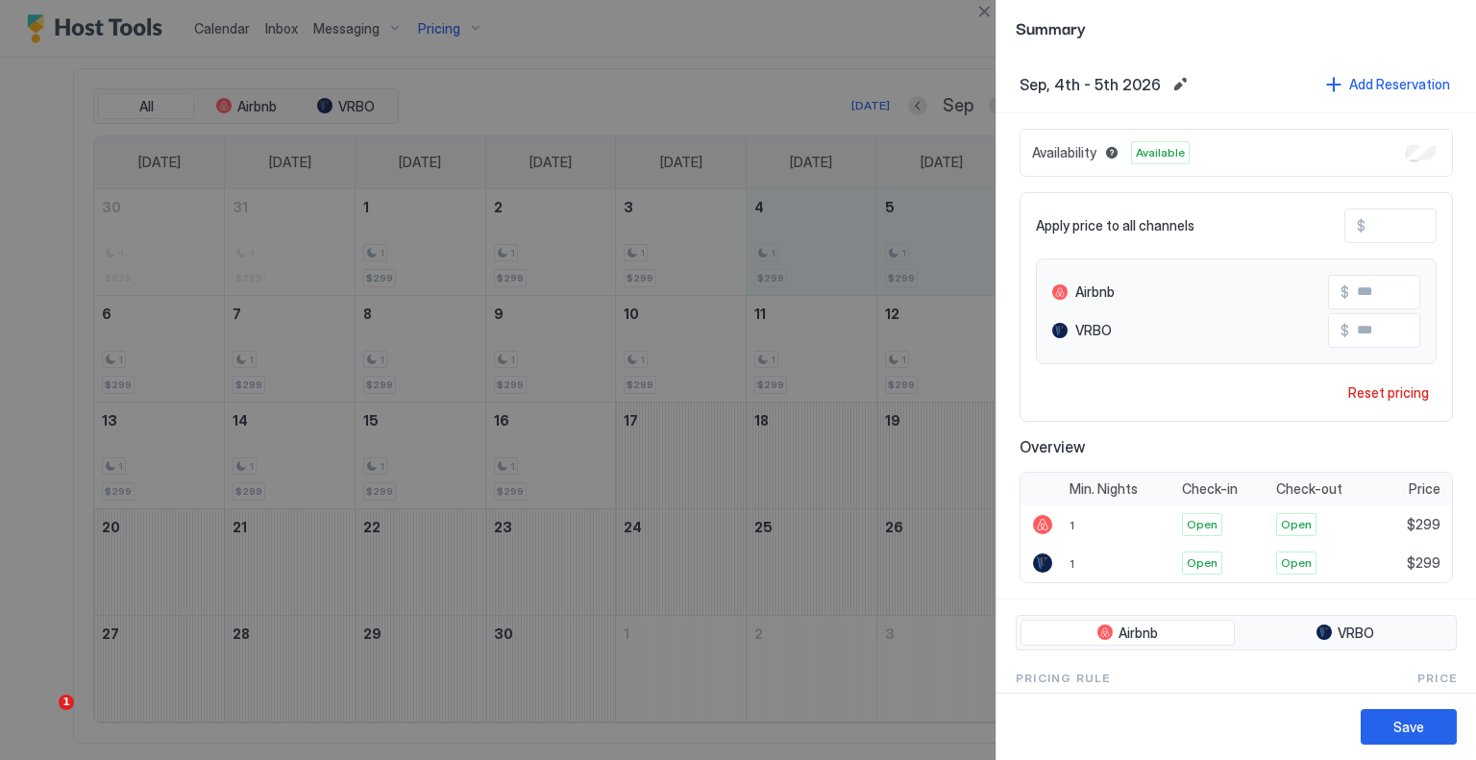
click at [1402, 224] on input "***" at bounding box center [1443, 226] width 154 height 33
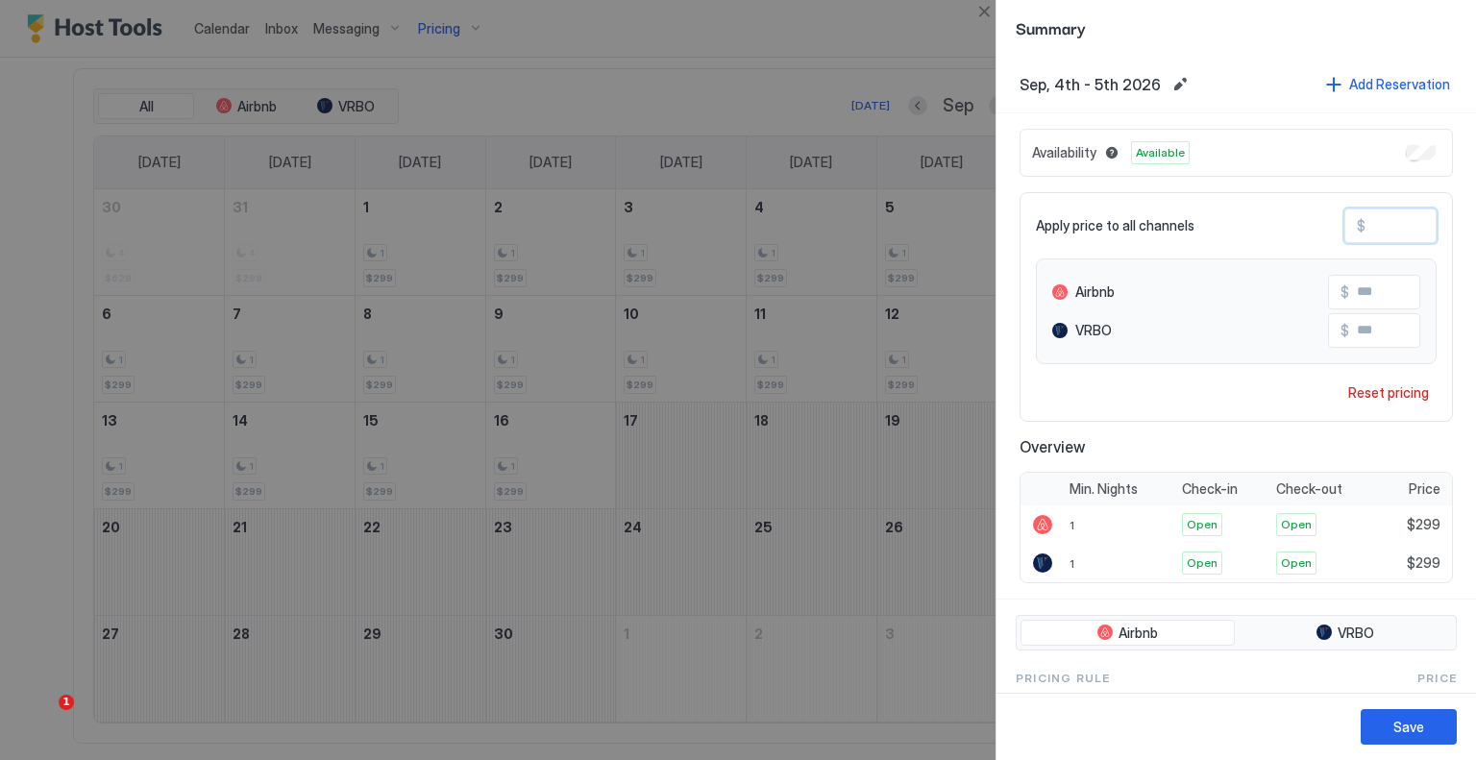
click at [1402, 224] on input "***" at bounding box center [1443, 226] width 154 height 33
type input "*"
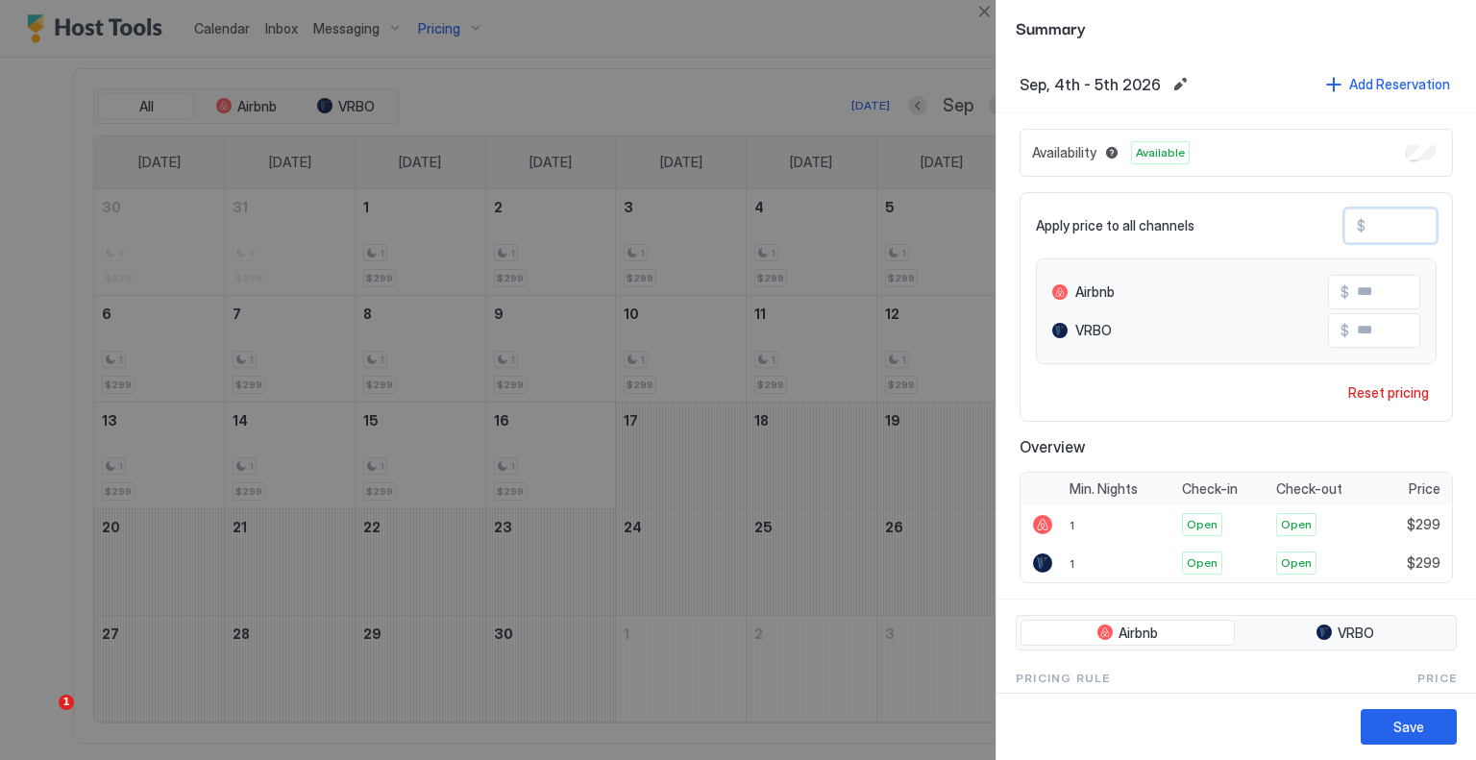
type input "**"
type input "***"
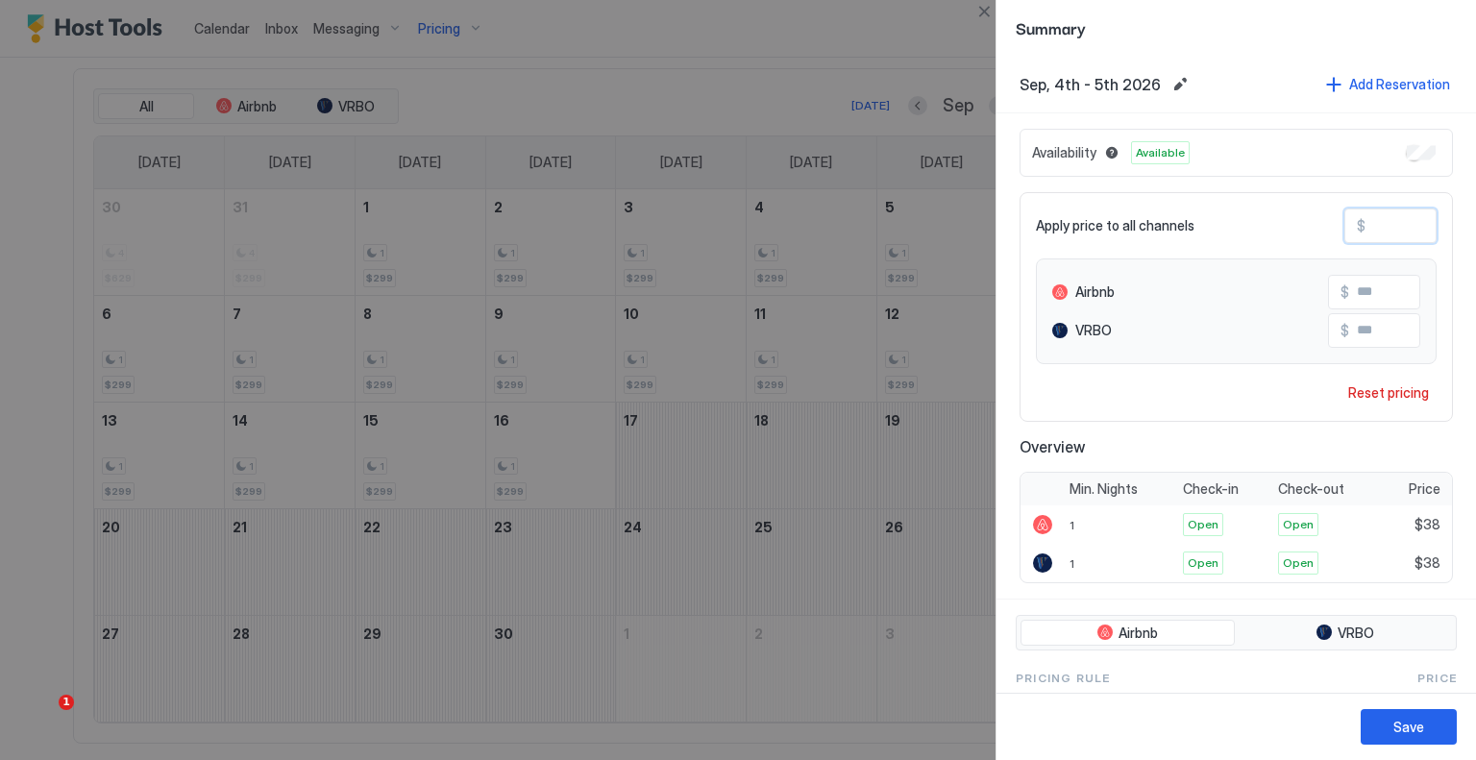
type input "***"
click at [1420, 718] on div "Save" at bounding box center [1409, 727] width 31 height 20
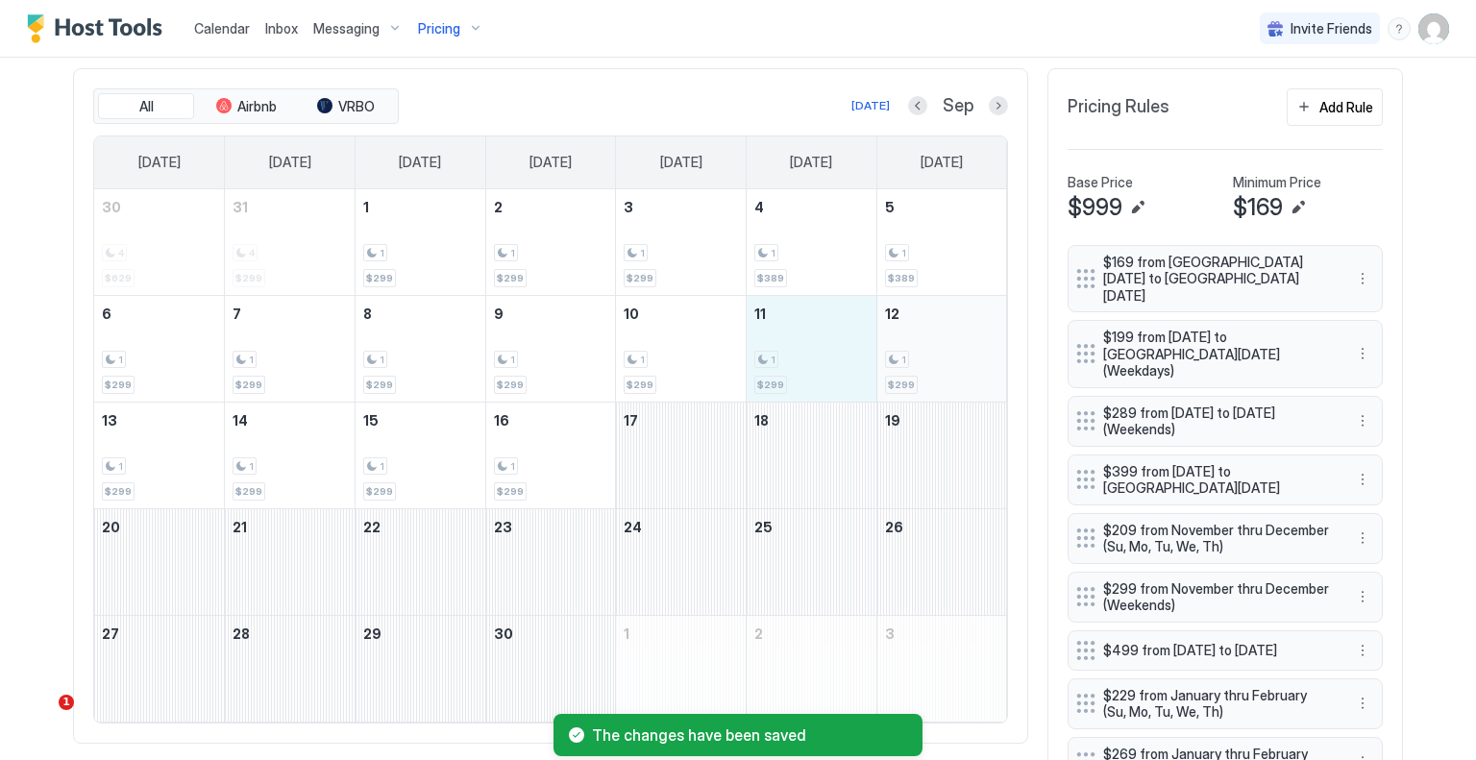
drag, startPoint x: 792, startPoint y: 376, endPoint x: 930, endPoint y: 376, distance: 138.4
click at [930, 376] on tr "6 1 $299 7 1 $299 8 1 $299 9 1 $299 10 1 $299 11 1 $299 12 1 $299" at bounding box center [550, 348] width 913 height 107
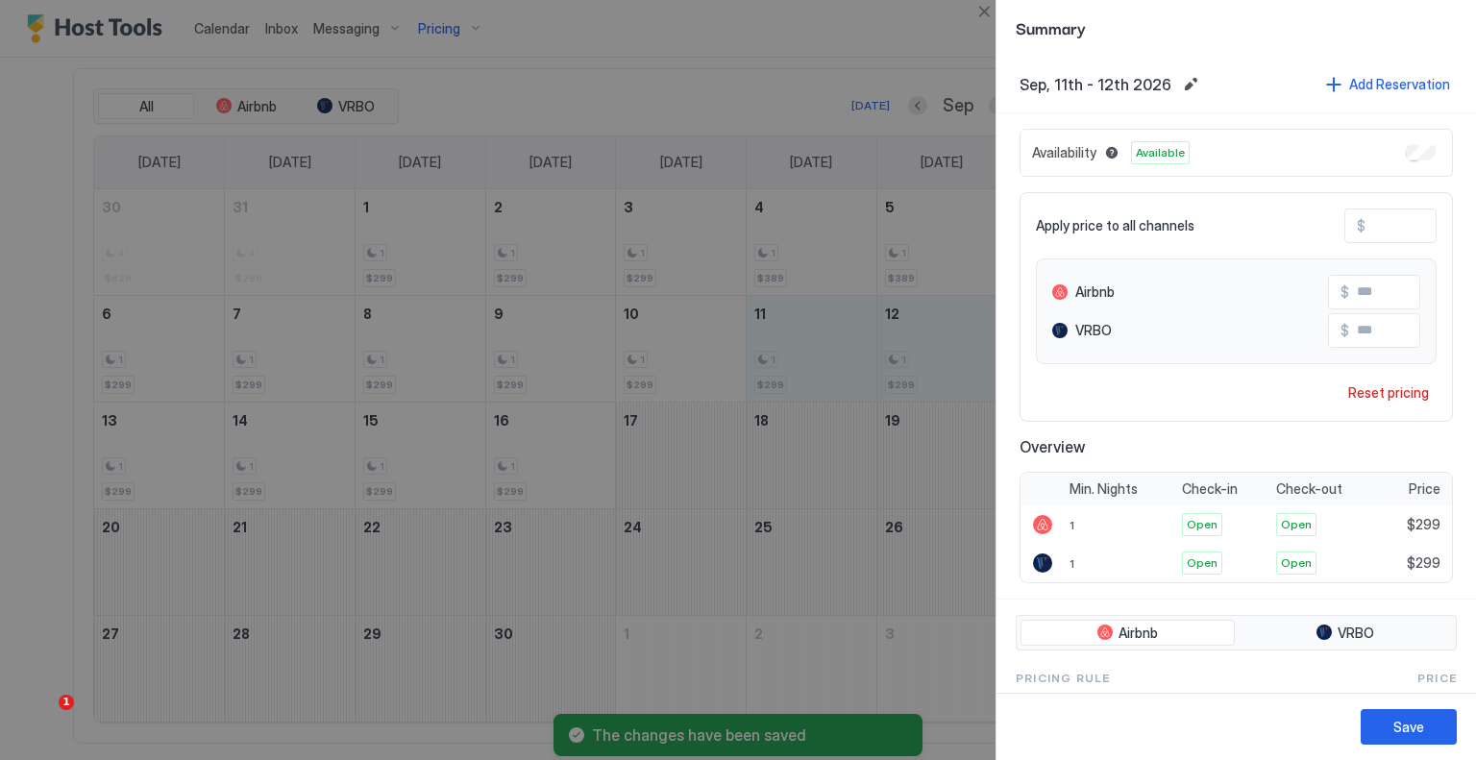
click at [1389, 223] on input "***" at bounding box center [1443, 226] width 154 height 33
type input "*"
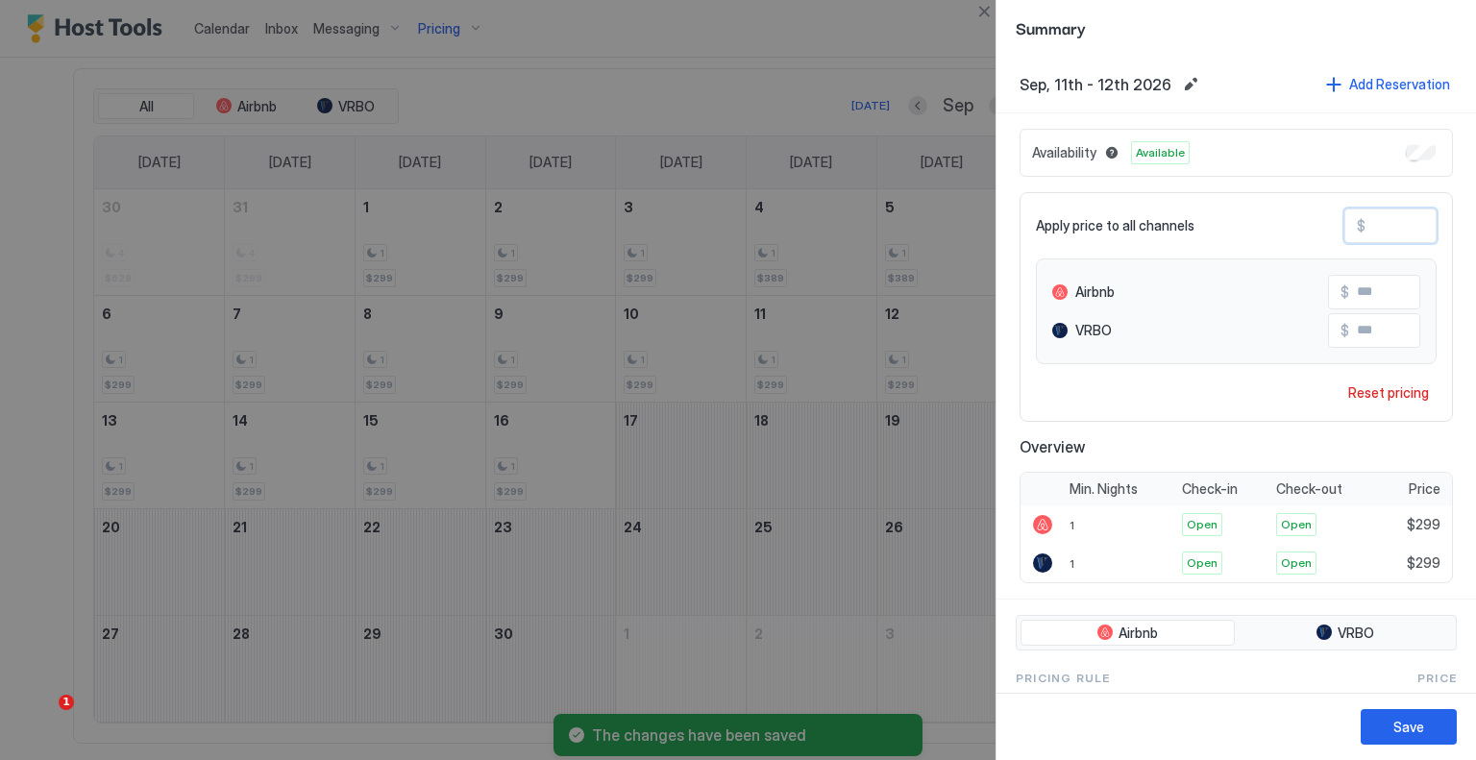
type input "*"
type input "**"
type input "***"
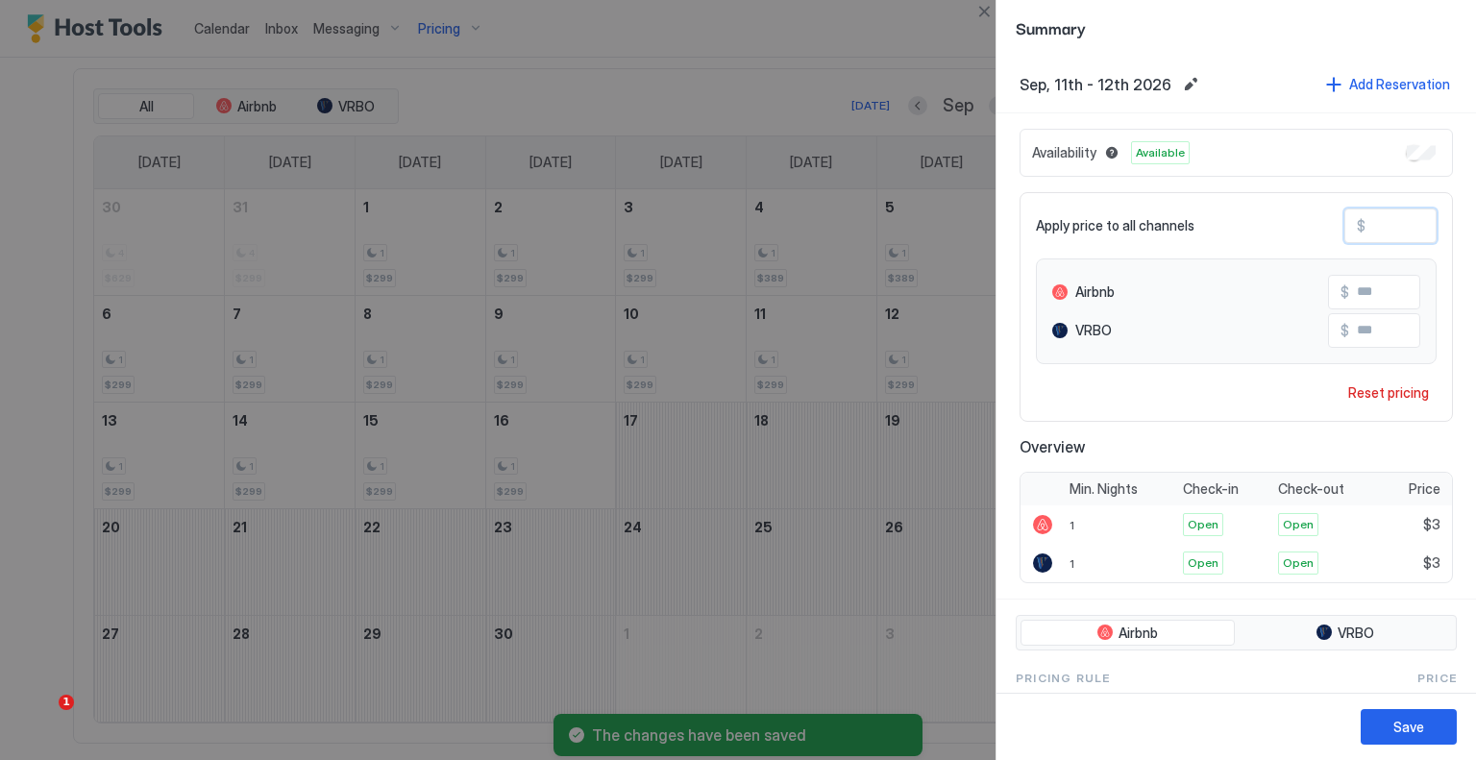
type input "***"
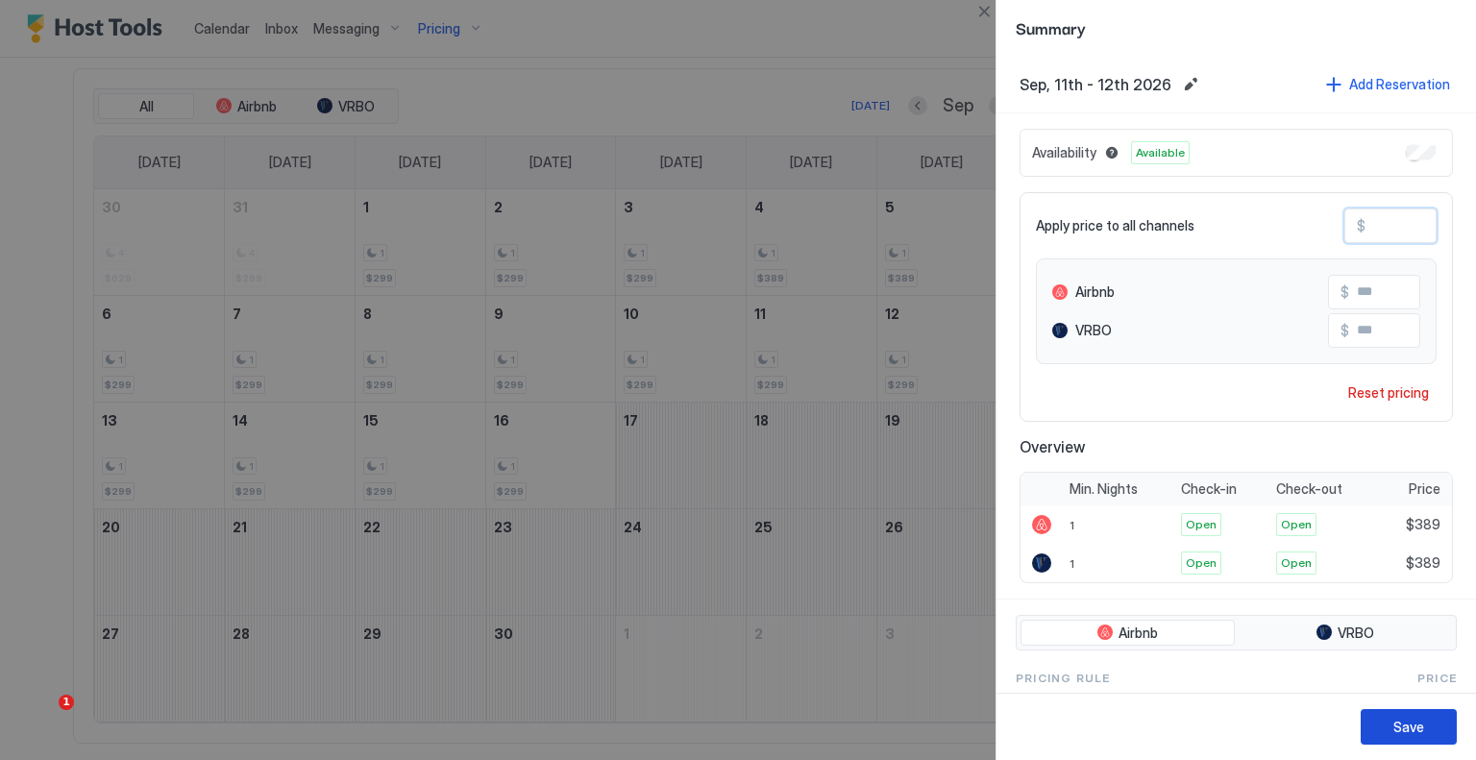
type input "***"
click at [1404, 728] on div "Save" at bounding box center [1409, 727] width 31 height 20
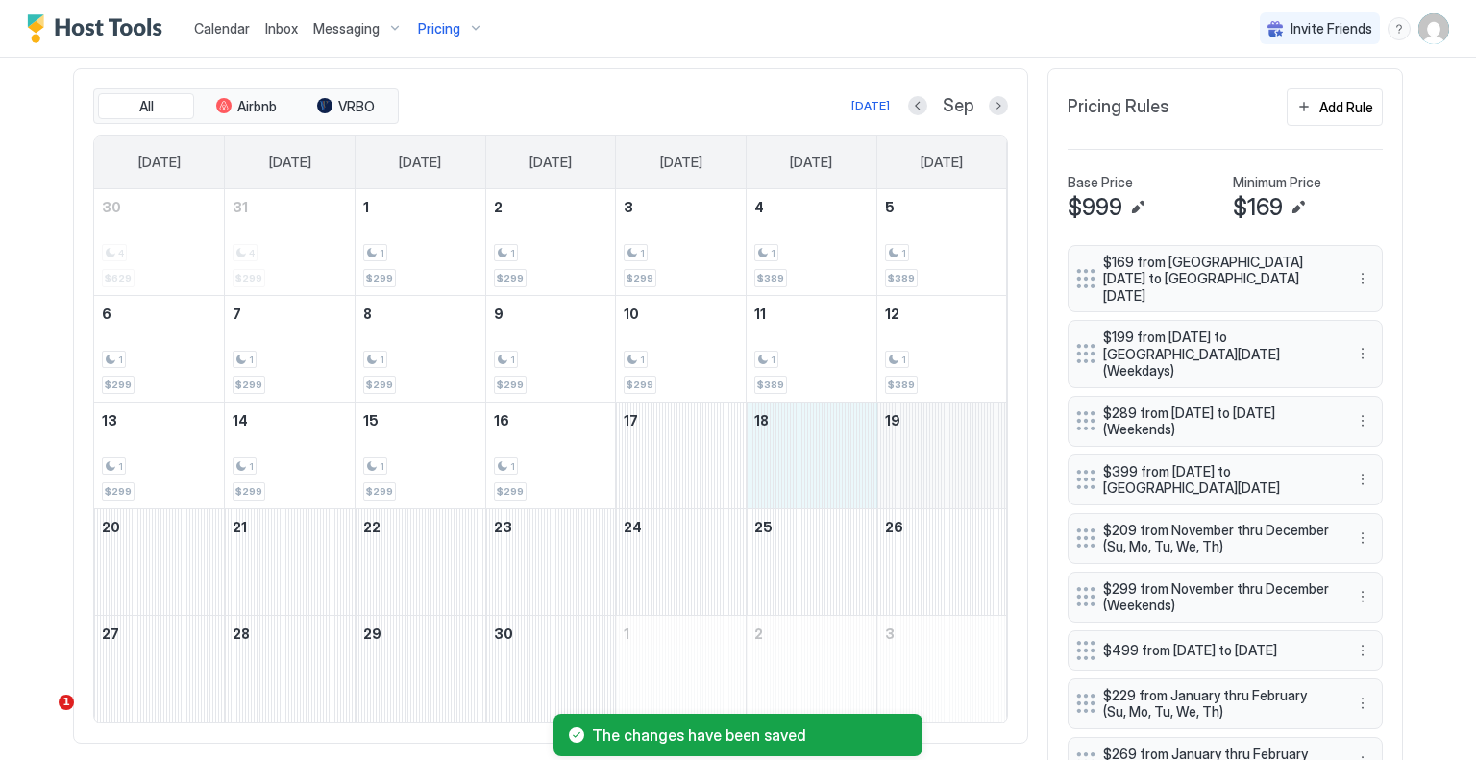
drag, startPoint x: 801, startPoint y: 452, endPoint x: 903, endPoint y: 464, distance: 102.6
click at [903, 464] on tr "13 1 $299 14 1 $299 15 1 $299 16 1 $299 17 18 19" at bounding box center [550, 455] width 913 height 107
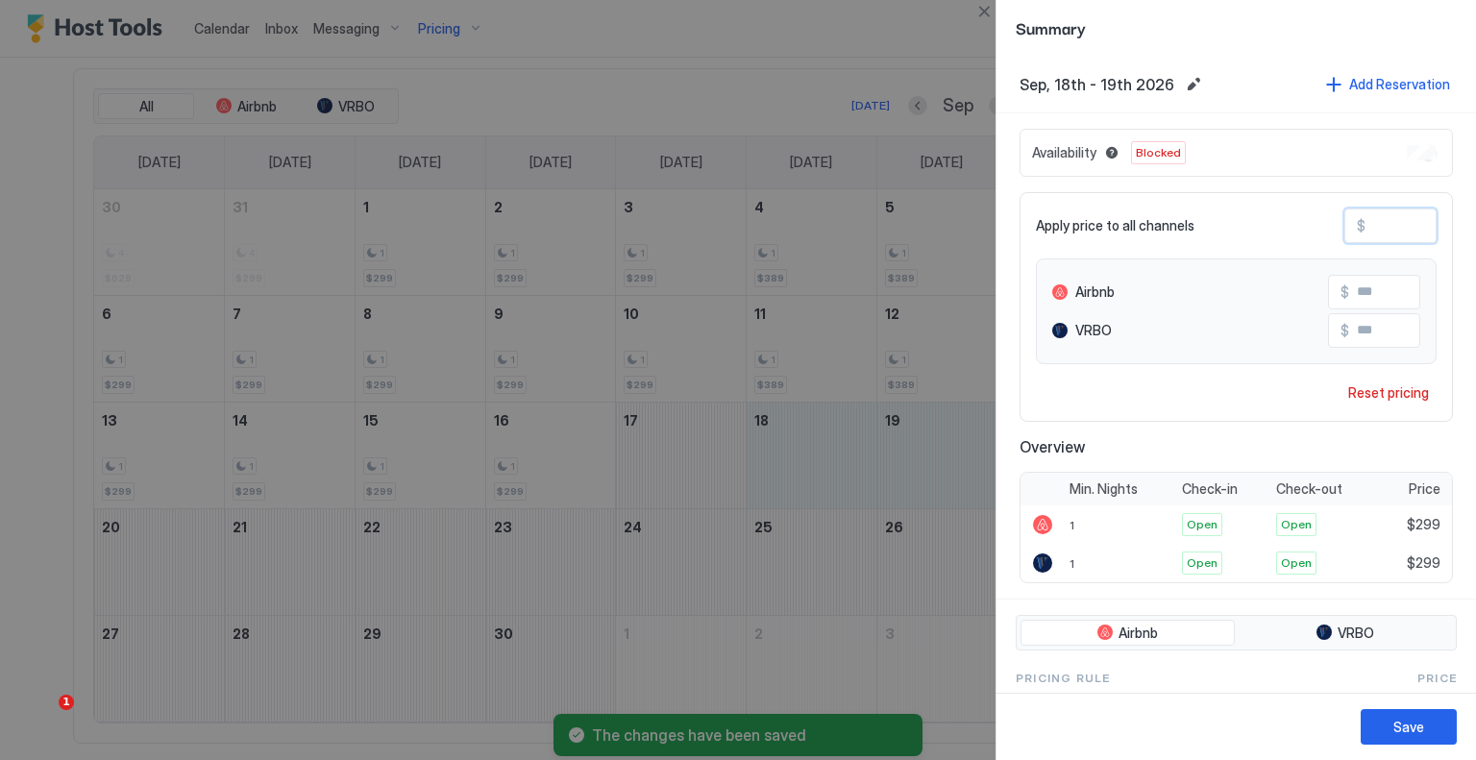
click at [1396, 215] on input "***" at bounding box center [1443, 226] width 154 height 33
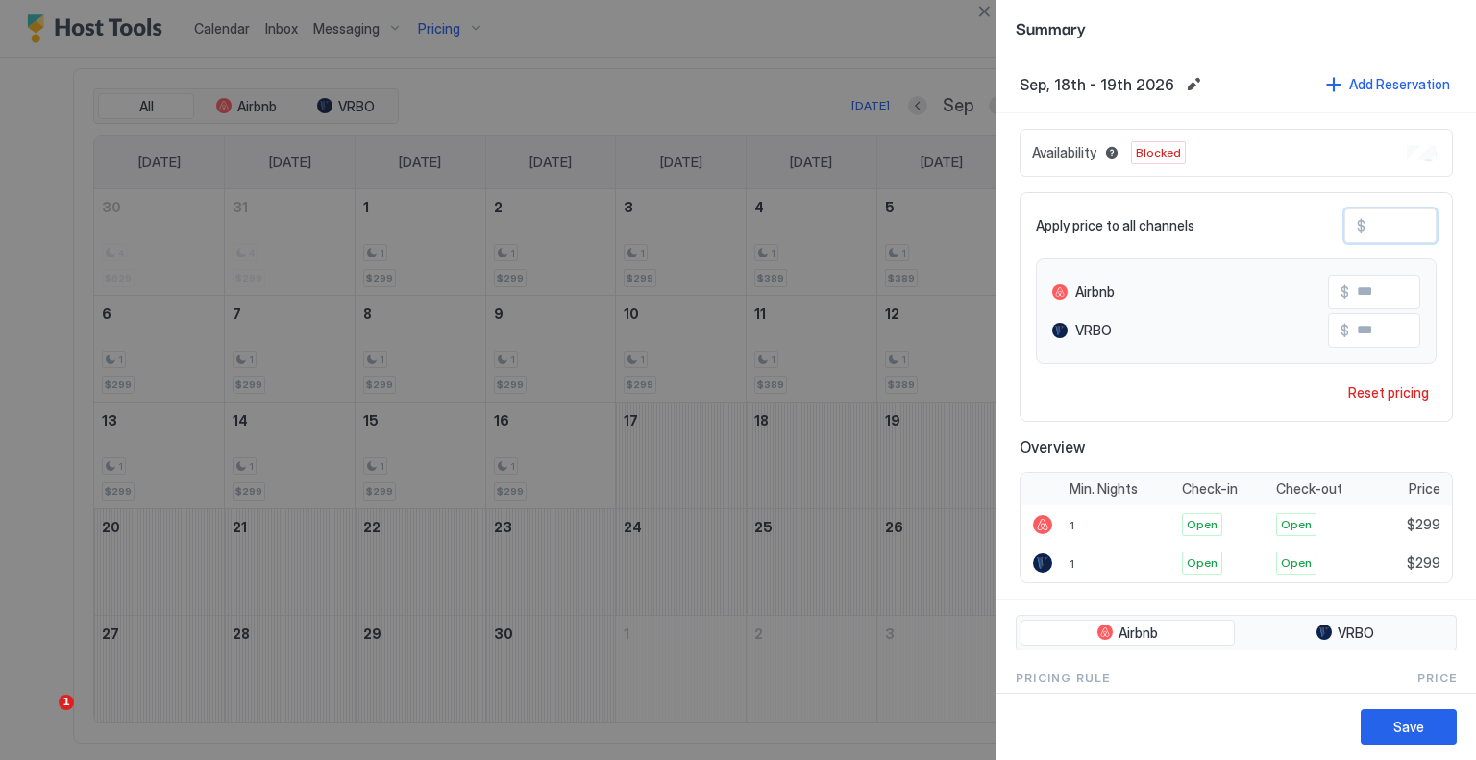
type input "*"
type input "***"
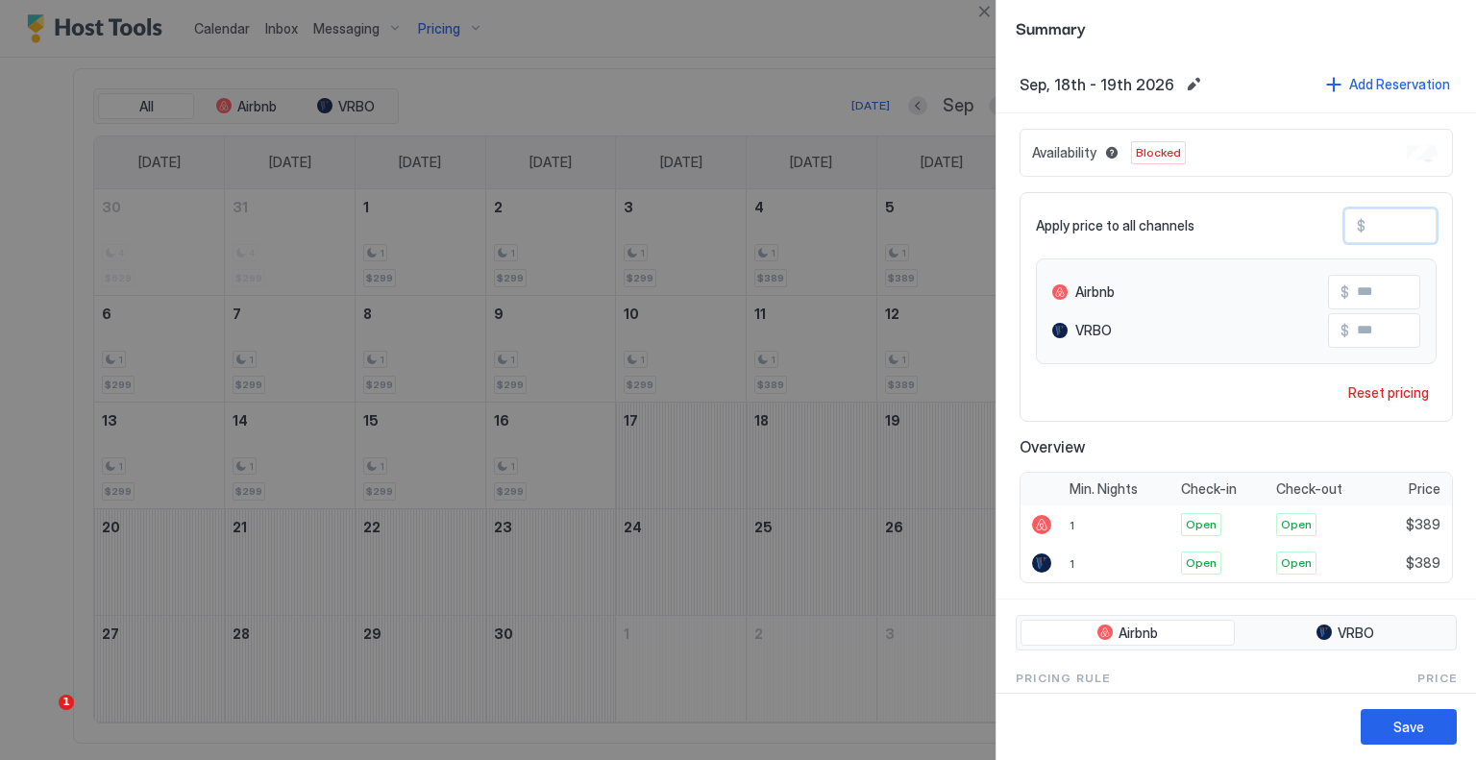
type input "***"
click at [1426, 721] on button "Save" at bounding box center [1409, 727] width 96 height 36
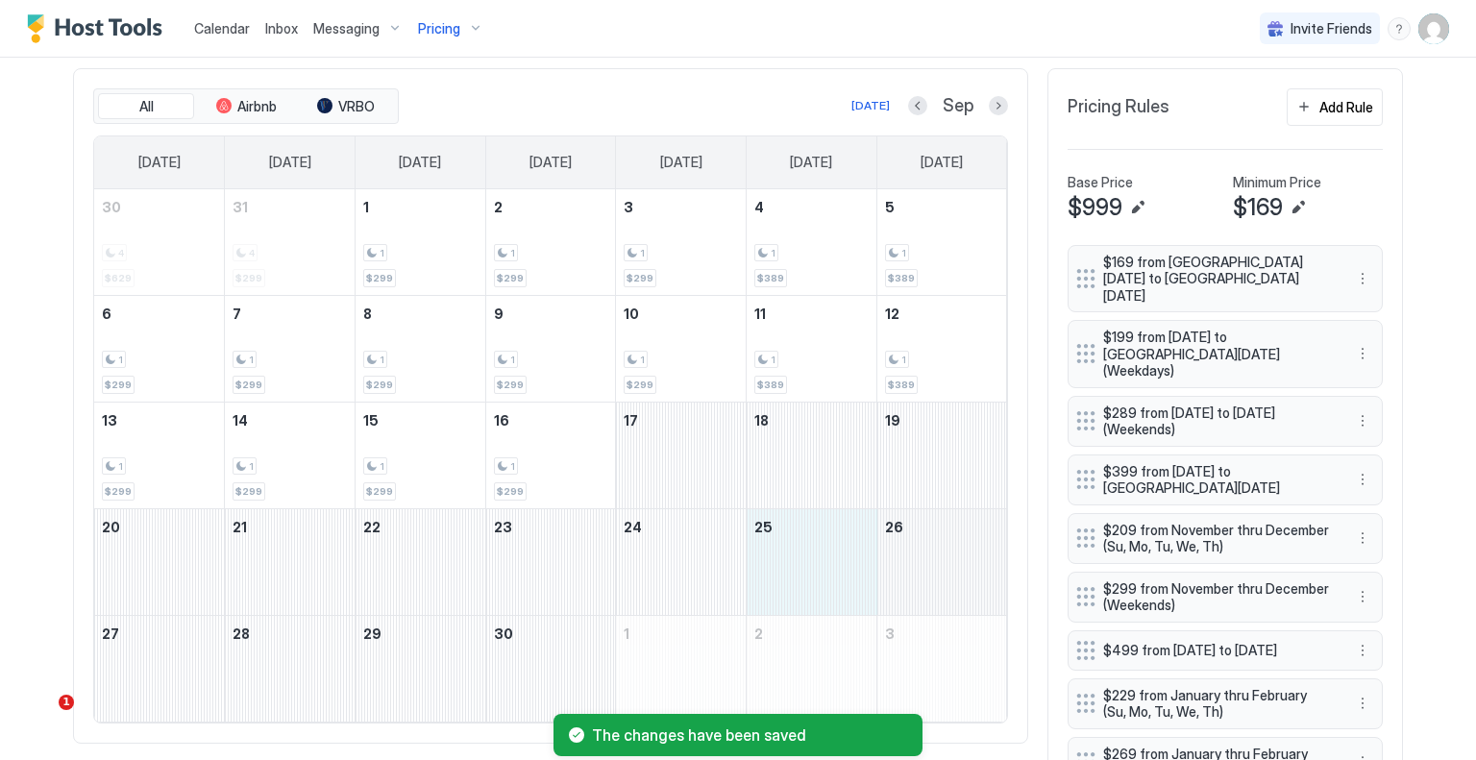
drag, startPoint x: 829, startPoint y: 580, endPoint x: 909, endPoint y: 580, distance: 79.8
click at [909, 580] on tr "20 21 22 23 24 25 26" at bounding box center [550, 561] width 913 height 107
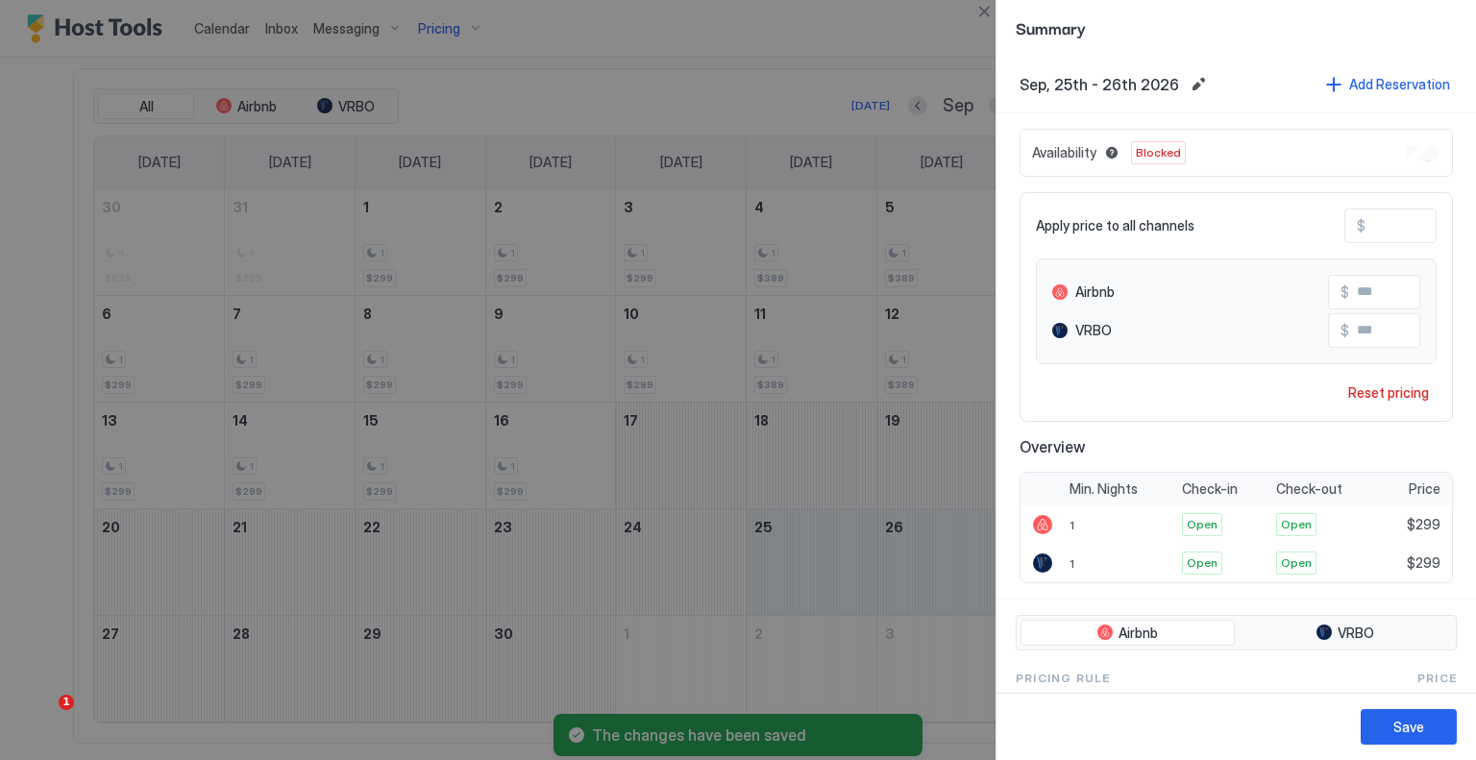
click at [1376, 233] on input "***" at bounding box center [1443, 226] width 154 height 33
type input "*"
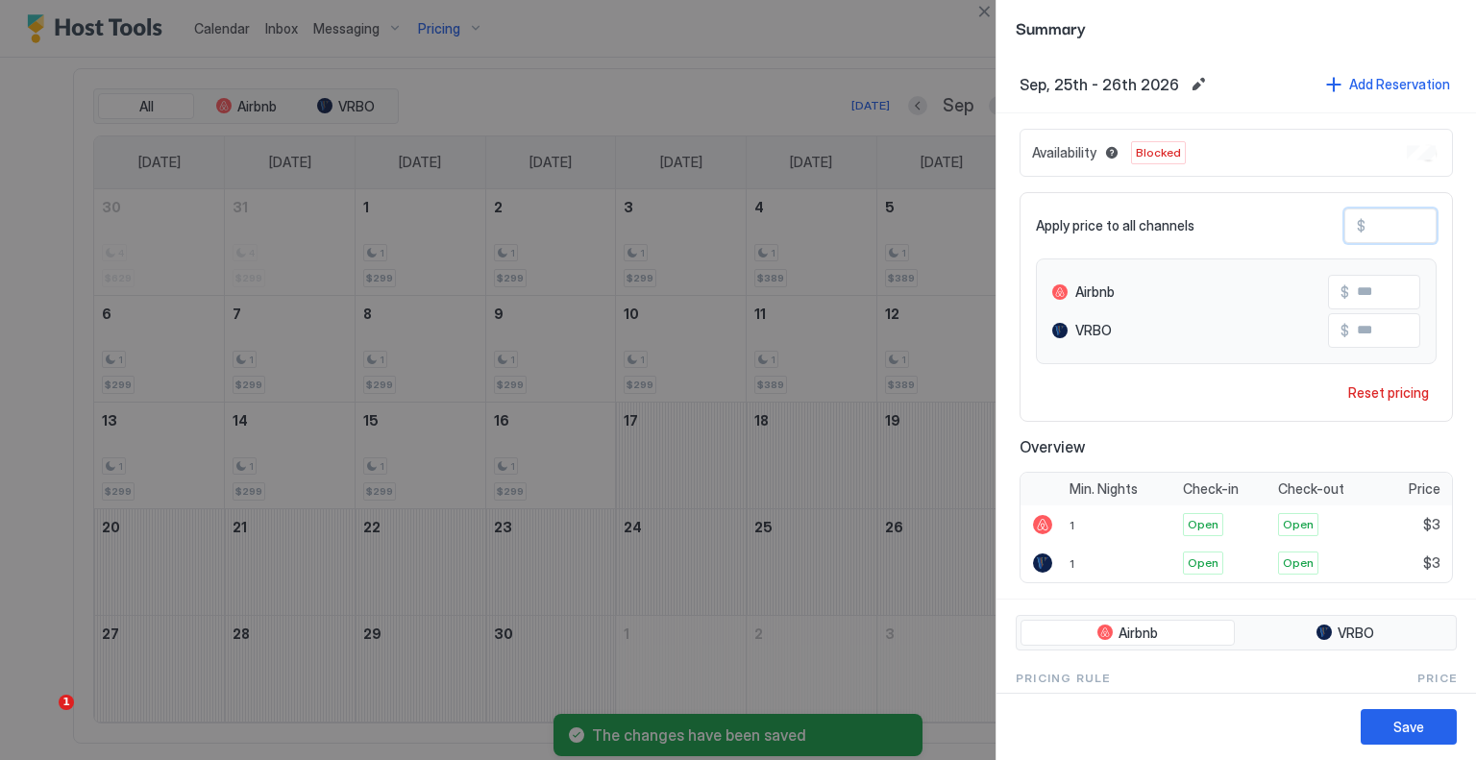
type input "**"
type input "***"
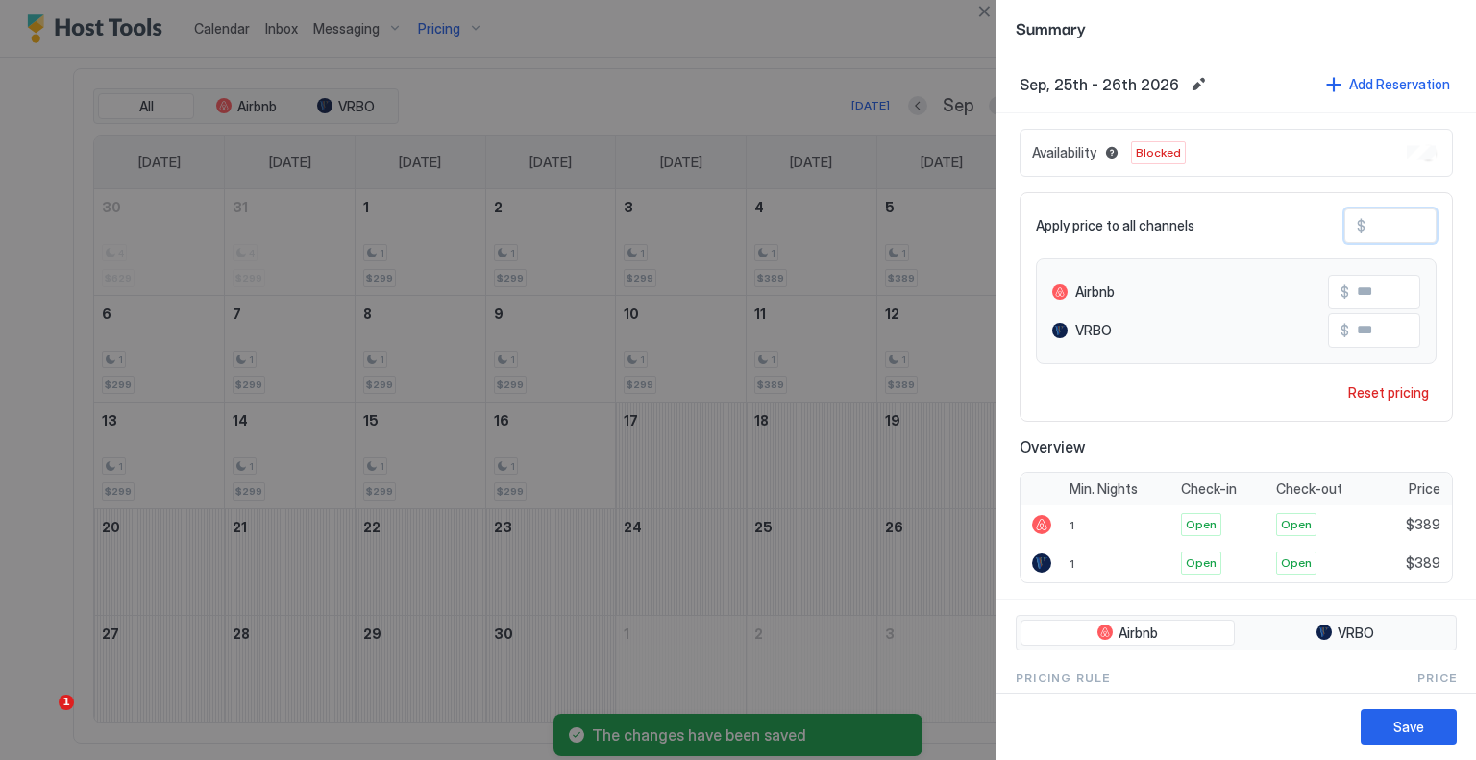
type input "***"
click at [1380, 726] on button "Save" at bounding box center [1409, 727] width 96 height 36
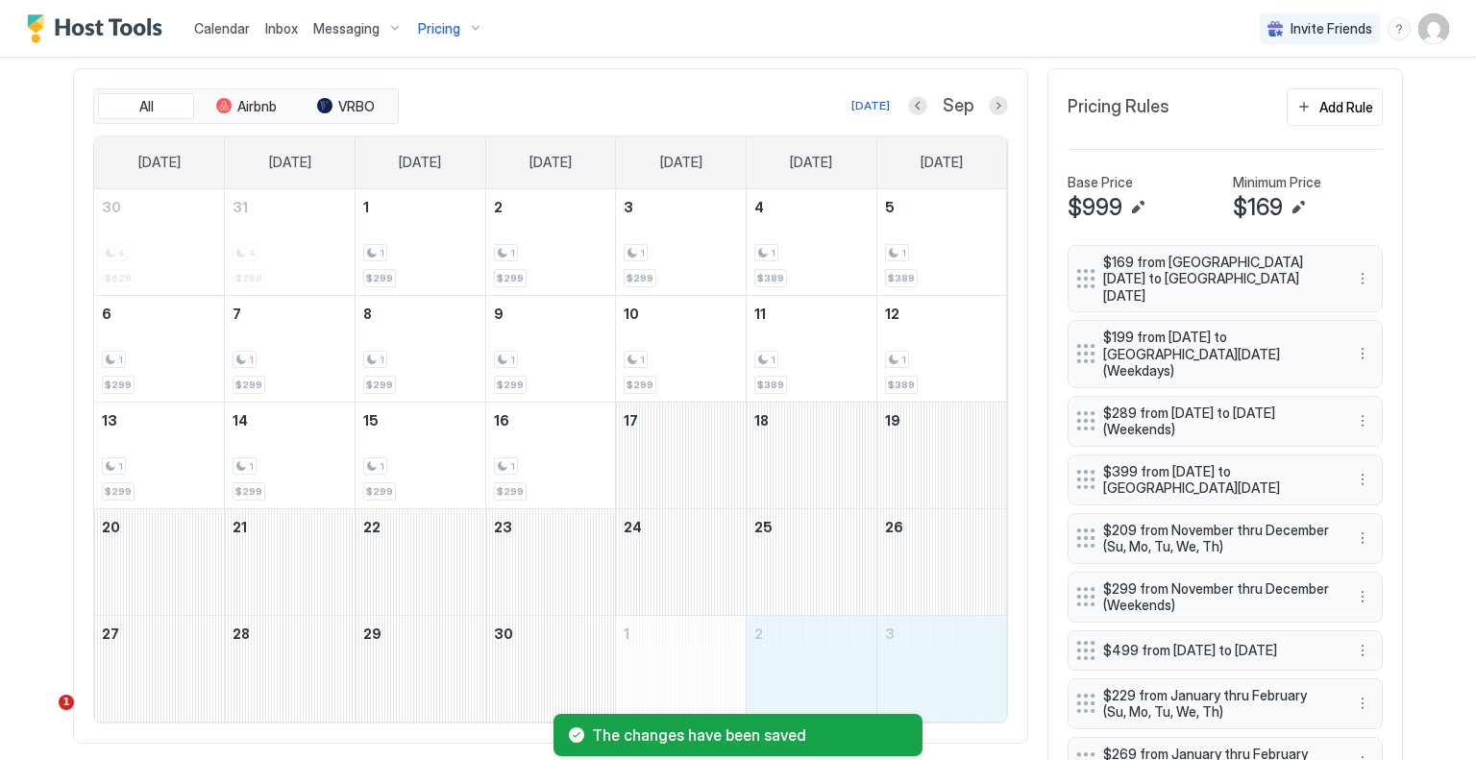
drag, startPoint x: 852, startPoint y: 649, endPoint x: 877, endPoint y: 649, distance: 25.0
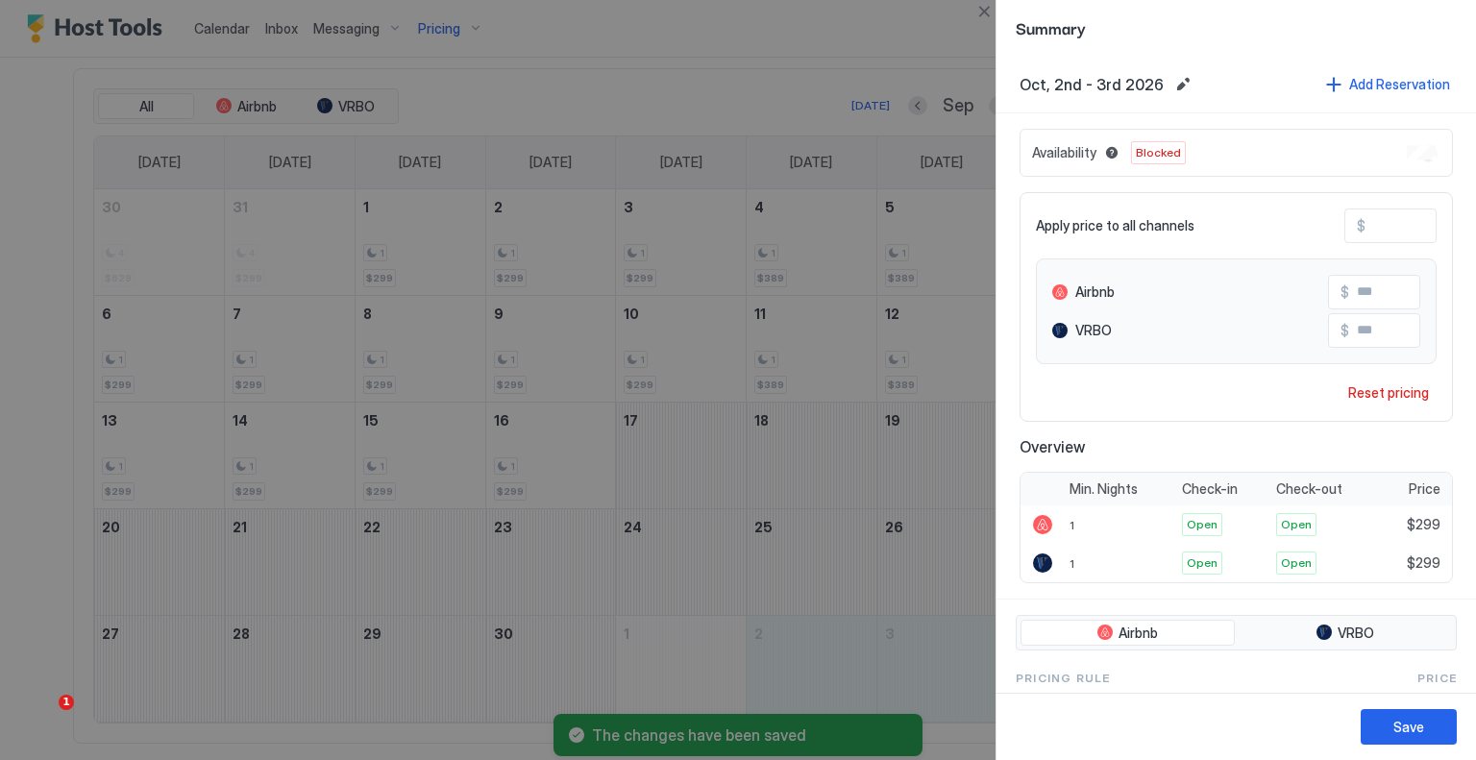
click at [1369, 227] on input "***" at bounding box center [1443, 226] width 154 height 33
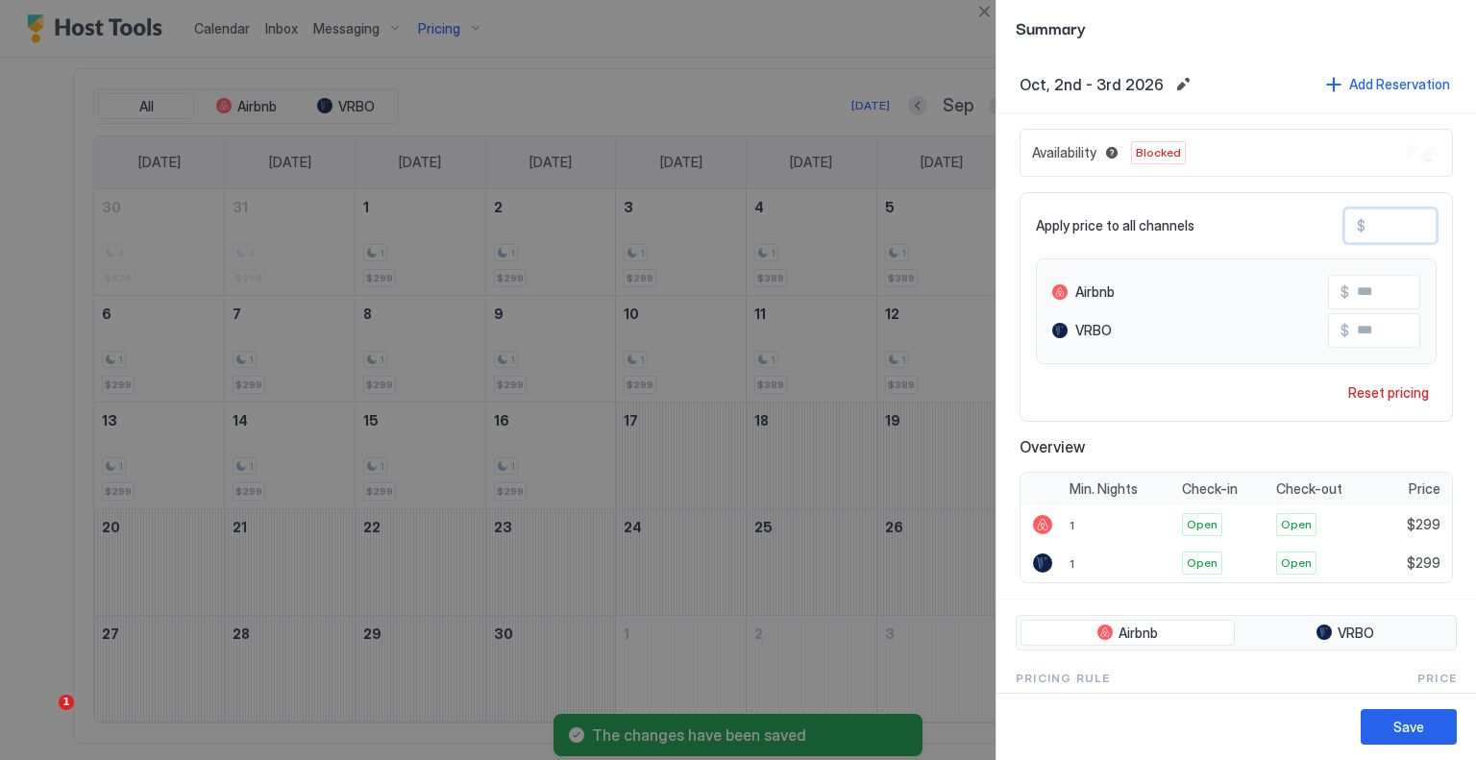
click at [1369, 227] on input "***" at bounding box center [1443, 226] width 154 height 33
type input "*"
type input "**"
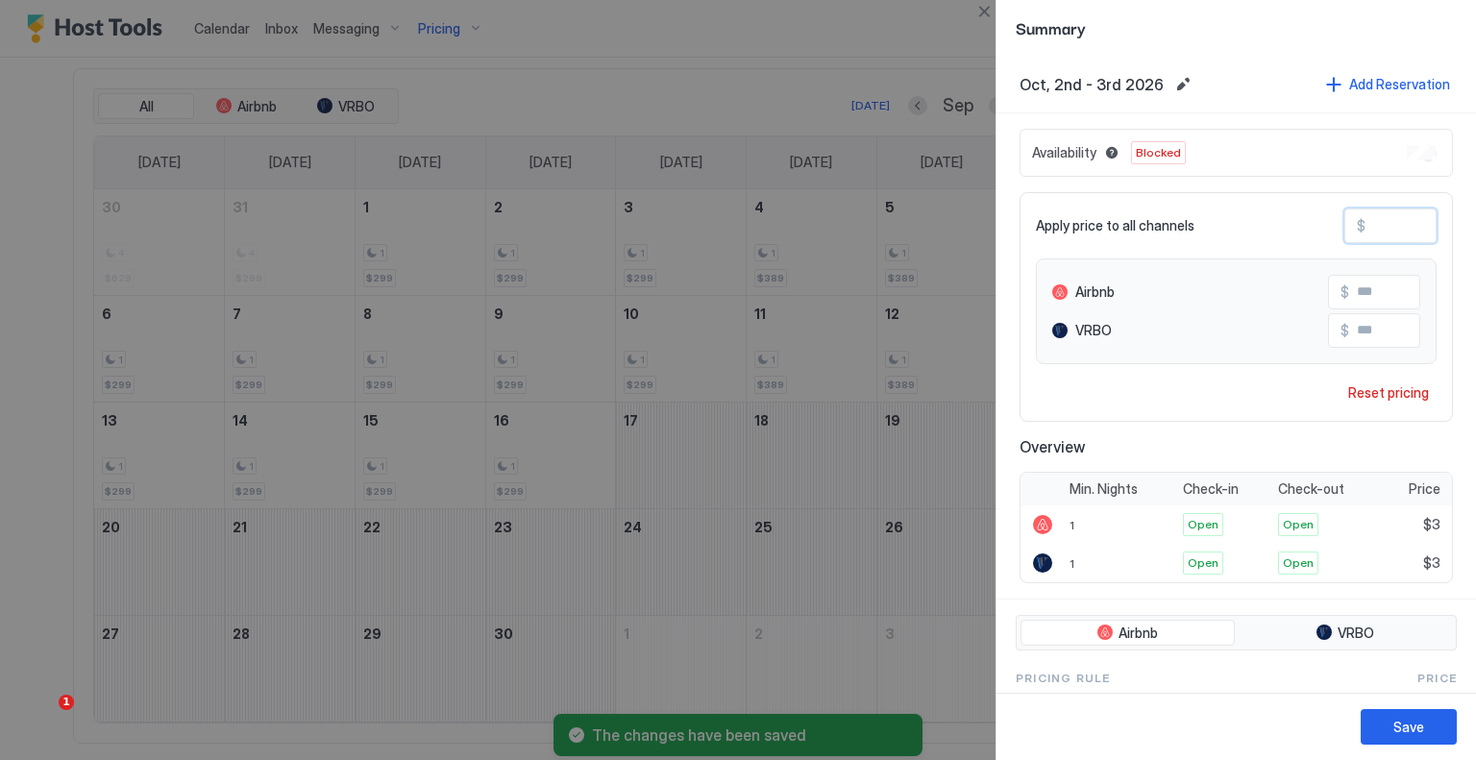
type input "**"
type input "***"
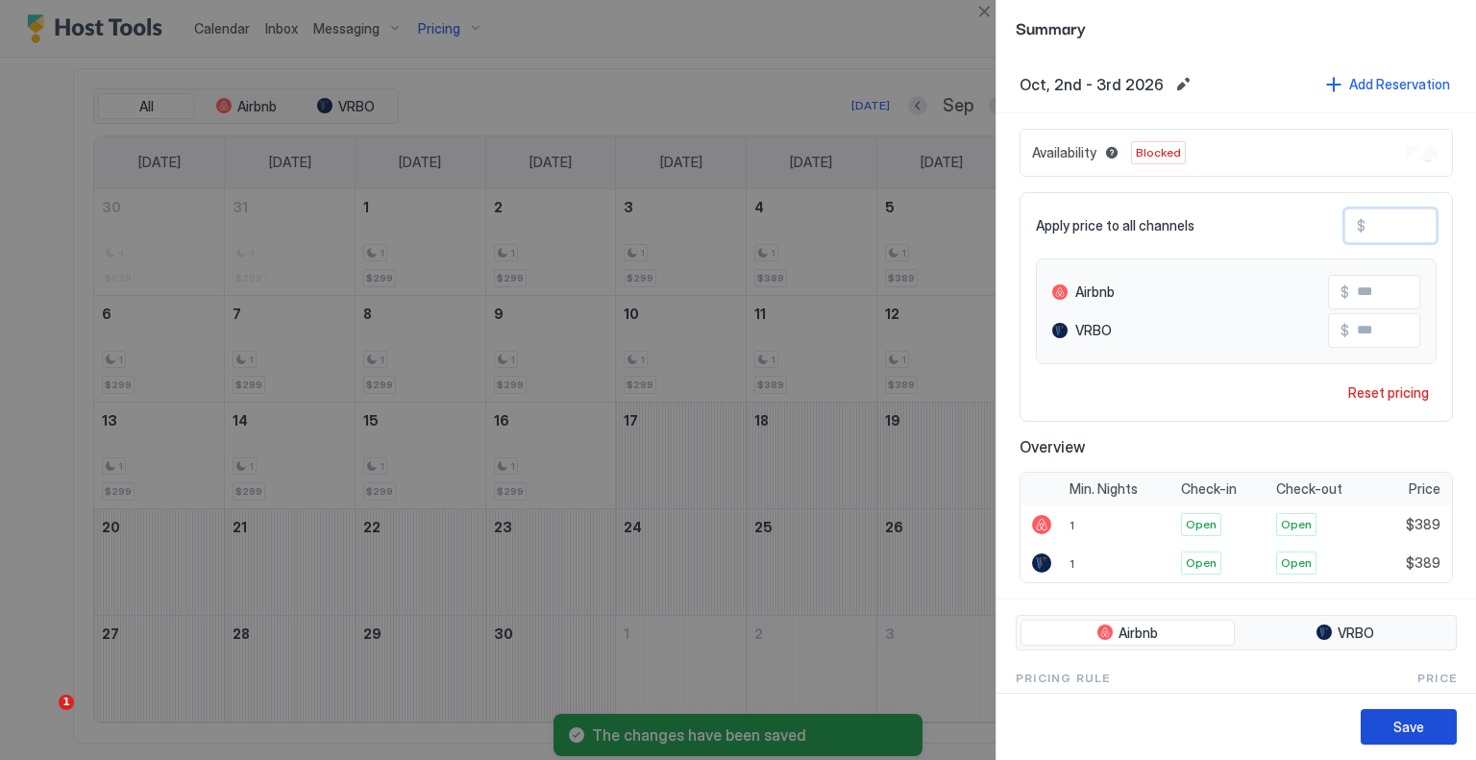
type input "***"
click at [1422, 736] on div "Save" at bounding box center [1409, 727] width 31 height 20
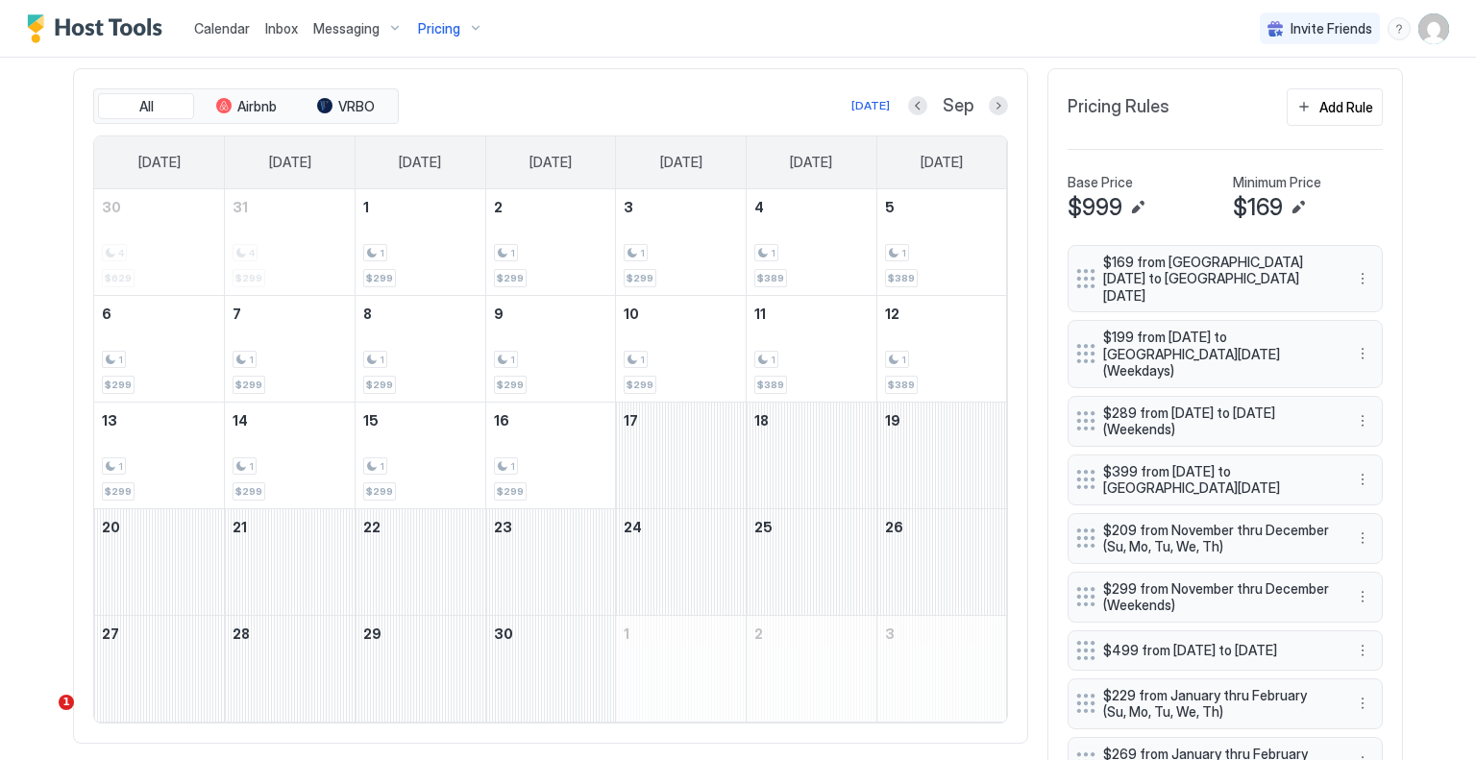
click at [1419, 25] on img "User profile" at bounding box center [1434, 28] width 31 height 31
click at [1311, 118] on div "Settings" at bounding box center [1312, 108] width 244 height 34
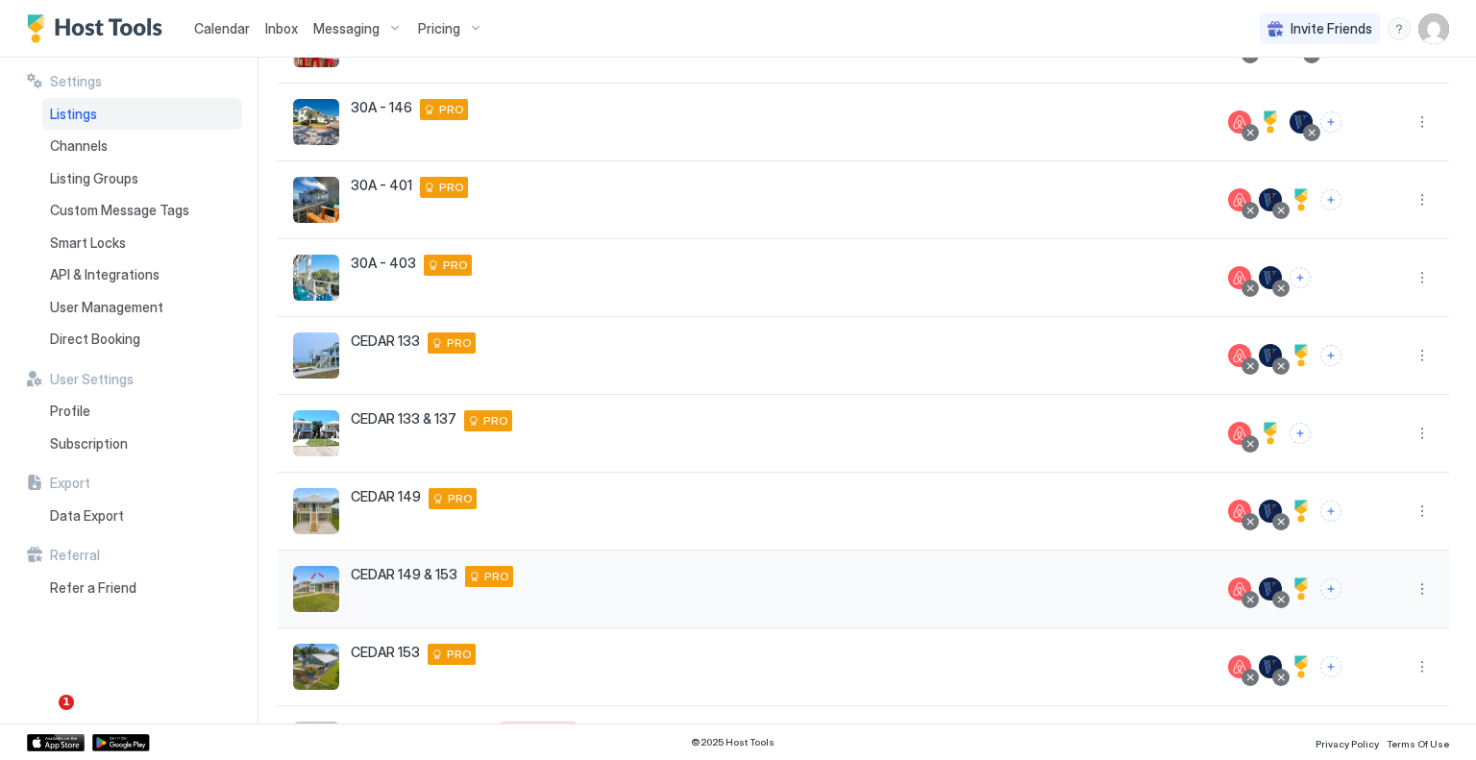
scroll to position [360, 0]
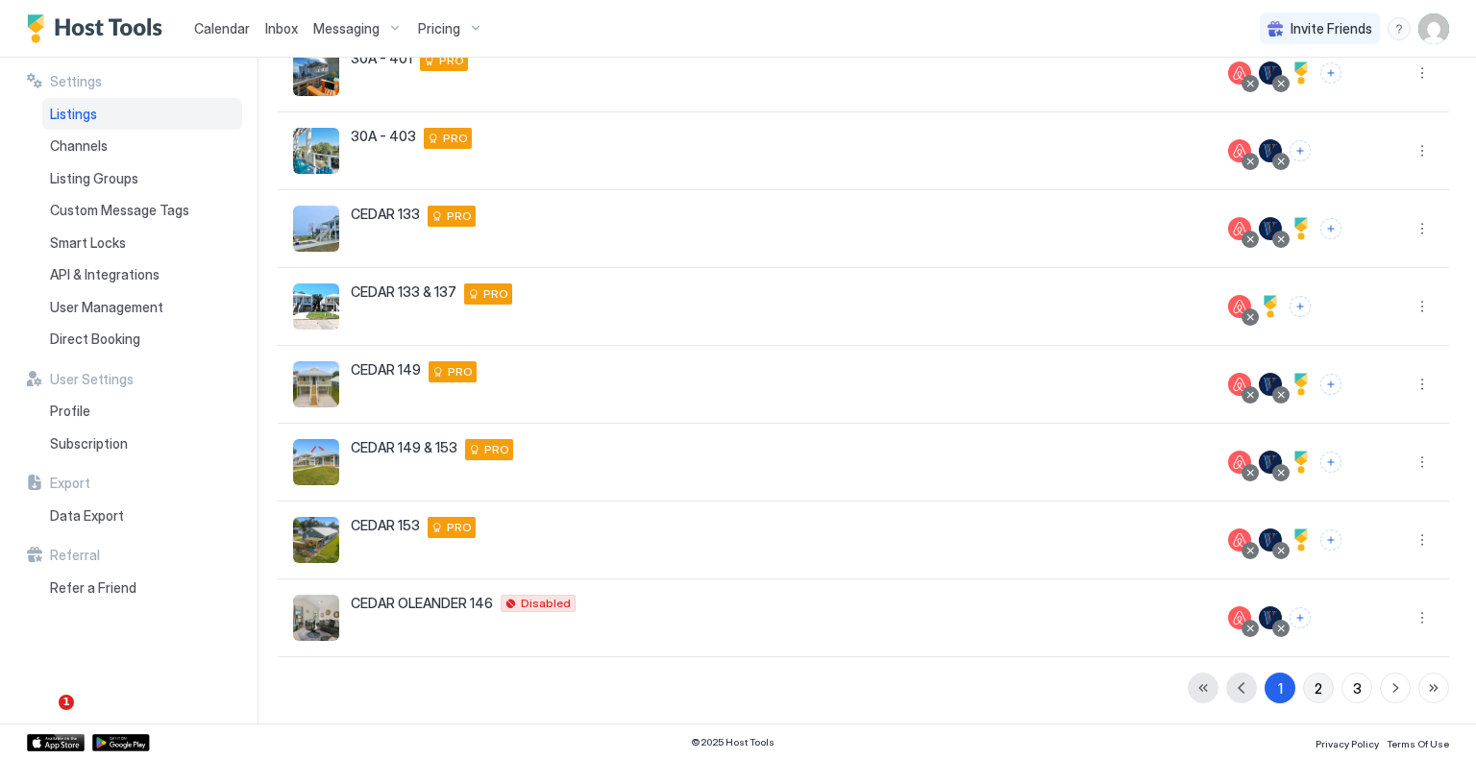
click at [1314, 697] on button "2" at bounding box center [1318, 688] width 31 height 31
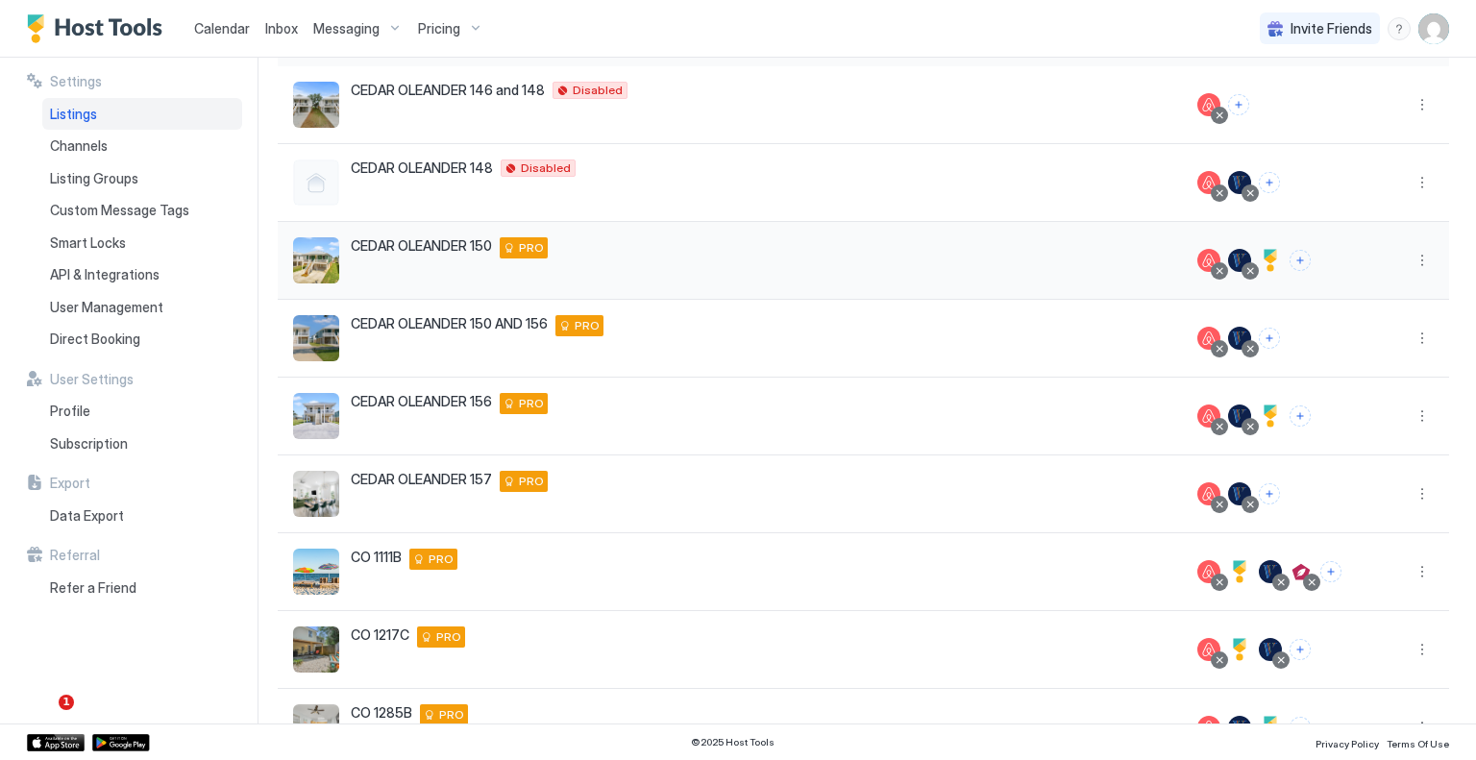
scroll to position [168, 0]
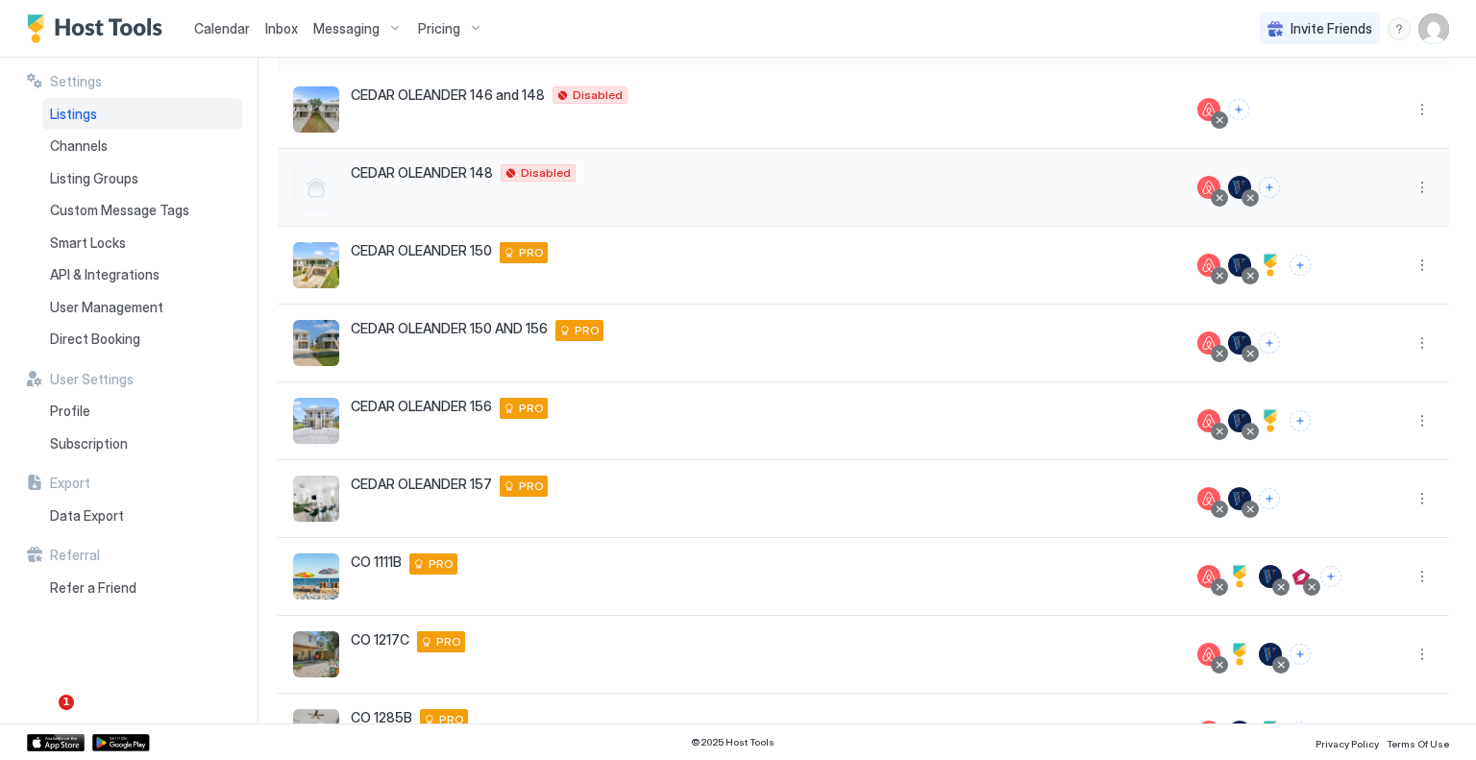
click at [645, 181] on div "CEDAR OLEANDER [STREET_ADDRESS] Disabled" at bounding box center [730, 187] width 874 height 46
click at [1414, 187] on button "More options" at bounding box center [1422, 187] width 23 height 23
click at [1342, 277] on span "Listing Settings" at bounding box center [1365, 275] width 86 height 14
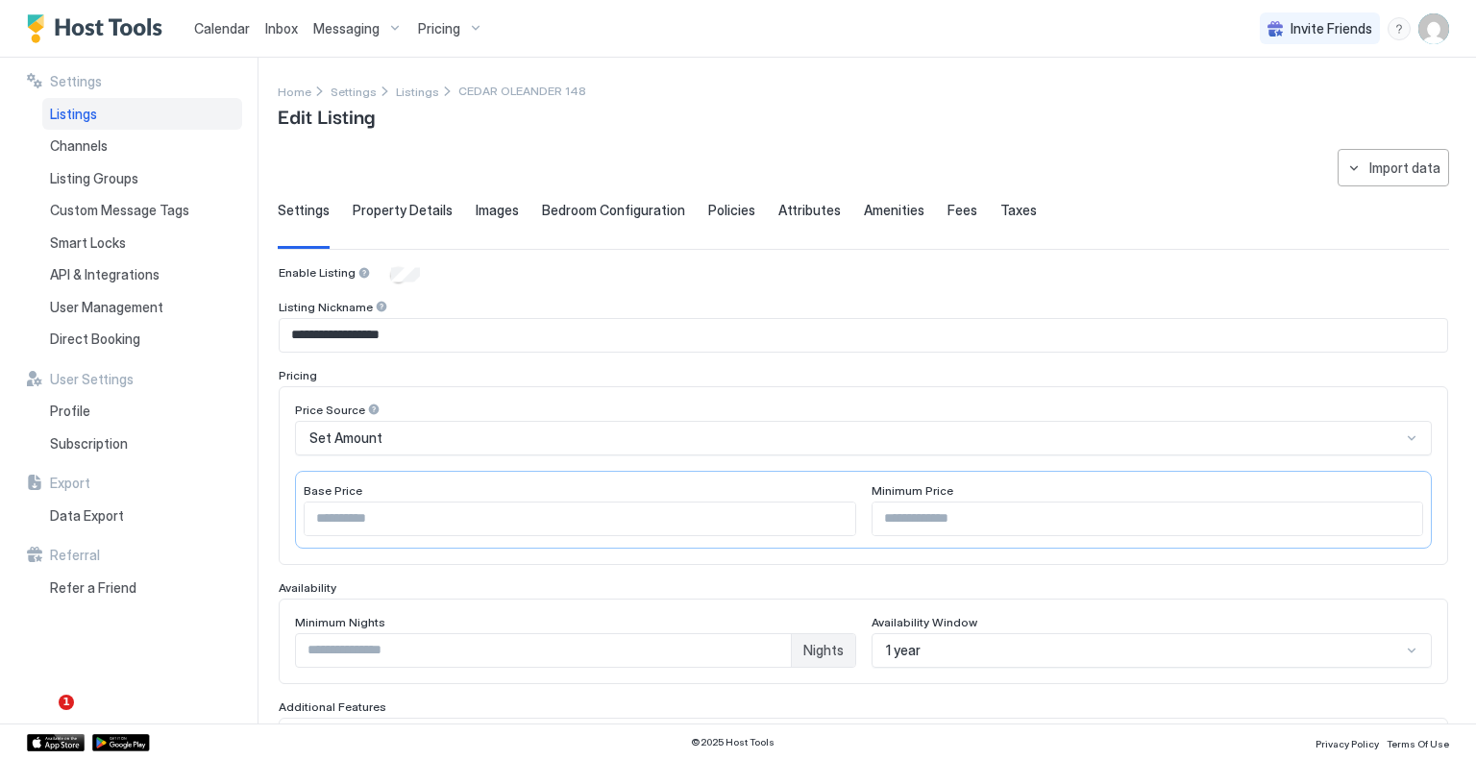
click at [496, 214] on span "Images" at bounding box center [497, 210] width 43 height 17
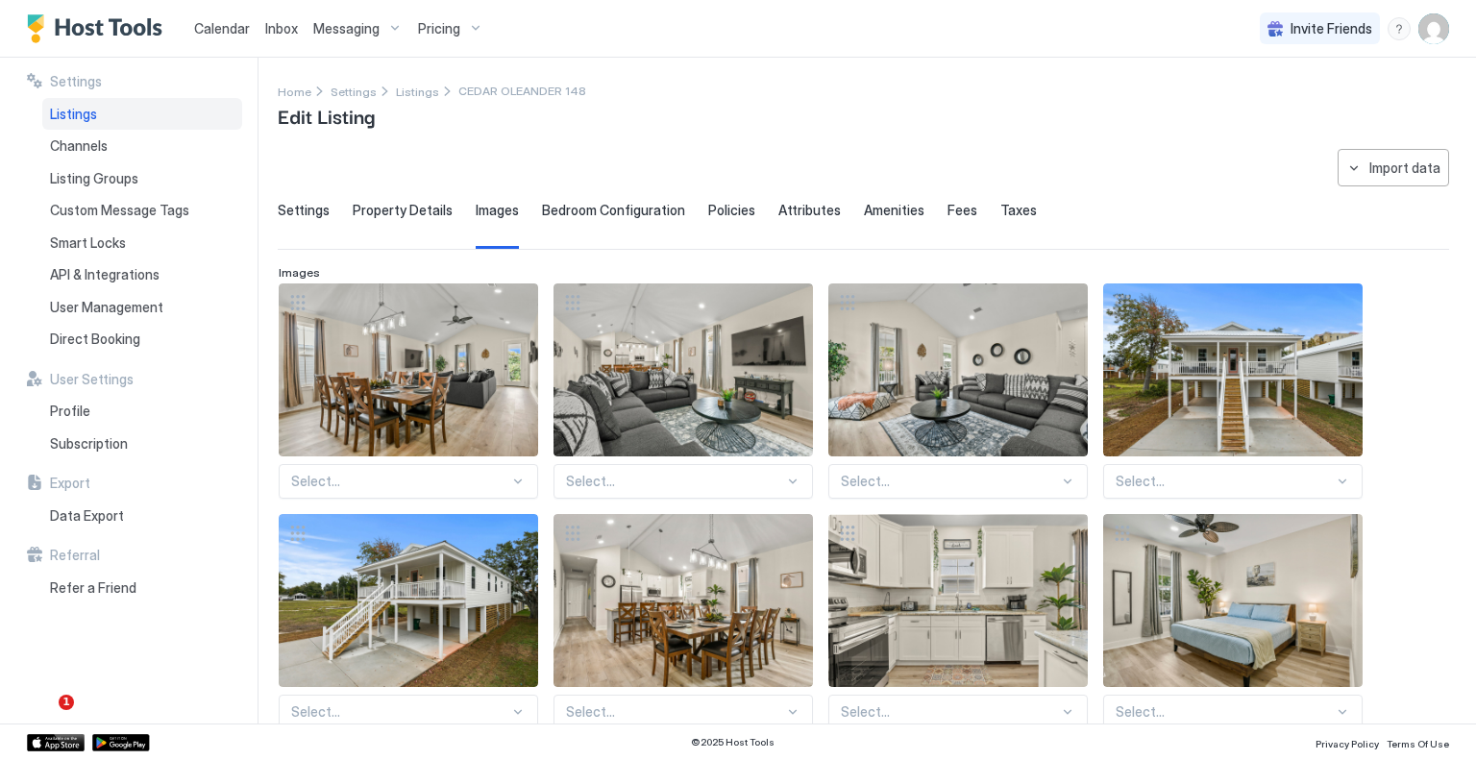
click at [319, 210] on span "Settings" at bounding box center [304, 210] width 52 height 17
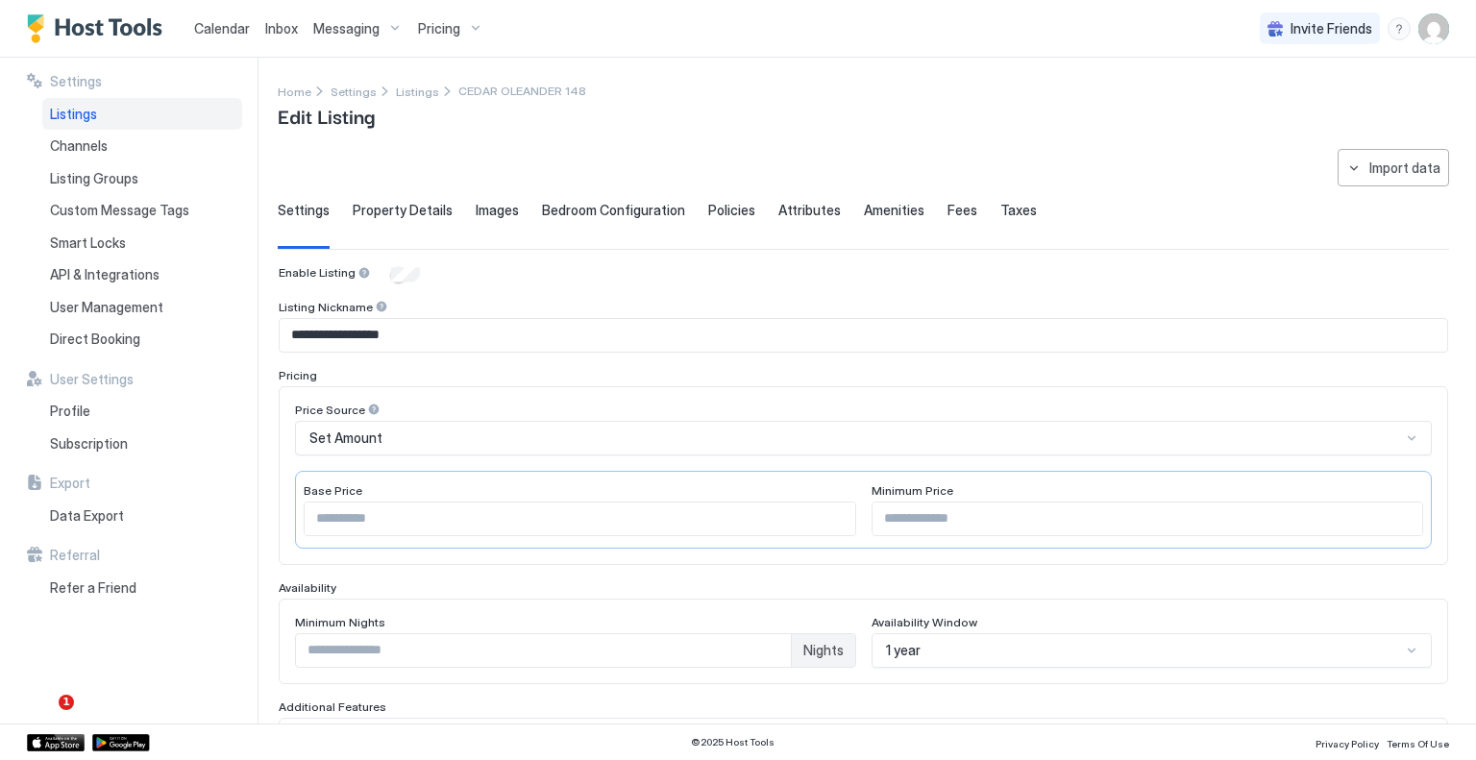
click at [1453, 30] on div "Calendar Inbox Messaging Pricing Invite Friends TF" at bounding box center [738, 29] width 1476 height 58
click at [1441, 29] on img "User profile" at bounding box center [1434, 28] width 31 height 31
click at [1307, 104] on div "Settings" at bounding box center [1326, 108] width 244 height 34
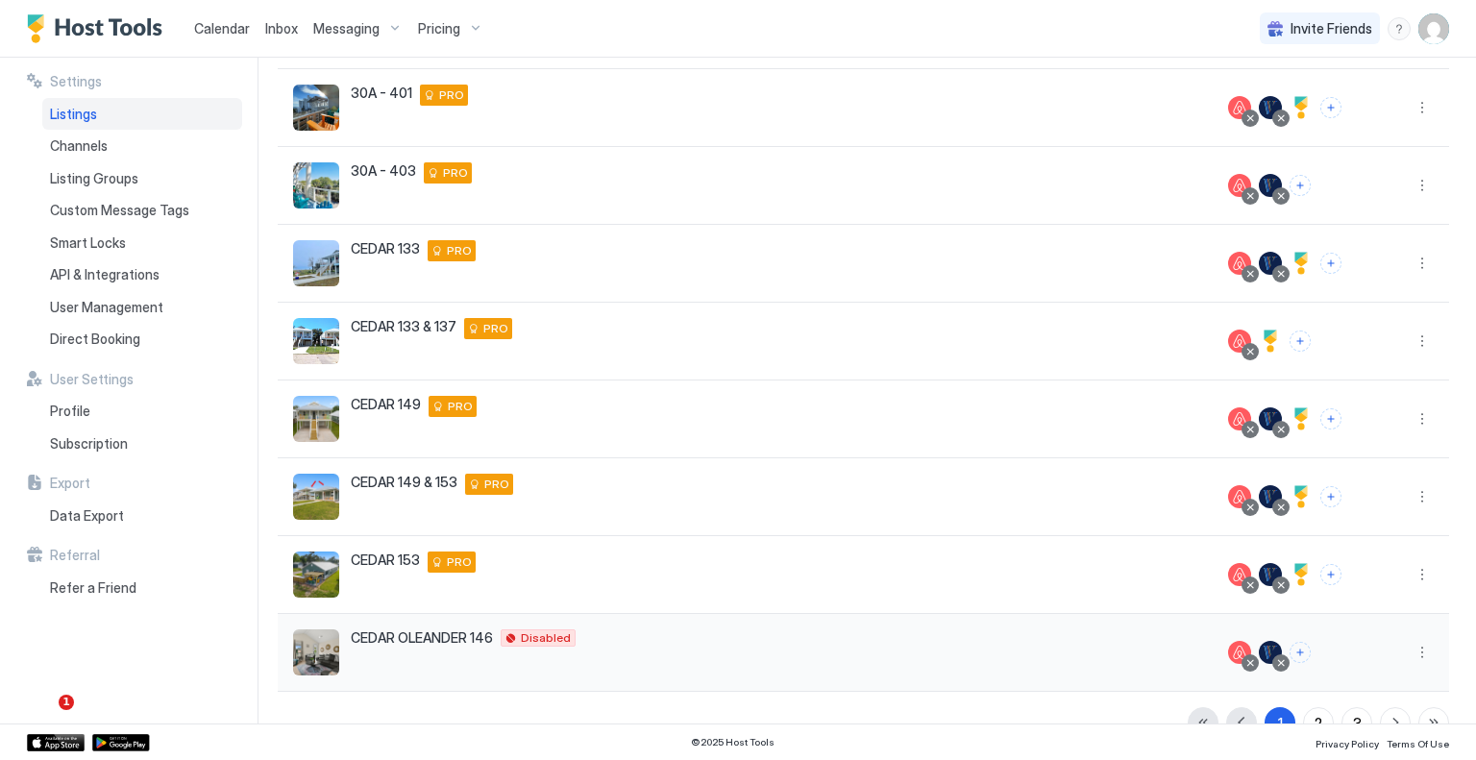
scroll to position [360, 0]
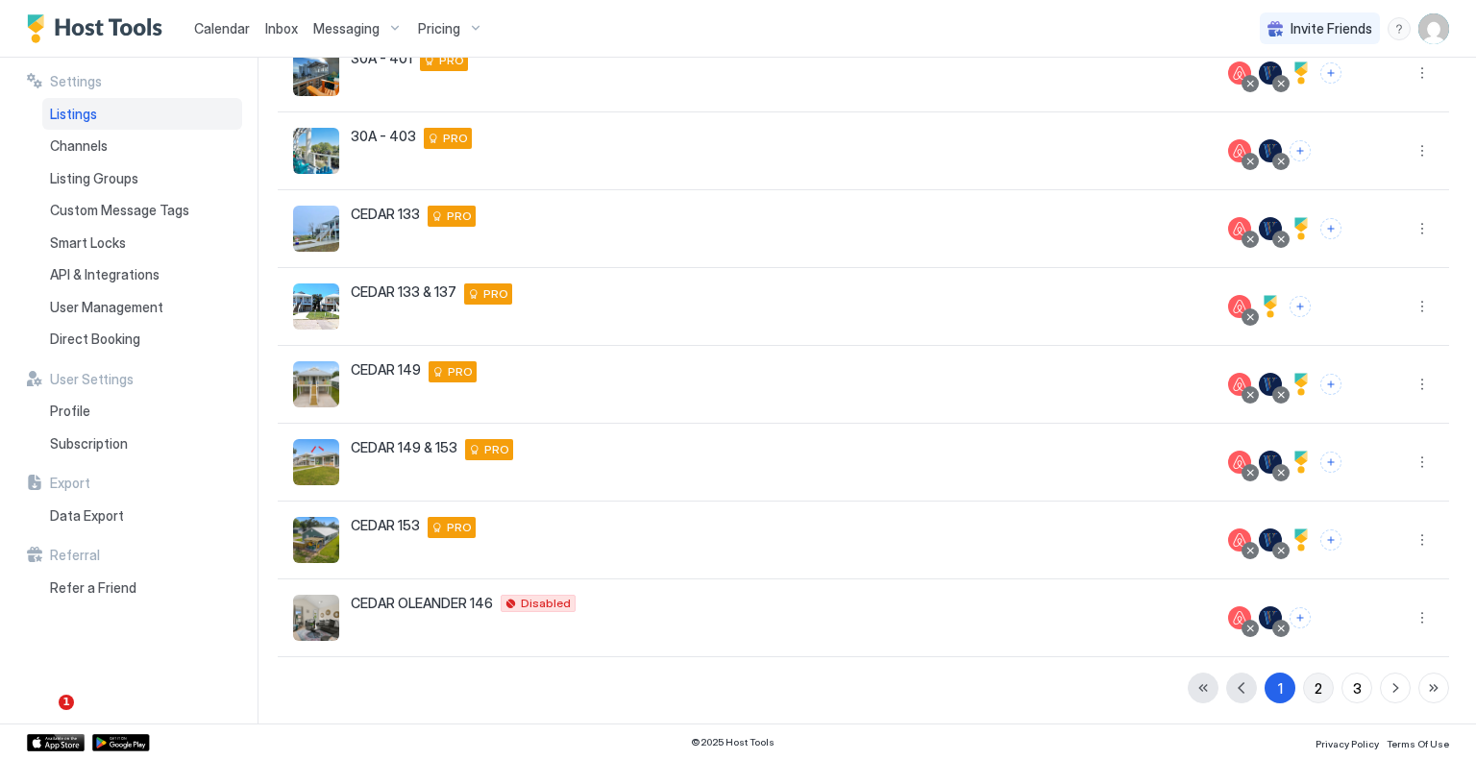
click at [1315, 680] on div "2" at bounding box center [1319, 689] width 8 height 20
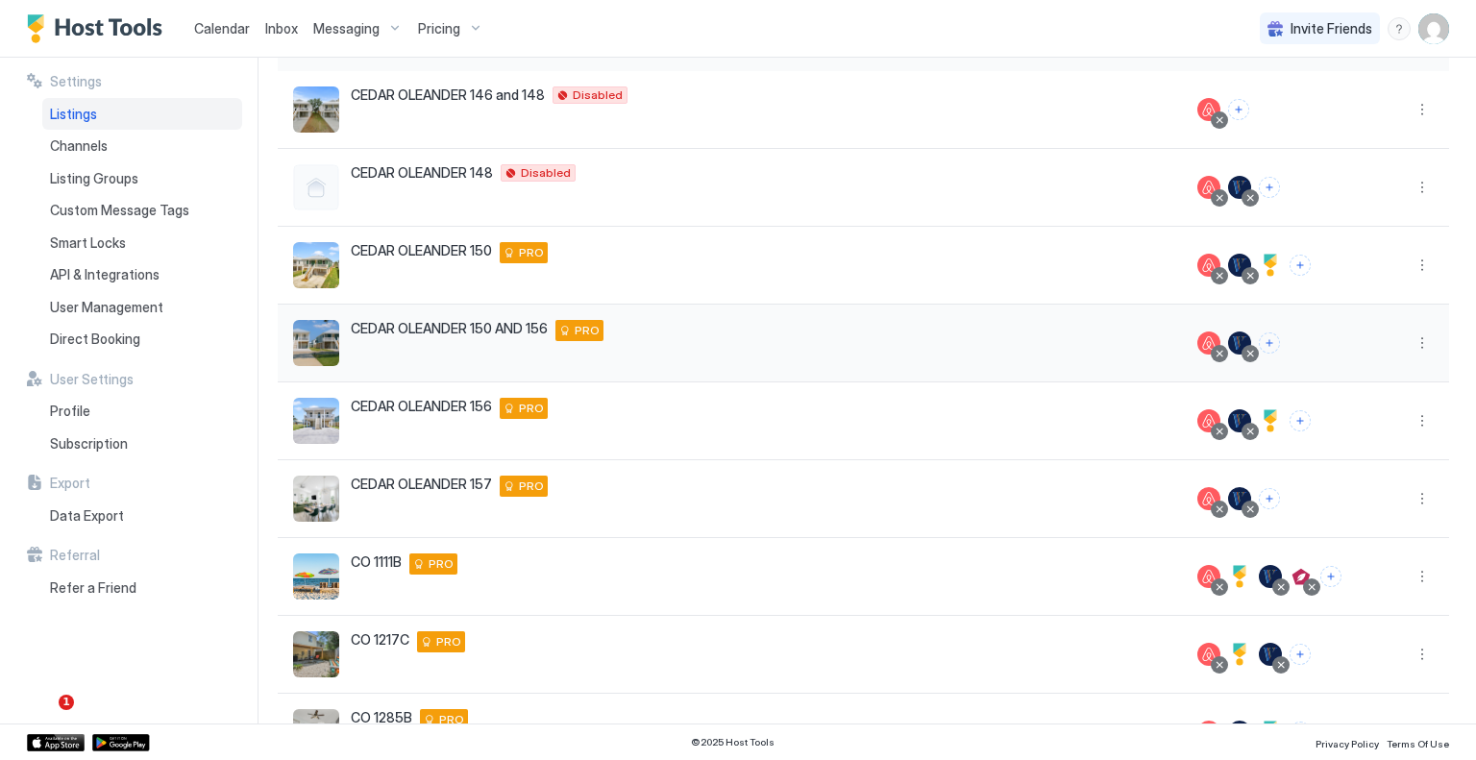
scroll to position [72, 0]
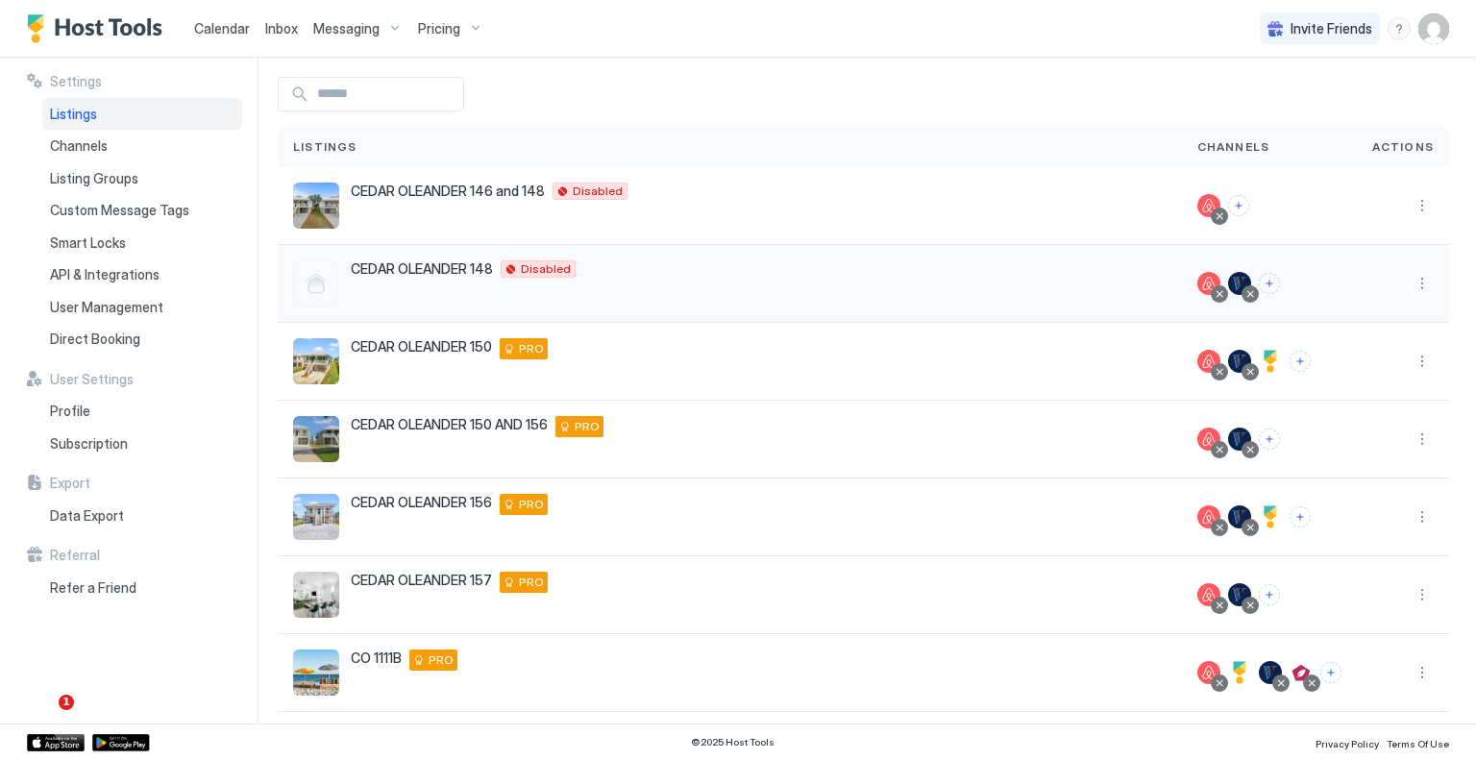
click at [827, 284] on div "CEDAR OLEANDER [STREET_ADDRESS] Disabled" at bounding box center [730, 283] width 874 height 46
click at [1411, 280] on button "More options" at bounding box center [1422, 283] width 23 height 23
click at [1382, 339] on div "Pricing" at bounding box center [1359, 341] width 132 height 31
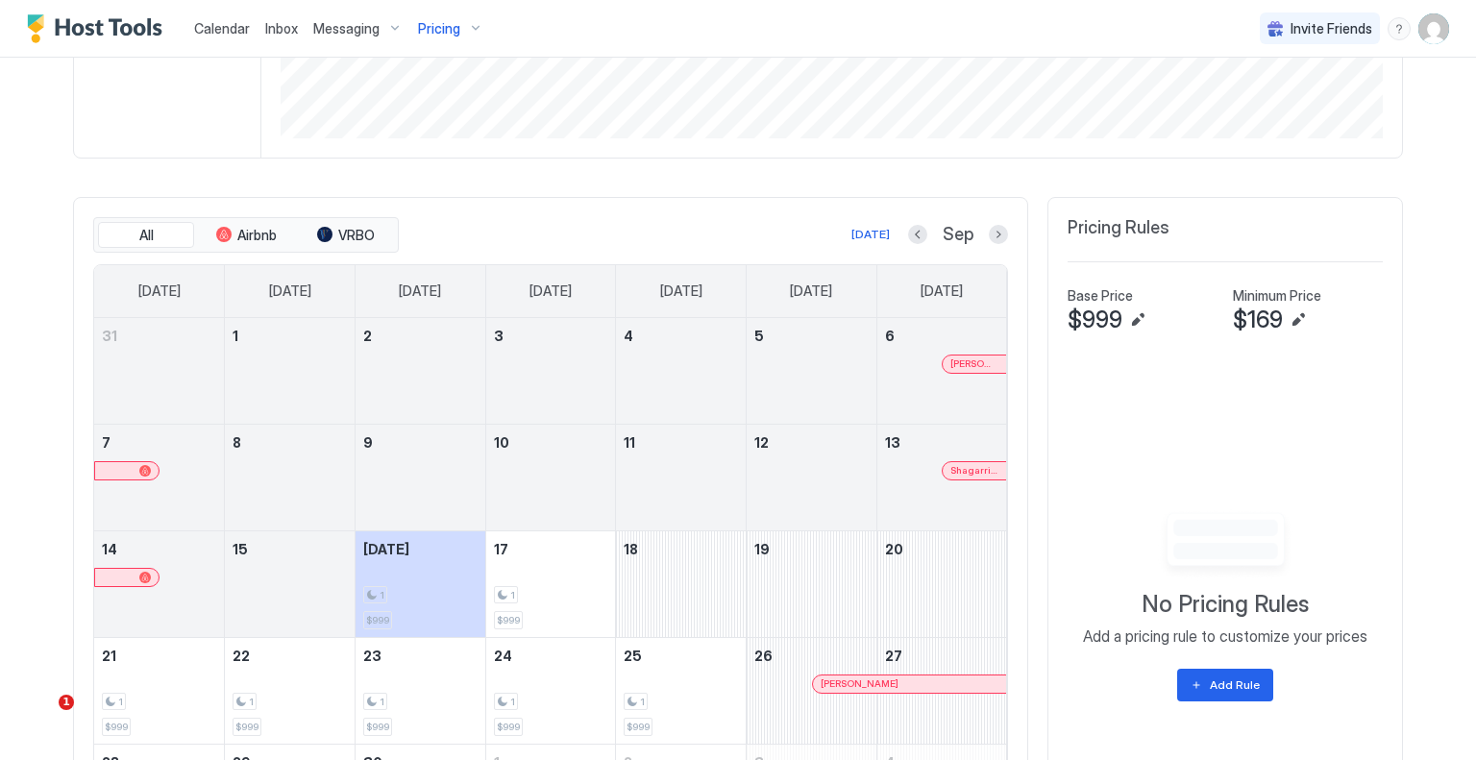
scroll to position [672, 0]
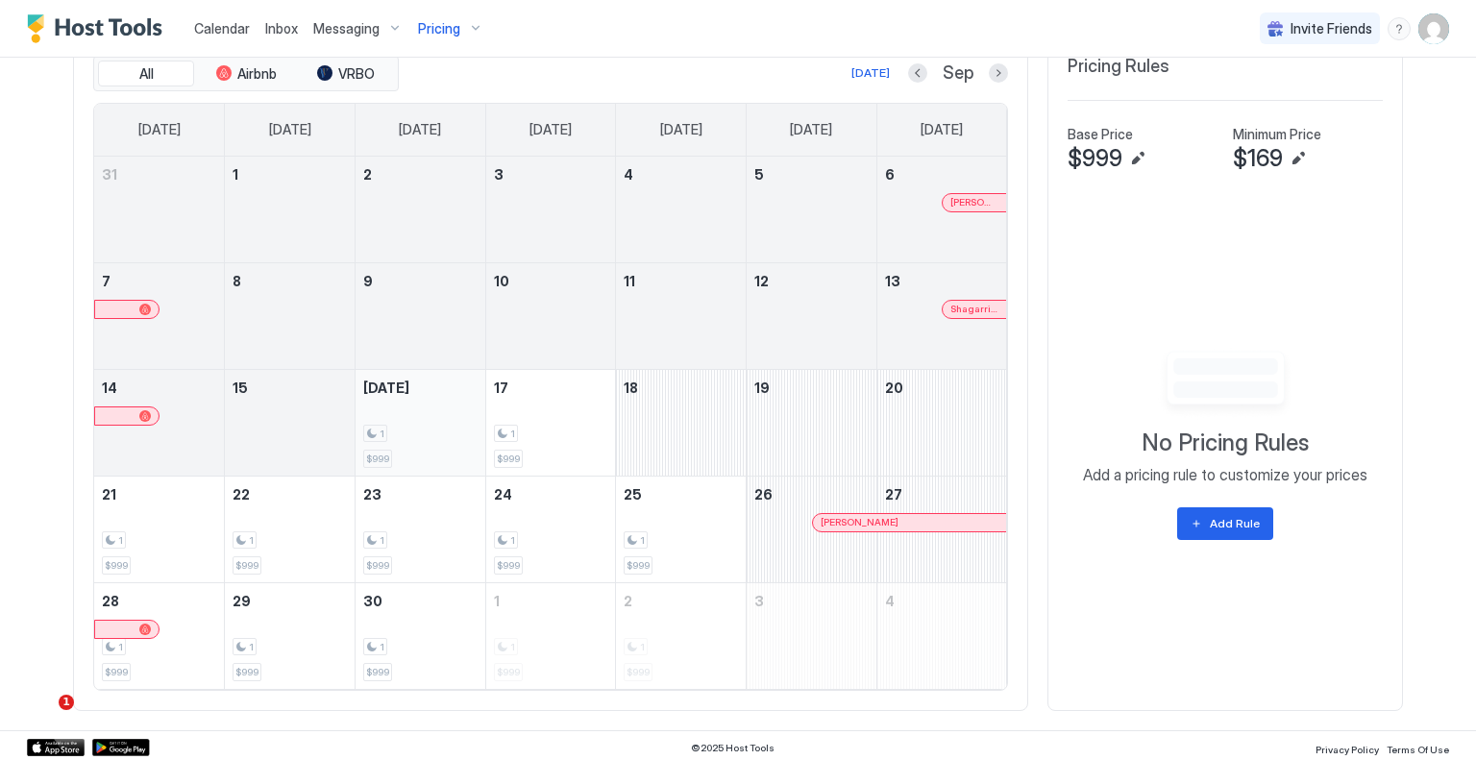
drag, startPoint x: 390, startPoint y: 404, endPoint x: 406, endPoint y: 407, distance: 15.6
click at [406, 407] on div "1 $999" at bounding box center [420, 423] width 114 height 90
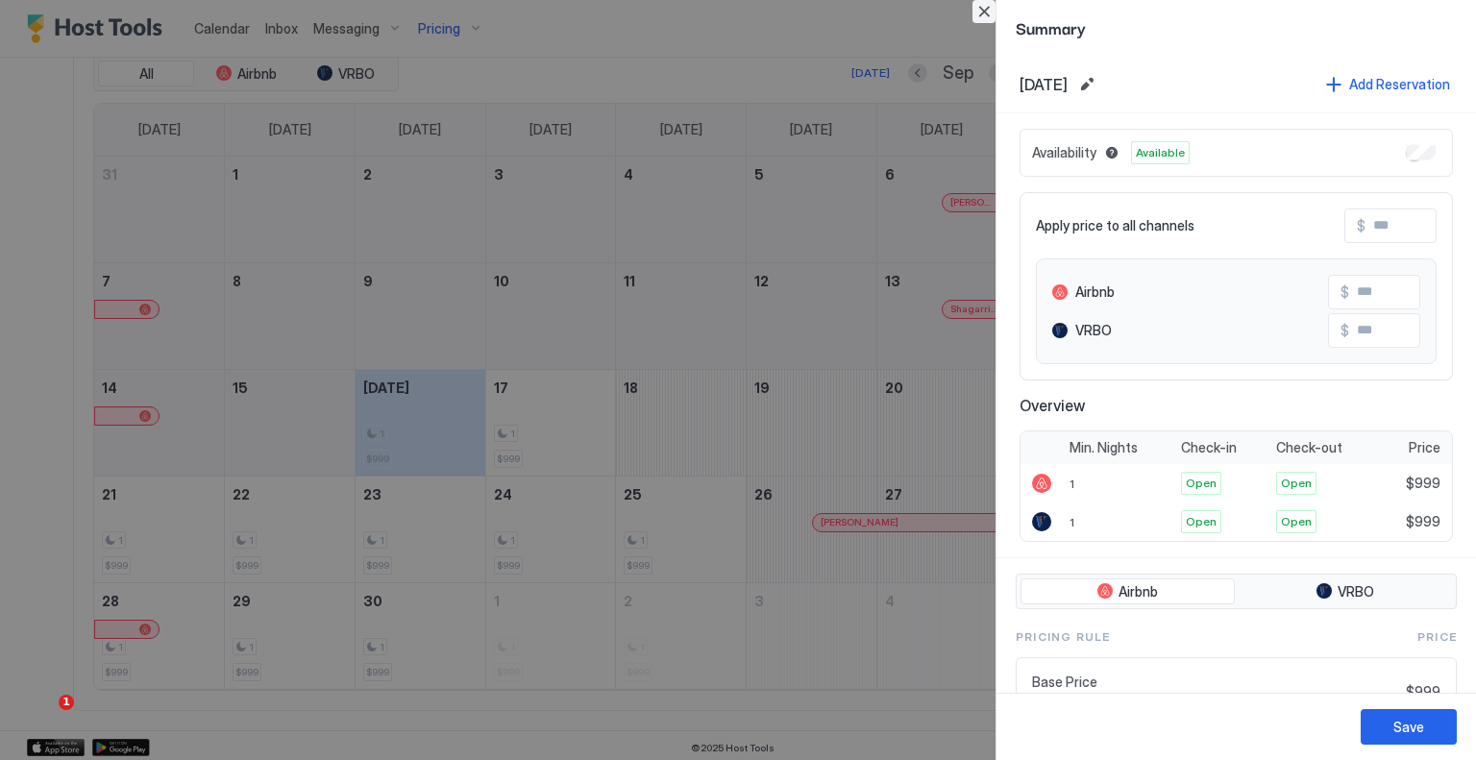
click at [977, 14] on button "Close" at bounding box center [984, 11] width 23 height 23
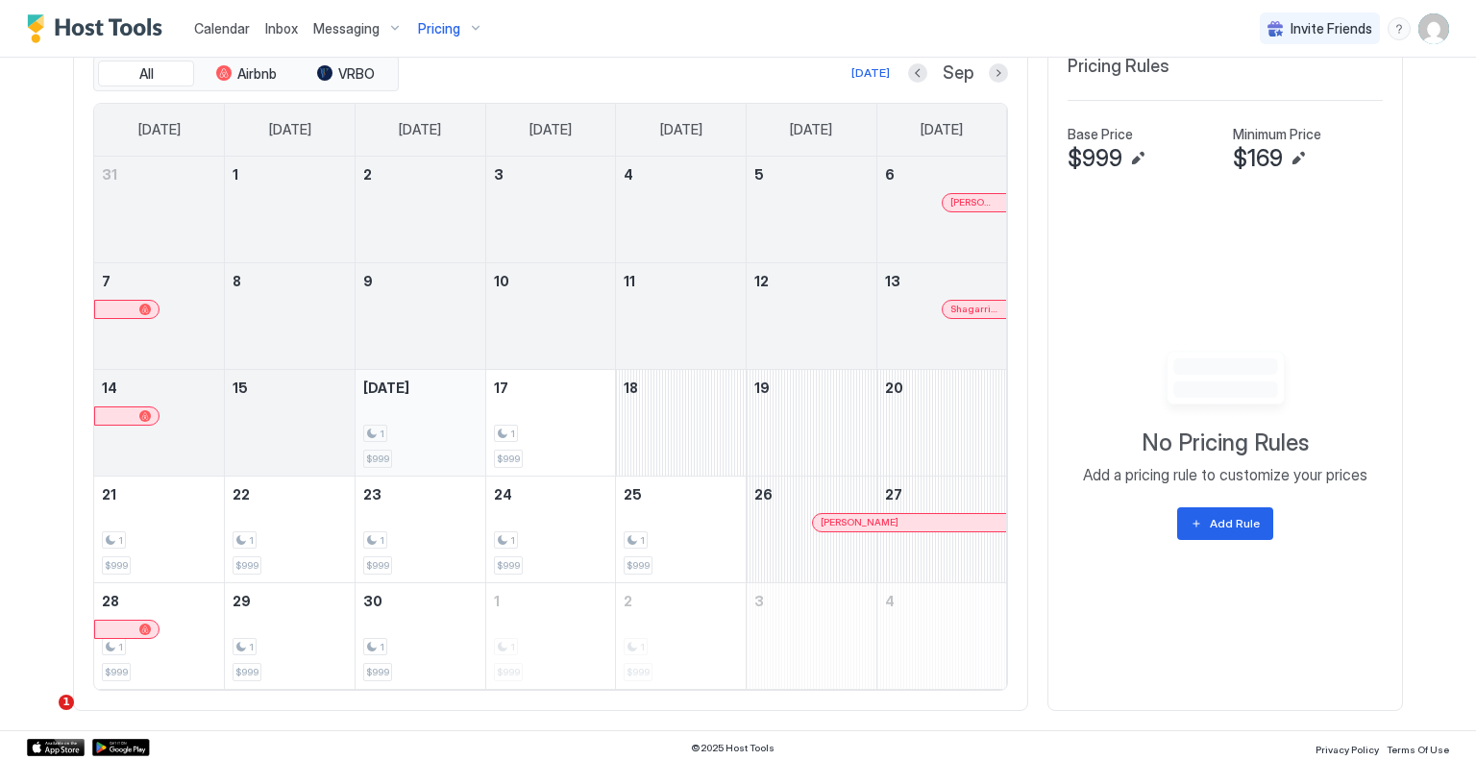
click at [457, 425] on div "1" at bounding box center [420, 434] width 114 height 18
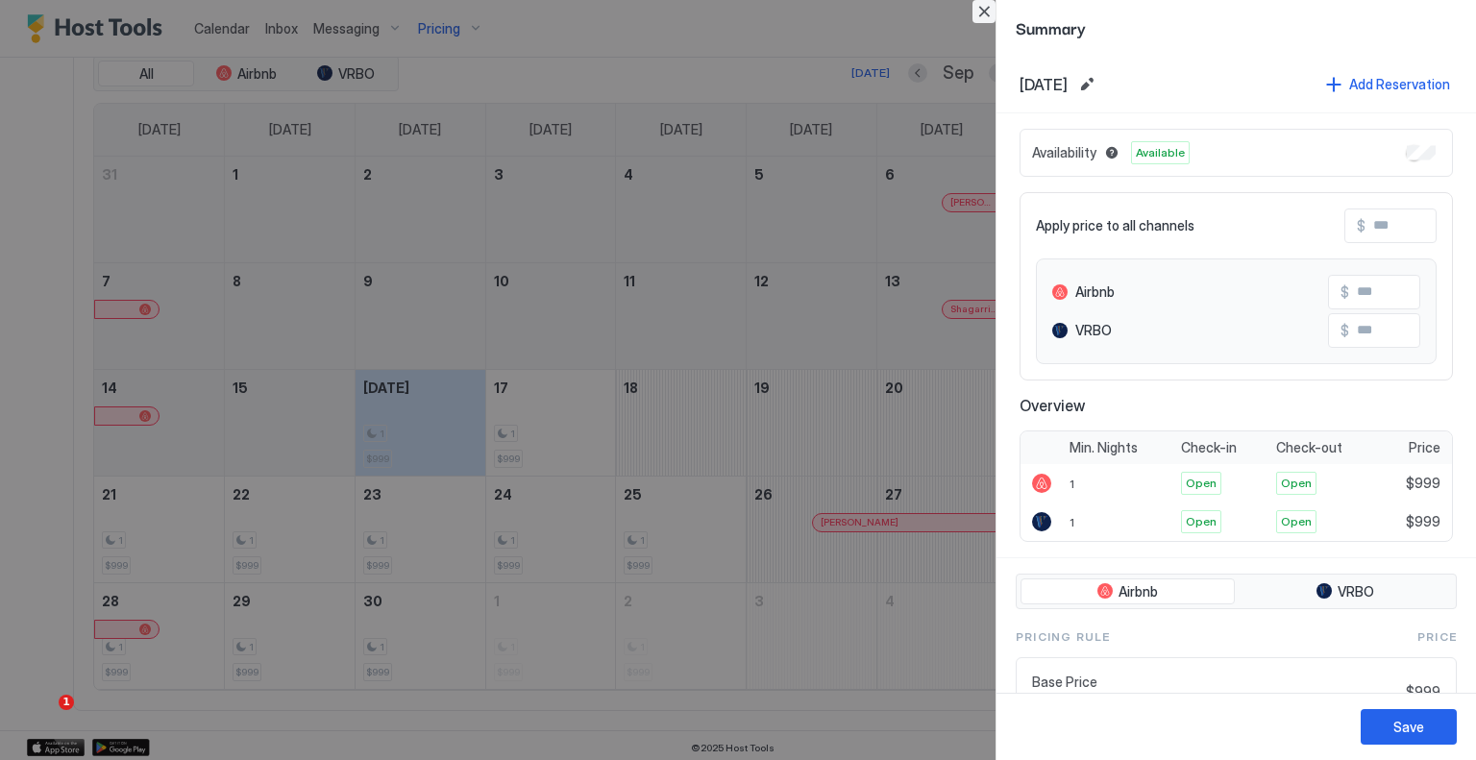
click at [980, 7] on button "Close" at bounding box center [984, 11] width 23 height 23
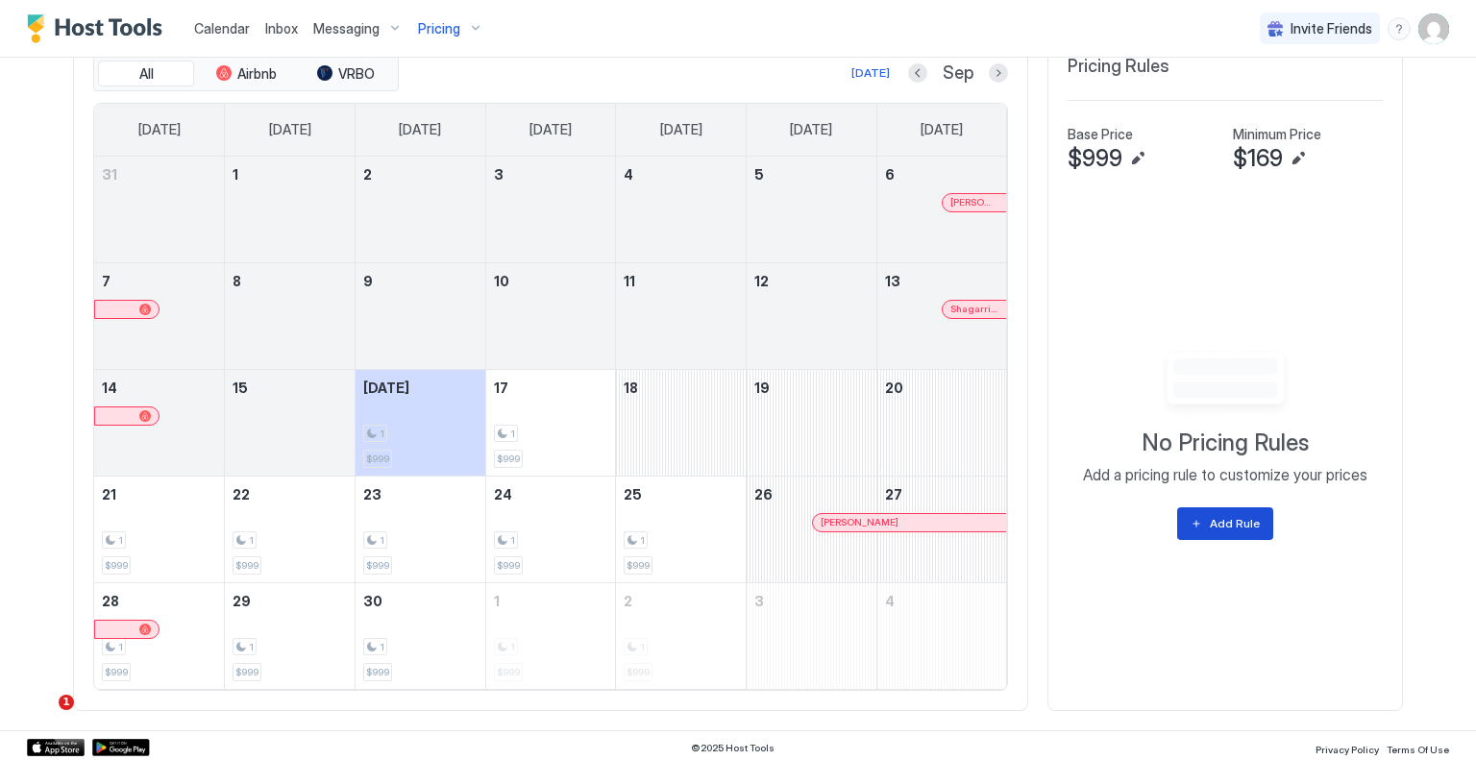
click at [1231, 527] on div "Add Rule" at bounding box center [1235, 523] width 50 height 17
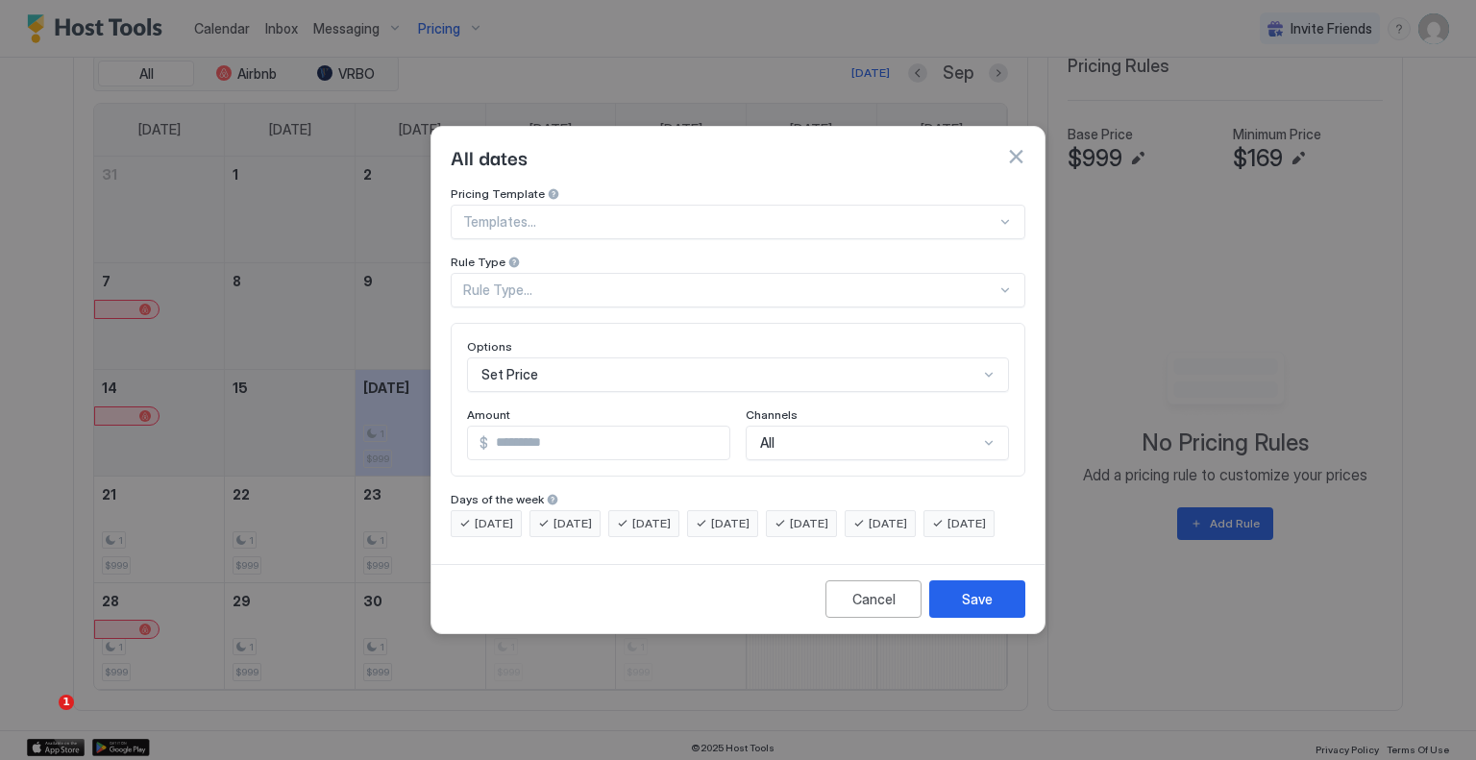
click at [626, 282] on div "Rule Type..." at bounding box center [729, 290] width 533 height 17
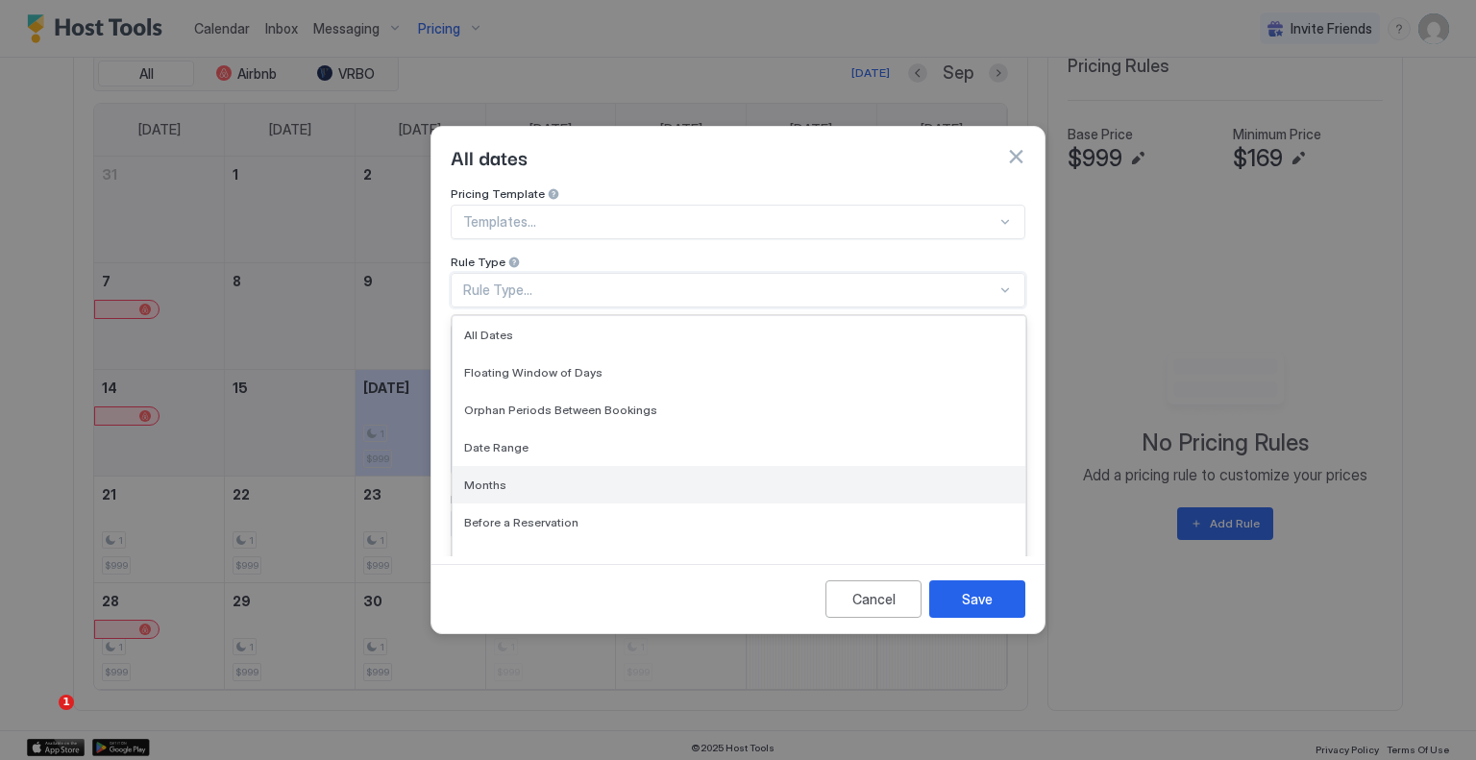
click at [549, 466] on div "Months" at bounding box center [739, 484] width 573 height 37
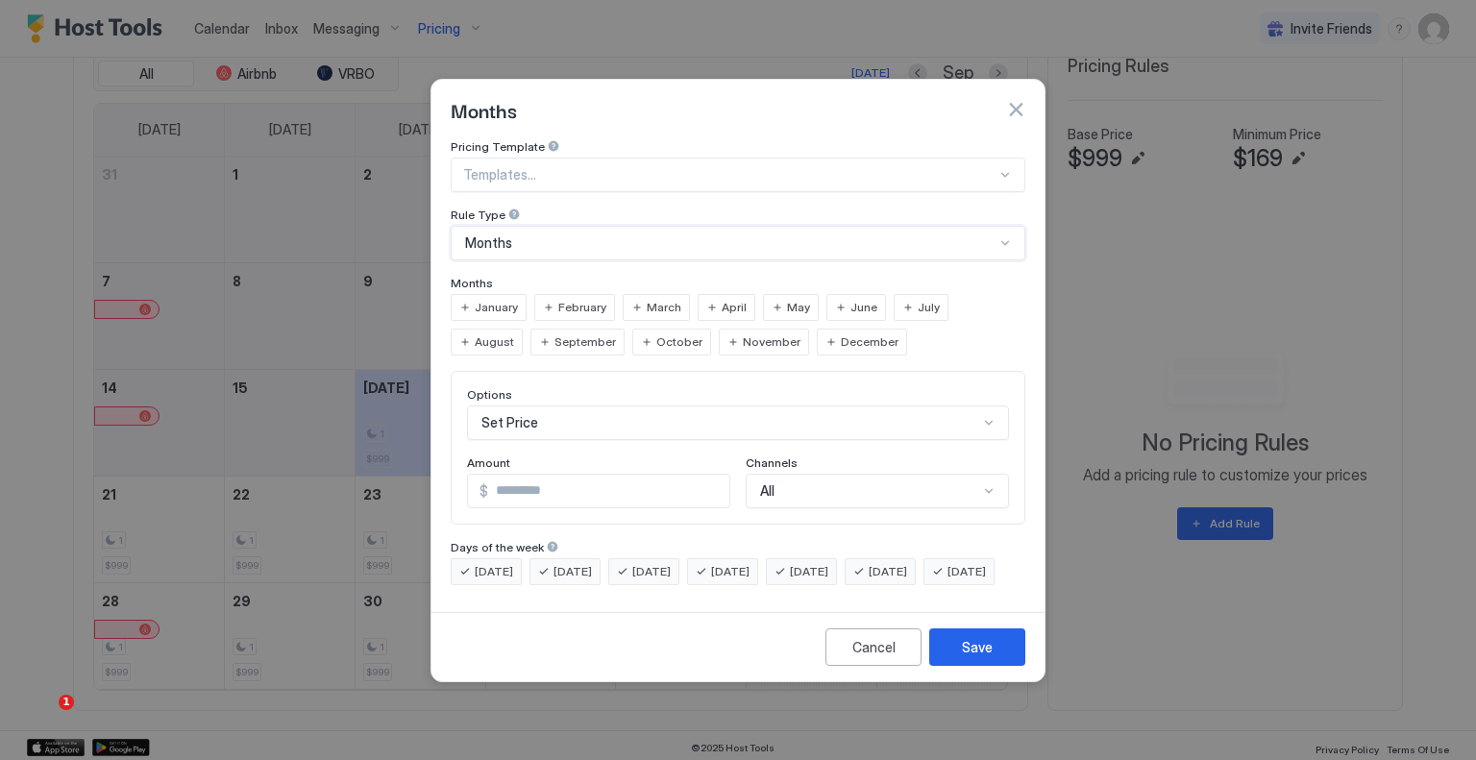
click at [555, 334] on span "September" at bounding box center [586, 342] width 62 height 17
click at [656, 334] on span "October" at bounding box center [679, 342] width 46 height 17
click at [828, 563] on span "[DATE]" at bounding box center [809, 571] width 38 height 17
click at [896, 558] on div "[DATE]" at bounding box center [880, 571] width 71 height 27
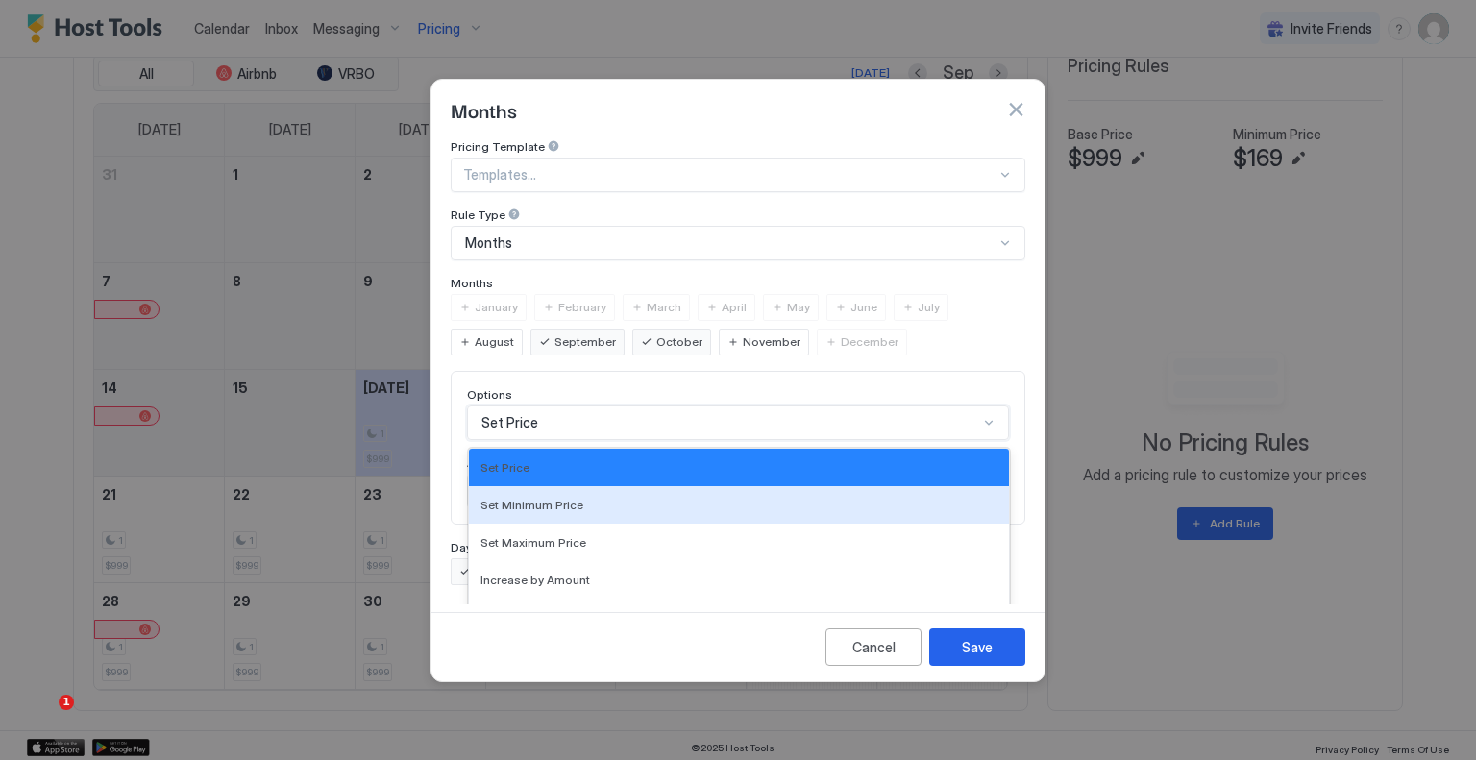
click at [546, 406] on div "17 results available. Use Up and Down to choose options, press Enter to select …" at bounding box center [738, 423] width 542 height 35
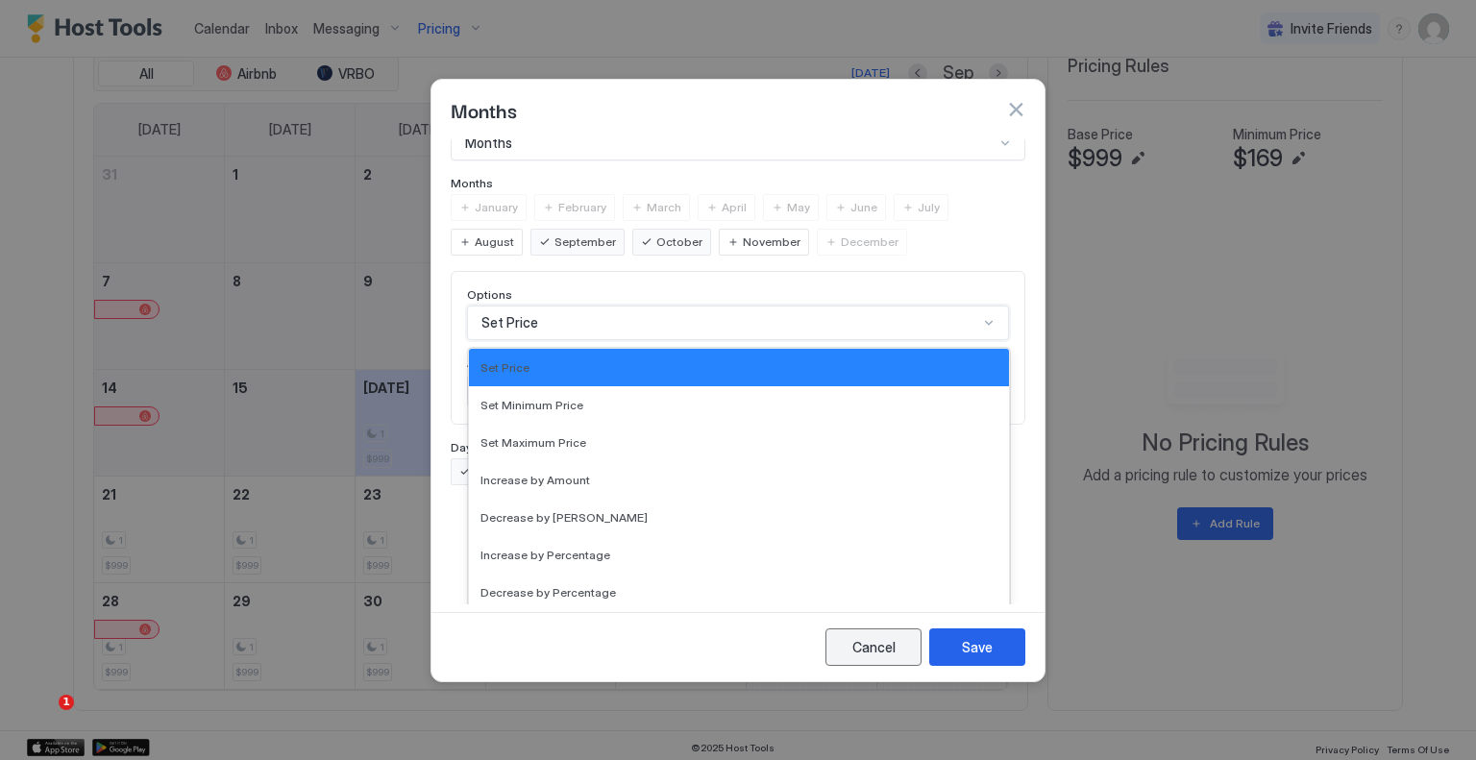
click at [884, 666] on button "Cancel" at bounding box center [874, 647] width 96 height 37
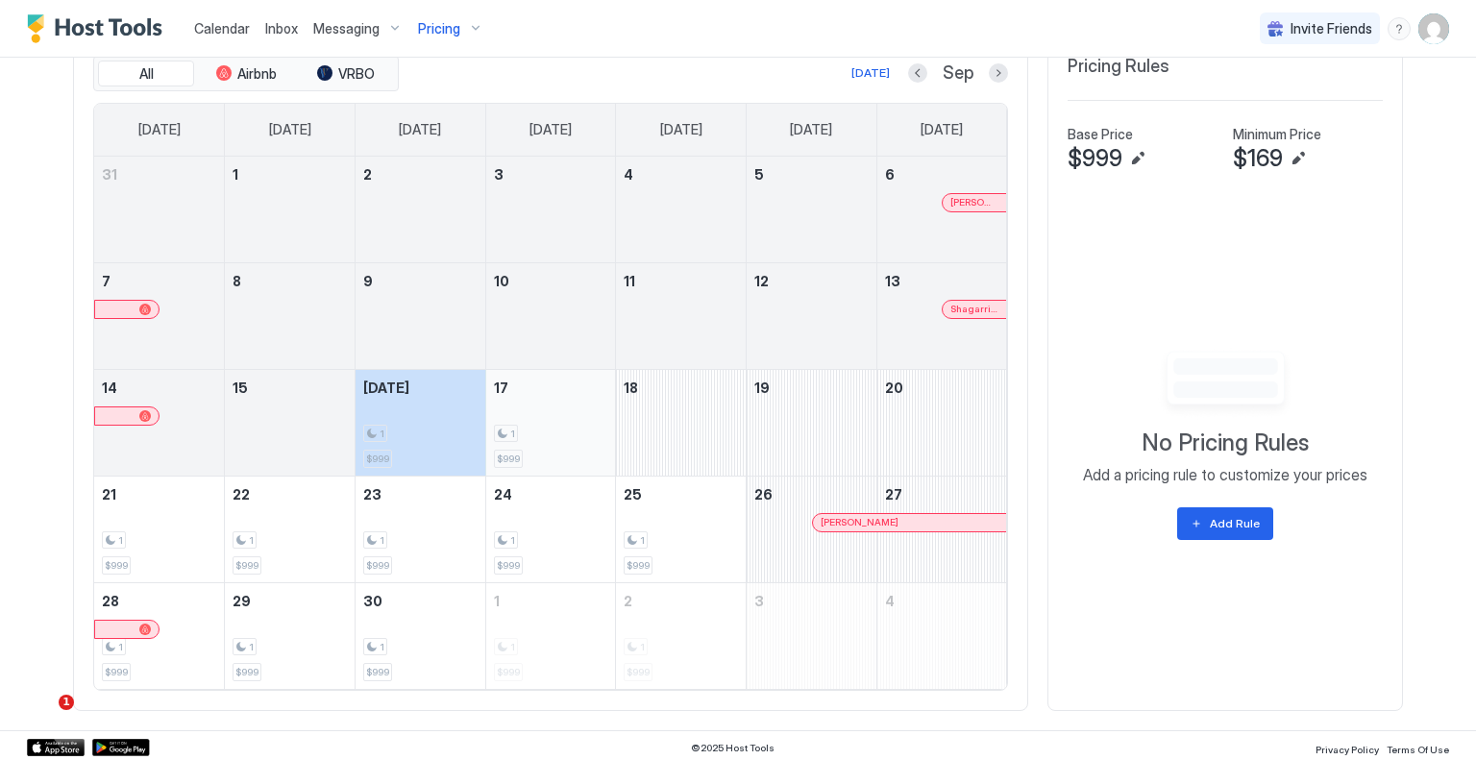
drag, startPoint x: 465, startPoint y: 446, endPoint x: 554, endPoint y: 447, distance: 88.4
click at [554, 447] on tr "14 15 [DATE] 1 $999 17 1 $999 18 19 20" at bounding box center [550, 422] width 913 height 107
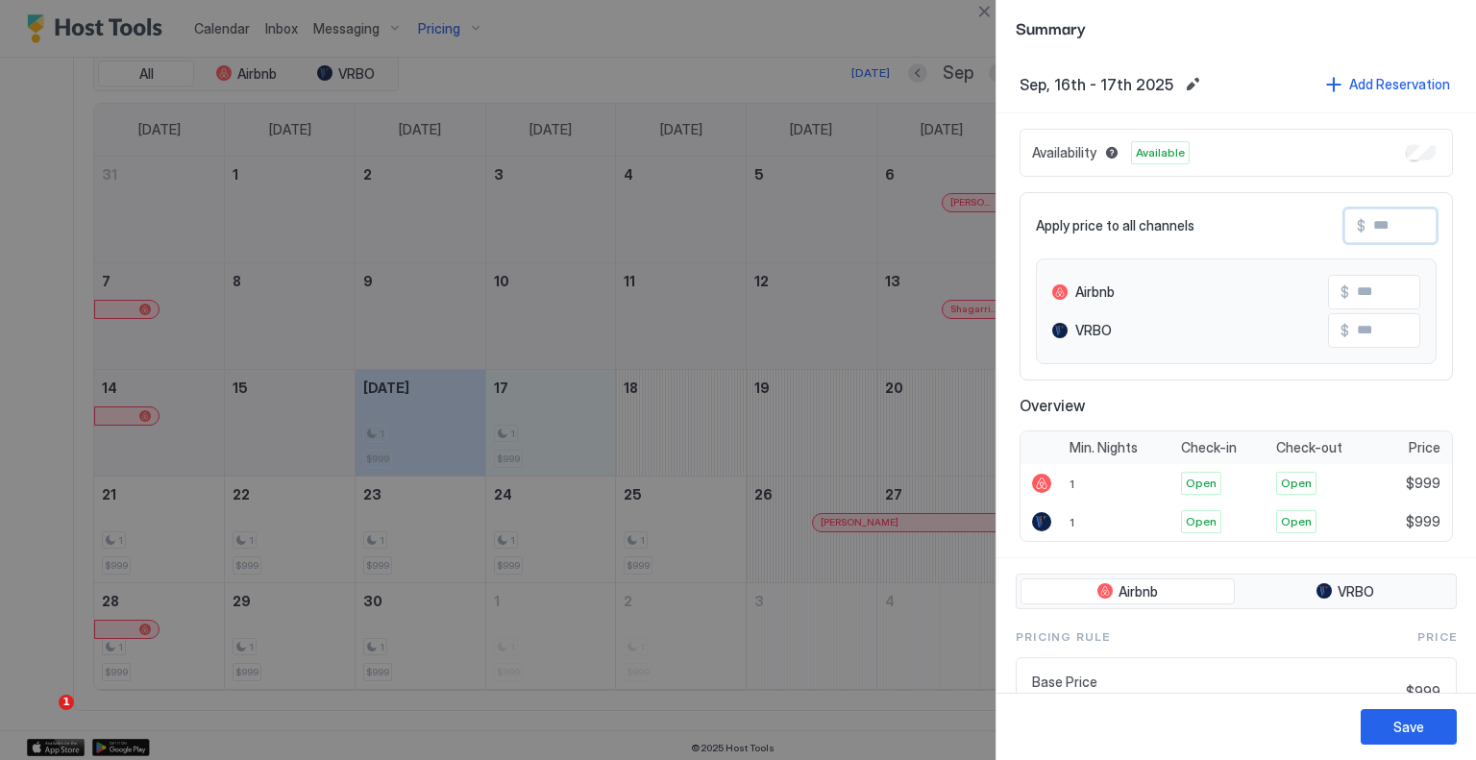
click at [1366, 227] on input "Input Field" at bounding box center [1443, 226] width 154 height 33
type input "*"
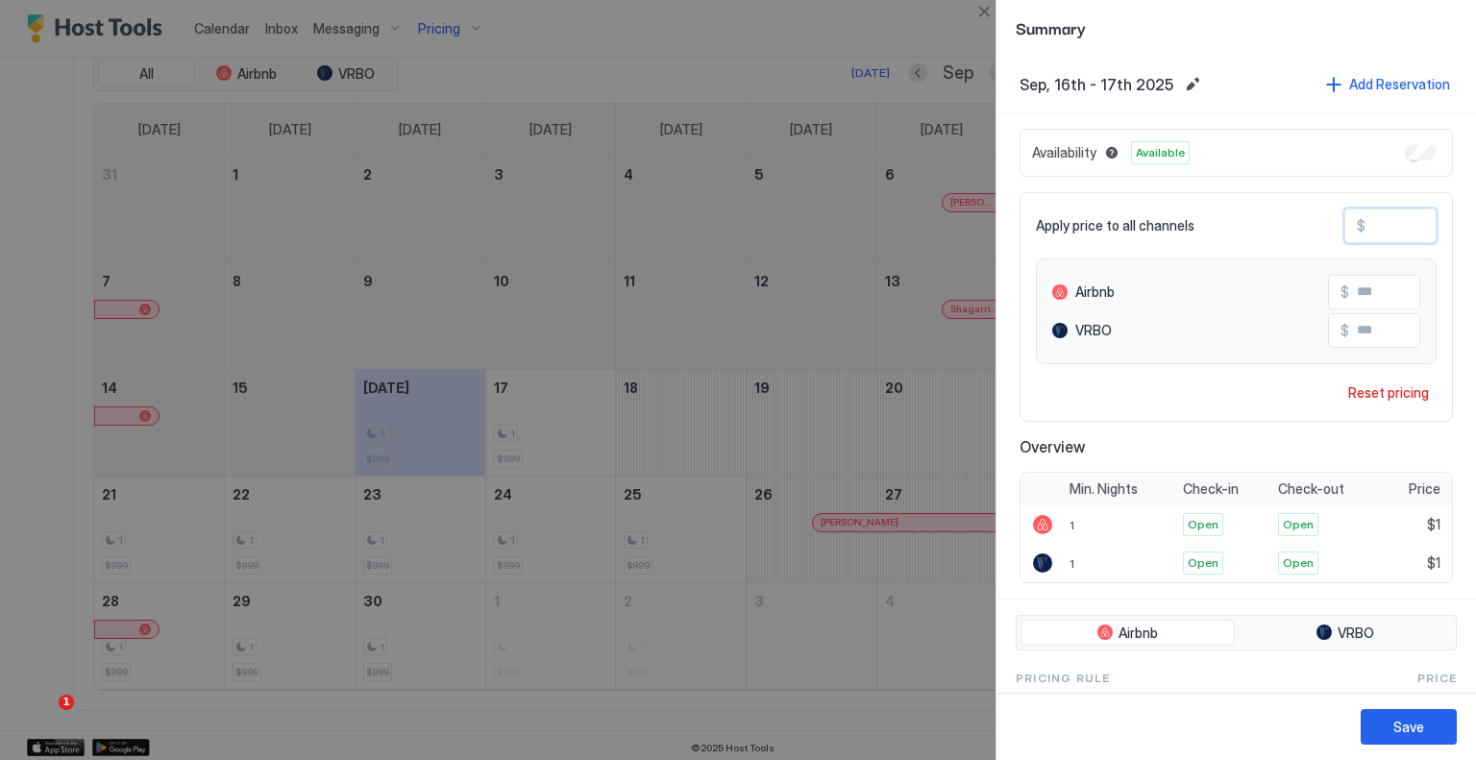
type input "**"
type input "***"
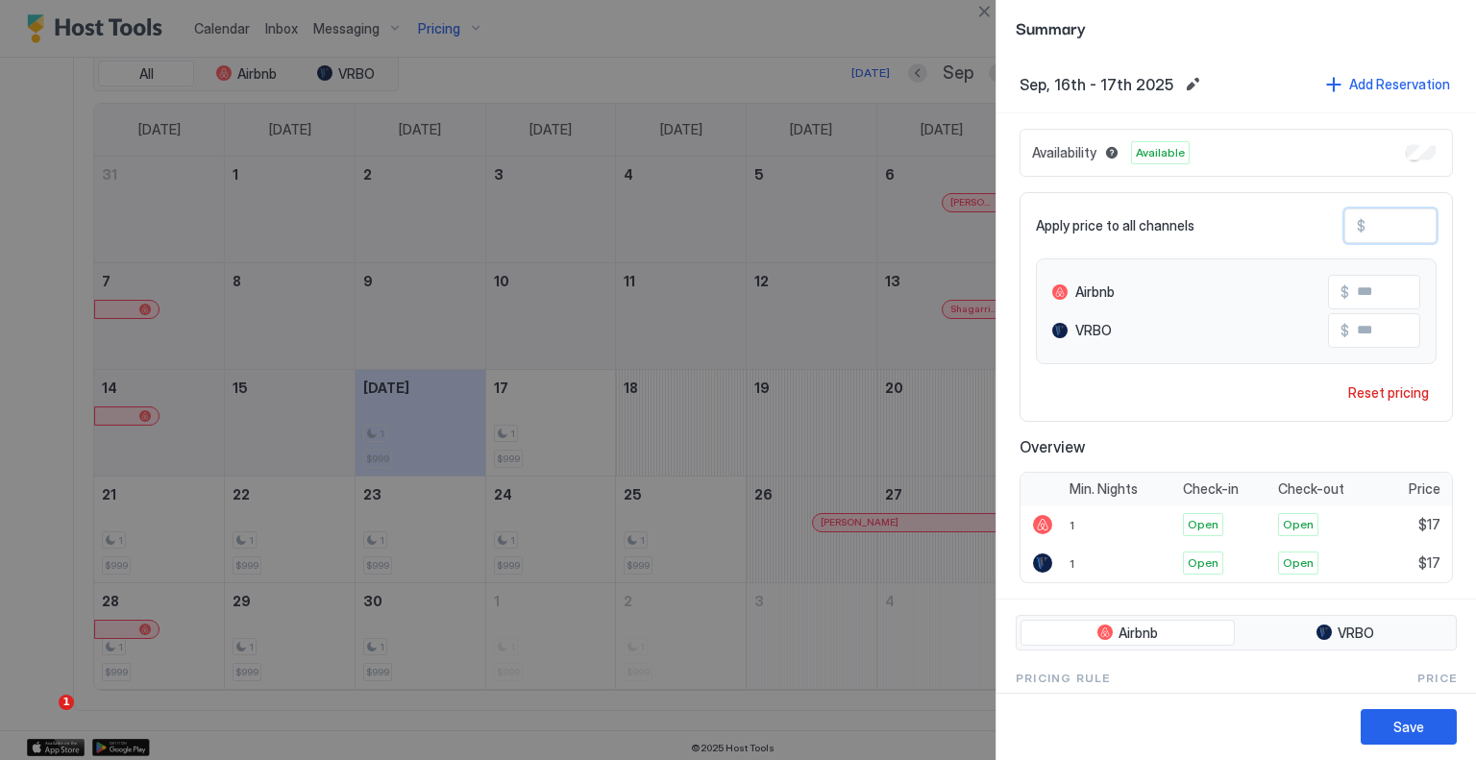
type input "***"
click at [1433, 720] on button "Save" at bounding box center [1409, 727] width 96 height 36
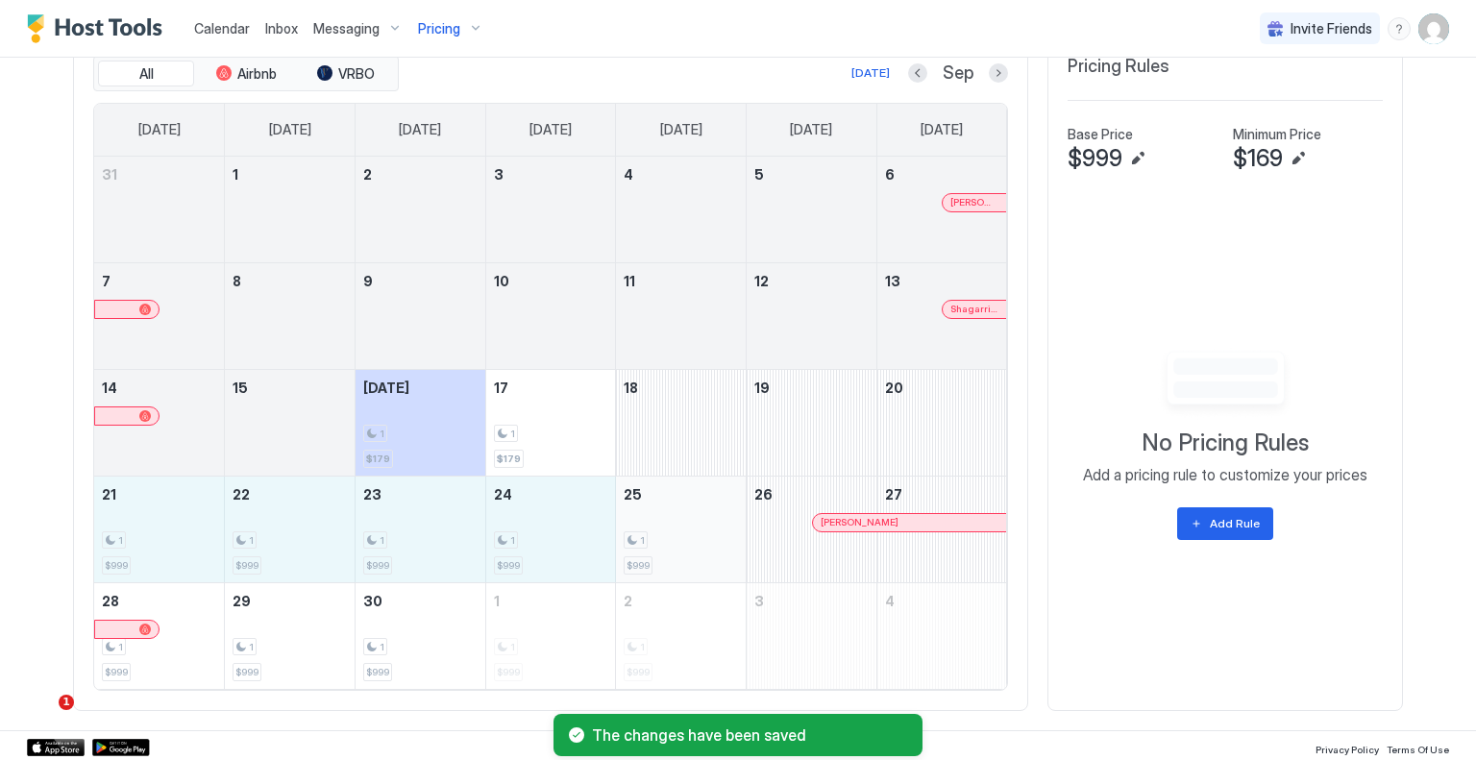
drag, startPoint x: 93, startPoint y: 538, endPoint x: 637, endPoint y: 538, distance: 544.0
click at [637, 538] on tr "21 1 $999 22 1 $999 23 1 $999 24 1 $999 25 1 $999 26 [PERSON_NAME] 27" at bounding box center [550, 529] width 913 height 107
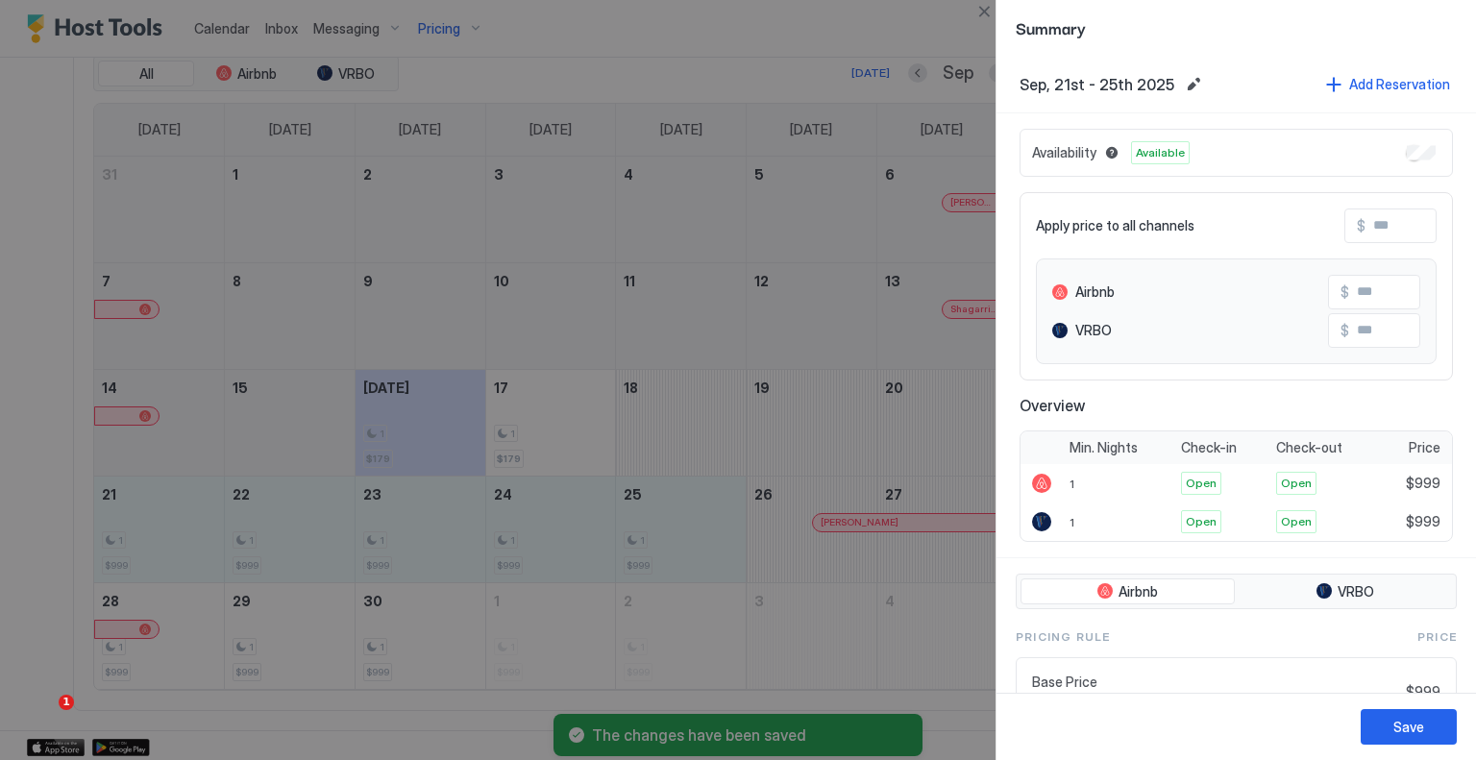
click at [1392, 227] on input "Input Field" at bounding box center [1443, 226] width 154 height 33
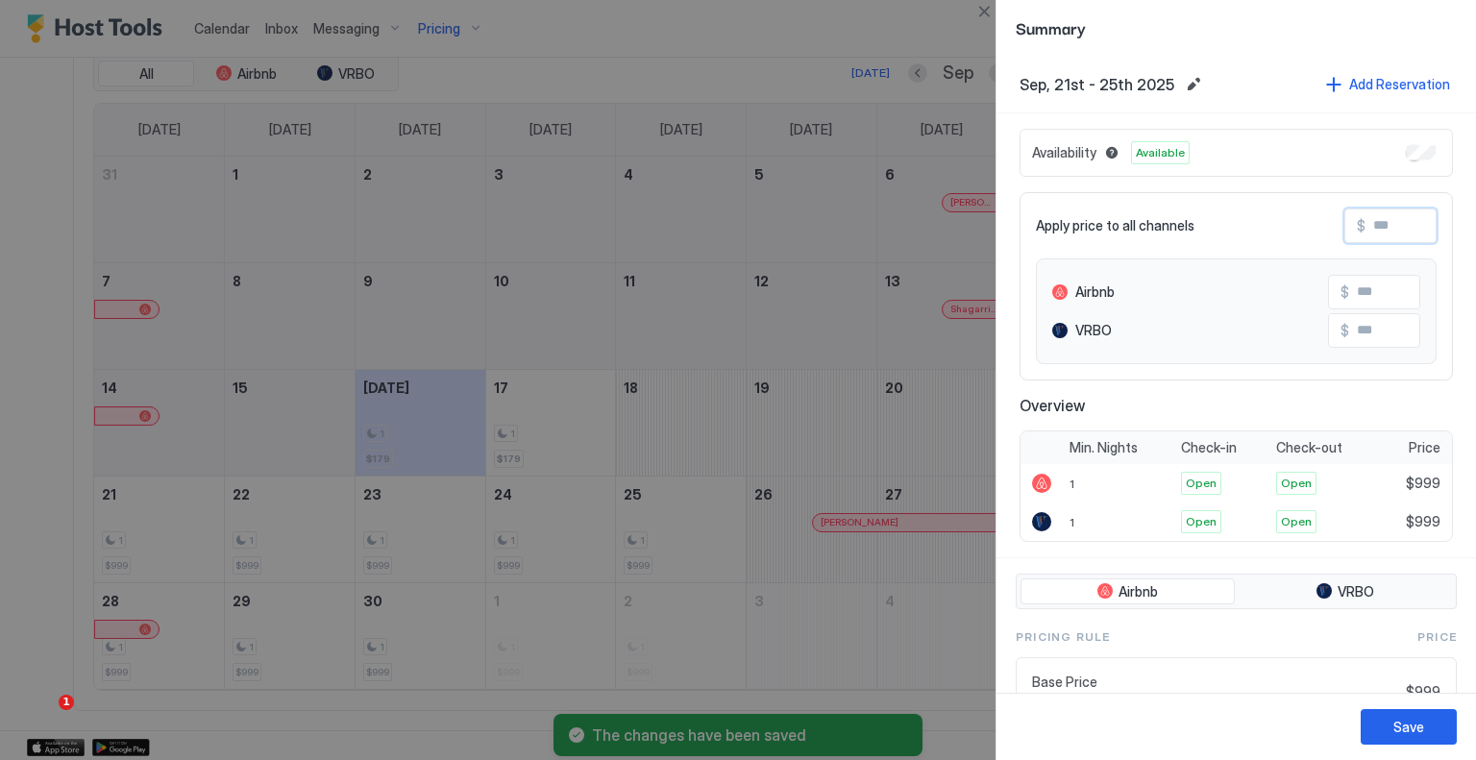
click at [1392, 227] on input "Input Field" at bounding box center [1443, 226] width 154 height 33
type input "*"
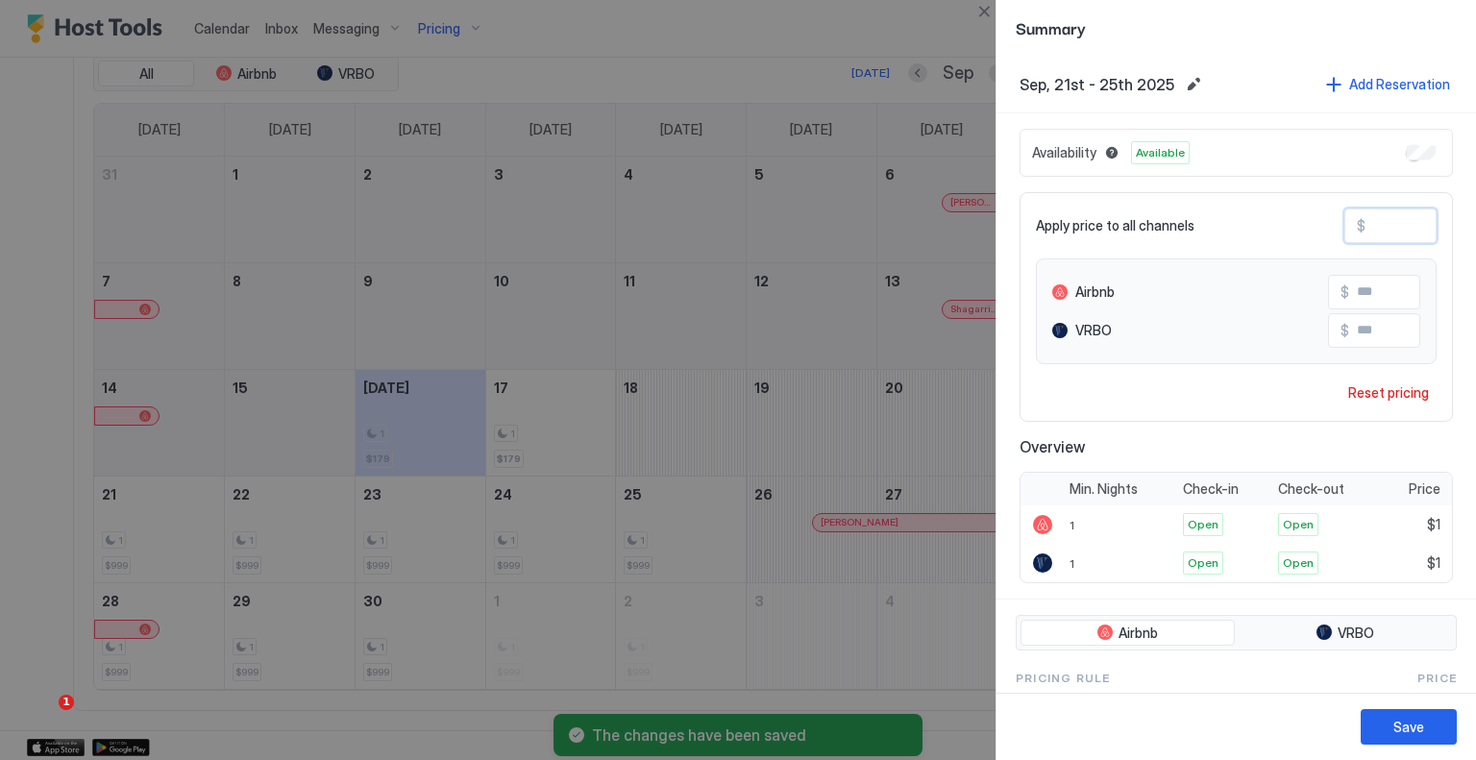
type input "**"
type input "***"
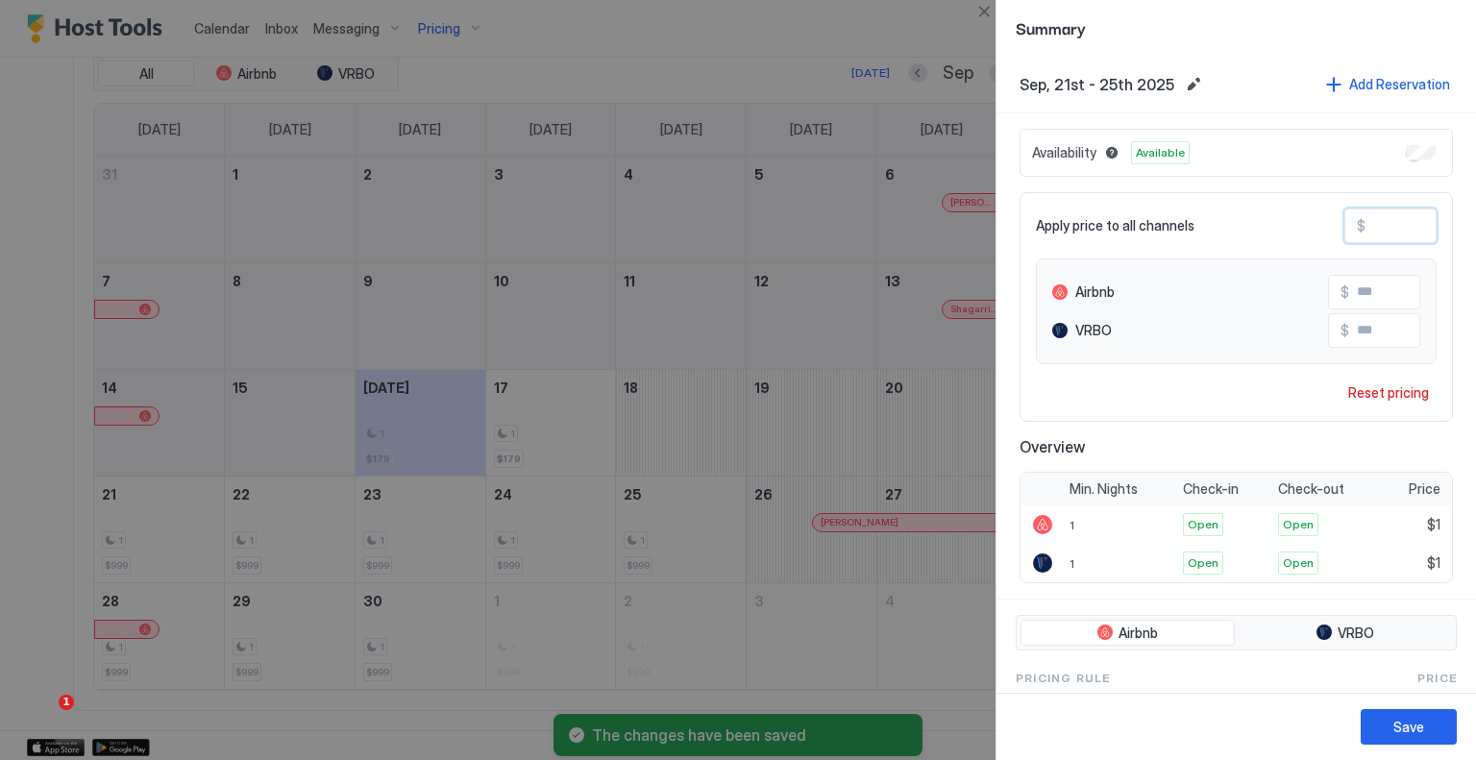
type input "***"
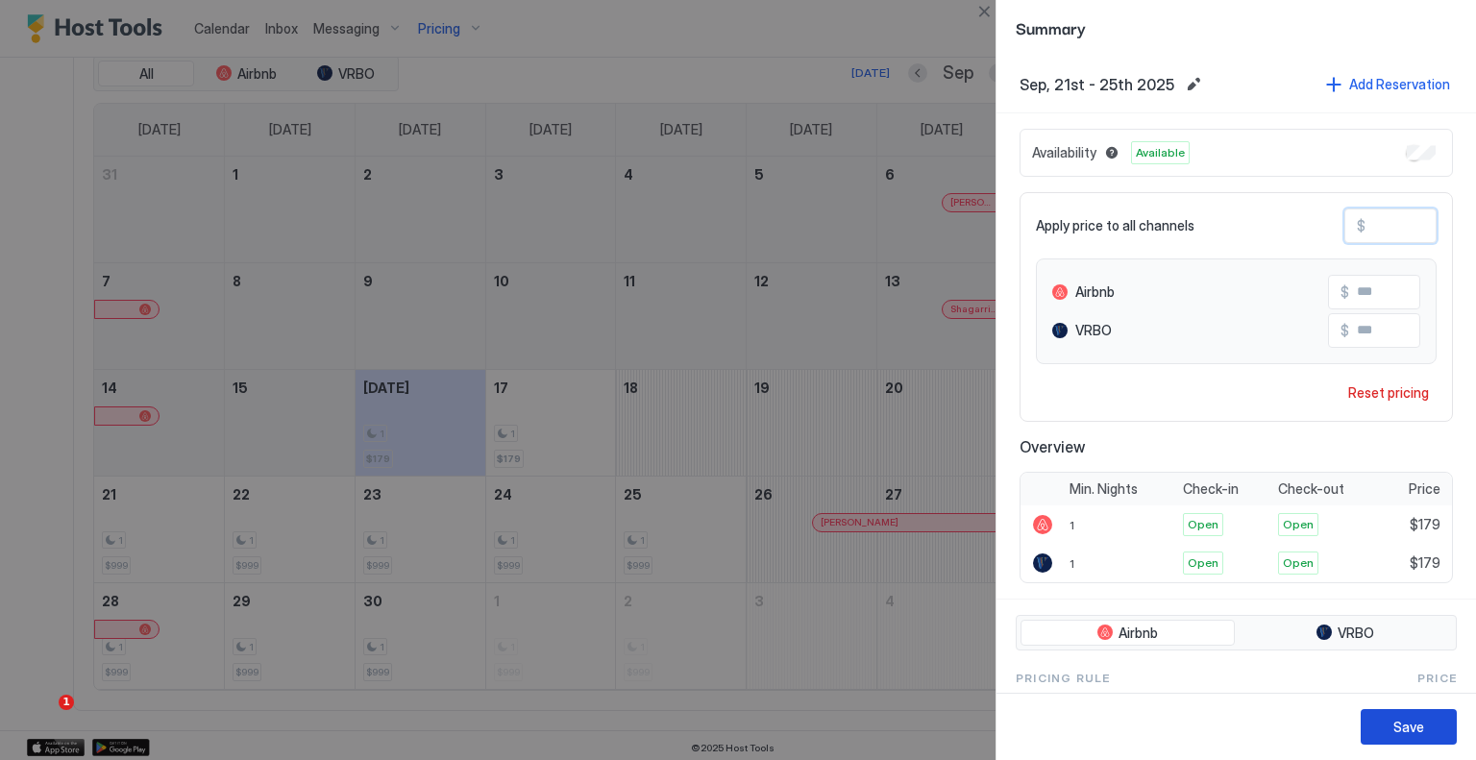
type input "***"
click at [1388, 716] on button "Save" at bounding box center [1409, 727] width 96 height 36
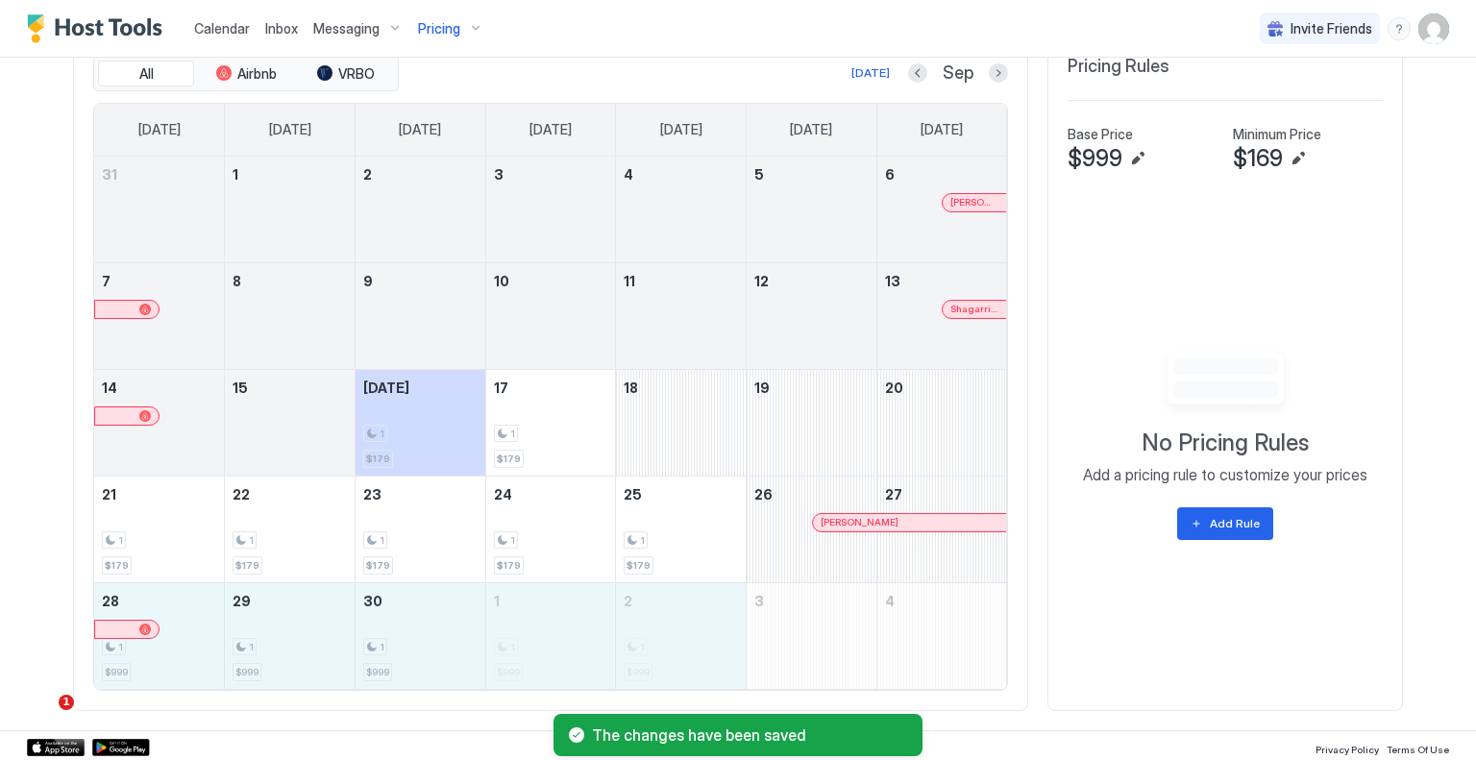
drag, startPoint x: 185, startPoint y: 641, endPoint x: 629, endPoint y: 644, distance: 444.1
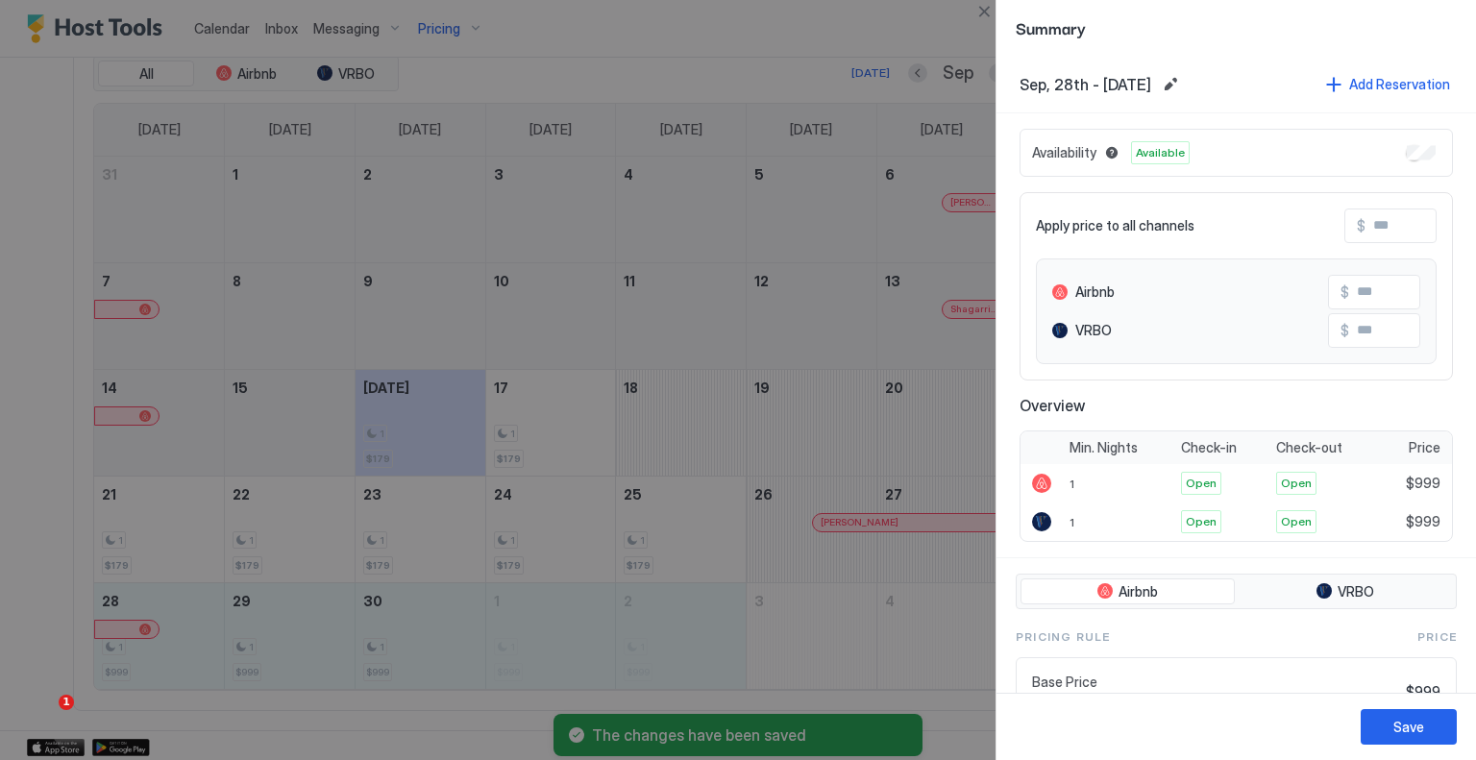
click at [1390, 237] on input "Input Field" at bounding box center [1443, 226] width 154 height 33
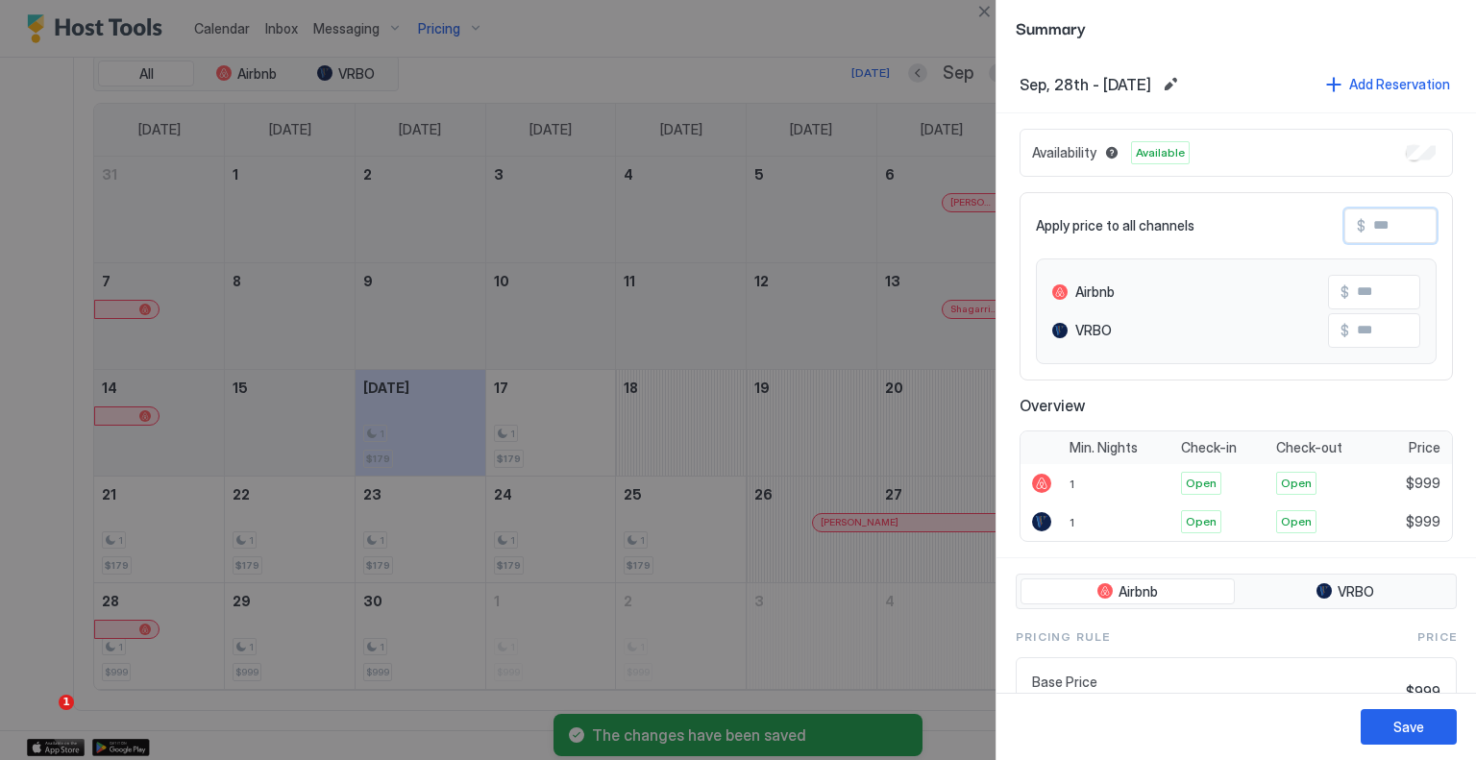
type input "*"
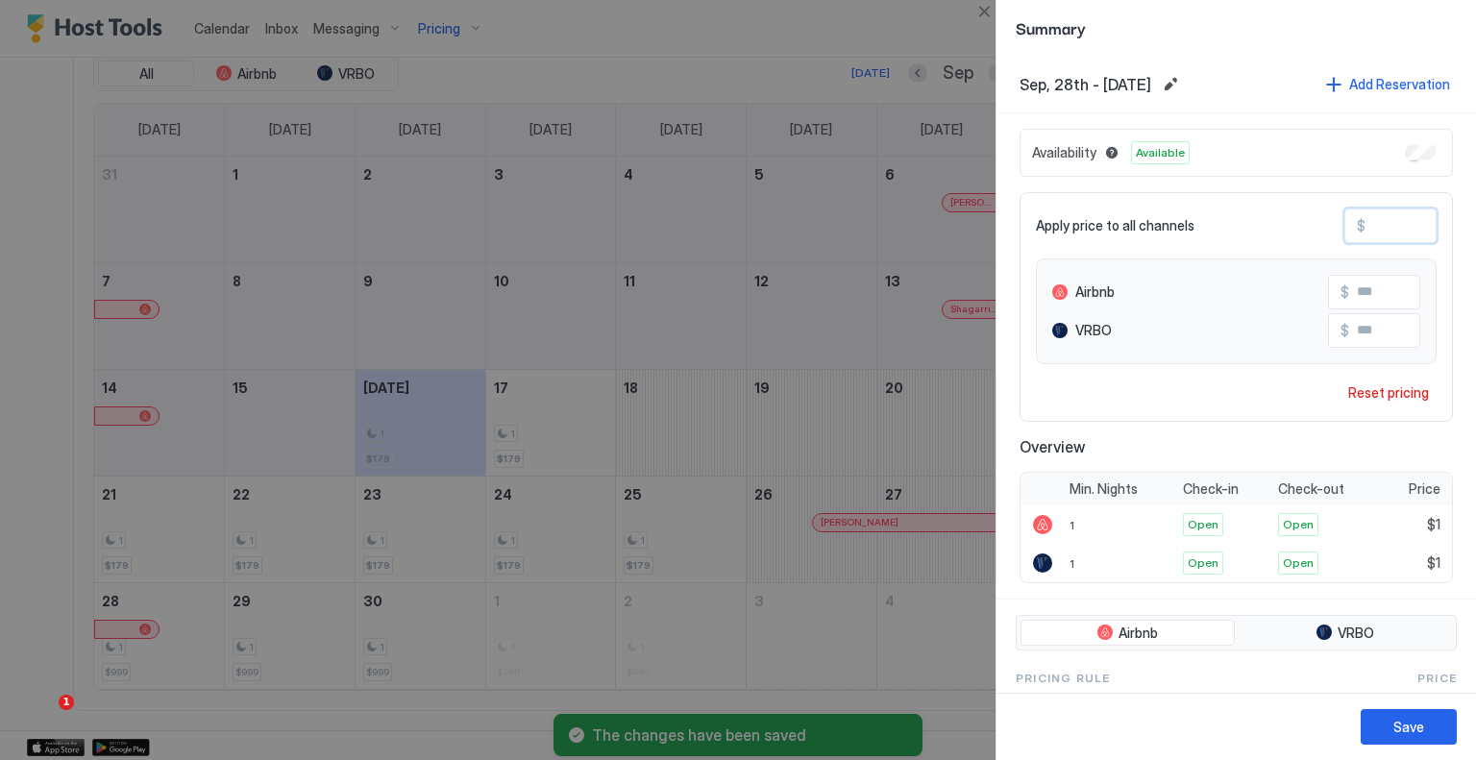
type input "**"
type input "***"
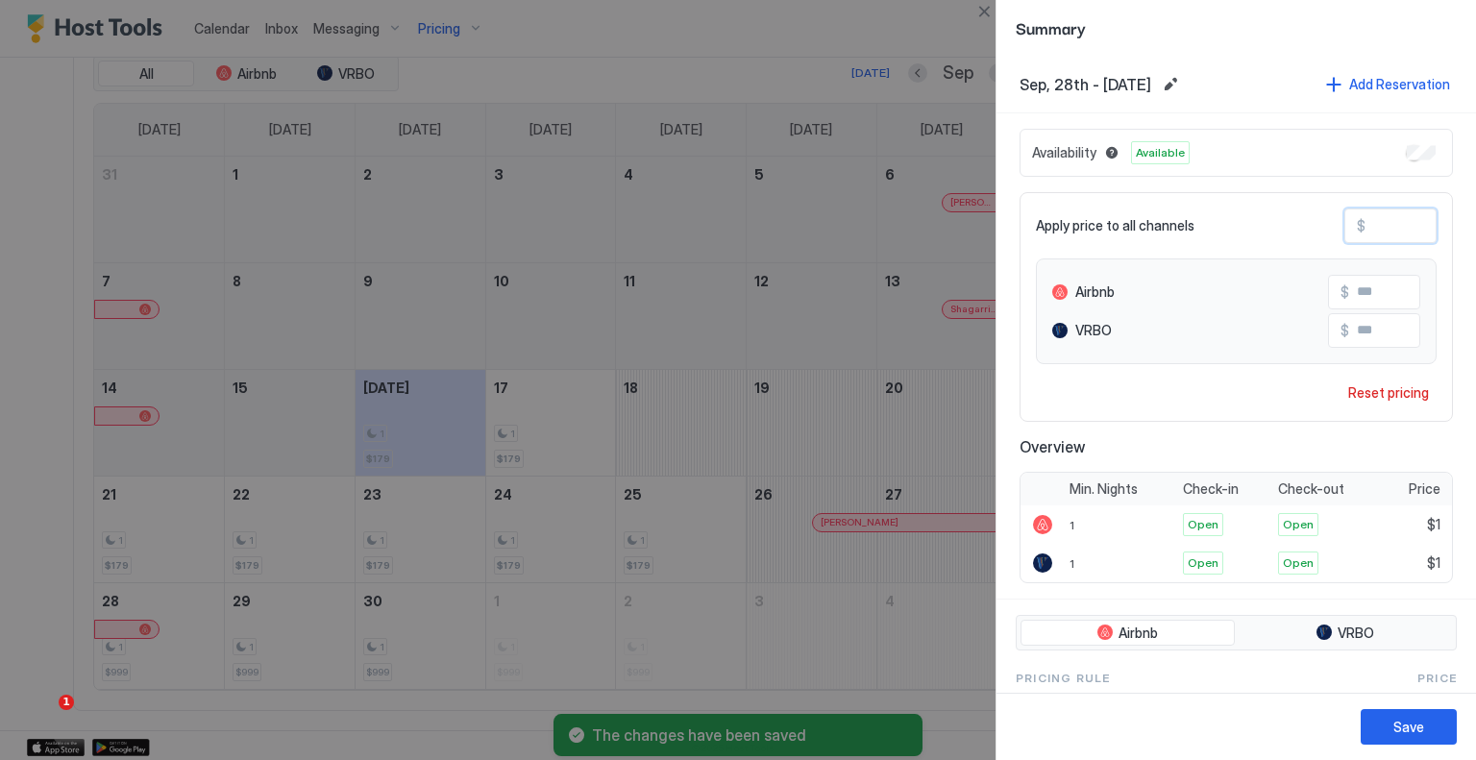
type input "***"
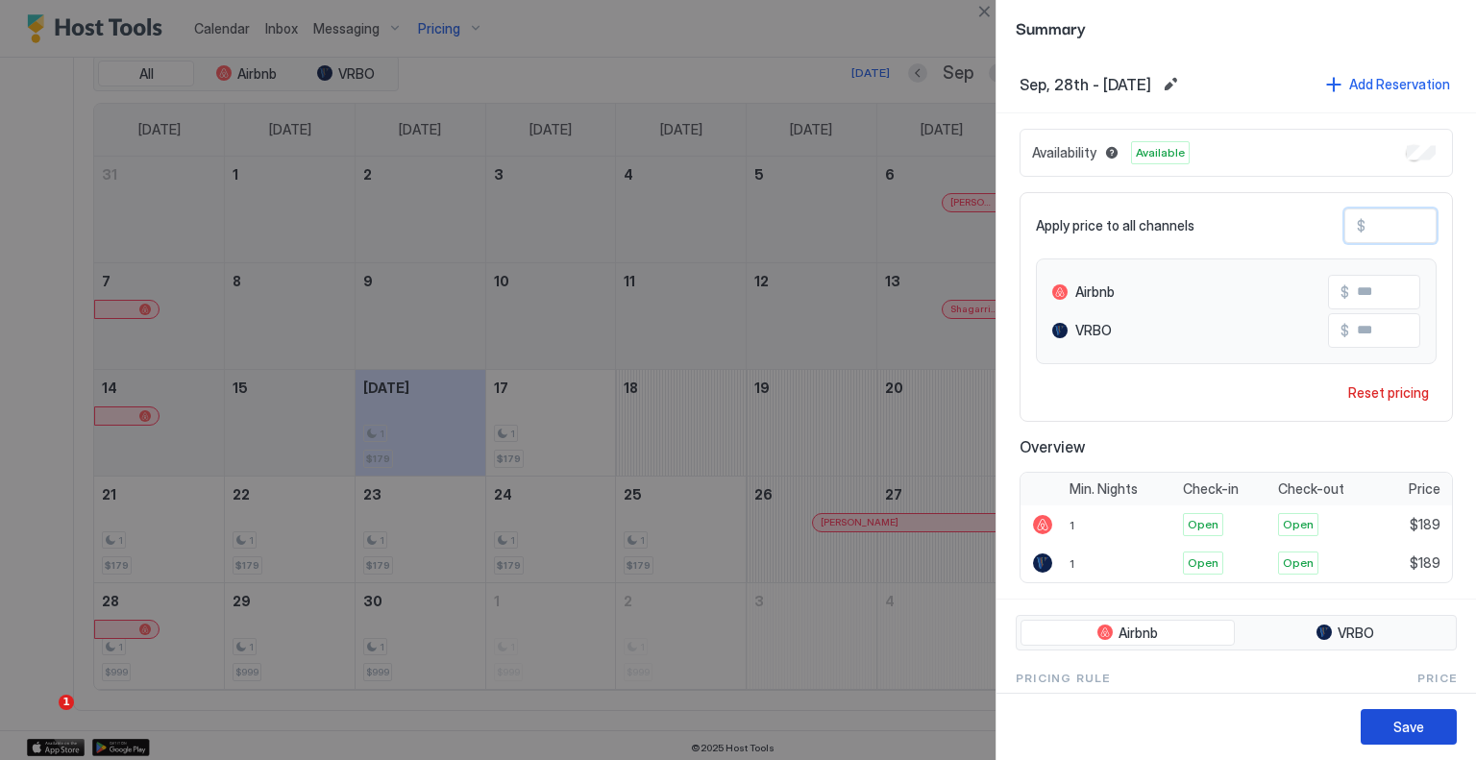
type input "***"
click at [1438, 720] on button "Save" at bounding box center [1409, 727] width 96 height 36
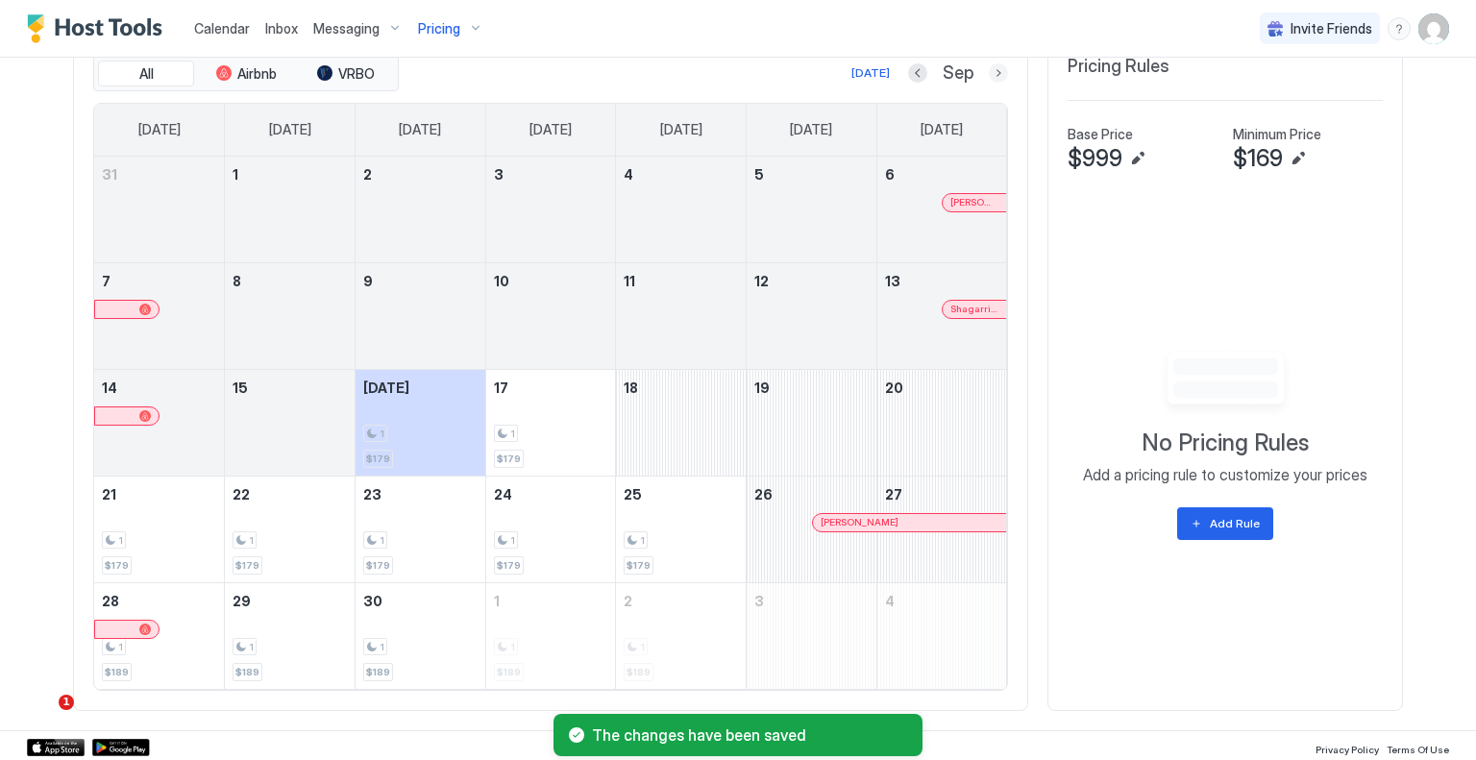
click at [996, 77] on button "Next month" at bounding box center [998, 72] width 19 height 19
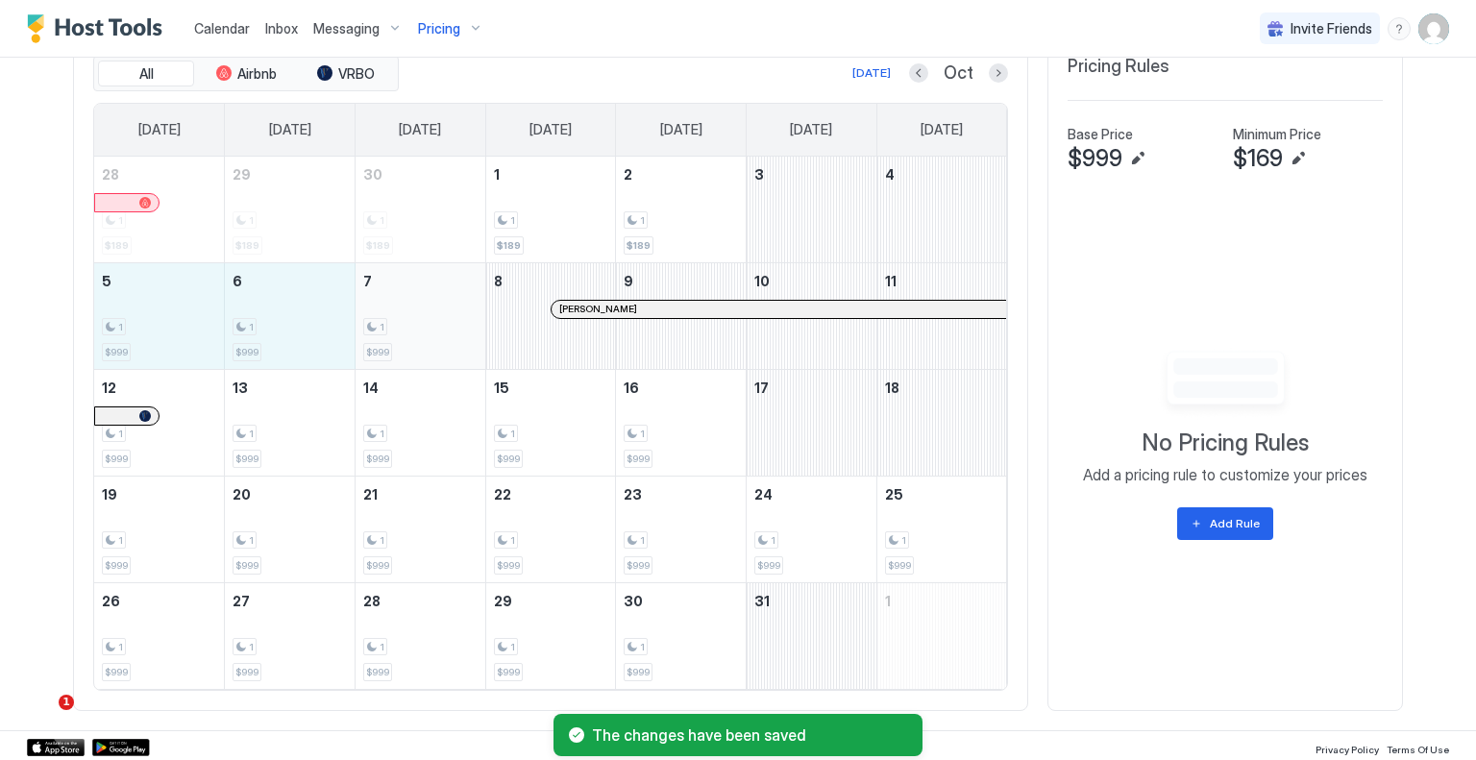
drag, startPoint x: 157, startPoint y: 317, endPoint x: 419, endPoint y: 318, distance: 262.4
click at [419, 318] on tr "5 1 $999 6 1 $999 7 1 $999 8 [PERSON_NAME] 9 10 11" at bounding box center [550, 315] width 913 height 107
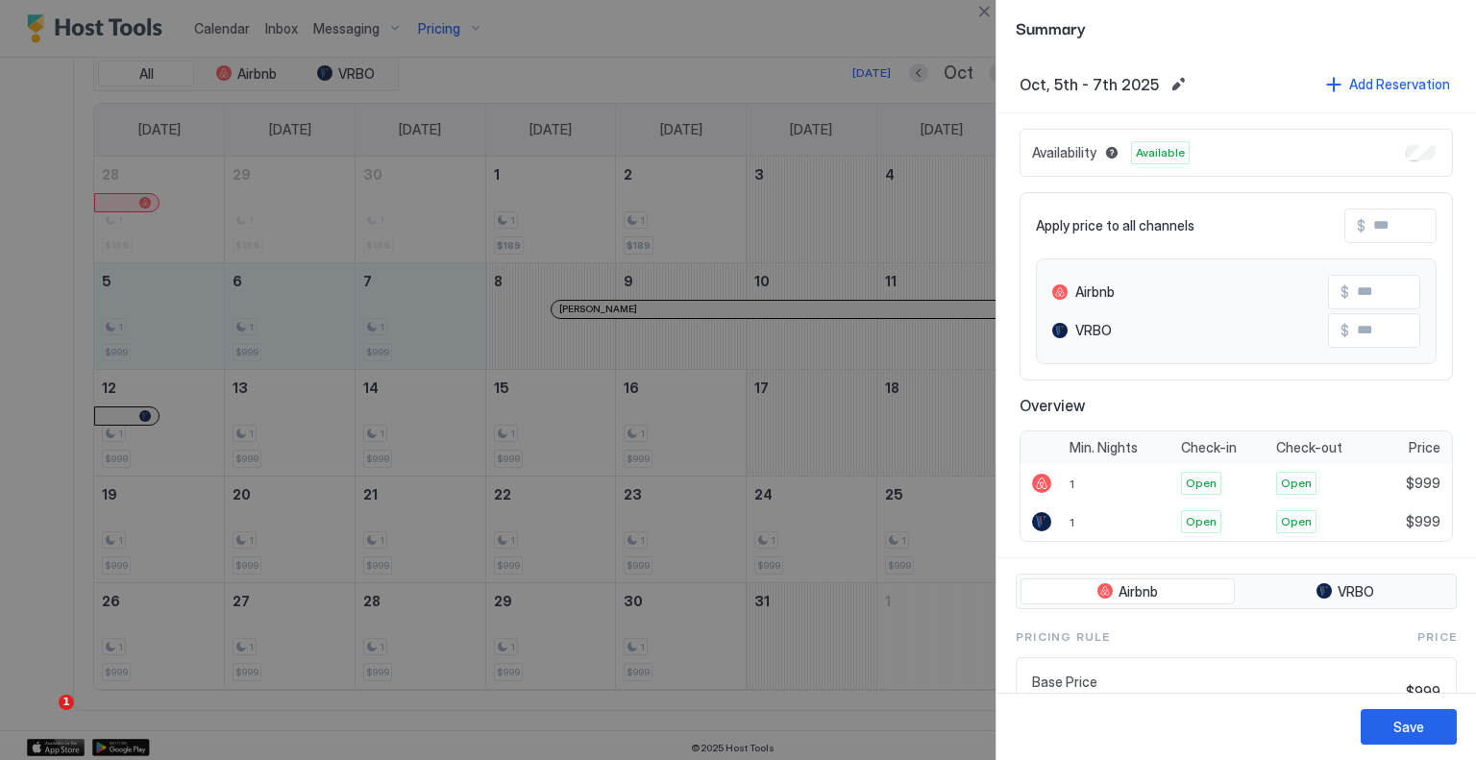
click at [1382, 231] on input "Input Field" at bounding box center [1443, 226] width 154 height 33
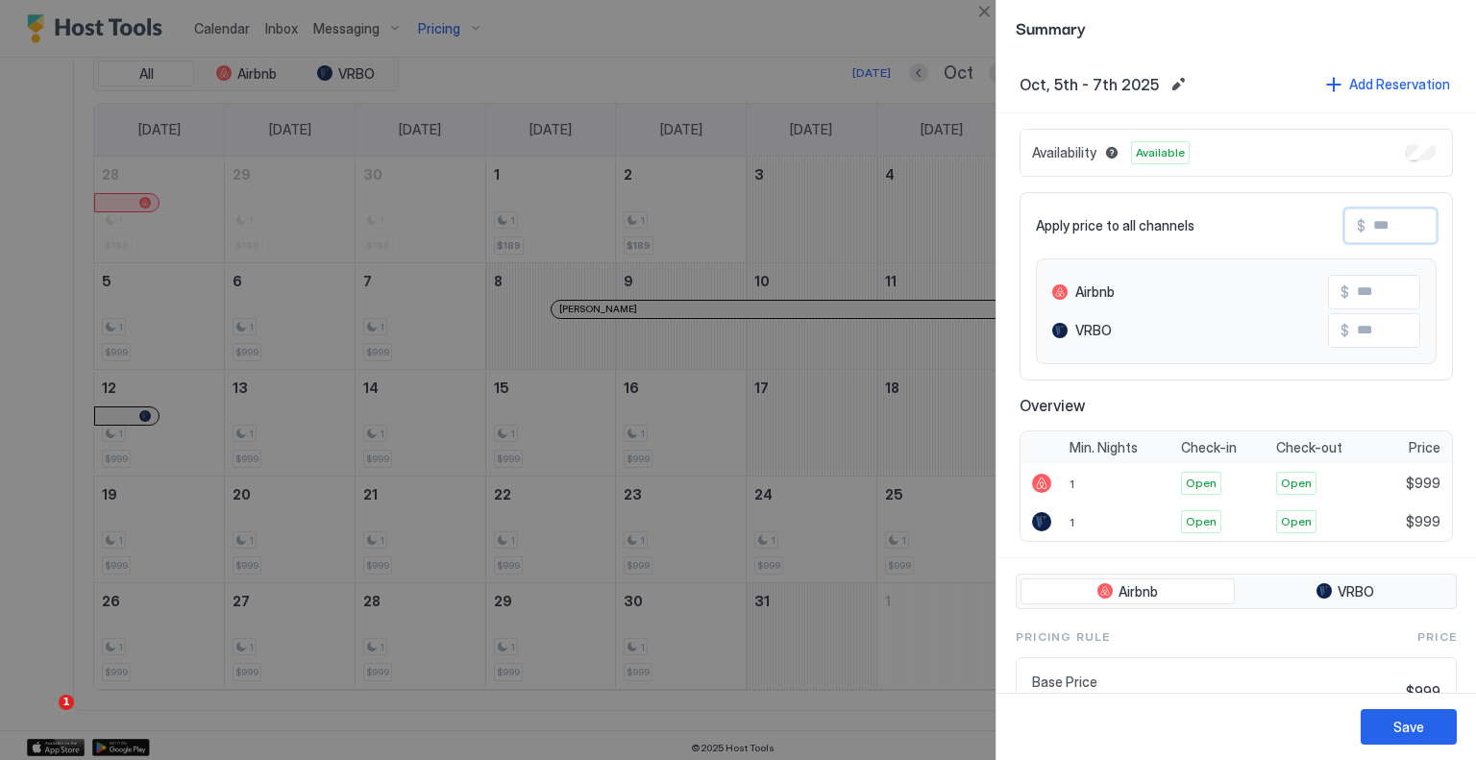
type input "*"
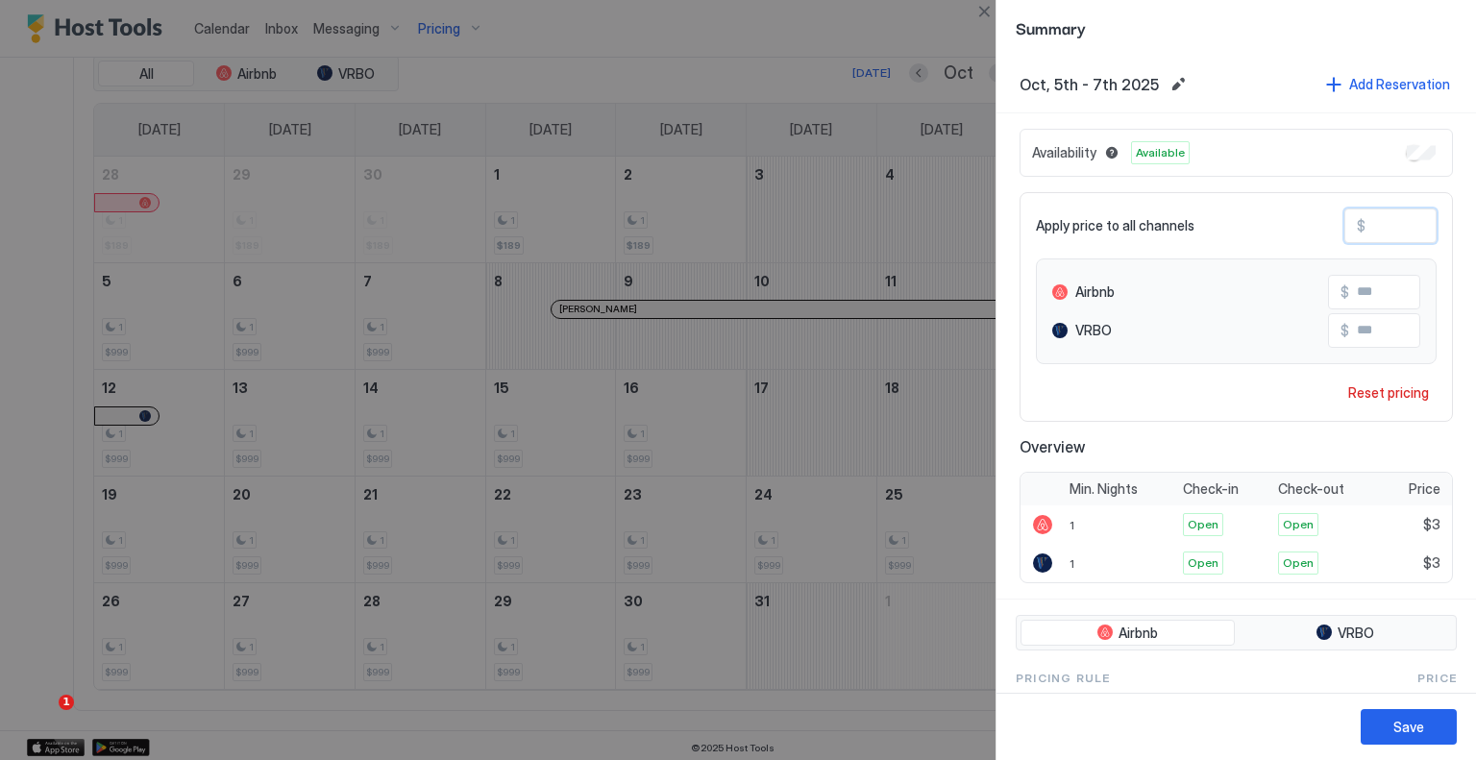
type input "**"
type input "***"
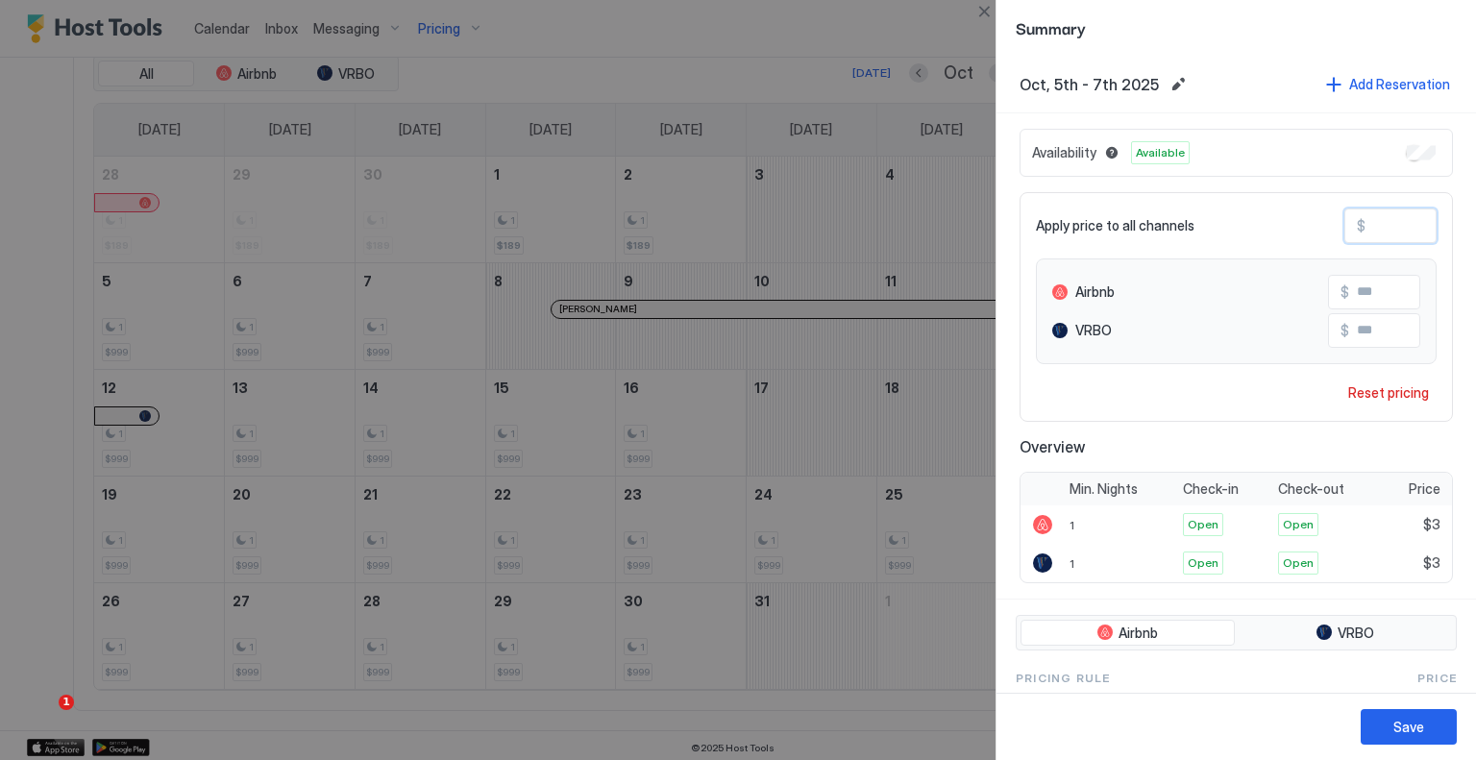
type input "***"
click at [1419, 722] on div "Save" at bounding box center [1409, 727] width 31 height 20
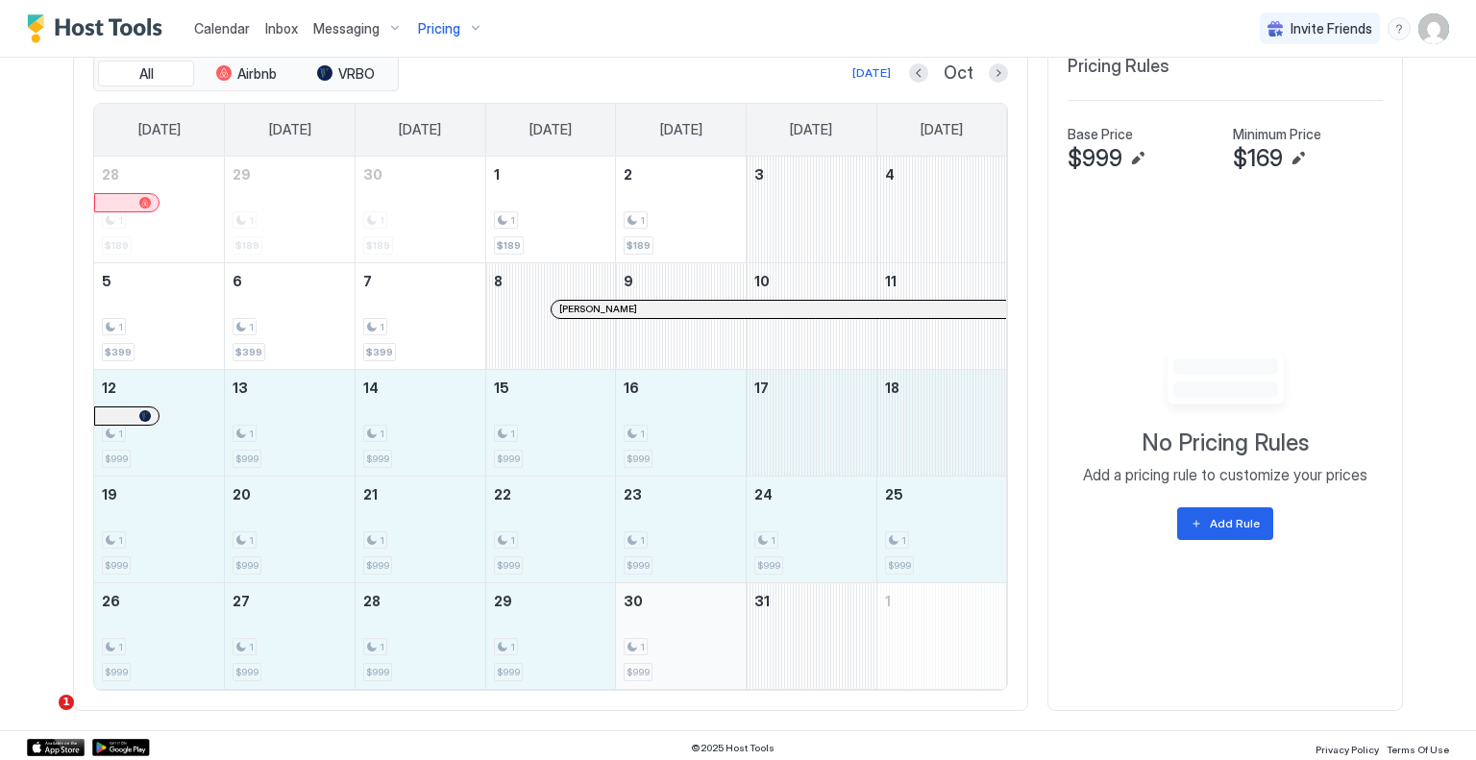
drag, startPoint x: 181, startPoint y: 456, endPoint x: 659, endPoint y: 645, distance: 514.7
click at [659, 645] on tbody "28 1 $189 29 1 $189 30 1 $189 1 1 $189 2 1 $189 3 4 5 1 $399 6 1 $399 7 1 $399 …" at bounding box center [550, 423] width 913 height 532
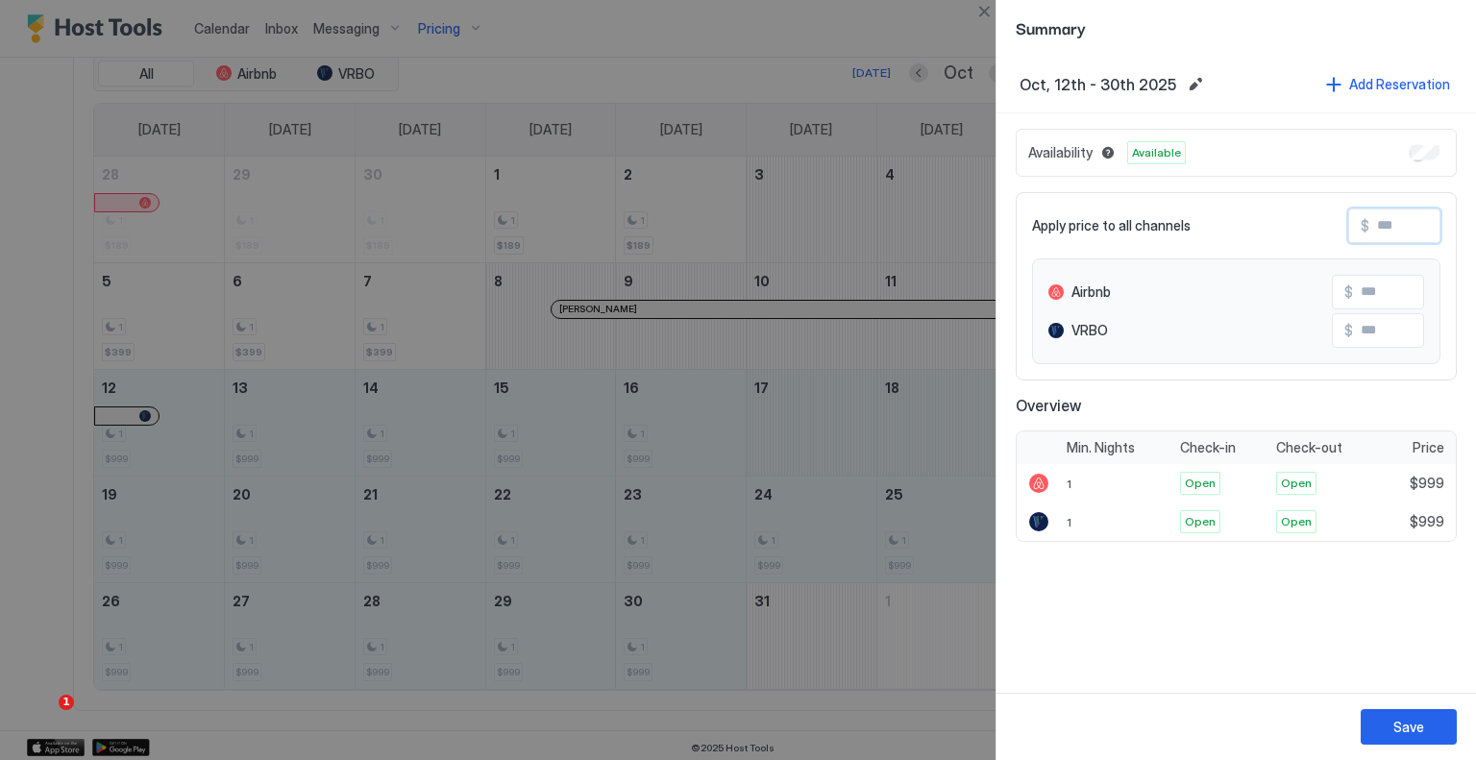
click at [1377, 232] on input "Input Field" at bounding box center [1447, 226] width 154 height 33
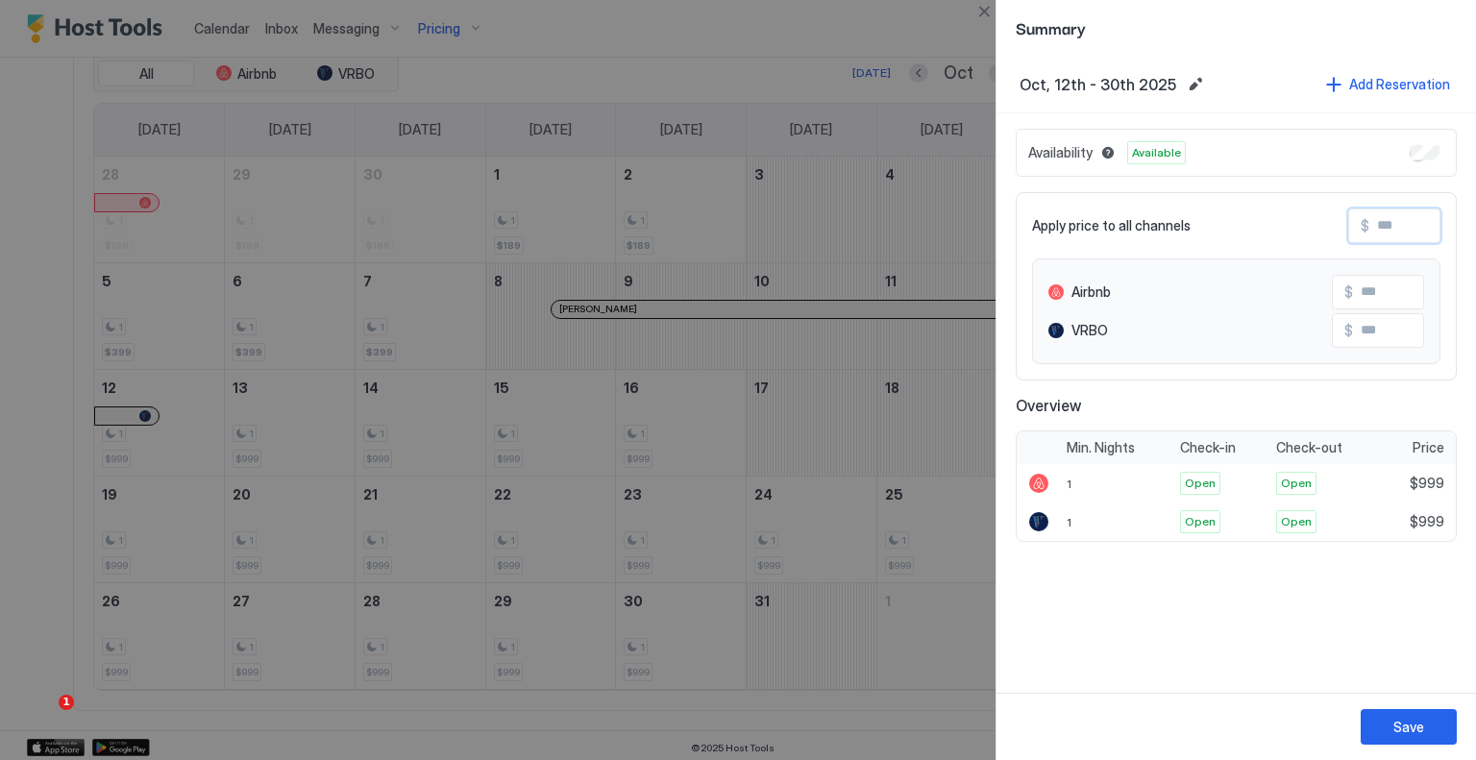
type input "*"
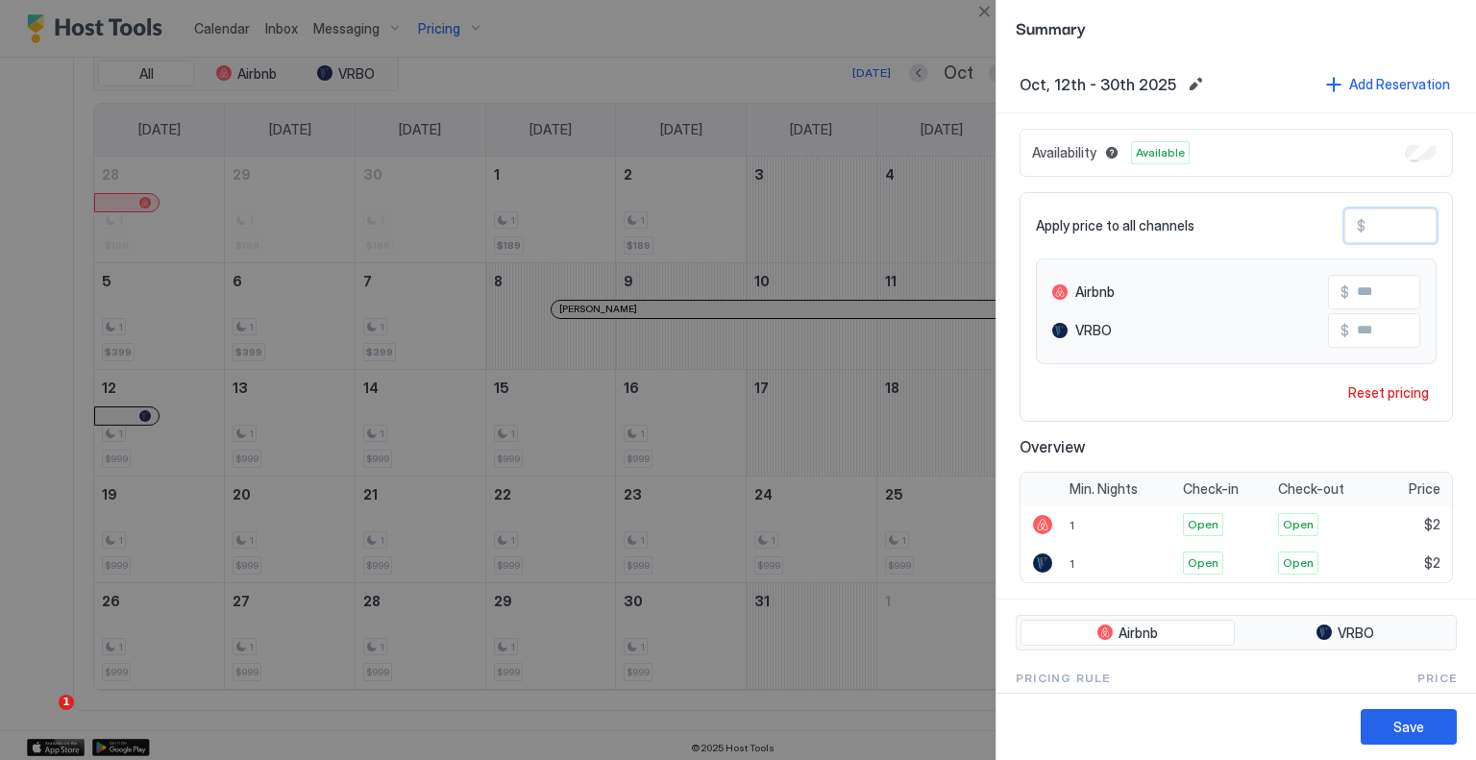
type input "**"
type input "***"
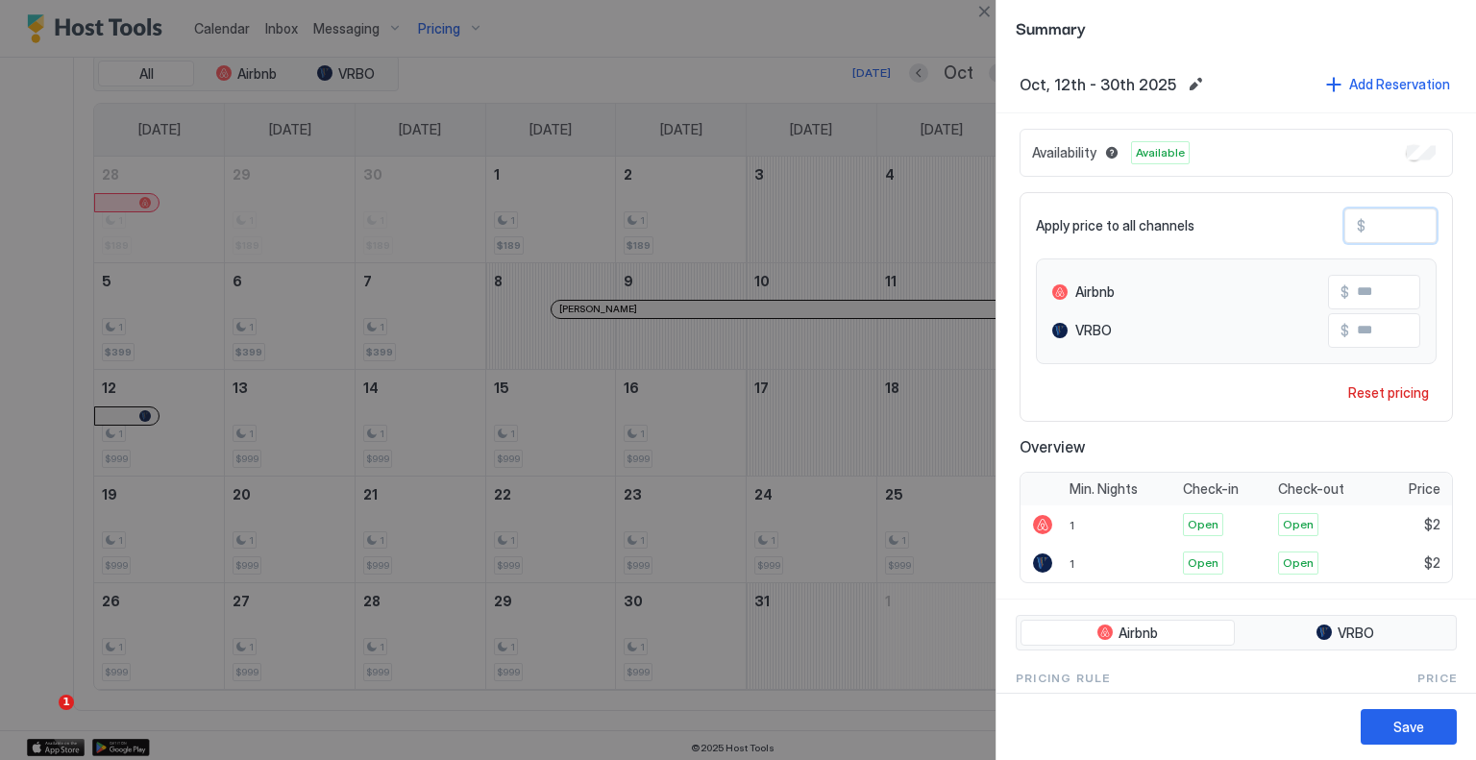
type input "***"
type input "**"
type input "*"
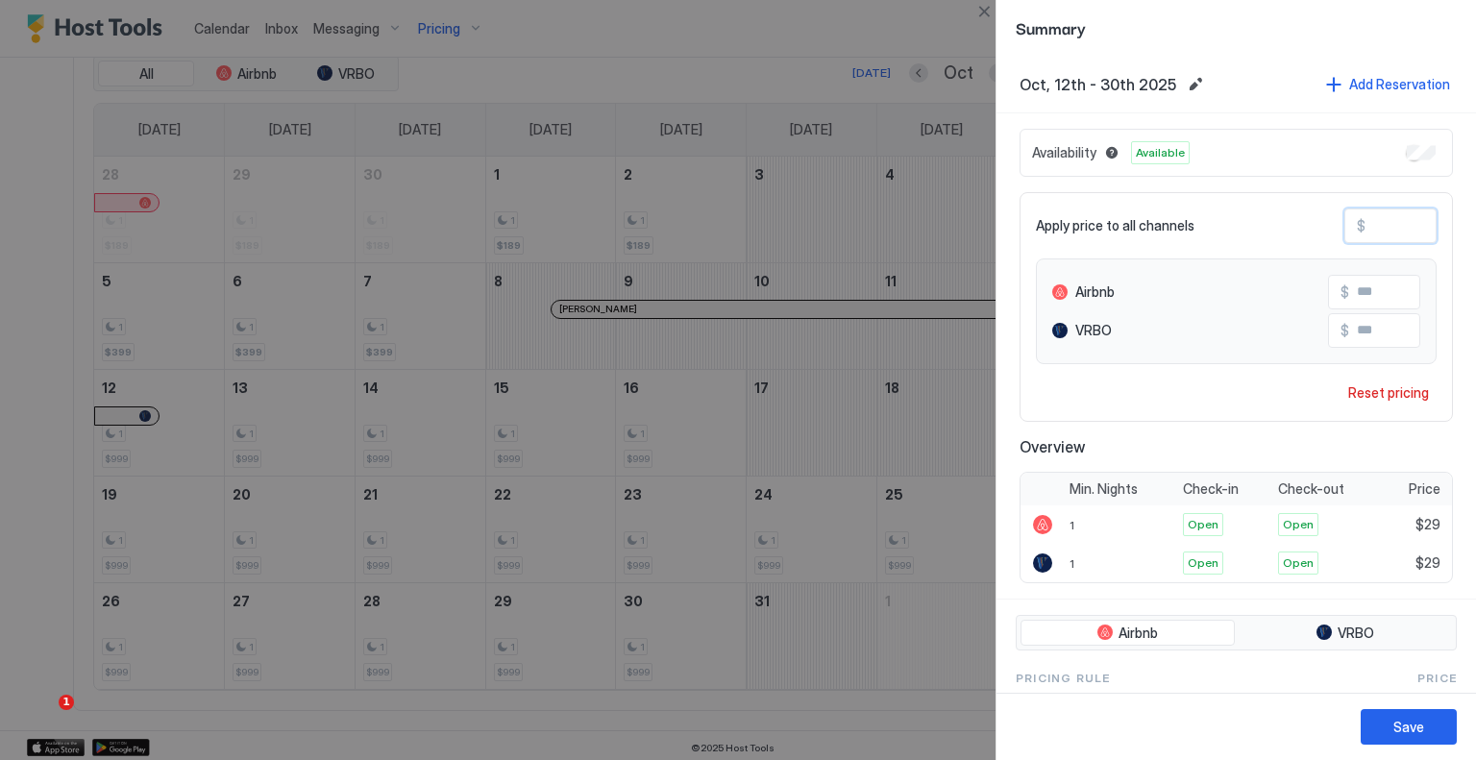
type input "*"
type input "**"
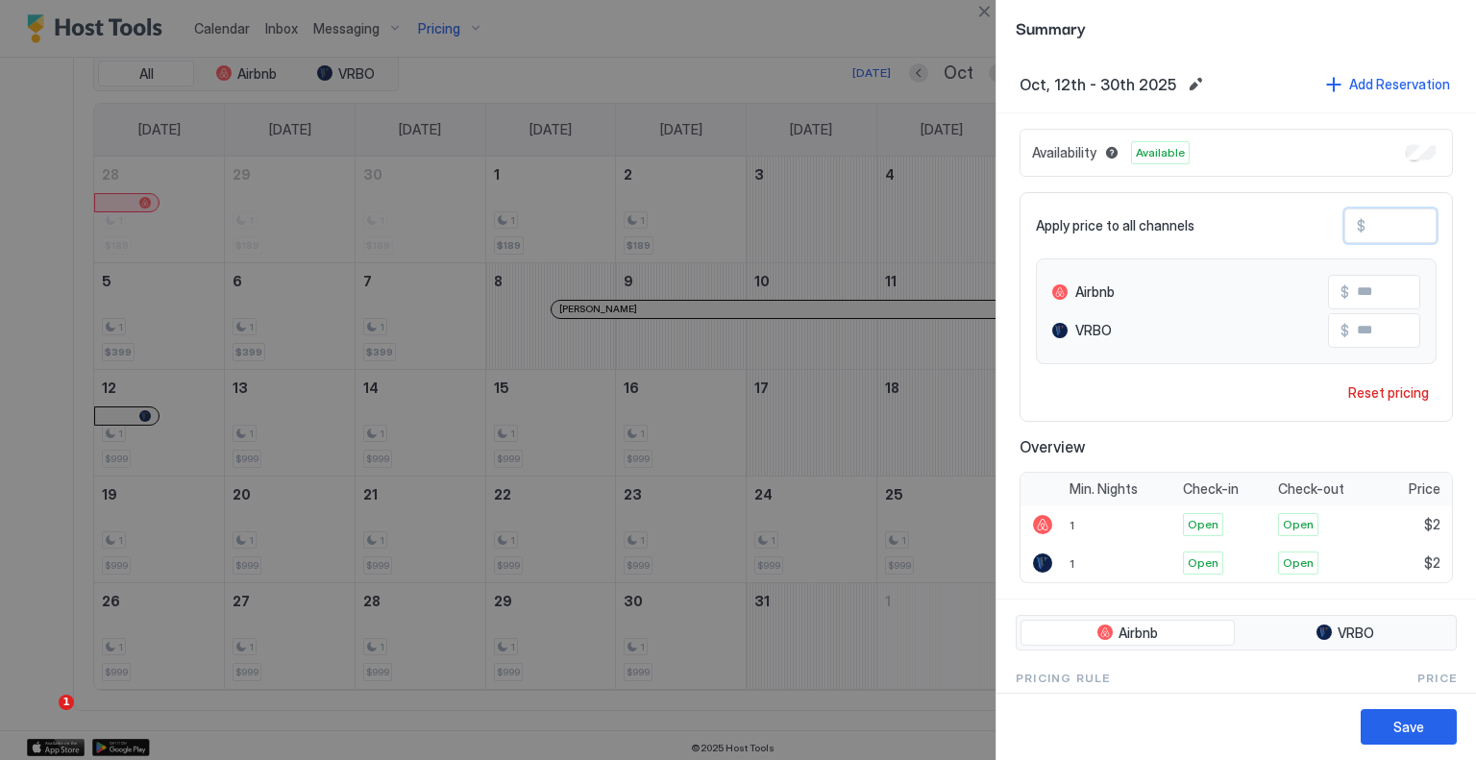
type input "***"
type input "**"
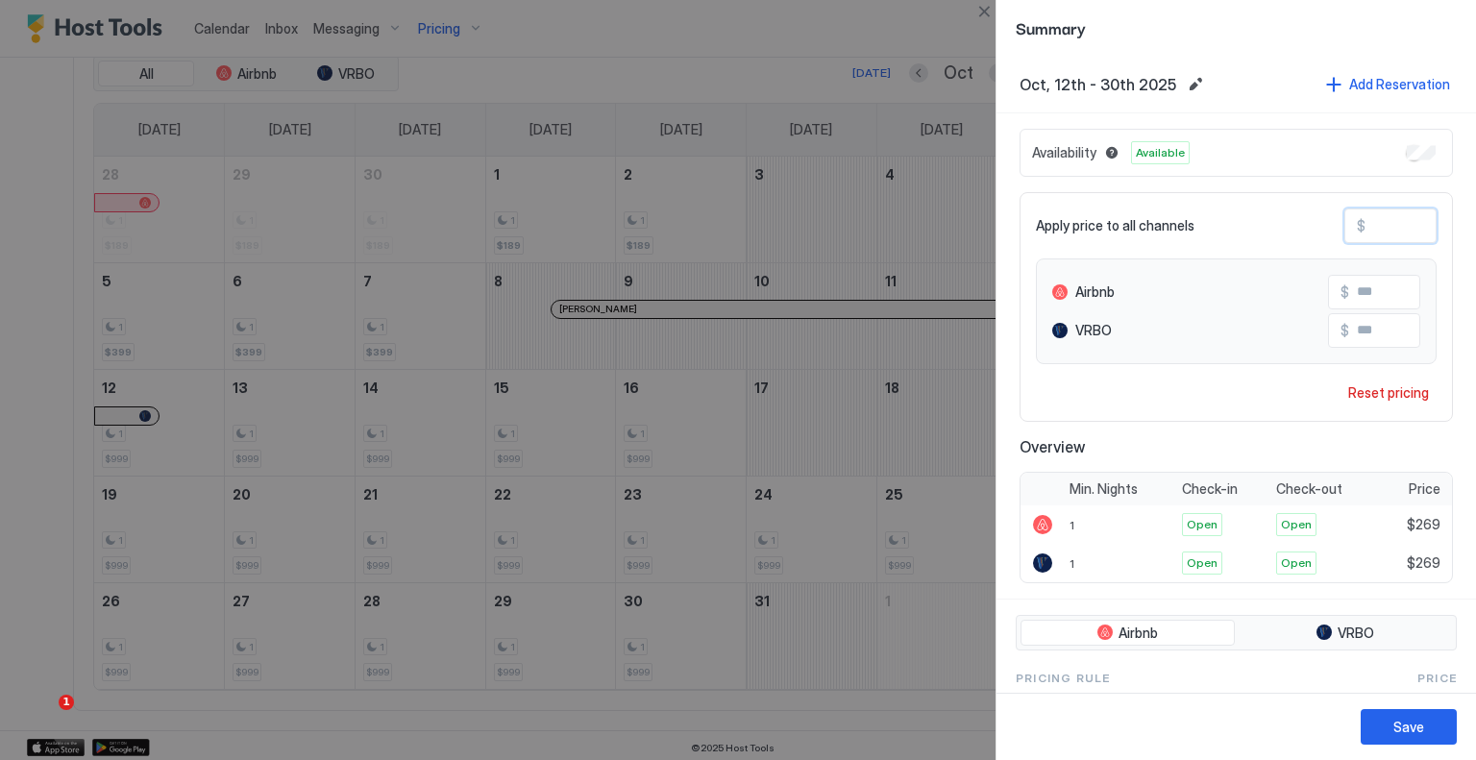
type input "**"
type input "*"
type input "**"
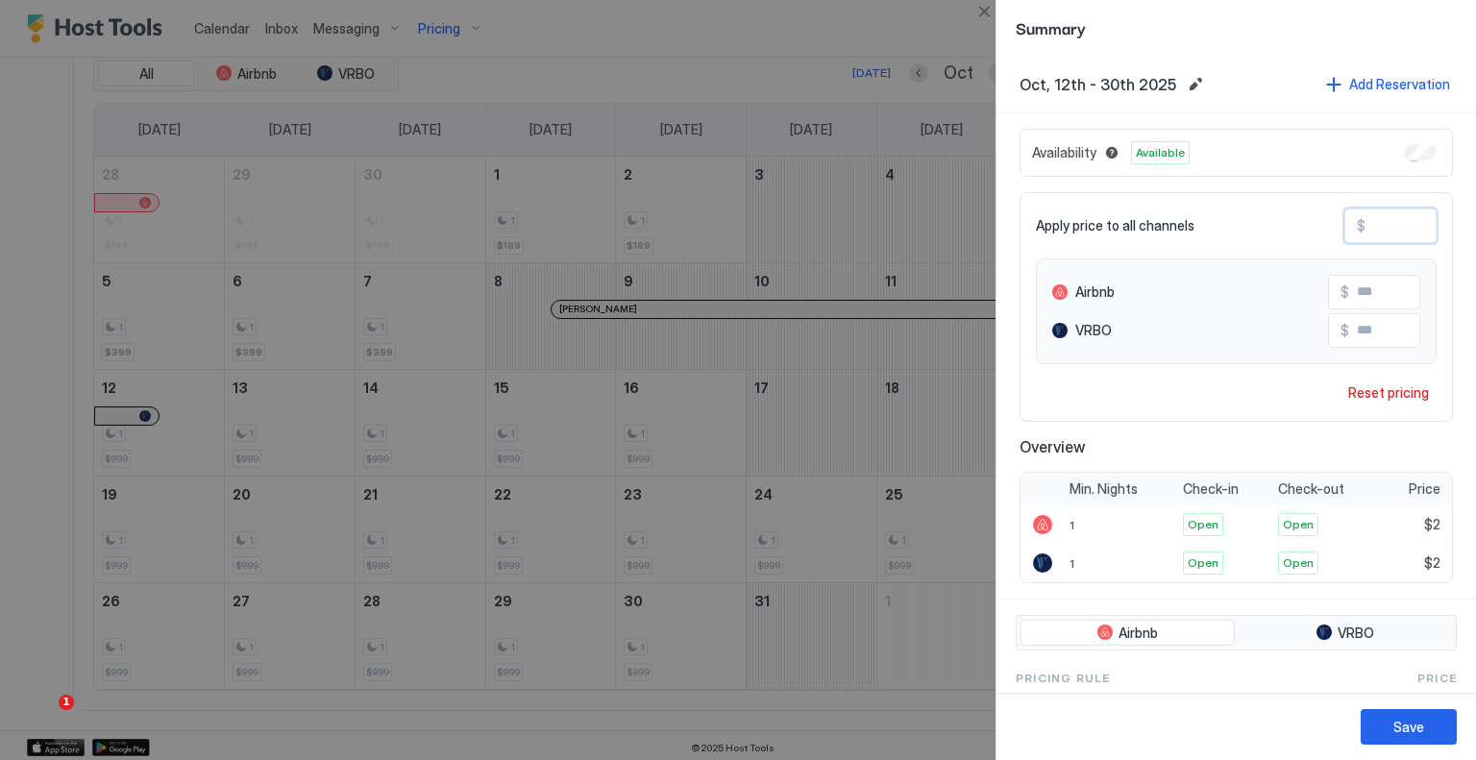
type input "**"
type input "***"
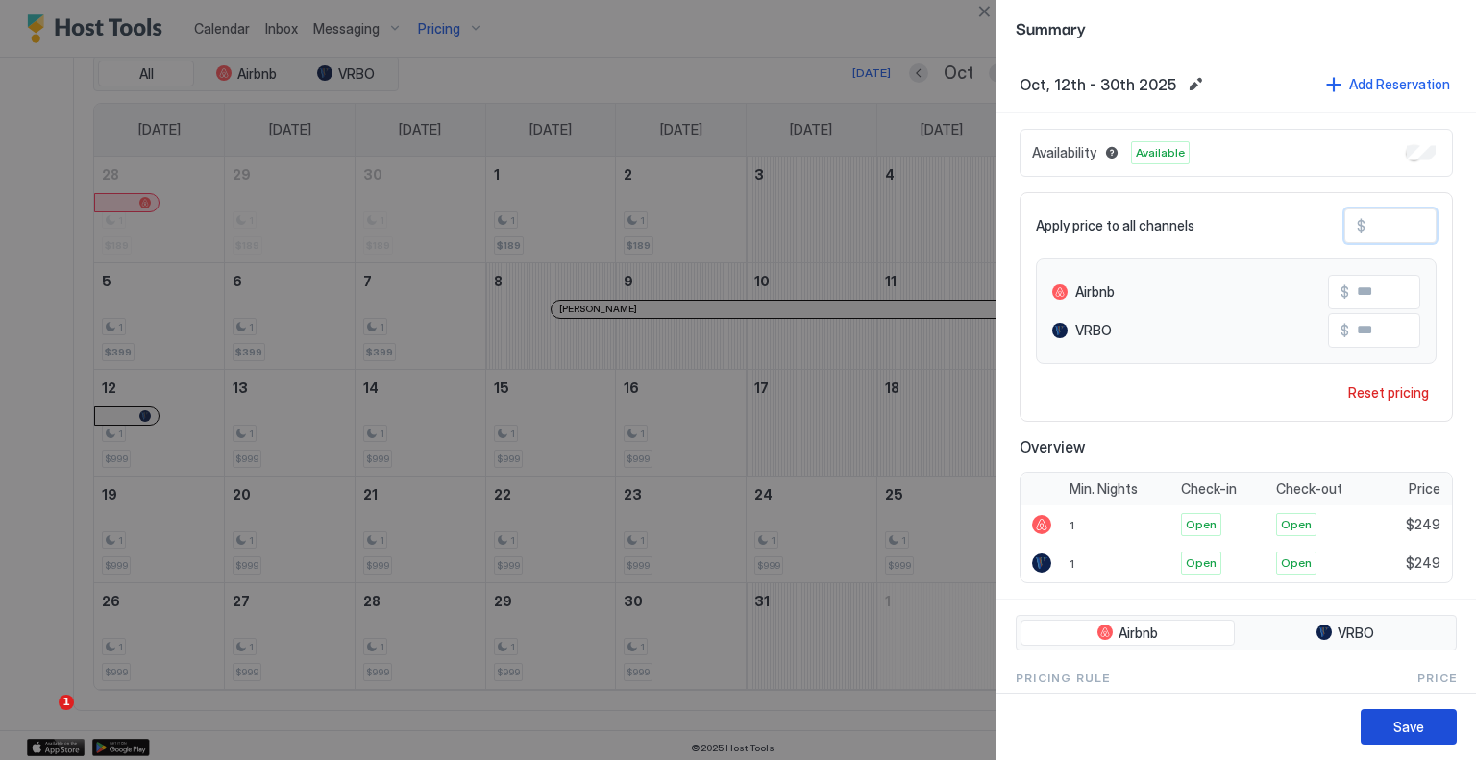
type input "***"
click at [1405, 720] on div "Save" at bounding box center [1409, 727] width 31 height 20
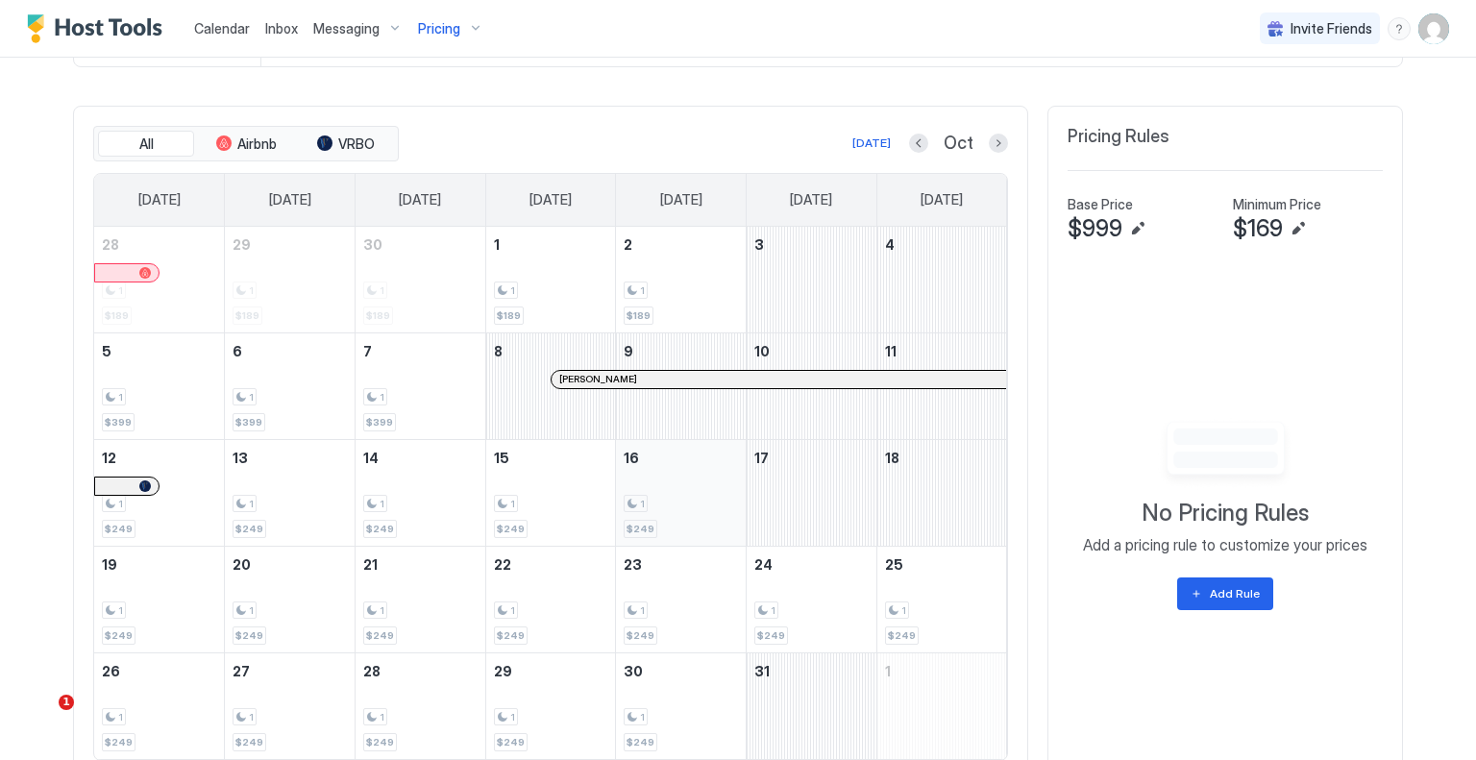
scroll to position [672, 0]
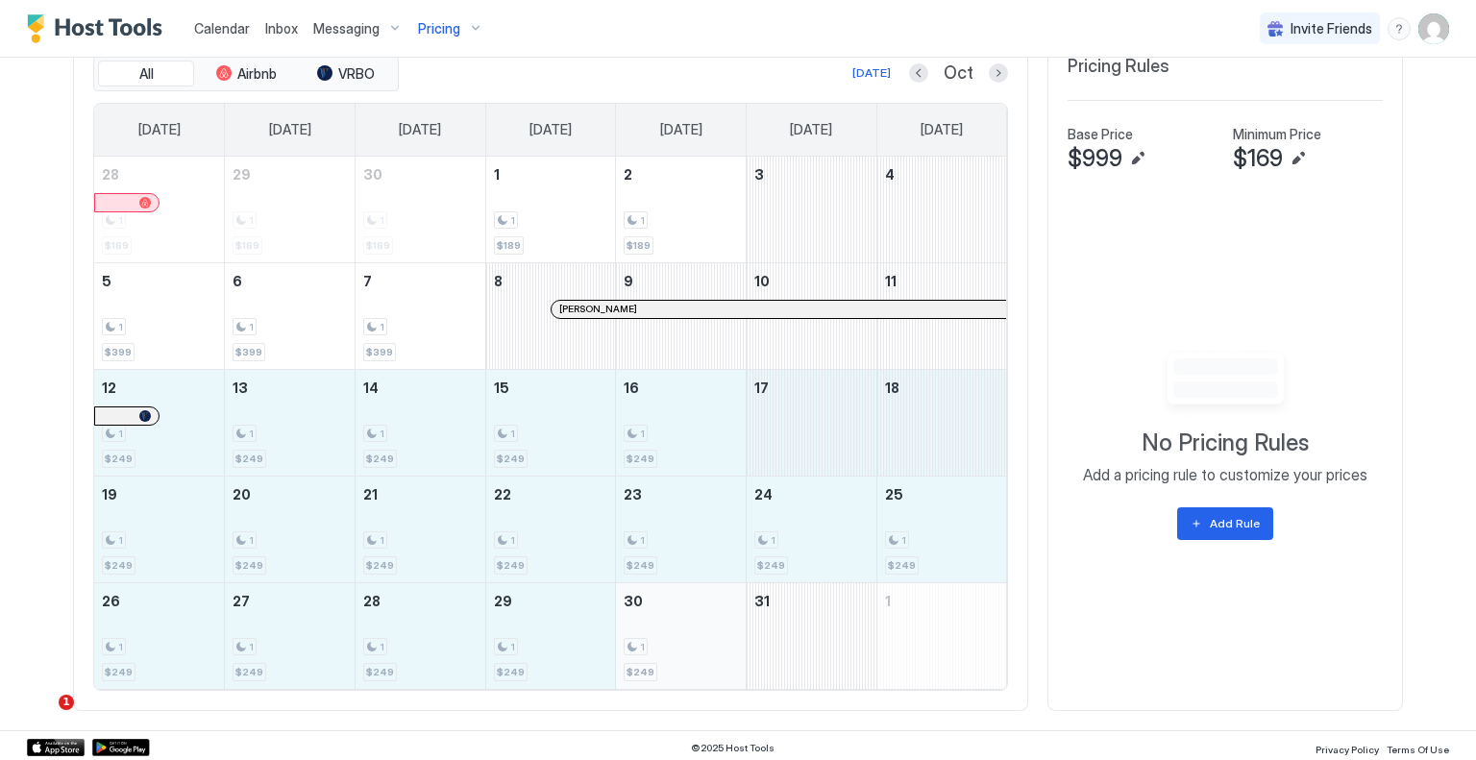
drag, startPoint x: 200, startPoint y: 453, endPoint x: 636, endPoint y: 628, distance: 470.1
click at [636, 628] on tbody "28 1 $189 29 1 $189 30 1 $189 1 1 $189 2 1 $189 3 4 5 1 $399 6 1 $399 7 1 $399 …" at bounding box center [550, 423] width 913 height 532
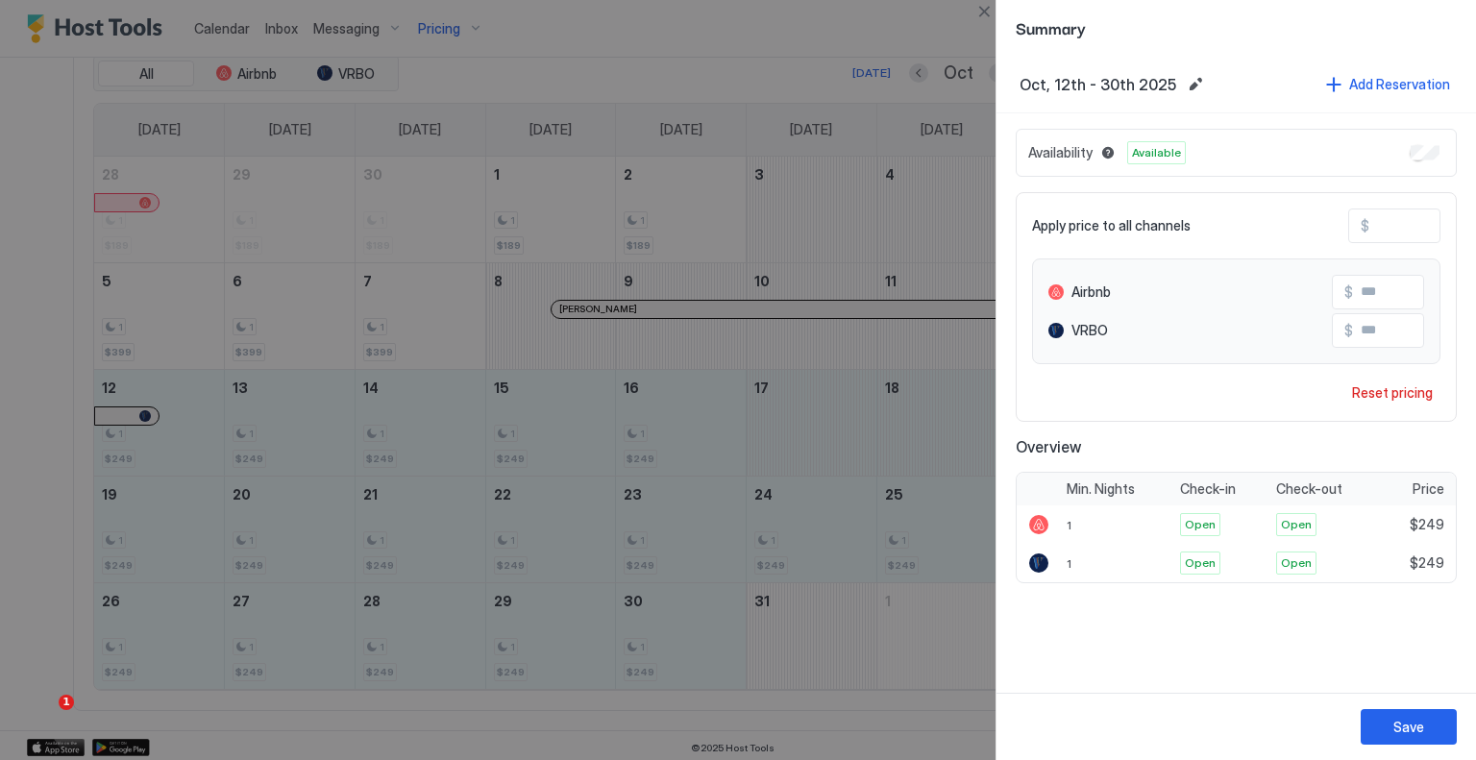
click at [1416, 243] on div "Apply price to all channels $ *** Airbnb $ *** VRBO $ *** Reset pricing" at bounding box center [1236, 307] width 441 height 230
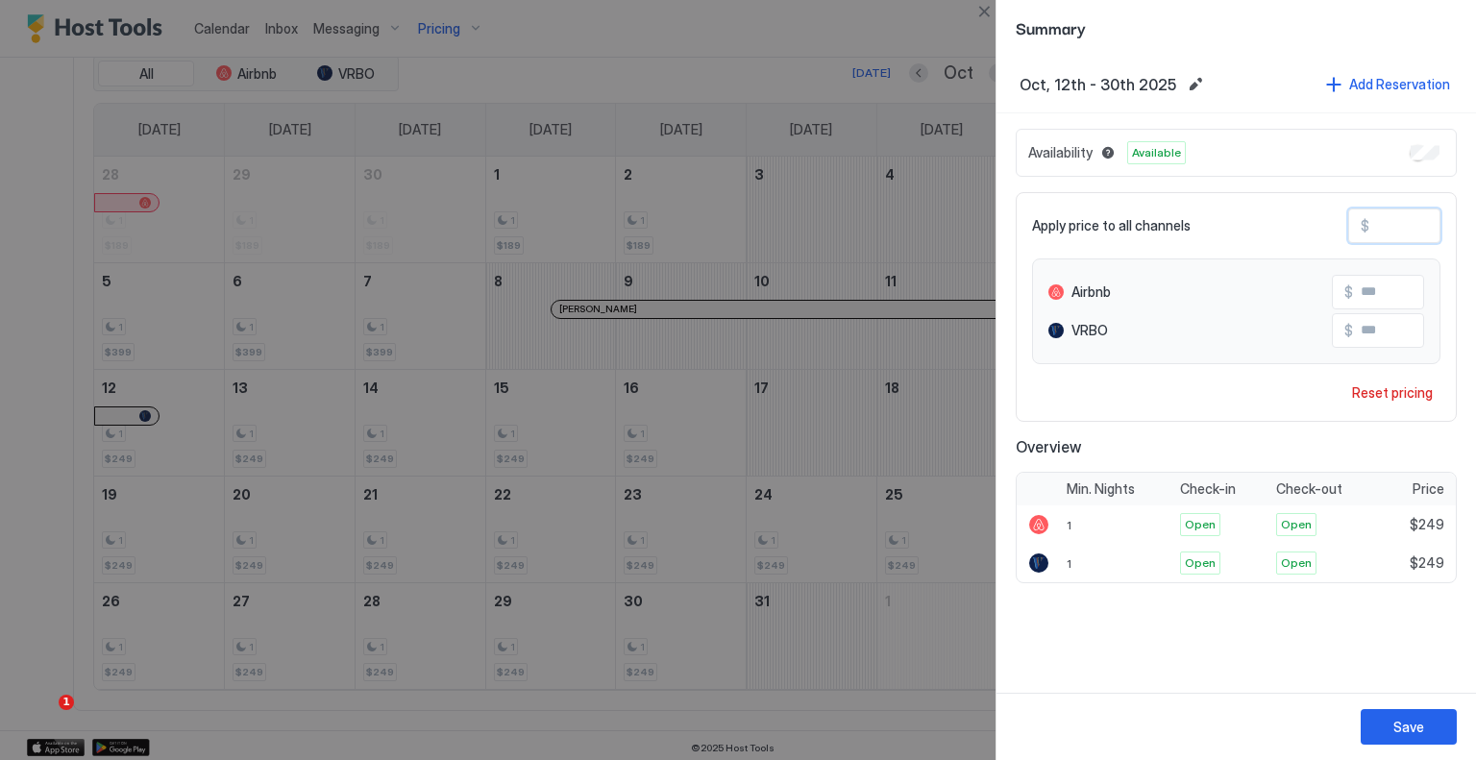
click at [1424, 212] on input "***" at bounding box center [1447, 226] width 154 height 33
type input "*"
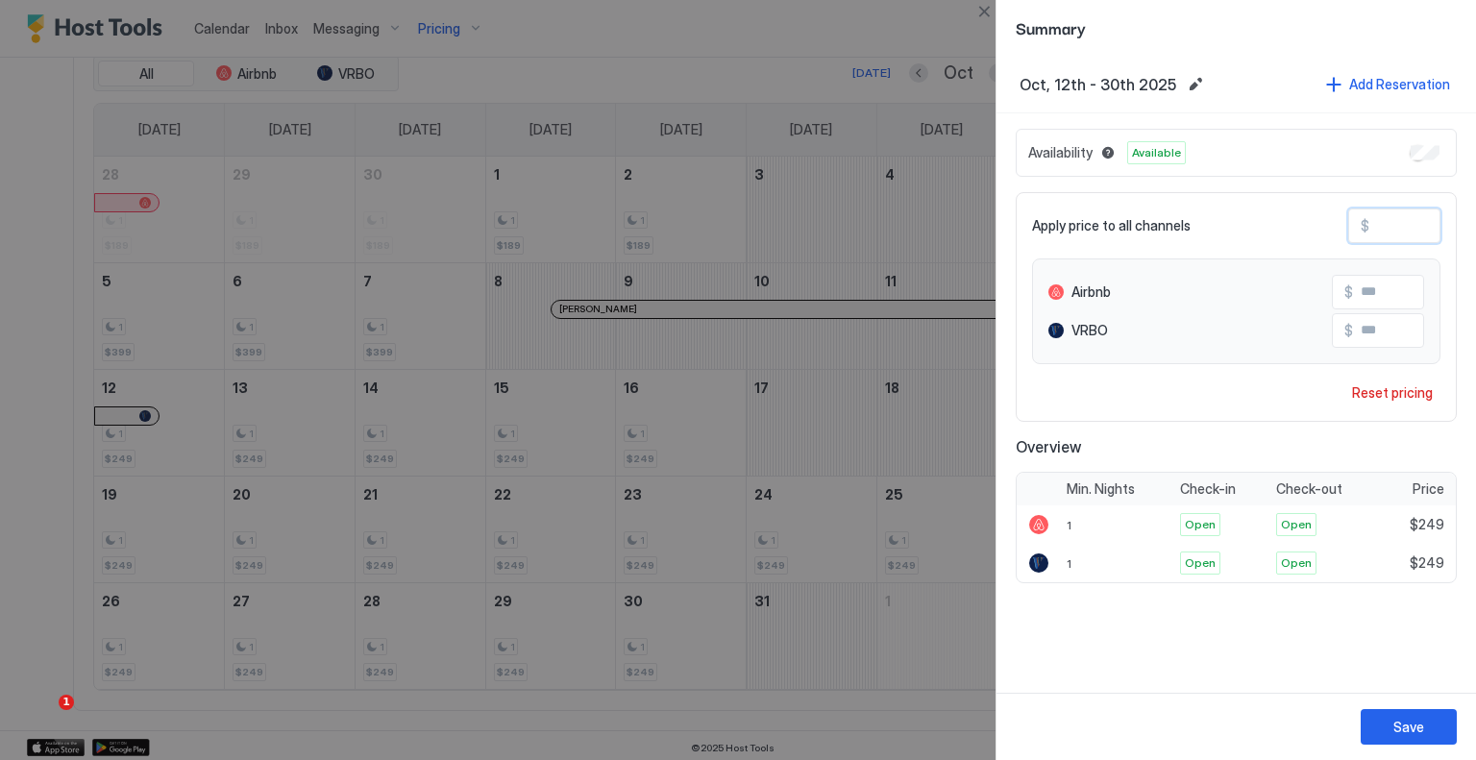
type input "*"
type input "**"
type input "***"
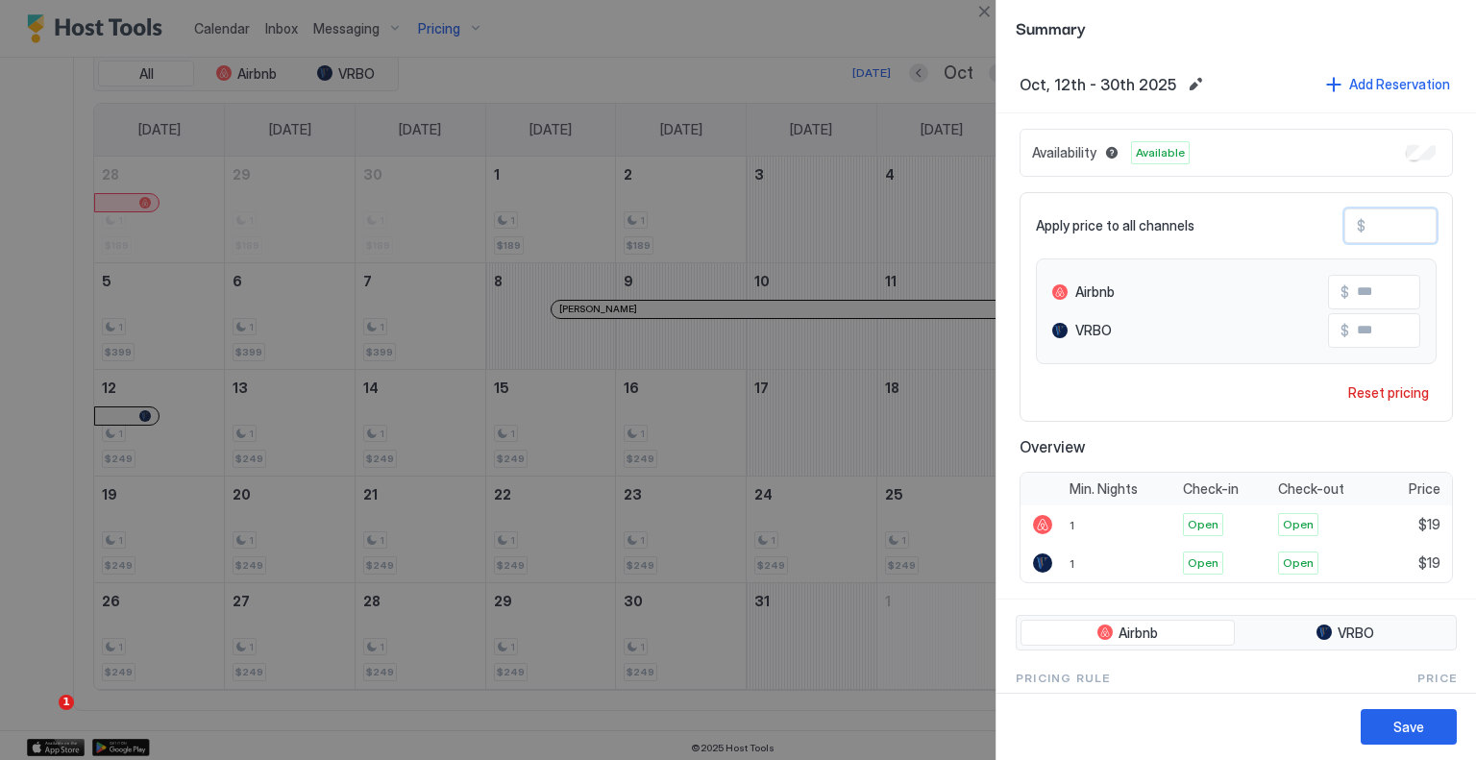
type input "***"
click at [1387, 716] on button "Save" at bounding box center [1409, 727] width 96 height 36
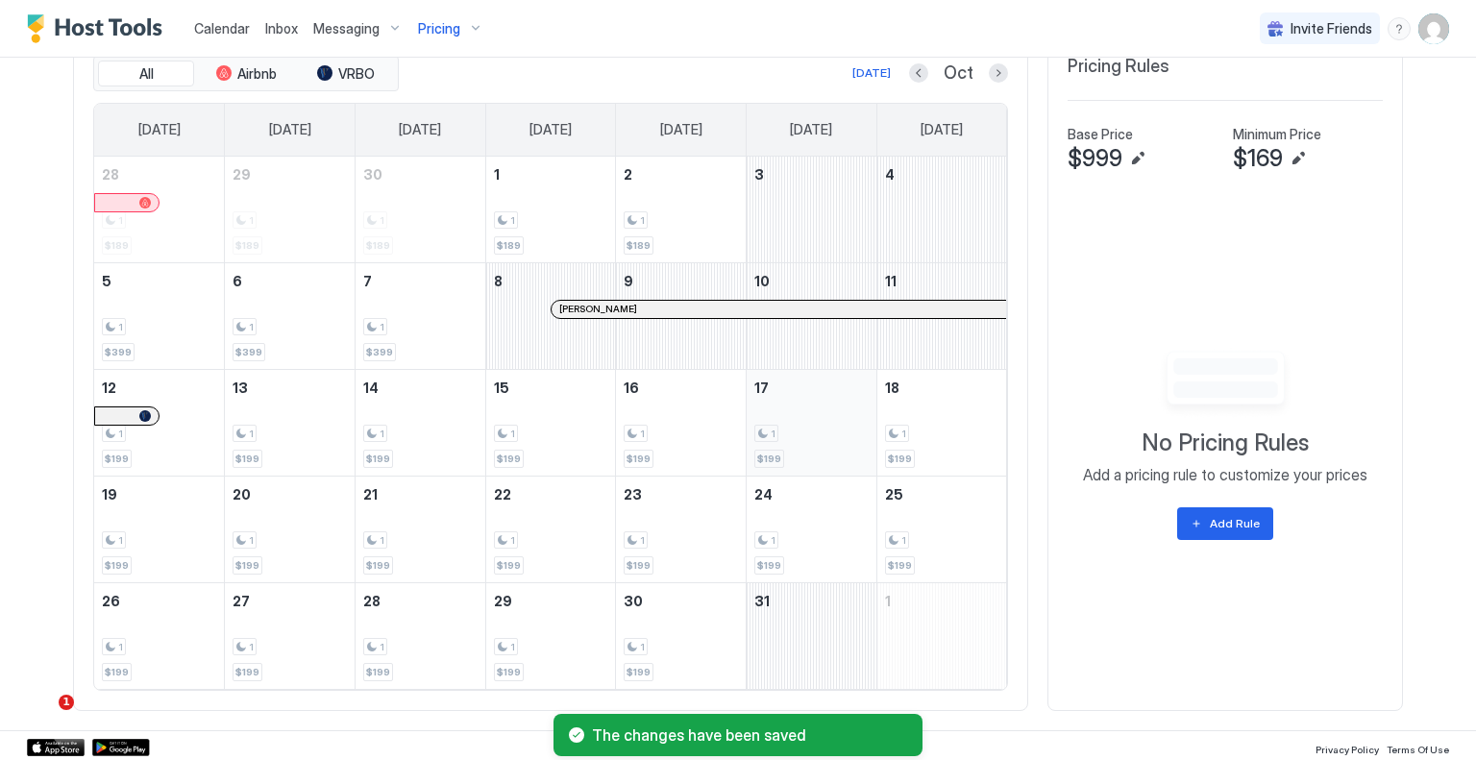
click at [842, 437] on div "1" at bounding box center [811, 434] width 114 height 18
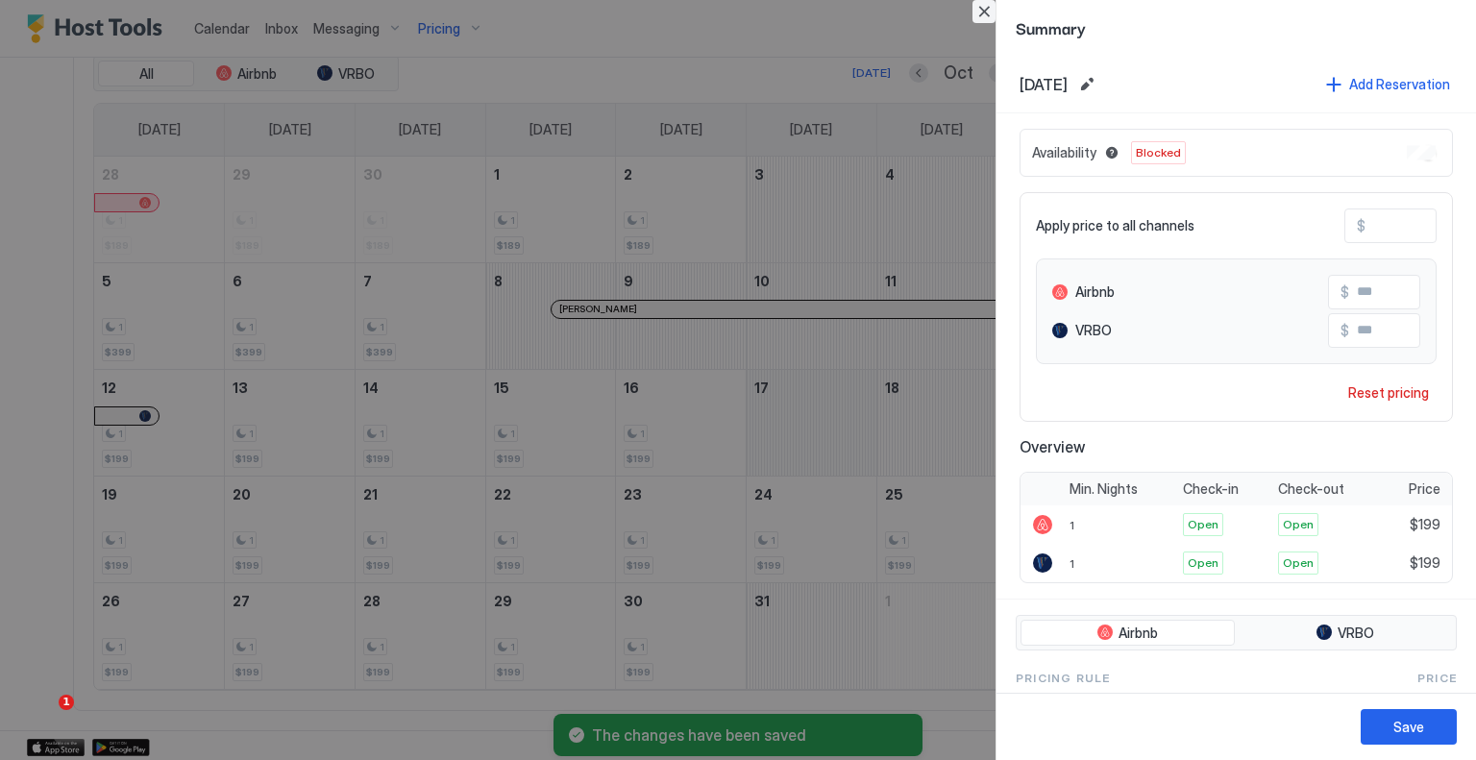
click at [980, 10] on button "Close" at bounding box center [984, 11] width 23 height 23
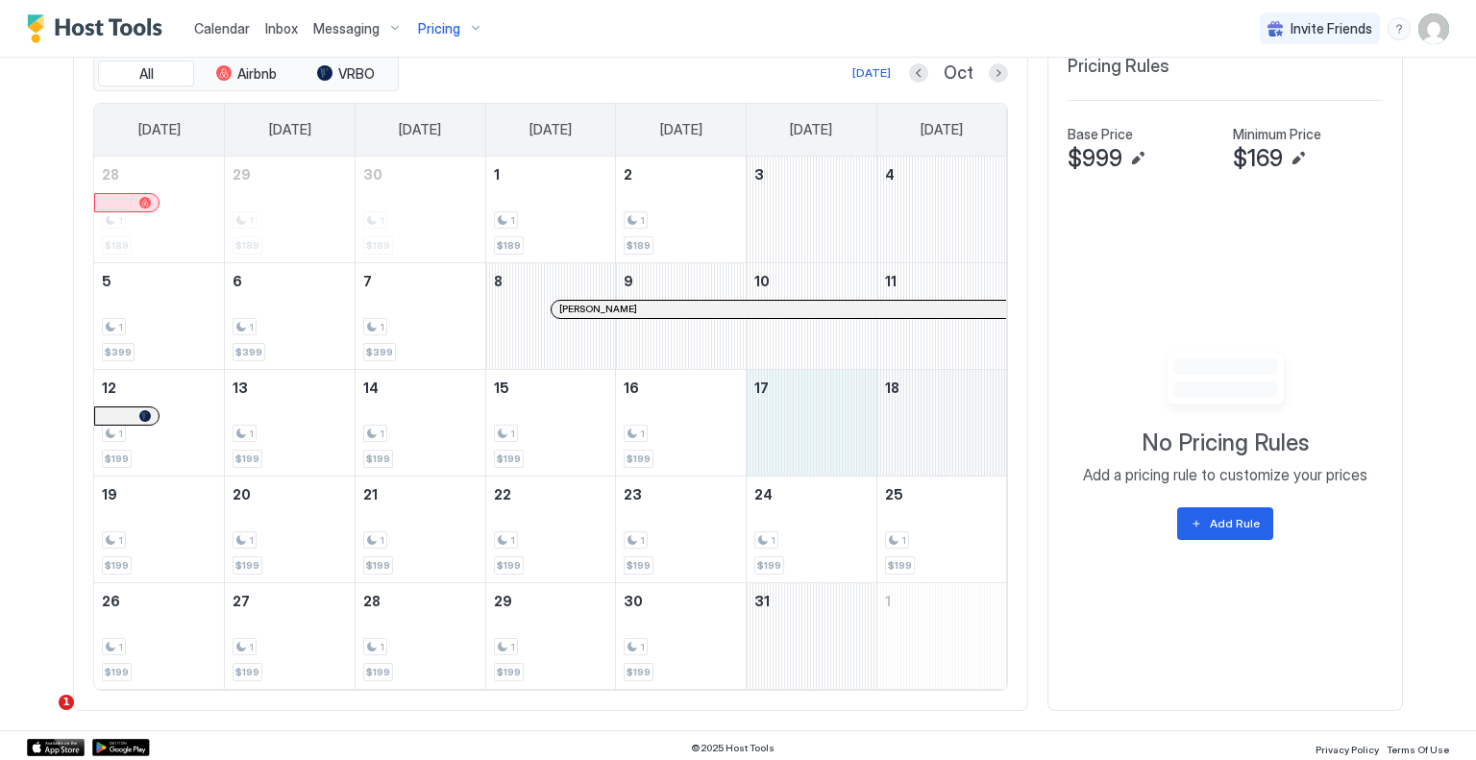
drag, startPoint x: 850, startPoint y: 425, endPoint x: 920, endPoint y: 426, distance: 70.2
click at [920, 426] on tr "12 1 $199 13 1 $199 14 1 $199 15 1 $199 16 1 $199 17 18" at bounding box center [550, 422] width 913 height 107
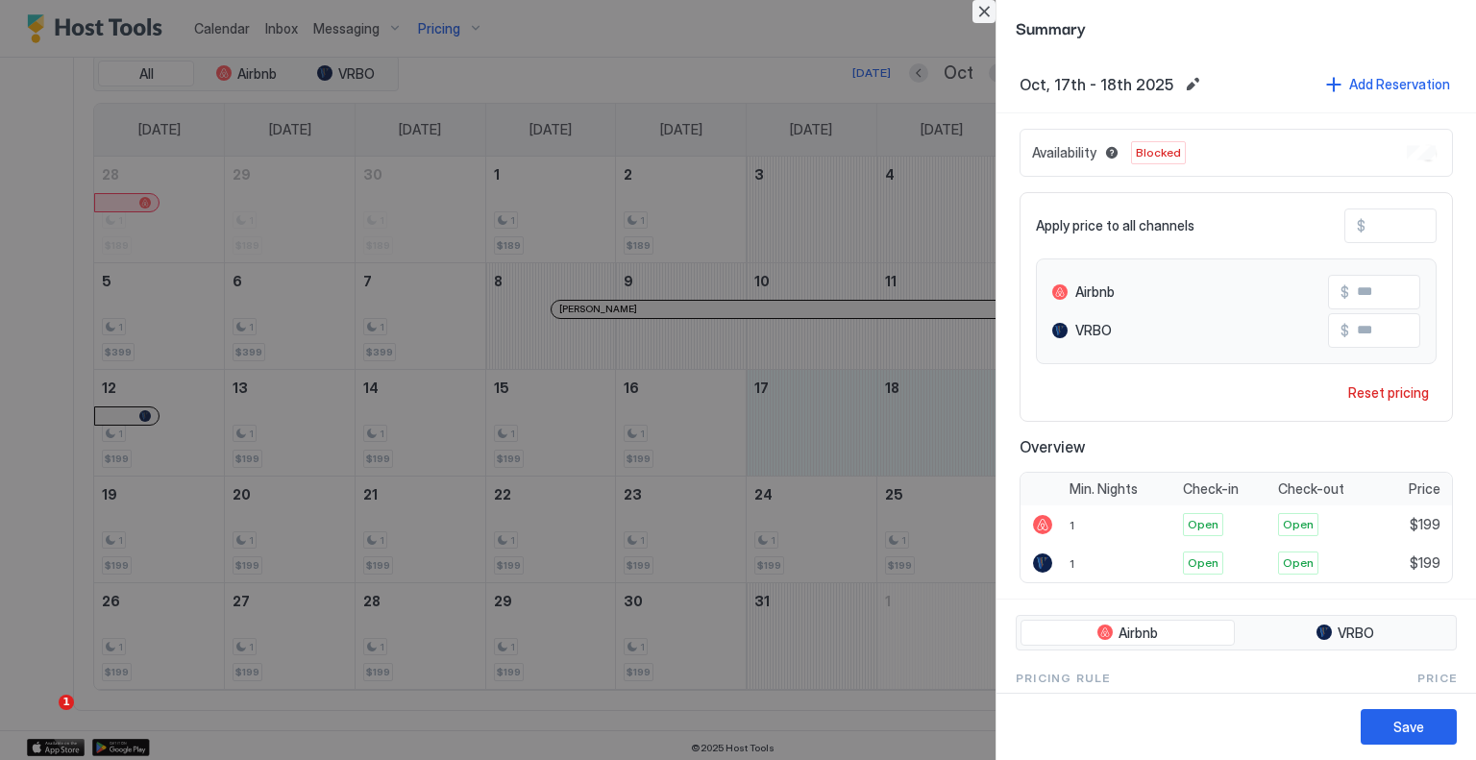
click at [979, 7] on button "Close" at bounding box center [984, 11] width 23 height 23
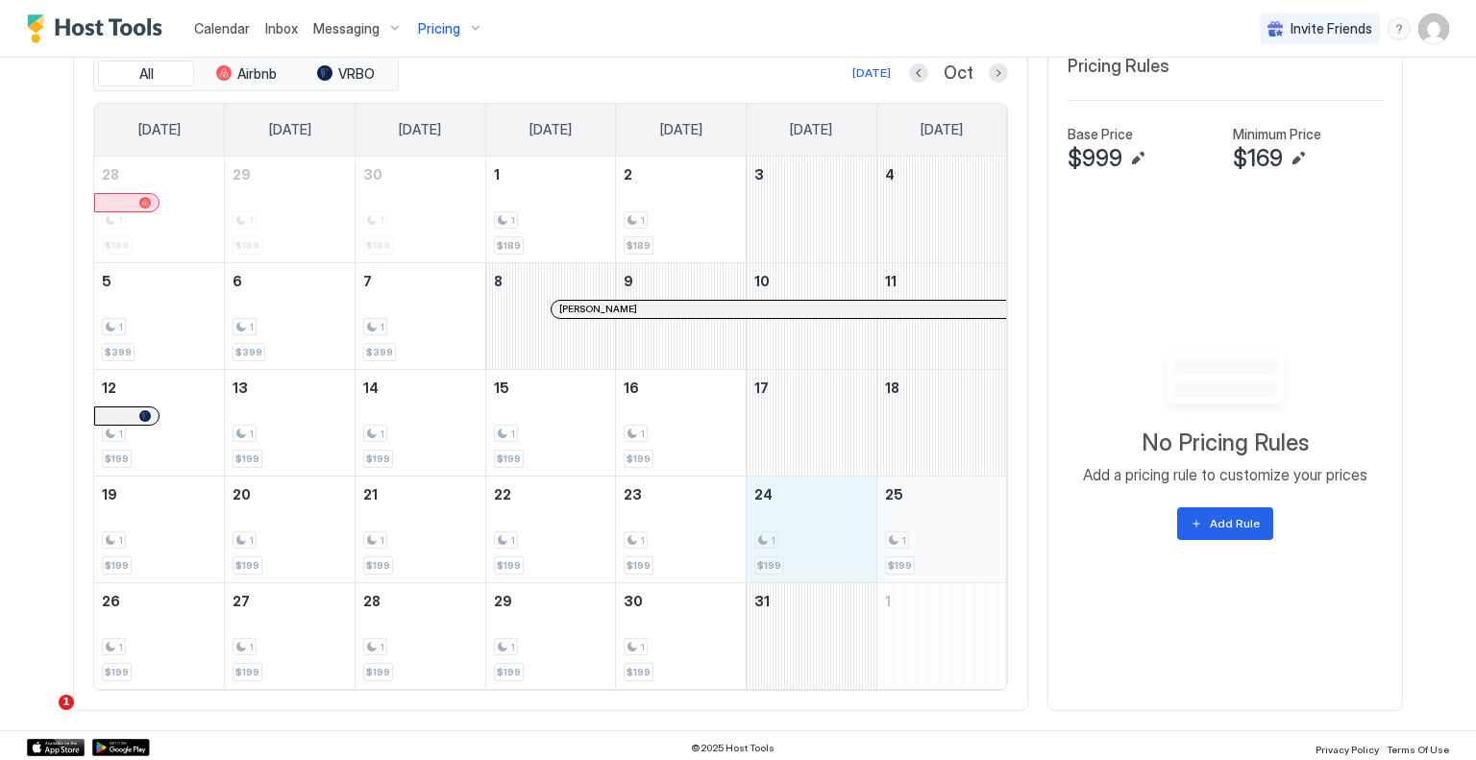
drag, startPoint x: 846, startPoint y: 549, endPoint x: 930, endPoint y: 548, distance: 84.6
click at [930, 548] on tr "19 1 $199 20 1 $199 21 1 $199 22 1 $199 23 1 $199 24 1 $199 25 1 $199" at bounding box center [550, 529] width 913 height 107
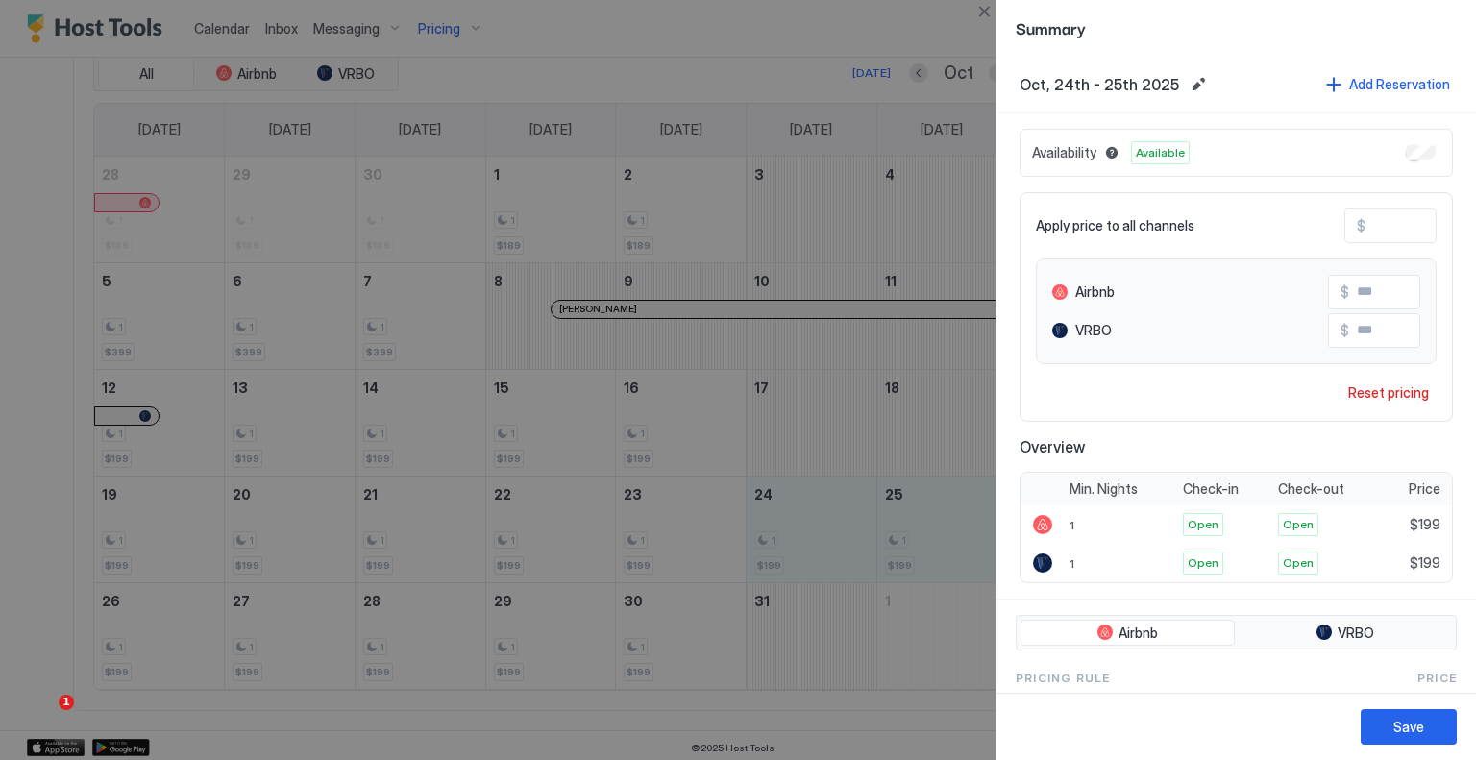
click at [1390, 227] on input "***" at bounding box center [1443, 226] width 154 height 33
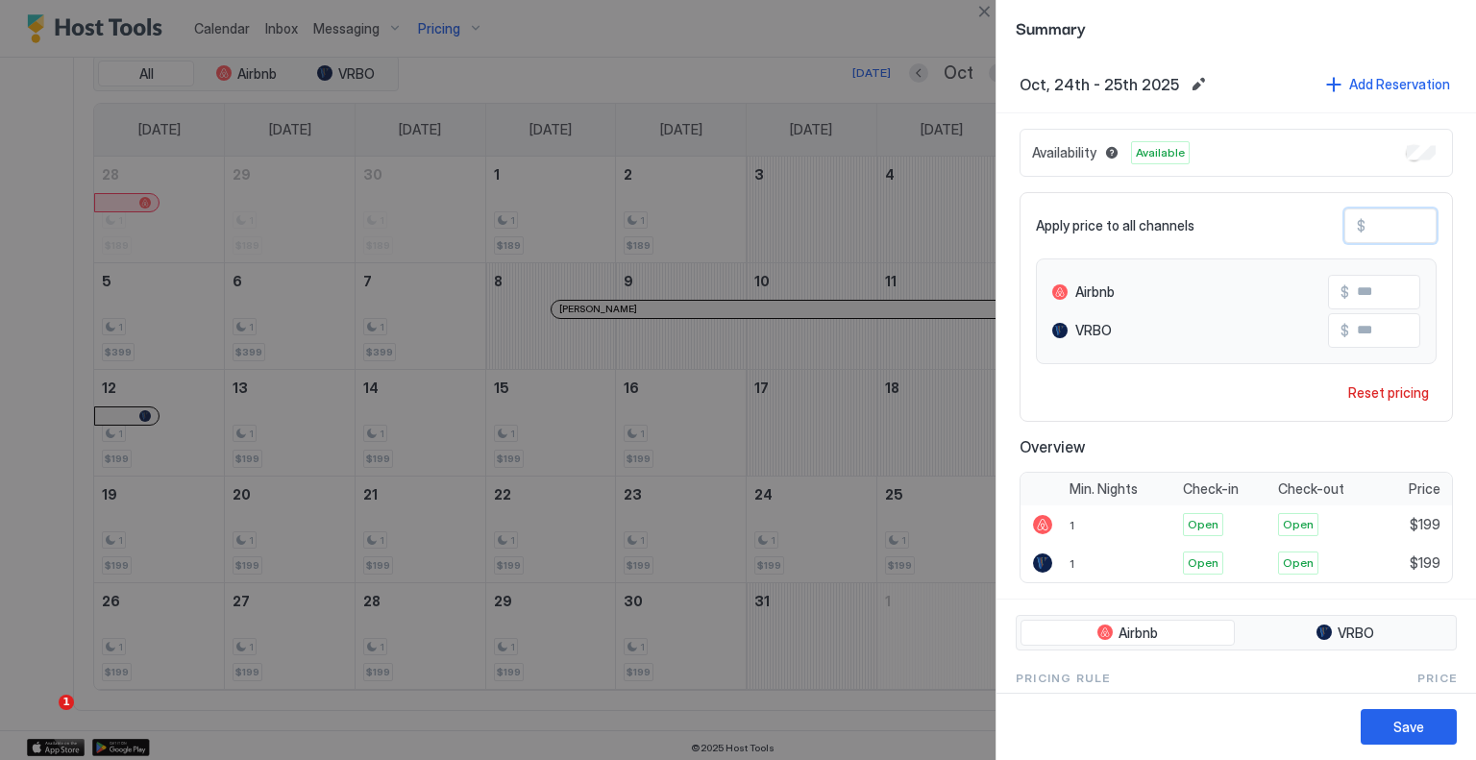
click at [1390, 227] on input "***" at bounding box center [1443, 226] width 154 height 33
type input "*"
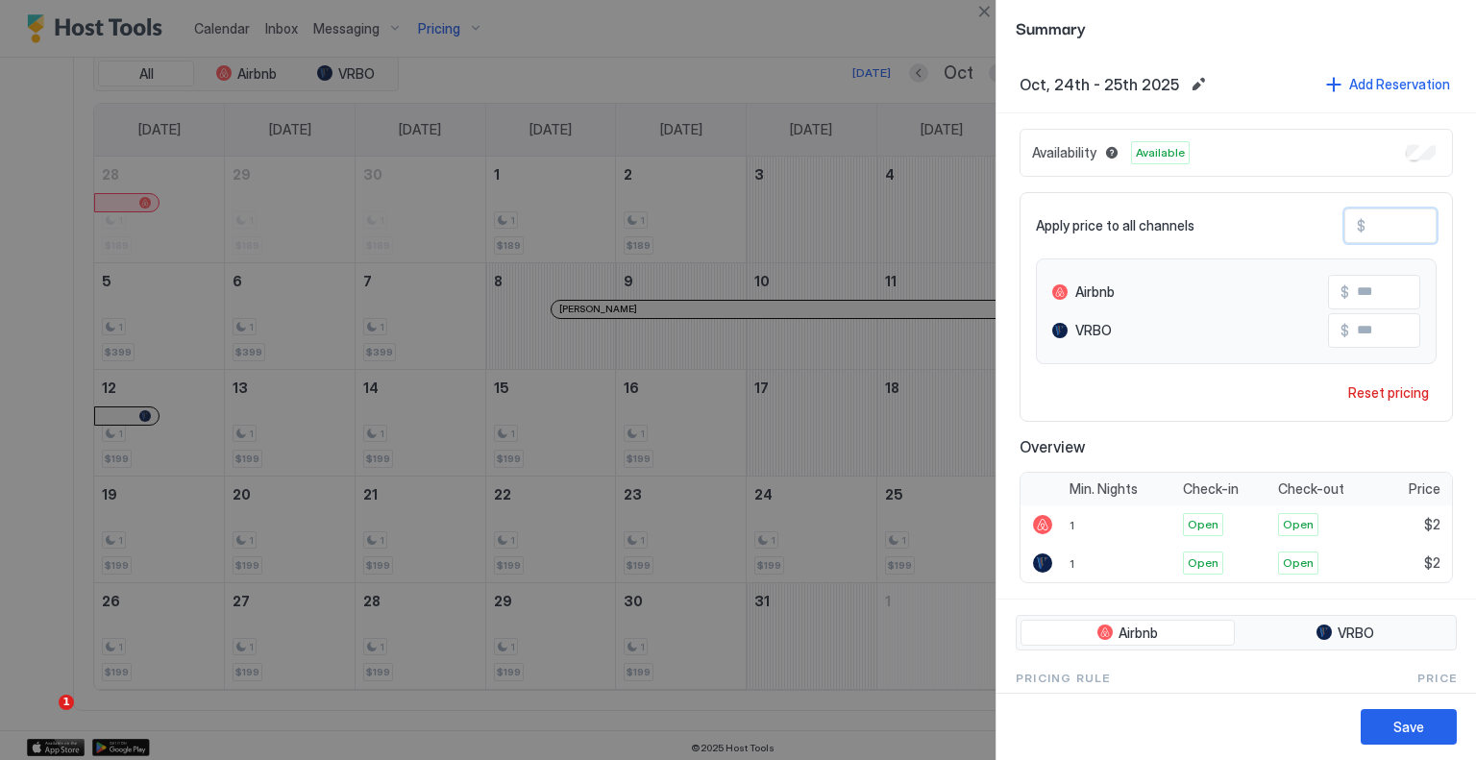
type input "**"
type input "***"
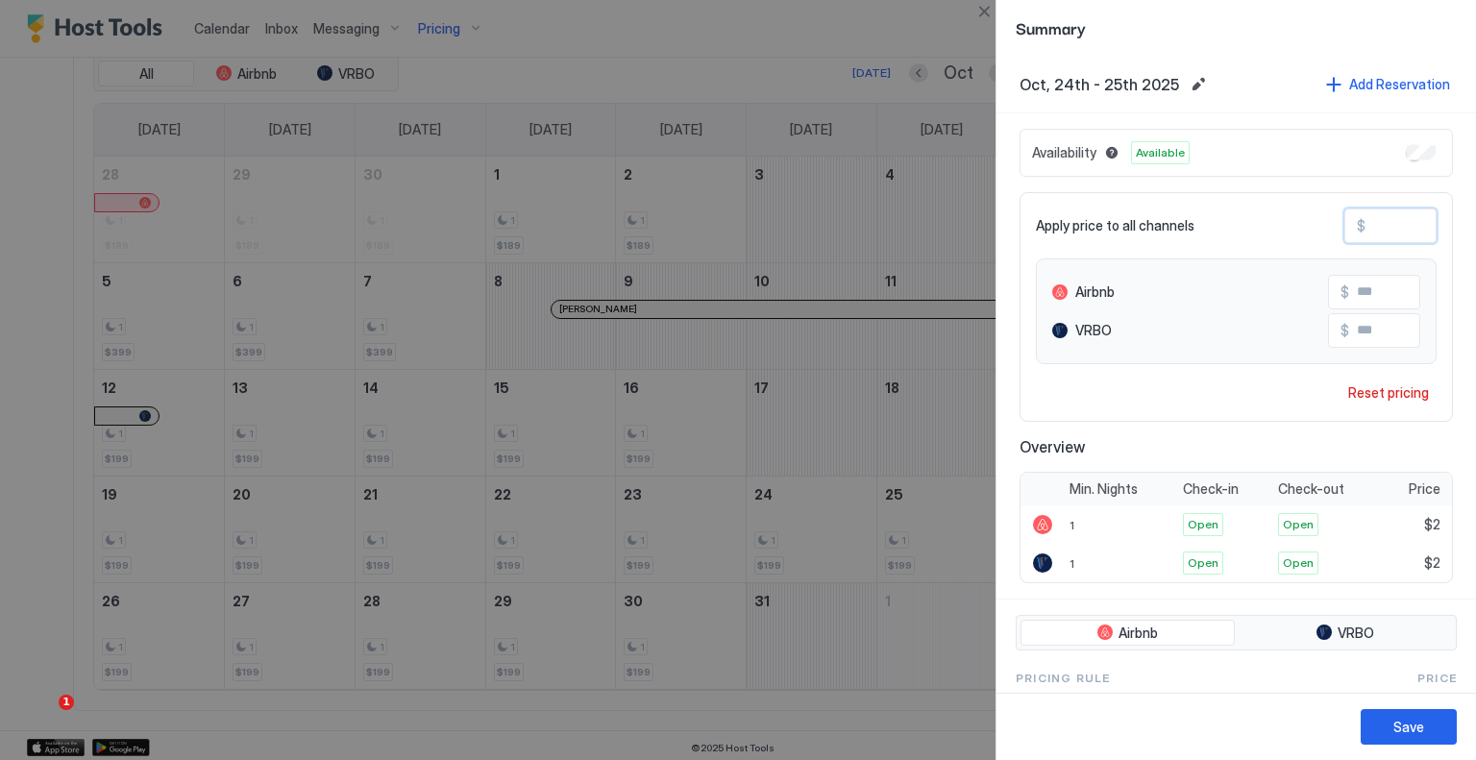
type input "***"
click at [1425, 737] on button "Save" at bounding box center [1409, 727] width 96 height 36
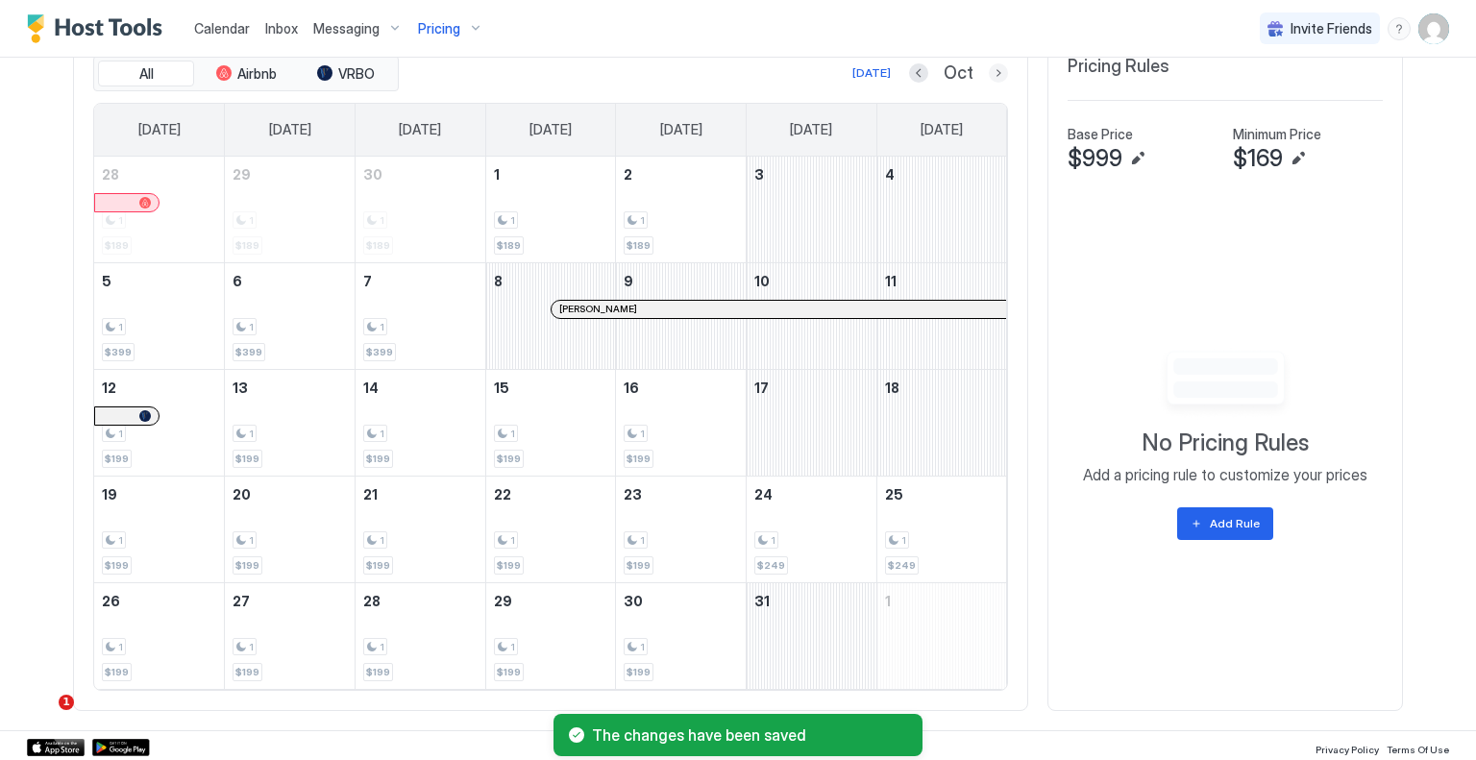
click at [992, 70] on button "Next month" at bounding box center [998, 72] width 19 height 19
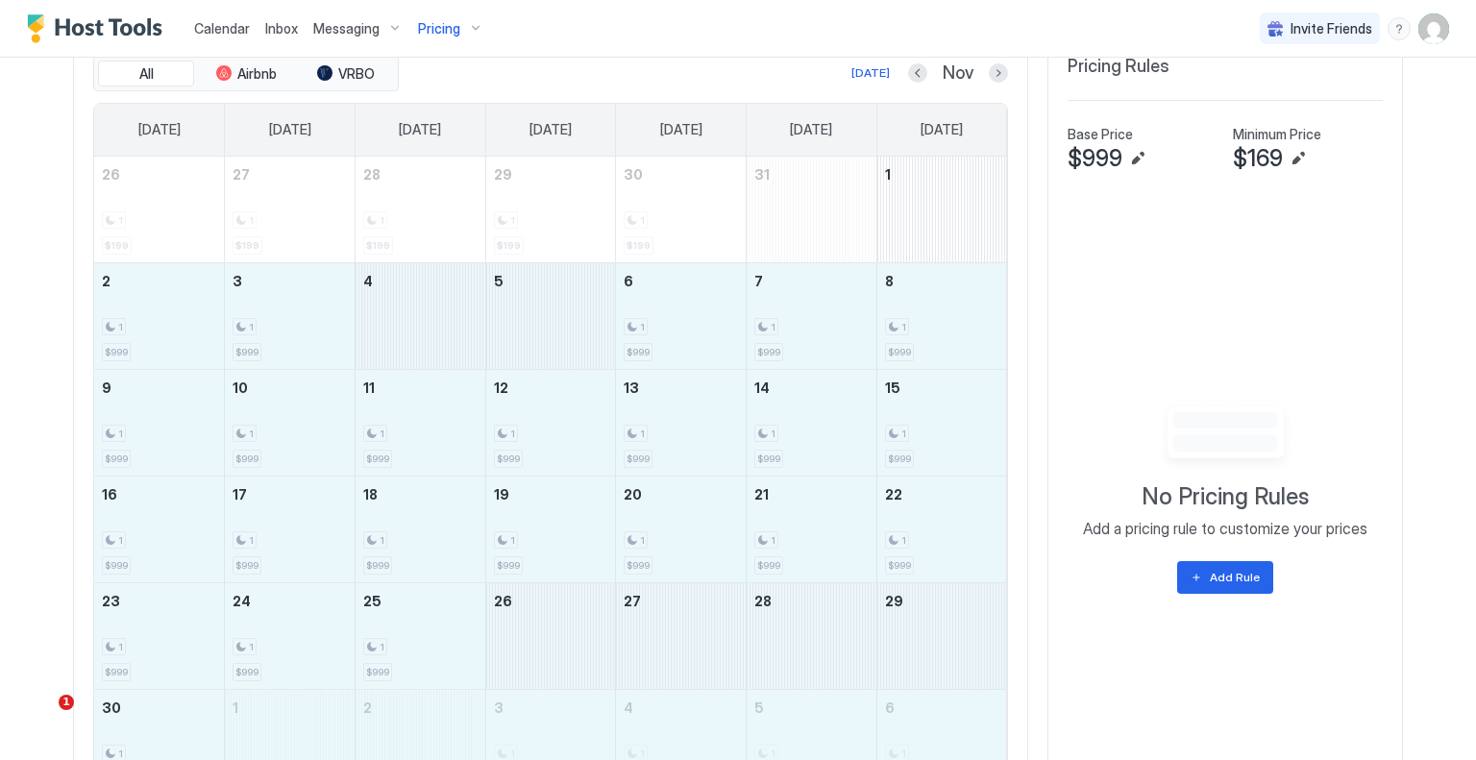
drag, startPoint x: 131, startPoint y: 300, endPoint x: 903, endPoint y: 718, distance: 878.6
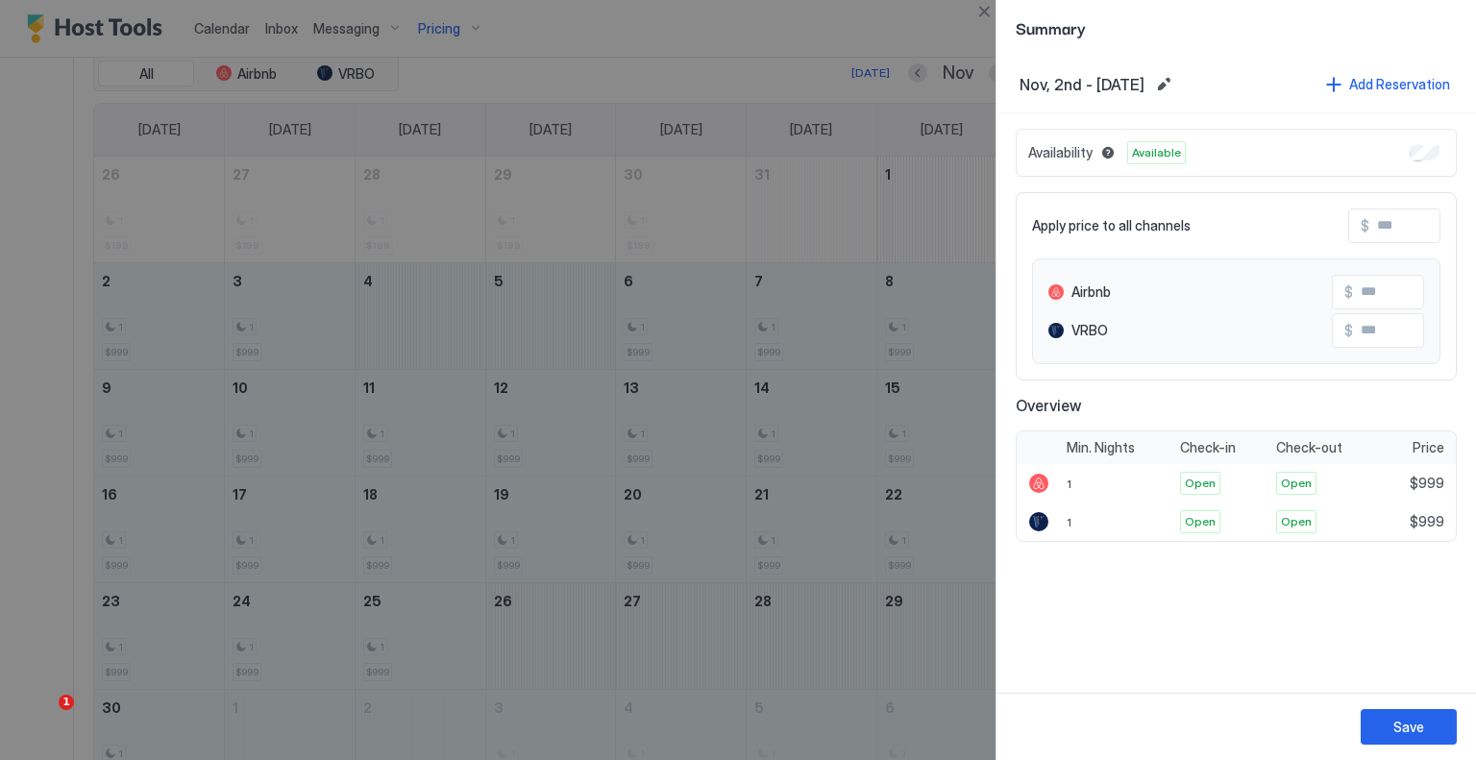
click at [1430, 235] on input "Input Field" at bounding box center [1447, 226] width 154 height 33
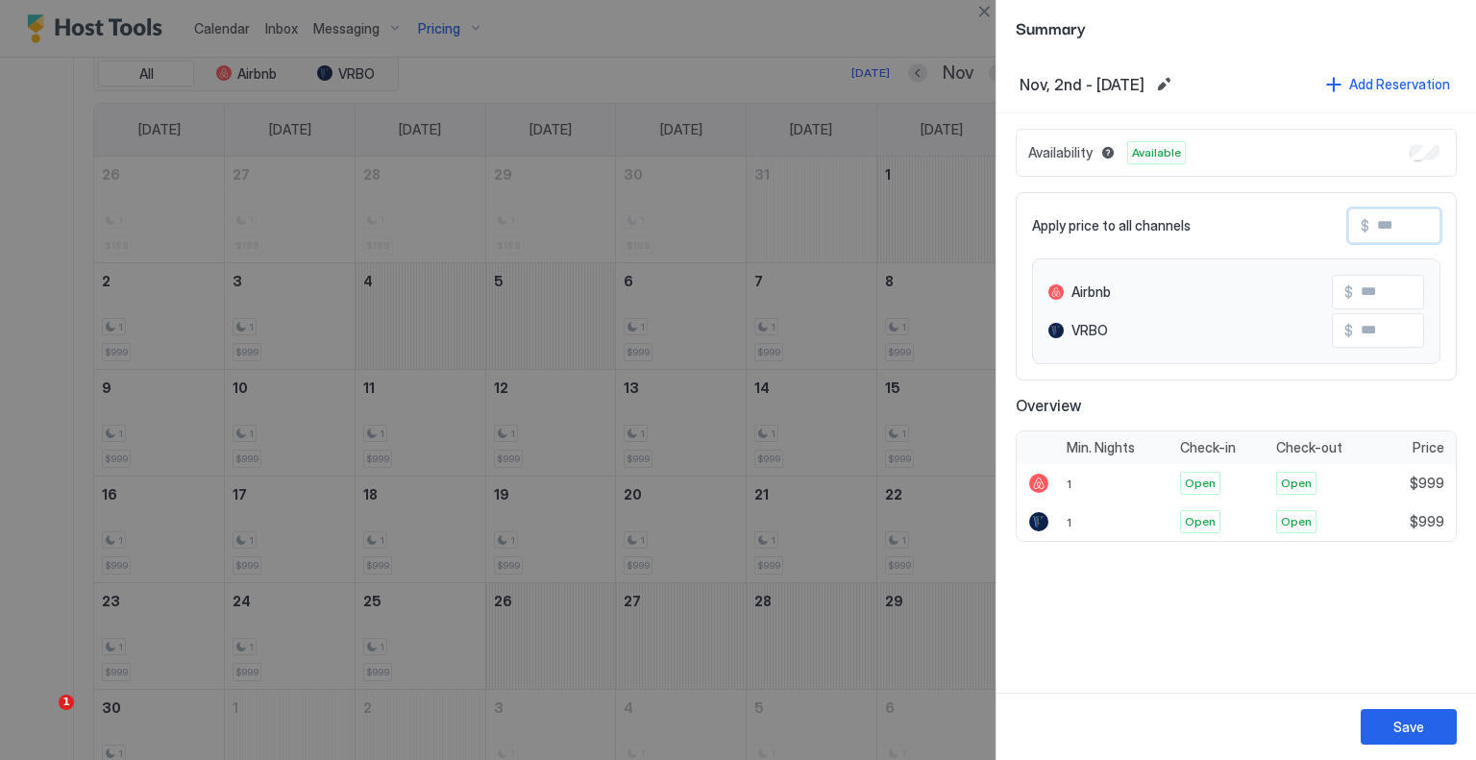
type input "*"
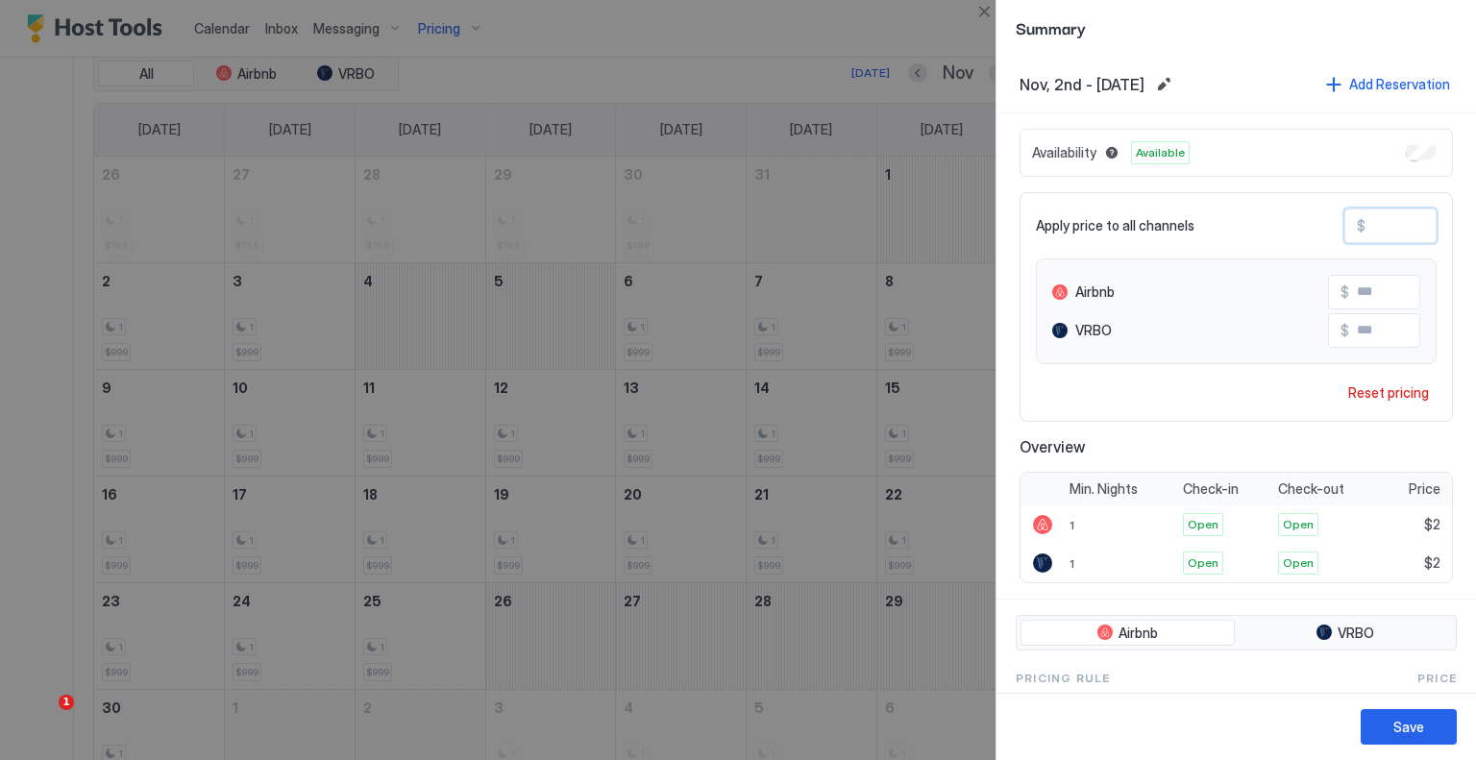
type input "**"
type input "***"
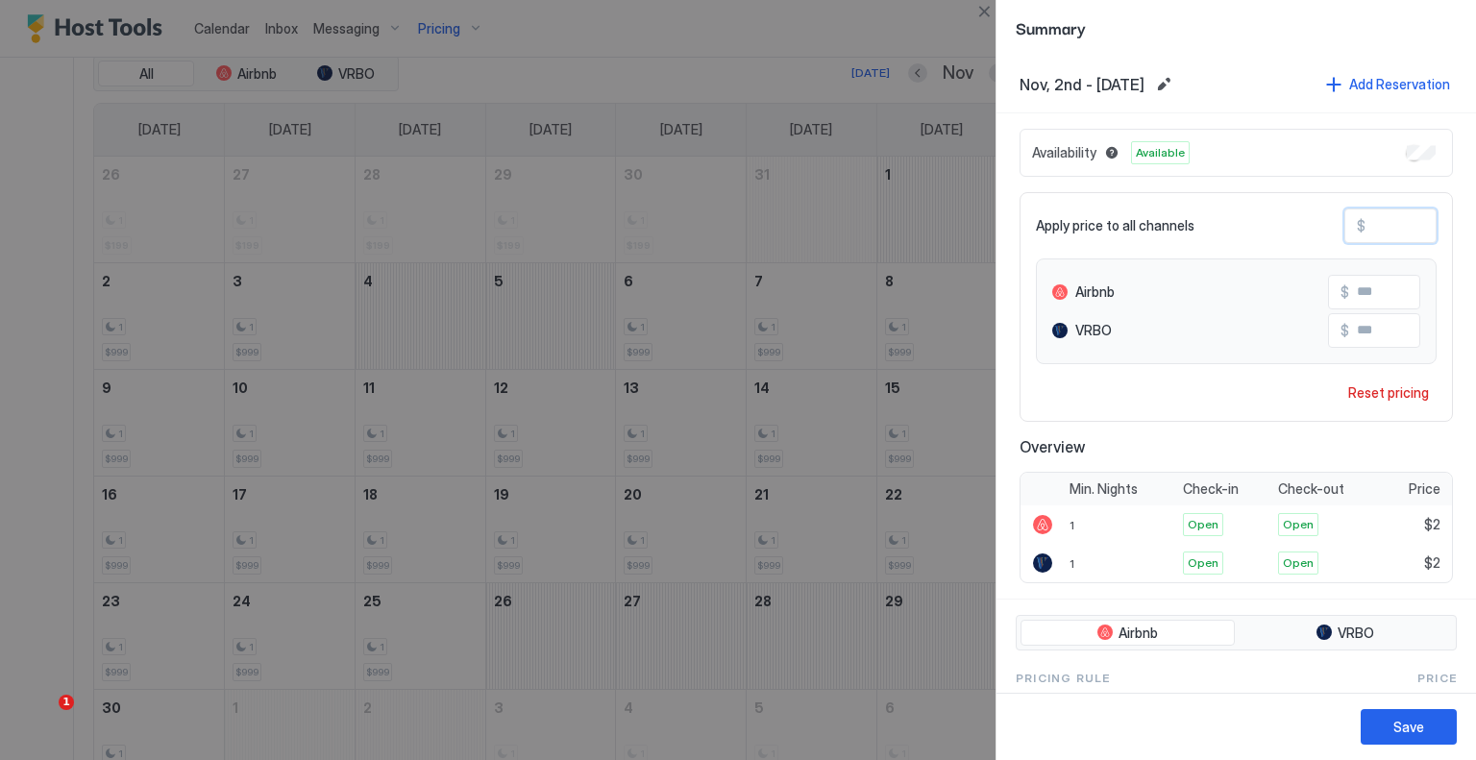
type input "***"
click at [1404, 721] on div "Save" at bounding box center [1409, 727] width 31 height 20
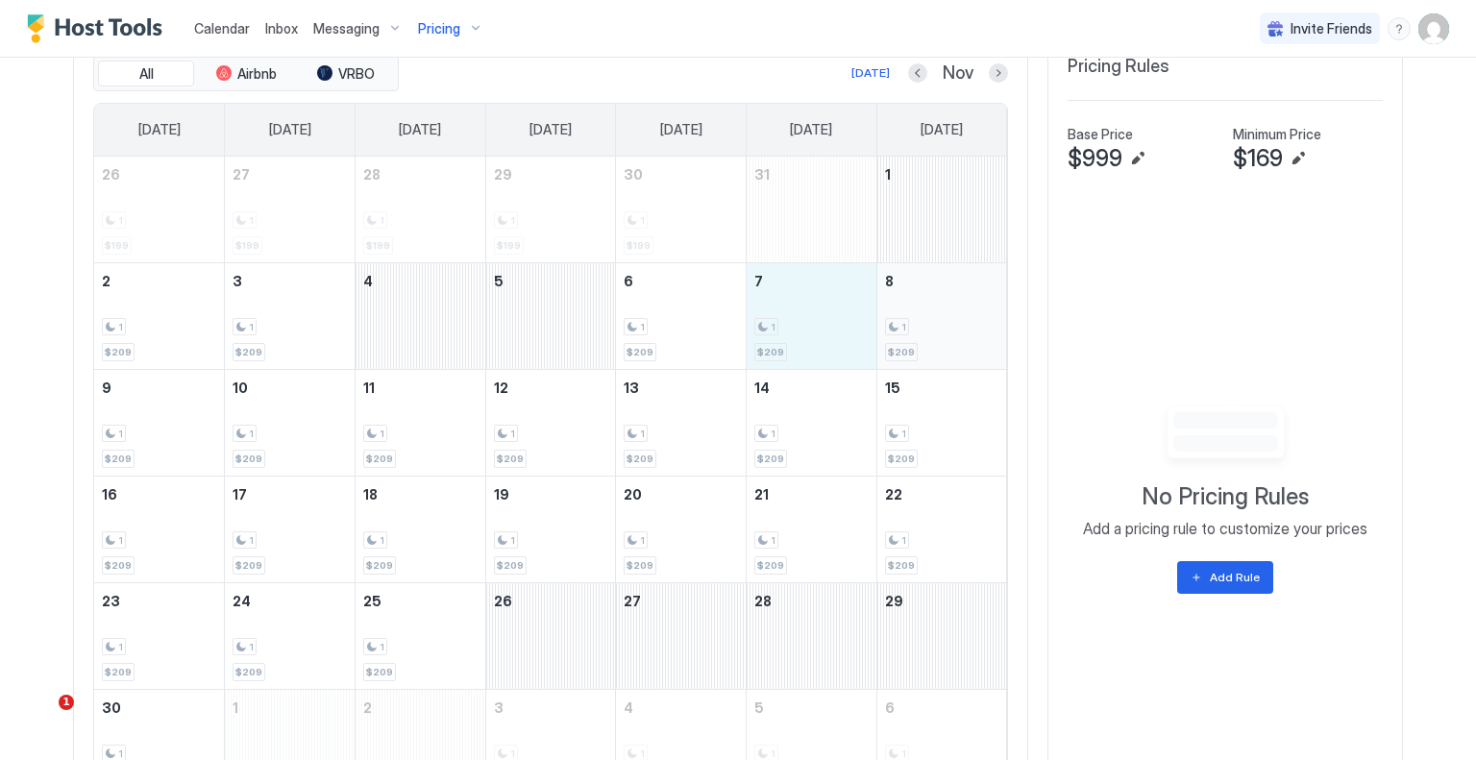
drag, startPoint x: 834, startPoint y: 351, endPoint x: 949, endPoint y: 350, distance: 114.4
click at [949, 350] on tr "2 1 $209 3 1 $209 4 5 6 1 $209 7 1 $209 8 1 $209" at bounding box center [550, 315] width 913 height 107
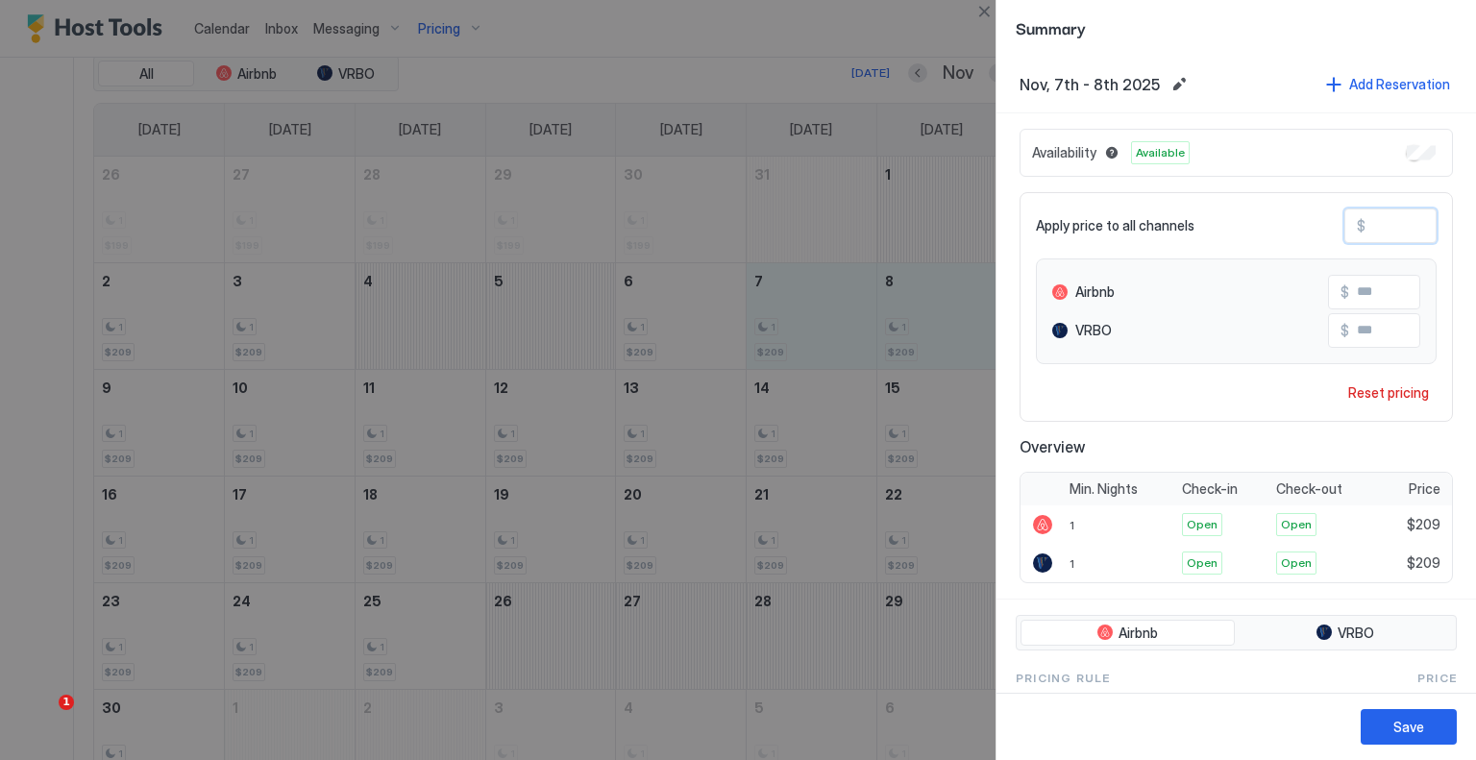
click at [1399, 234] on input "***" at bounding box center [1443, 226] width 154 height 33
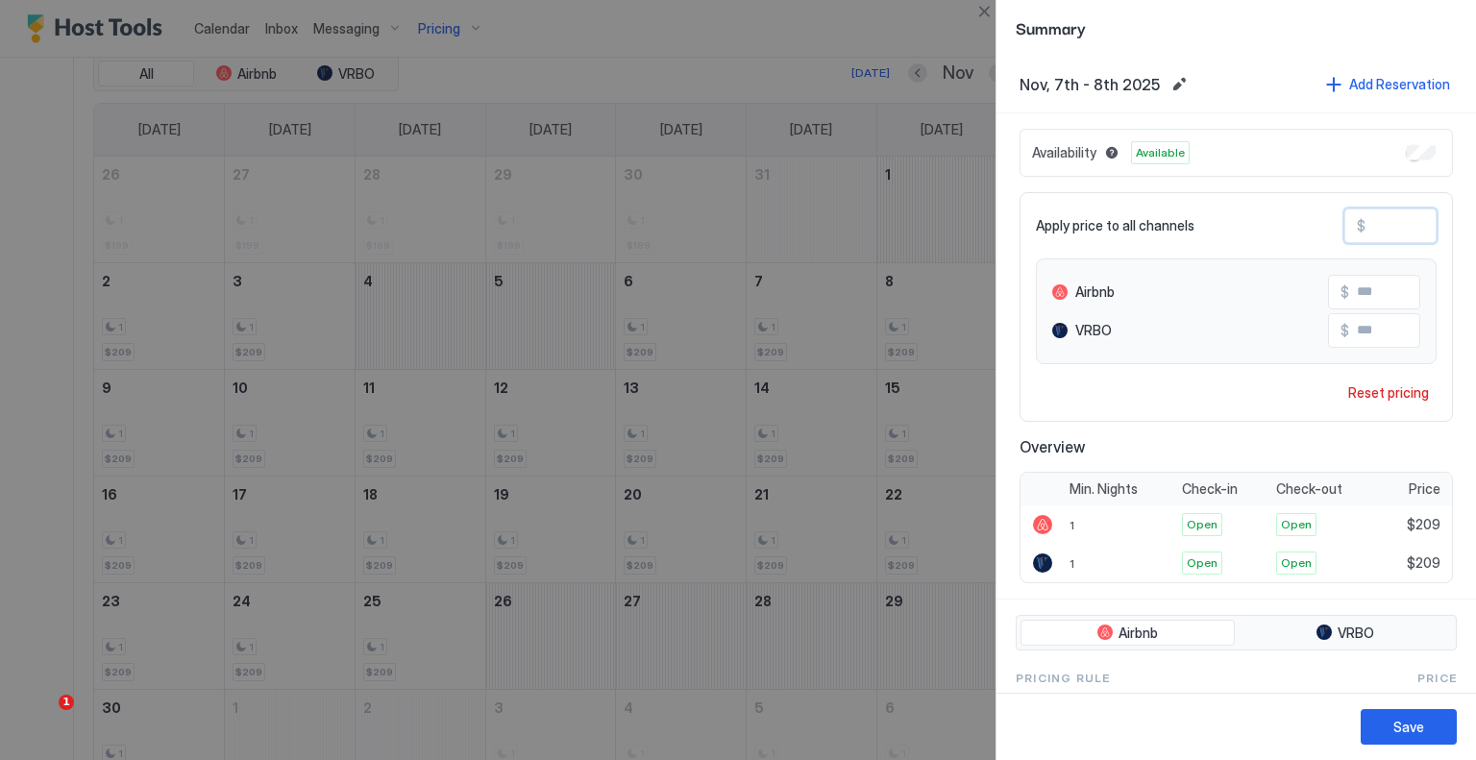
click at [1399, 234] on input "***" at bounding box center [1443, 226] width 154 height 33
click at [1453, 713] on button "Save" at bounding box center [1409, 727] width 96 height 36
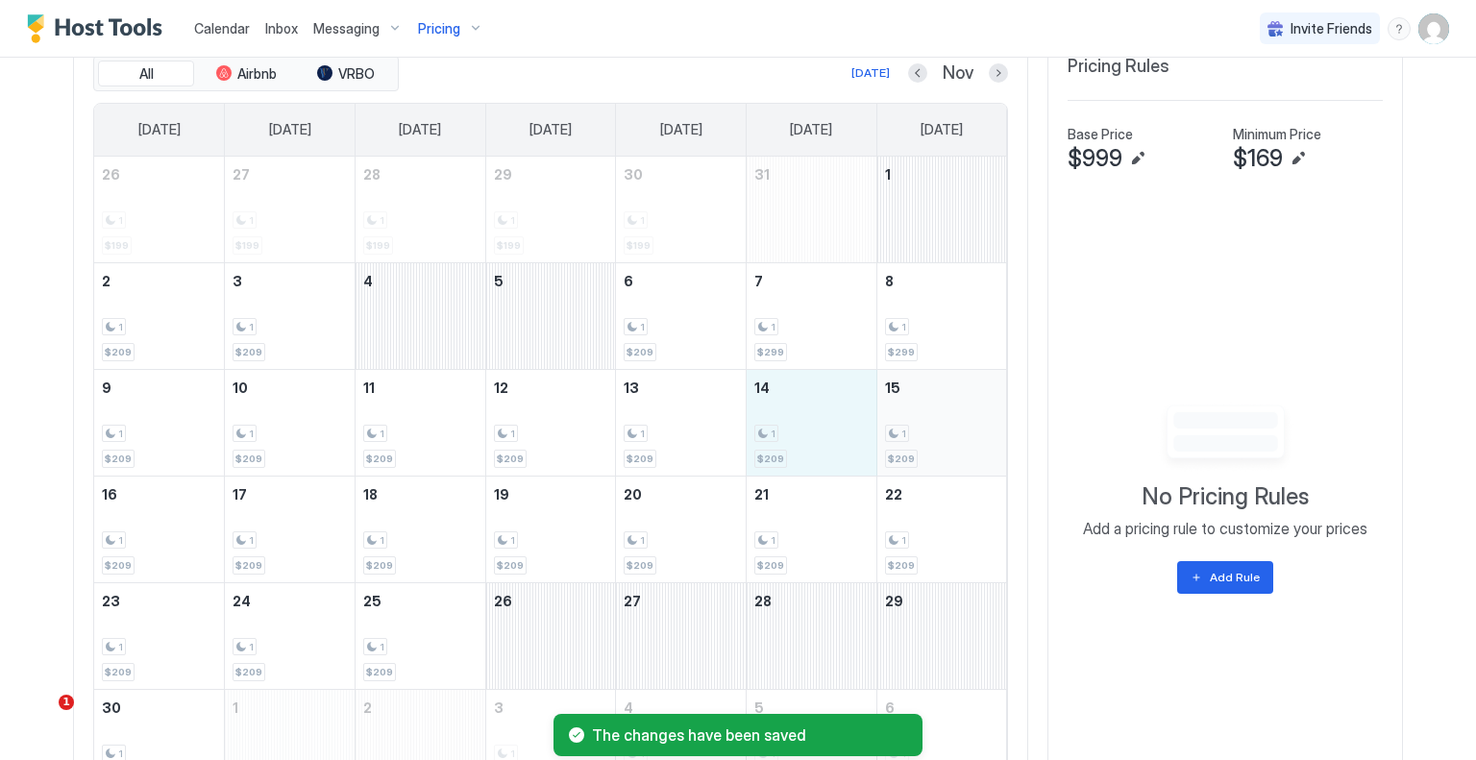
drag, startPoint x: 772, startPoint y: 453, endPoint x: 956, endPoint y: 453, distance: 184.5
click at [956, 453] on tr "9 1 $209 10 1 $209 11 1 $209 12 1 $209 13 1 $209 14 1 $209 15 1 $209" at bounding box center [550, 422] width 913 height 107
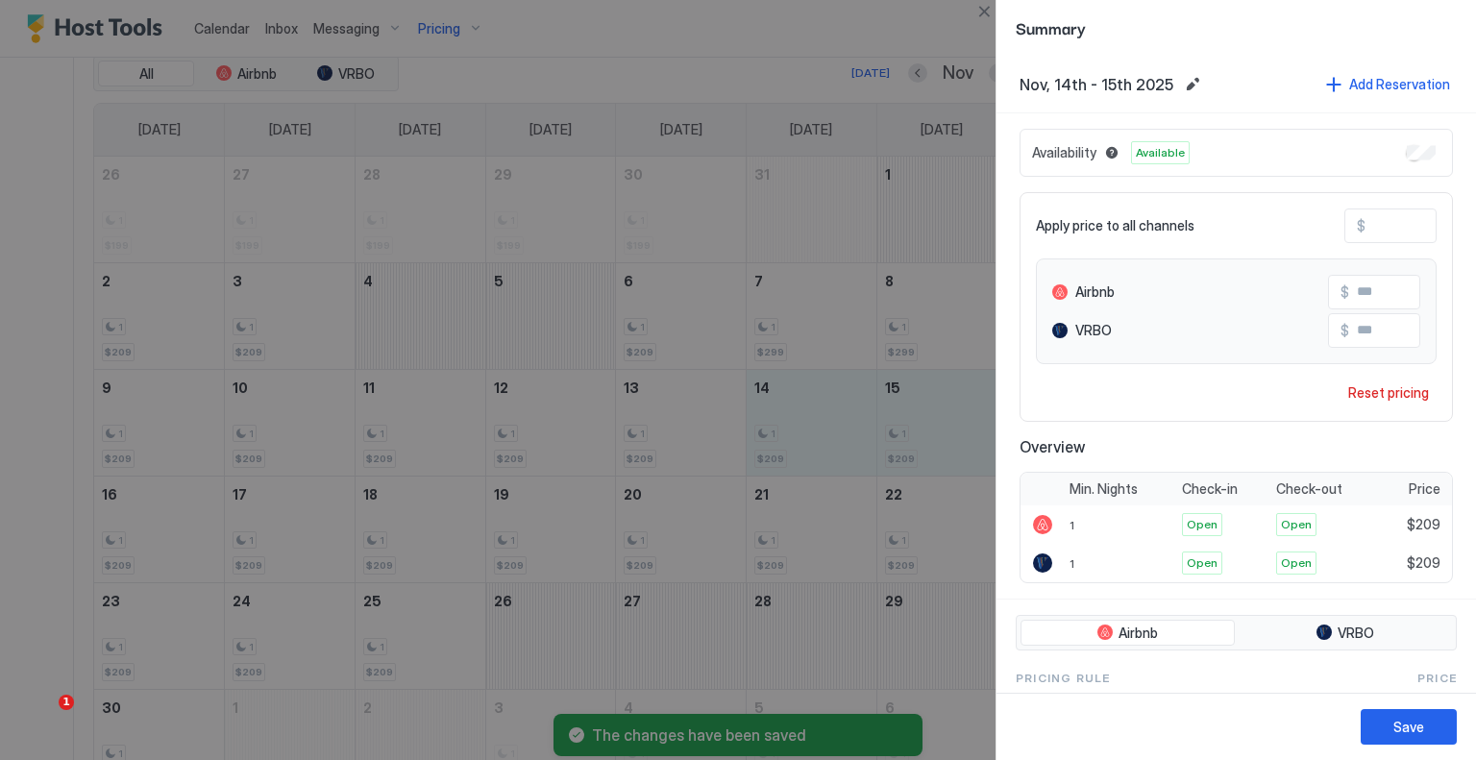
click at [1366, 212] on input "***" at bounding box center [1443, 226] width 154 height 33
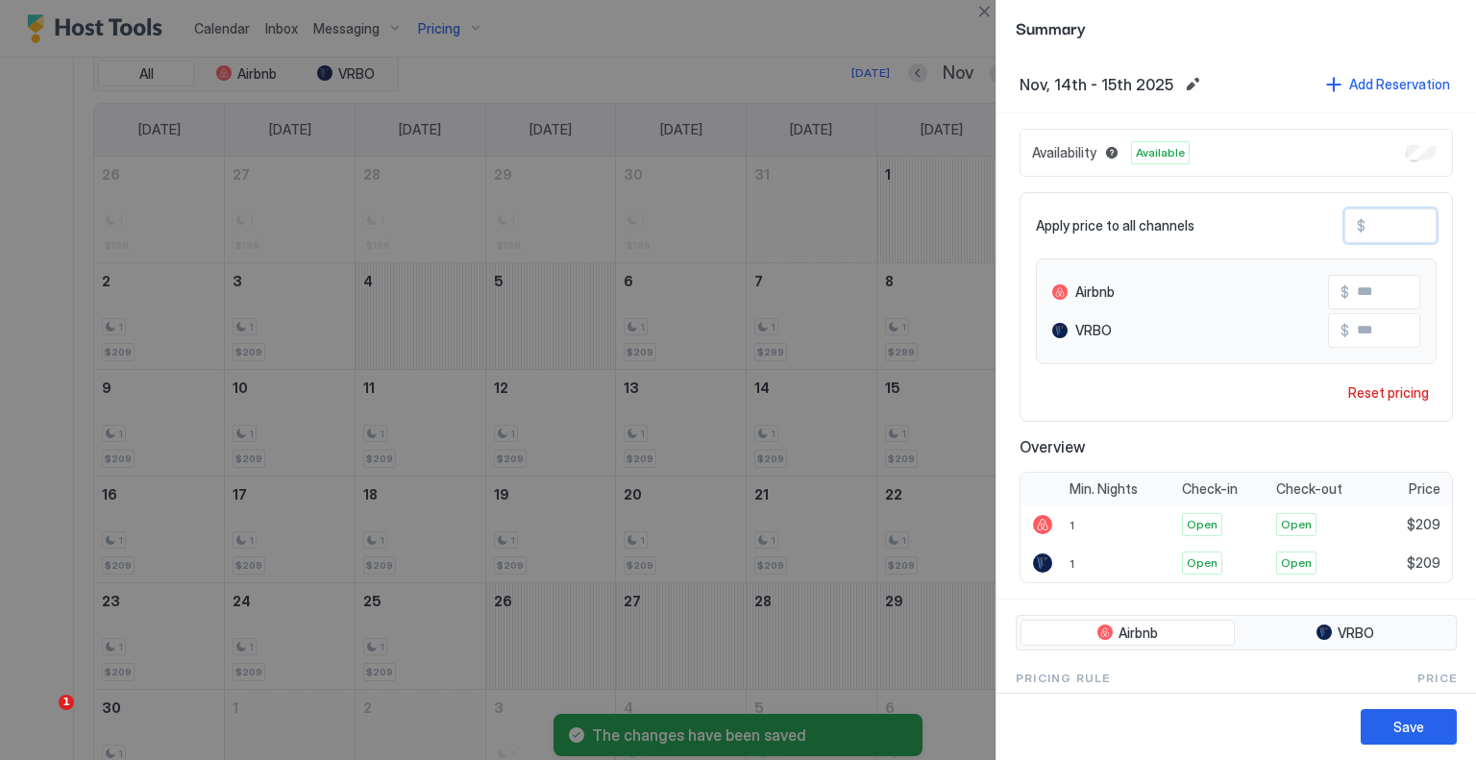
click at [1366, 212] on input "***" at bounding box center [1443, 226] width 154 height 33
click at [1423, 733] on button "Save" at bounding box center [1409, 727] width 96 height 36
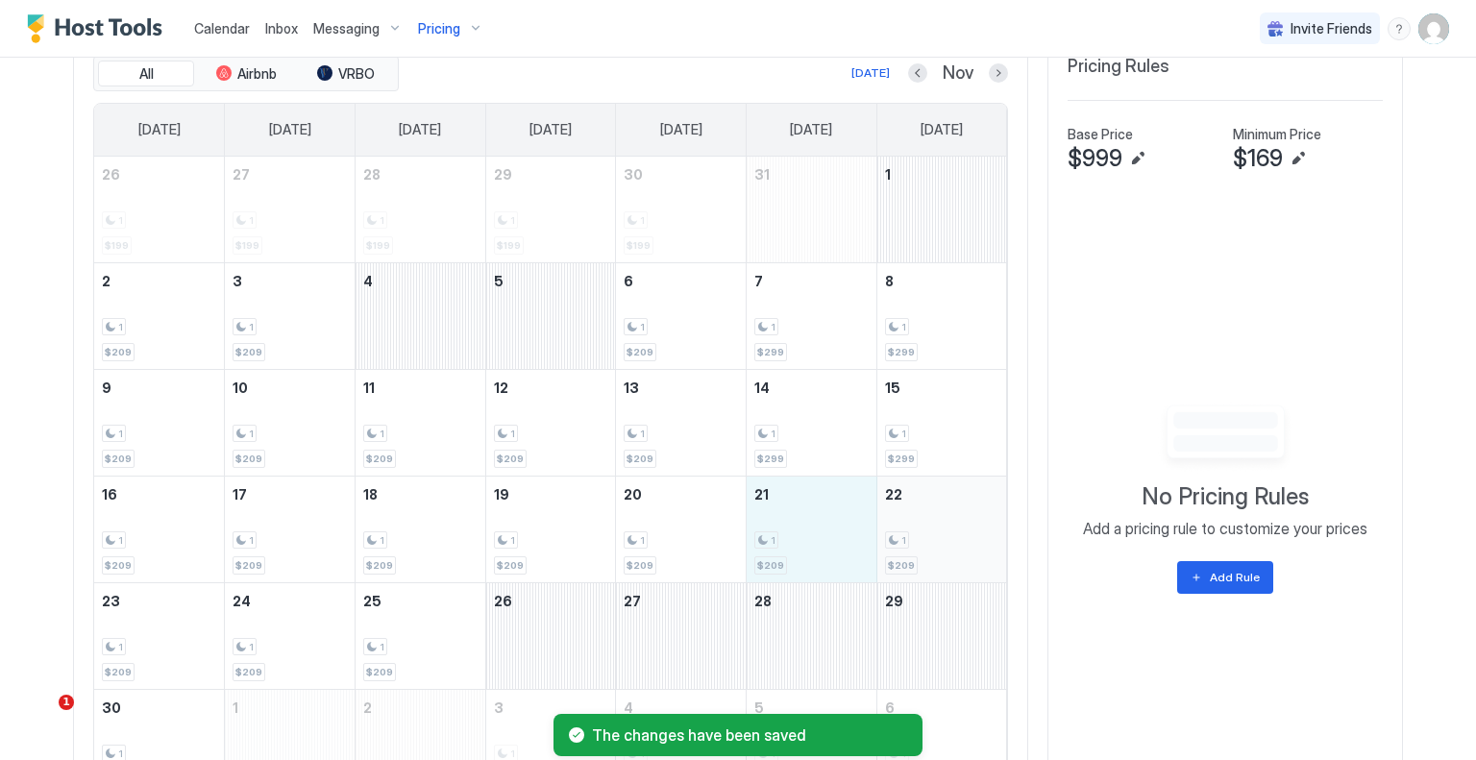
drag, startPoint x: 793, startPoint y: 537, endPoint x: 922, endPoint y: 537, distance: 128.8
click at [922, 537] on tr "16 1 $209 17 1 $209 18 1 $209 19 1 $209 20 1 $209 21 1 $209 22 1 $209" at bounding box center [550, 529] width 913 height 107
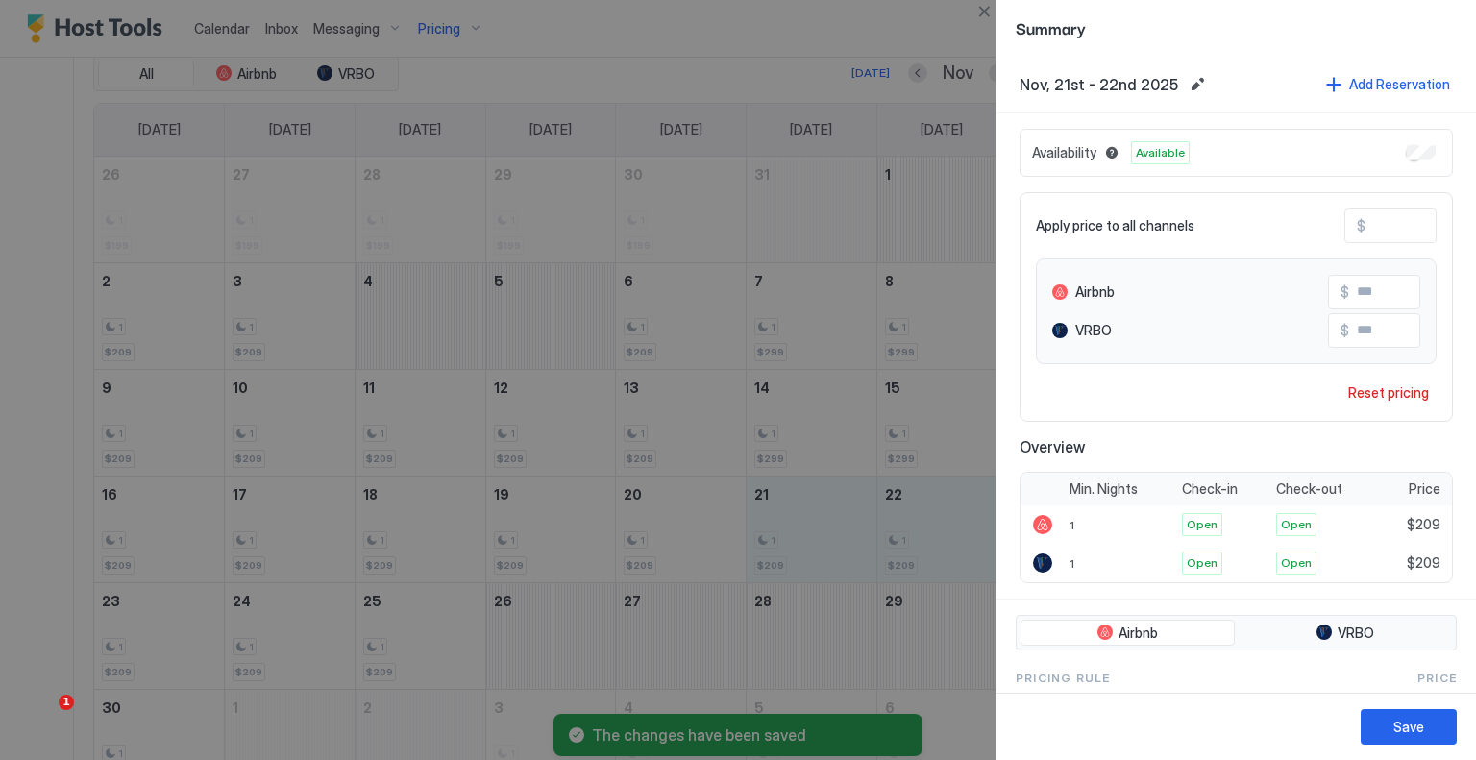
click at [1366, 218] on input "***" at bounding box center [1443, 226] width 154 height 33
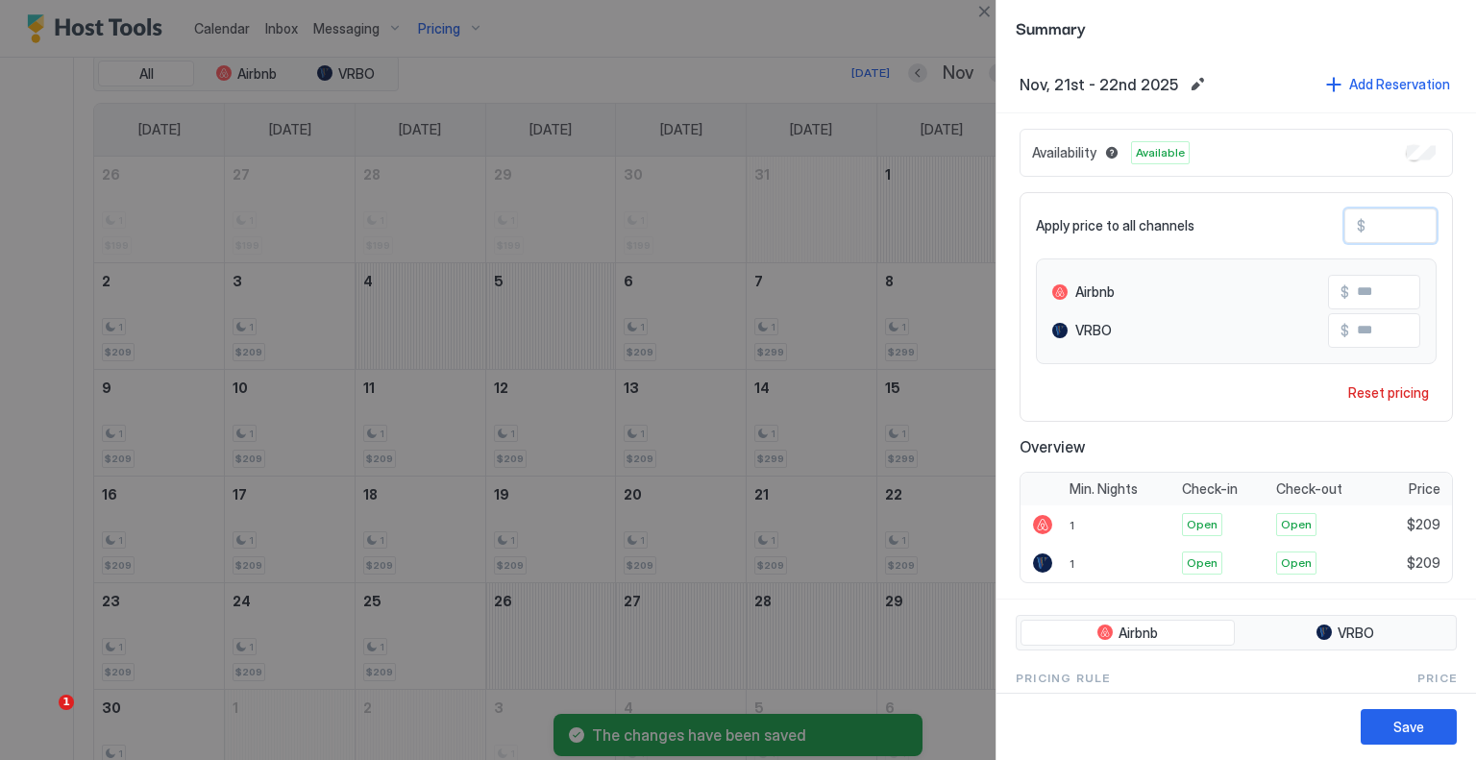
click at [1366, 218] on input "***" at bounding box center [1443, 226] width 154 height 33
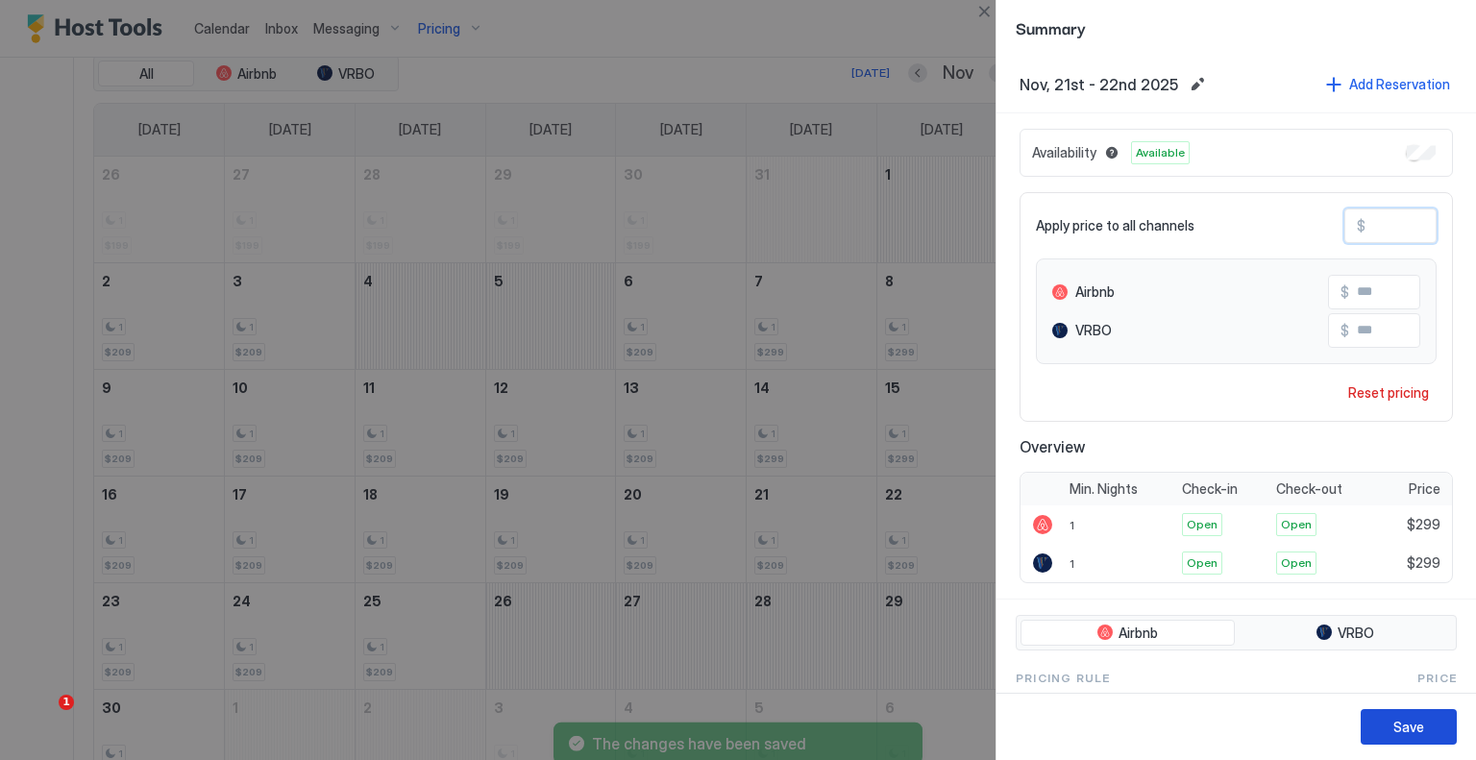
click at [1434, 738] on button "Save" at bounding box center [1409, 727] width 96 height 36
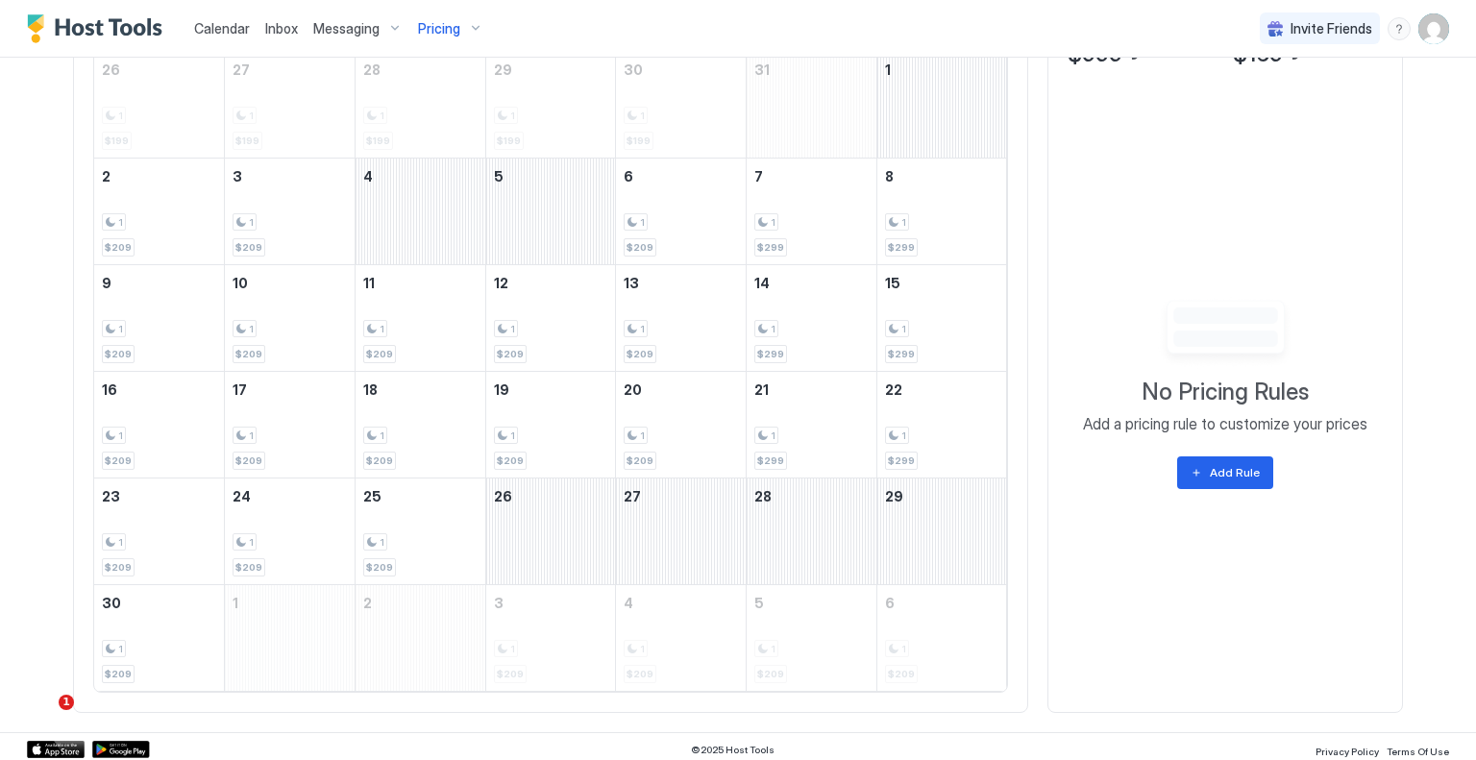
scroll to position [778, 0]
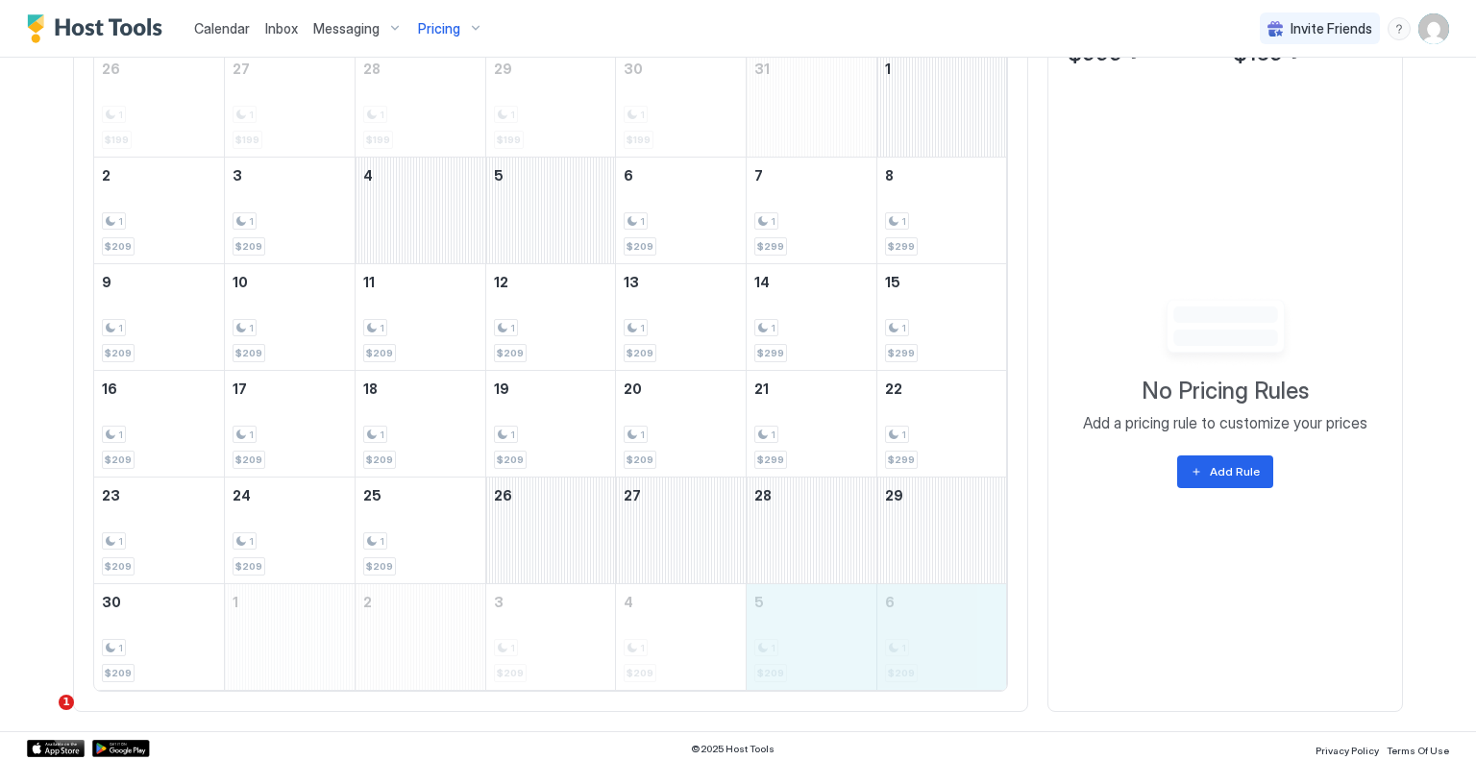
drag, startPoint x: 828, startPoint y: 606, endPoint x: 873, endPoint y: 606, distance: 44.2
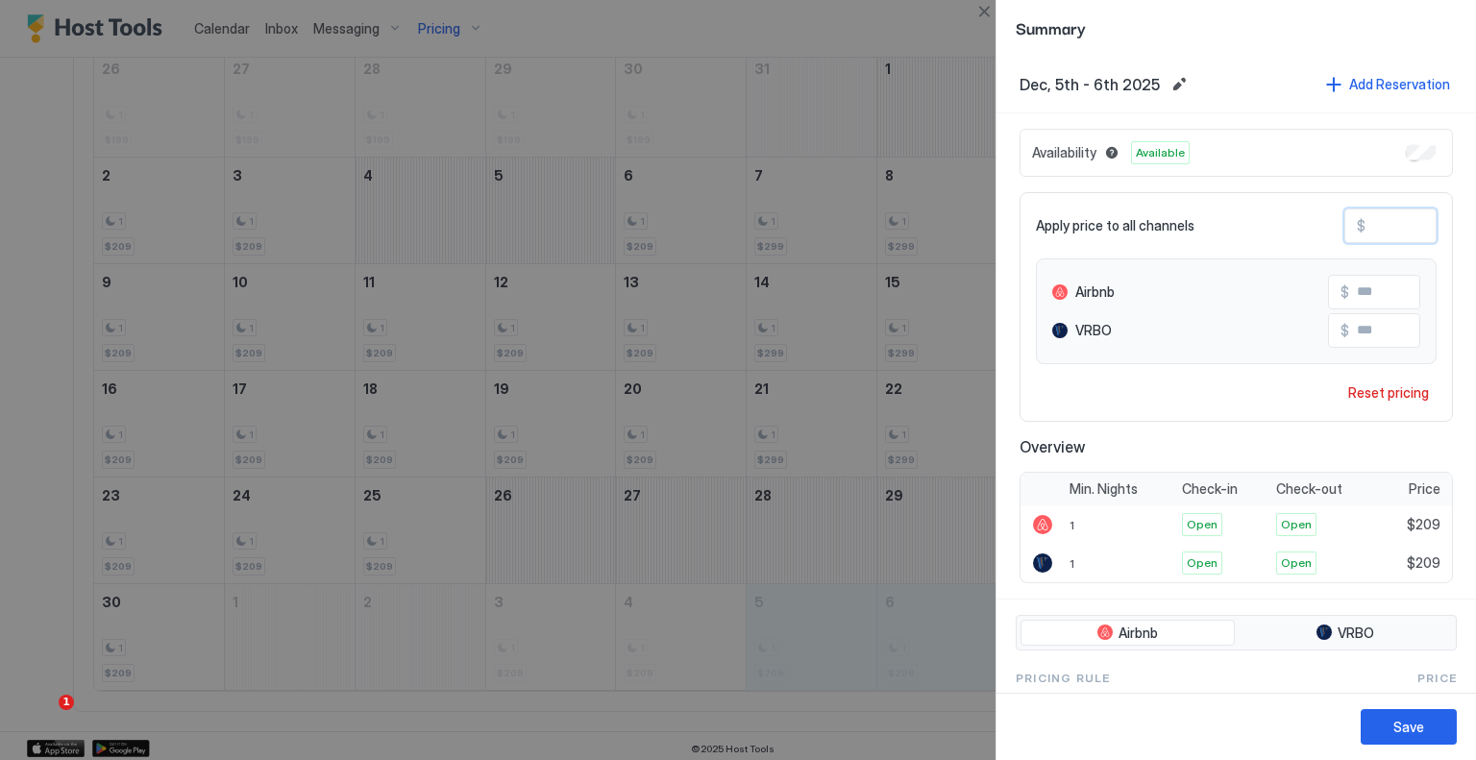
click at [1414, 215] on input "***" at bounding box center [1443, 226] width 154 height 33
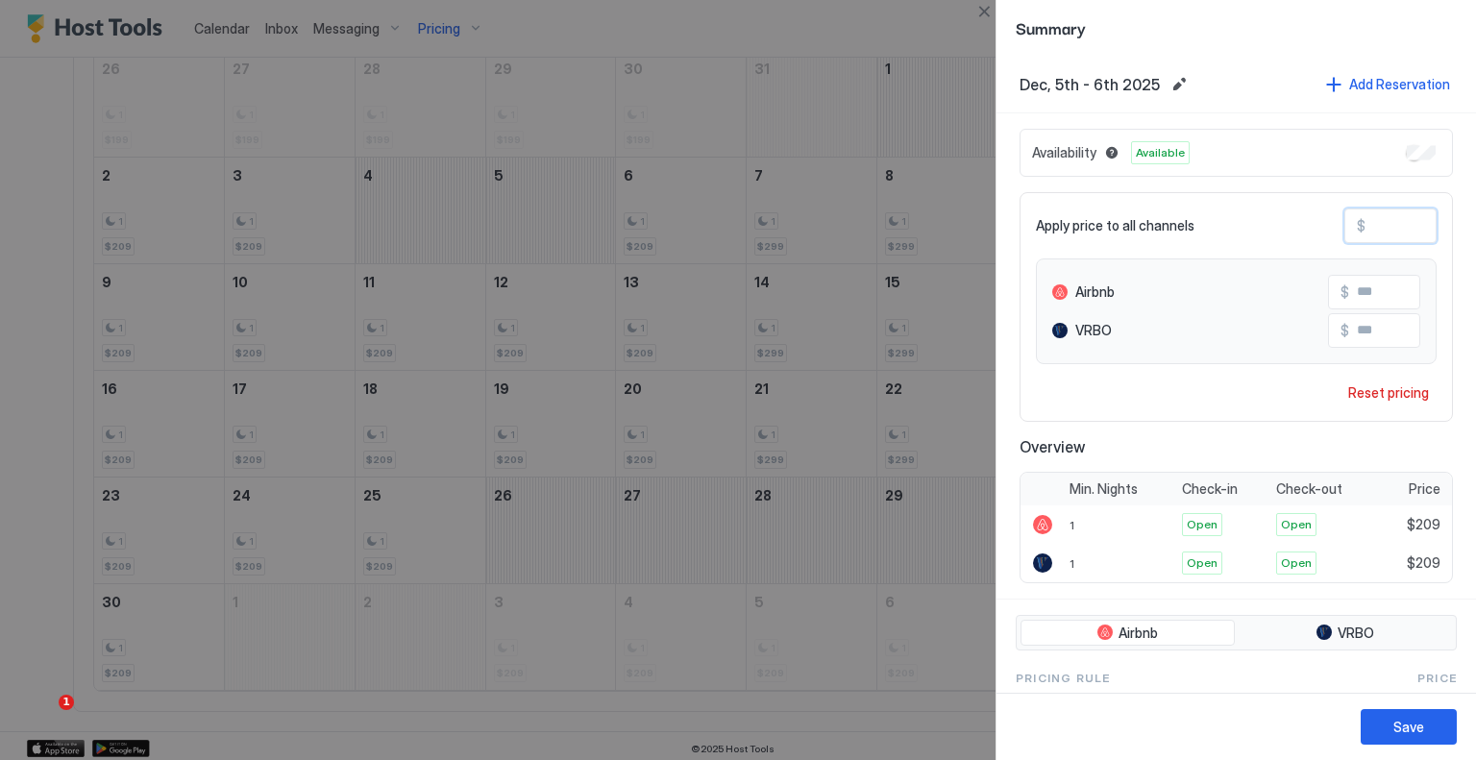
click at [1414, 215] on input "***" at bounding box center [1443, 226] width 154 height 33
click at [1351, 718] on div "Save" at bounding box center [1237, 726] width 480 height 67
click at [1386, 718] on button "Save" at bounding box center [1409, 727] width 96 height 36
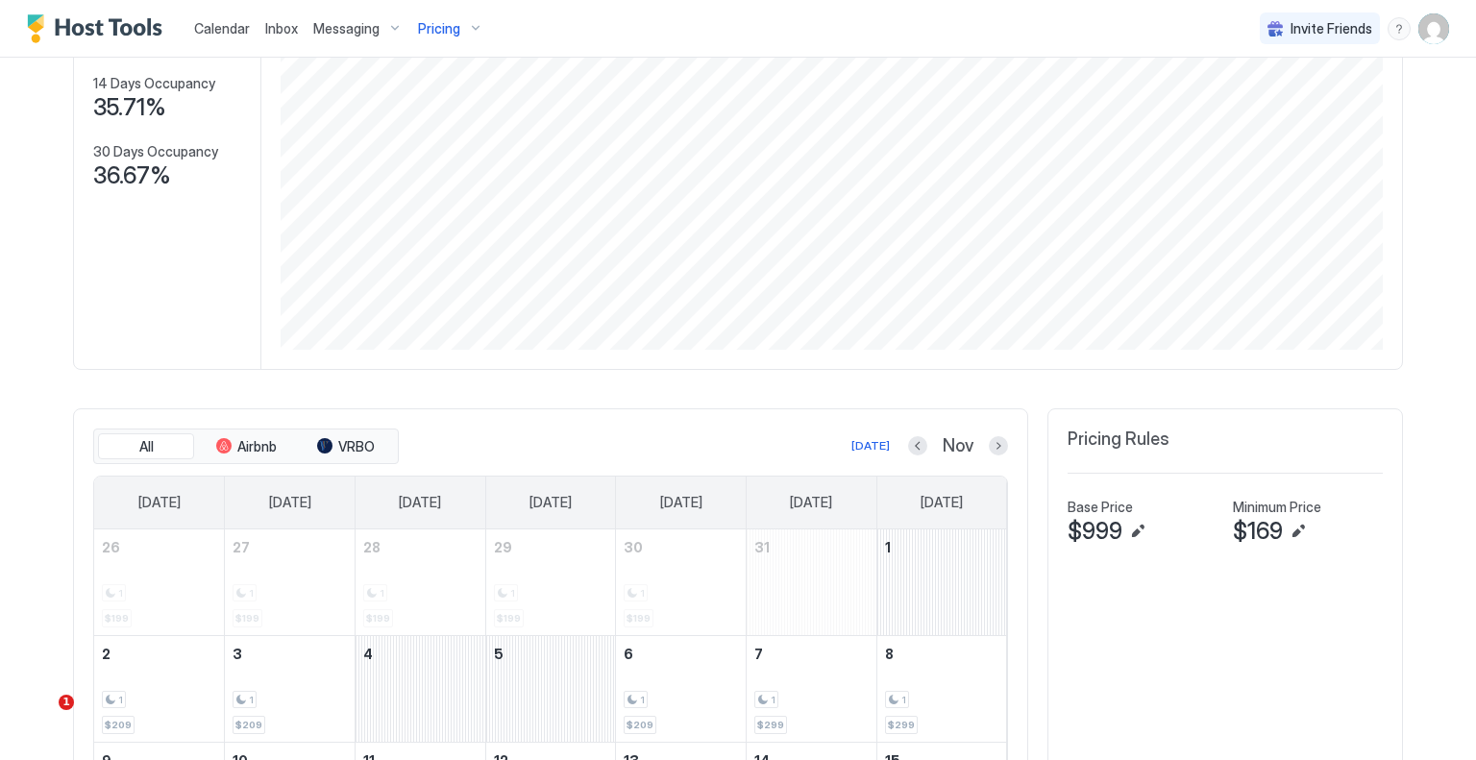
scroll to position [585, 0]
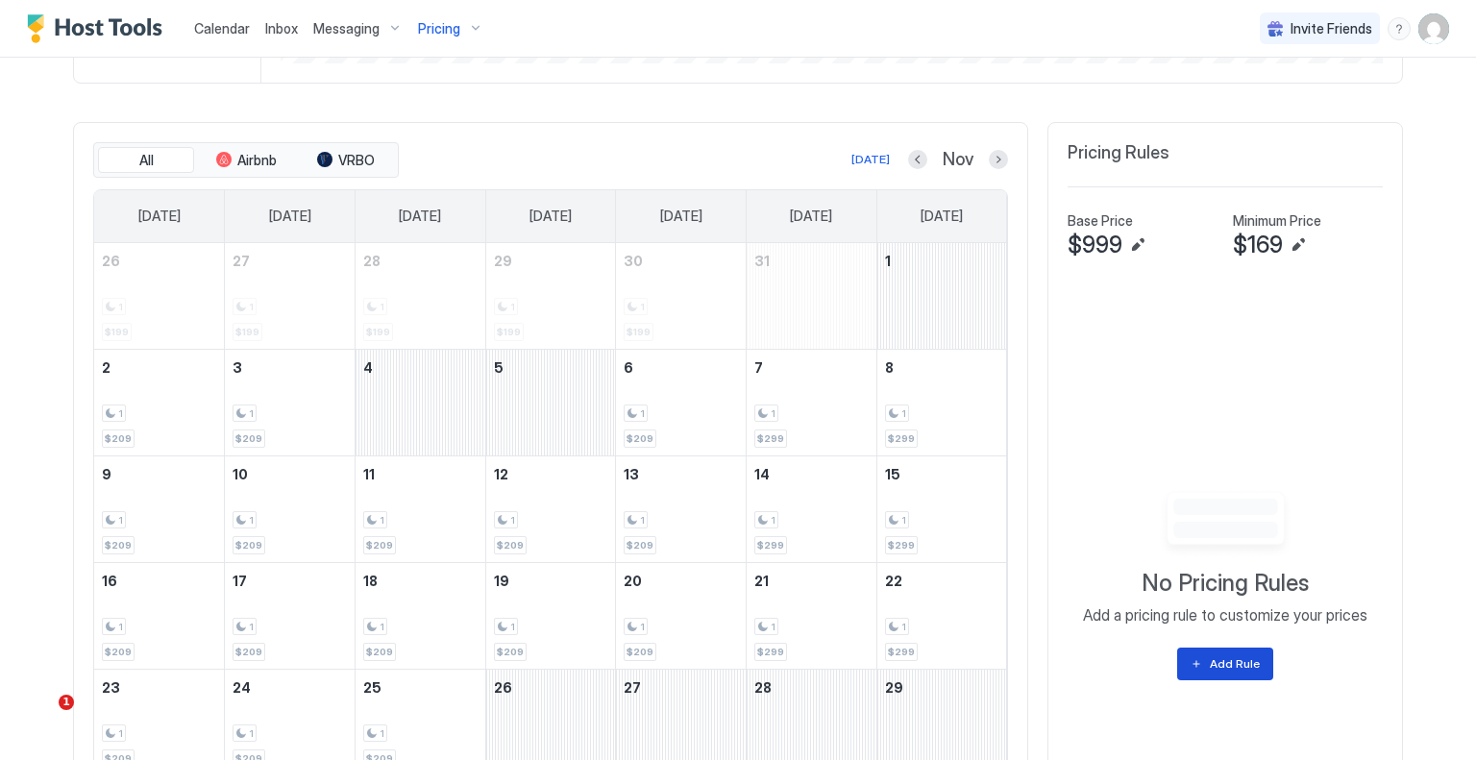
click at [1228, 655] on div "Add Rule" at bounding box center [1235, 663] width 50 height 17
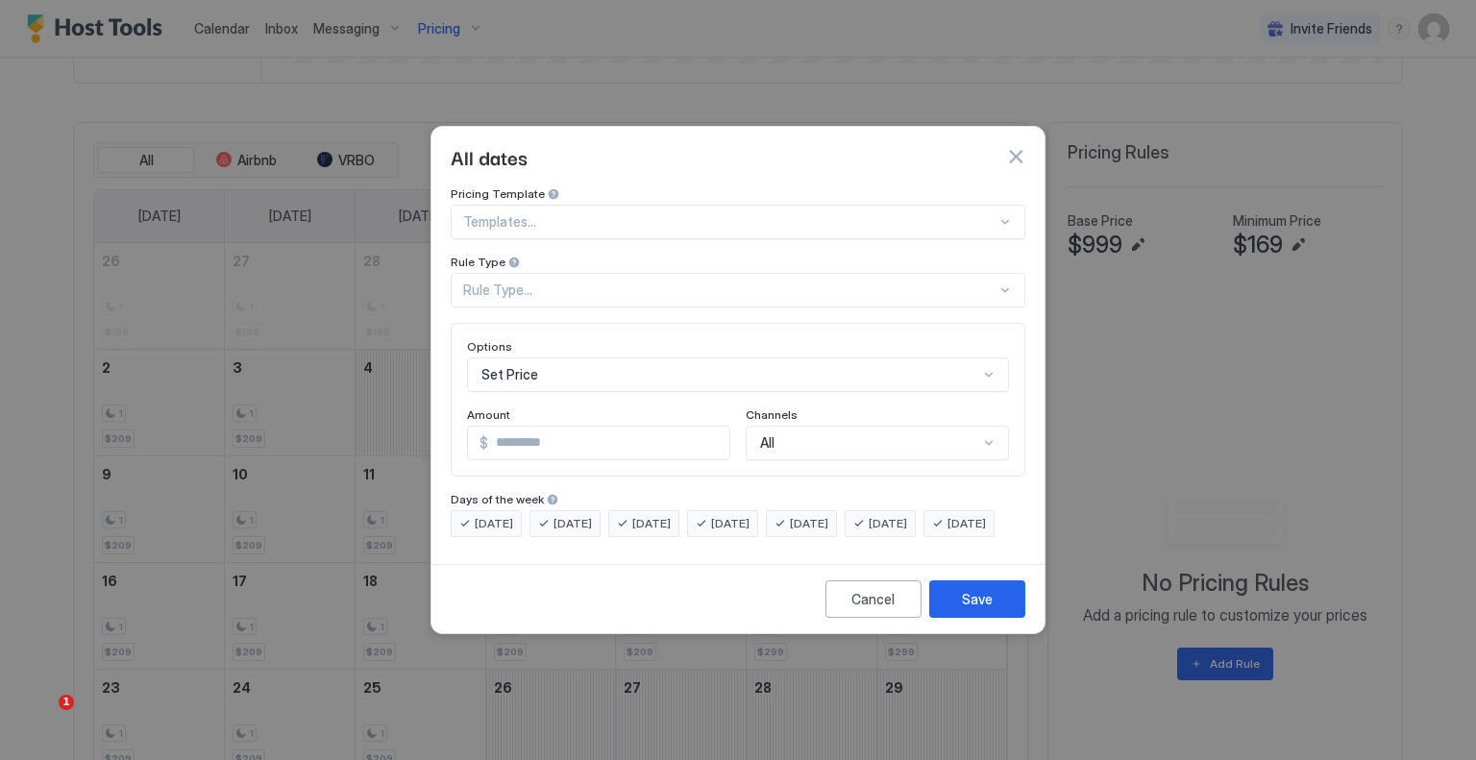
click at [551, 282] on div "Rule Type..." at bounding box center [729, 290] width 533 height 17
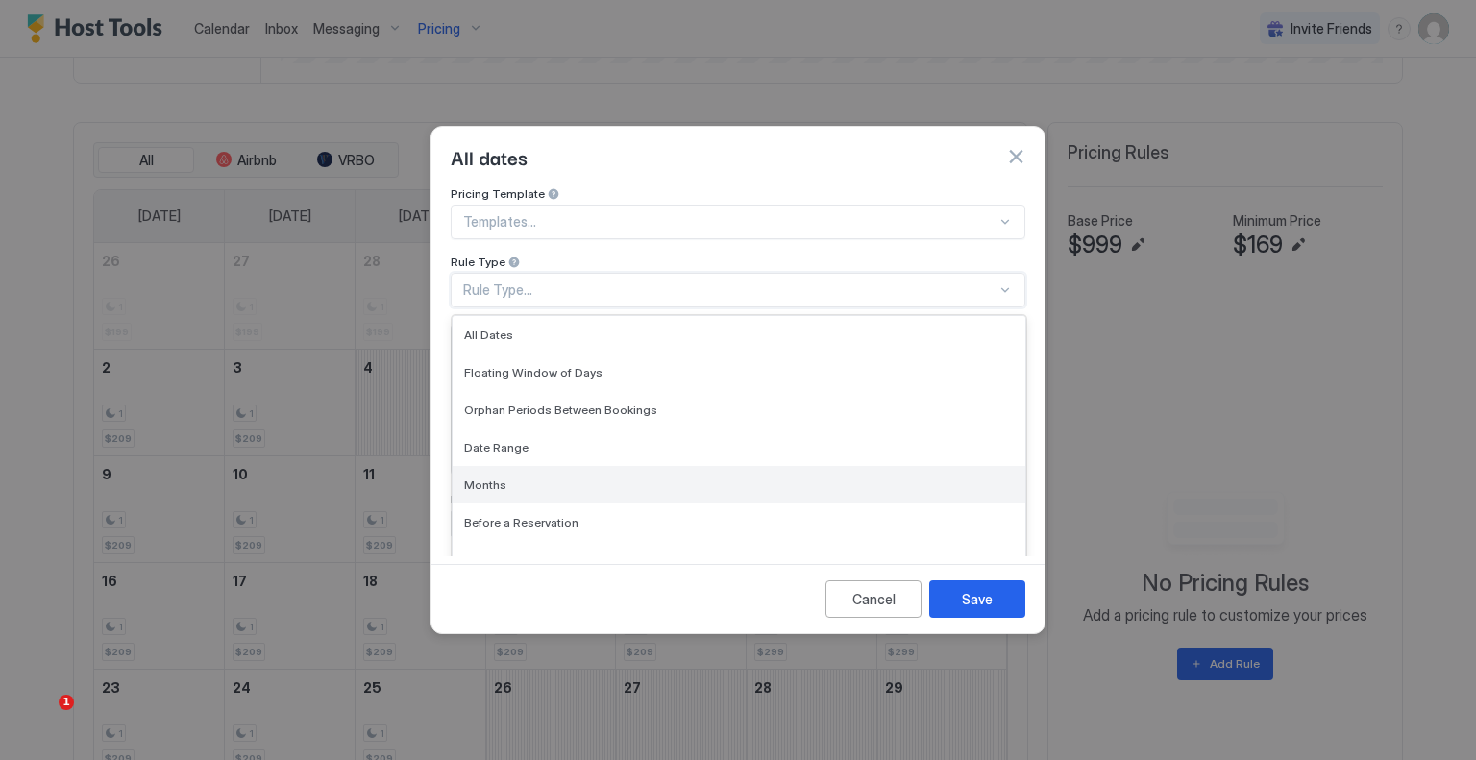
click at [554, 478] on div "Months" at bounding box center [739, 485] width 550 height 14
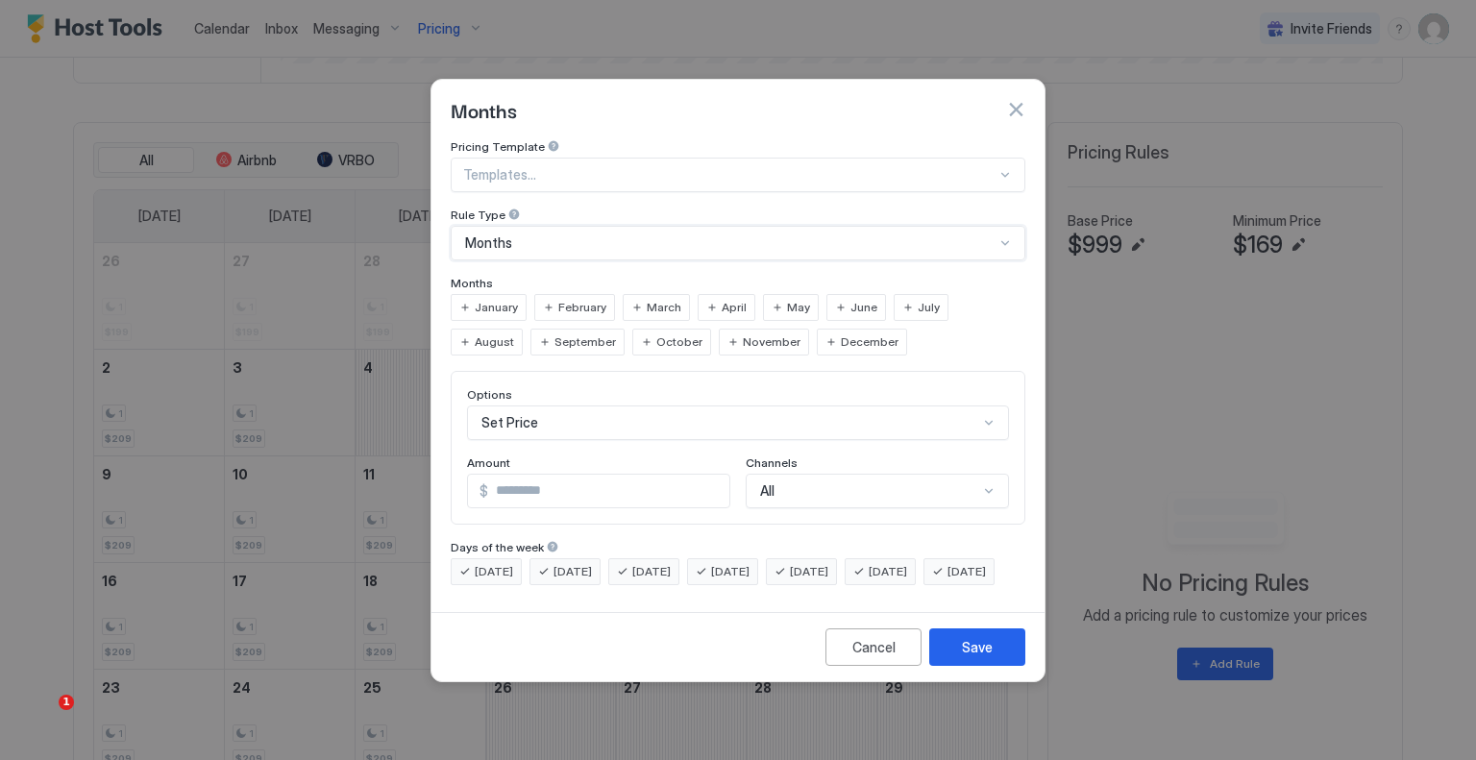
click at [743, 334] on span "November" at bounding box center [772, 342] width 58 height 17
click at [841, 334] on span "December" at bounding box center [870, 342] width 58 height 17
click at [669, 407] on div "Set Price" at bounding box center [738, 423] width 542 height 35
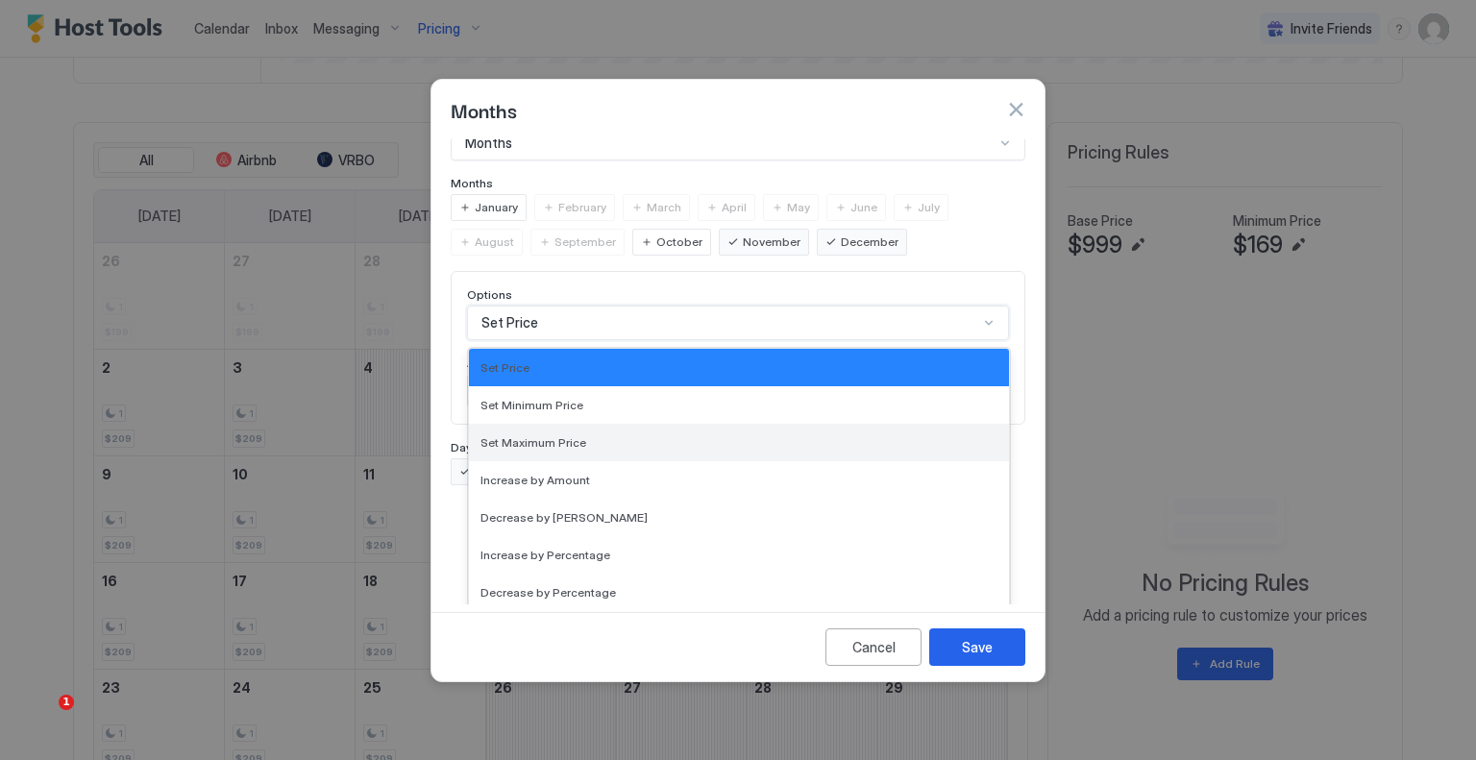
scroll to position [349, 0]
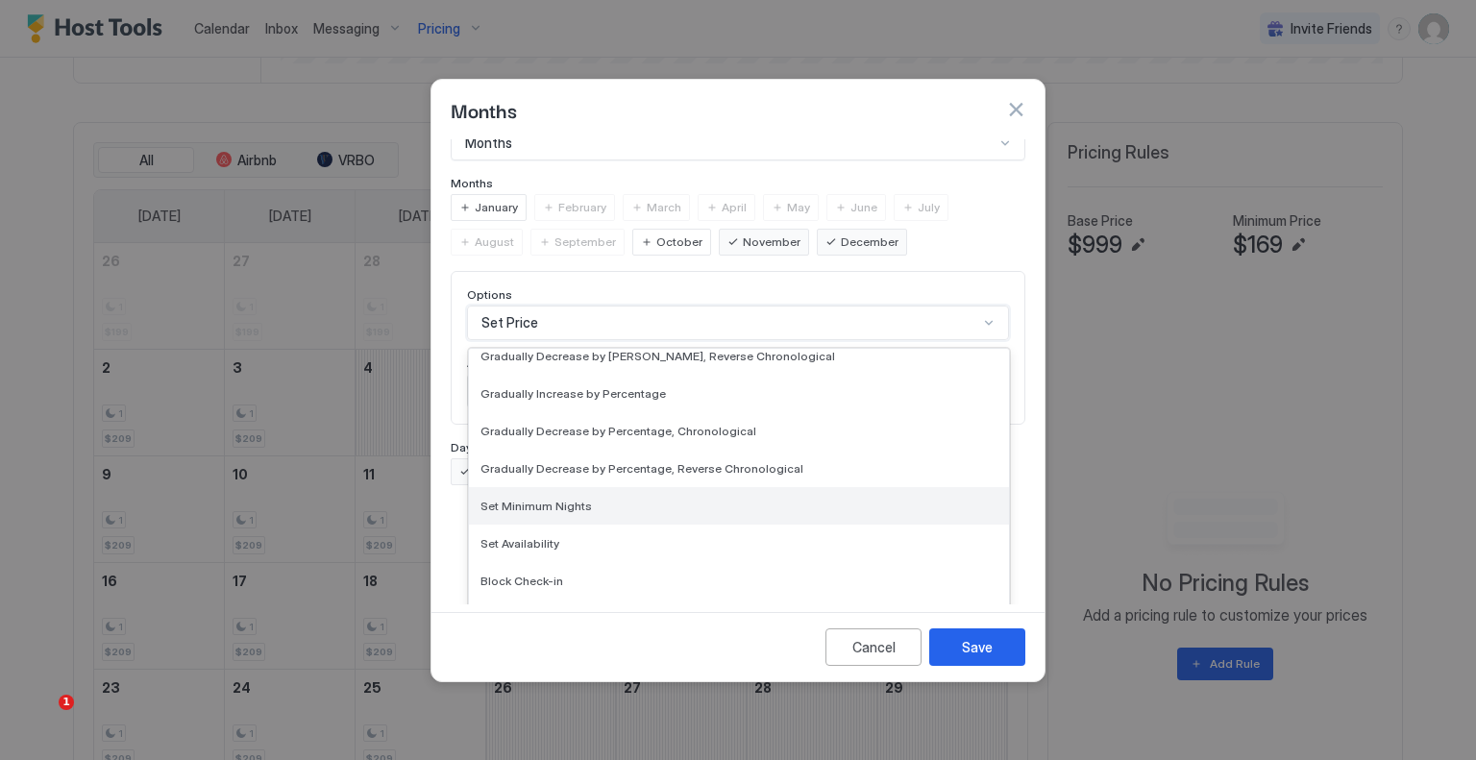
click at [611, 499] on div "Set Minimum Nights" at bounding box center [739, 505] width 540 height 37
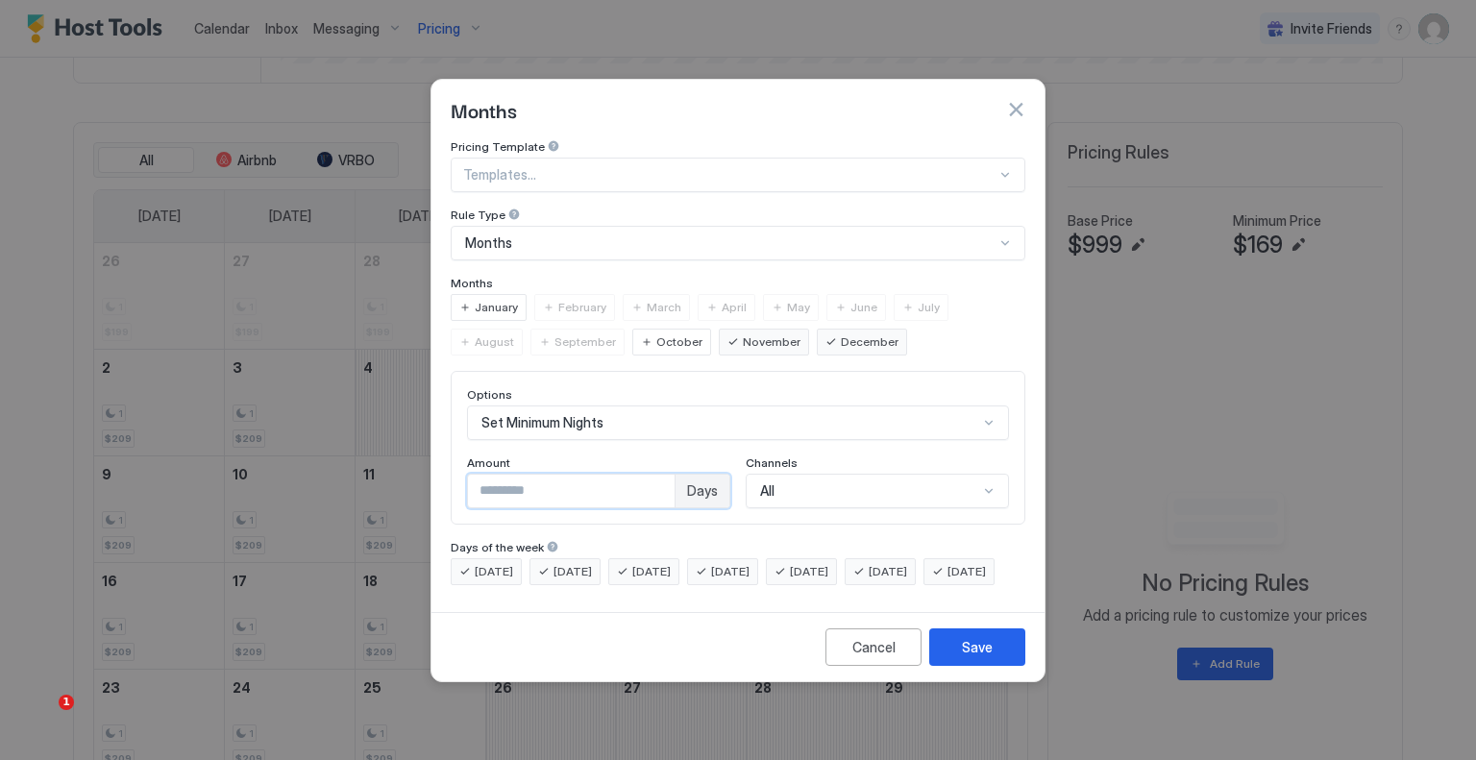
click at [552, 482] on input "*" at bounding box center [571, 491] width 207 height 33
click at [475, 563] on span "[DATE]" at bounding box center [494, 571] width 38 height 17
click at [568, 563] on span "[DATE]" at bounding box center [573, 571] width 38 height 17
click at [669, 563] on span "[DATE]" at bounding box center [651, 571] width 38 height 17
click at [739, 563] on span "[DATE]" at bounding box center [730, 571] width 38 height 17
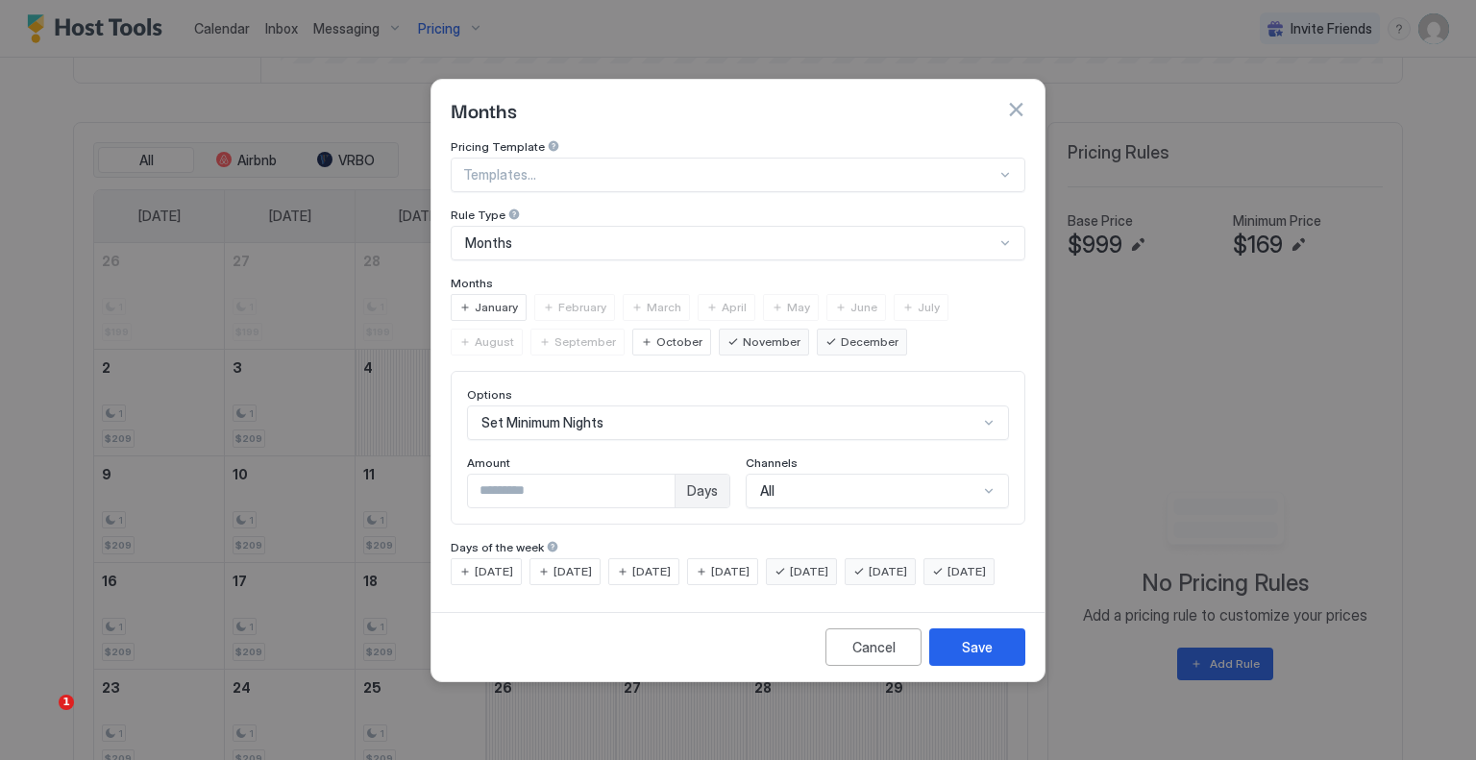
click at [948, 581] on span "[DATE]" at bounding box center [967, 571] width 38 height 17
click at [960, 655] on button "Save" at bounding box center [977, 647] width 96 height 37
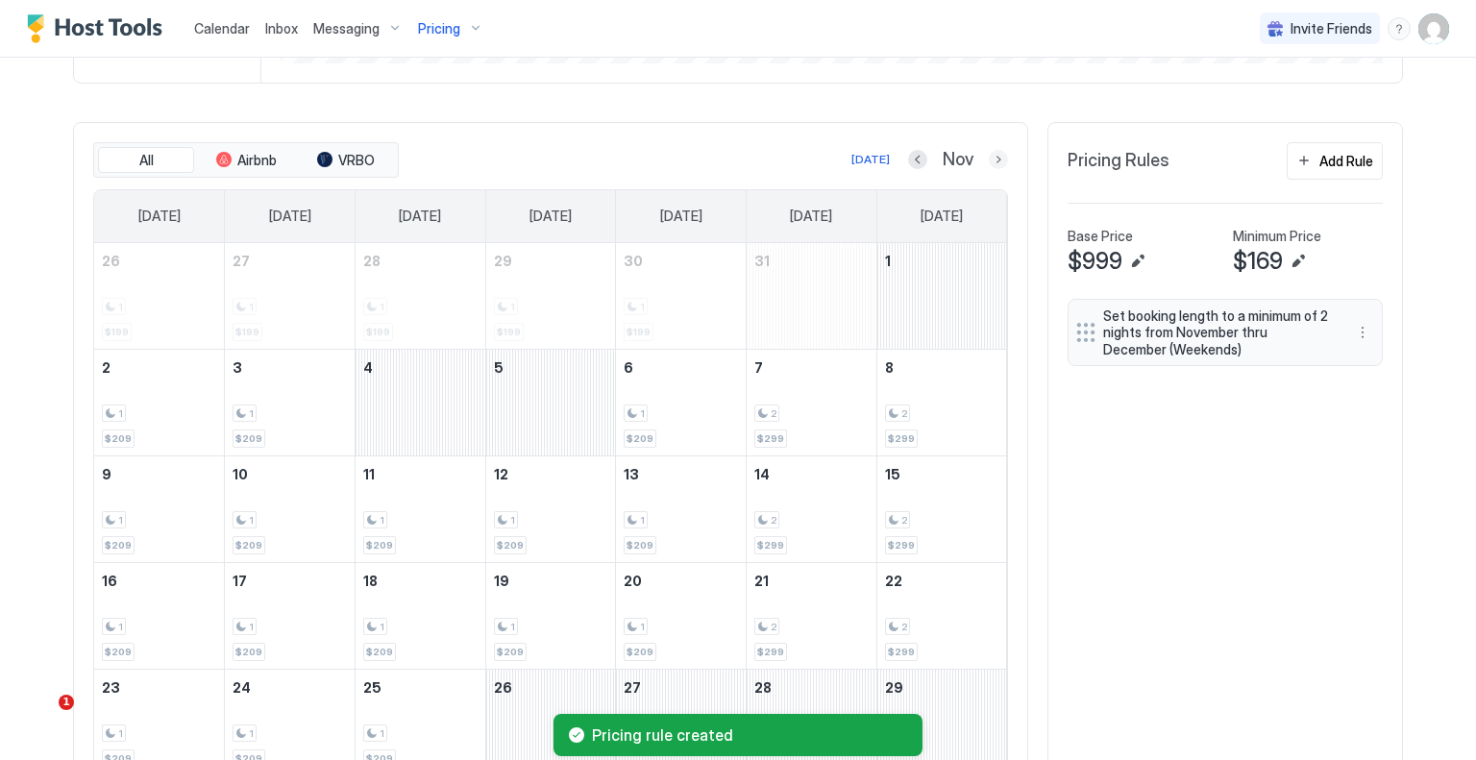
click at [996, 160] on button "Next month" at bounding box center [998, 159] width 19 height 19
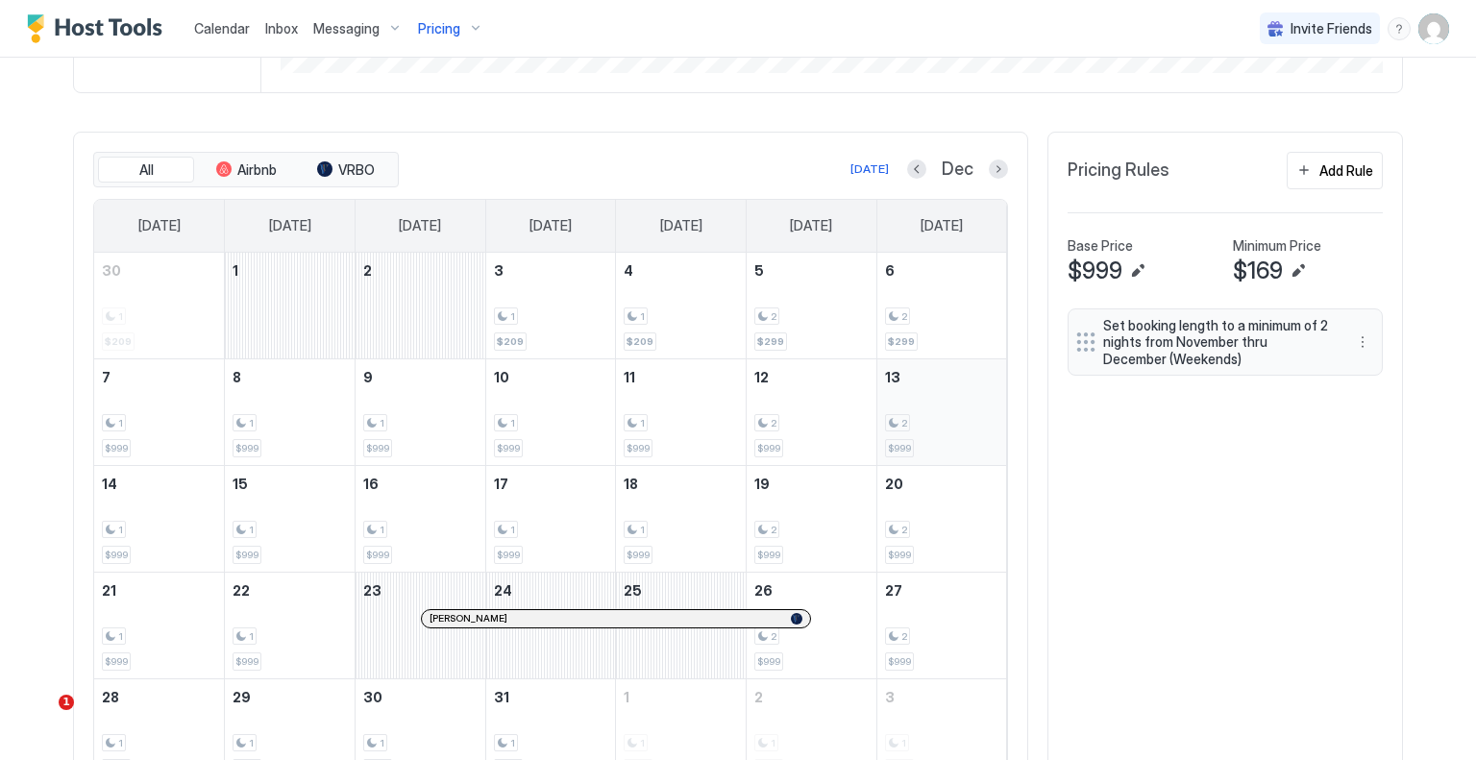
scroll to position [672, 0]
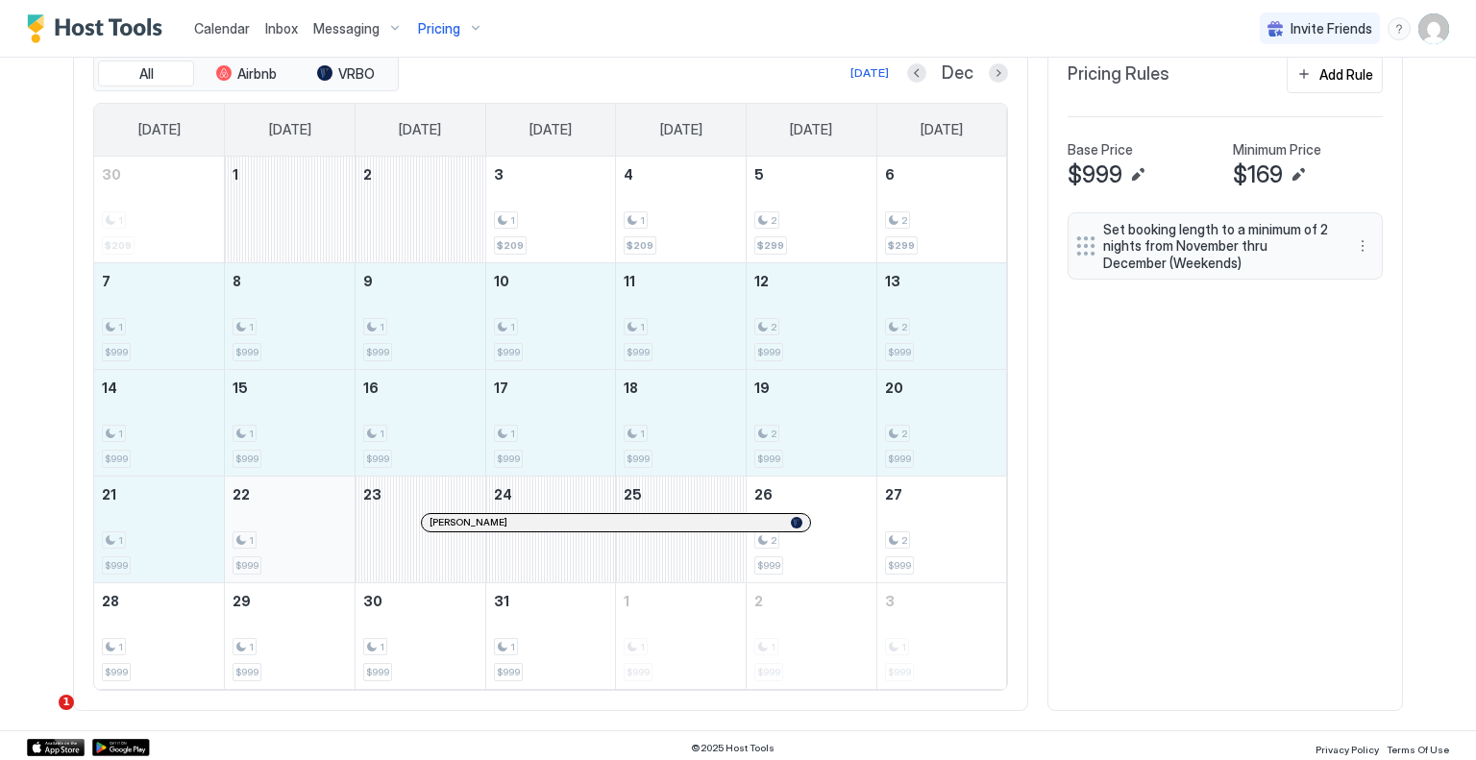
drag, startPoint x: 140, startPoint y: 336, endPoint x: 301, endPoint y: 538, distance: 257.9
click at [301, 538] on tbody "30 1 $209 1 2 3 1 $209 4 1 $209 5 2 $299 6 2 $299 7 1 $999 8 1 $999 9 1 $999 10…" at bounding box center [550, 423] width 913 height 532
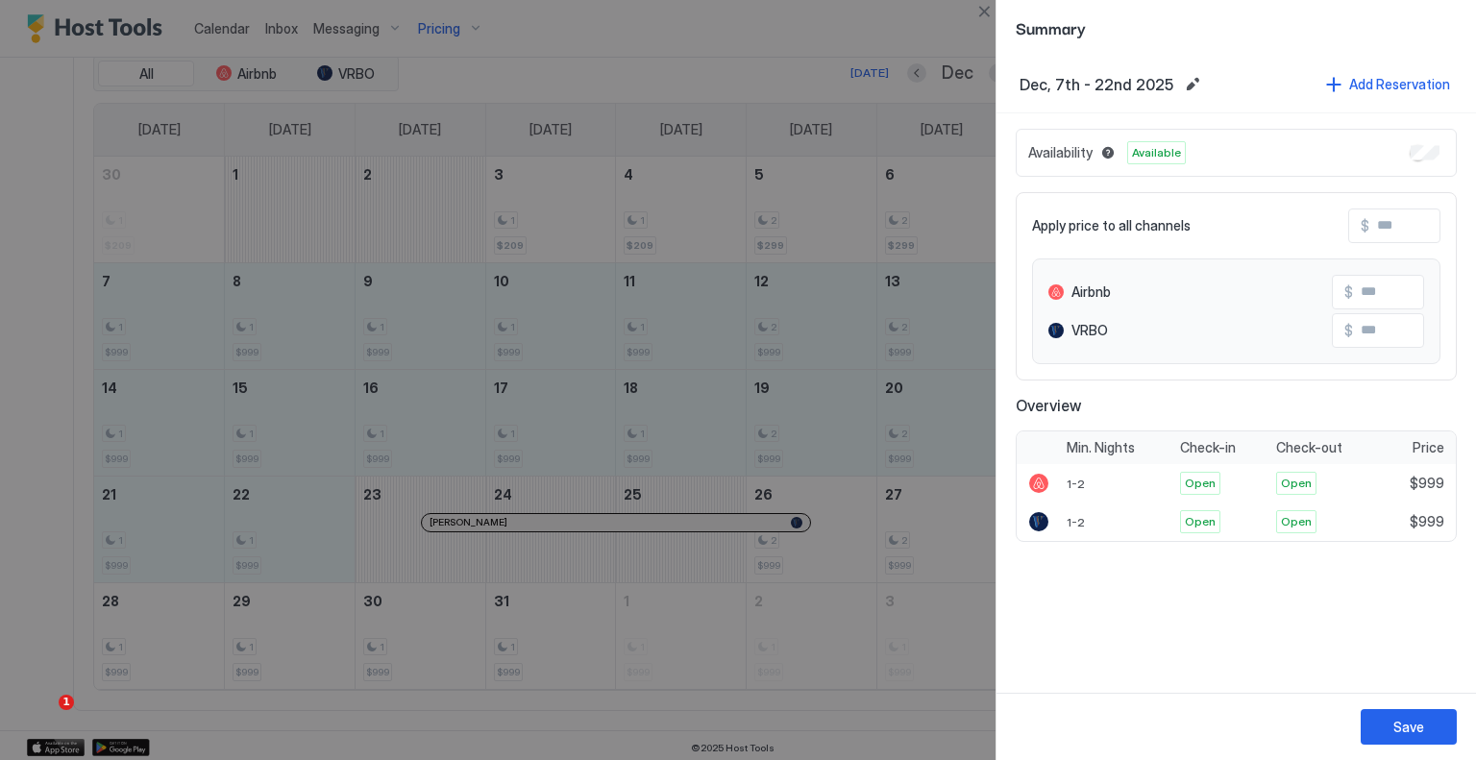
click at [1400, 235] on input "Input Field" at bounding box center [1447, 226] width 154 height 33
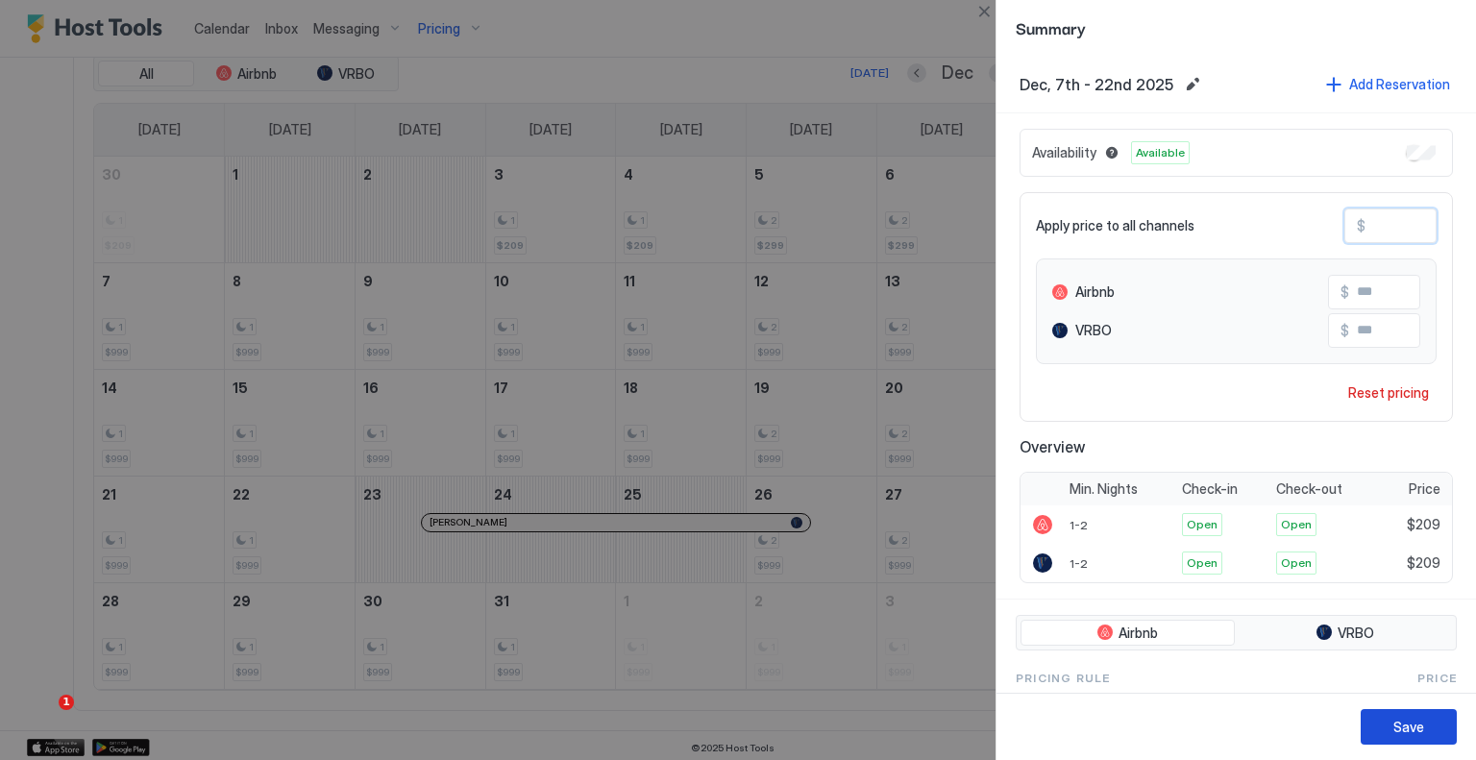
click at [1422, 716] on button "Save" at bounding box center [1409, 727] width 96 height 36
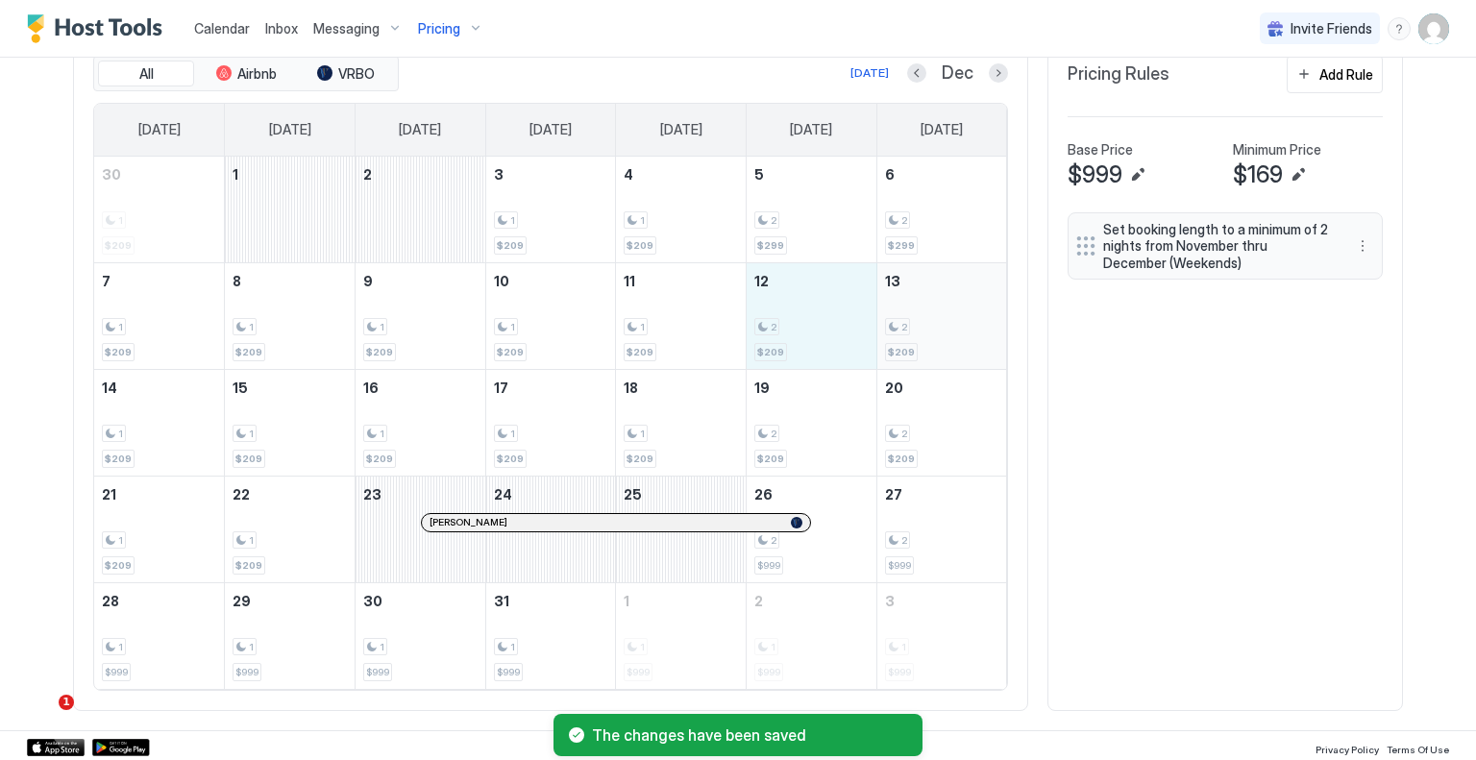
drag, startPoint x: 801, startPoint y: 334, endPoint x: 918, endPoint y: 335, distance: 117.3
click at [918, 335] on tr "7 1 $209 8 1 $209 9 1 $209 10 1 $209 11 1 $209 12 2 $209 13 2 $209" at bounding box center [550, 315] width 913 height 107
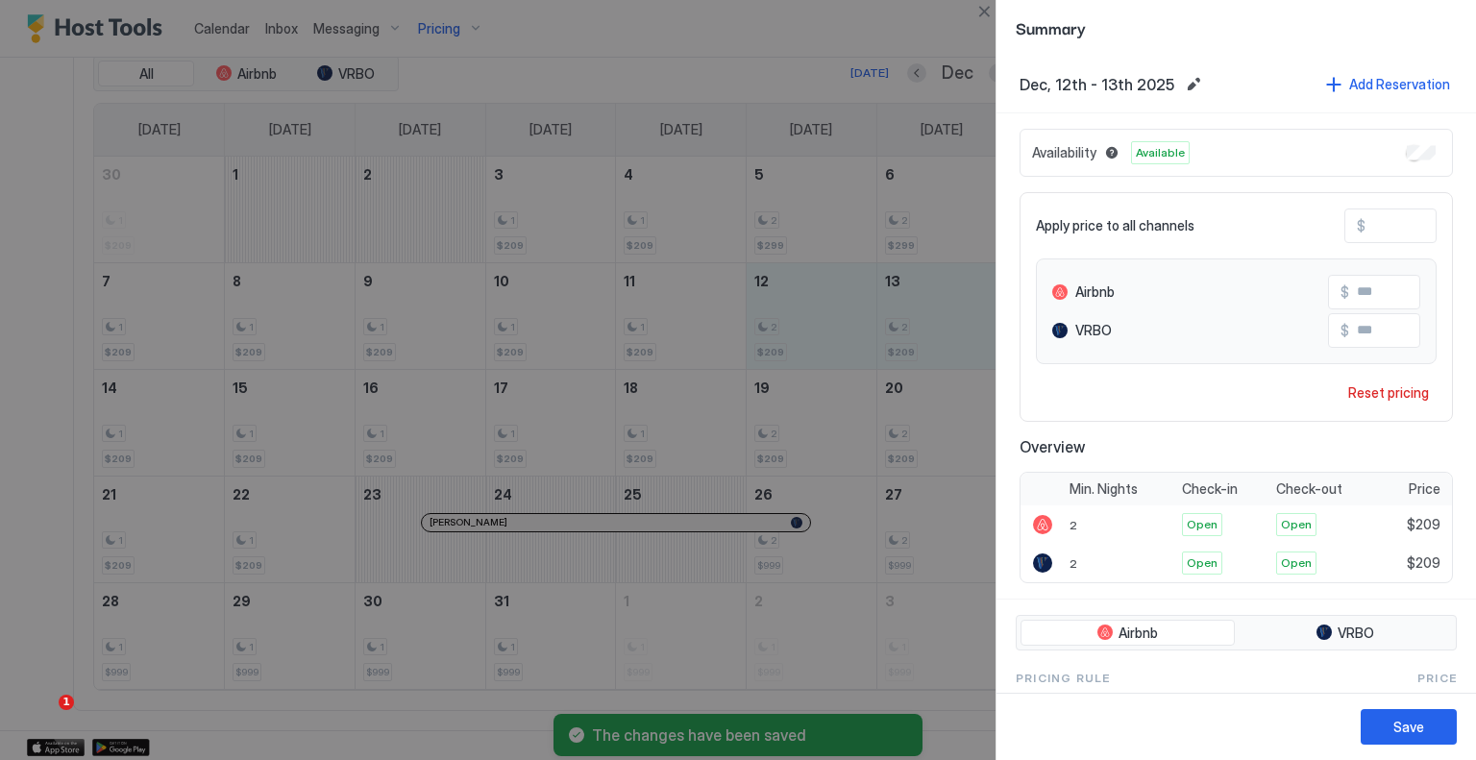
click at [1396, 226] on input "***" at bounding box center [1443, 226] width 154 height 33
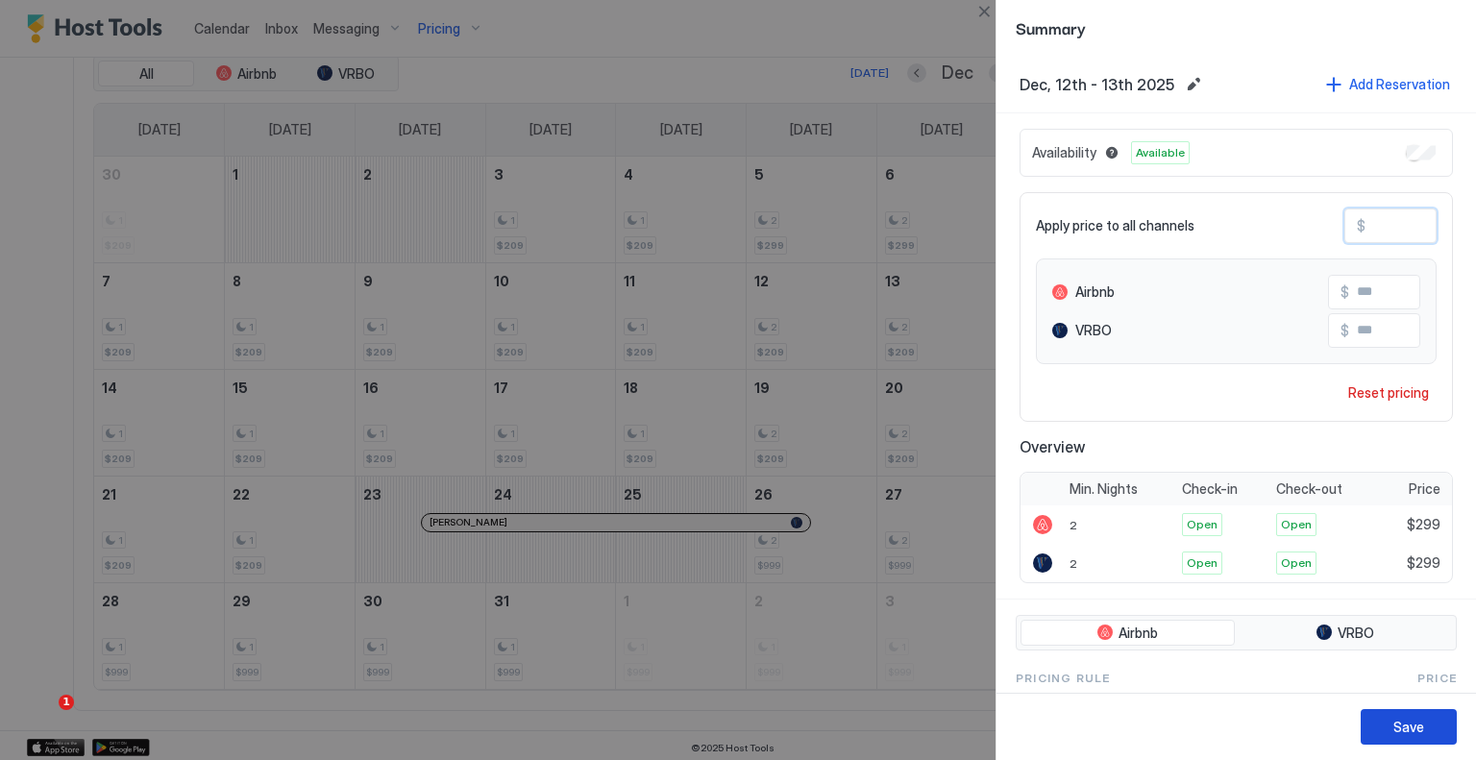
click at [1380, 725] on button "Save" at bounding box center [1409, 727] width 96 height 36
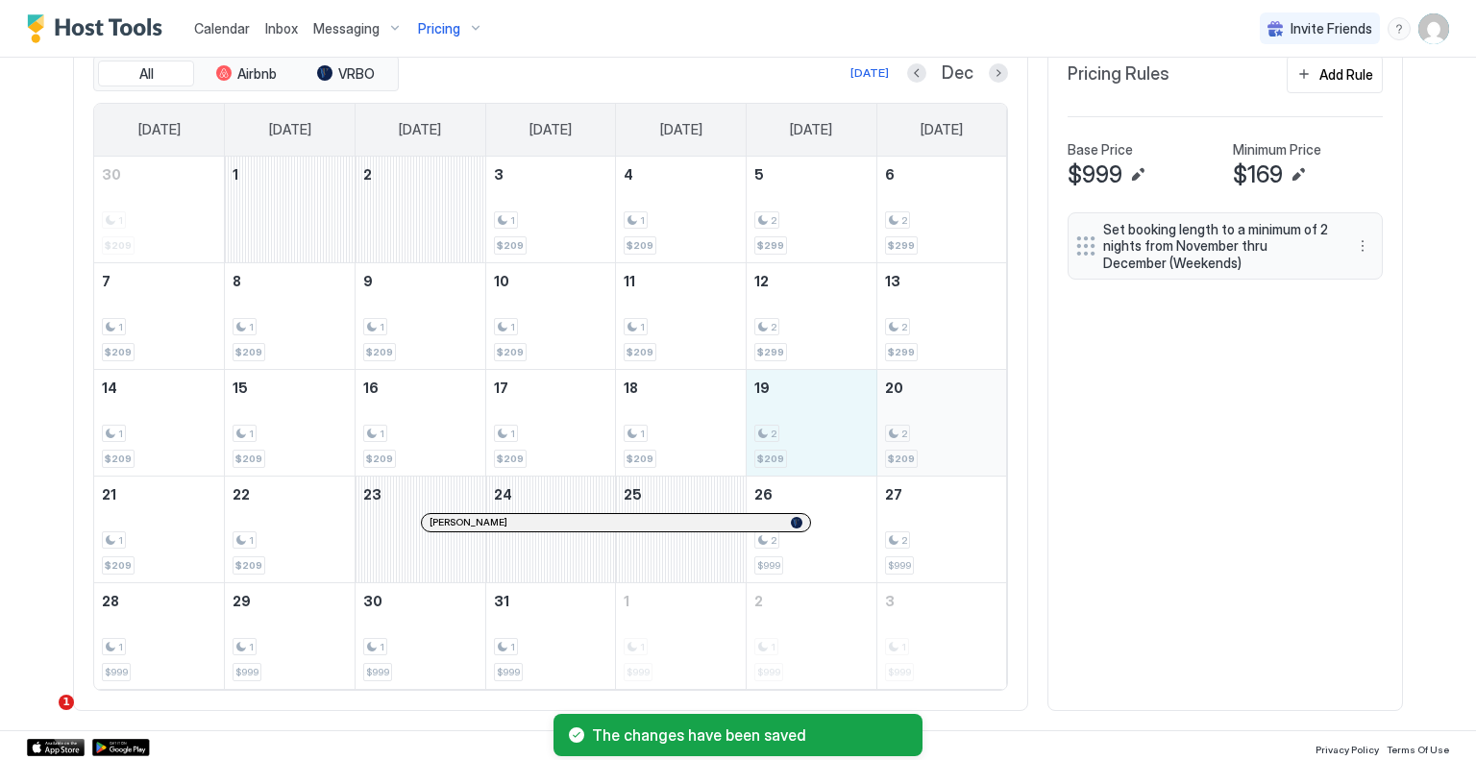
drag, startPoint x: 795, startPoint y: 430, endPoint x: 911, endPoint y: 429, distance: 116.3
click at [911, 429] on tr "14 1 $209 15 1 $209 16 1 $209 17 1 $209 18 1 $209 19 2 $209 20 2 $209" at bounding box center [550, 422] width 913 height 107
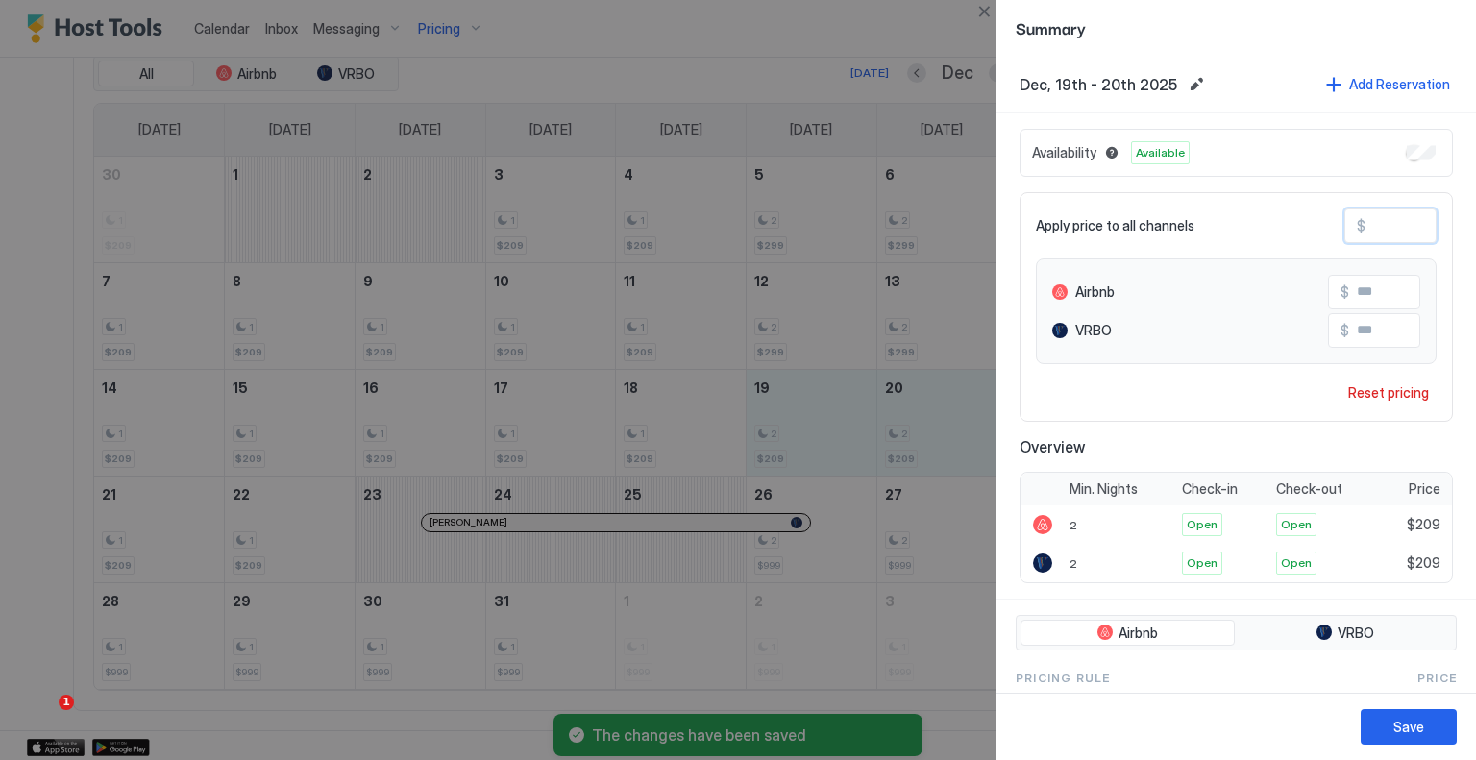
click at [1383, 230] on input "***" at bounding box center [1443, 226] width 154 height 33
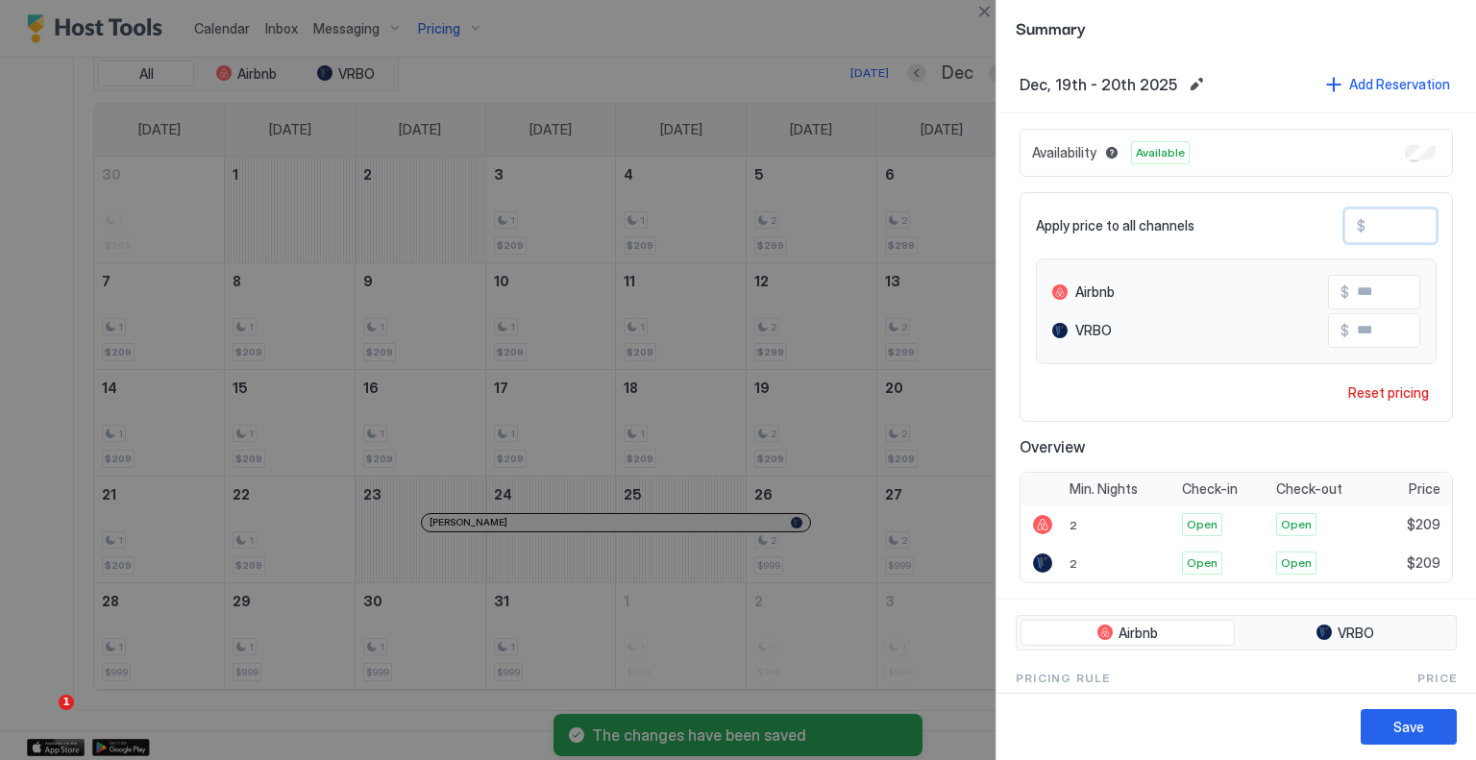
click at [1383, 230] on input "***" at bounding box center [1443, 226] width 154 height 33
click at [1397, 730] on div "Save" at bounding box center [1409, 727] width 31 height 20
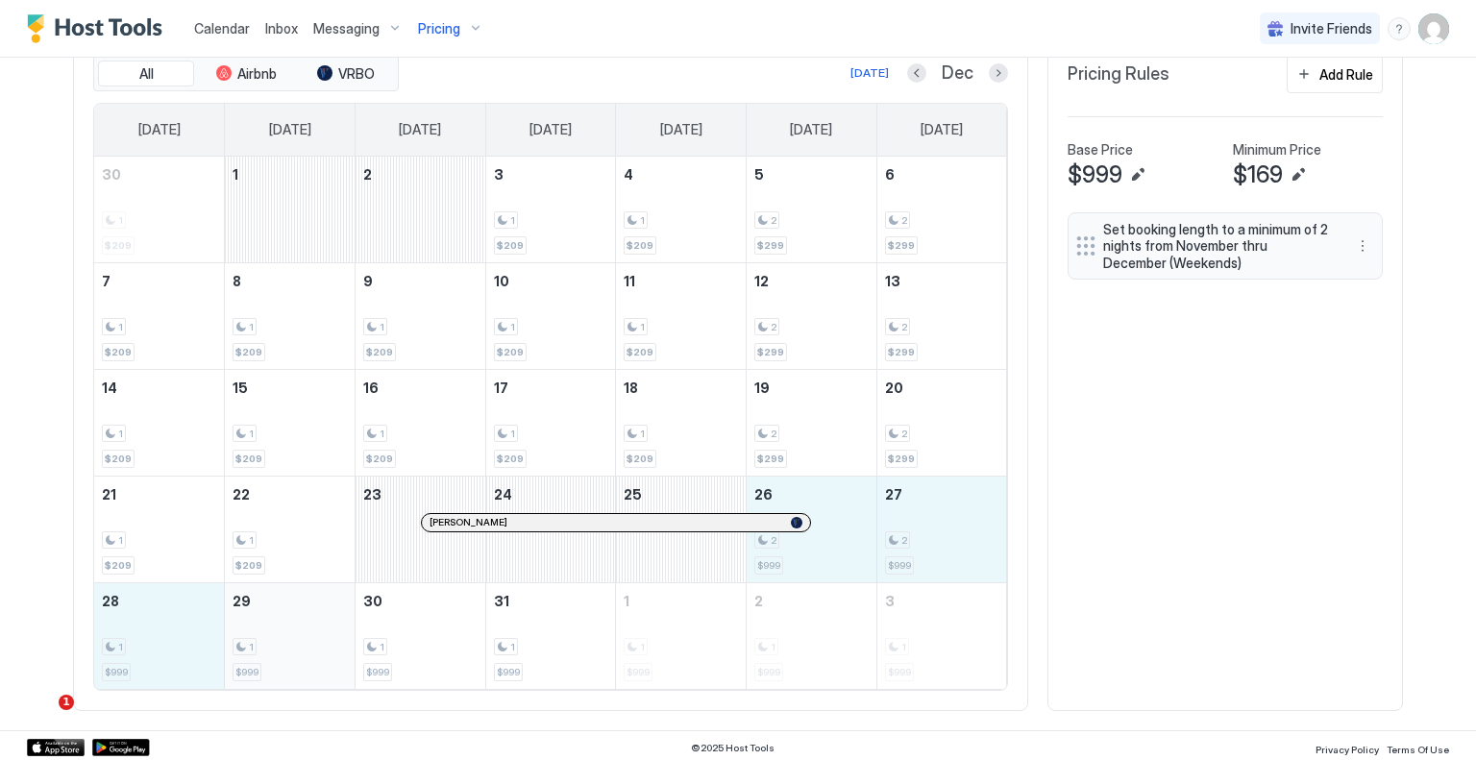
drag, startPoint x: 838, startPoint y: 556, endPoint x: 317, endPoint y: 638, distance: 527.5
click at [317, 638] on tbody "30 1 $209 1 2 3 1 $209 4 1 $209 5 2 $299 6 2 $299 7 1 $209 8 1 $209 9 1 $209 10…" at bounding box center [550, 423] width 913 height 532
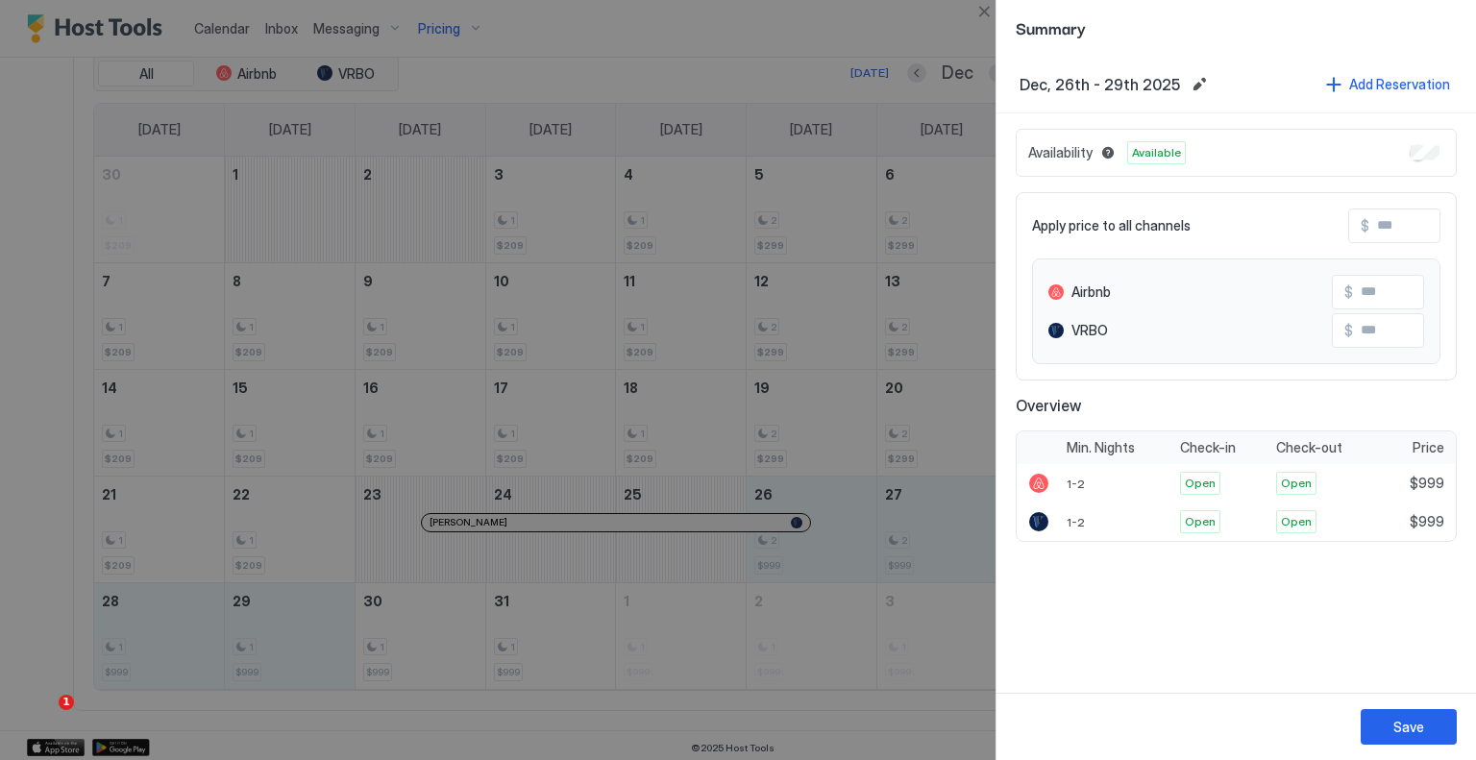
click at [1388, 232] on input "Input Field" at bounding box center [1447, 226] width 154 height 33
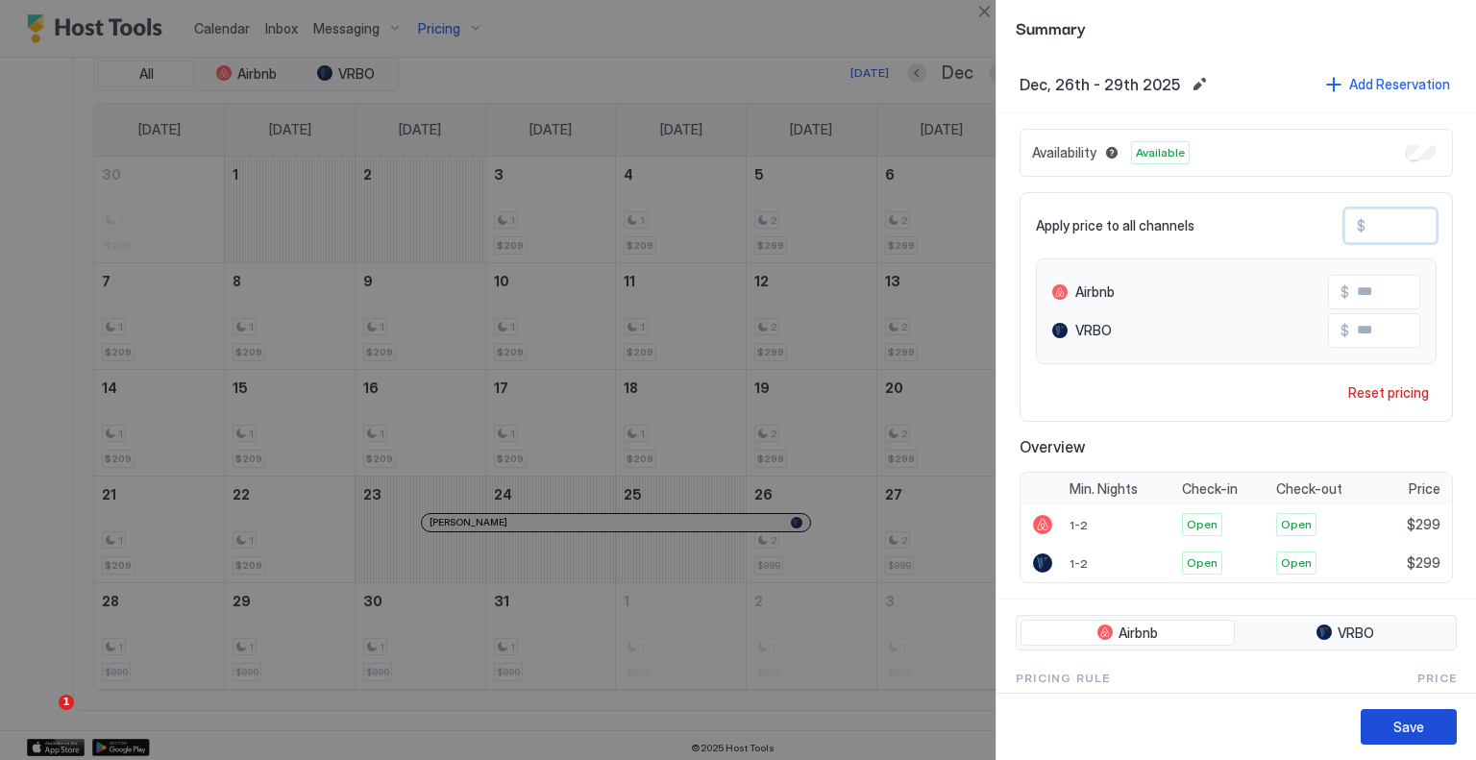
click at [1407, 712] on button "Save" at bounding box center [1409, 727] width 96 height 36
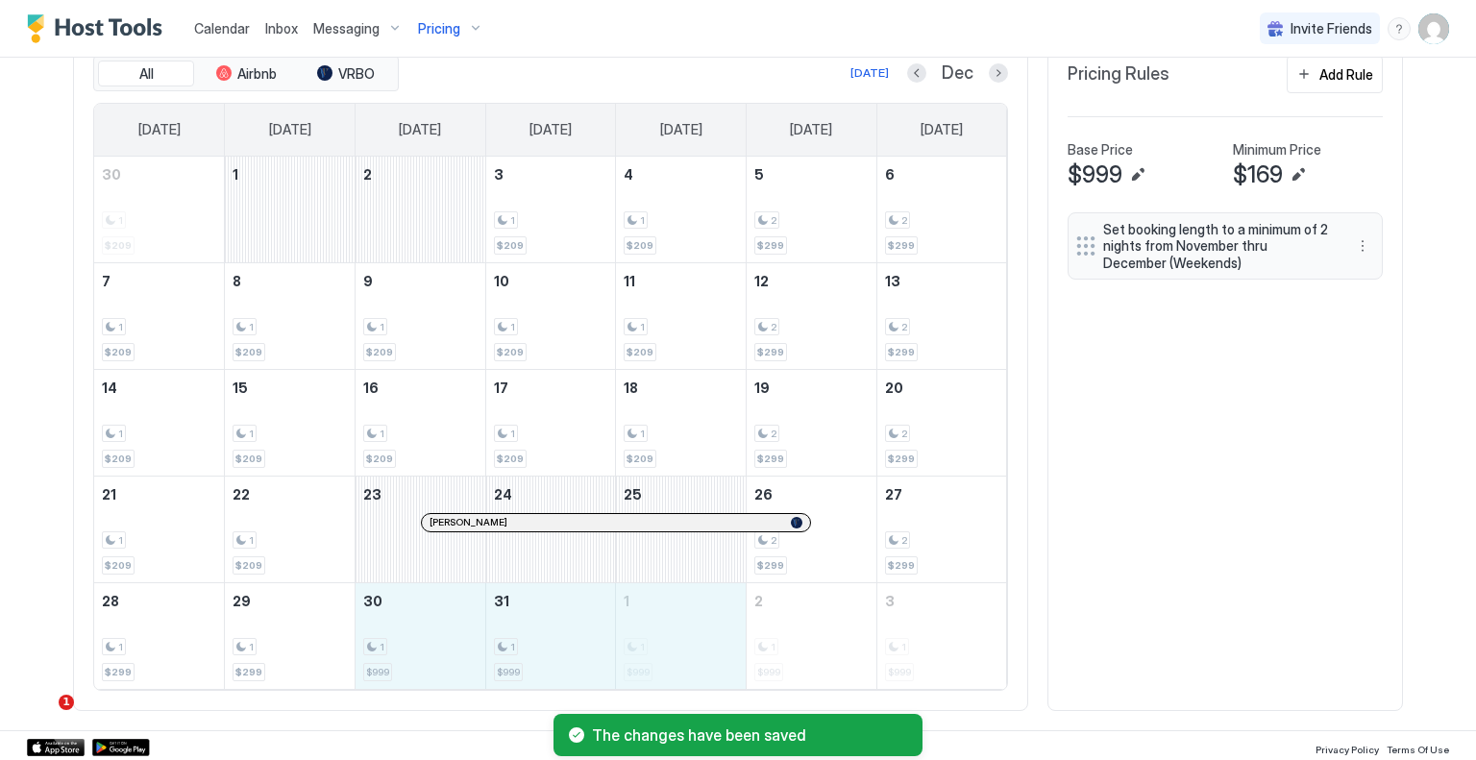
drag, startPoint x: 422, startPoint y: 650, endPoint x: 612, endPoint y: 649, distance: 190.3
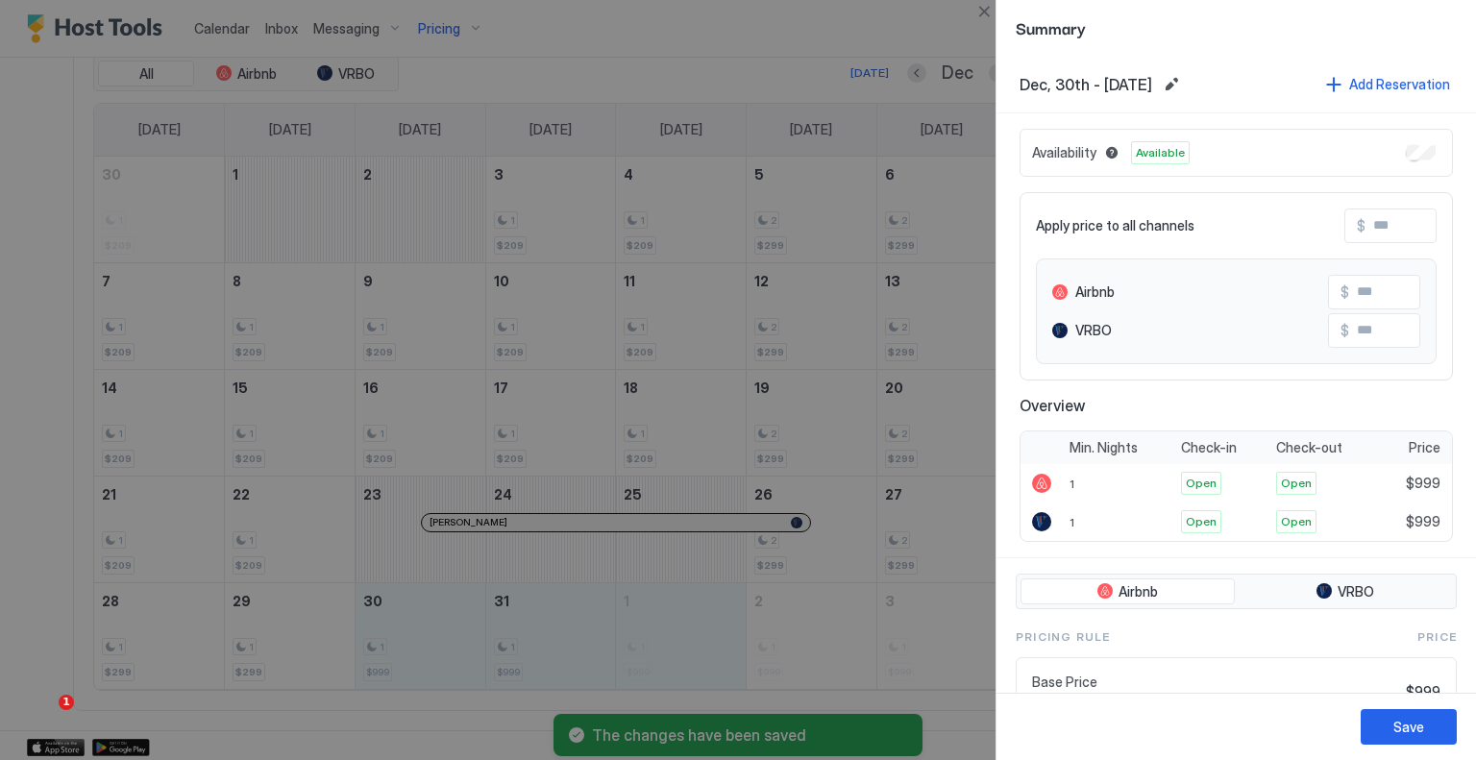
click at [1408, 233] on input "Input Field" at bounding box center [1443, 226] width 154 height 33
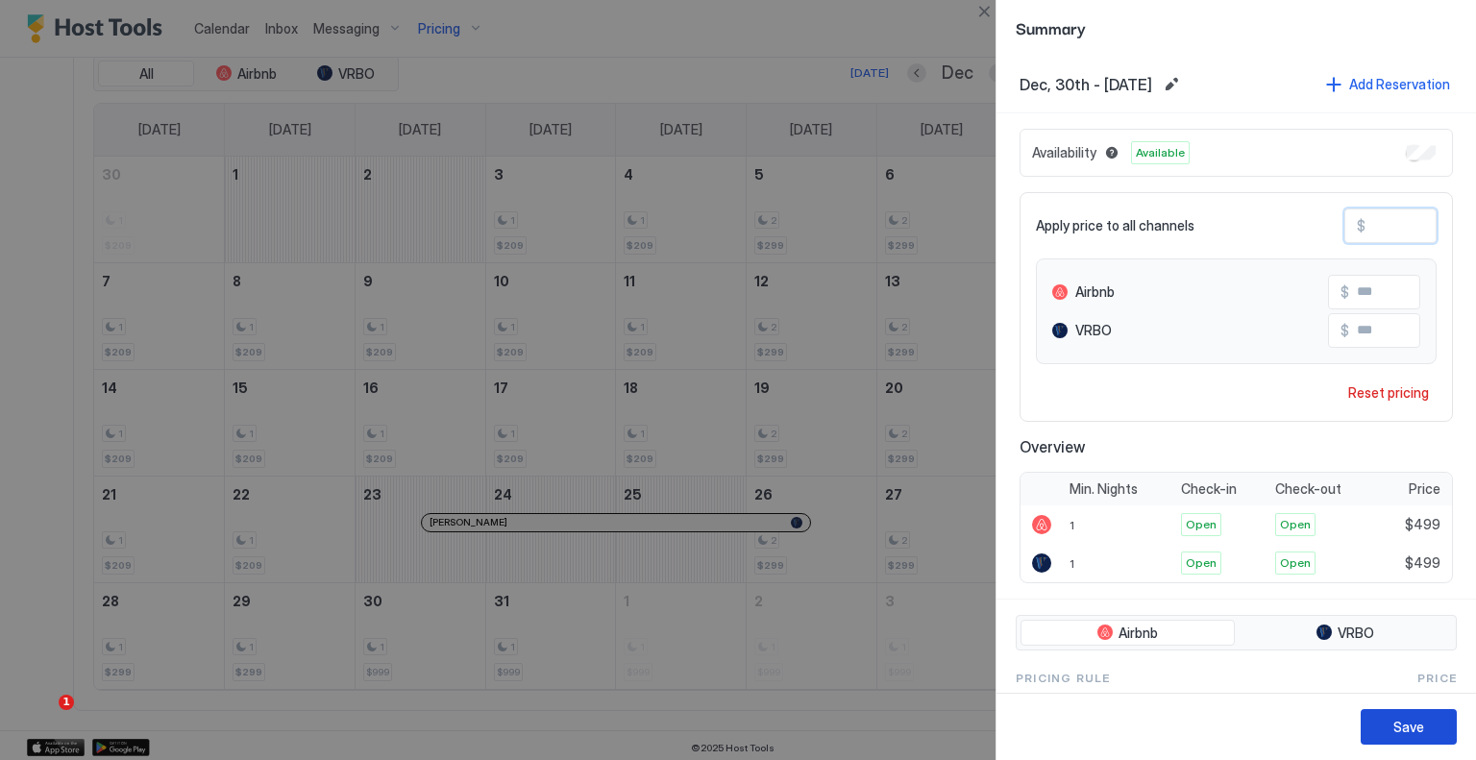
click at [1423, 726] on button "Save" at bounding box center [1409, 727] width 96 height 36
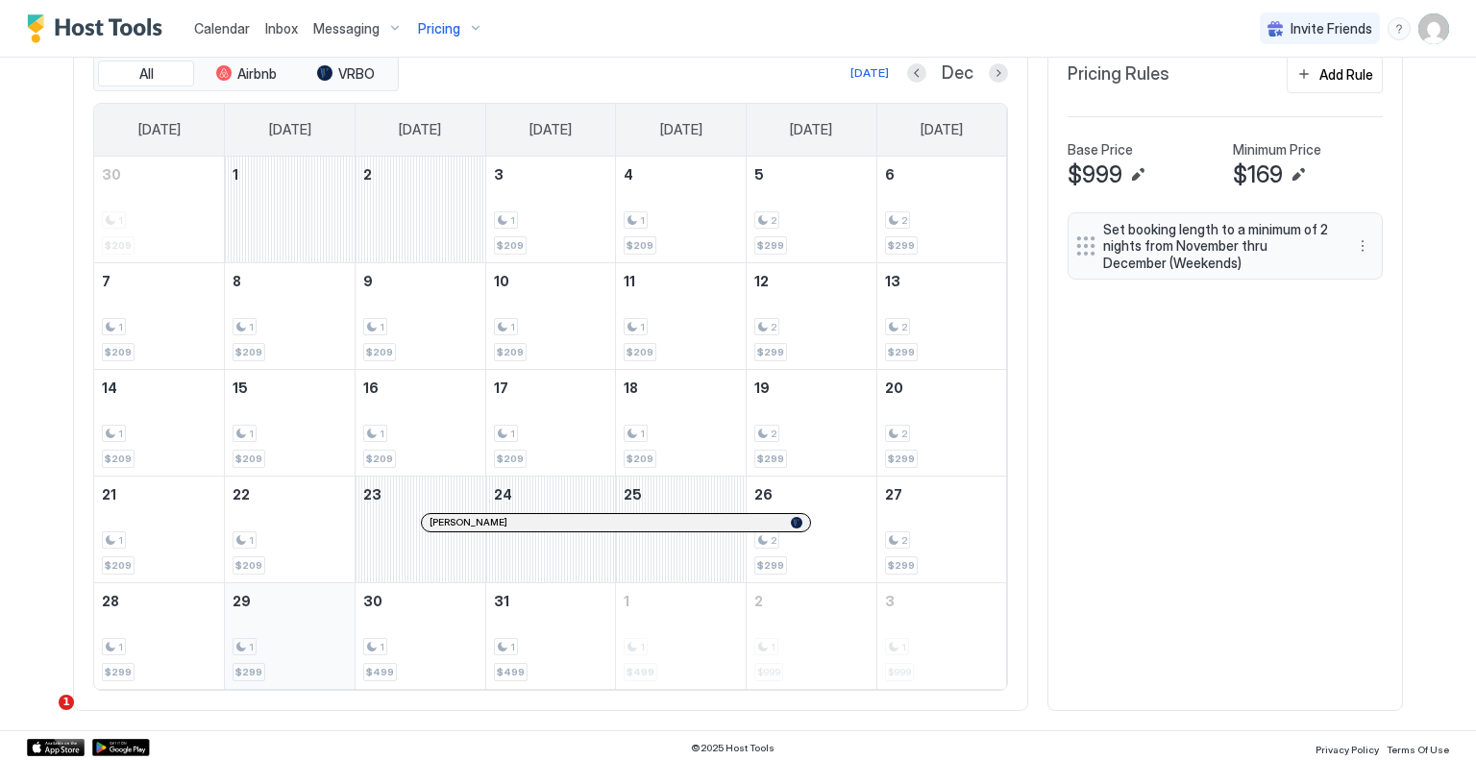
click at [292, 631] on div "1 $299" at bounding box center [290, 636] width 114 height 90
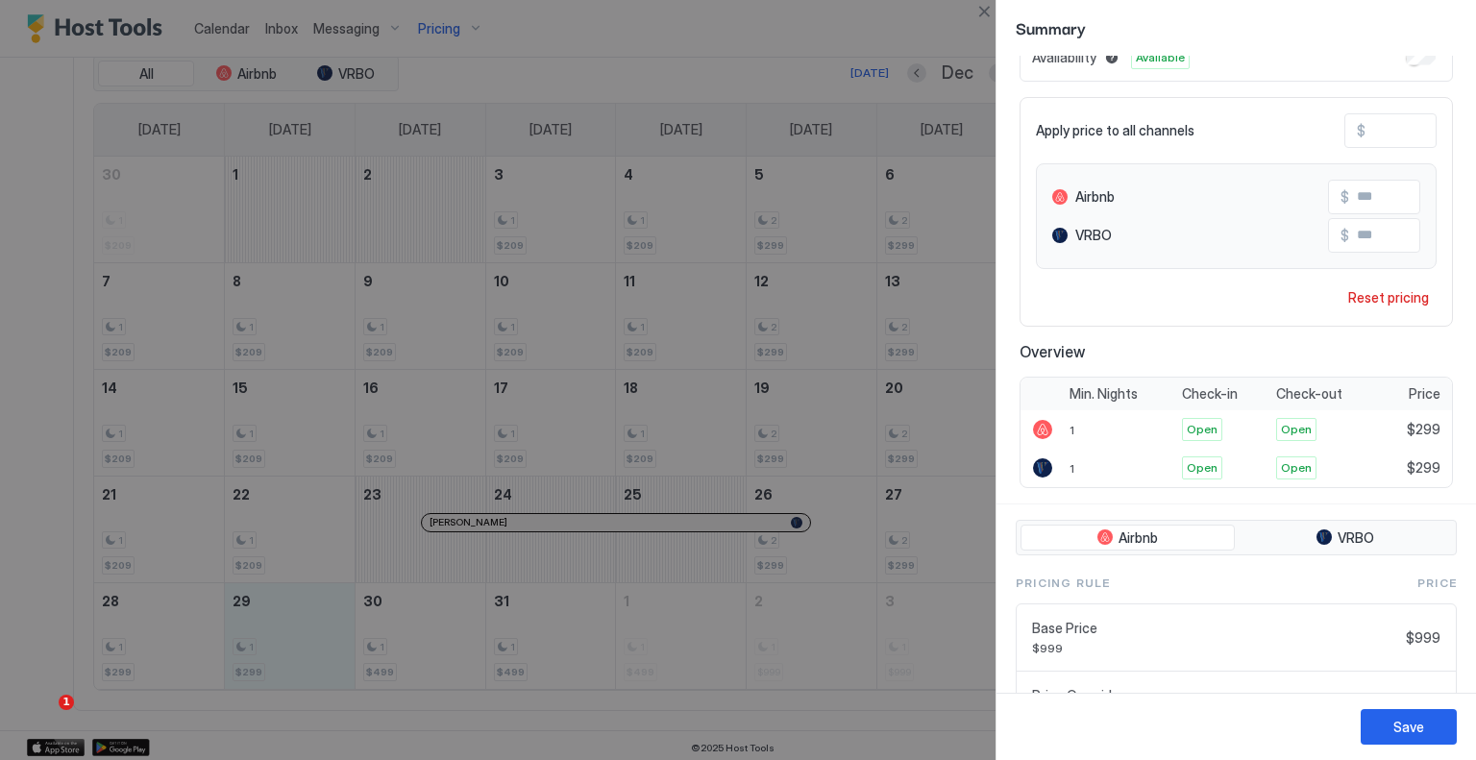
scroll to position [254, 0]
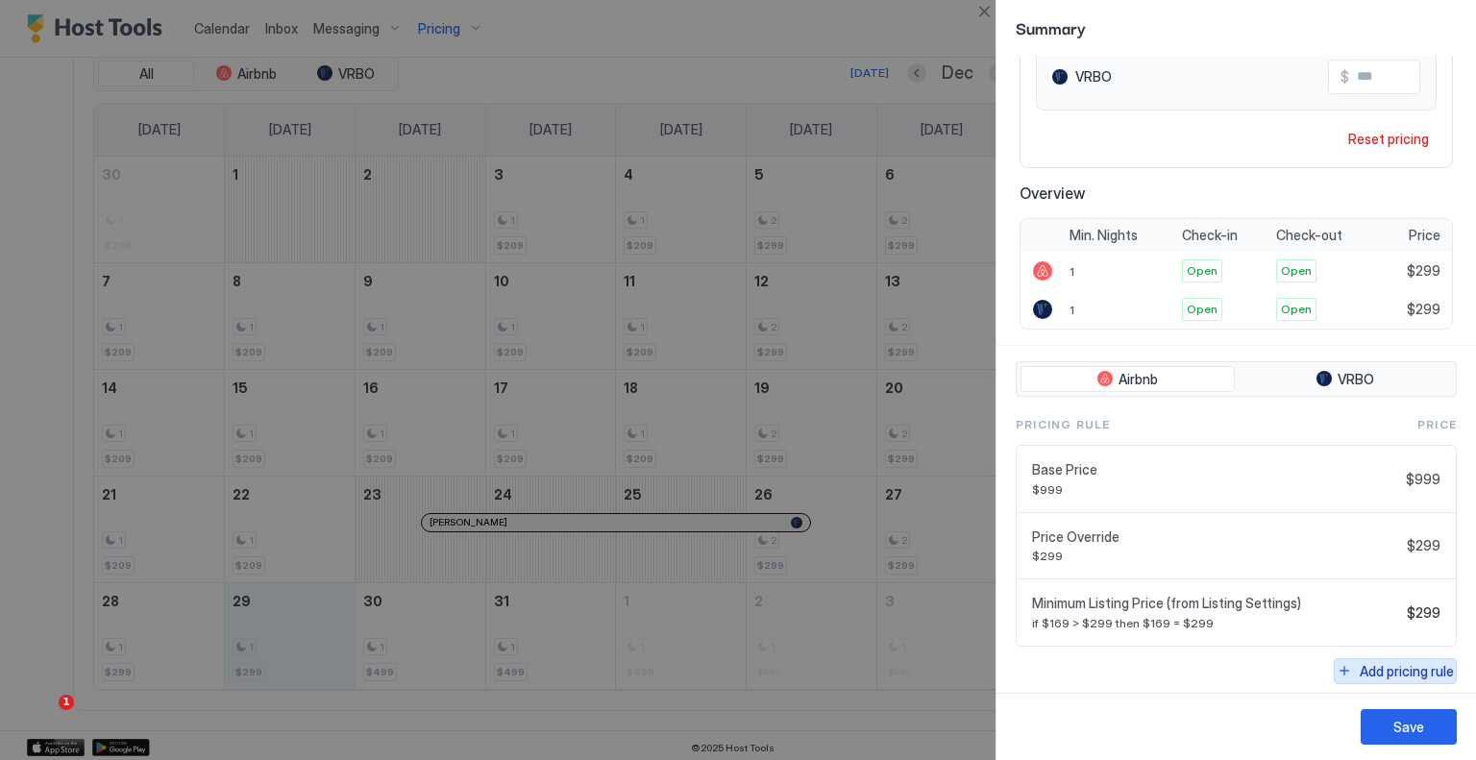
click at [1396, 661] on div "Add pricing rule" at bounding box center [1407, 671] width 94 height 20
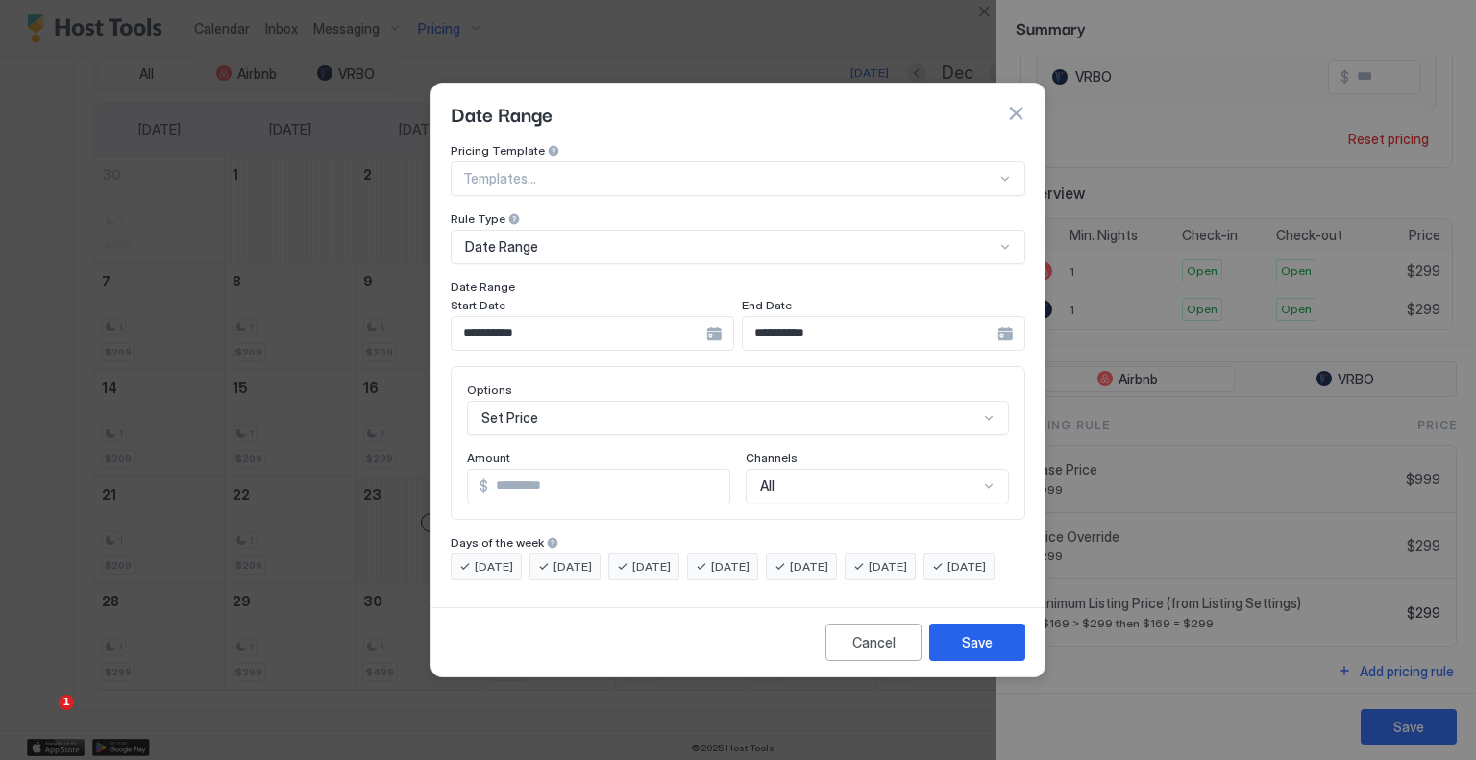
click at [595, 317] on input "**********" at bounding box center [579, 333] width 255 height 33
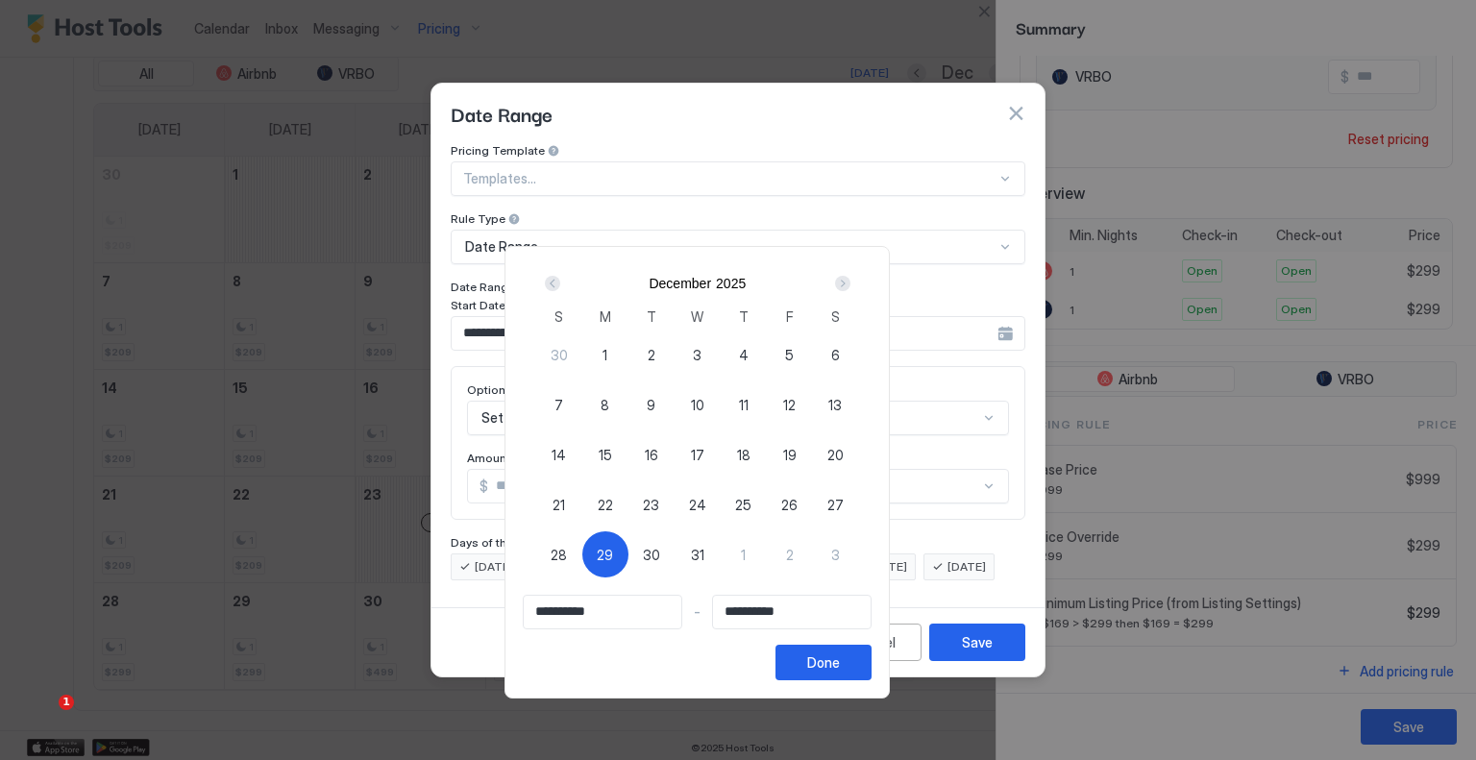
click at [675, 548] on div "30" at bounding box center [652, 555] width 46 height 46
click at [746, 548] on span "1" at bounding box center [743, 555] width 5 height 20
click at [840, 656] on div "Done" at bounding box center [823, 663] width 33 height 20
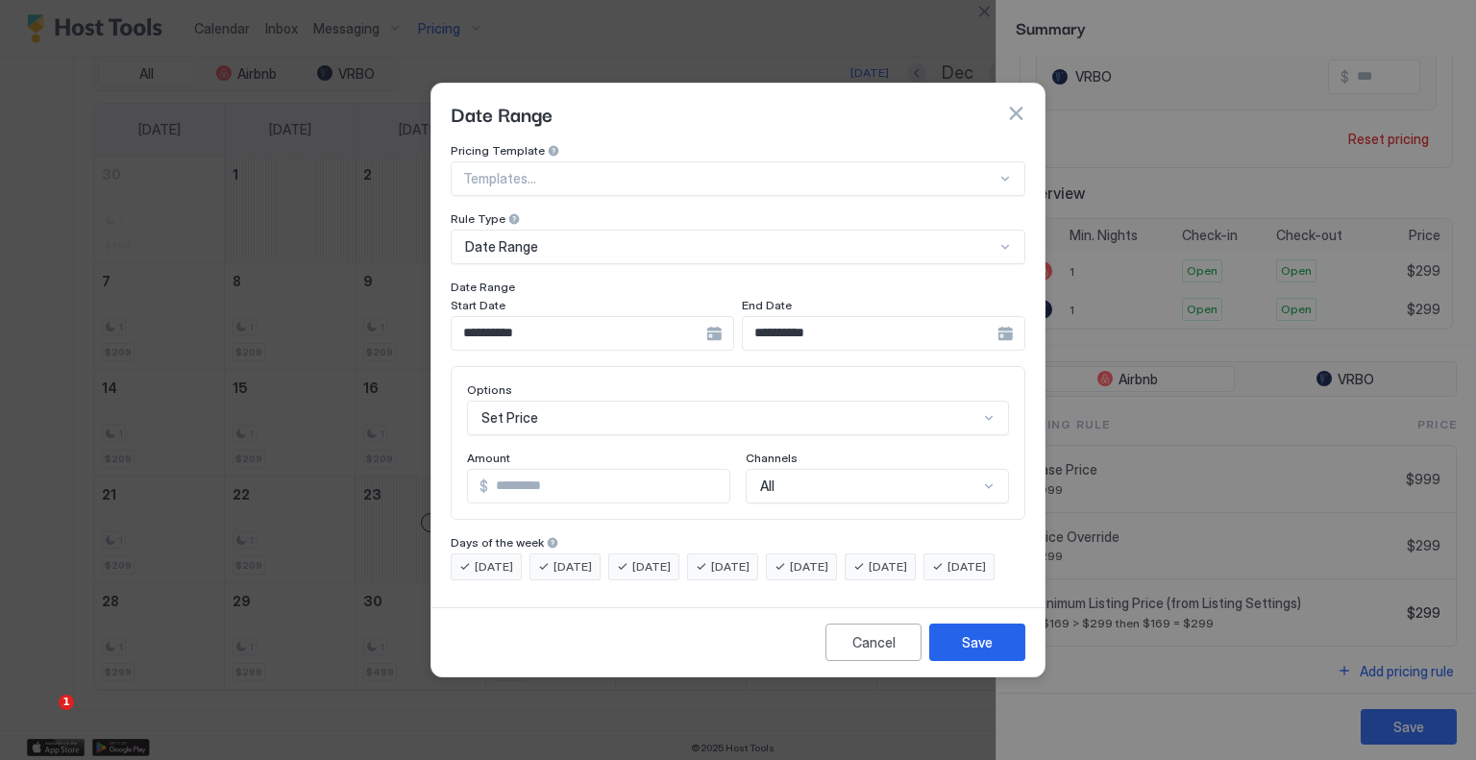
click at [603, 407] on div "Set Price" at bounding box center [738, 418] width 542 height 35
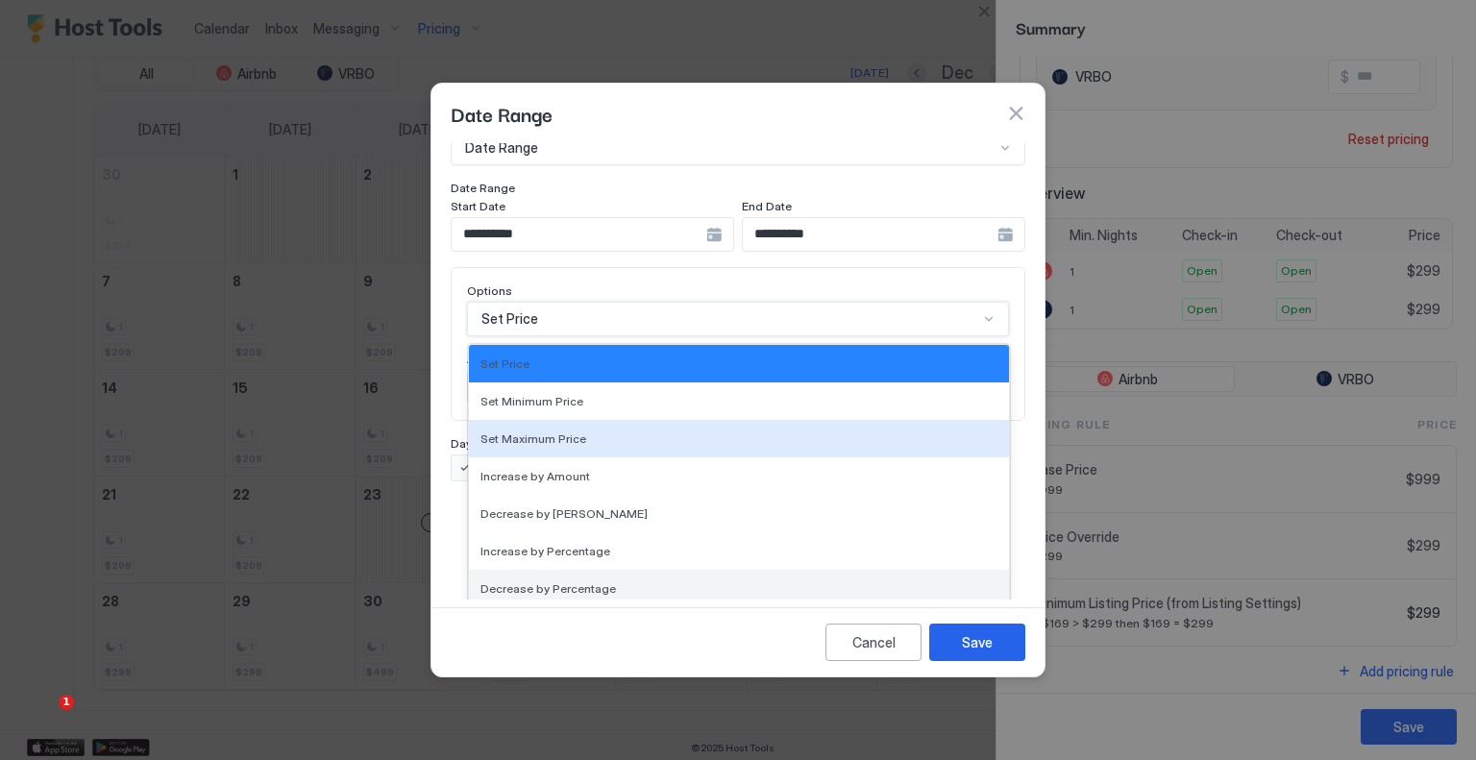
scroll to position [349, 0]
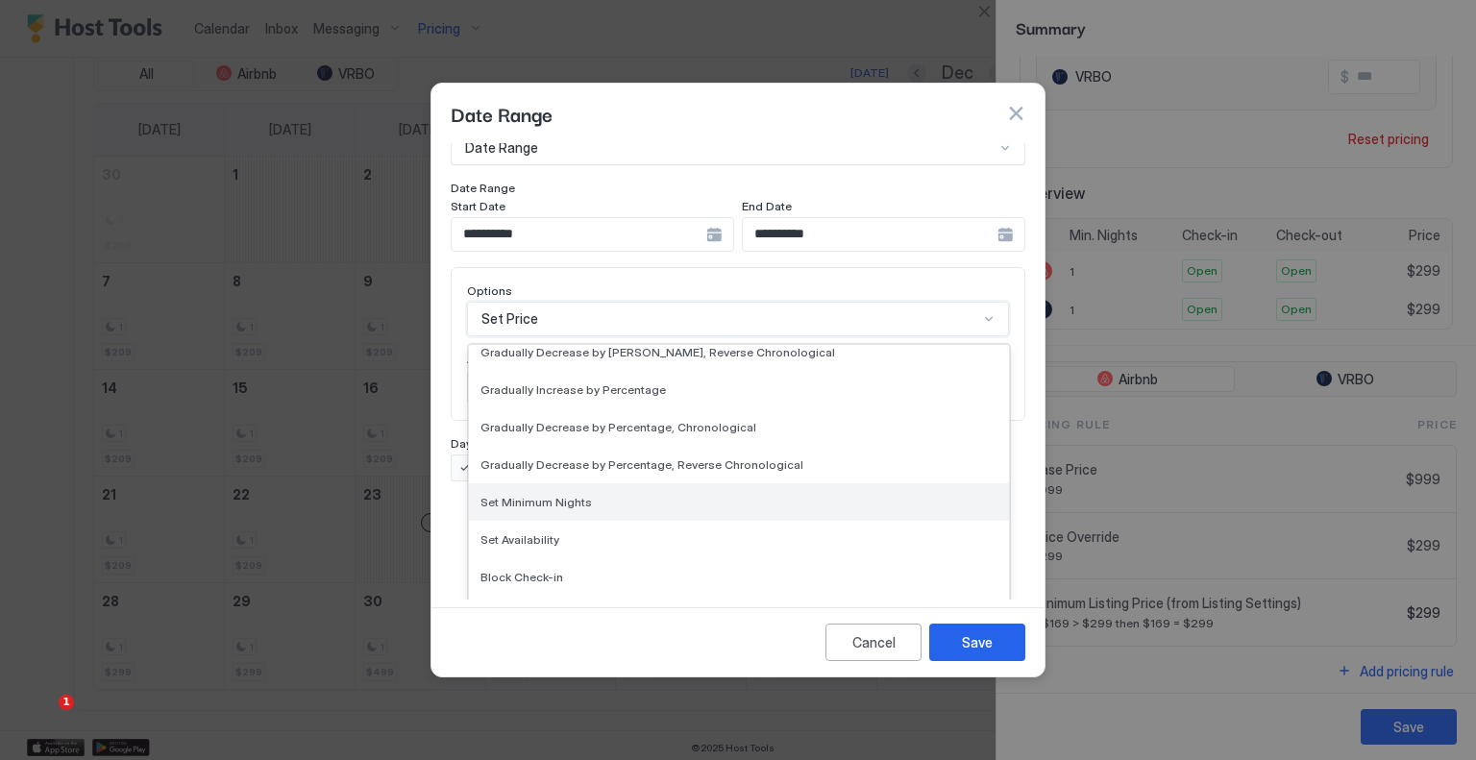
click at [569, 495] on span "Set Minimum Nights" at bounding box center [536, 502] width 111 height 14
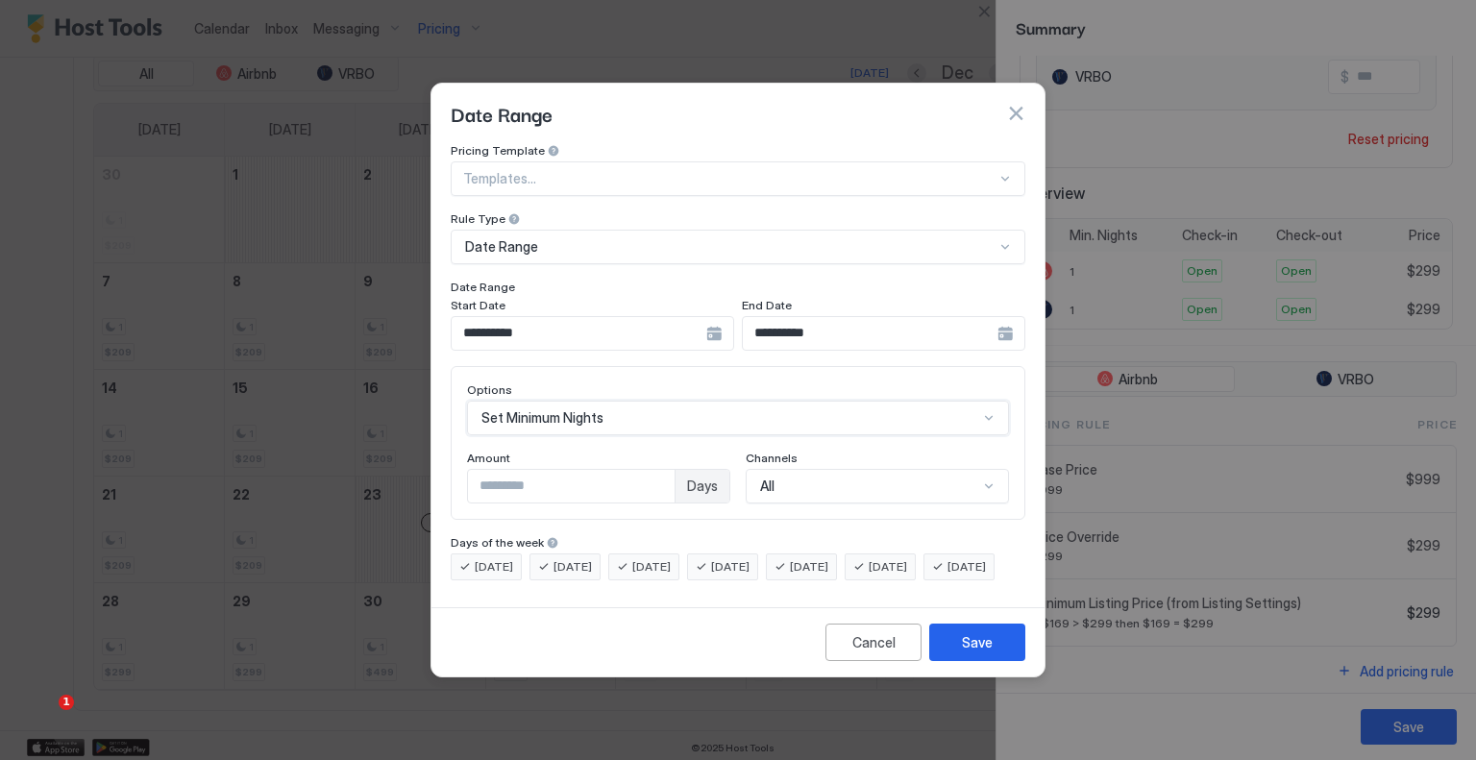
scroll to position [0, 0]
click at [622, 471] on input "*" at bounding box center [571, 486] width 207 height 33
click at [976, 661] on button "Save" at bounding box center [977, 642] width 96 height 37
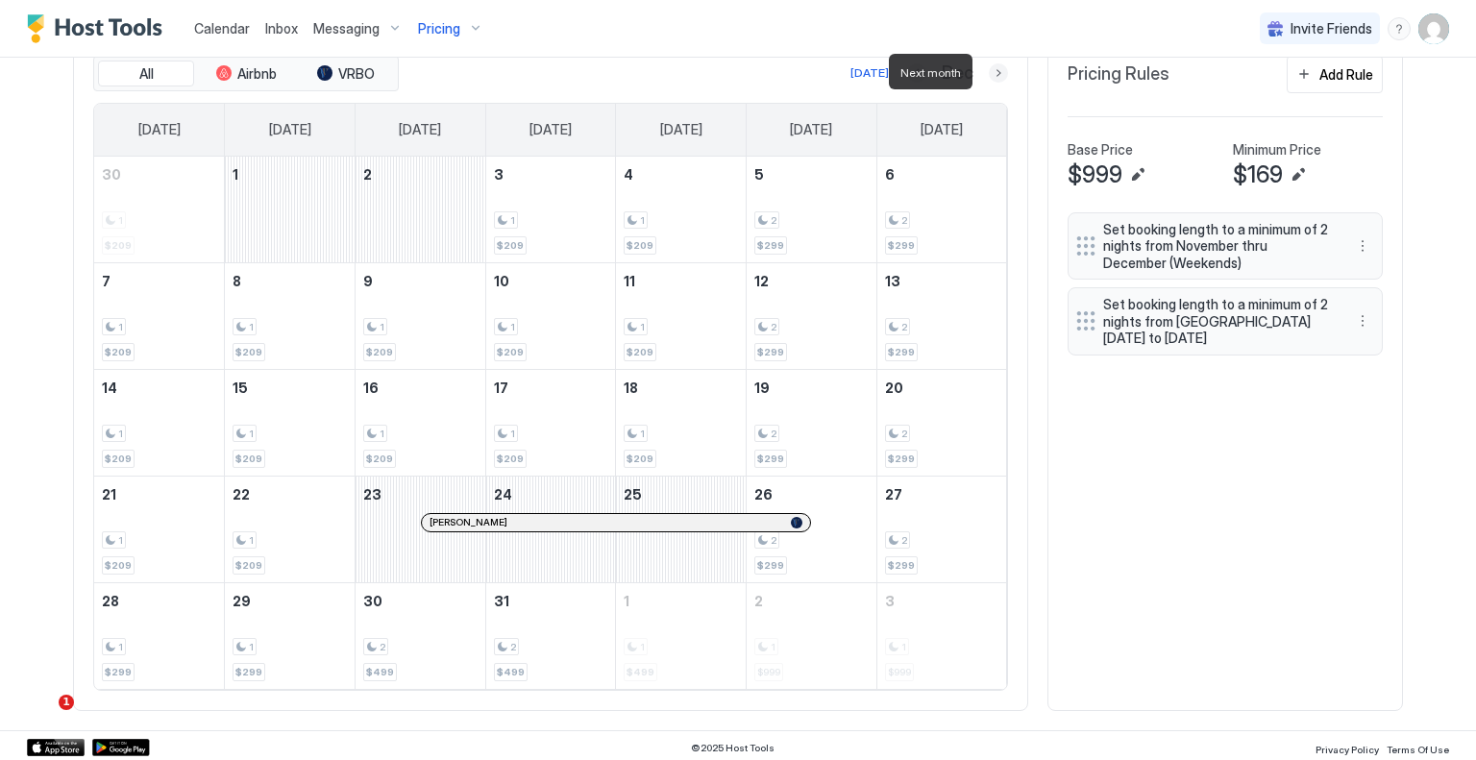
click at [995, 79] on button "Next month" at bounding box center [998, 72] width 19 height 19
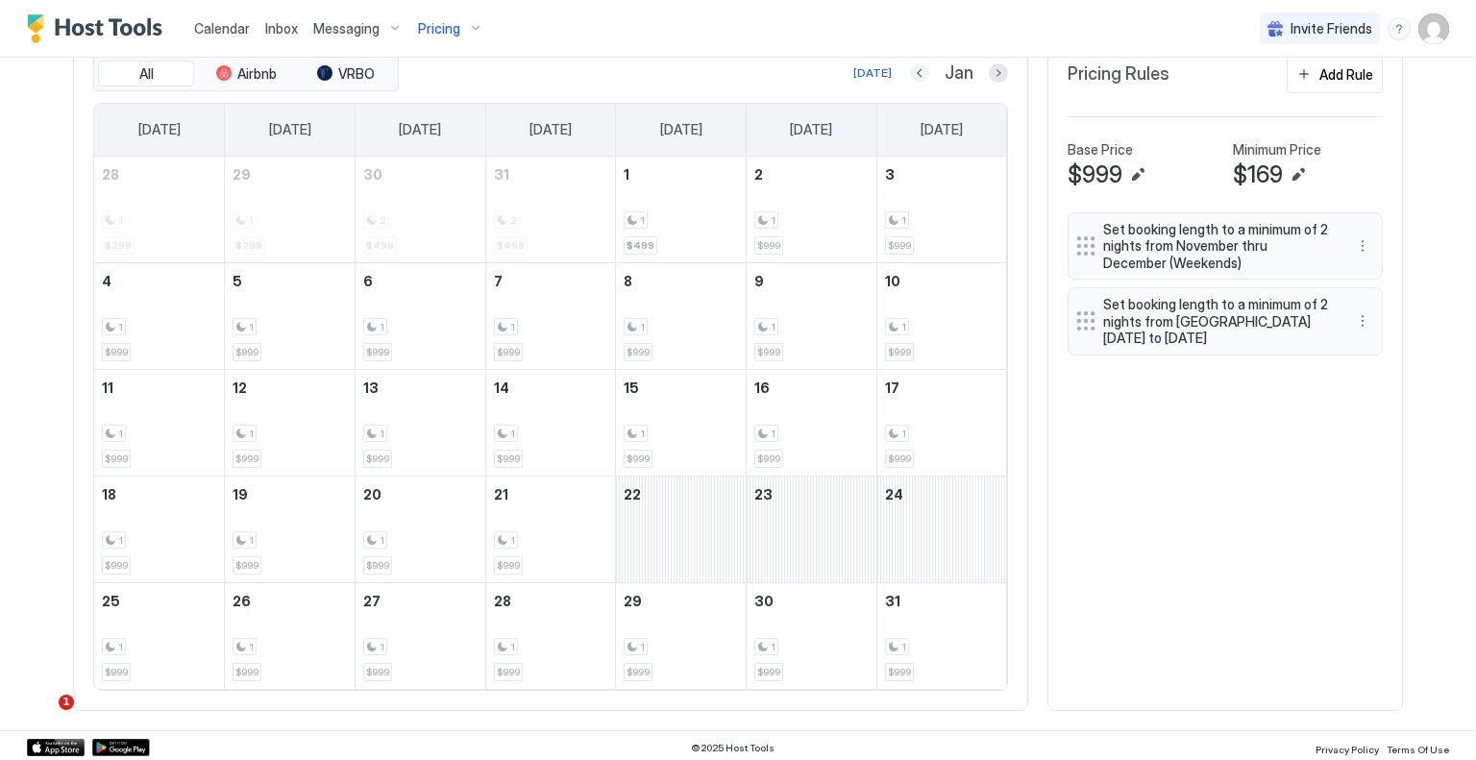
click at [923, 76] on div "Jan" at bounding box center [959, 73] width 98 height 22
click at [910, 68] on button "Previous month" at bounding box center [919, 72] width 19 height 19
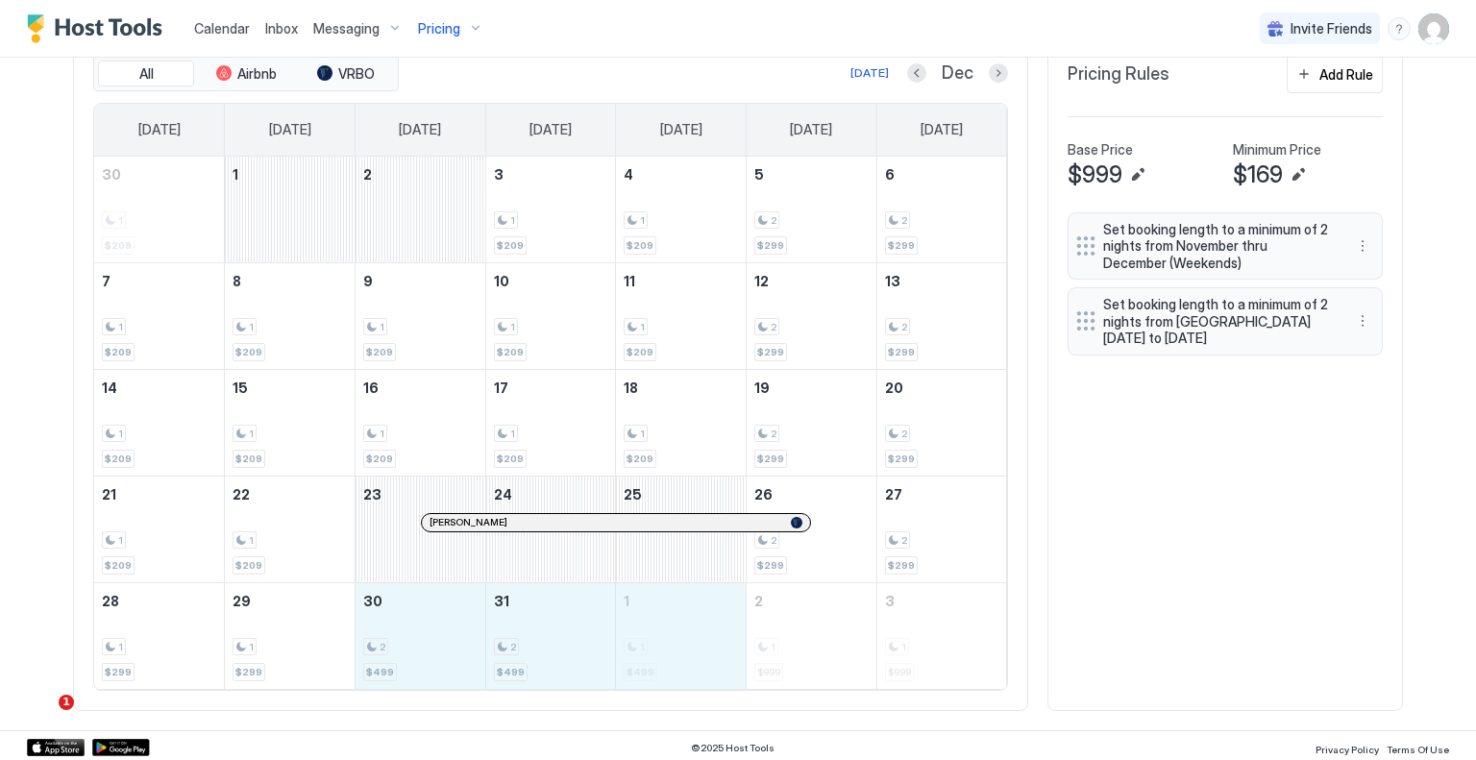
drag, startPoint x: 388, startPoint y: 638, endPoint x: 637, endPoint y: 638, distance: 248.9
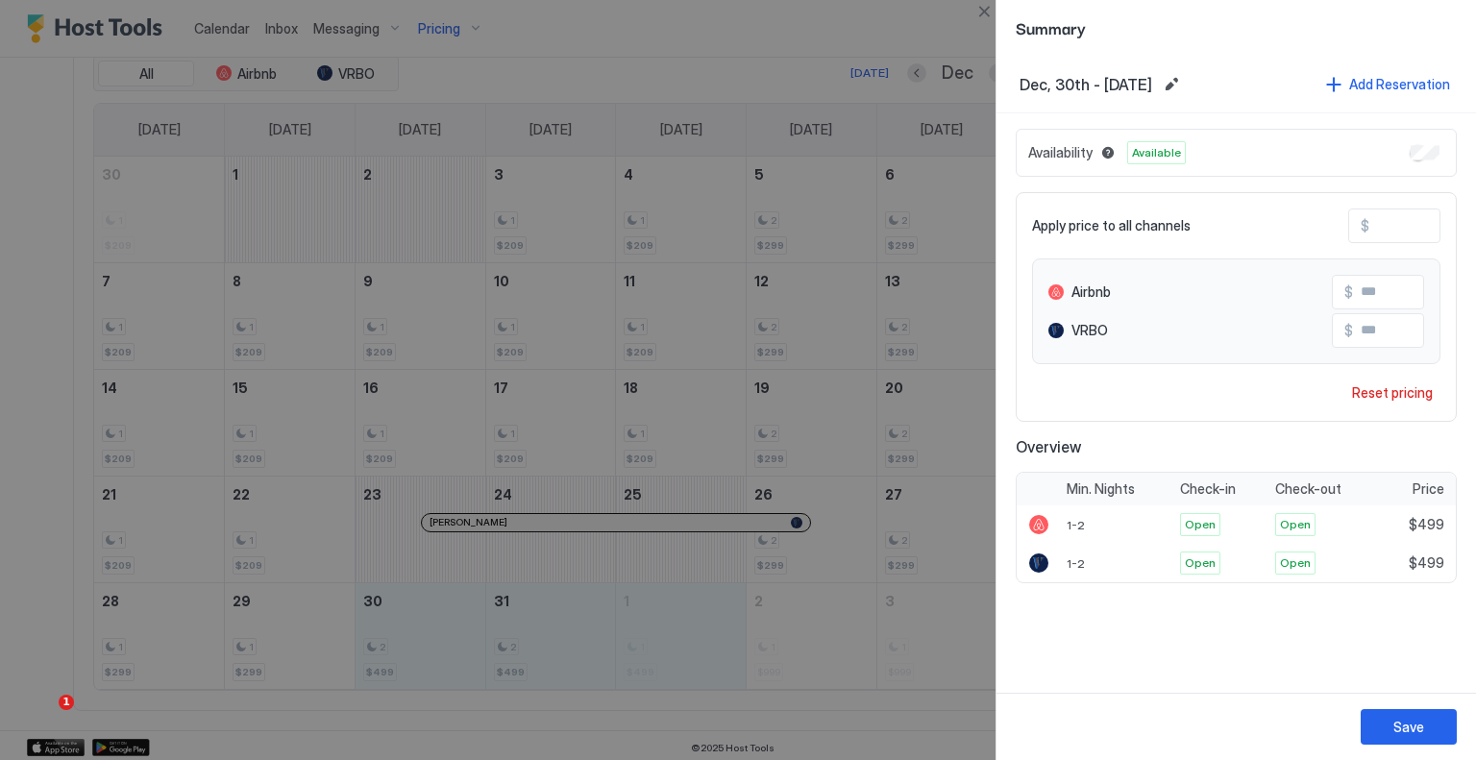
click at [1379, 226] on input "***" at bounding box center [1447, 226] width 154 height 33
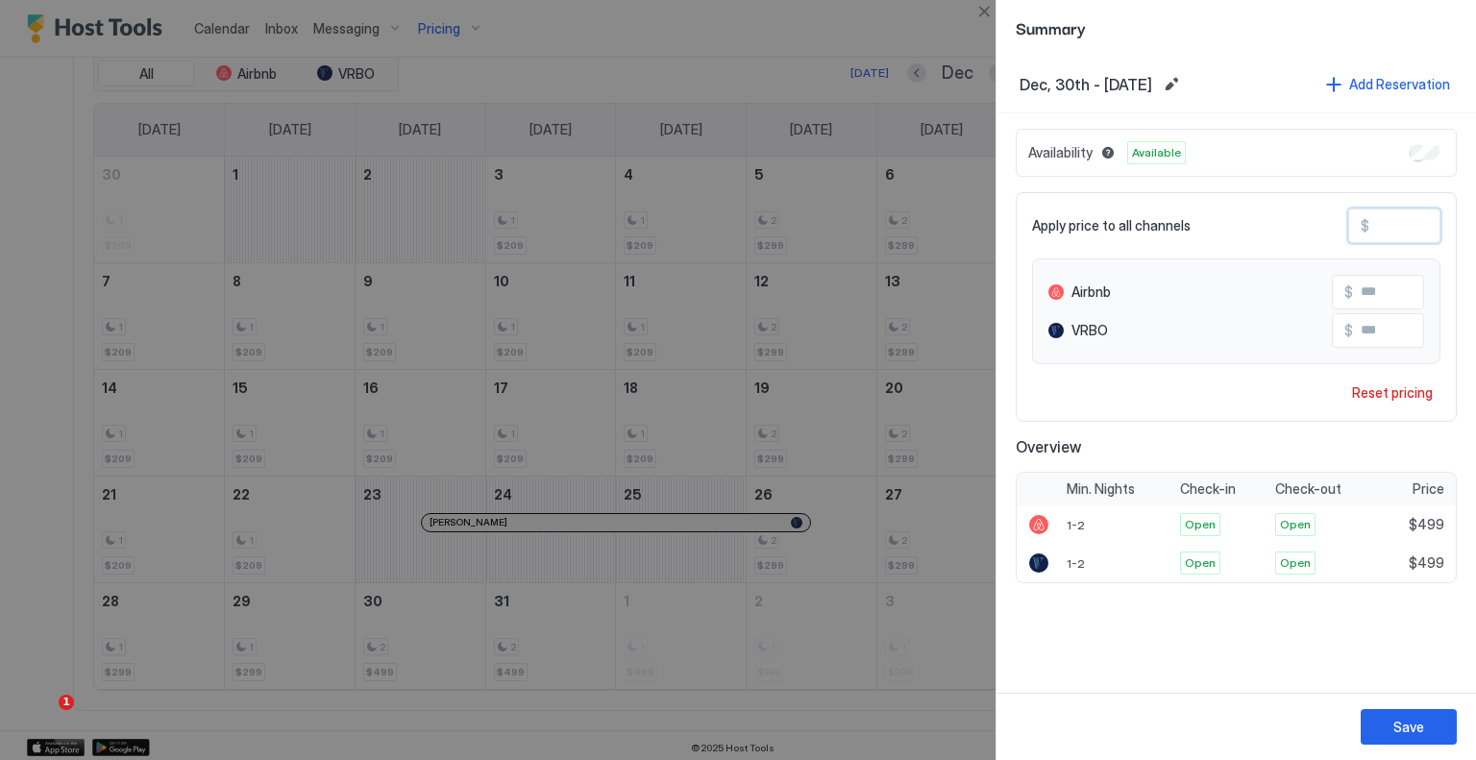
click at [1379, 226] on input "***" at bounding box center [1447, 226] width 154 height 33
click at [1425, 718] on button "Save" at bounding box center [1409, 727] width 96 height 36
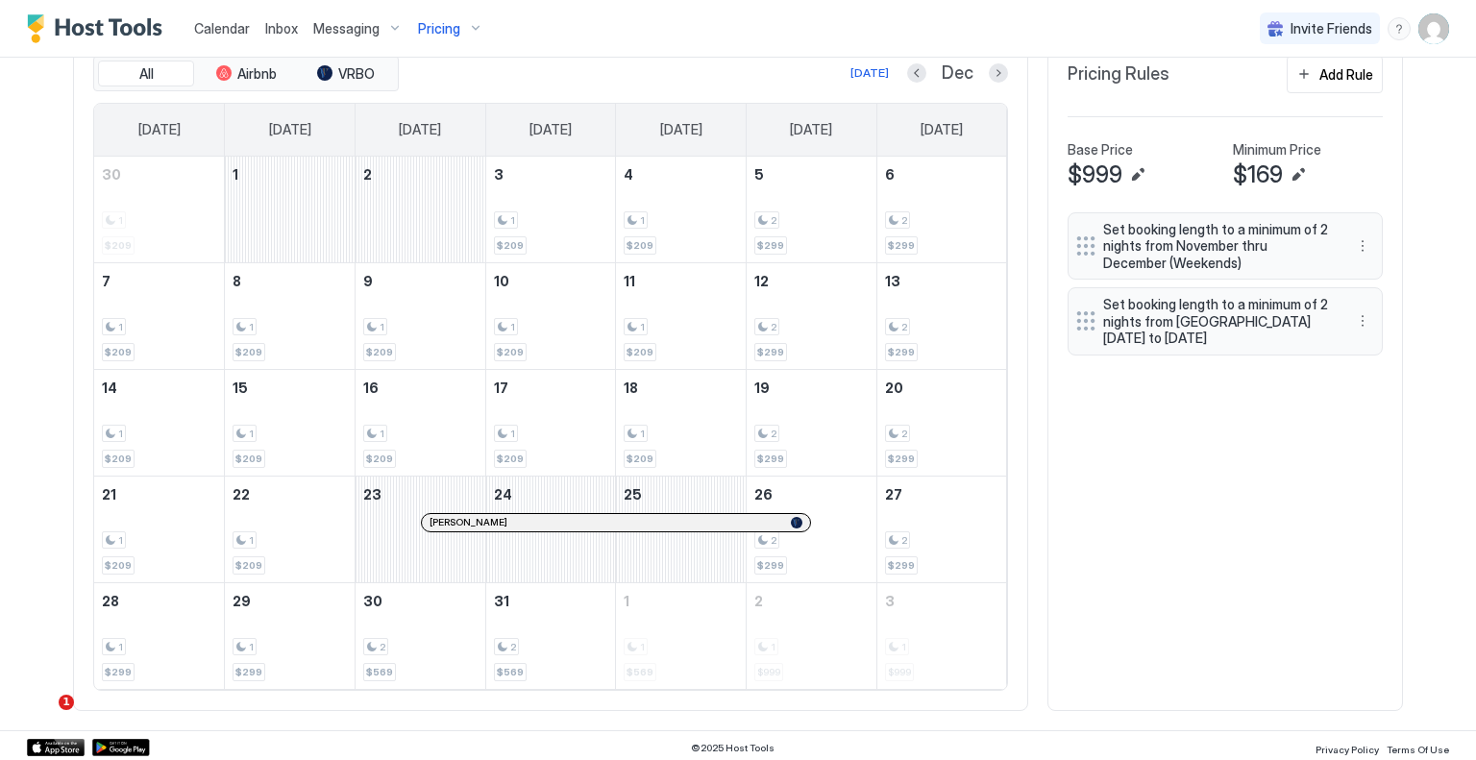
click at [1376, 383] on div "Pricing Rules Add Rule Base Price $999 Minimum Price $169 Set booking length to…" at bounding box center [1226, 374] width 356 height 676
click at [1005, 72] on div "All Airbnb VRBO [DATE] Dec [DATE] [DATE] [DATE] [DATE] [DATE] [DATE] [DATE] 30 …" at bounding box center [550, 374] width 955 height 676
click at [996, 68] on button "Next month" at bounding box center [998, 72] width 19 height 19
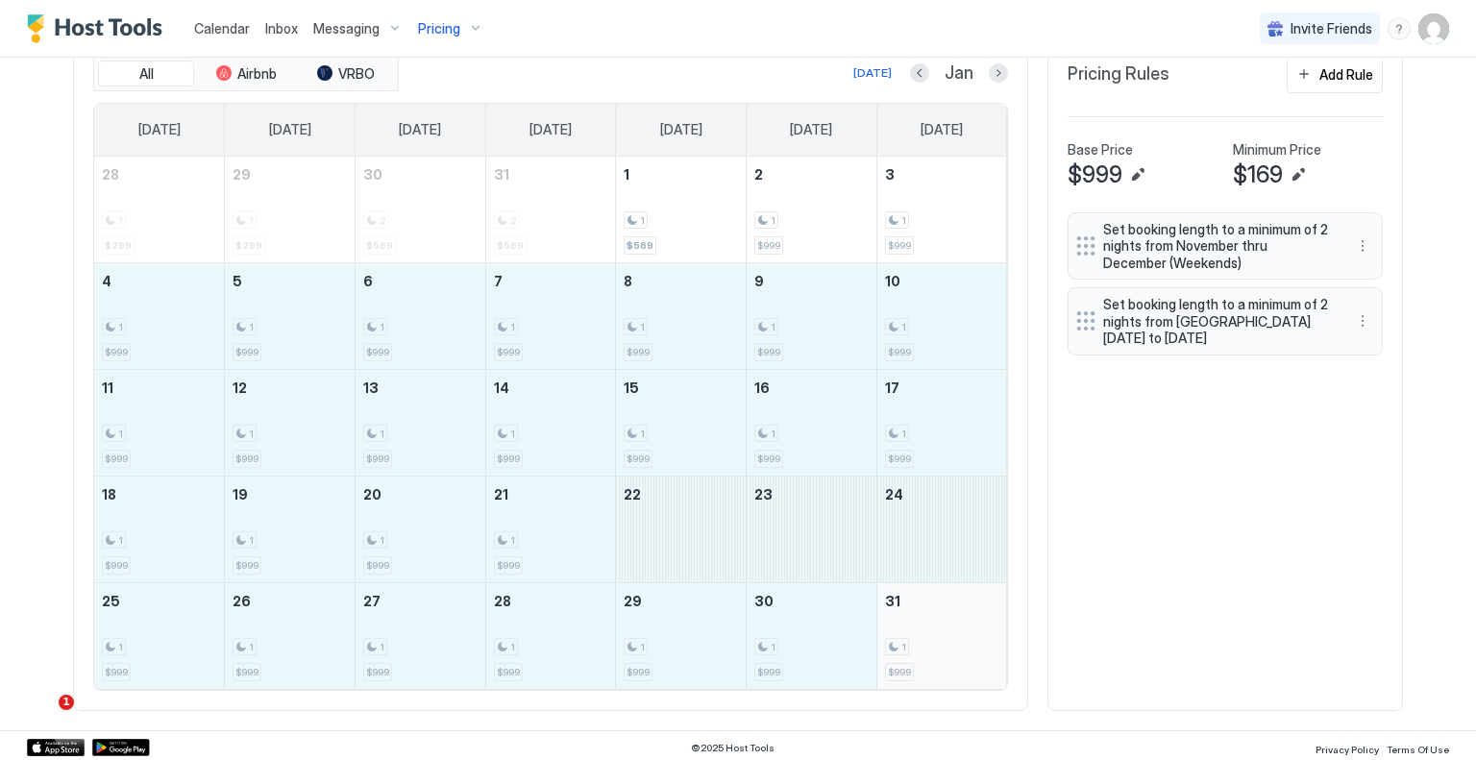
drag, startPoint x: 154, startPoint y: 330, endPoint x: 897, endPoint y: 633, distance: 802.6
click at [897, 633] on tbody "28 1 $299 29 1 $299 30 2 $569 31 2 $569 1 1 $569 2 1 $999 3 1 $999 4 1 $999 5 1…" at bounding box center [550, 423] width 913 height 532
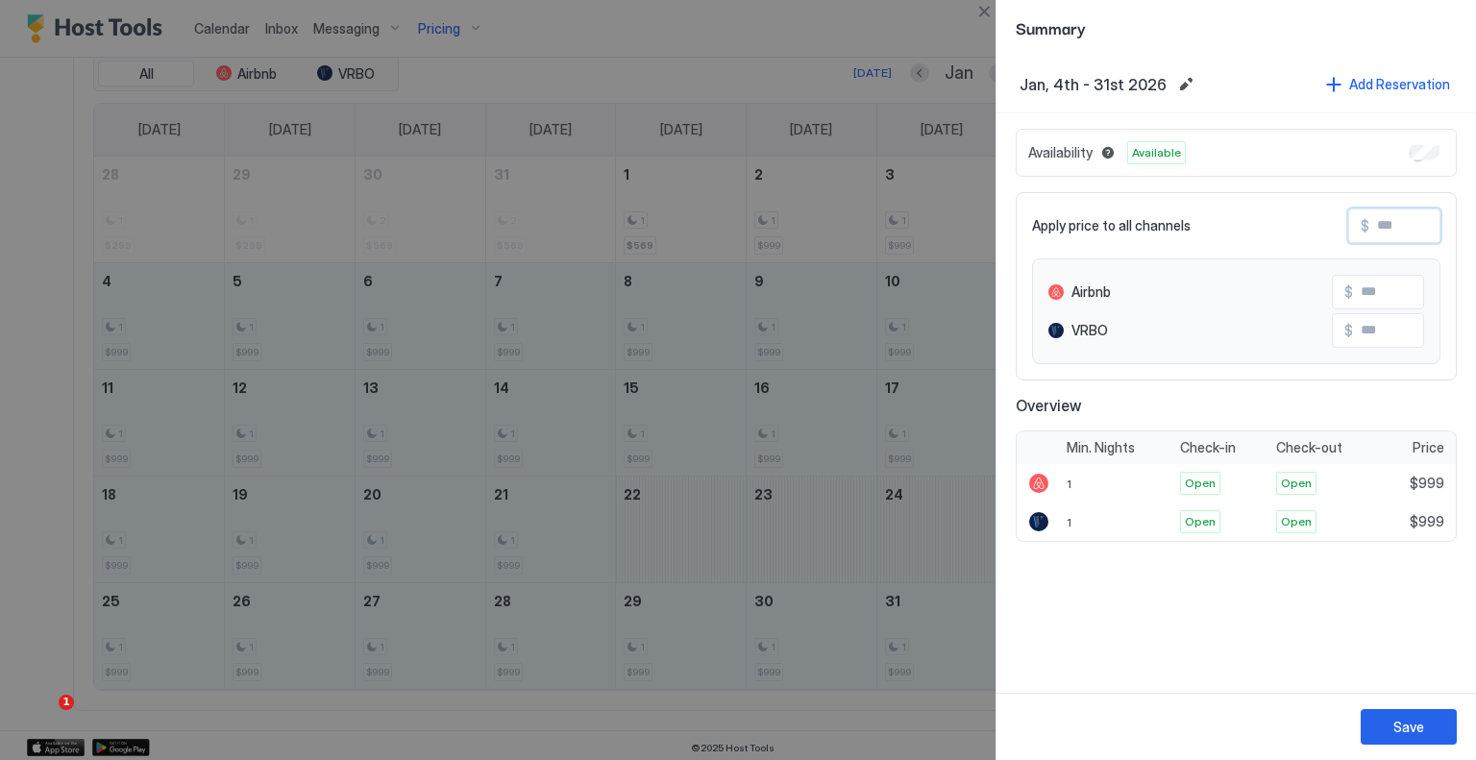
click at [1388, 227] on input "Input Field" at bounding box center [1447, 226] width 154 height 33
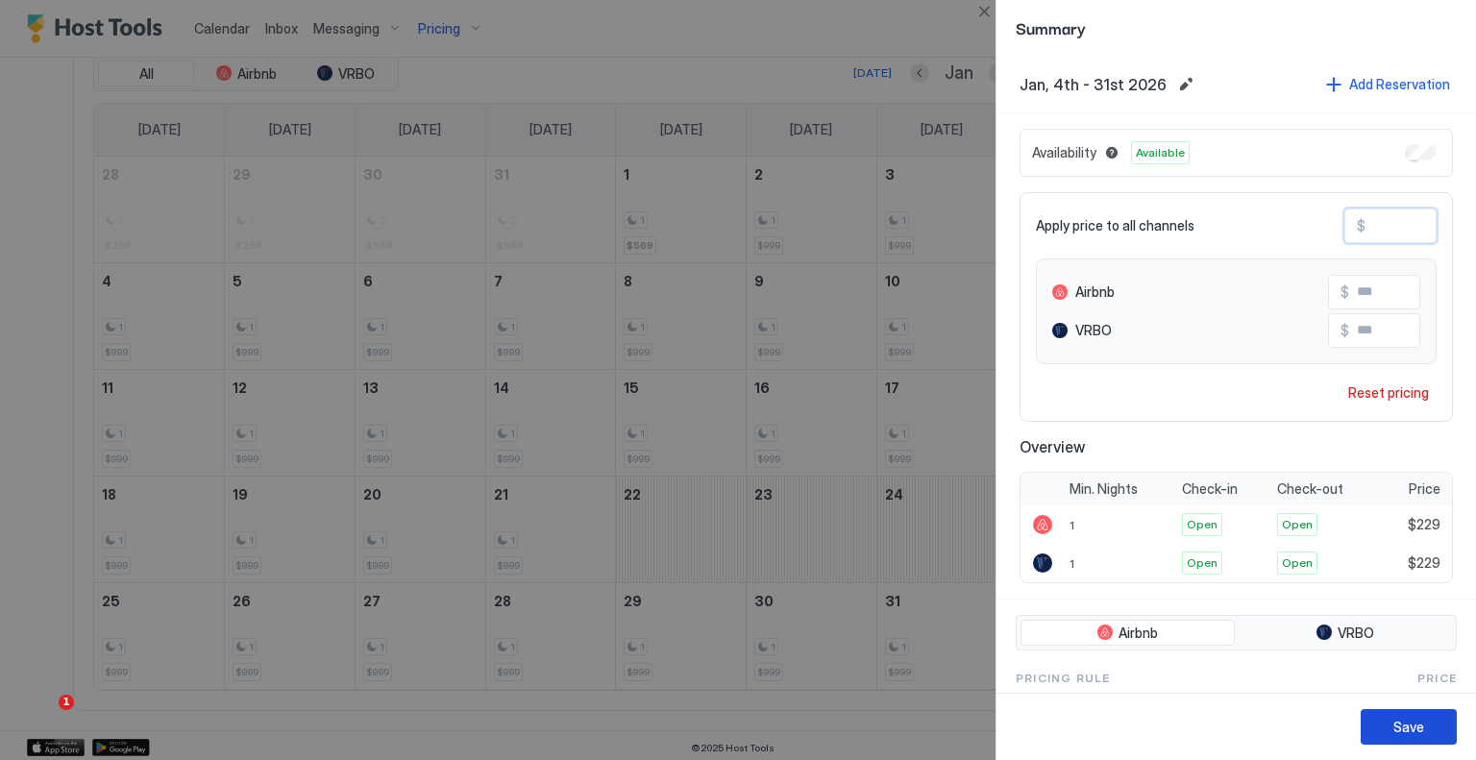
click at [1424, 716] on button "Save" at bounding box center [1409, 727] width 96 height 36
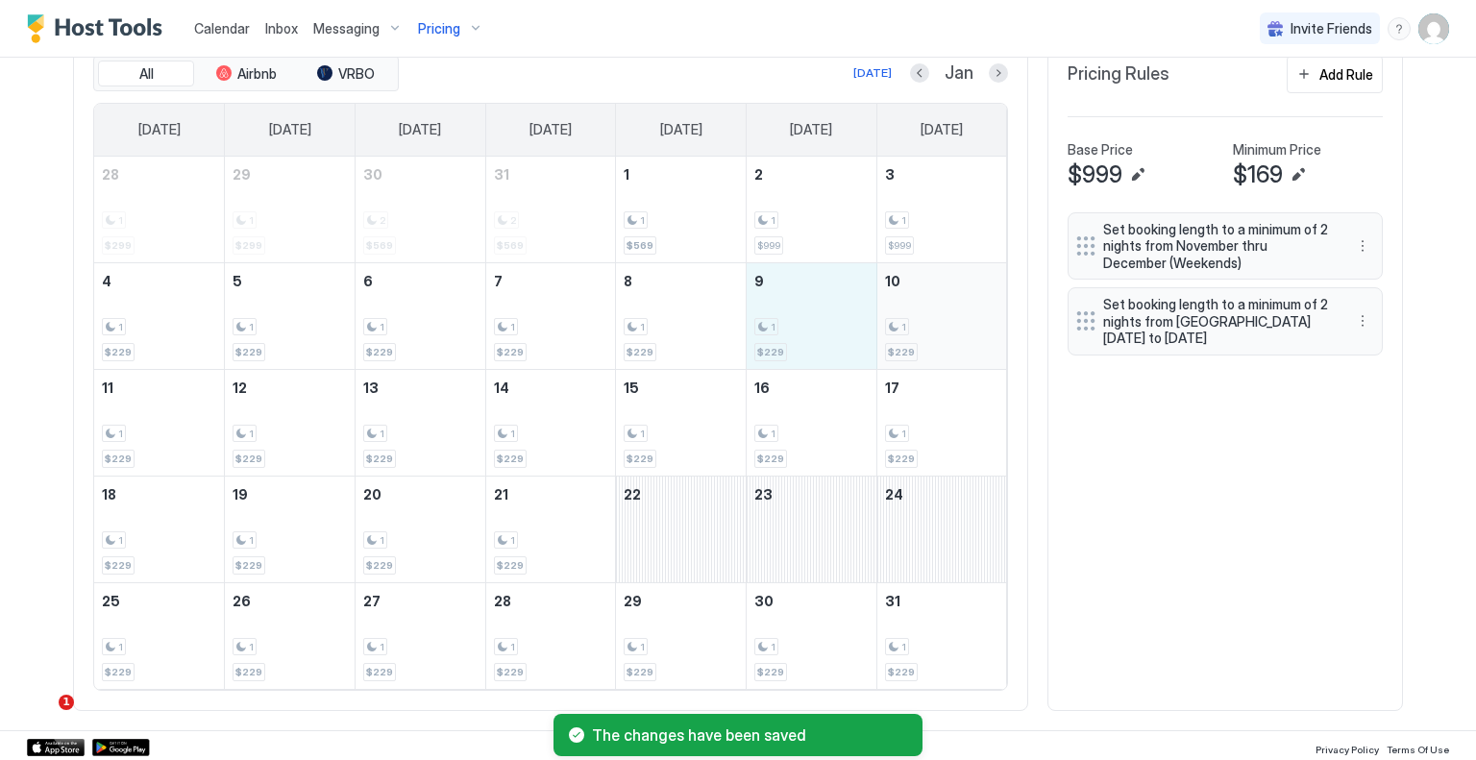
drag, startPoint x: 828, startPoint y: 334, endPoint x: 907, endPoint y: 333, distance: 78.8
click at [907, 333] on tr "4 1 $229 5 1 $229 6 1 $229 7 1 $229 8 1 $229 9 1 $229 10 1 $229" at bounding box center [550, 315] width 913 height 107
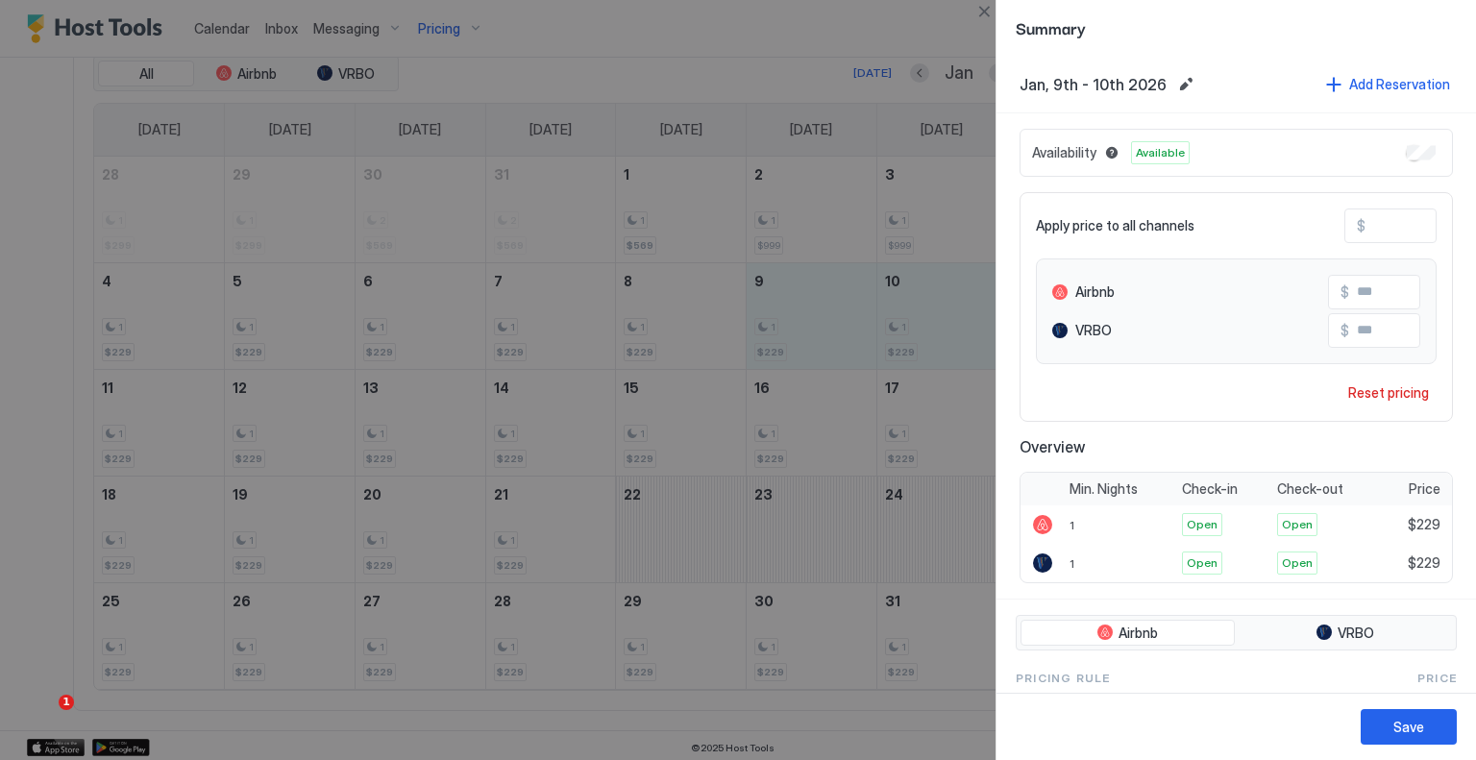
click at [1396, 237] on input "***" at bounding box center [1443, 226] width 154 height 33
click at [1415, 739] on button "Save" at bounding box center [1409, 727] width 96 height 36
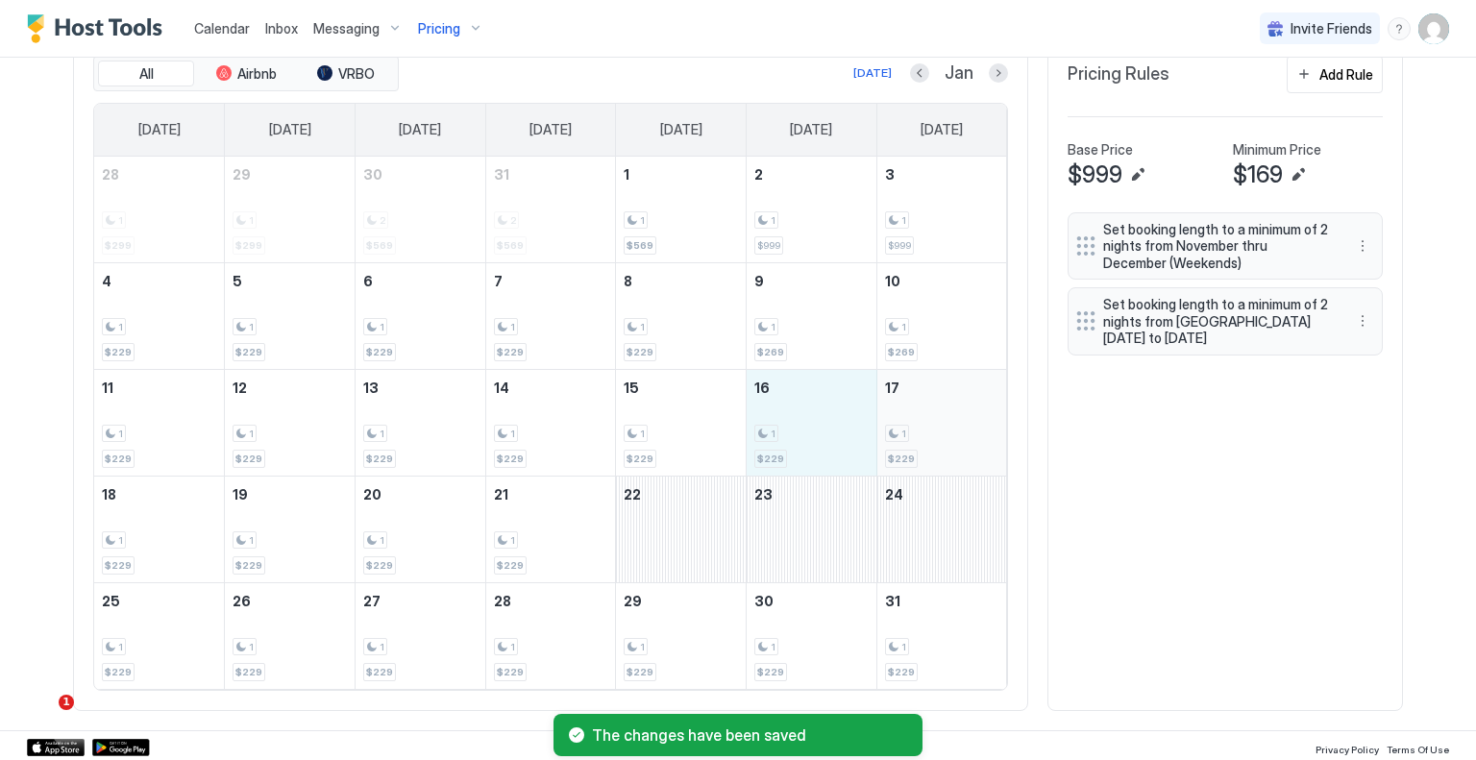
drag, startPoint x: 867, startPoint y: 422, endPoint x: 942, endPoint y: 421, distance: 75.0
click at [942, 421] on tr "11 1 $229 12 1 $229 13 1 $229 14 1 $229 15 1 $229 16 1 $229 17 1 $229" at bounding box center [550, 422] width 913 height 107
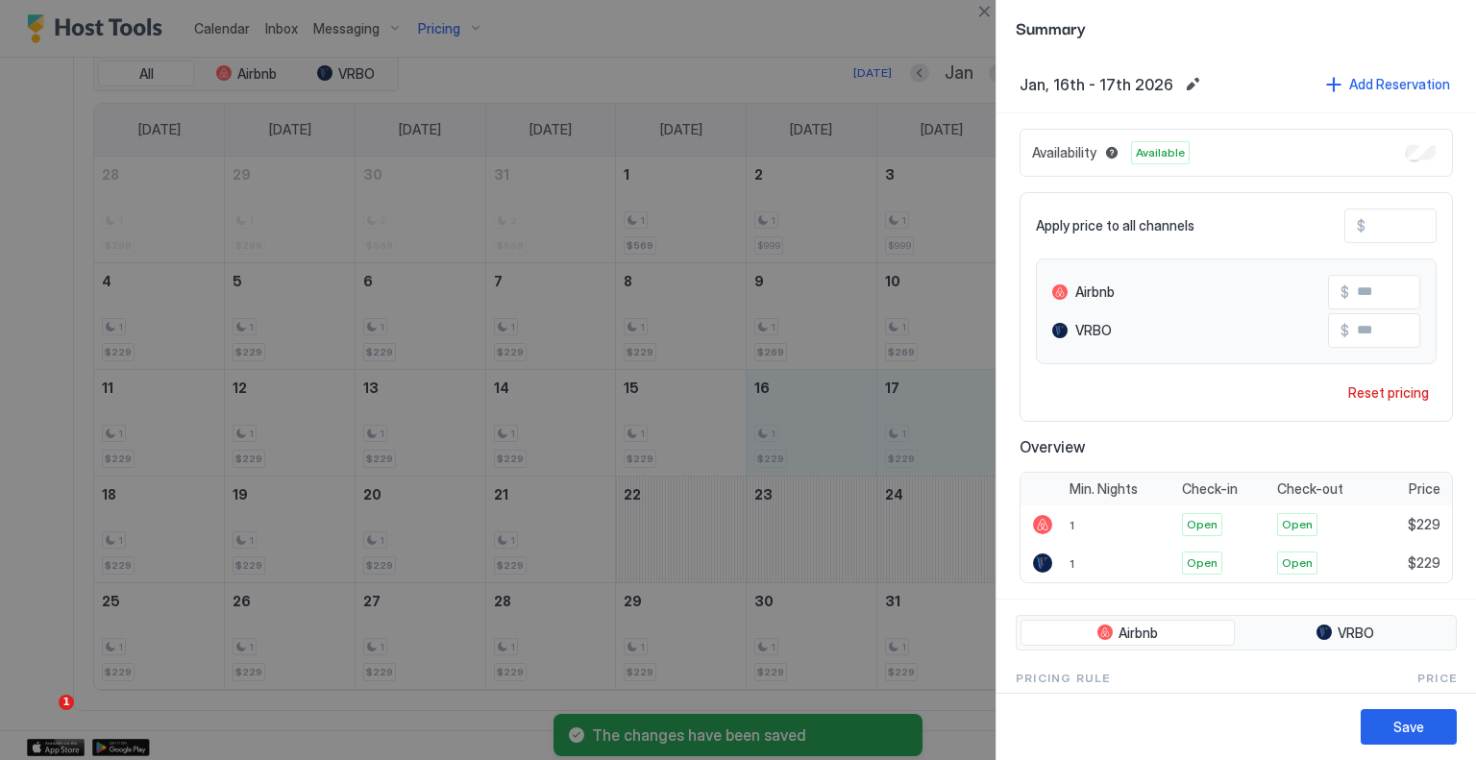
click at [1368, 218] on input "***" at bounding box center [1443, 226] width 154 height 33
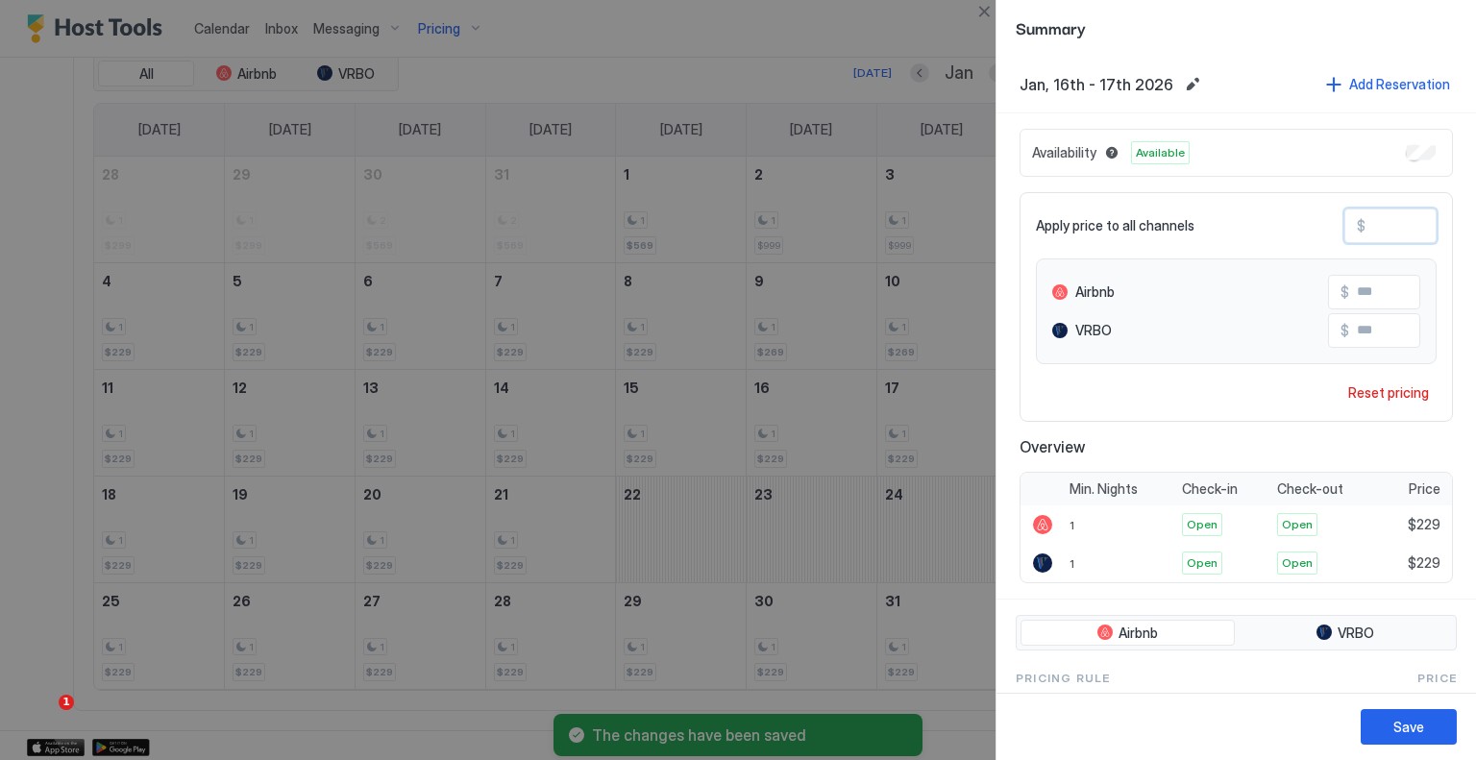
click at [1368, 218] on input "***" at bounding box center [1443, 226] width 154 height 33
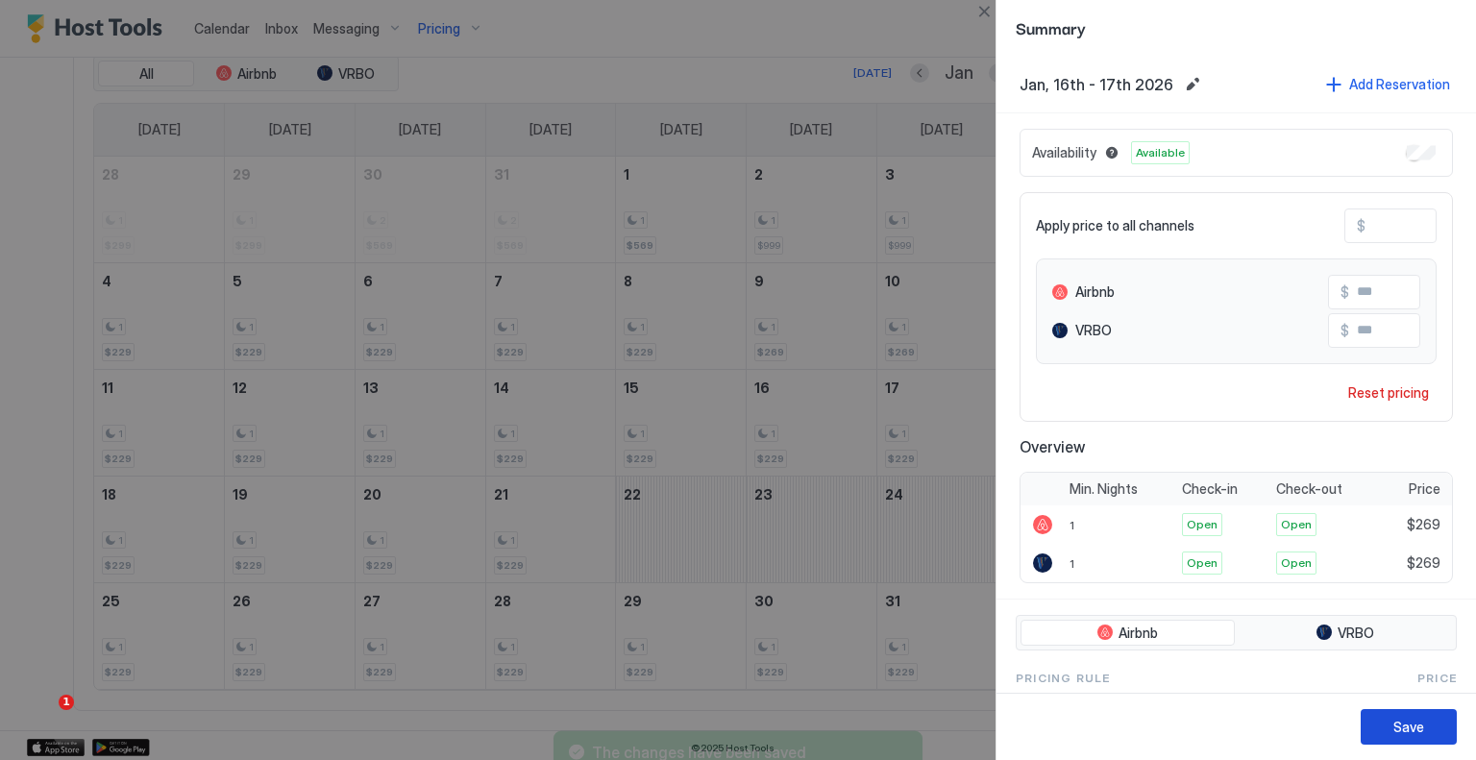
click at [1404, 718] on div "Save" at bounding box center [1409, 727] width 31 height 20
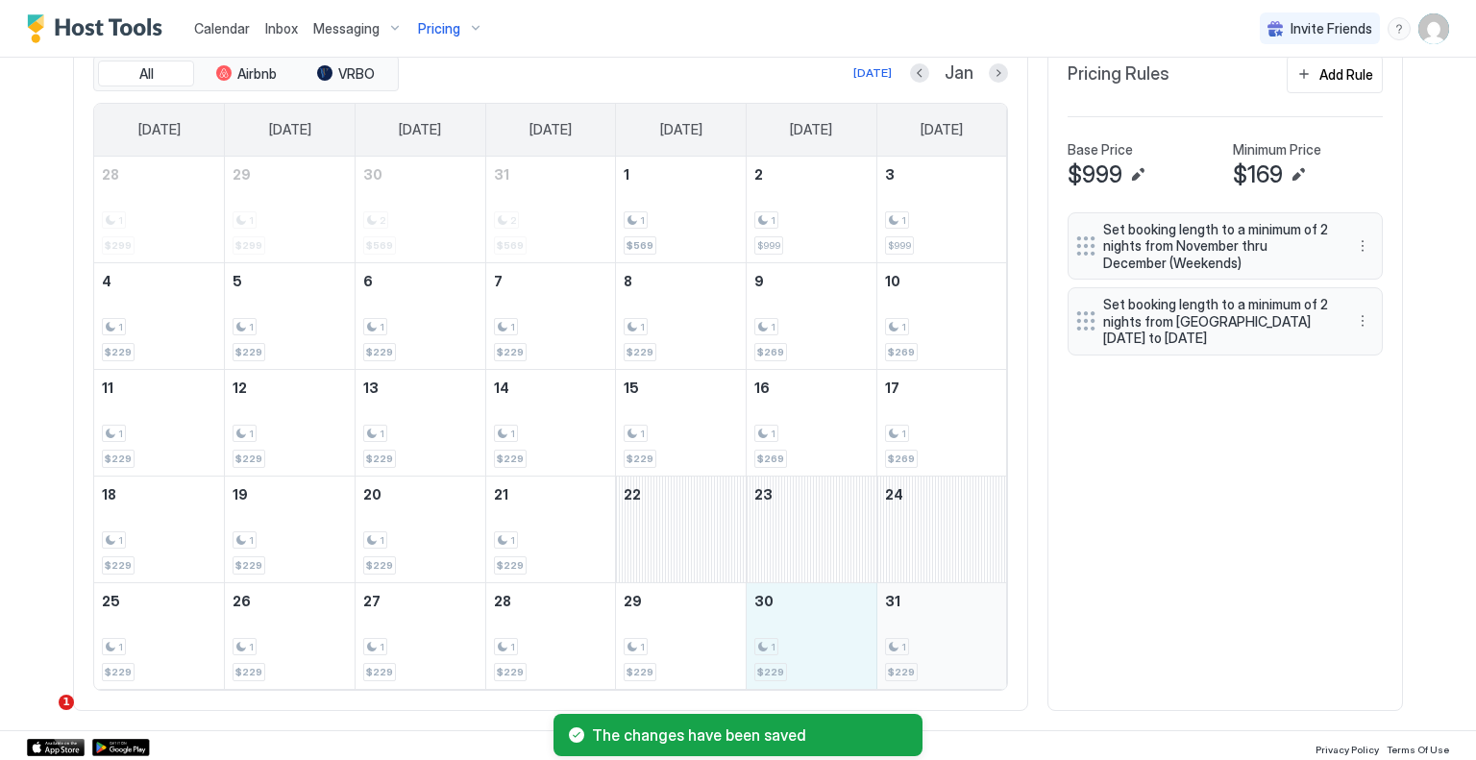
drag, startPoint x: 833, startPoint y: 617, endPoint x: 927, endPoint y: 619, distance: 93.2
click at [927, 619] on tr "25 1 $229 26 1 $229 27 1 $229 28 1 $229 29 1 $229 30 1 $229 31 1 $229" at bounding box center [550, 635] width 913 height 107
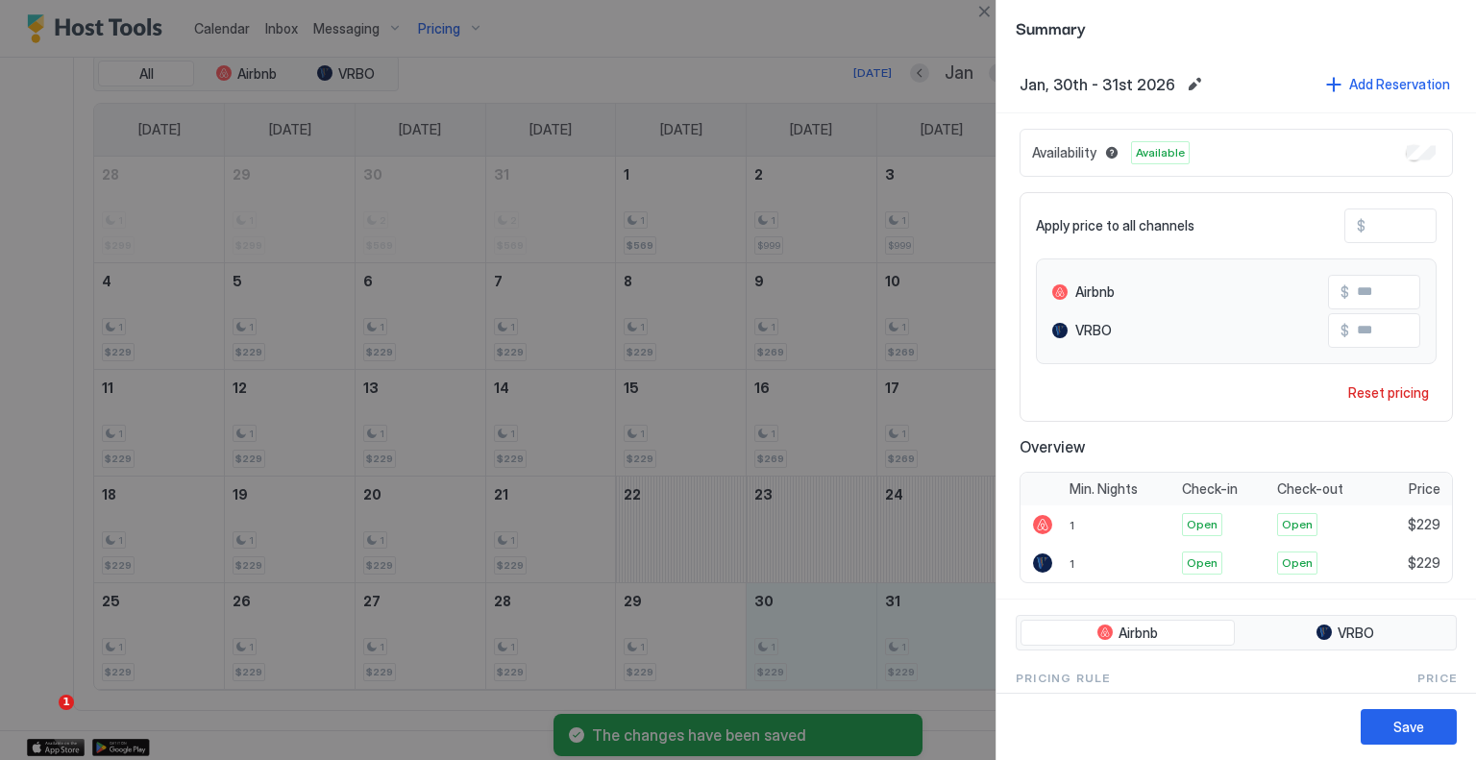
click at [1383, 231] on input "***" at bounding box center [1443, 226] width 154 height 33
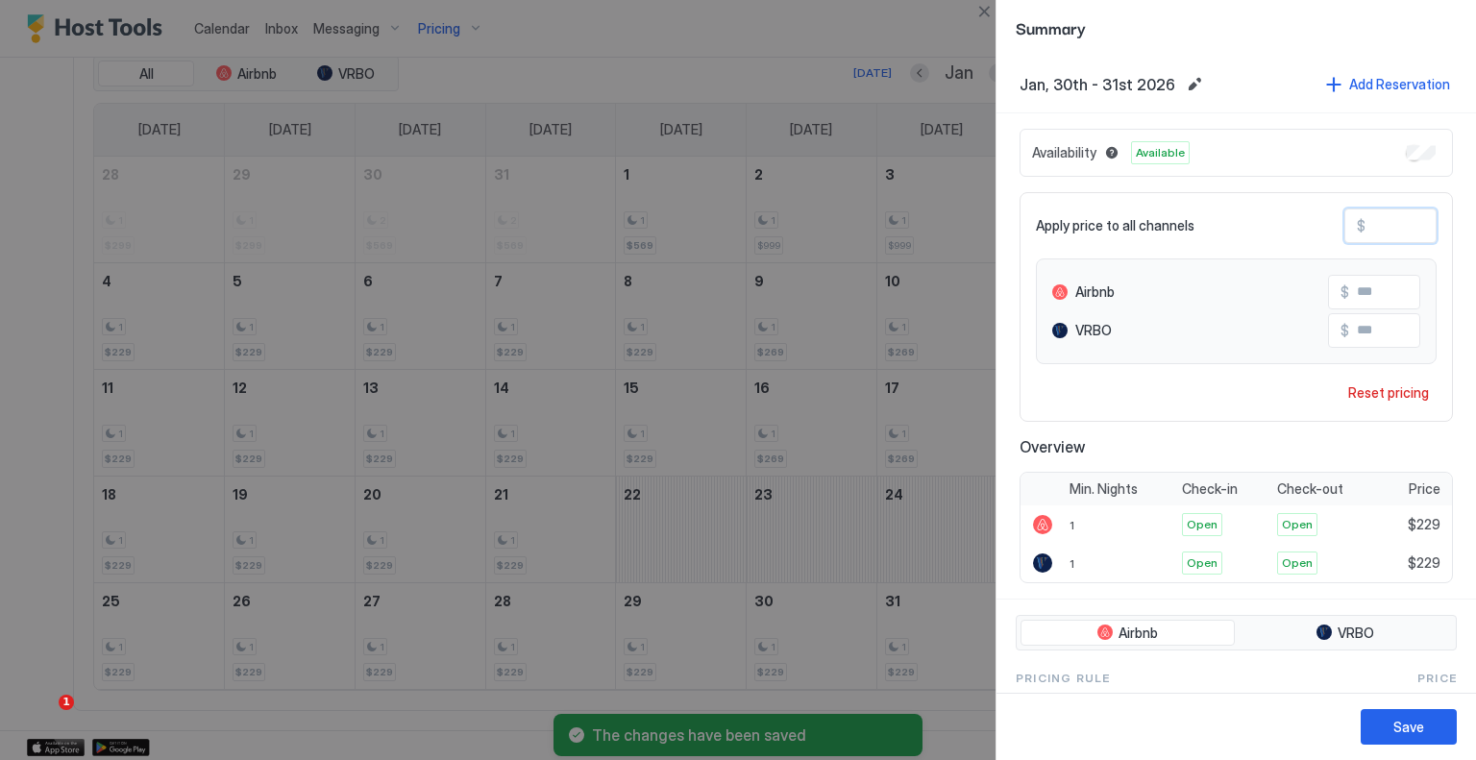
click at [1383, 231] on input "***" at bounding box center [1443, 226] width 154 height 33
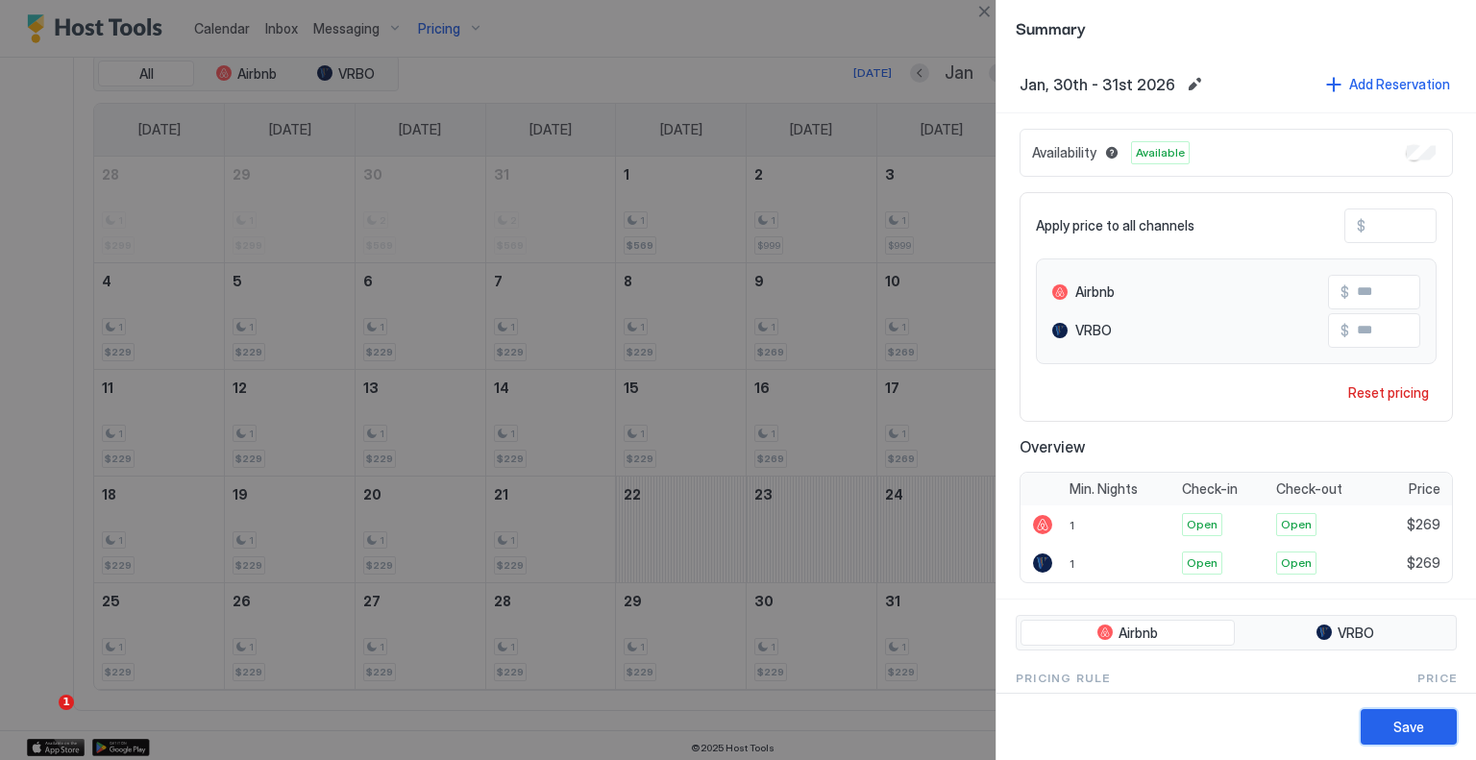
click at [1422, 726] on div "Save" at bounding box center [1409, 727] width 31 height 20
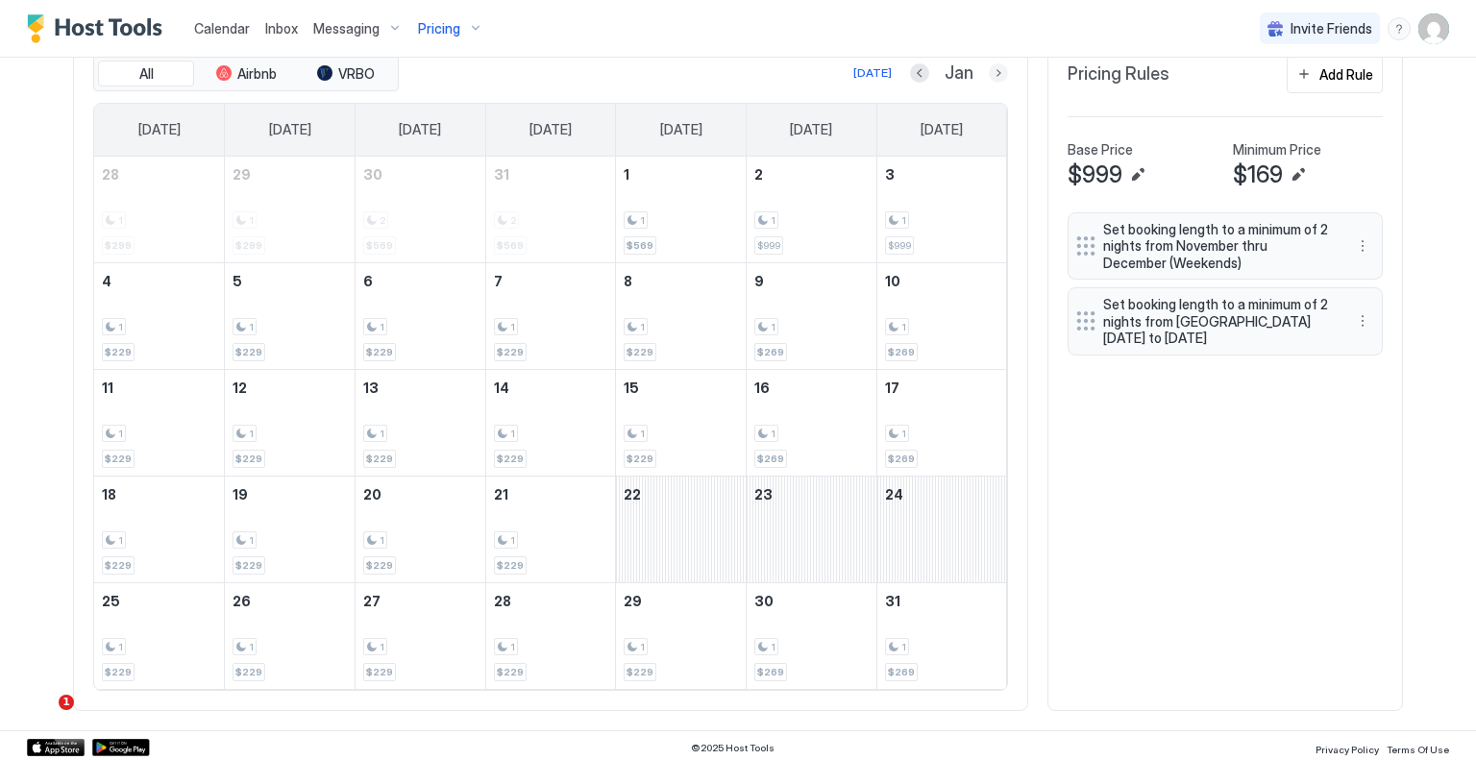
click at [991, 72] on button "Next month" at bounding box center [998, 72] width 19 height 19
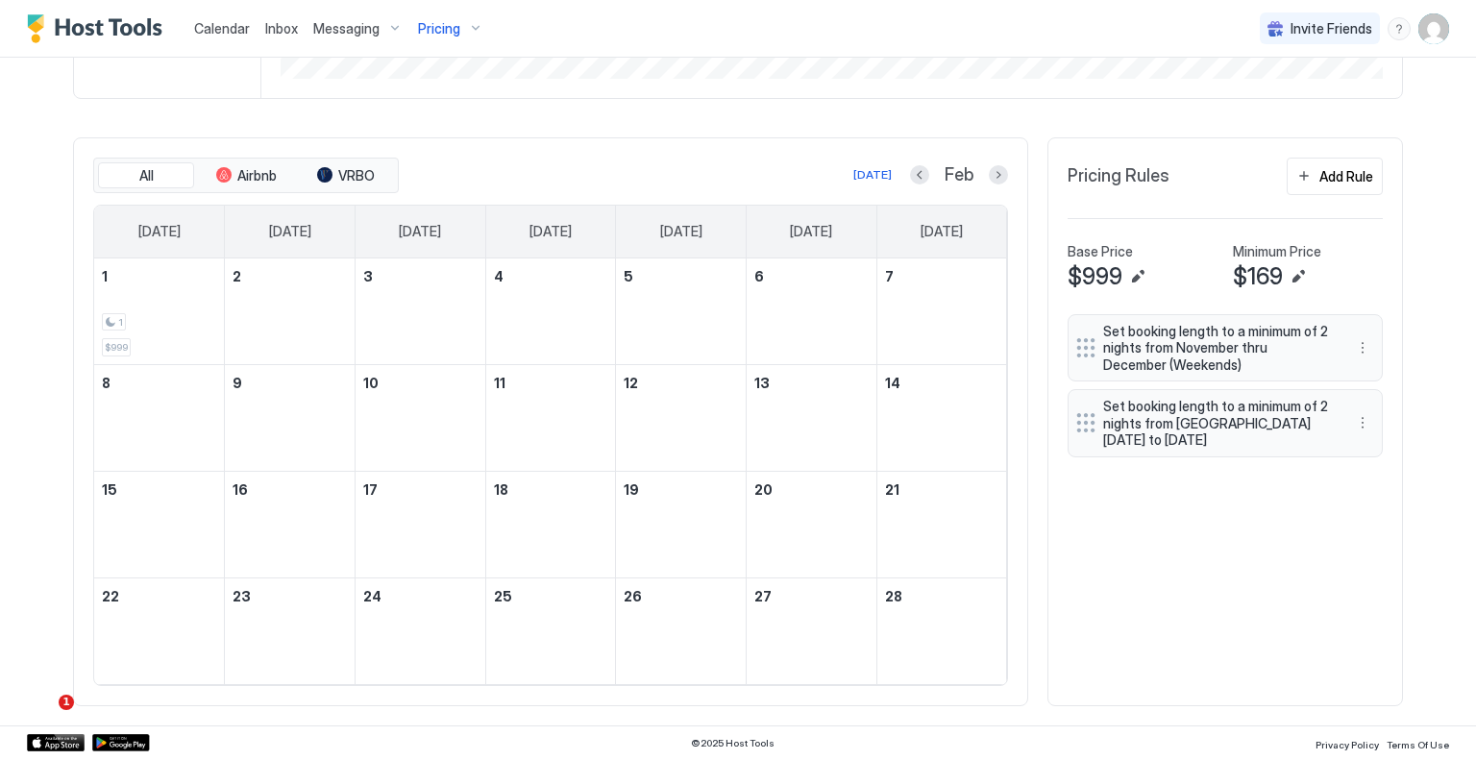
scroll to position [565, 0]
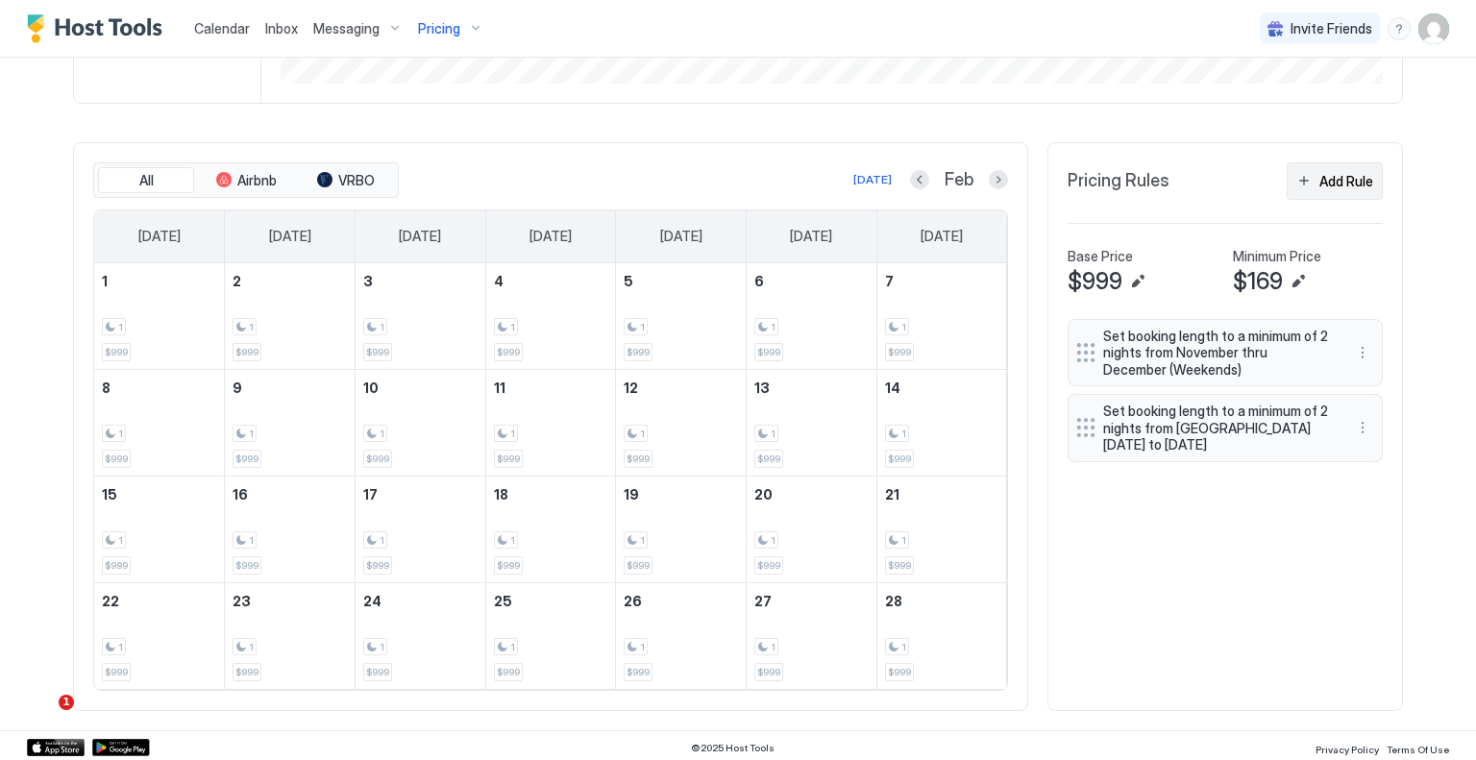
click at [1320, 178] on div "Add Rule" at bounding box center [1347, 181] width 54 height 20
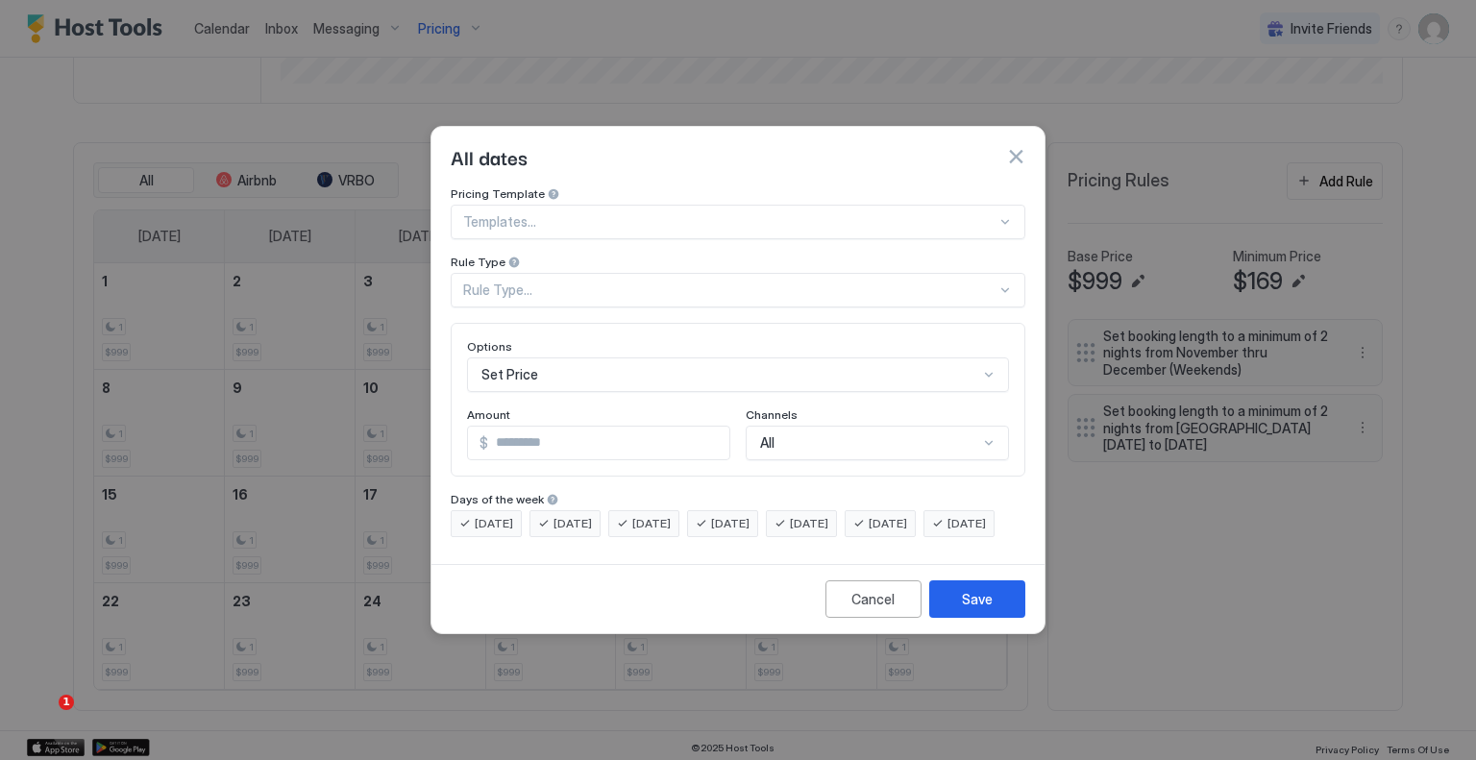
click at [692, 283] on div "Rule Type..." at bounding box center [738, 290] width 575 height 35
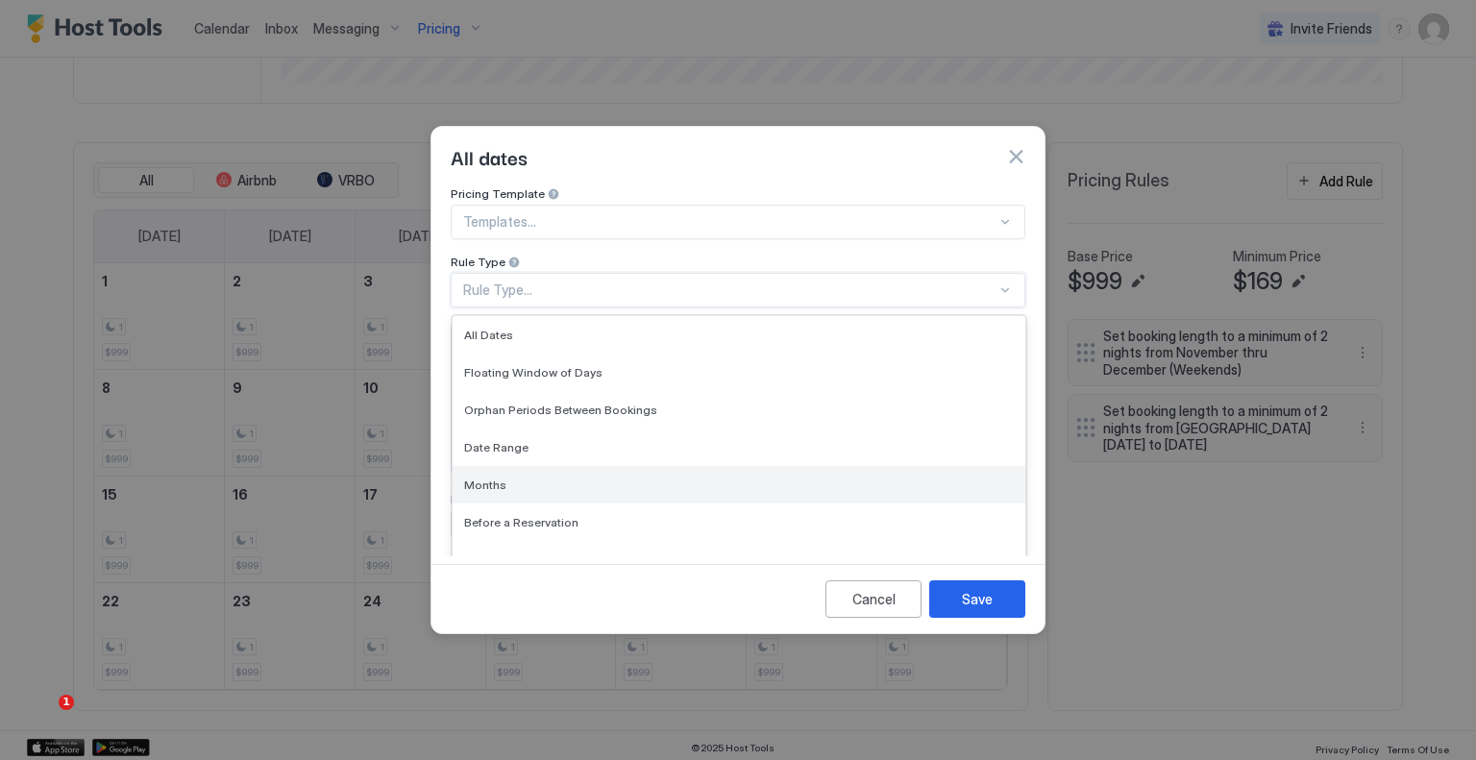
click at [558, 466] on div "Months" at bounding box center [739, 484] width 573 height 37
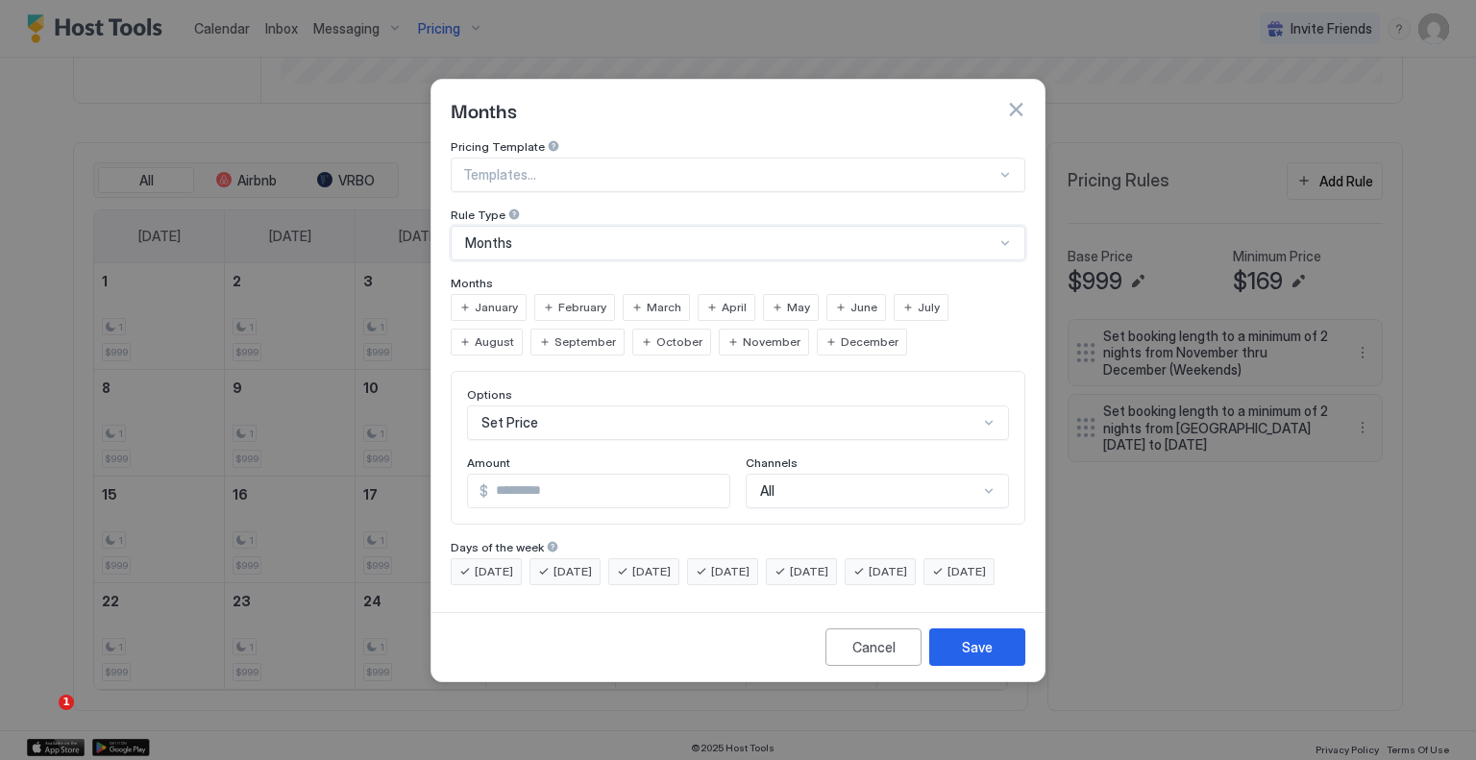
click at [553, 475] on input "*" at bounding box center [608, 491] width 241 height 33
click at [820, 558] on div "[DATE]" at bounding box center [801, 571] width 71 height 27
click at [889, 558] on div "[DATE]" at bounding box center [880, 571] width 71 height 27
click at [889, 657] on div "Cancel" at bounding box center [874, 647] width 43 height 20
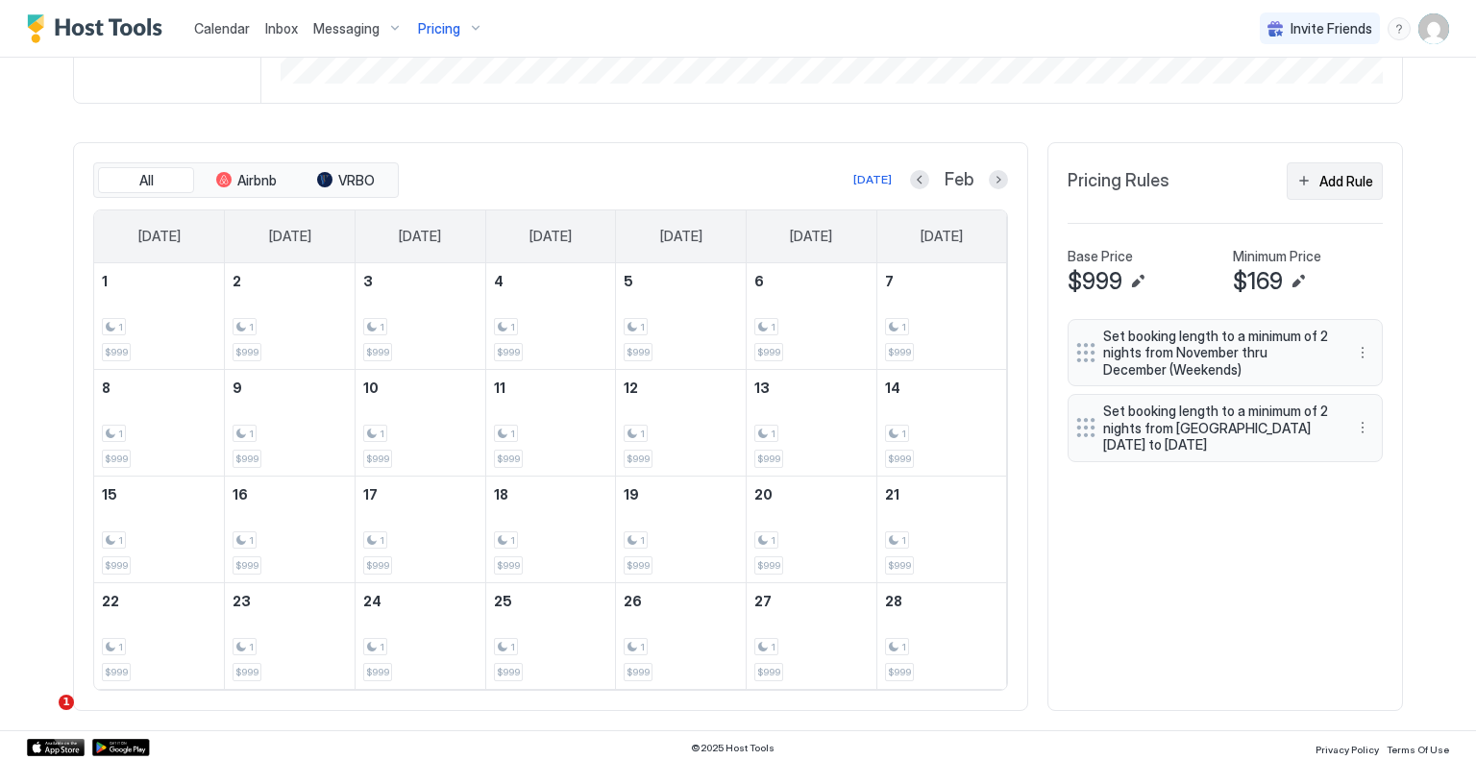
click at [1320, 174] on div "Add Rule" at bounding box center [1347, 181] width 54 height 20
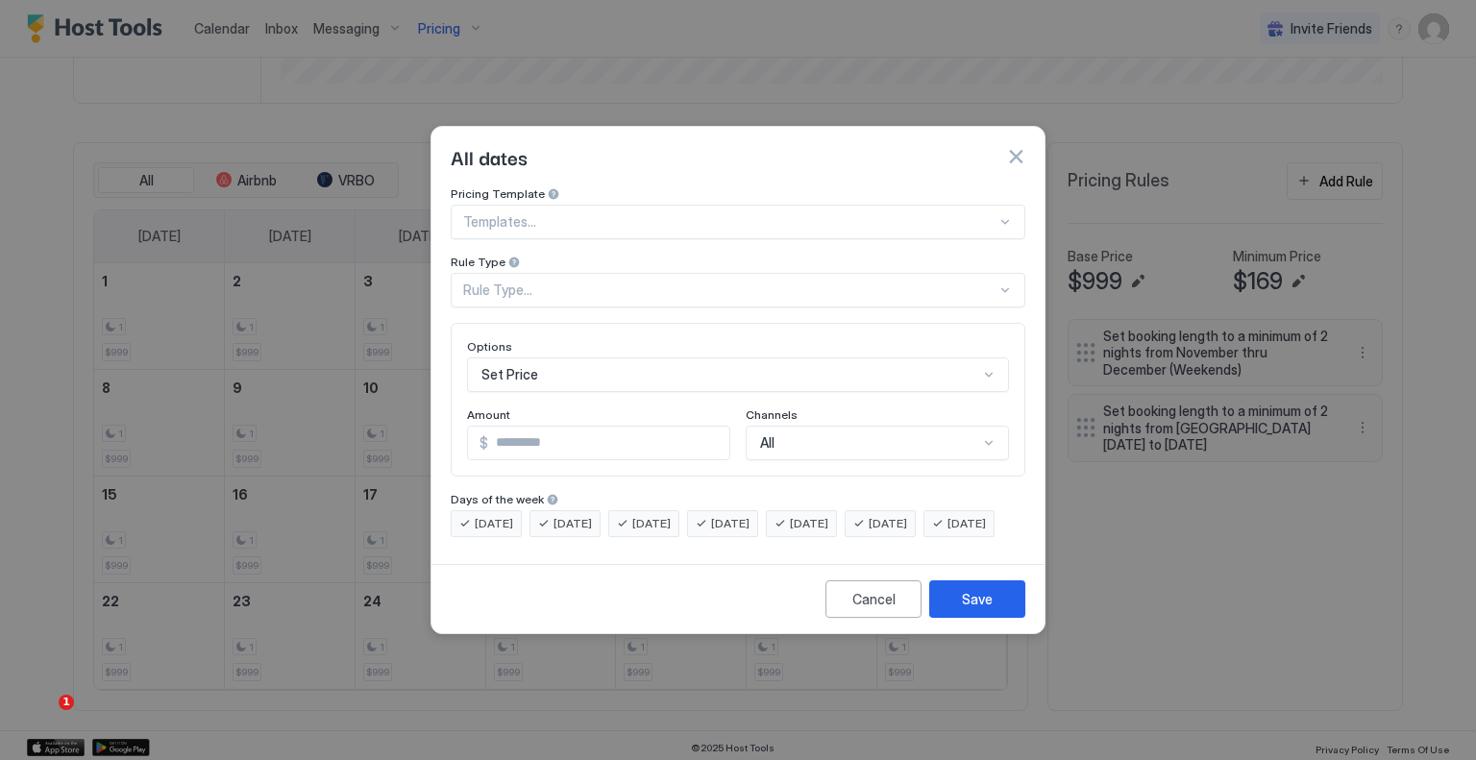
click at [574, 358] on div "Set Price" at bounding box center [738, 375] width 542 height 35
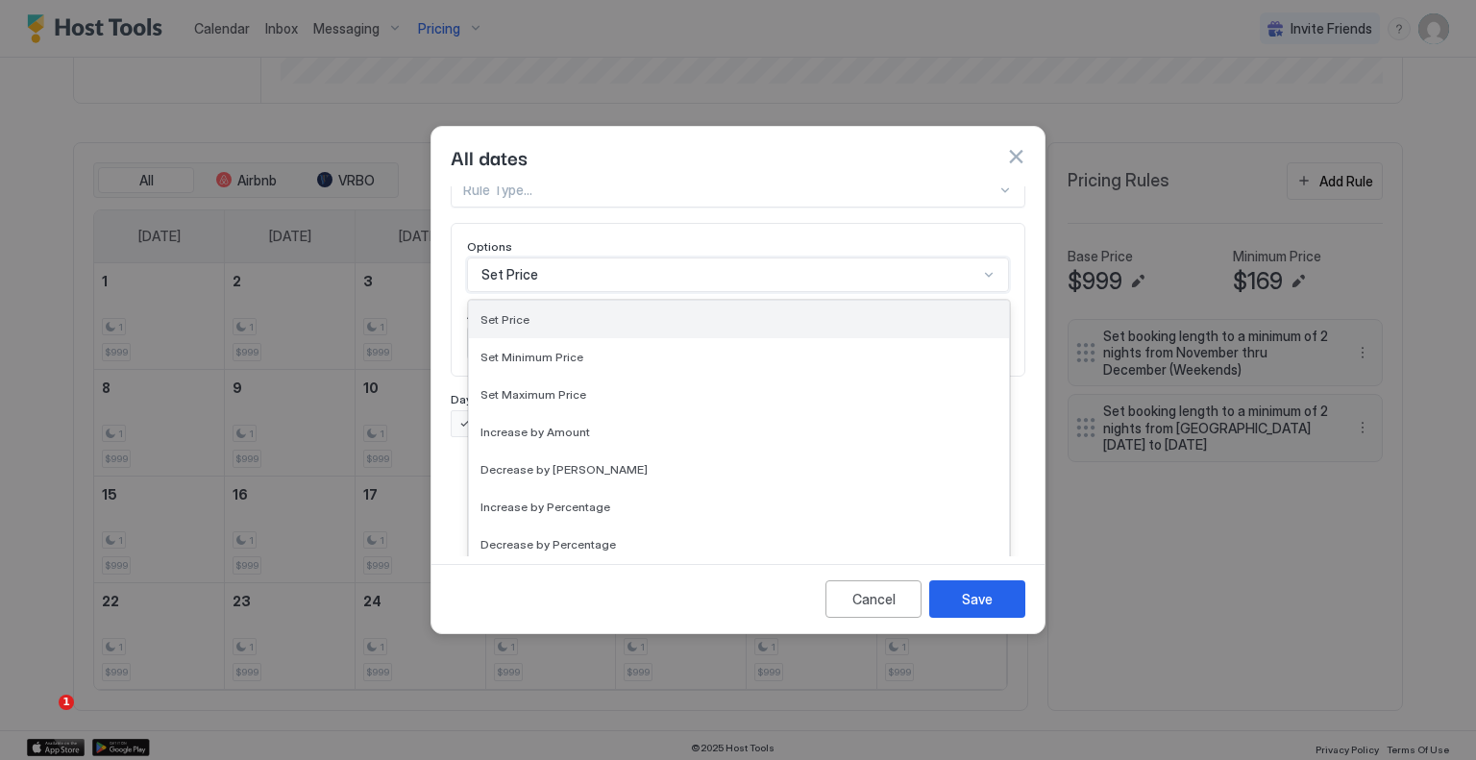
click at [635, 315] on div "Set Price" at bounding box center [739, 319] width 540 height 37
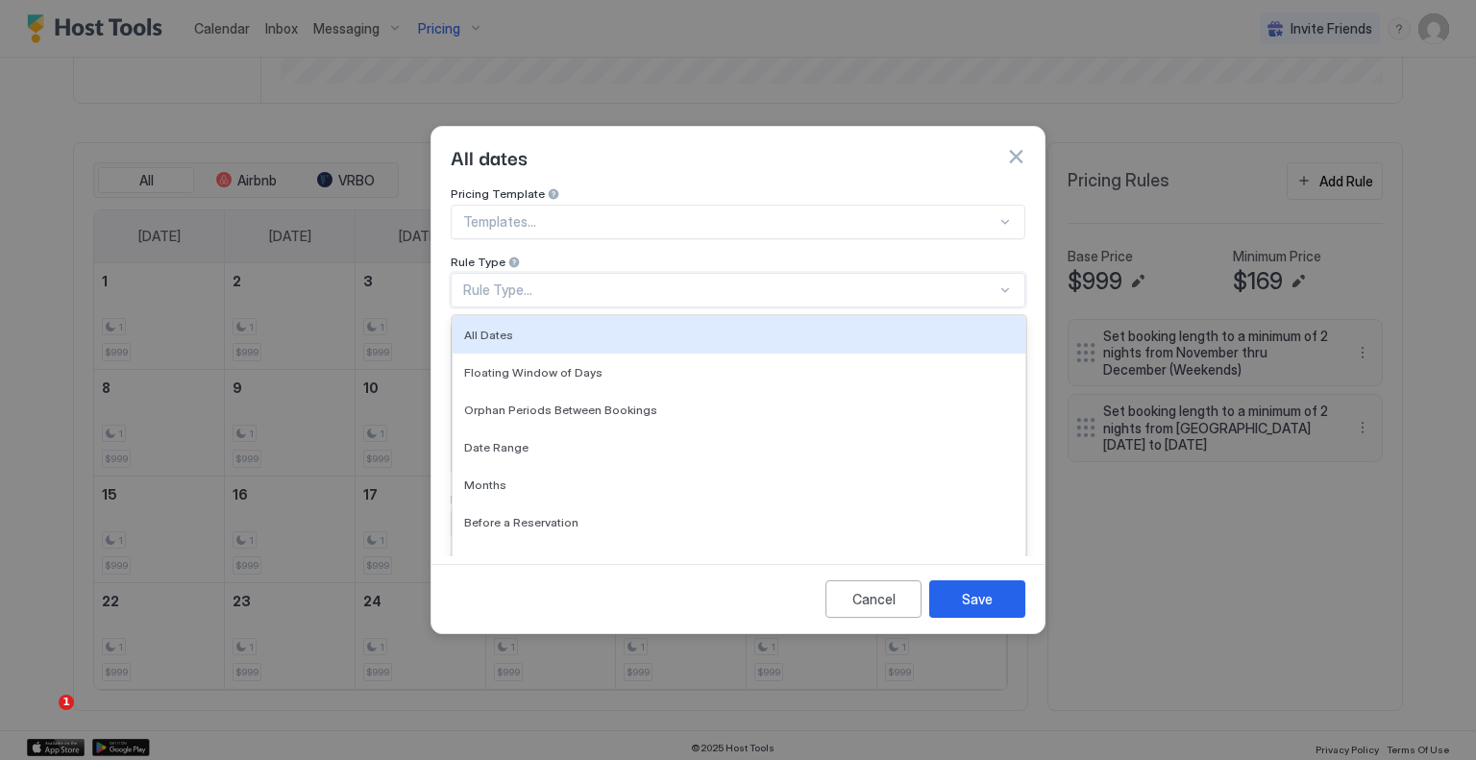
click at [572, 284] on div "Rule Type..." at bounding box center [738, 290] width 575 height 35
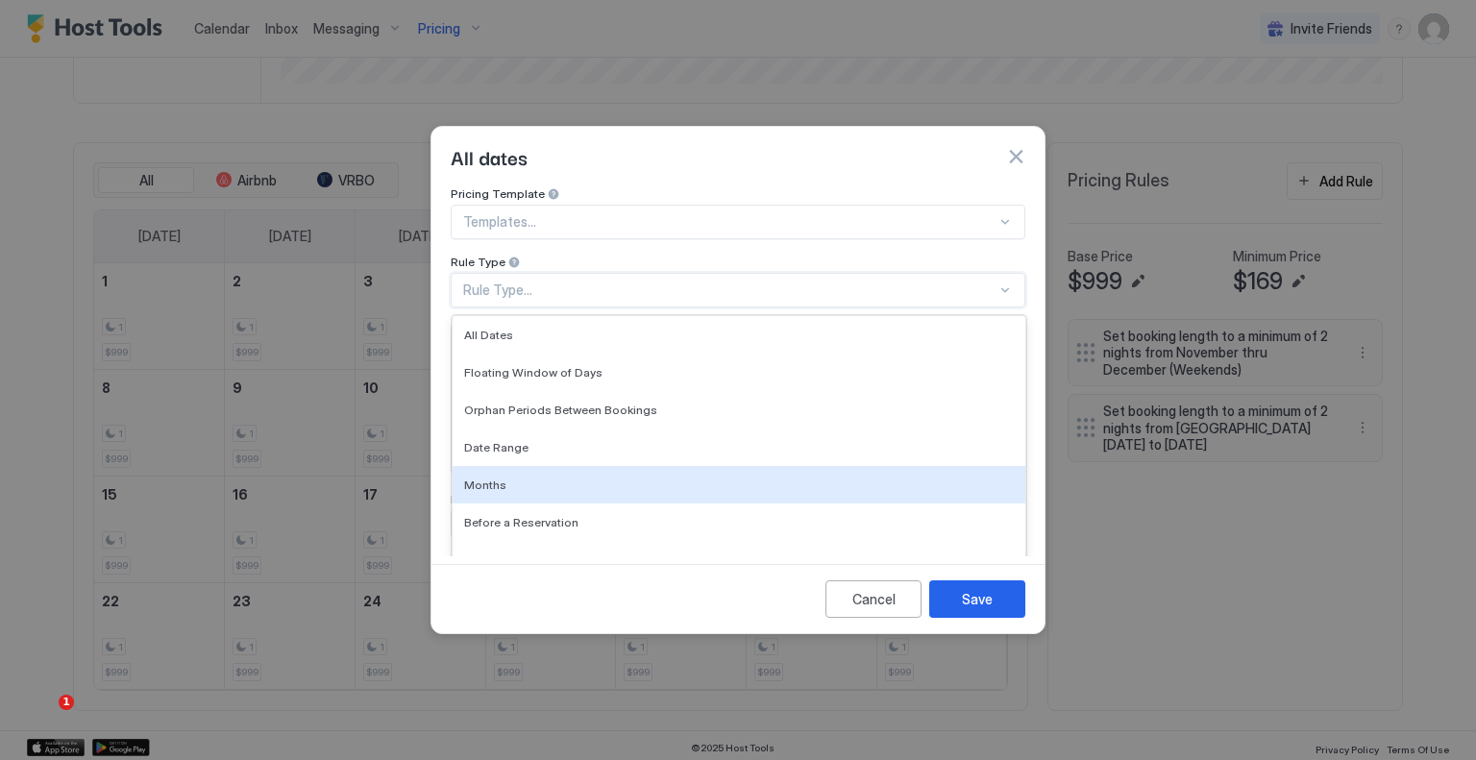
drag, startPoint x: 569, startPoint y: 463, endPoint x: 595, endPoint y: 473, distance: 27.7
click at [568, 478] on div "Months" at bounding box center [739, 485] width 550 height 14
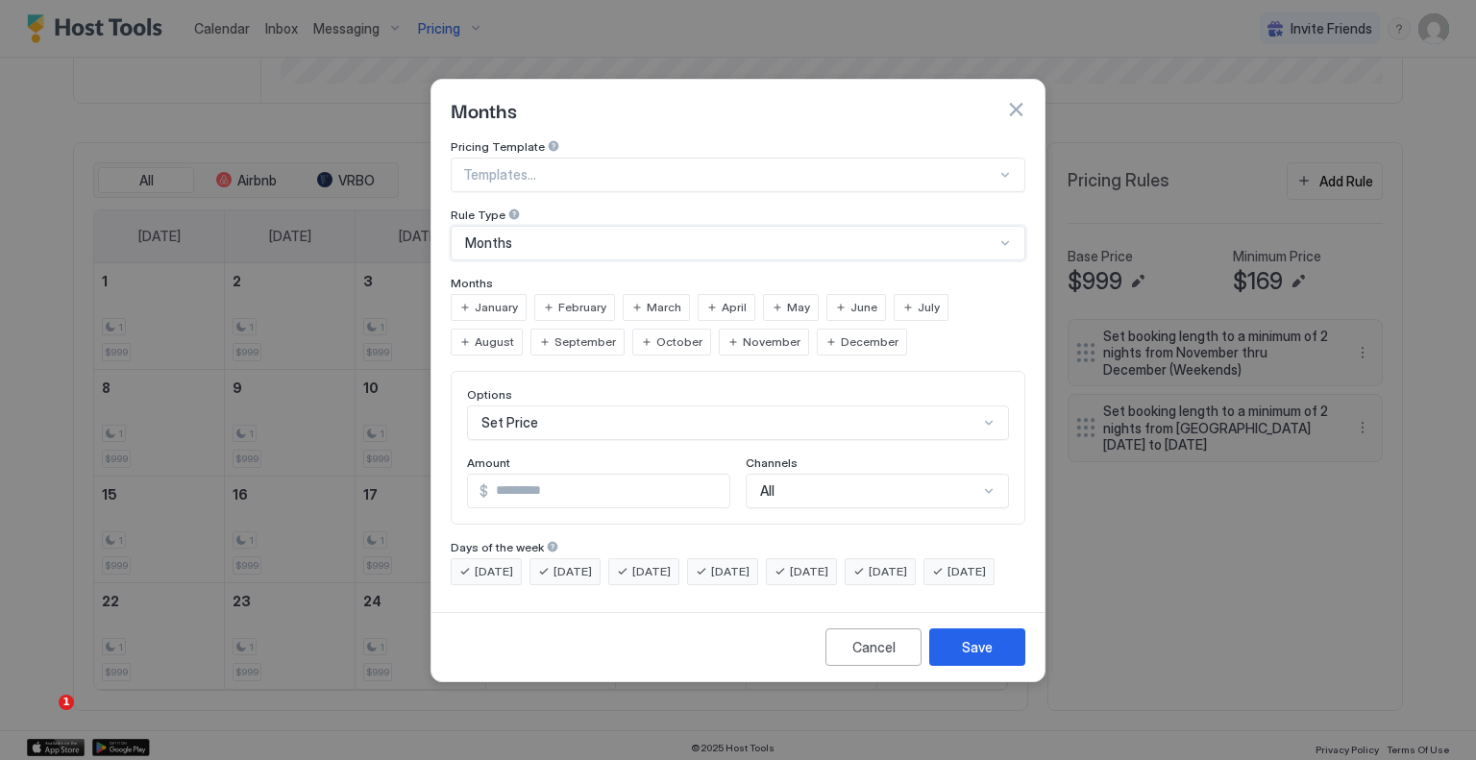
click at [491, 563] on span "[DATE]" at bounding box center [494, 571] width 38 height 17
click at [590, 563] on span "[DATE]" at bounding box center [573, 571] width 38 height 17
click at [671, 563] on span "[DATE]" at bounding box center [651, 571] width 38 height 17
click at [750, 563] on span "[DATE]" at bounding box center [730, 571] width 38 height 17
click at [948, 581] on span "[DATE]" at bounding box center [967, 571] width 38 height 17
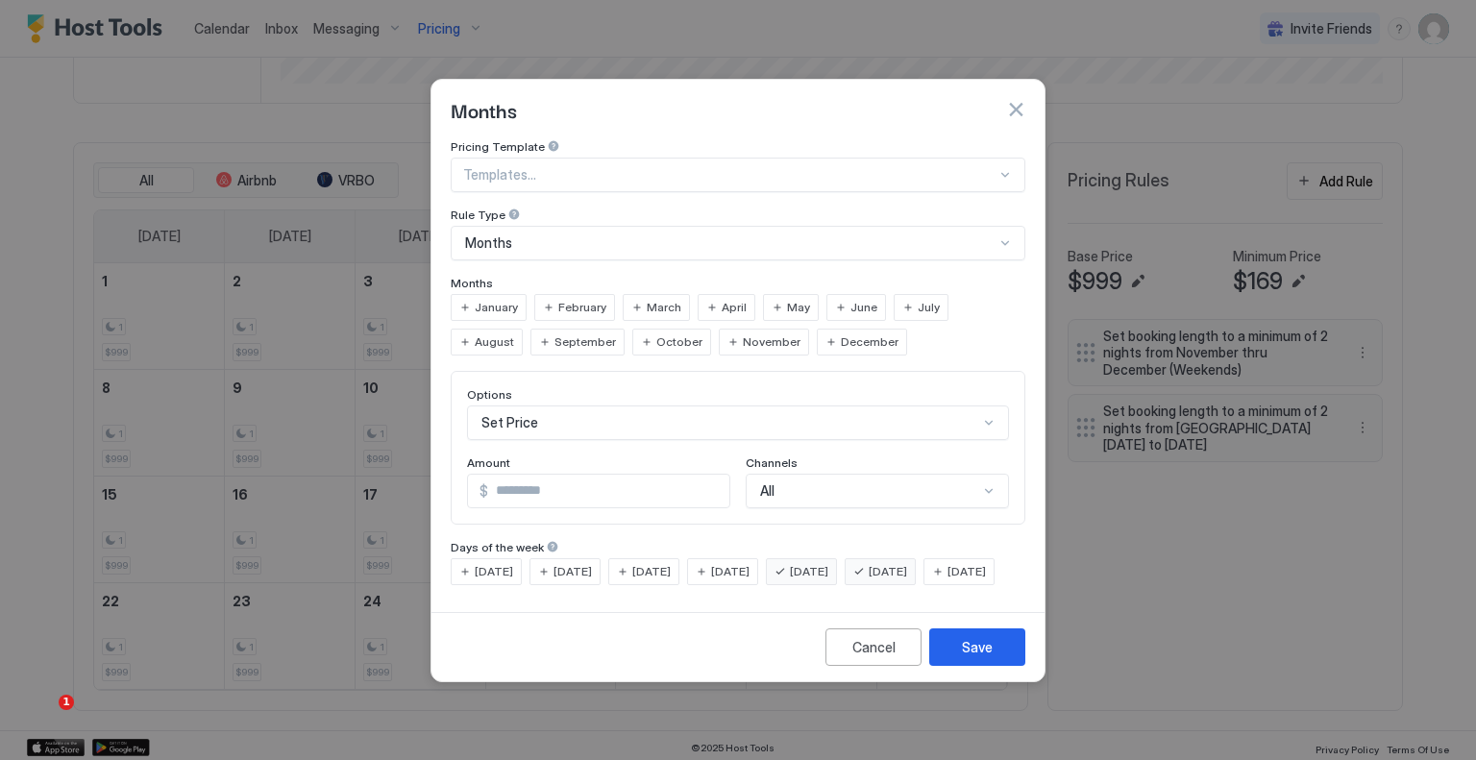
click at [535, 456] on div "Amount" at bounding box center [598, 465] width 263 height 18
click at [535, 475] on input "*" at bounding box center [608, 491] width 241 height 33
click at [958, 666] on button "Save" at bounding box center [977, 647] width 96 height 37
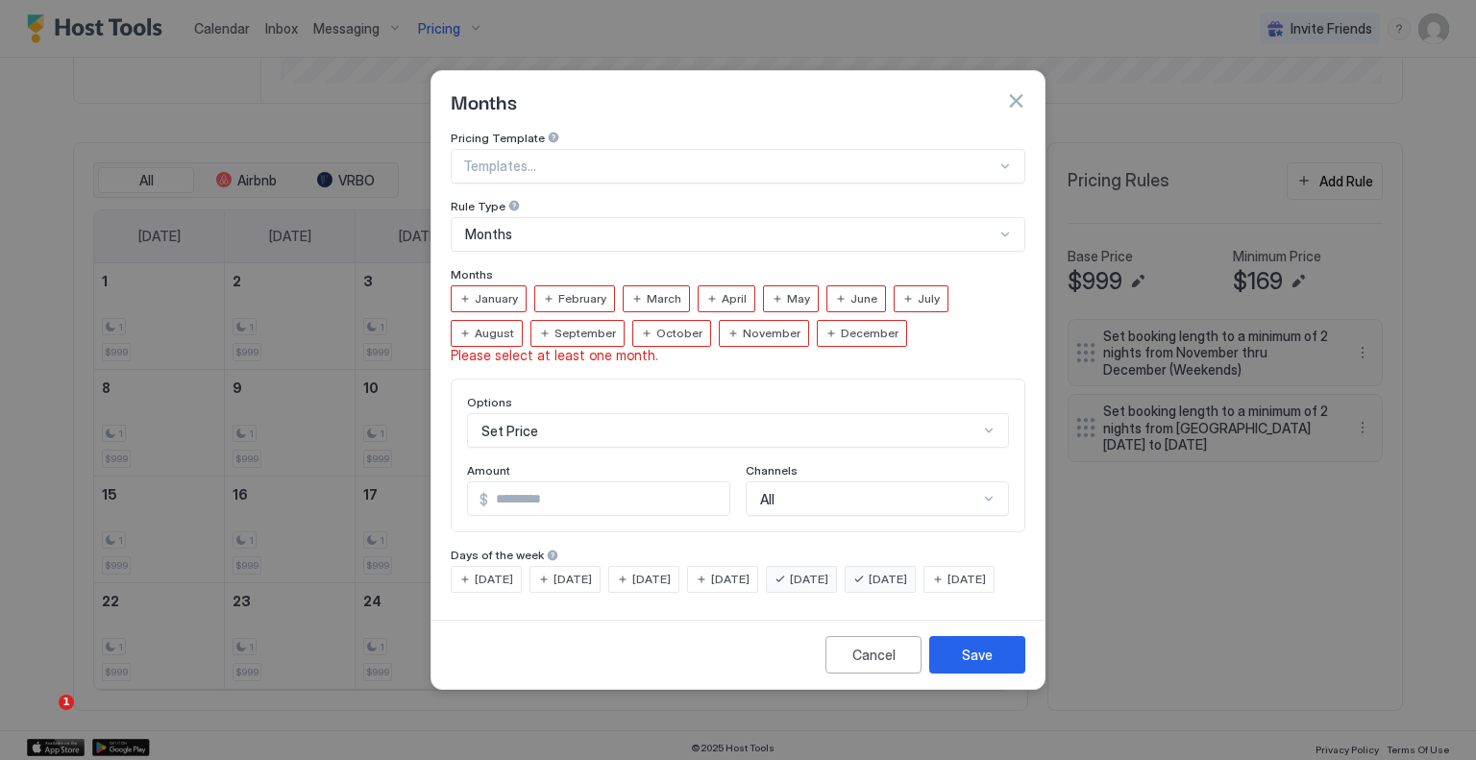
click at [592, 290] on span "February" at bounding box center [582, 298] width 48 height 17
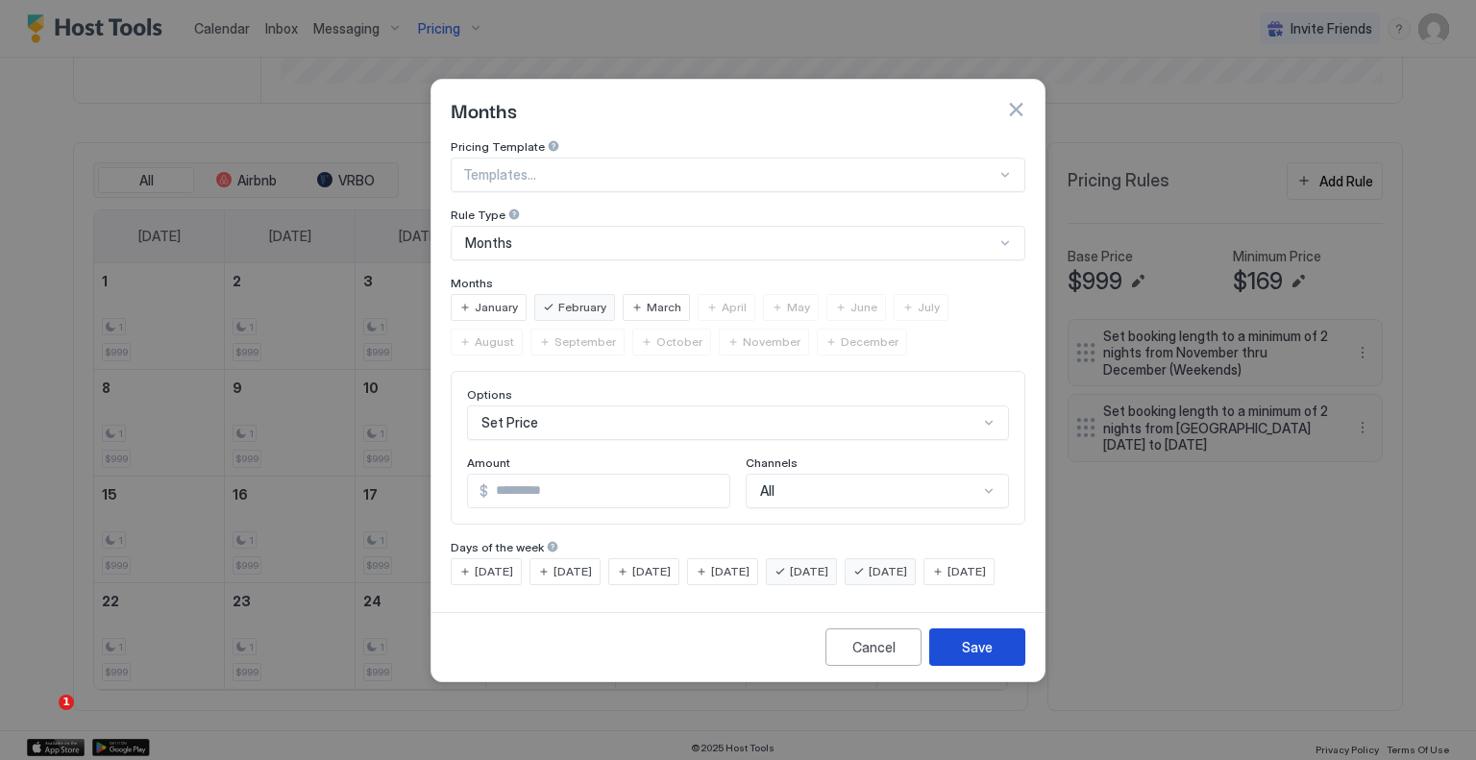
click at [988, 657] on div "Save" at bounding box center [977, 647] width 31 height 20
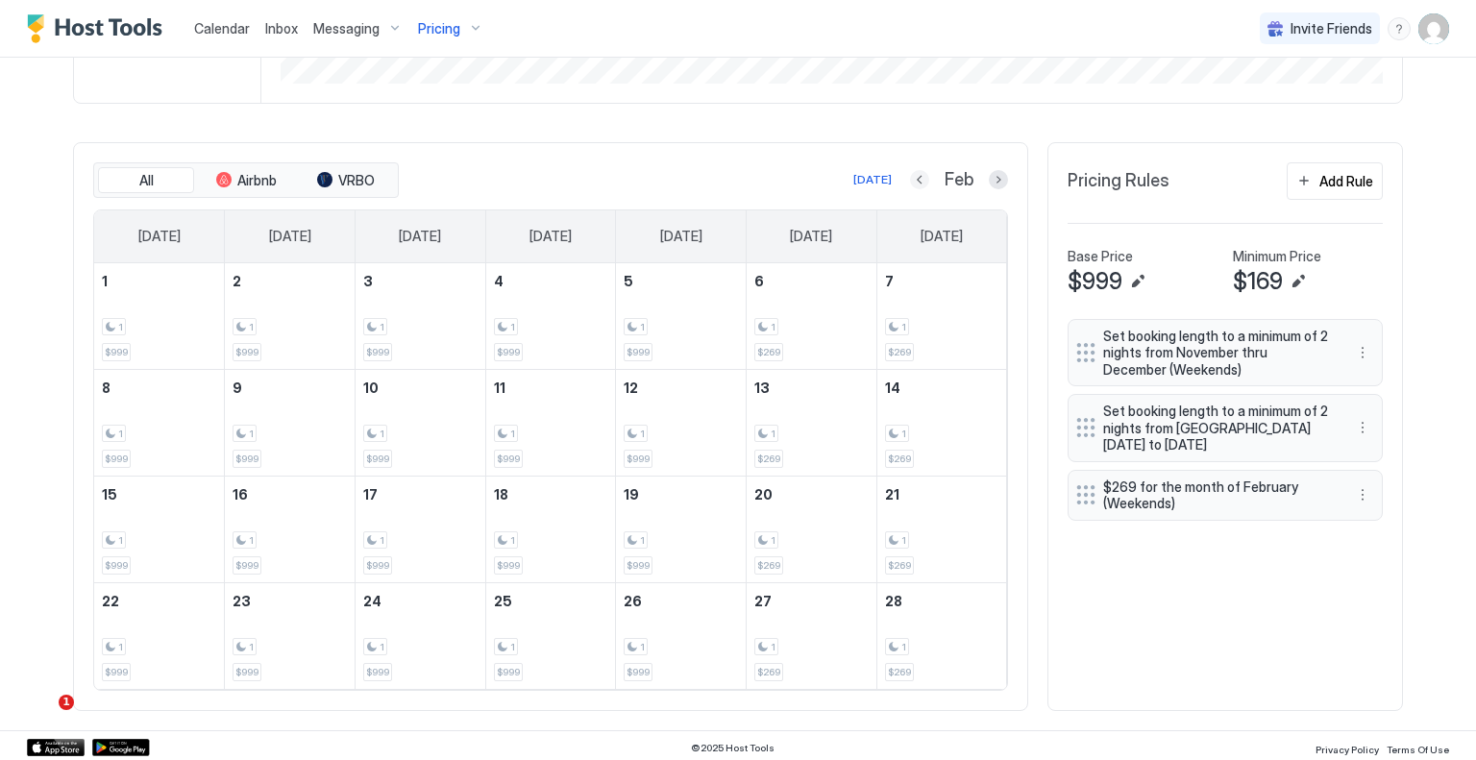
click at [910, 181] on button "Previous month" at bounding box center [919, 179] width 19 height 19
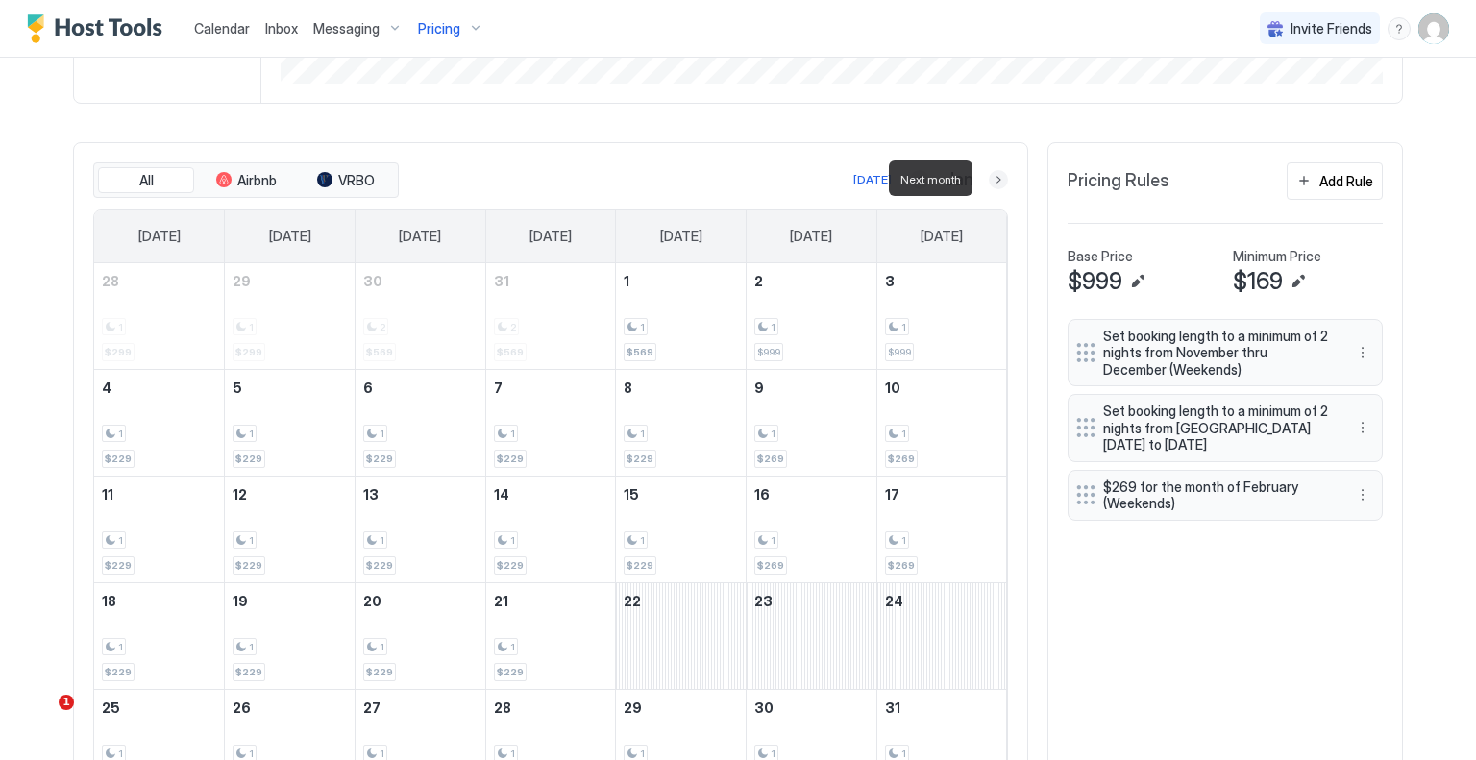
click at [993, 181] on button "Next month" at bounding box center [998, 179] width 19 height 19
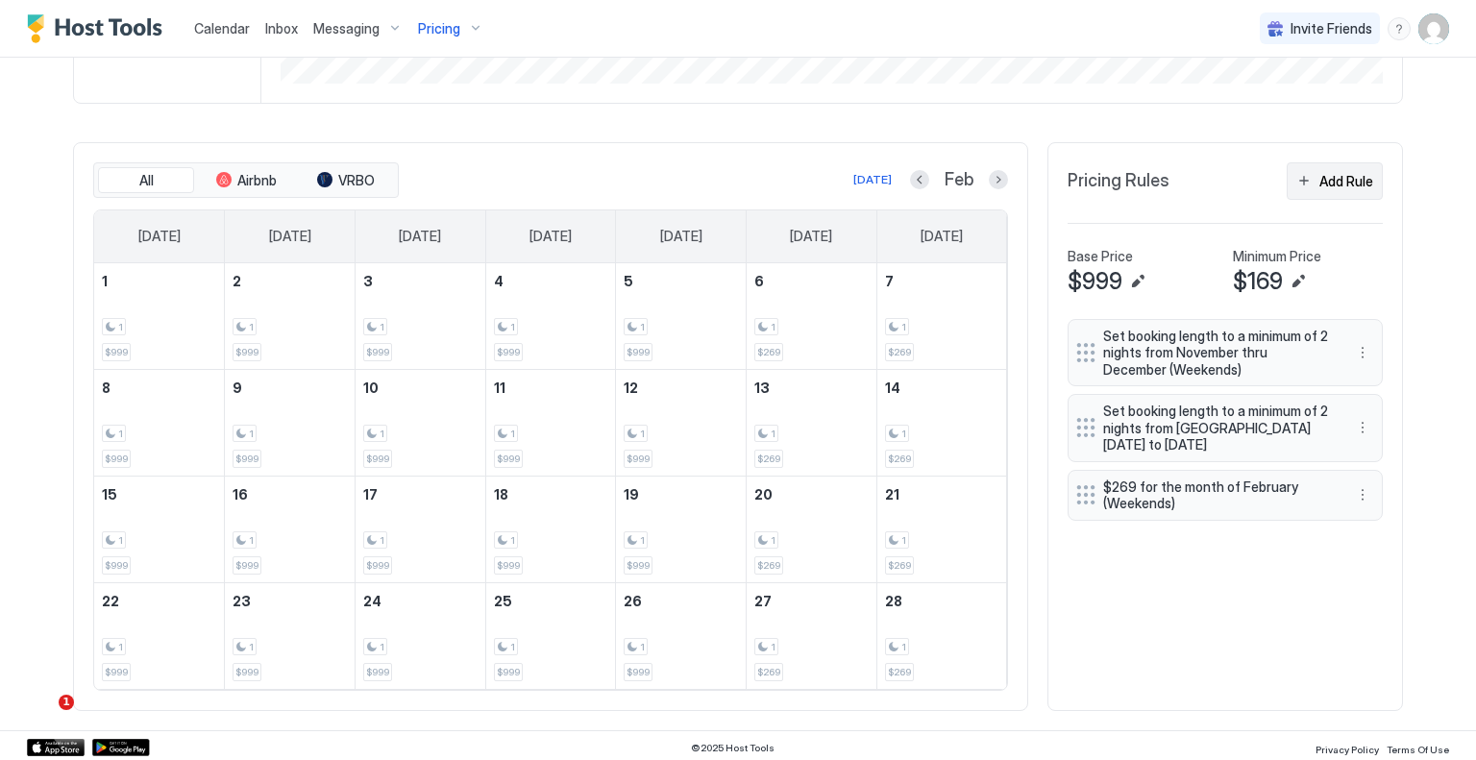
click at [1337, 180] on div "Add Rule" at bounding box center [1347, 181] width 54 height 20
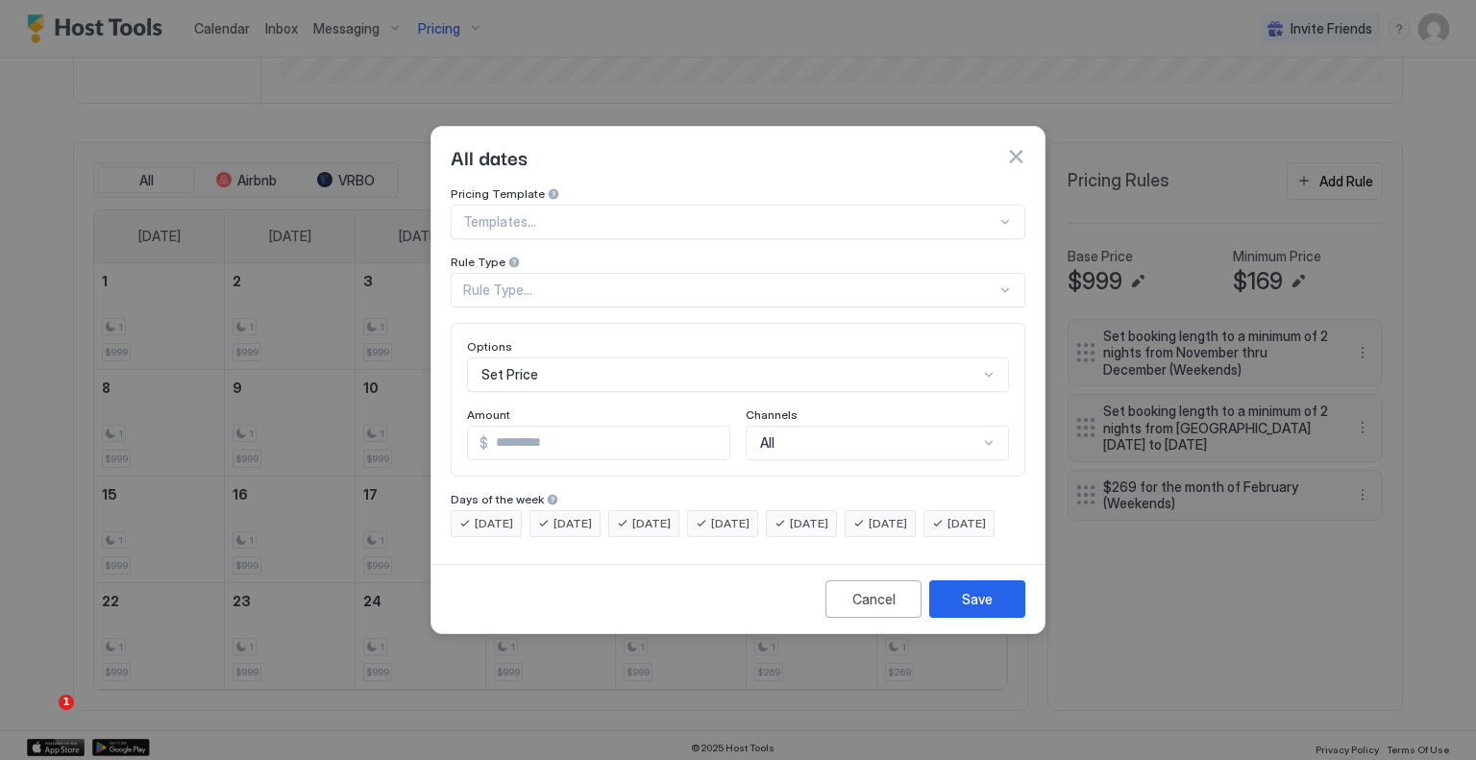
click at [640, 282] on div "Rule Type..." at bounding box center [729, 290] width 533 height 17
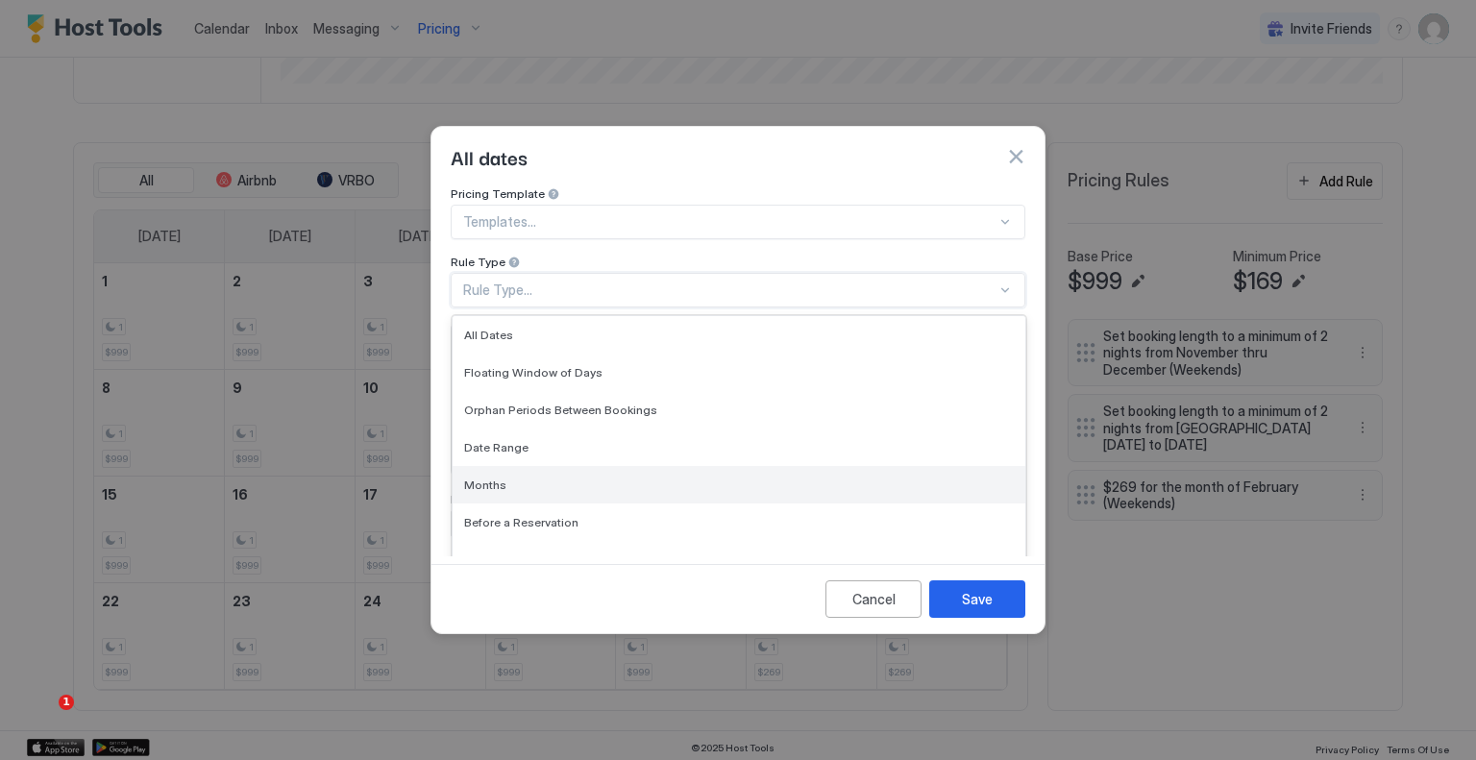
click at [527, 478] on div "Months" at bounding box center [739, 485] width 550 height 14
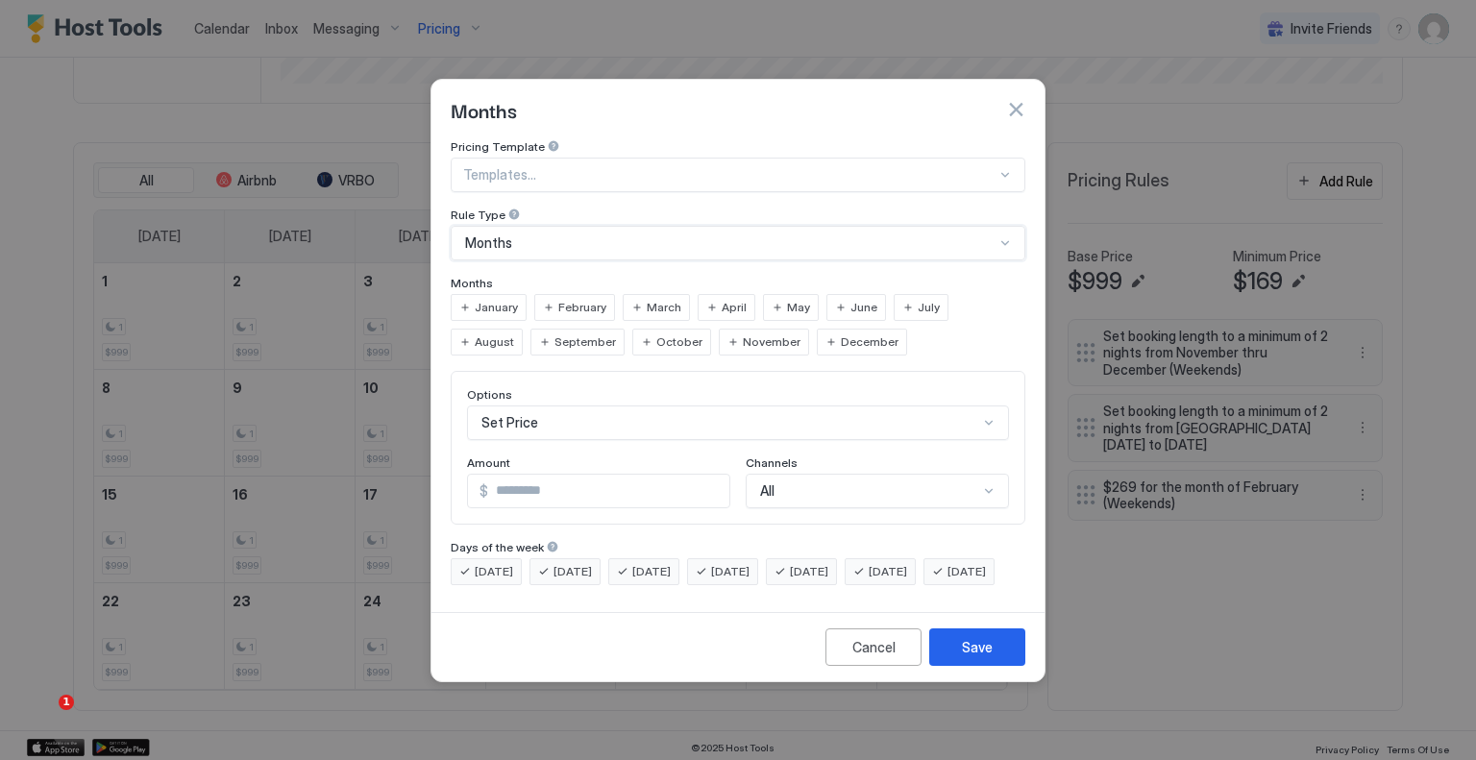
click at [574, 299] on span "February" at bounding box center [582, 307] width 48 height 17
click at [573, 475] on input "*" at bounding box center [608, 491] width 241 height 33
click at [513, 563] on span "[DATE]" at bounding box center [494, 571] width 38 height 17
click at [611, 558] on div "[DATE] [DATE] [DATE] [DATE] [DATE] [DATE] [DATE]" at bounding box center [738, 571] width 575 height 27
click at [592, 563] on span "[DATE]" at bounding box center [573, 571] width 38 height 17
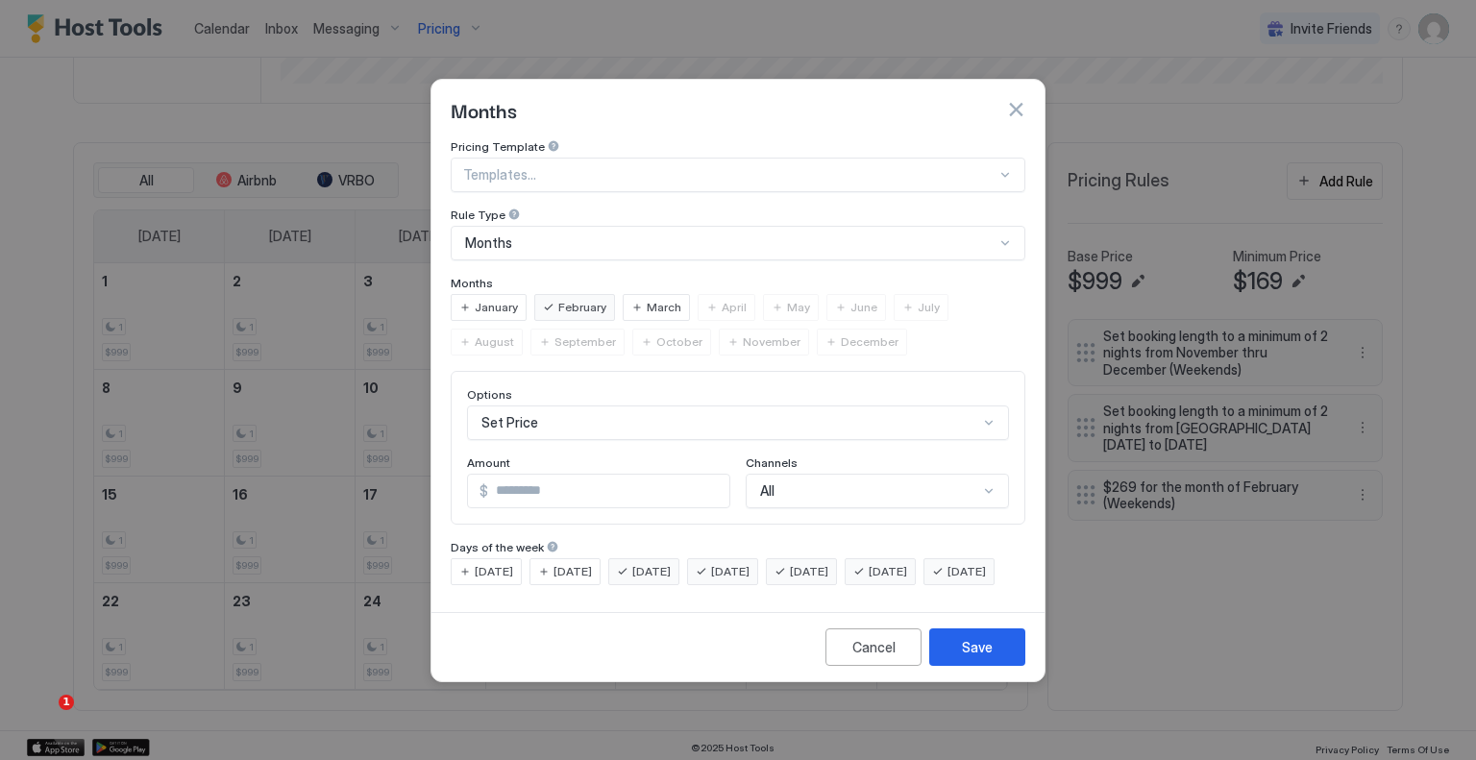
click at [664, 563] on span "[DATE]" at bounding box center [651, 571] width 38 height 17
click at [750, 563] on span "[DATE]" at bounding box center [730, 571] width 38 height 17
click at [522, 558] on div "[DATE]" at bounding box center [486, 571] width 71 height 27
click at [592, 563] on span "[DATE]" at bounding box center [573, 571] width 38 height 17
click at [657, 563] on span "[DATE]" at bounding box center [651, 571] width 38 height 17
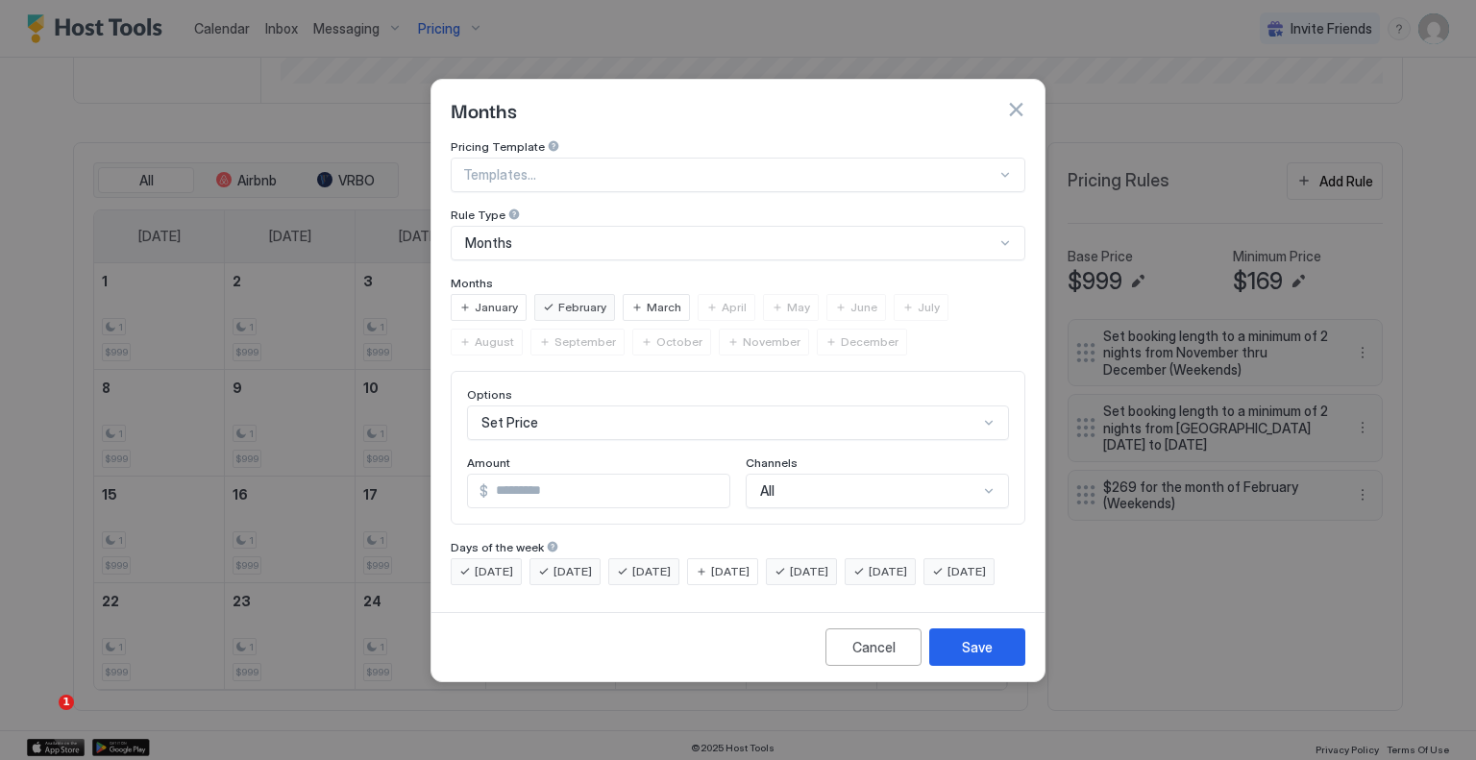
click at [750, 563] on span "[DATE]" at bounding box center [730, 571] width 38 height 17
click at [825, 558] on div "[DATE]" at bounding box center [801, 571] width 71 height 27
click at [900, 563] on span "[DATE]" at bounding box center [888, 571] width 38 height 17
click at [1003, 662] on button "Save" at bounding box center [977, 647] width 96 height 37
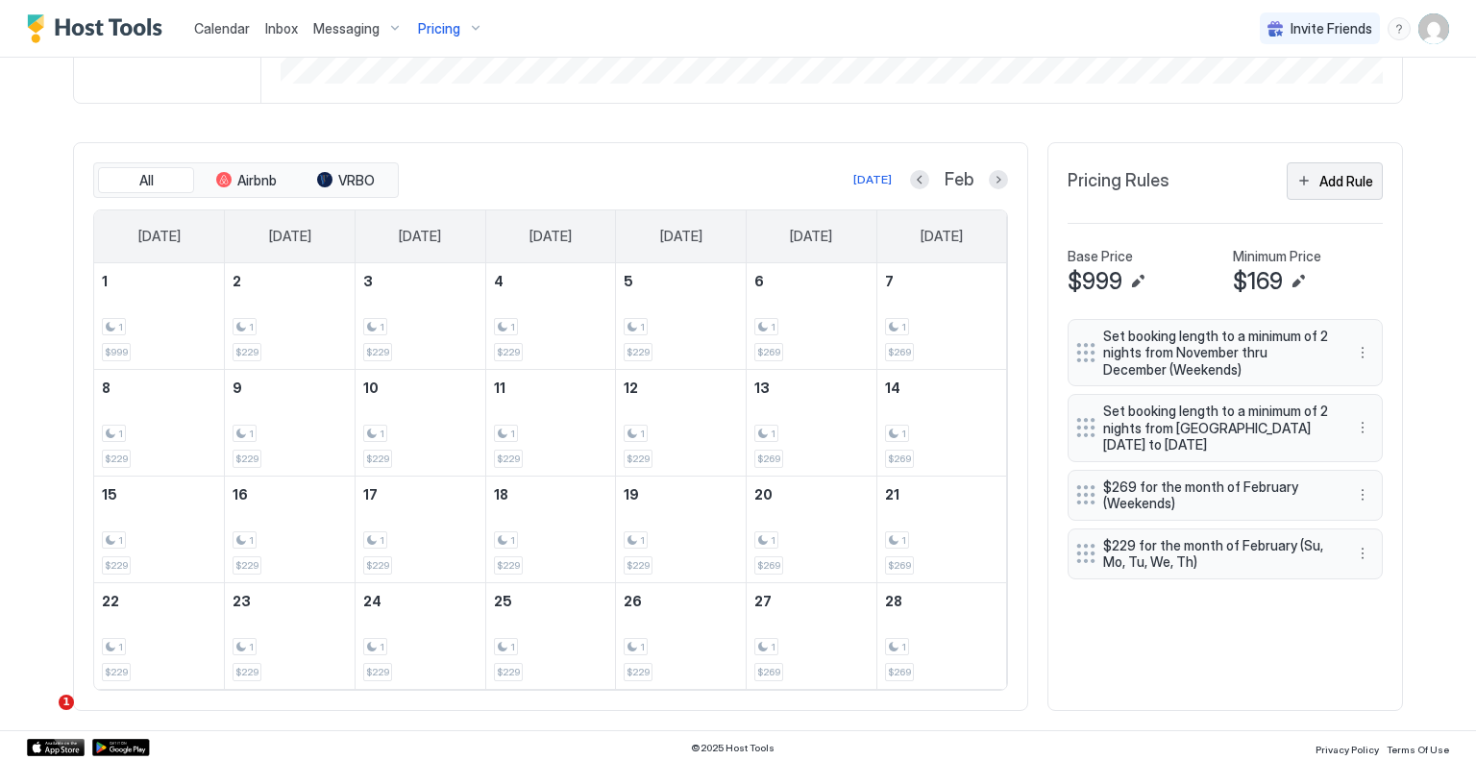
click at [1328, 178] on div "Add Rule" at bounding box center [1347, 181] width 54 height 20
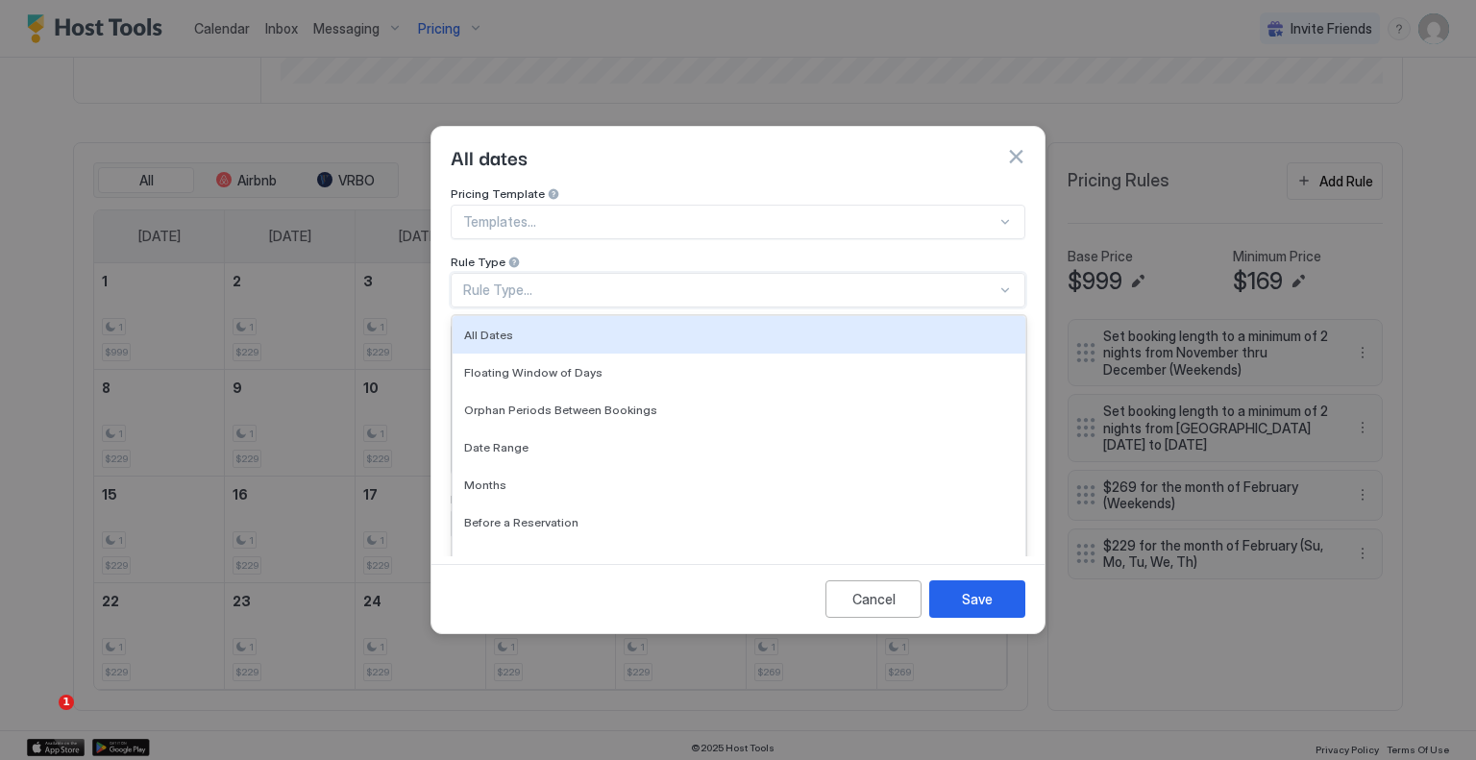
click at [631, 282] on div "Rule Type..." at bounding box center [729, 290] width 533 height 17
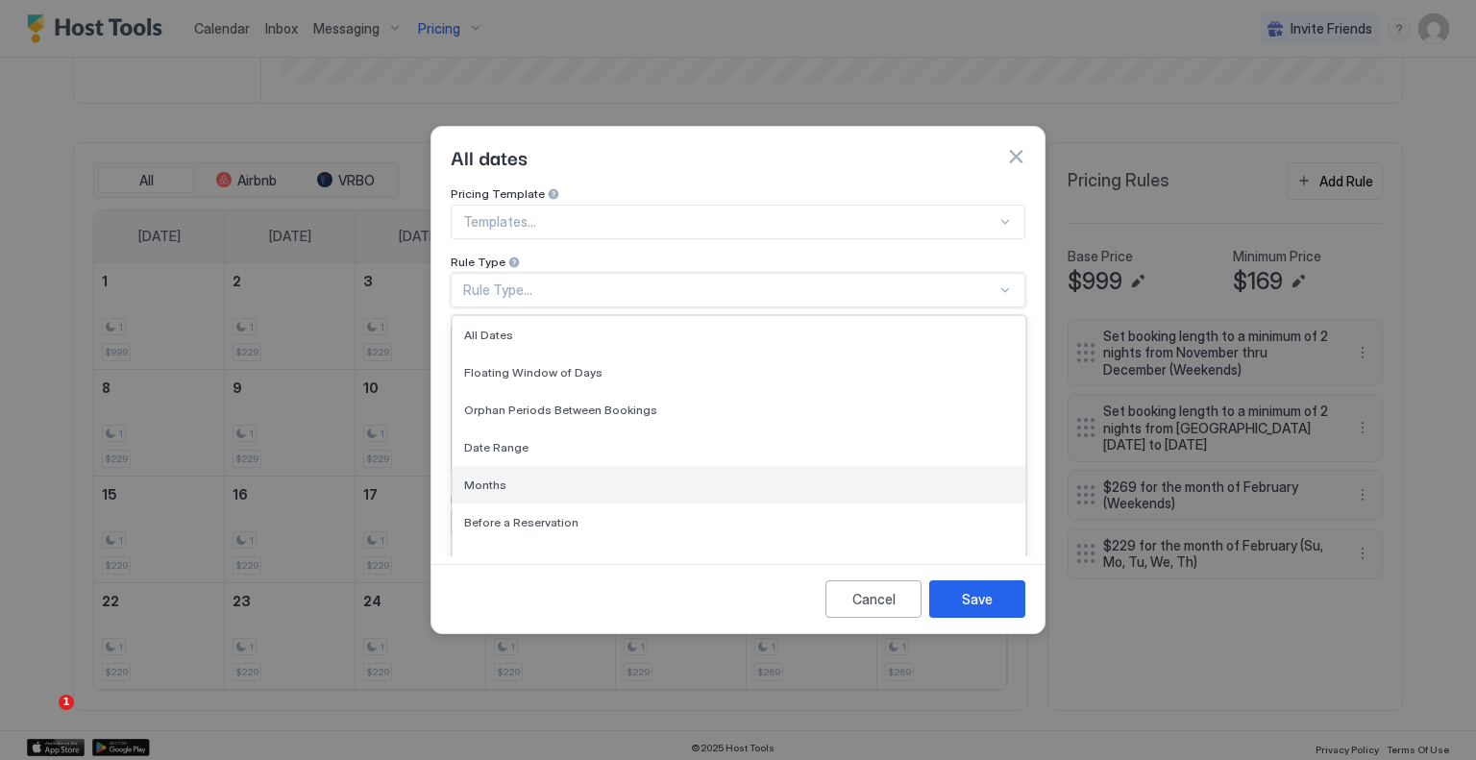
click at [540, 478] on div "Months" at bounding box center [739, 485] width 550 height 14
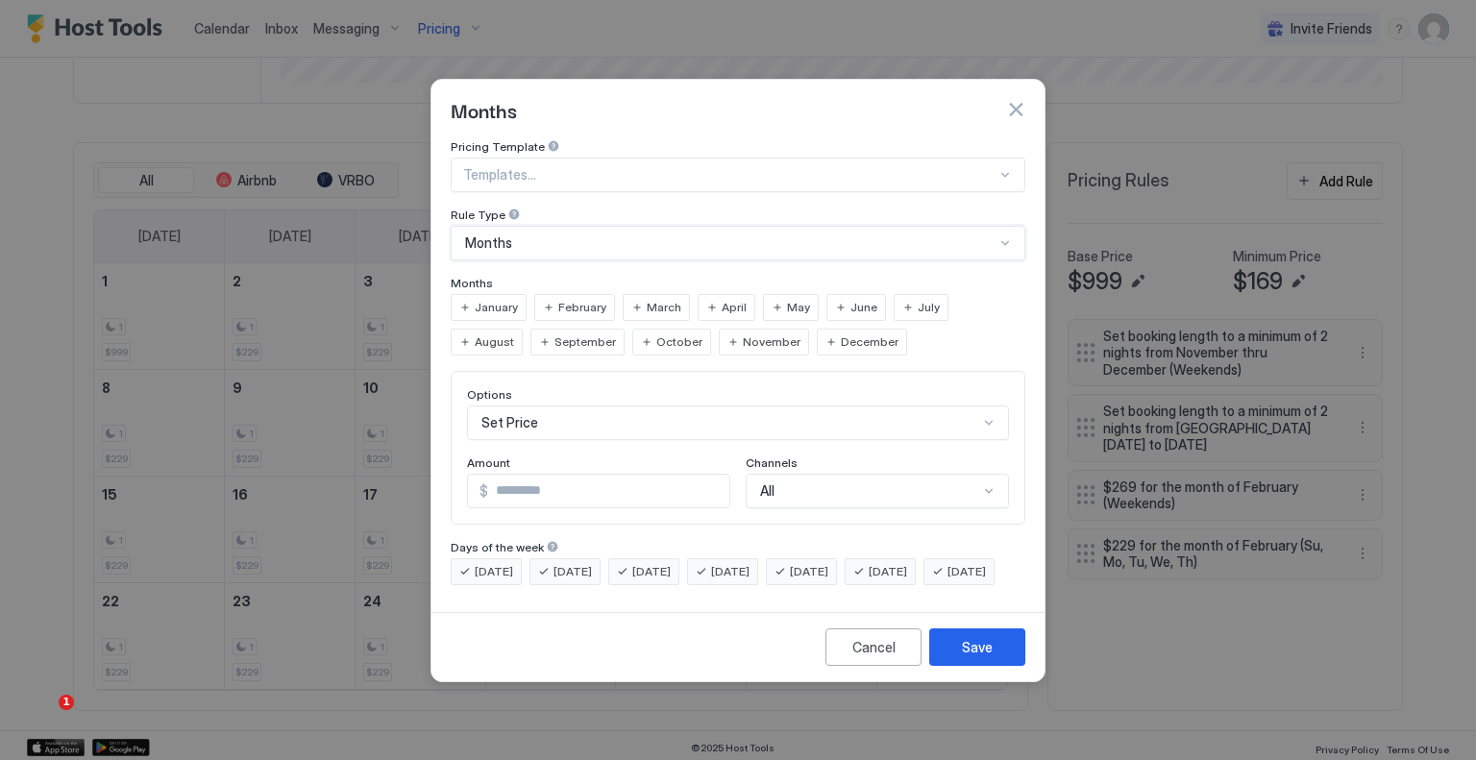
click at [513, 299] on span "January" at bounding box center [496, 307] width 43 height 17
click at [572, 299] on span "February" at bounding box center [582, 307] width 48 height 17
click at [605, 422] on div "Set Price" at bounding box center [738, 423] width 542 height 35
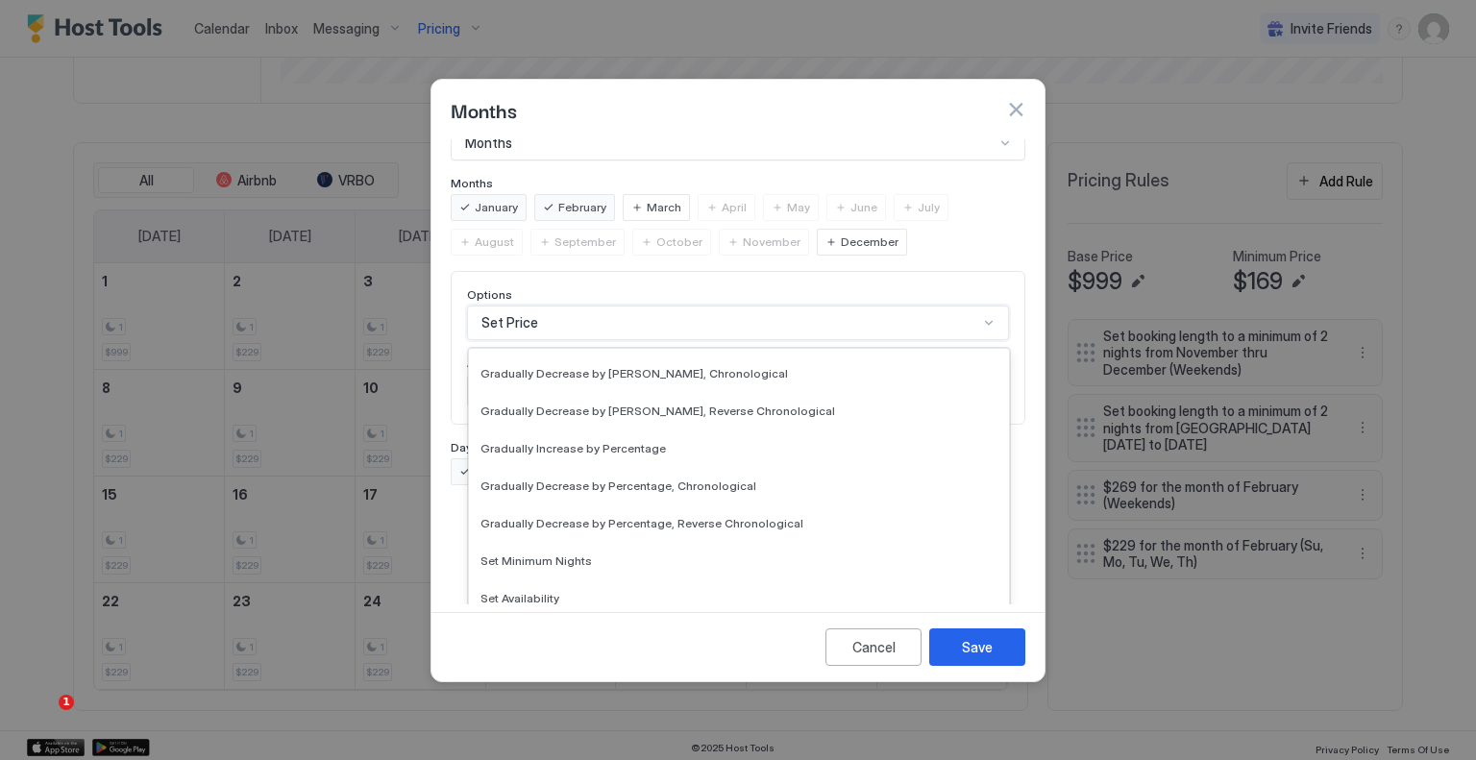
scroll to position [349, 0]
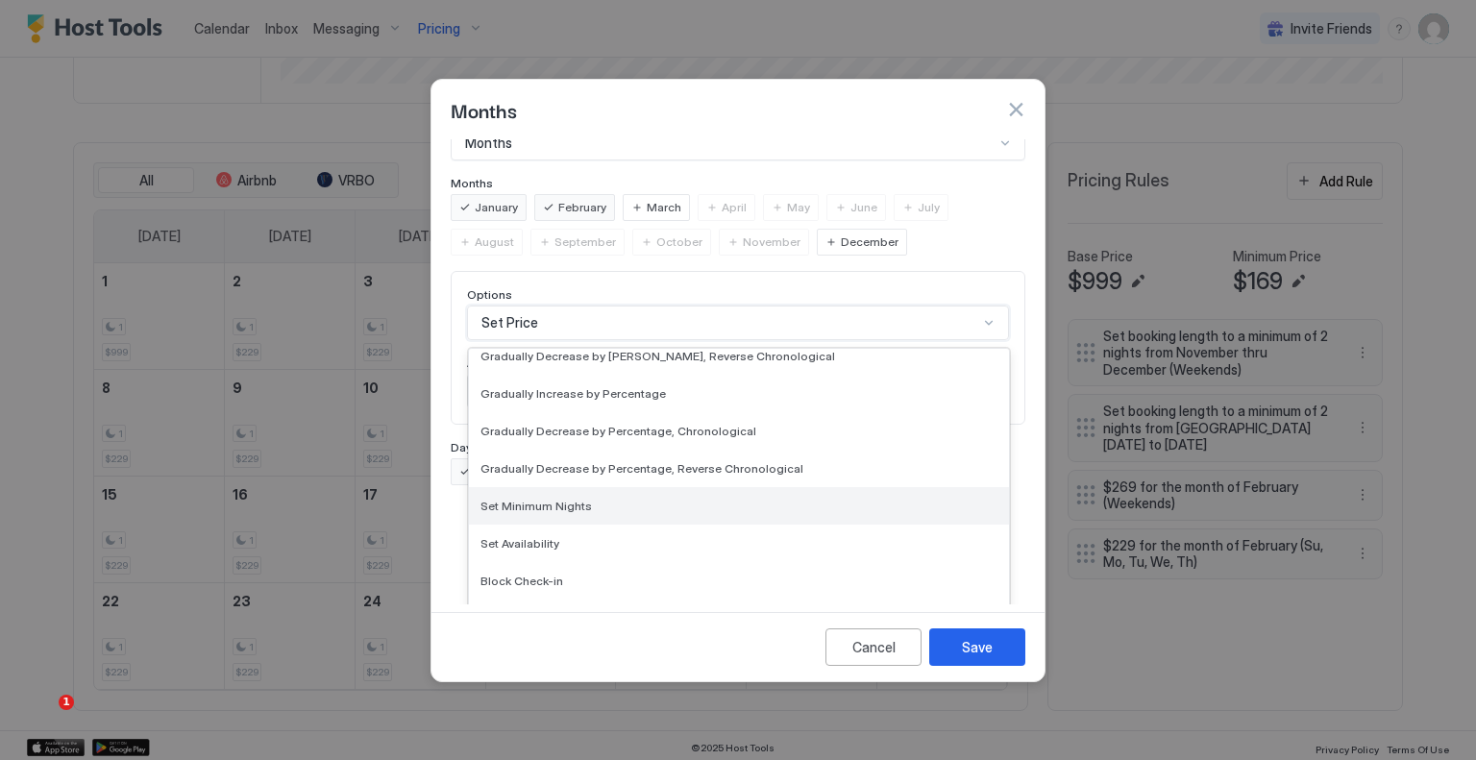
click at [600, 499] on div "Set Minimum Nights" at bounding box center [739, 506] width 517 height 14
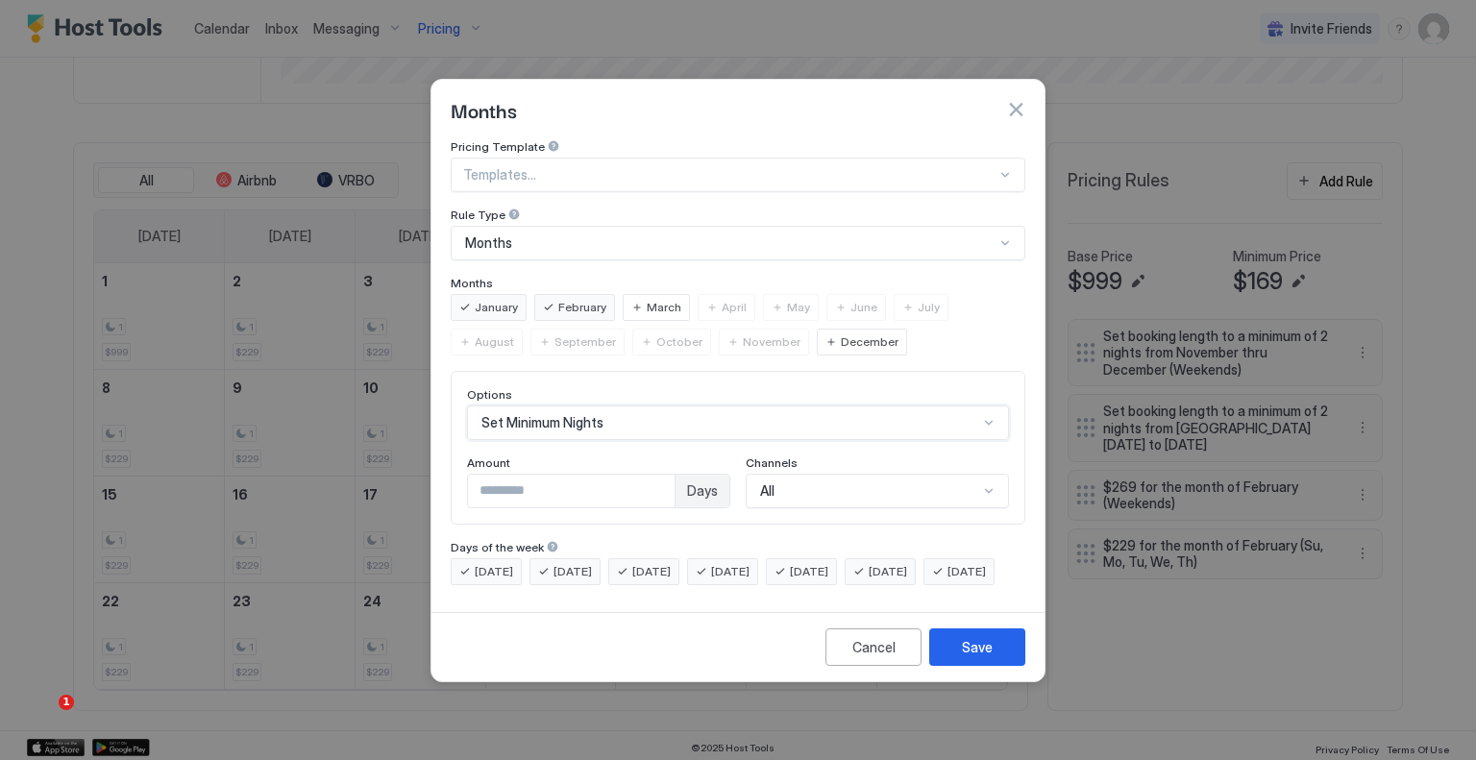
click at [522, 490] on div "Amount * Days" at bounding box center [598, 482] width 263 height 53
click at [528, 480] on input "*" at bounding box center [571, 491] width 207 height 33
click at [980, 642] on div "Cancel Save" at bounding box center [738, 646] width 613 height 69
click at [980, 649] on button "Save" at bounding box center [977, 647] width 96 height 37
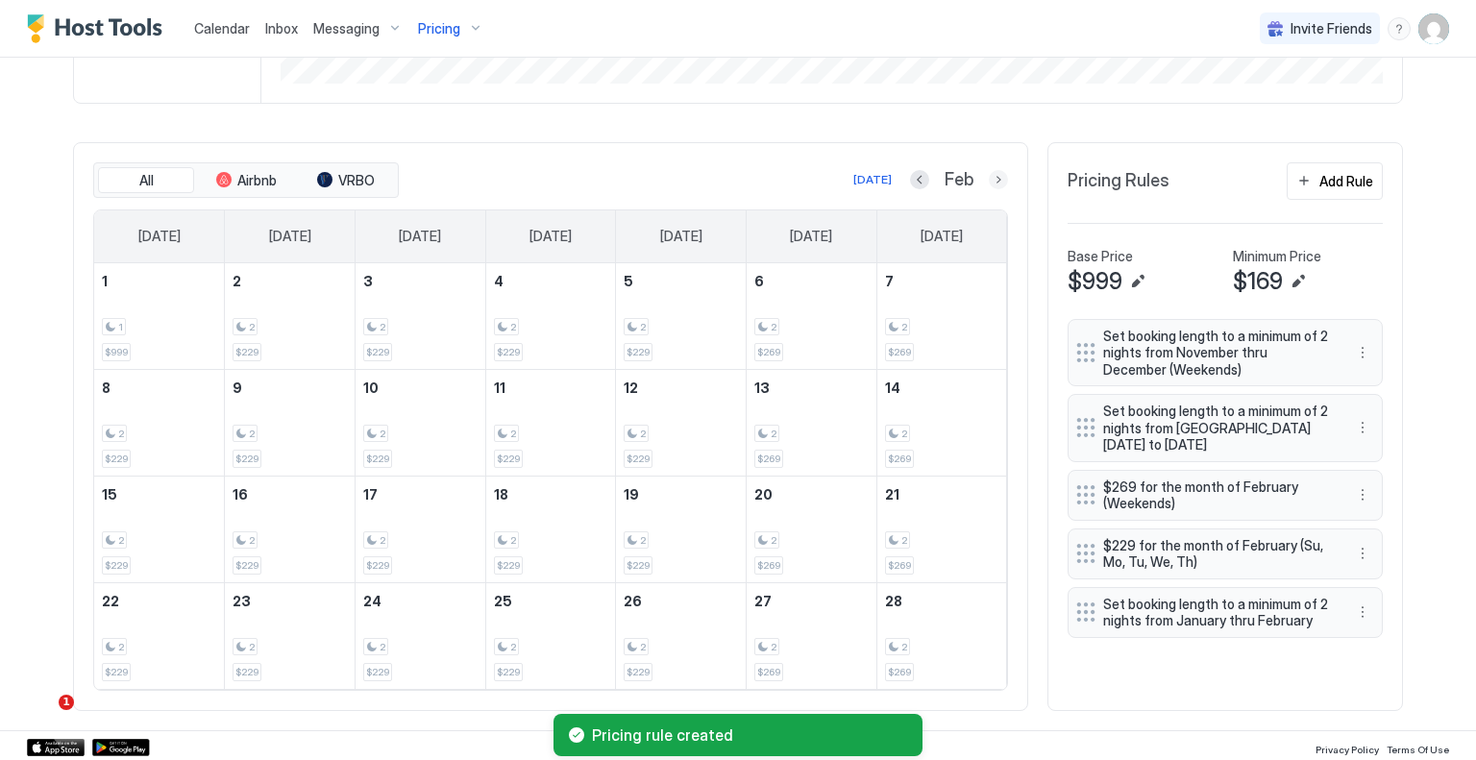
click at [989, 183] on button "Next month" at bounding box center [998, 179] width 19 height 19
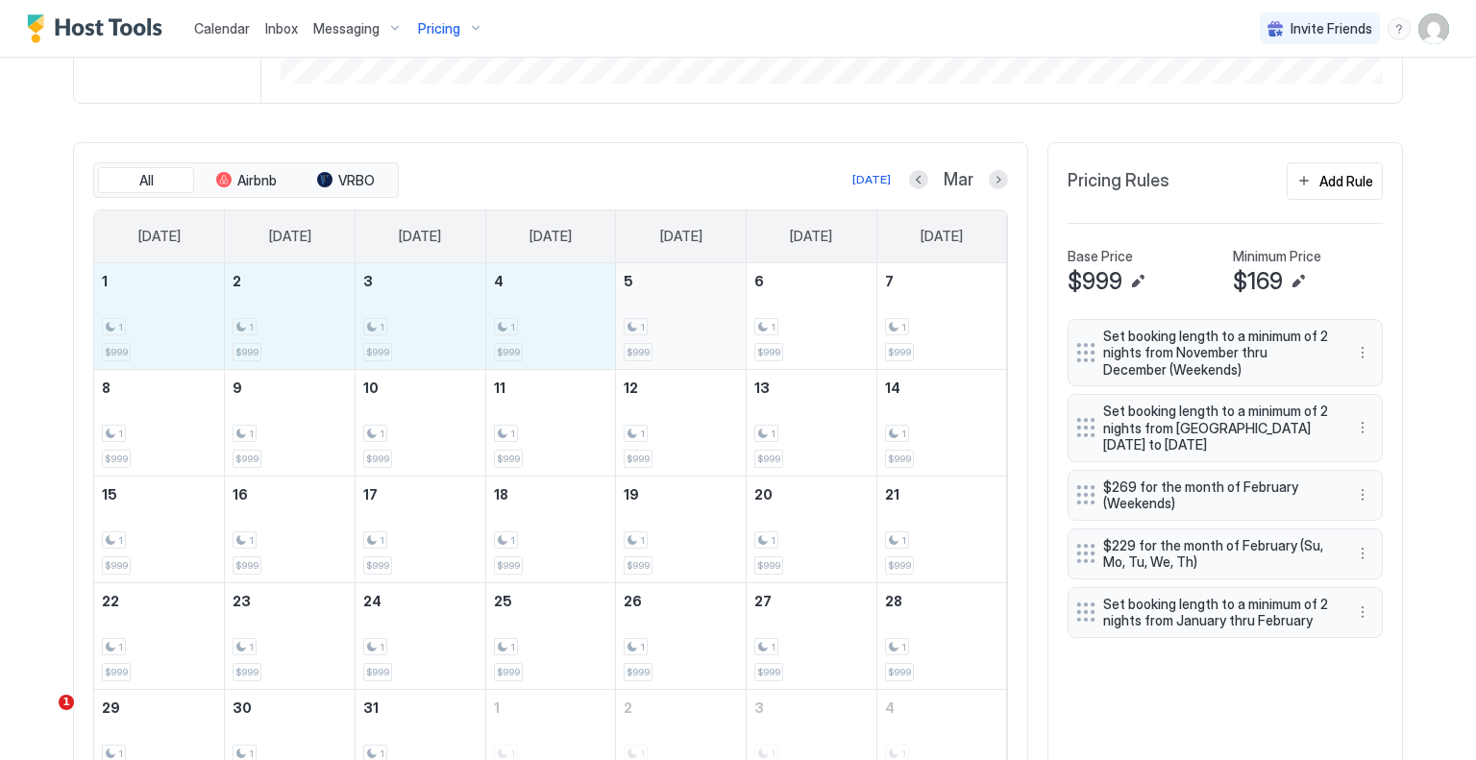
drag, startPoint x: 152, startPoint y: 317, endPoint x: 644, endPoint y: 310, distance: 492.1
click at [644, 310] on tr "1 1 $999 2 1 $999 3 1 $999 4 1 $999 5 1 $999 6 1 $999 7 1 $999" at bounding box center [550, 316] width 913 height 107
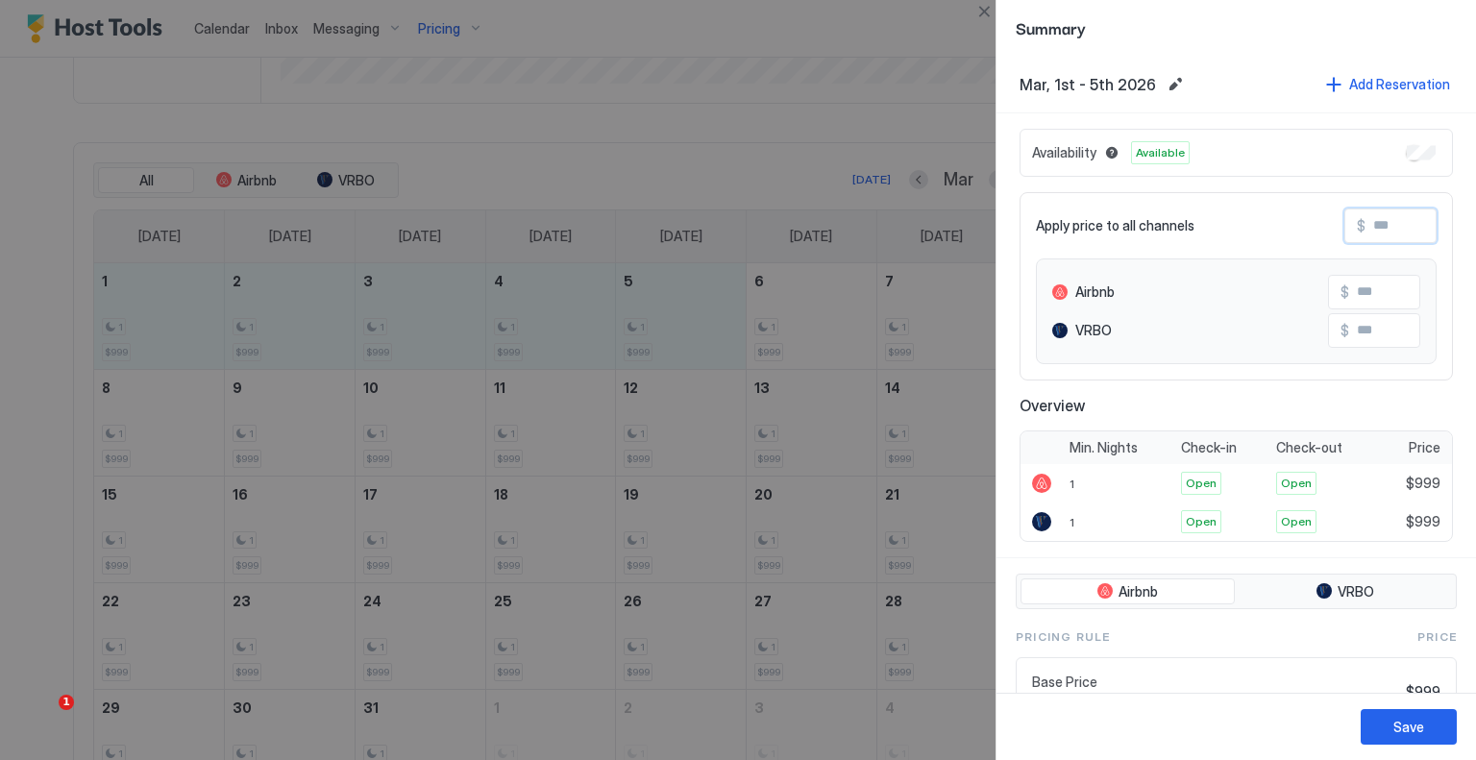
click at [1381, 228] on input "Input Field" at bounding box center [1443, 226] width 154 height 33
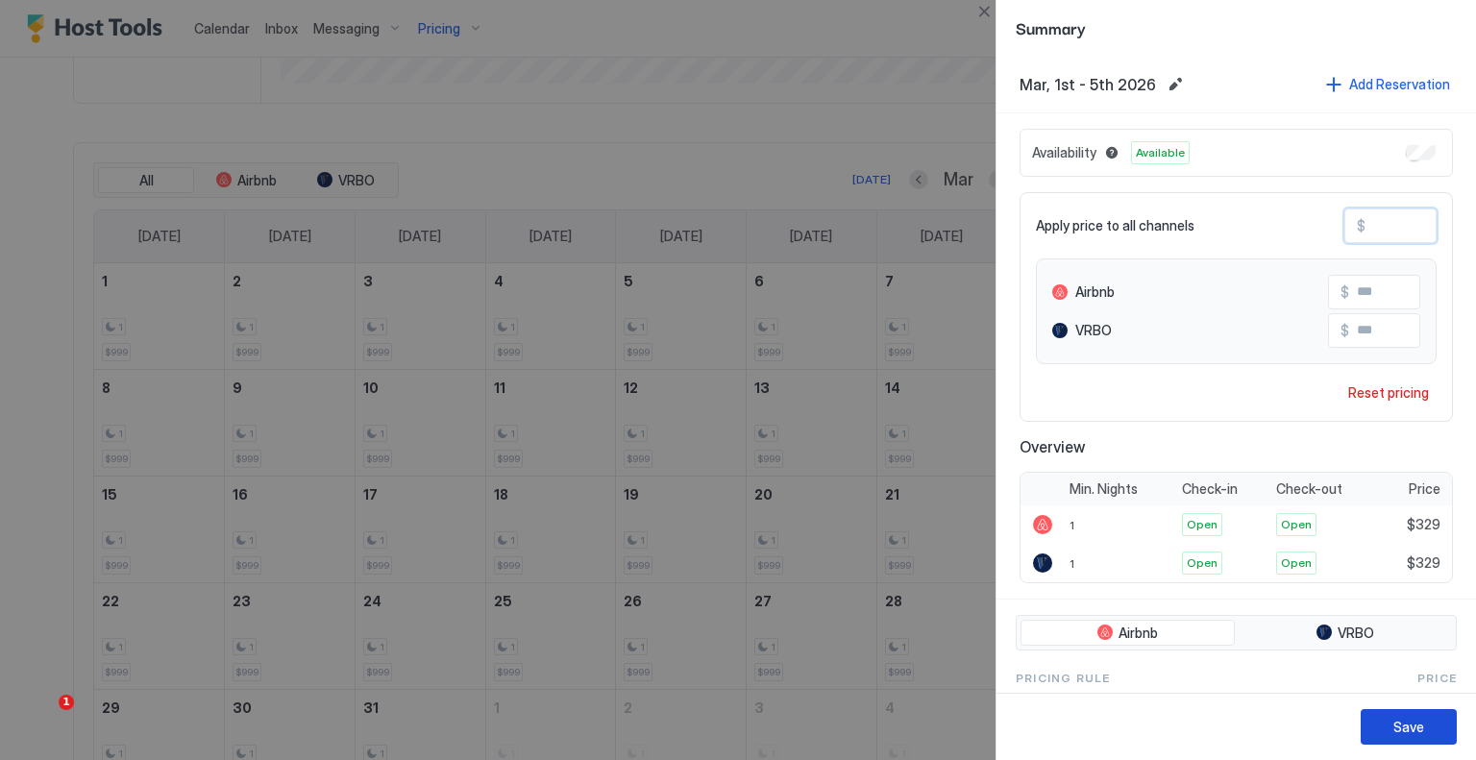
click at [1403, 715] on button "Save" at bounding box center [1409, 727] width 96 height 36
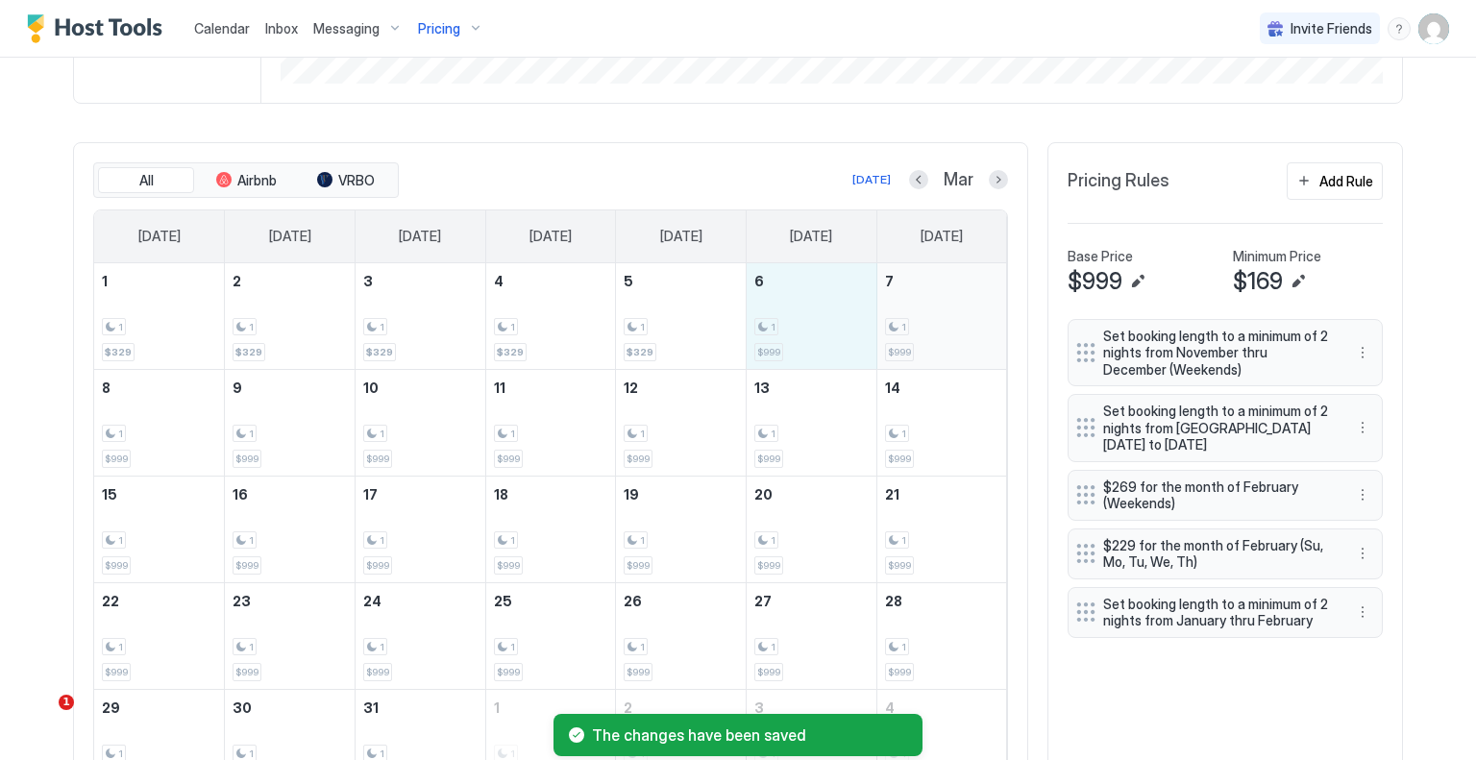
drag, startPoint x: 838, startPoint y: 345, endPoint x: 923, endPoint y: 345, distance: 84.6
click at [923, 345] on tr "1 1 $329 2 1 $329 3 1 $329 4 1 $329 5 1 $329 6 1 $999 7 1 $999" at bounding box center [550, 316] width 913 height 107
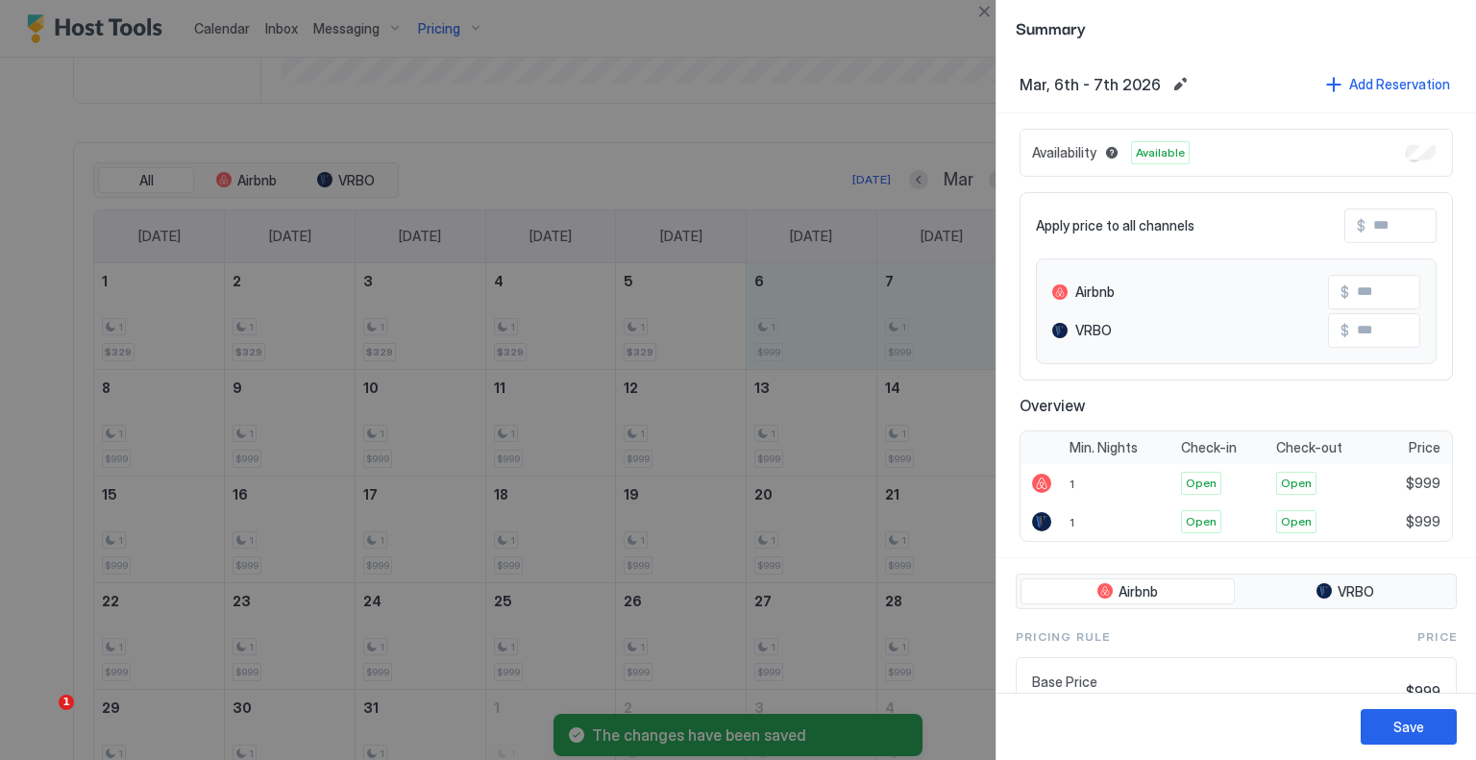
click at [1366, 234] on input "Input Field" at bounding box center [1443, 226] width 154 height 33
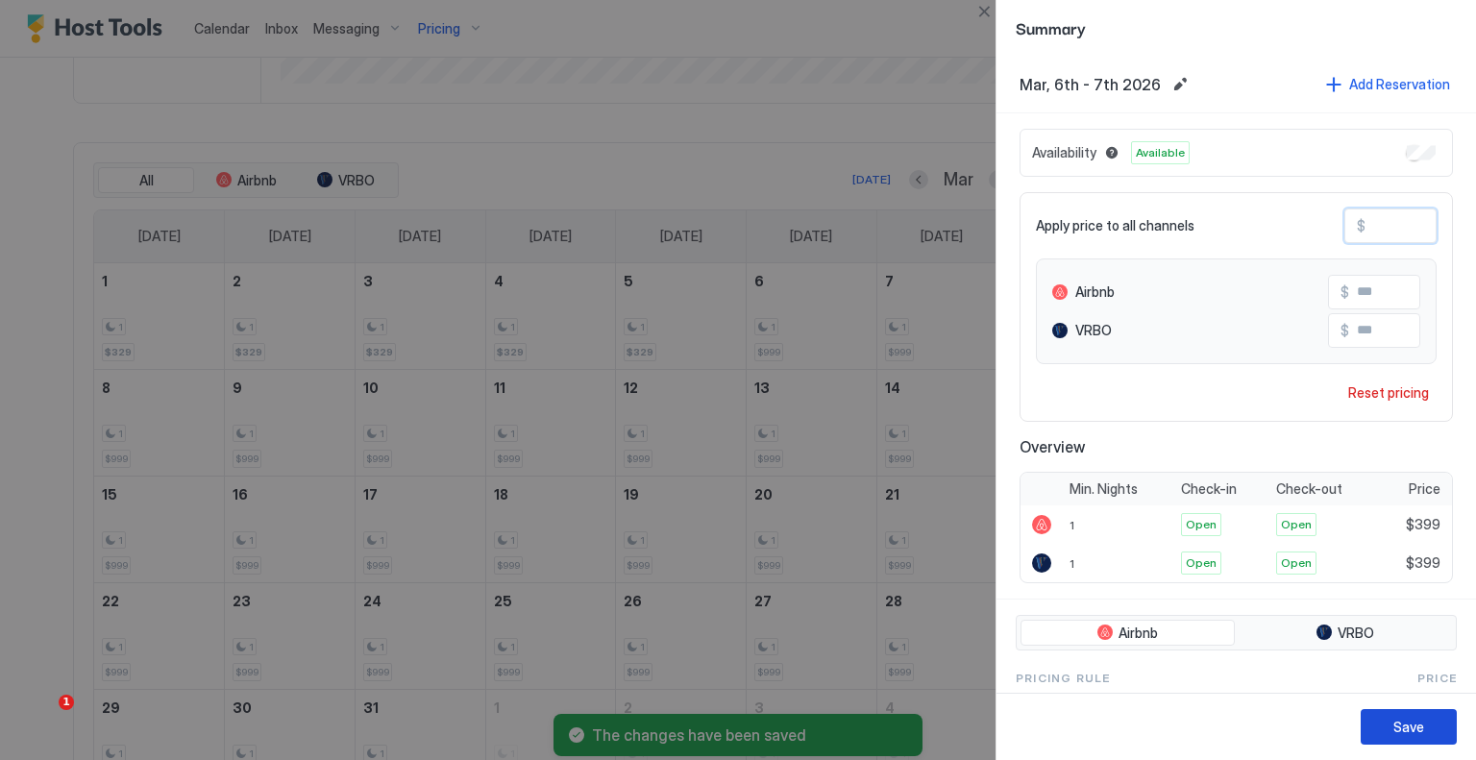
click at [1426, 717] on button "Save" at bounding box center [1409, 727] width 96 height 36
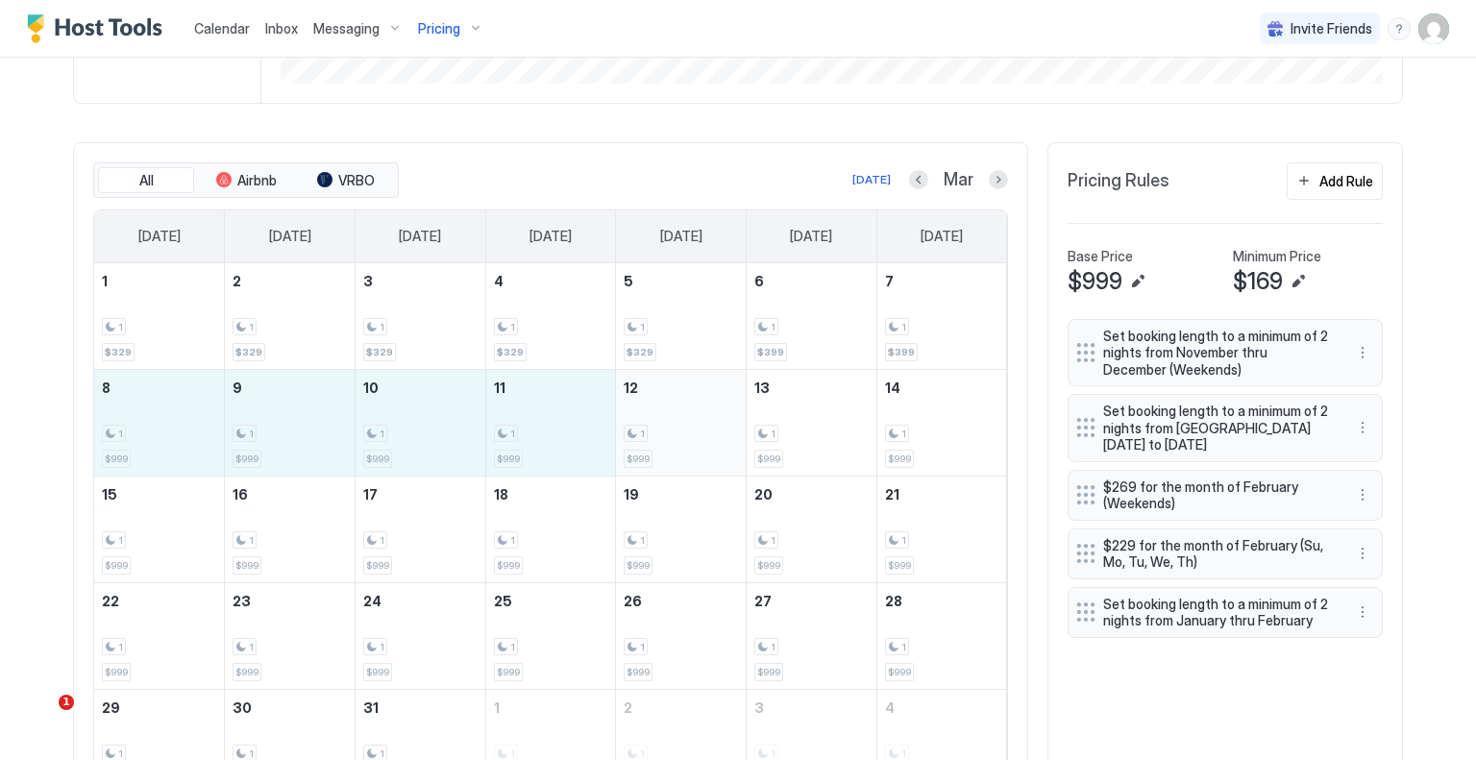
drag, startPoint x: 178, startPoint y: 410, endPoint x: 609, endPoint y: 410, distance: 431.5
click at [609, 410] on tr "8 1 $999 9 1 $999 10 1 $999 11 1 $999 12 1 $999 13 1 $999 14 1 $999" at bounding box center [550, 422] width 913 height 107
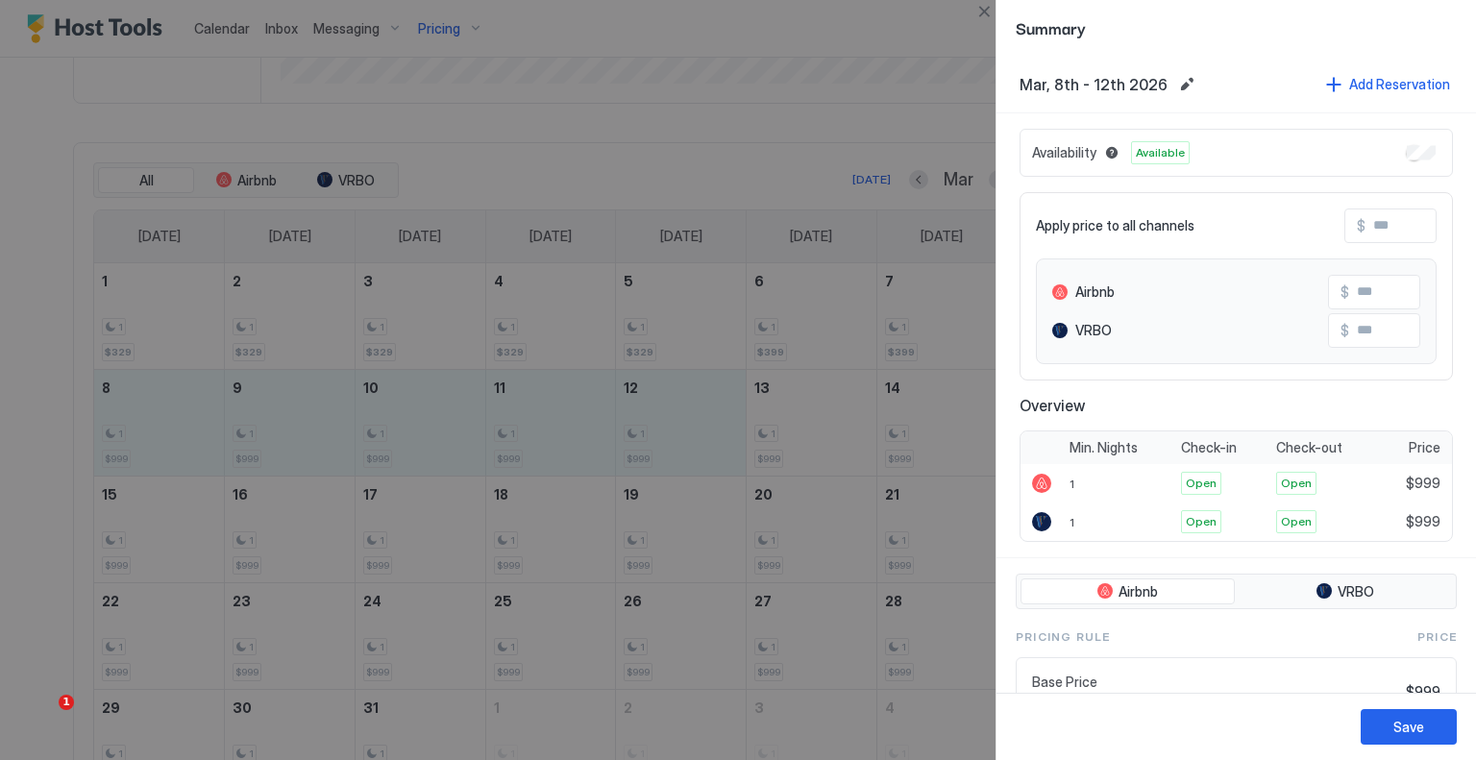
click at [1378, 225] on input "Input Field" at bounding box center [1443, 226] width 154 height 33
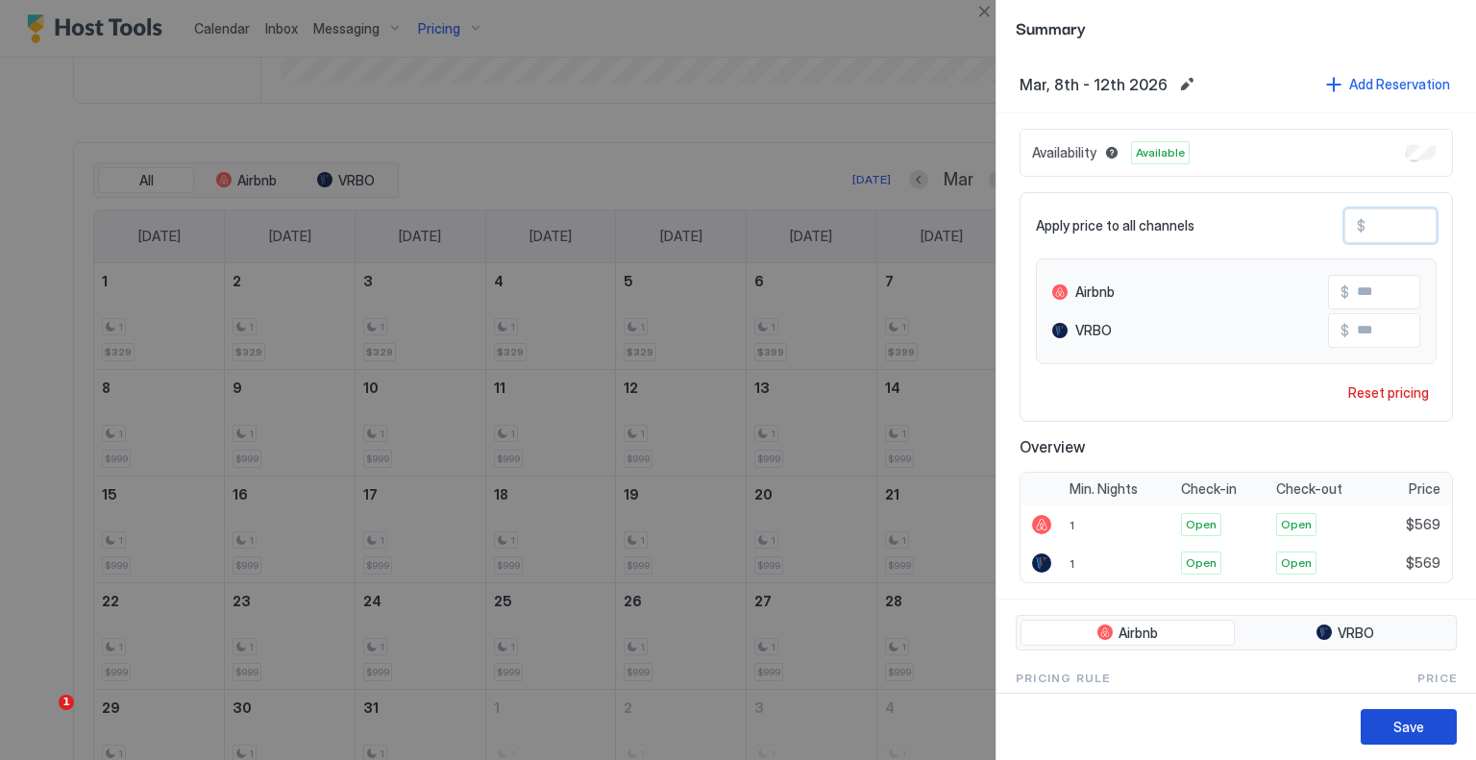
click at [1403, 727] on div "Save" at bounding box center [1409, 727] width 31 height 20
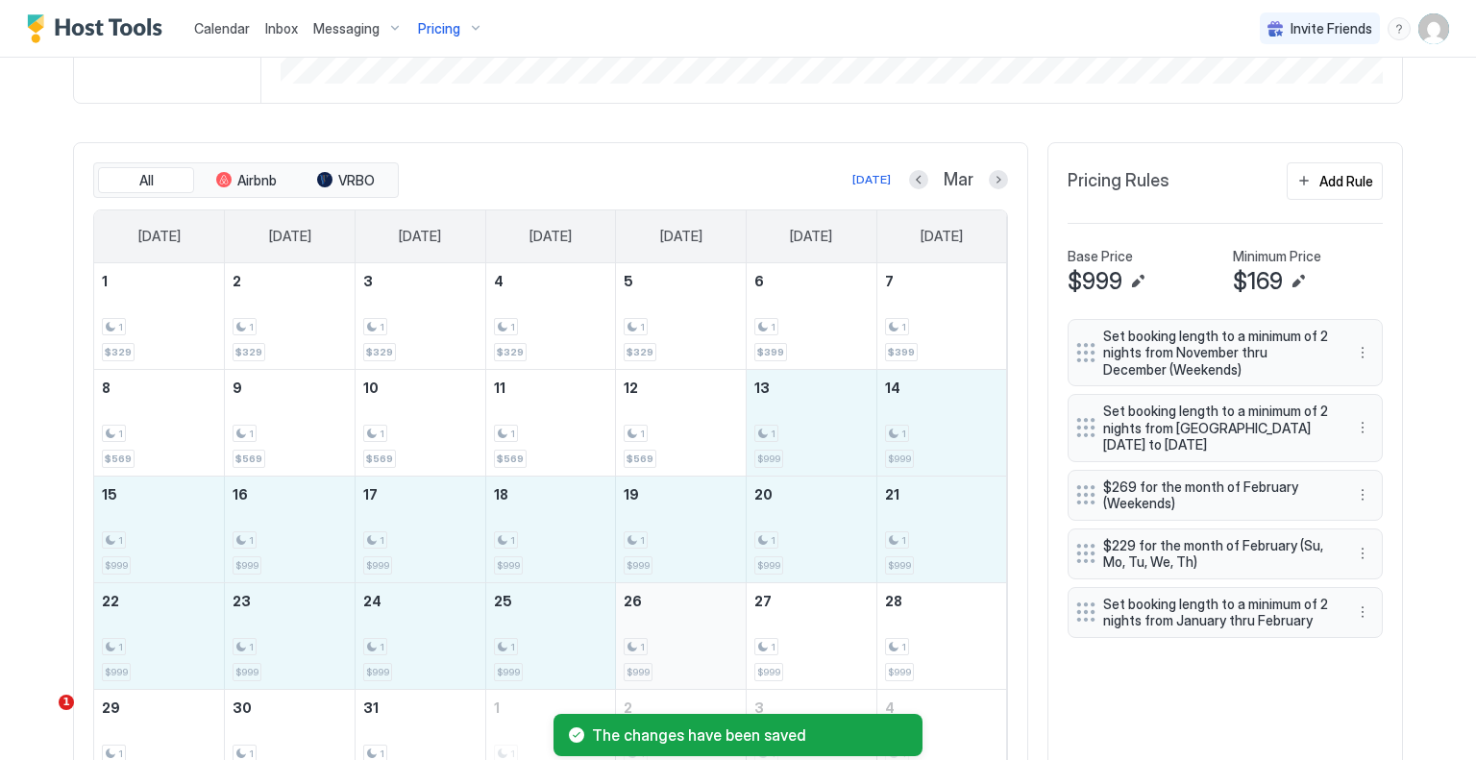
drag, startPoint x: 776, startPoint y: 438, endPoint x: 692, endPoint y: 626, distance: 205.2
click at [692, 626] on tbody "1 1 $329 2 1 $329 3 1 $329 4 1 $329 5 1 $329 6 1 $399 7 1 $399 8 1 $569 9 1 $56…" at bounding box center [550, 529] width 913 height 532
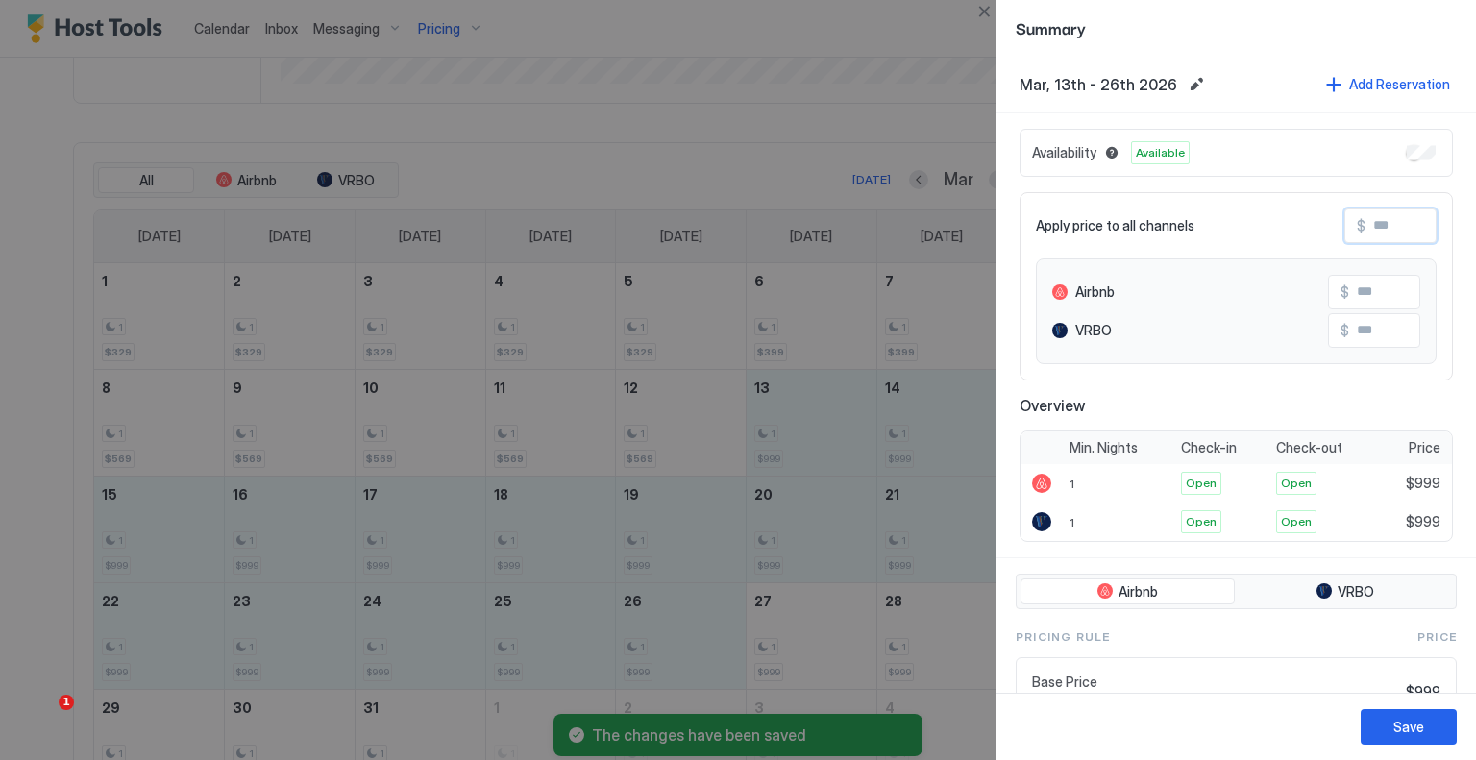
click at [1397, 230] on input "Input Field" at bounding box center [1443, 226] width 154 height 33
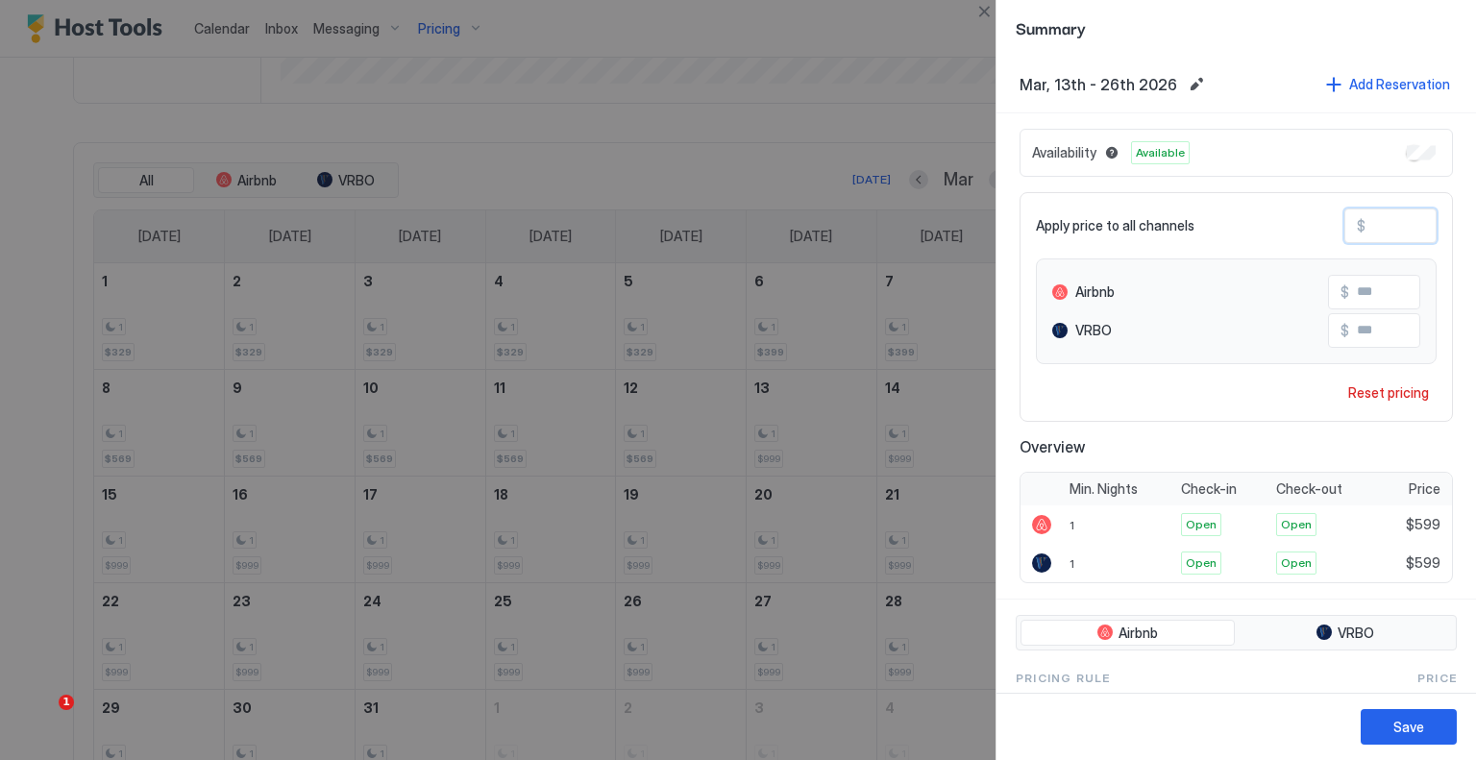
click at [1421, 714] on button "Save" at bounding box center [1409, 727] width 96 height 36
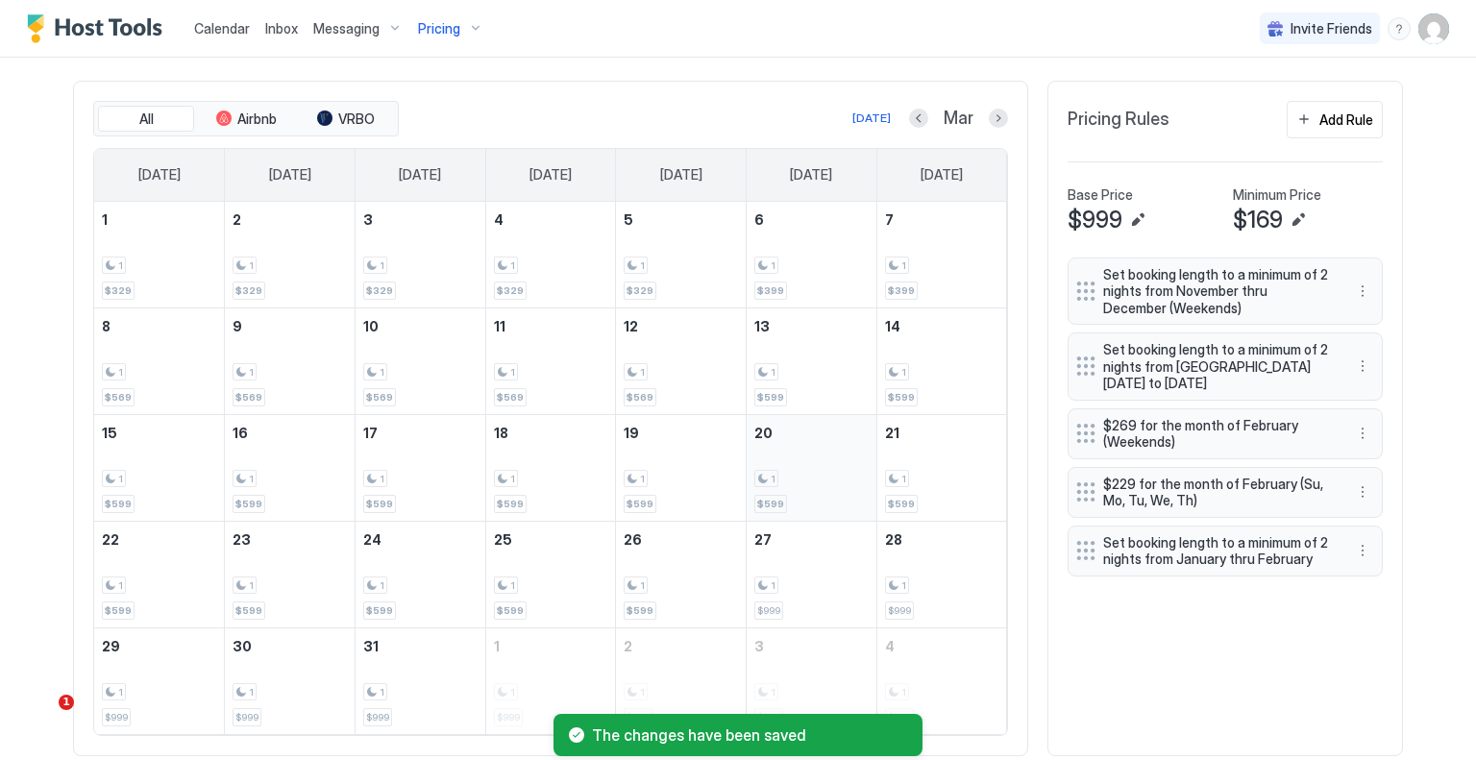
scroll to position [661, 0]
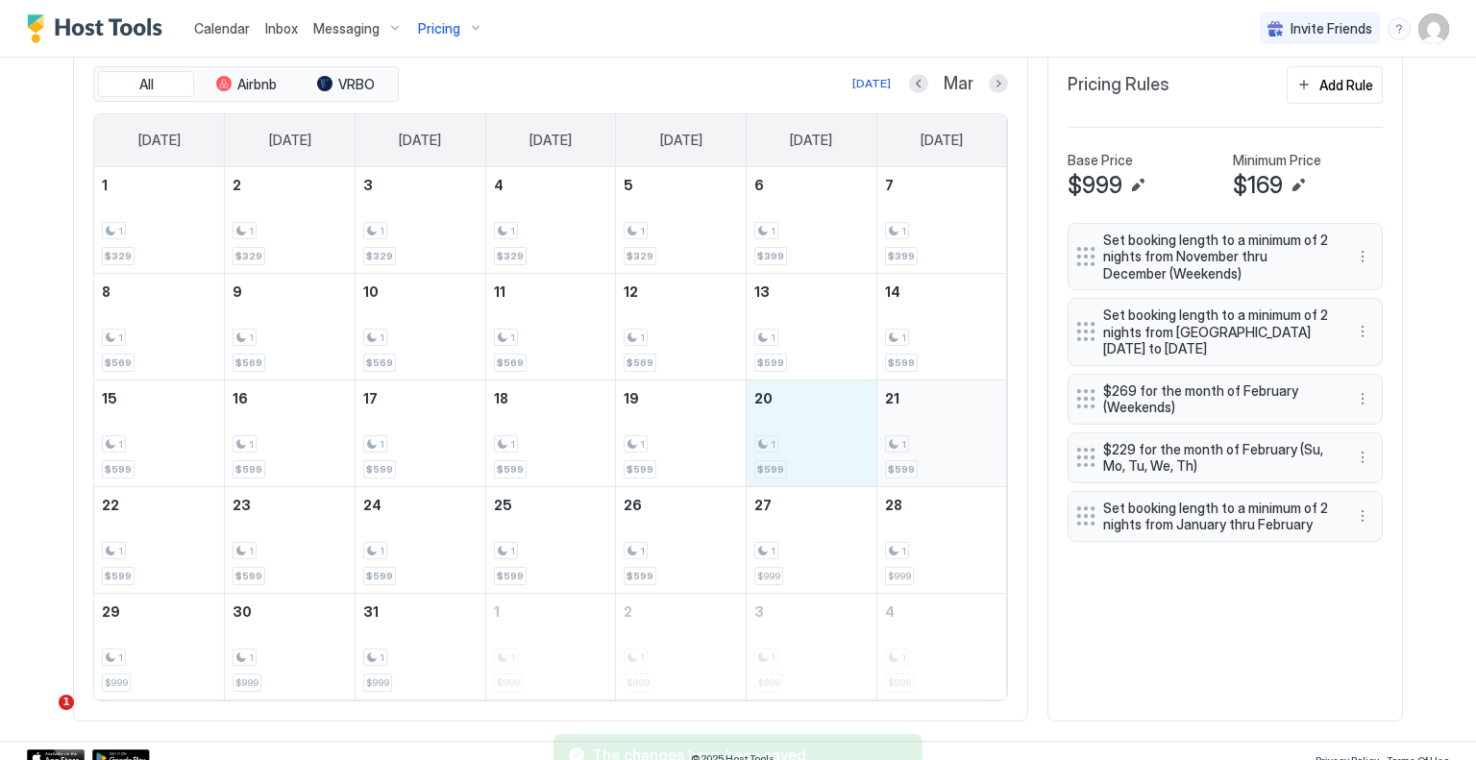
drag, startPoint x: 802, startPoint y: 435, endPoint x: 896, endPoint y: 435, distance: 94.2
click at [896, 435] on tr "15 1 $599 16 1 $599 17 1 $599 18 1 $599 19 1 $599 20 1 $599 21 1 $599" at bounding box center [550, 433] width 913 height 107
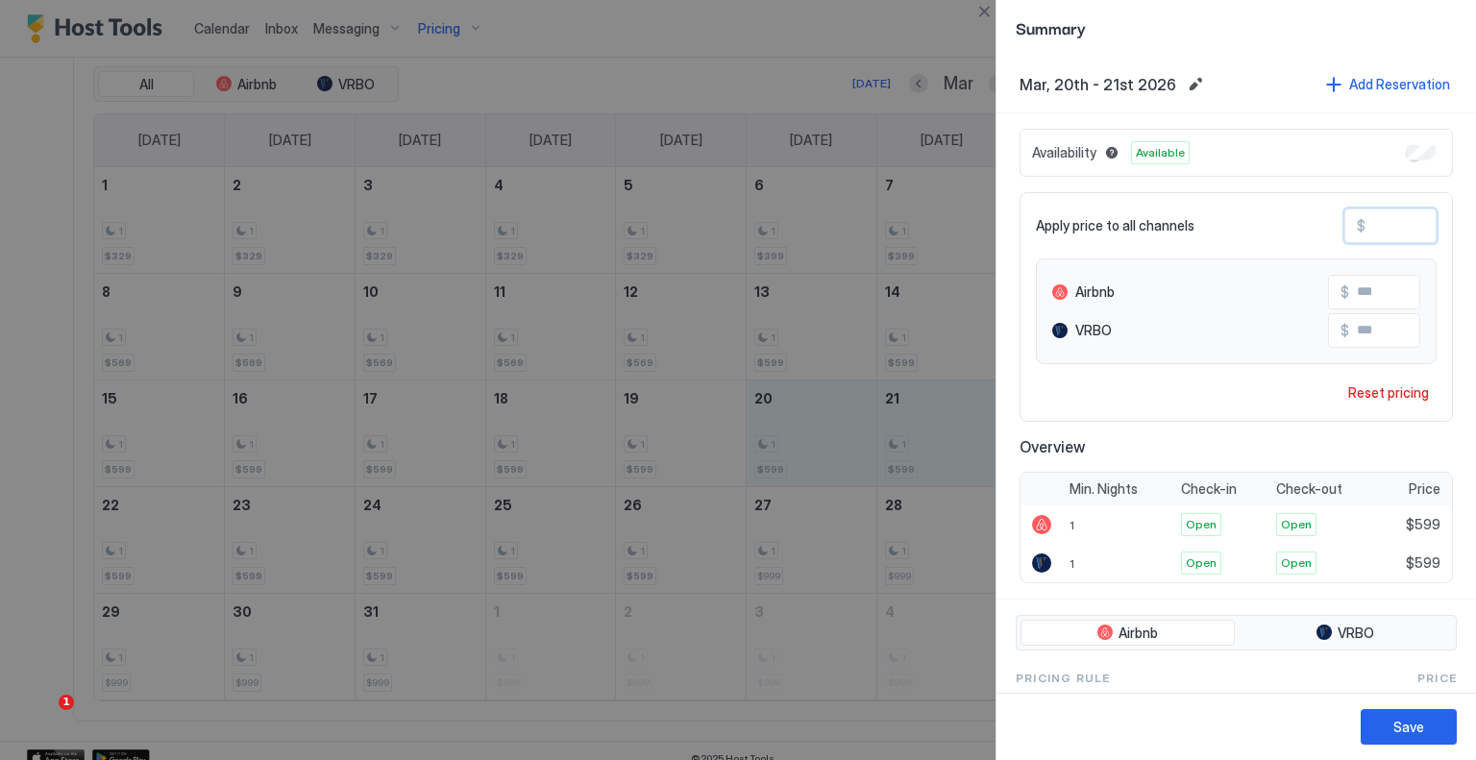
click at [1366, 221] on input "***" at bounding box center [1443, 226] width 154 height 33
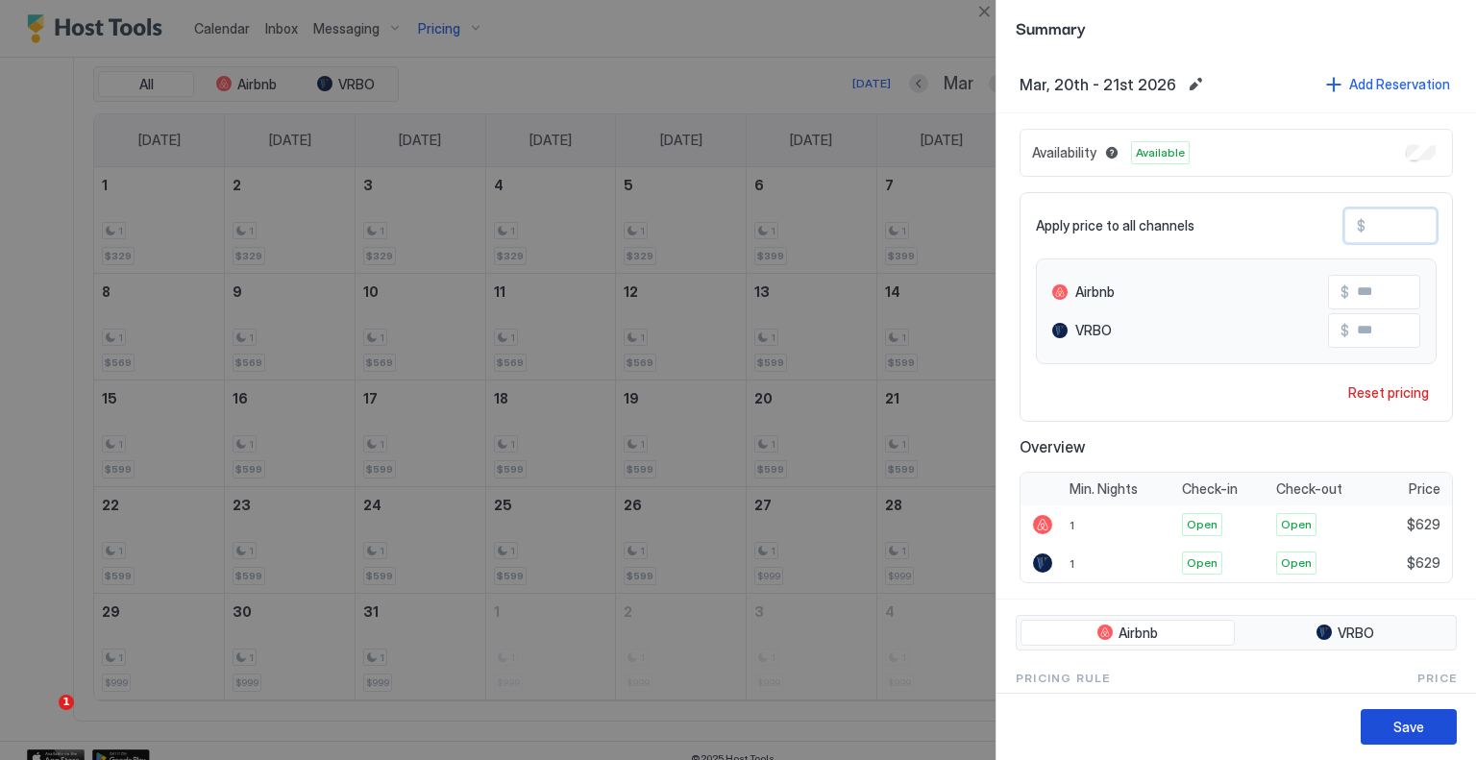
click at [1417, 717] on div "Save" at bounding box center [1409, 727] width 31 height 20
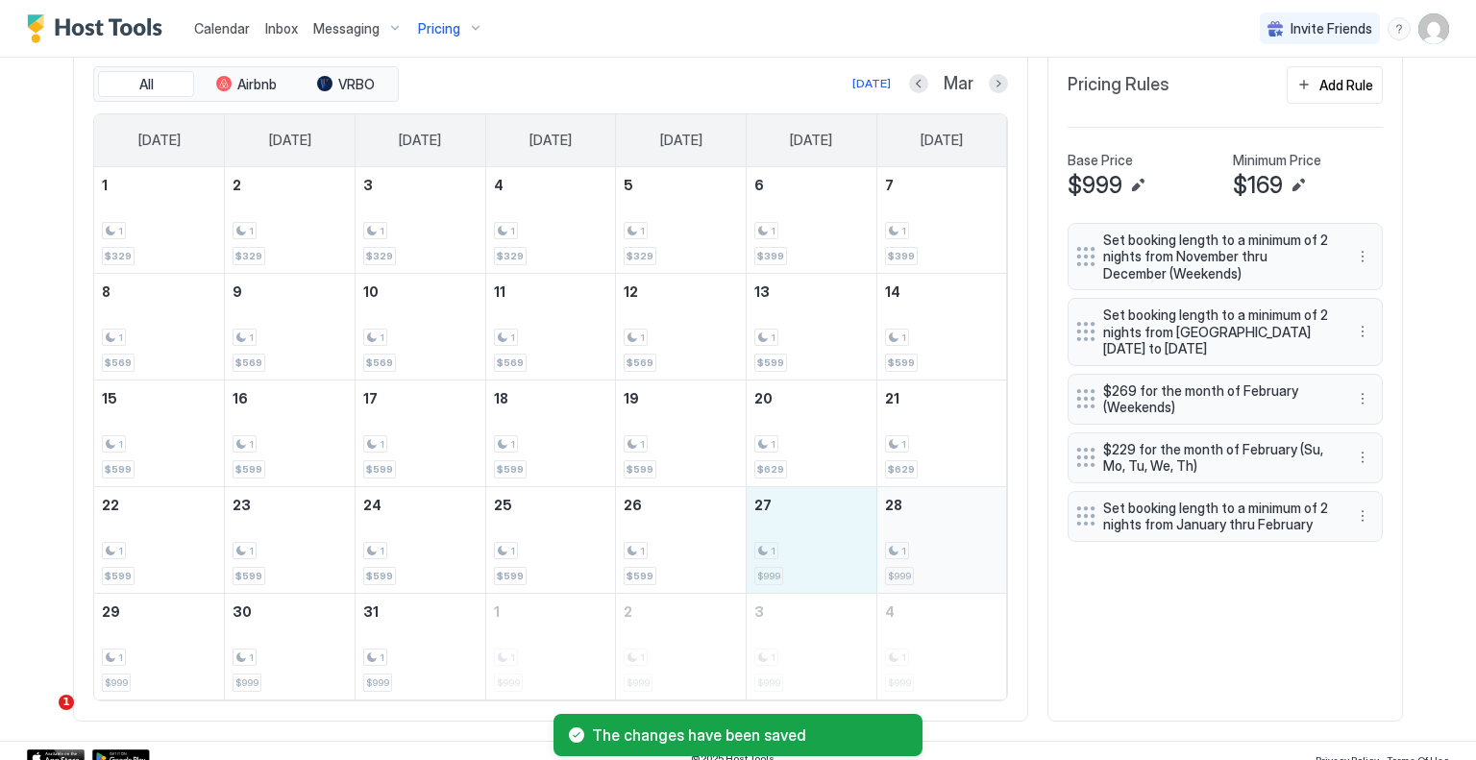
drag, startPoint x: 838, startPoint y: 556, endPoint x: 943, endPoint y: 556, distance: 104.8
click at [943, 556] on tr "22 1 $599 23 1 $599 24 1 $599 25 1 $599 26 1 $599 27 1 $999 28 1 $999" at bounding box center [550, 539] width 913 height 107
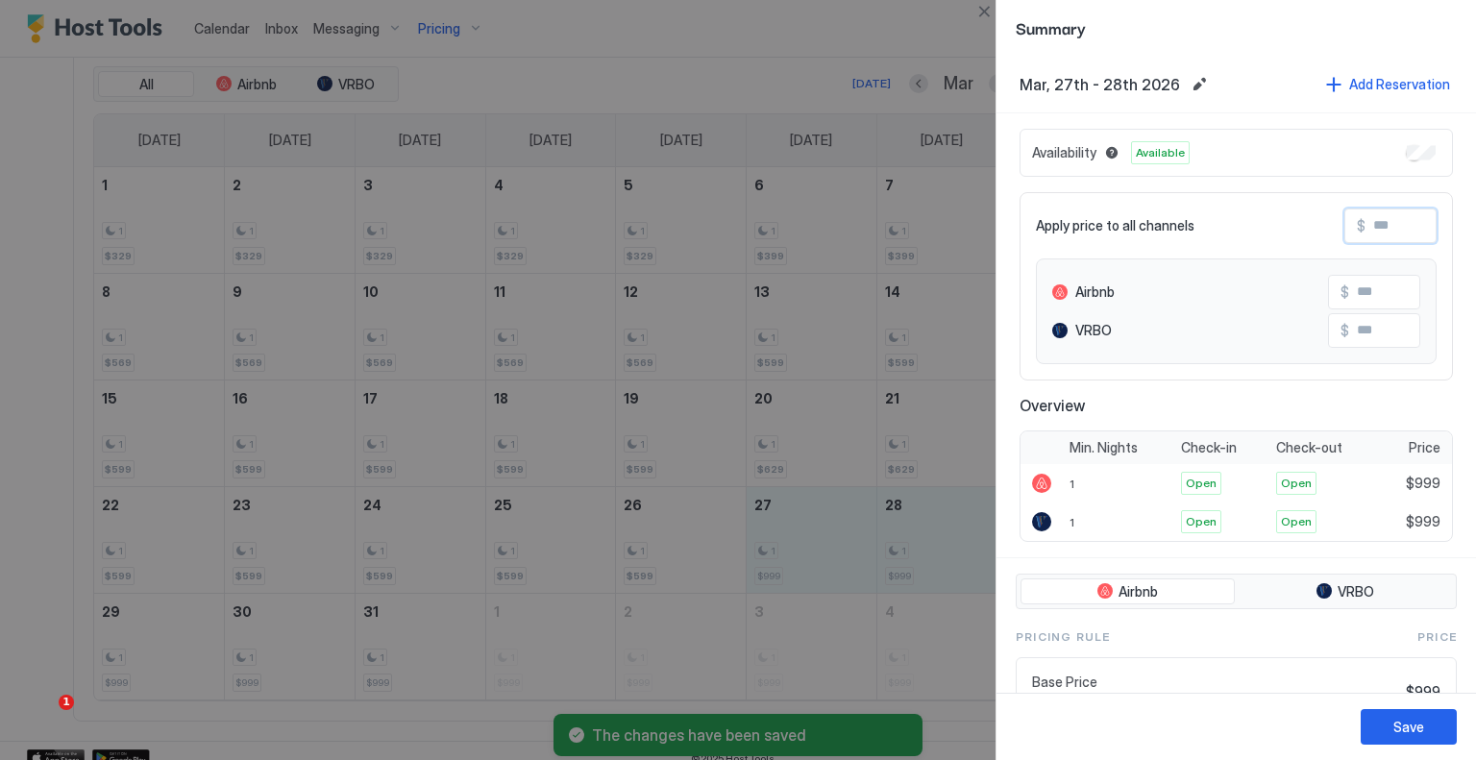
click at [1366, 226] on input "Input Field" at bounding box center [1443, 226] width 154 height 33
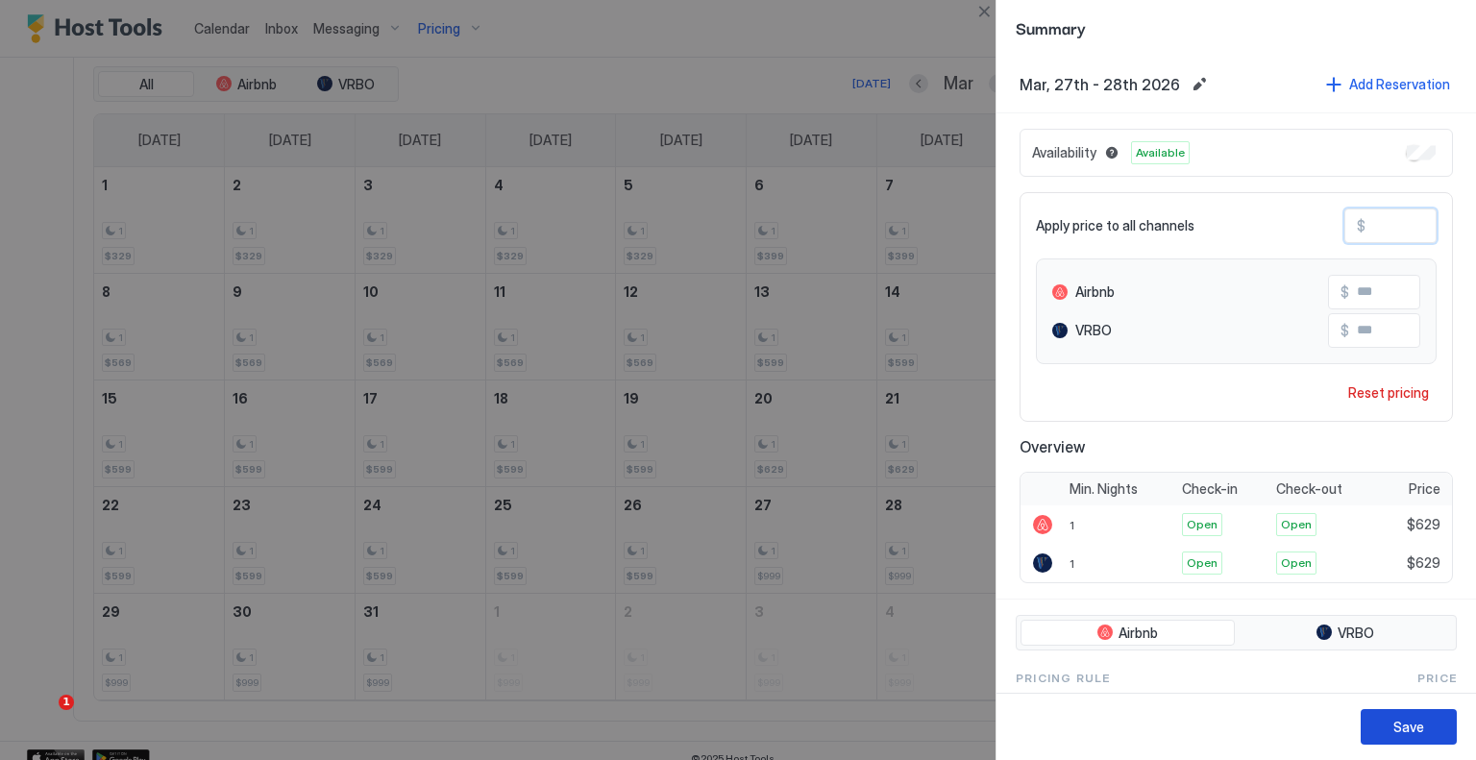
click at [1375, 719] on button "Save" at bounding box center [1409, 727] width 96 height 36
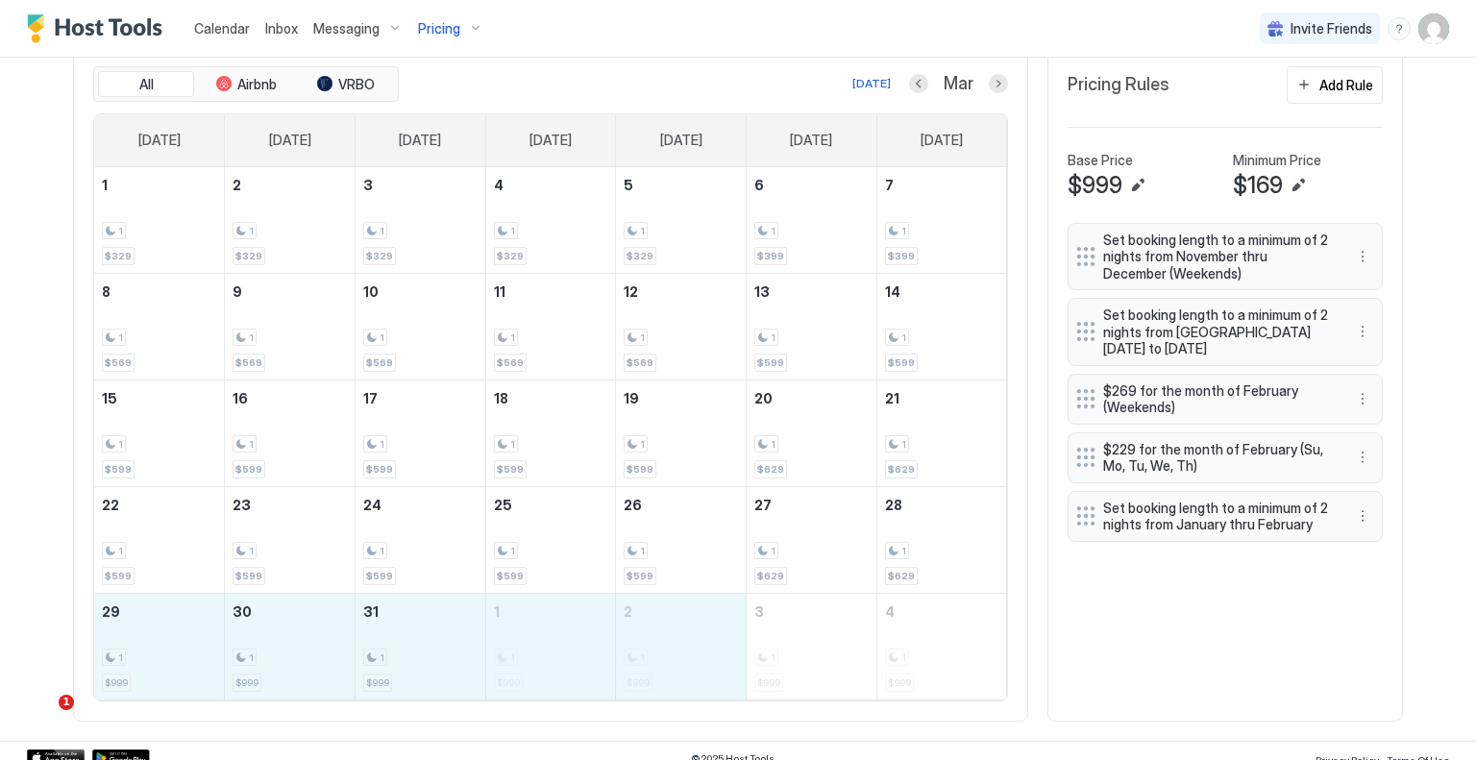
drag, startPoint x: 186, startPoint y: 633, endPoint x: 650, endPoint y: 633, distance: 463.3
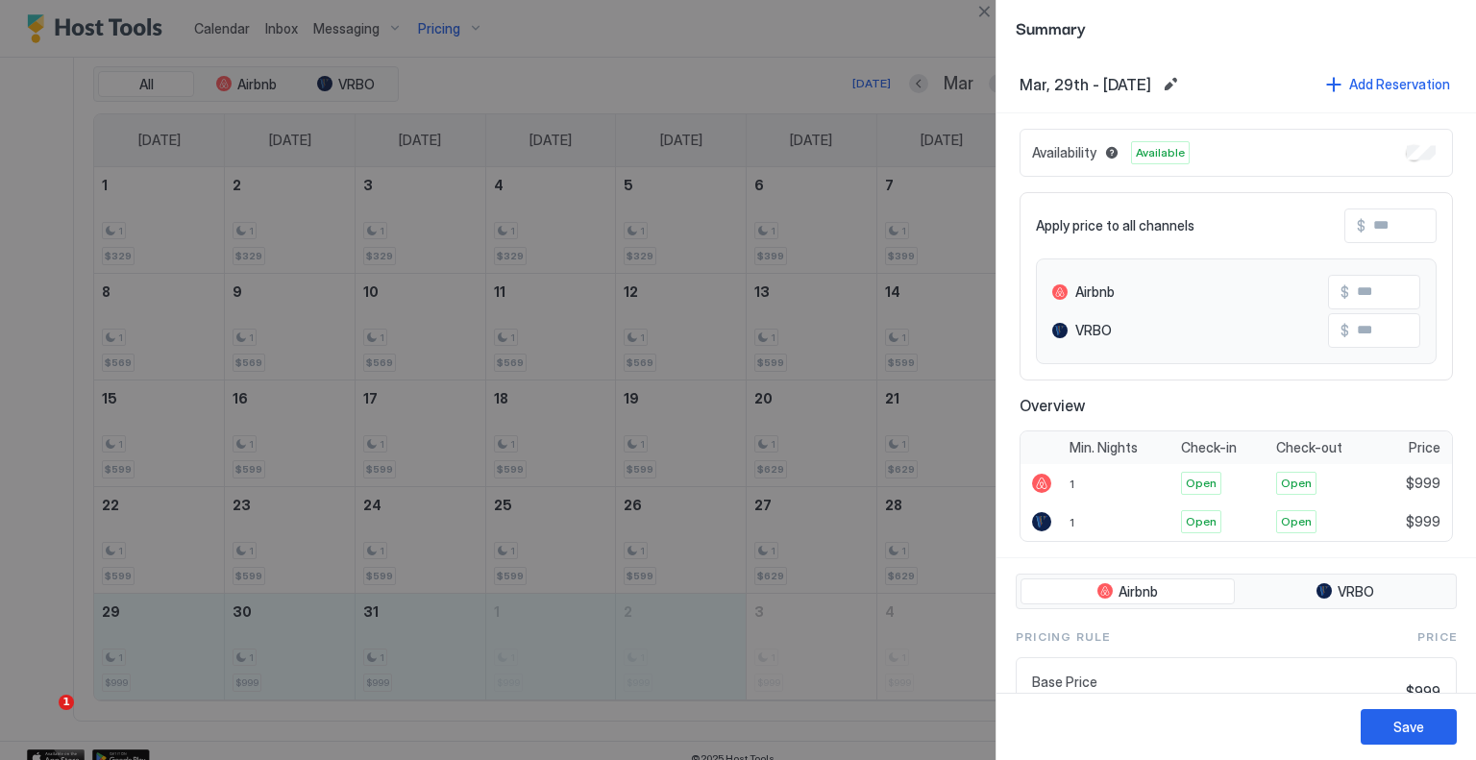
click at [1366, 230] on input "Input Field" at bounding box center [1443, 226] width 154 height 33
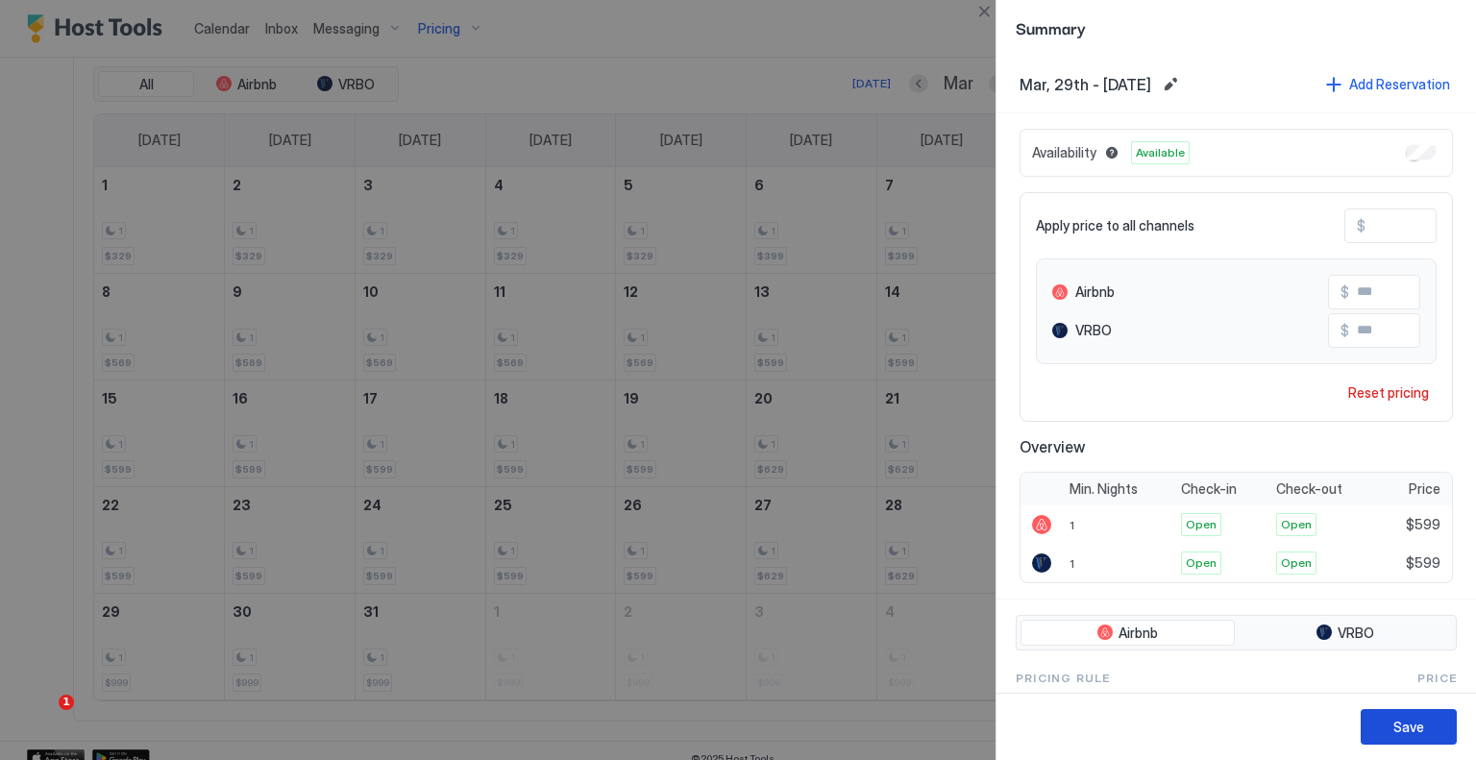
click at [1422, 737] on div "Save" at bounding box center [1409, 727] width 31 height 20
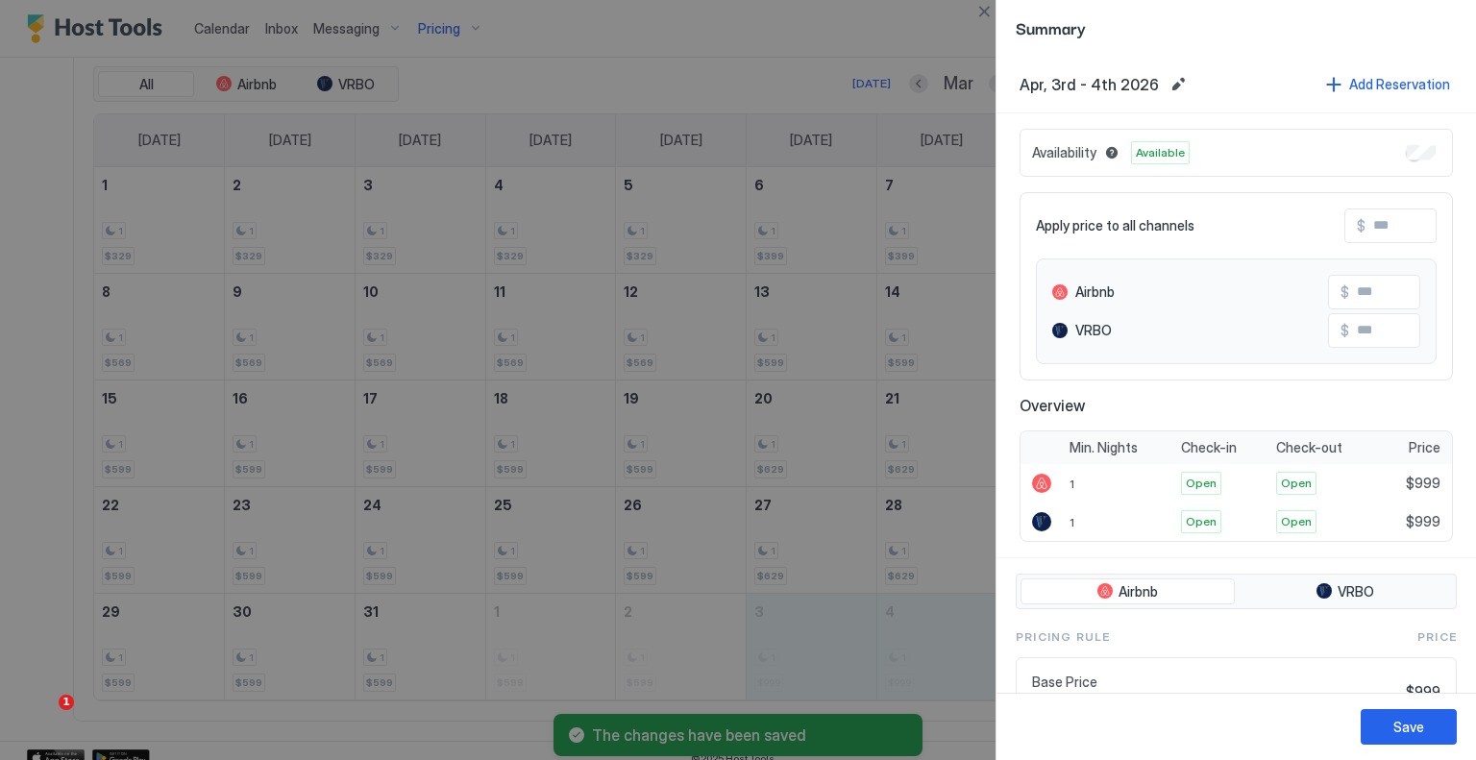
click at [1381, 234] on input "Input Field" at bounding box center [1443, 226] width 154 height 33
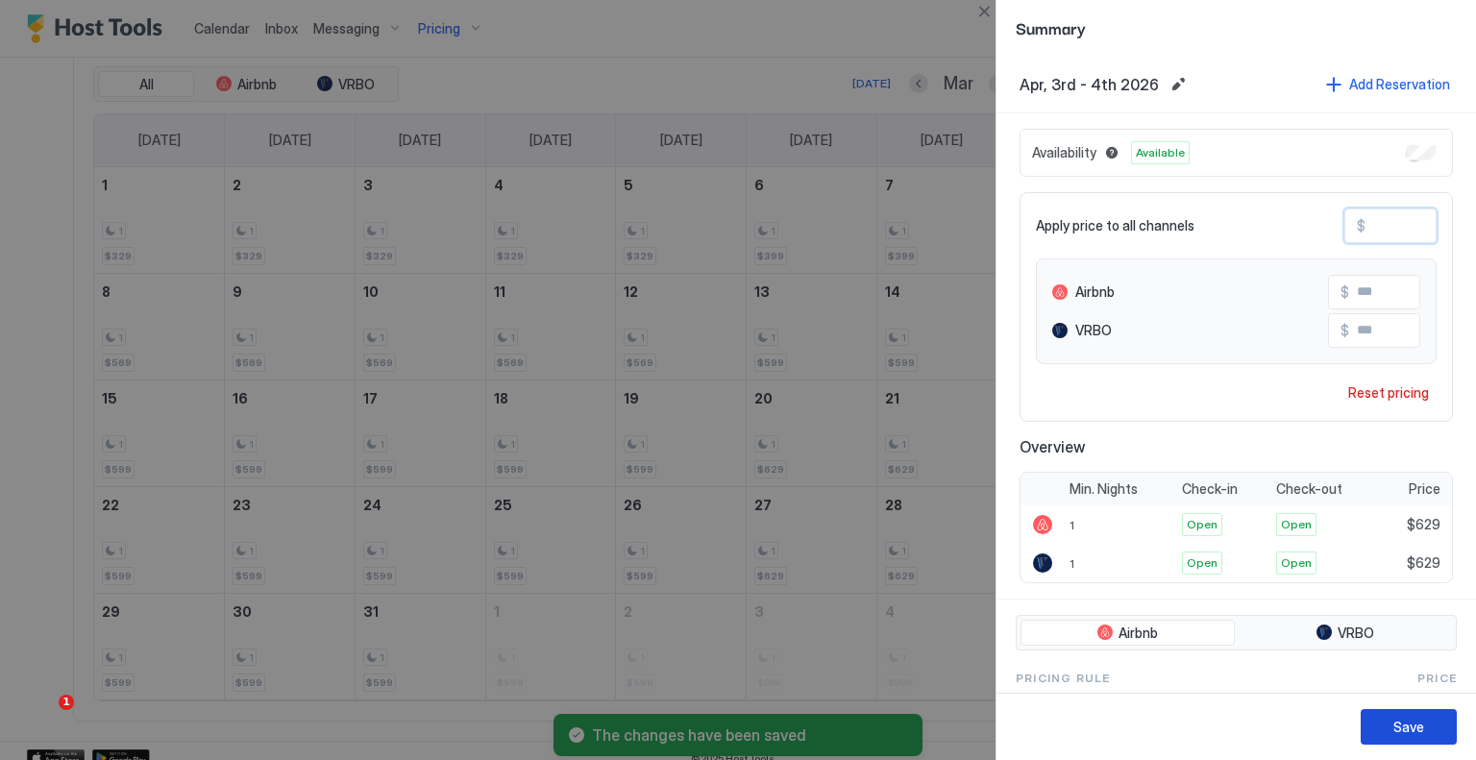
click at [1426, 719] on button "Save" at bounding box center [1409, 727] width 96 height 36
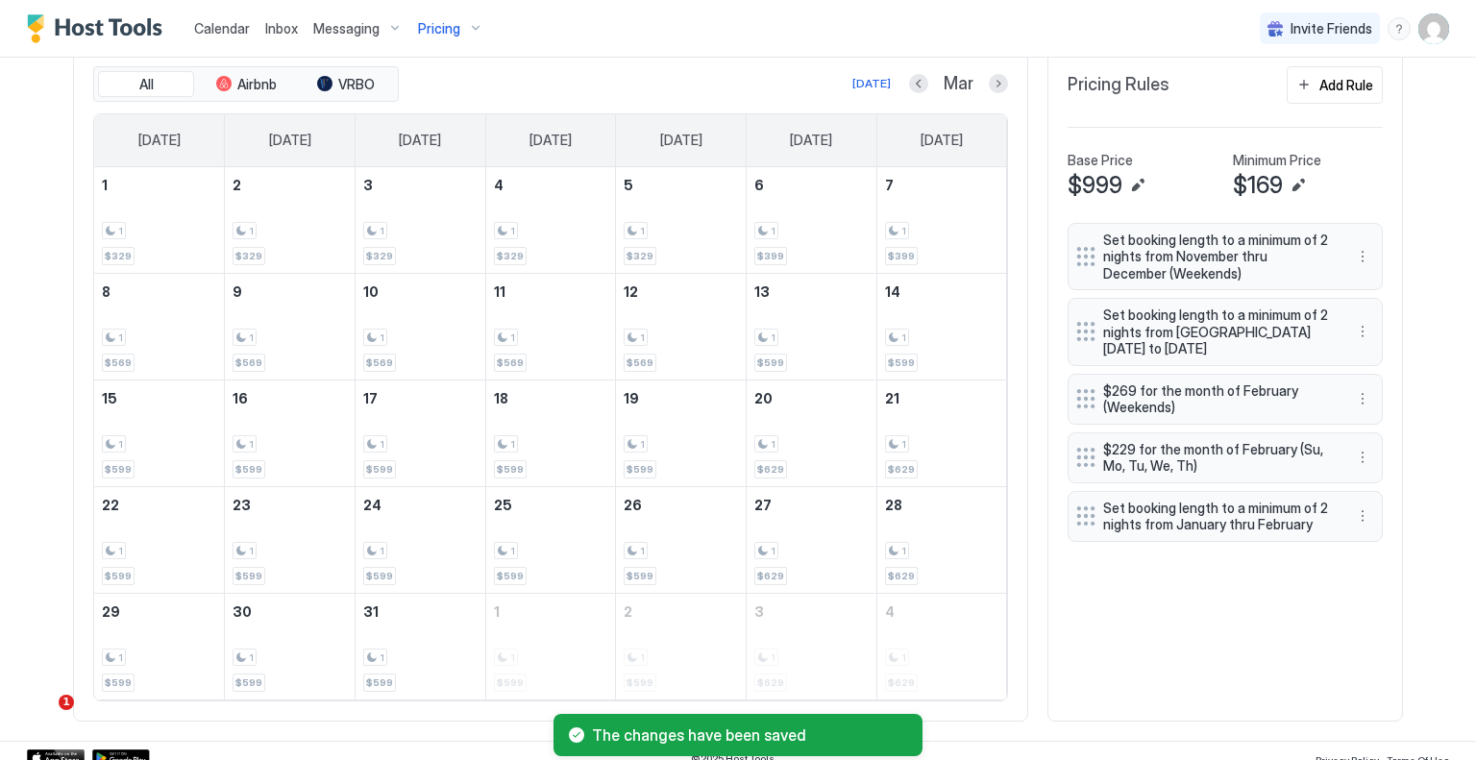
click at [984, 92] on div "[DATE] Mar" at bounding box center [706, 83] width 606 height 23
click at [989, 87] on button "Next month" at bounding box center [998, 83] width 19 height 19
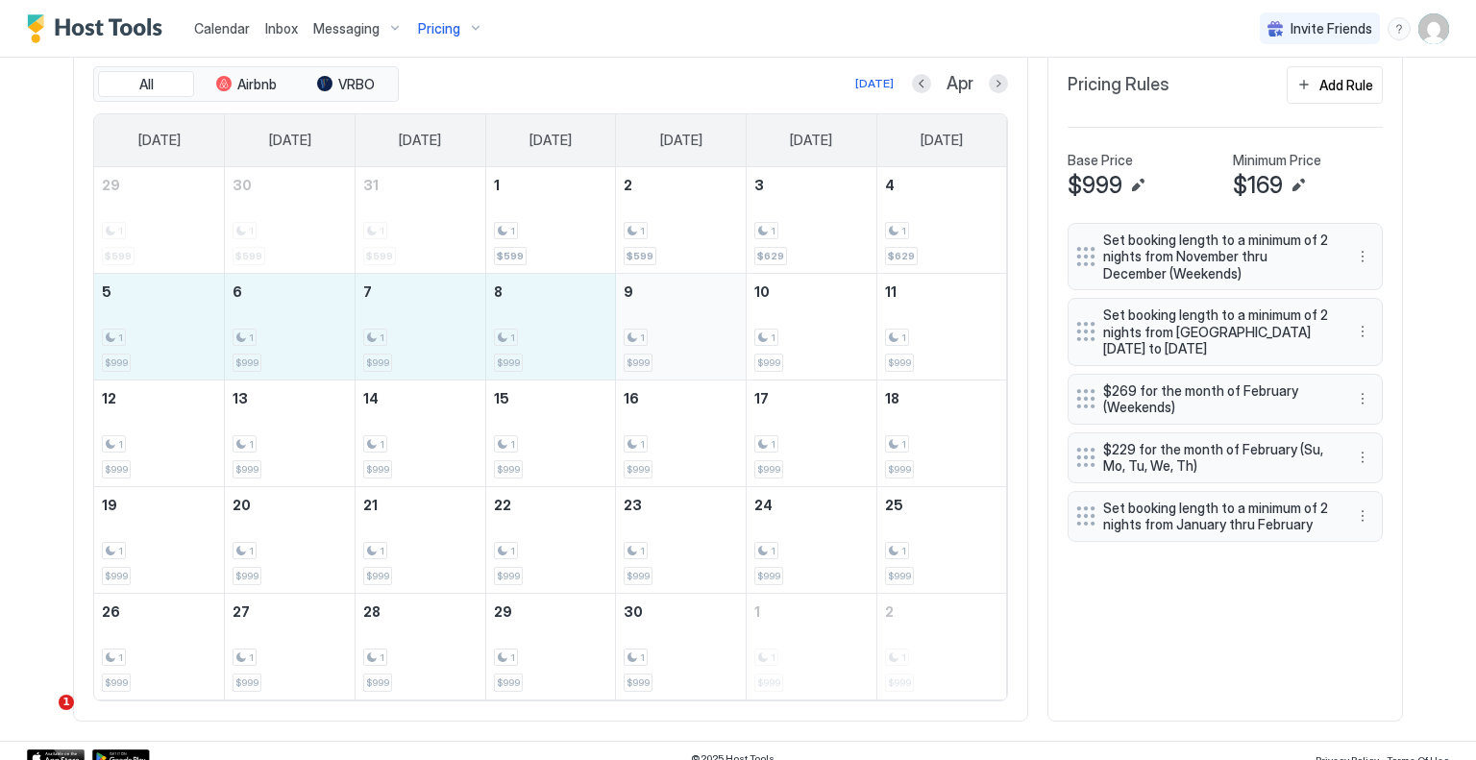
drag, startPoint x: 167, startPoint y: 322, endPoint x: 627, endPoint y: 322, distance: 459.4
click at [627, 322] on tr "5 1 $999 6 1 $999 7 1 $999 8 1 $999 9 1 $999 10 1 $999 11 1 $999" at bounding box center [550, 326] width 913 height 107
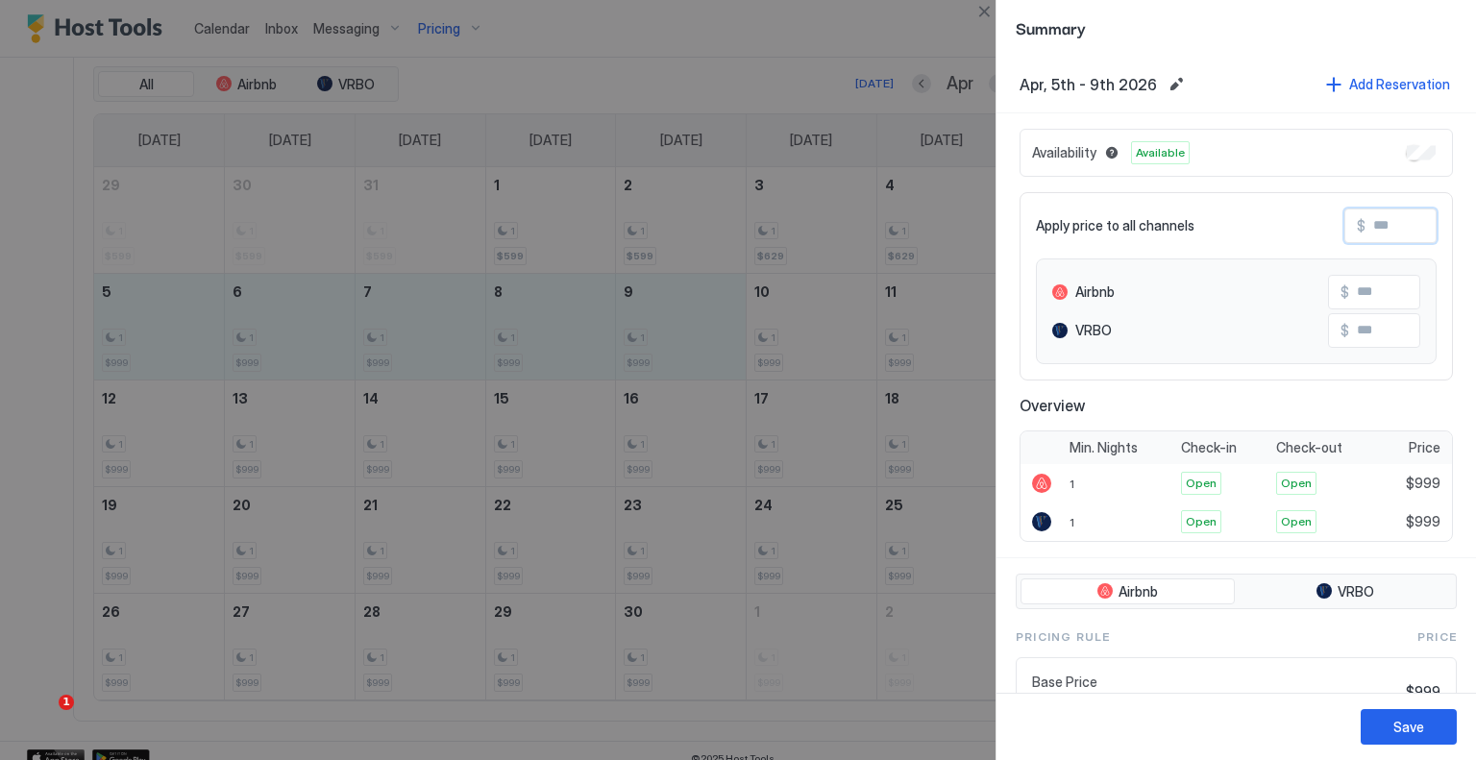
click at [1366, 218] on input "Input Field" at bounding box center [1443, 226] width 154 height 33
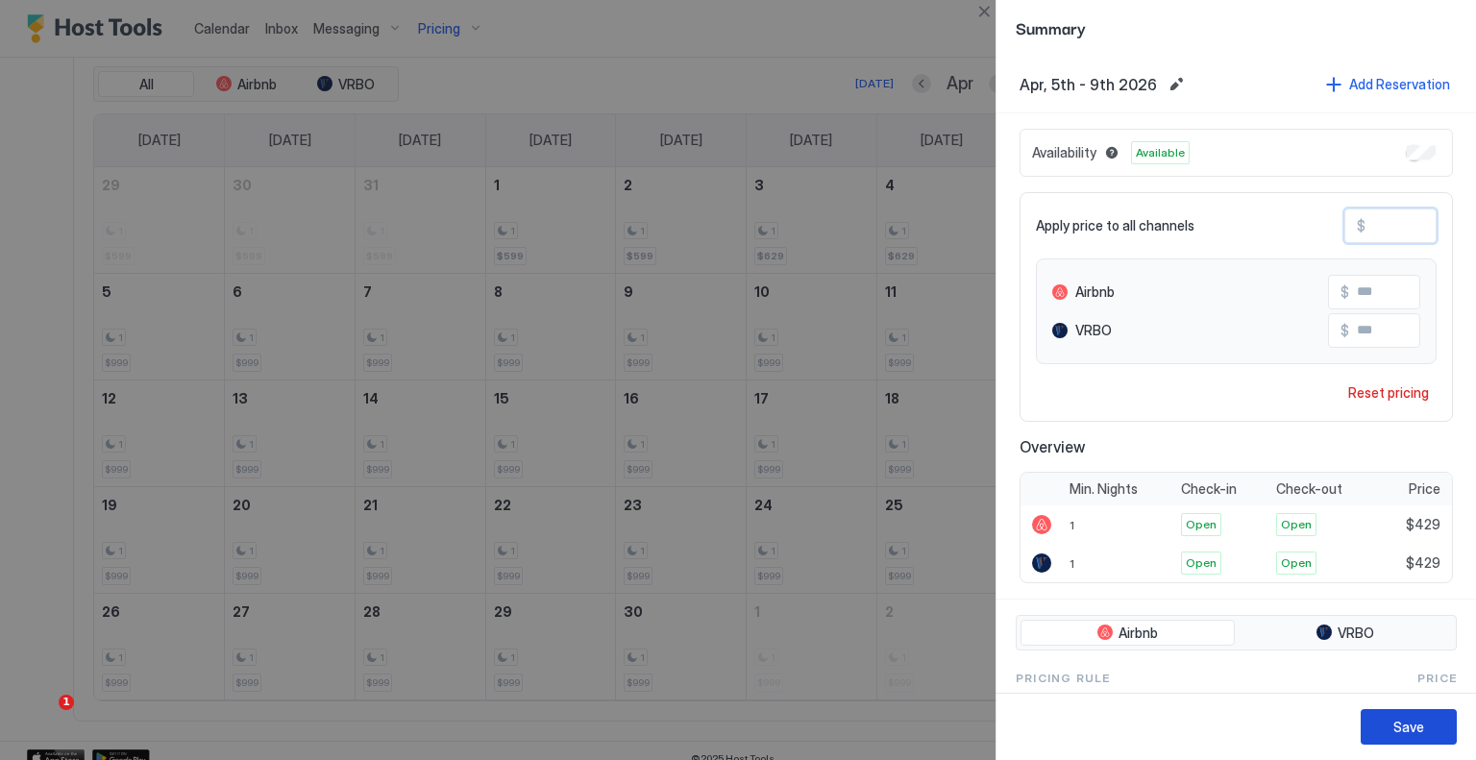
click at [1396, 723] on div "Save" at bounding box center [1409, 727] width 31 height 20
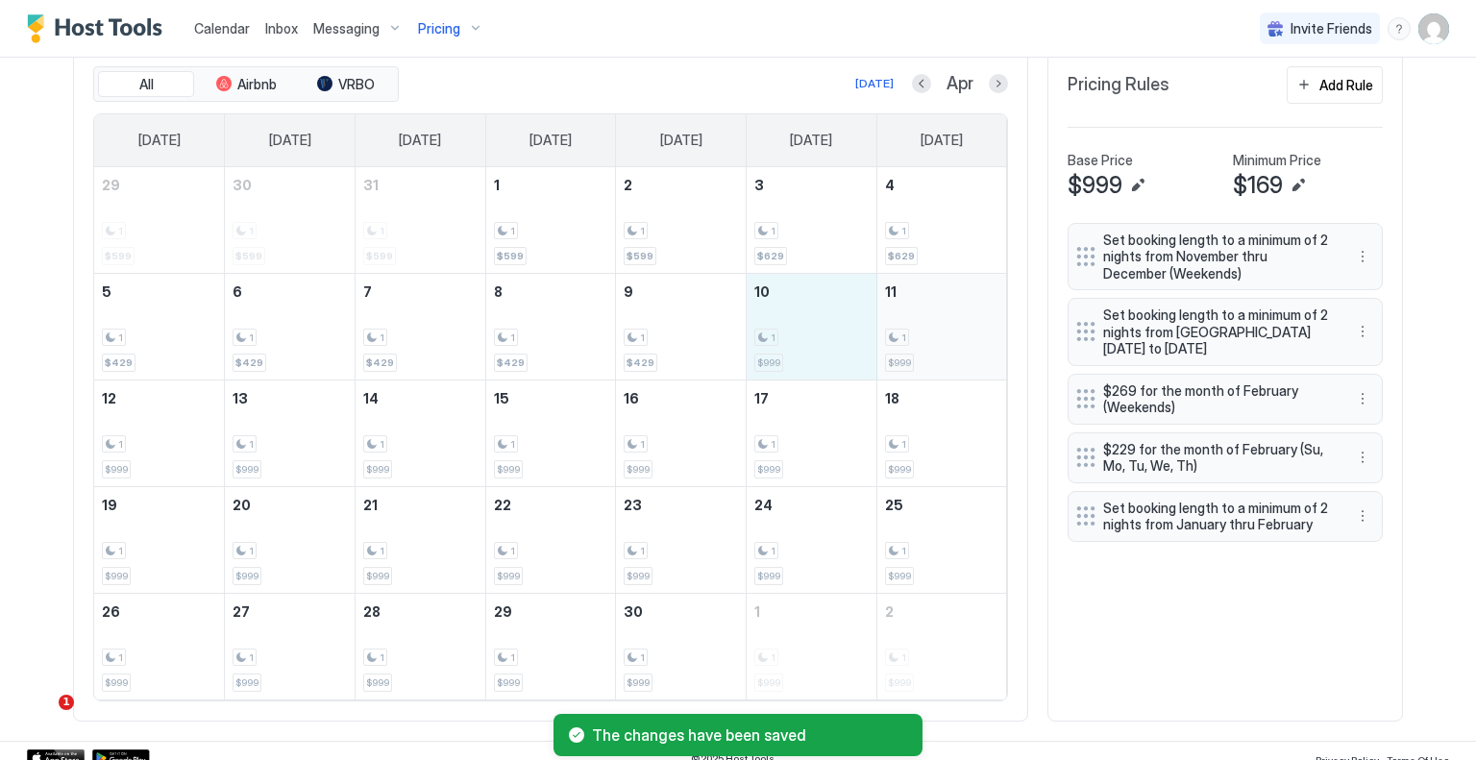
drag, startPoint x: 825, startPoint y: 329, endPoint x: 891, endPoint y: 329, distance: 66.3
click at [891, 329] on tr "5 1 $429 6 1 $429 7 1 $429 8 1 $429 9 1 $429 10 1 $999 11 1 $999" at bounding box center [550, 326] width 913 height 107
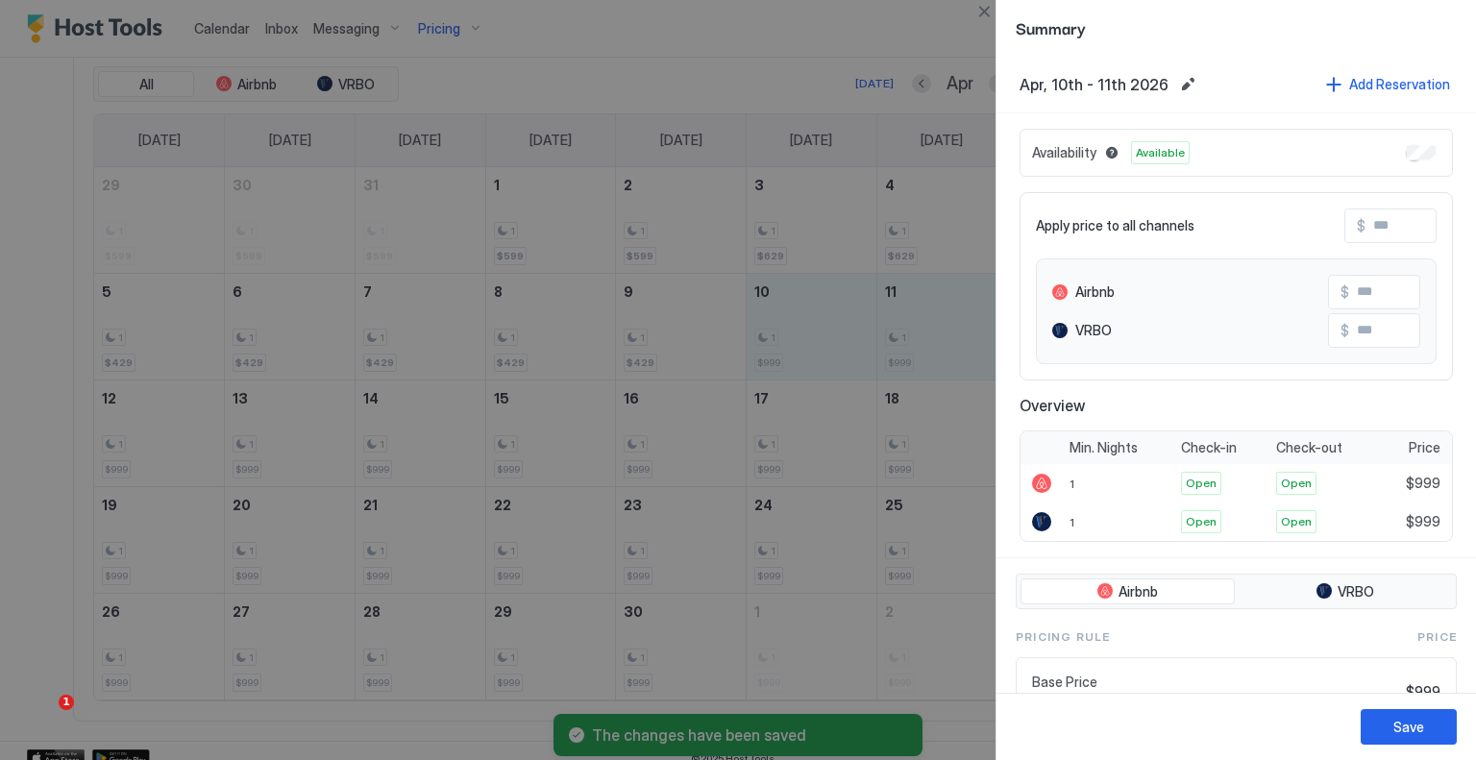
click at [1366, 215] on input "Input Field" at bounding box center [1443, 226] width 154 height 33
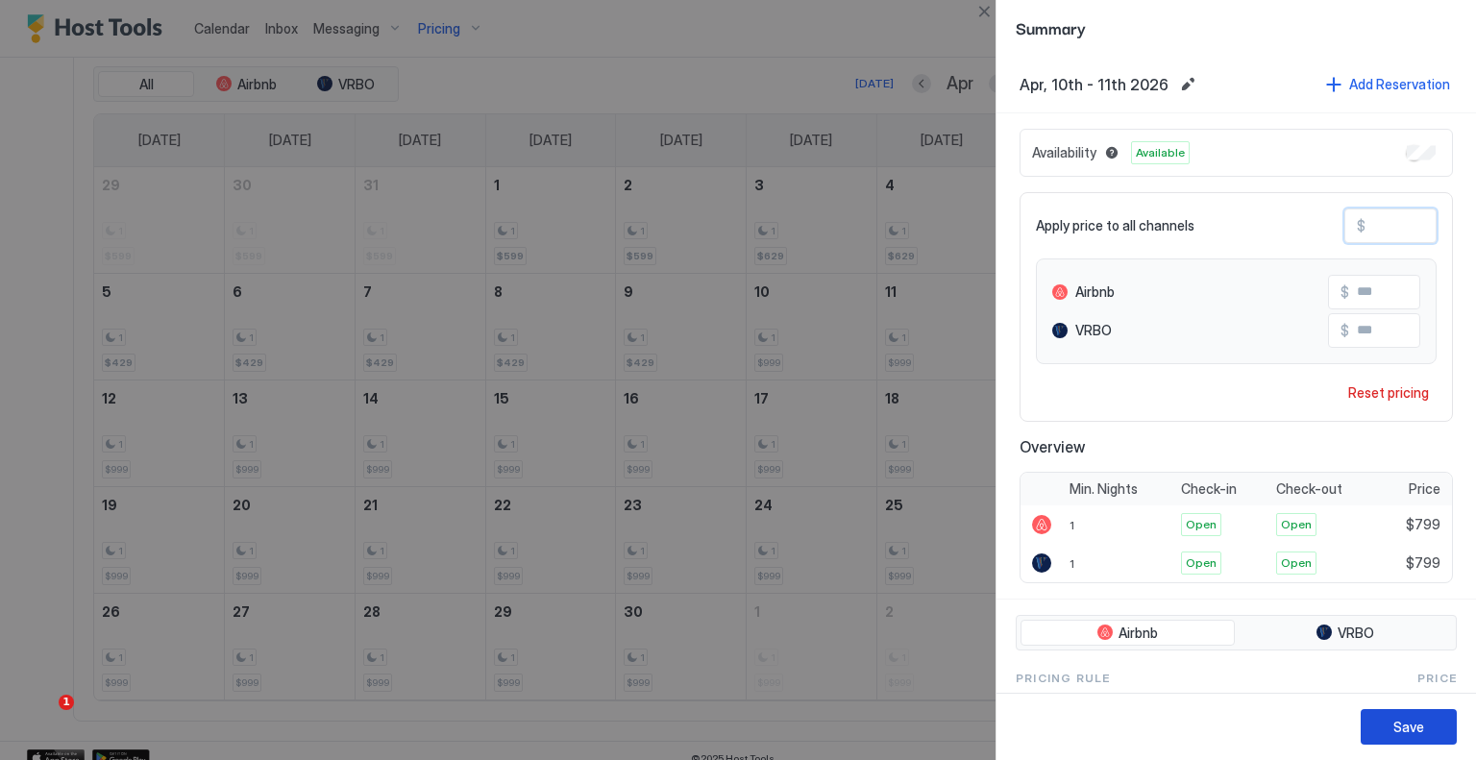
click at [1419, 731] on div "Save" at bounding box center [1409, 727] width 31 height 20
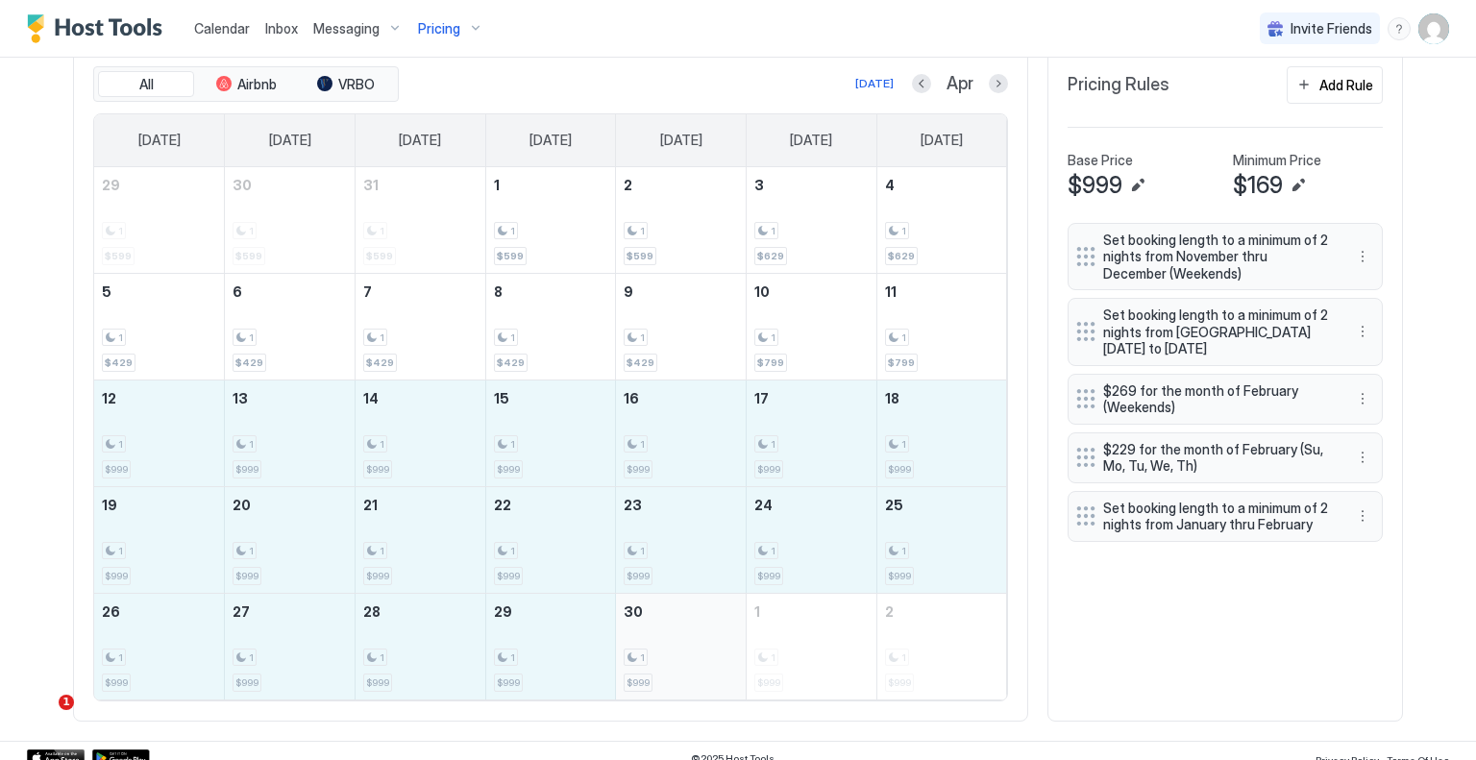
drag, startPoint x: 145, startPoint y: 445, endPoint x: 658, endPoint y: 643, distance: 550.1
click at [658, 643] on tbody "29 1 $599 30 1 $599 31 1 $599 1 1 $599 2 1 $599 3 1 $629 4 1 $629 5 1 $429 6 1 …" at bounding box center [550, 433] width 913 height 532
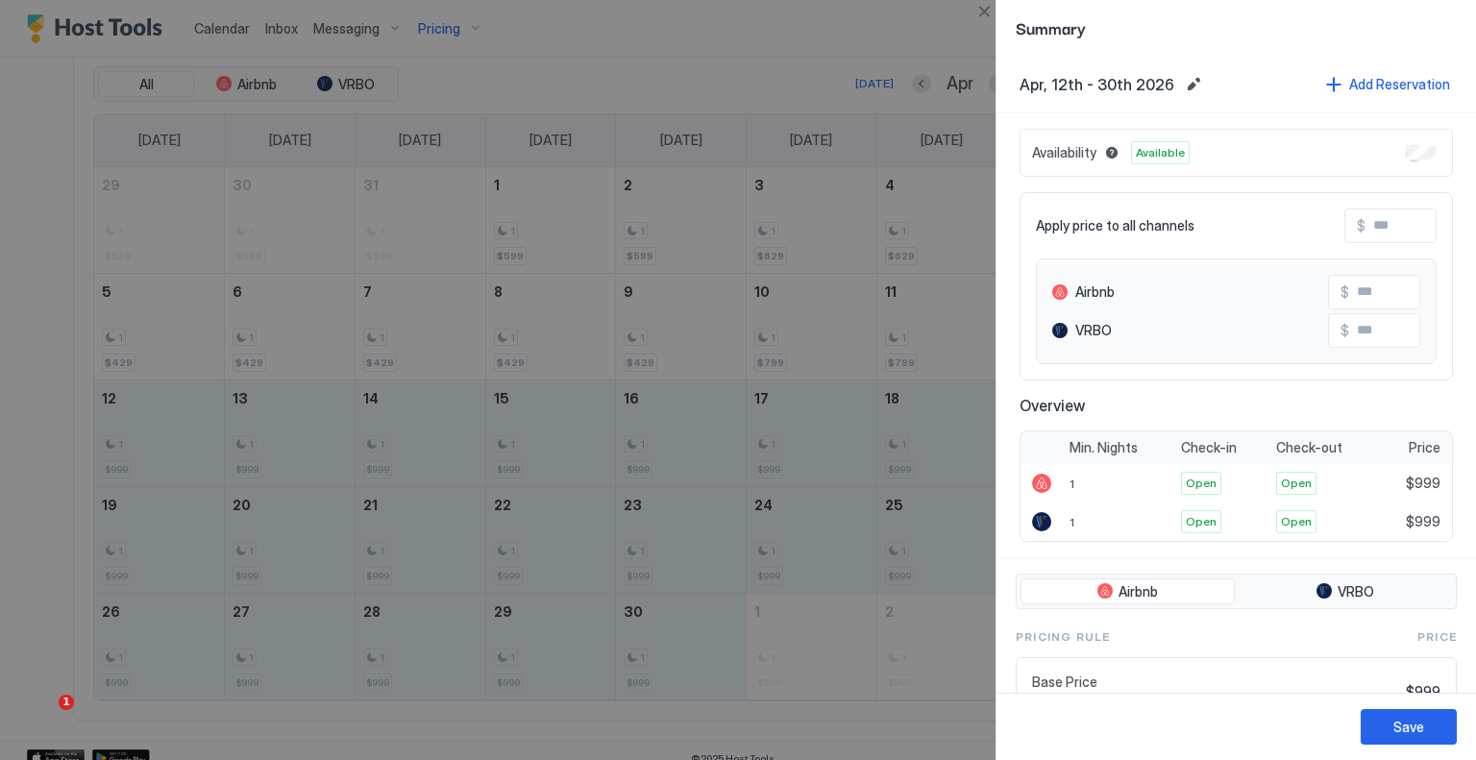
click at [1403, 221] on input "Input Field" at bounding box center [1443, 226] width 154 height 33
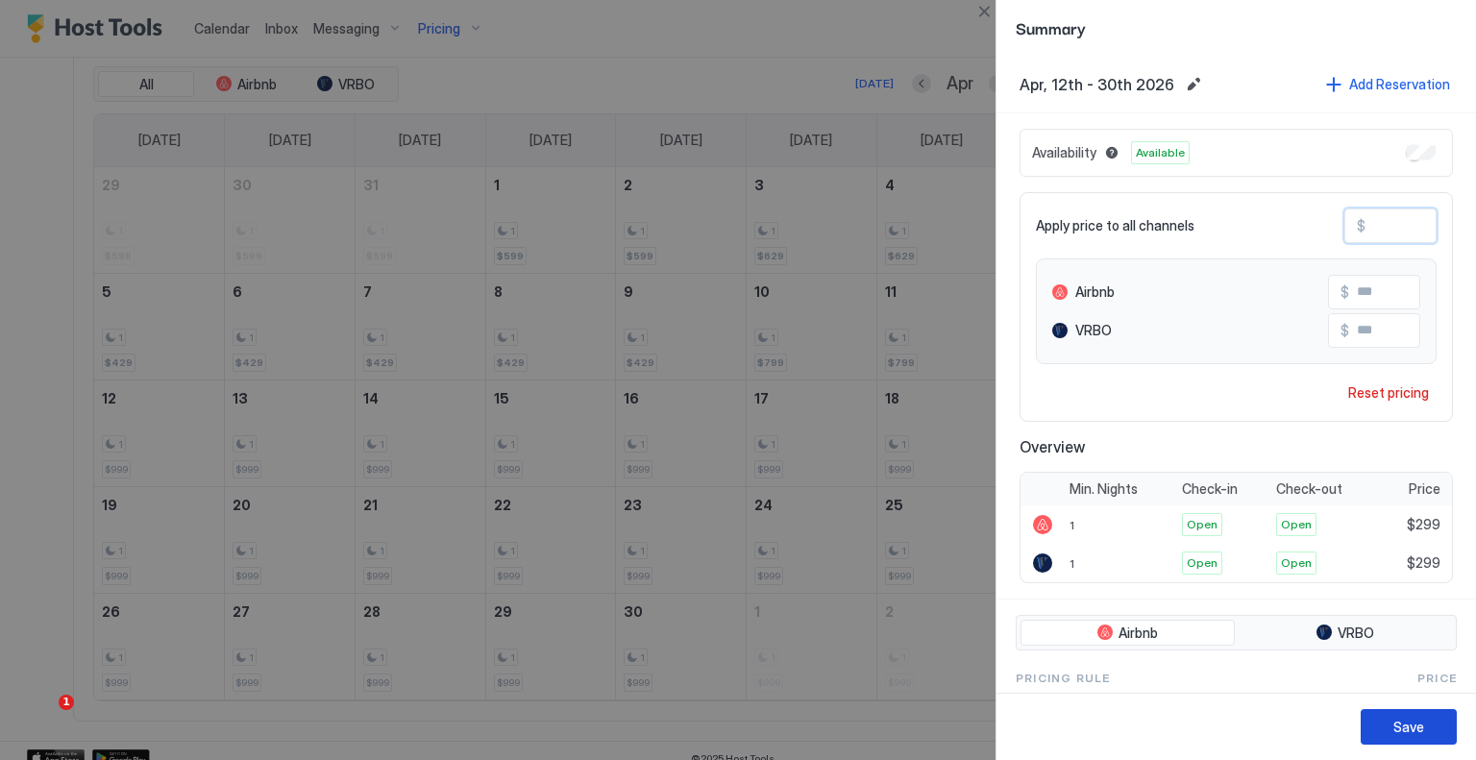
click at [1415, 718] on div "Save" at bounding box center [1409, 727] width 31 height 20
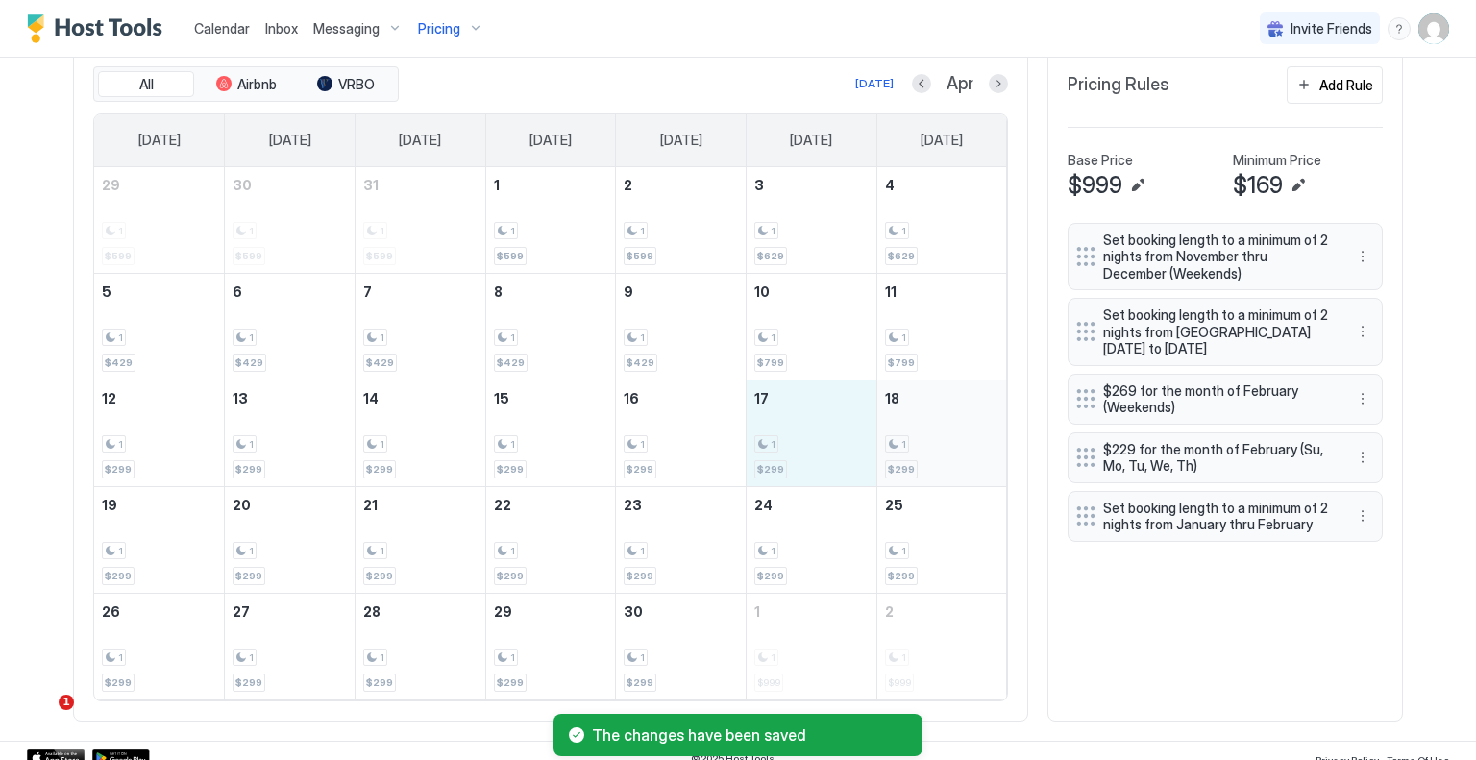
drag, startPoint x: 790, startPoint y: 421, endPoint x: 921, endPoint y: 421, distance: 130.7
click at [921, 421] on tr "12 1 $299 13 1 $299 14 1 $299 15 1 $299 16 1 $299 17 1 $299 18 1 $299" at bounding box center [550, 433] width 913 height 107
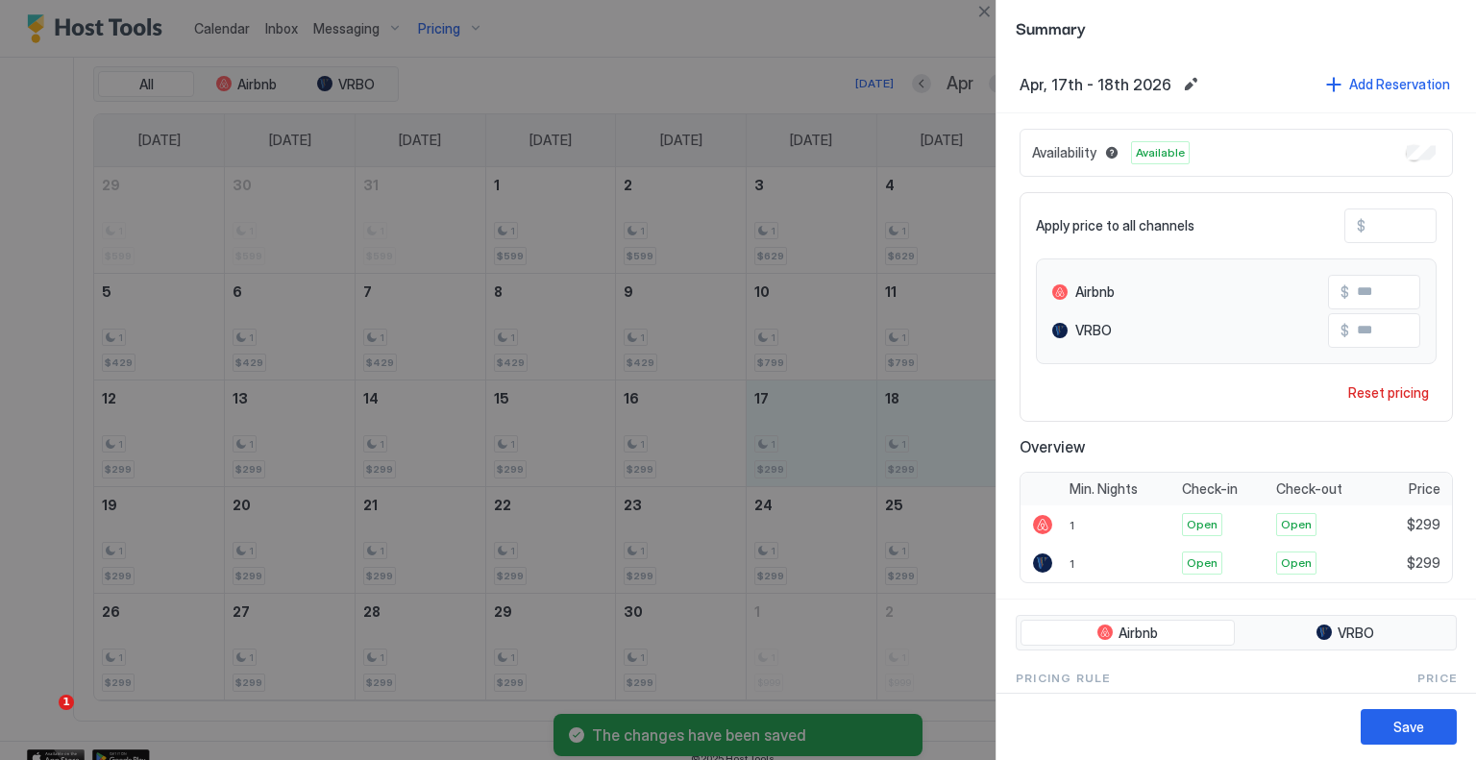
click at [1386, 226] on input "***" at bounding box center [1443, 226] width 154 height 33
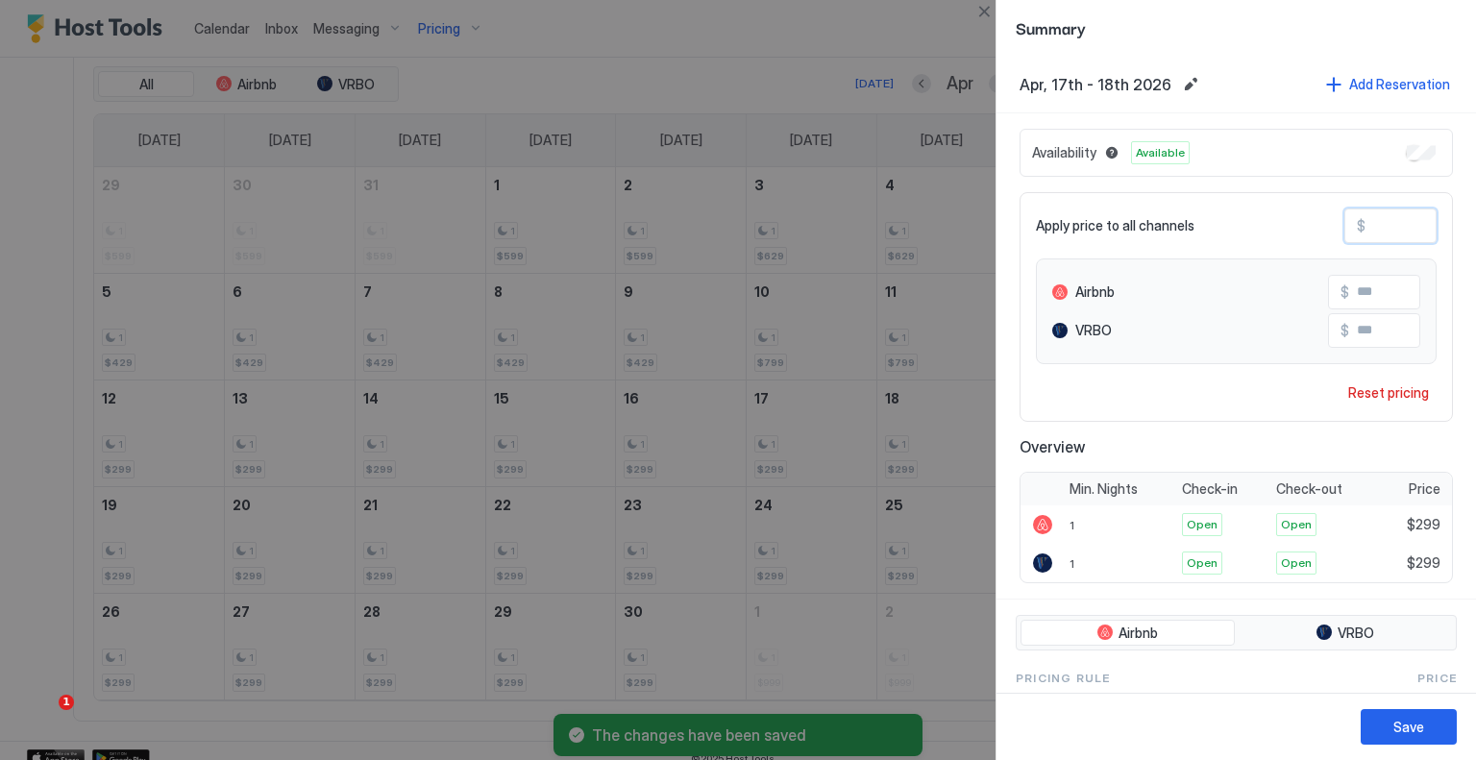
click at [1386, 226] on input "***" at bounding box center [1443, 226] width 154 height 33
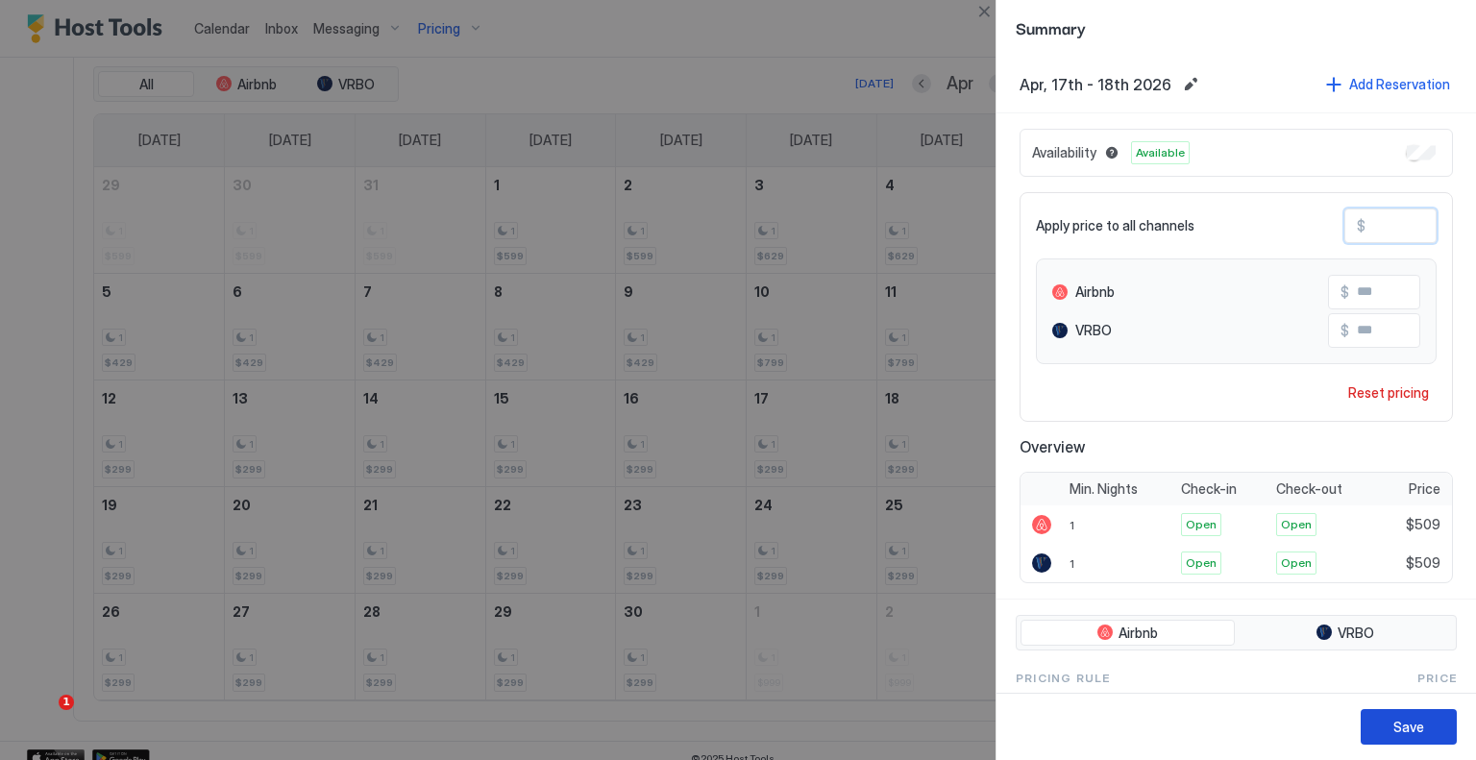
click at [1420, 714] on button "Save" at bounding box center [1409, 727] width 96 height 36
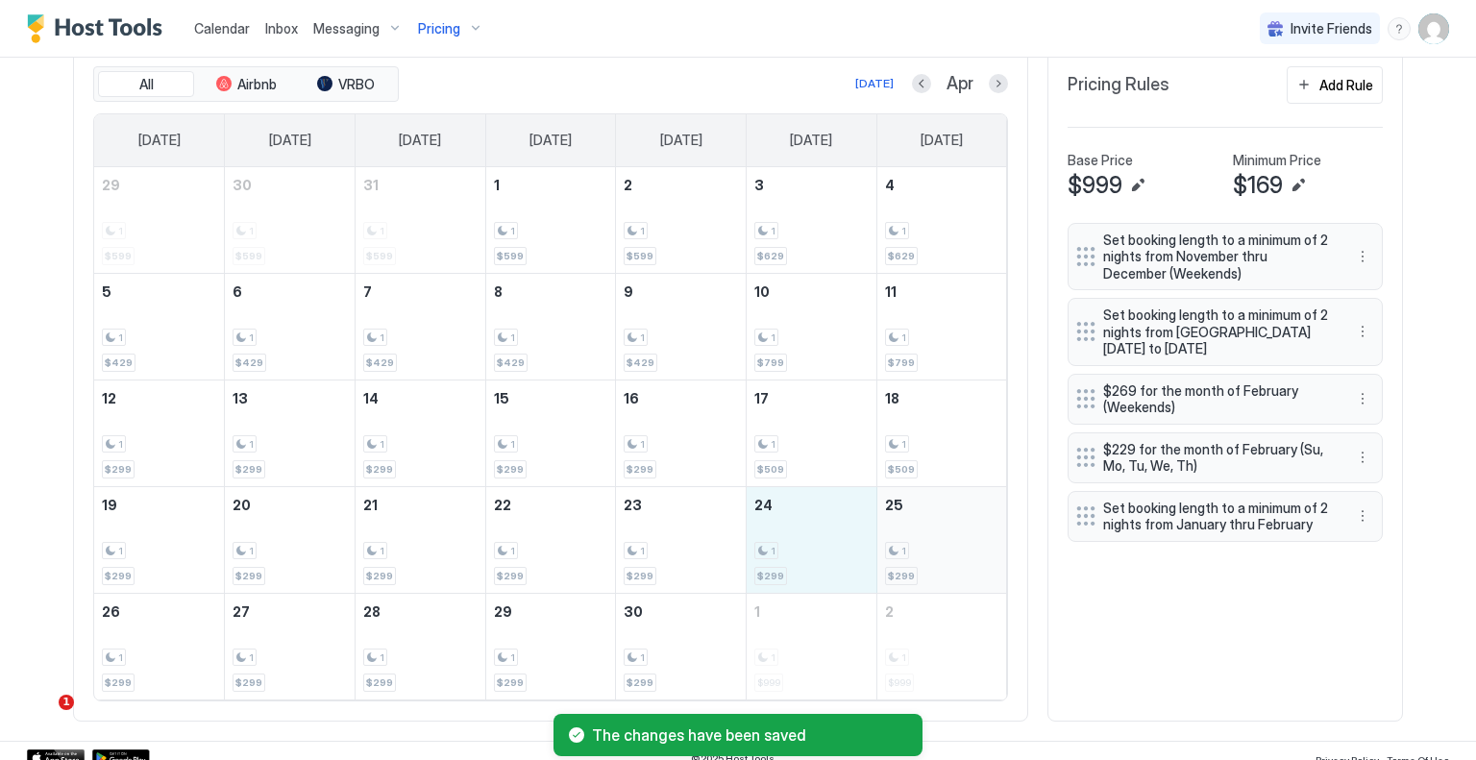
drag, startPoint x: 792, startPoint y: 518, endPoint x: 905, endPoint y: 518, distance: 113.4
click at [905, 518] on tr "19 1 $299 20 1 $299 21 1 $299 22 1 $299 23 1 $299 24 1 $299 25 1 $299" at bounding box center [550, 539] width 913 height 107
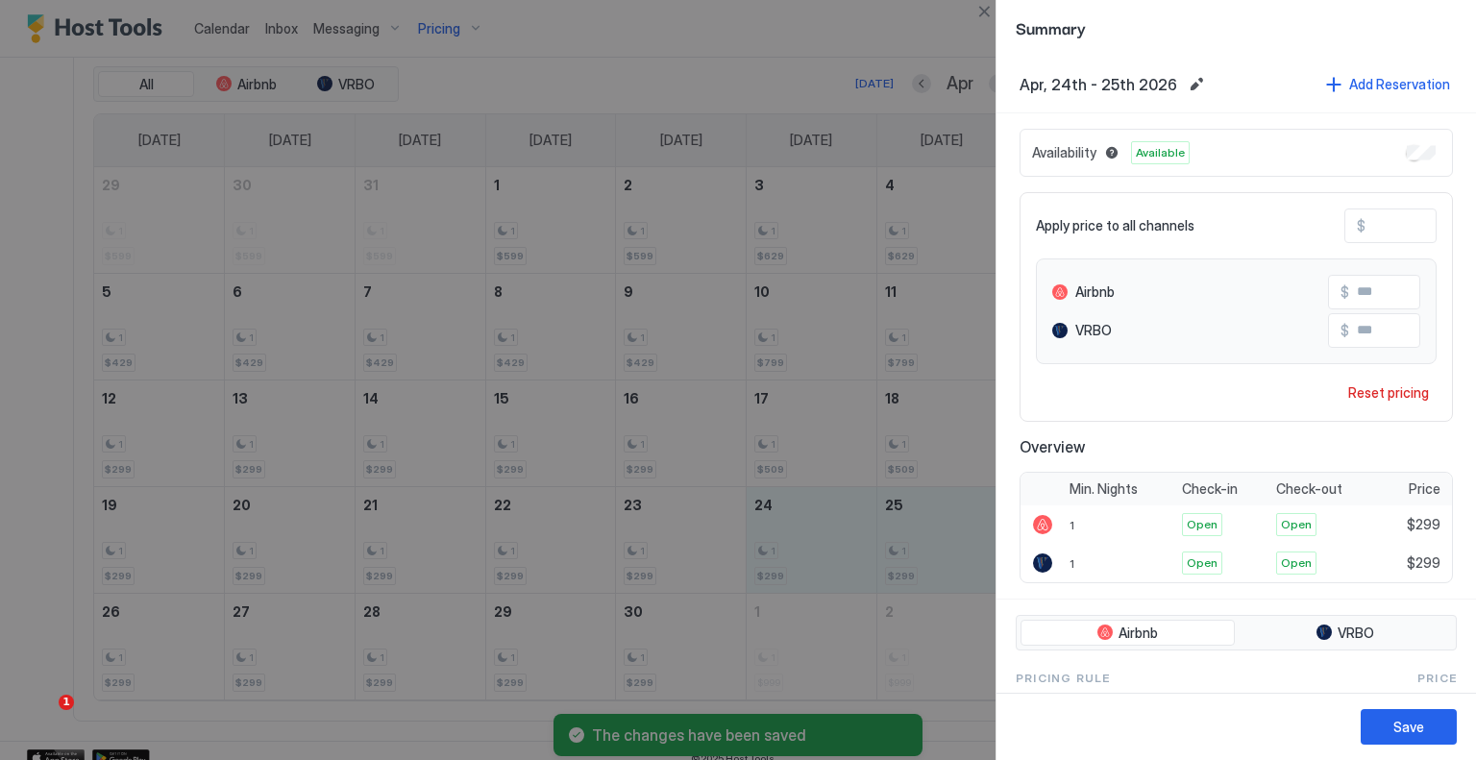
click at [1380, 235] on input "***" at bounding box center [1443, 226] width 154 height 33
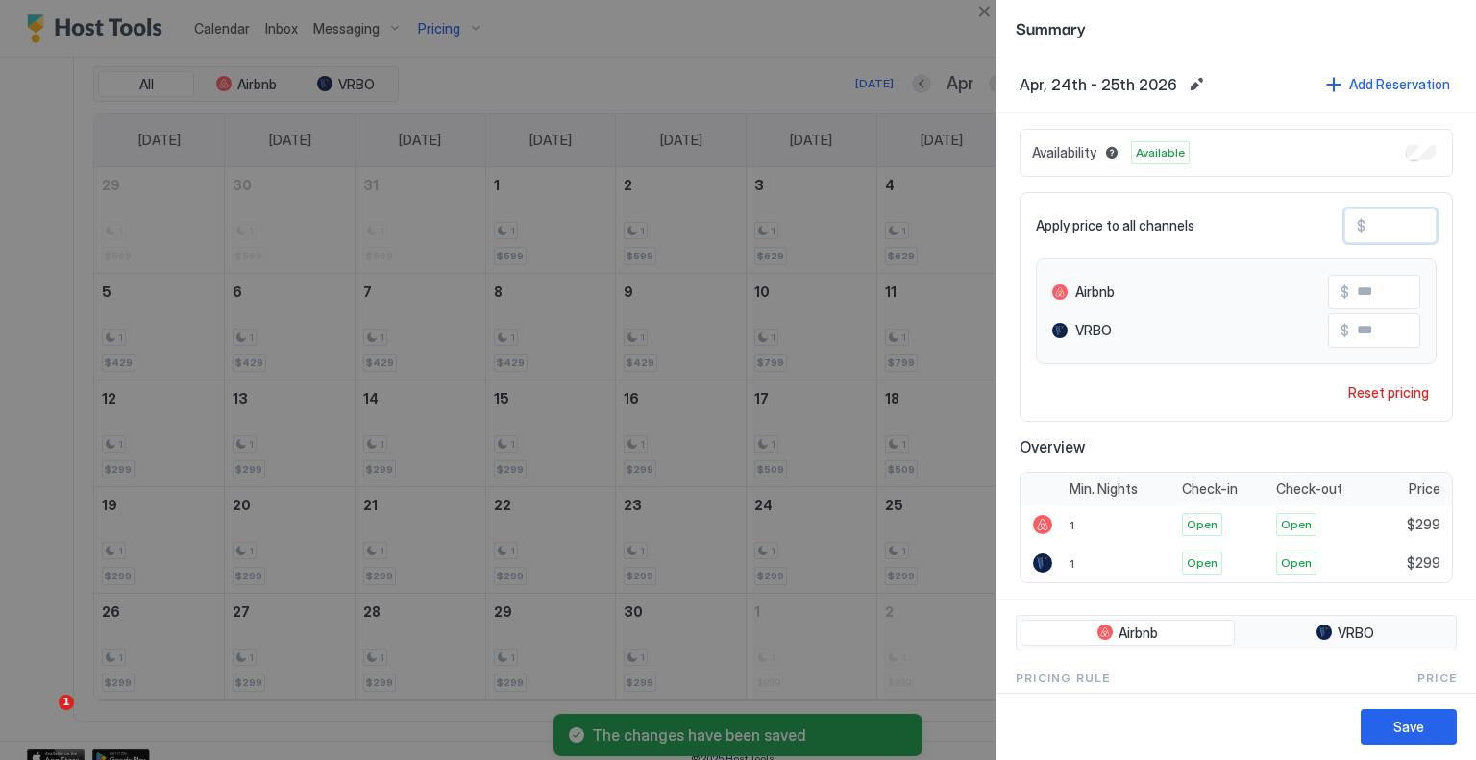
click at [1380, 235] on input "***" at bounding box center [1443, 226] width 154 height 33
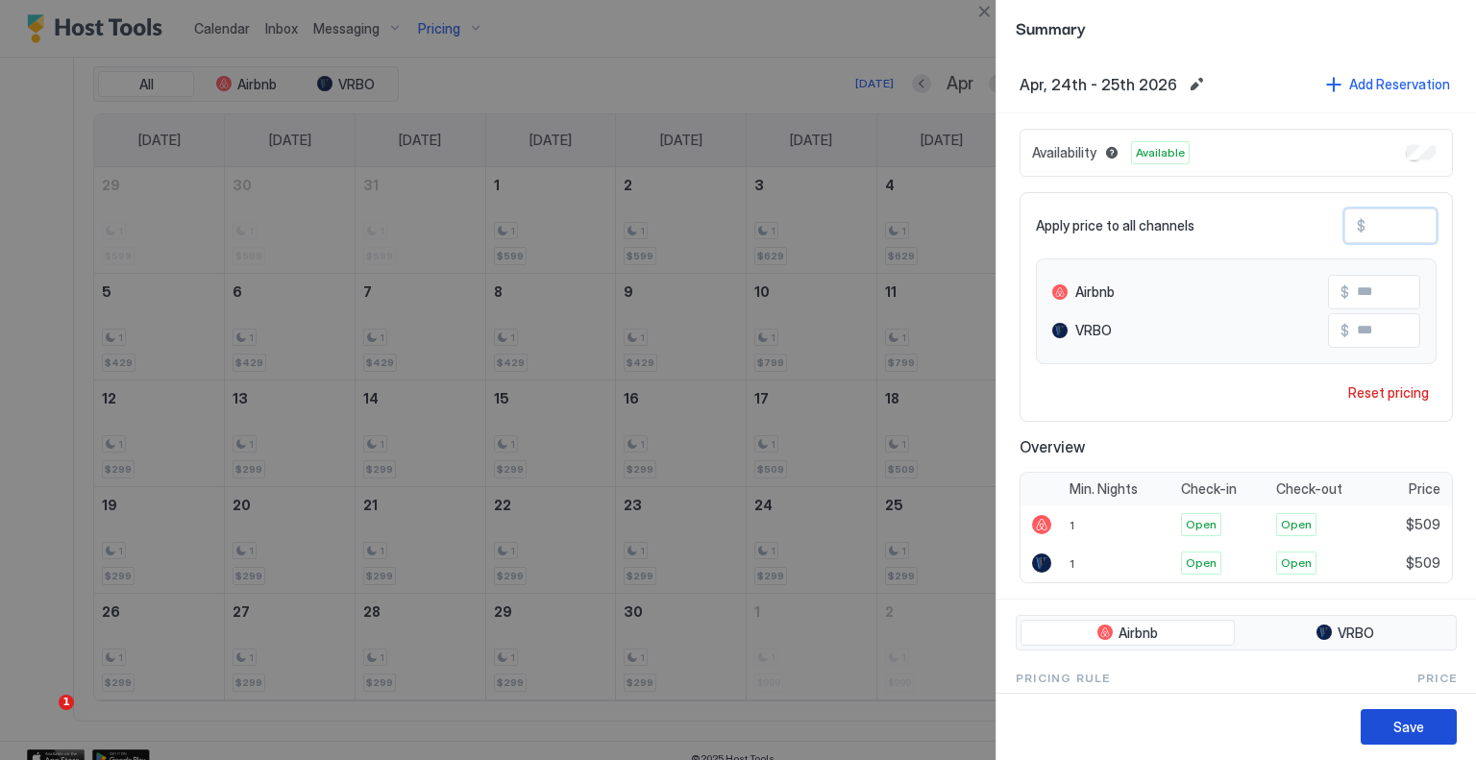
click at [1426, 714] on button "Save" at bounding box center [1409, 727] width 96 height 36
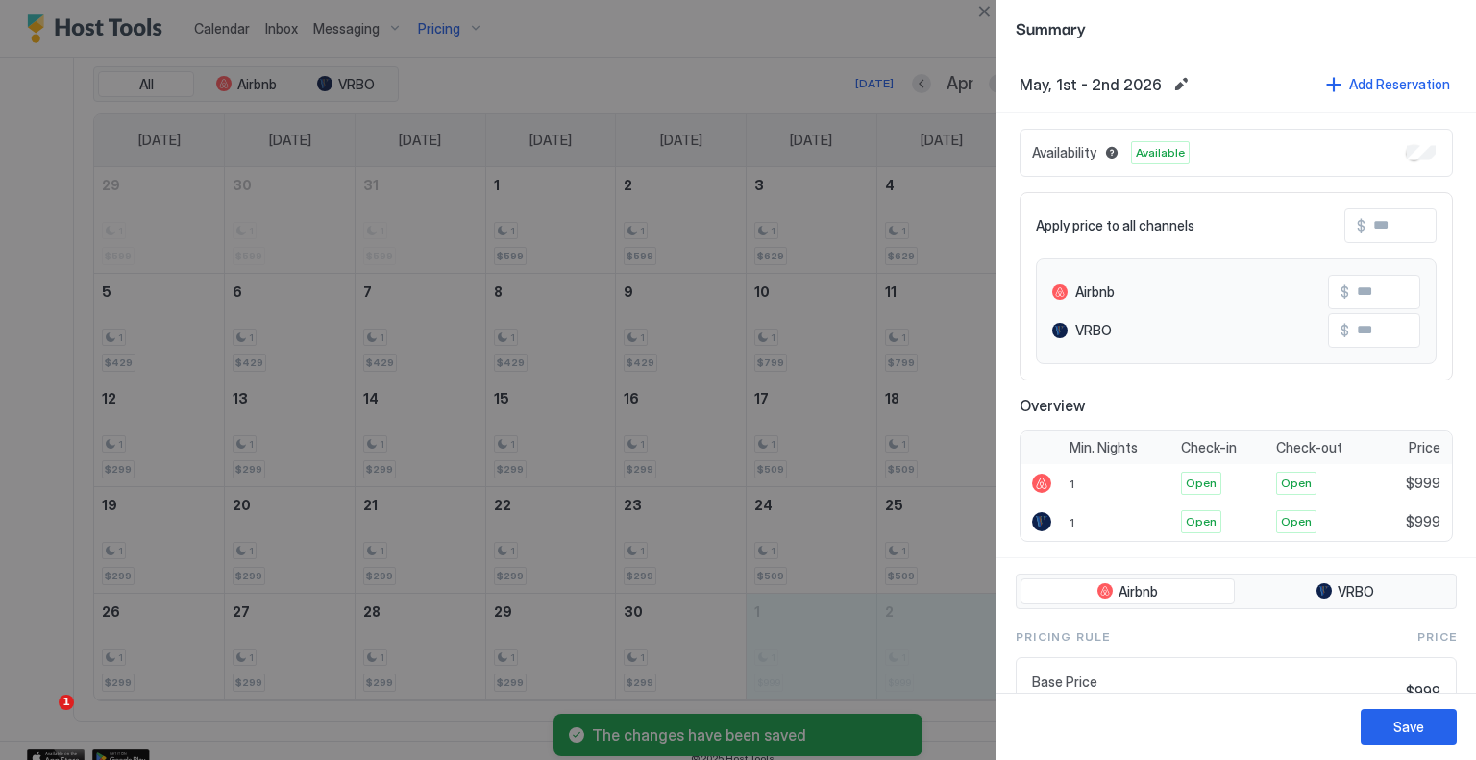
click at [1397, 218] on input "Input Field" at bounding box center [1443, 226] width 154 height 33
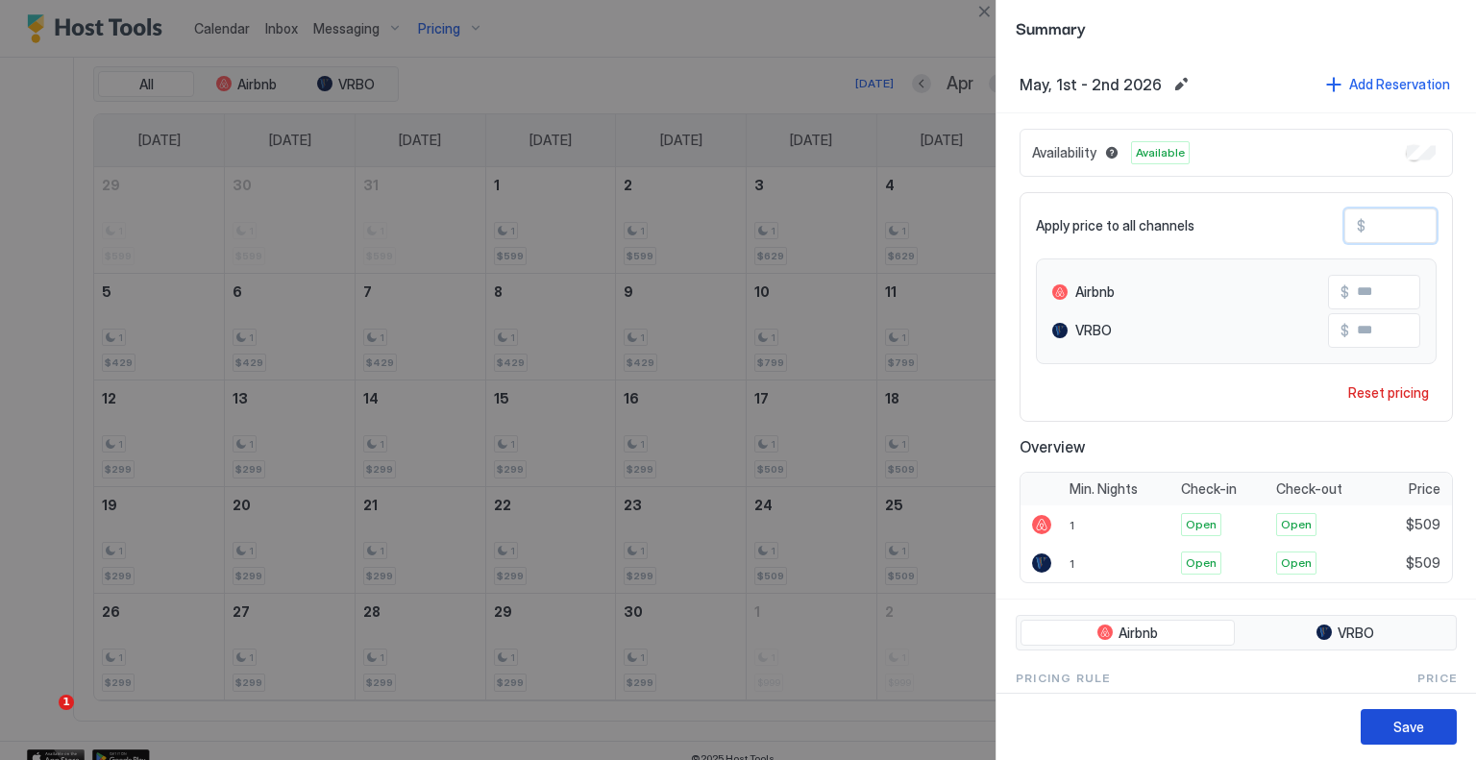
click at [1438, 718] on button "Save" at bounding box center [1409, 727] width 96 height 36
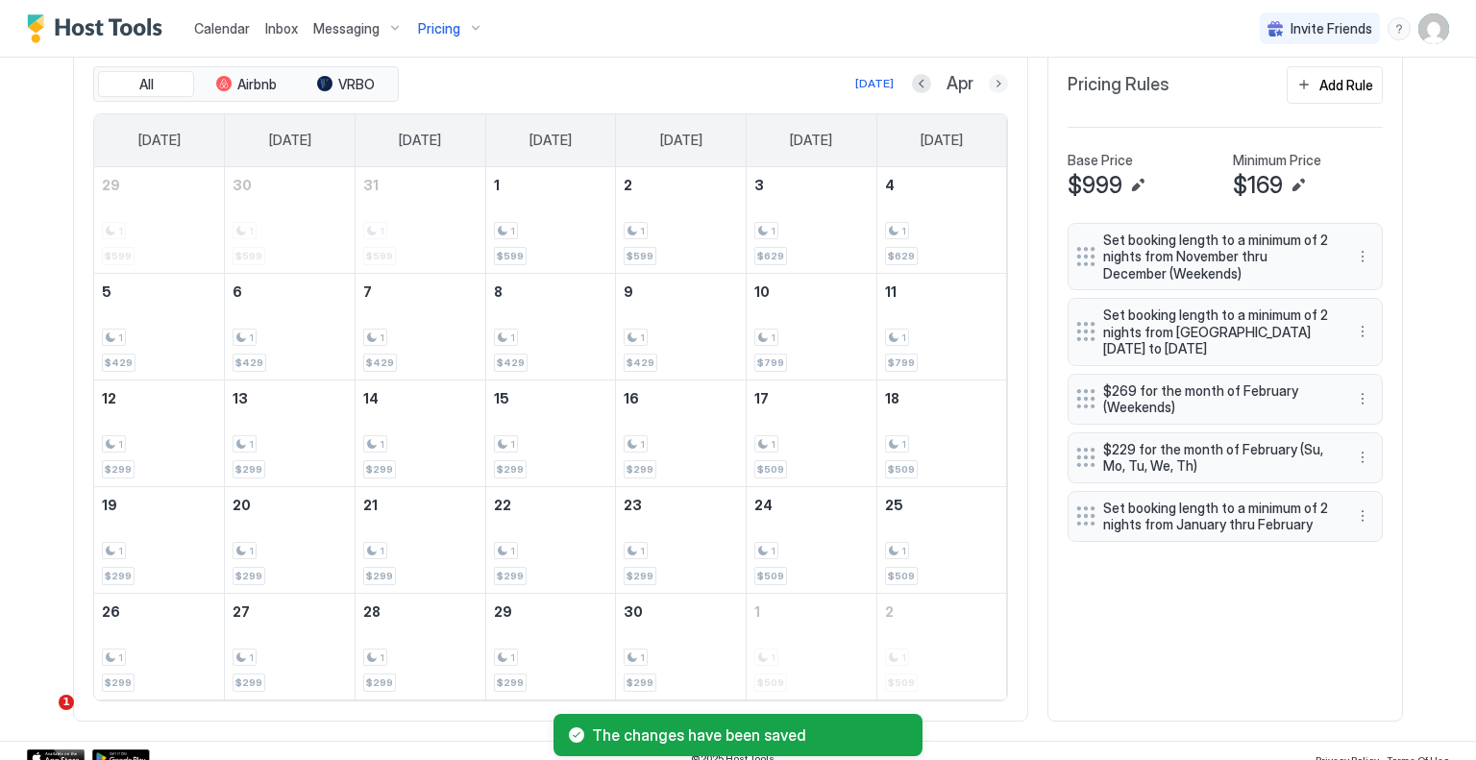
click at [989, 81] on button "Next month" at bounding box center [998, 83] width 19 height 19
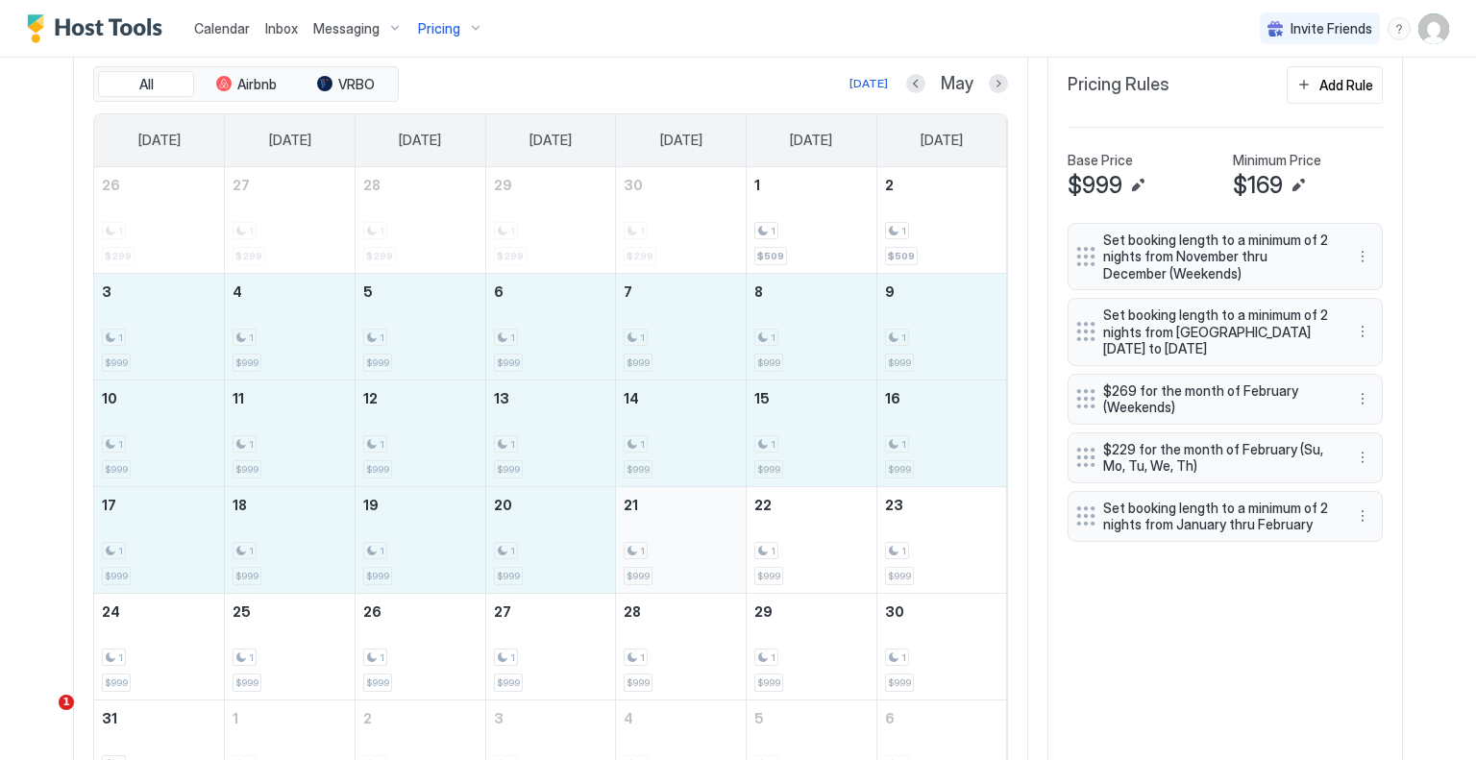
drag, startPoint x: 144, startPoint y: 345, endPoint x: 692, endPoint y: 536, distance: 580.3
click at [692, 536] on tbody "26 1 $299 27 1 $299 28 1 $299 29 1 $299 30 1 $299 1 1 $509 2 1 $509 3 1 $999 4 …" at bounding box center [550, 486] width 913 height 639
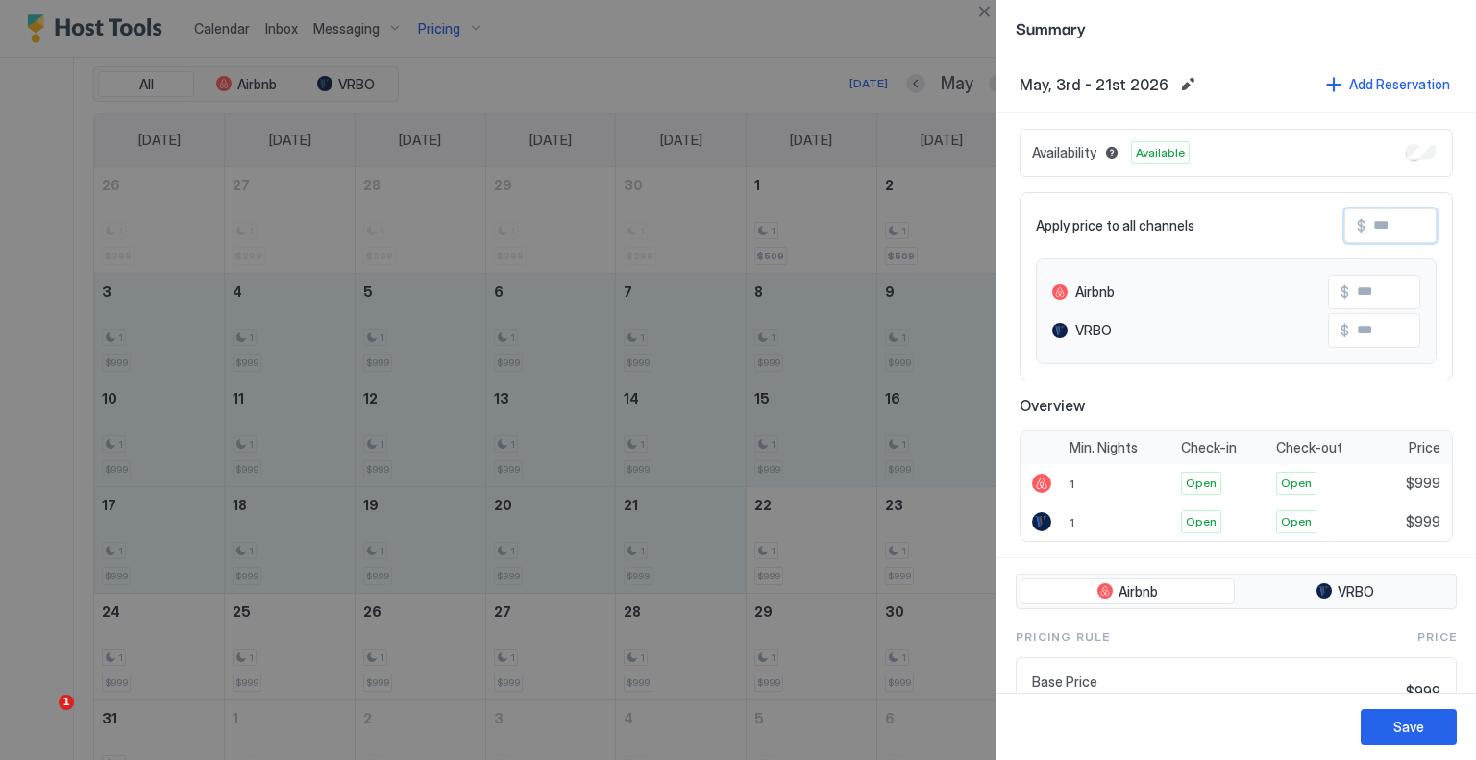
click at [1372, 230] on input "Input Field" at bounding box center [1443, 226] width 154 height 33
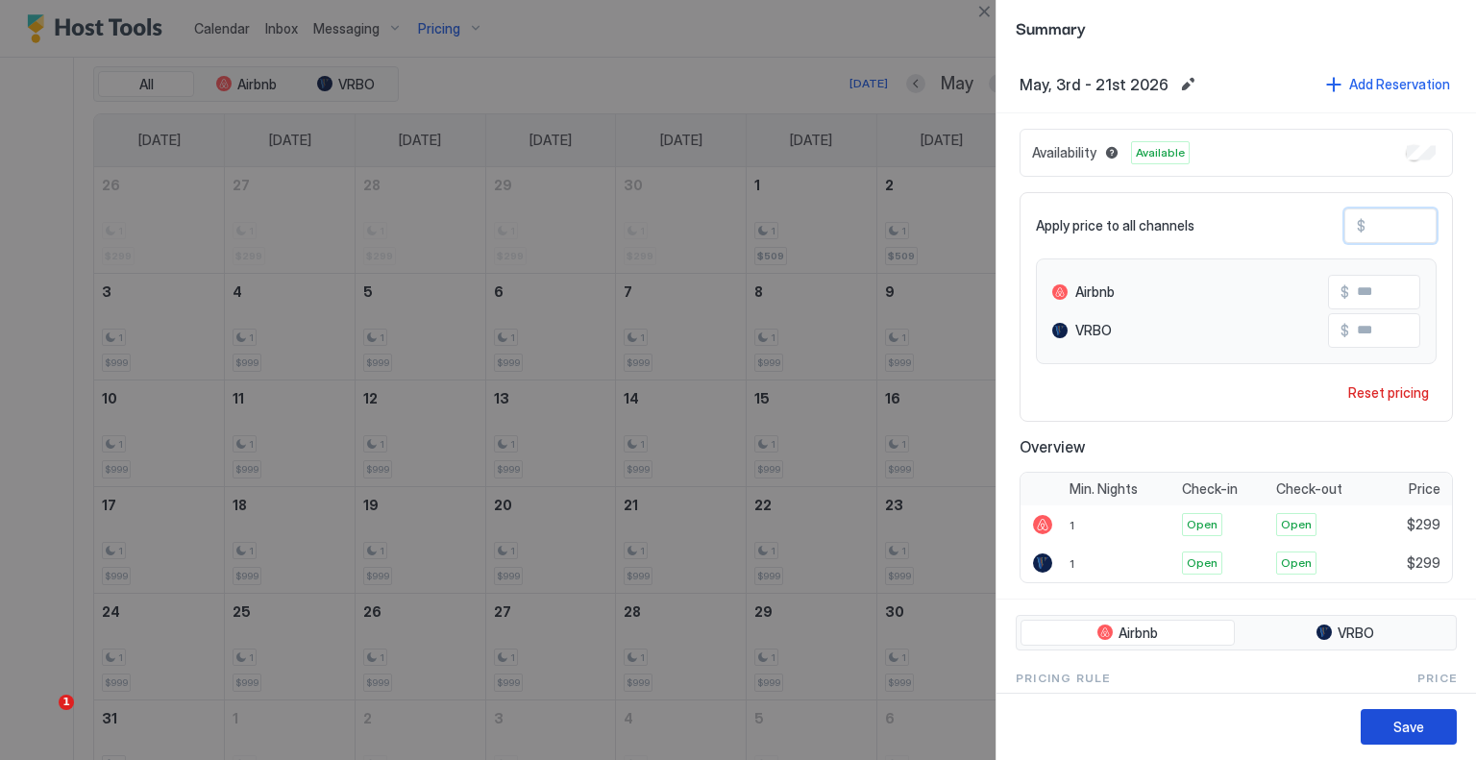
click at [1423, 721] on button "Save" at bounding box center [1409, 727] width 96 height 36
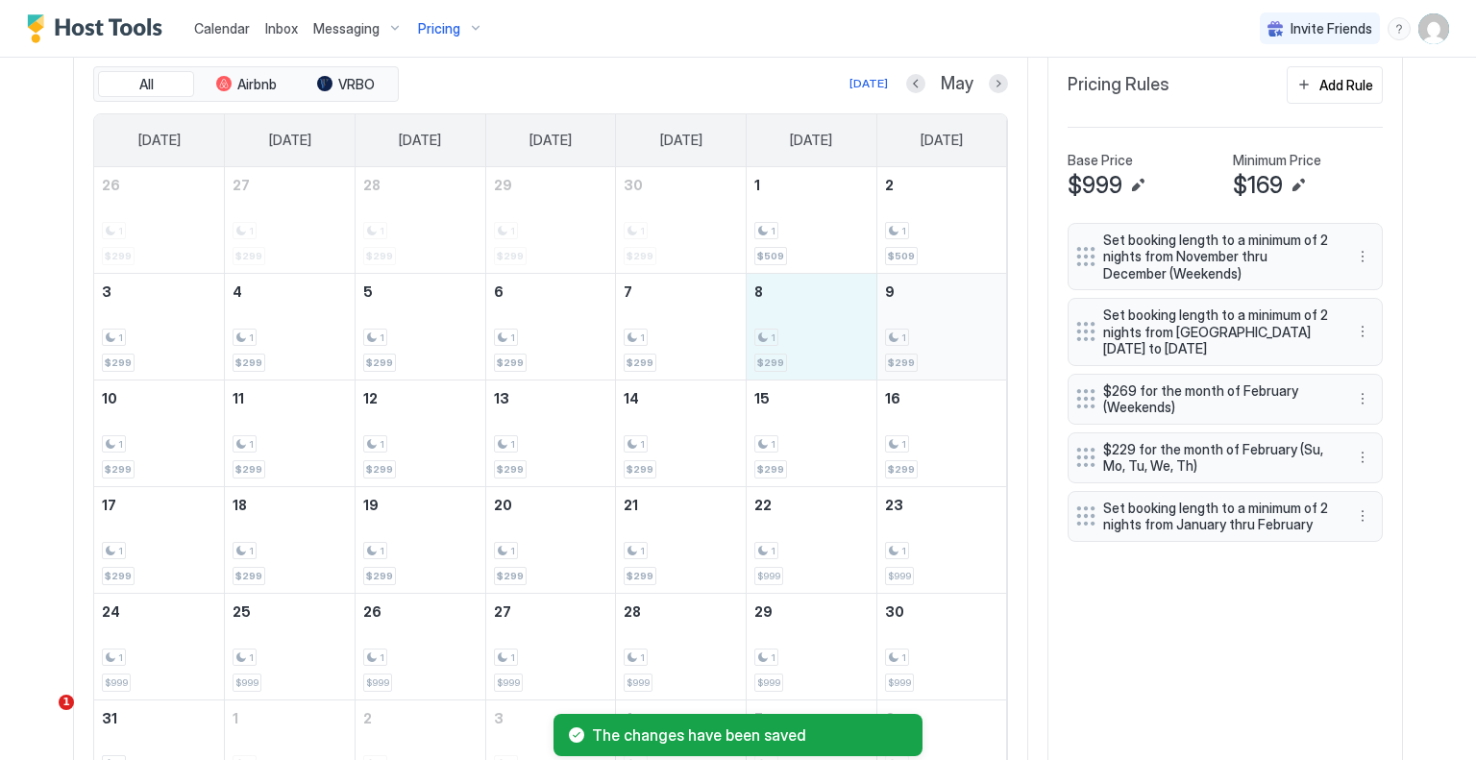
drag, startPoint x: 836, startPoint y: 346, endPoint x: 922, endPoint y: 346, distance: 85.5
click at [922, 346] on tr "3 1 $299 4 1 $299 5 1 $299 6 1 $299 7 1 $299 8 1 $299 9 1 $299" at bounding box center [550, 326] width 913 height 107
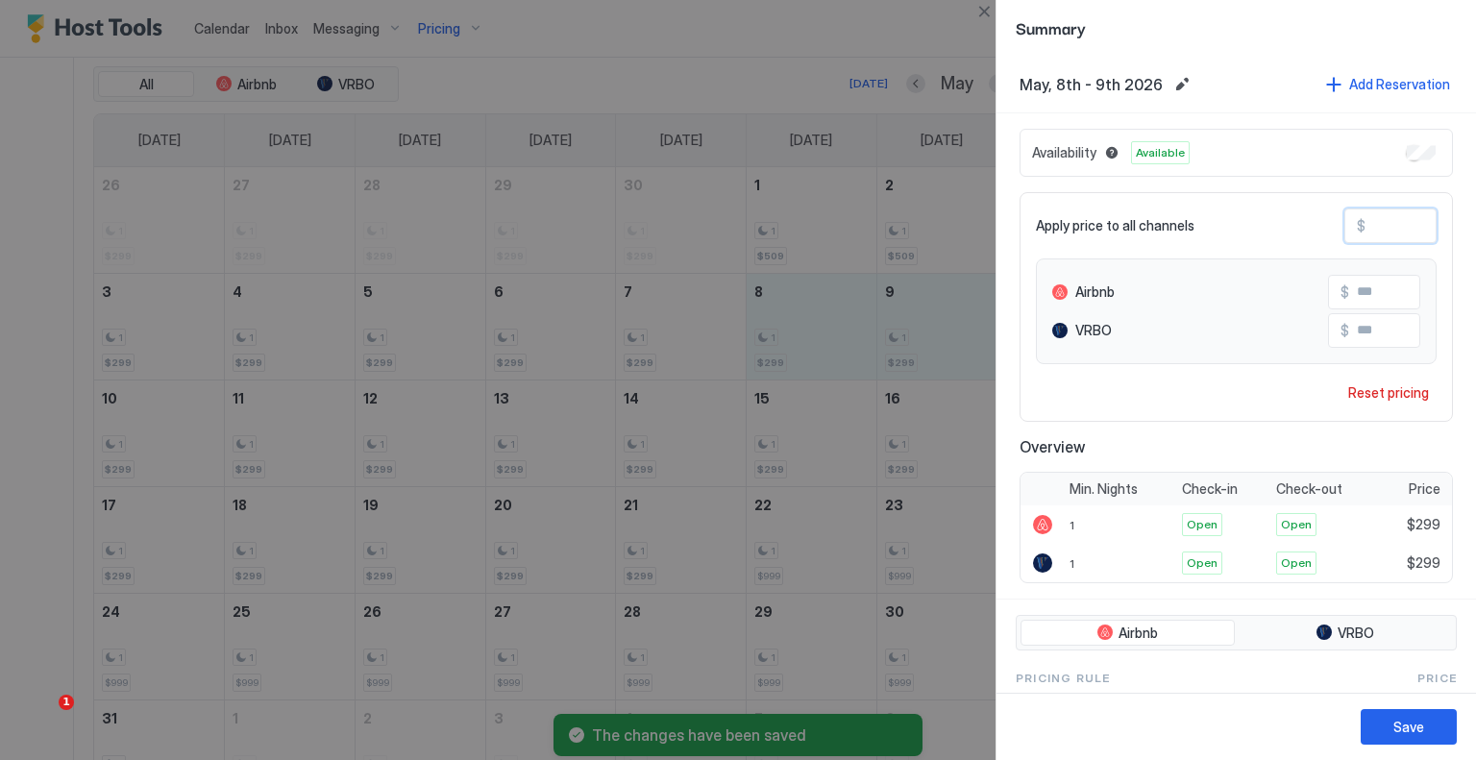
click at [1387, 220] on input "***" at bounding box center [1443, 226] width 154 height 33
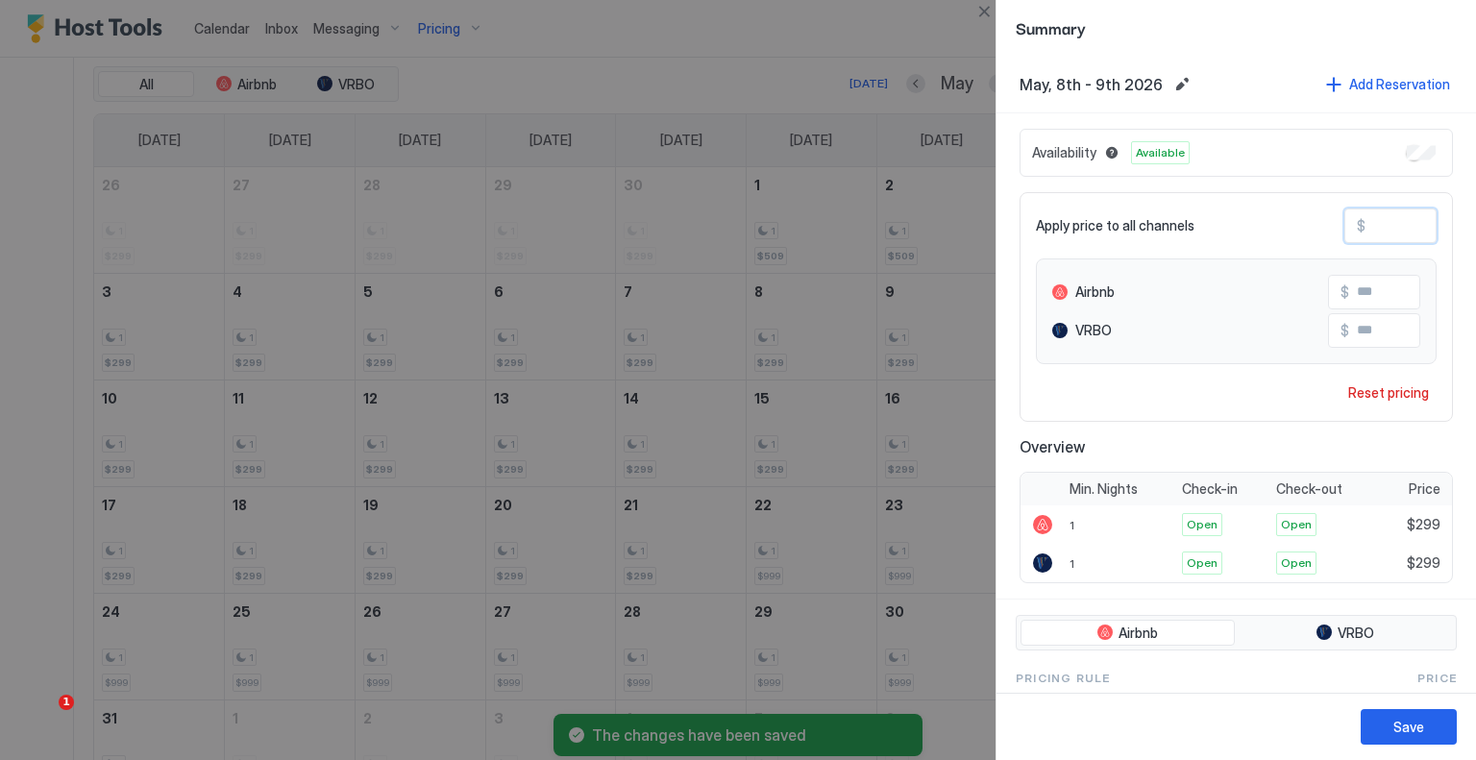
click at [1387, 220] on input "***" at bounding box center [1443, 226] width 154 height 33
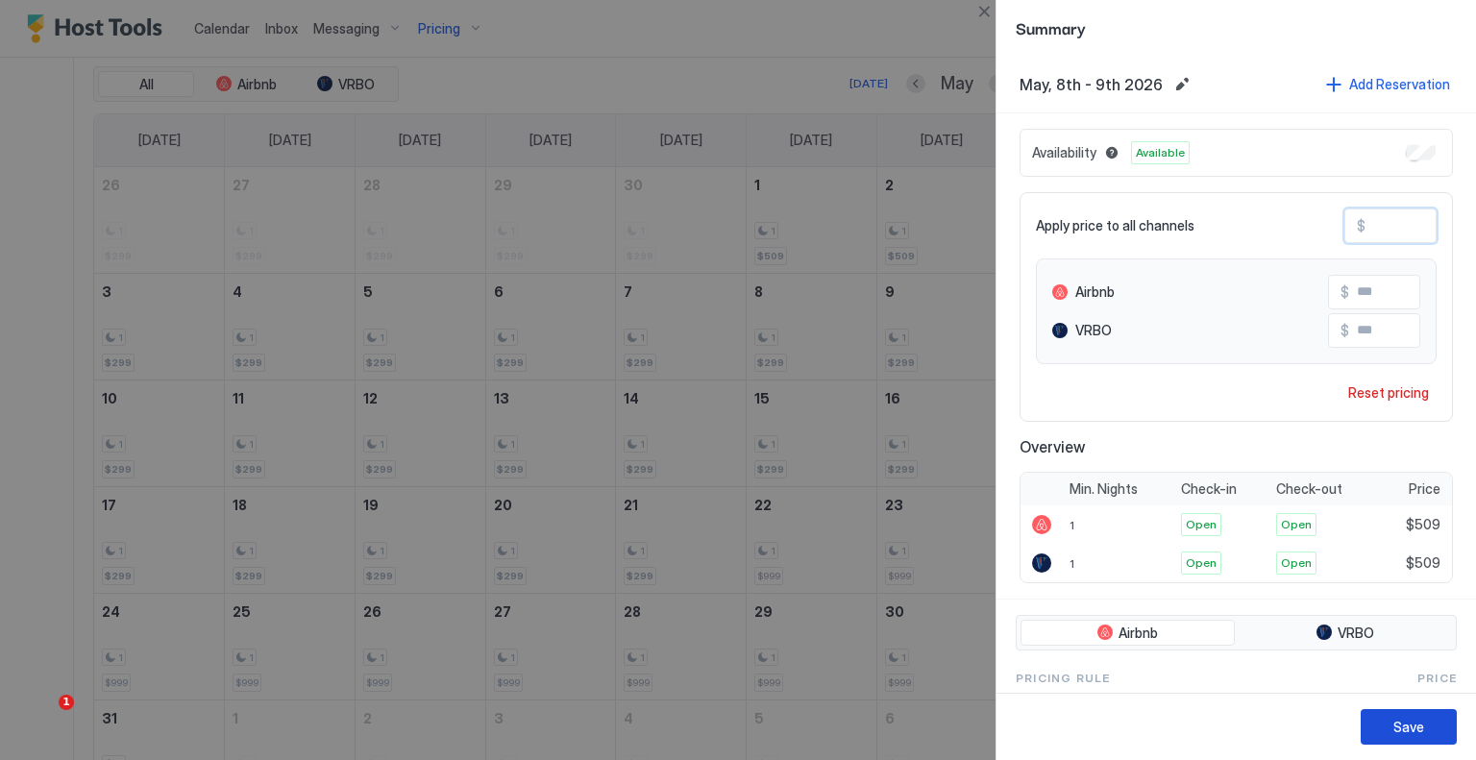
click at [1409, 716] on button "Save" at bounding box center [1409, 727] width 96 height 36
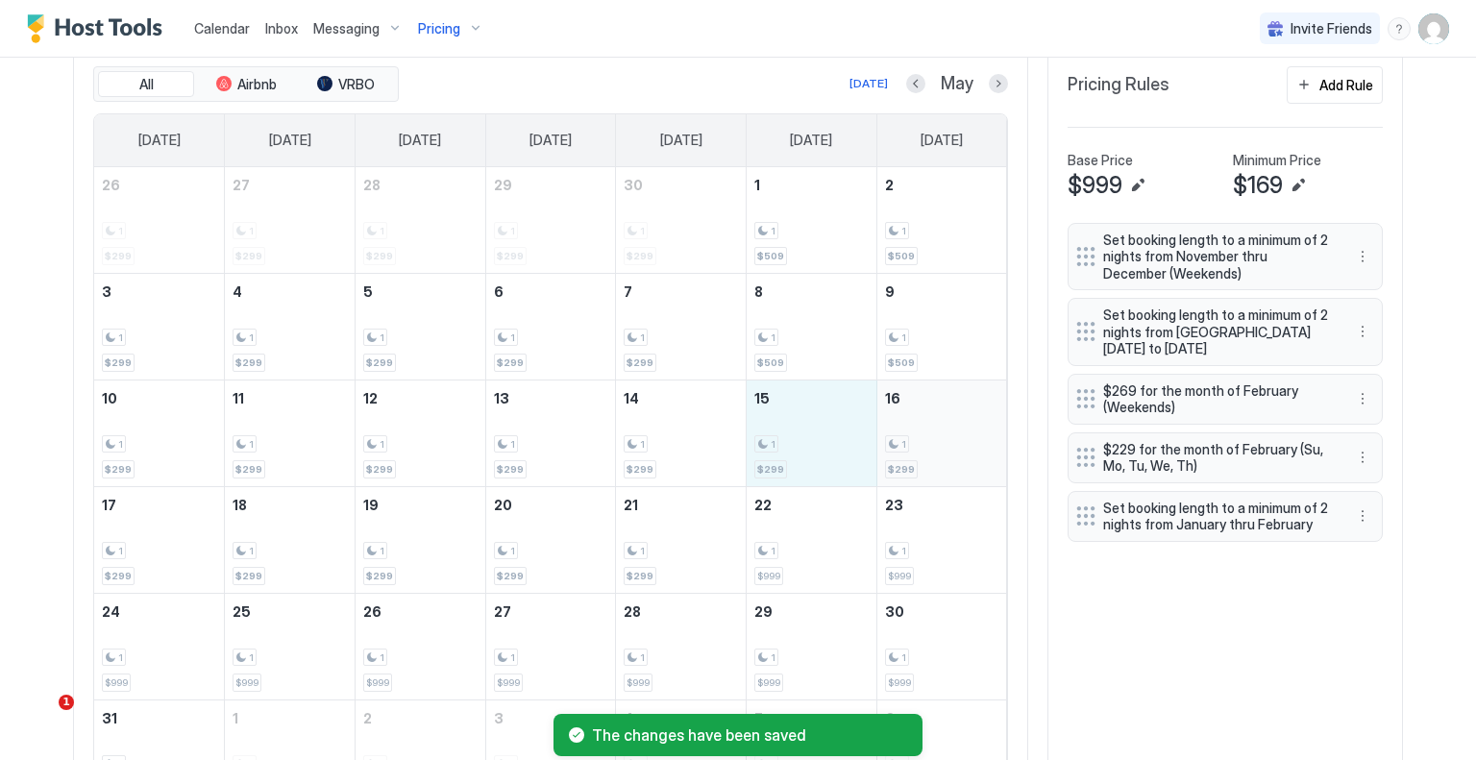
drag, startPoint x: 820, startPoint y: 449, endPoint x: 919, endPoint y: 439, distance: 99.5
click at [919, 439] on tr "10 1 $299 11 1 $299 12 1 $299 13 1 $299 14 1 $299 15 1 $299 16 1 $299" at bounding box center [550, 433] width 913 height 107
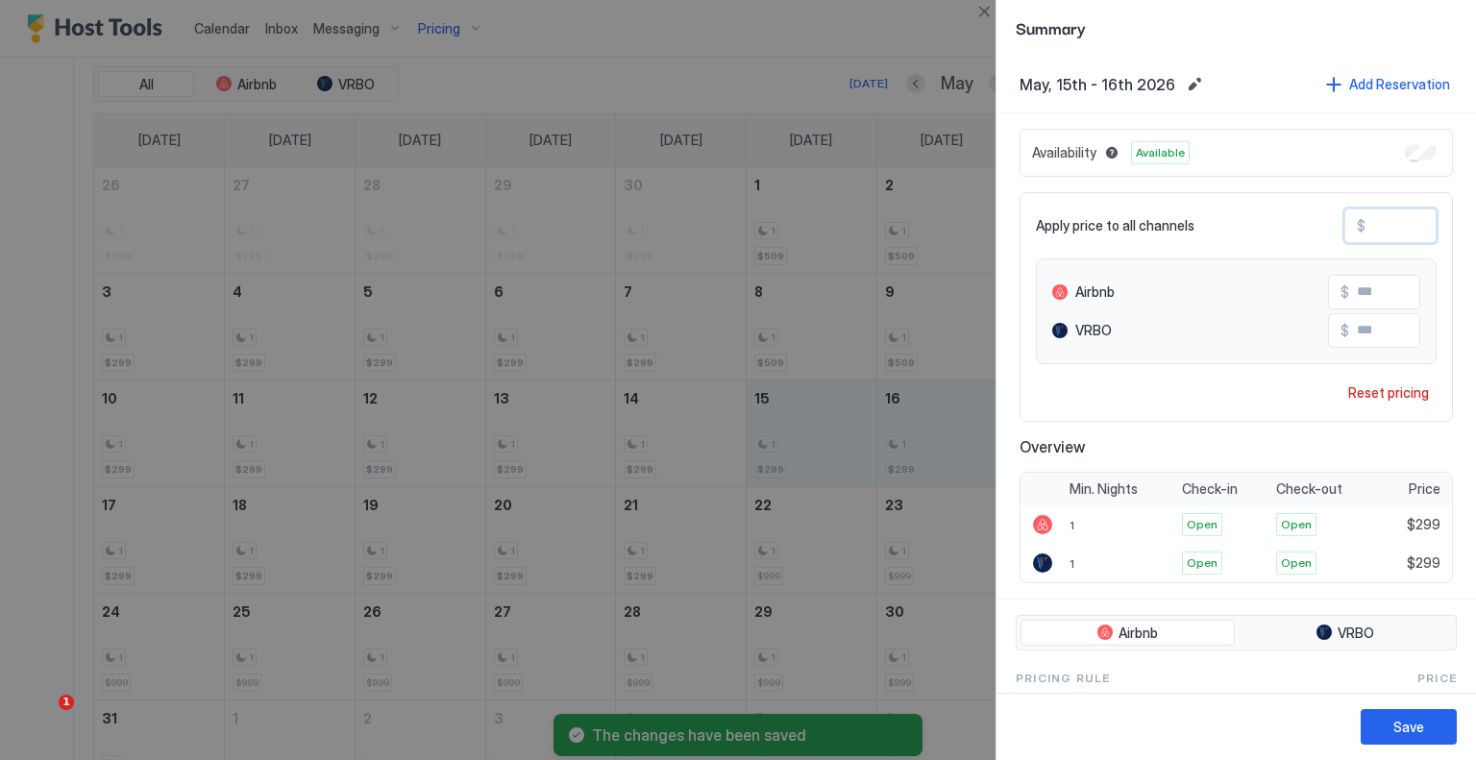
click at [1380, 226] on input "***" at bounding box center [1443, 226] width 154 height 33
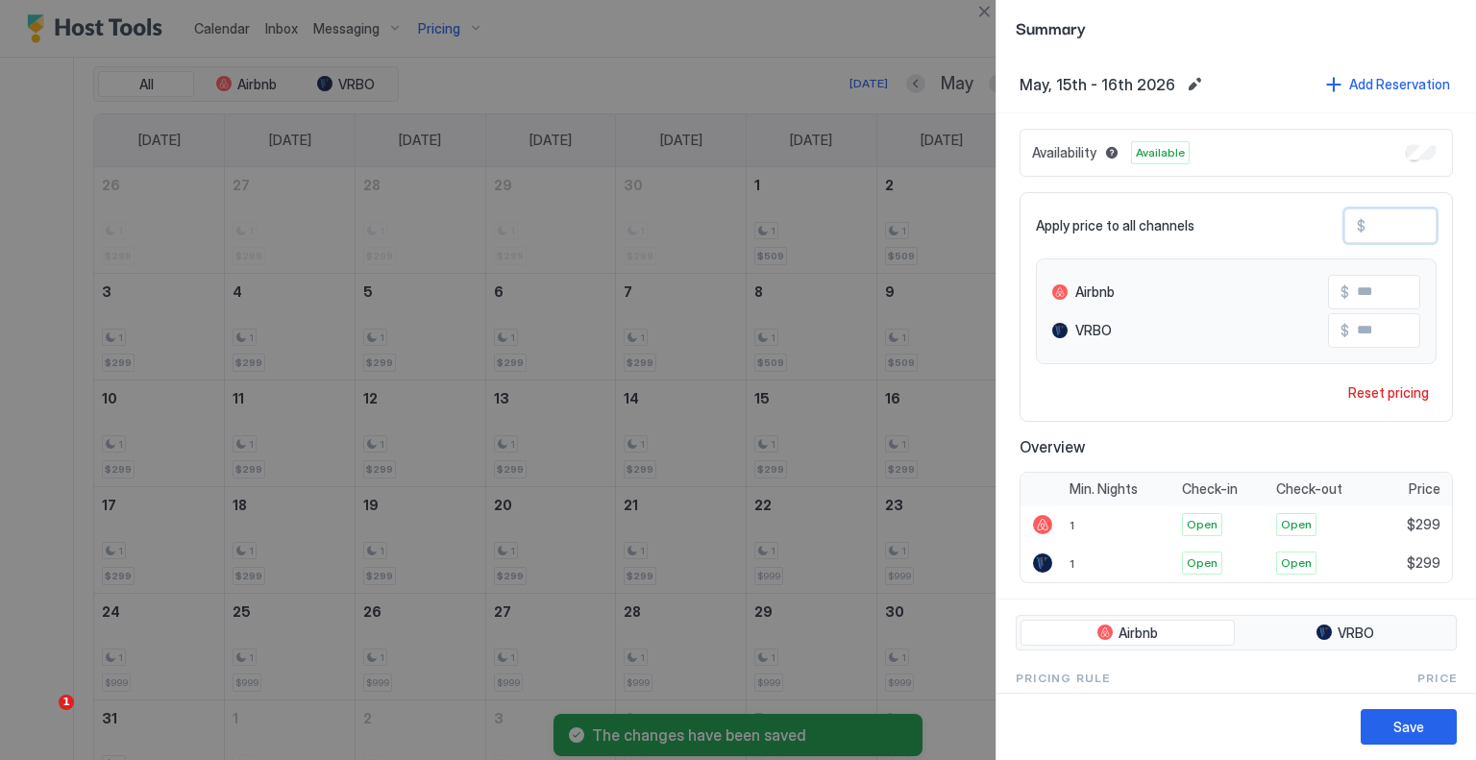
click at [1380, 226] on input "***" at bounding box center [1443, 226] width 154 height 33
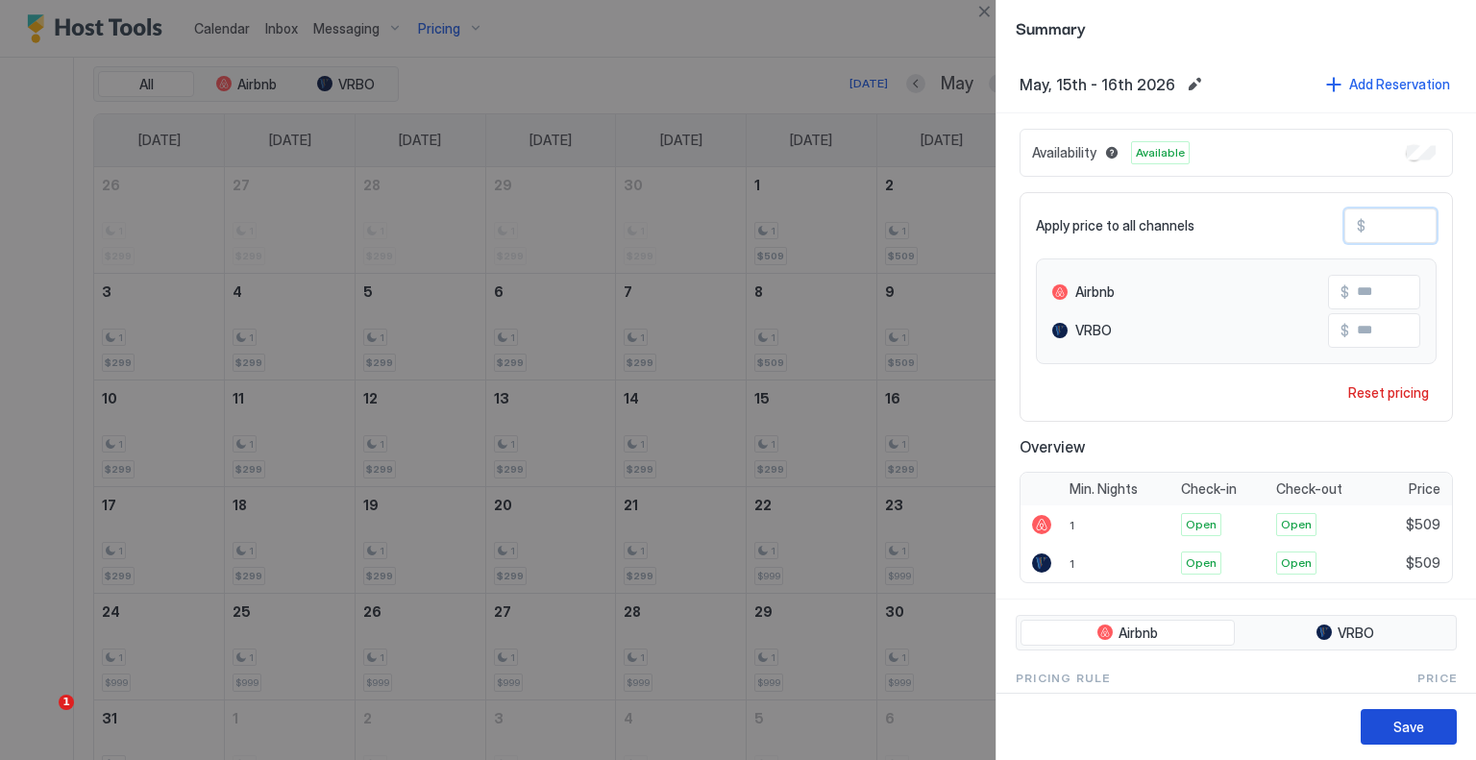
click at [1425, 721] on button "Save" at bounding box center [1409, 727] width 96 height 36
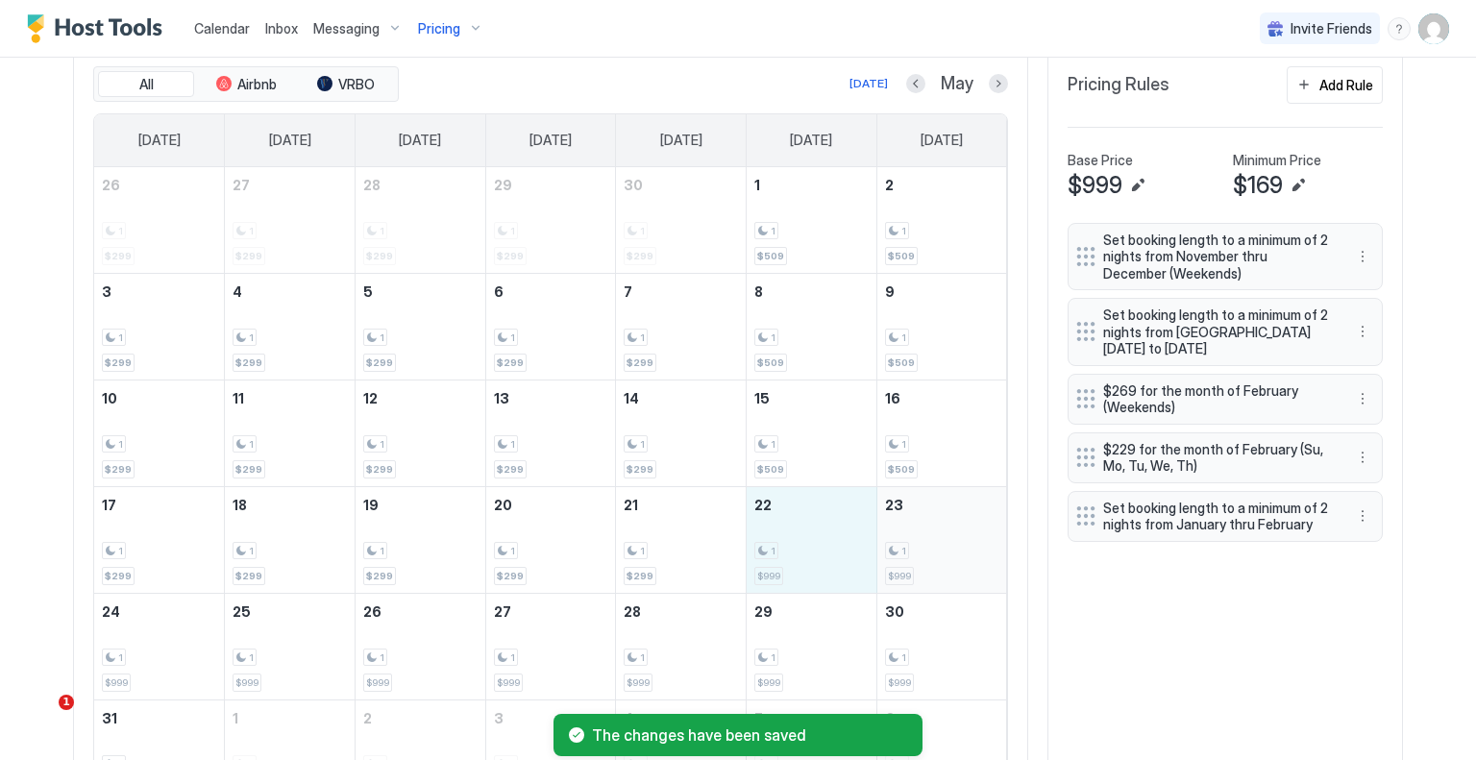
drag, startPoint x: 811, startPoint y: 553, endPoint x: 916, endPoint y: 552, distance: 104.8
click at [916, 552] on tr "17 1 $299 18 1 $299 19 1 $299 20 1 $299 21 1 $299 22 1 $999 23 1 $999" at bounding box center [550, 539] width 913 height 107
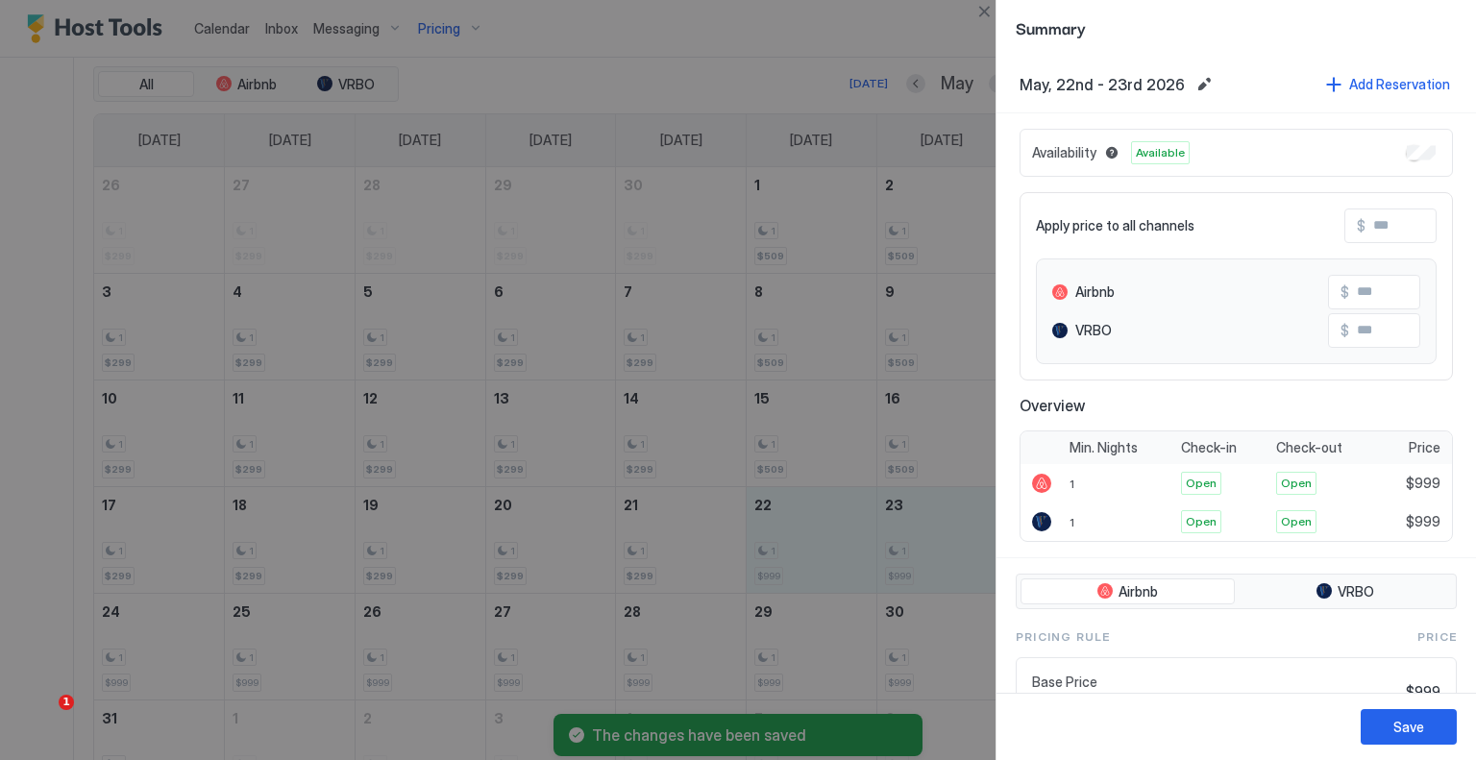
click at [1382, 221] on input "Input Field" at bounding box center [1443, 226] width 154 height 33
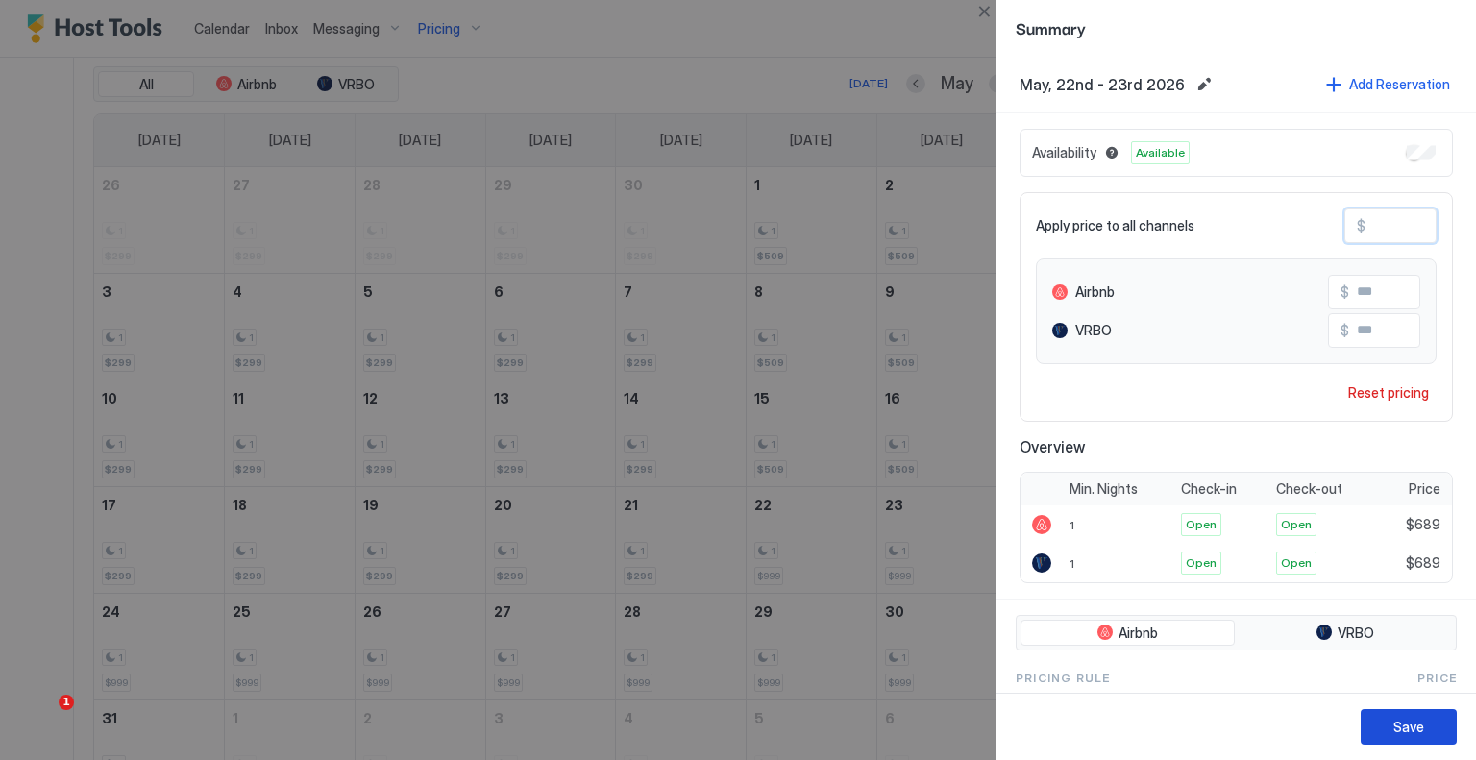
click at [1441, 718] on button "Save" at bounding box center [1409, 727] width 96 height 36
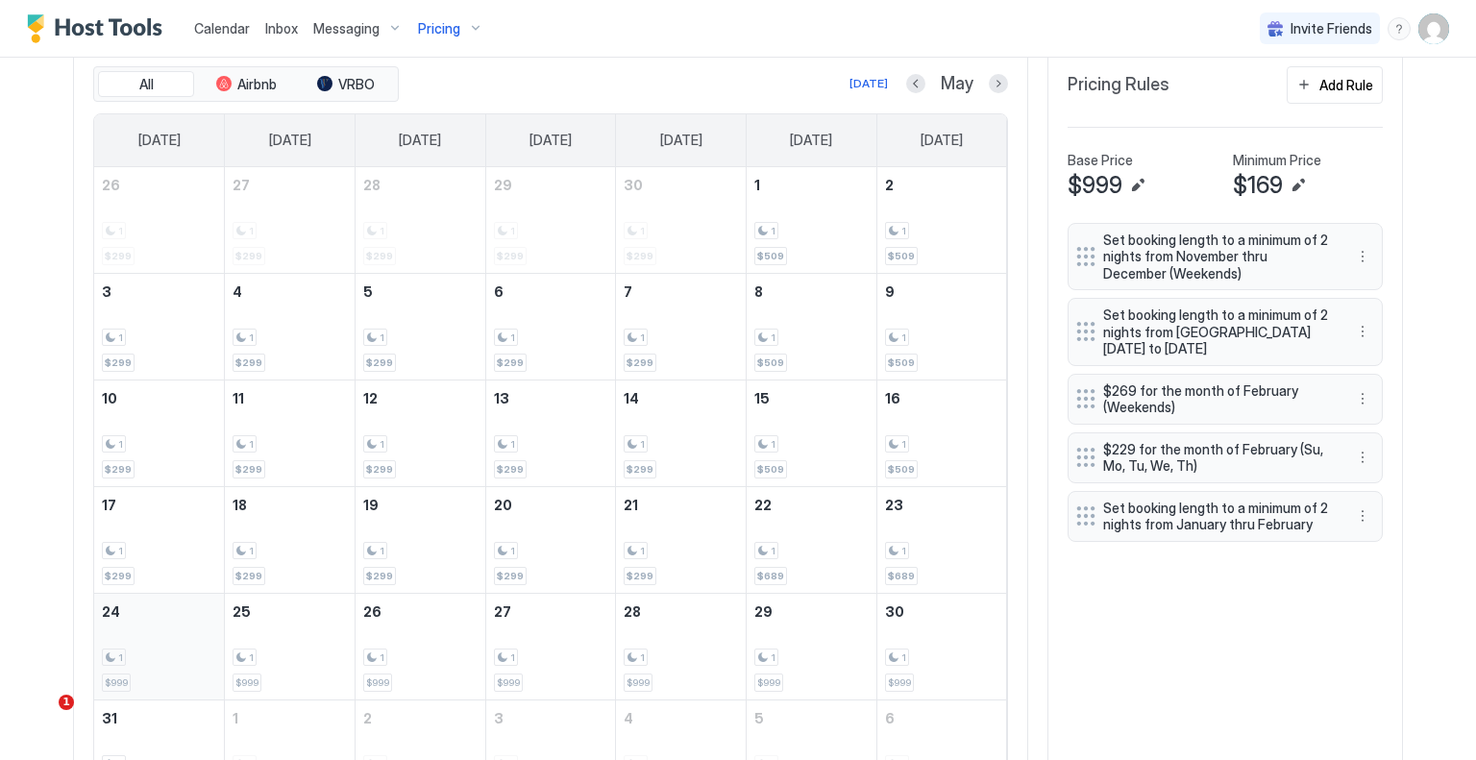
click at [129, 631] on div "1 $999" at bounding box center [159, 647] width 114 height 90
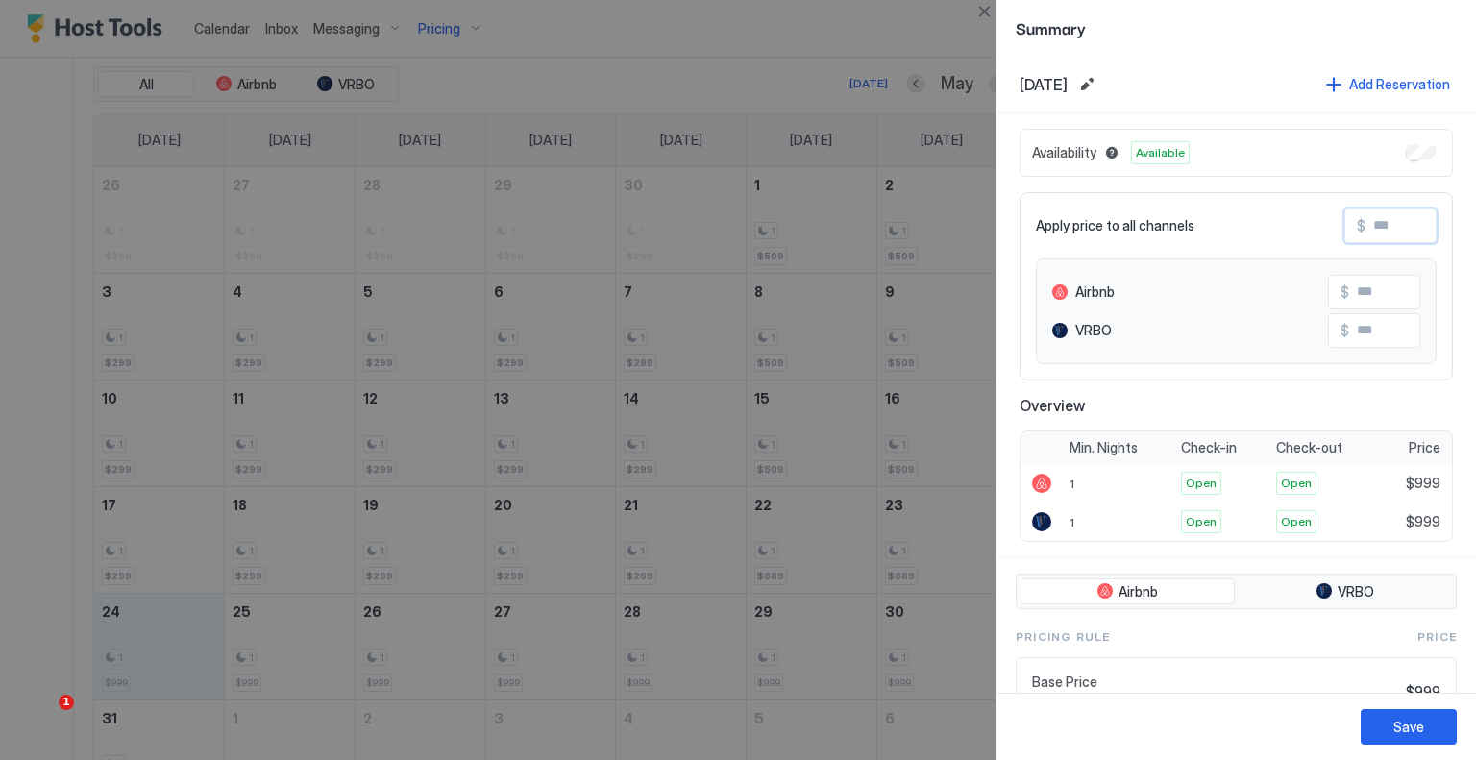
click at [1366, 226] on input "Input Field" at bounding box center [1443, 226] width 154 height 33
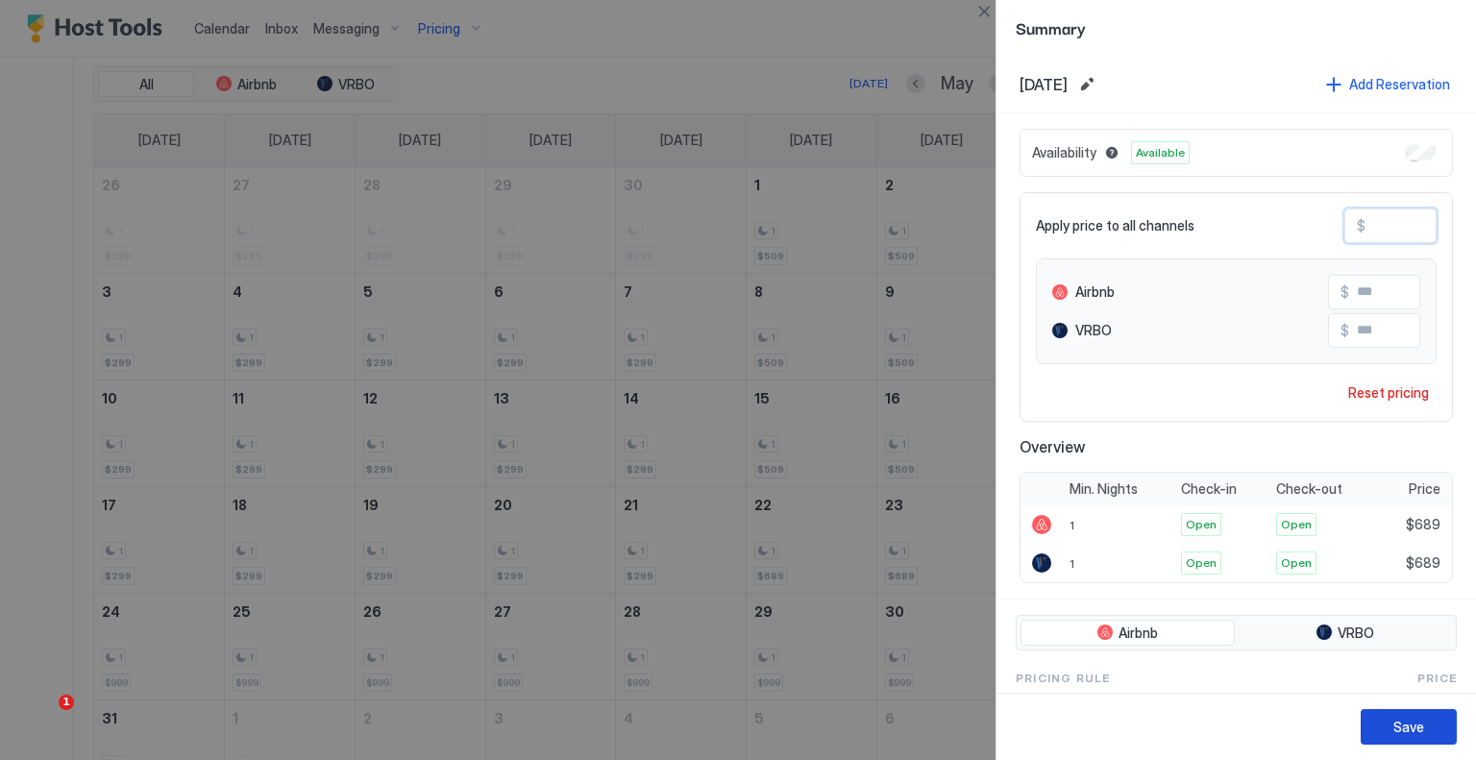
click at [1403, 727] on div "Save" at bounding box center [1409, 727] width 31 height 20
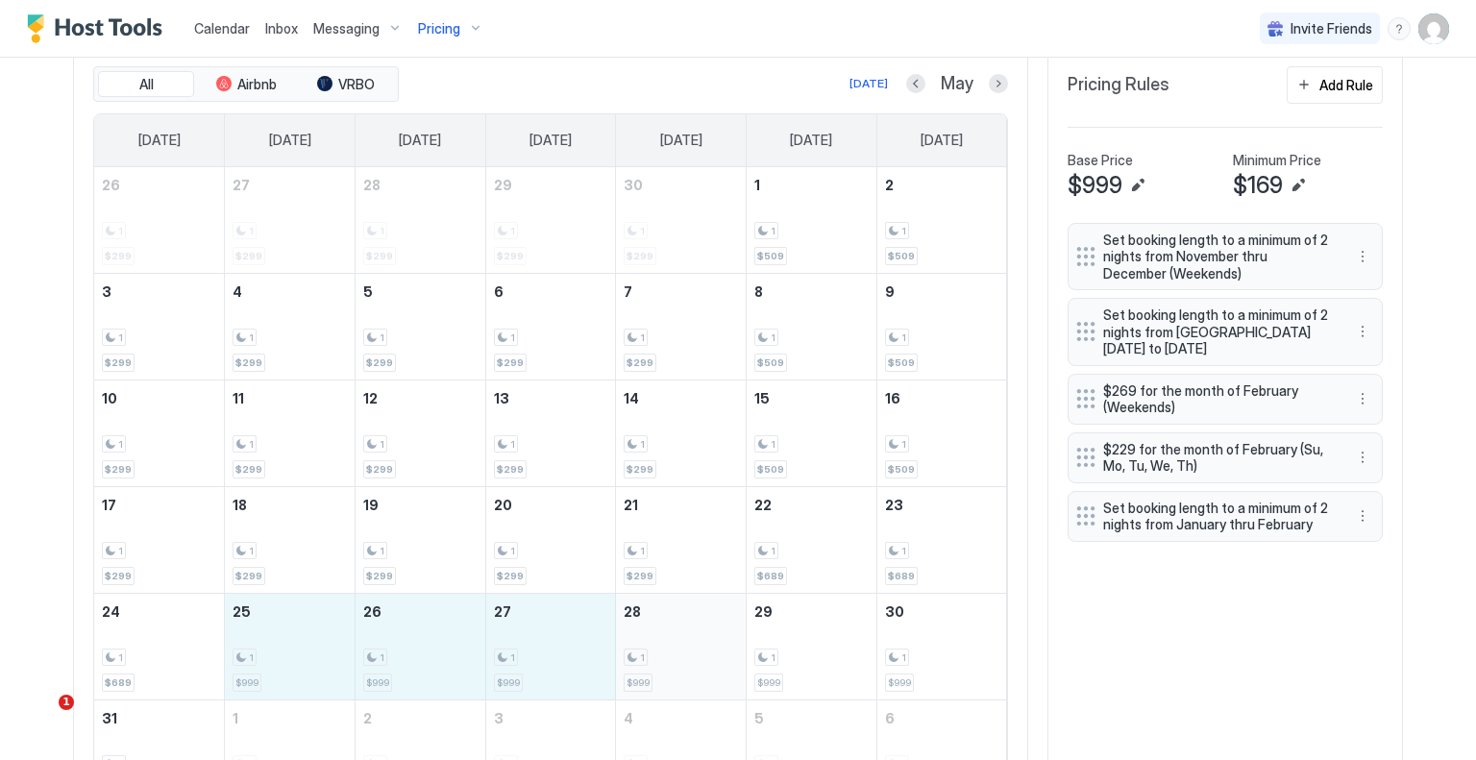
drag, startPoint x: 311, startPoint y: 634, endPoint x: 661, endPoint y: 627, distance: 349.9
click at [661, 627] on tr "24 1 $689 25 1 $999 26 1 $999 27 1 $999 28 1 $999 29 1 $999 30 1 $999" at bounding box center [550, 646] width 913 height 107
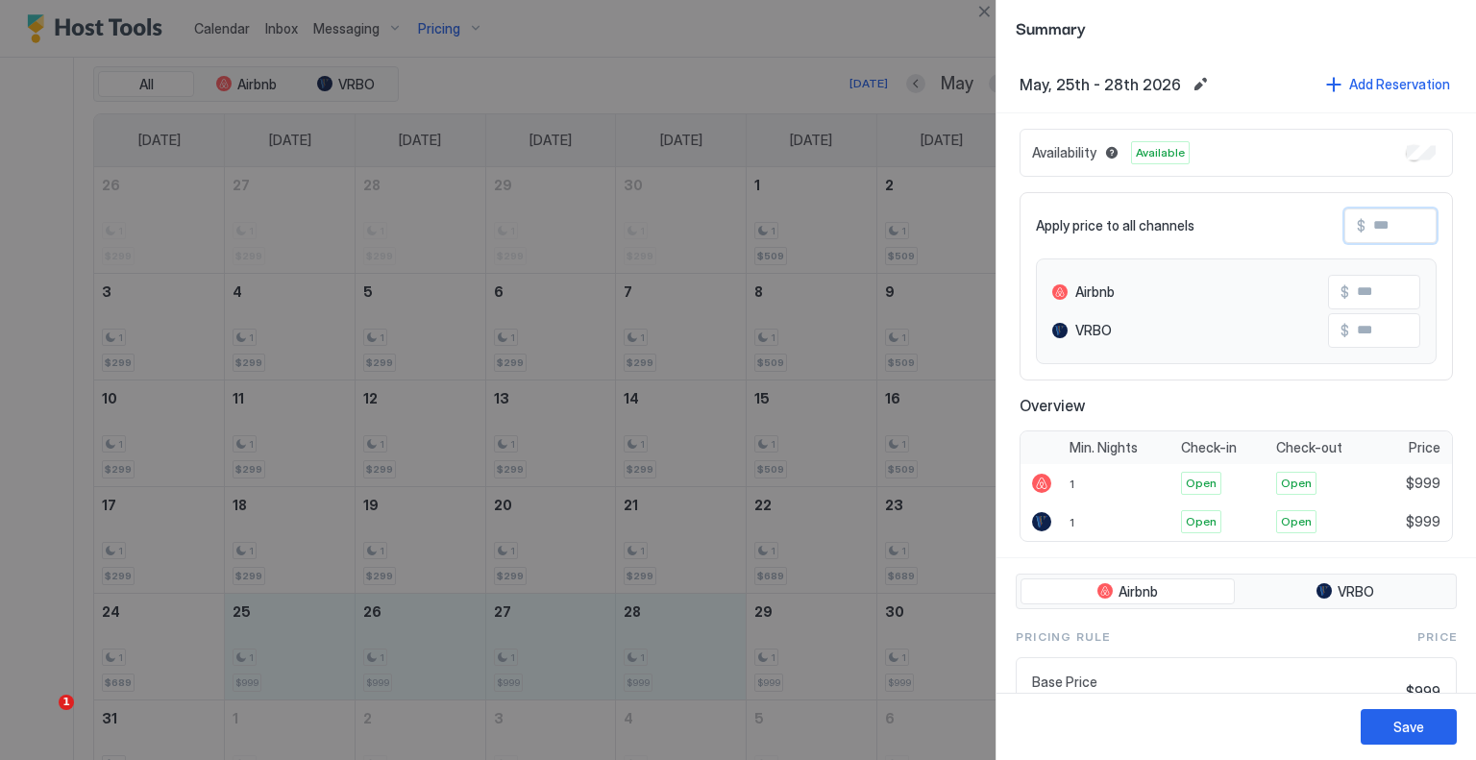
click at [1385, 235] on input "Input Field" at bounding box center [1443, 226] width 154 height 33
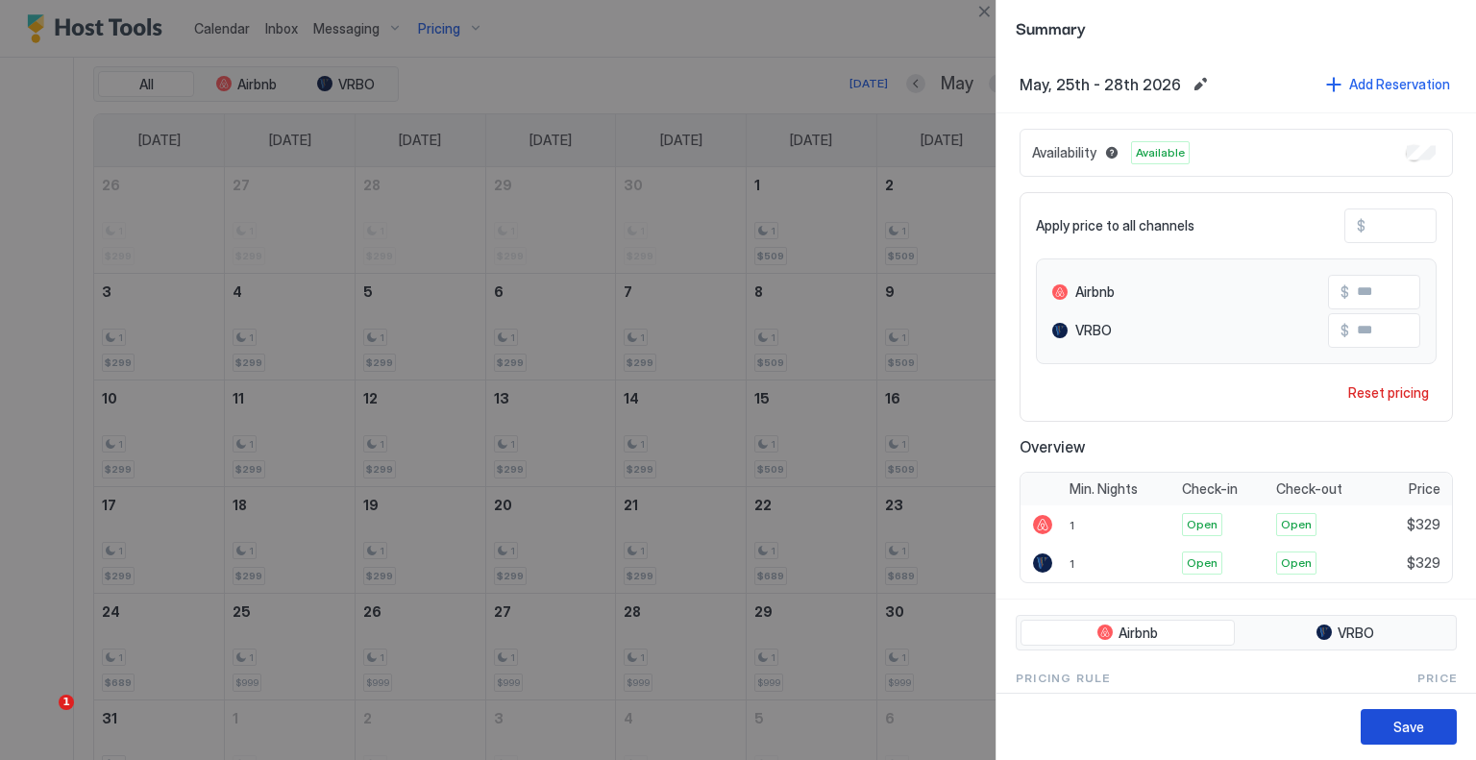
click at [1422, 715] on button "Save" at bounding box center [1409, 727] width 96 height 36
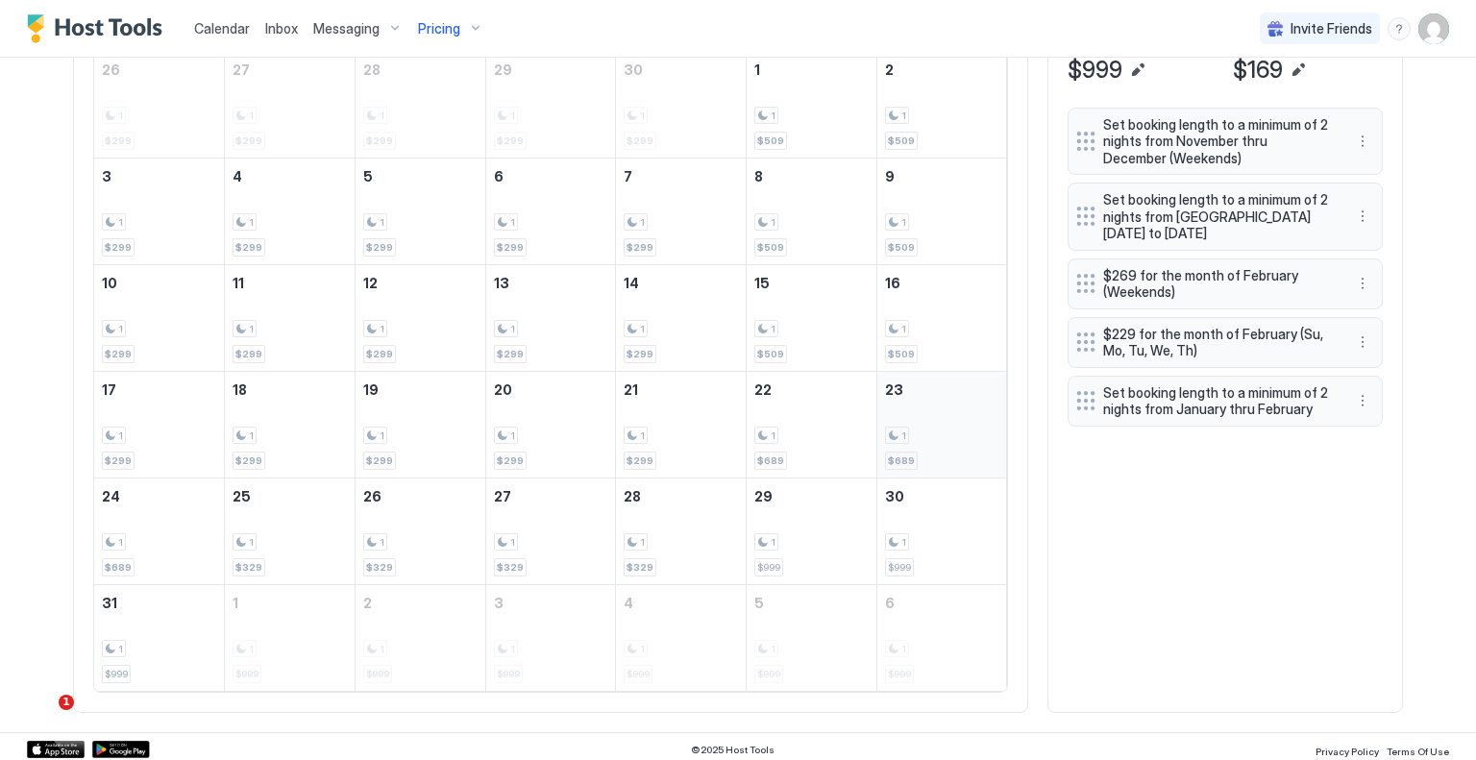
scroll to position [778, 0]
drag, startPoint x: 813, startPoint y: 530, endPoint x: 917, endPoint y: 530, distance: 103.8
click at [917, 530] on tr "24 1 $689 25 1 $329 26 1 $329 27 1 $329 28 1 $329 29 1 $999 30 1 $999" at bounding box center [550, 530] width 913 height 107
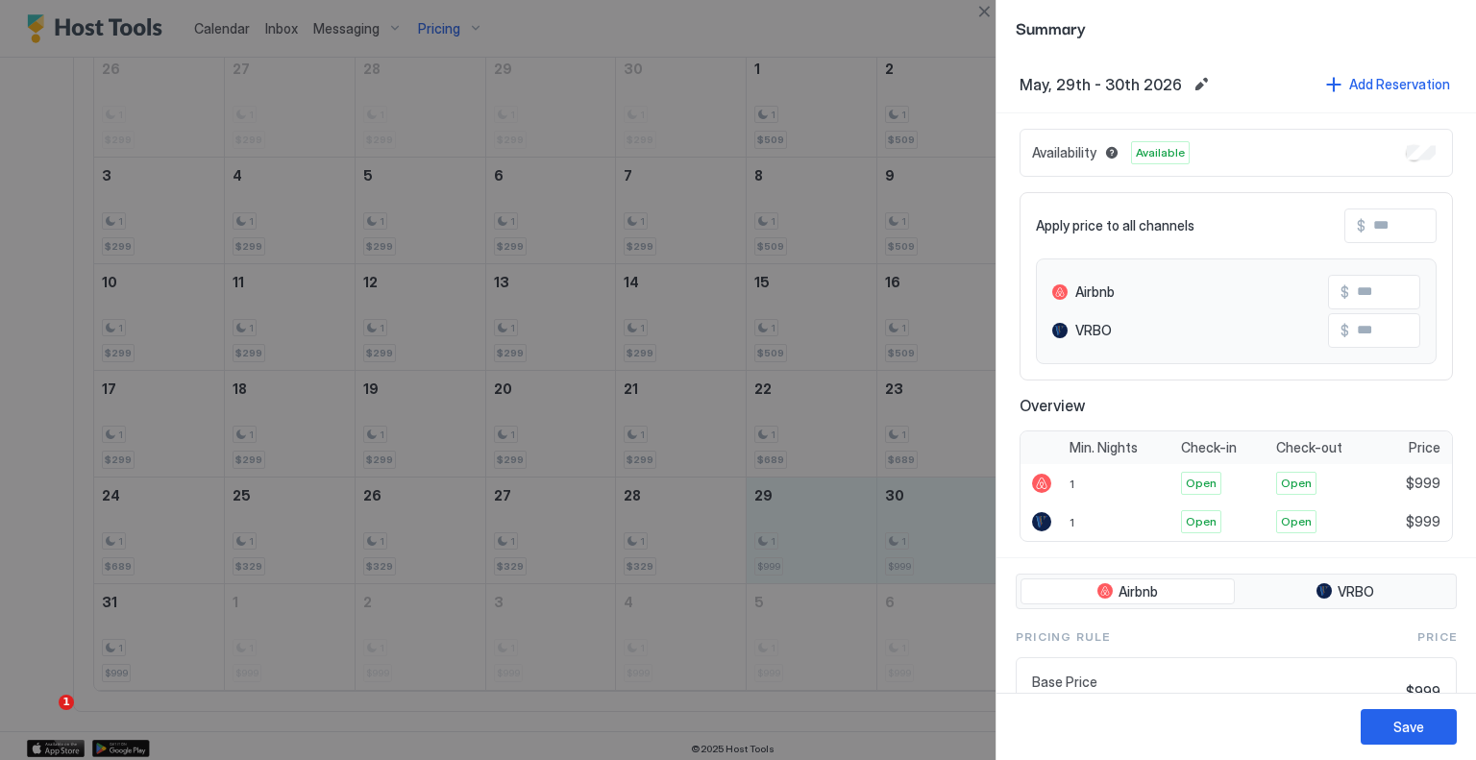
click at [1382, 218] on input "Input Field" at bounding box center [1443, 226] width 154 height 33
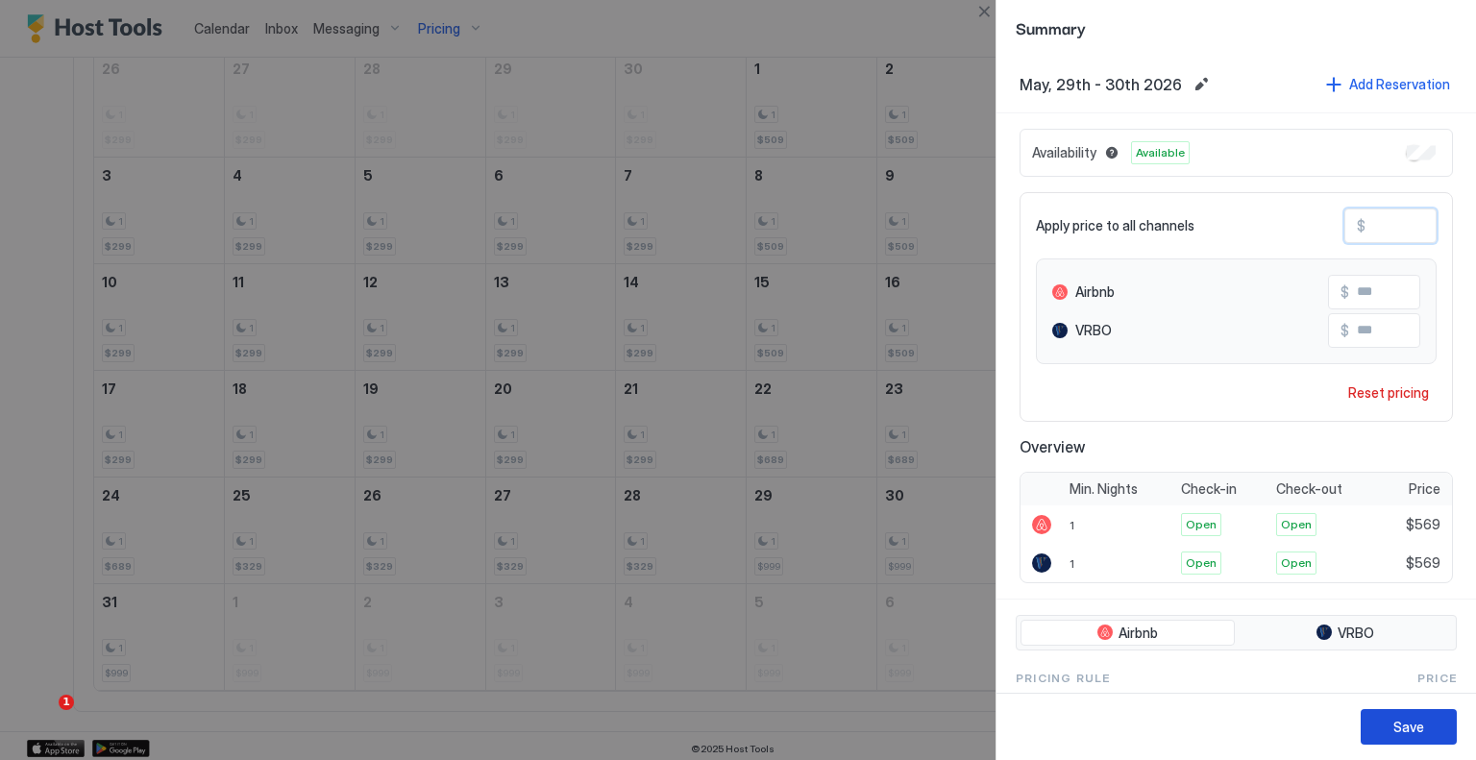
click at [1429, 716] on button "Save" at bounding box center [1409, 727] width 96 height 36
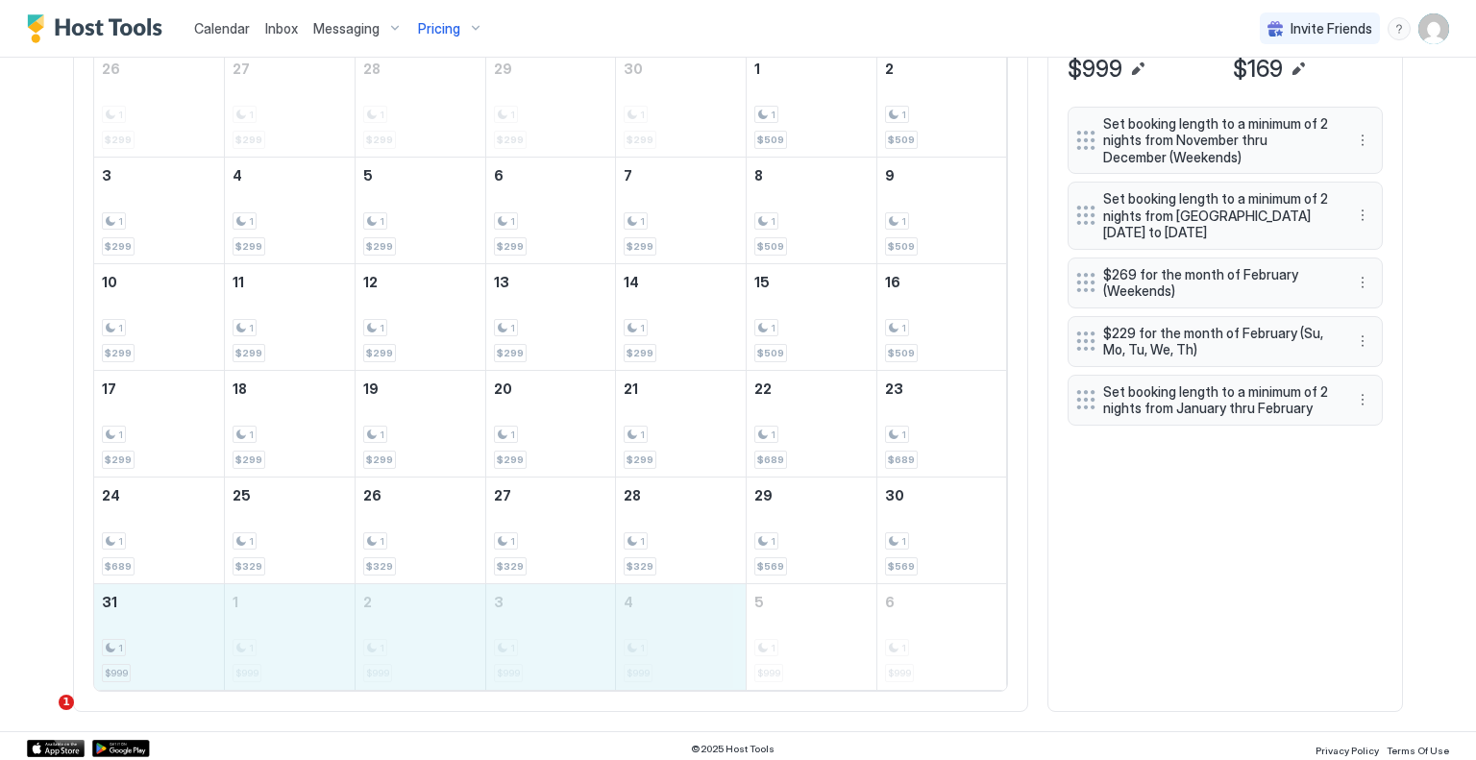
drag, startPoint x: 122, startPoint y: 625, endPoint x: 609, endPoint y: 612, distance: 487.5
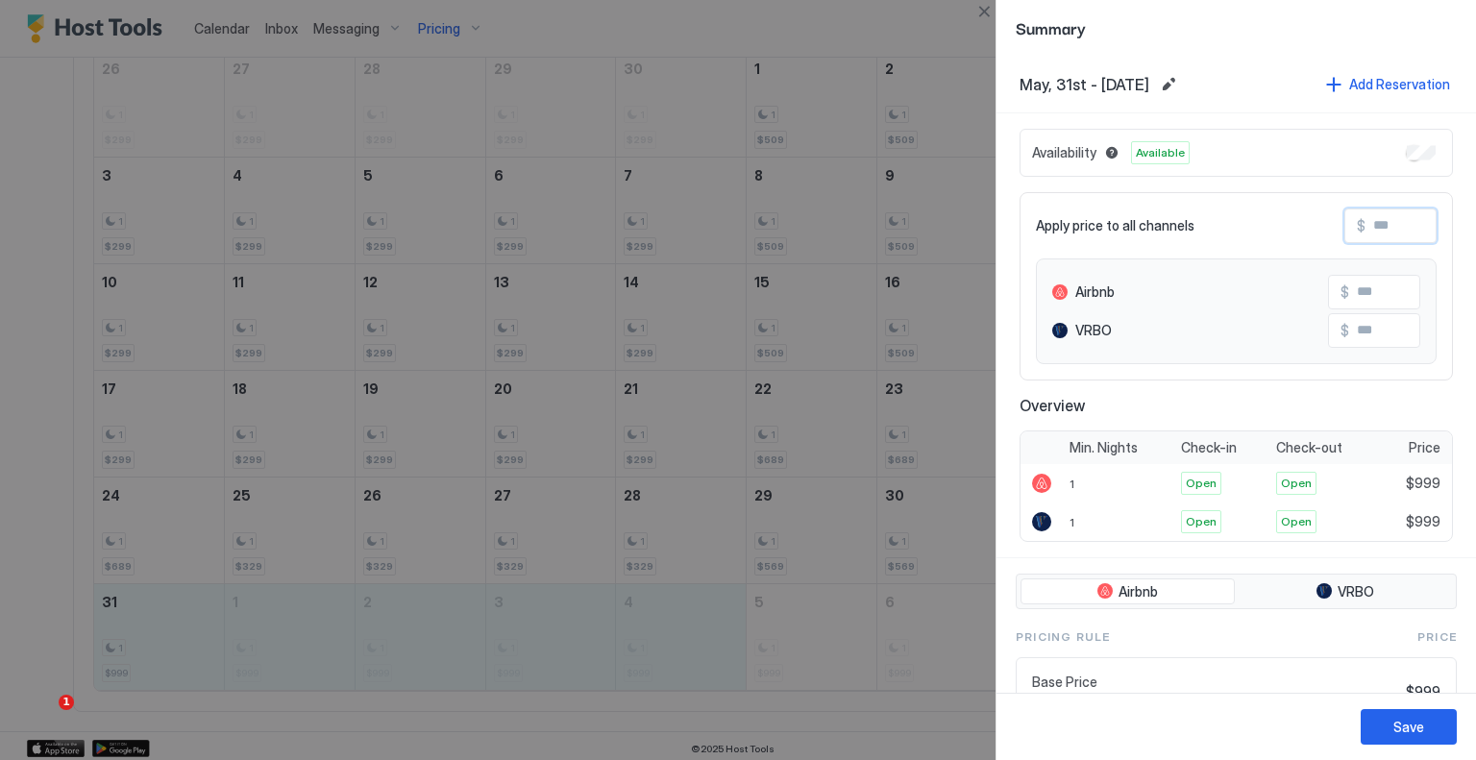
click at [1394, 236] on input "Input Field" at bounding box center [1443, 226] width 154 height 33
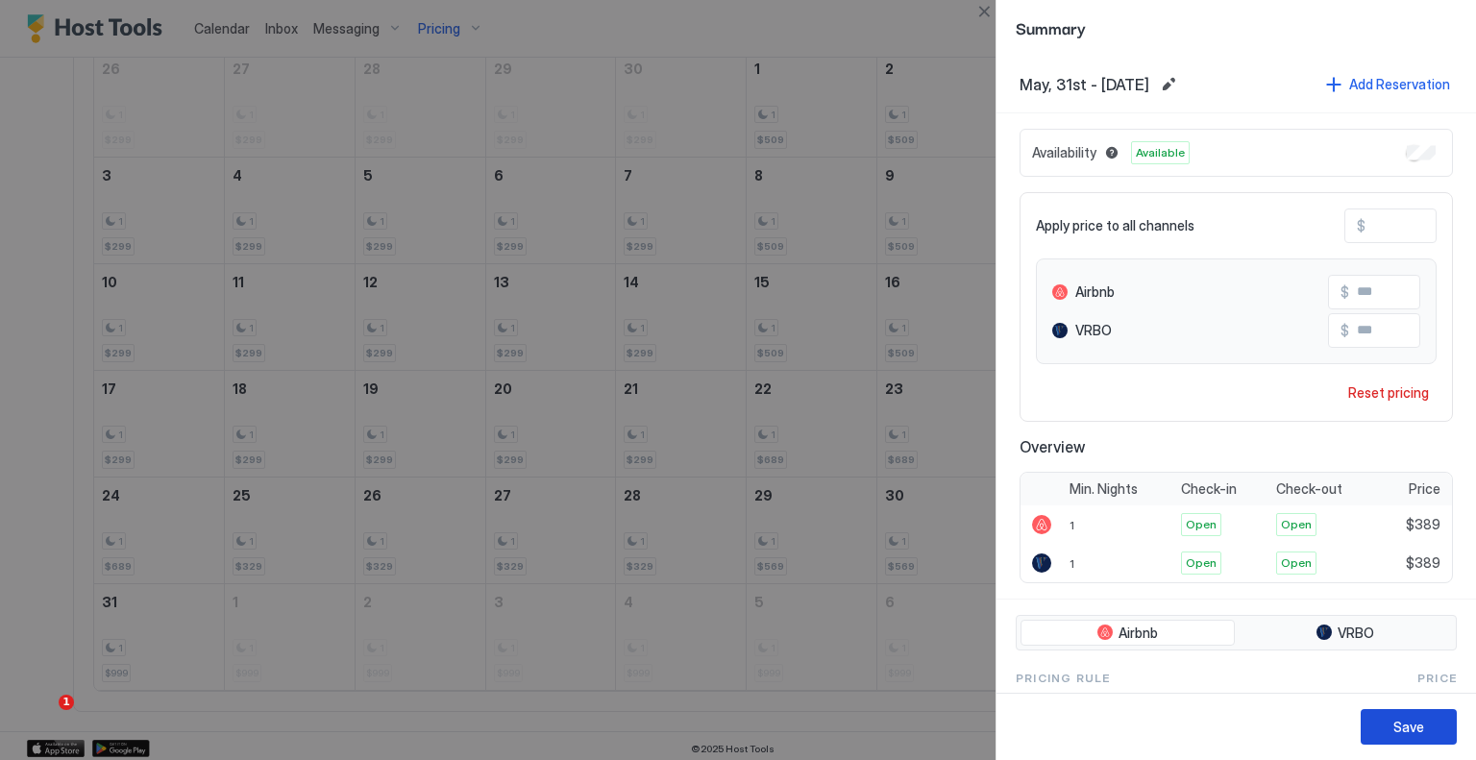
click at [1422, 718] on div "Save" at bounding box center [1409, 727] width 31 height 20
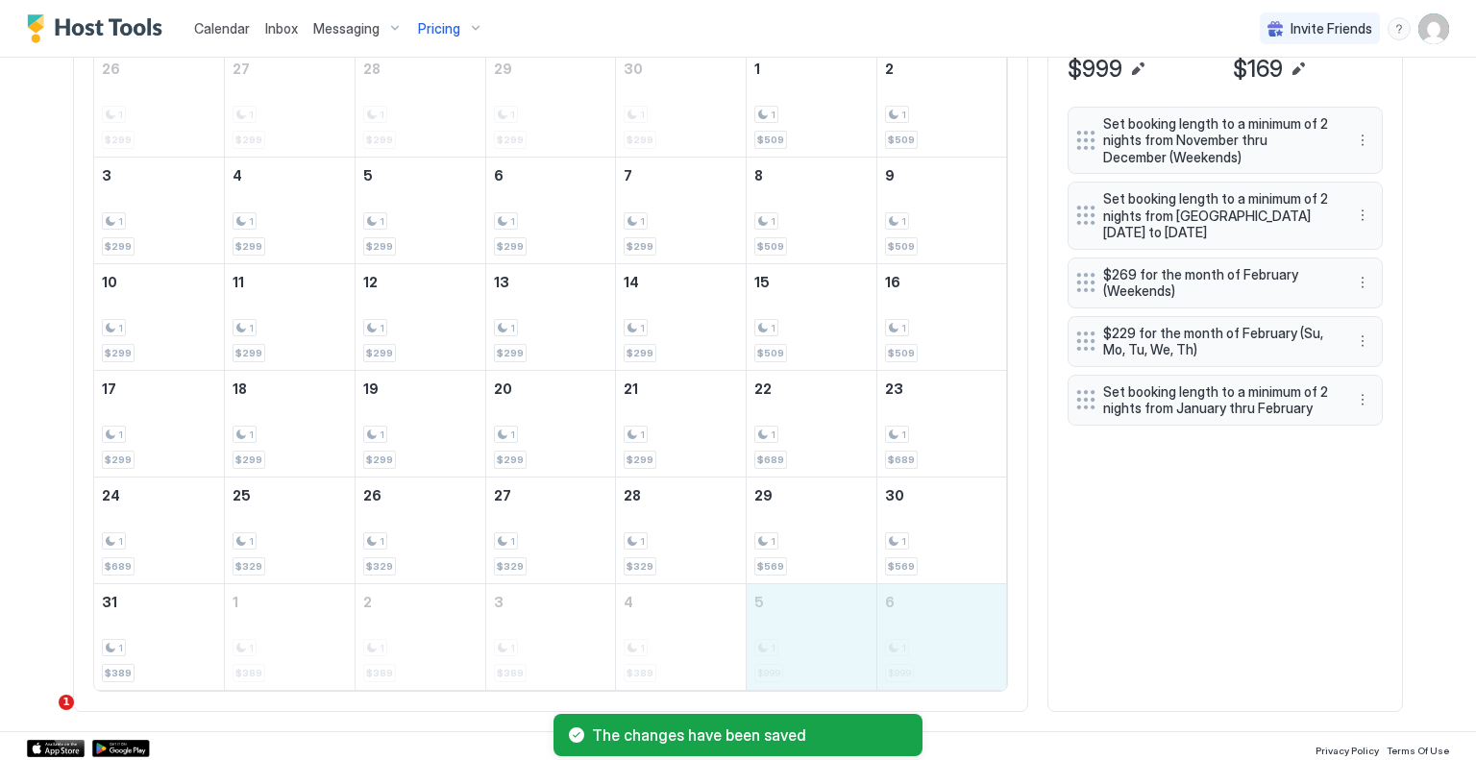
drag, startPoint x: 793, startPoint y: 630, endPoint x: 876, endPoint y: 630, distance: 82.7
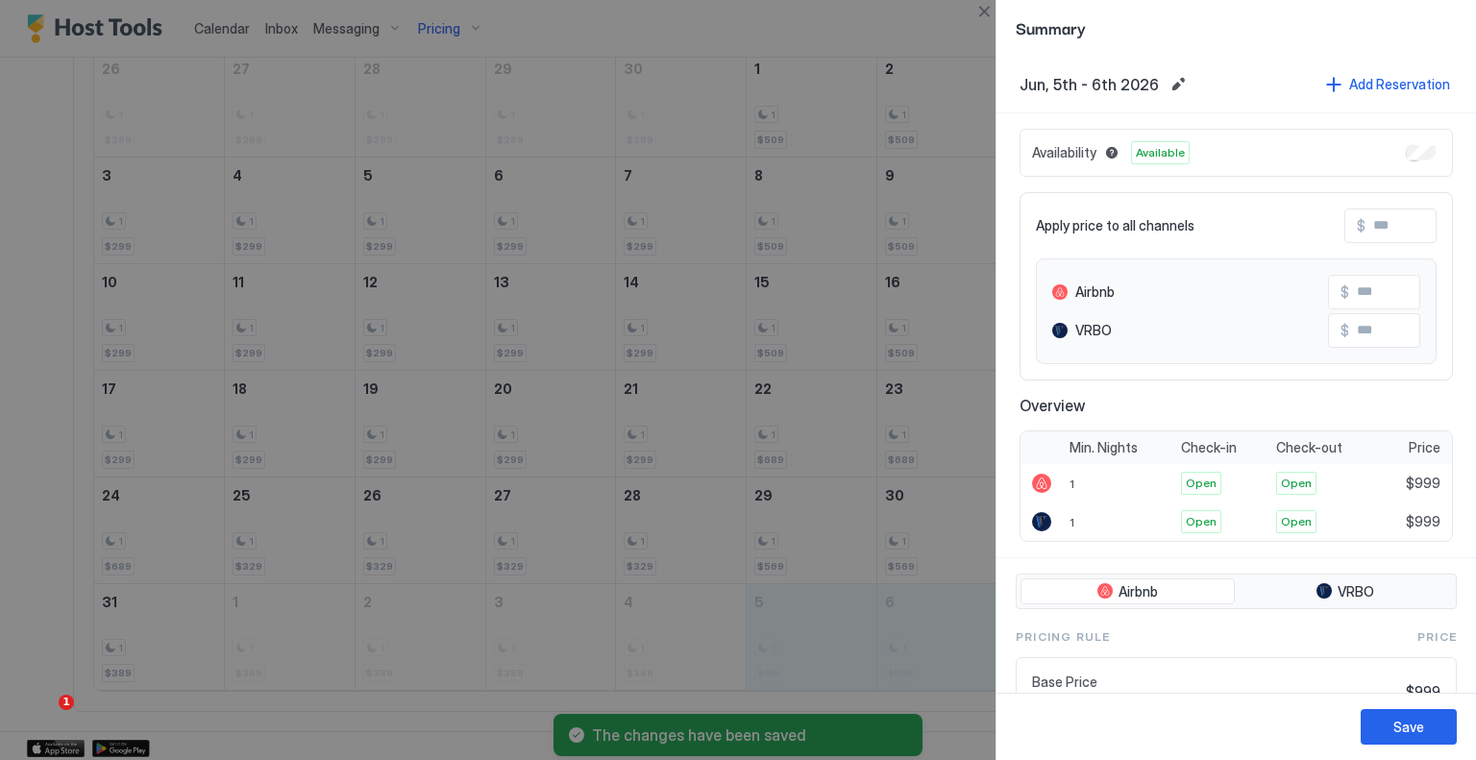
click at [1366, 218] on input "Input Field" at bounding box center [1443, 226] width 154 height 33
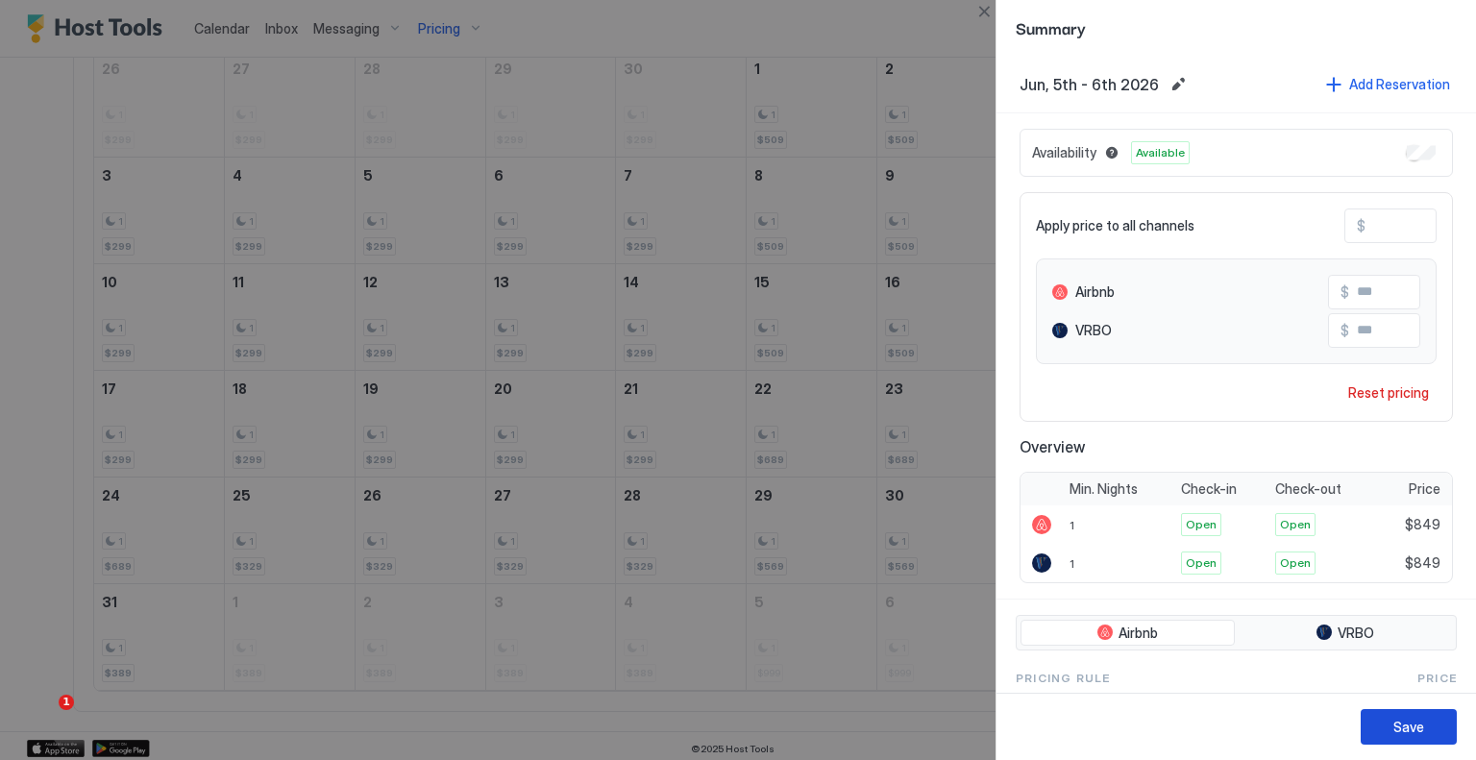
click at [1401, 712] on button "Save" at bounding box center [1409, 727] width 96 height 36
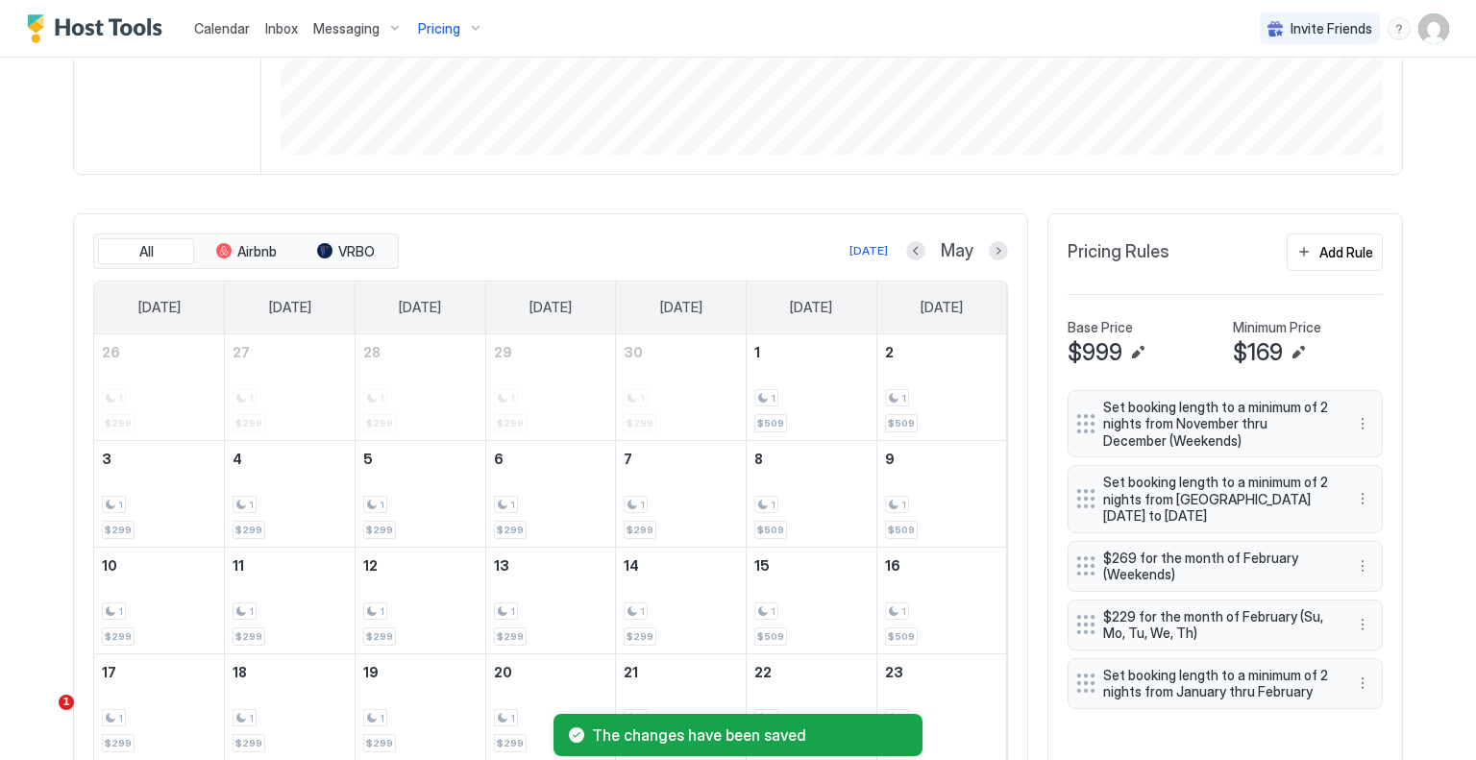
scroll to position [489, 0]
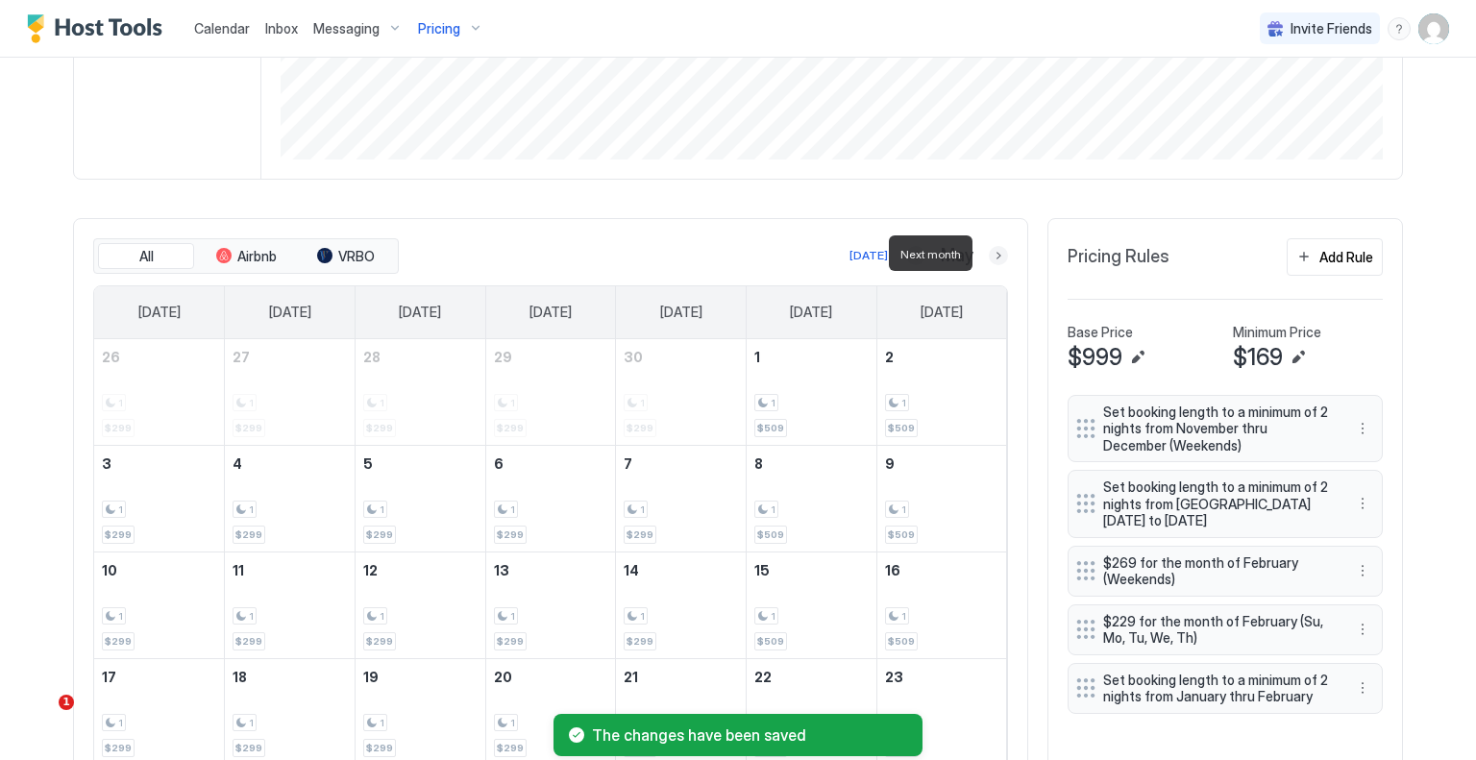
click at [995, 261] on button "Next month" at bounding box center [998, 255] width 19 height 19
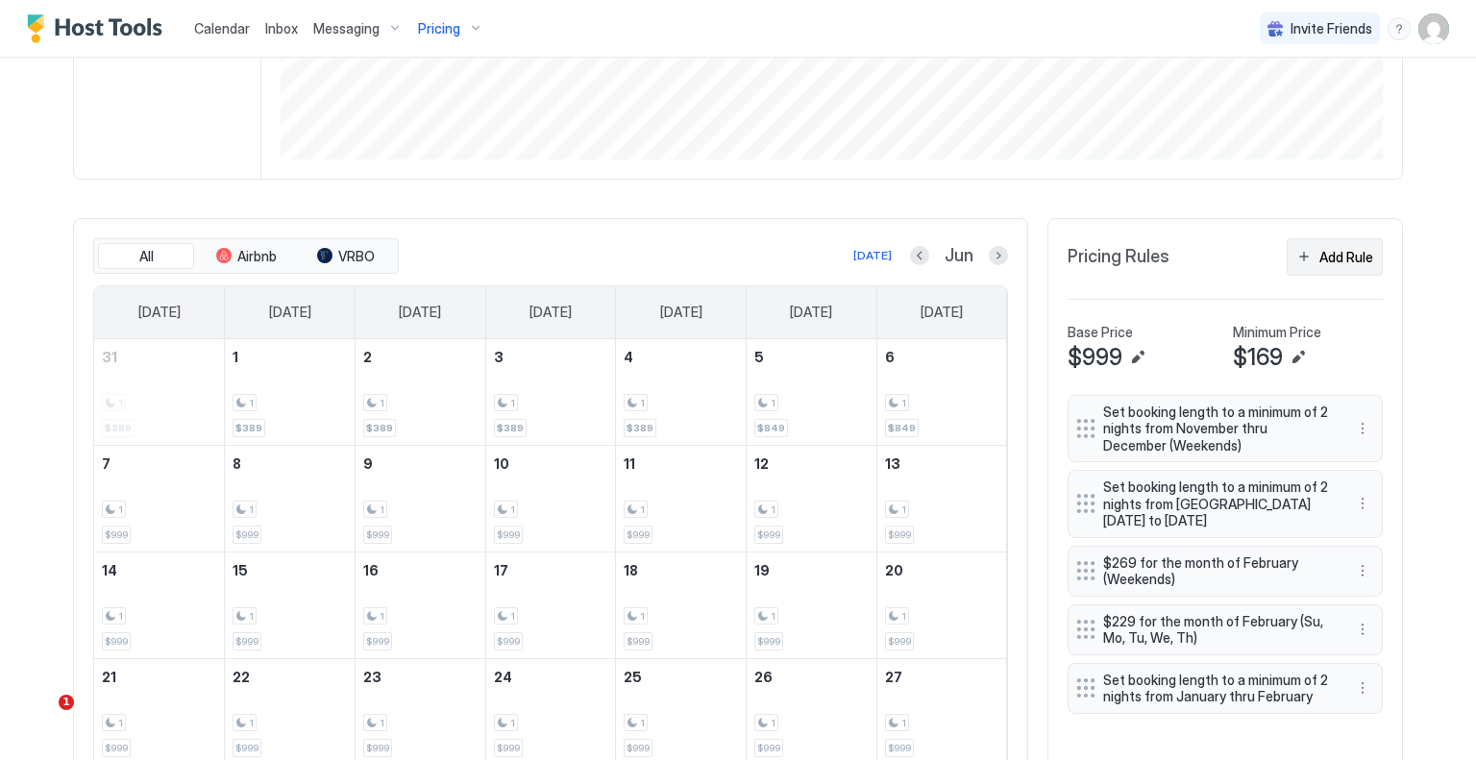
click at [1342, 259] on div "Add Rule" at bounding box center [1347, 257] width 54 height 20
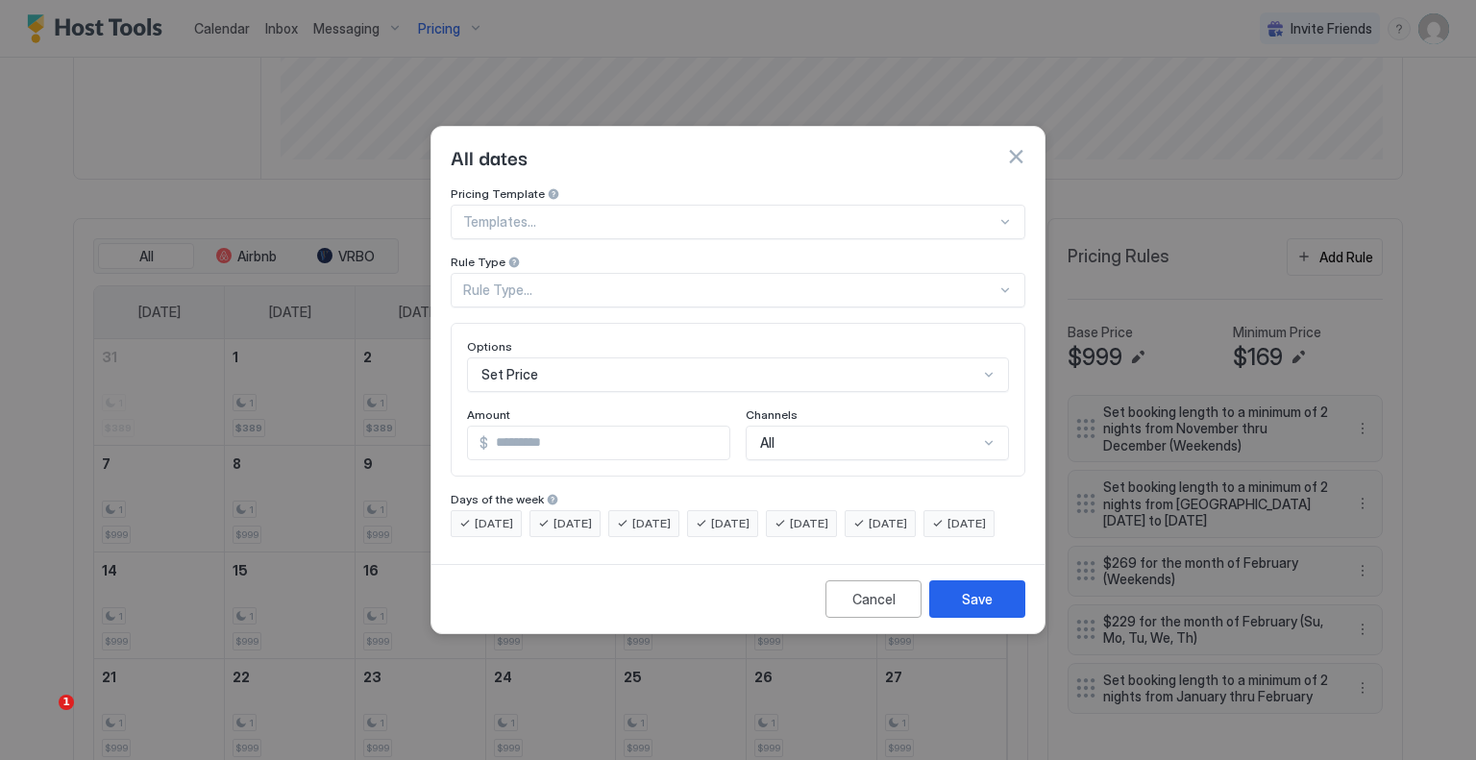
click at [609, 213] on div at bounding box center [729, 221] width 533 height 17
click at [642, 157] on div "All dates" at bounding box center [738, 157] width 613 height 60
click at [570, 282] on div "Rule Type..." at bounding box center [729, 290] width 533 height 17
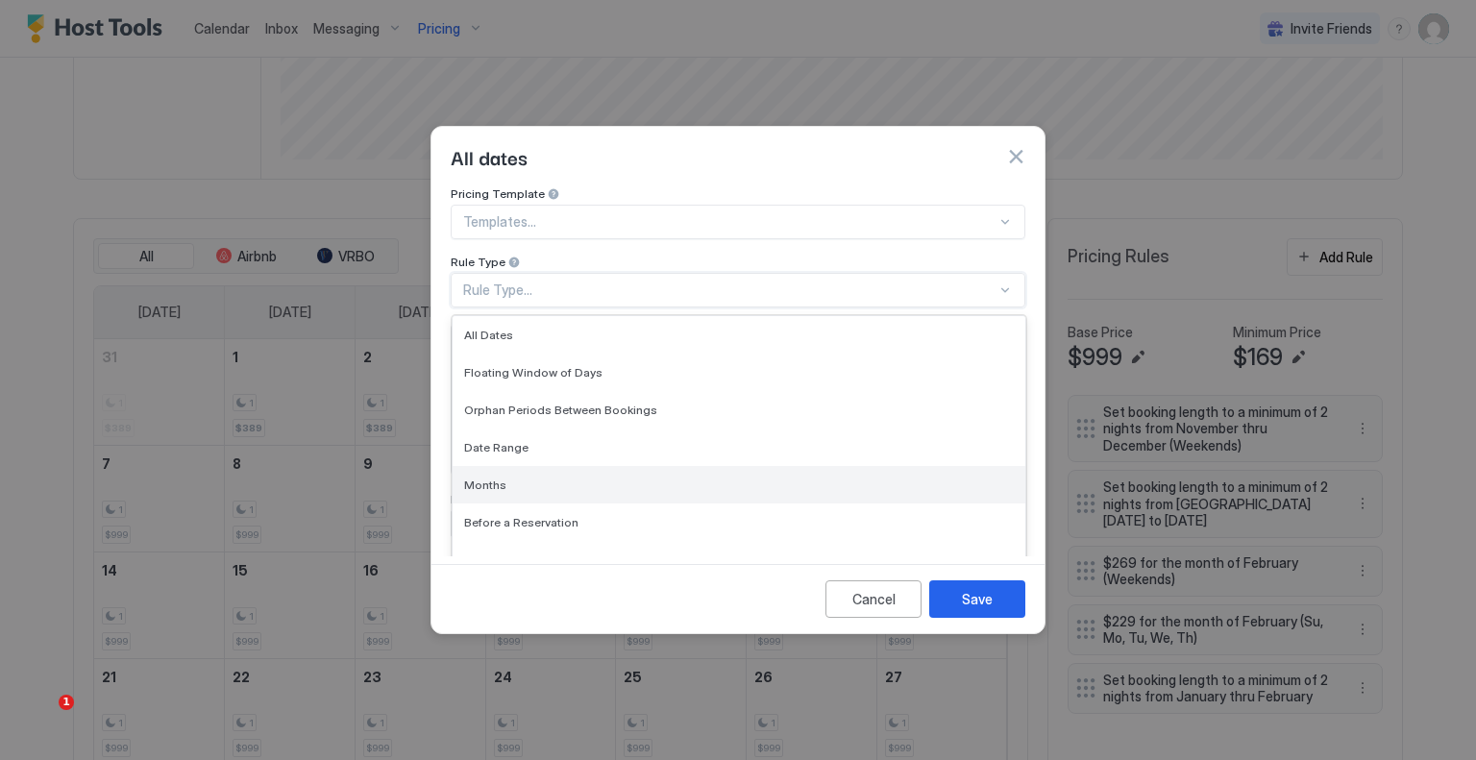
click at [543, 466] on div "Months" at bounding box center [739, 484] width 573 height 37
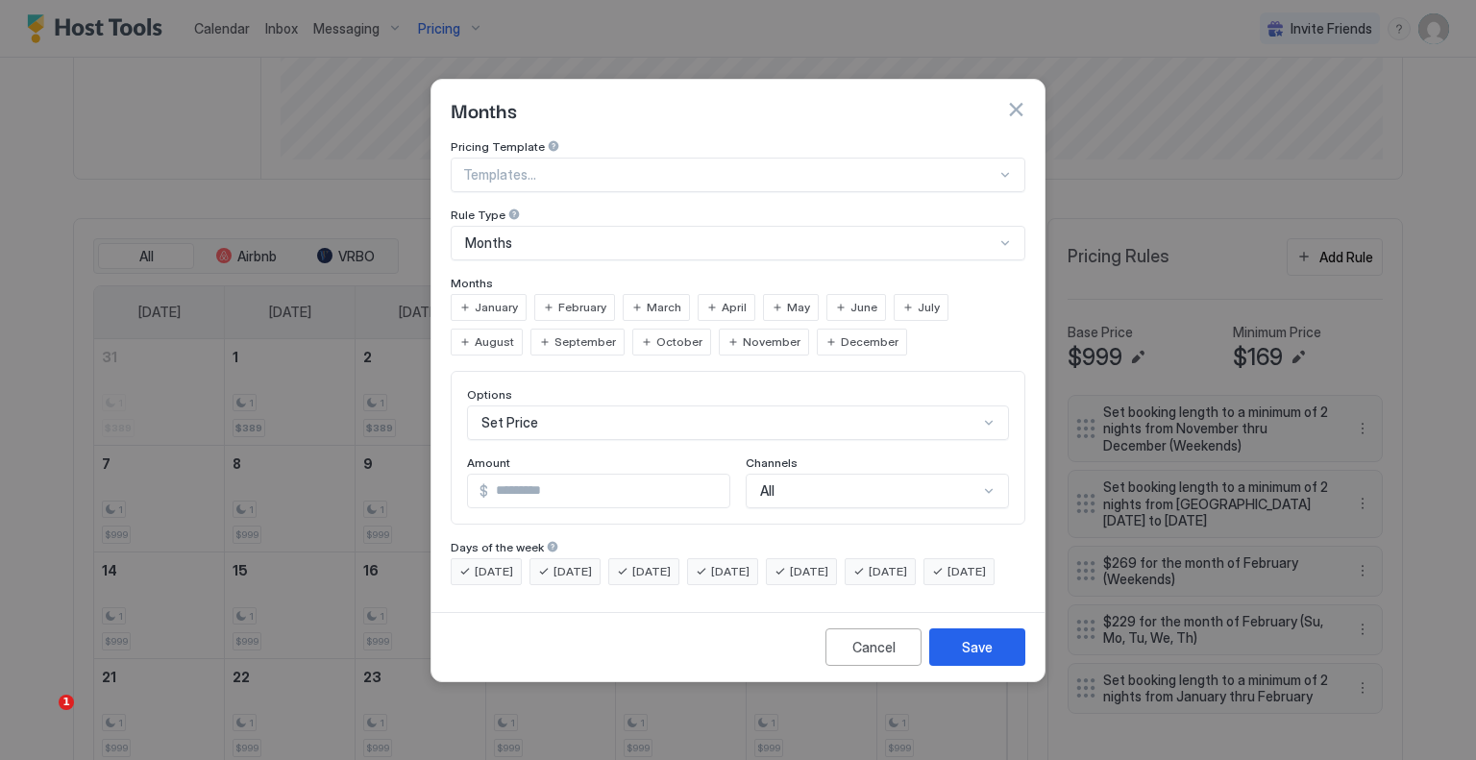
click at [653, 299] on span "March" at bounding box center [664, 307] width 35 height 17
click at [738, 294] on div "April" at bounding box center [727, 307] width 58 height 27
click at [767, 294] on div "May" at bounding box center [791, 307] width 56 height 27
click at [584, 406] on div "Set Price" at bounding box center [738, 423] width 542 height 35
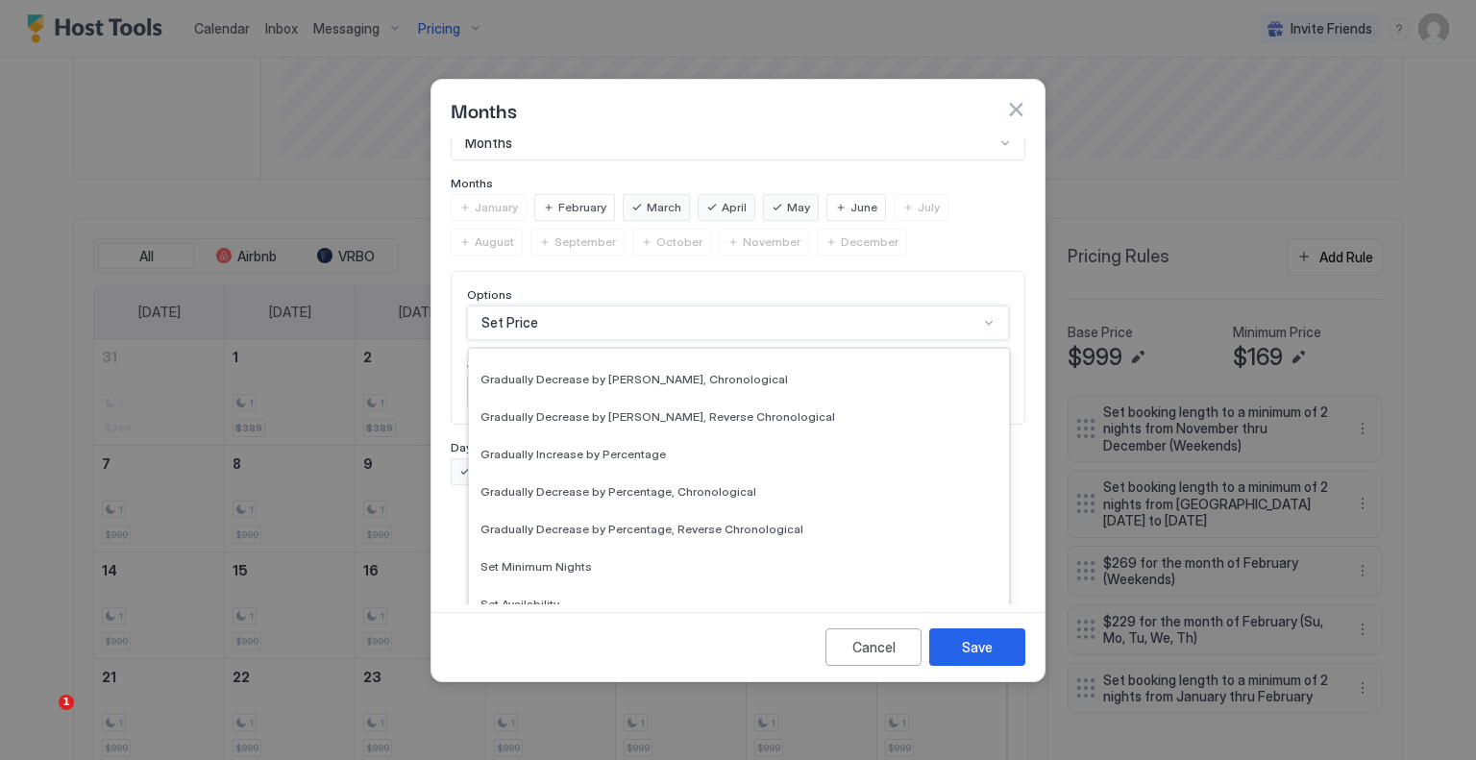
scroll to position [349, 0]
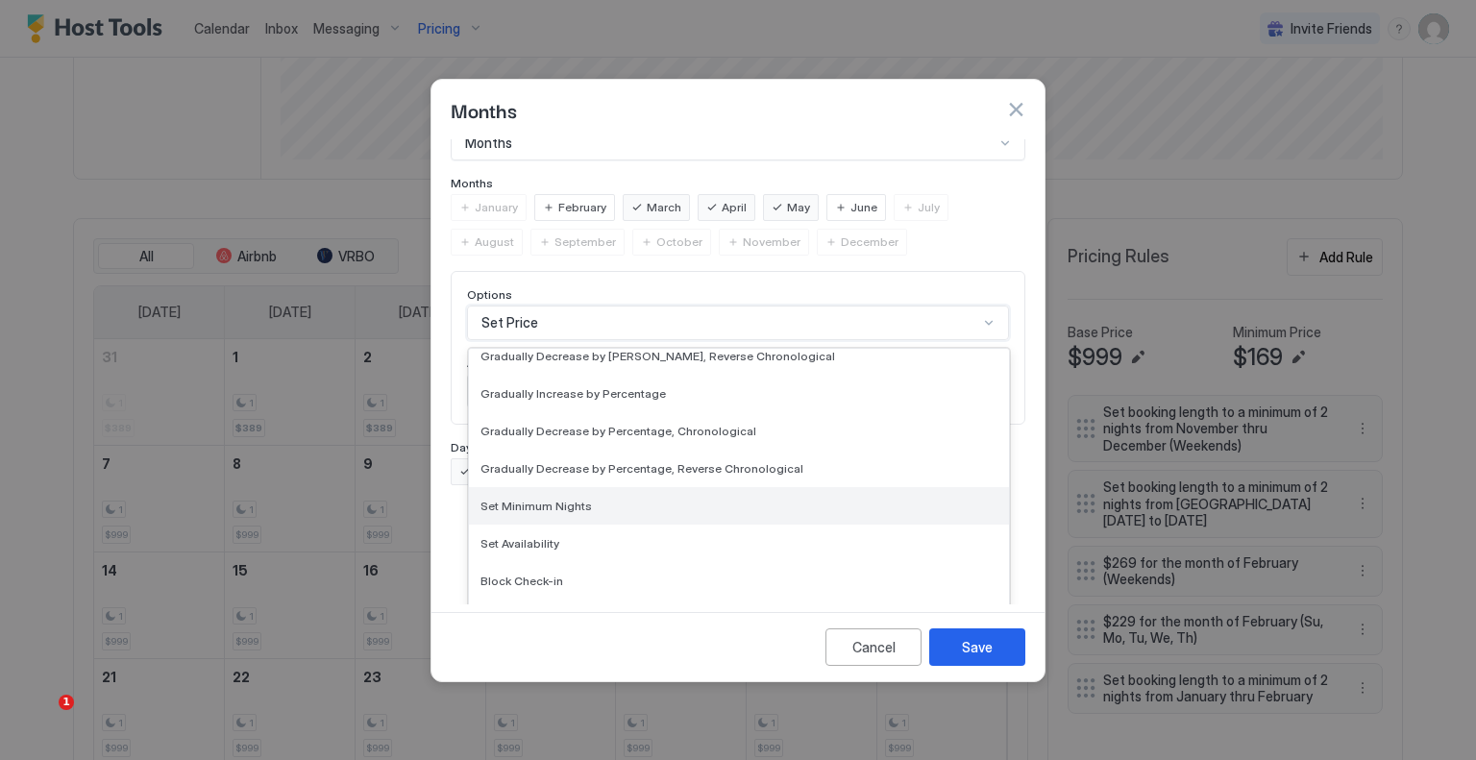
click at [595, 499] on div "Set Minimum Nights" at bounding box center [739, 506] width 517 height 14
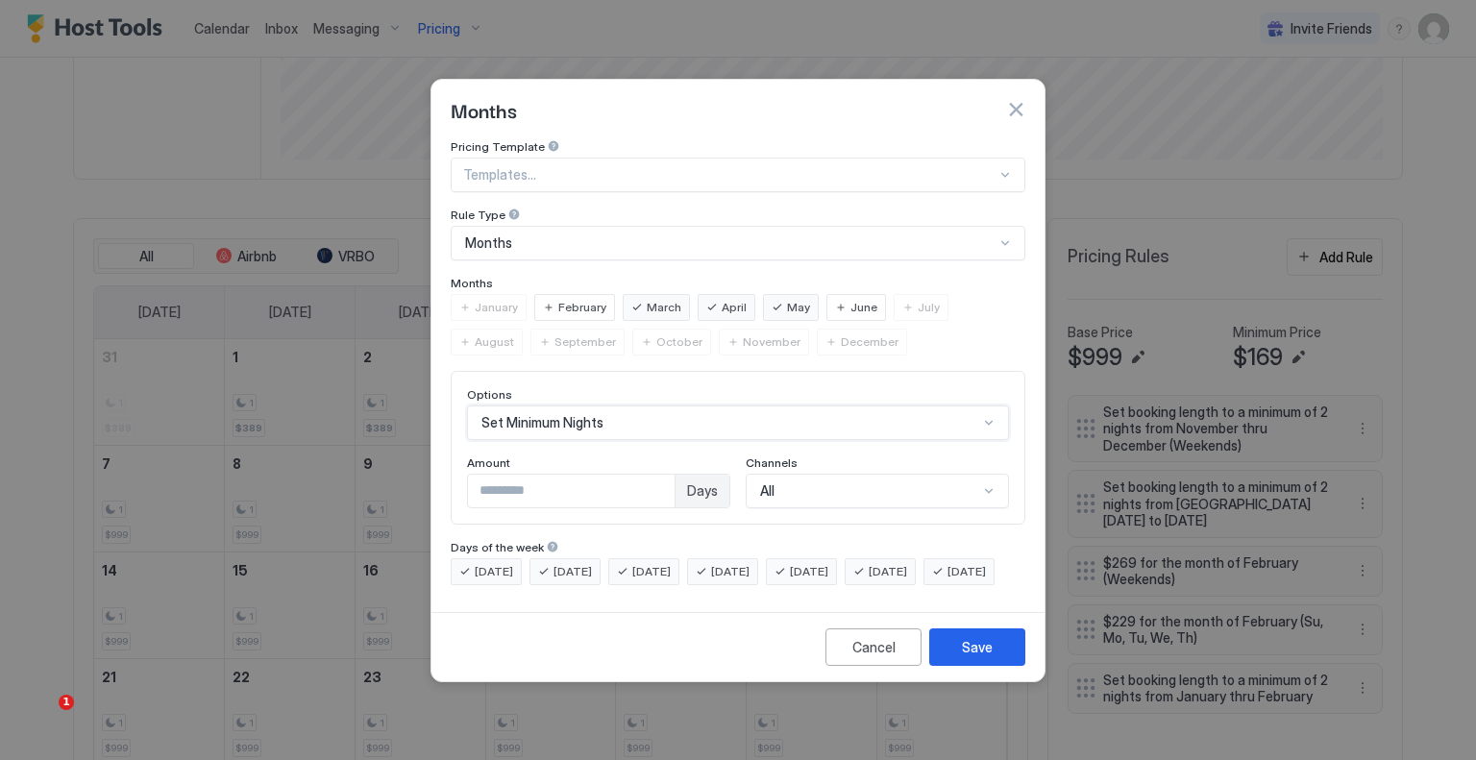
scroll to position [0, 0]
click at [554, 475] on input "*" at bounding box center [571, 491] width 207 height 33
click at [960, 656] on button "Save" at bounding box center [977, 647] width 96 height 37
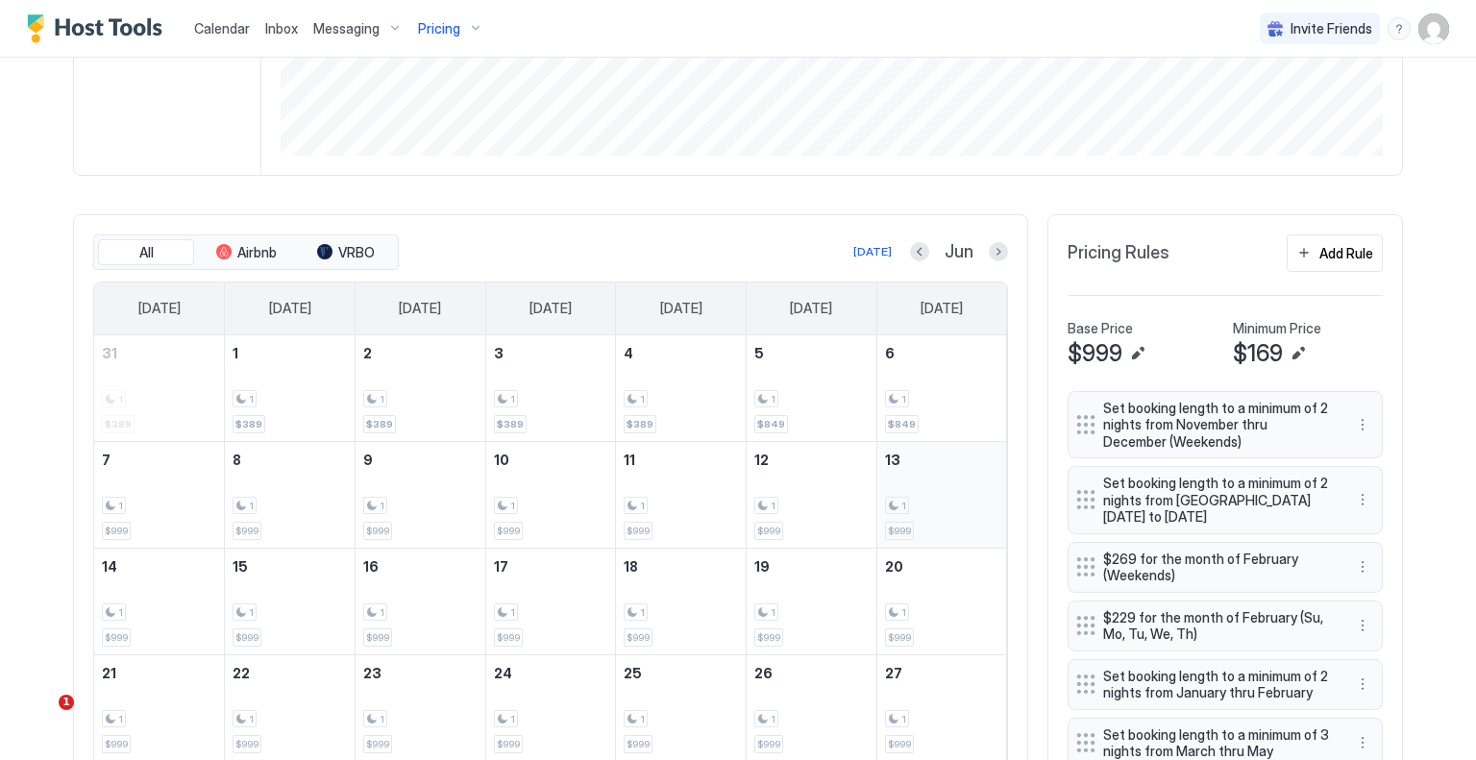
scroll to position [585, 0]
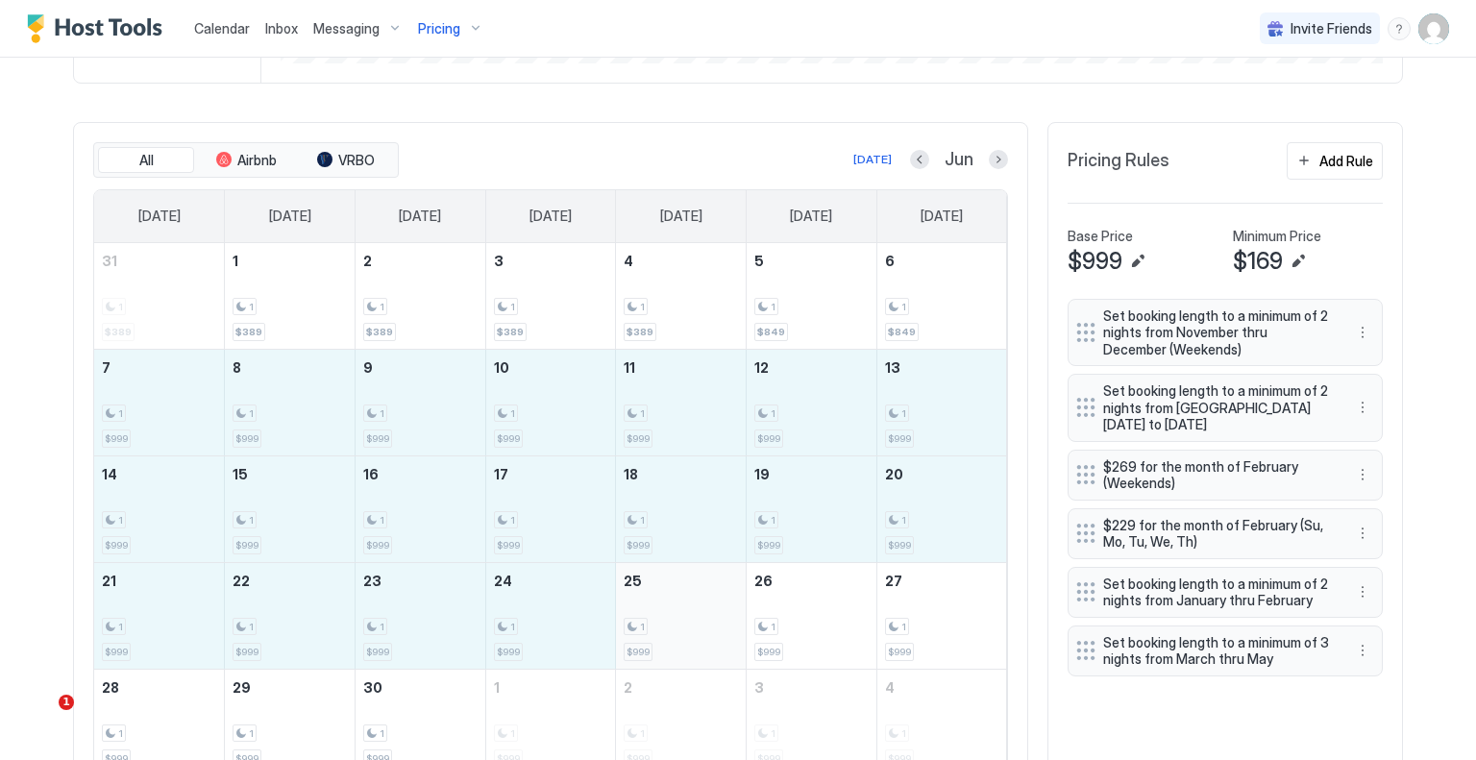
drag, startPoint x: 132, startPoint y: 402, endPoint x: 658, endPoint y: 614, distance: 567.9
click at [658, 614] on tbody "31 1 $389 1 1 $389 2 1 $389 3 1 $389 4 1 $389 5 1 $849 6 1 $849 7 1 $999 8 1 $9…" at bounding box center [550, 509] width 913 height 532
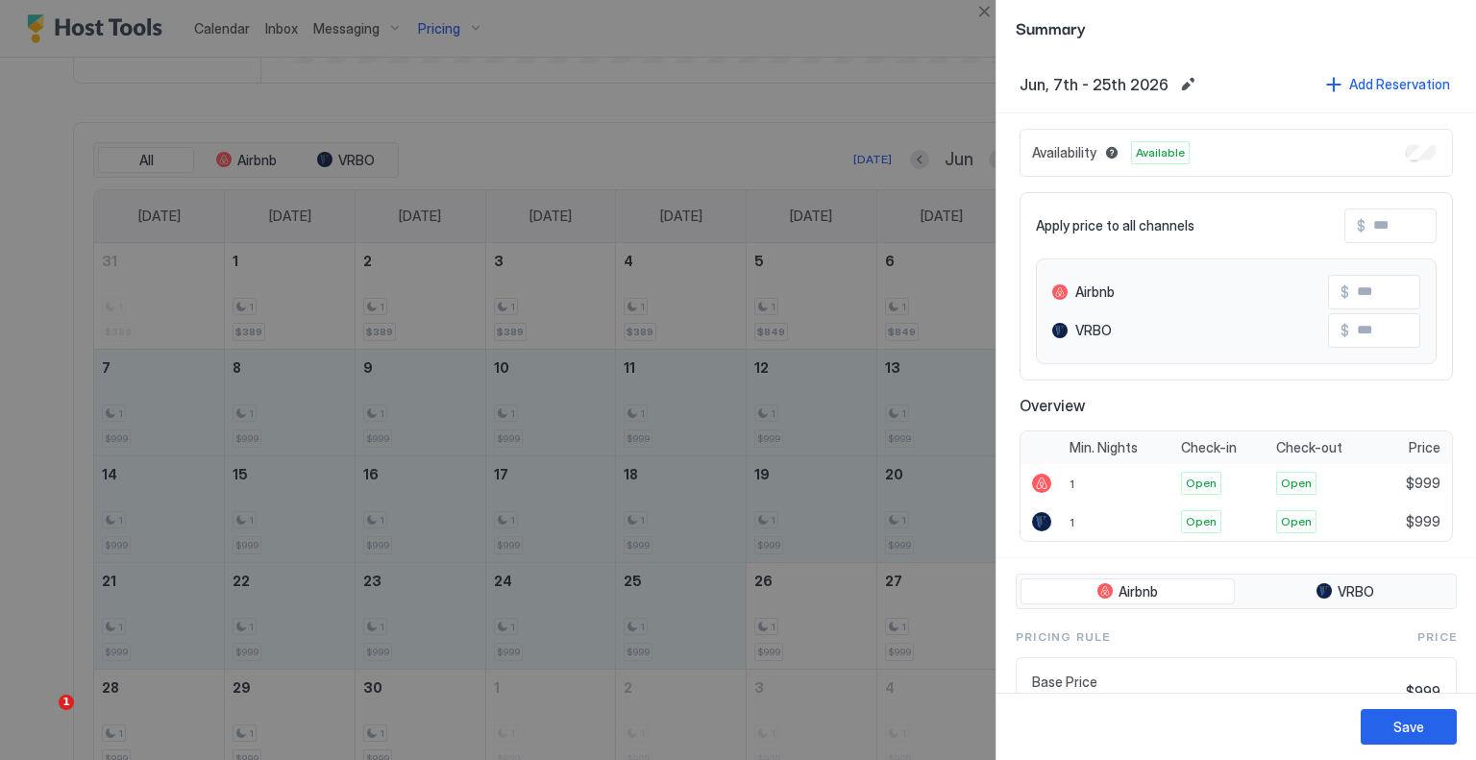
click at [1404, 235] on input "Input Field" at bounding box center [1443, 226] width 154 height 33
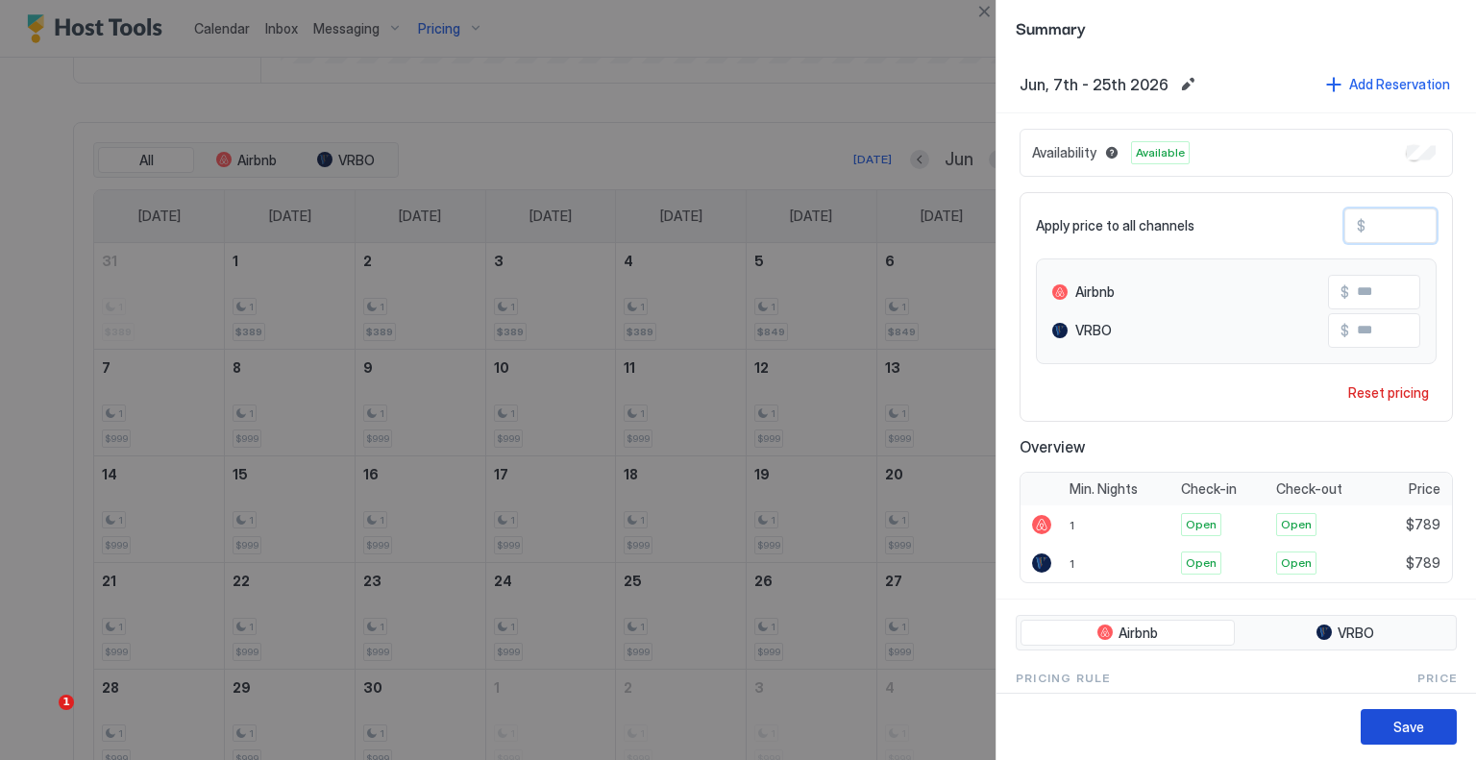
click at [1416, 727] on div "Save" at bounding box center [1409, 727] width 31 height 20
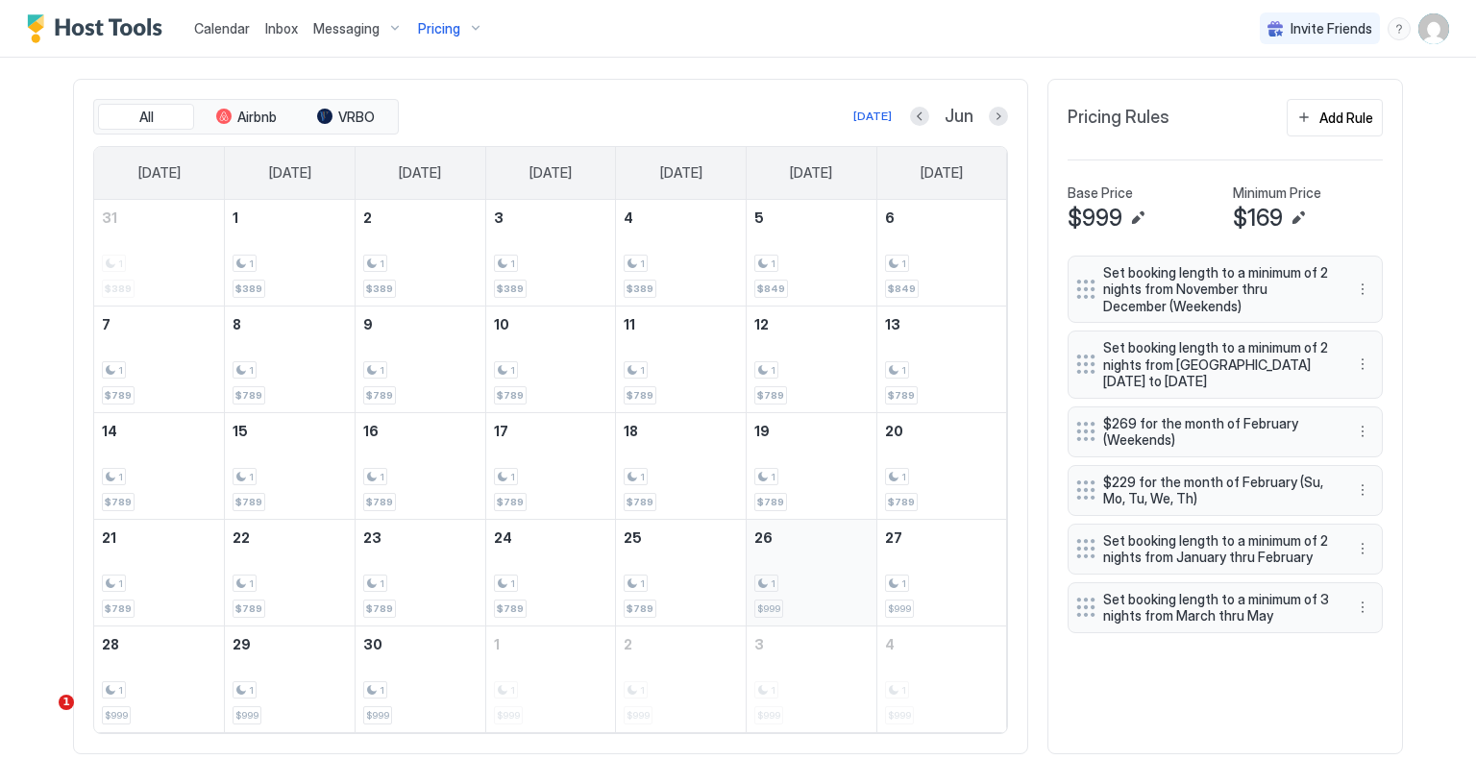
scroll to position [672, 0]
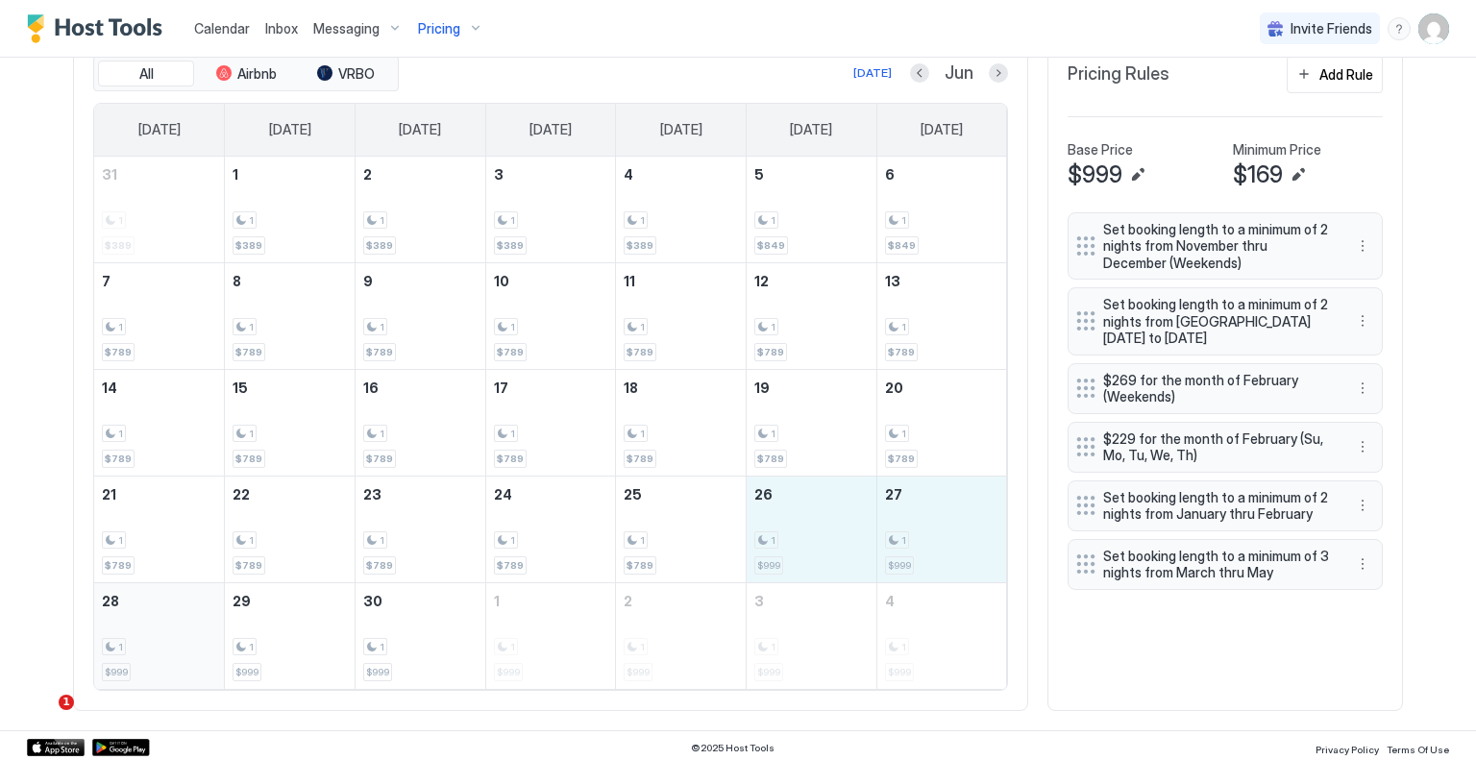
drag, startPoint x: 810, startPoint y: 537, endPoint x: 171, endPoint y: 637, distance: 646.9
click at [171, 637] on tbody "31 1 $389 1 1 $389 2 1 $389 3 1 $389 4 1 $389 5 1 $849 6 1 $849 7 1 $789 8 1 $7…" at bounding box center [550, 423] width 913 height 532
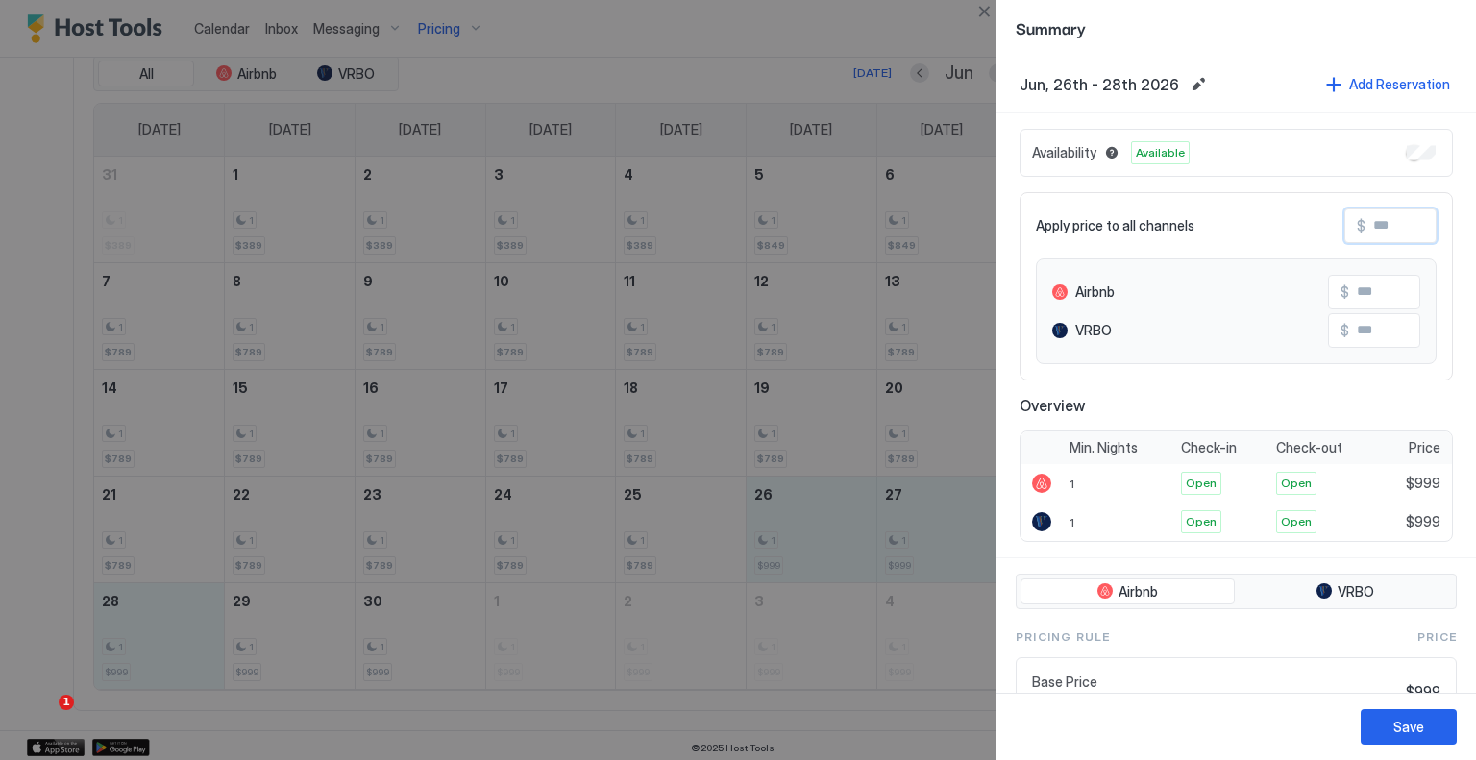
click at [1374, 232] on input "Input Field" at bounding box center [1443, 226] width 154 height 33
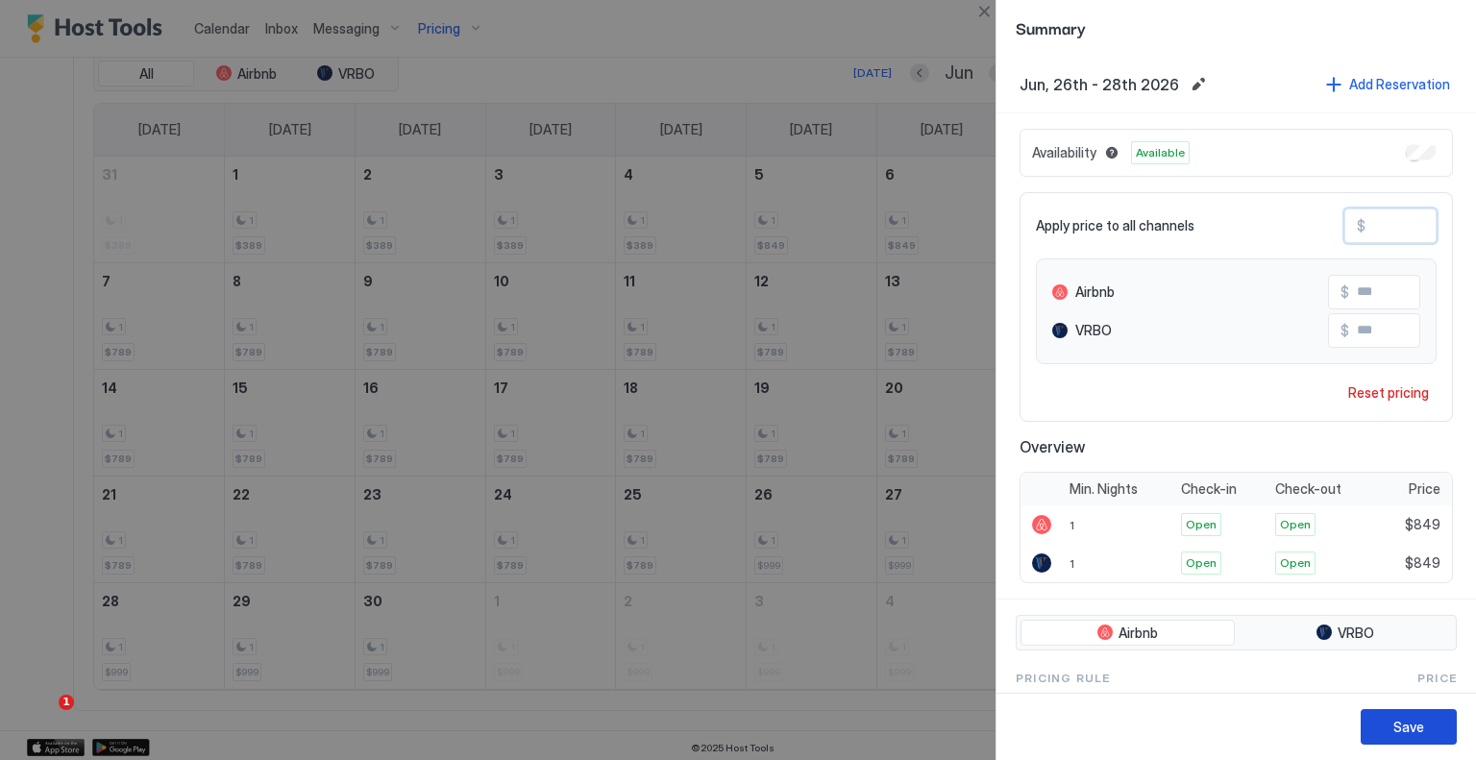
click at [1385, 715] on button "Save" at bounding box center [1409, 727] width 96 height 36
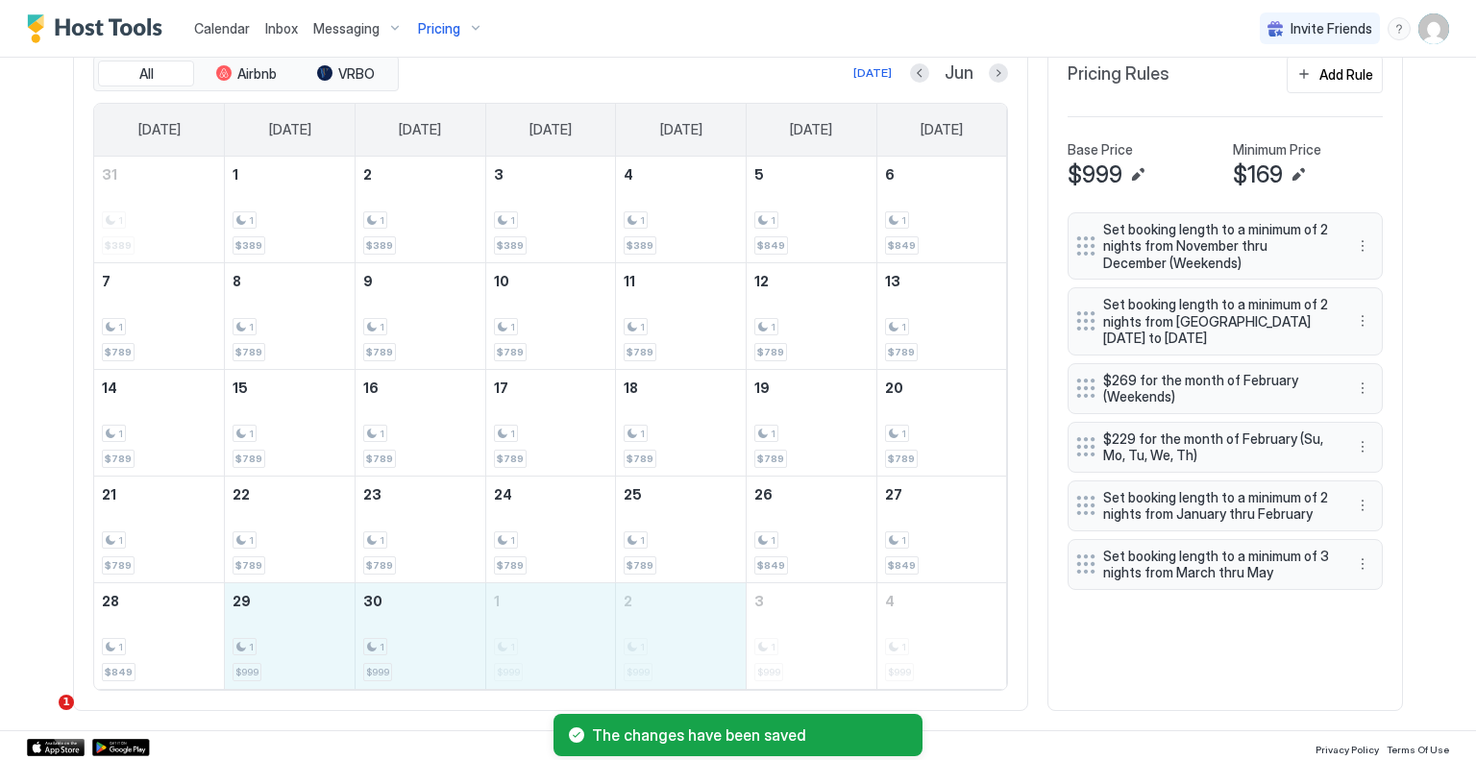
drag, startPoint x: 286, startPoint y: 645, endPoint x: 643, endPoint y: 641, distance: 356.6
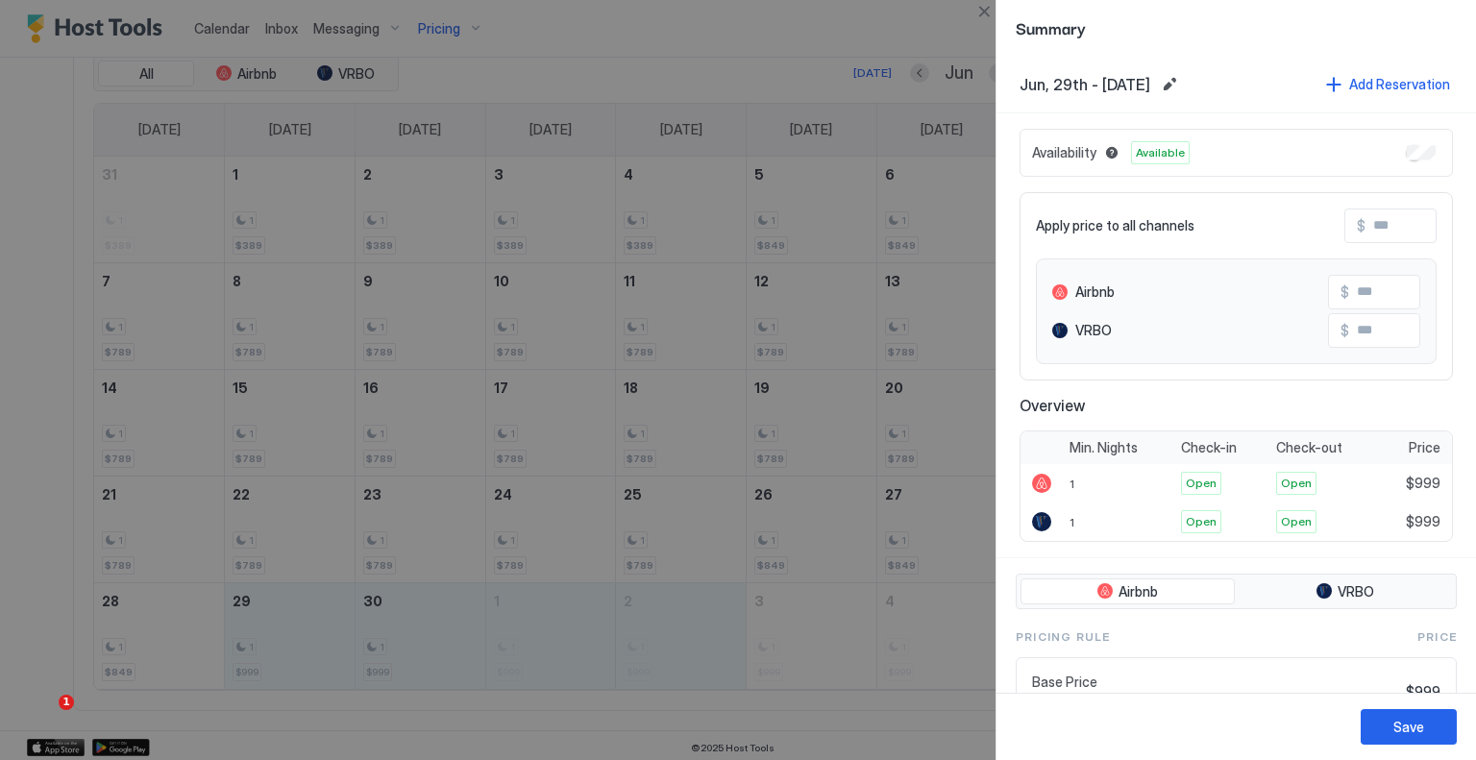
click at [1393, 230] on input "Input Field" at bounding box center [1443, 226] width 154 height 33
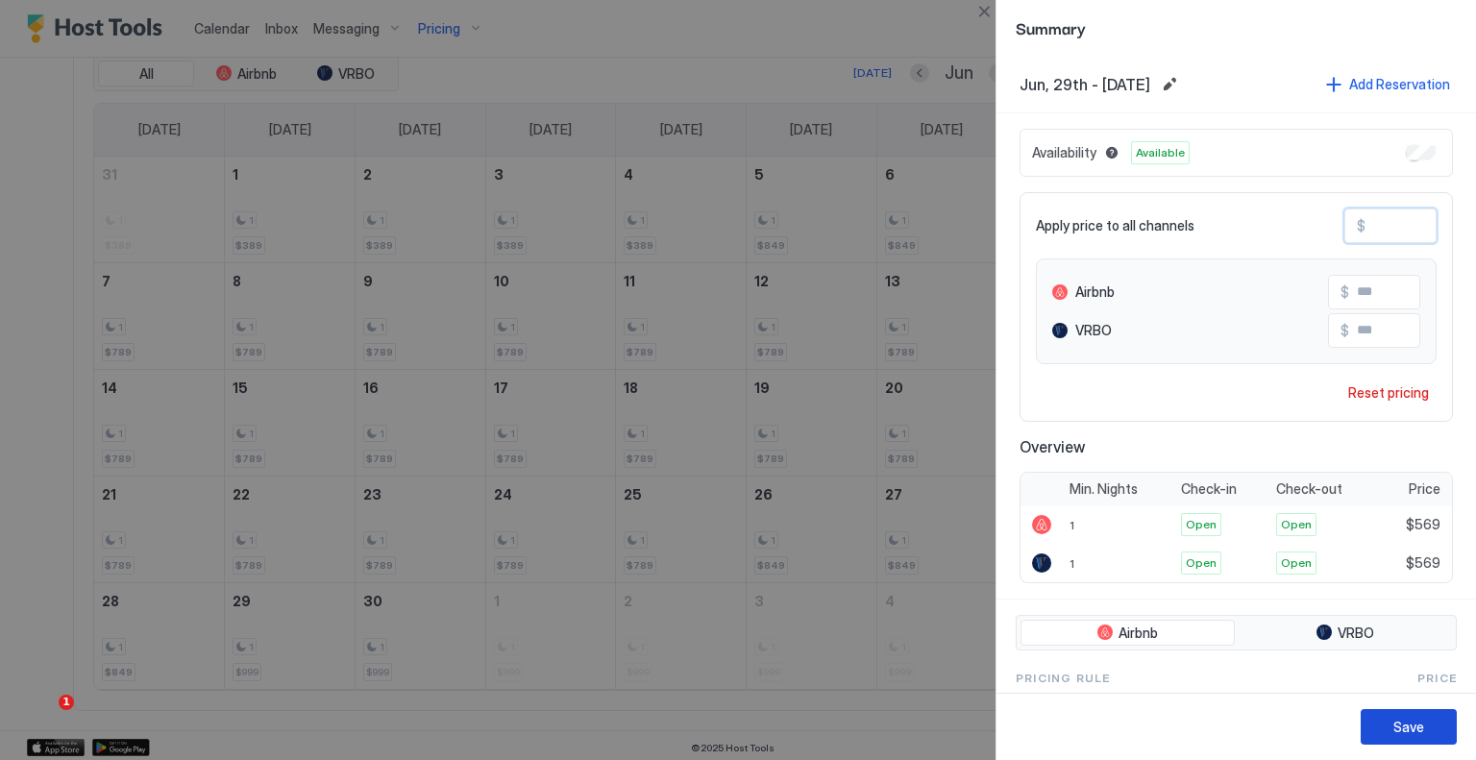
click at [1423, 732] on button "Save" at bounding box center [1409, 727] width 96 height 36
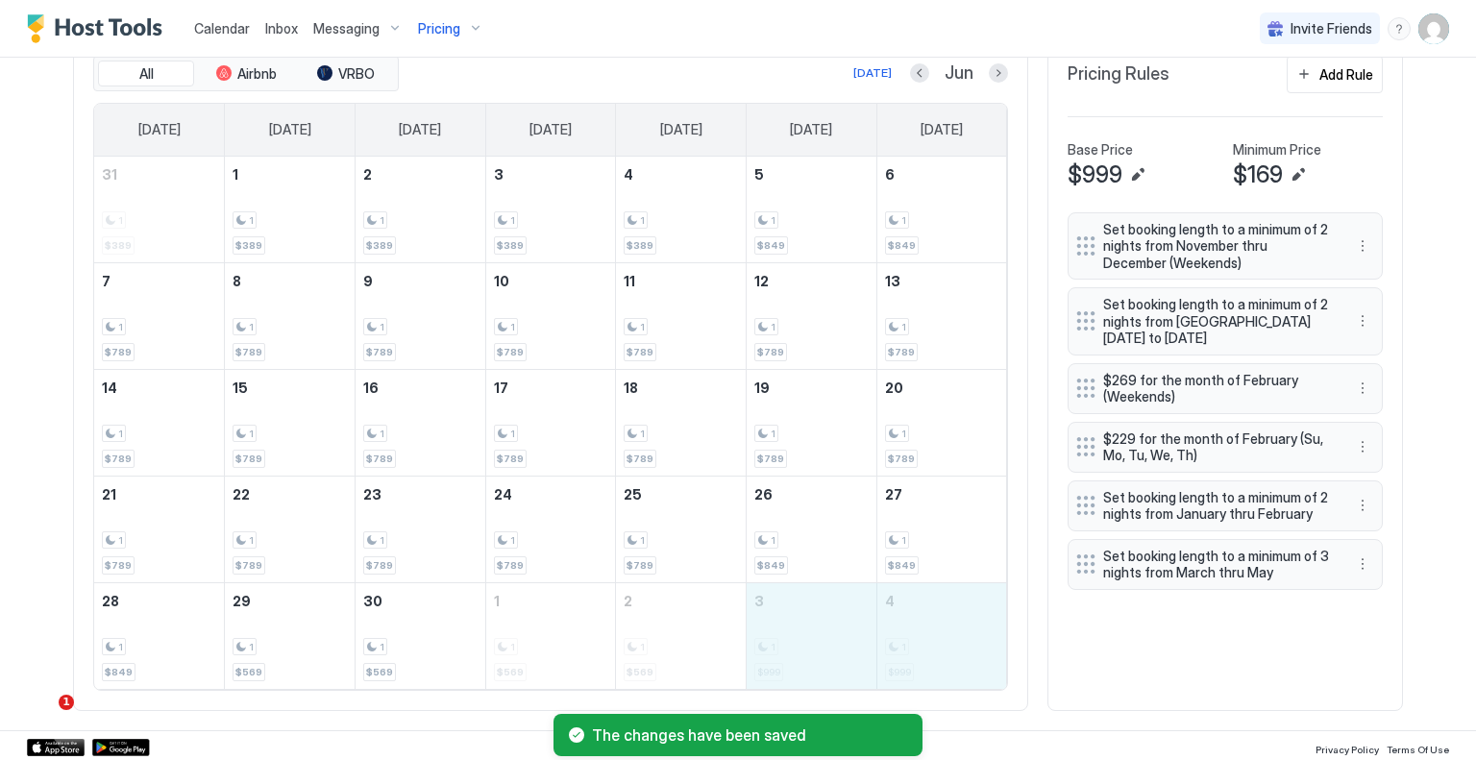
drag, startPoint x: 804, startPoint y: 637, endPoint x: 912, endPoint y: 633, distance: 108.7
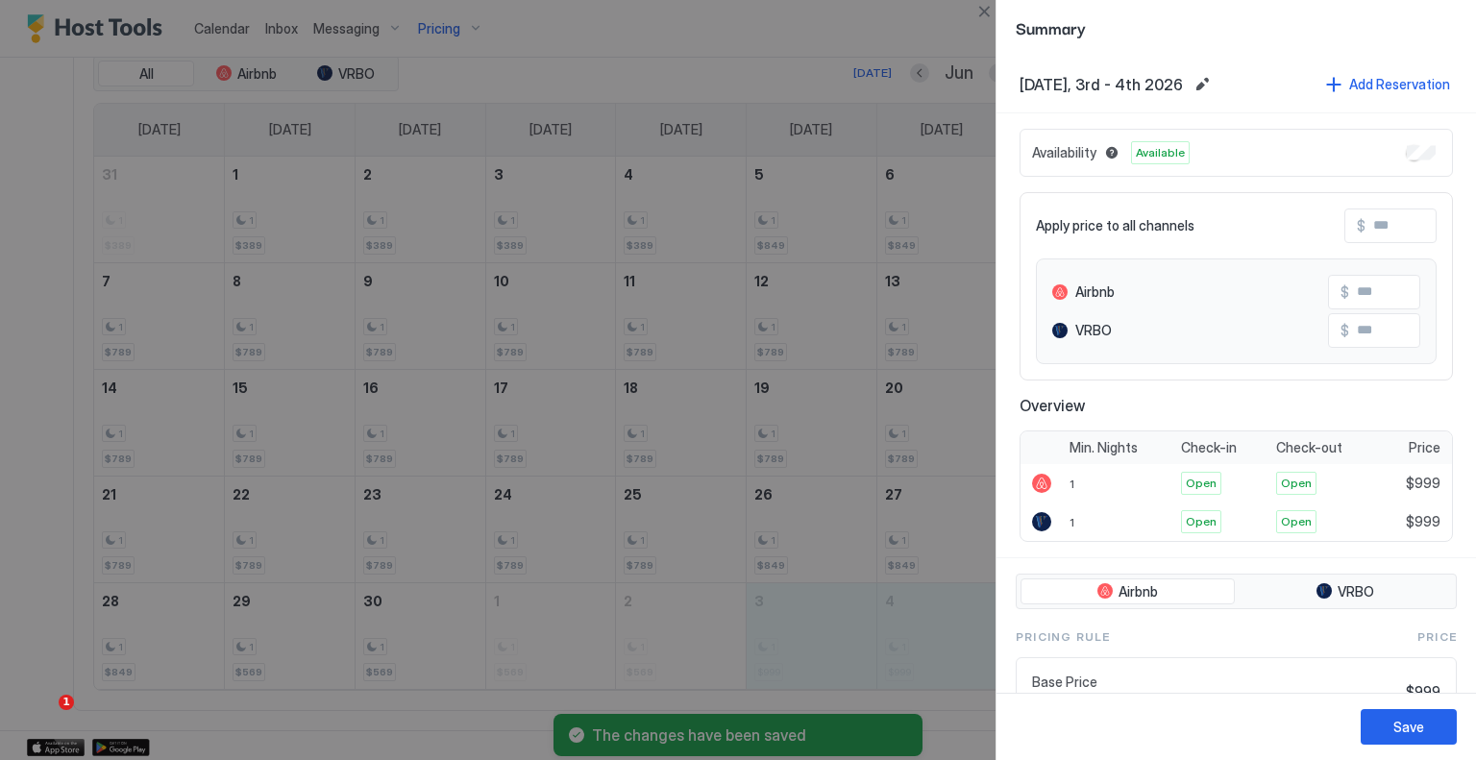
click at [1366, 226] on input "Input Field" at bounding box center [1443, 226] width 154 height 33
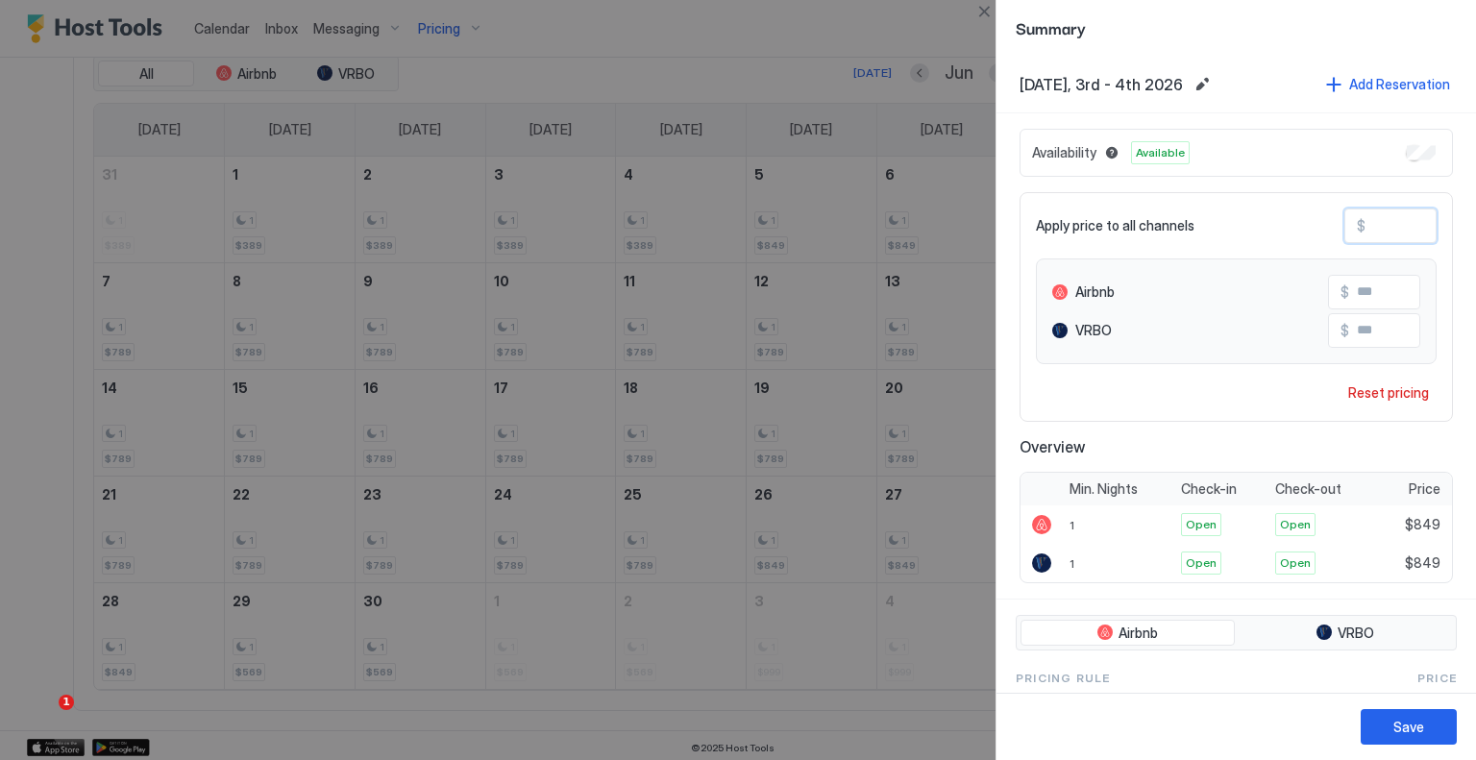
click at [1380, 705] on div "Save" at bounding box center [1237, 726] width 480 height 67
click at [1388, 721] on button "Save" at bounding box center [1409, 727] width 96 height 36
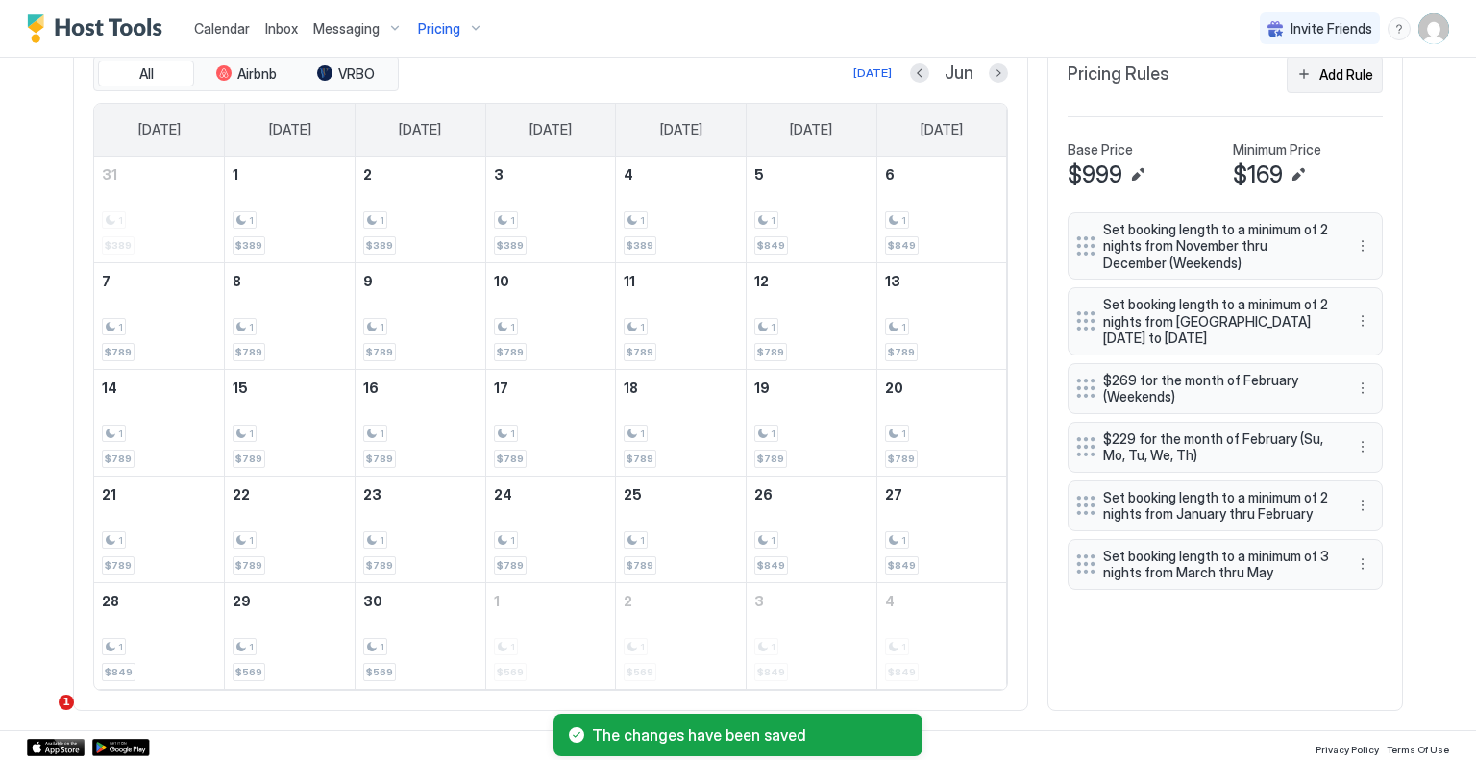
click at [1323, 77] on div "Add Rule" at bounding box center [1347, 74] width 54 height 20
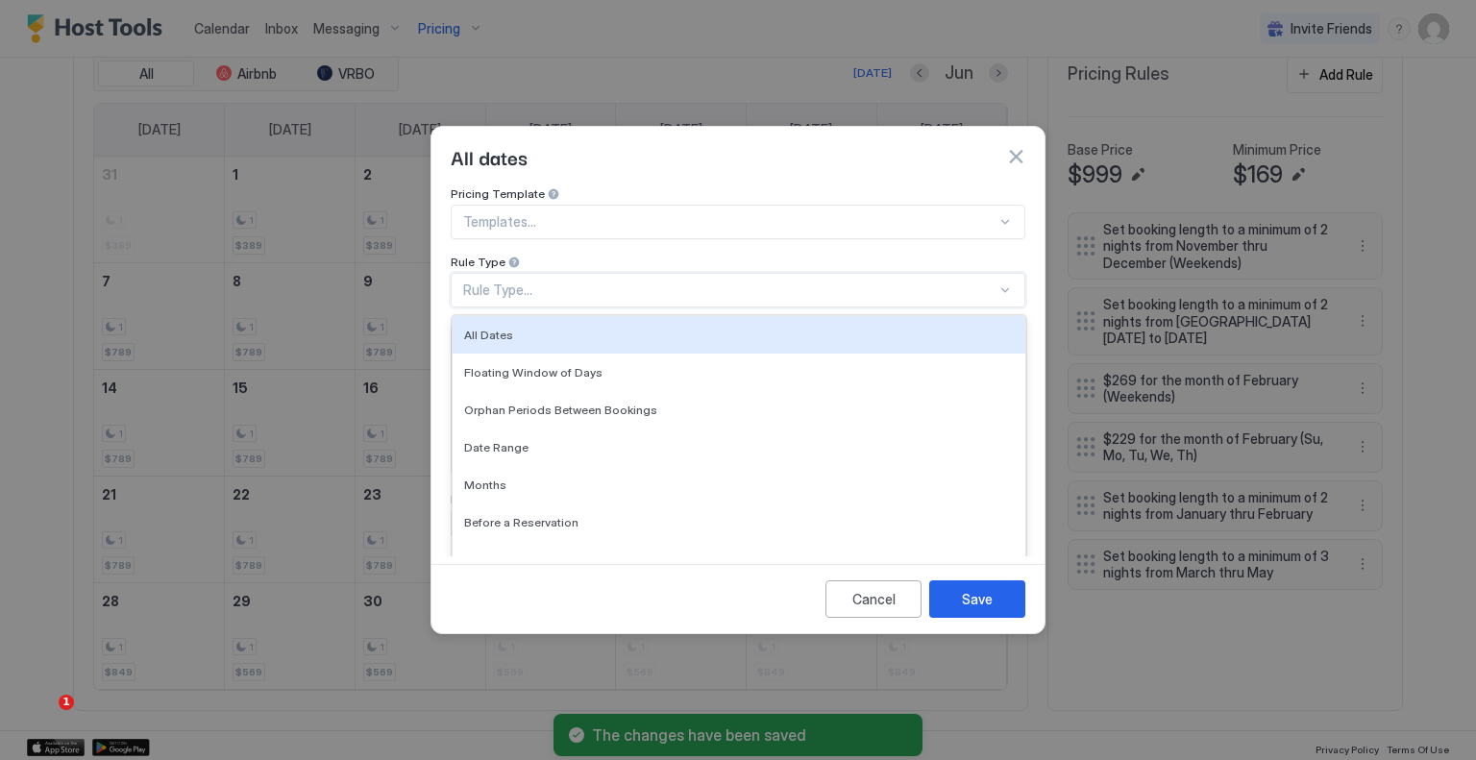
click at [649, 282] on div "Rule Type..." at bounding box center [729, 290] width 533 height 17
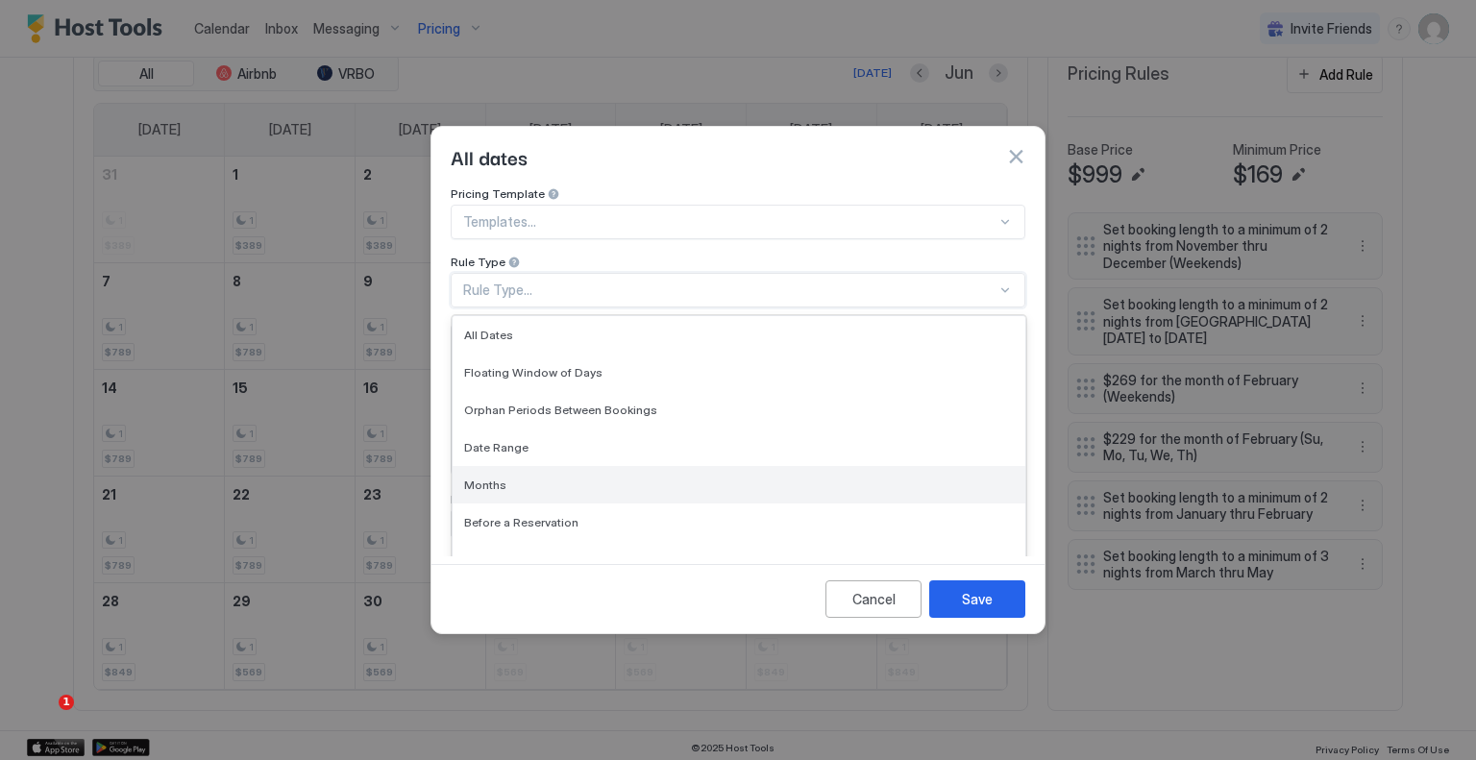
click at [505, 466] on div "Months" at bounding box center [739, 484] width 573 height 37
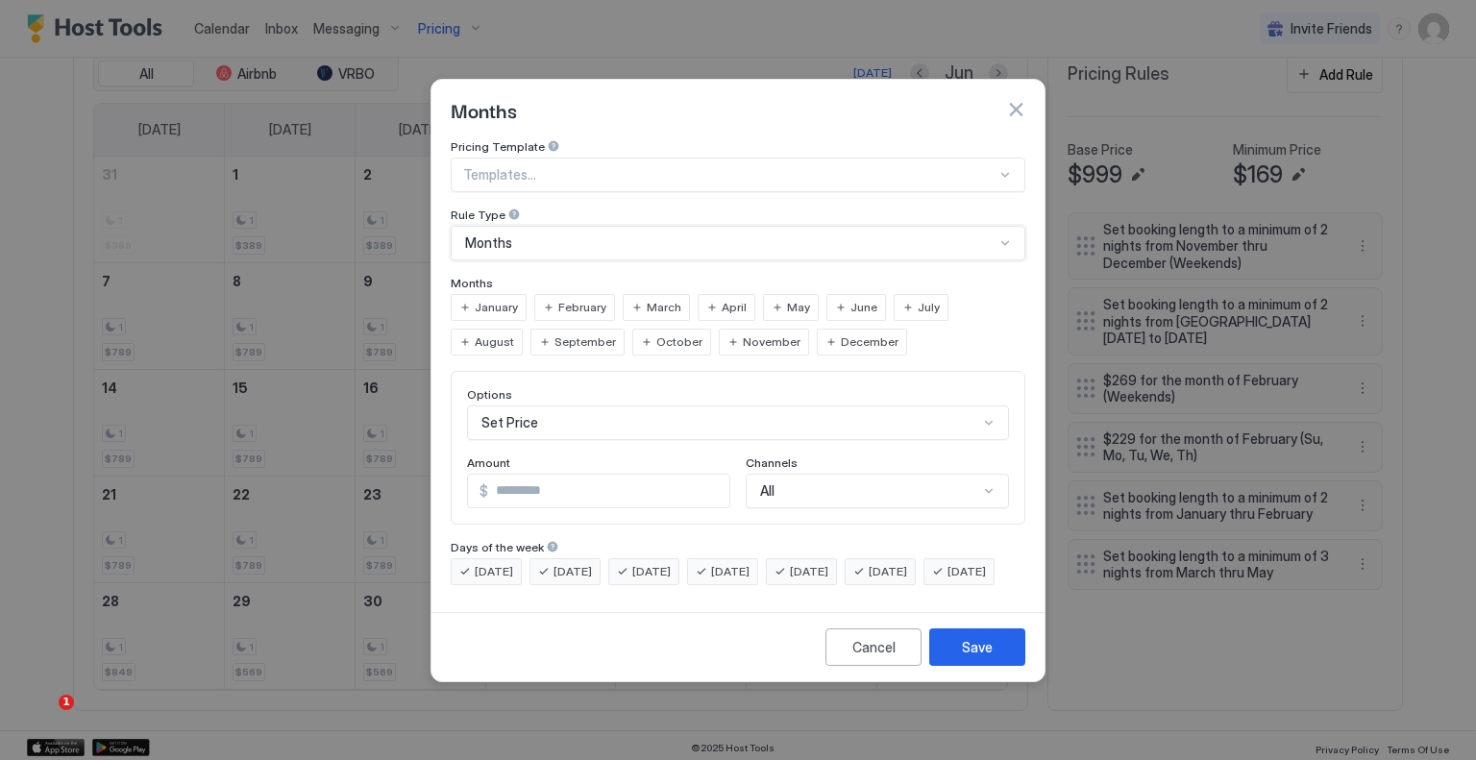
click at [851, 299] on span "June" at bounding box center [864, 307] width 27 height 17
click at [542, 413] on div "Set Price" at bounding box center [738, 423] width 542 height 35
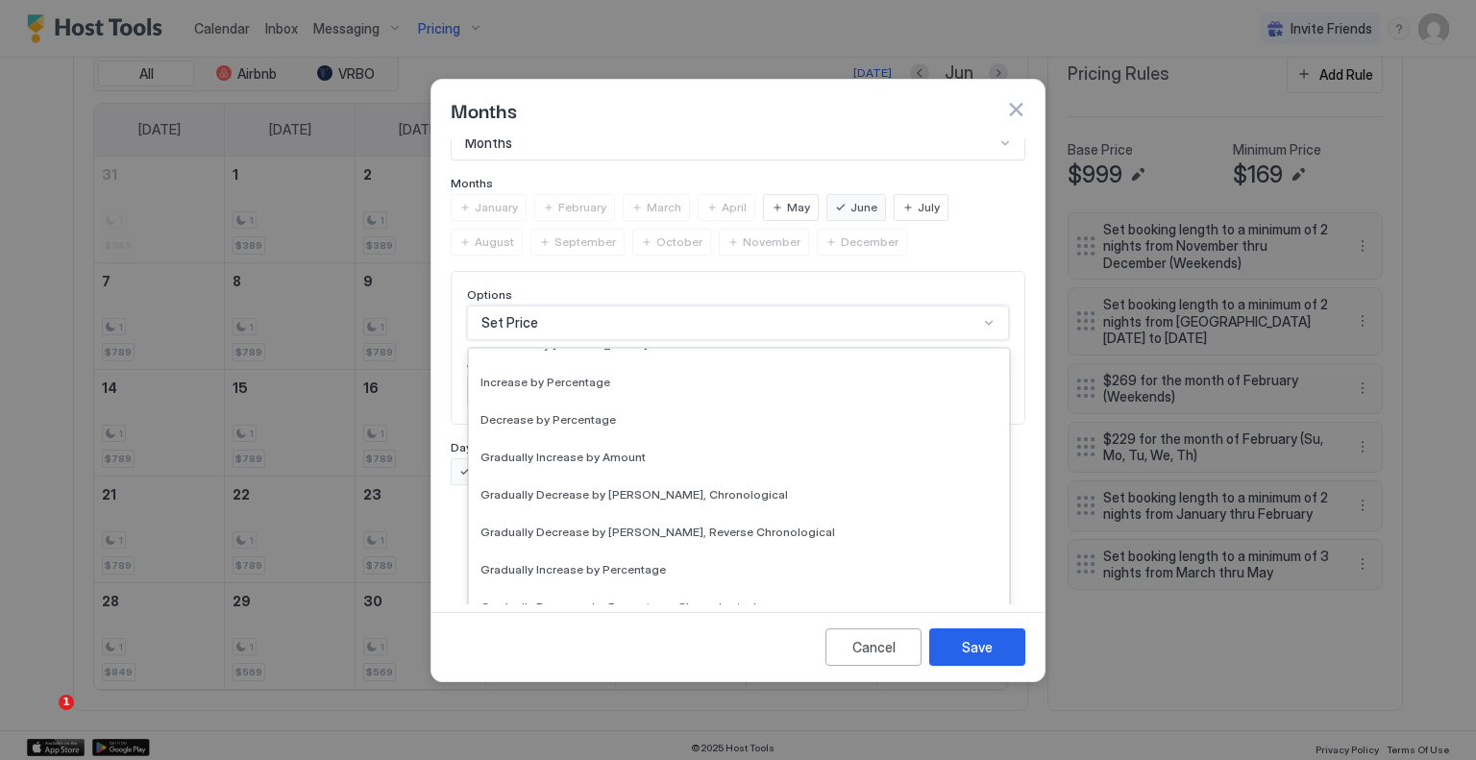
scroll to position [288, 0]
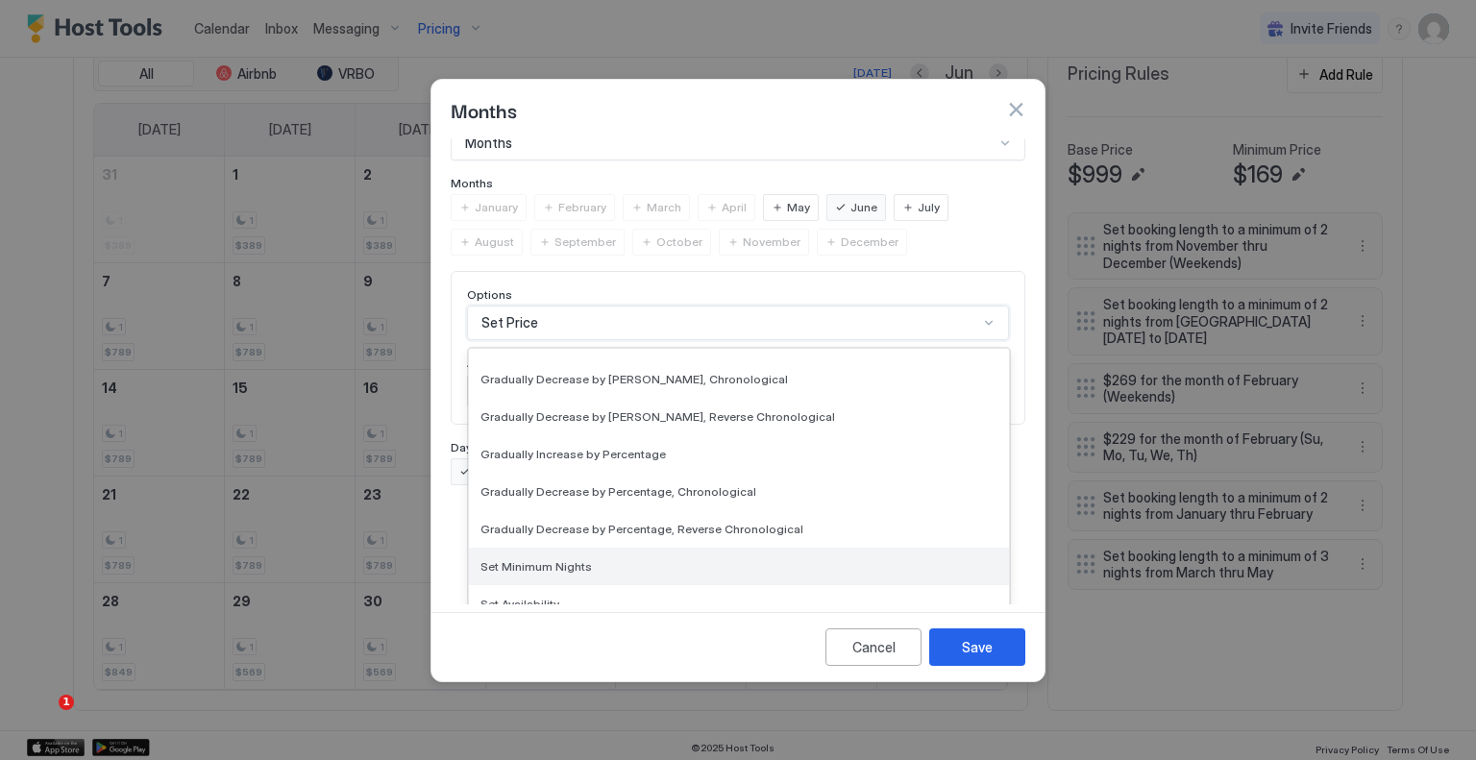
click at [513, 559] on span "Set Minimum Nights" at bounding box center [536, 566] width 111 height 14
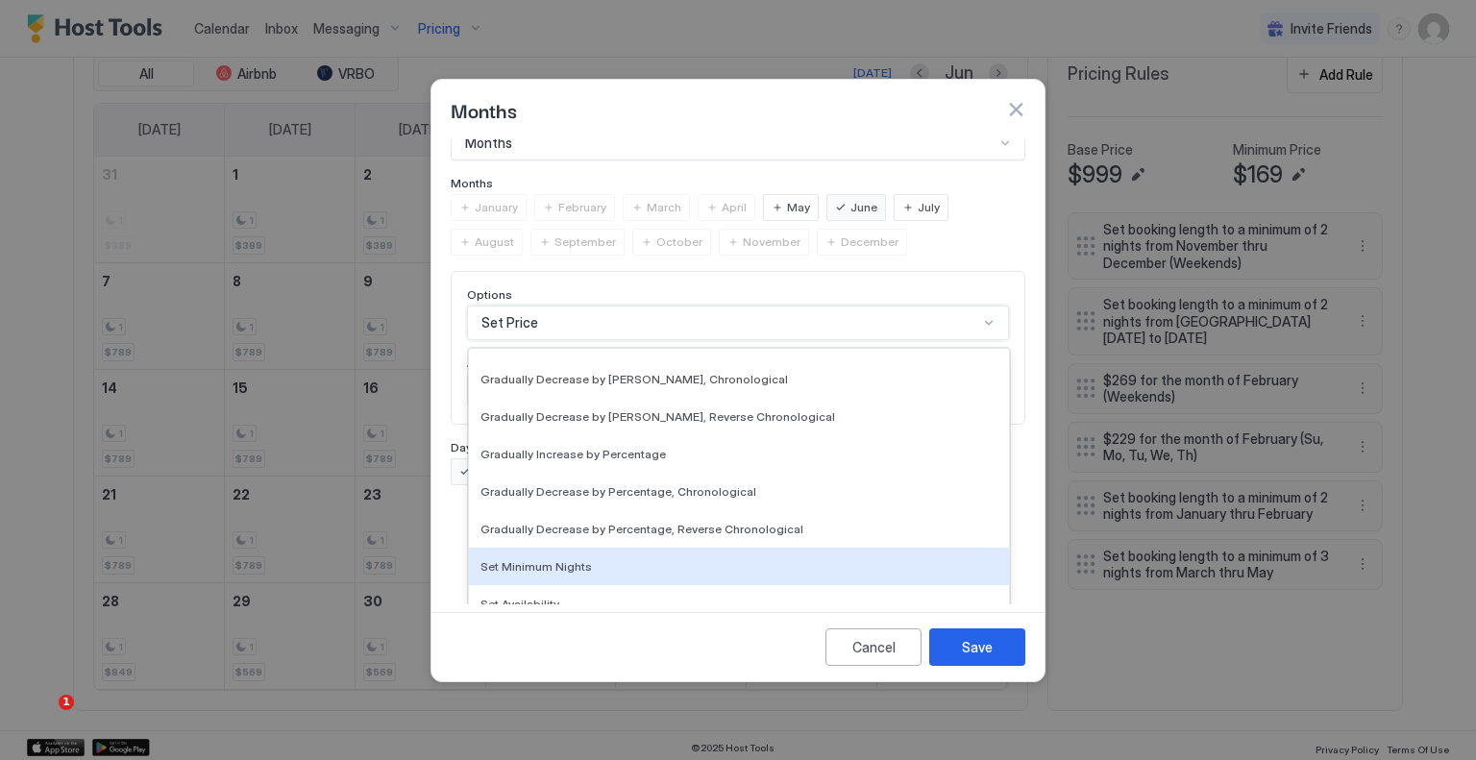
scroll to position [0, 0]
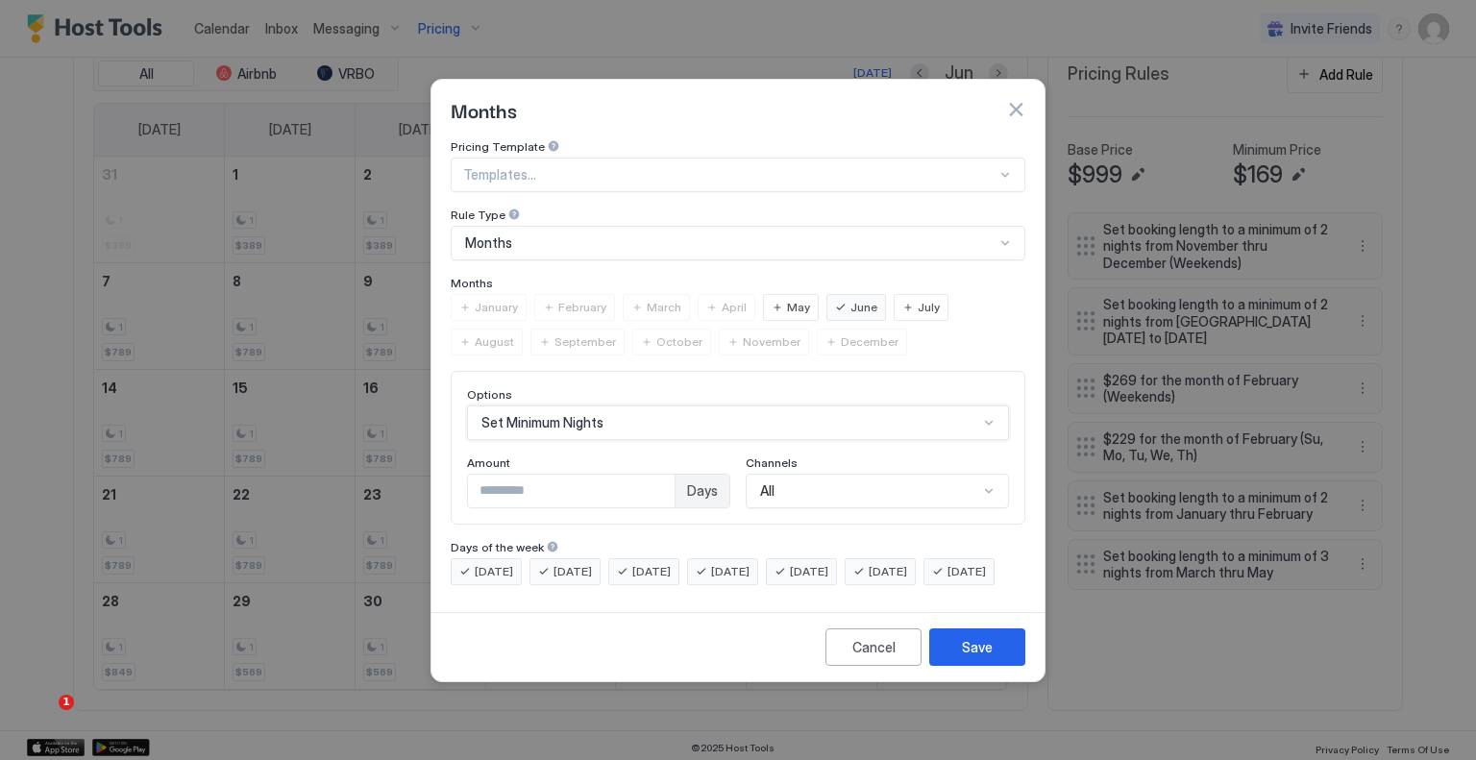
click at [569, 475] on input "*" at bounding box center [571, 491] width 207 height 33
click at [955, 664] on button "Save" at bounding box center [977, 647] width 96 height 37
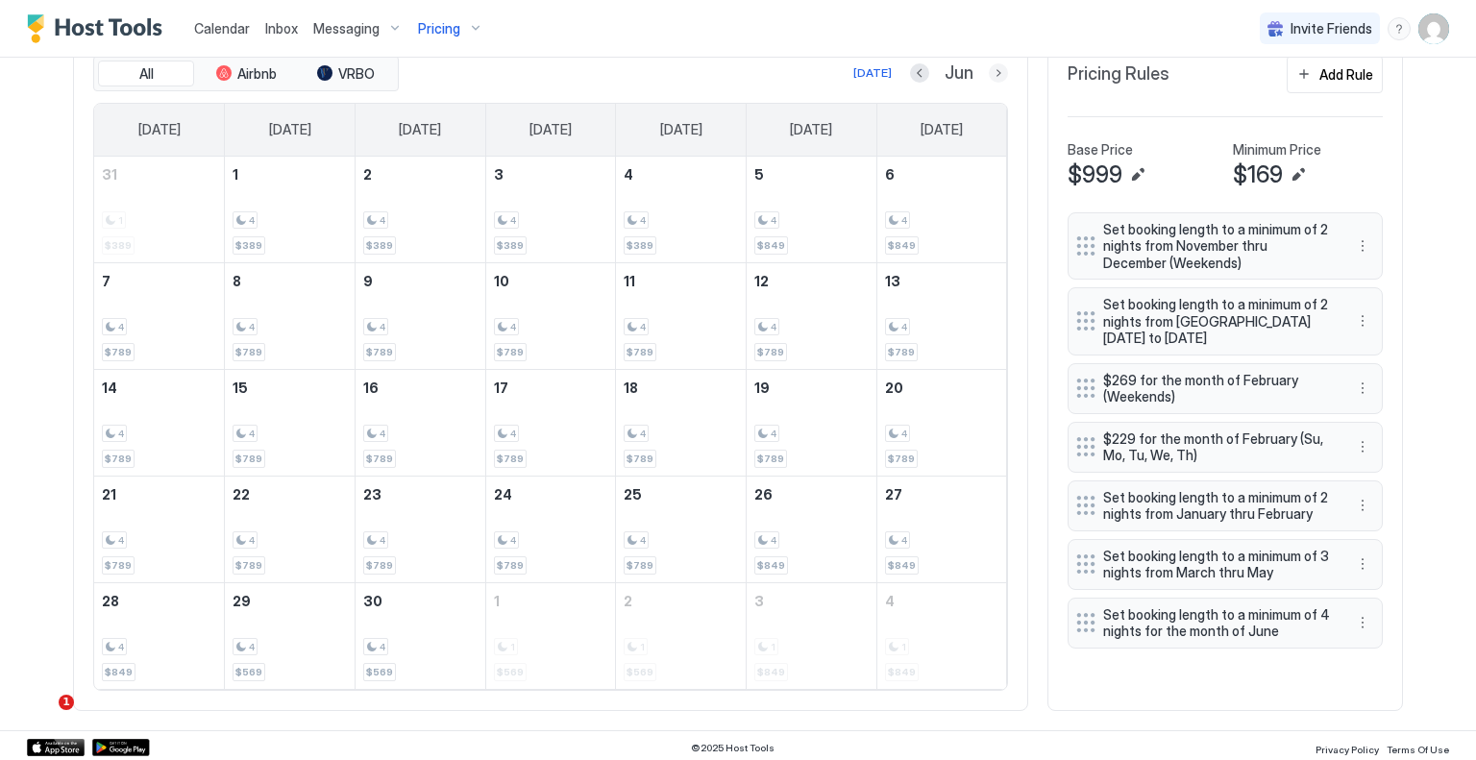
click at [992, 80] on button "Next month" at bounding box center [998, 72] width 19 height 19
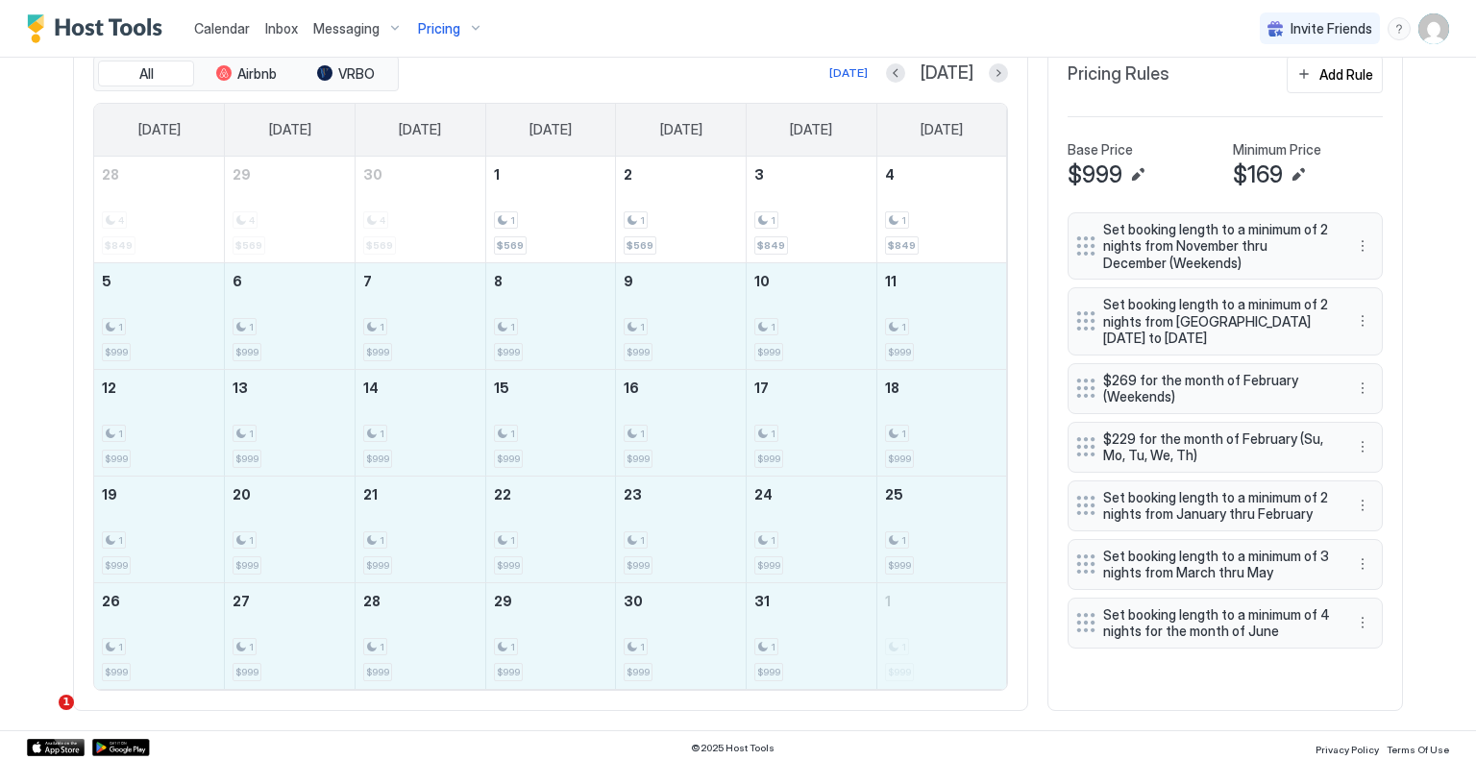
drag, startPoint x: 153, startPoint y: 307, endPoint x: 878, endPoint y: 623, distance: 790.7
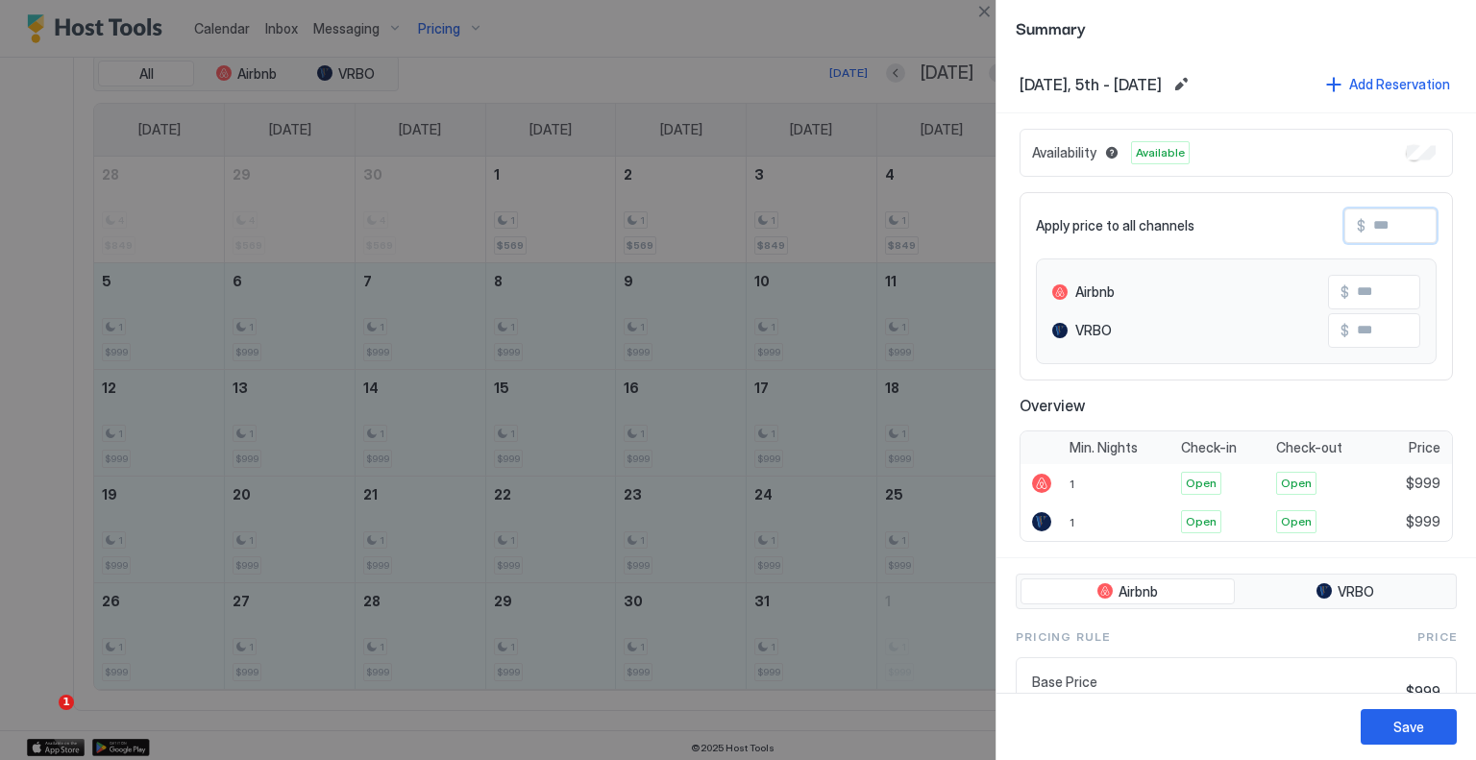
click at [1381, 220] on input "Input Field" at bounding box center [1443, 226] width 154 height 33
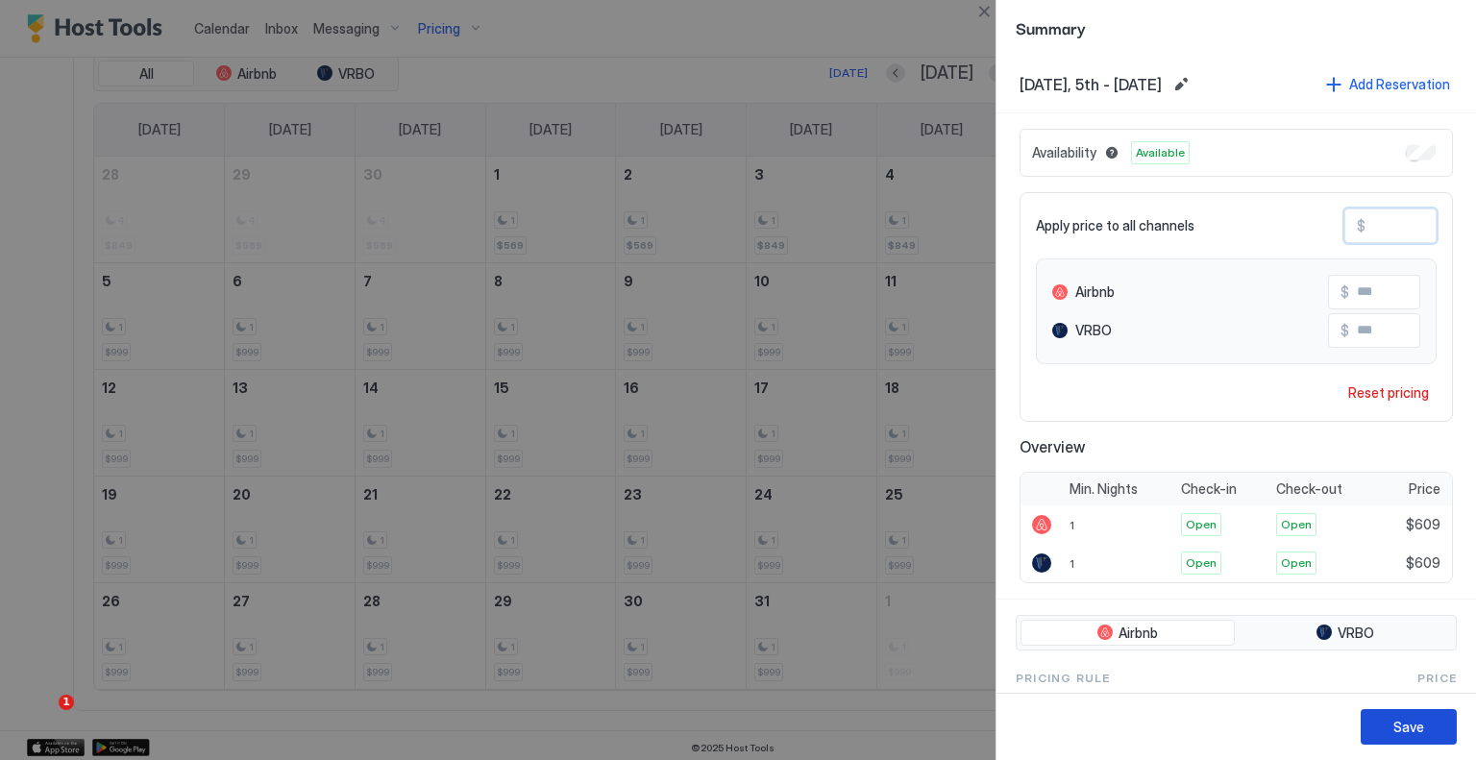
click at [1407, 718] on div "Save" at bounding box center [1409, 727] width 31 height 20
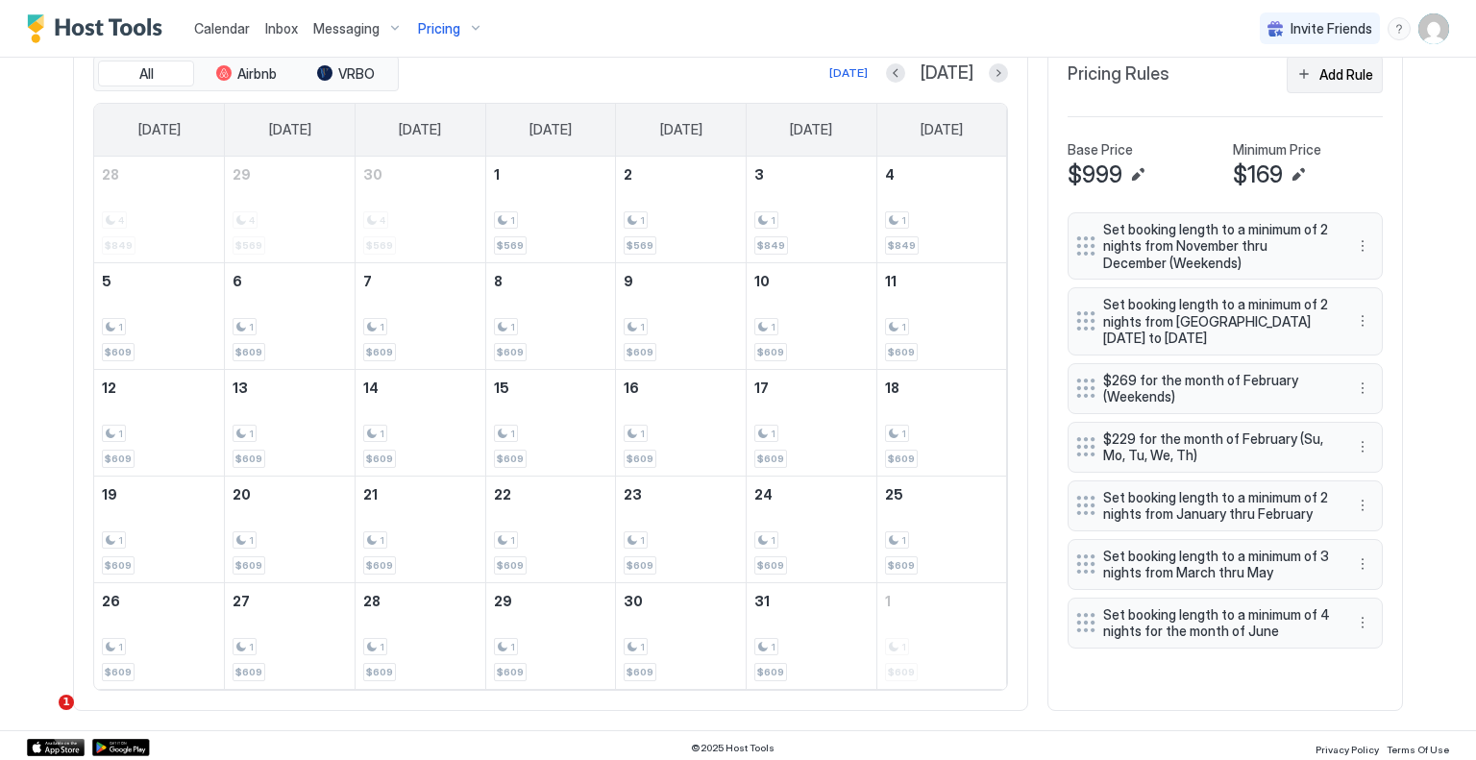
click at [1338, 79] on div "Add Rule" at bounding box center [1347, 74] width 54 height 20
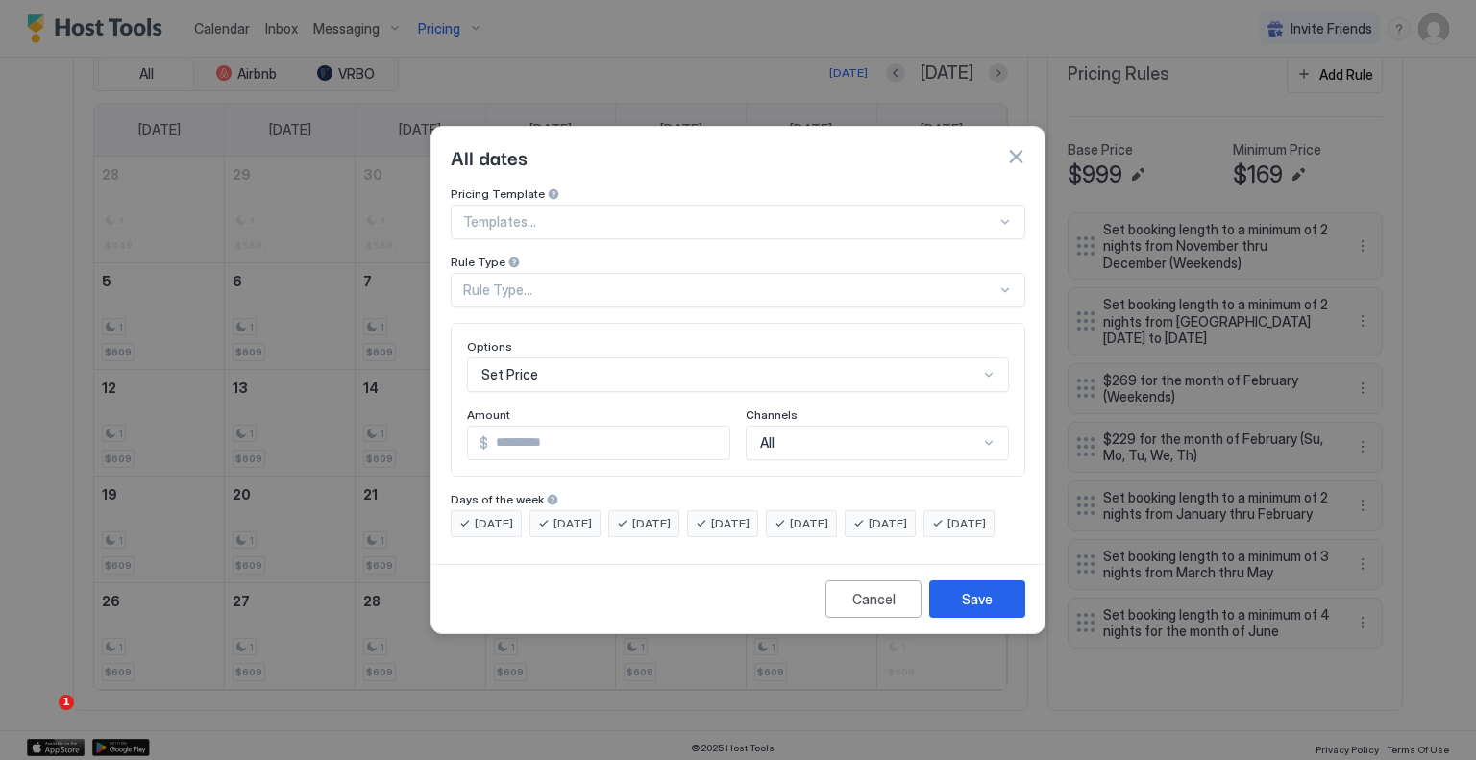
click at [515, 282] on div "Rule Type..." at bounding box center [729, 290] width 533 height 17
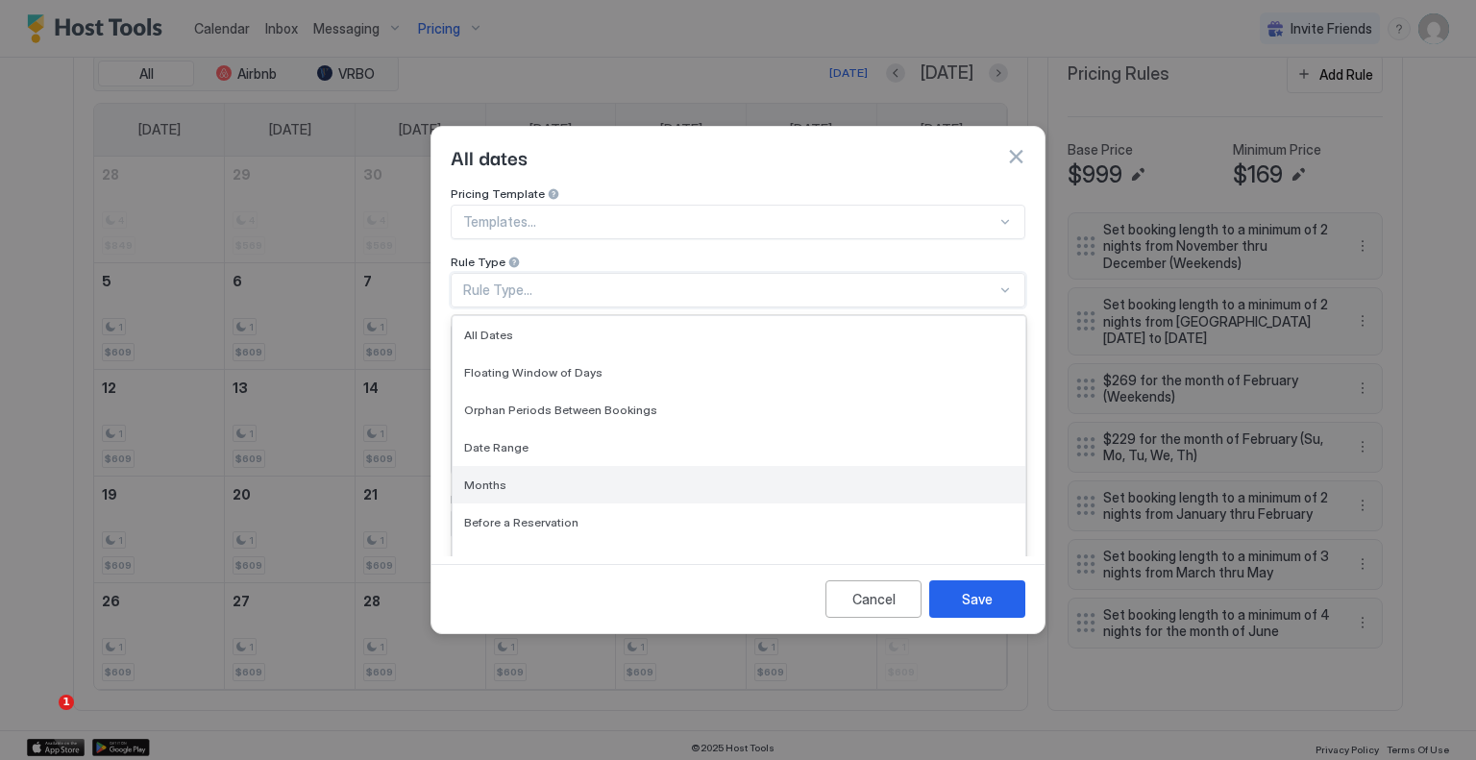
click at [542, 478] on div "Months" at bounding box center [739, 485] width 550 height 14
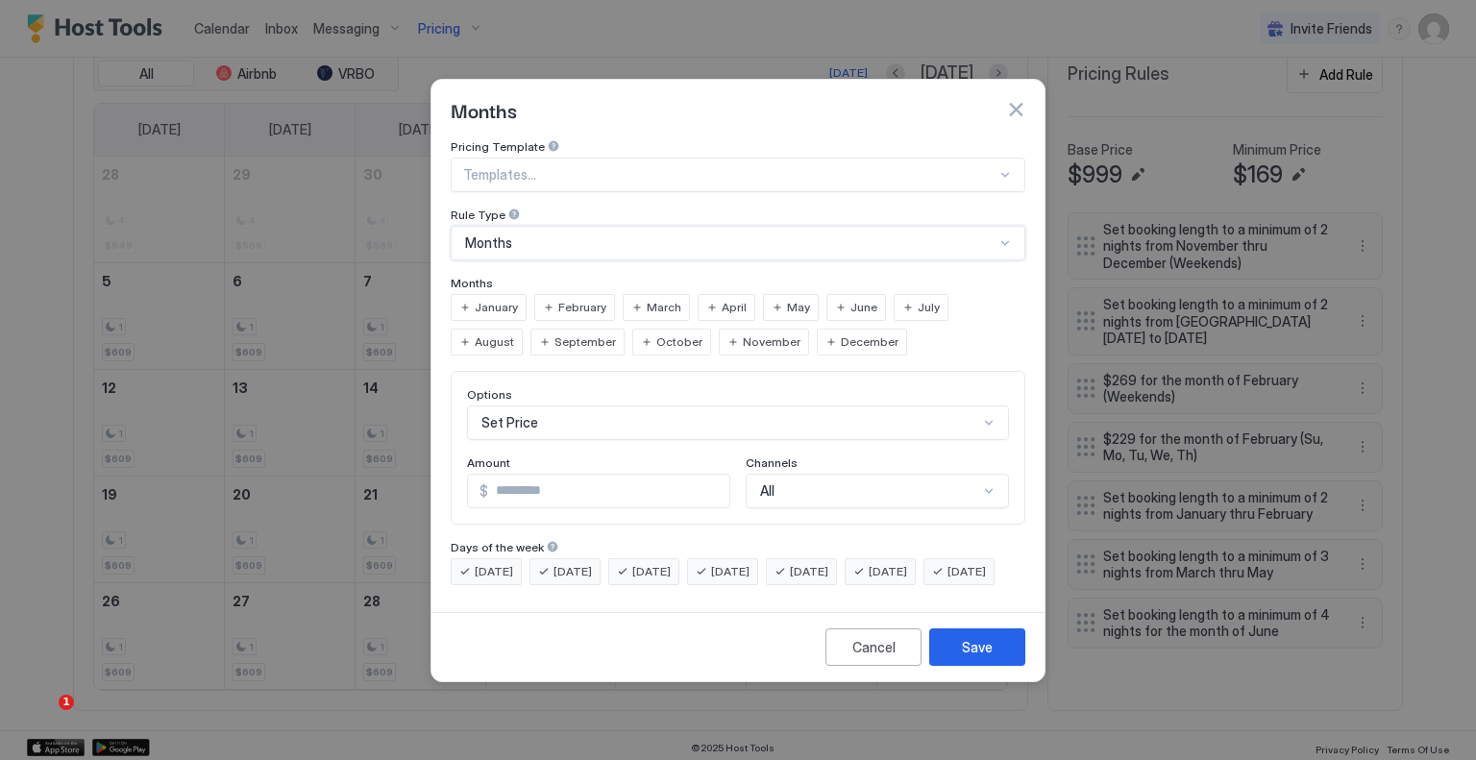
click at [900, 294] on div "July" at bounding box center [921, 307] width 55 height 27
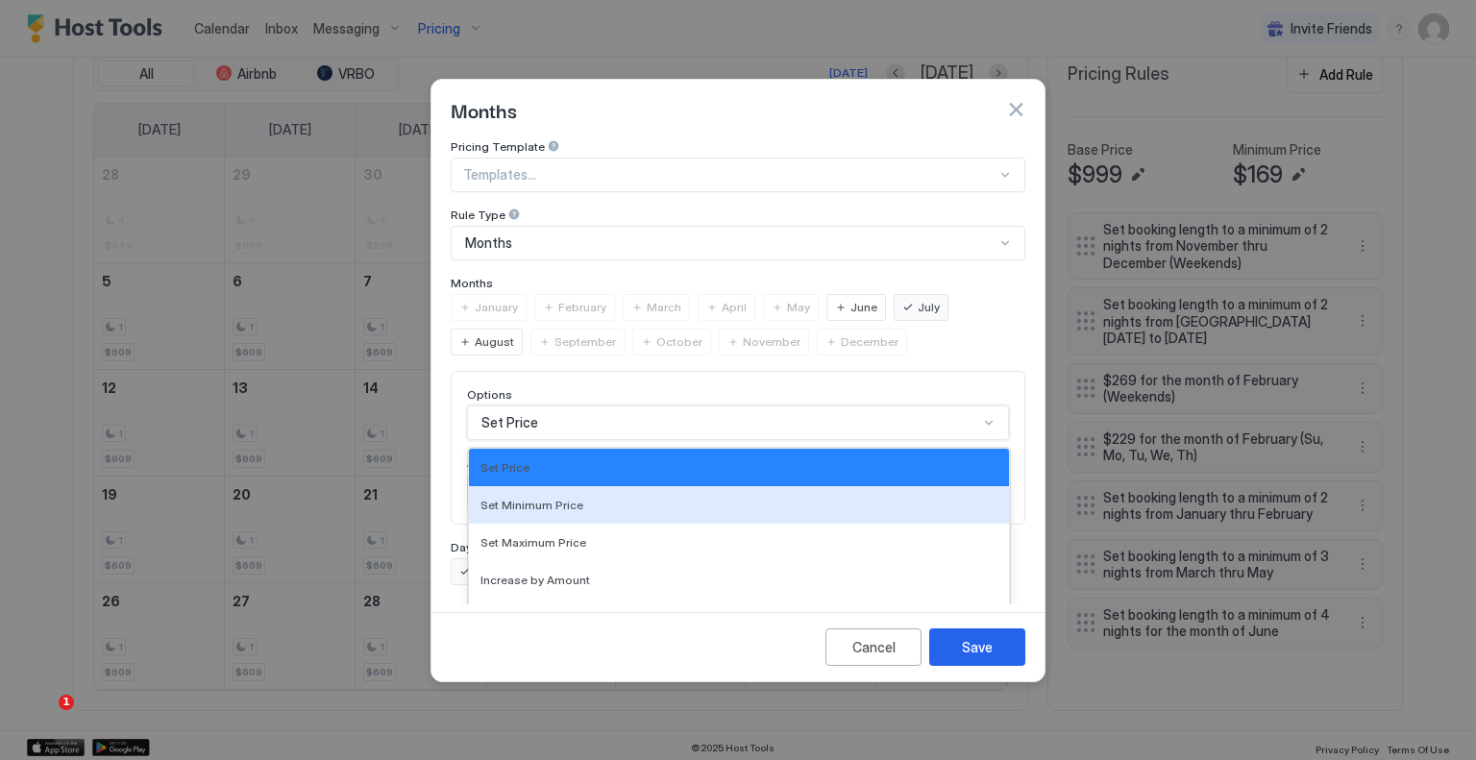
scroll to position [100, 0]
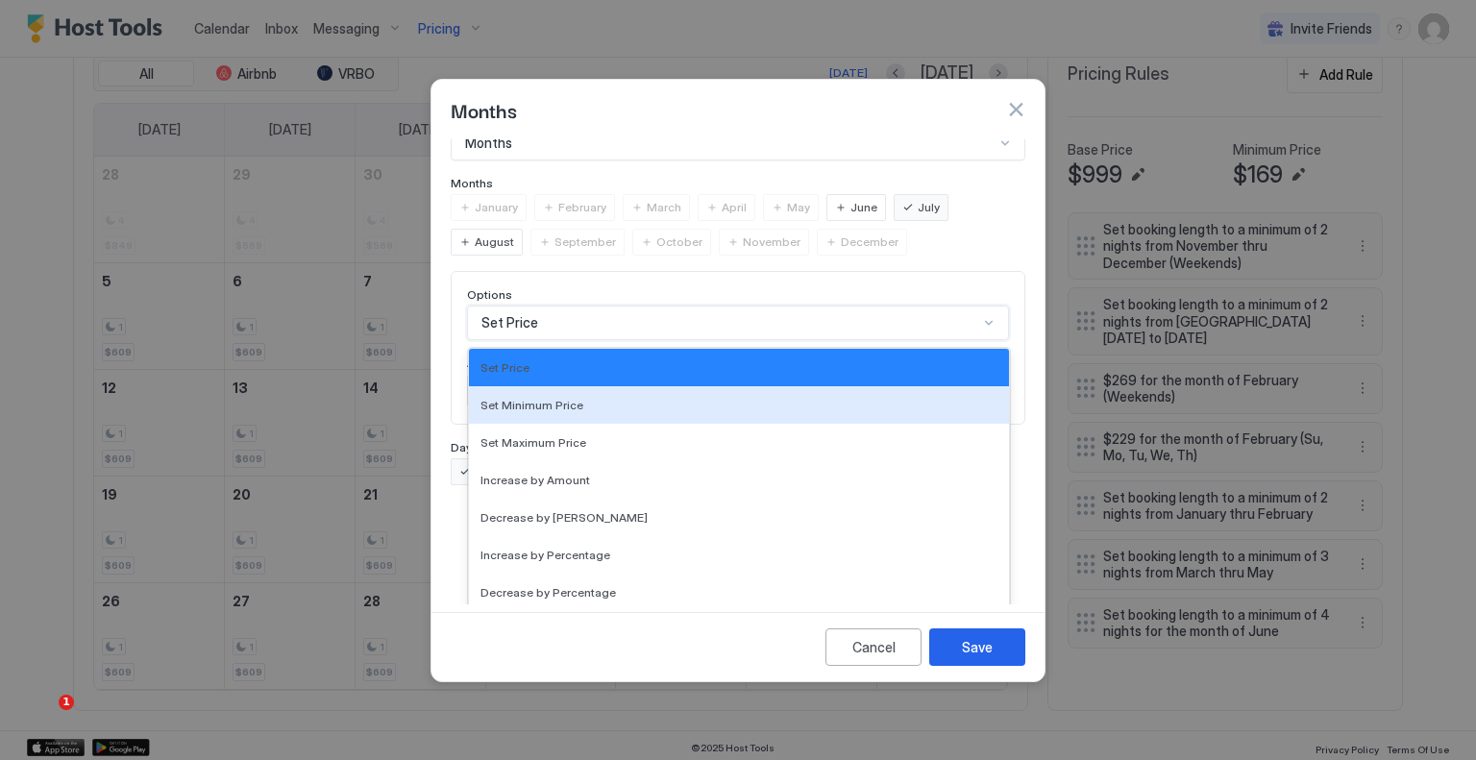
click at [633, 340] on div "17 results available. Use Up and Down to choose options, press Enter to select …" at bounding box center [738, 323] width 542 height 35
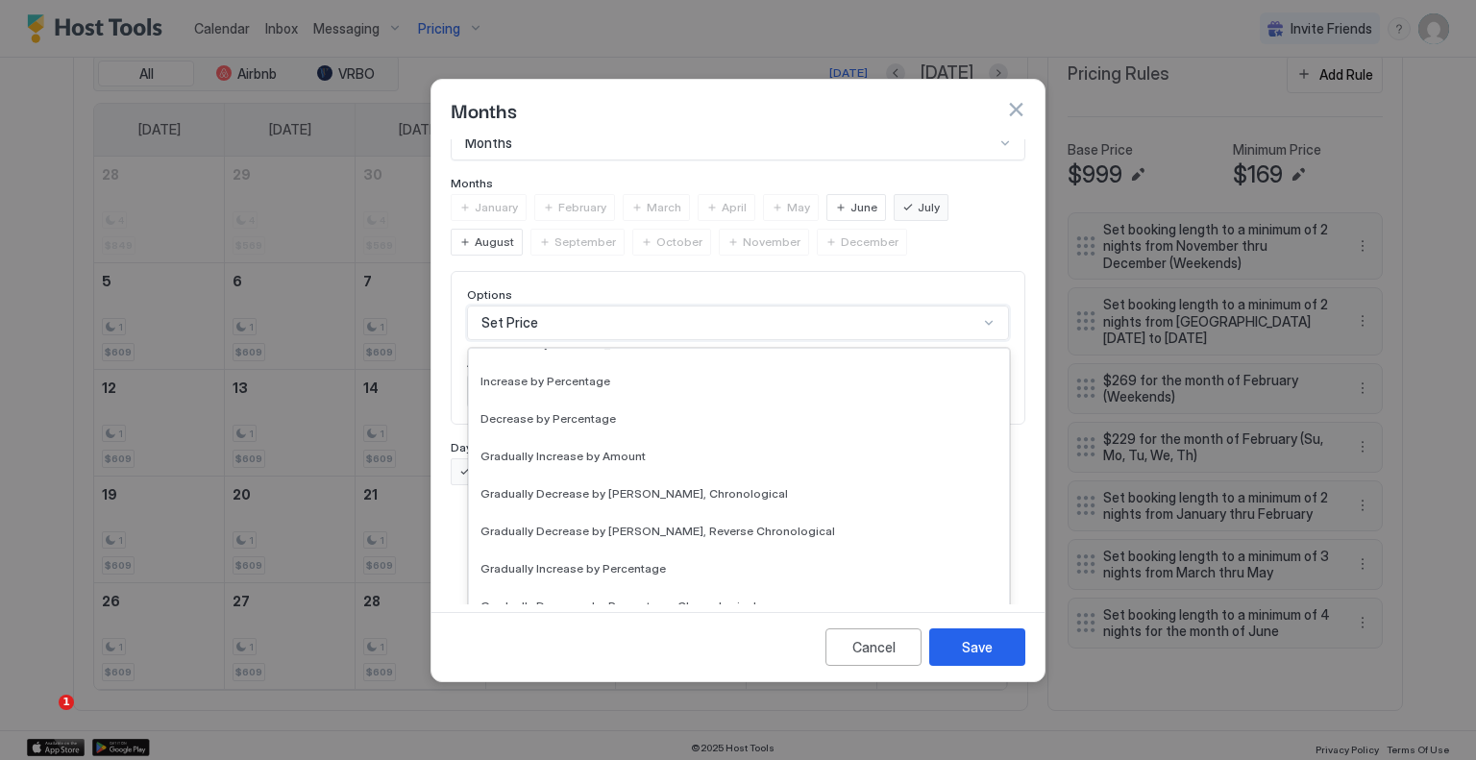
scroll to position [349, 0]
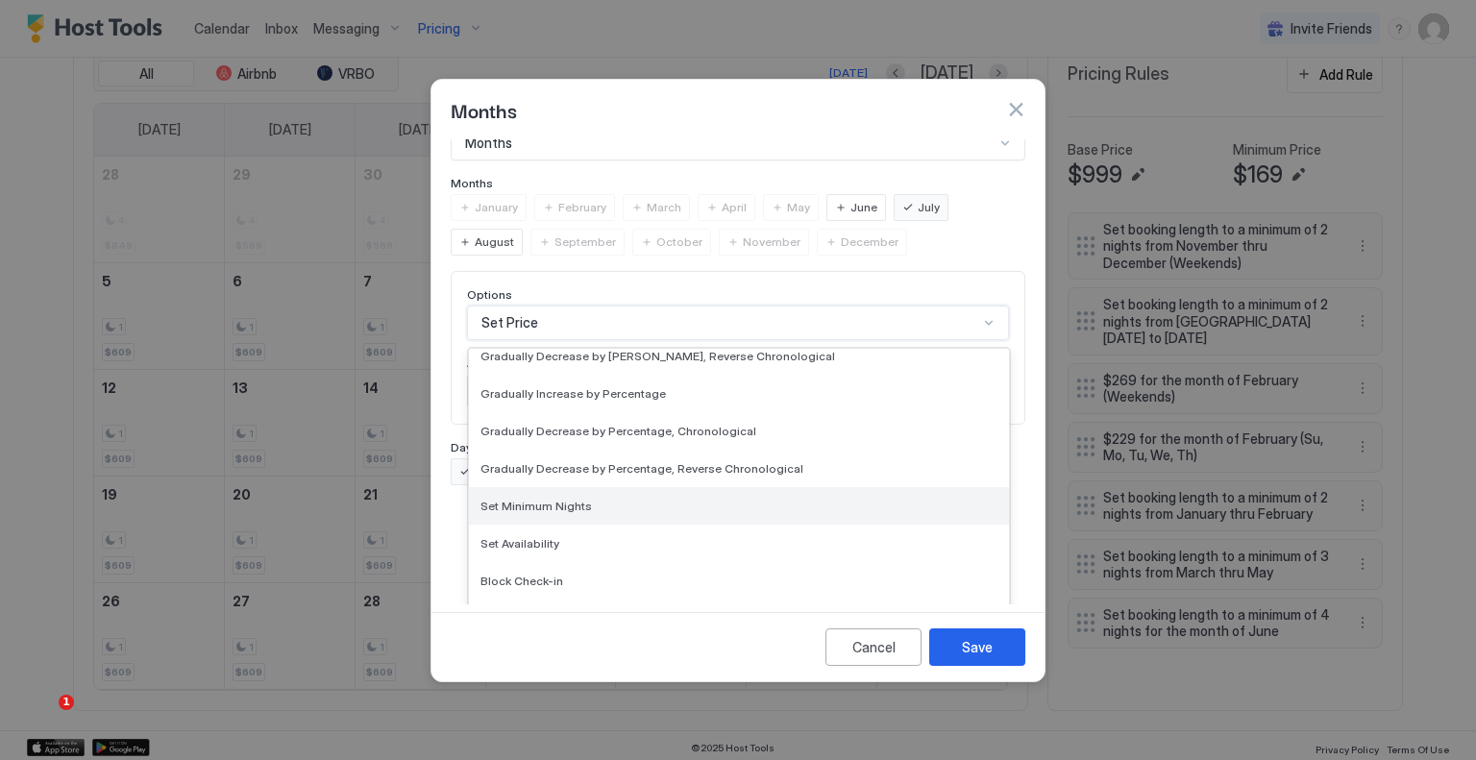
click at [576, 499] on span "Set Minimum Nights" at bounding box center [536, 506] width 111 height 14
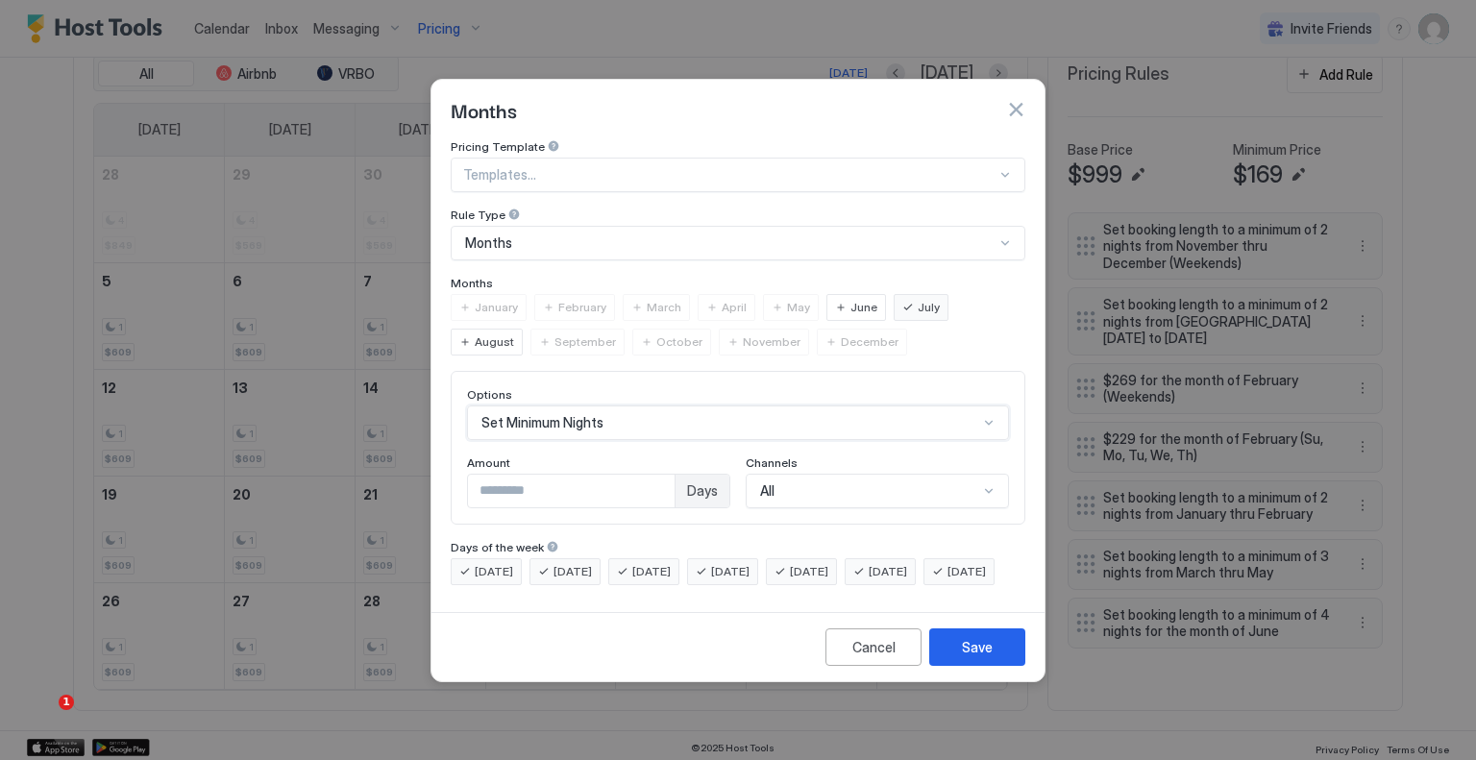
click at [545, 475] on input "*" at bounding box center [571, 491] width 207 height 33
click at [1003, 666] on button "Save" at bounding box center [977, 647] width 96 height 37
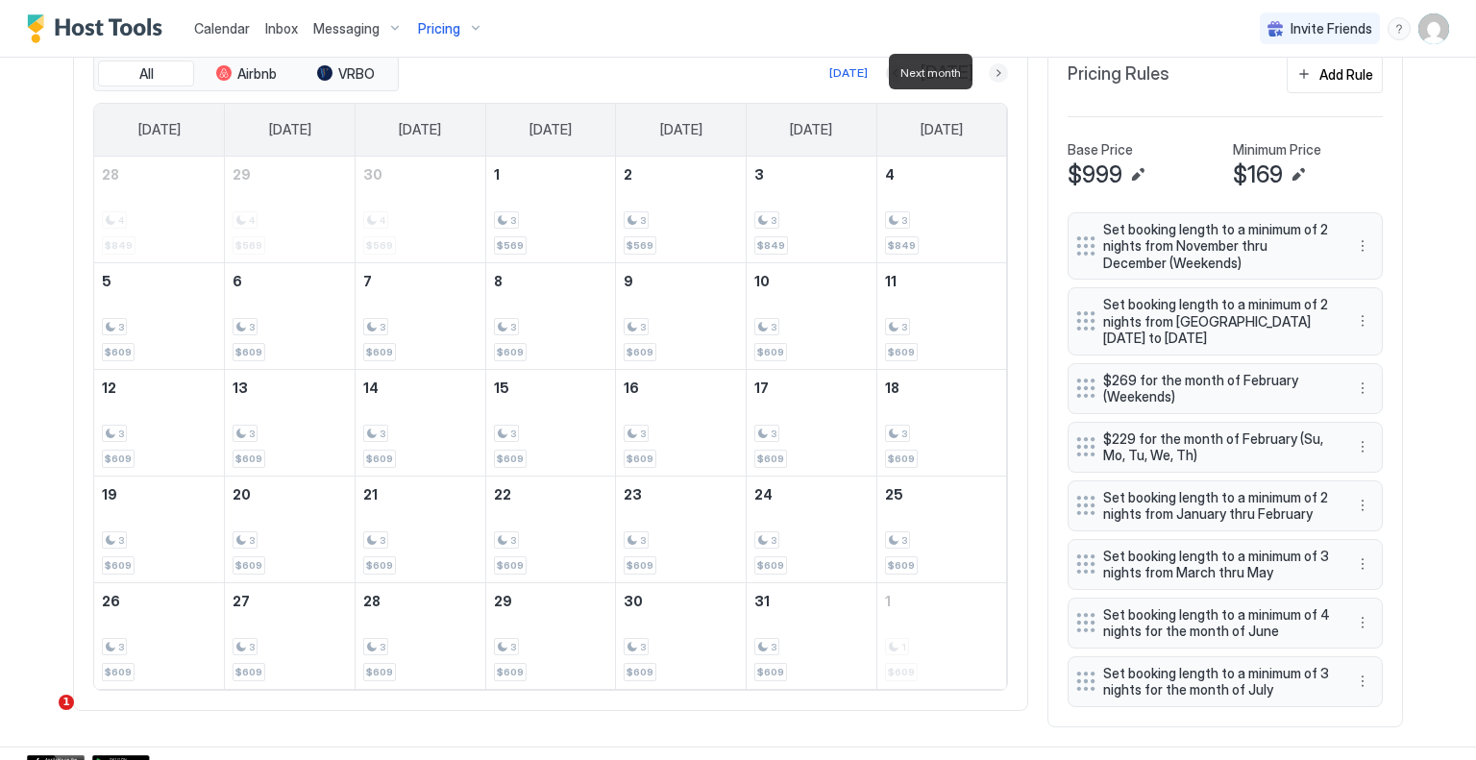
click at [989, 78] on button "Next month" at bounding box center [998, 72] width 19 height 19
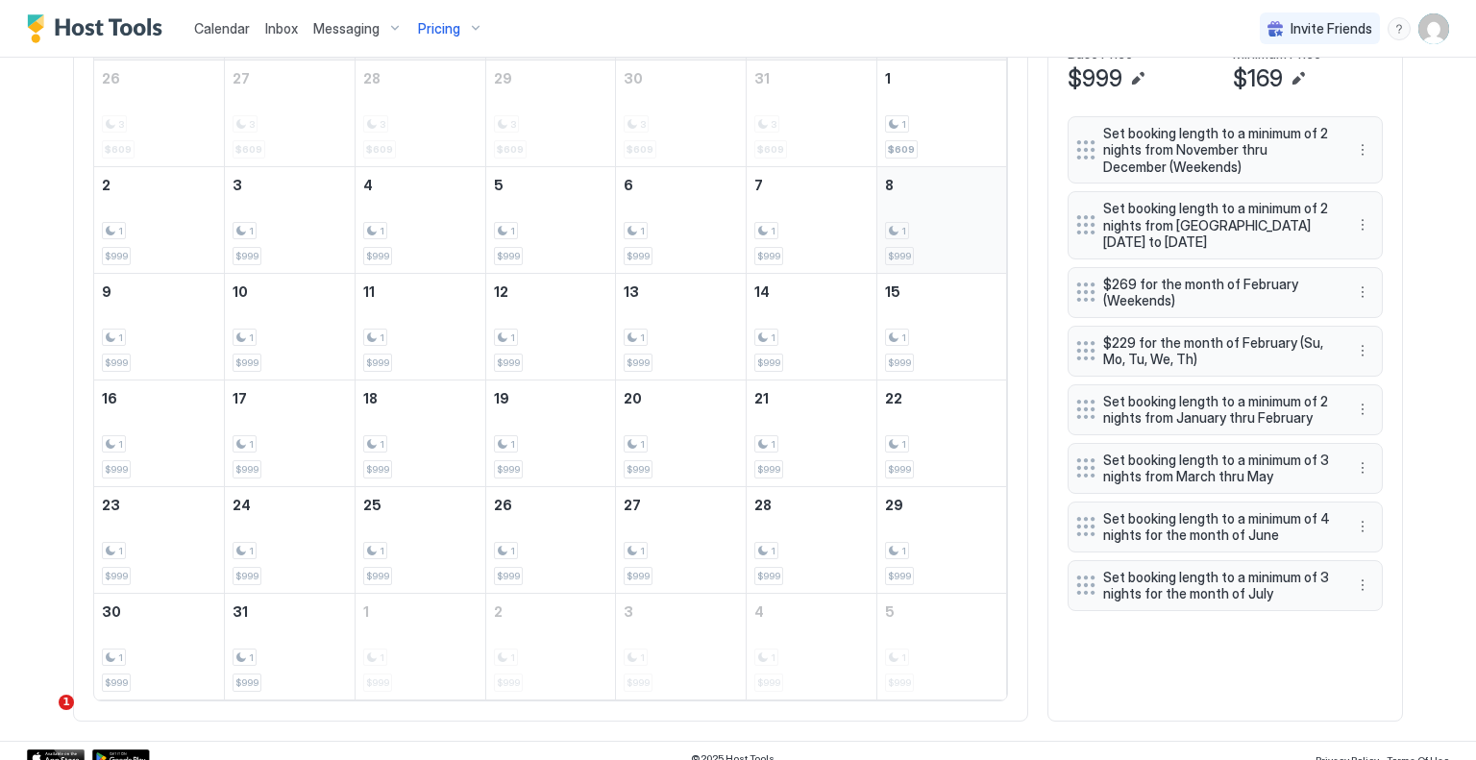
scroll to position [672, 0]
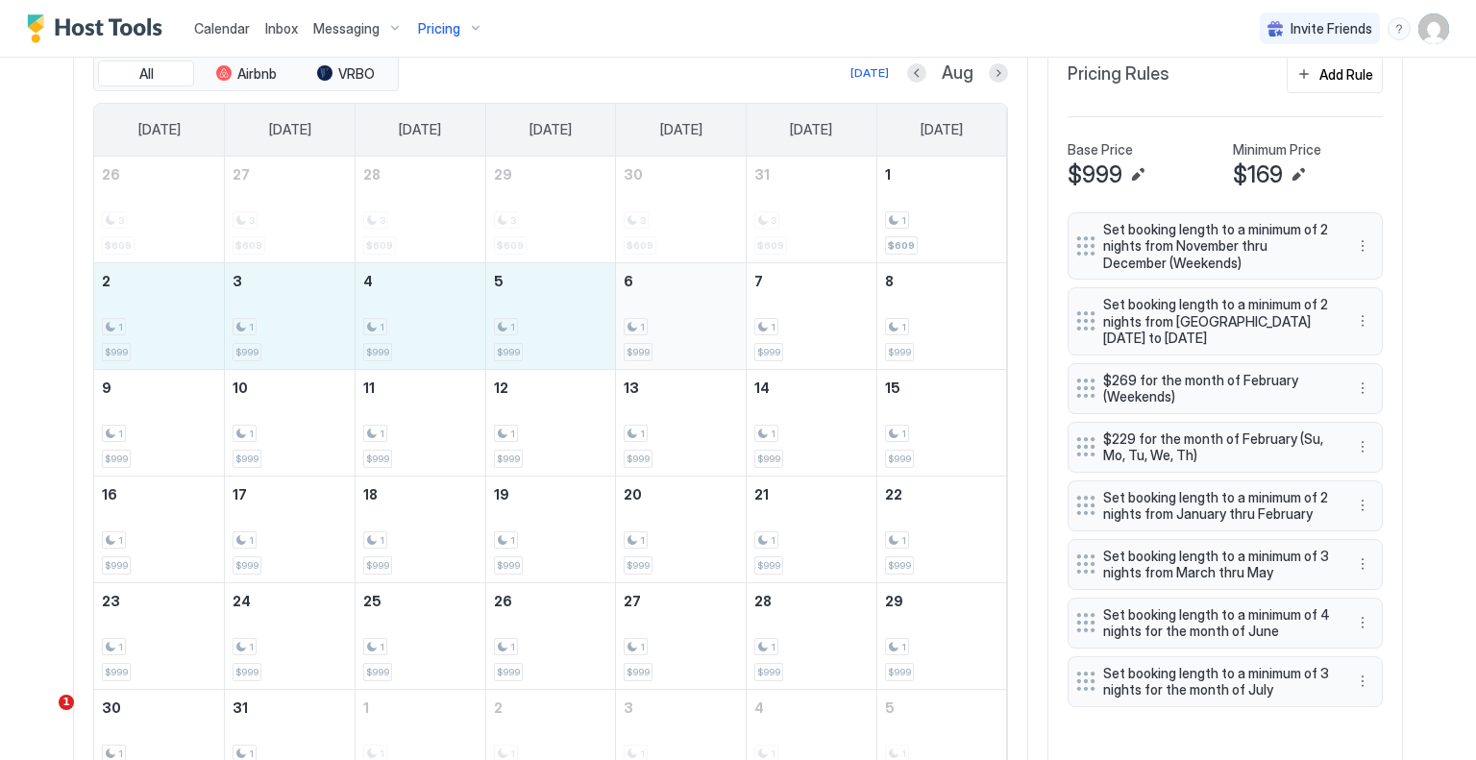
drag, startPoint x: 146, startPoint y: 314, endPoint x: 628, endPoint y: 309, distance: 481.6
click at [628, 309] on tr "2 1 $999 3 1 $999 4 1 $999 5 1 $999 6 1 $999 7 1 $999 8 1 $999" at bounding box center [550, 315] width 913 height 107
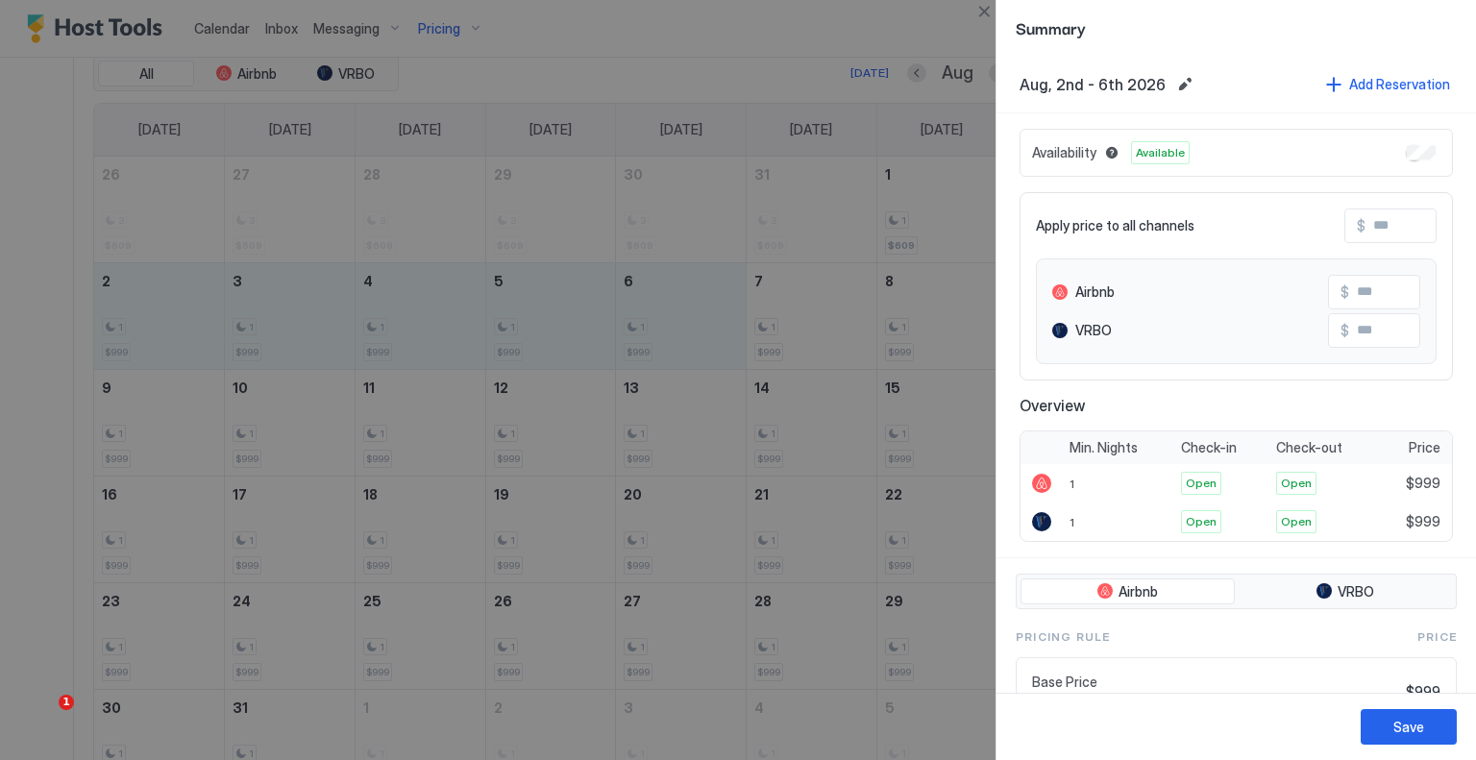
click at [1393, 230] on input "Input Field" at bounding box center [1443, 226] width 154 height 33
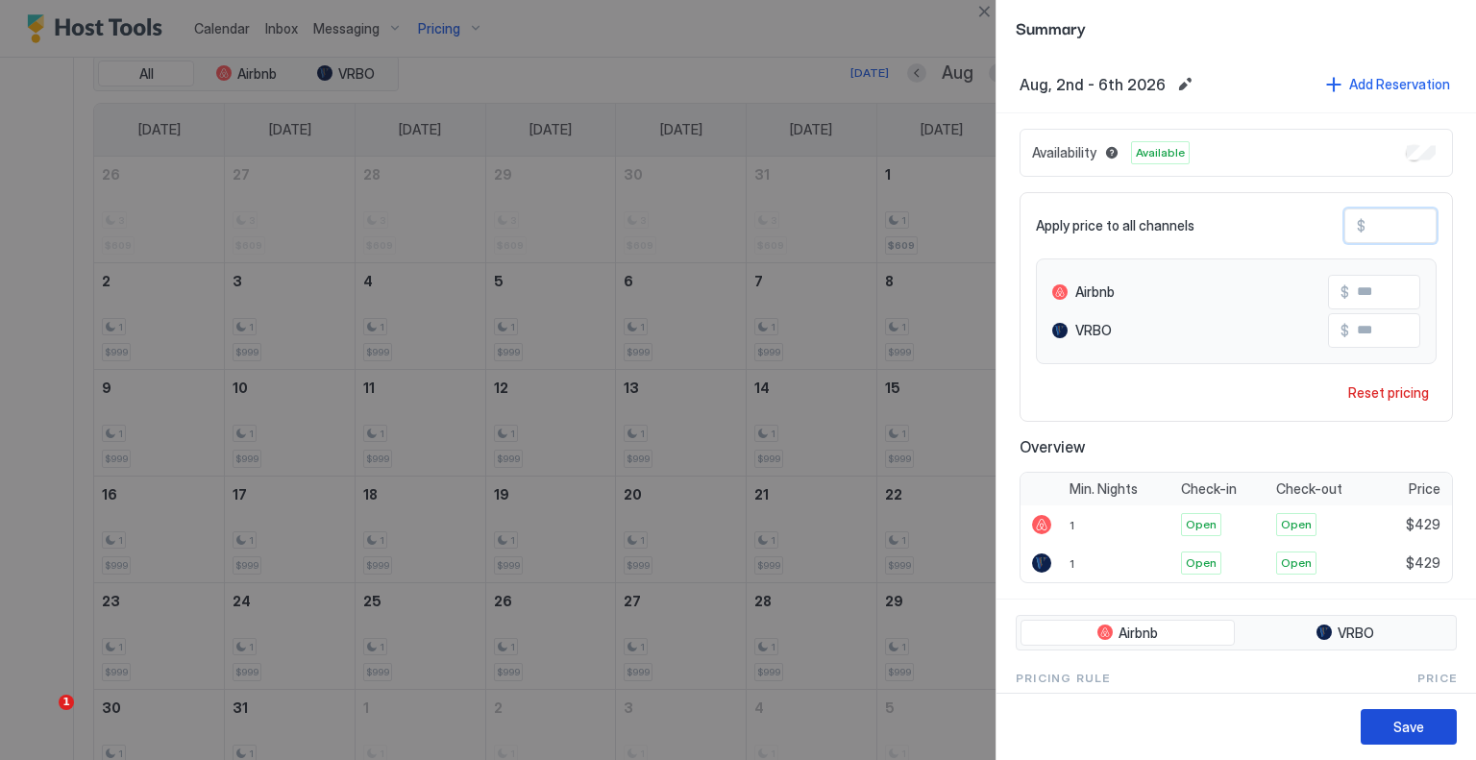
click at [1438, 731] on button "Save" at bounding box center [1409, 727] width 96 height 36
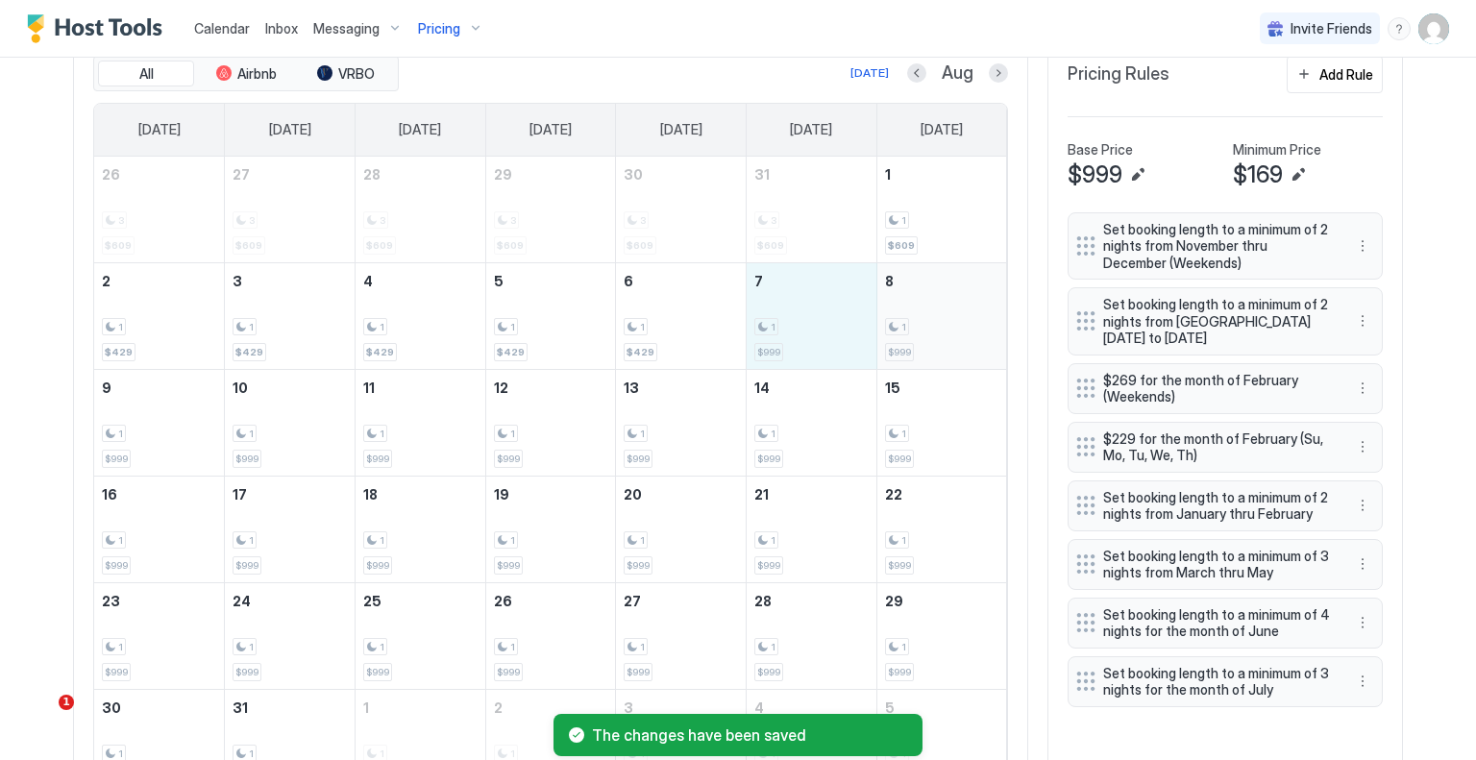
drag, startPoint x: 832, startPoint y: 337, endPoint x: 916, endPoint y: 337, distance: 83.6
click at [916, 337] on tr "2 1 $429 3 1 $429 4 1 $429 5 1 $429 6 1 $429 7 1 $999 8 1 $999" at bounding box center [550, 315] width 913 height 107
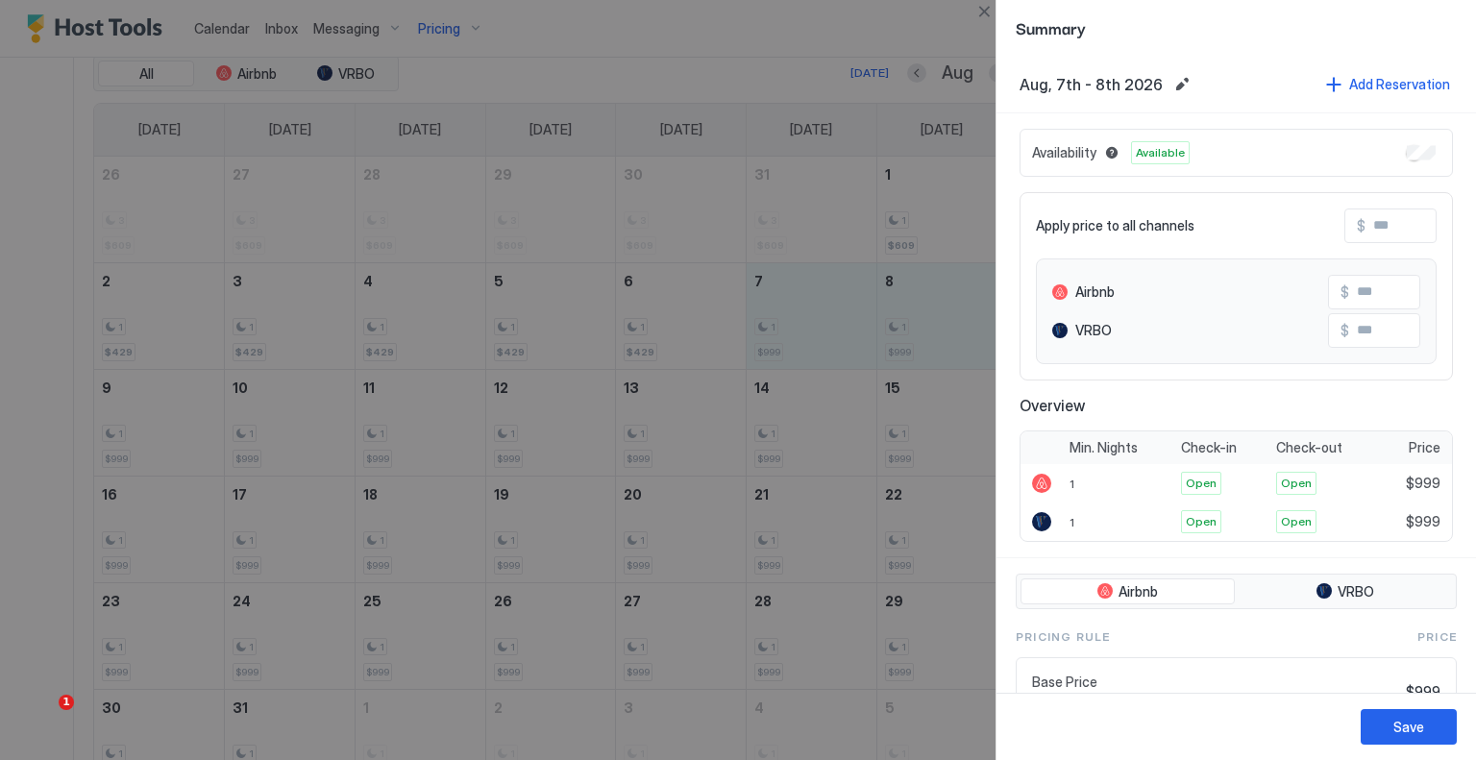
click at [1376, 230] on input "Input Field" at bounding box center [1443, 226] width 154 height 33
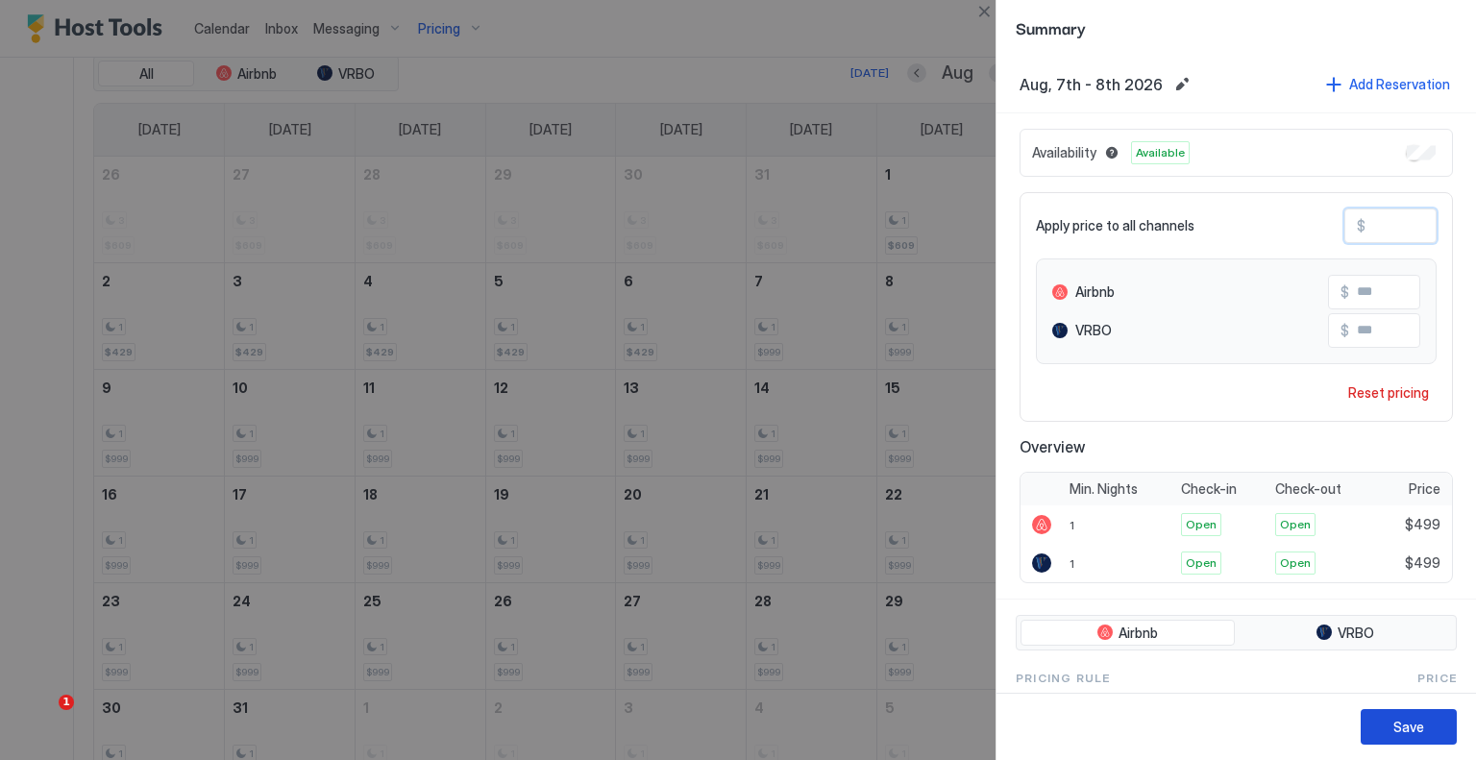
click at [1449, 716] on button "Save" at bounding box center [1409, 727] width 96 height 36
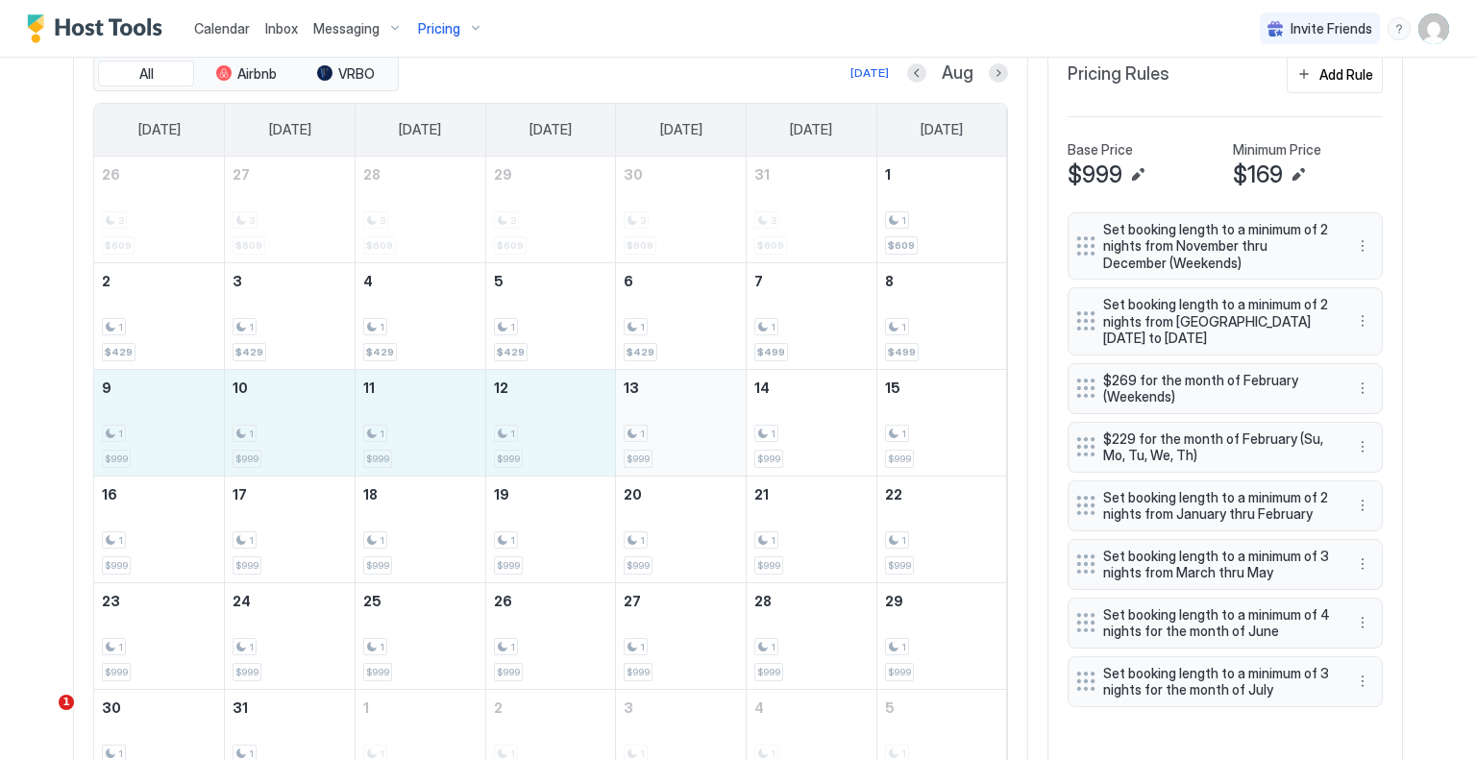
drag, startPoint x: 149, startPoint y: 392, endPoint x: 653, endPoint y: 392, distance: 503.6
click at [653, 392] on tr "9 1 $999 10 1 $999 11 1 $999 12 1 $999 13 1 $999 14 1 $999 15 1 $999" at bounding box center [550, 422] width 913 height 107
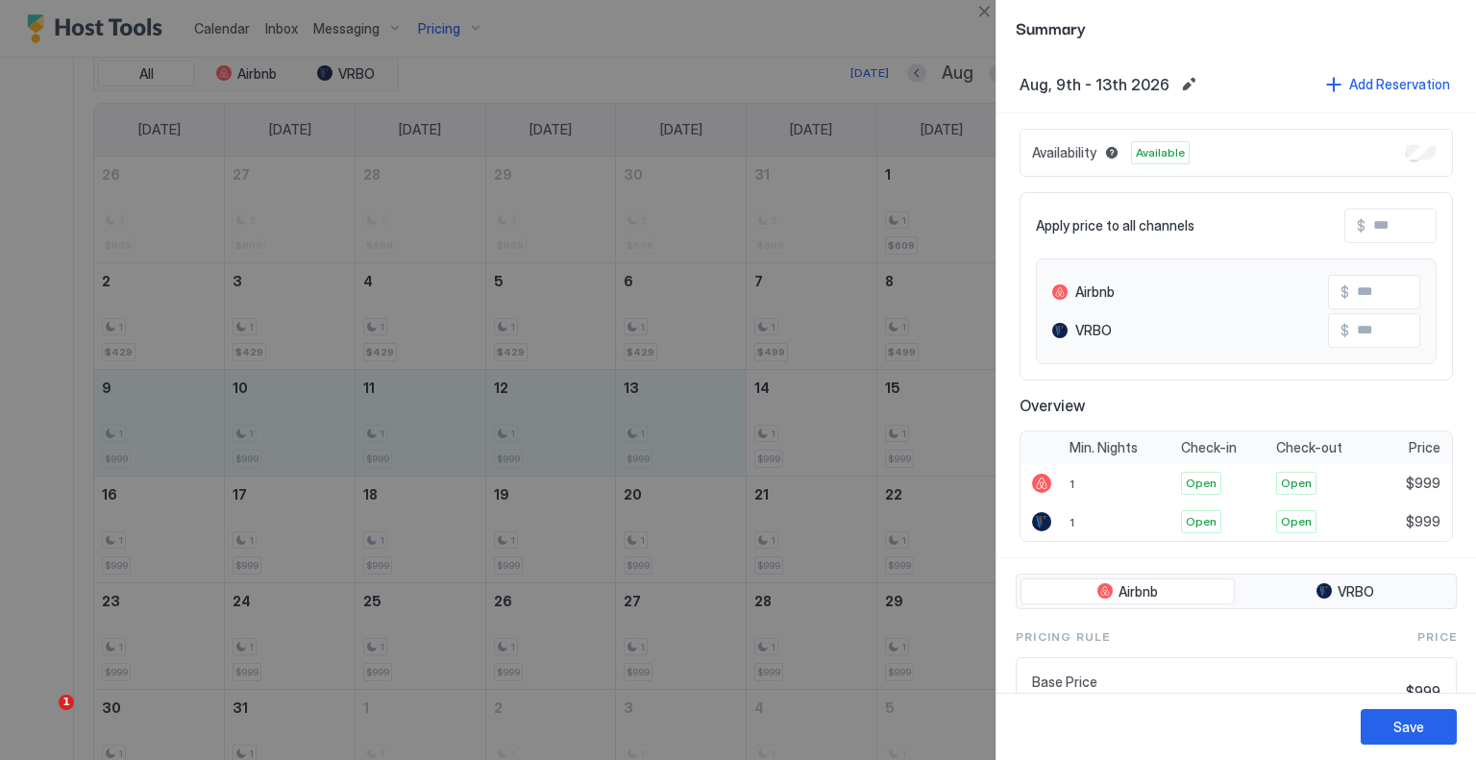
click at [1385, 226] on input "Input Field" at bounding box center [1443, 226] width 154 height 33
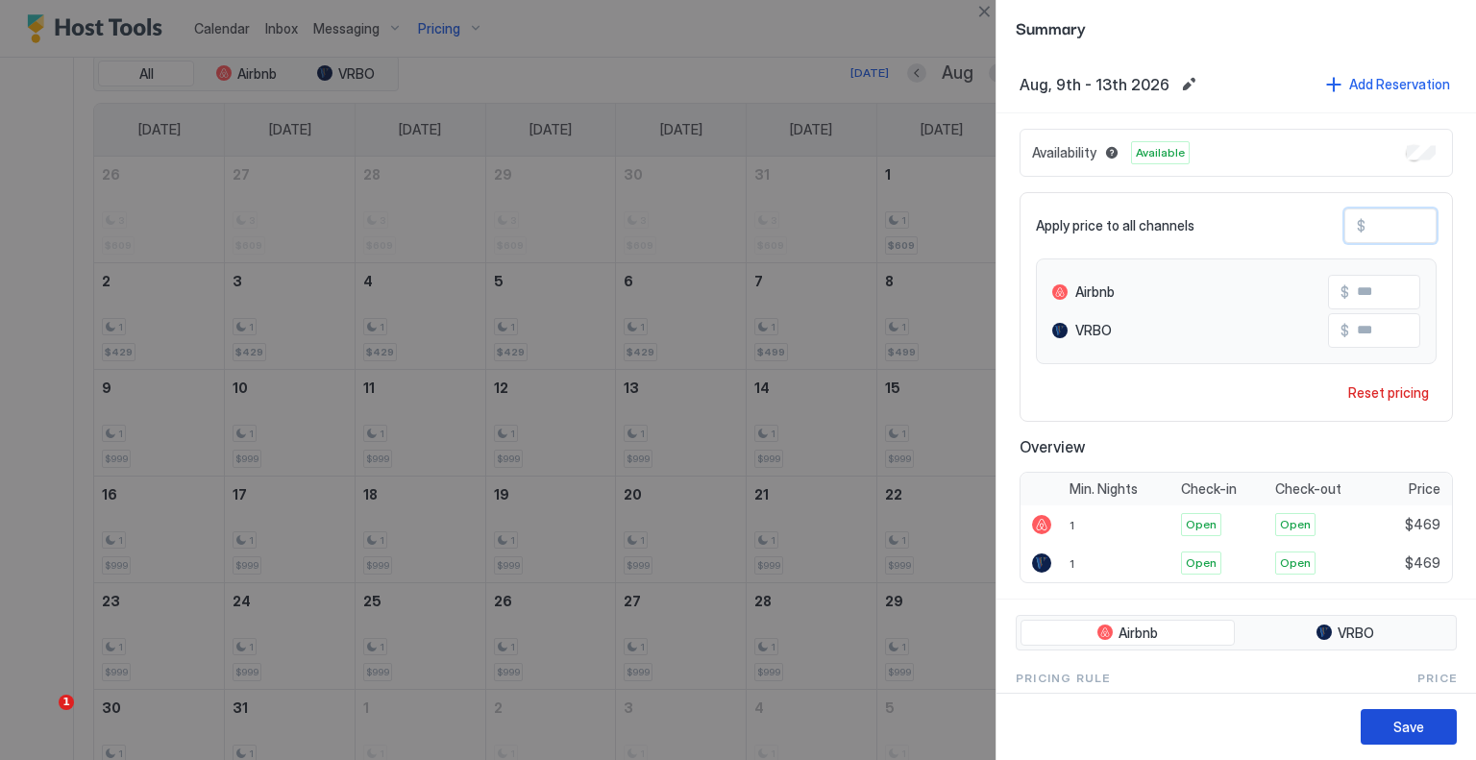
click at [1434, 722] on button "Save" at bounding box center [1409, 727] width 96 height 36
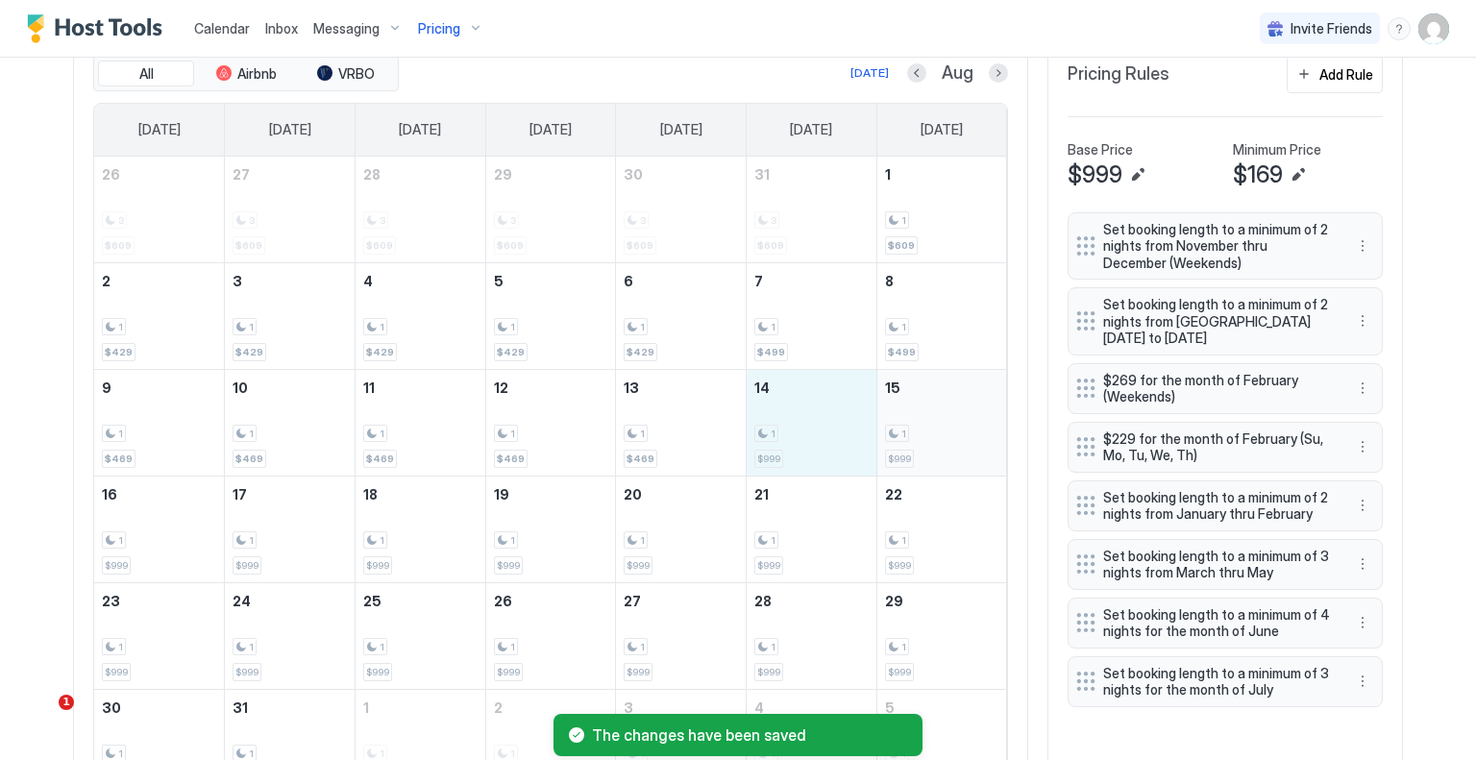
drag, startPoint x: 821, startPoint y: 426, endPoint x: 885, endPoint y: 426, distance: 64.4
click at [885, 426] on tr "9 1 $469 10 1 $469 11 1 $469 12 1 $469 13 1 $469 14 1 $999 15 1 $999" at bounding box center [550, 422] width 913 height 107
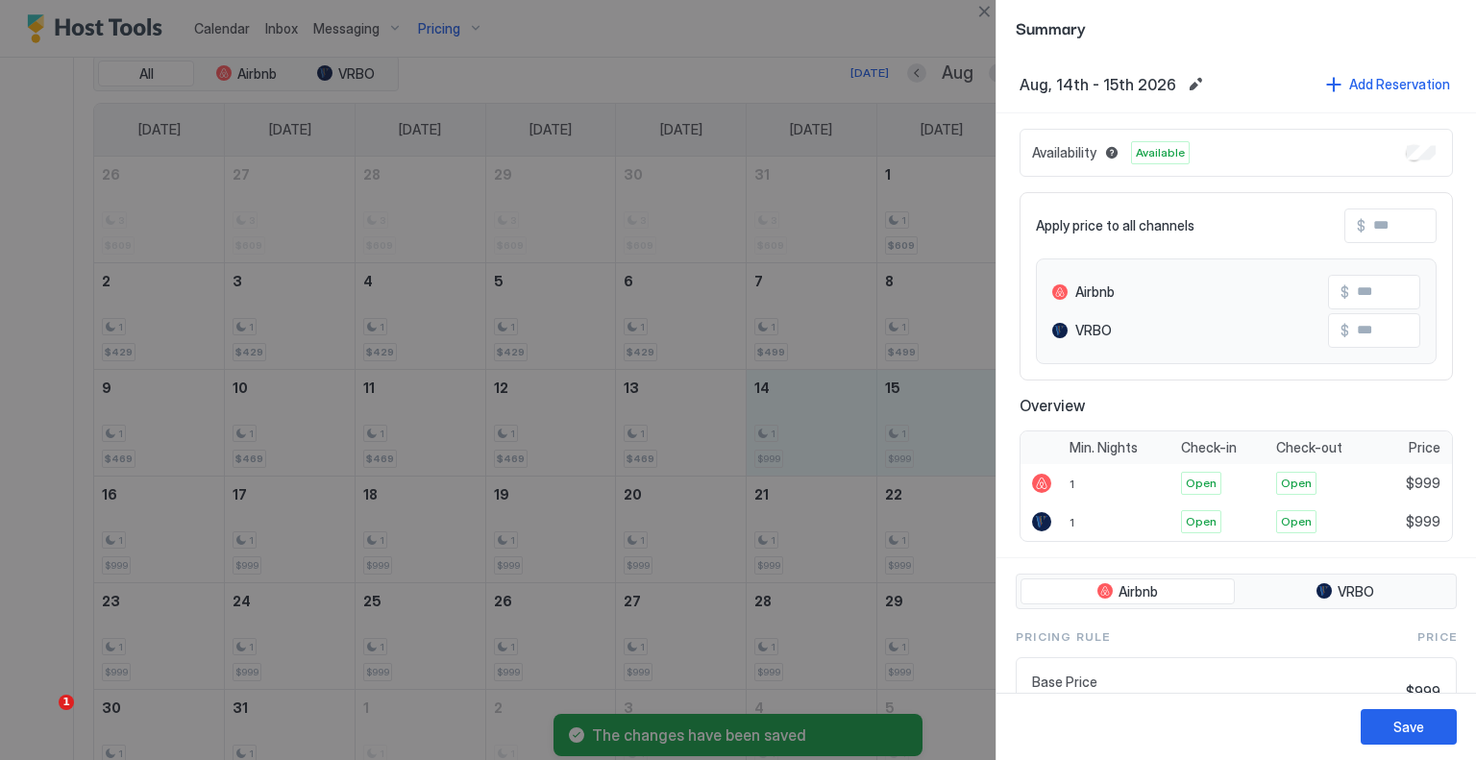
click at [1407, 230] on input "Input Field" at bounding box center [1443, 226] width 154 height 33
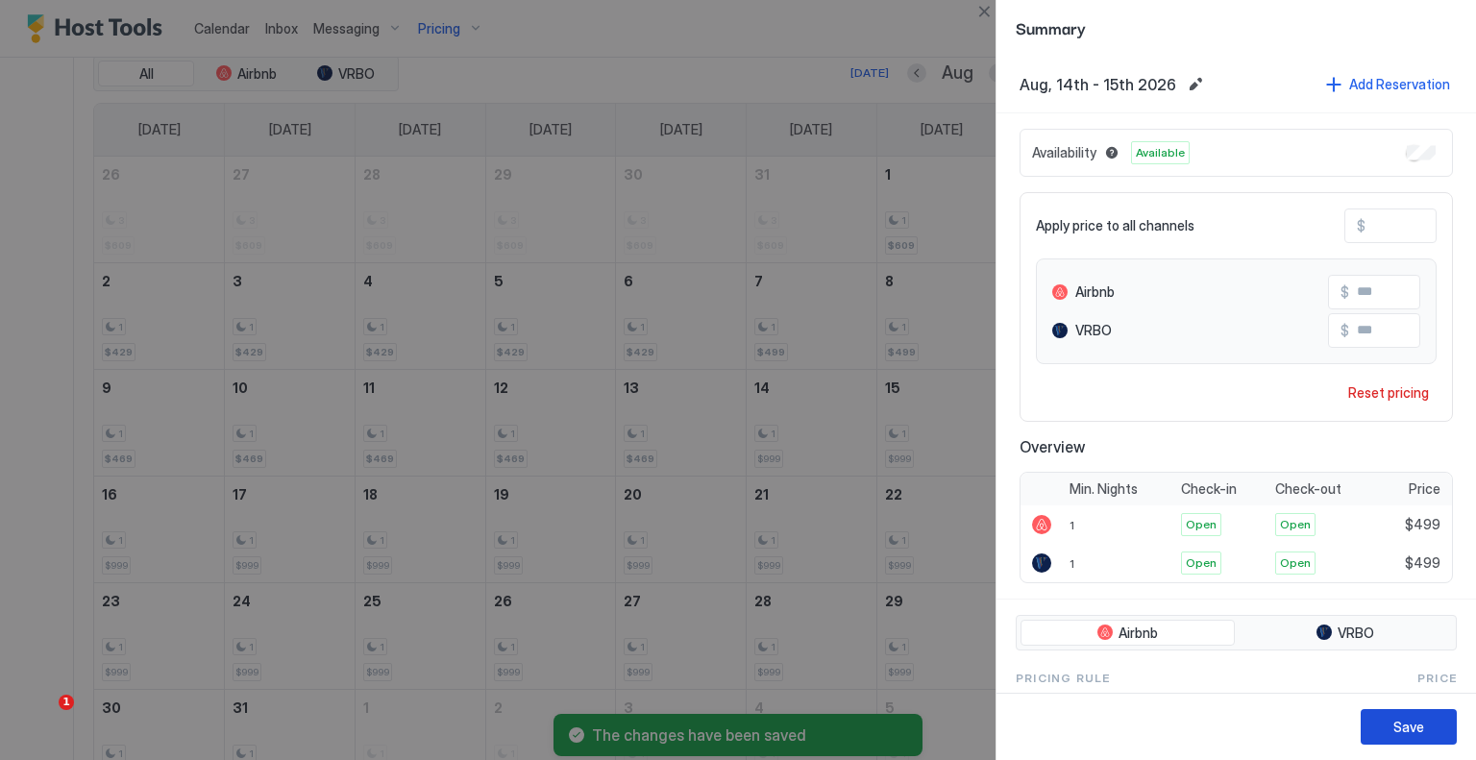
click at [1404, 730] on div "Save" at bounding box center [1409, 727] width 31 height 20
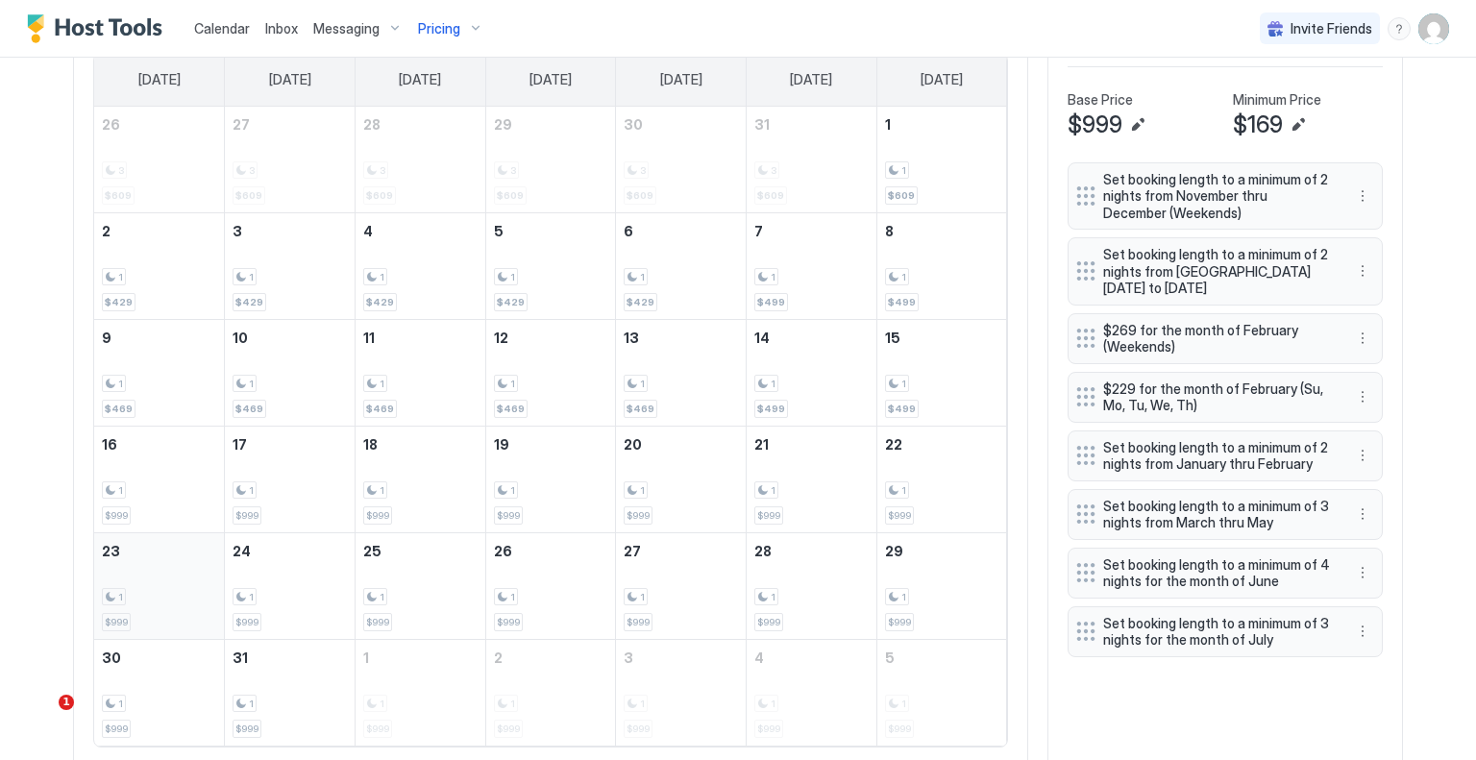
scroll to position [768, 0]
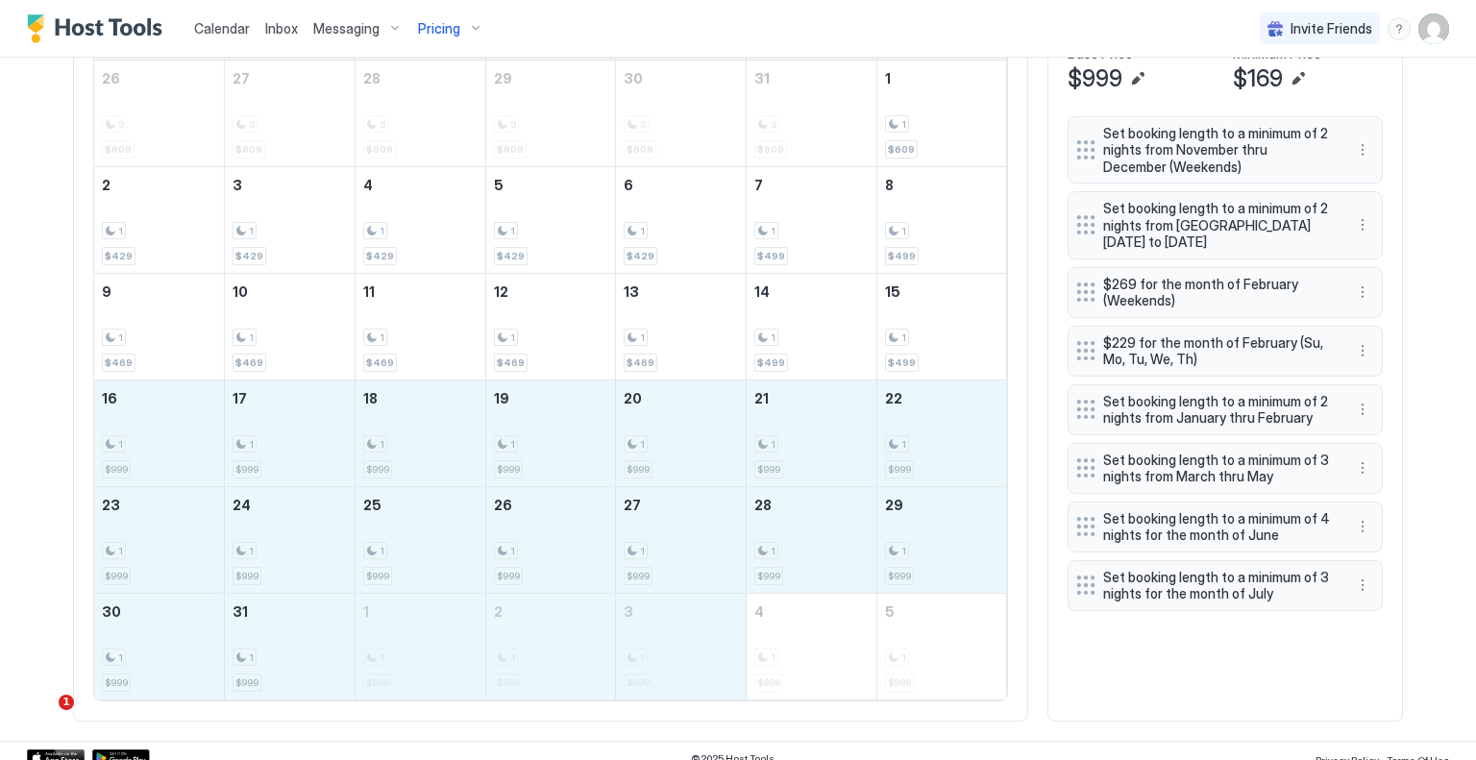
drag, startPoint x: 131, startPoint y: 435, endPoint x: 723, endPoint y: 653, distance: 630.6
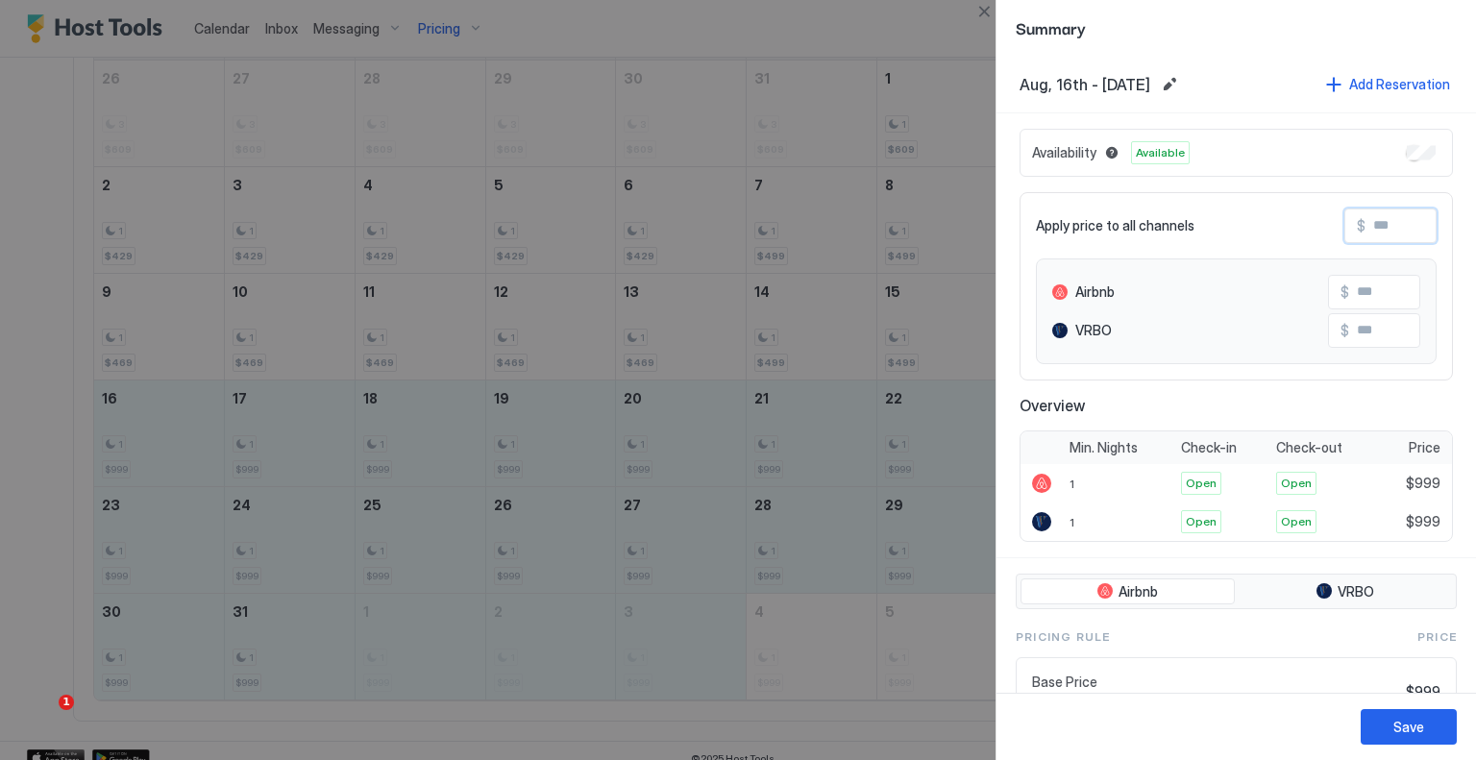
click at [1366, 231] on input "Input Field" at bounding box center [1443, 226] width 154 height 33
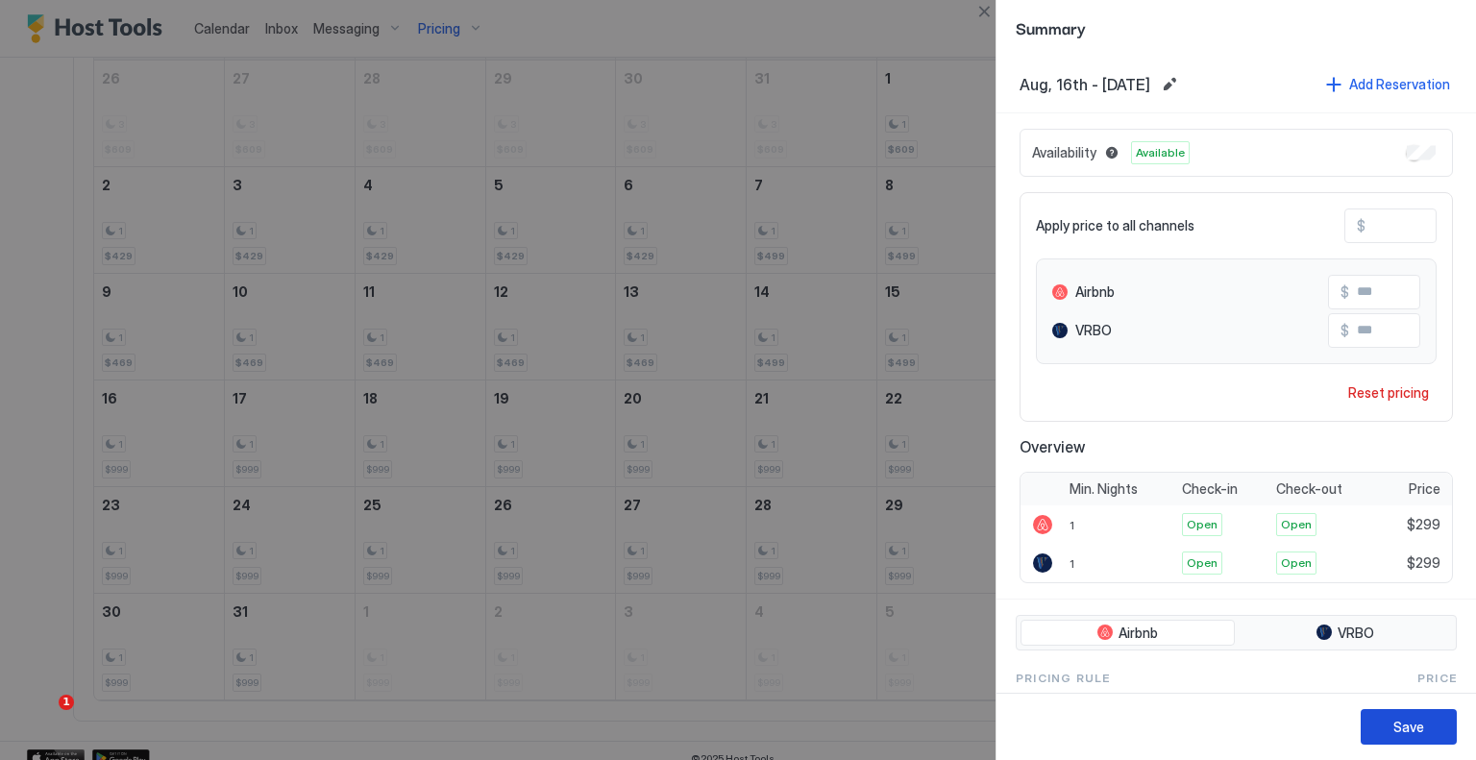
click at [1430, 721] on button "Save" at bounding box center [1409, 727] width 96 height 36
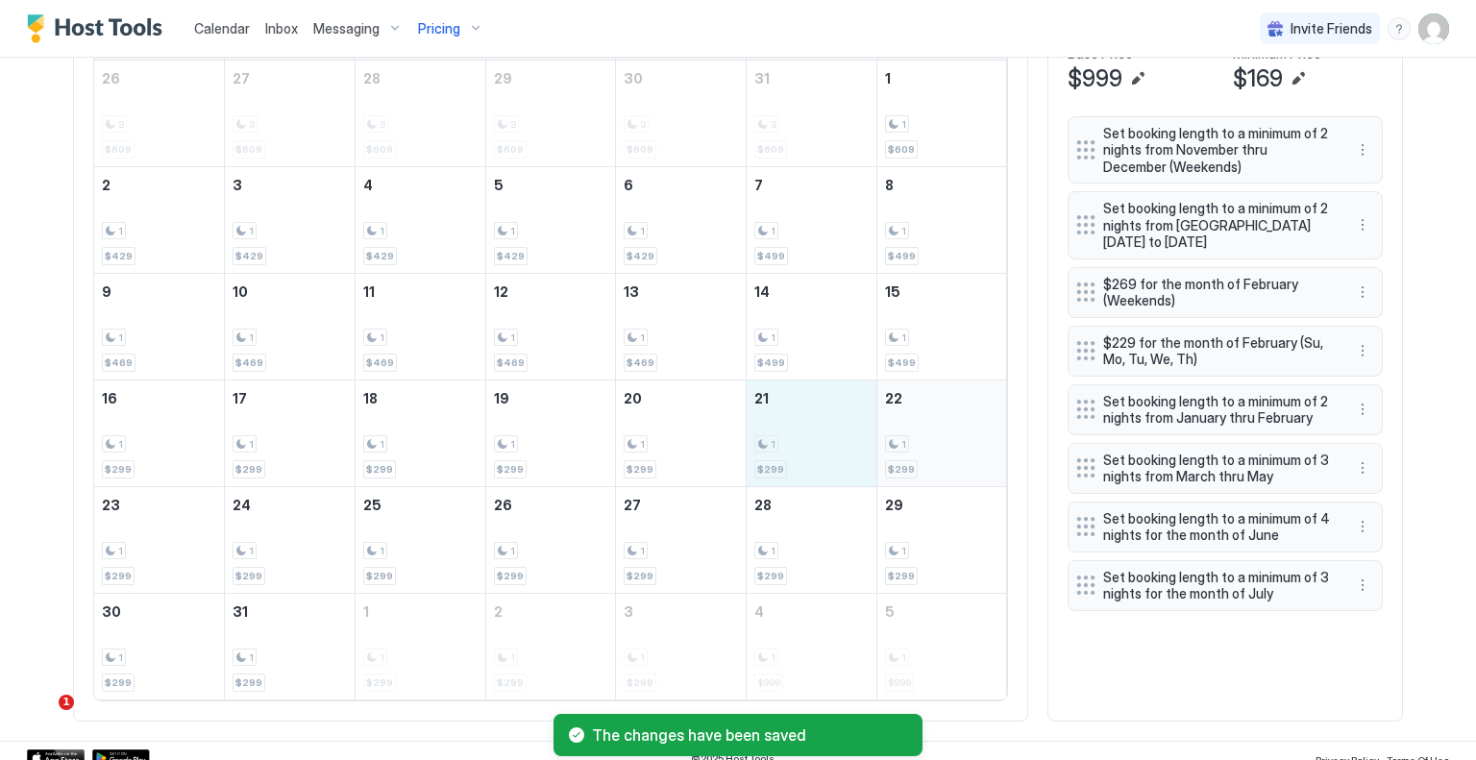
drag, startPoint x: 831, startPoint y: 443, endPoint x: 952, endPoint y: 443, distance: 120.1
click at [952, 443] on tr "16 1 $299 17 1 $299 18 1 $299 19 1 $299 20 1 $299 21 1 $299 22 1 $299" at bounding box center [550, 433] width 913 height 107
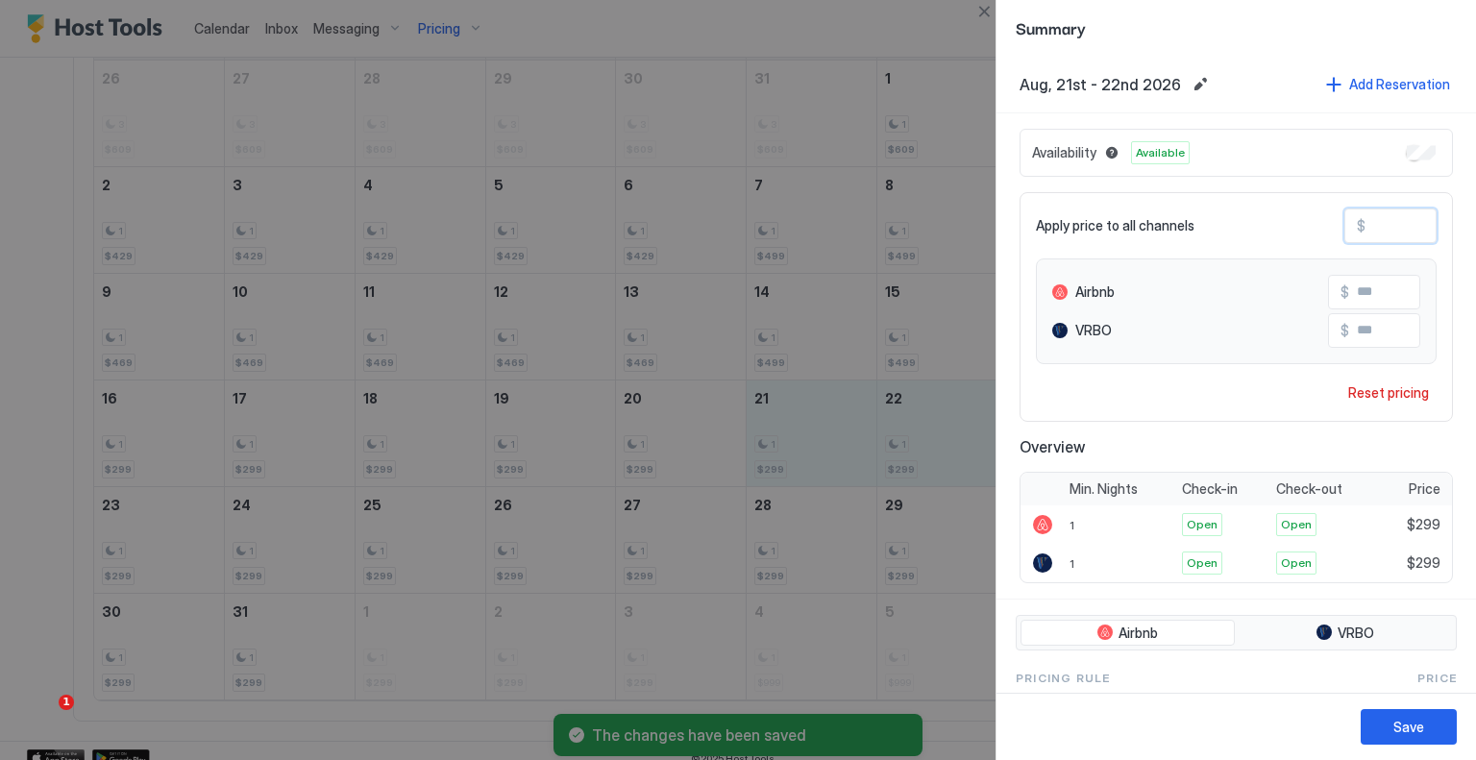
click at [1366, 225] on input "***" at bounding box center [1443, 226] width 154 height 33
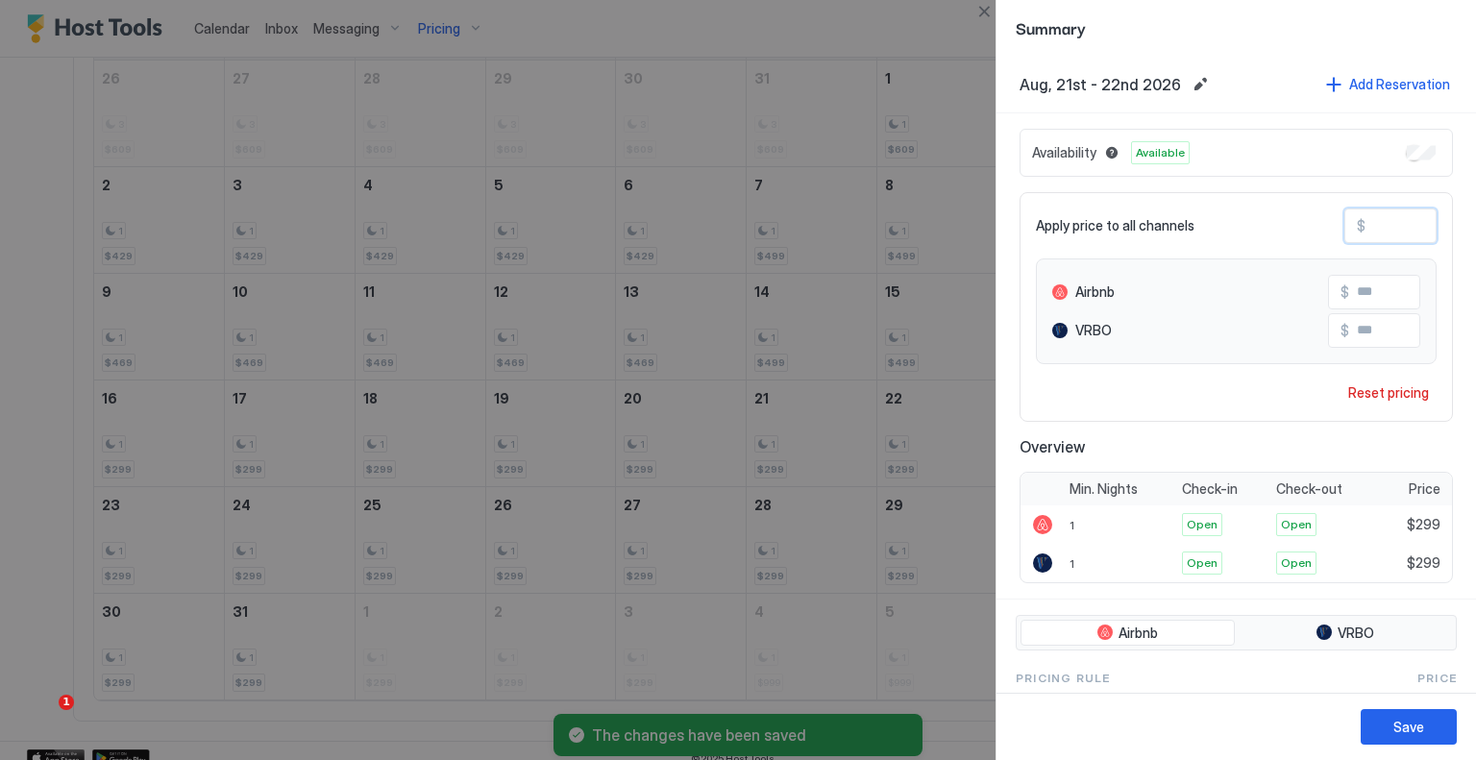
click at [1366, 225] on input "***" at bounding box center [1443, 226] width 154 height 33
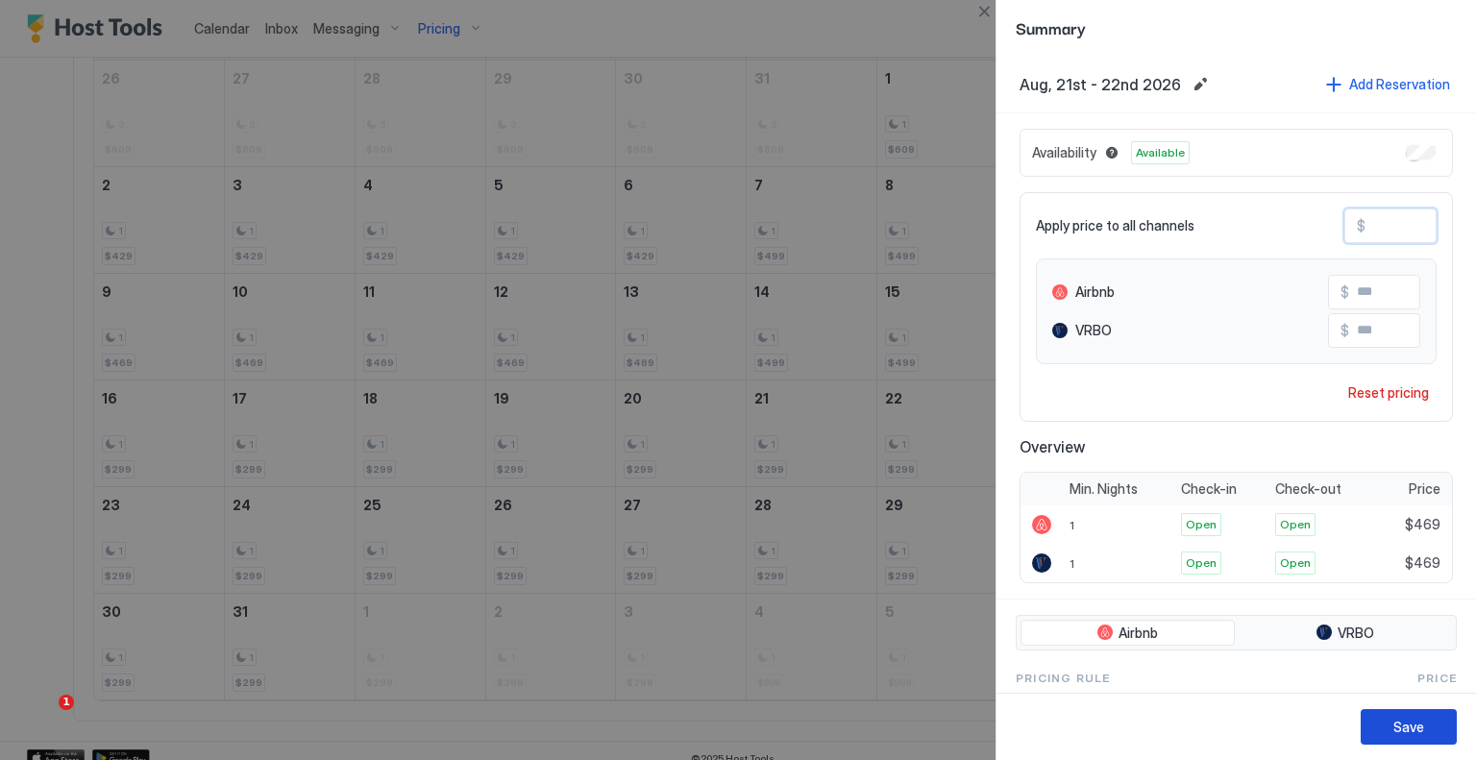
click at [1418, 737] on button "Save" at bounding box center [1409, 727] width 96 height 36
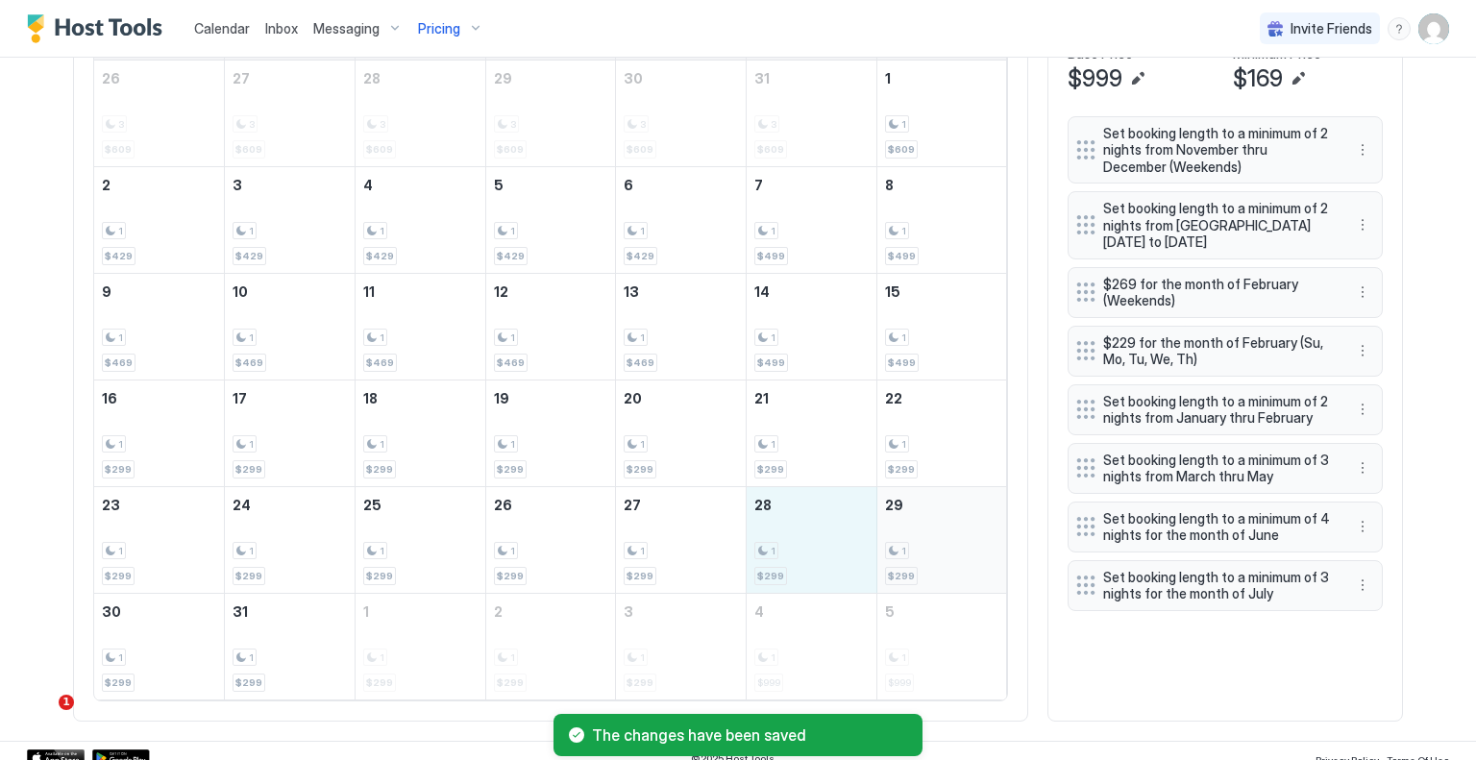
drag, startPoint x: 829, startPoint y: 563, endPoint x: 929, endPoint y: 562, distance: 100.0
click at [929, 562] on tr "23 1 $299 24 1 $299 25 1 $299 26 1 $299 27 1 $299 28 1 $299 29 1 $299" at bounding box center [550, 539] width 913 height 107
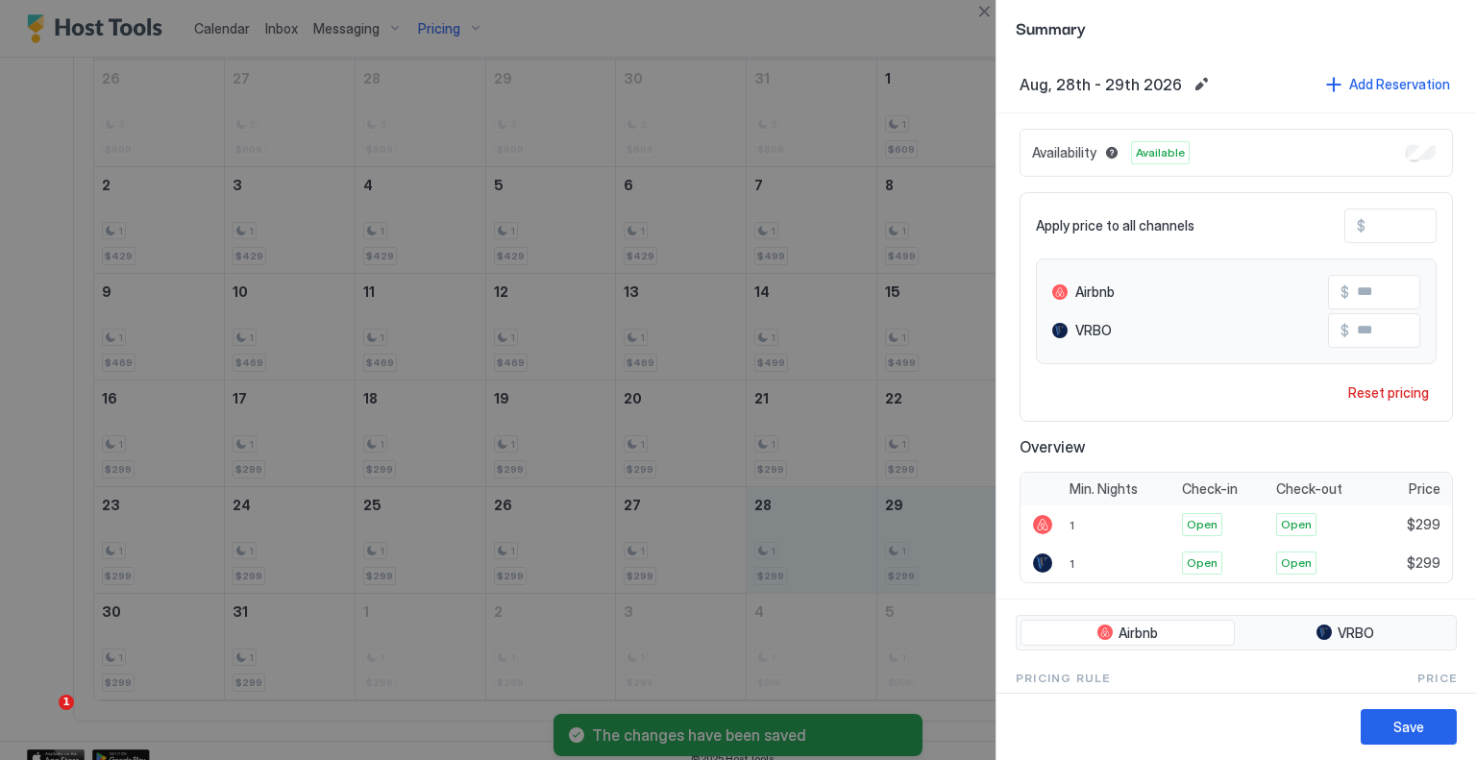
click at [1395, 213] on input "***" at bounding box center [1443, 226] width 154 height 33
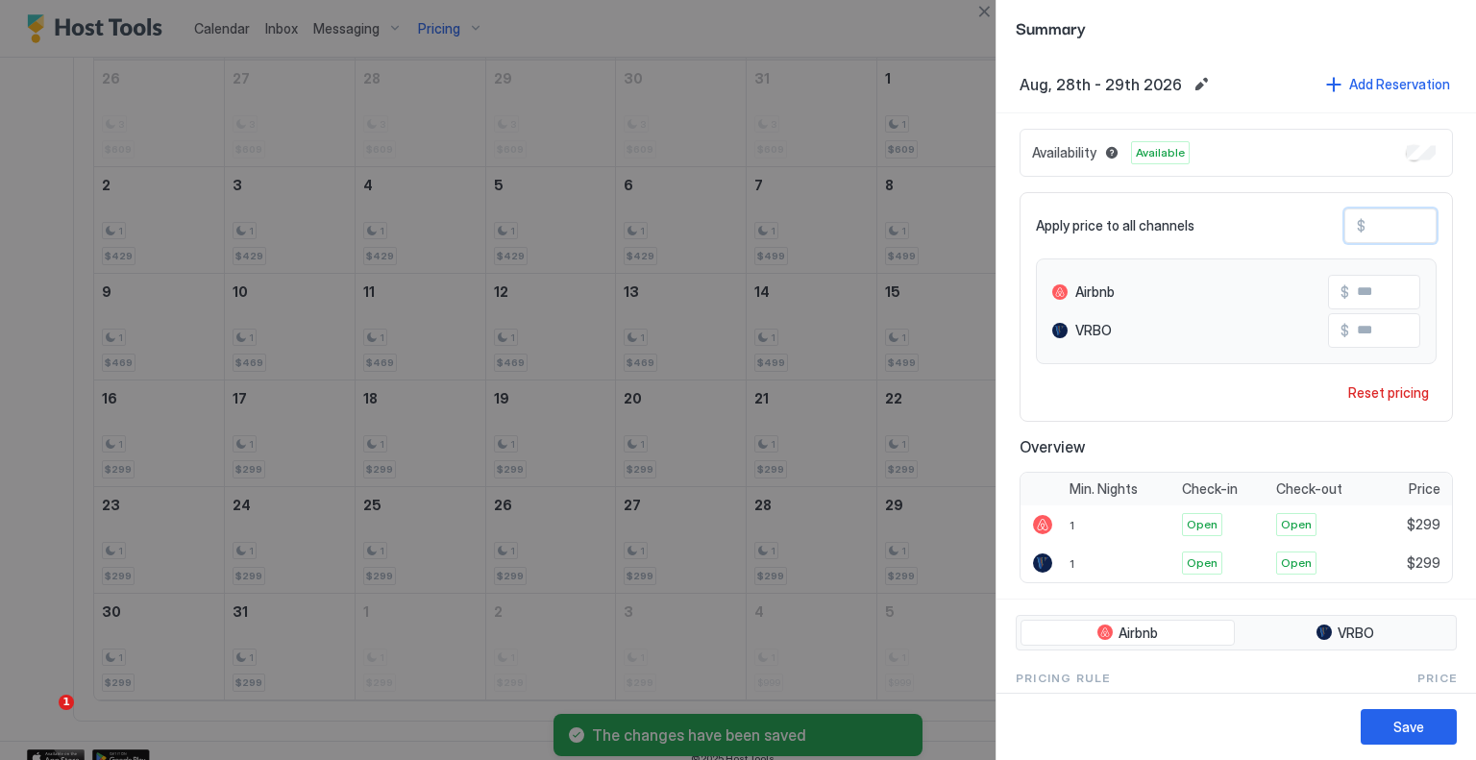
click at [1395, 213] on input "***" at bounding box center [1443, 226] width 154 height 33
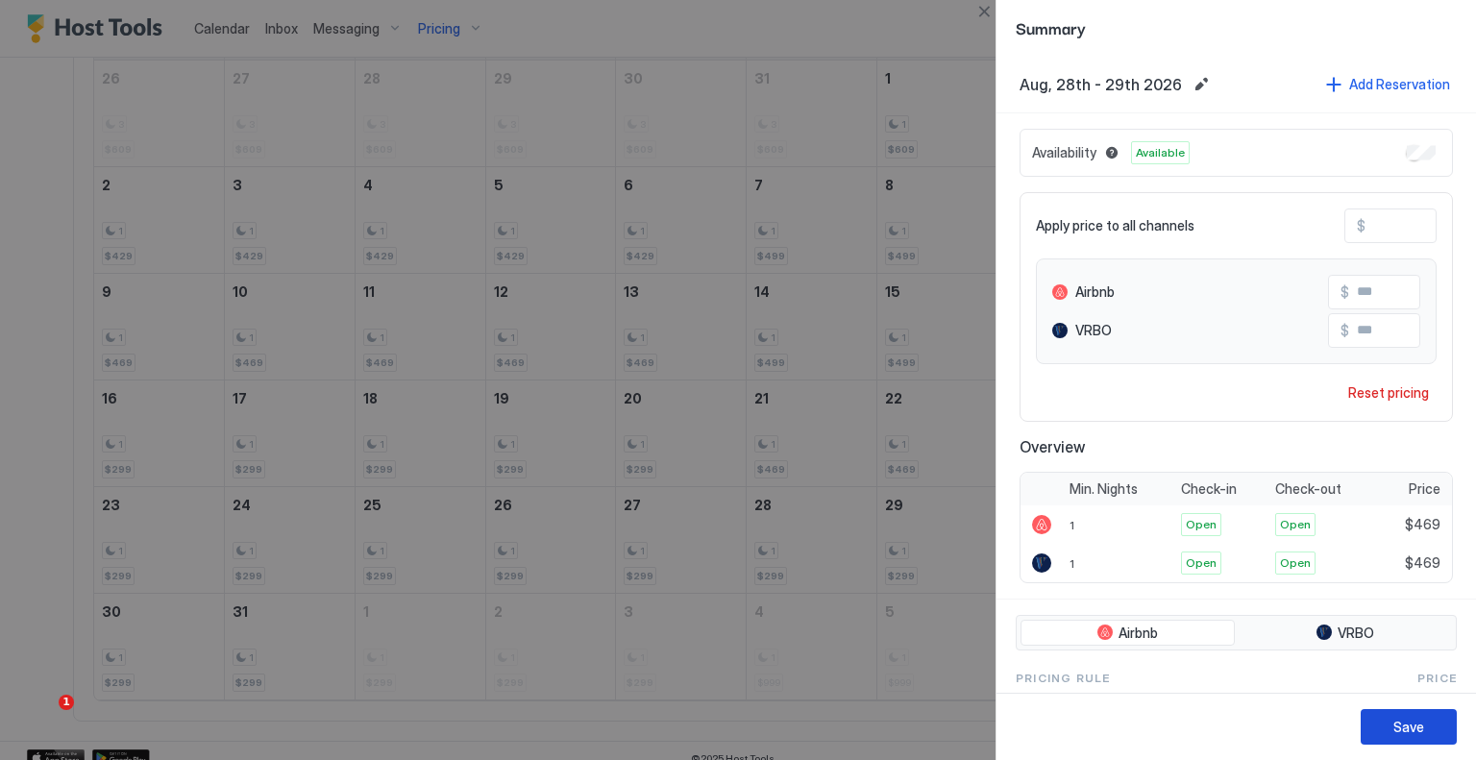
click at [1439, 733] on button "Save" at bounding box center [1409, 727] width 96 height 36
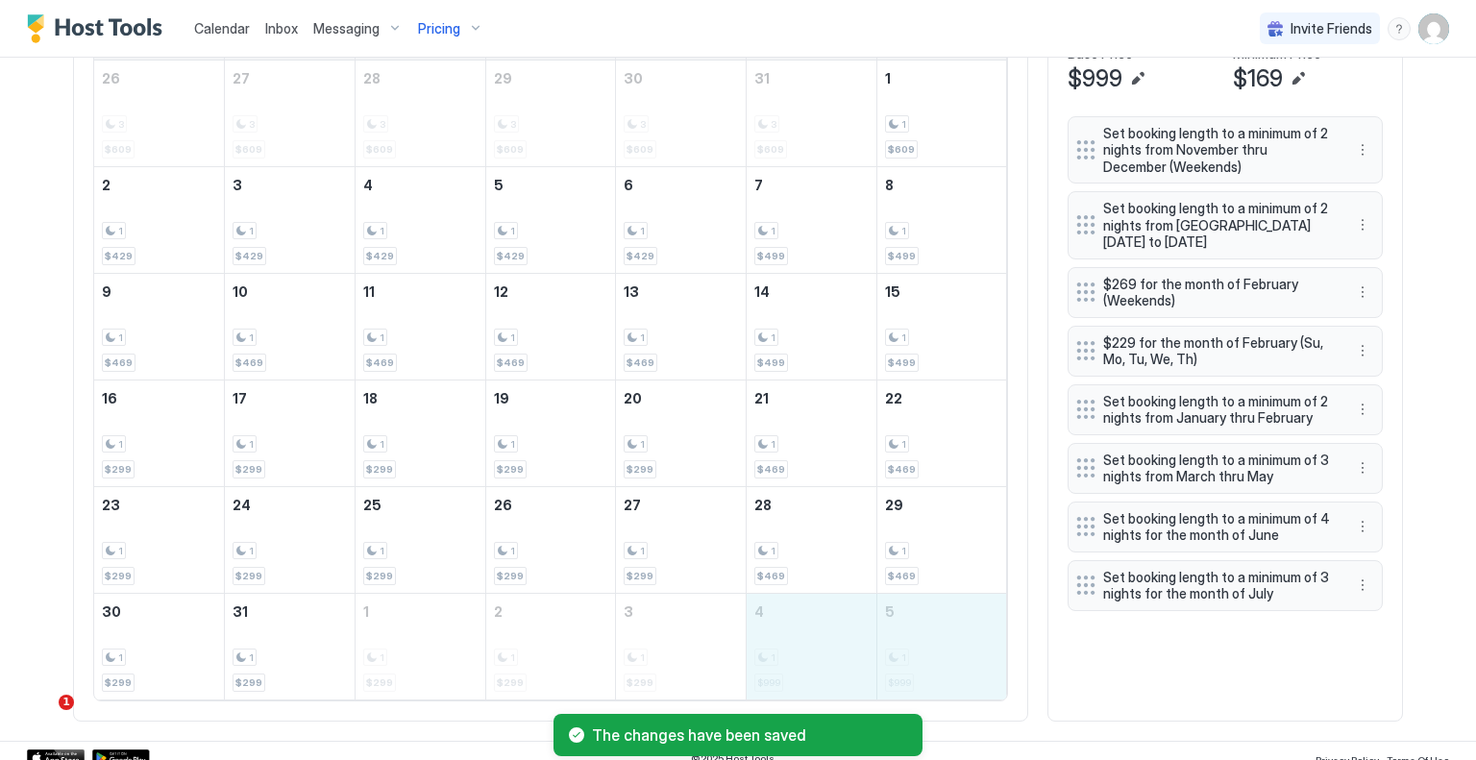
drag, startPoint x: 805, startPoint y: 640, endPoint x: 875, endPoint y: 637, distance: 69.3
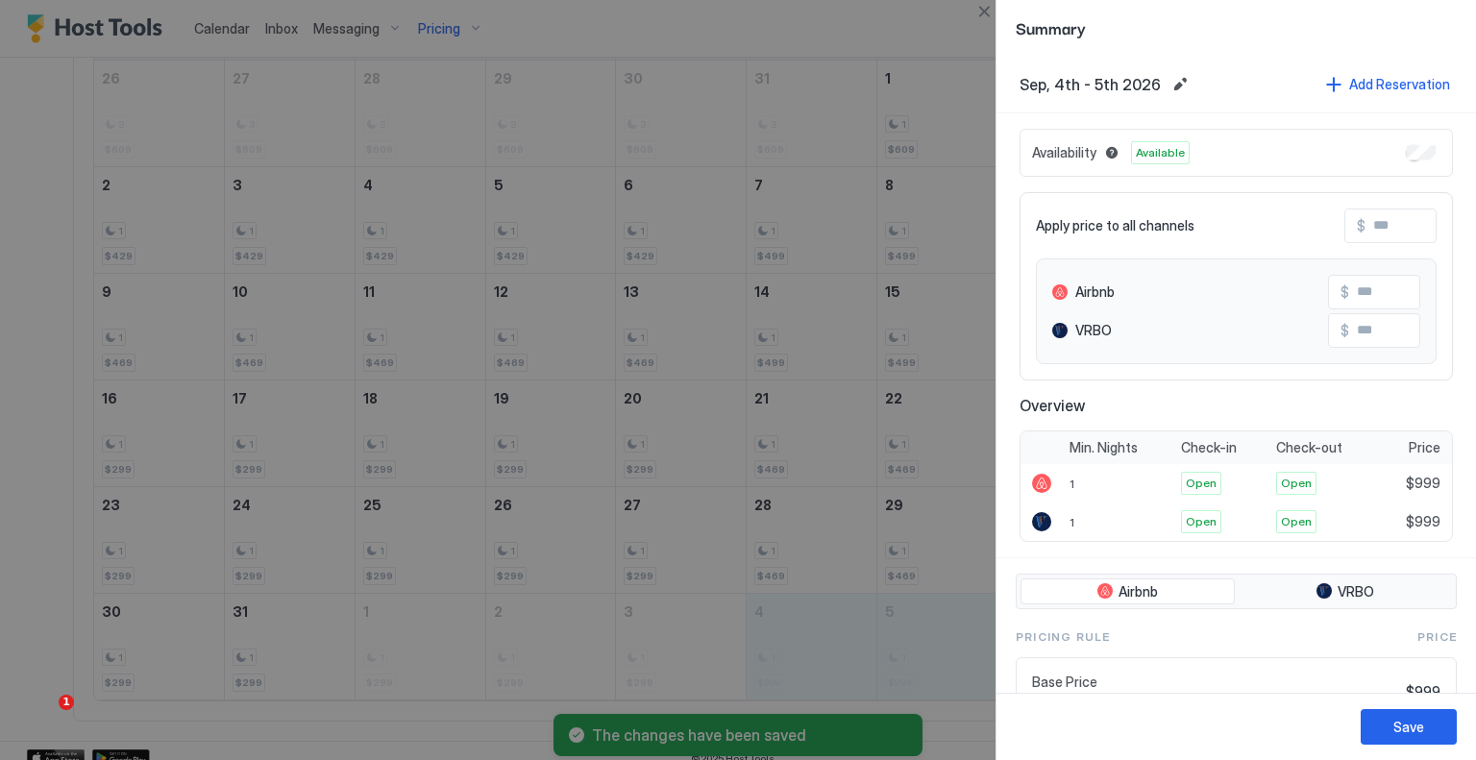
click at [1376, 222] on input "Input Field" at bounding box center [1443, 226] width 154 height 33
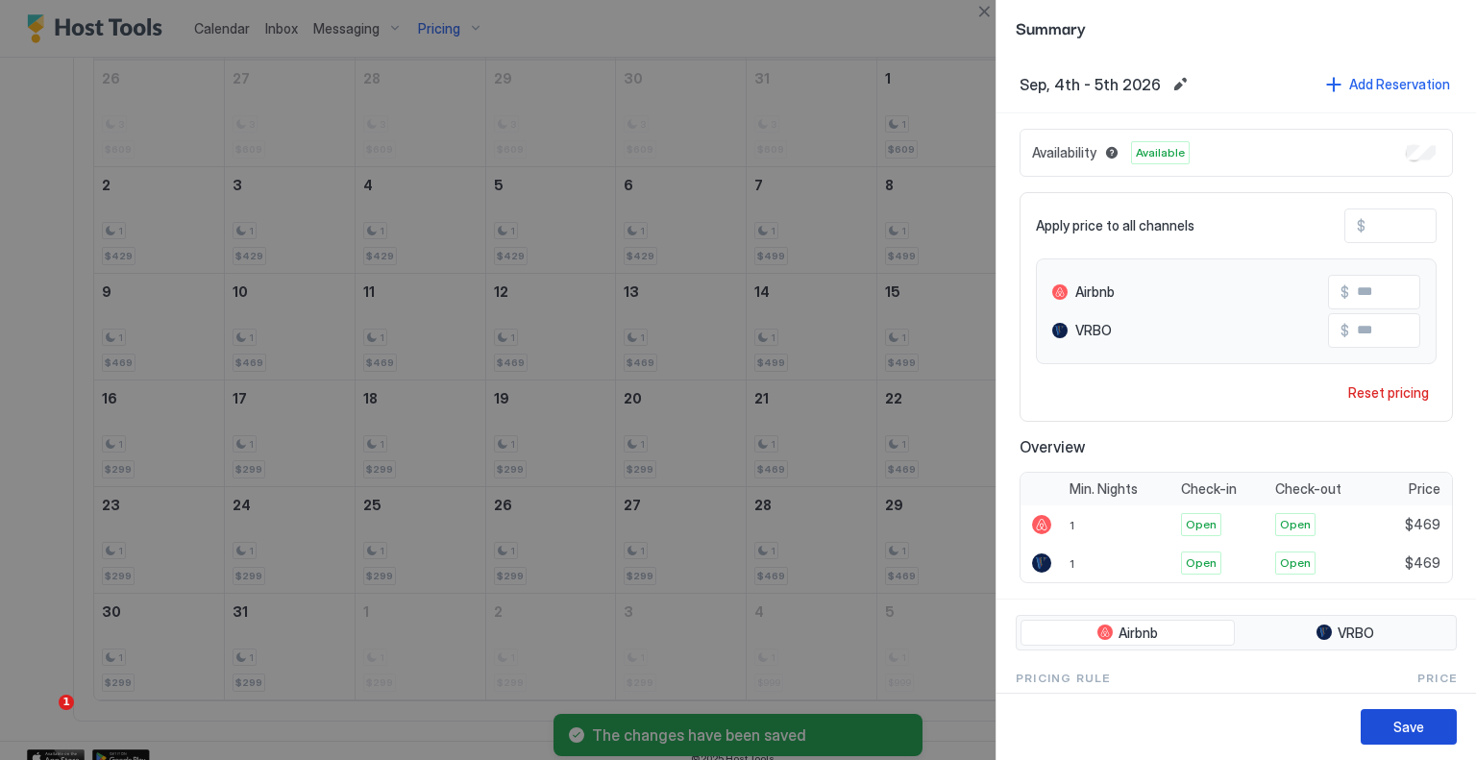
click at [1422, 722] on div "Save" at bounding box center [1409, 727] width 31 height 20
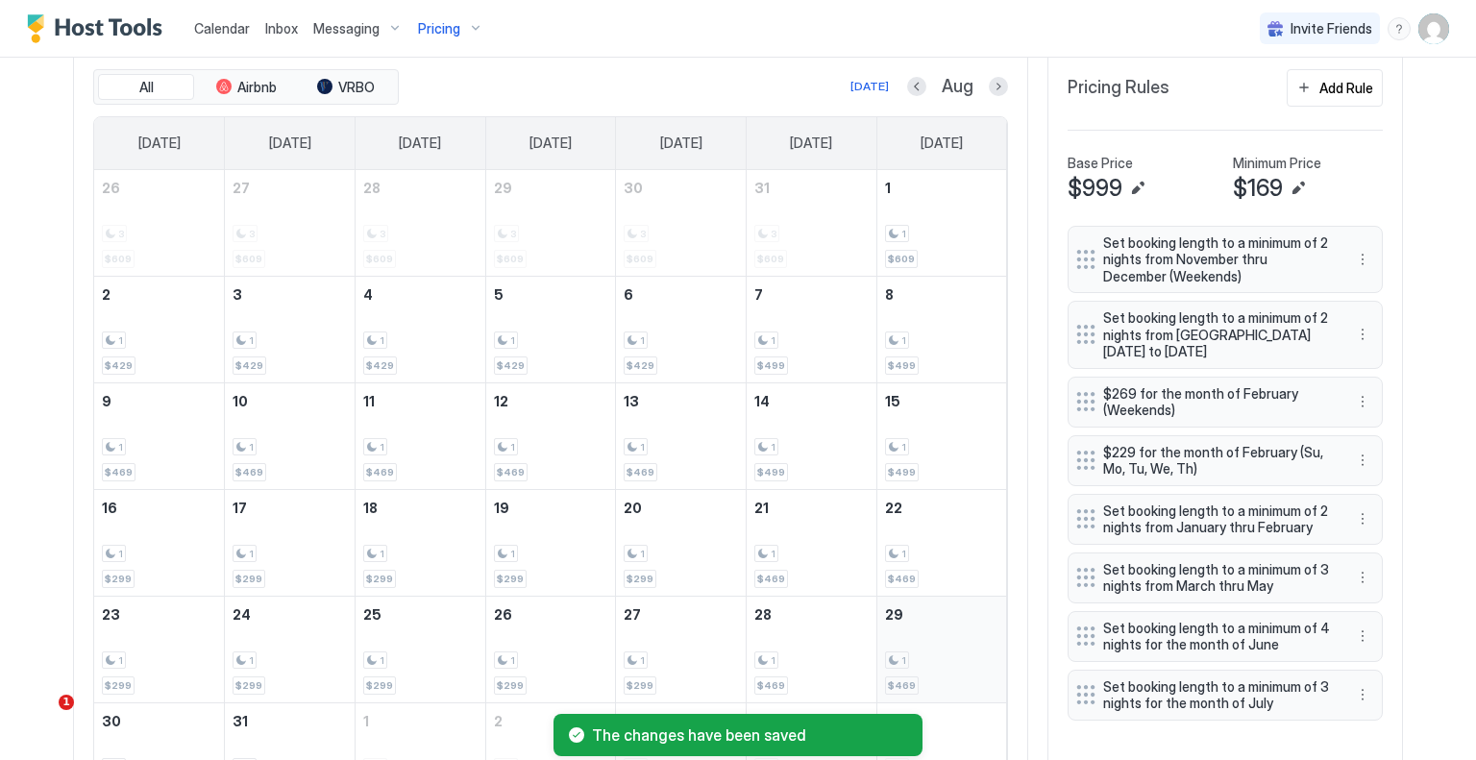
scroll to position [576, 0]
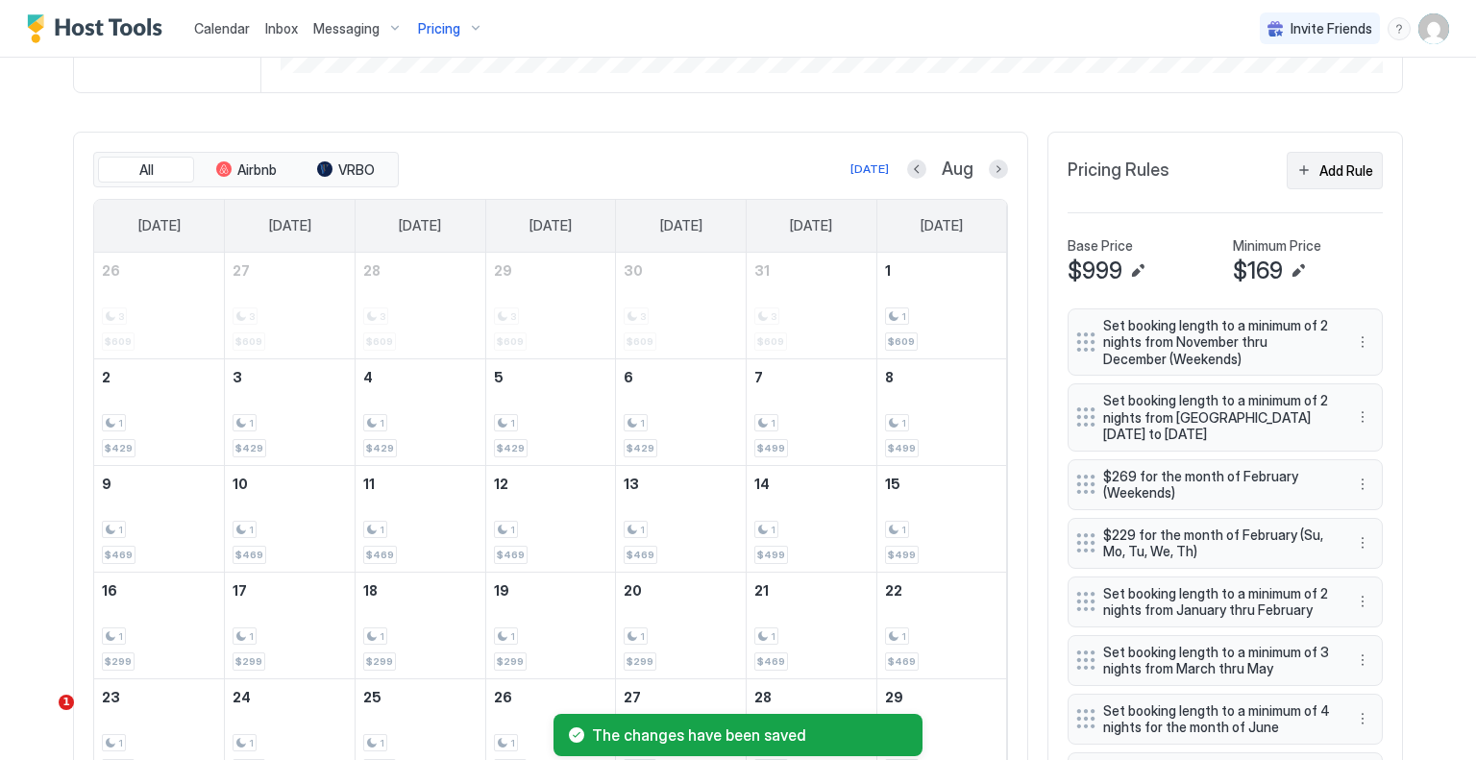
click at [1328, 177] on div "Add Rule" at bounding box center [1347, 171] width 54 height 20
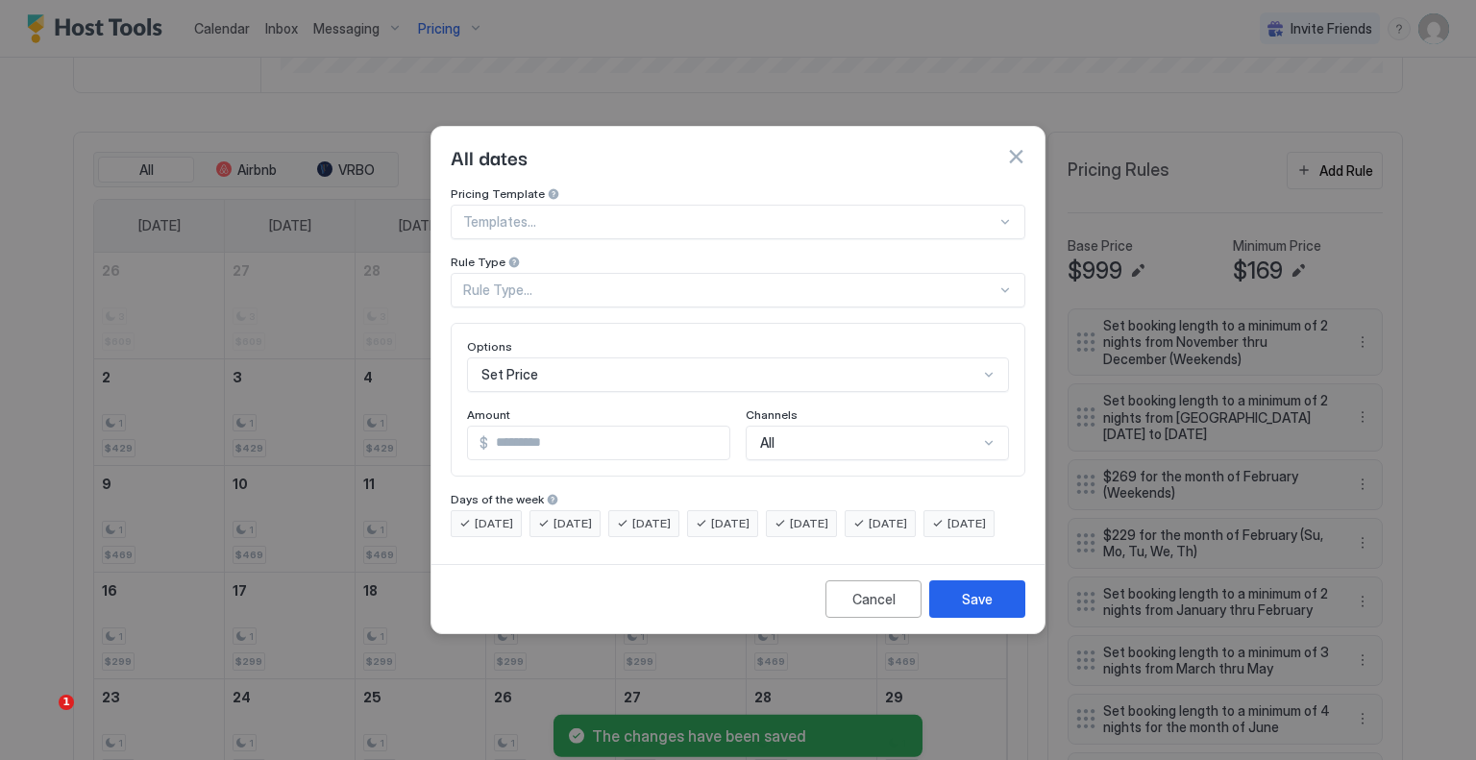
click at [579, 282] on div "Rule Type..." at bounding box center [729, 290] width 533 height 17
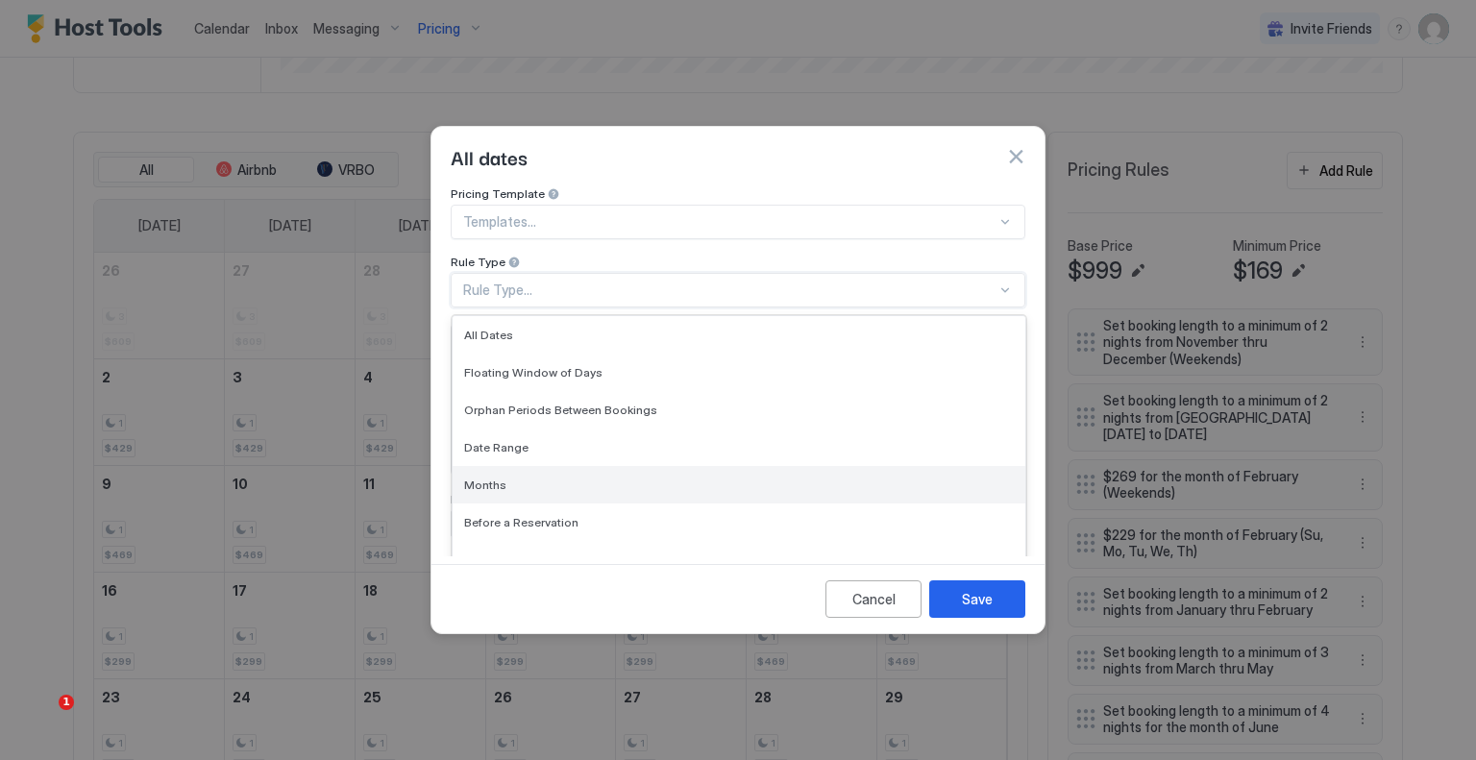
click at [563, 466] on div "Months" at bounding box center [739, 484] width 573 height 37
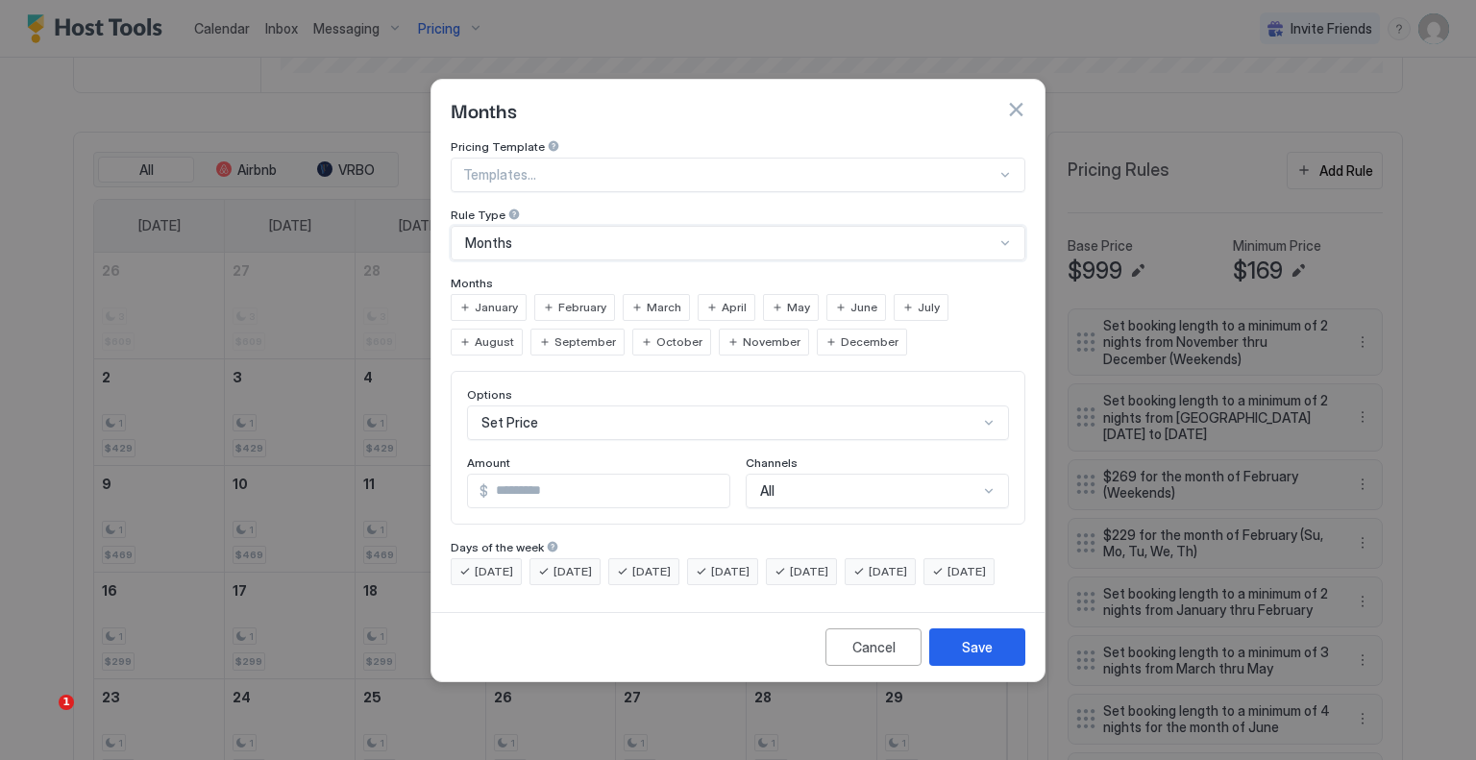
click at [514, 334] on span "August" at bounding box center [494, 342] width 39 height 17
click at [555, 334] on span "September" at bounding box center [586, 342] width 62 height 17
click at [656, 334] on span "October" at bounding box center [679, 342] width 46 height 17
click at [743, 334] on span "November" at bounding box center [772, 342] width 58 height 17
click at [841, 334] on span "December" at bounding box center [870, 342] width 58 height 17
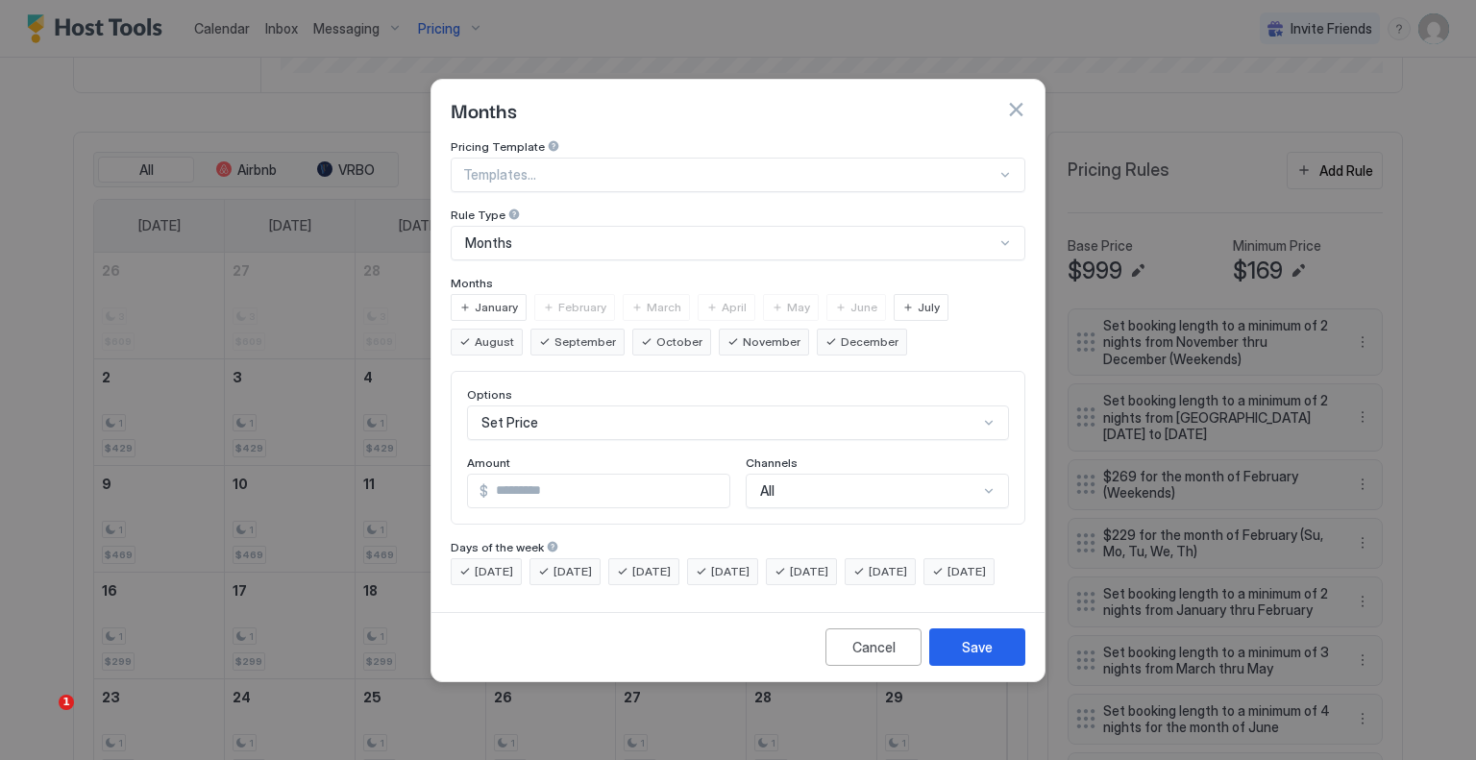
scroll to position [100, 0]
click at [586, 406] on div "Set Price" at bounding box center [738, 423] width 542 height 35
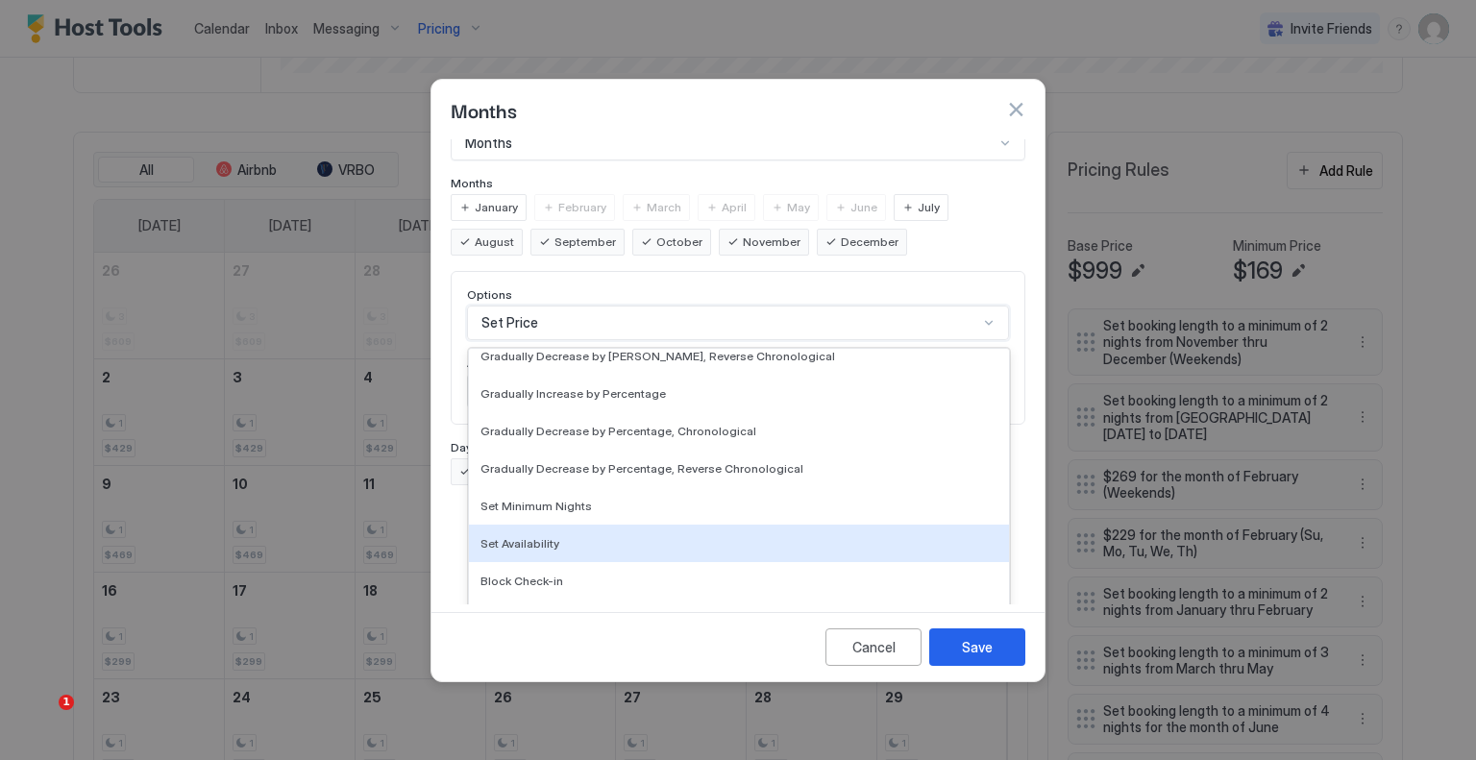
scroll to position [349, 0]
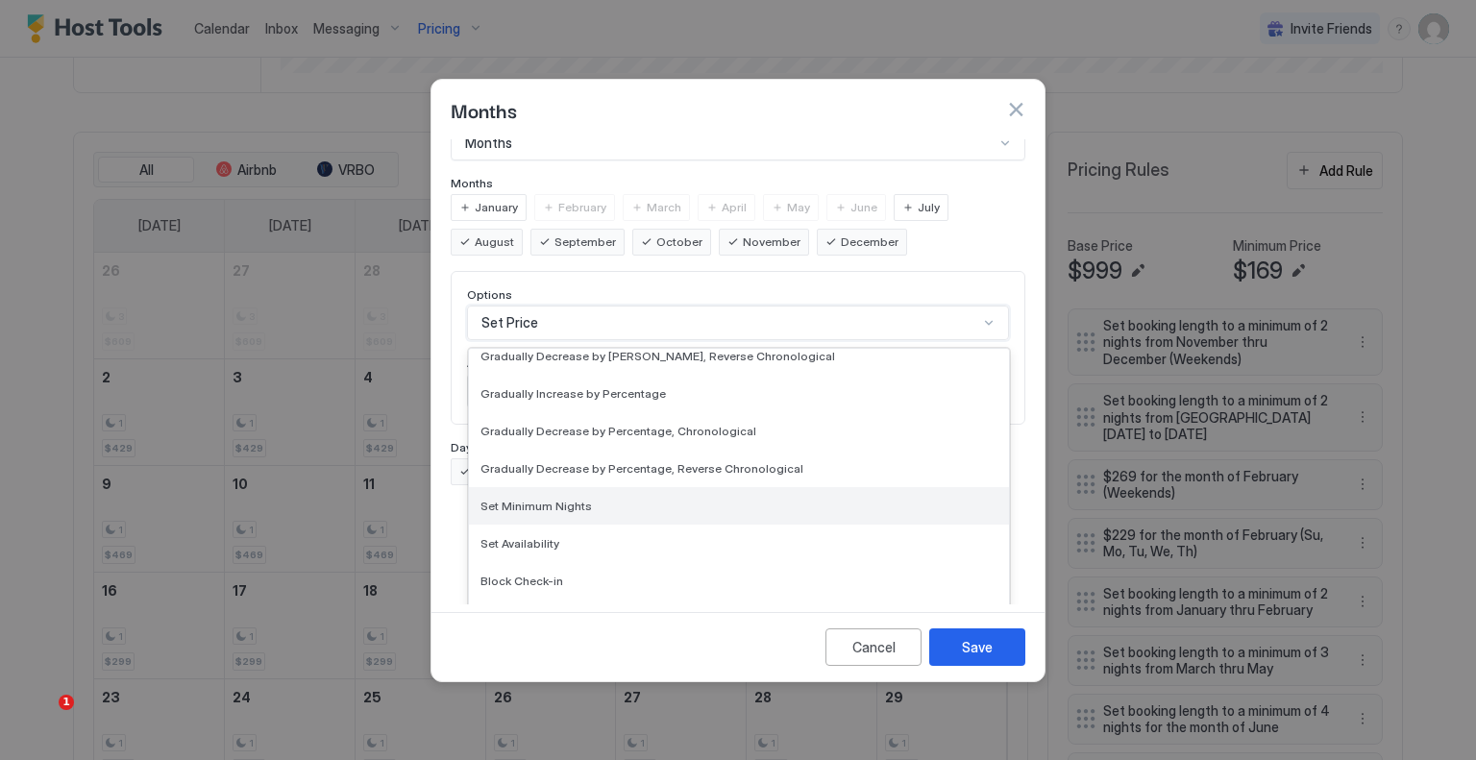
click at [610, 501] on div "Set Minimum Nights" at bounding box center [739, 505] width 540 height 37
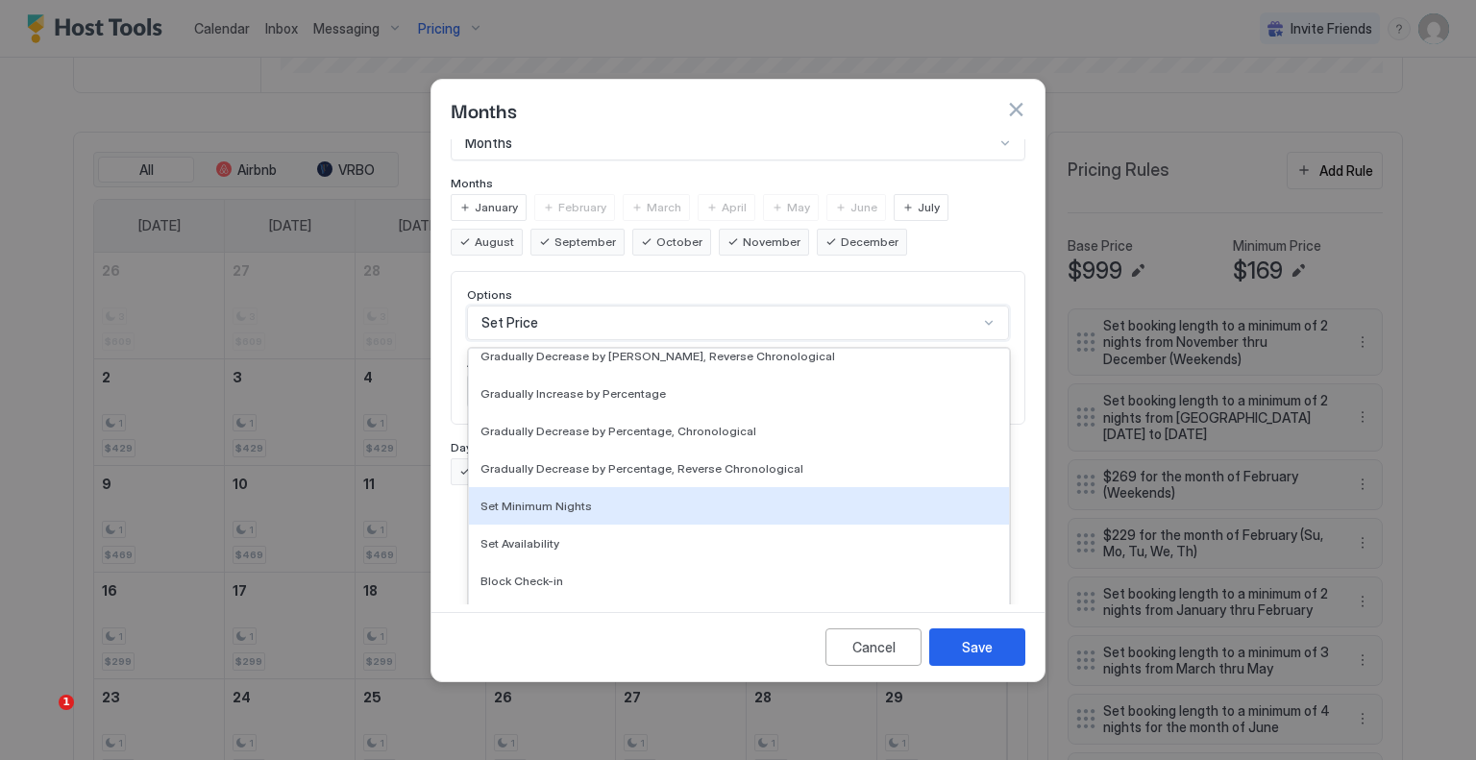
scroll to position [0, 0]
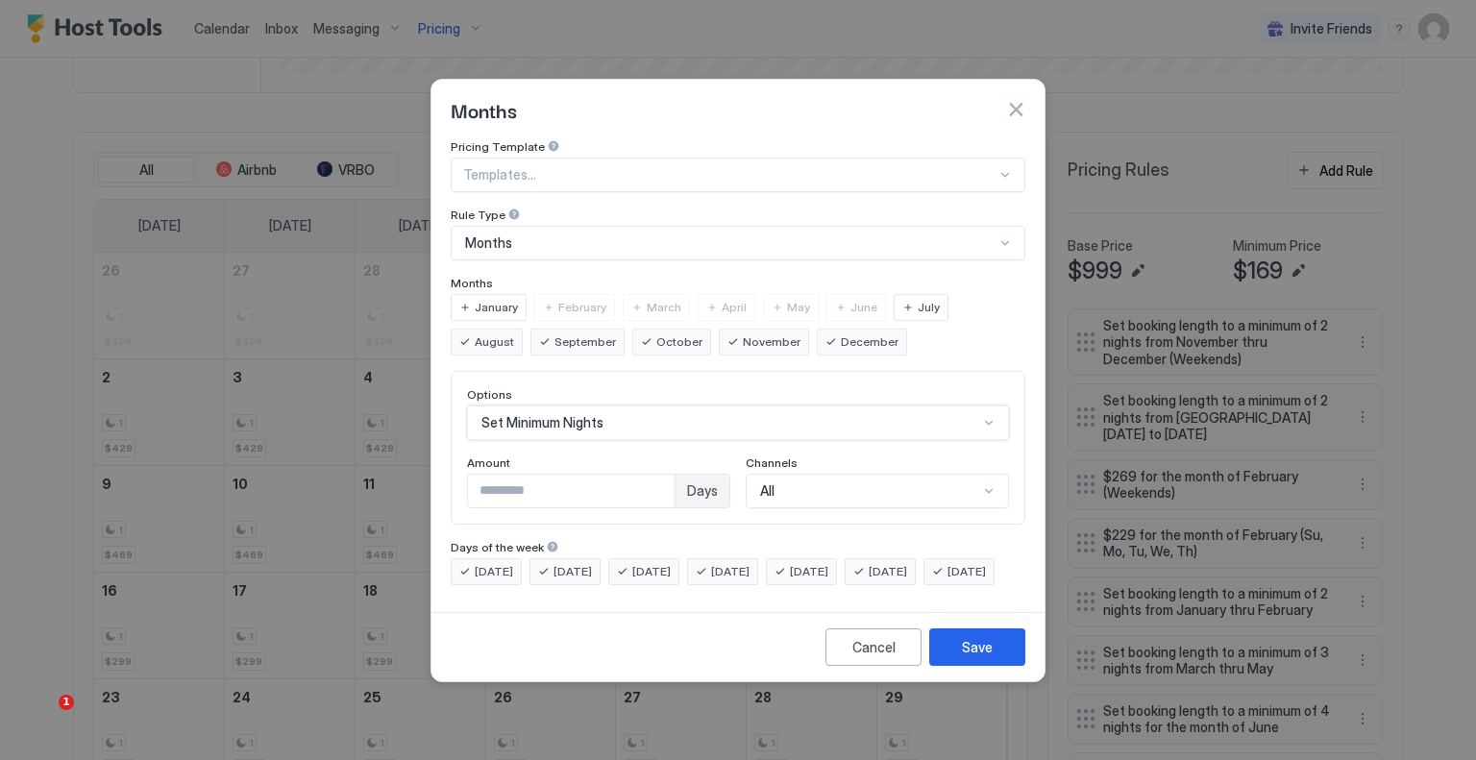
click at [546, 480] on input "*" at bounding box center [571, 491] width 207 height 33
click at [974, 657] on div "Save" at bounding box center [977, 647] width 31 height 20
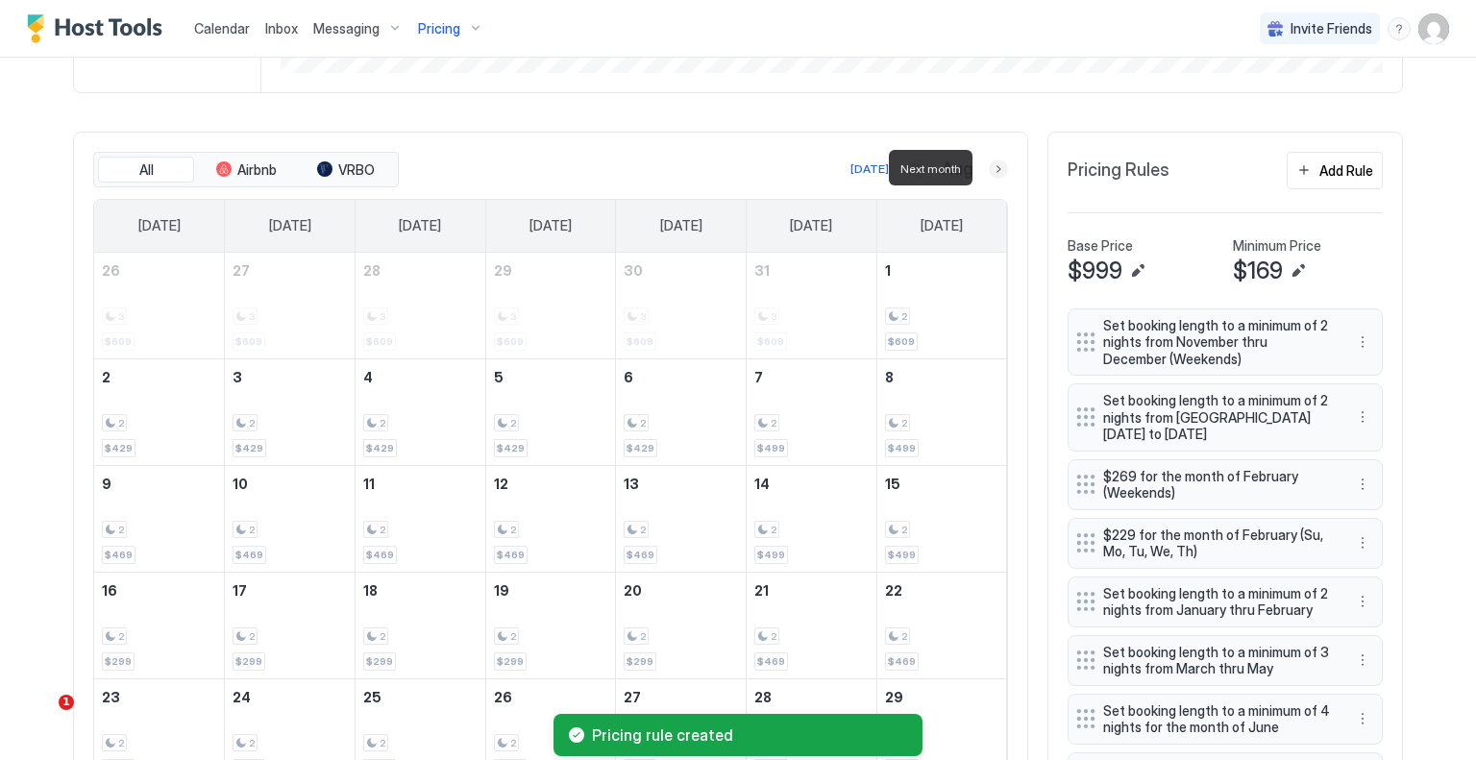
click at [989, 166] on button "Next month" at bounding box center [998, 169] width 19 height 19
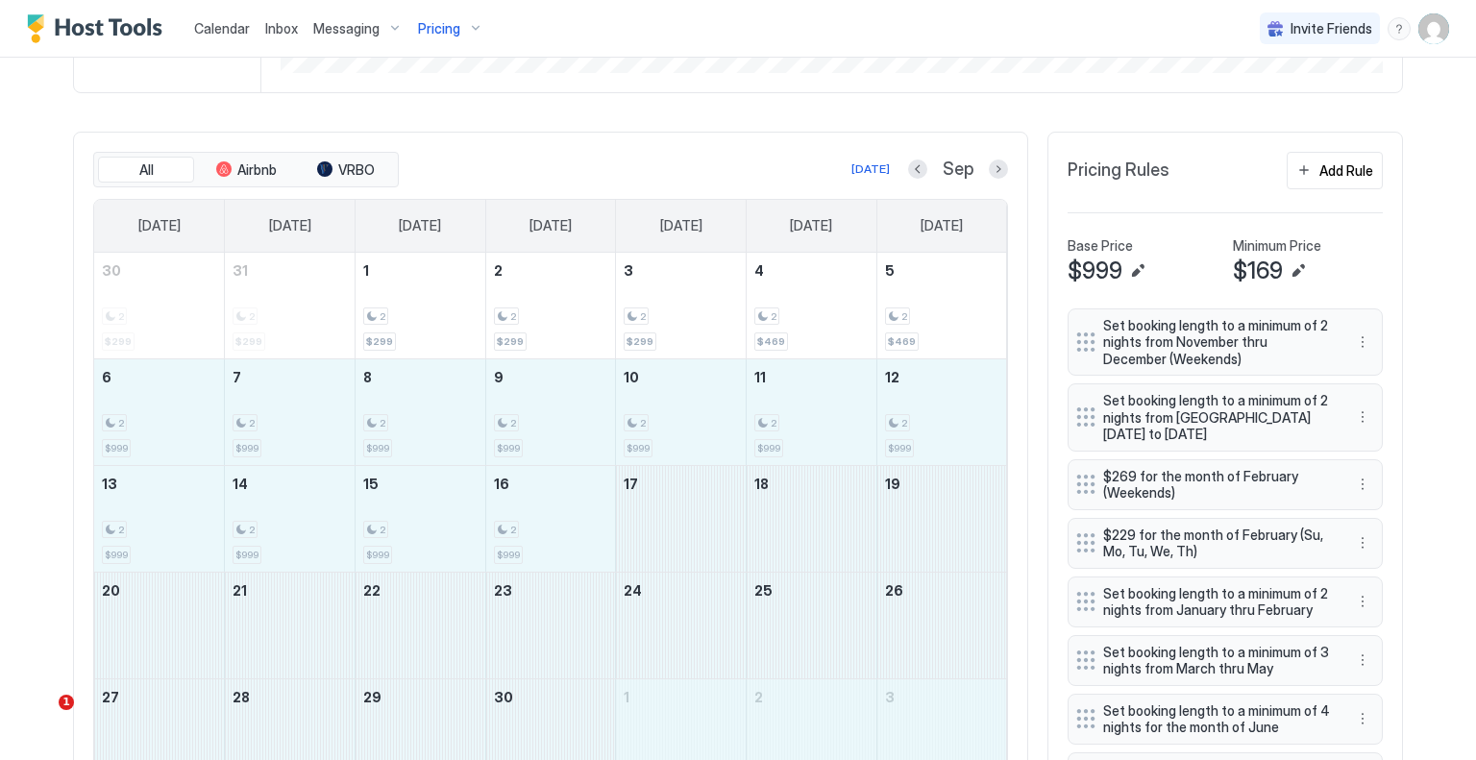
drag, startPoint x: 181, startPoint y: 422, endPoint x: 870, endPoint y: 726, distance: 753.1
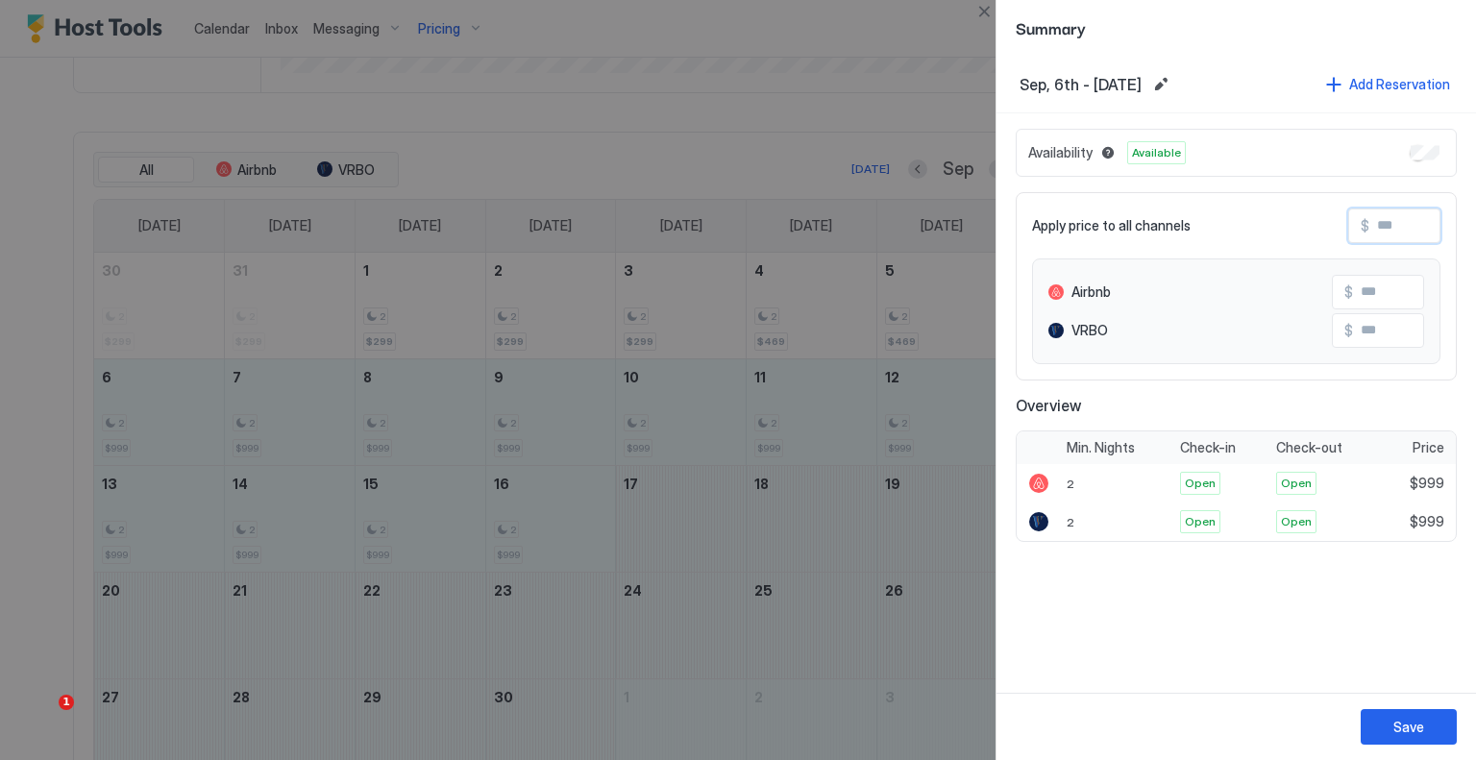
click at [1404, 227] on input "Input Field" at bounding box center [1447, 226] width 154 height 33
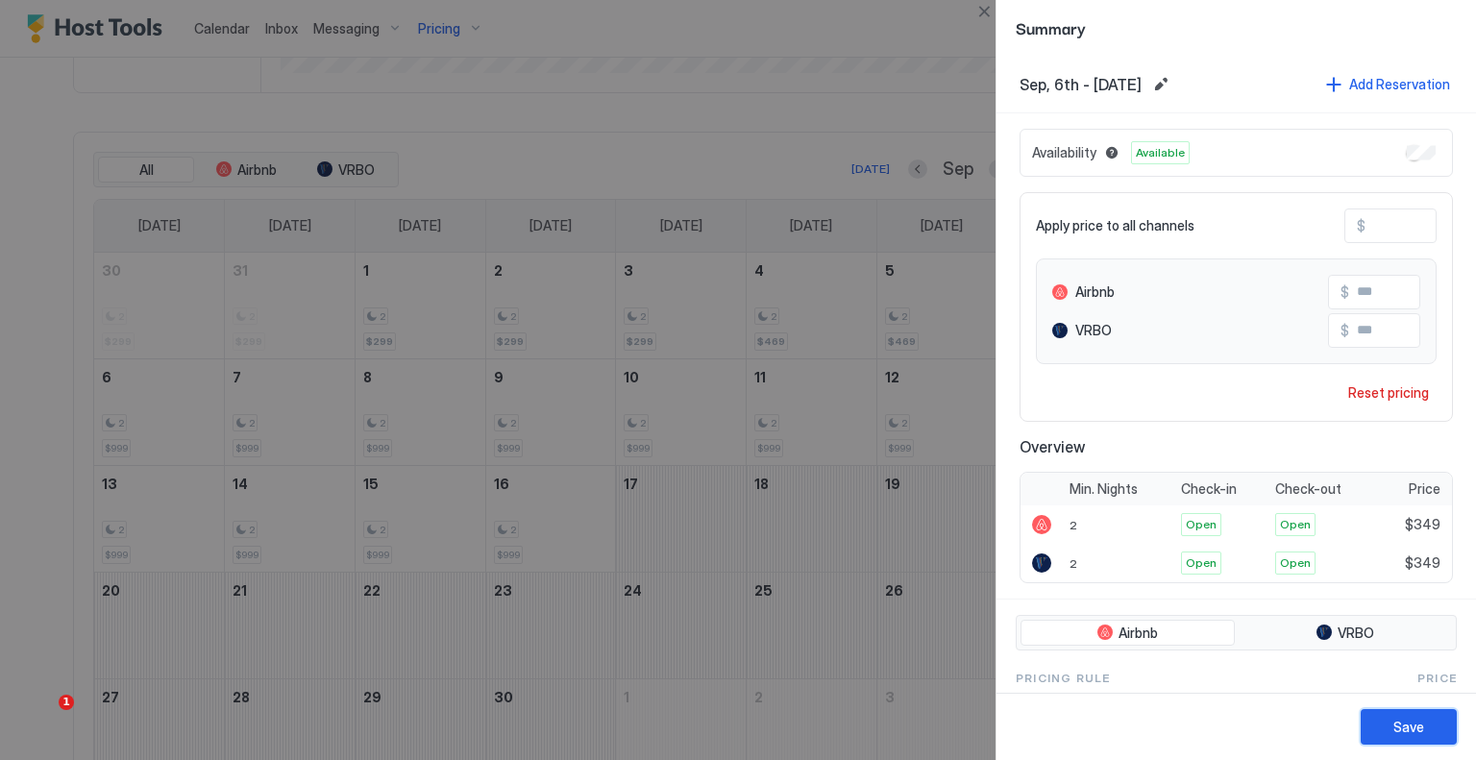
click at [1407, 722] on div "Save" at bounding box center [1409, 727] width 31 height 20
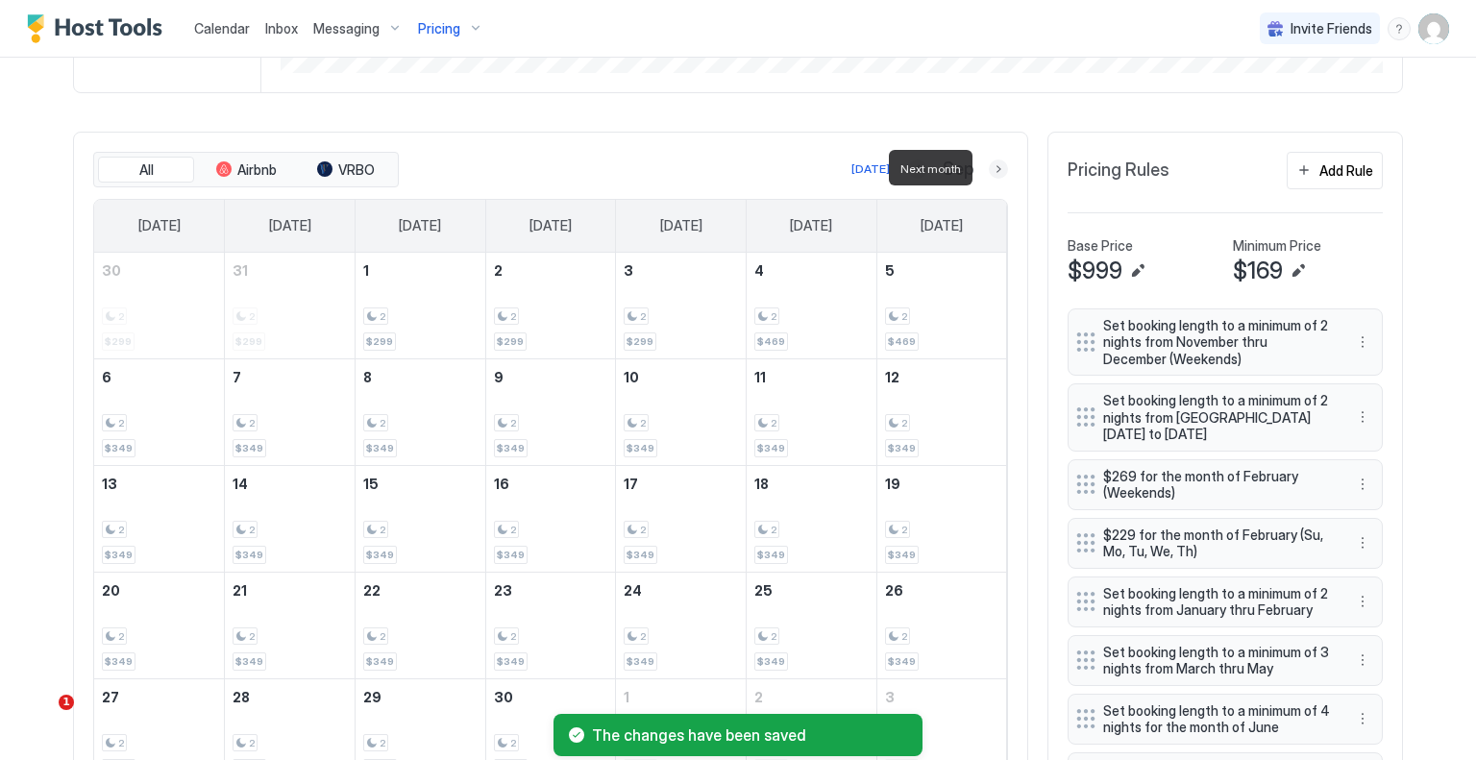
click at [996, 171] on button "Next month" at bounding box center [998, 169] width 19 height 19
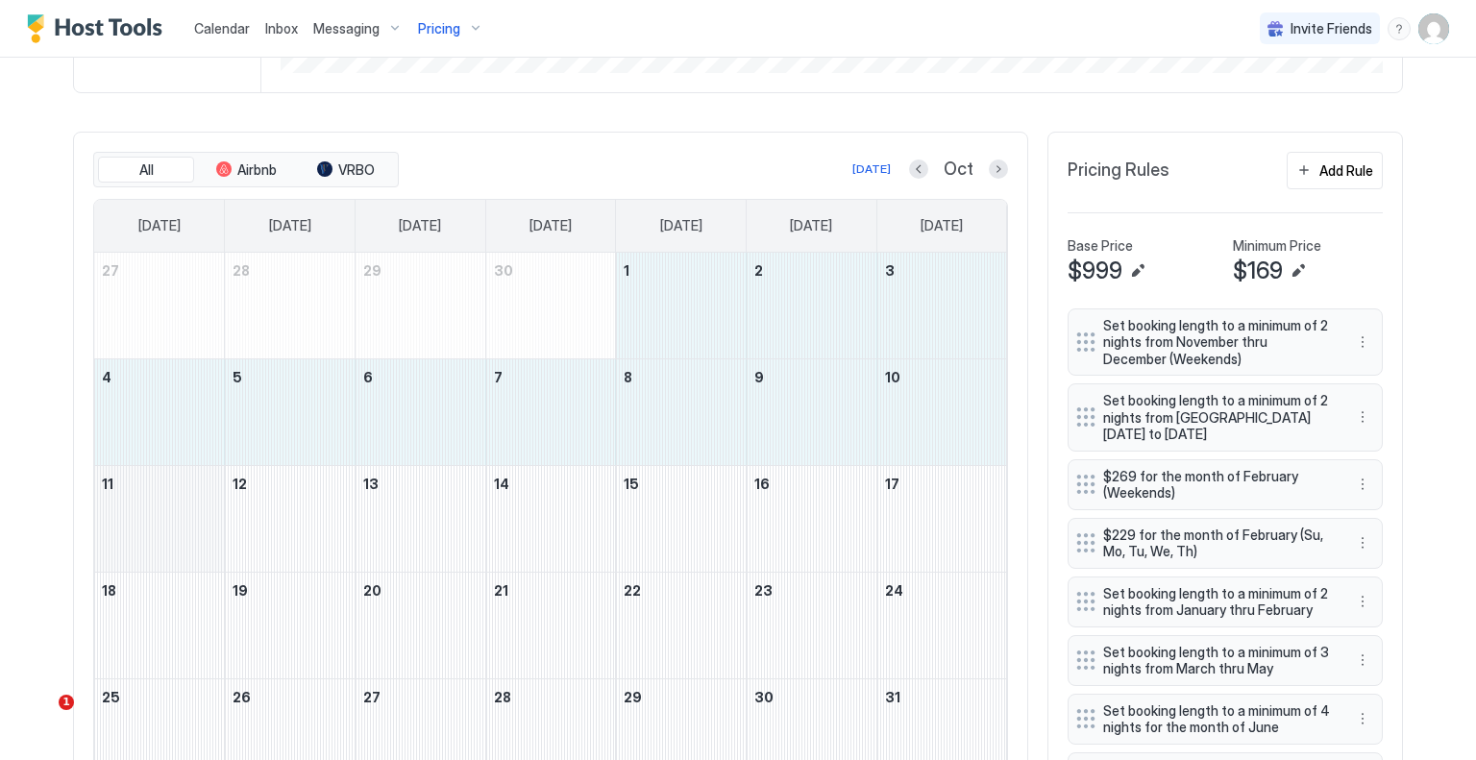
drag, startPoint x: 657, startPoint y: 294, endPoint x: 124, endPoint y: 510, distance: 575.6
click at [124, 510] on tbody "27 28 29 30 1 2 3 4 5 6 7 8 9 10 11 12 13 14 15 16 17 18 19 20 21 22 23 24 25 2…" at bounding box center [550, 519] width 913 height 532
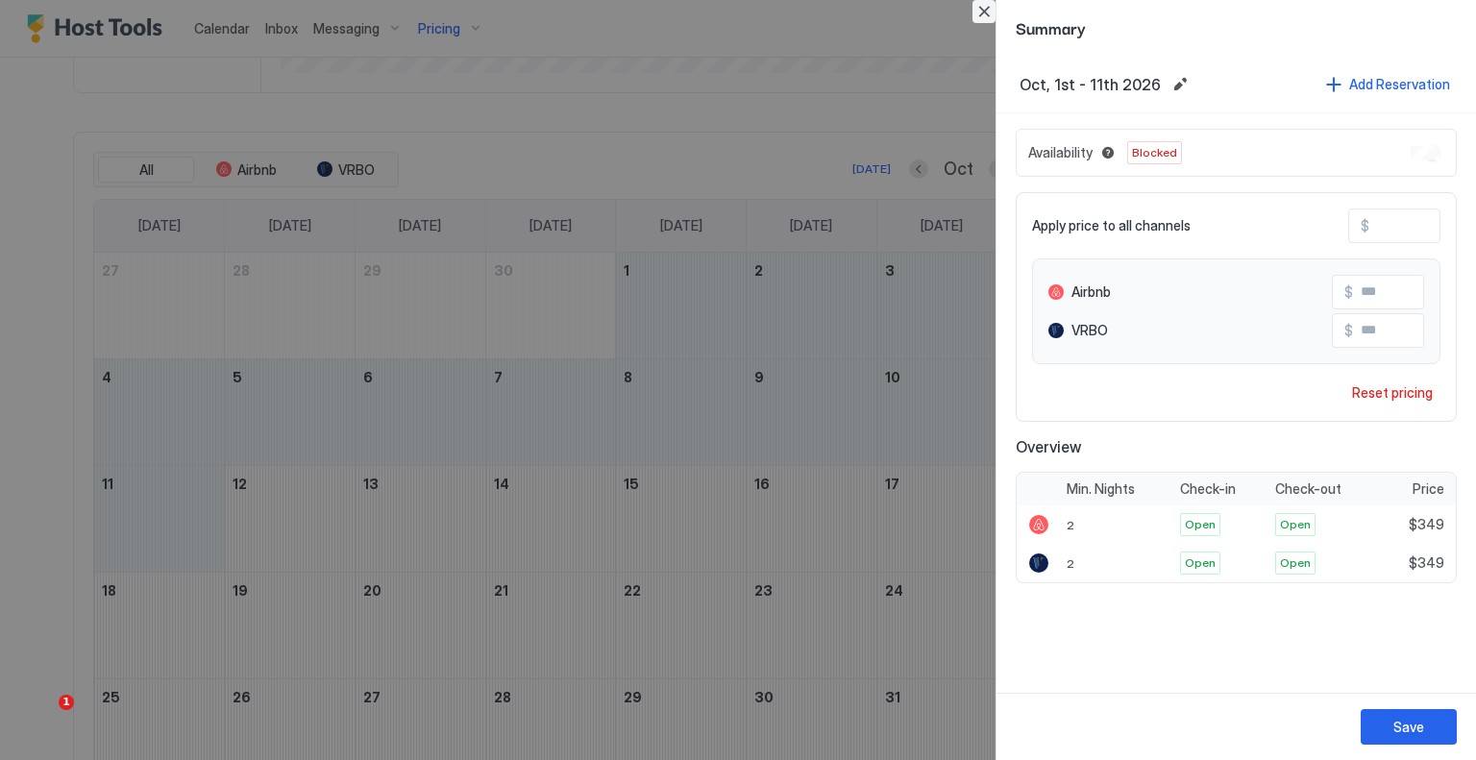
click at [986, 13] on button "Close" at bounding box center [984, 11] width 23 height 23
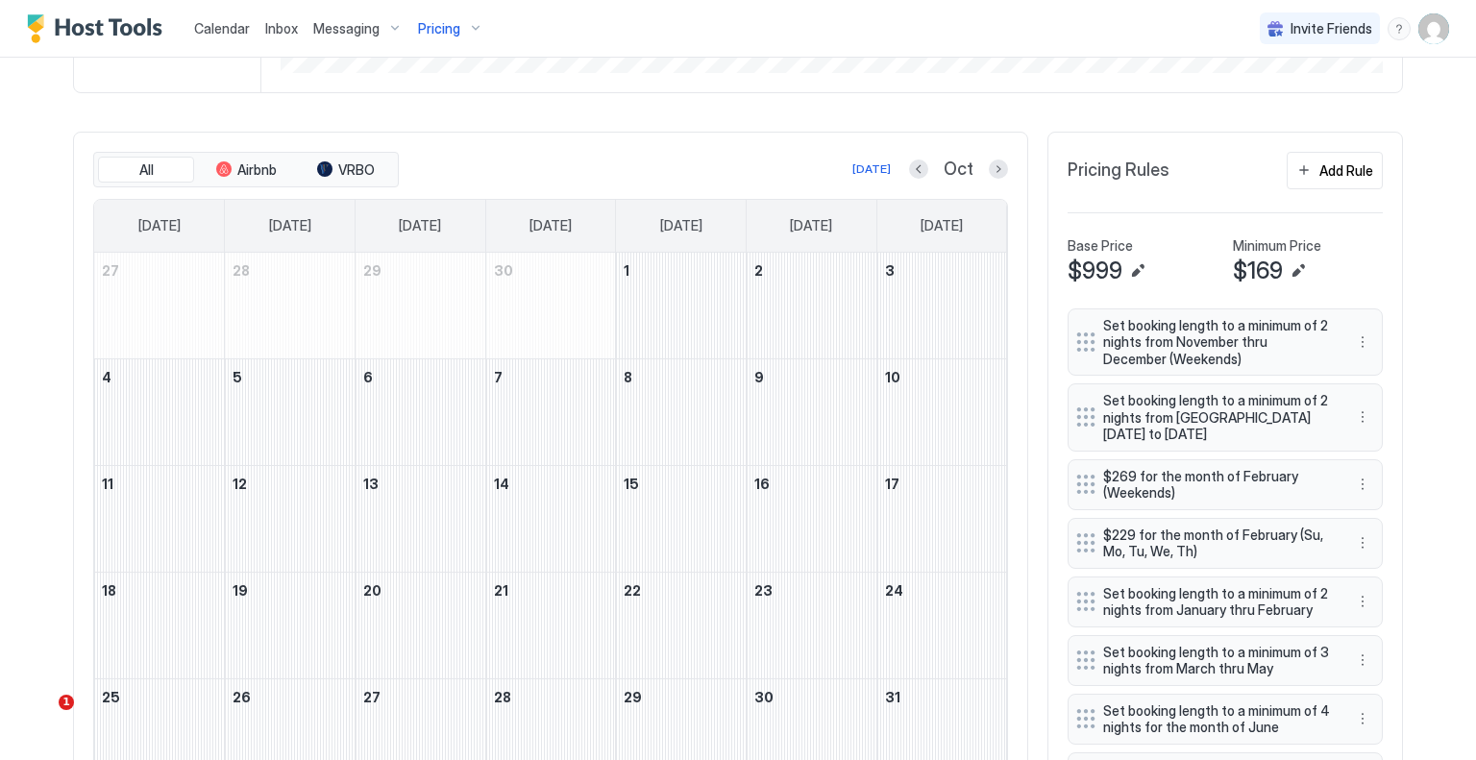
click at [923, 160] on div "Oct" at bounding box center [958, 170] width 99 height 22
click at [918, 166] on button "Previous month" at bounding box center [918, 169] width 19 height 19
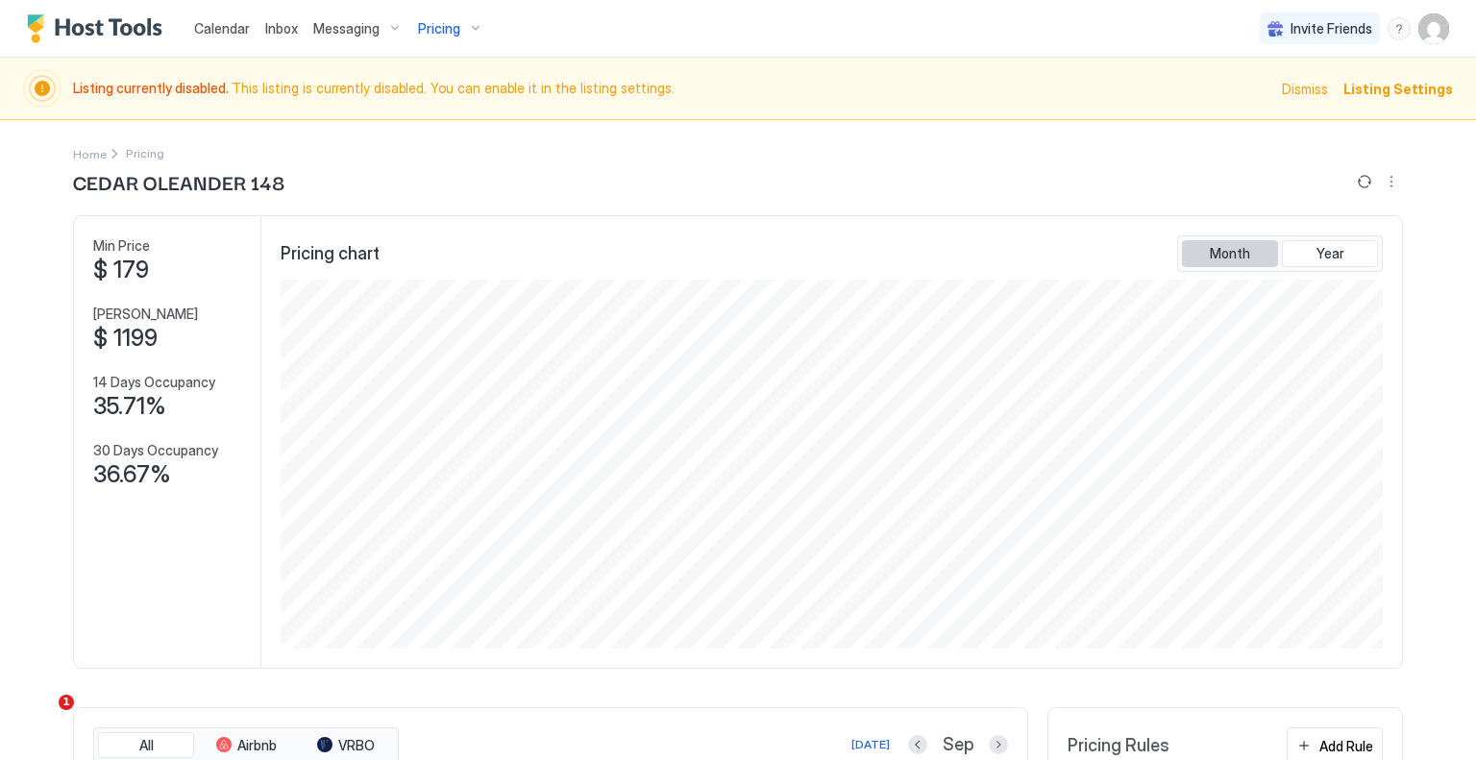
click at [1228, 242] on button "Month" at bounding box center [1230, 253] width 96 height 27
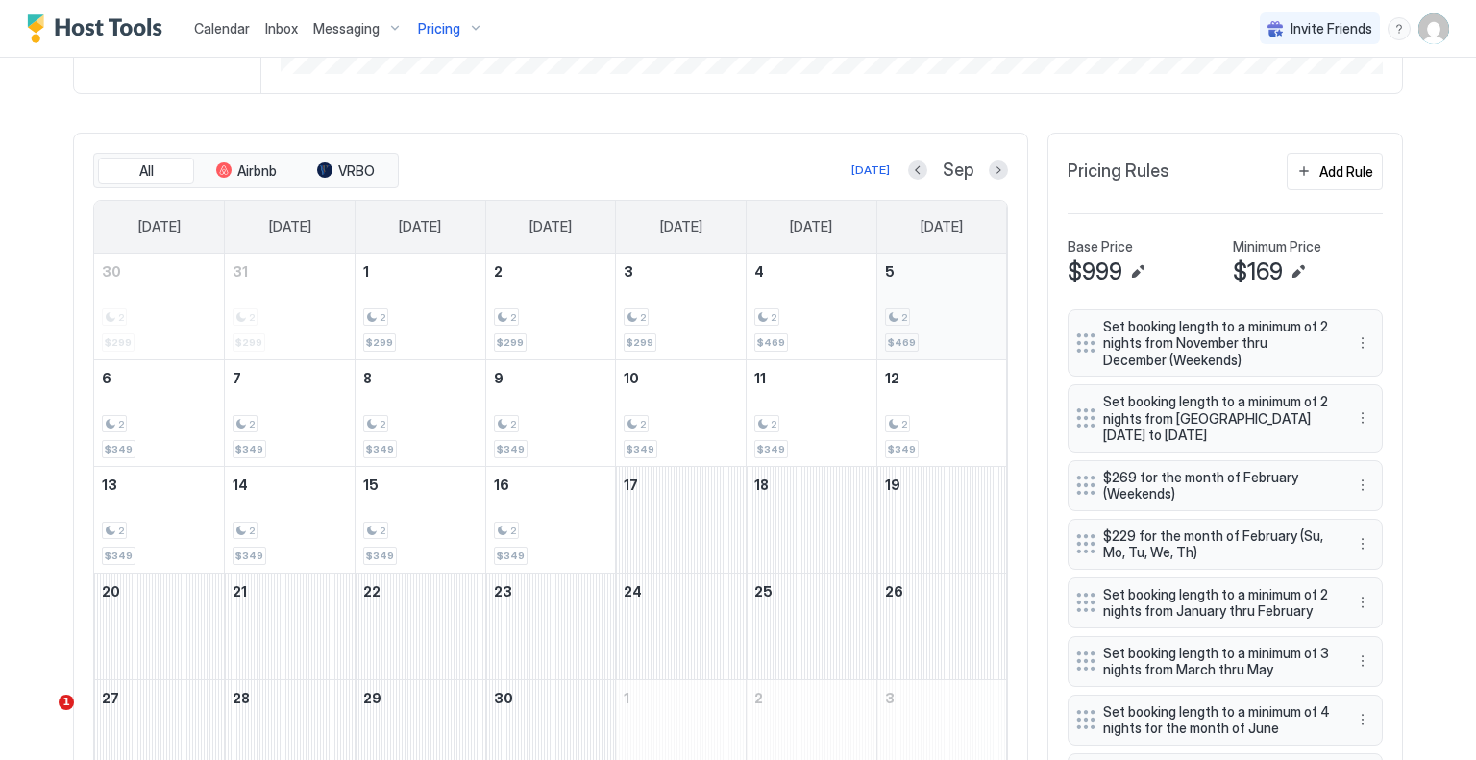
scroll to position [577, 0]
click at [917, 164] on button "Previous month" at bounding box center [917, 168] width 19 height 19
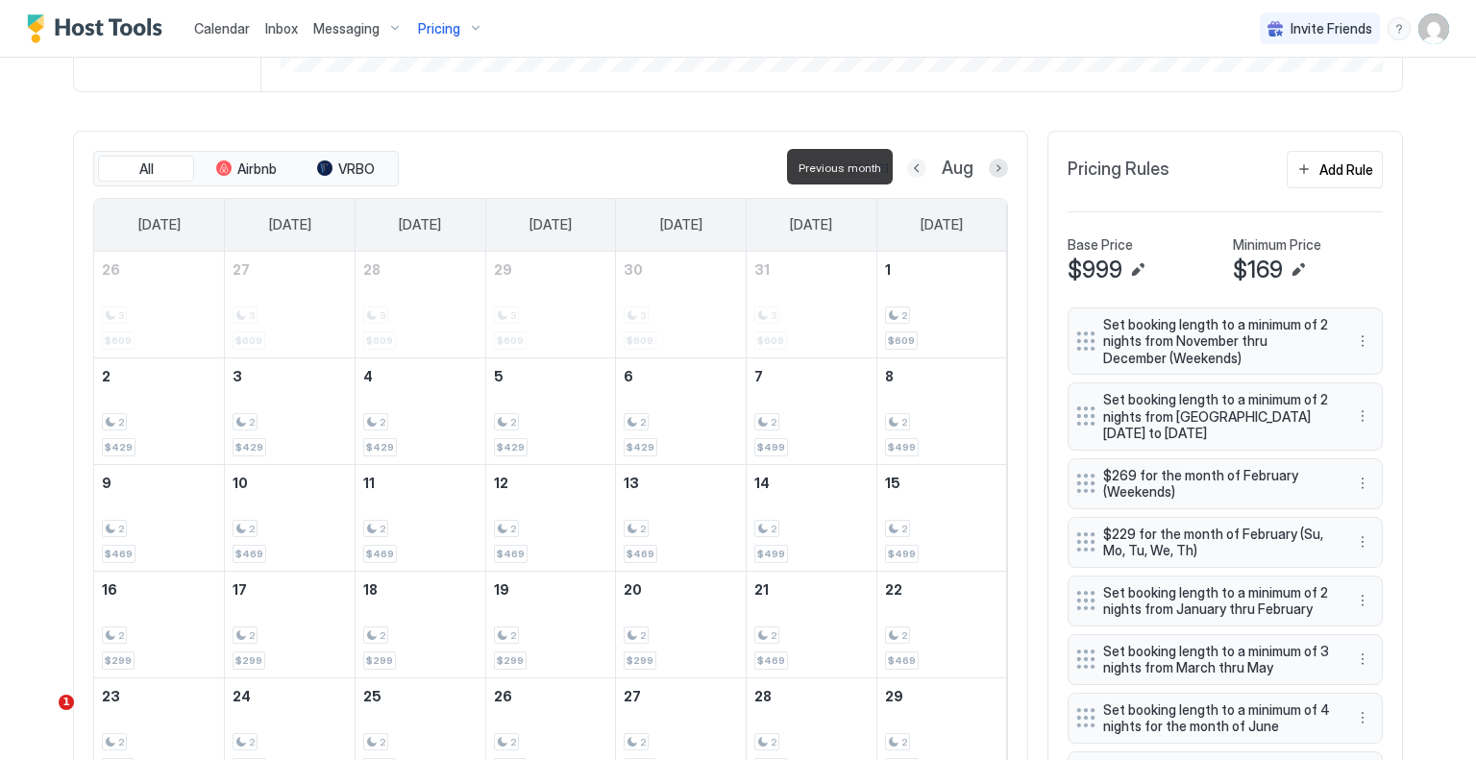
click at [917, 164] on button "Previous month" at bounding box center [916, 168] width 19 height 19
click at [905, 164] on button "Previous month" at bounding box center [895, 168] width 19 height 19
click at [917, 164] on button "Previous month" at bounding box center [919, 168] width 19 height 19
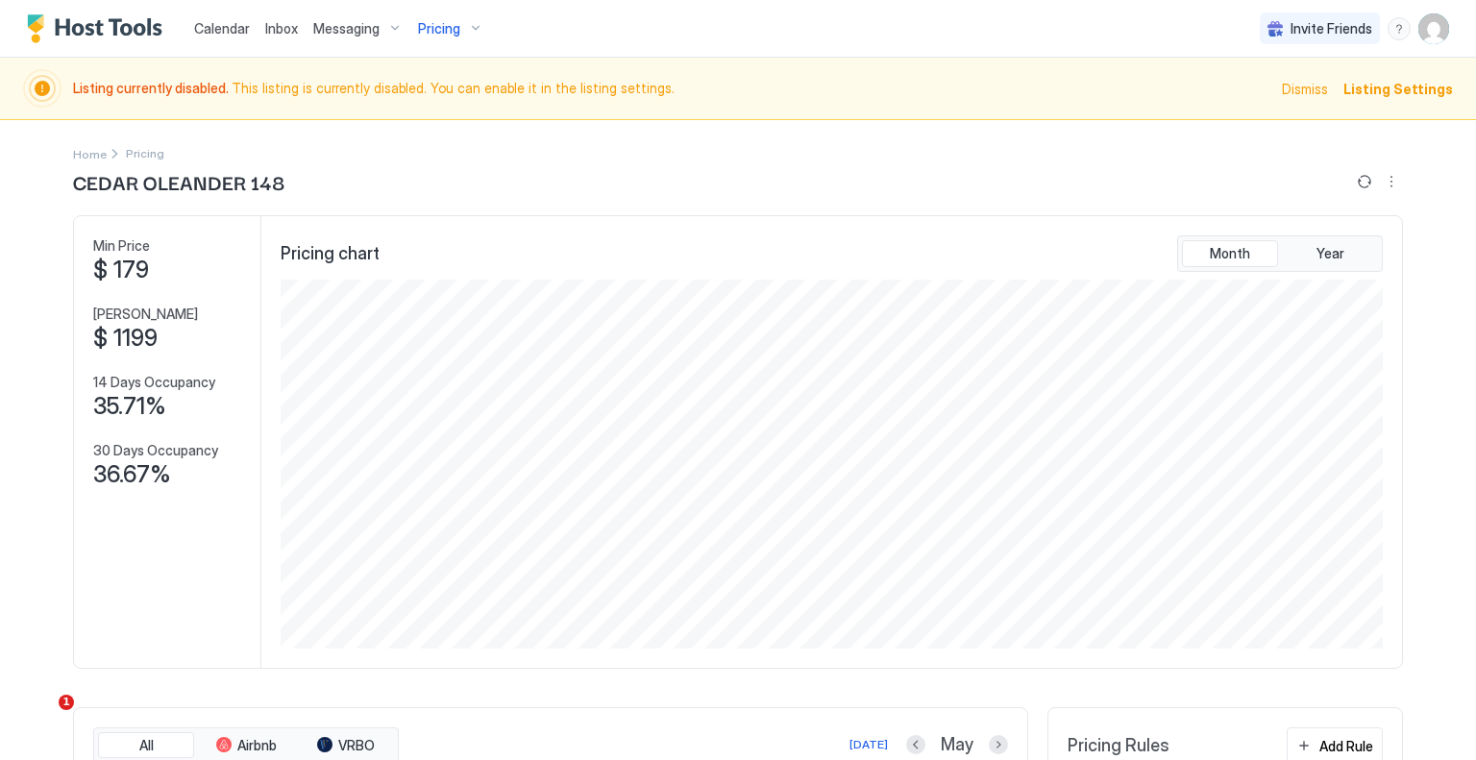
scroll to position [384, 0]
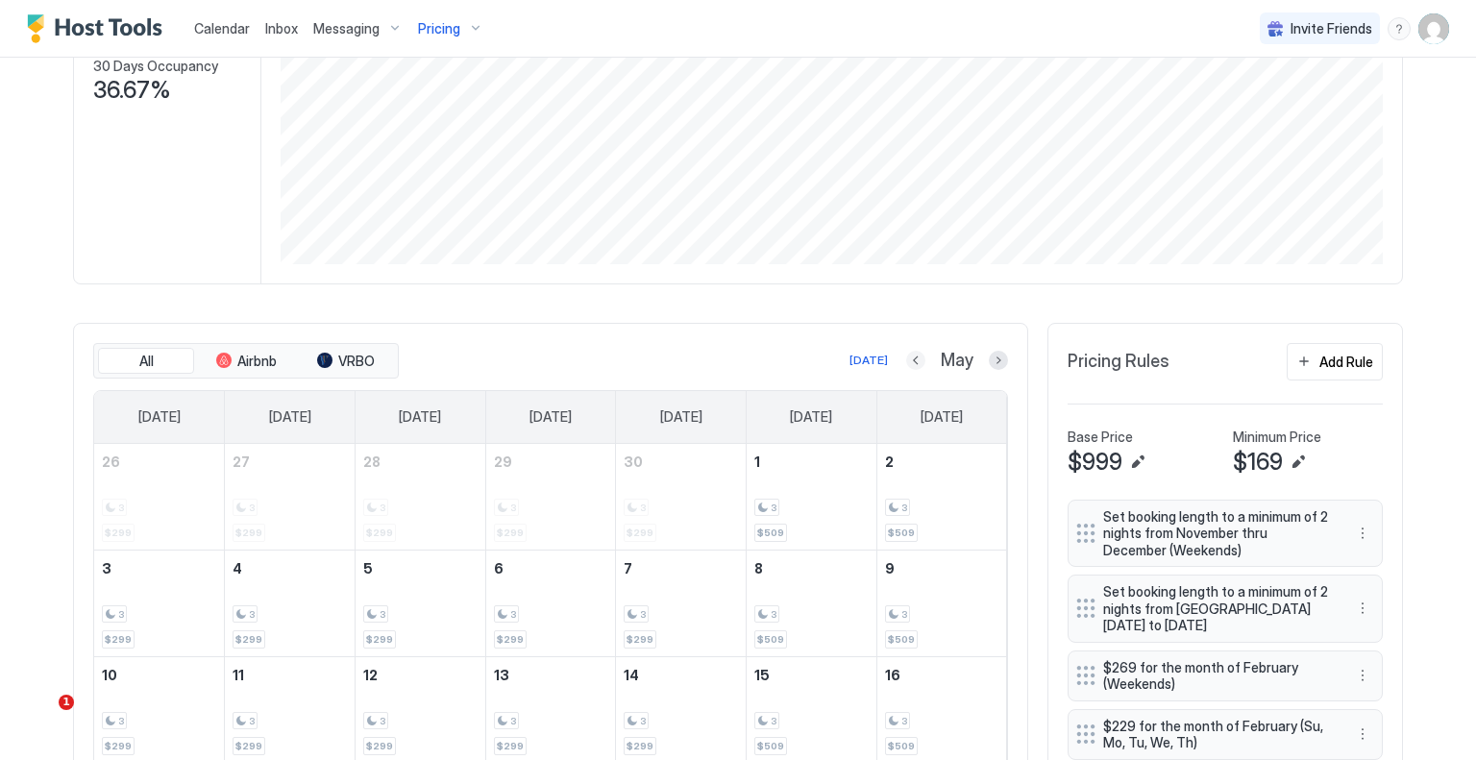
click at [914, 357] on button "Previous month" at bounding box center [915, 360] width 19 height 19
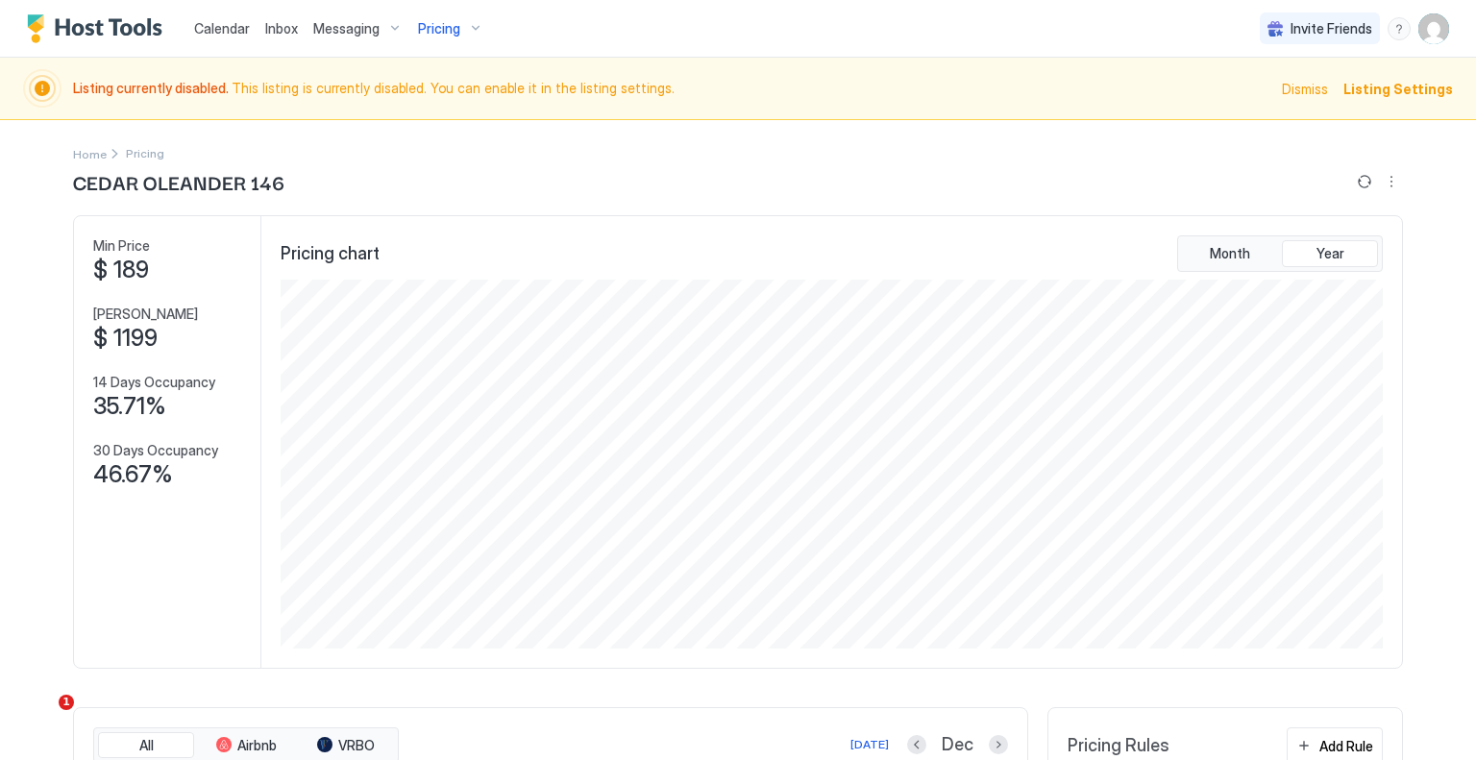
scroll to position [369, 1107]
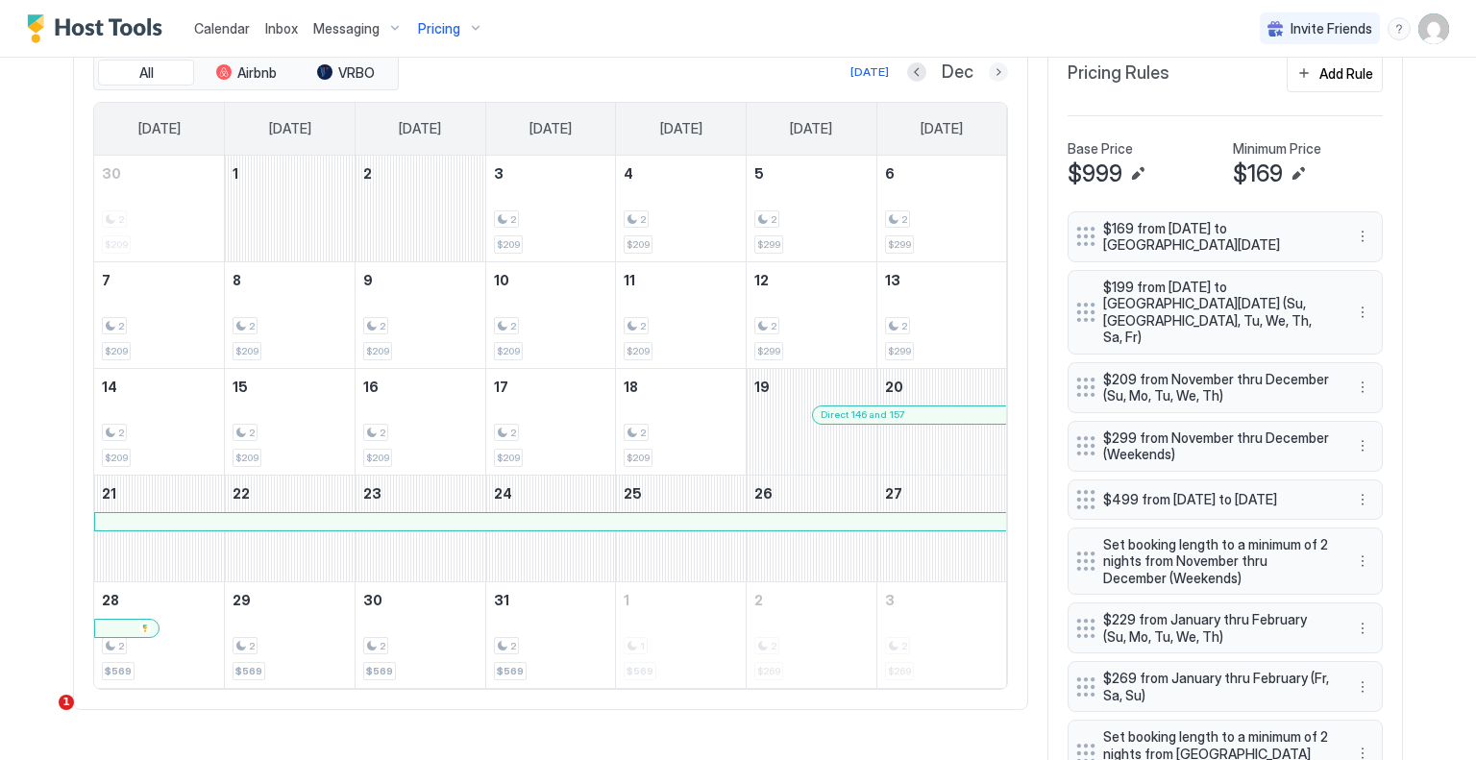
click at [991, 65] on button "Next month" at bounding box center [998, 71] width 19 height 19
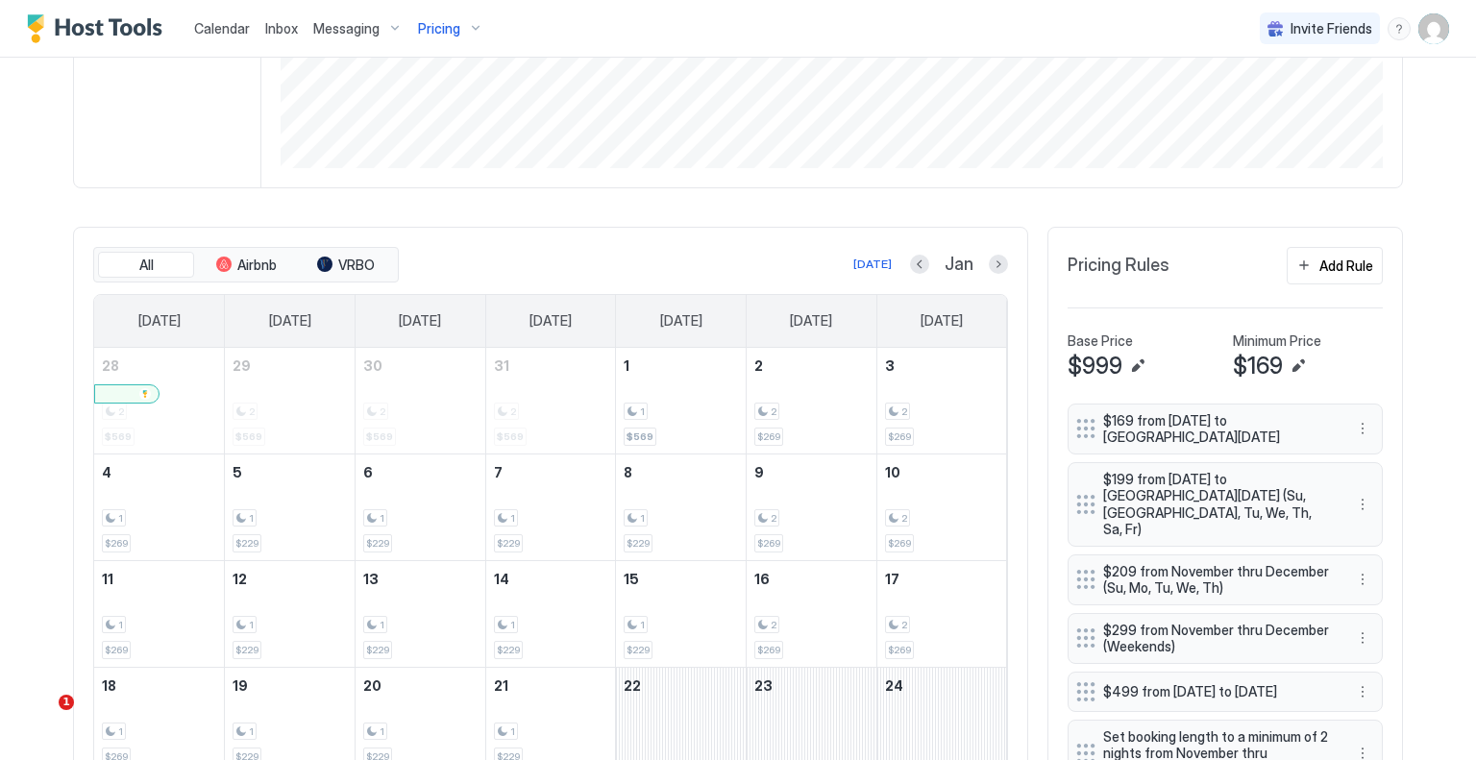
scroll to position [673, 0]
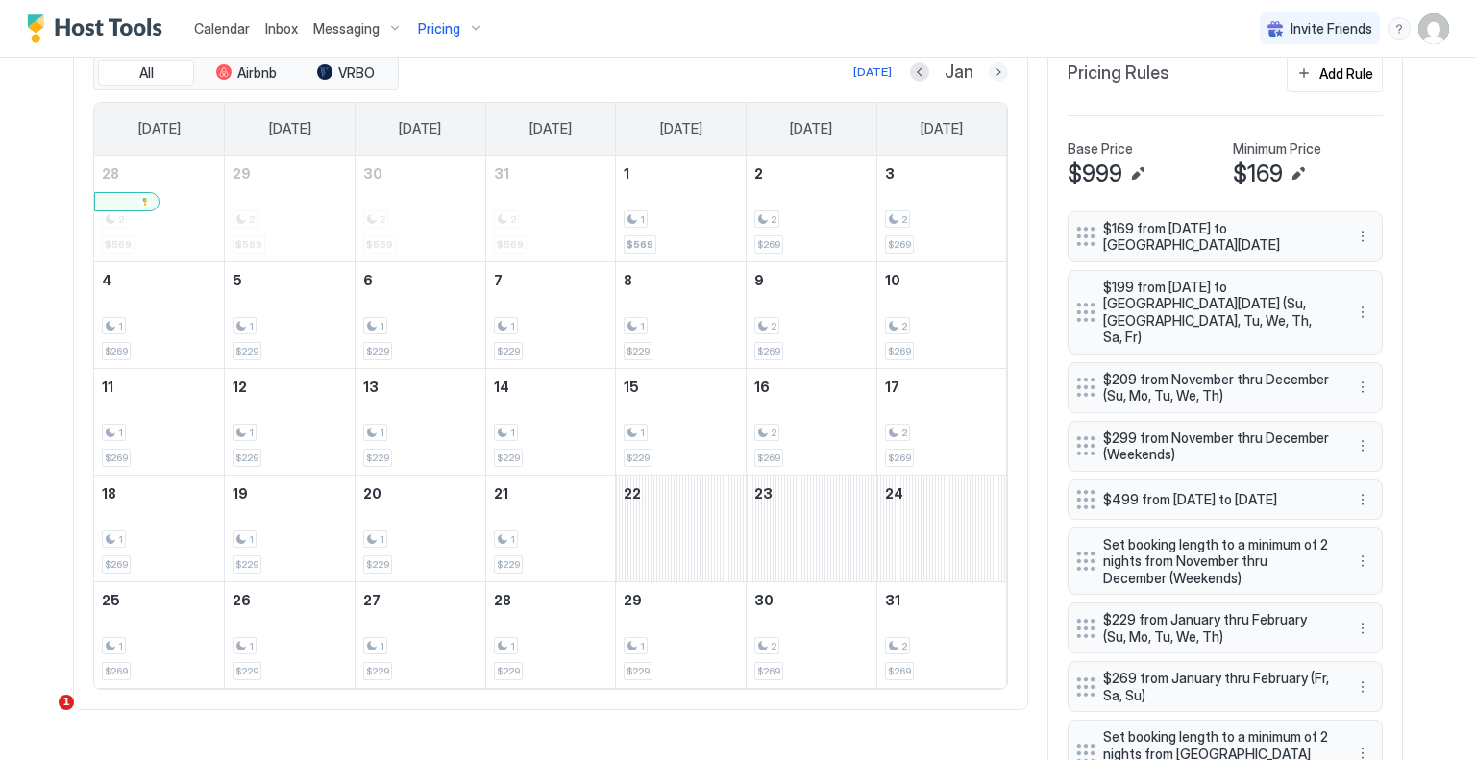
click at [993, 71] on button "Next month" at bounding box center [998, 71] width 19 height 19
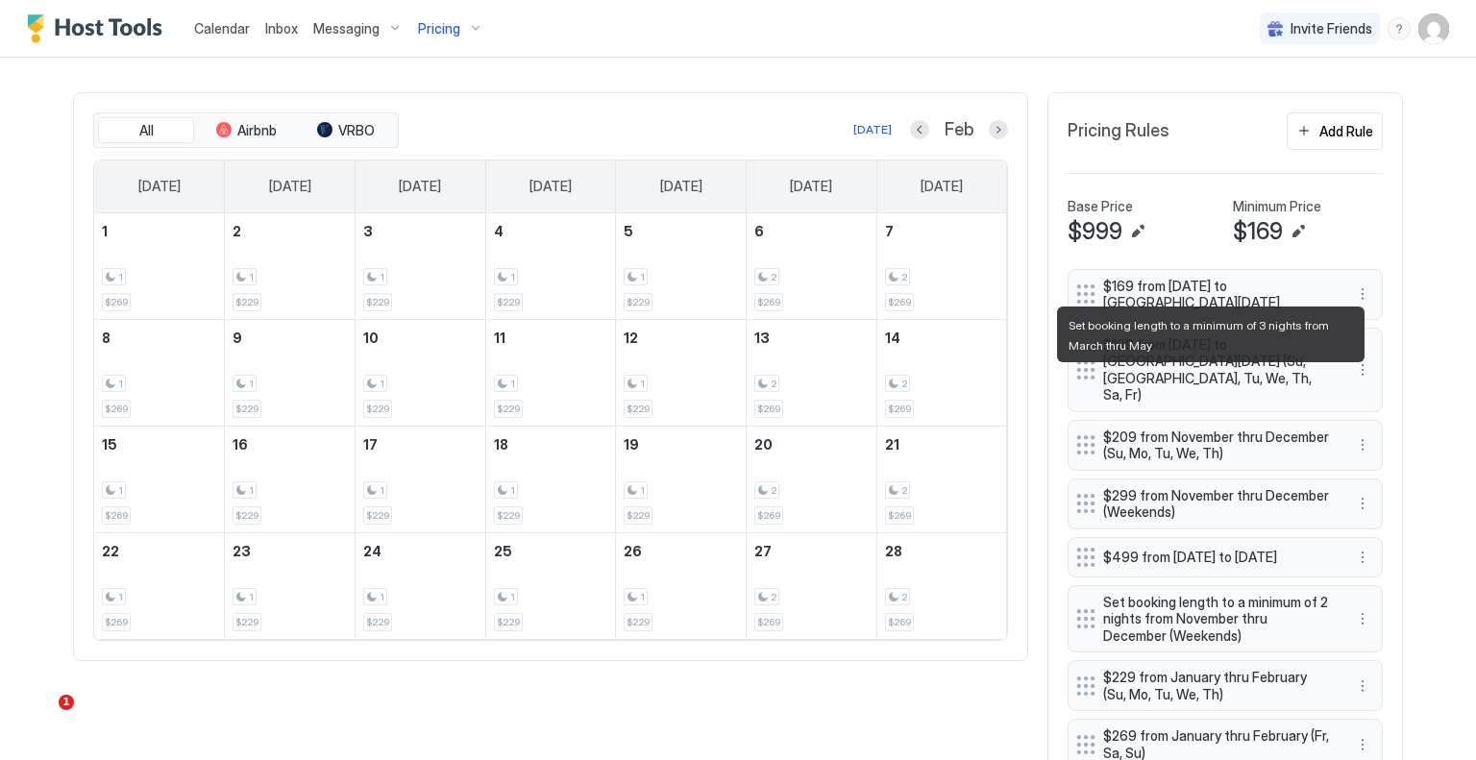
scroll to position [481, 0]
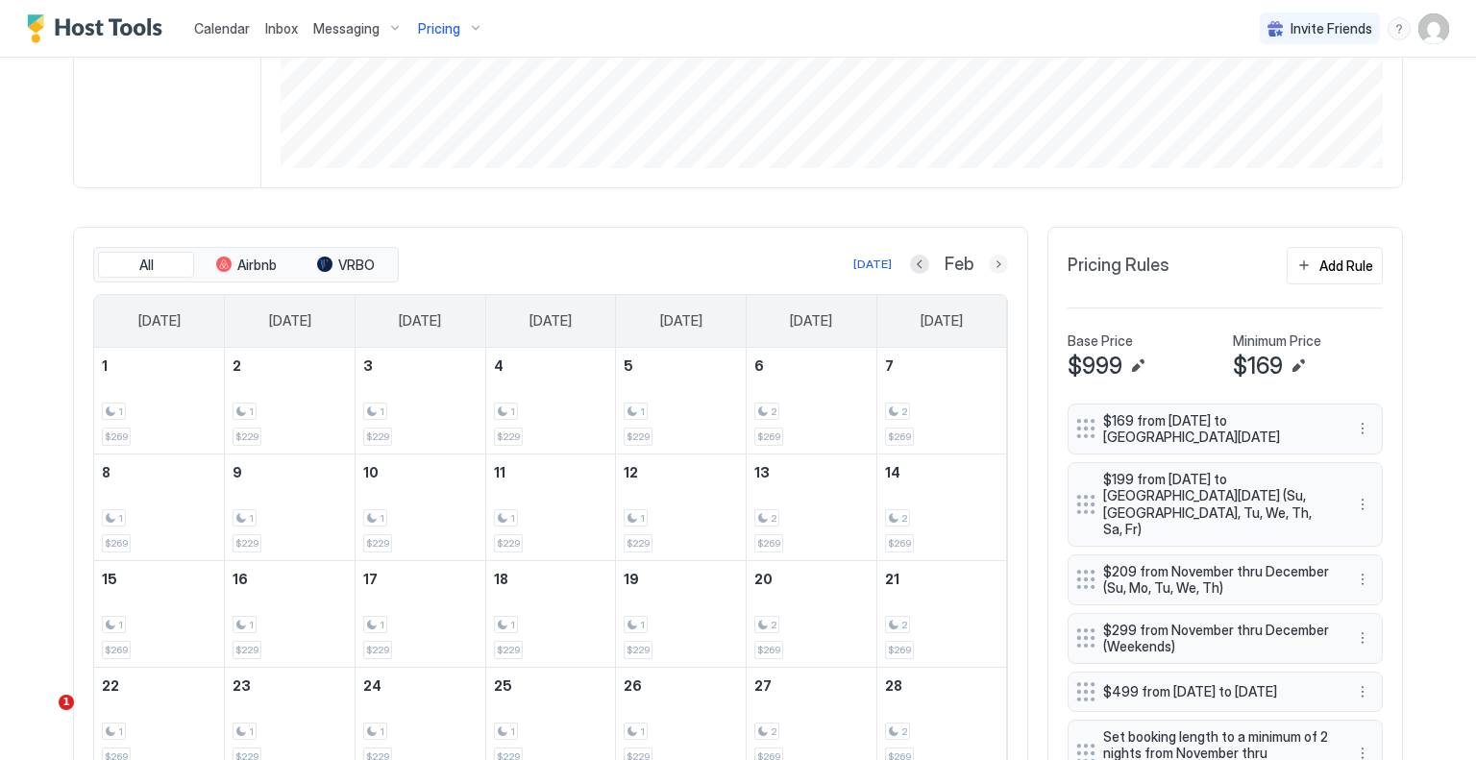
click at [997, 262] on button "Next month" at bounding box center [998, 264] width 19 height 19
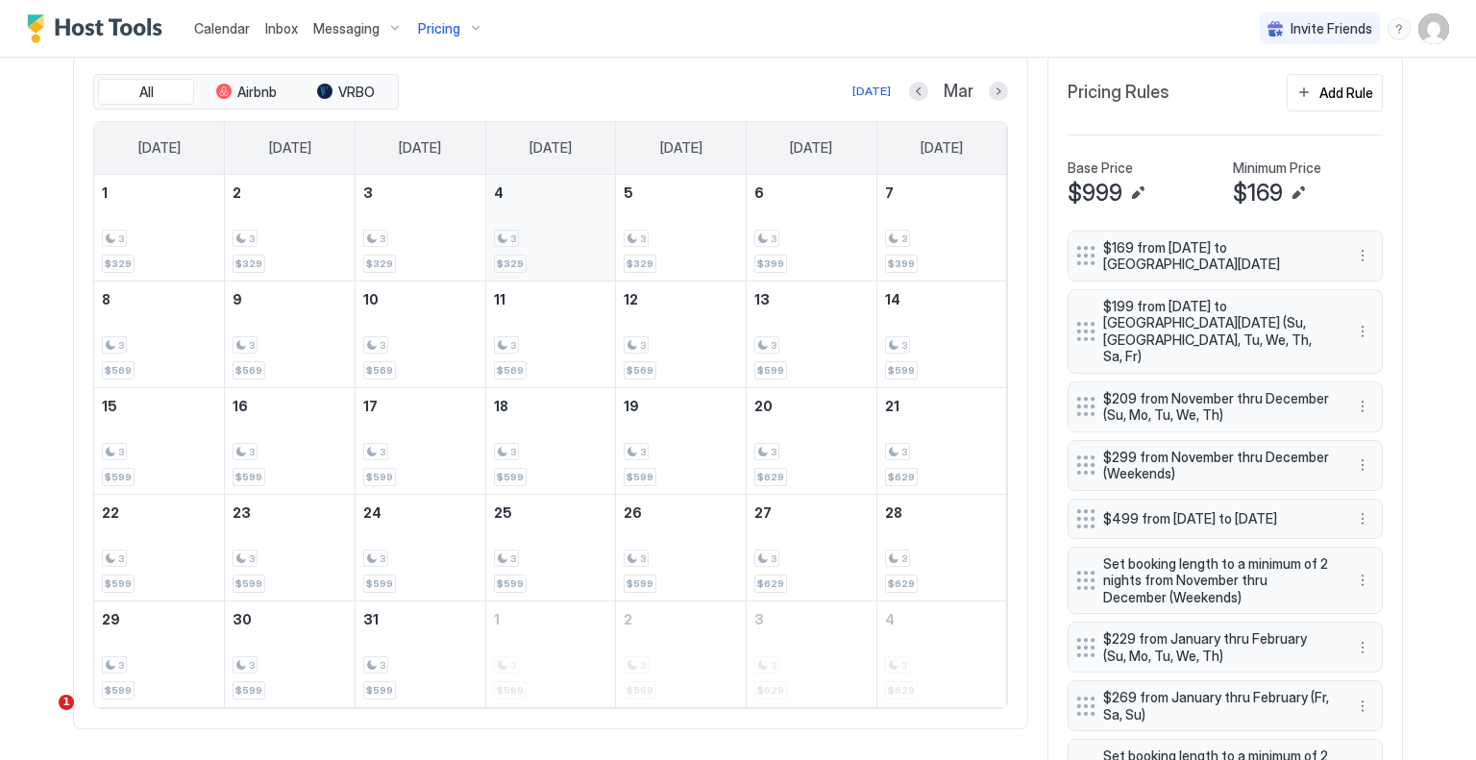
scroll to position [673, 0]
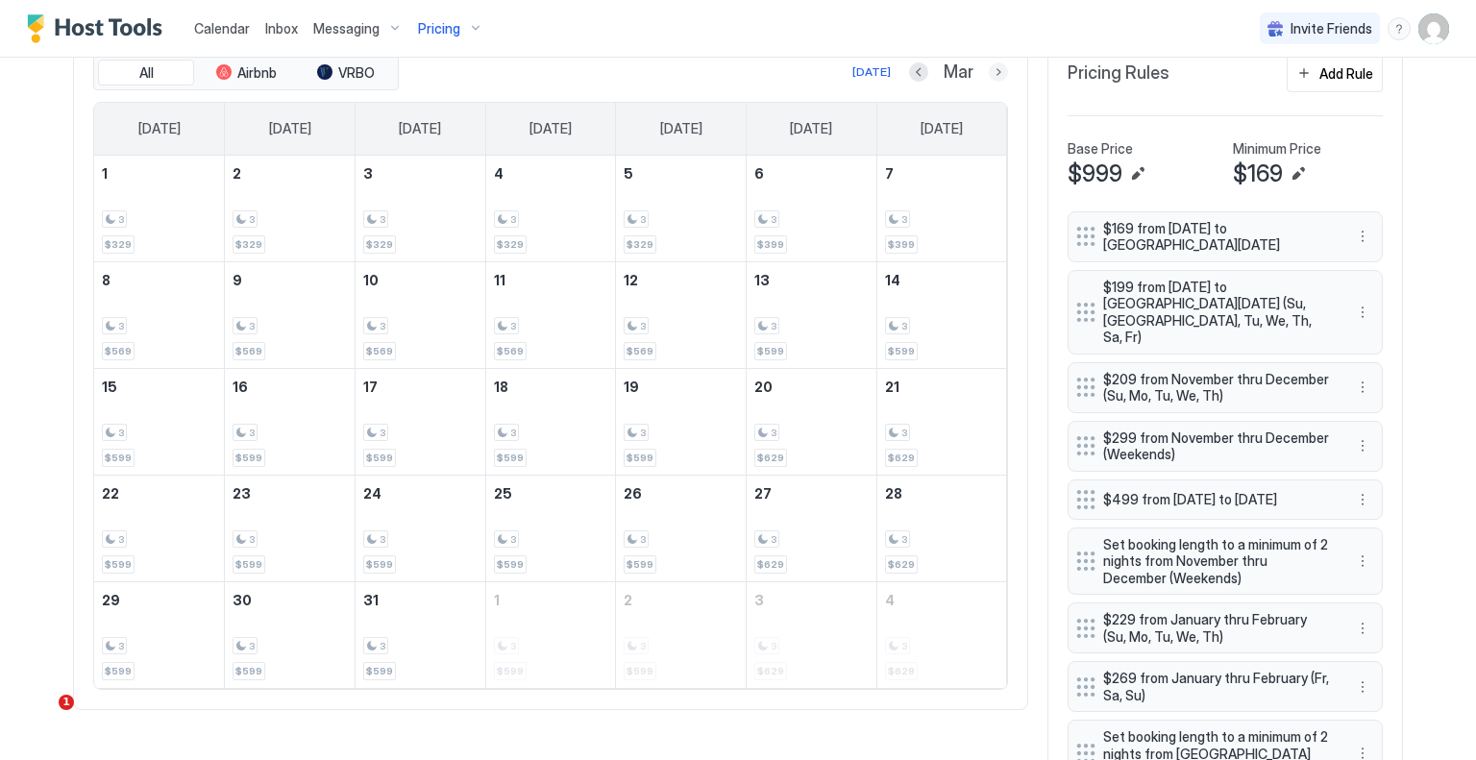
click at [989, 73] on button "Next month" at bounding box center [998, 71] width 19 height 19
click at [989, 76] on button "Next month" at bounding box center [998, 71] width 19 height 19
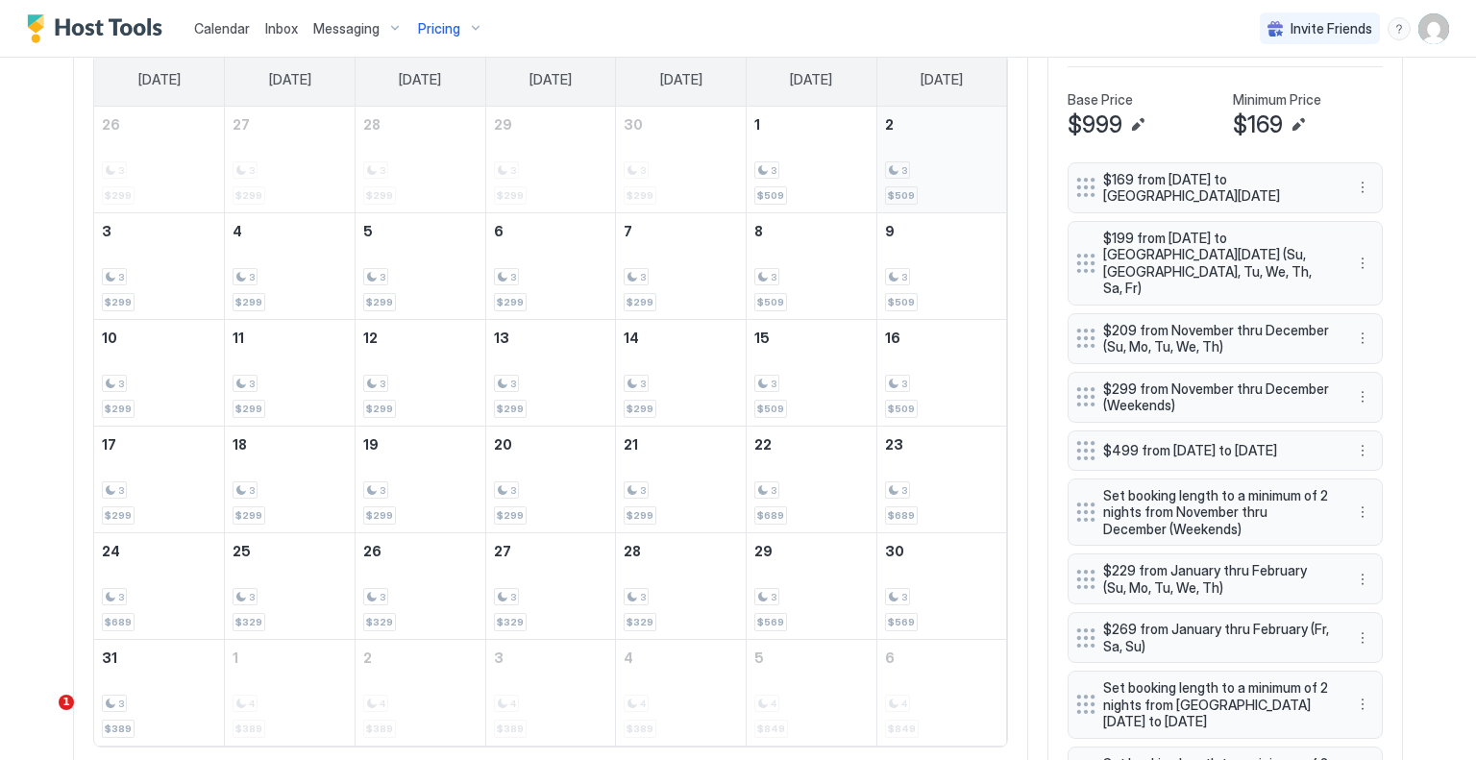
scroll to position [577, 0]
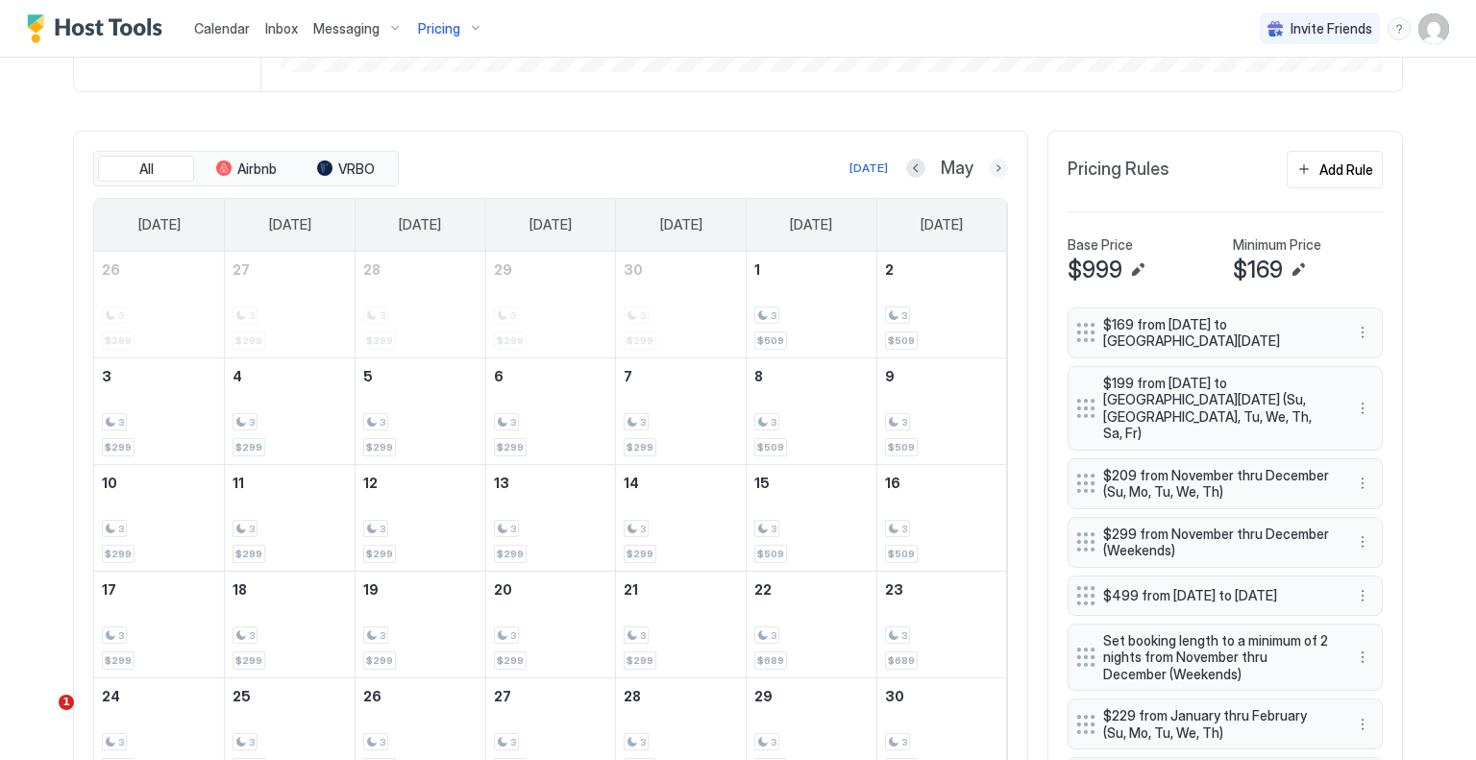
click at [989, 170] on button "Next month" at bounding box center [998, 168] width 19 height 19
click at [989, 169] on button "Next month" at bounding box center [998, 168] width 19 height 19
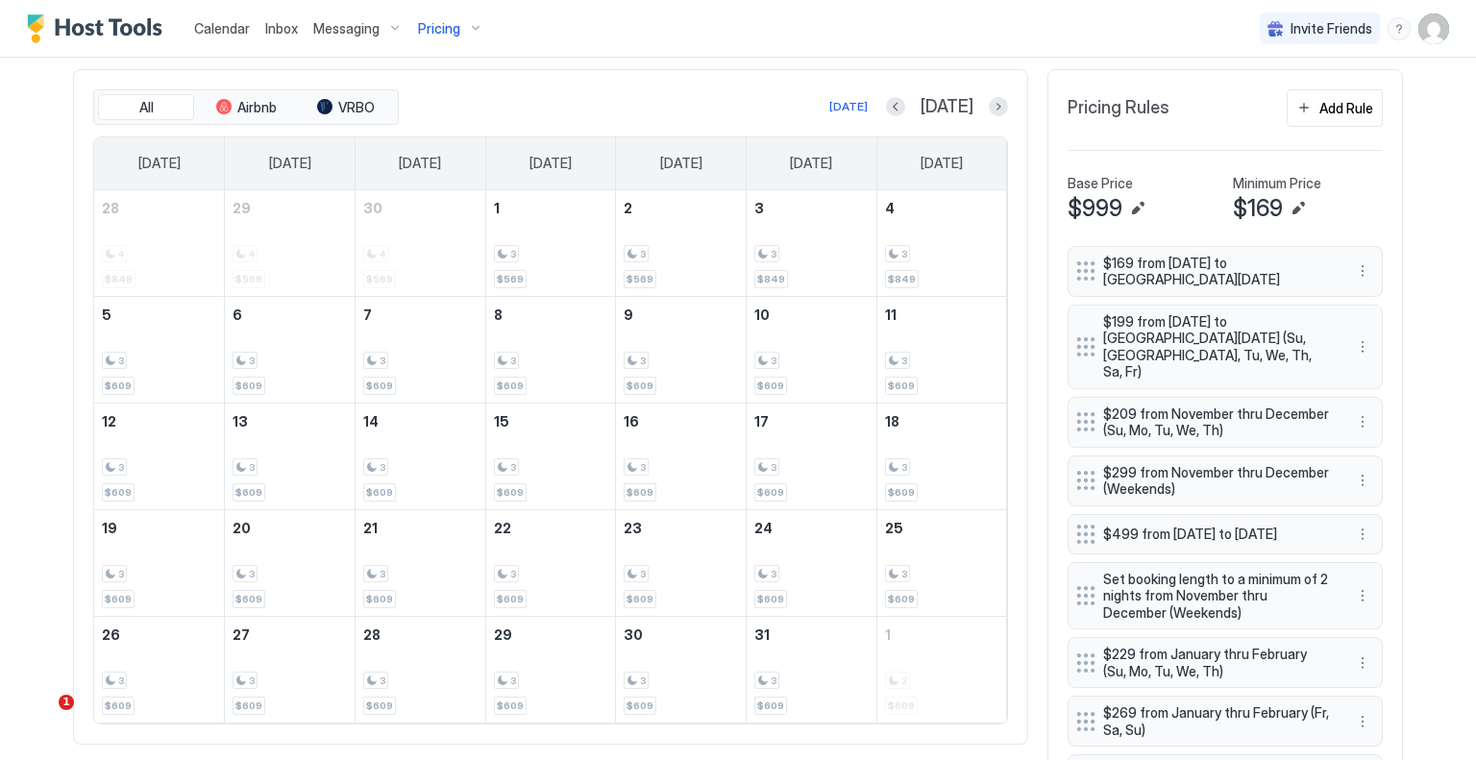
scroll to position [673, 0]
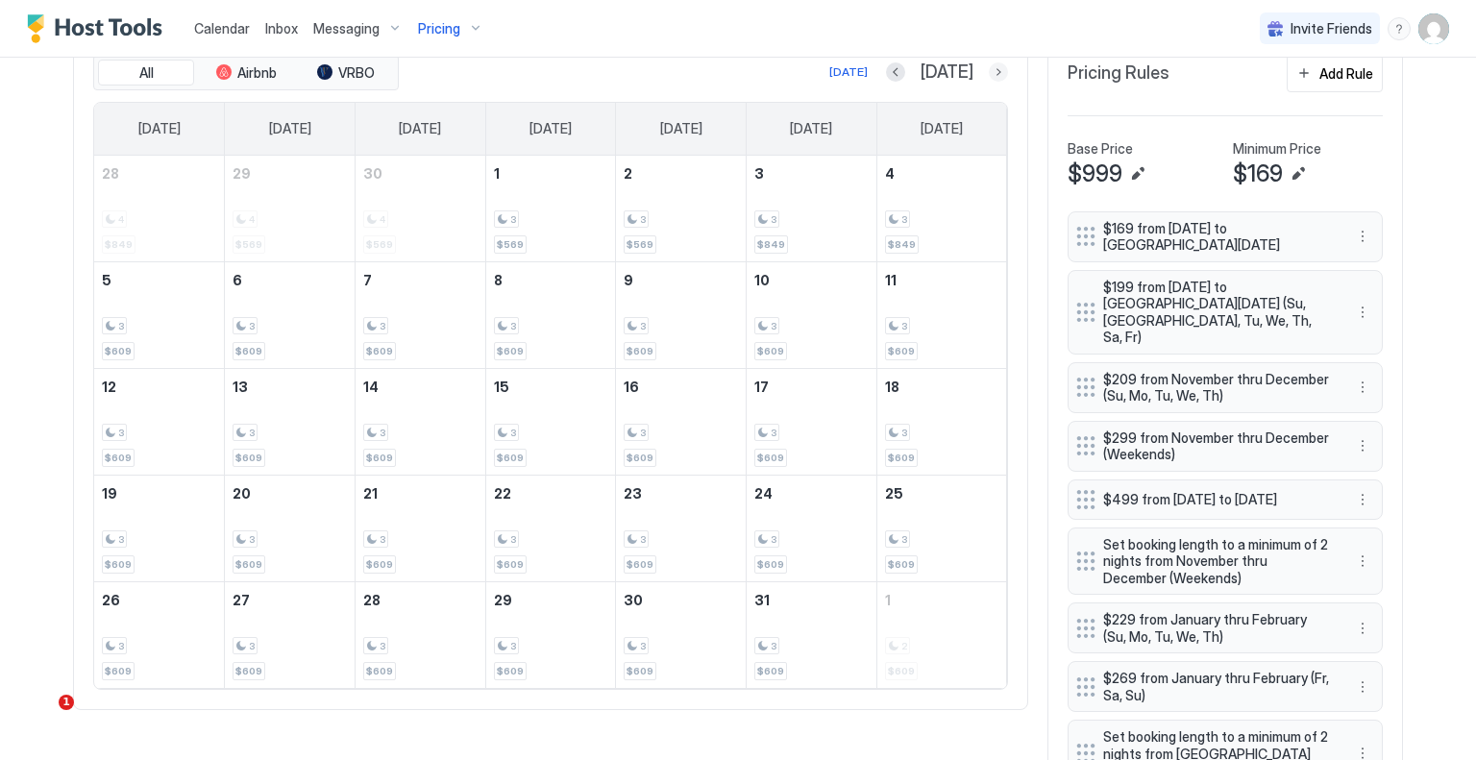
click at [997, 69] on button "Next month" at bounding box center [998, 71] width 19 height 19
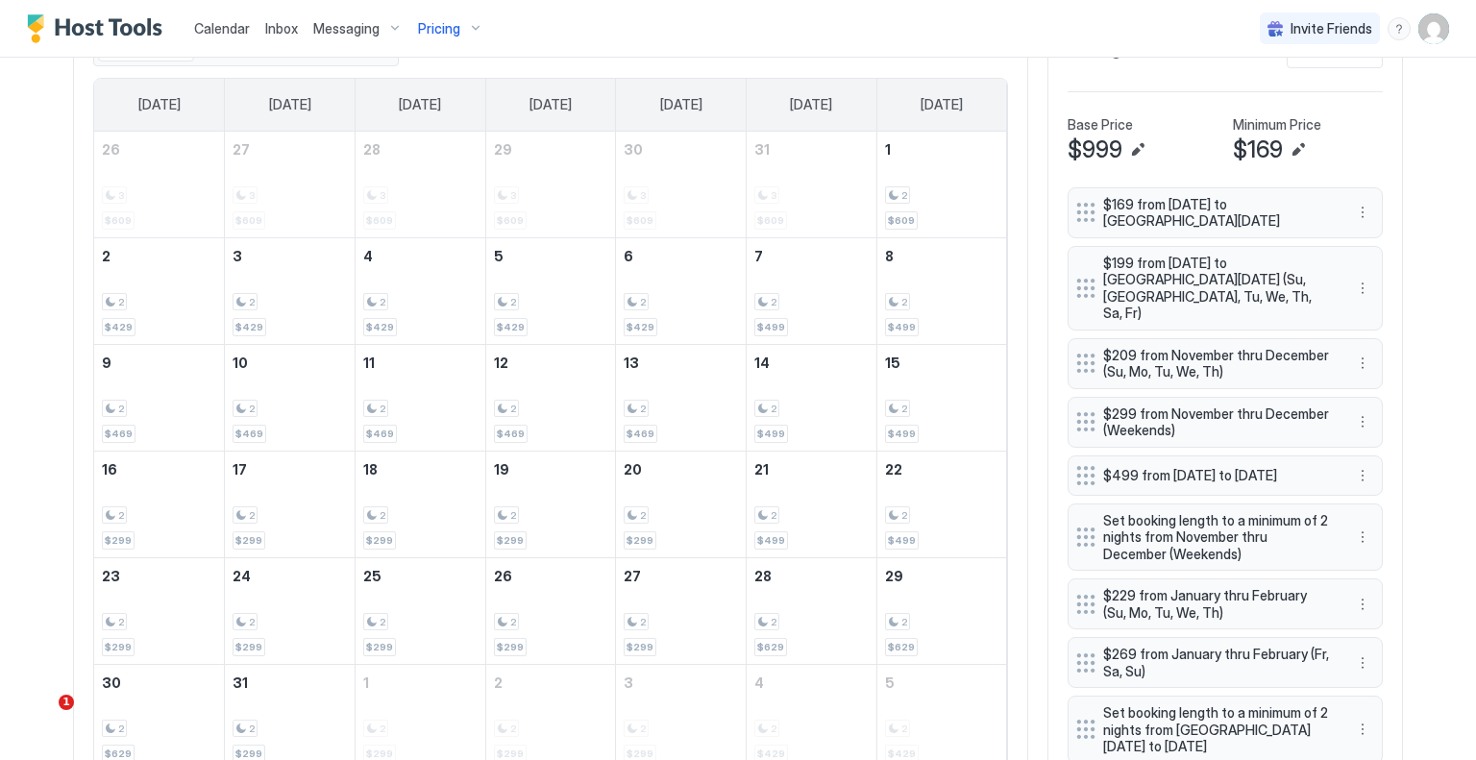
scroll to position [577, 0]
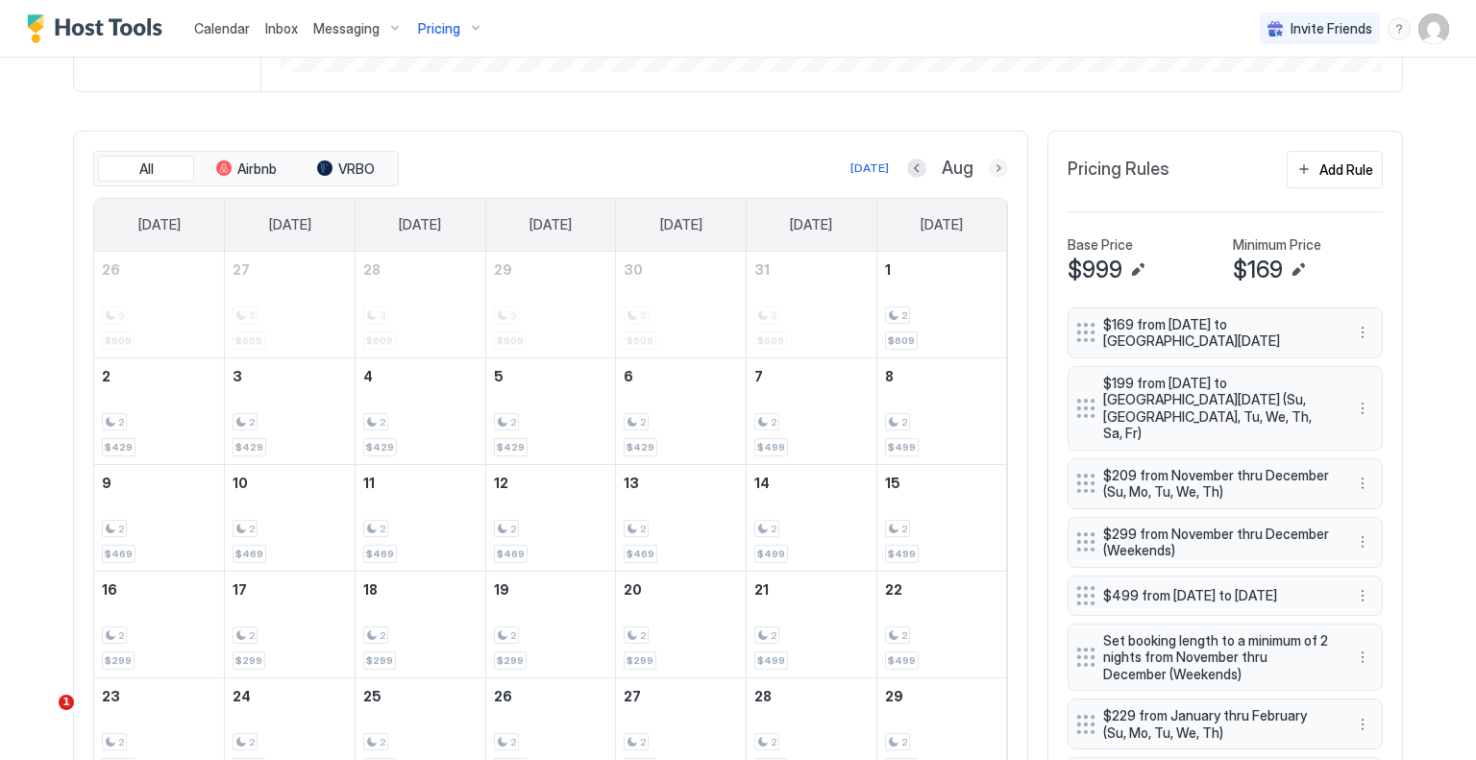
click at [989, 159] on div at bounding box center [998, 168] width 19 height 19
click at [993, 164] on button "Next month" at bounding box center [998, 168] width 19 height 19
